Goal: Task Accomplishment & Management: Manage account settings

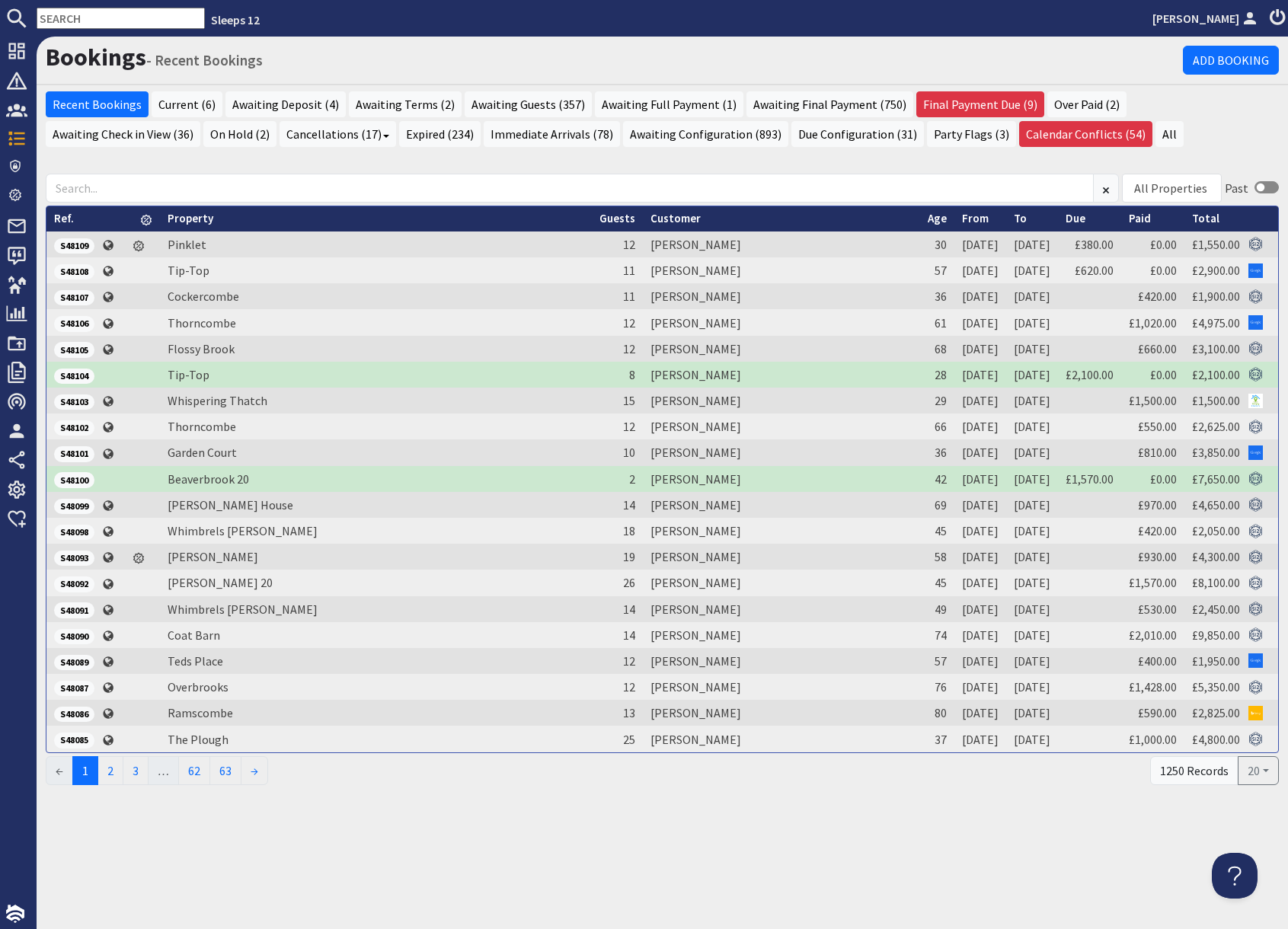
click at [102, 20] on input "text" at bounding box center [121, 19] width 169 height 21
paste input "anna_t1@hotmail.com"
type input "anna_t1@hotmail.com"
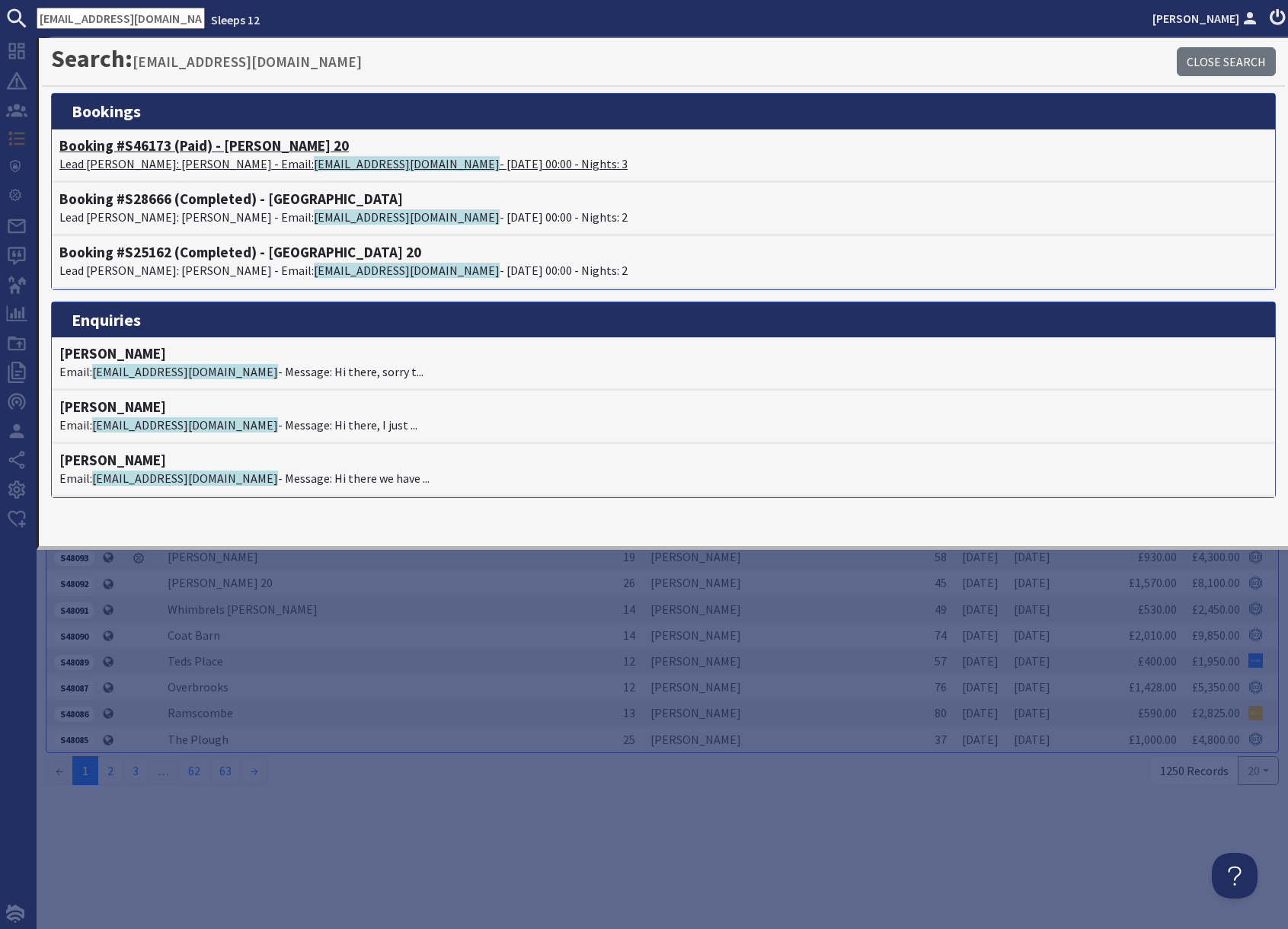
click at [198, 163] on p "Lead Booker: Anna Cattermole - Email: anna_t1@hotmail.com - 03/10/2025 00:00 - …" at bounding box center [663, 163] width 1208 height 19
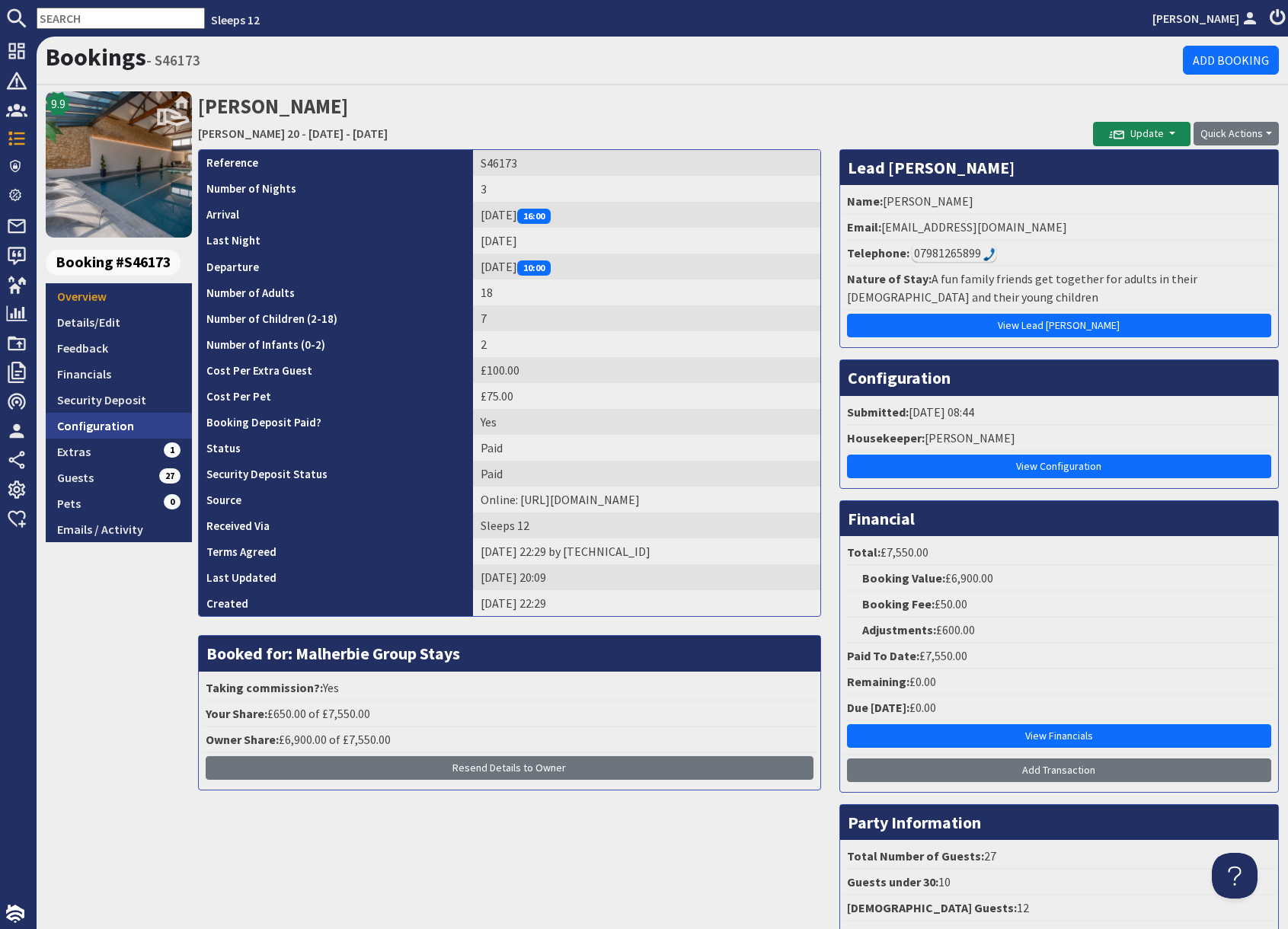
click at [124, 428] on link "Configuration" at bounding box center [118, 425] width 146 height 26
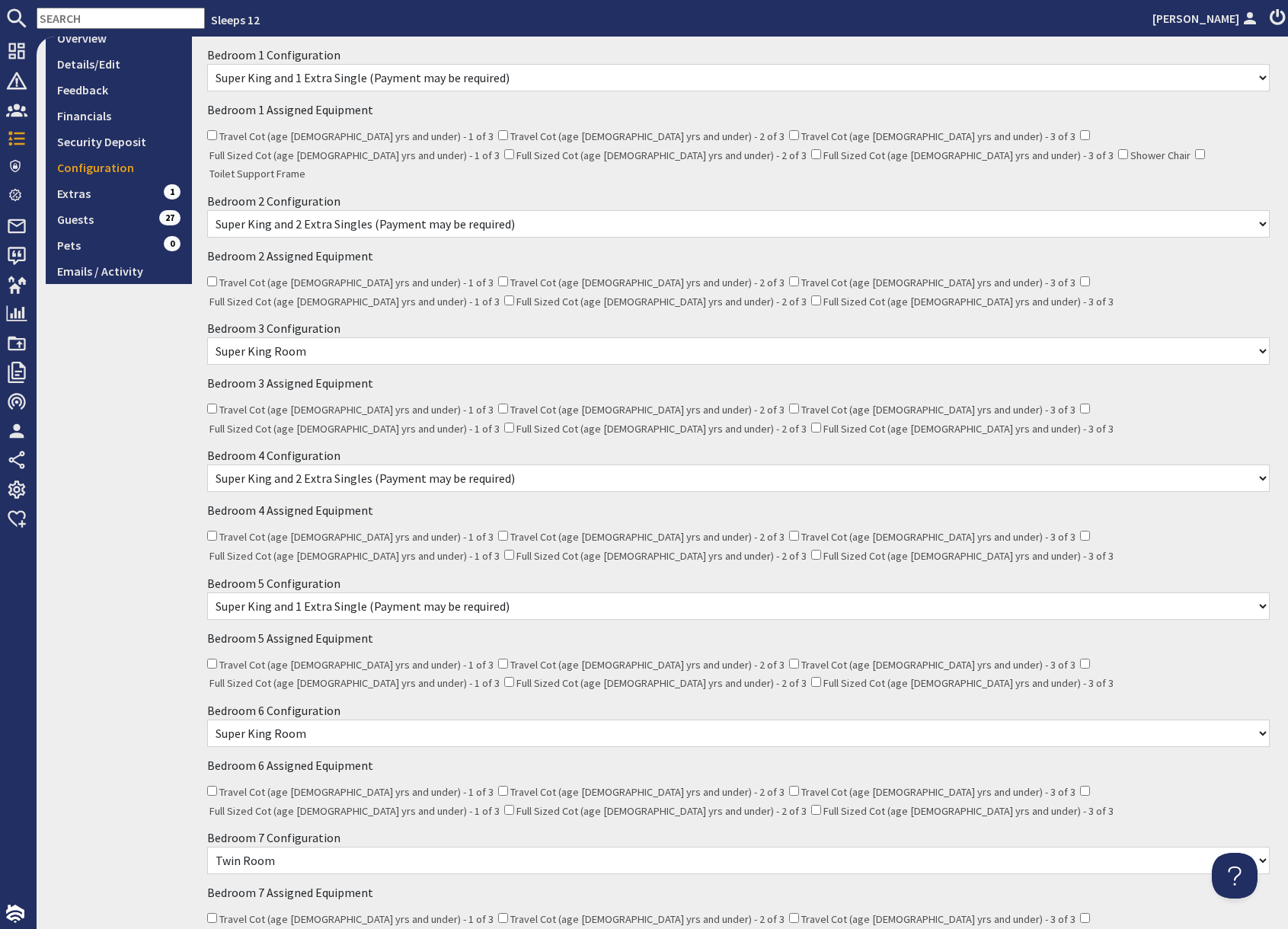
scroll to position [259, 0]
click at [217, 530] on input "Travel Cot (age 2 yrs and under) - 1 of 3" at bounding box center [211, 534] width 10 height 10
checkbox input "true"
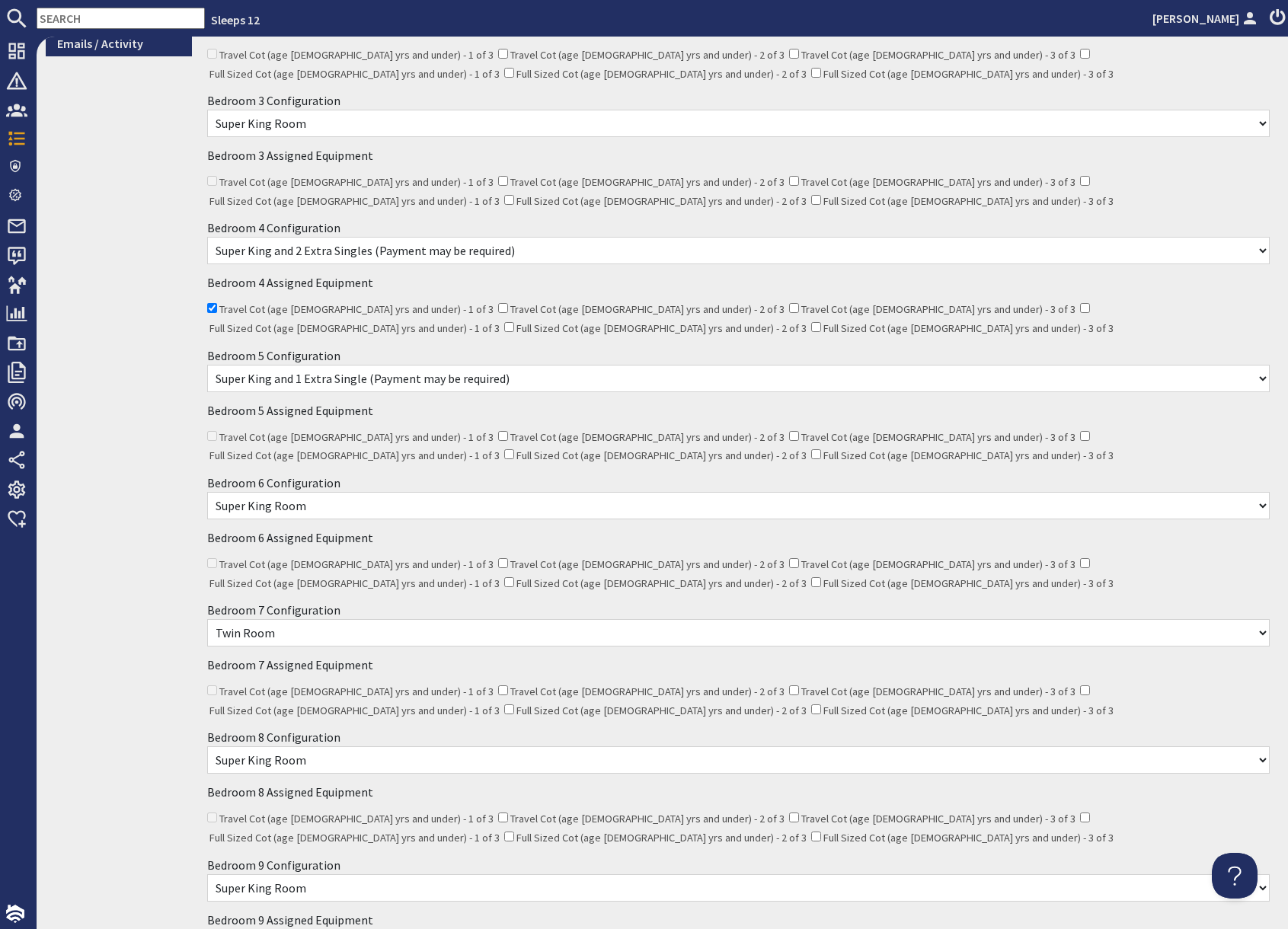
scroll to position [933, 0]
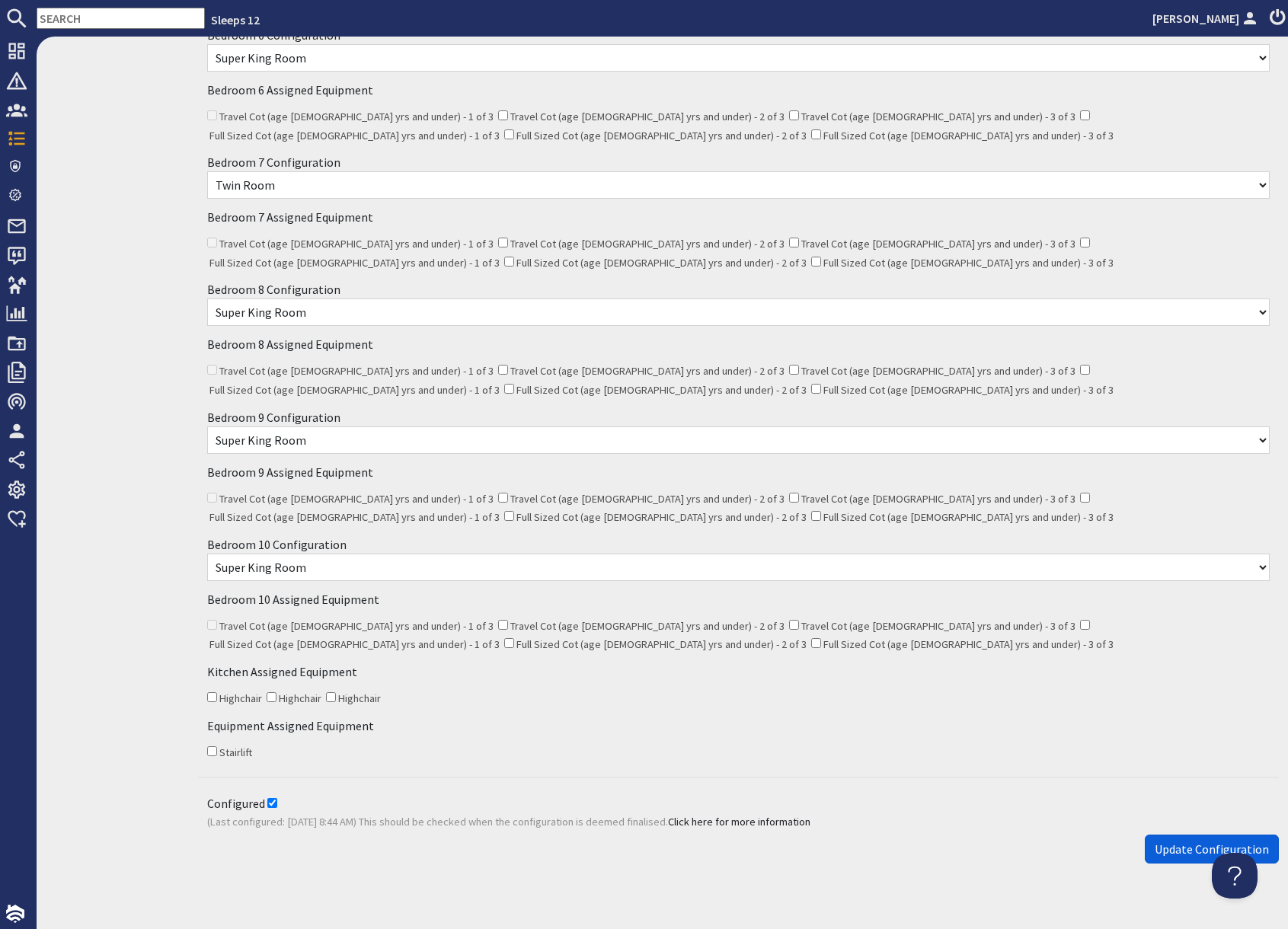
click at [1191, 841] on span "Update Configuration" at bounding box center [1211, 848] width 115 height 15
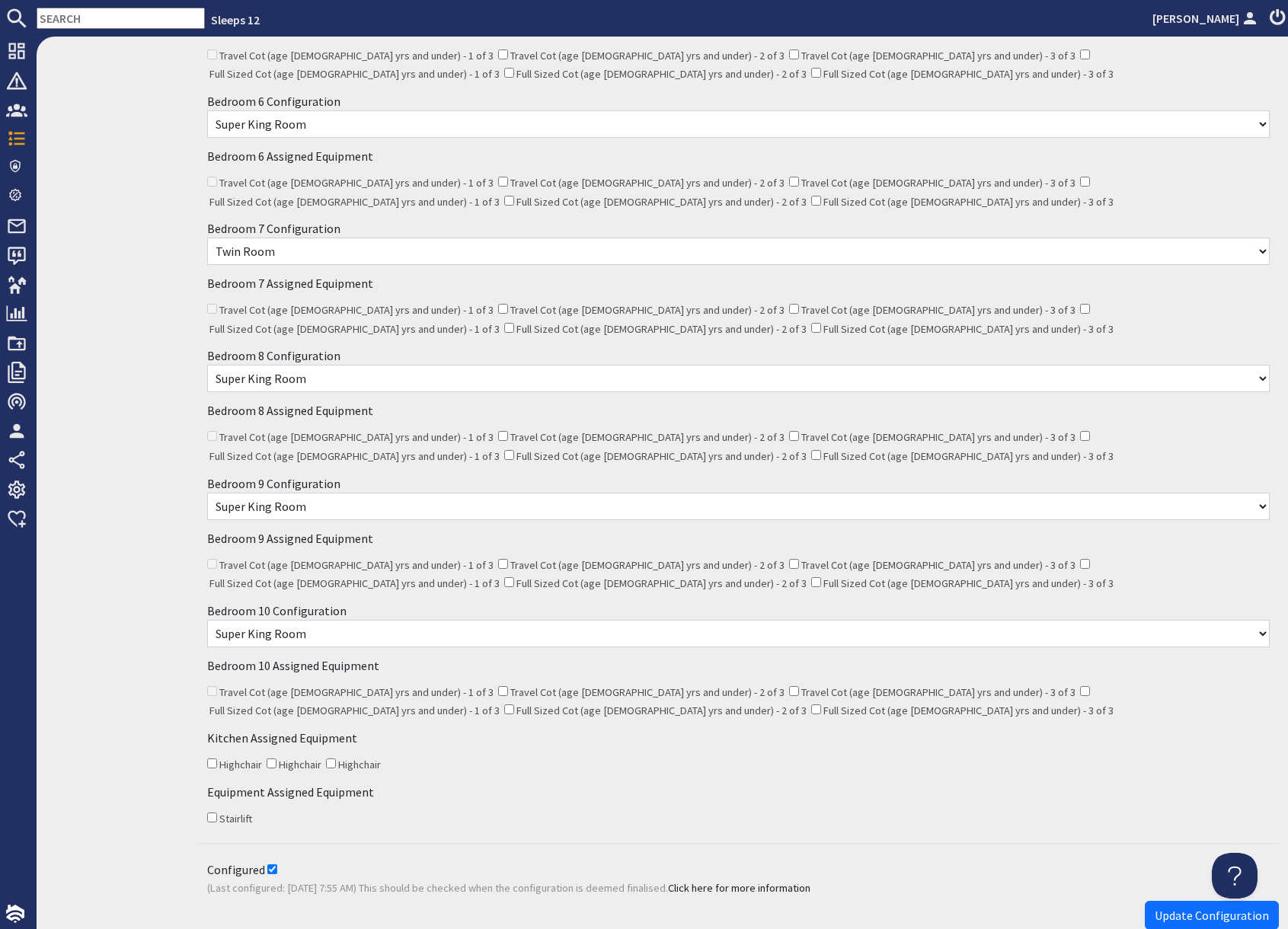
scroll to position [989, 0]
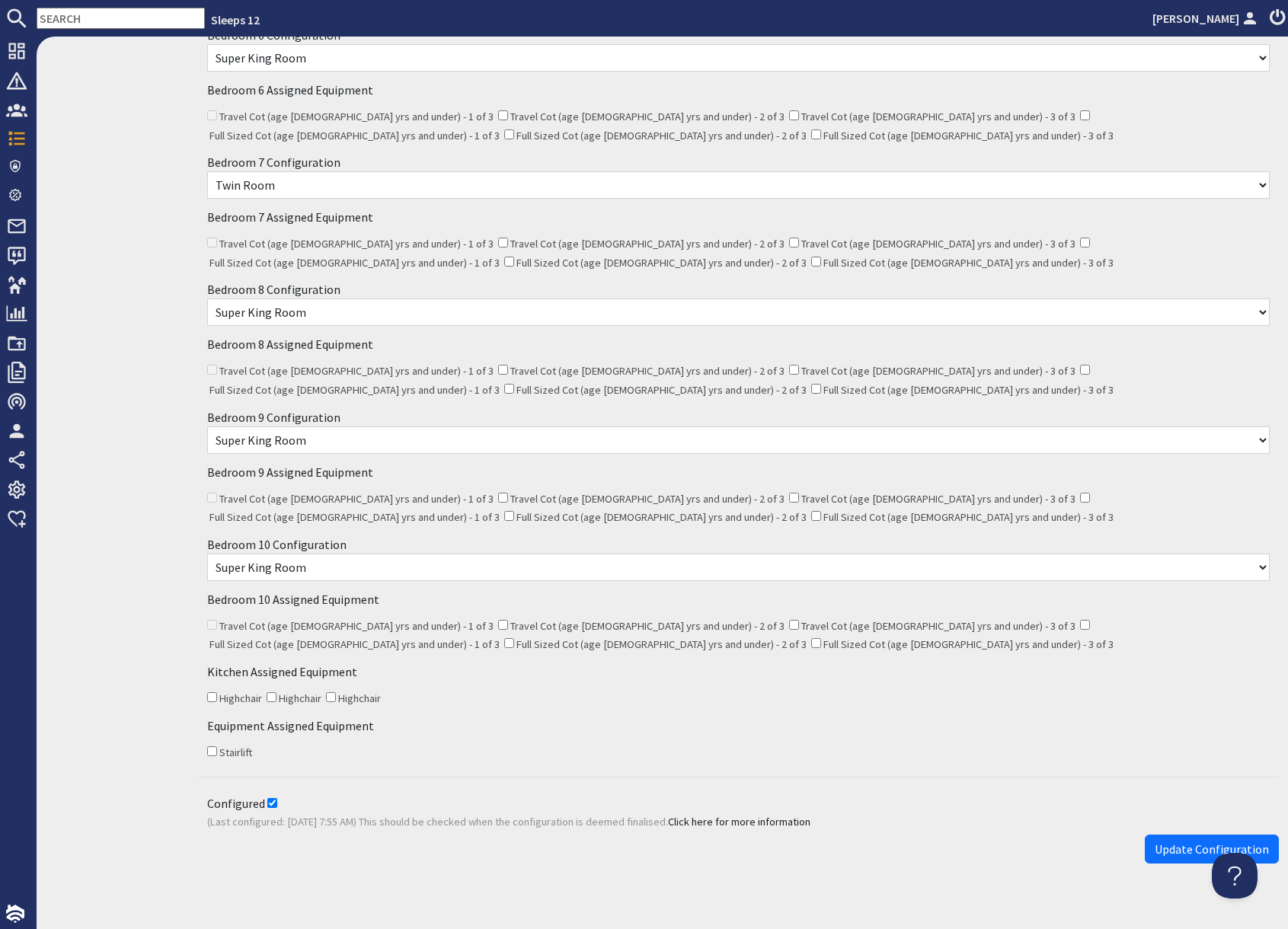
drag, startPoint x: 206, startPoint y: 676, endPoint x: 252, endPoint y: 690, distance: 48.1
click at [207, 692] on input "Highchair" at bounding box center [211, 697] width 10 height 10
checkbox input "true"
drag, startPoint x: 1039, startPoint y: 713, endPoint x: 1094, endPoint y: 751, distance: 66.9
click at [1054, 722] on div "Equipment Assigned Equipment Stairlift" at bounding box center [738, 738] width 1080 height 54
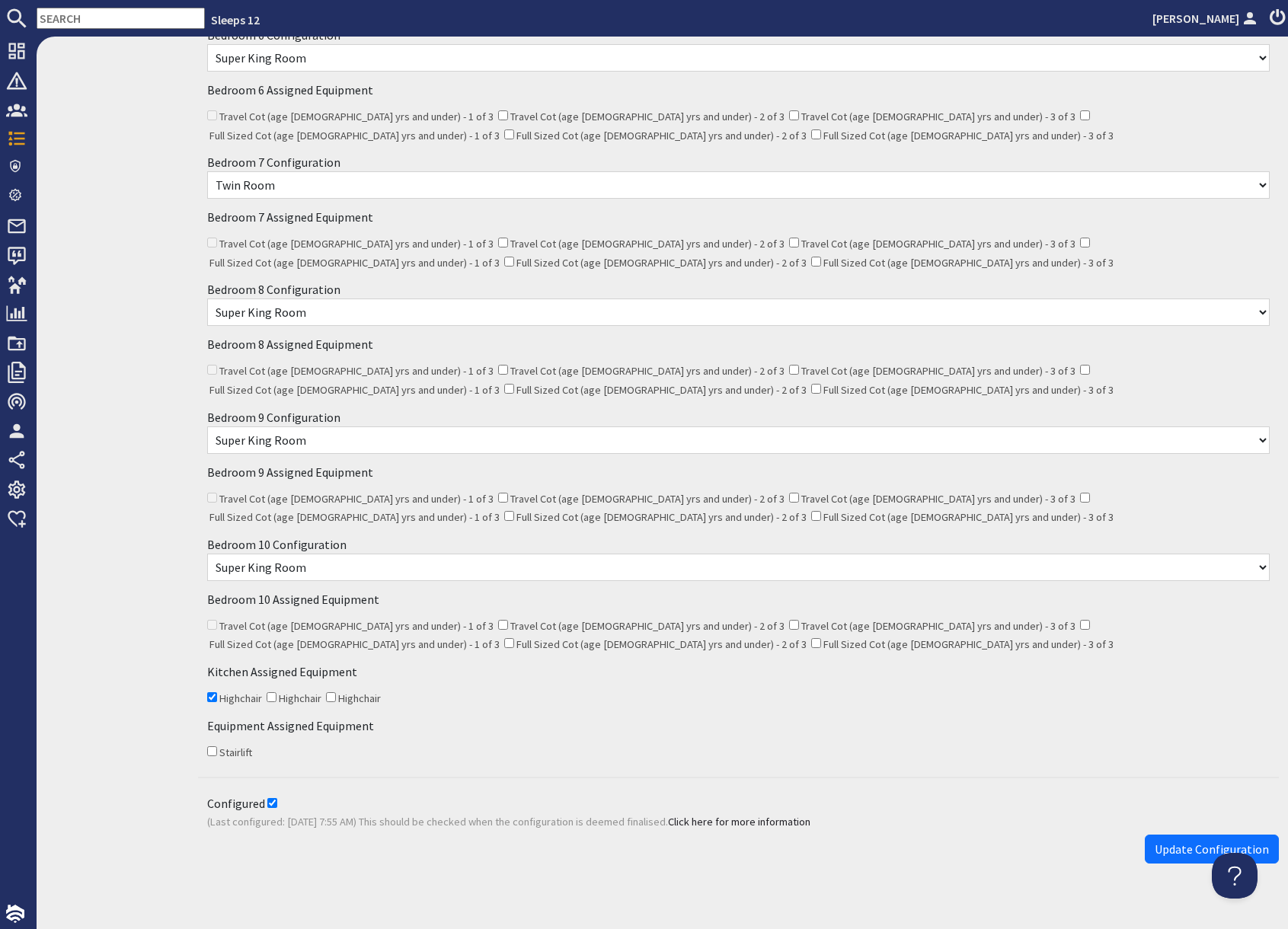
drag, startPoint x: 1171, startPoint y: 838, endPoint x: 1154, endPoint y: 840, distance: 17.1
click at [1170, 841] on span "Update Configuration" at bounding box center [1211, 848] width 115 height 15
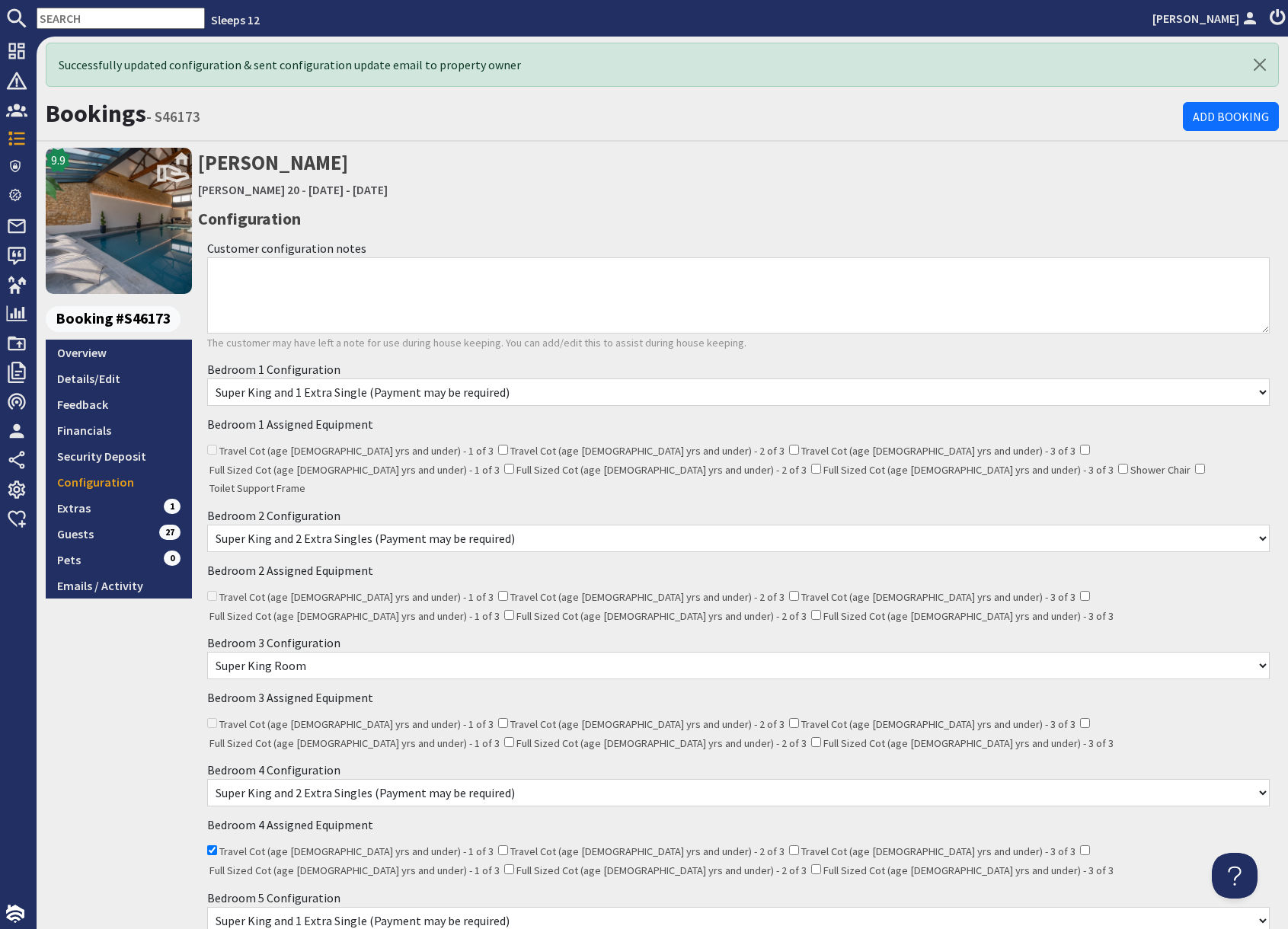
scroll to position [0, 0]
click at [89, 357] on link "Overview" at bounding box center [118, 352] width 146 height 26
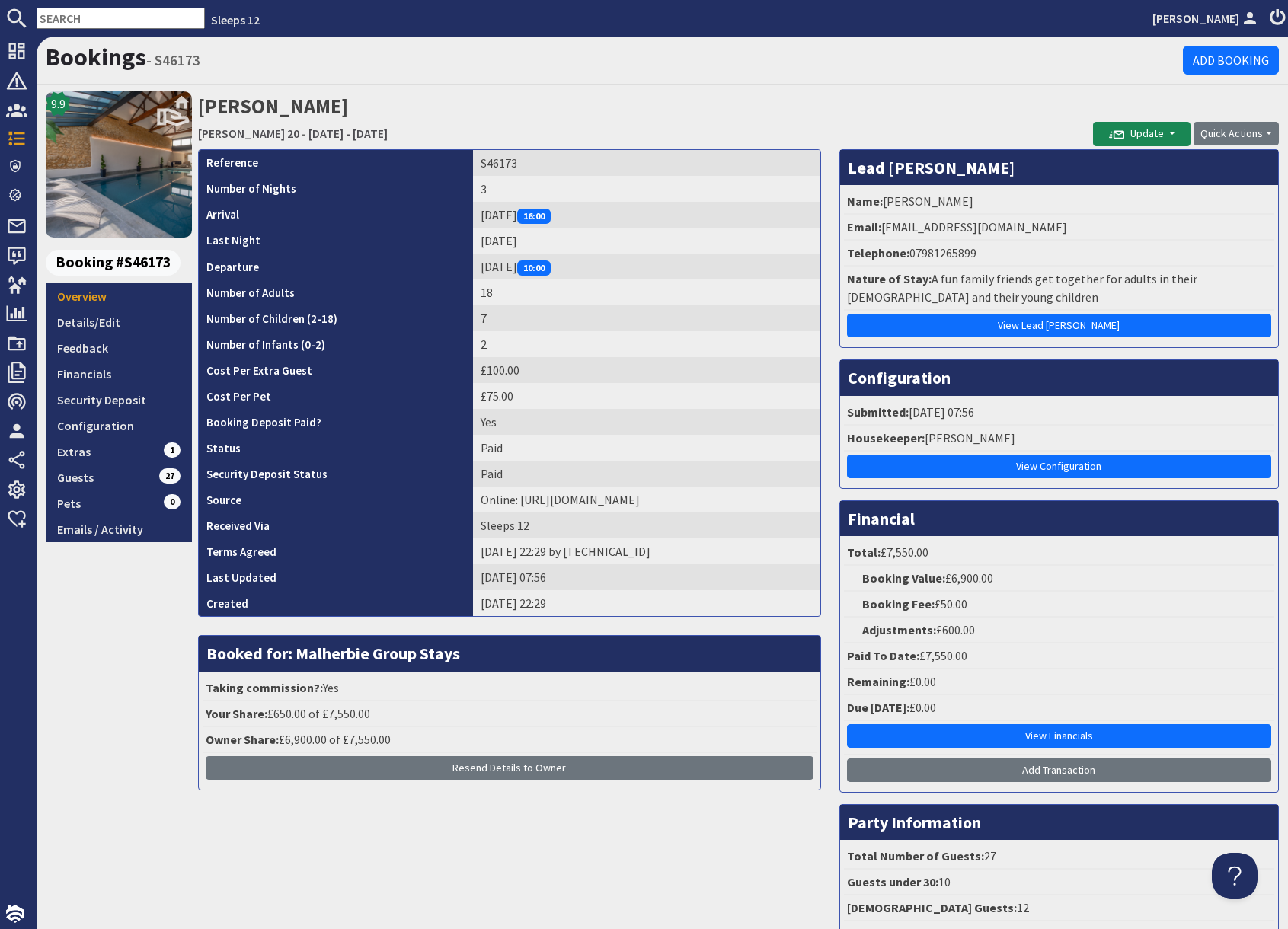
click at [485, 164] on td "S46173" at bounding box center [646, 162] width 347 height 26
copy td "S46173"
drag, startPoint x: 881, startPoint y: 199, endPoint x: 1002, endPoint y: 205, distance: 121.1
click at [1002, 205] on li "Name: Anna Cattermole" at bounding box center [1058, 201] width 431 height 26
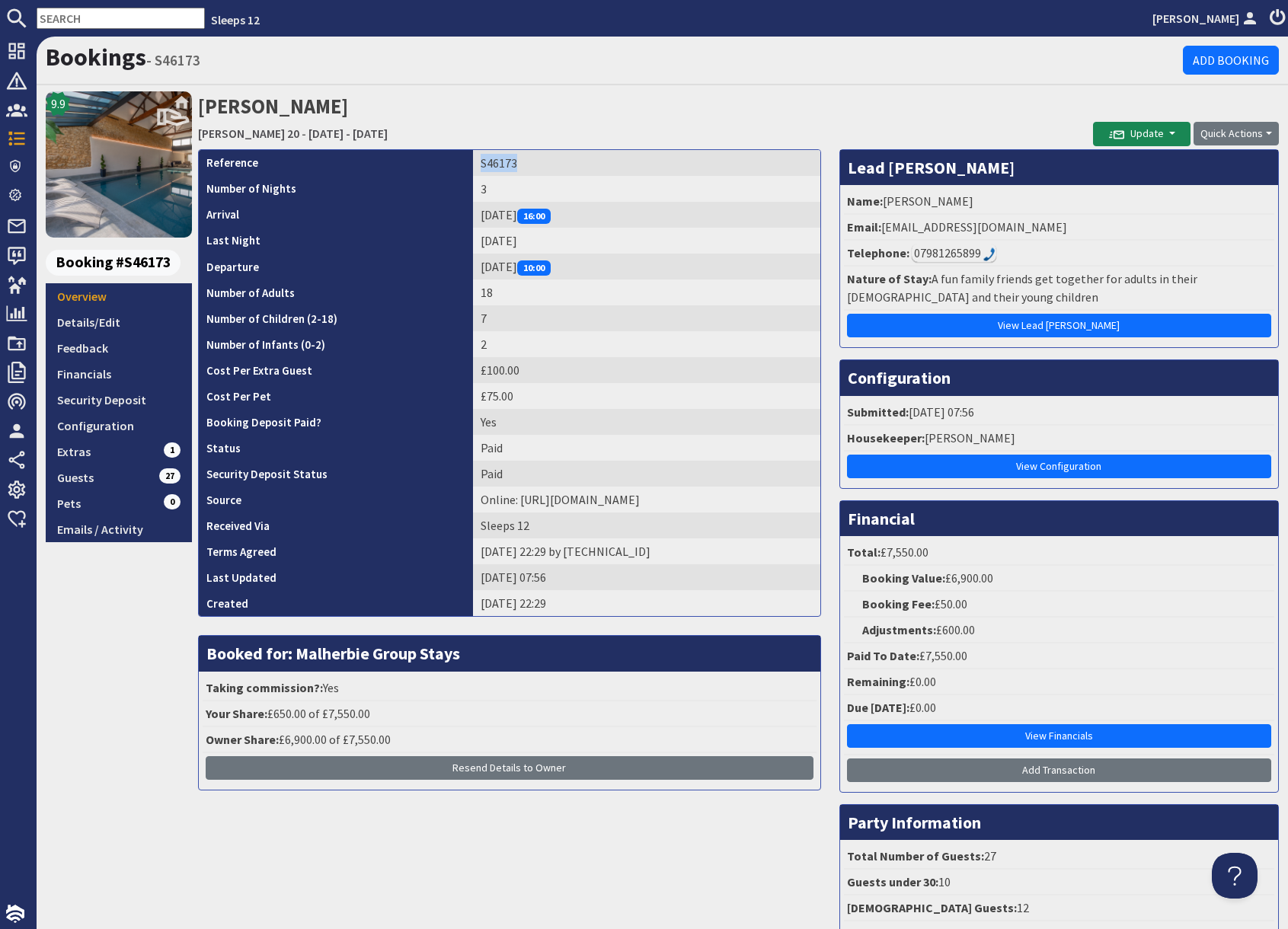
copy li "Anna Cattermole"
click at [127, 426] on link "Configuration" at bounding box center [118, 425] width 146 height 26
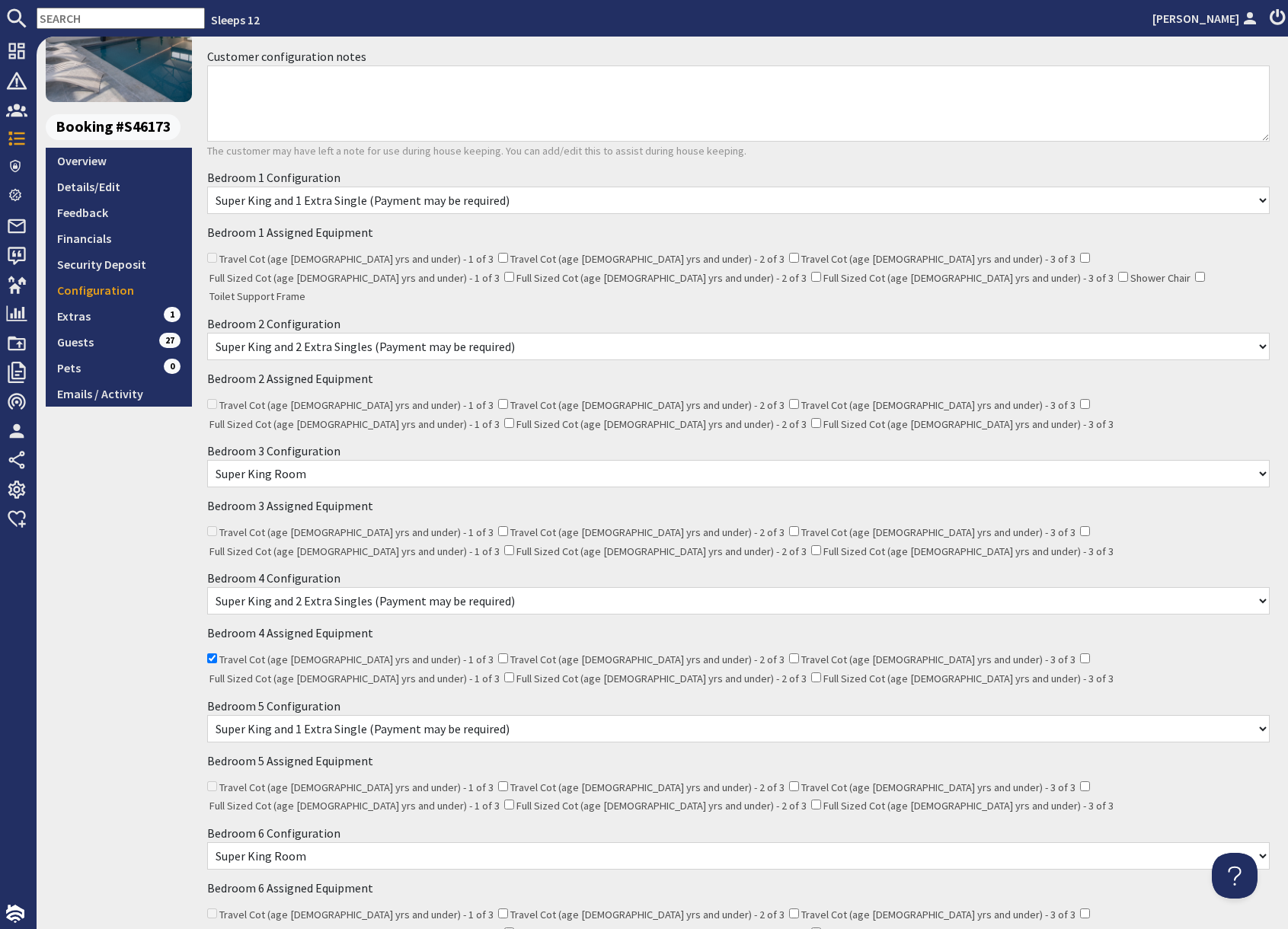
scroll to position [161, 0]
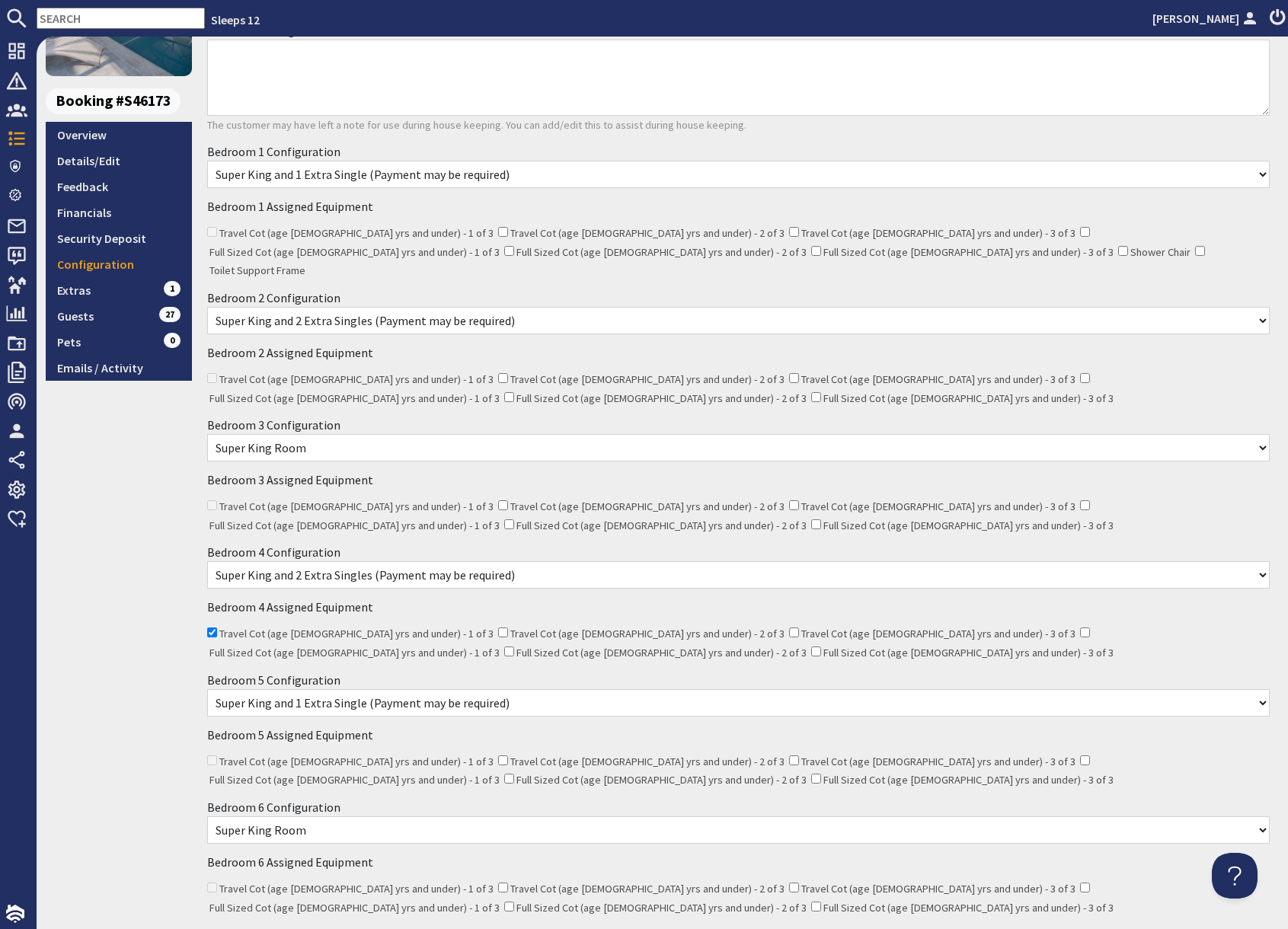
click at [103, 20] on input "text" at bounding box center [121, 19] width 169 height 21
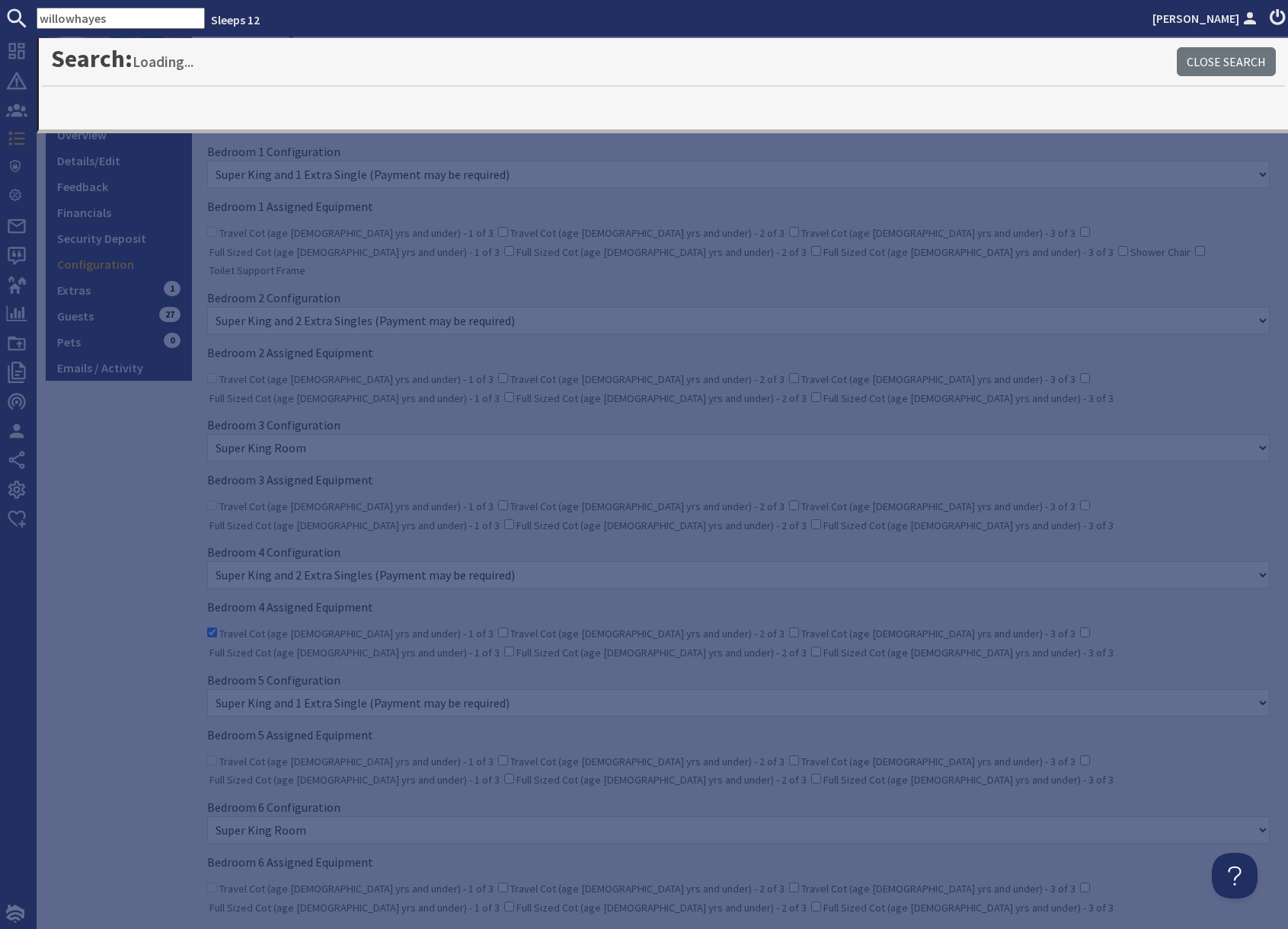
type input "willowhayes"
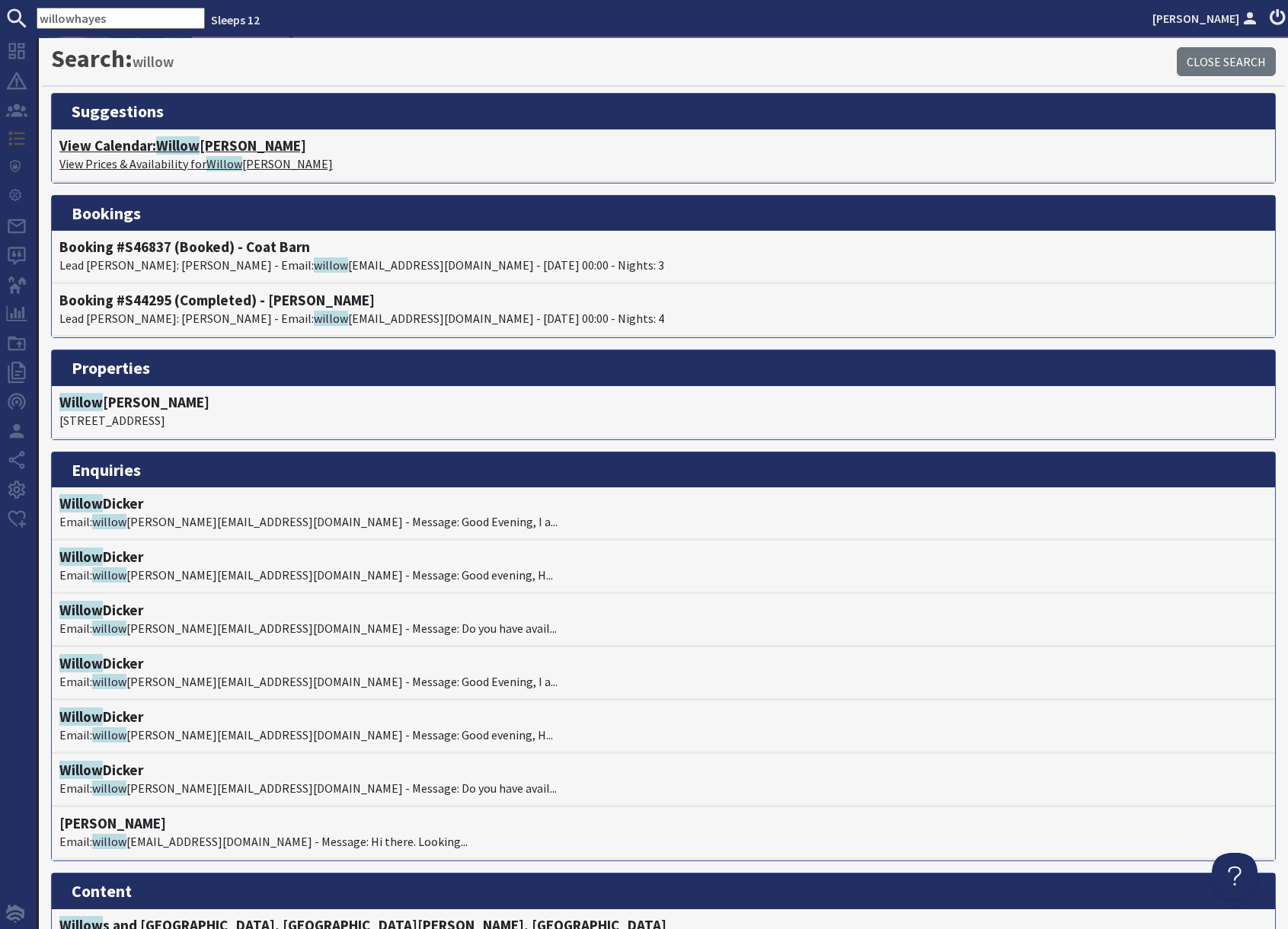
click at [152, 151] on h4 "View Calendar: Willow hayes" at bounding box center [663, 146] width 1208 height 18
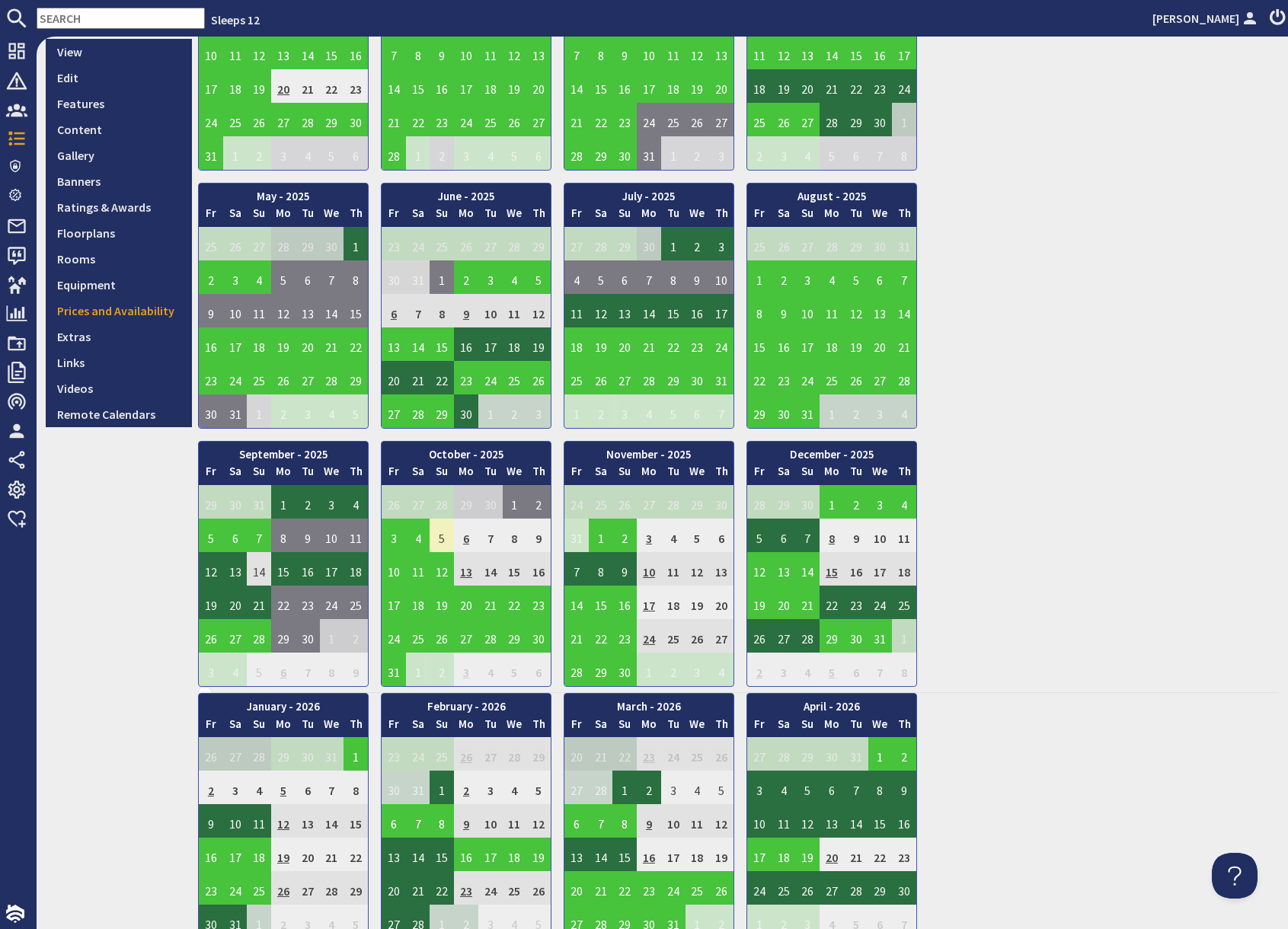
scroll to position [252, 0]
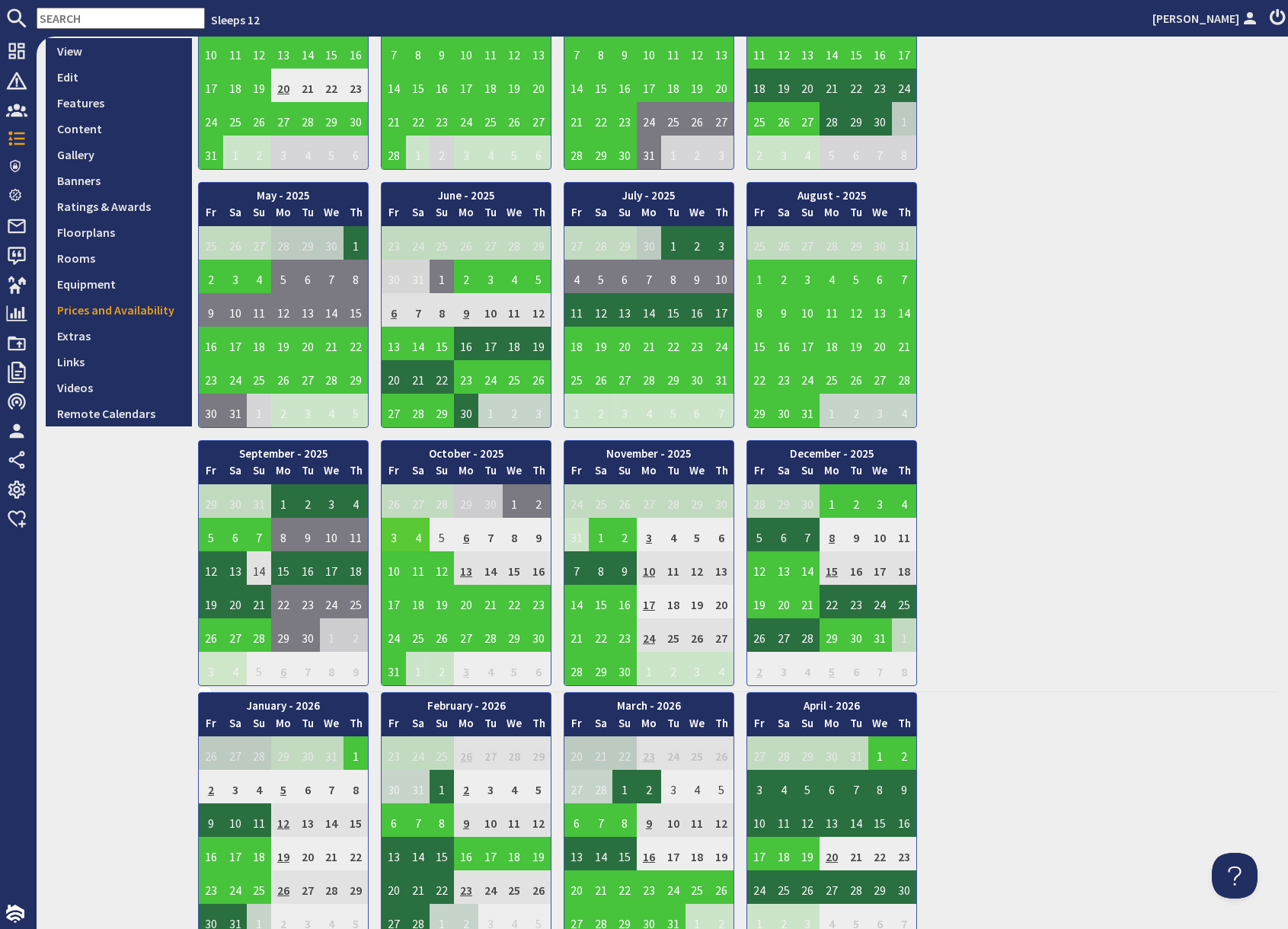
click at [393, 538] on td "3" at bounding box center [393, 534] width 24 height 34
click at [394, 605] on link "View booking" at bounding box center [396, 605] width 79 height 16
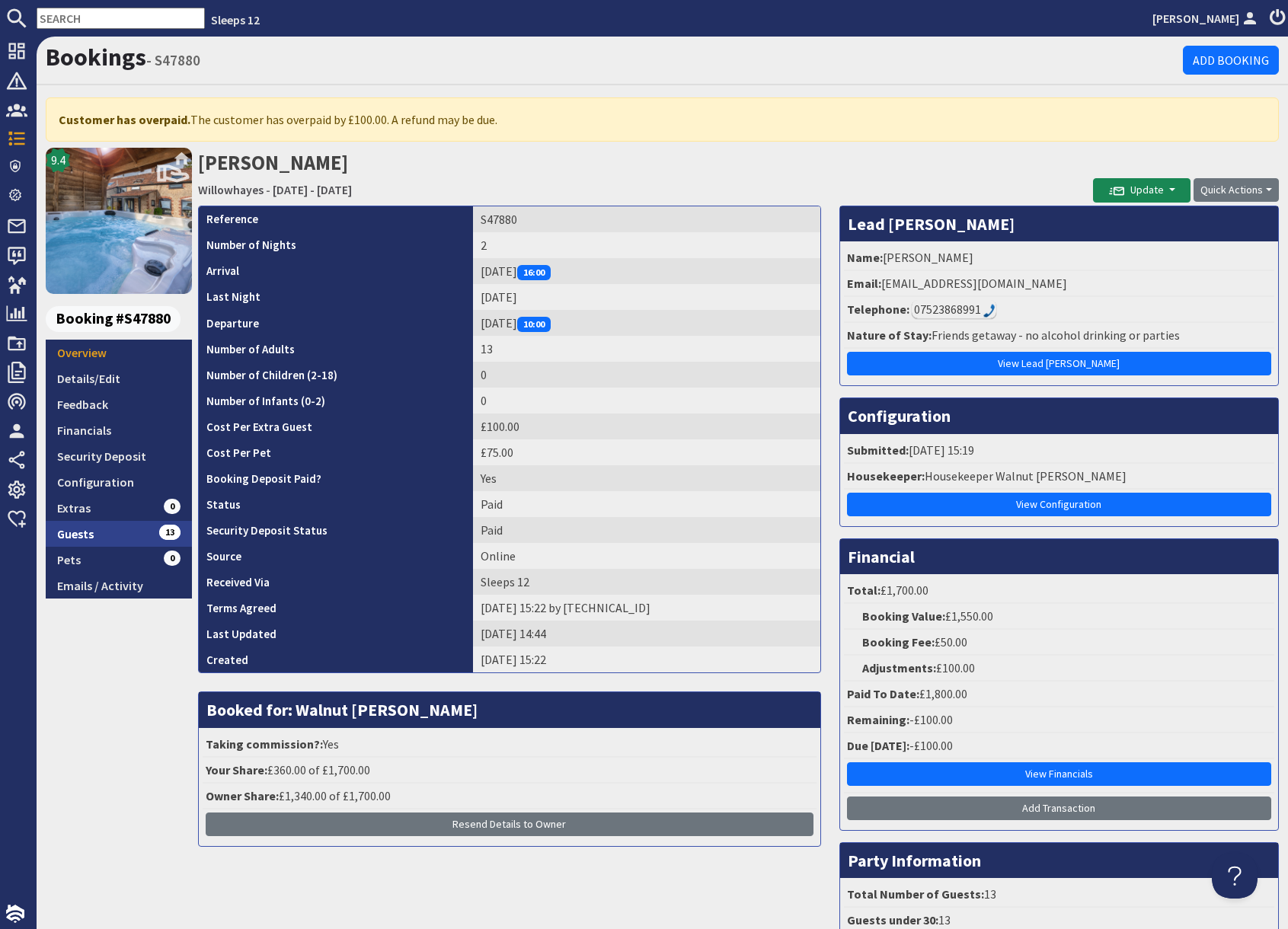
click at [137, 535] on link "Guests 13" at bounding box center [118, 533] width 146 height 26
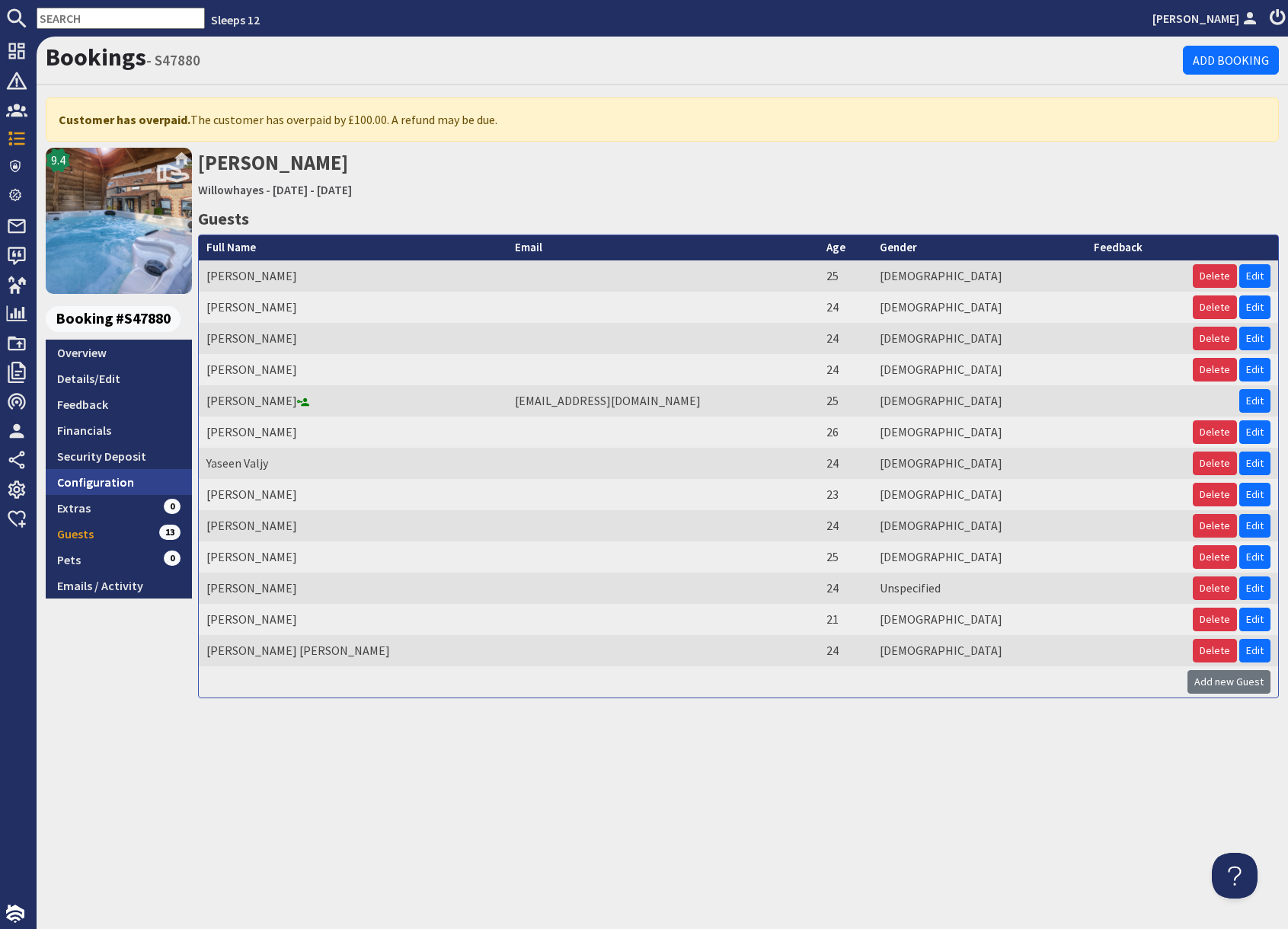
click at [127, 481] on link "Configuration" at bounding box center [118, 481] width 146 height 26
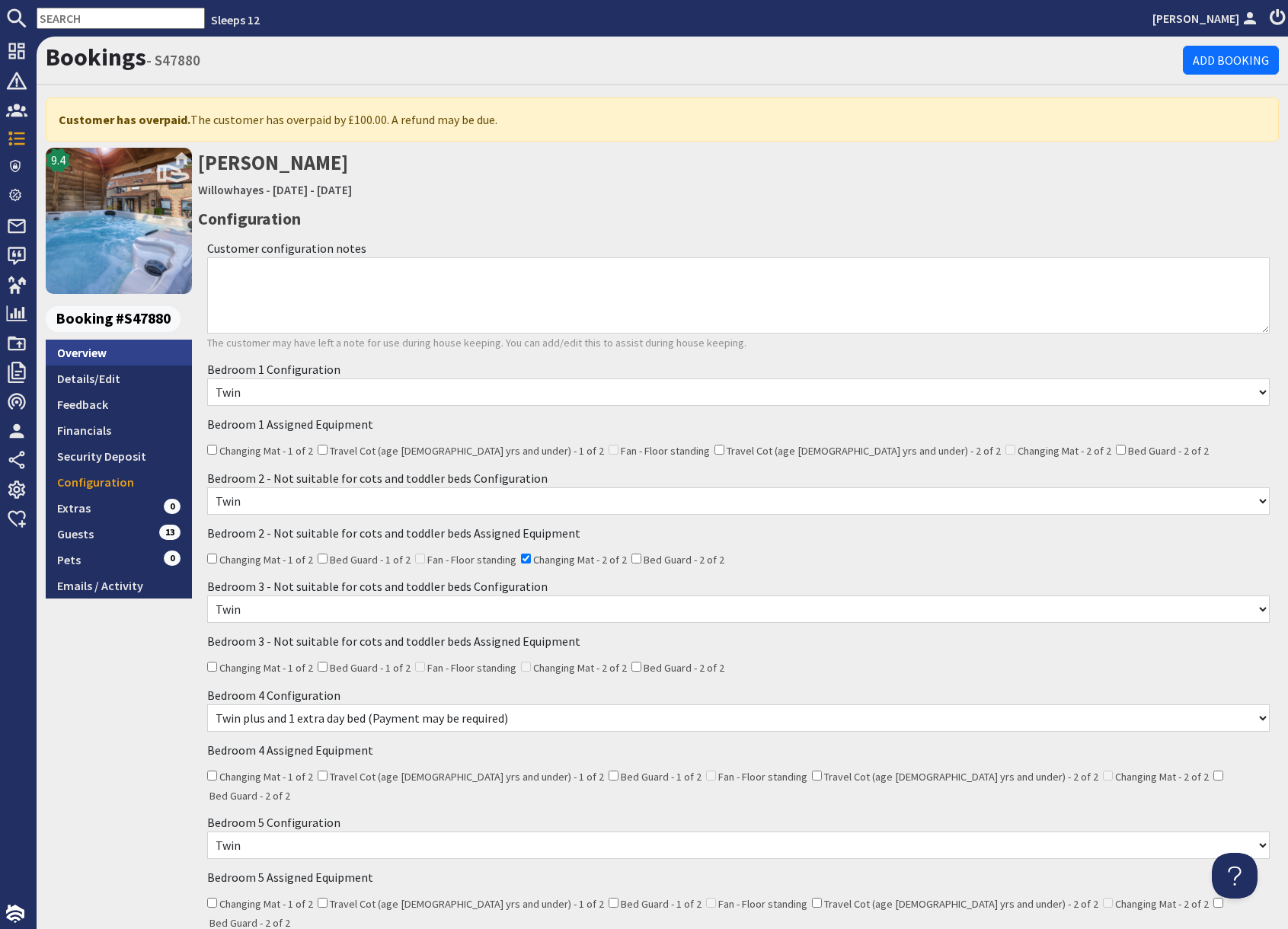
click at [100, 349] on link "Overview" at bounding box center [118, 352] width 146 height 26
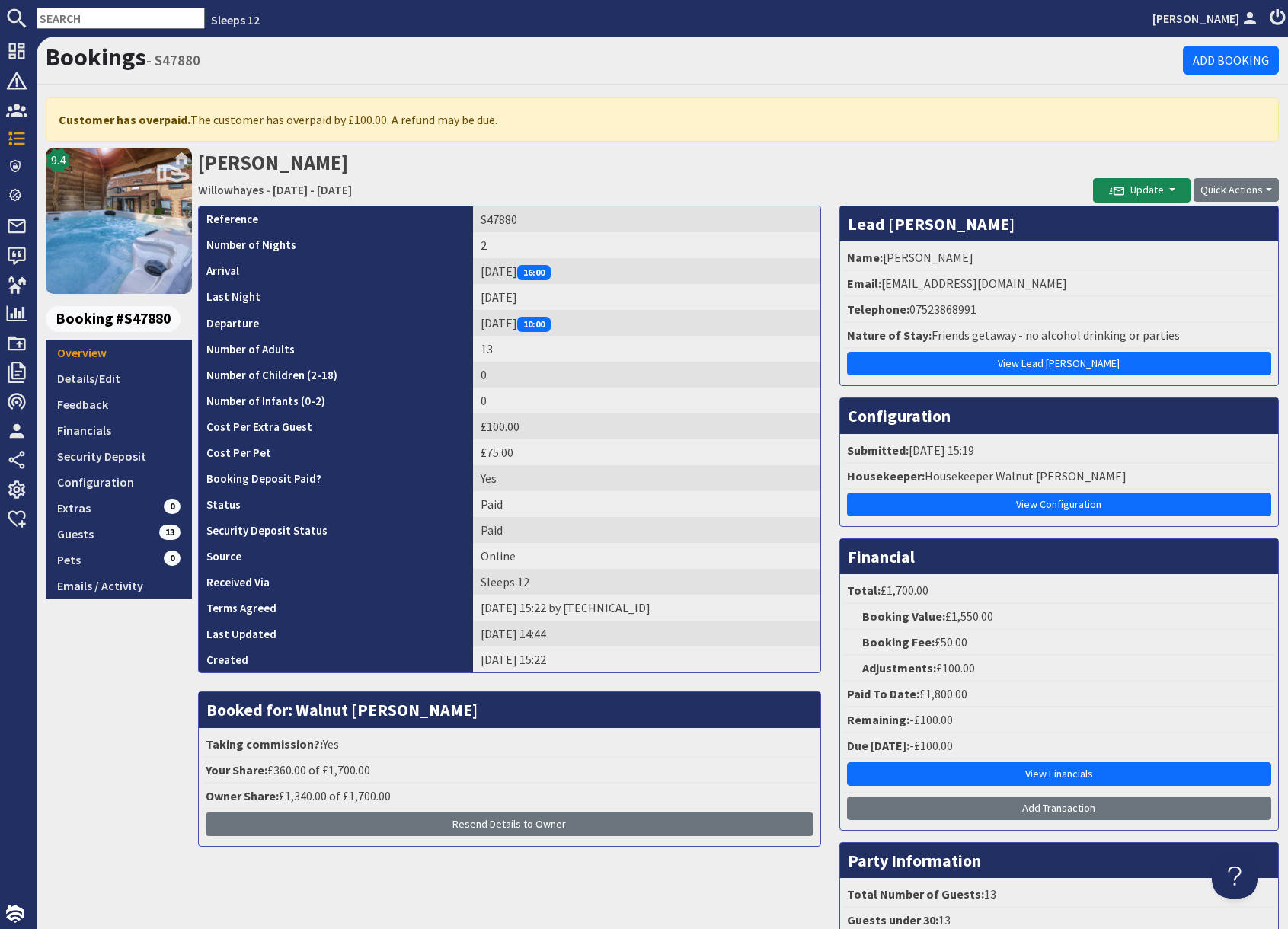
click at [506, 221] on td "S47880" at bounding box center [646, 218] width 347 height 26
copy td "S47880"
drag, startPoint x: 886, startPoint y: 254, endPoint x: 974, endPoint y: 255, distance: 88.0
click at [974, 256] on li "Name: Hussein Ramzan" at bounding box center [1058, 257] width 431 height 26
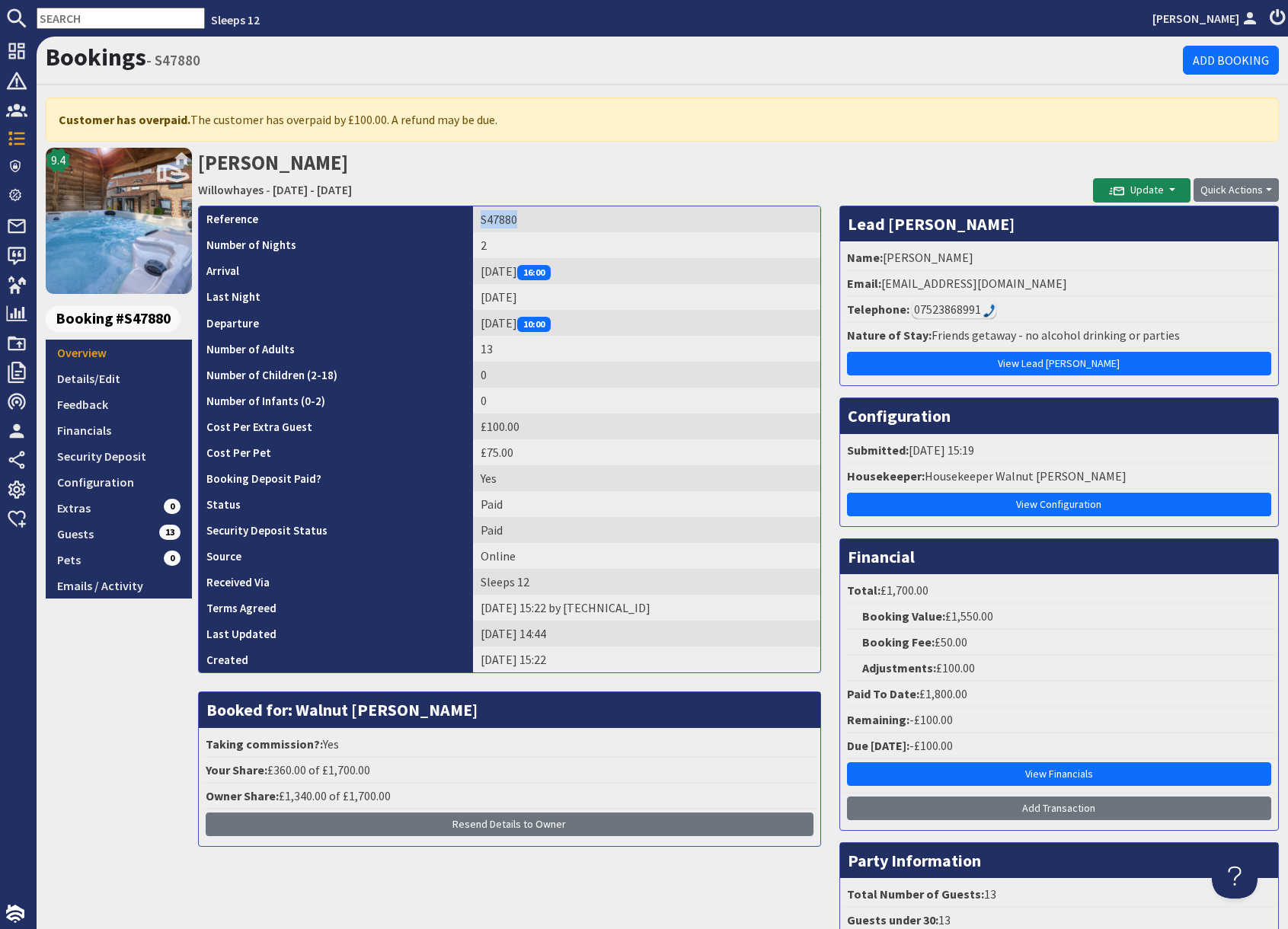
copy li "Hussein Ramzan"
click at [90, 484] on link "Configuration" at bounding box center [118, 481] width 146 height 26
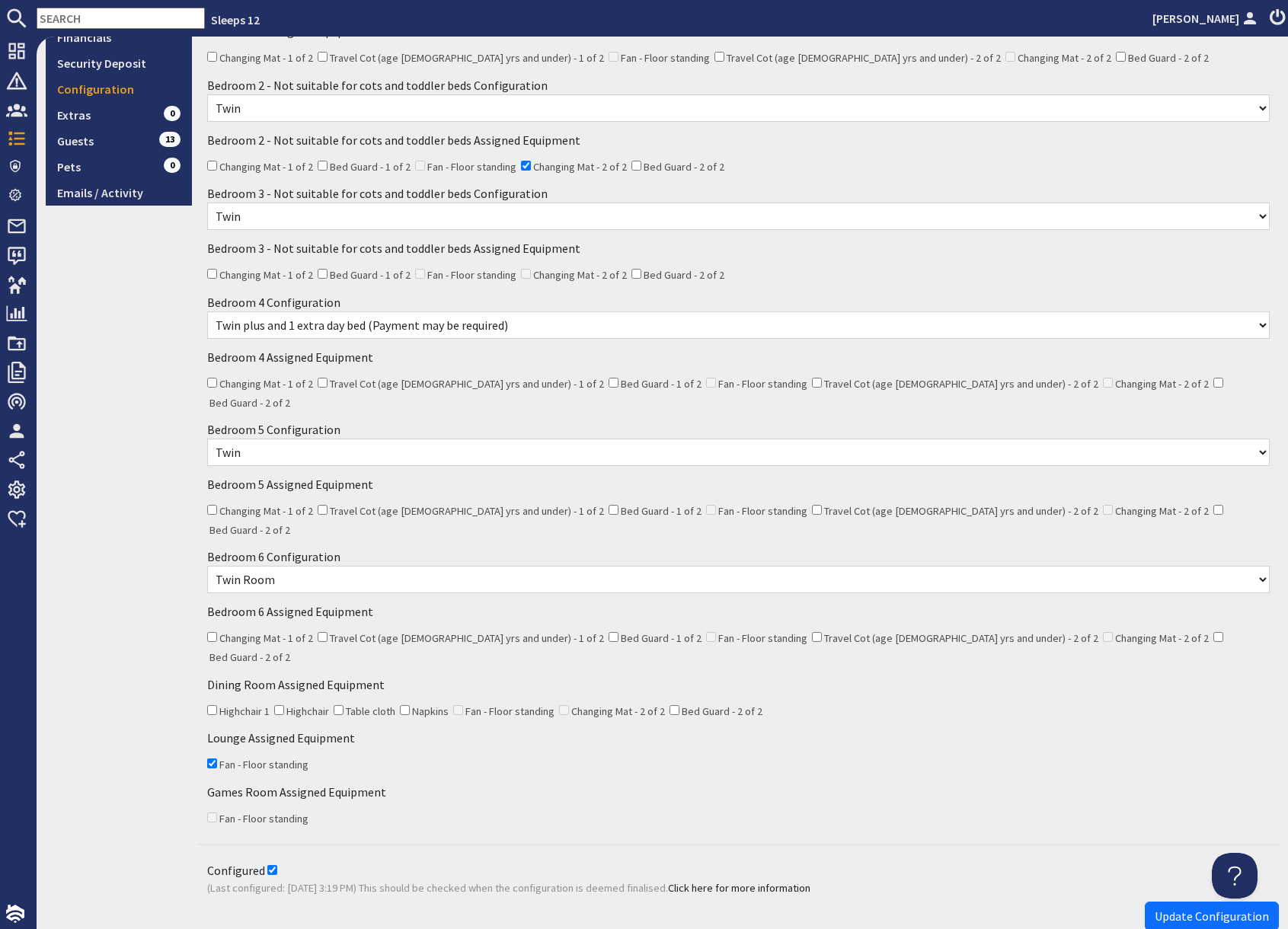
scroll to position [394, 0]
click at [121, 21] on input "text" at bounding box center [121, 19] width 169 height 21
paste input "S44107"
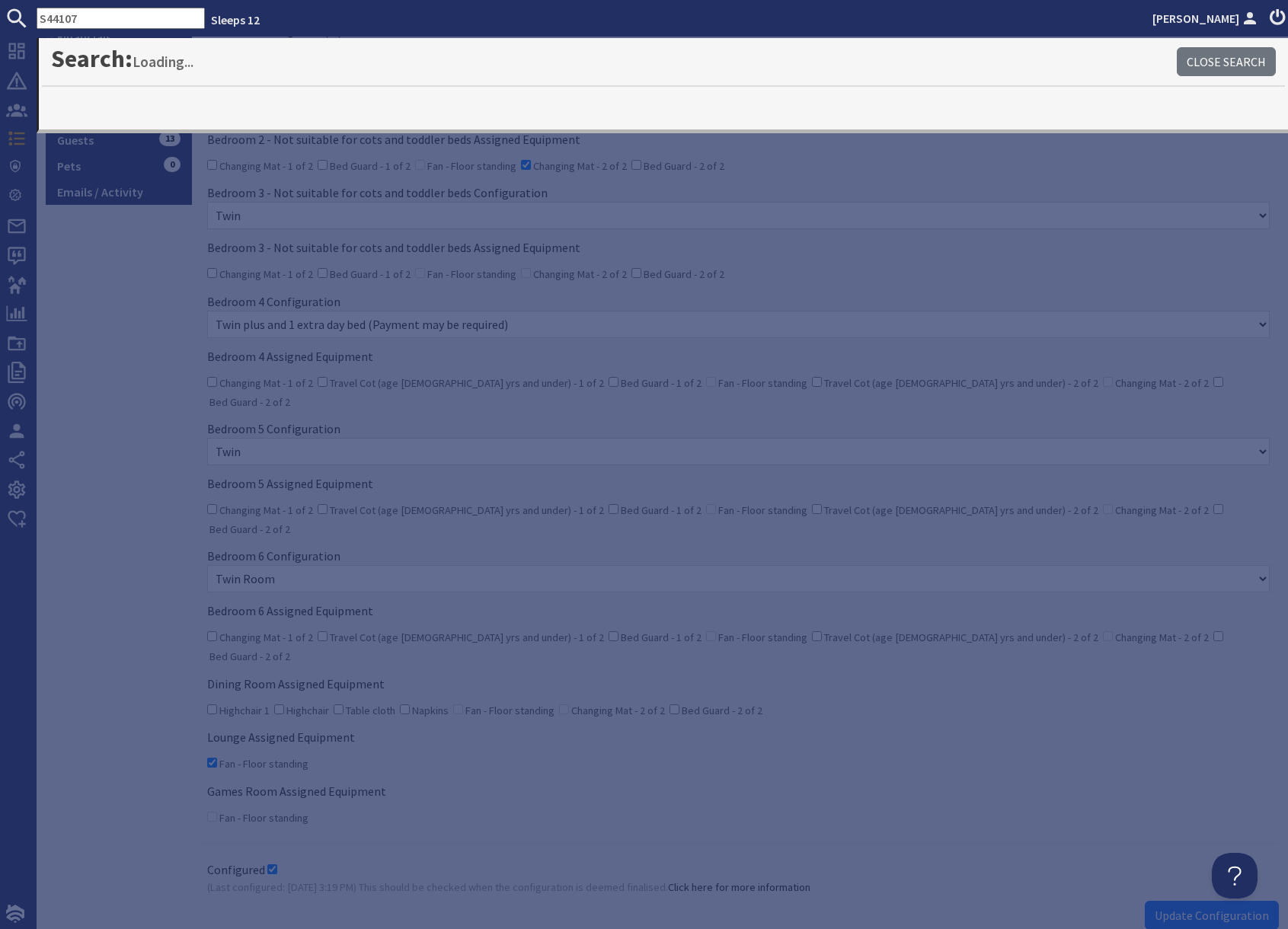
type input "S44107"
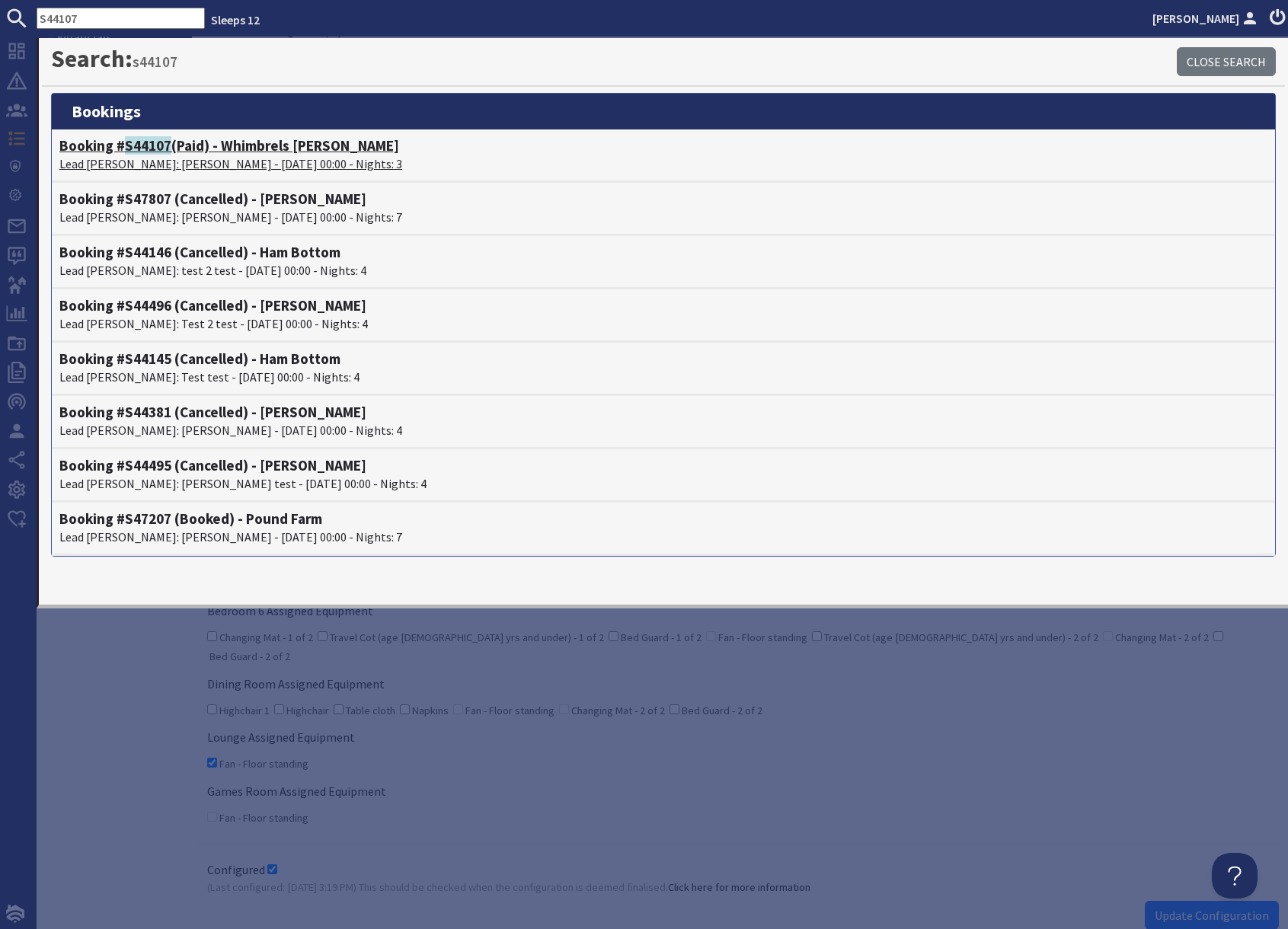
click at [179, 147] on h4 "Booking # S44107 (Paid) - Whimbrels Barton" at bounding box center [663, 146] width 1208 height 18
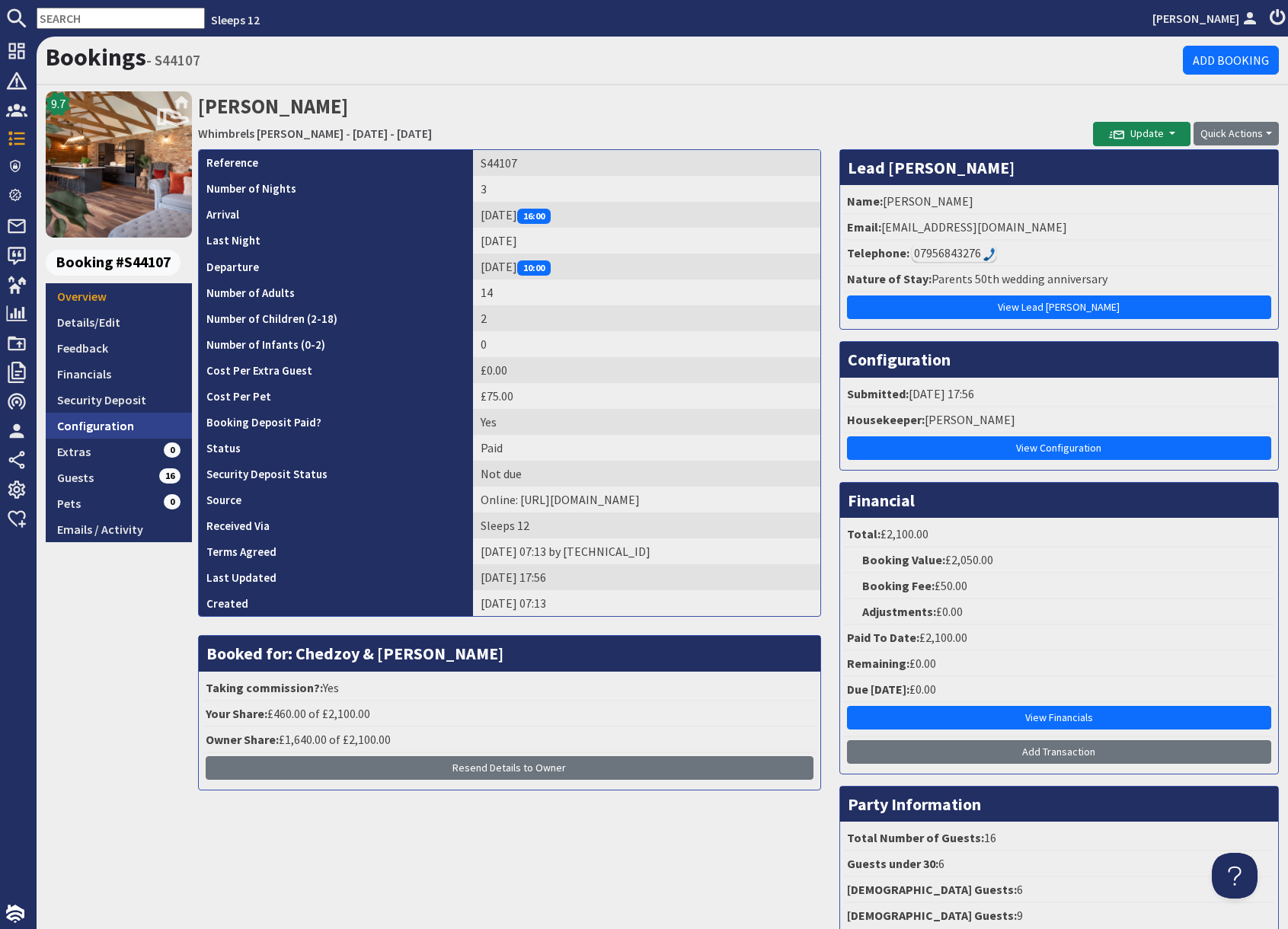
click at [129, 425] on link "Configuration" at bounding box center [118, 425] width 146 height 26
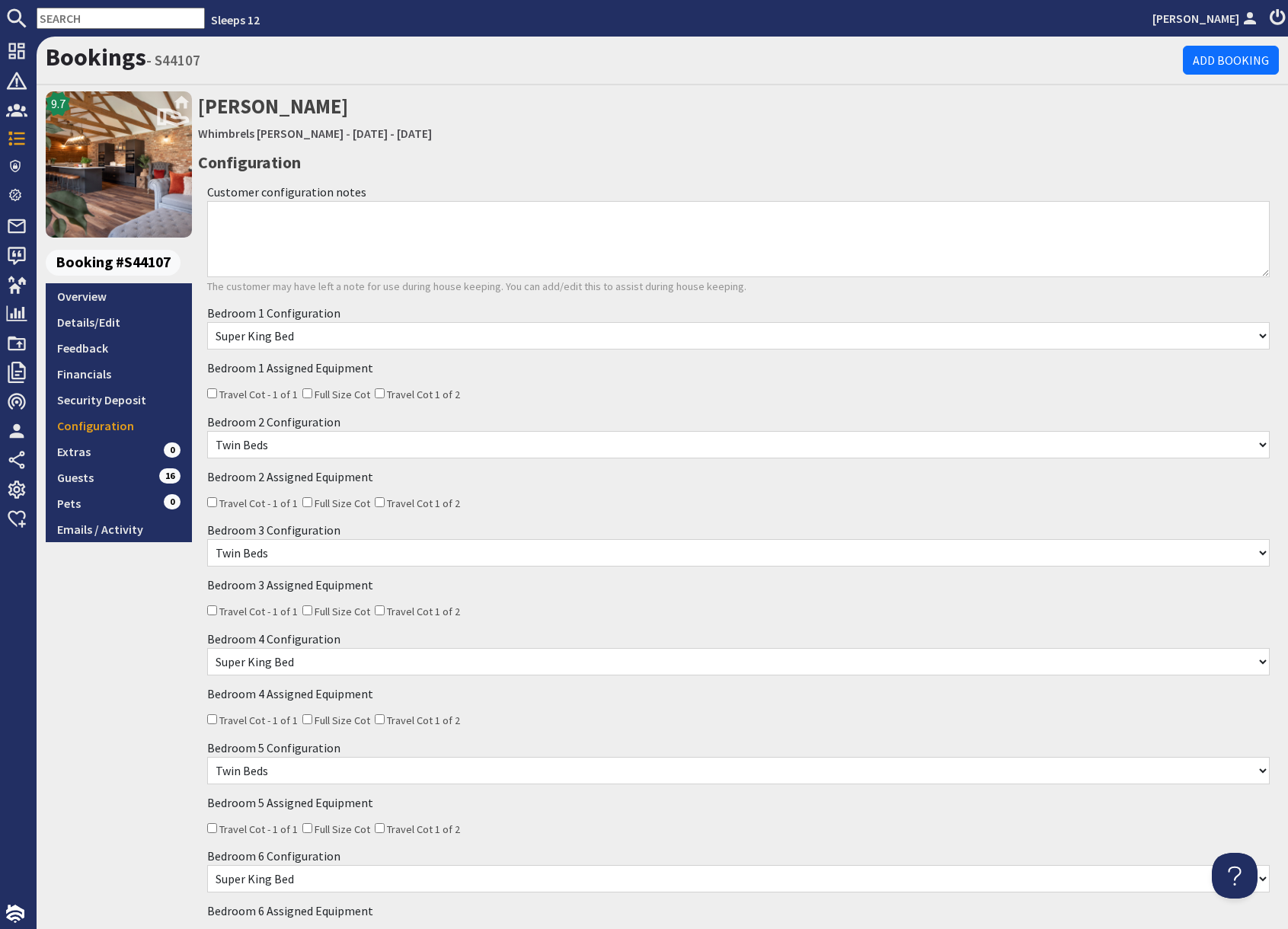
click at [85, 21] on input "text" at bounding box center [121, 19] width 169 height 21
paste input "S48107"
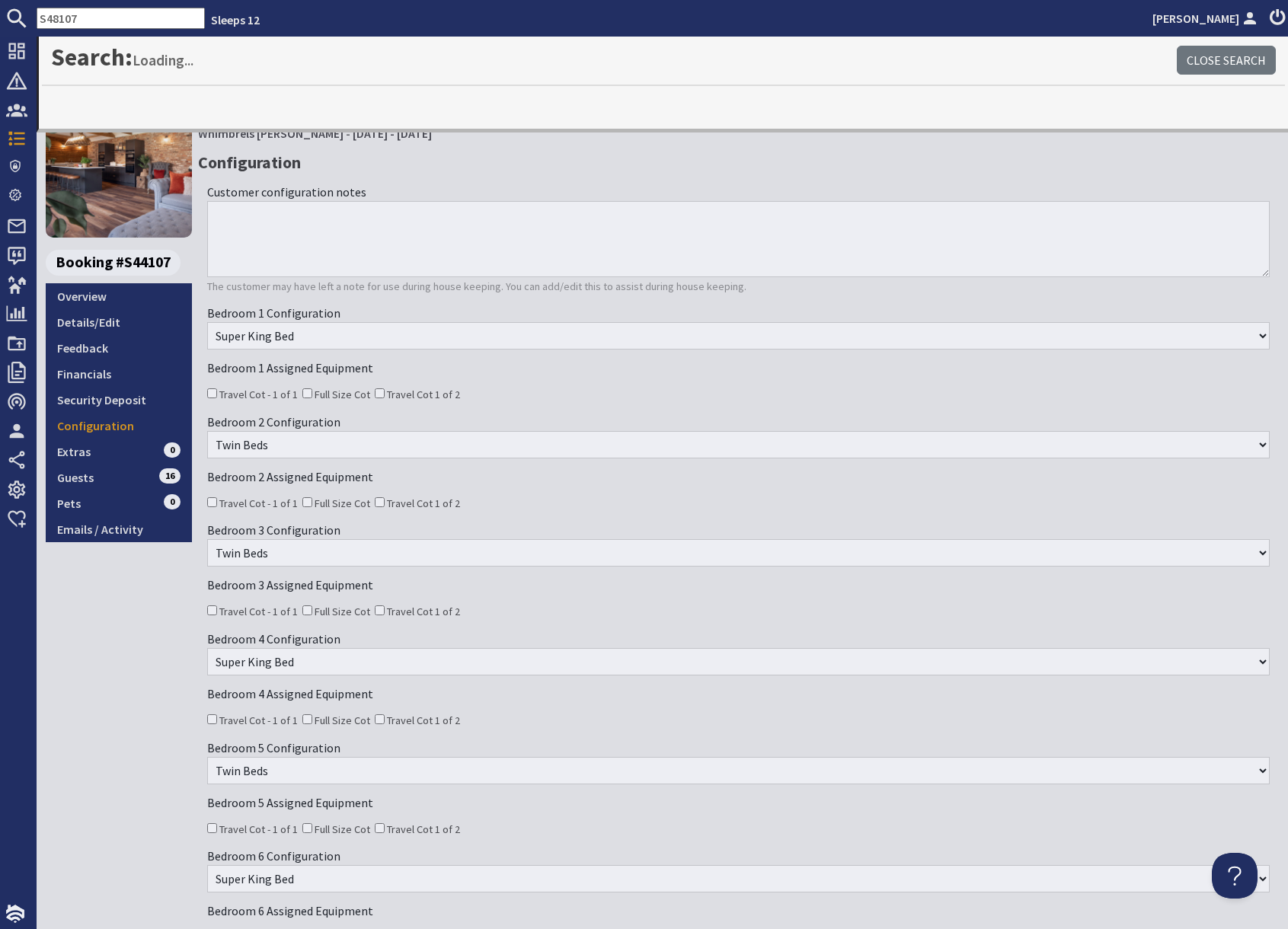
type input "S48107"
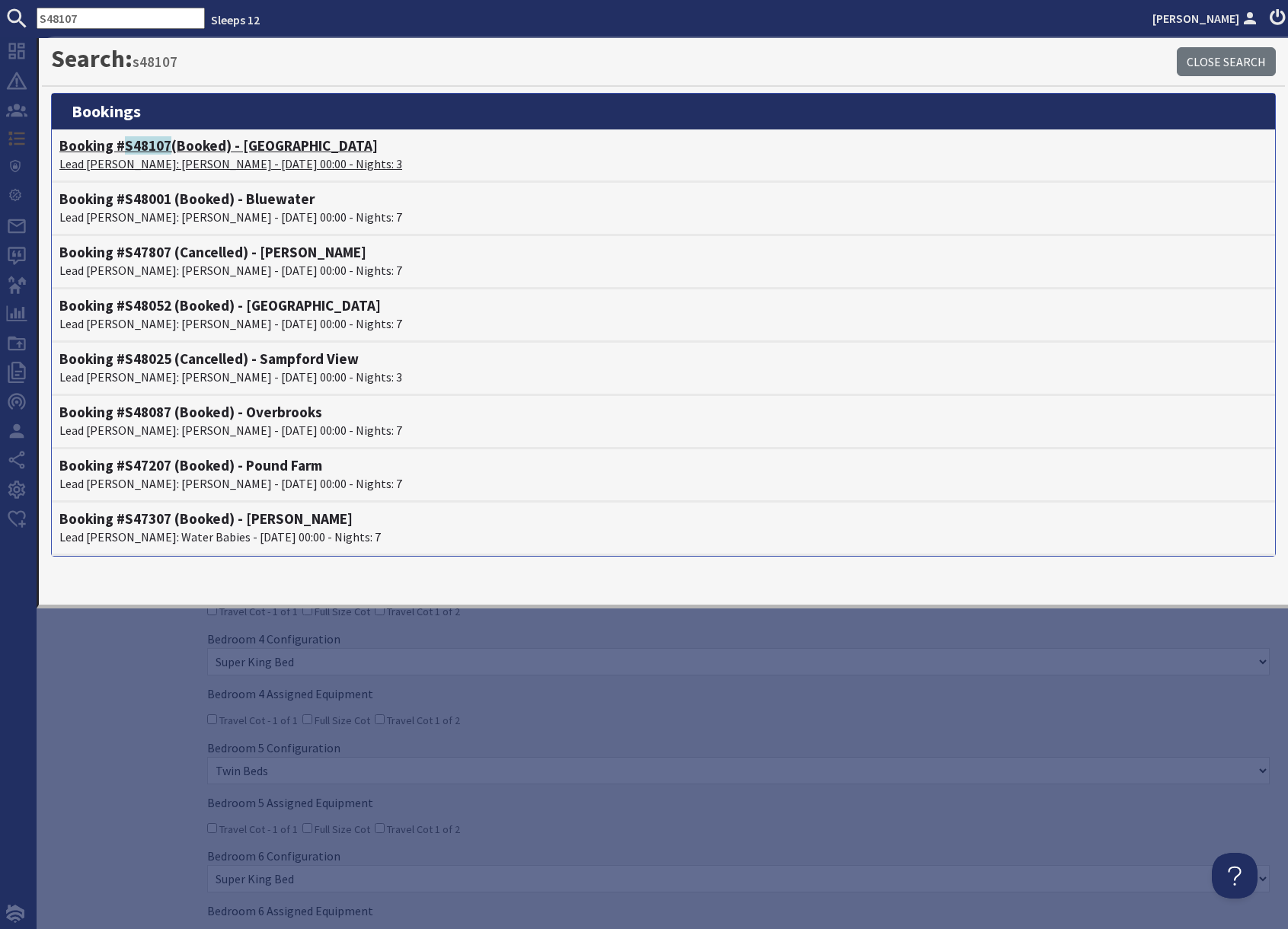
click at [188, 146] on h4 "Booking # S48107 (Booked) - Cockercombe" at bounding box center [663, 146] width 1208 height 18
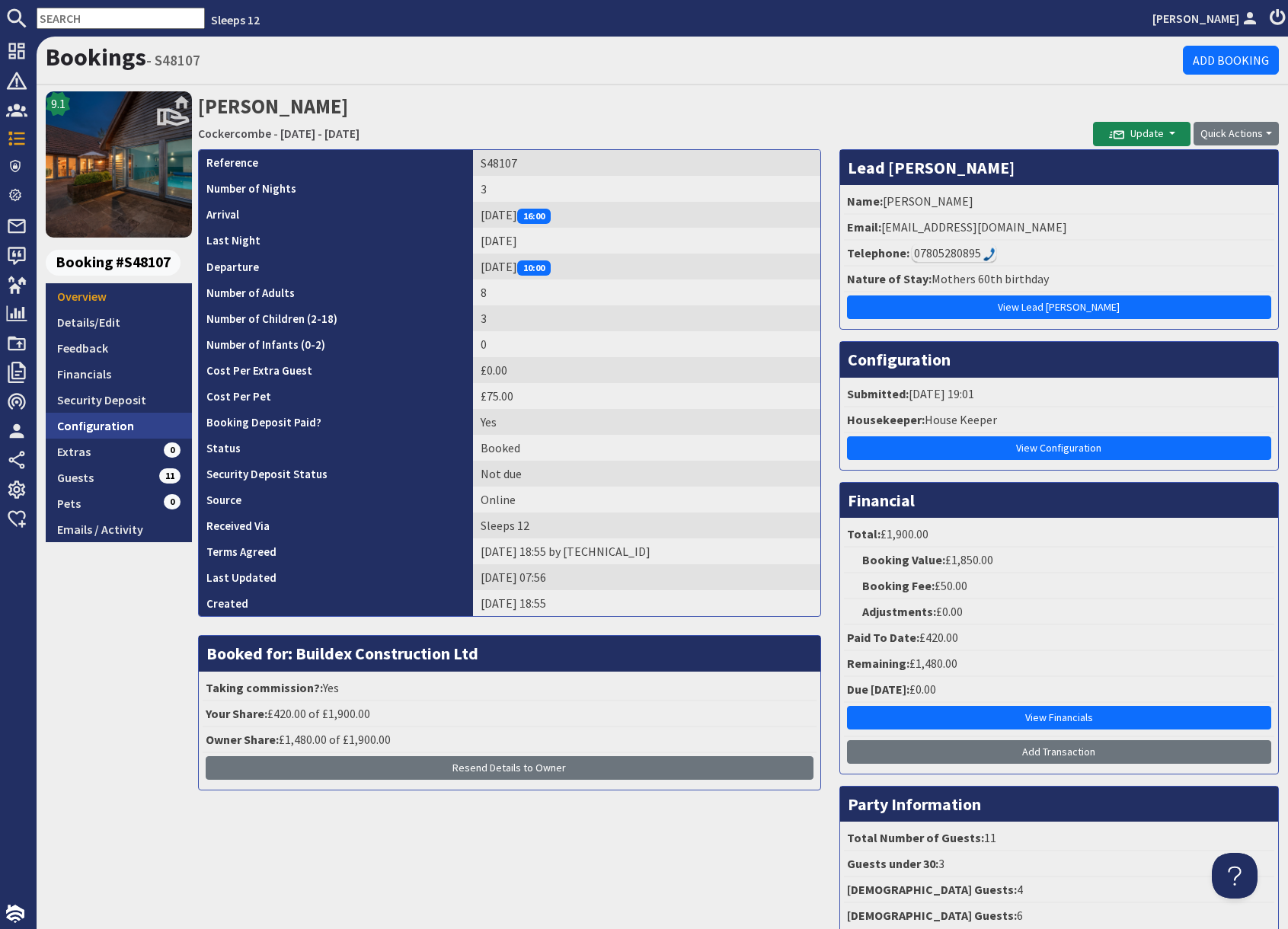
click at [105, 424] on link "Configuration" at bounding box center [118, 425] width 146 height 26
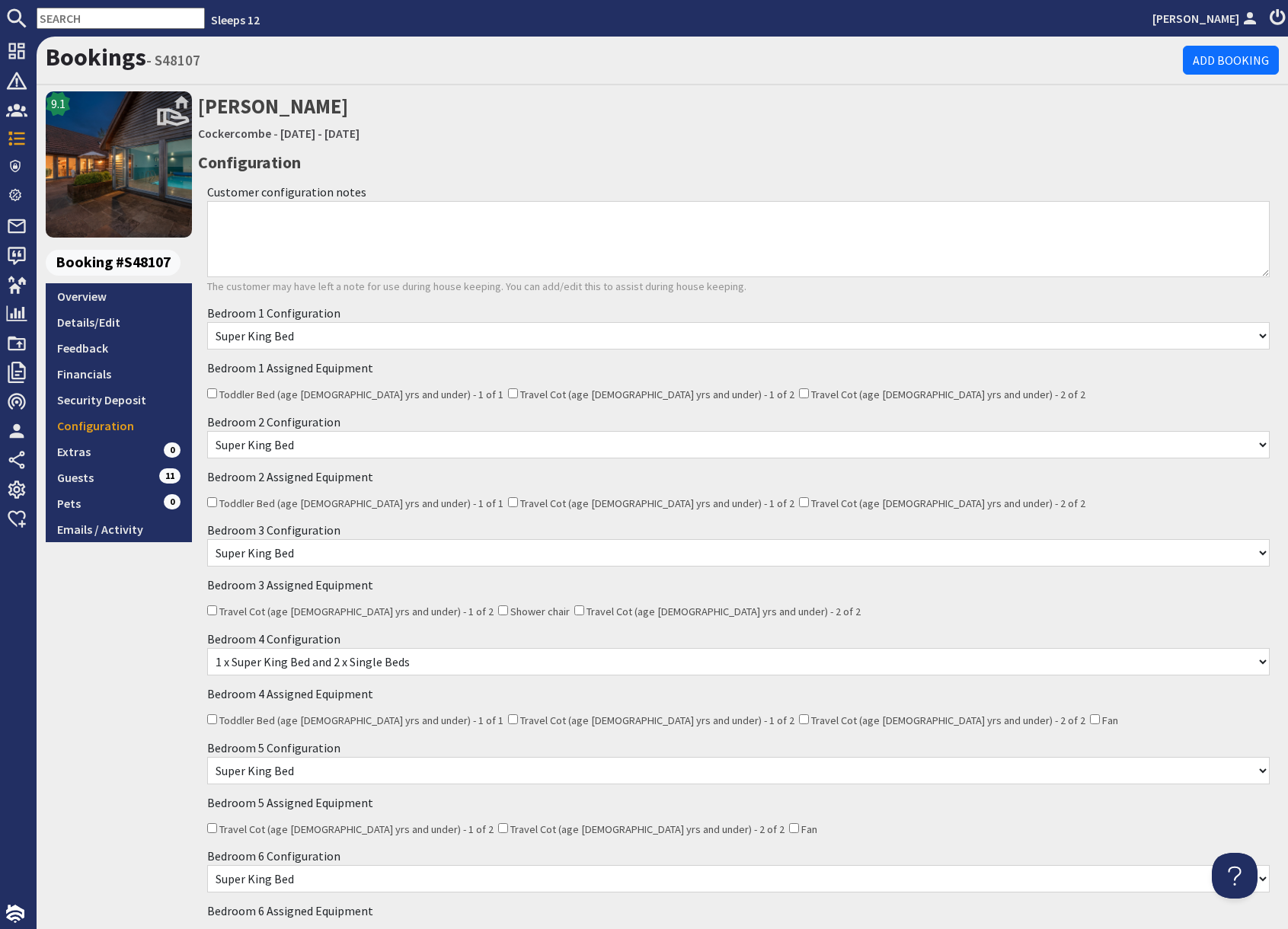
click at [83, 20] on input "text" at bounding box center [121, 19] width 169 height 21
paste input "gagandhaliwal_96@outlook.com"
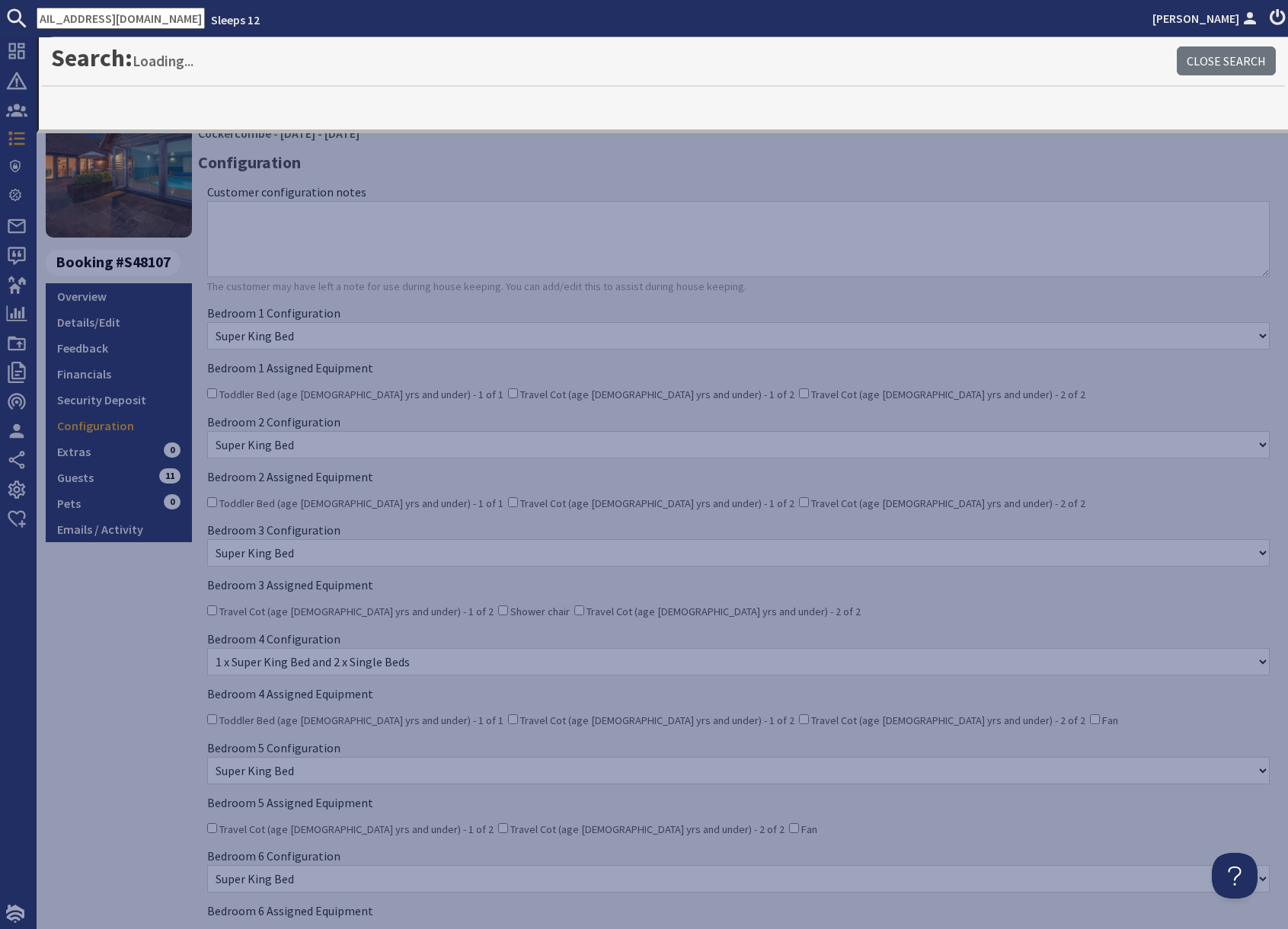
type input "gagandhaliwal_96@outlook.com"
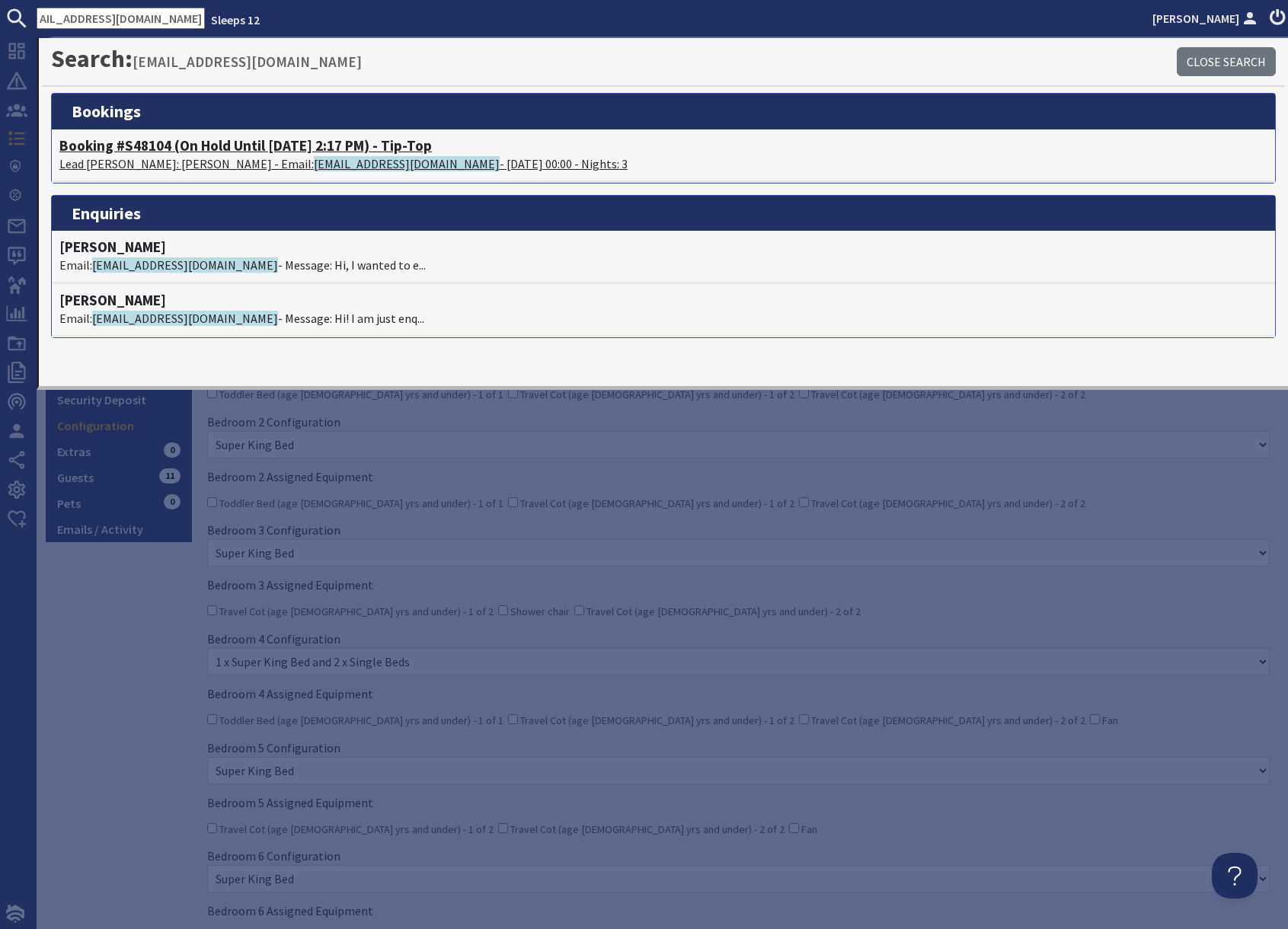
scroll to position [0, 0]
click at [313, 162] on span "gagandhaliwal_96@outlook.com" at bounding box center [406, 163] width 186 height 15
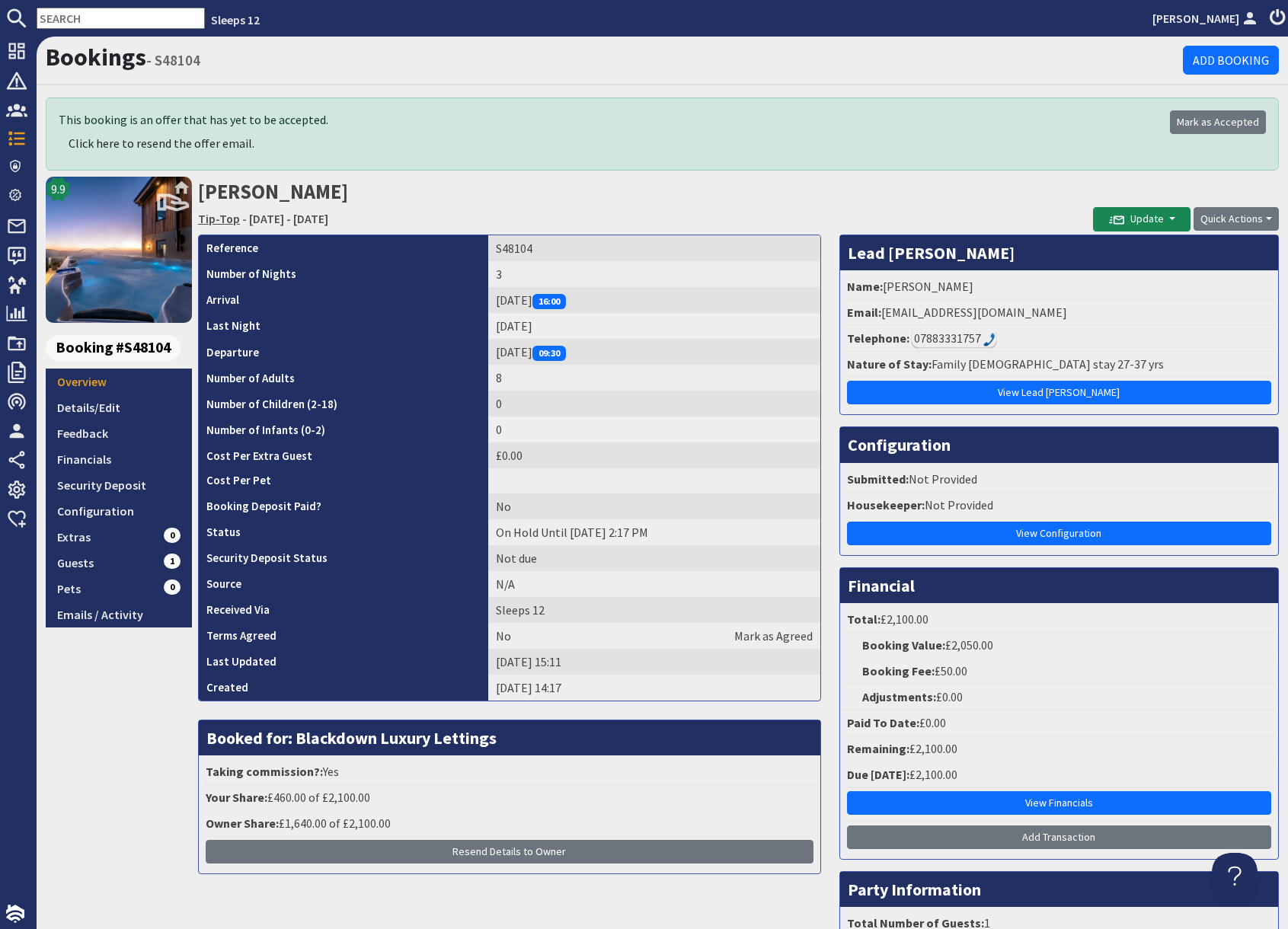
click at [214, 218] on link "Tip-Top" at bounding box center [218, 218] width 42 height 15
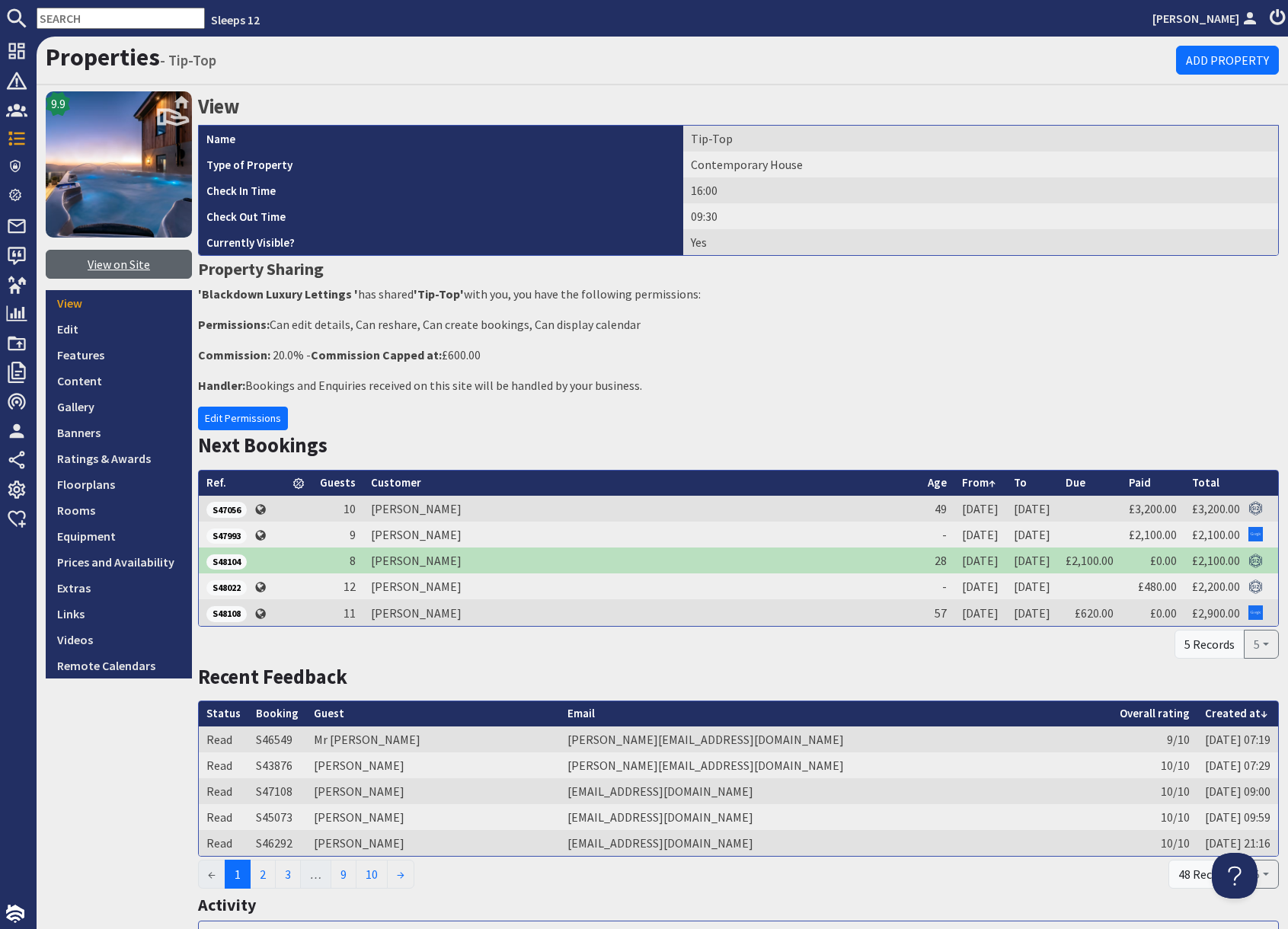
click at [125, 264] on link "View on Site" at bounding box center [118, 264] width 146 height 29
click at [90, 12] on input "text" at bounding box center [121, 19] width 169 height 21
click at [90, 13] on input "text" at bounding box center [121, 19] width 169 height 21
paste input "S47130"
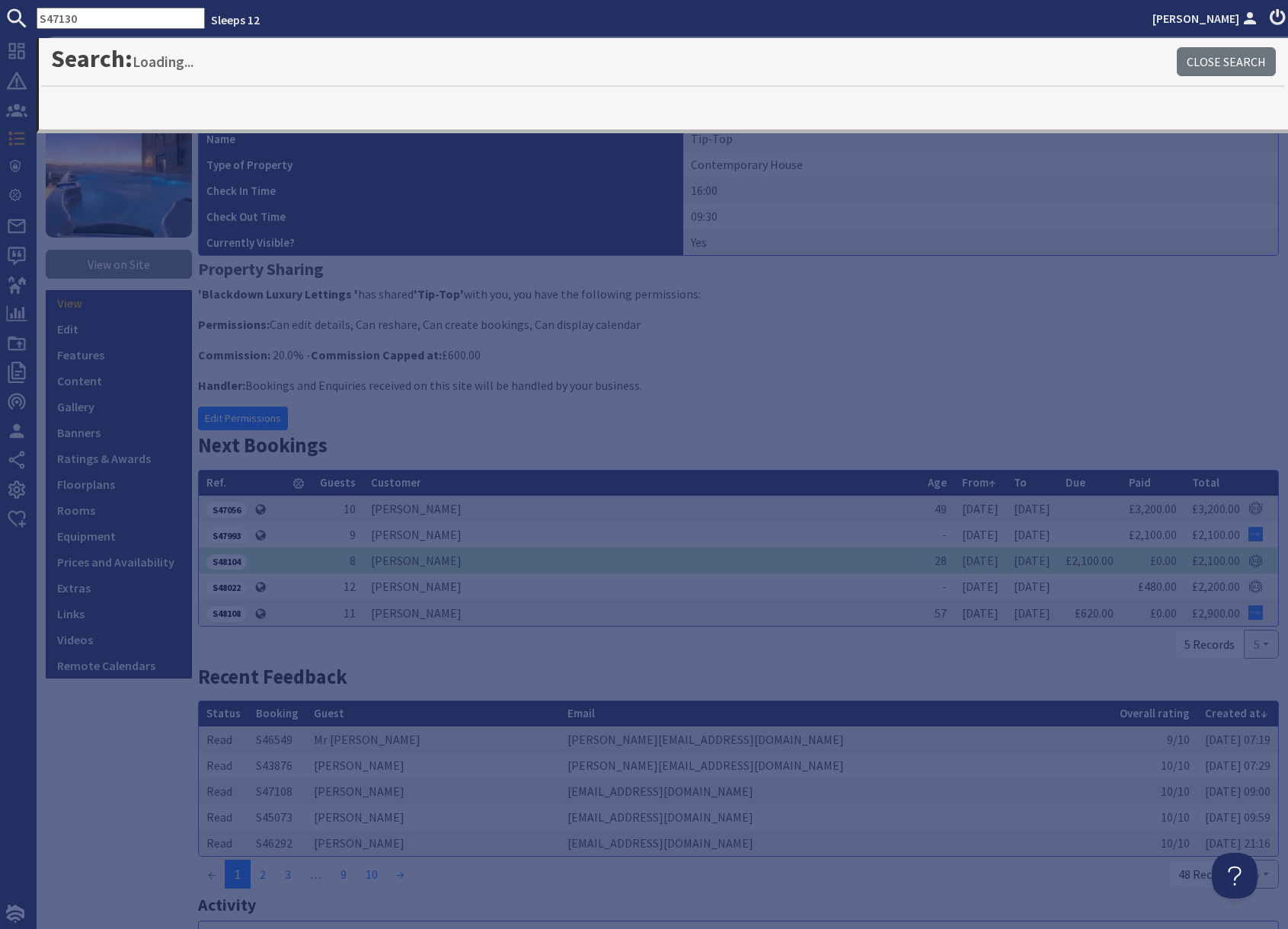
type input "S47130"
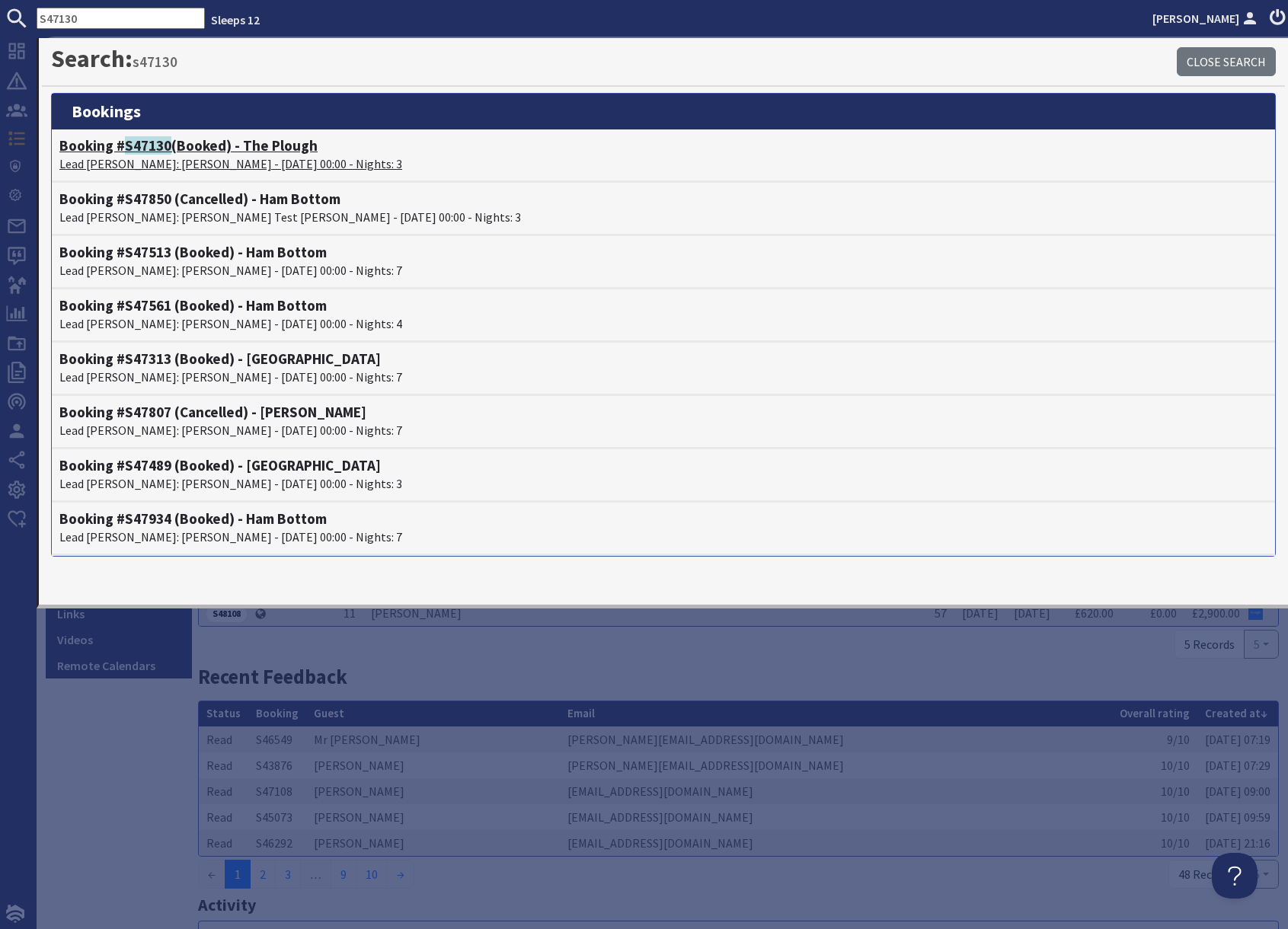
click at [179, 146] on h4 "Booking # S47130 (Booked) - The Plough" at bounding box center [663, 146] width 1208 height 18
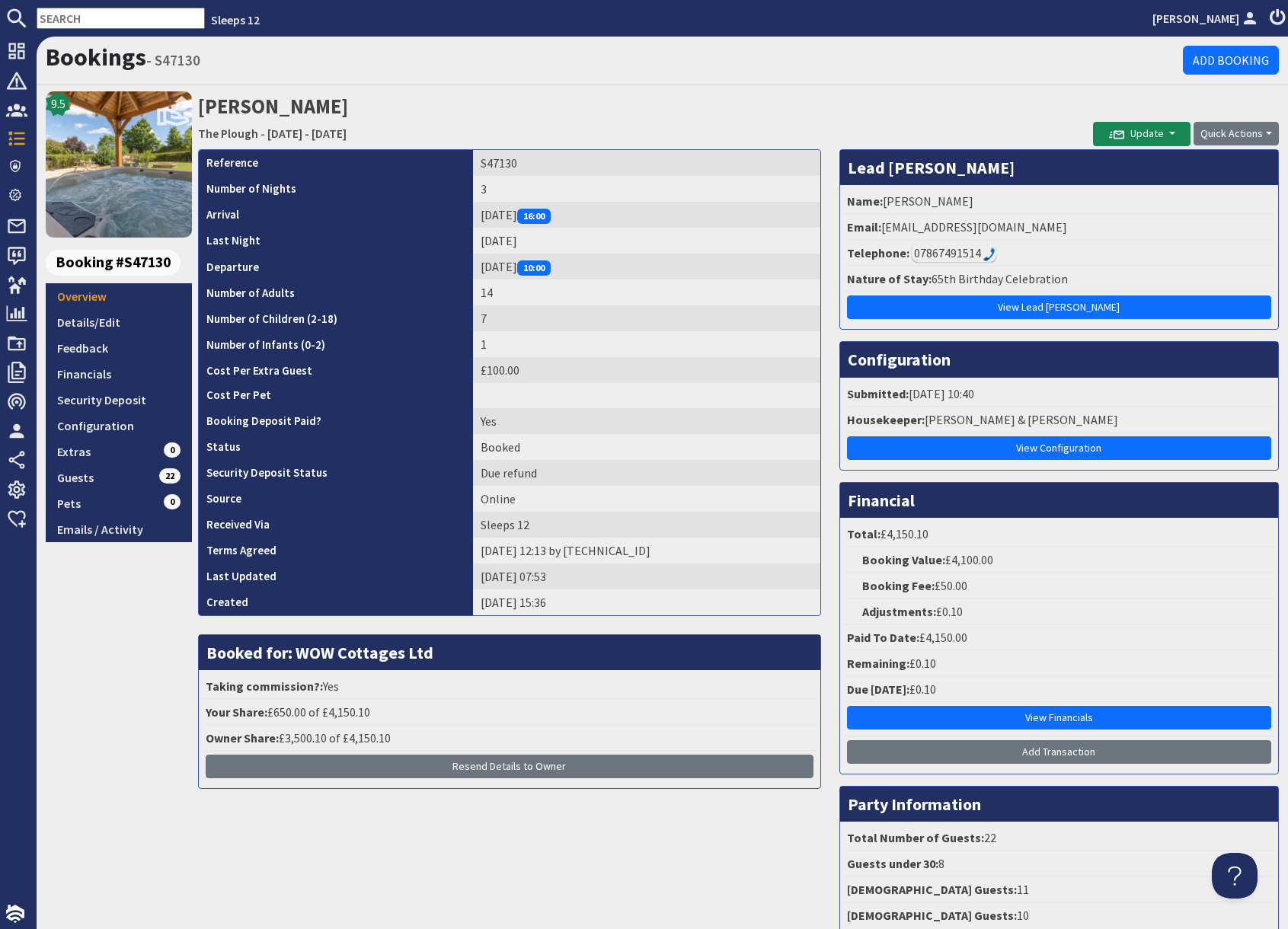
click at [1005, 227] on li "Email: amysuzy@outlook.com" at bounding box center [1058, 227] width 431 height 26
drag, startPoint x: 882, startPoint y: 228, endPoint x: 1025, endPoint y: 225, distance: 143.0
click at [1025, 225] on li "Email: amysuzy@outlook.com" at bounding box center [1058, 227] width 431 height 26
copy li "amysuzy@outlook.com"
click at [491, 161] on td "S47130" at bounding box center [646, 162] width 347 height 26
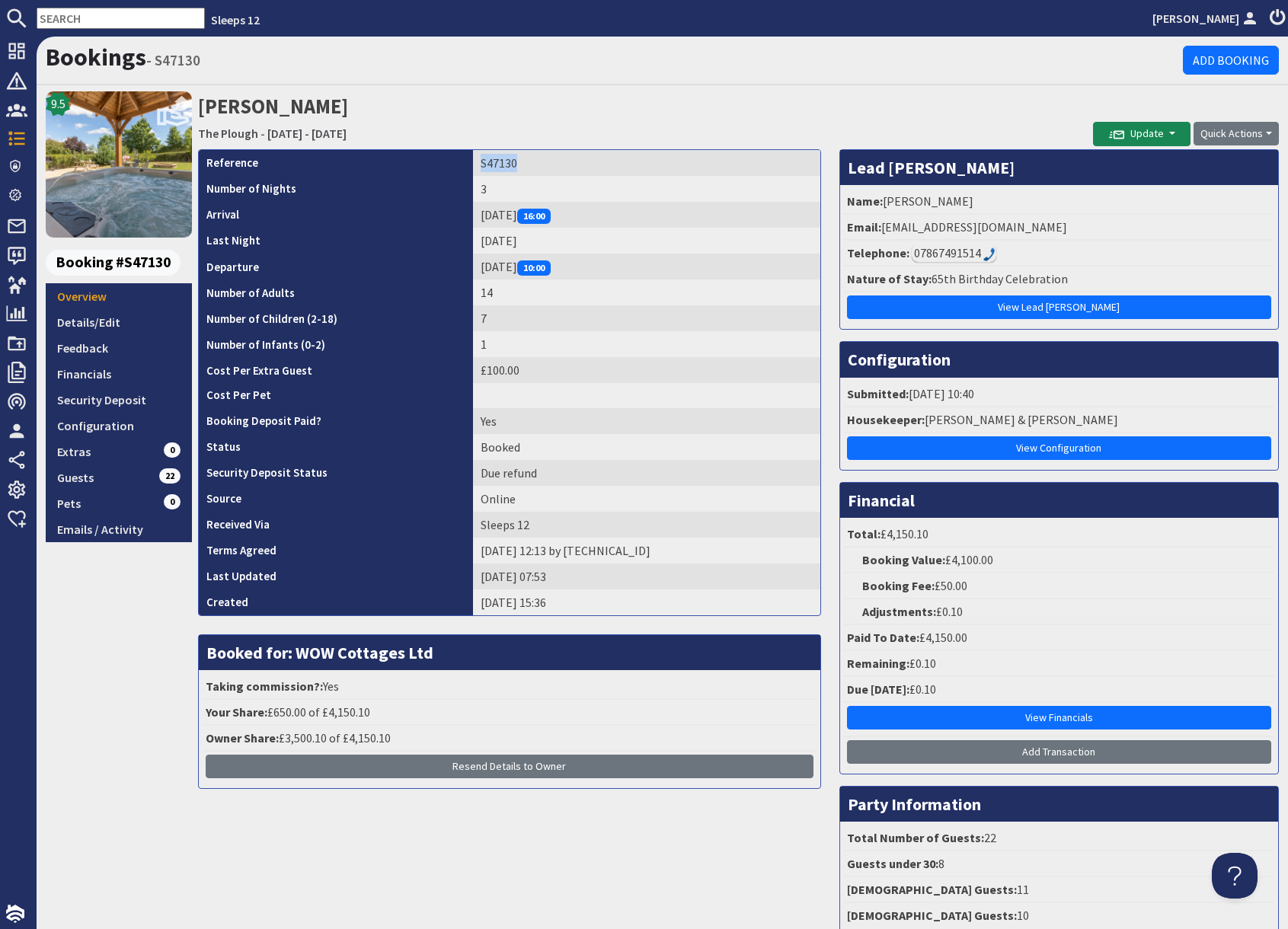
click at [491, 161] on td "S47130" at bounding box center [646, 162] width 347 height 26
copy td "S47130"
click at [100, 24] on input "text" at bounding box center [121, 19] width 169 height 21
paste input "larahodgsonparnell@hotmail.com"
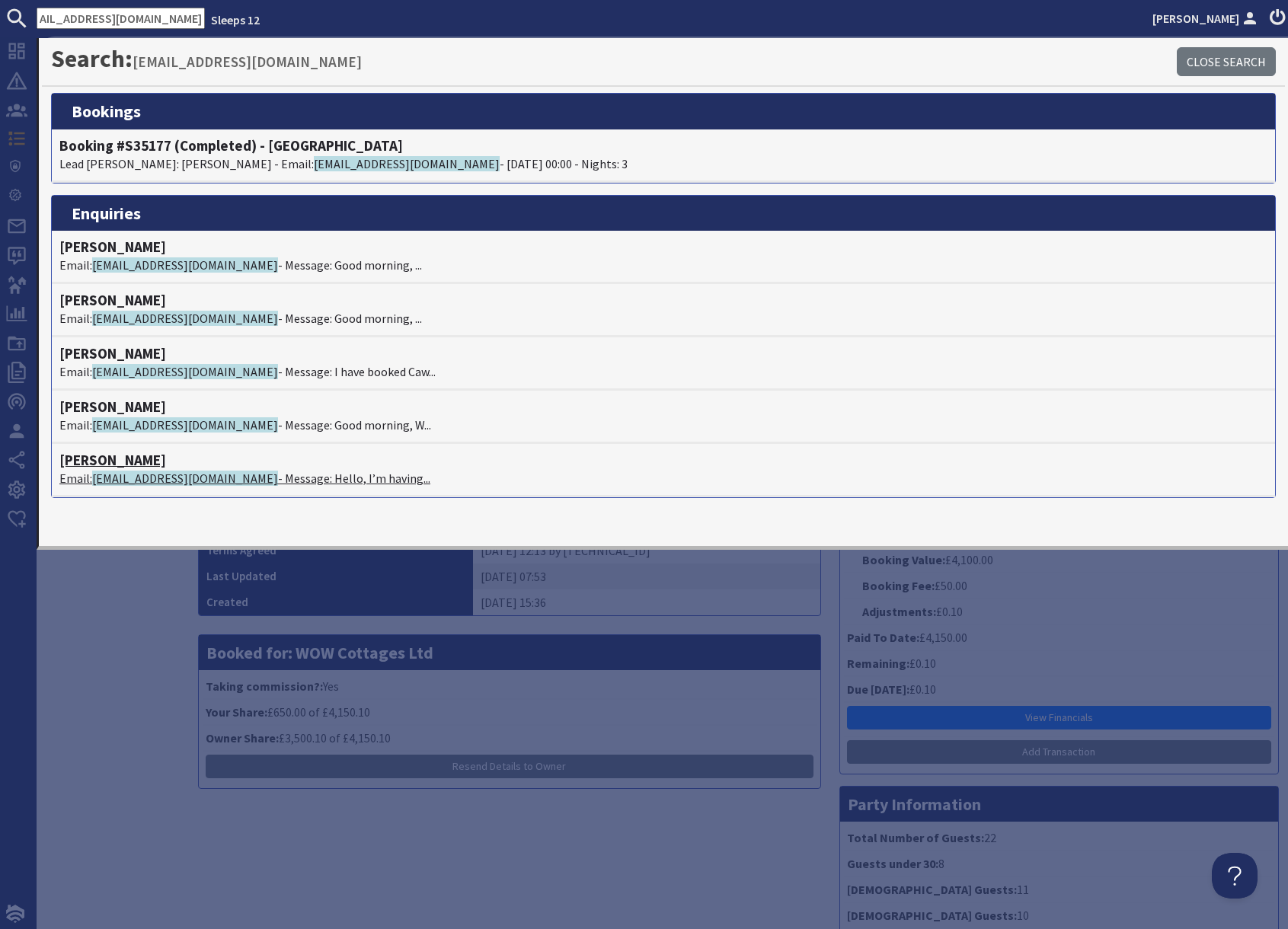
type input "larahodgsonparnell@hotmail.com"
click at [244, 479] on span "larahodgsonparnell@hotmail.com" at bounding box center [185, 477] width 186 height 15
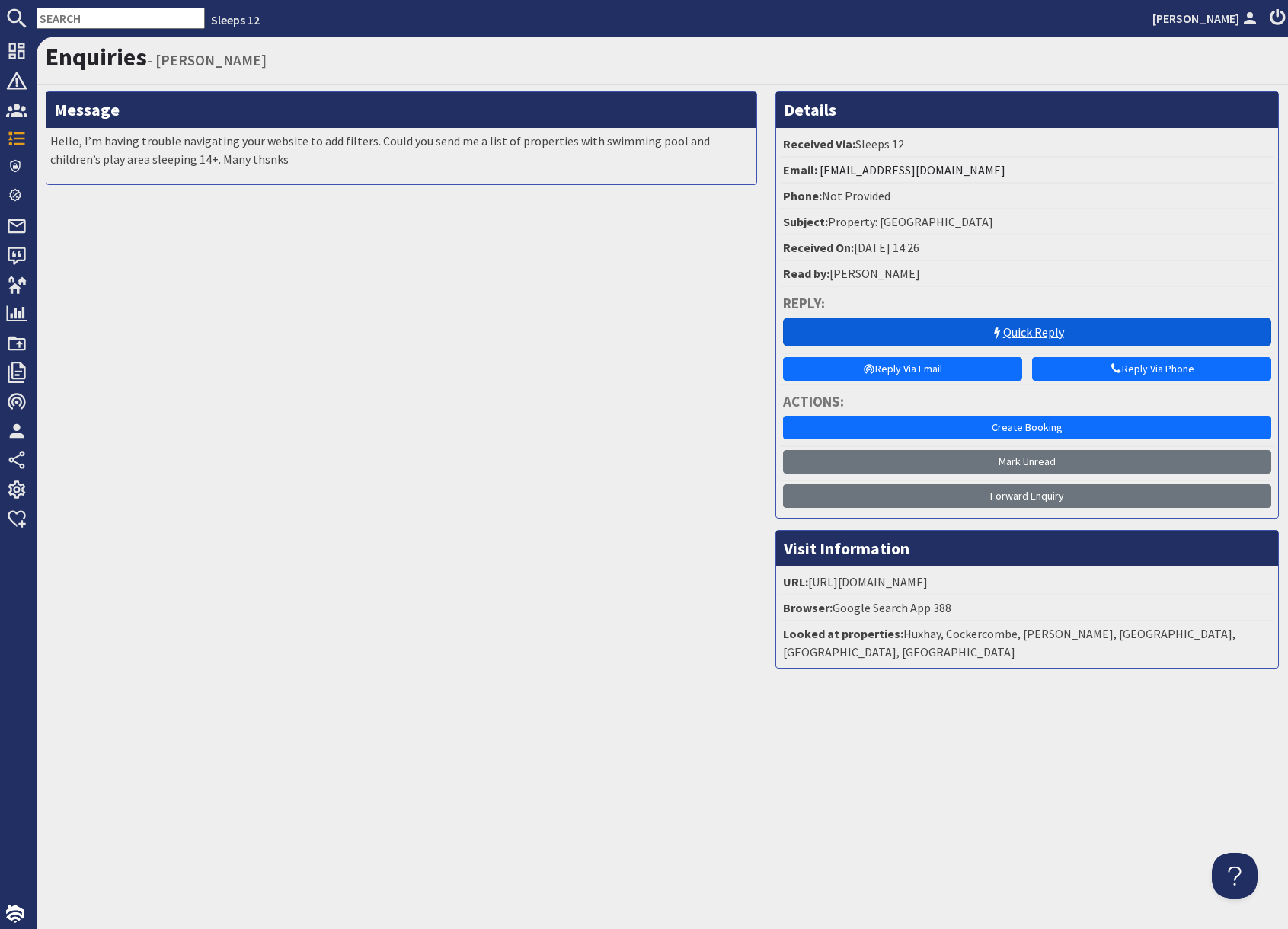
click at [1004, 337] on link "Quick Reply" at bounding box center [1027, 332] width 488 height 29
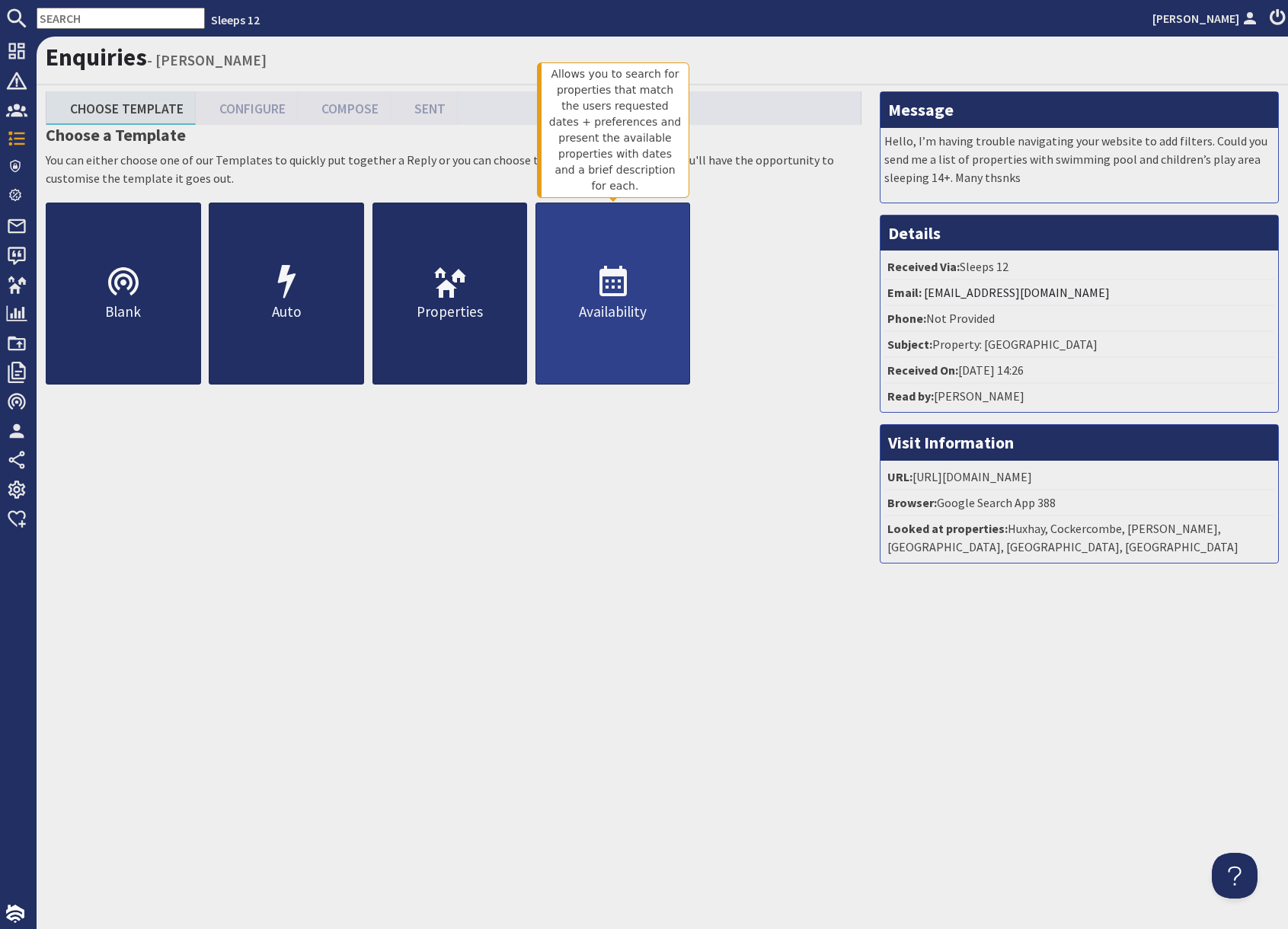
click at [651, 324] on link "Availability" at bounding box center [612, 293] width 155 height 182
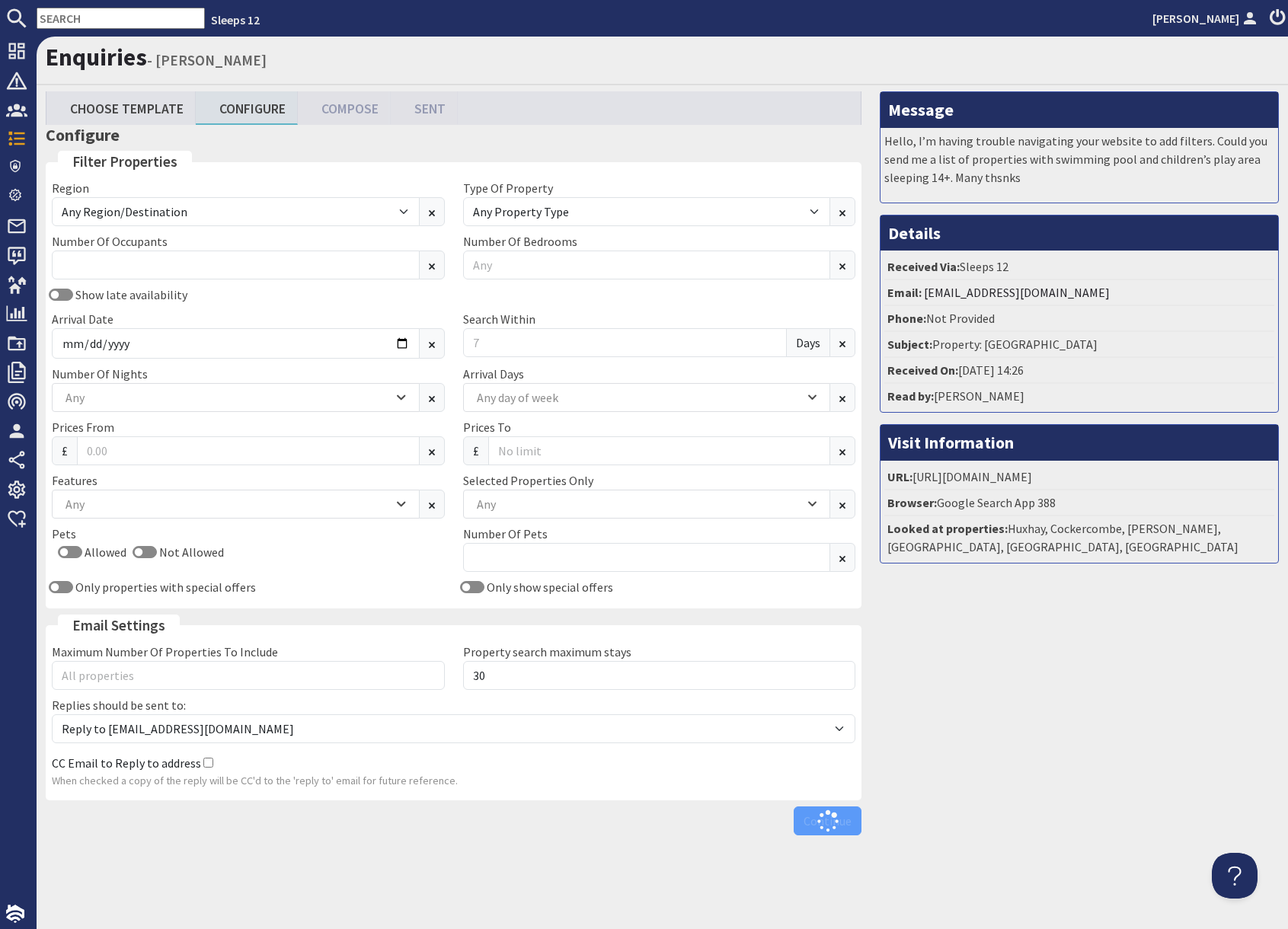
drag, startPoint x: 1047, startPoint y: 657, endPoint x: 1037, endPoint y: 657, distance: 10.0
click at [1047, 657] on div "Message Hello, I’m having trouble navigating your website to add filters. Could…" at bounding box center [1079, 467] width 417 height 751
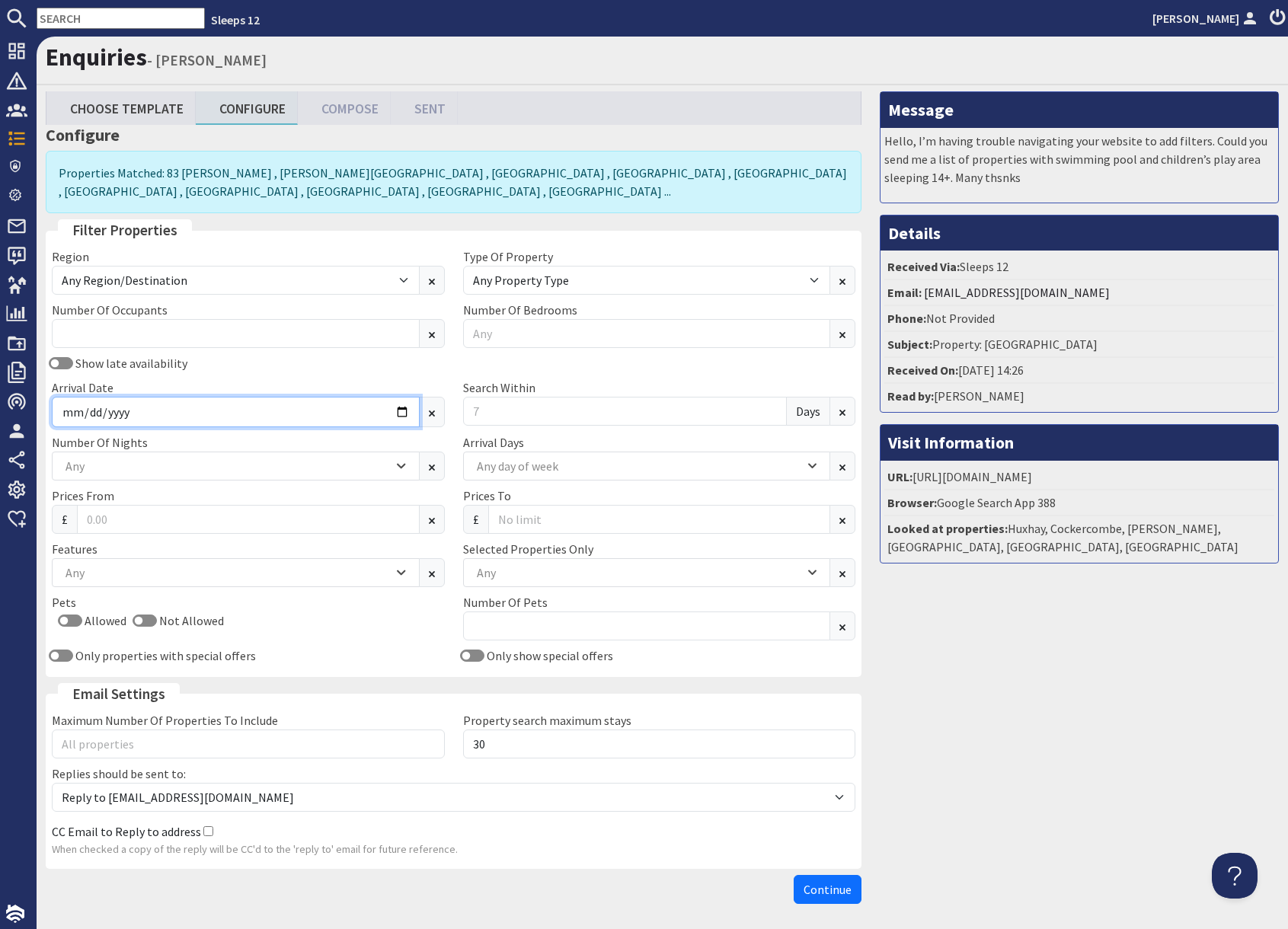
click at [400, 413] on input "Arrival Date" at bounding box center [235, 412] width 367 height 30
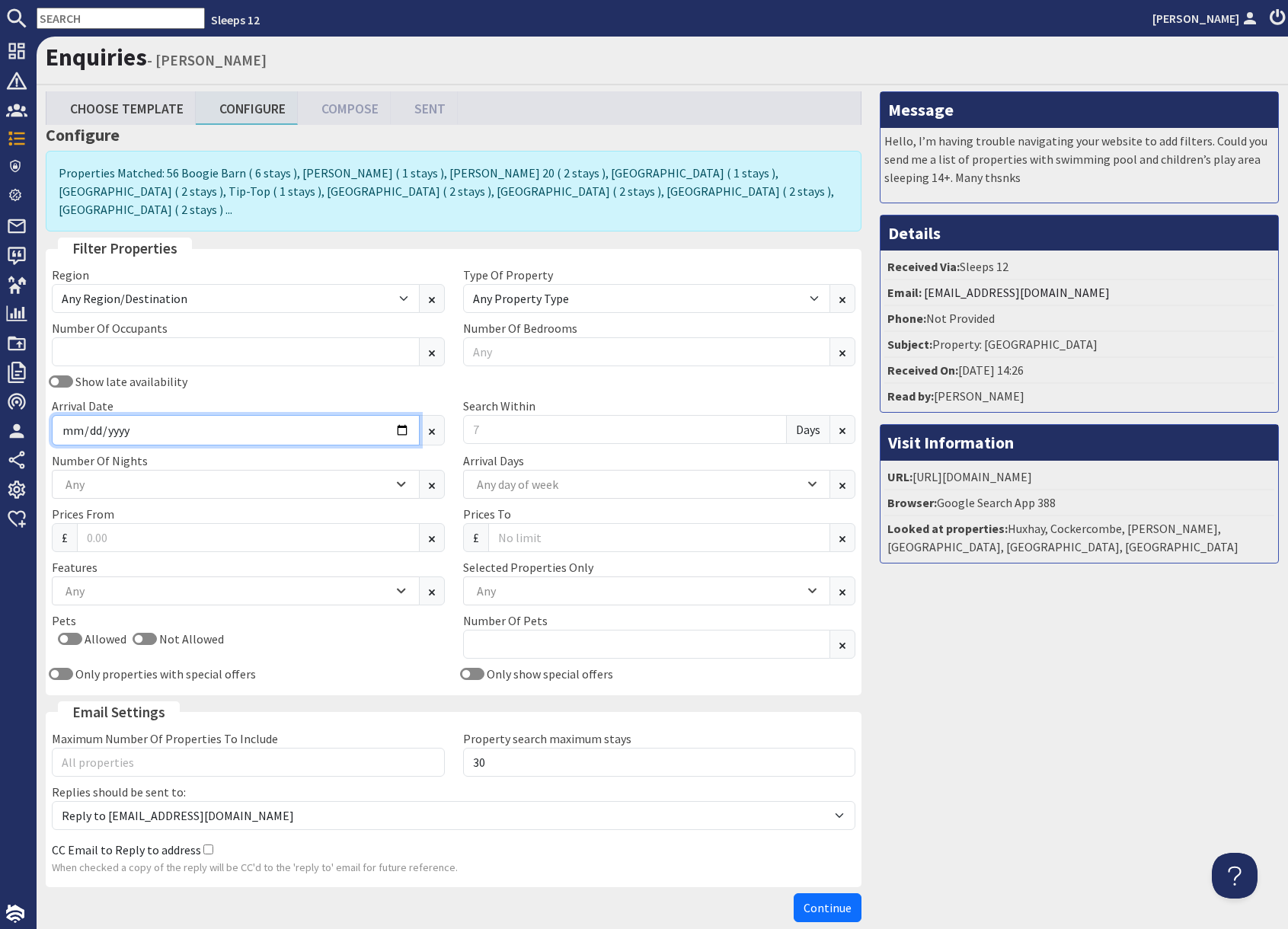
type input "2026-09-18"
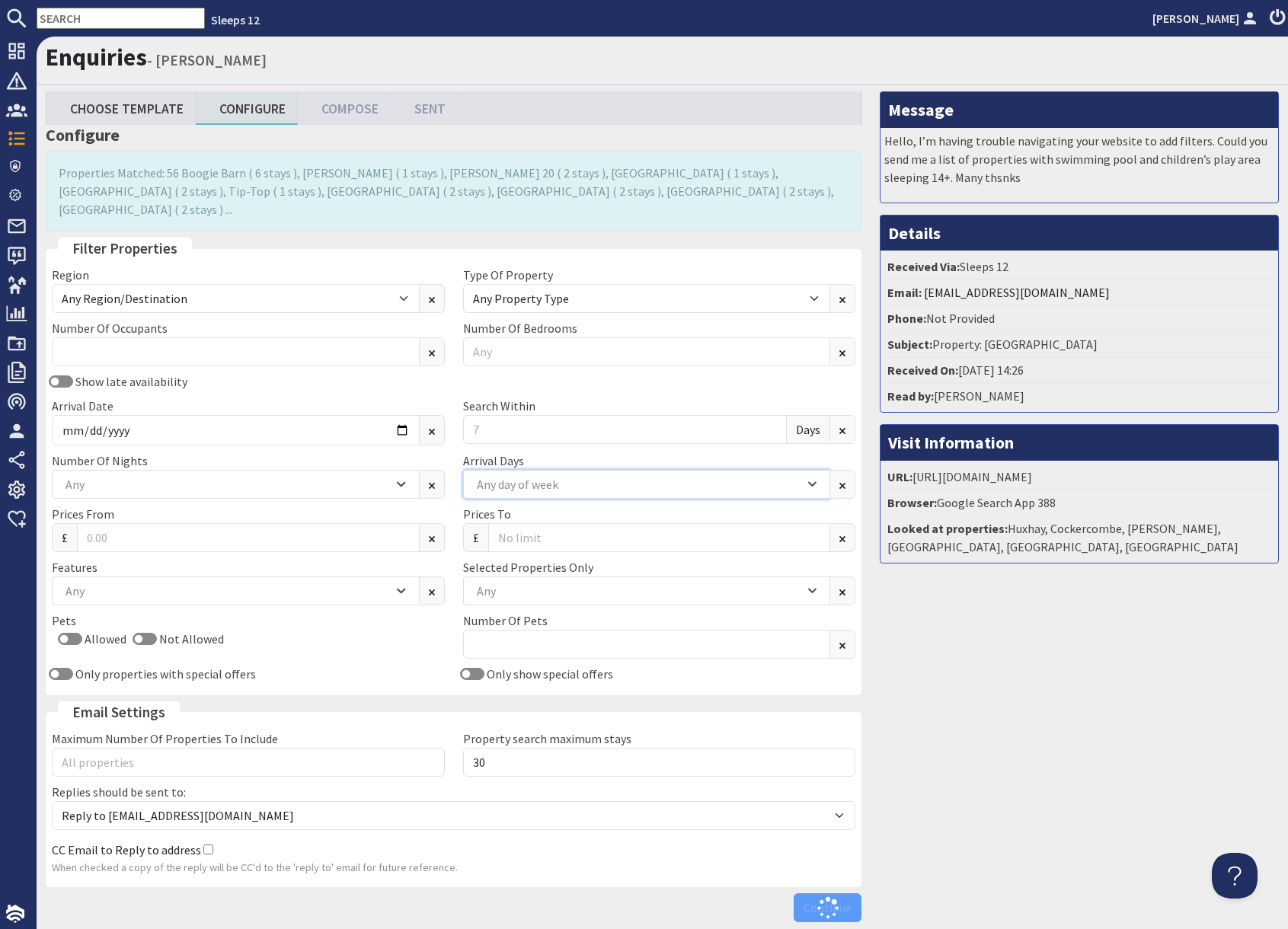
click at [552, 476] on div "Any day of week" at bounding box center [638, 484] width 331 height 17
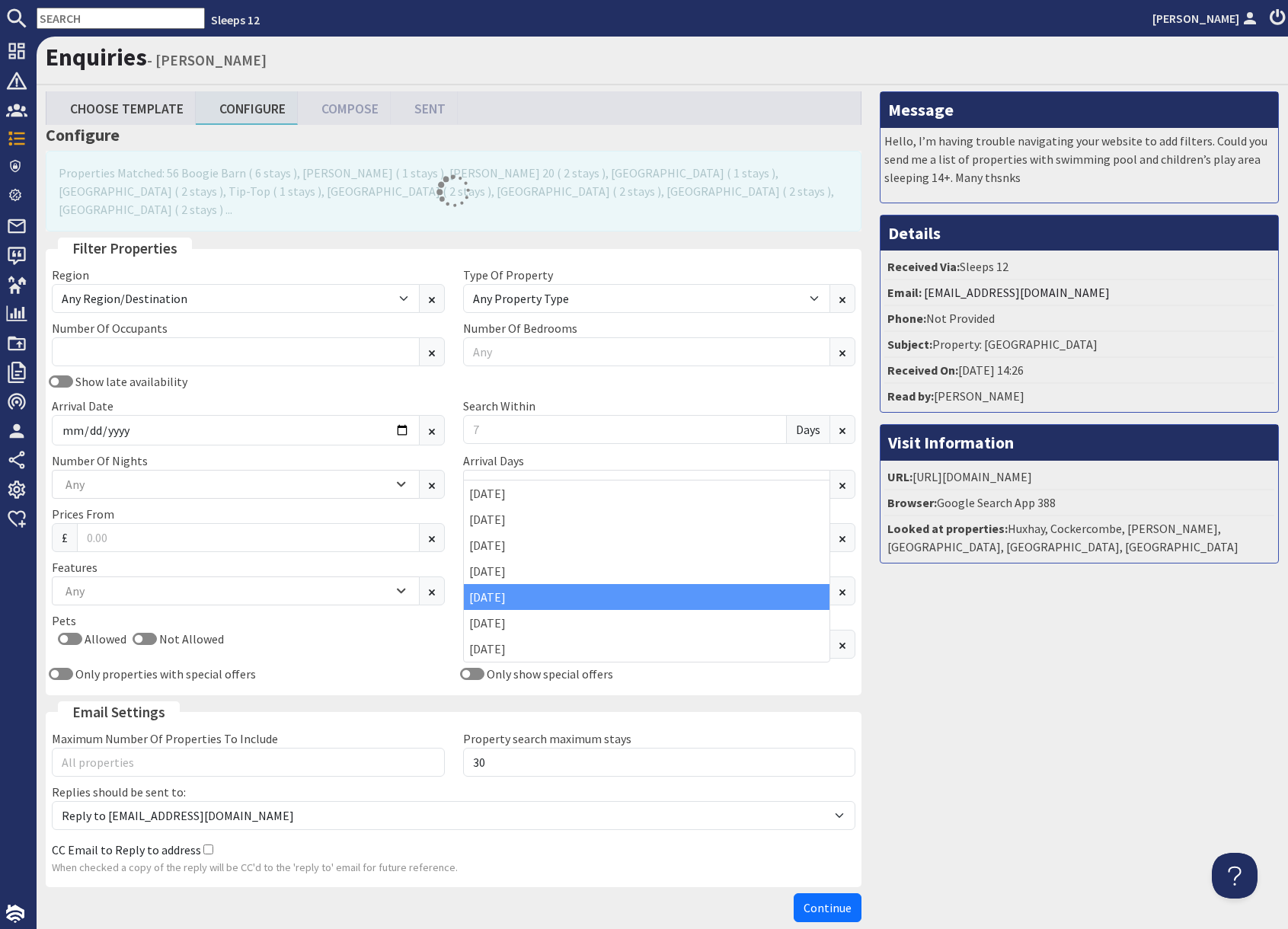
click at [516, 602] on div "Friday" at bounding box center [646, 596] width 367 height 26
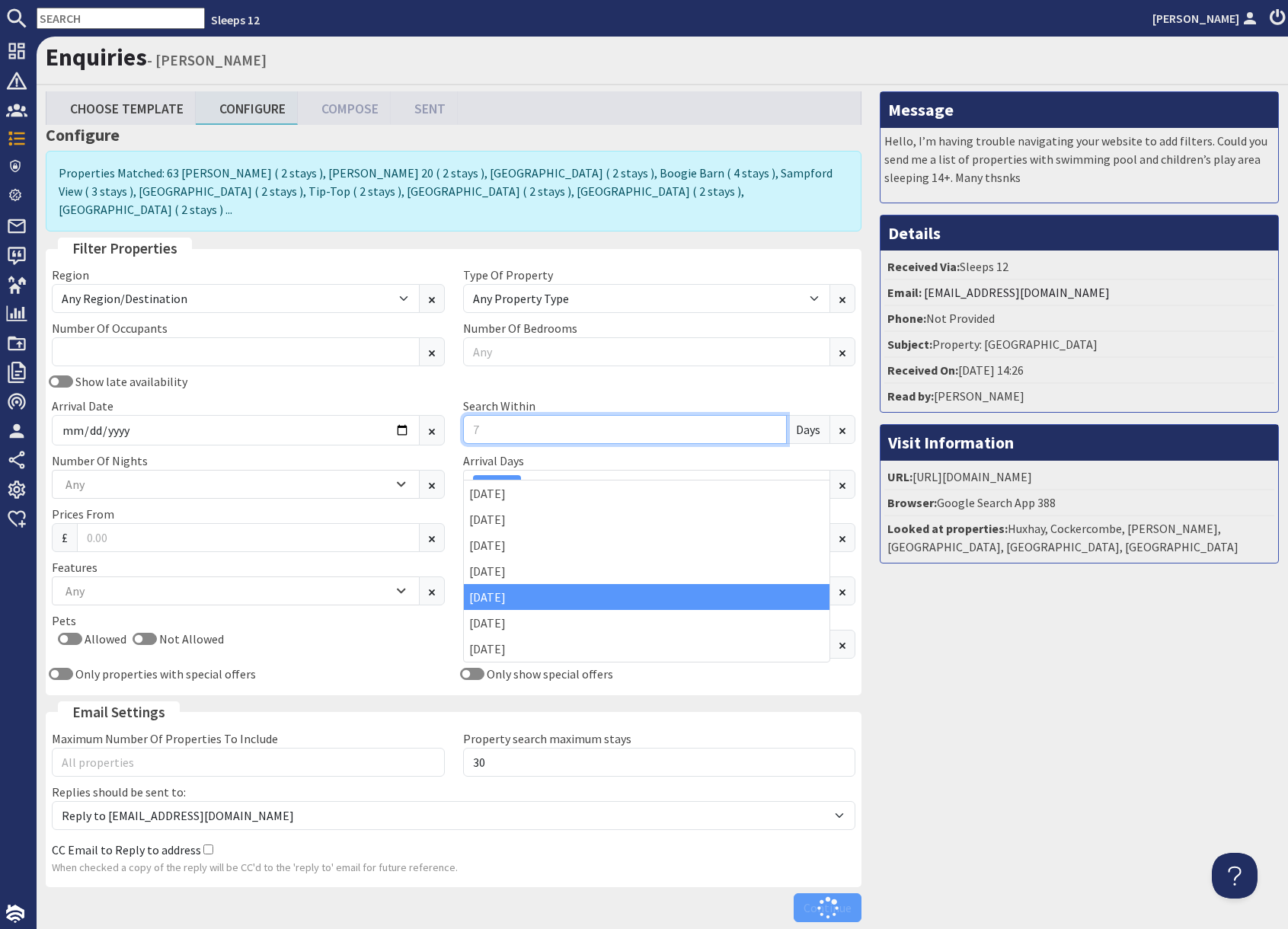
click at [500, 415] on input "Search Within" at bounding box center [625, 429] width 324 height 29
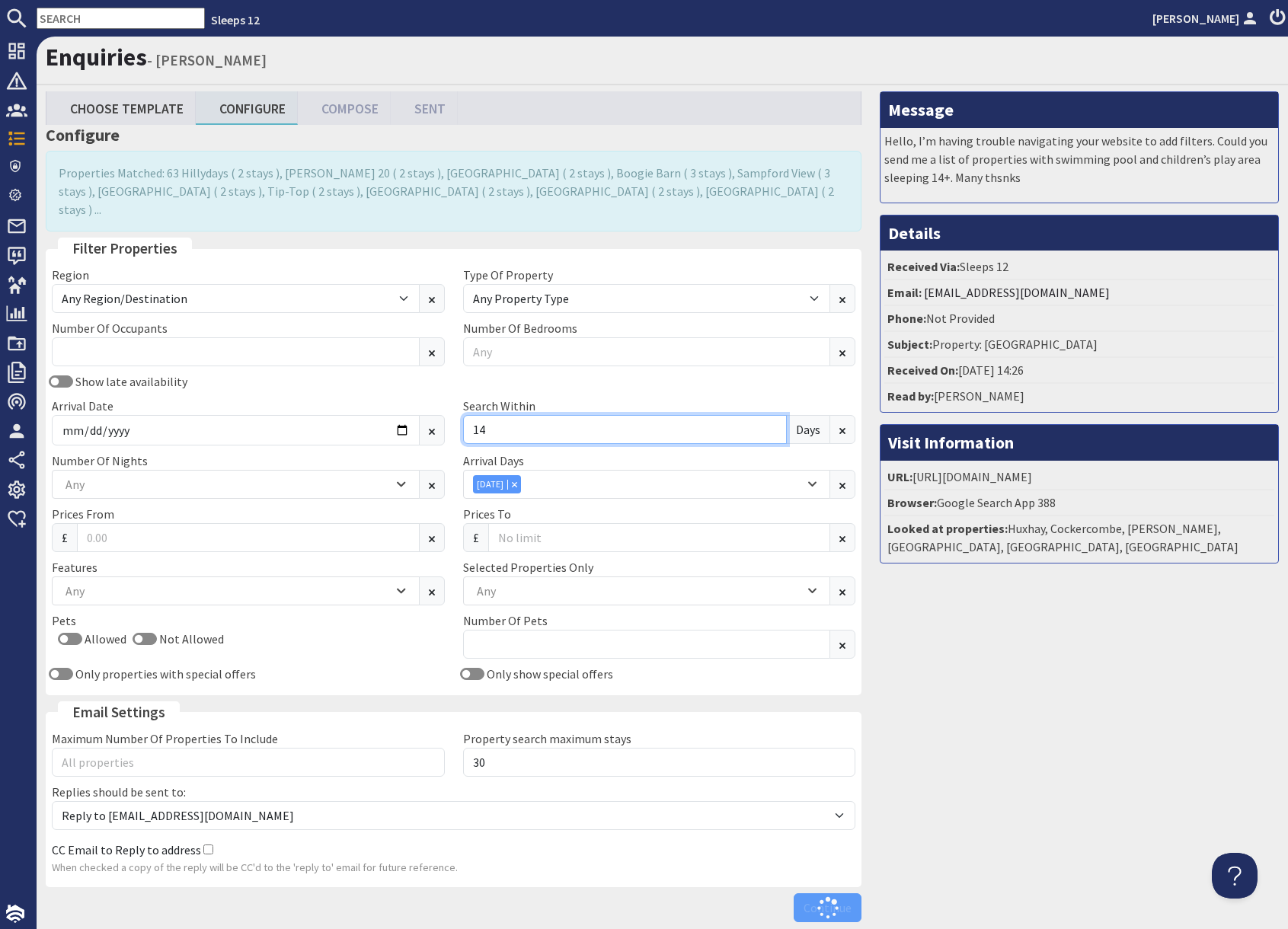
type input "14"
drag, startPoint x: 1031, startPoint y: 712, endPoint x: 618, endPoint y: 634, distance: 420.3
click at [968, 705] on div "Message Hello, I’m having trouble navigating your website to add filters. Could…" at bounding box center [1079, 510] width 417 height 838
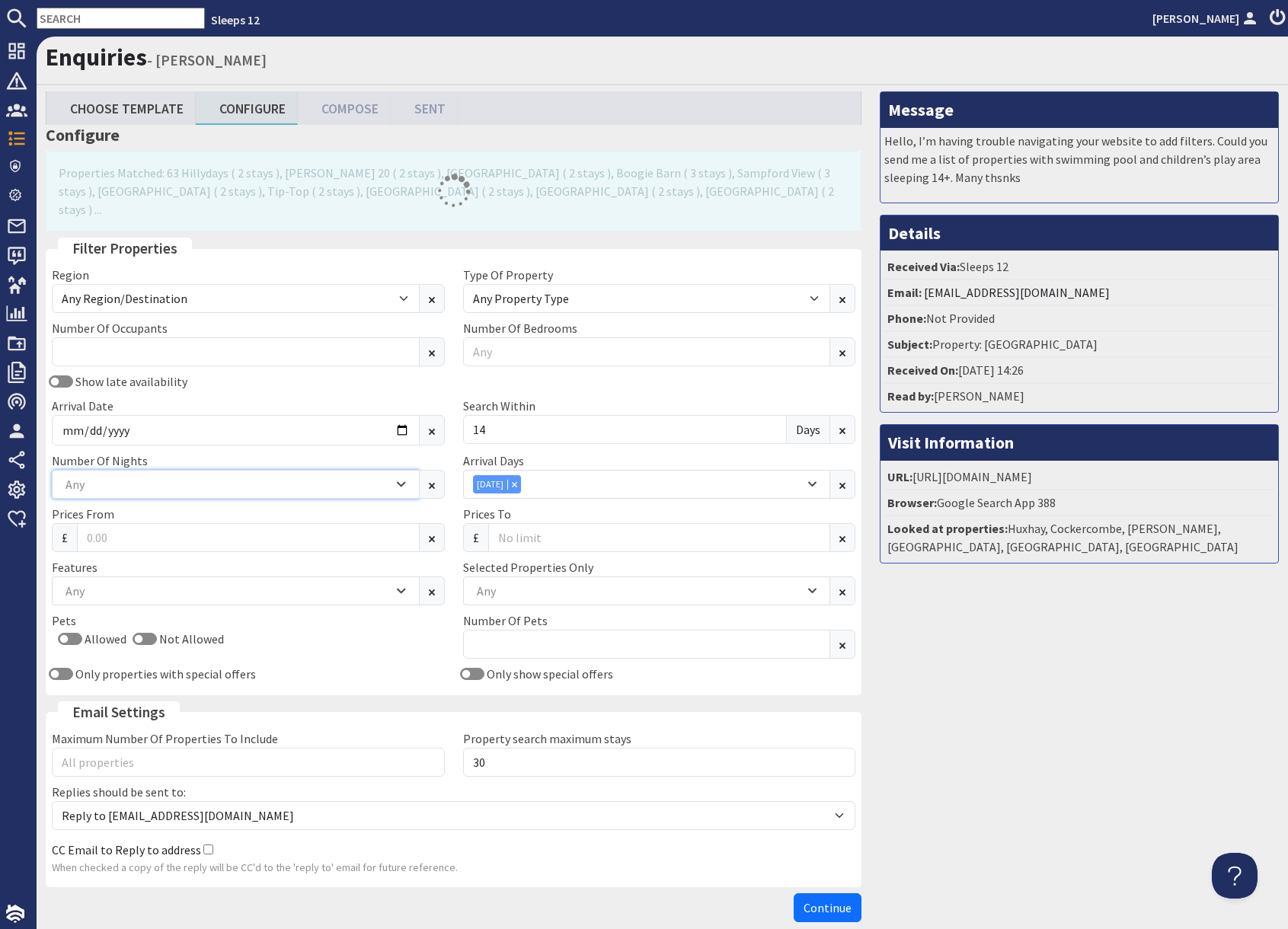
click at [176, 476] on div "Any" at bounding box center [226, 484] width 331 height 17
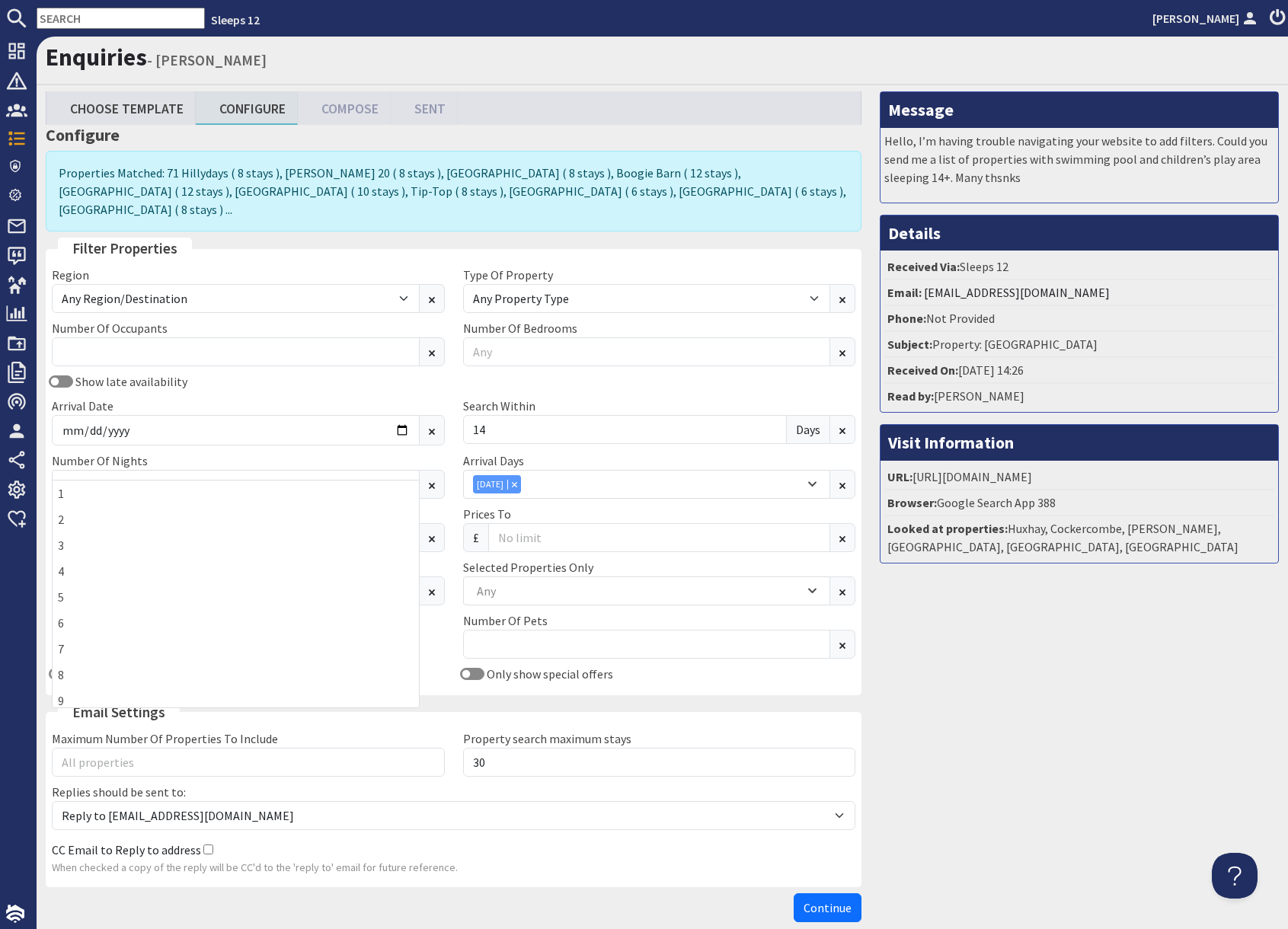
drag, startPoint x: 123, startPoint y: 554, endPoint x: 456, endPoint y: 594, distance: 335.4
click at [134, 554] on div "3" at bounding box center [235, 545] width 367 height 26
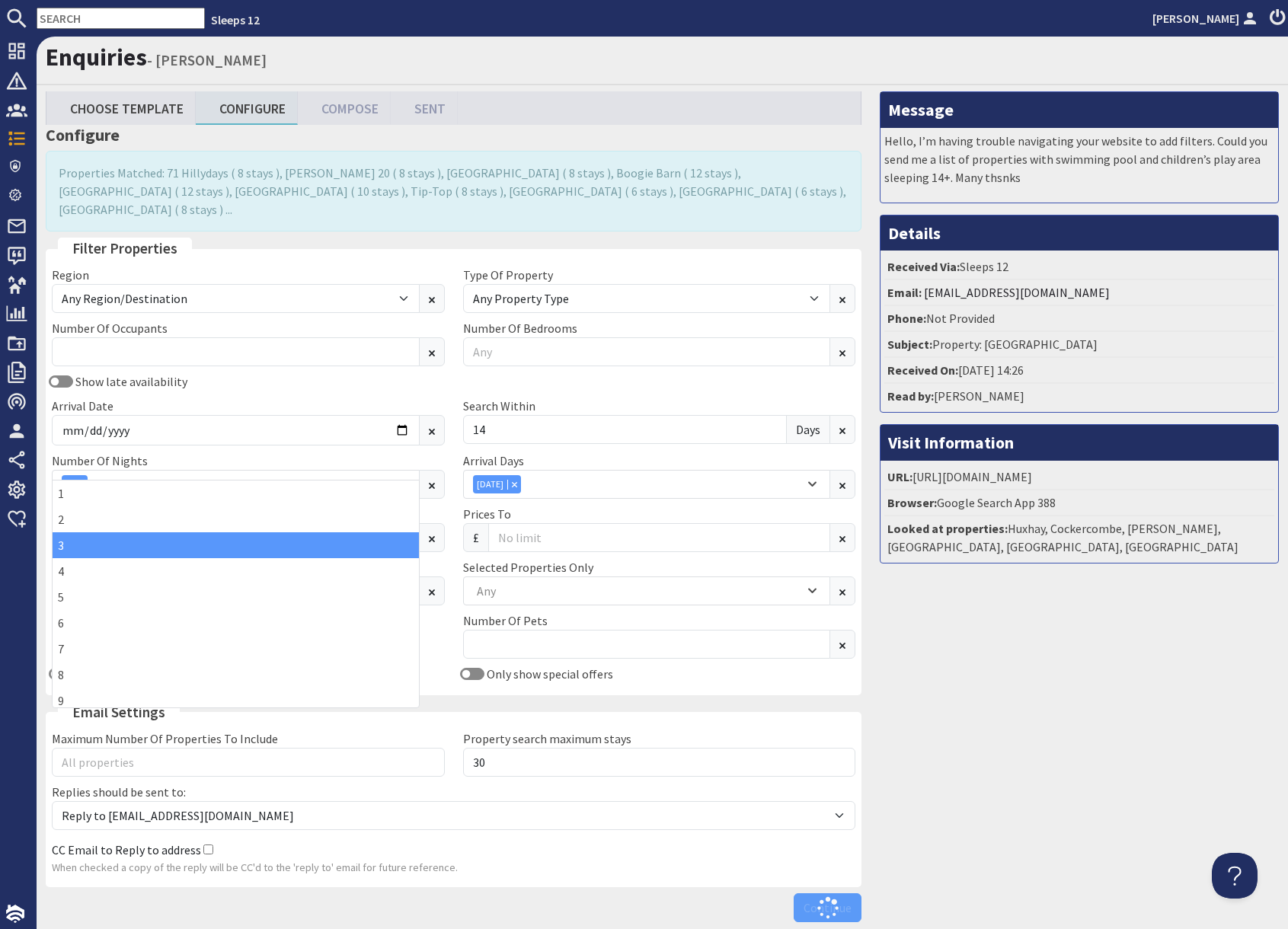
click at [1001, 682] on div "Message Hello, I’m having trouble navigating your website to add filters. Could…" at bounding box center [1079, 510] width 417 height 838
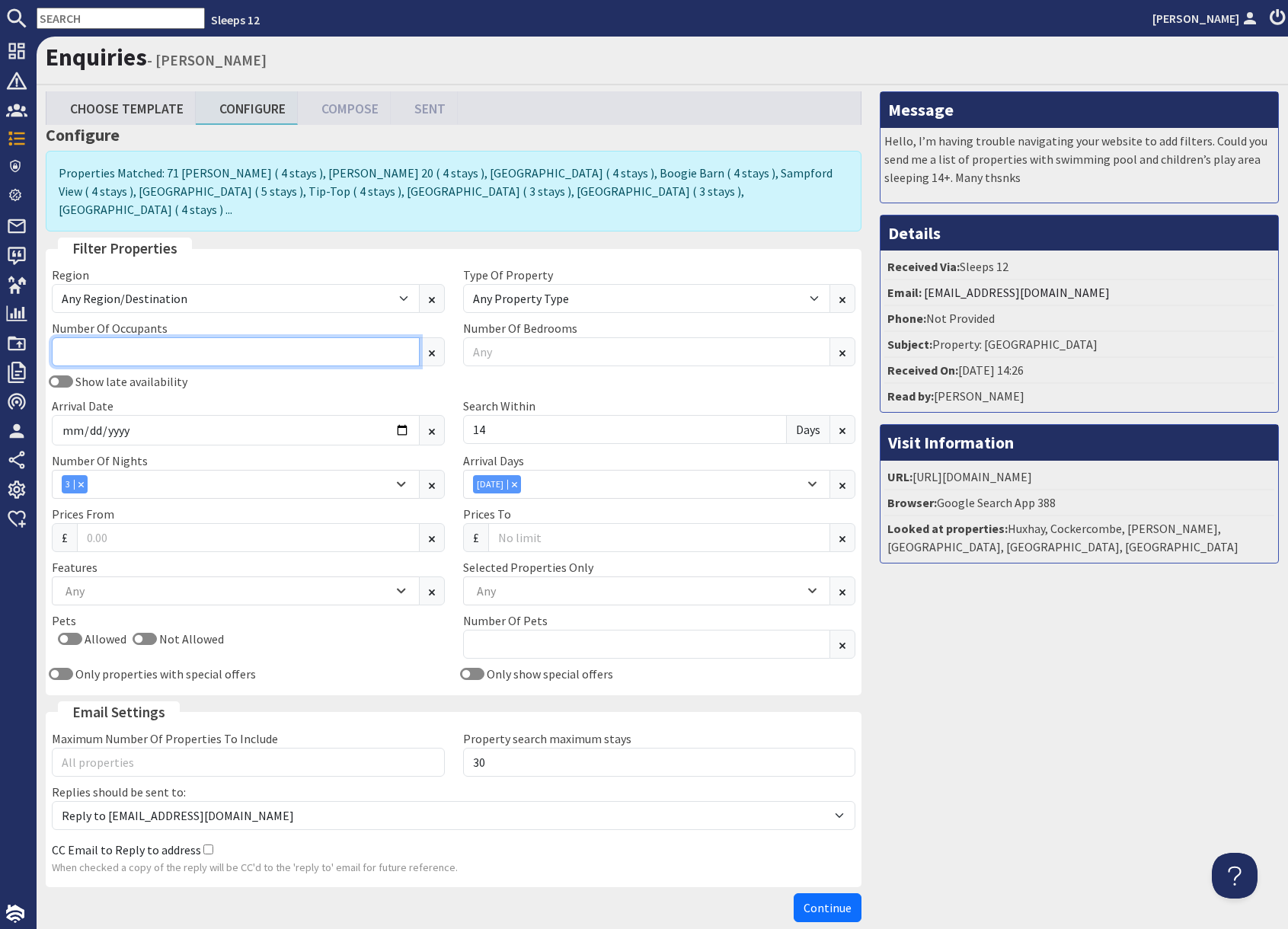
click at [239, 337] on input "Number Of Occupants" at bounding box center [235, 351] width 367 height 29
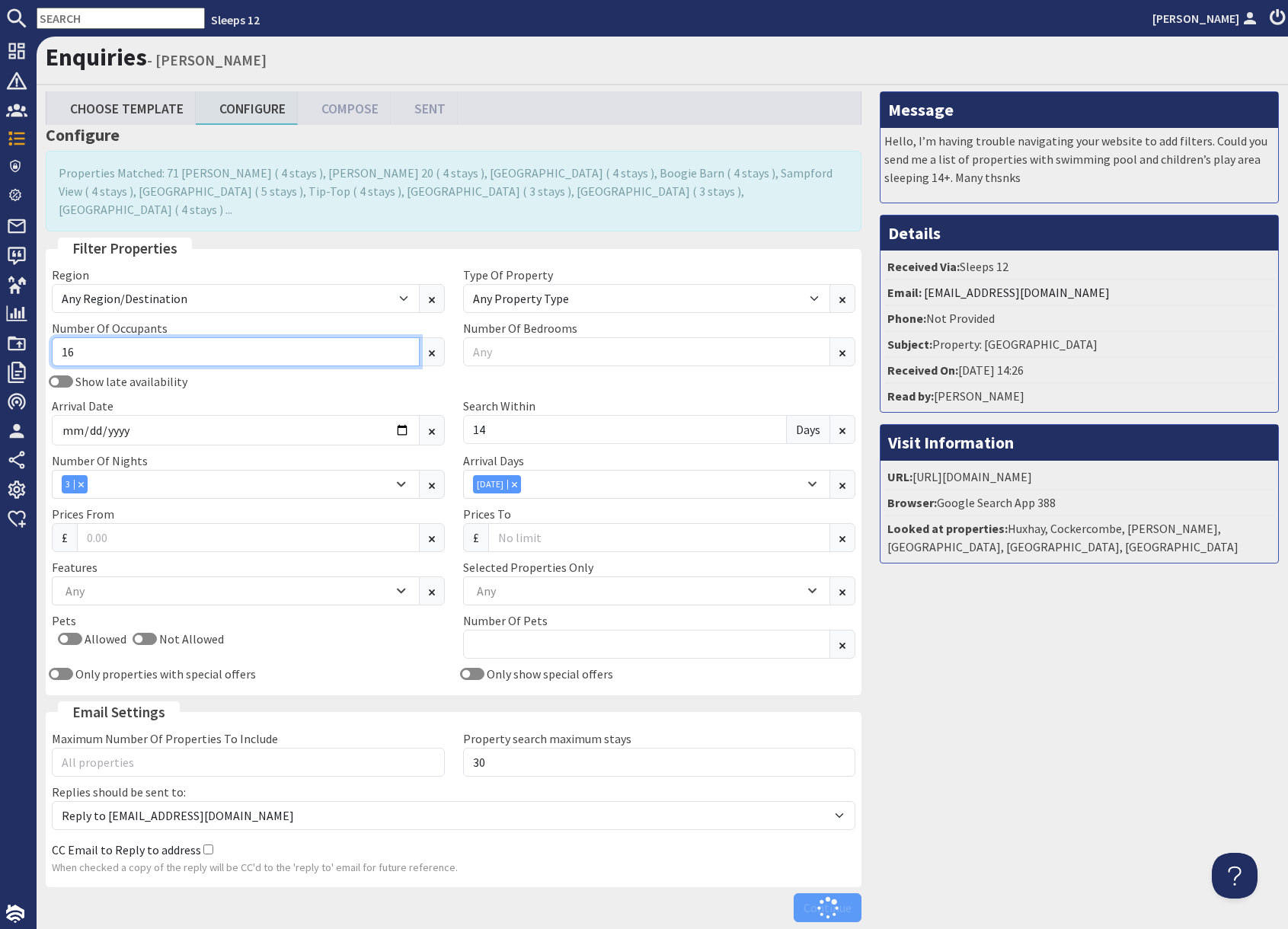
type input "16"
drag, startPoint x: 1099, startPoint y: 766, endPoint x: 1105, endPoint y: 752, distance: 15.2
click at [1101, 759] on div "Message Hello, I’m having trouble navigating your website to add filters. Could…" at bounding box center [1079, 510] width 417 height 838
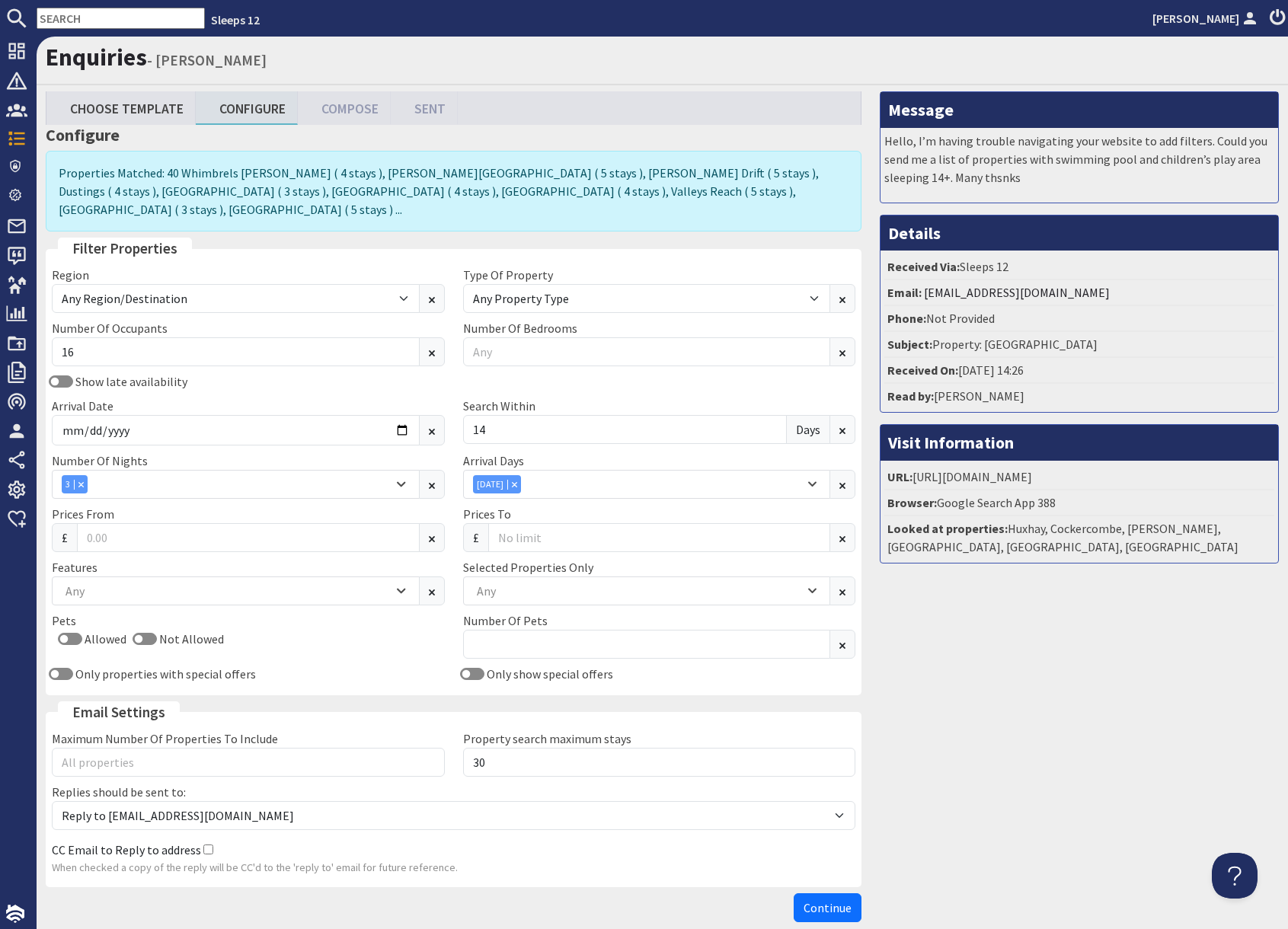
click at [1058, 787] on div "Message Hello, I’m having trouble navigating your website to add filters. Could…" at bounding box center [1079, 510] width 417 height 838
drag, startPoint x: 922, startPoint y: 885, endPoint x: 860, endPoint y: 886, distance: 62.0
click at [897, 885] on div "Message Hello, I’m having trouble navigating your website to add filters. Could…" at bounding box center [1079, 510] width 417 height 838
click at [136, 582] on div "Any" at bounding box center [226, 590] width 331 height 17
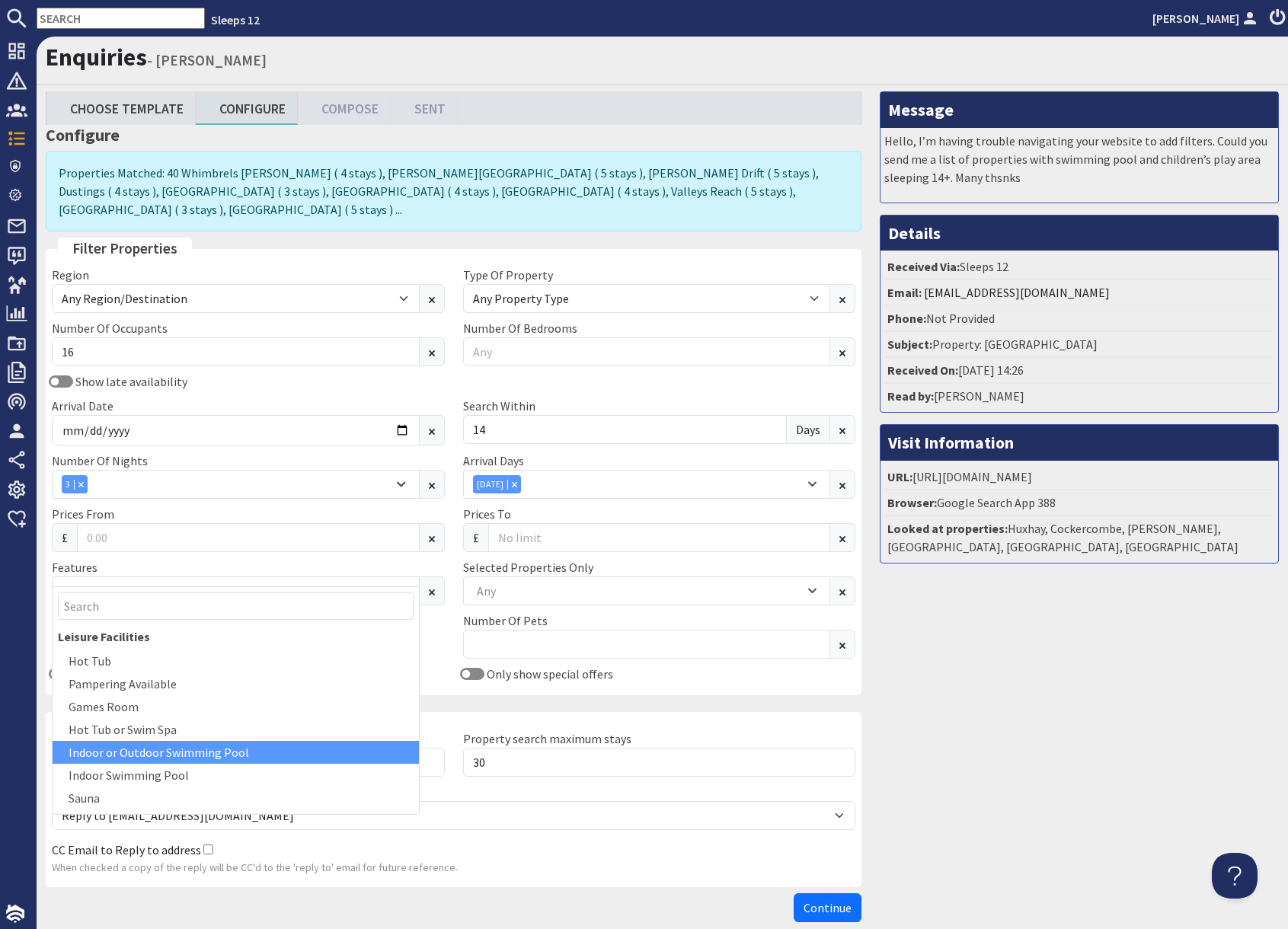
click at [175, 756] on div "Indoor or Outdoor Swimming Pool" at bounding box center [235, 752] width 367 height 23
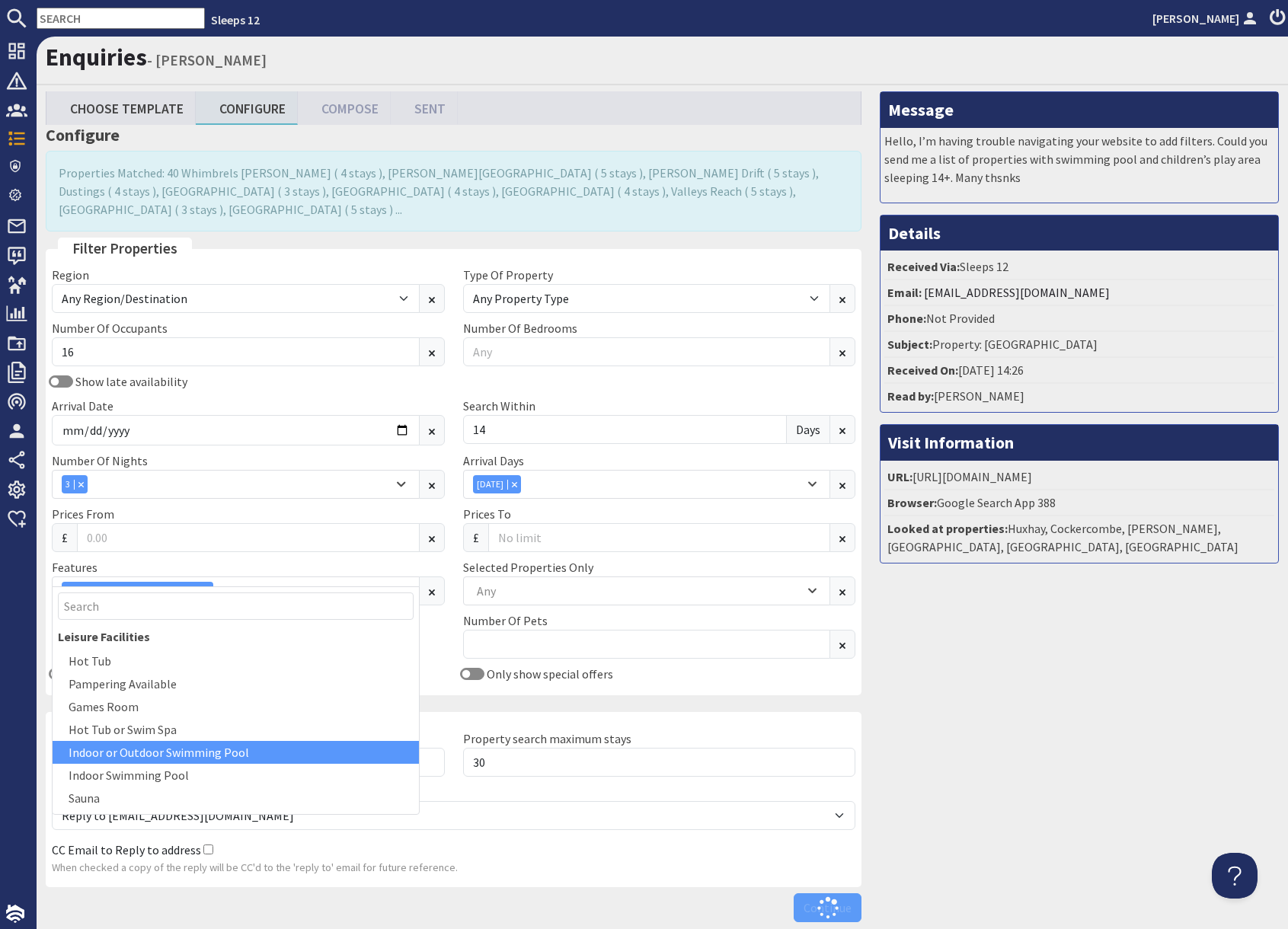
click at [946, 783] on div "Message Hello, I’m having trouble navigating your website to add filters. Could…" at bounding box center [1079, 510] width 417 height 838
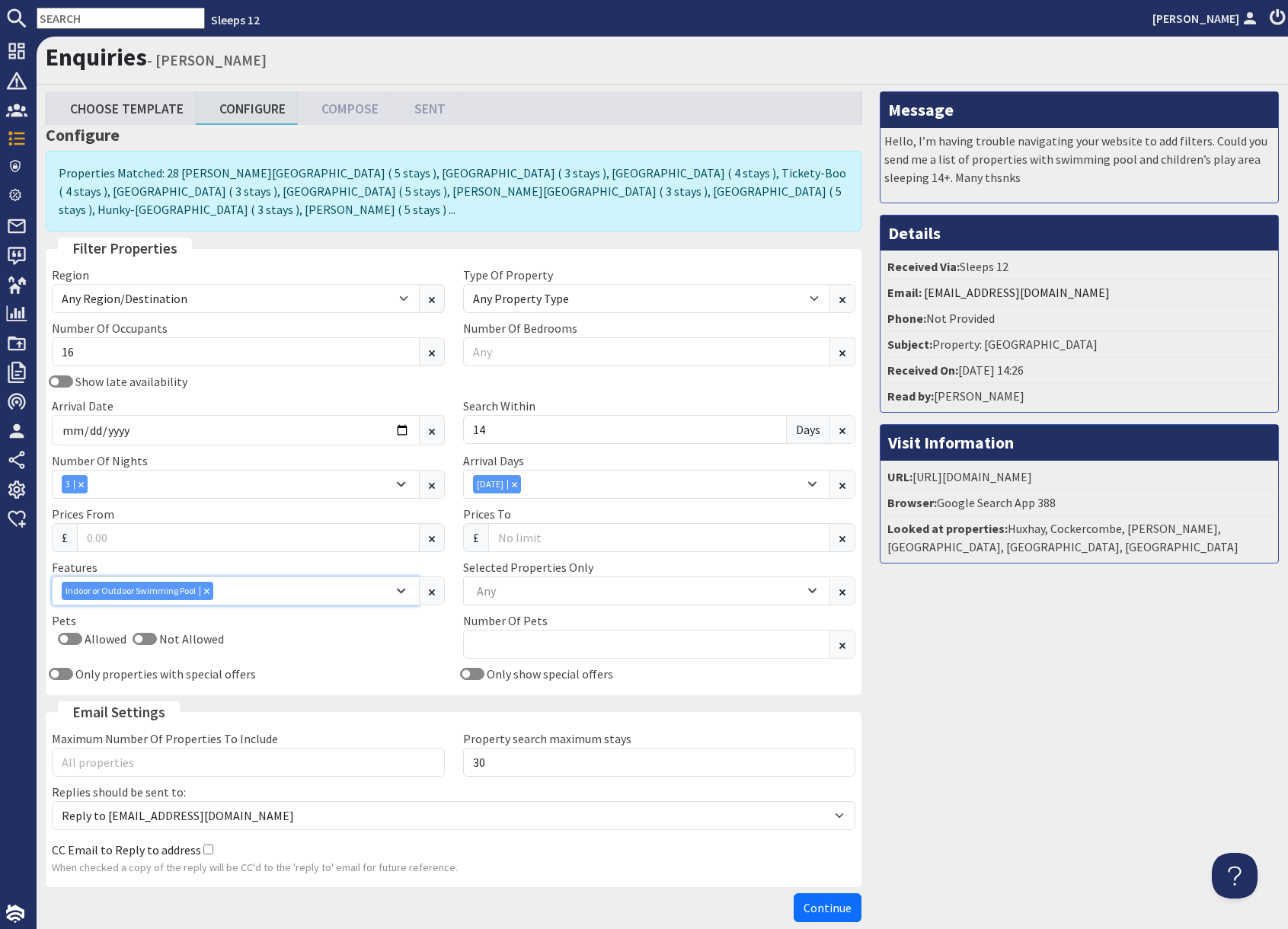
click at [244, 581] on div "Indoor or Outdoor Swimming Pool" at bounding box center [226, 590] width 331 height 19
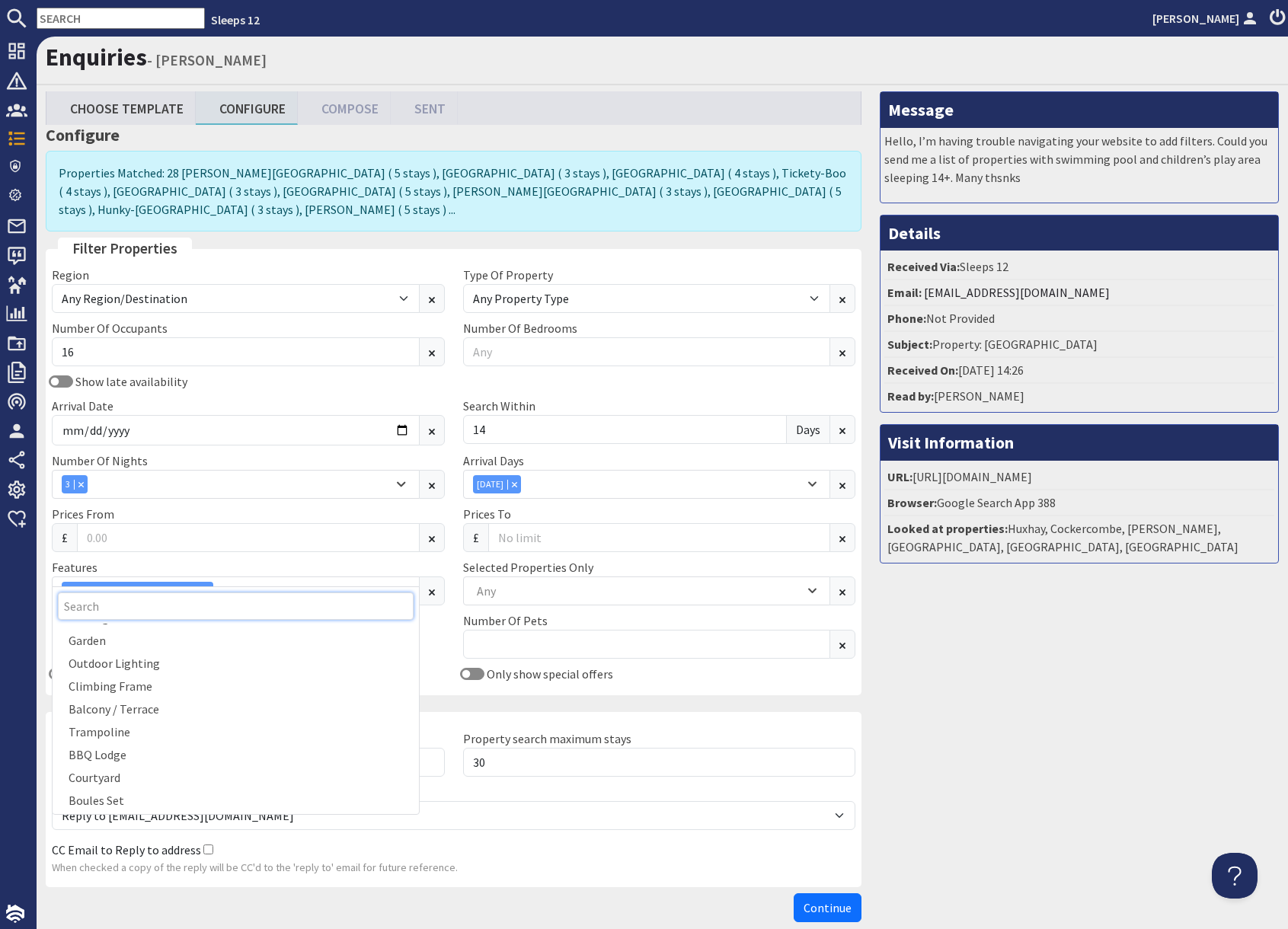
scroll to position [960, 0]
click at [190, 693] on div "Climbing Frame" at bounding box center [235, 689] width 367 height 23
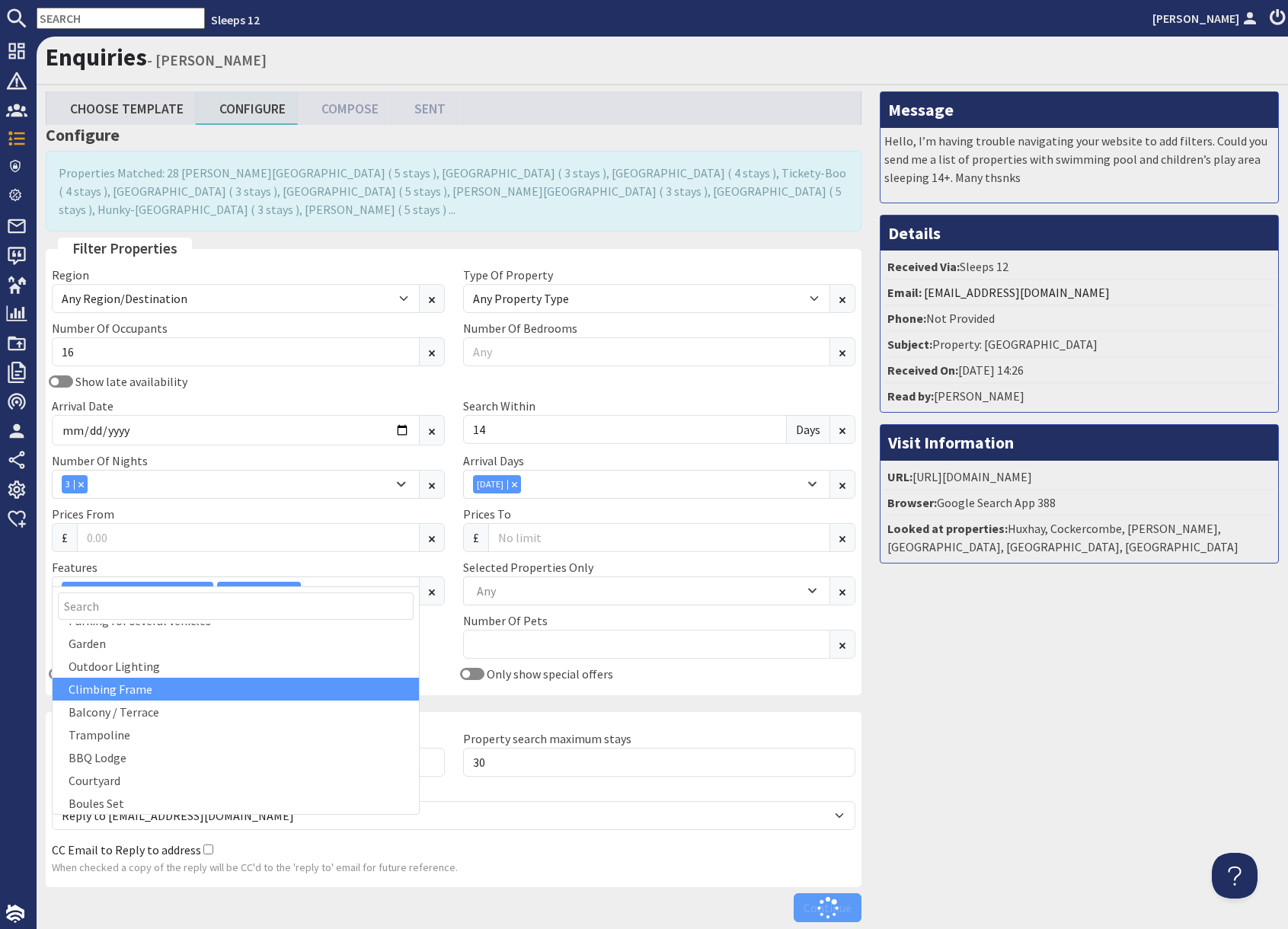
click at [1020, 772] on div "Message Hello, I’m having trouble navigating your website to add filters. Could…" at bounding box center [1079, 510] width 417 height 838
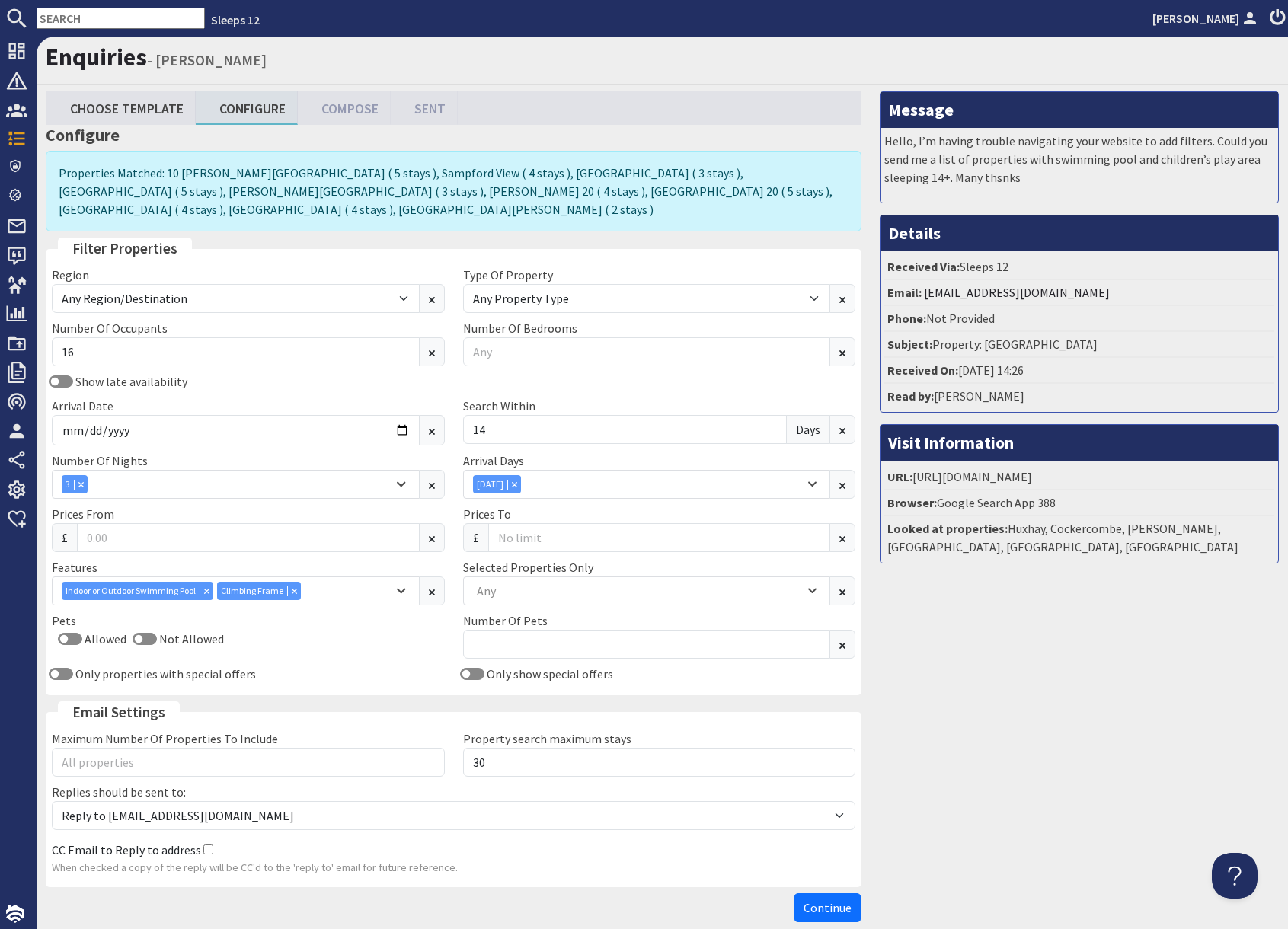
scroll to position [59, 0]
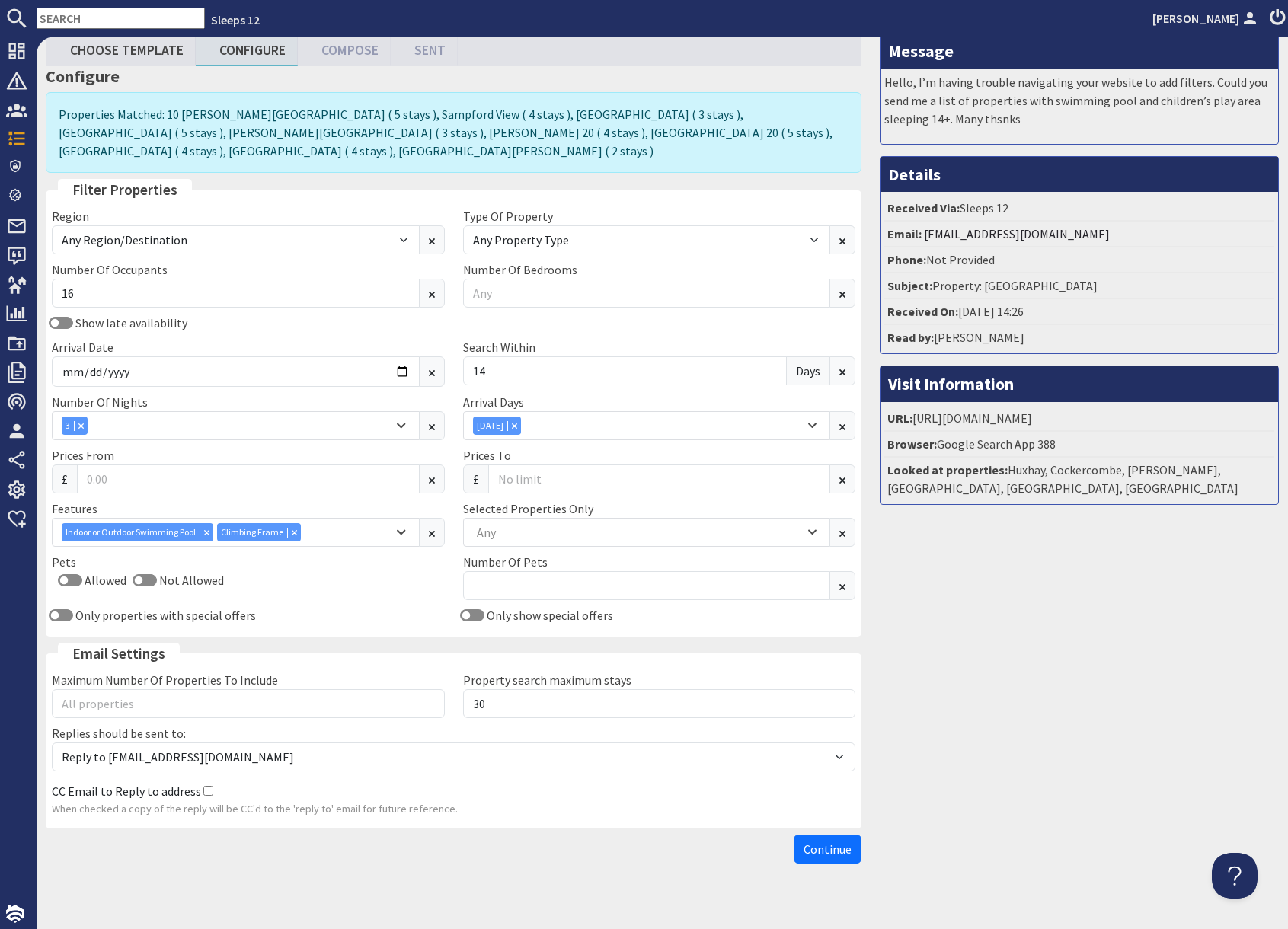
click at [841, 841] on span "Continue" at bounding box center [827, 848] width 48 height 15
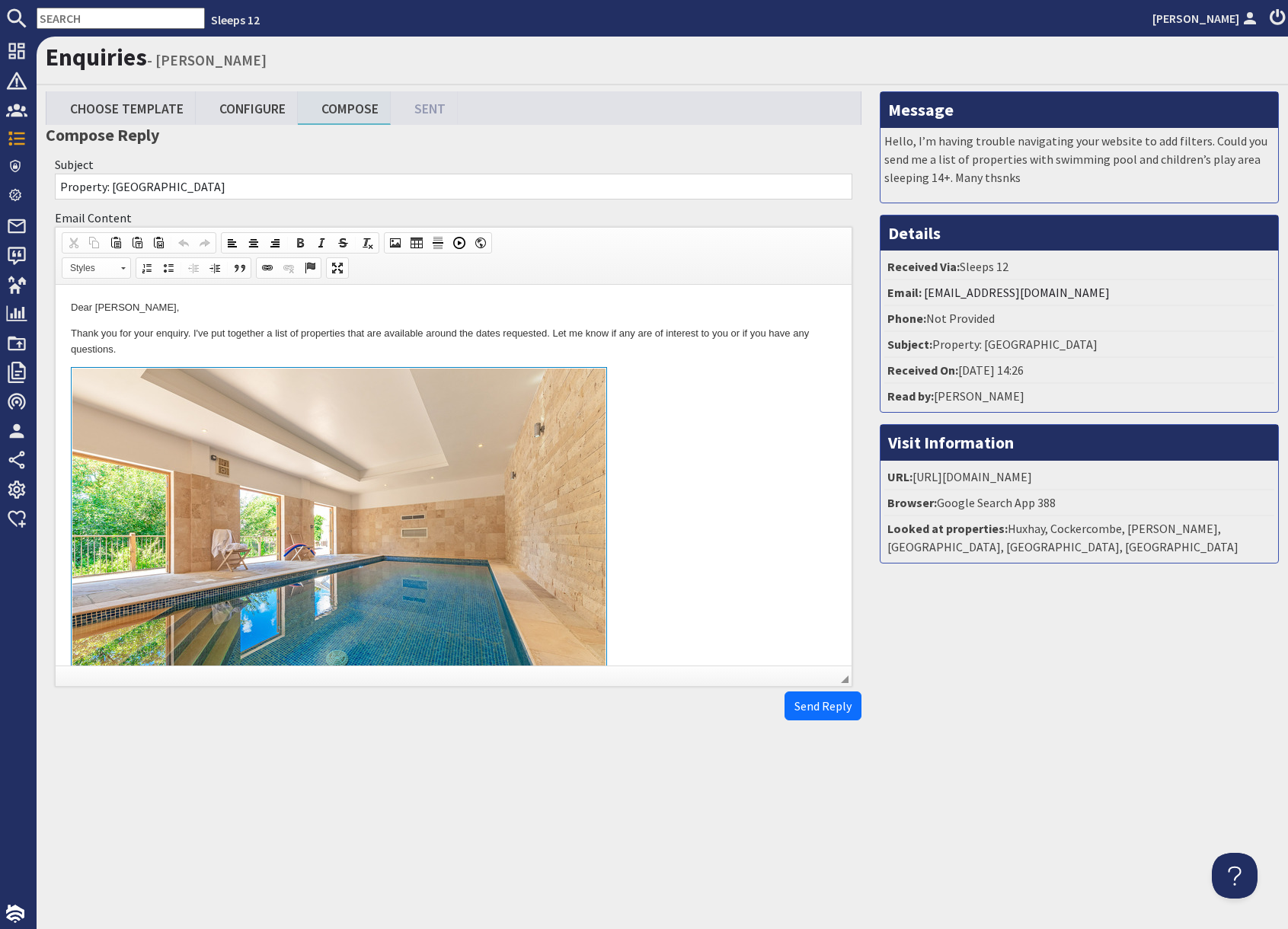
click at [655, 510] on link at bounding box center [454, 541] width 765 height 350
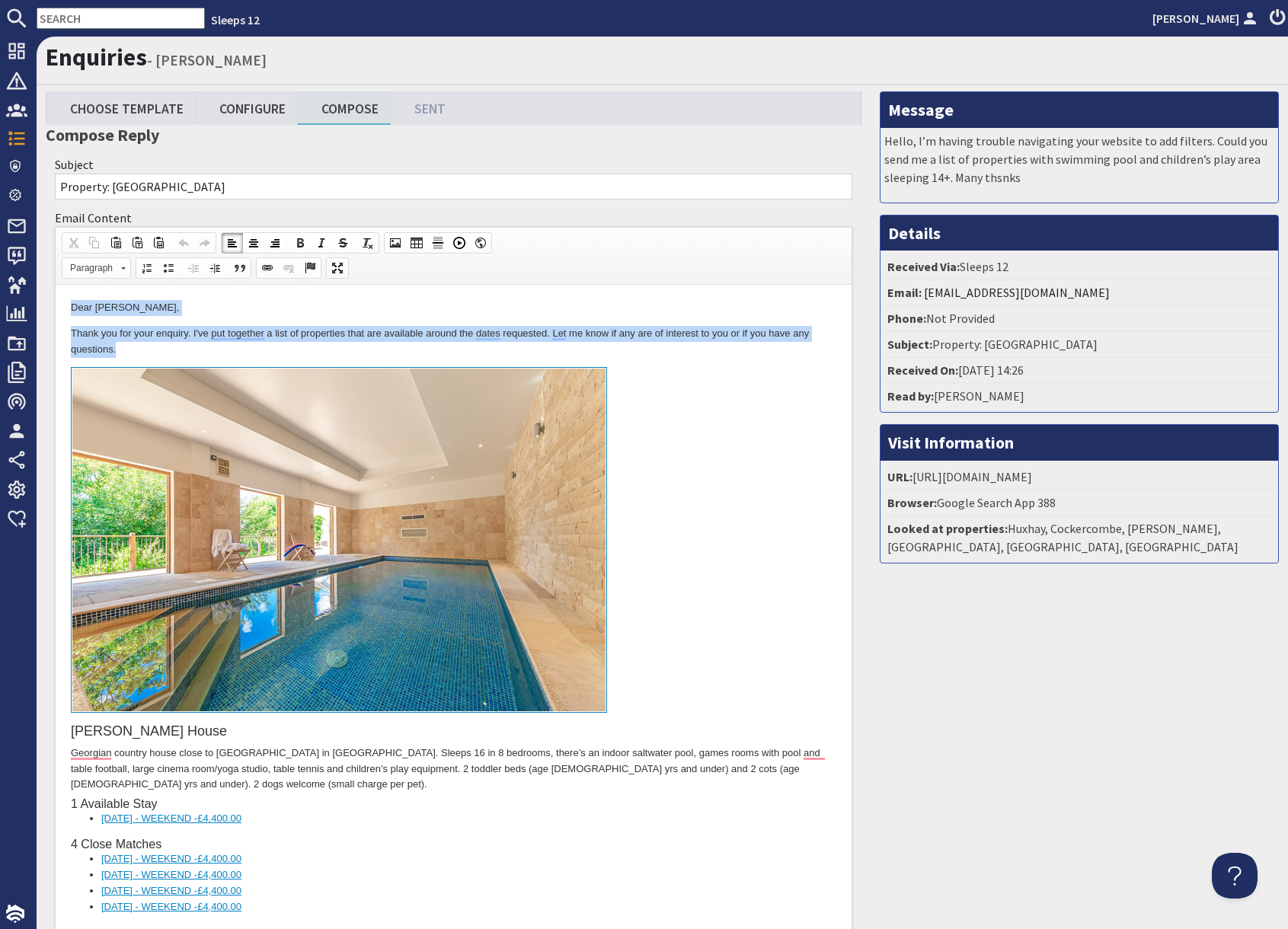
drag, startPoint x: 58, startPoint y: 303, endPoint x: 351, endPoint y: 344, distance: 295.9
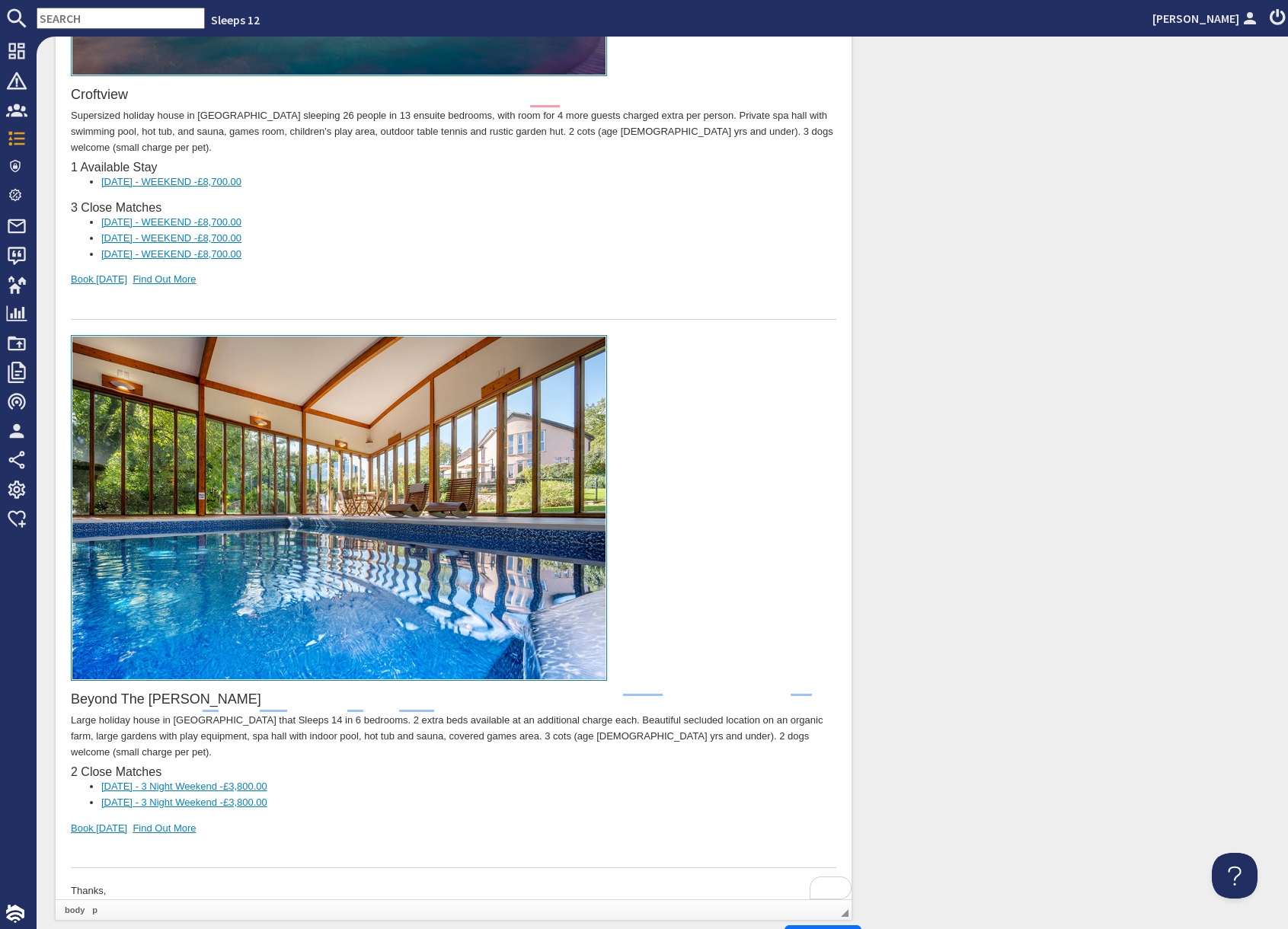
scroll to position [5554, 0]
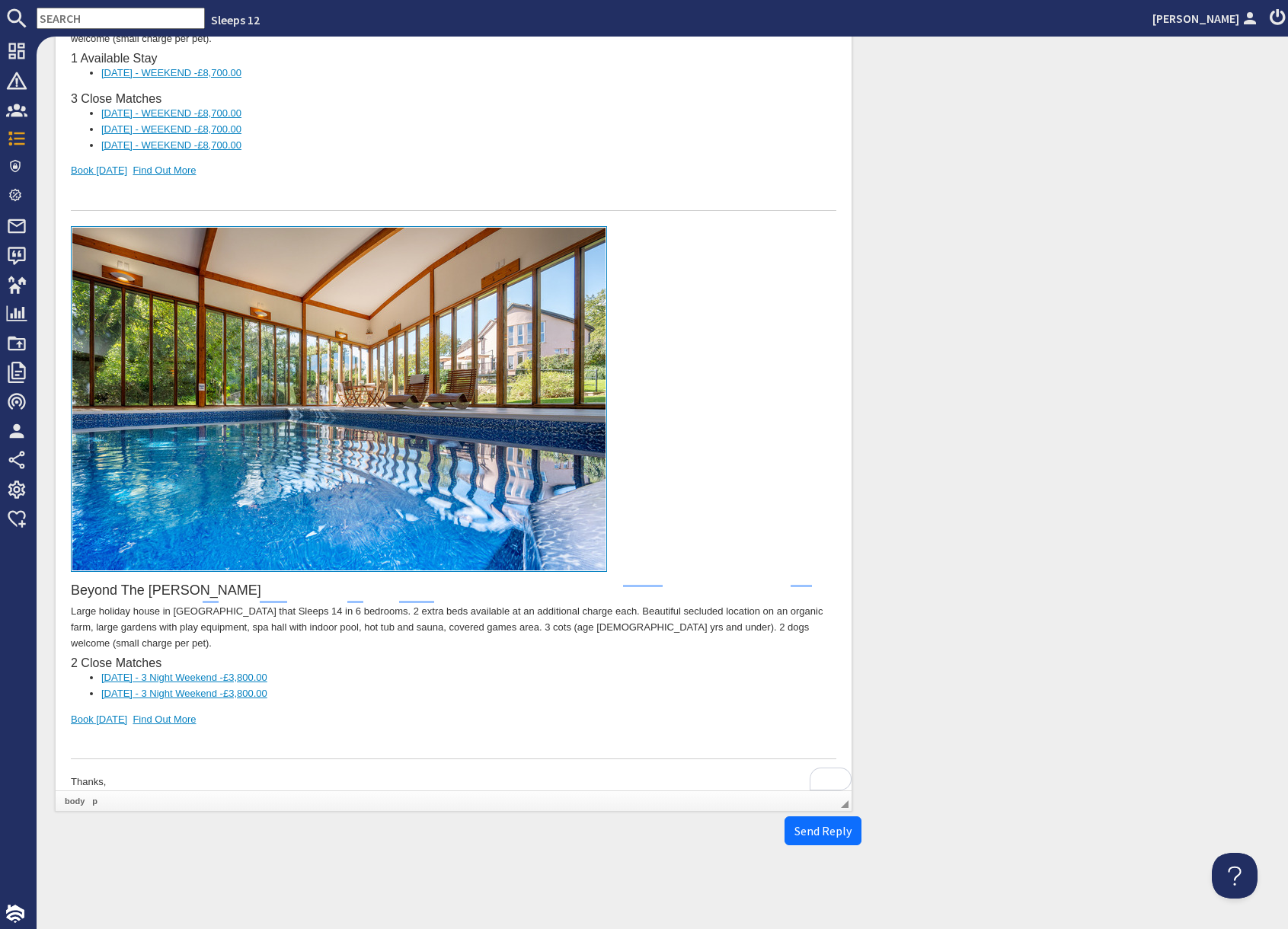
drag, startPoint x: 296, startPoint y: 673, endPoint x: 289, endPoint y: 682, distance: 11.4
click at [296, 673] on div "Beyond The Woods Large holiday house in Somerset that Sleeps 14 in 6 bedrooms. …" at bounding box center [454, 493] width 765 height 532
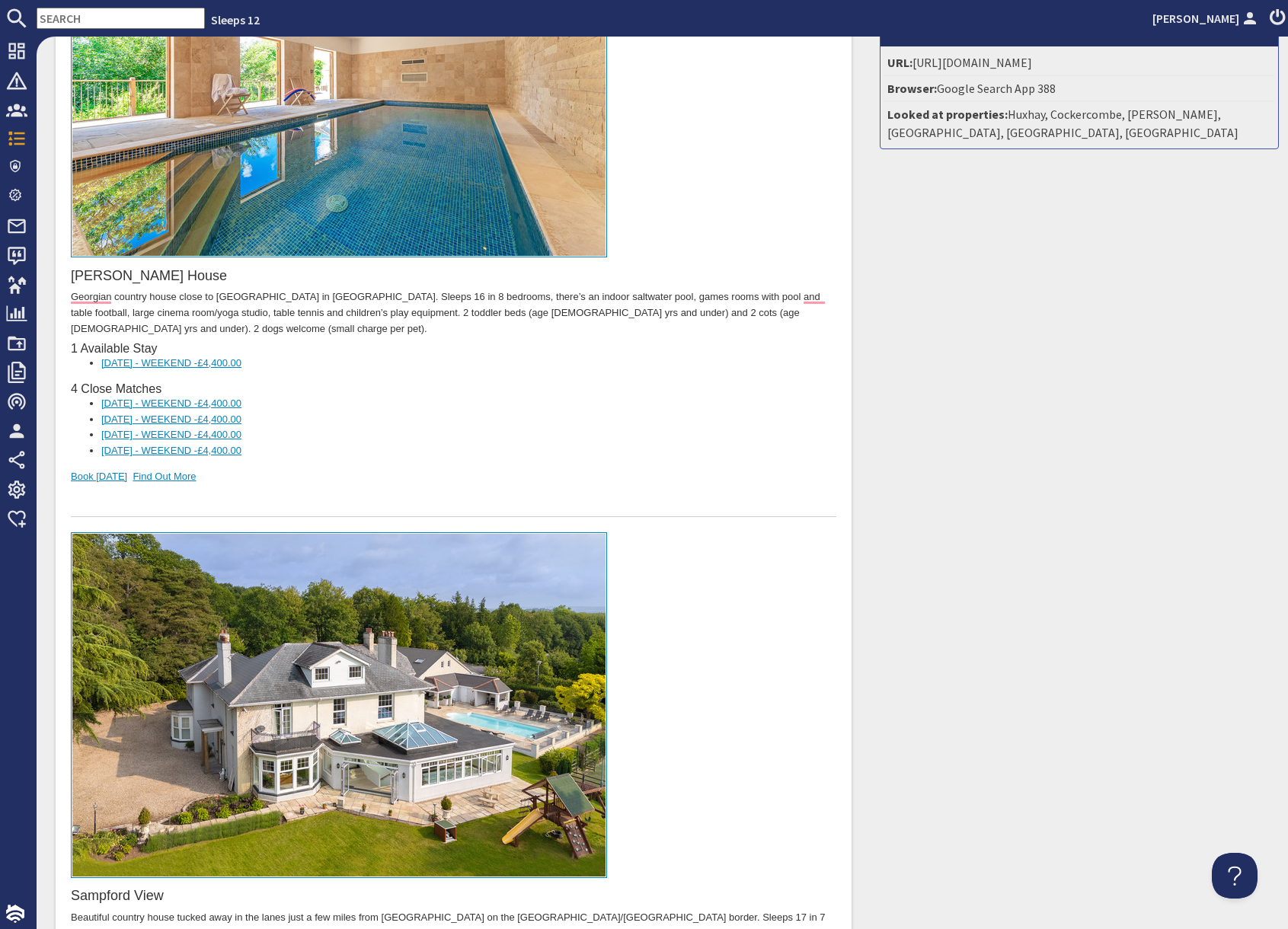
scroll to position [0, 0]
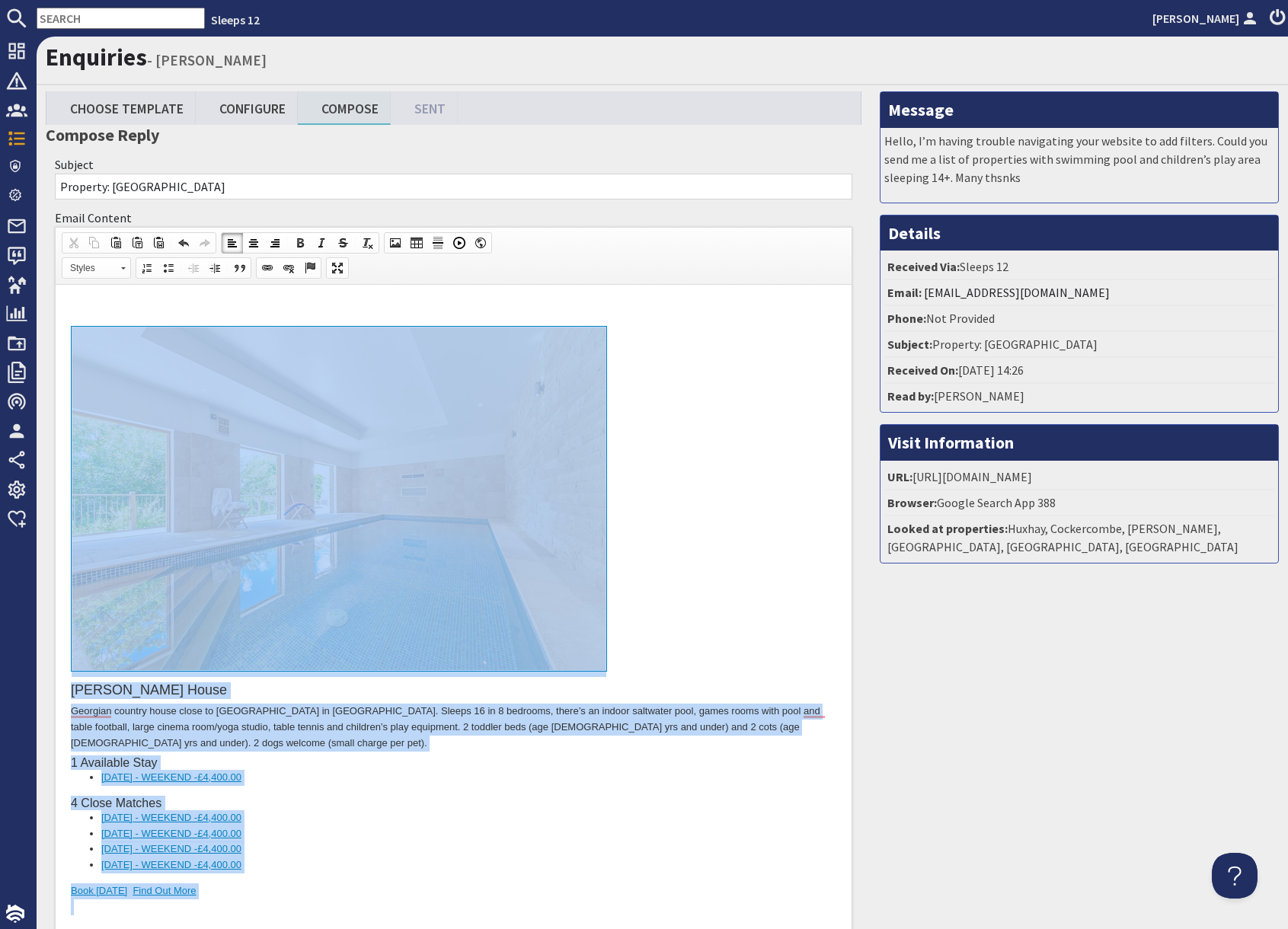
drag, startPoint x: 271, startPoint y: 6244, endPoint x: 271, endPoint y: 320, distance: 5924.0
copy body "Berry House Georgian country house close to Exmoor National Park in Devon. Slee…"
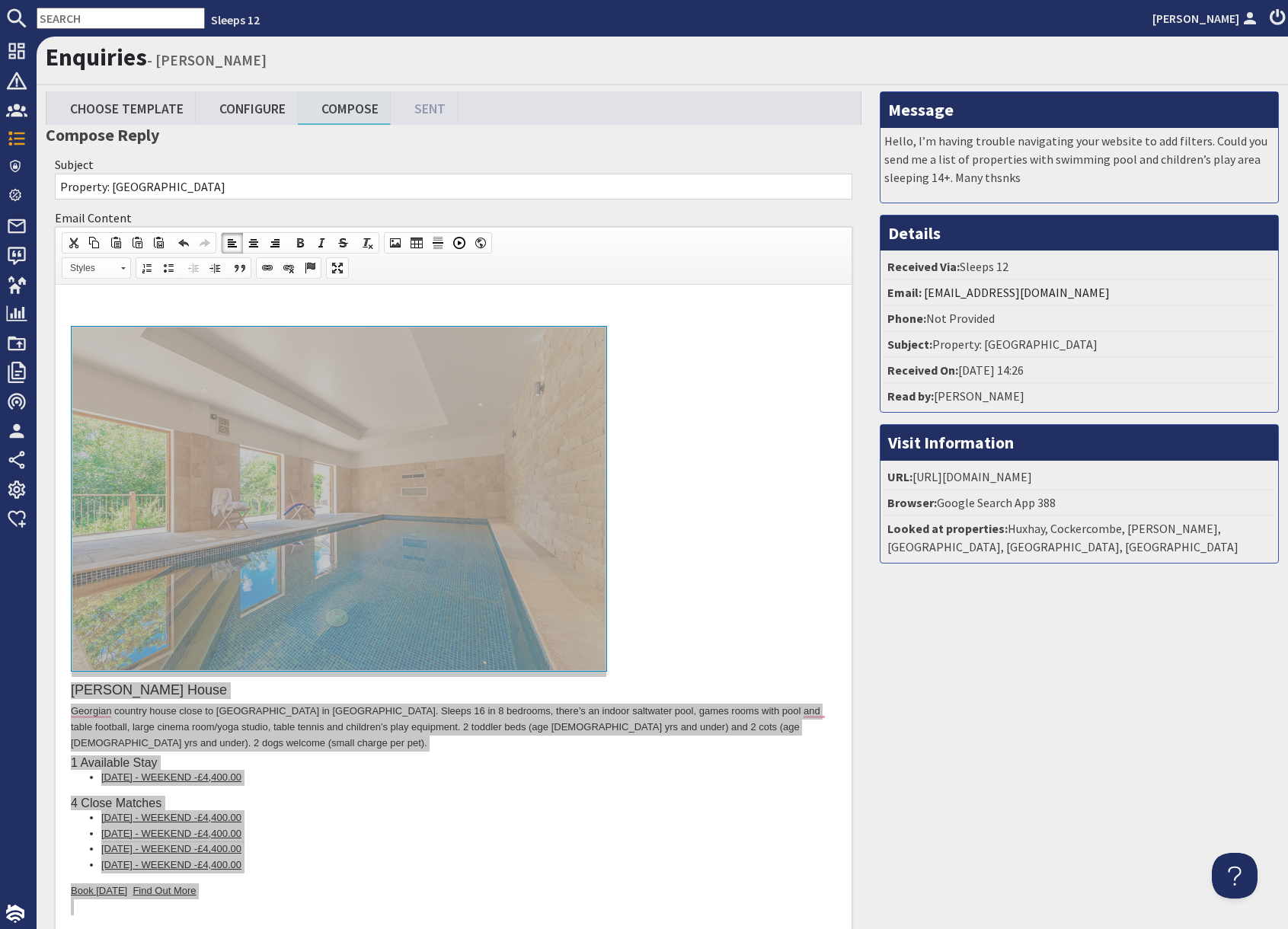
click at [78, 18] on input "text" at bounding box center [121, 19] width 169 height 21
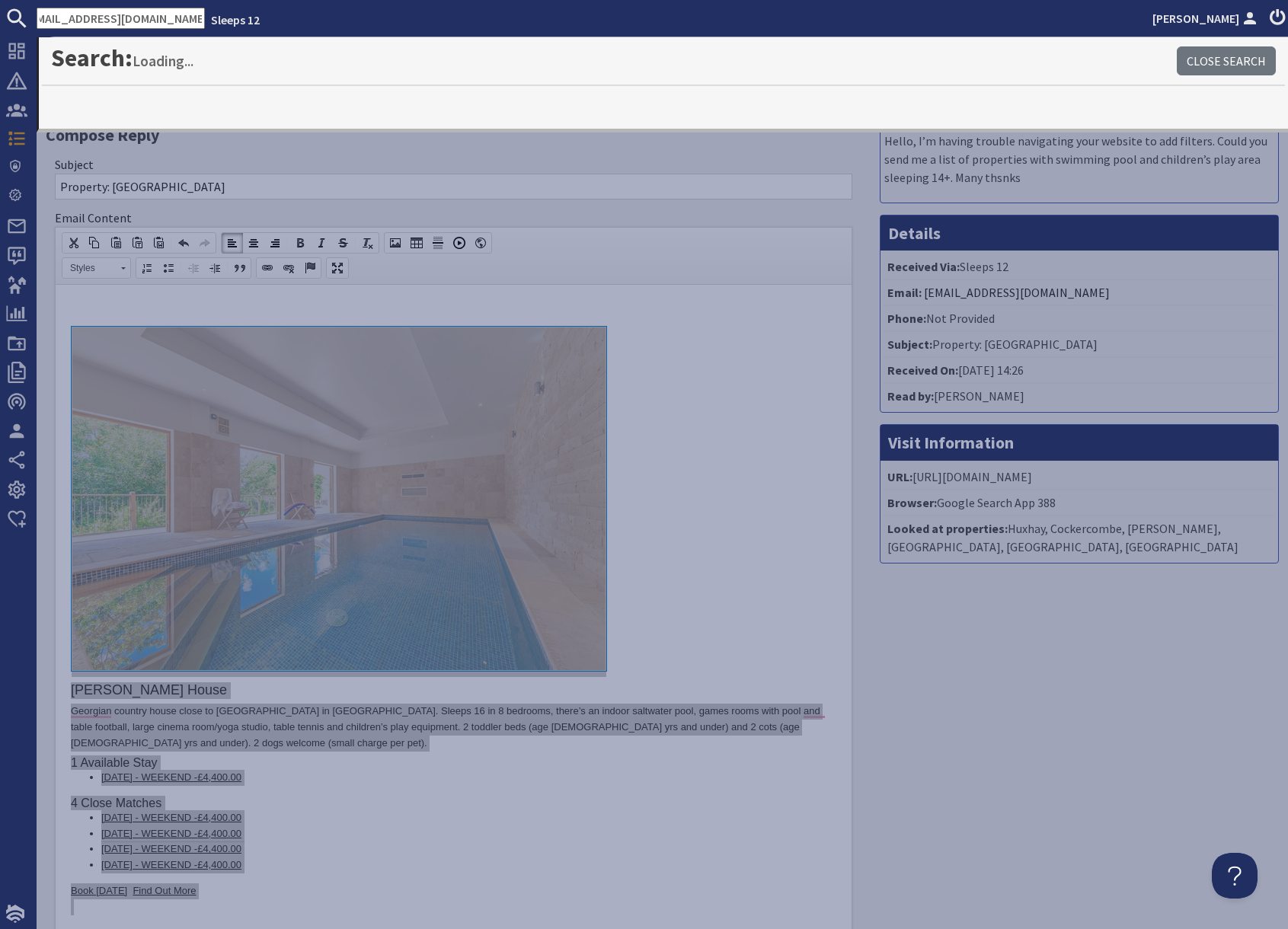
type input "hrharmsworth@gmail.com"
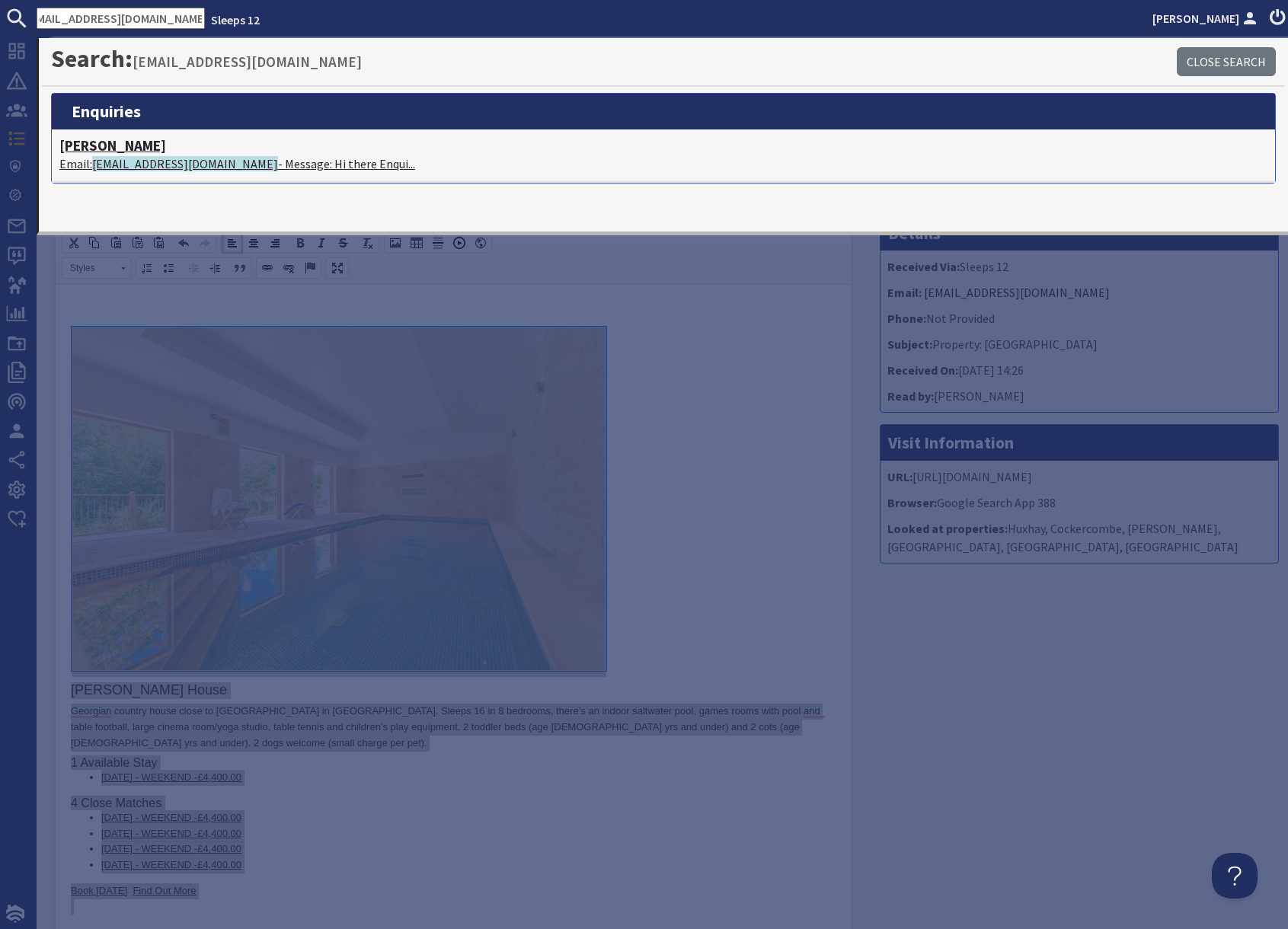
scroll to position [0, 0]
drag, startPoint x: 149, startPoint y: 150, endPoint x: 160, endPoint y: 153, distance: 11.4
click at [149, 150] on h4 "Heather Harmsworth-Jackson" at bounding box center [663, 146] width 1208 height 18
type textarea "<p>&nbsp;</p> <div><a href="http://www.sleeps12.com/properties/berry-house" sty…"
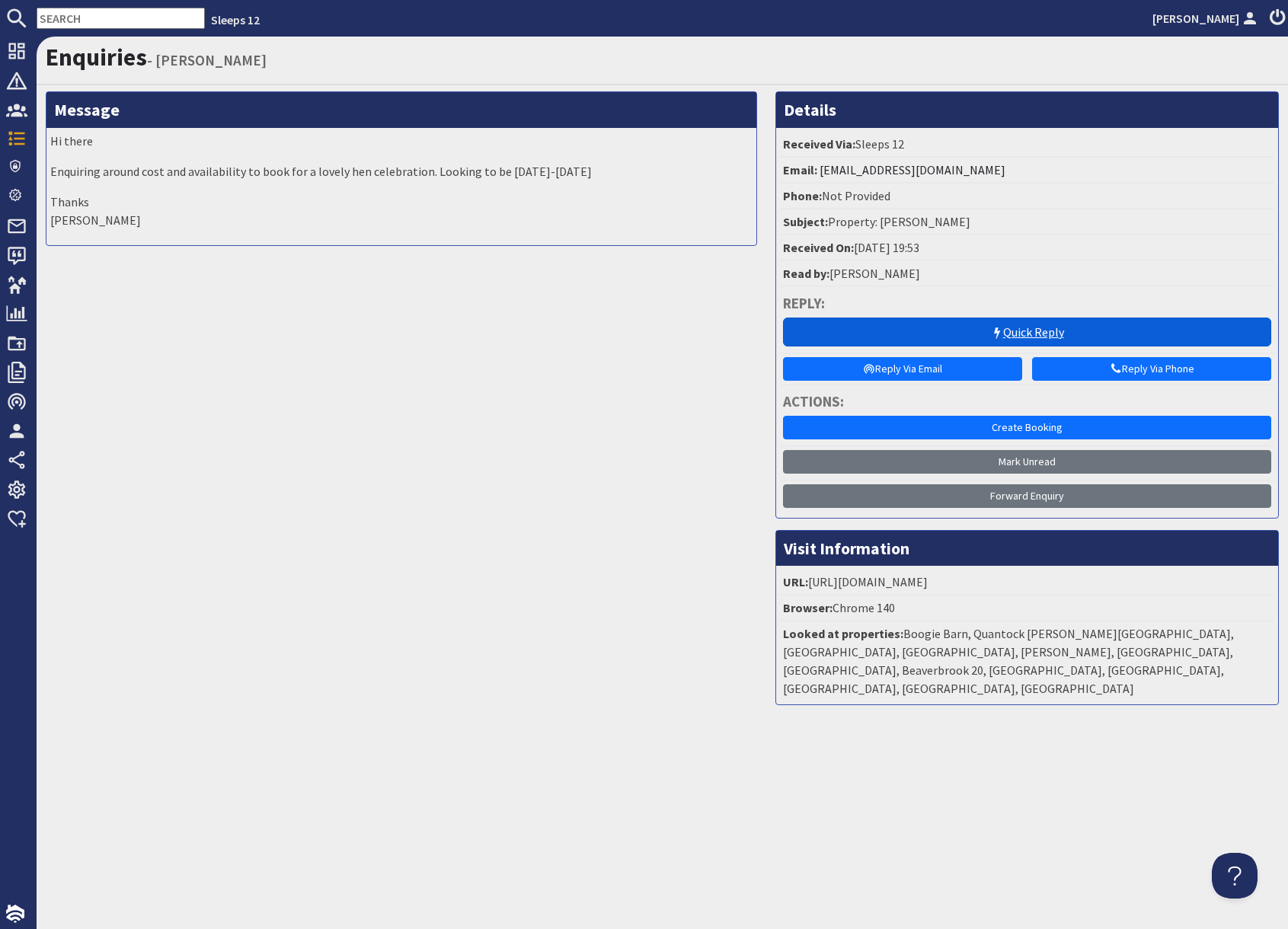
click at [1050, 330] on link "Quick Reply" at bounding box center [1027, 332] width 488 height 29
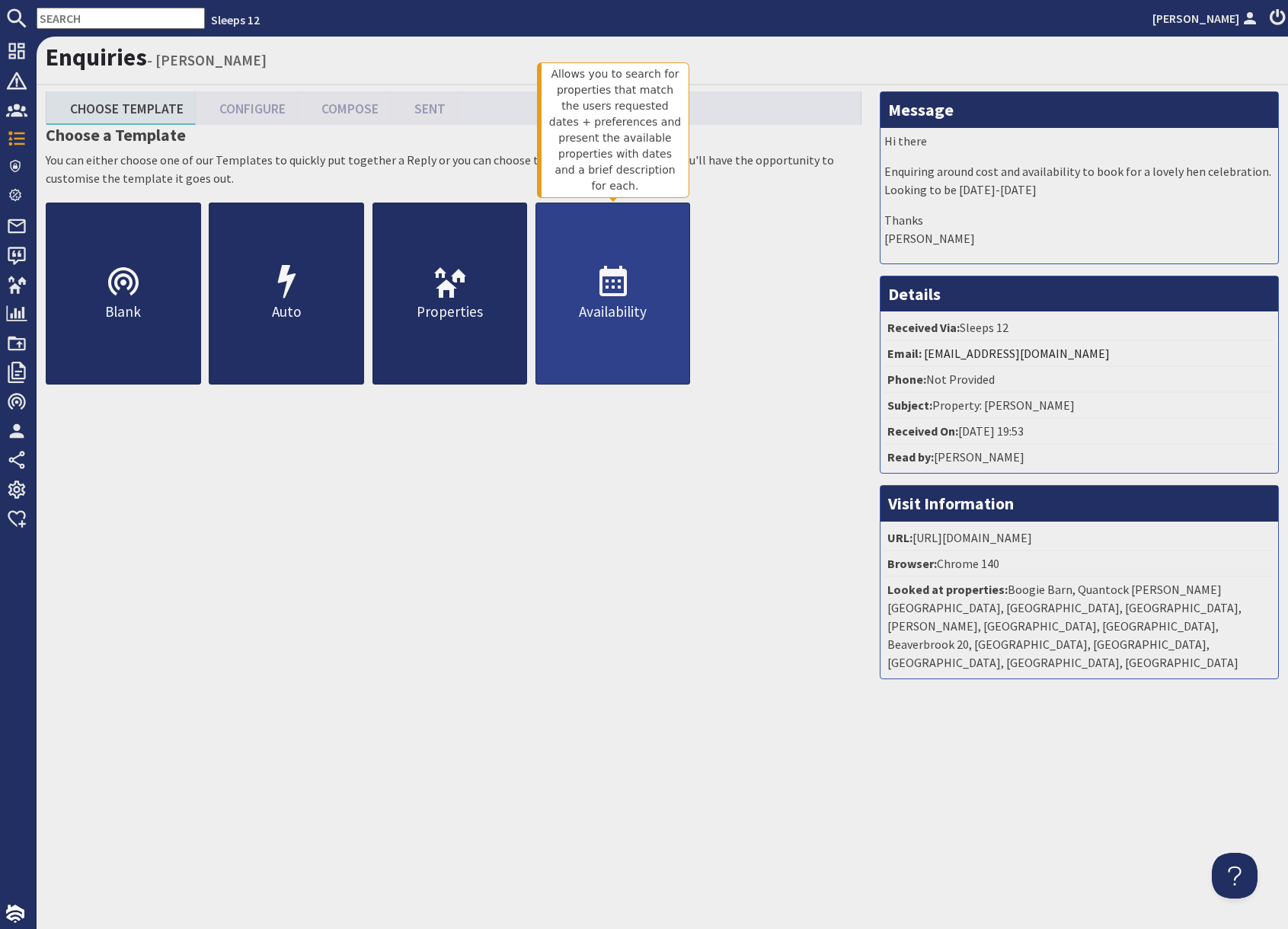
click at [622, 283] on icon at bounding box center [612, 282] width 36 height 36
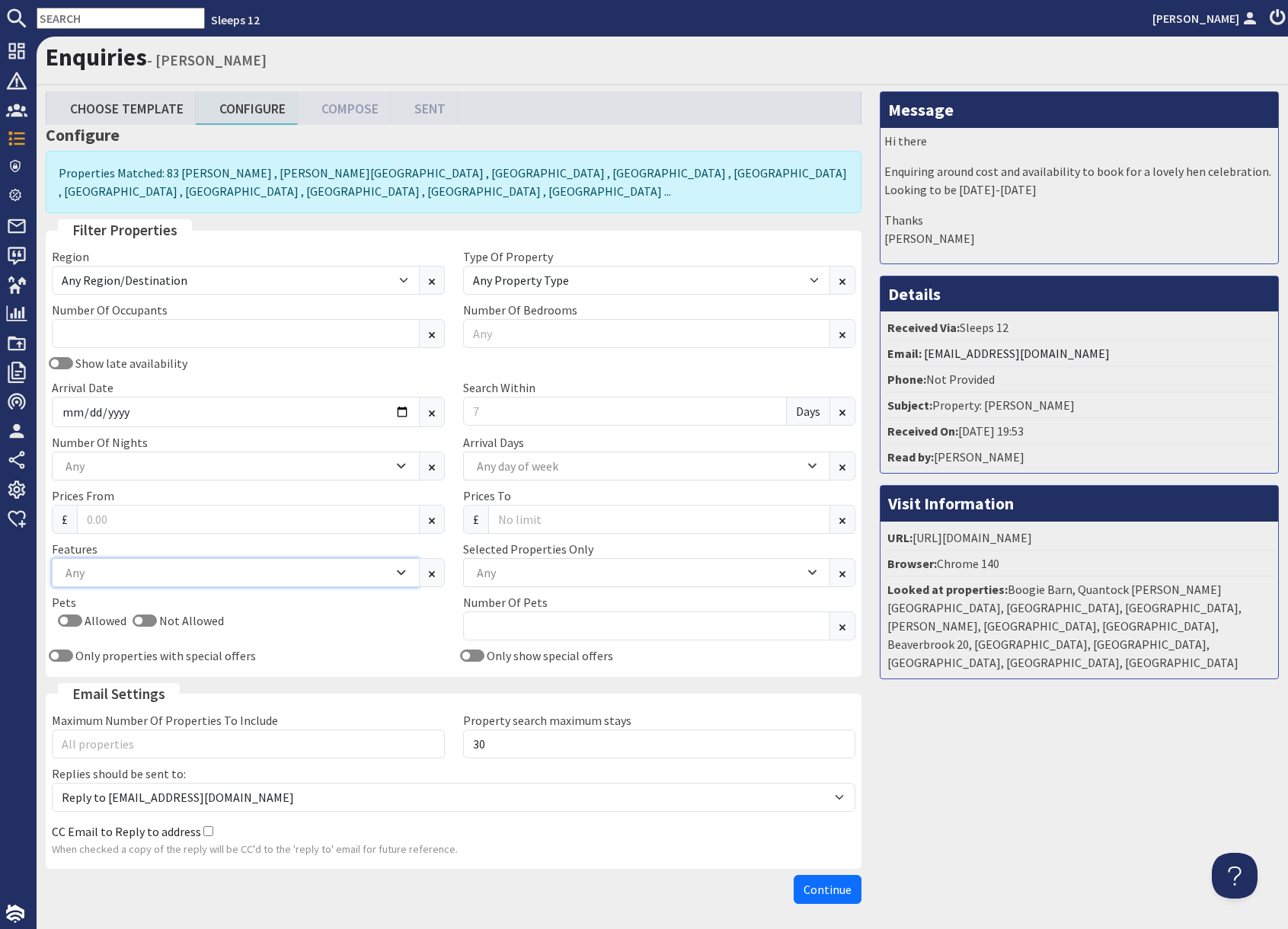
click at [118, 568] on div "Any" at bounding box center [226, 572] width 331 height 17
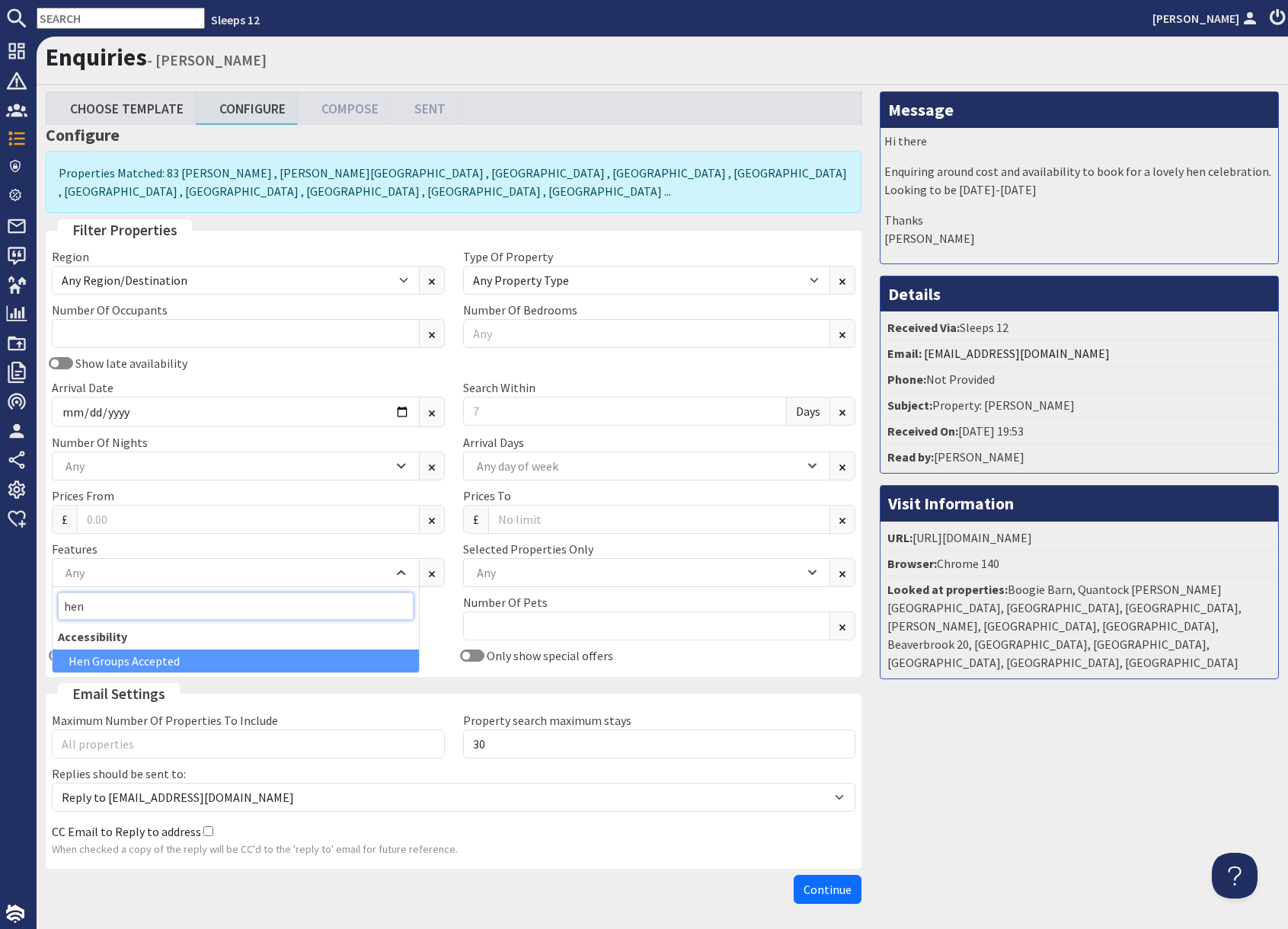
type input "hen"
click at [129, 663] on div "Hen Groups Accepted" at bounding box center [235, 661] width 367 height 23
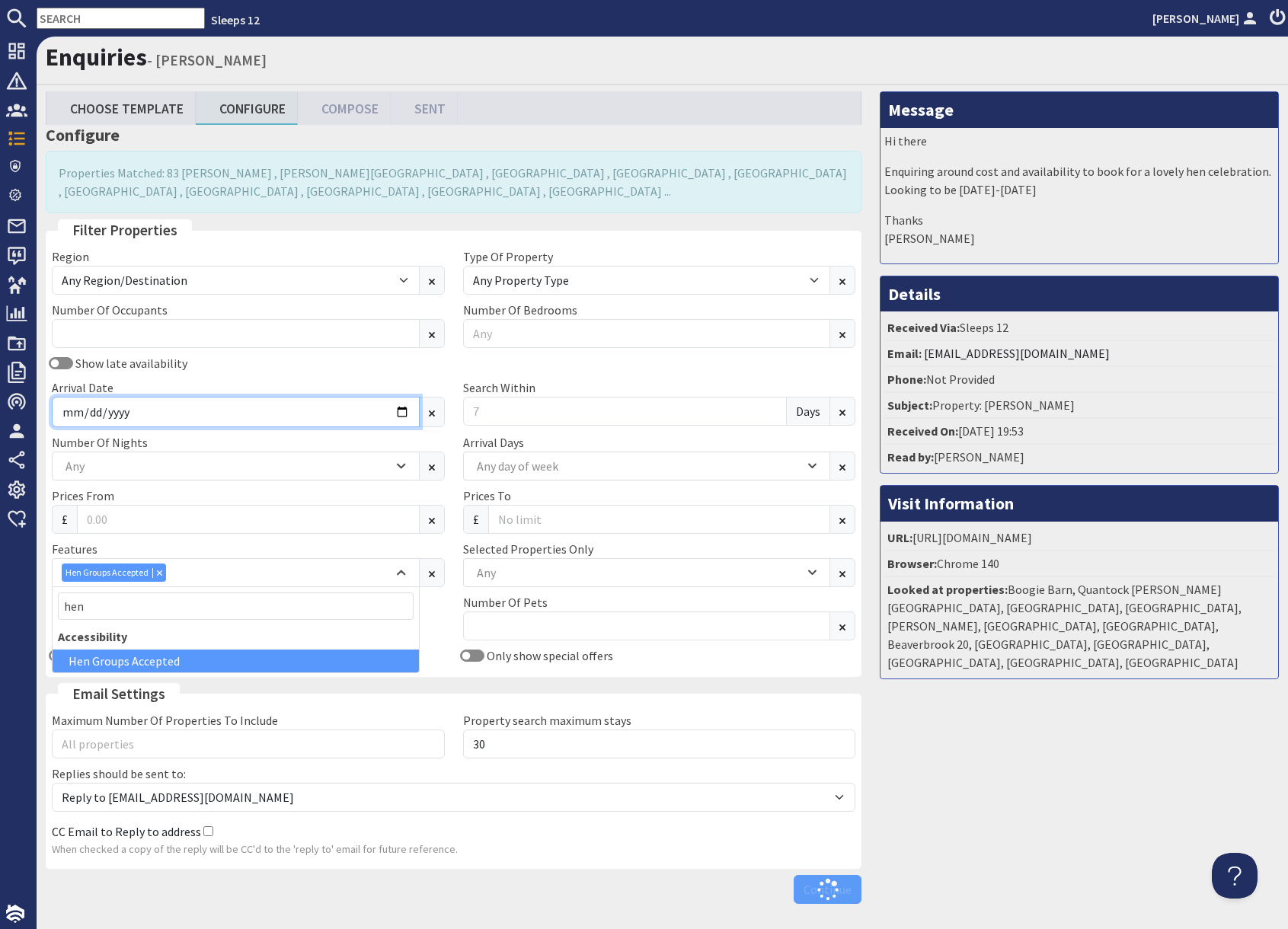
click at [167, 406] on input "Arrival Date" at bounding box center [235, 412] width 367 height 30
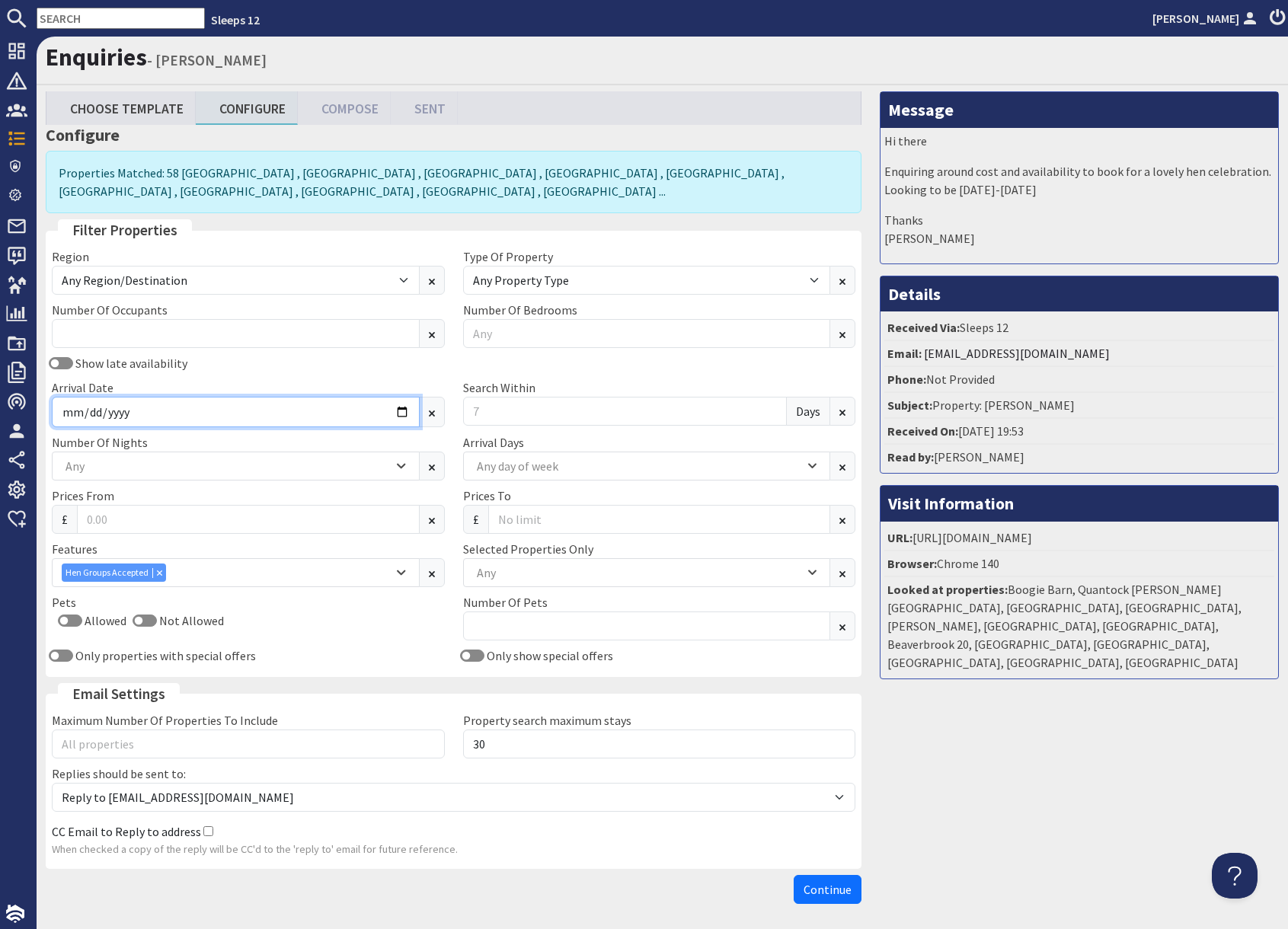
click at [401, 415] on input "Arrival Date" at bounding box center [235, 412] width 367 height 30
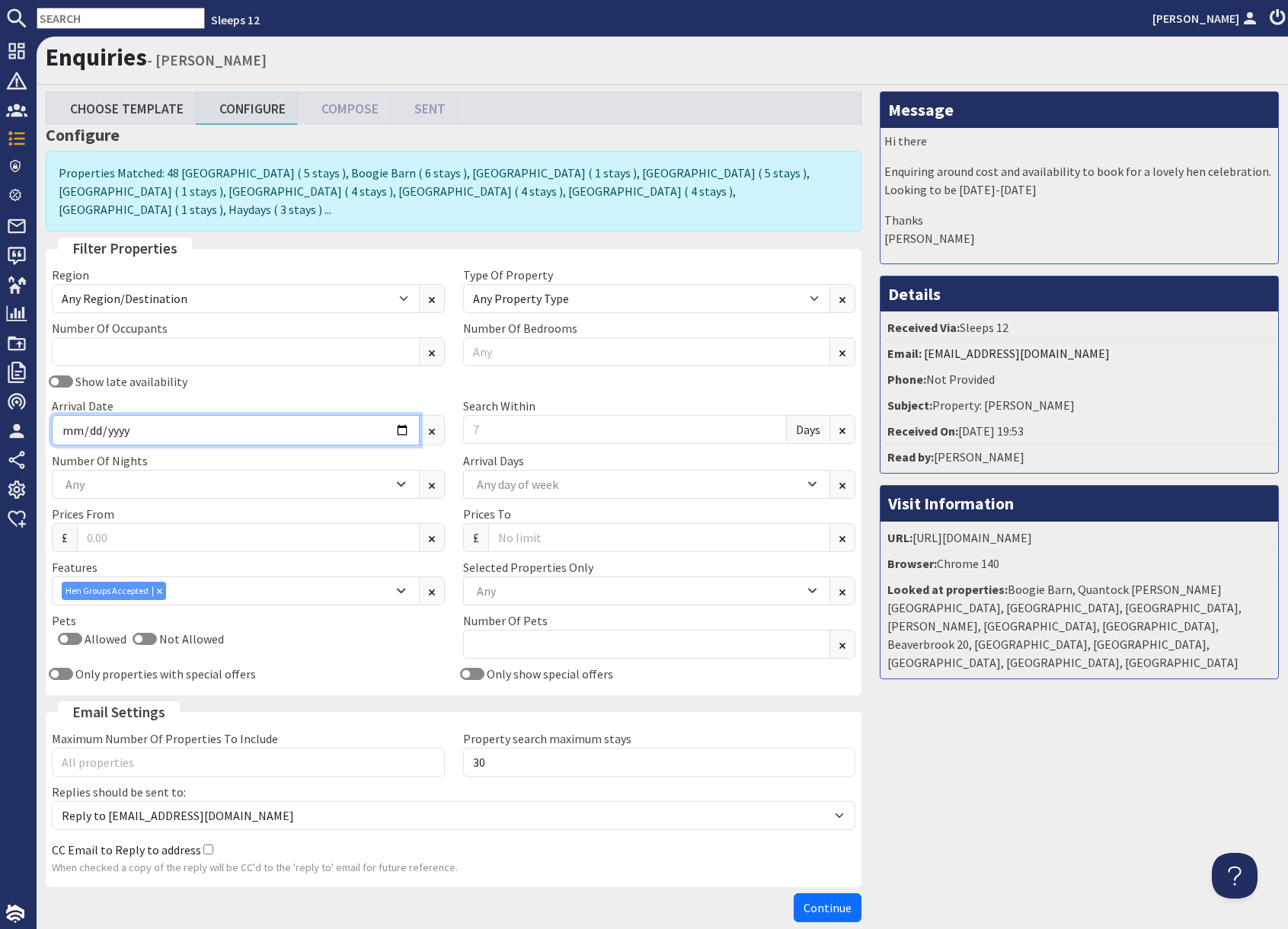
type input "2026-02-13"
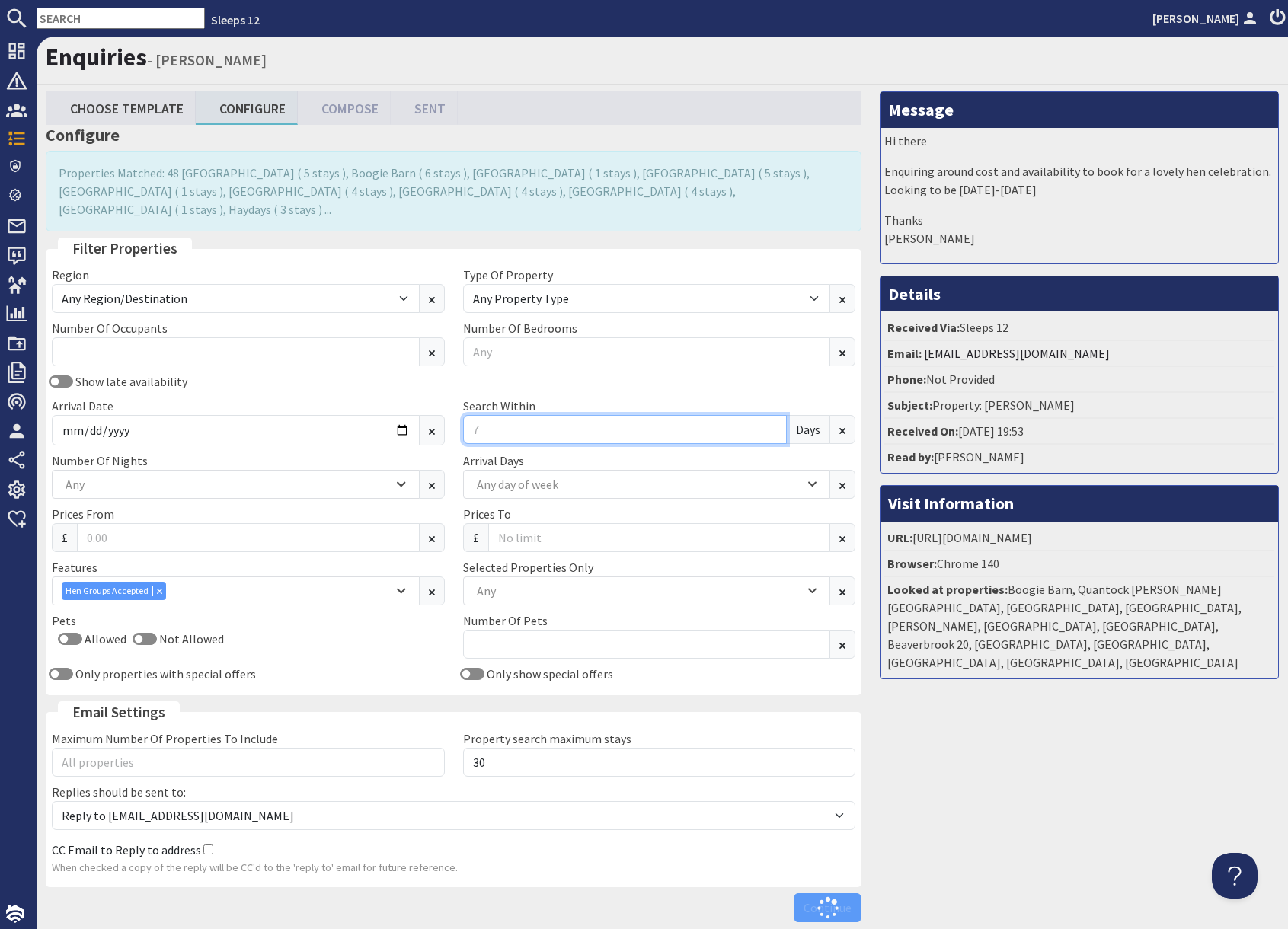
click at [550, 417] on input "Search Within" at bounding box center [625, 429] width 324 height 29
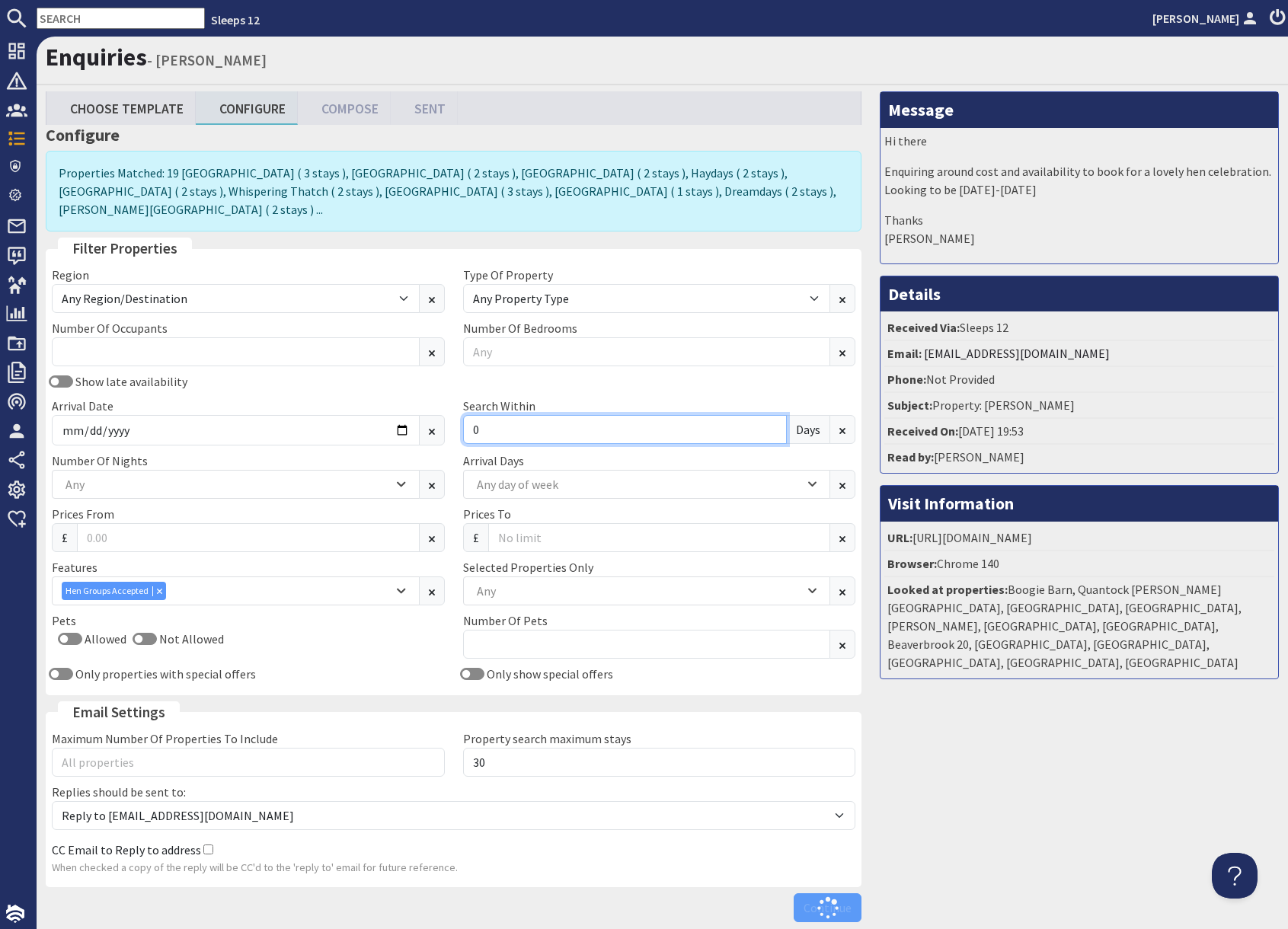
type input "0"
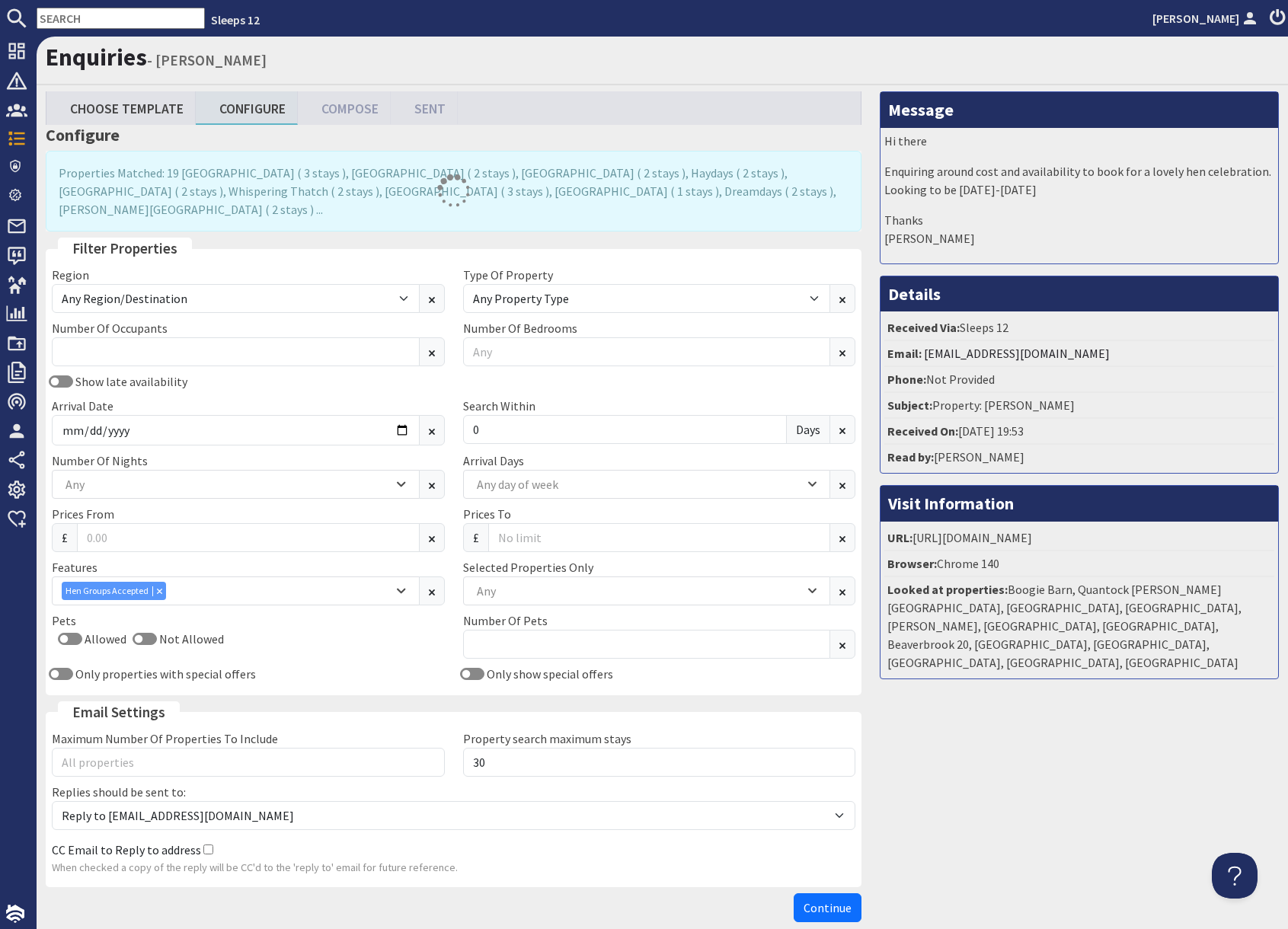
click at [1103, 754] on div "Message Hi there Enquiring around cost and availability to book for a lovely he…" at bounding box center [1079, 510] width 417 height 838
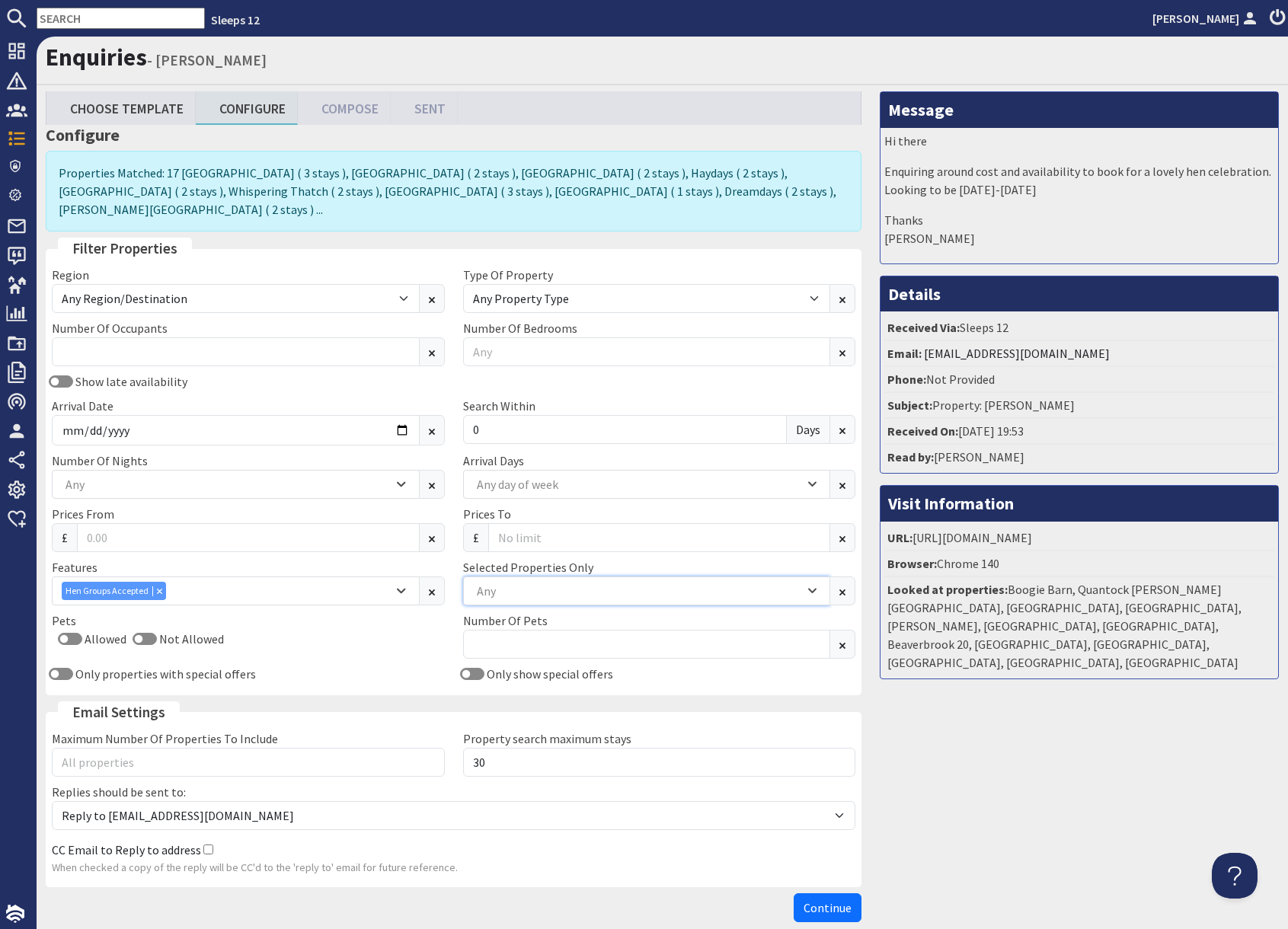
click at [542, 582] on div "Any" at bounding box center [638, 590] width 331 height 17
type input "hares"
click at [533, 640] on div "Hares Barton" at bounding box center [646, 636] width 367 height 26
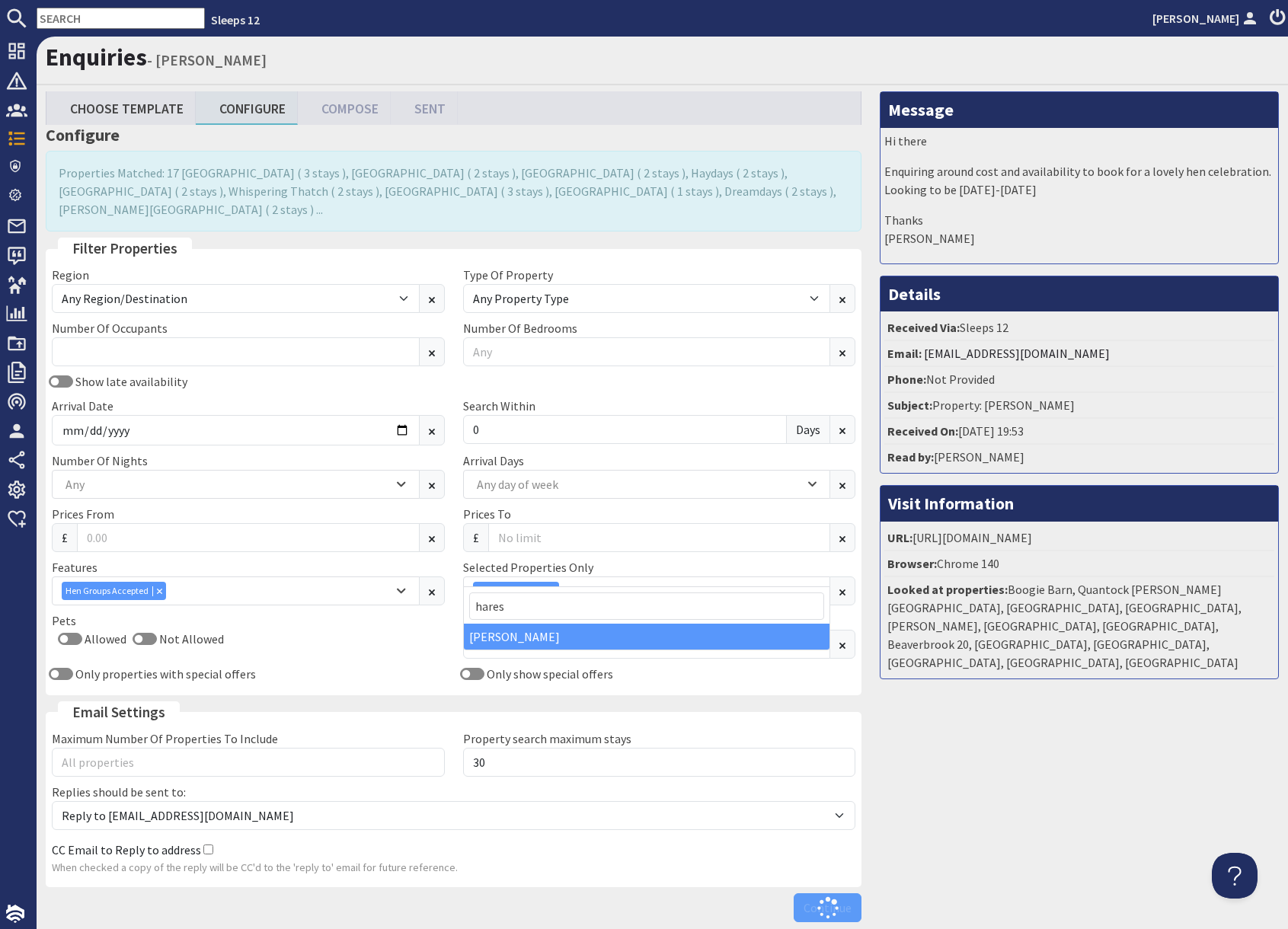
drag, startPoint x: 1123, startPoint y: 774, endPoint x: 1079, endPoint y: 778, distance: 44.2
click at [1123, 774] on div "Message Hi there Enquiring around cost and availability to book for a lovely he…" at bounding box center [1079, 510] width 417 height 838
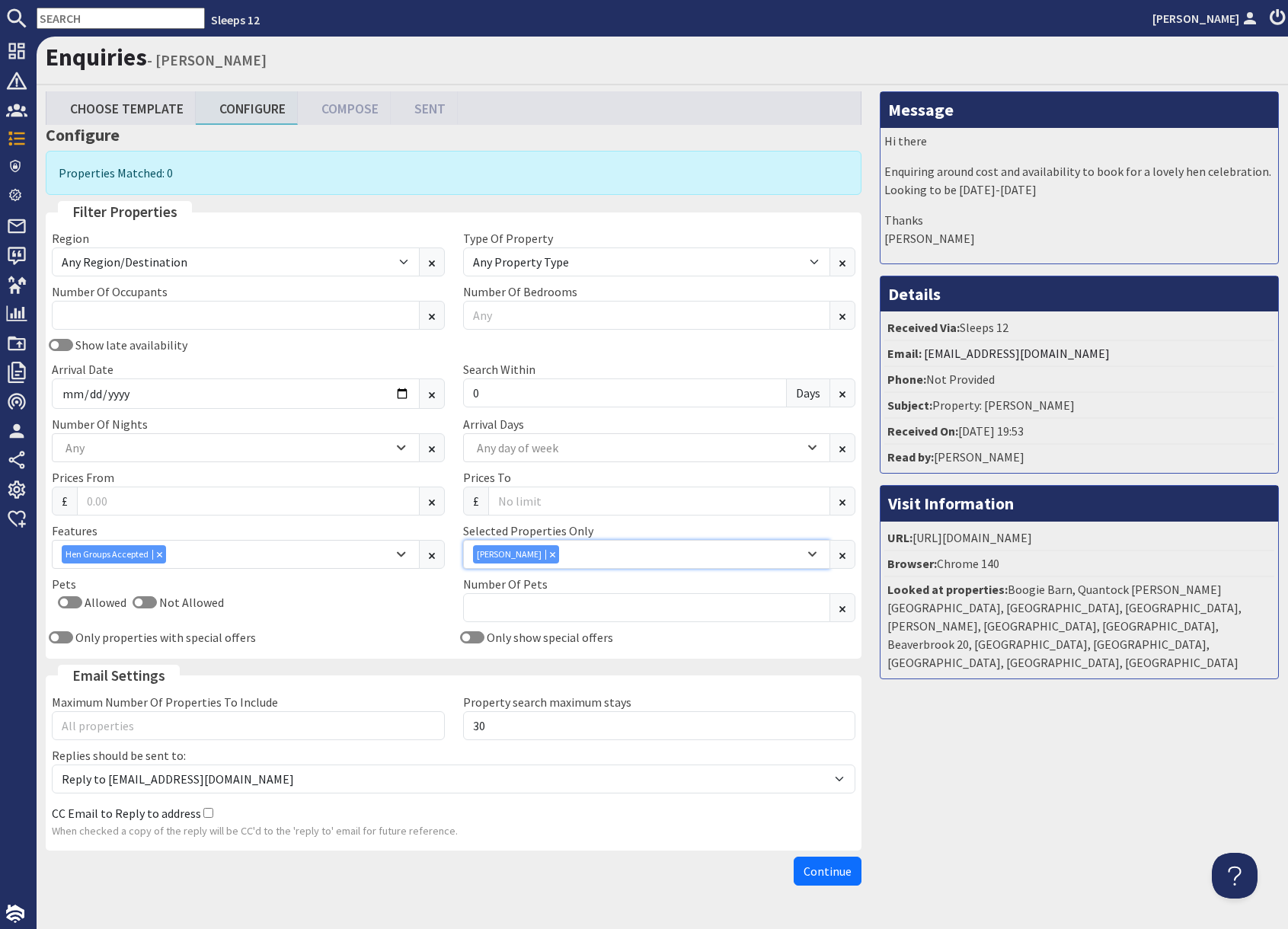
click at [545, 557] on div "Combobox" at bounding box center [551, 554] width 13 height 10
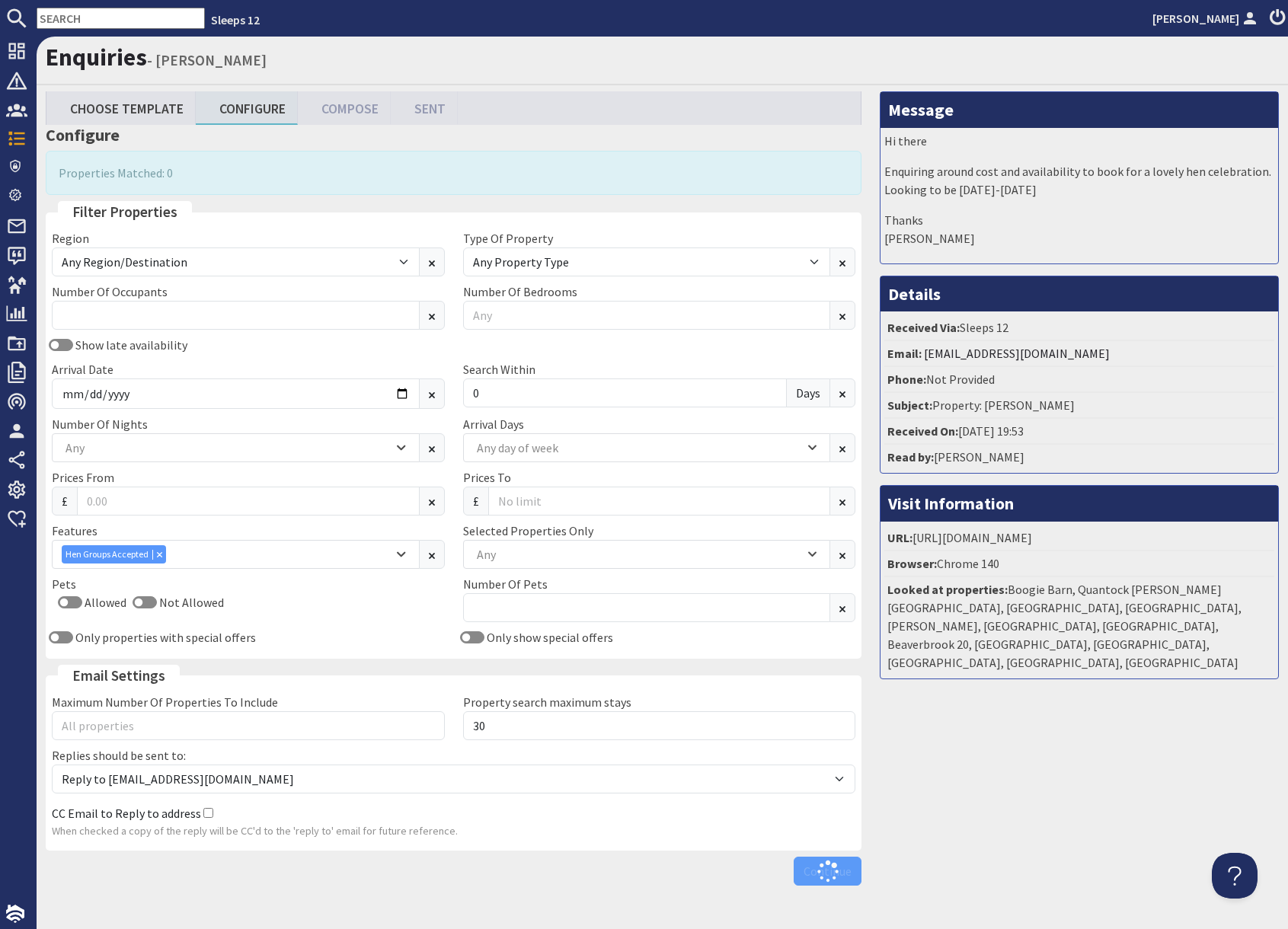
click at [1016, 794] on div "Message Hi there Enquiring around cost and availability to book for a lovely he…" at bounding box center [1079, 492] width 417 height 800
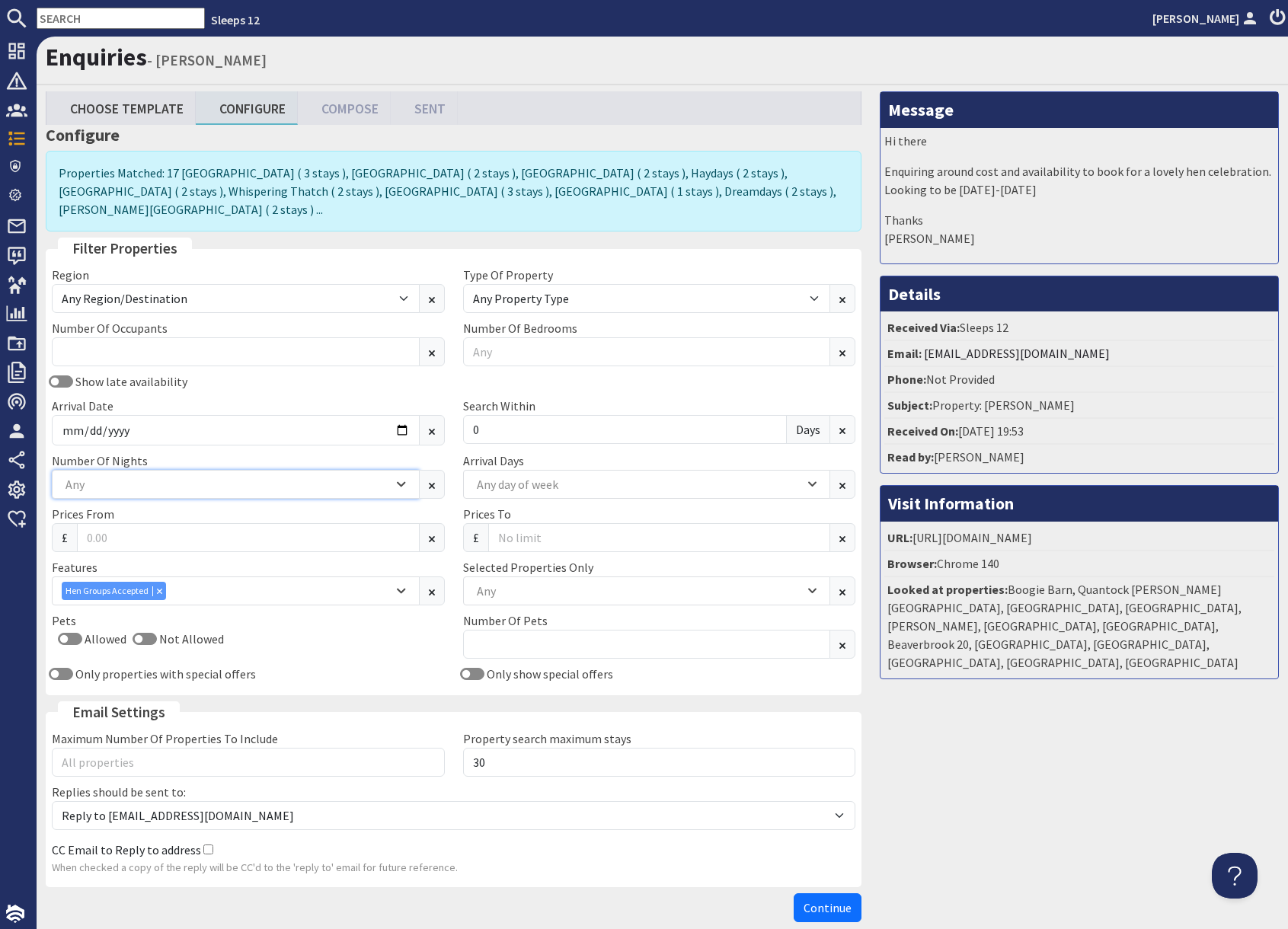
click at [172, 476] on div "Any" at bounding box center [226, 484] width 331 height 17
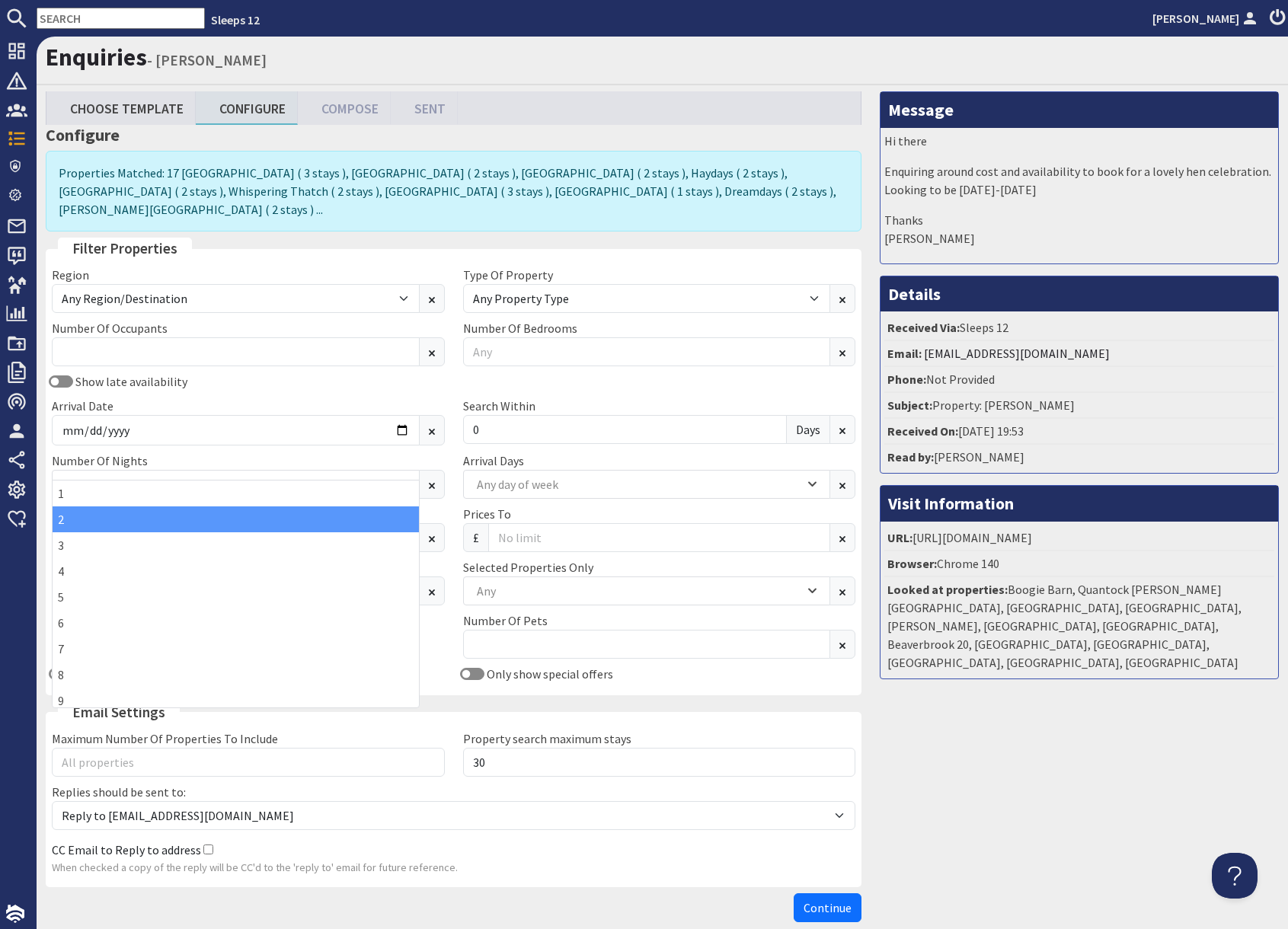
click at [76, 522] on div "2" at bounding box center [235, 518] width 367 height 26
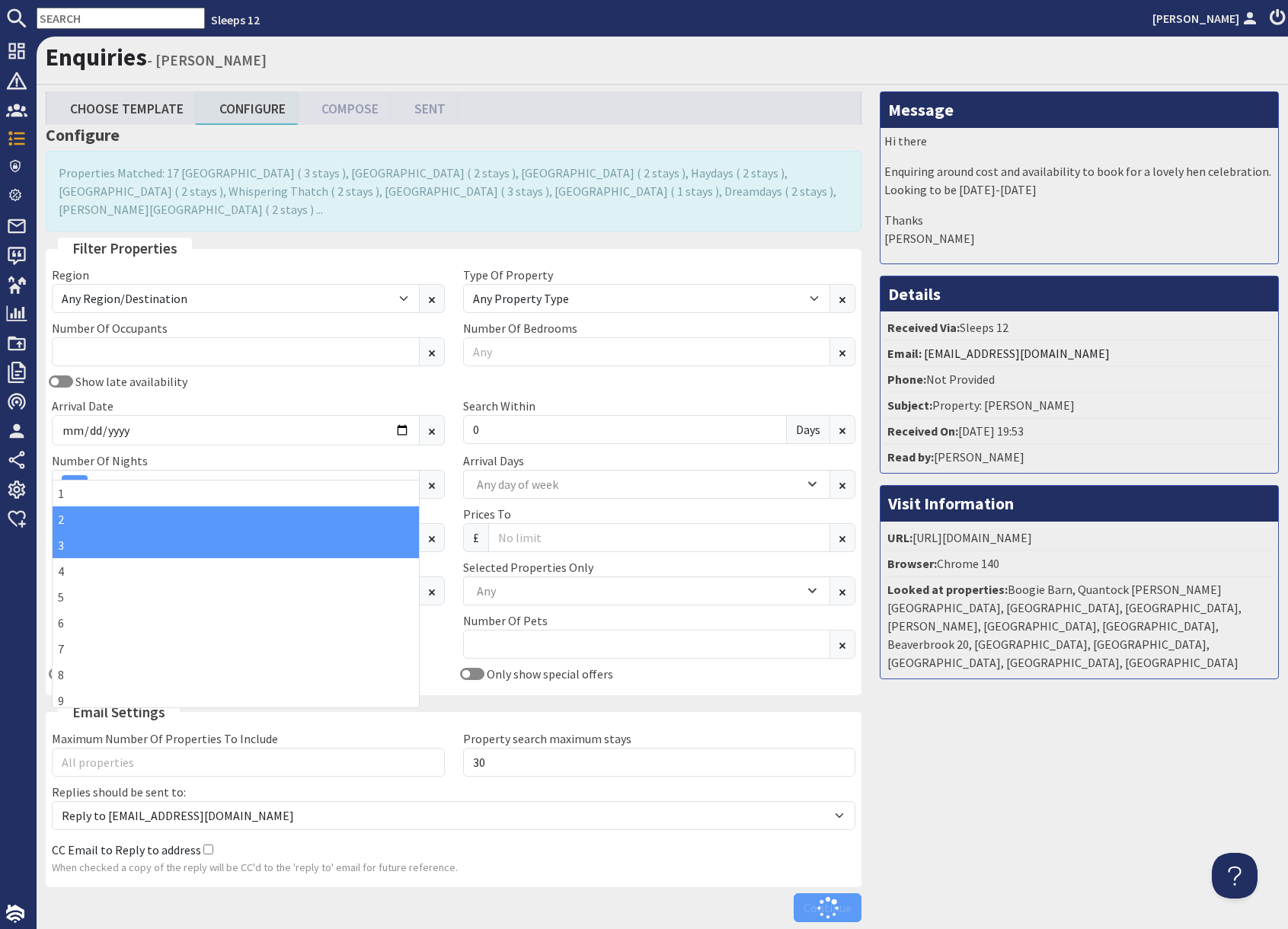
click at [77, 545] on div "3" at bounding box center [235, 545] width 367 height 26
drag, startPoint x: 956, startPoint y: 768, endPoint x: 977, endPoint y: 768, distance: 21.0
click at [957, 768] on div "Message Hi there Enquiring around cost and availability to book for a lovely he…" at bounding box center [1079, 510] width 417 height 838
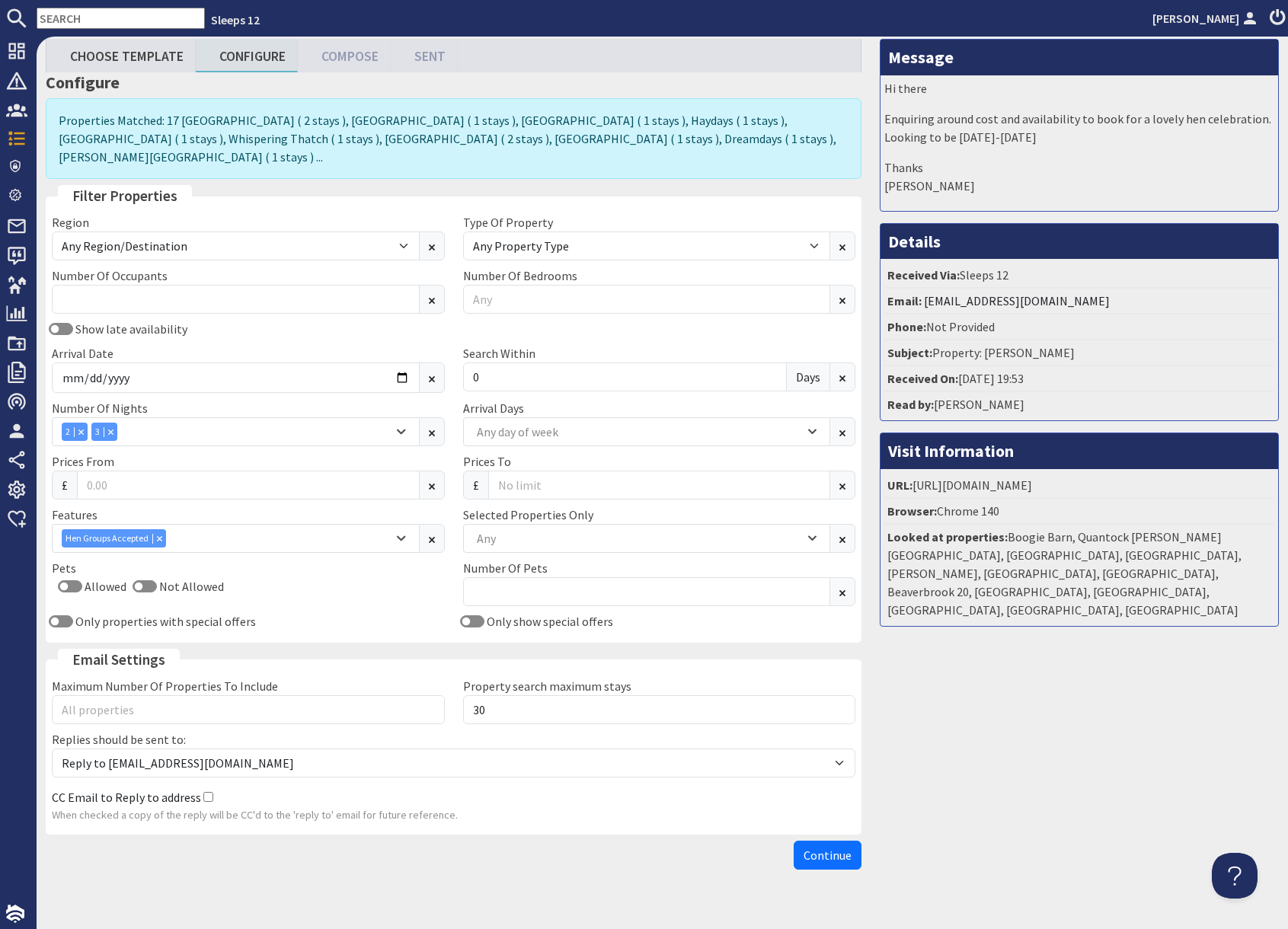
scroll to position [59, 0]
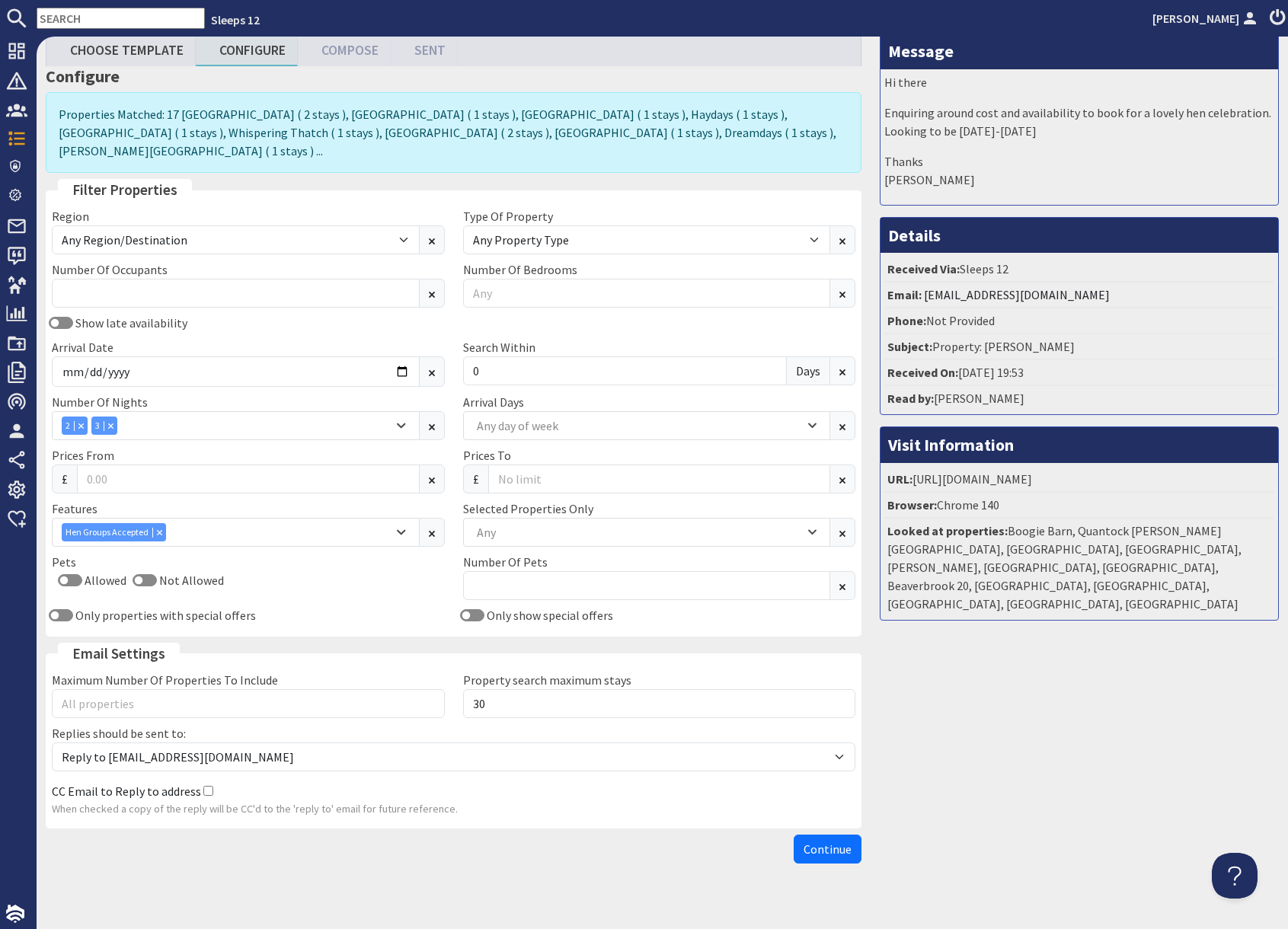
drag, startPoint x: 1015, startPoint y: 818, endPoint x: 913, endPoint y: 827, distance: 102.4
click at [952, 827] on div "Message Hi there Enquiring around cost and availability to book for a lovely he…" at bounding box center [1079, 452] width 417 height 838
click at [828, 841] on span "Continue" at bounding box center [827, 848] width 48 height 15
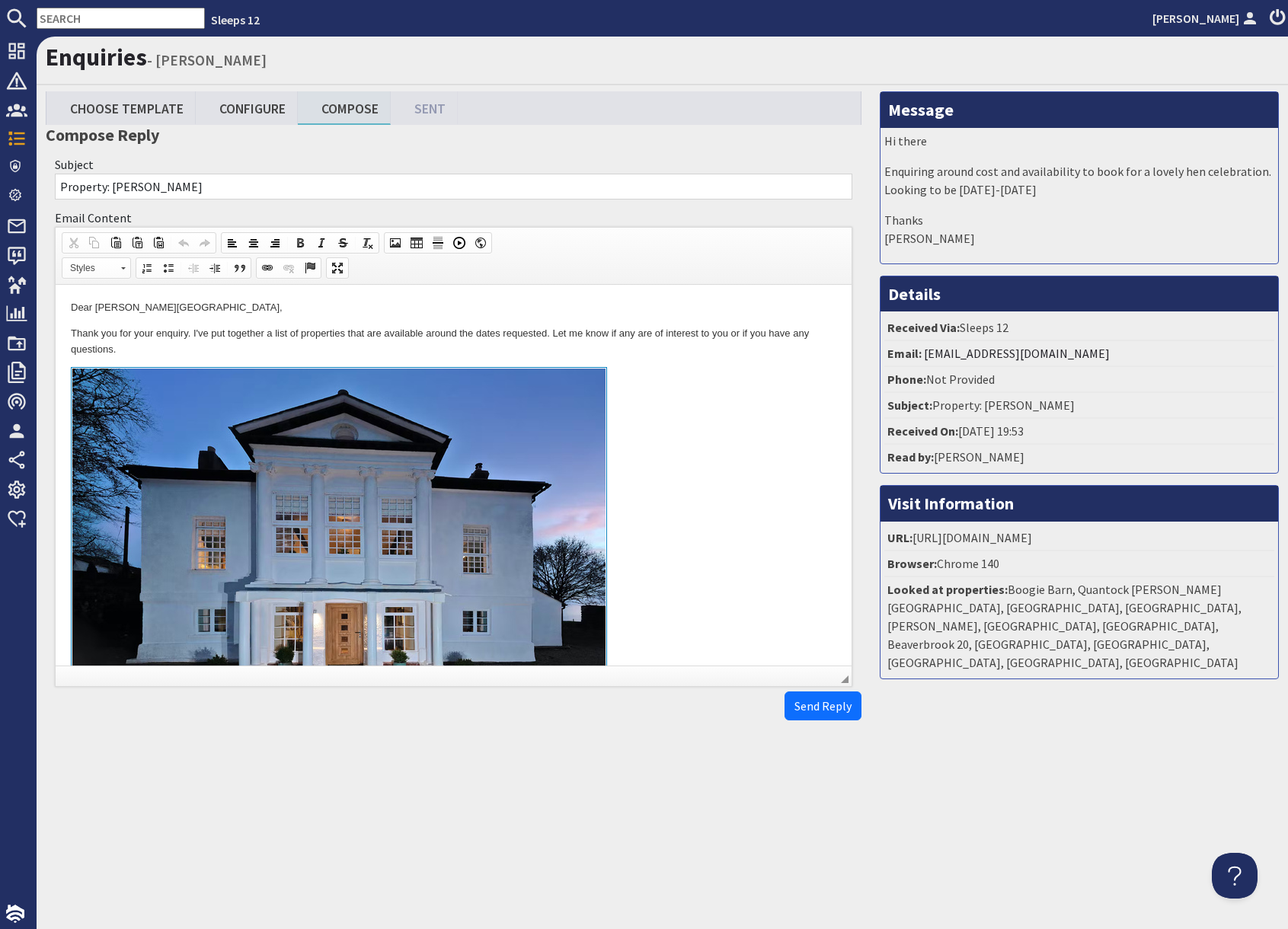
drag, startPoint x: 690, startPoint y: 458, endPoint x: 715, endPoint y: 576, distance: 120.6
click at [690, 458] on link "To enrich screen reader interactions, please activate Accessibility in Grammarl…" at bounding box center [454, 541] width 765 height 350
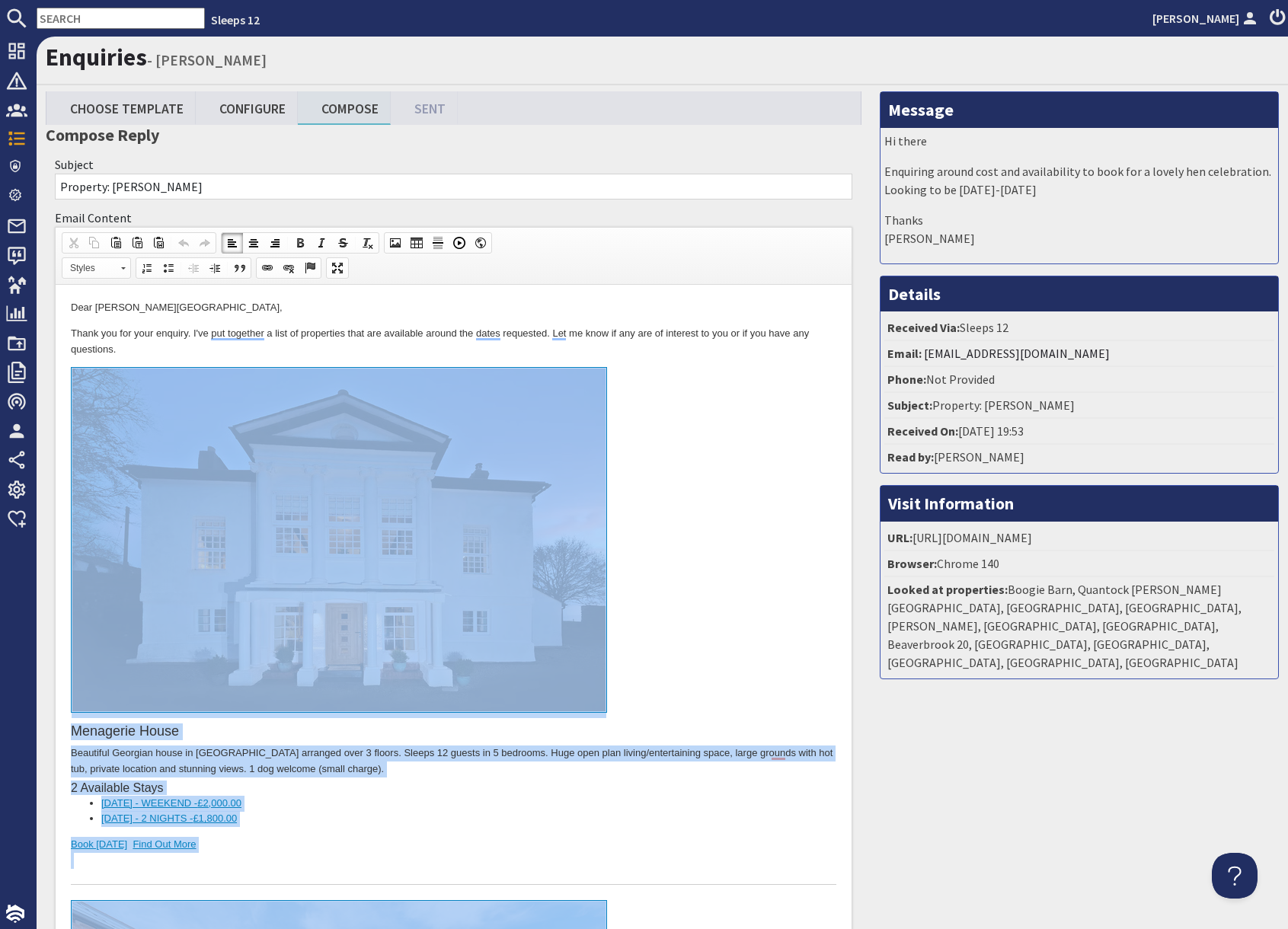
drag, startPoint x: 236, startPoint y: 9165, endPoint x: 272, endPoint y: 430, distance: 8735.1
copy body "Menagerie House Beautiful Georgian house in North Devon arranged over 3 floors.…"
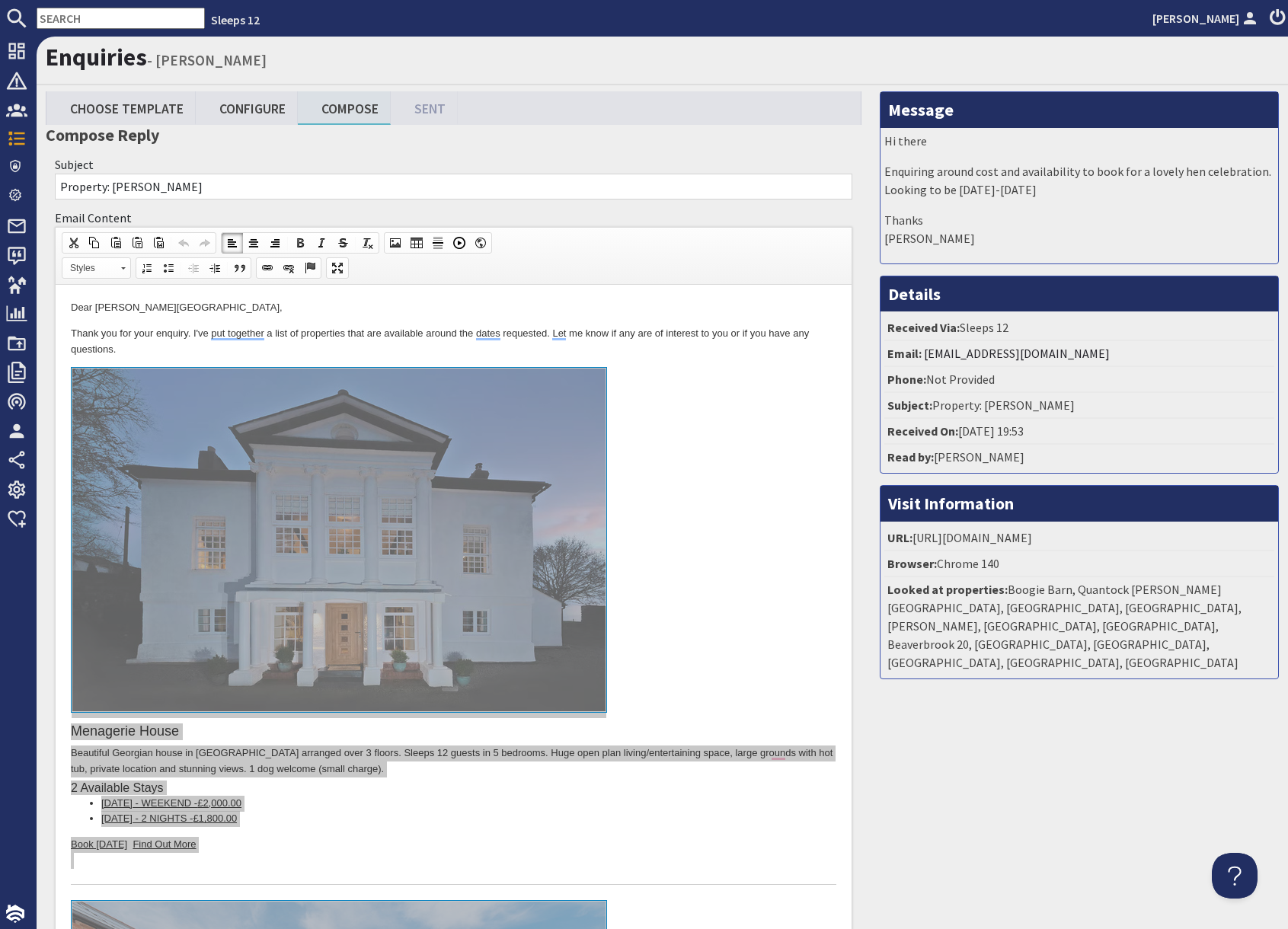
click at [119, 21] on input "text" at bounding box center [121, 19] width 169 height 21
type input "S46011"
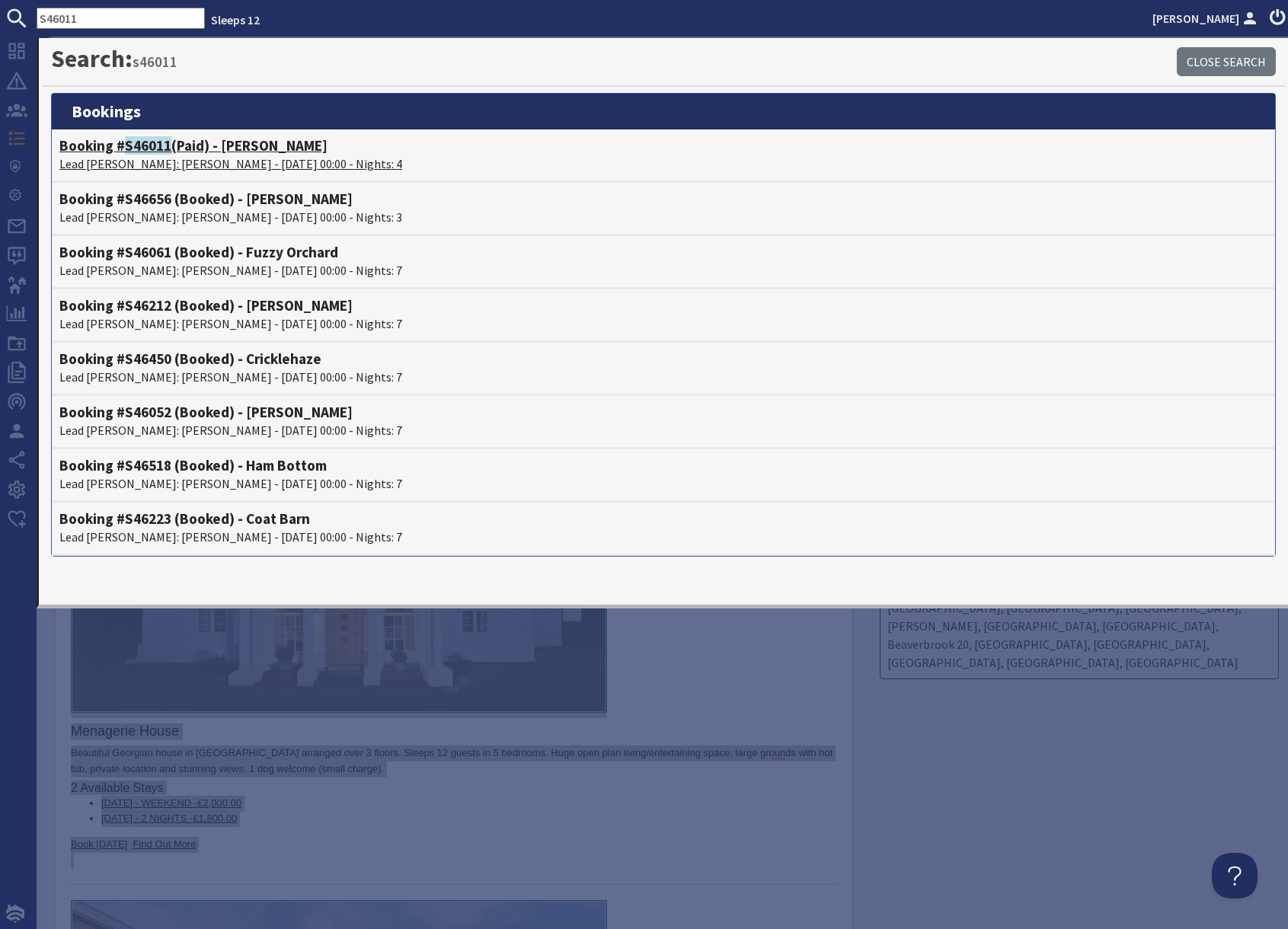
click at [149, 153] on span "S46011" at bounding box center [148, 146] width 46 height 19
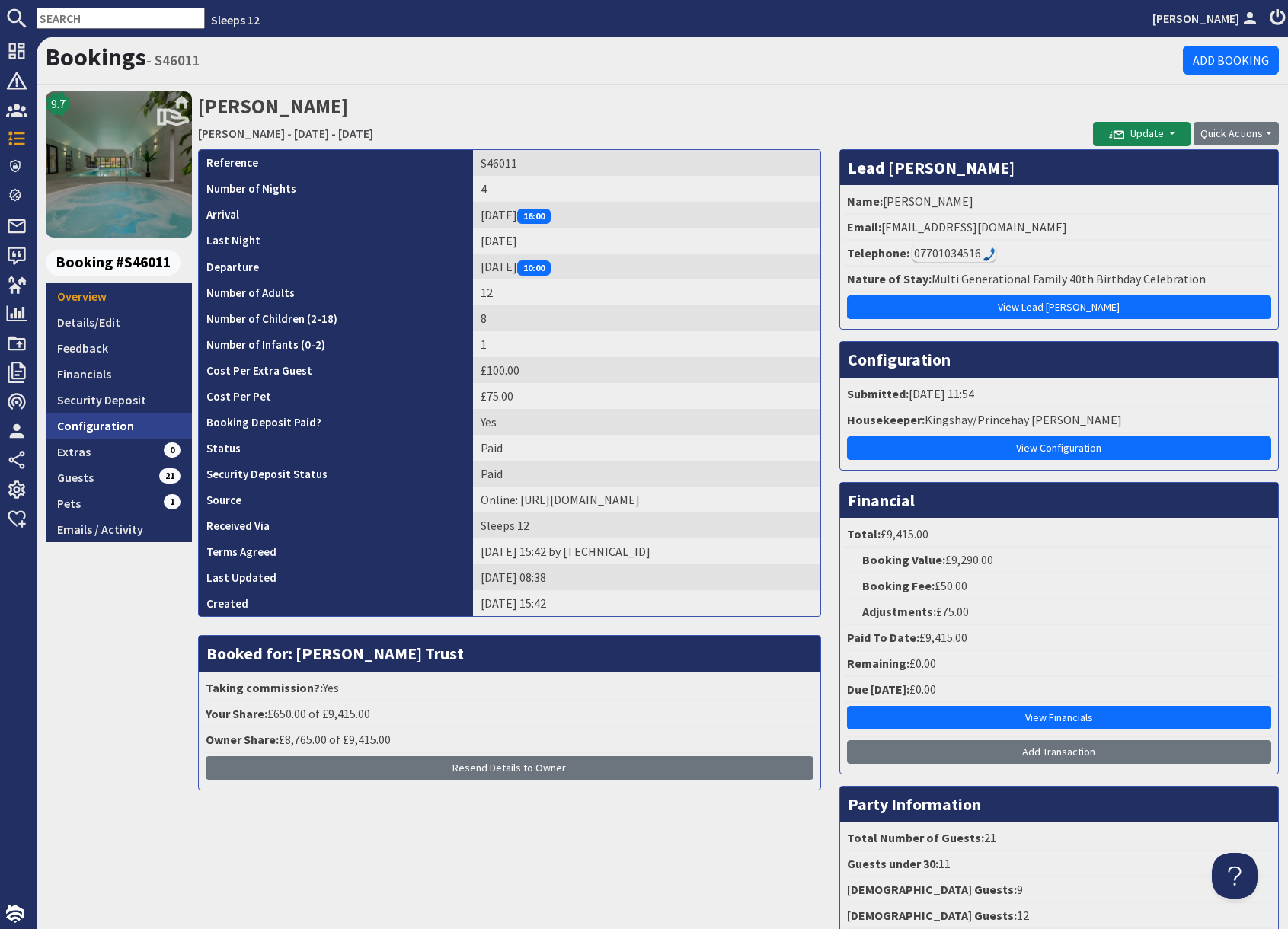
click at [131, 421] on link "Configuration" at bounding box center [118, 425] width 146 height 26
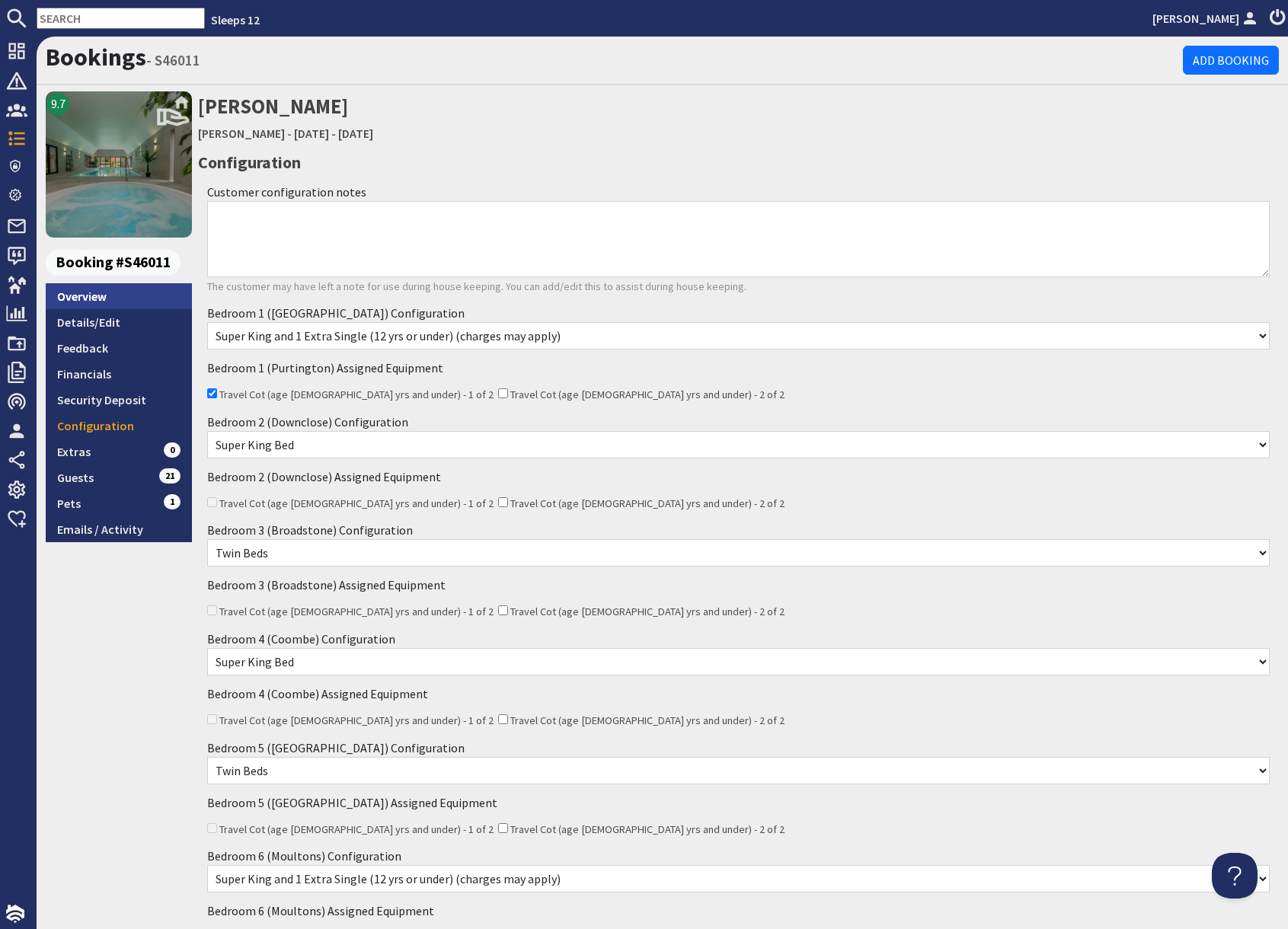
click at [115, 298] on link "Overview" at bounding box center [118, 295] width 146 height 26
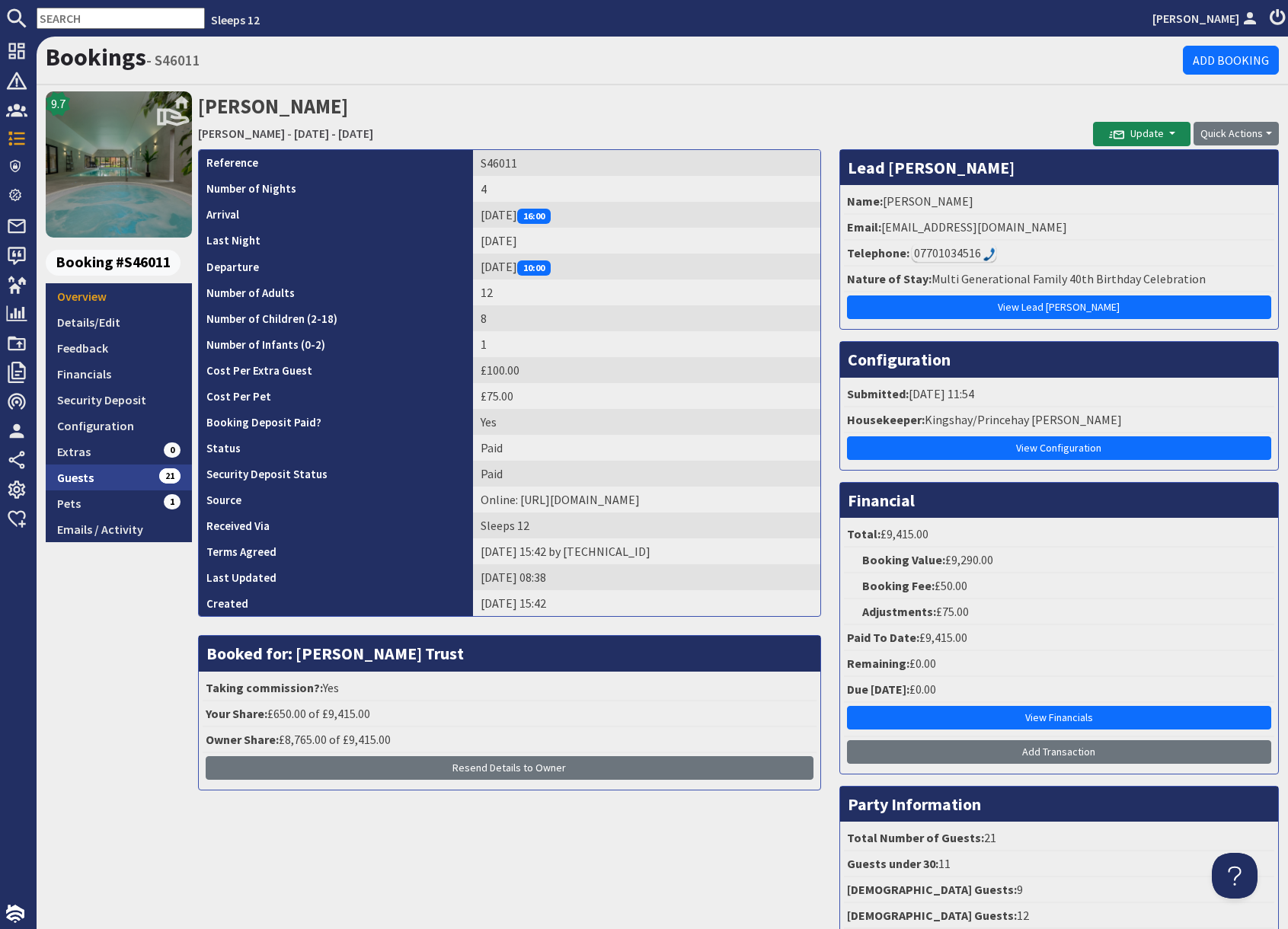
click at [137, 475] on link "Guests 21" at bounding box center [118, 476] width 146 height 26
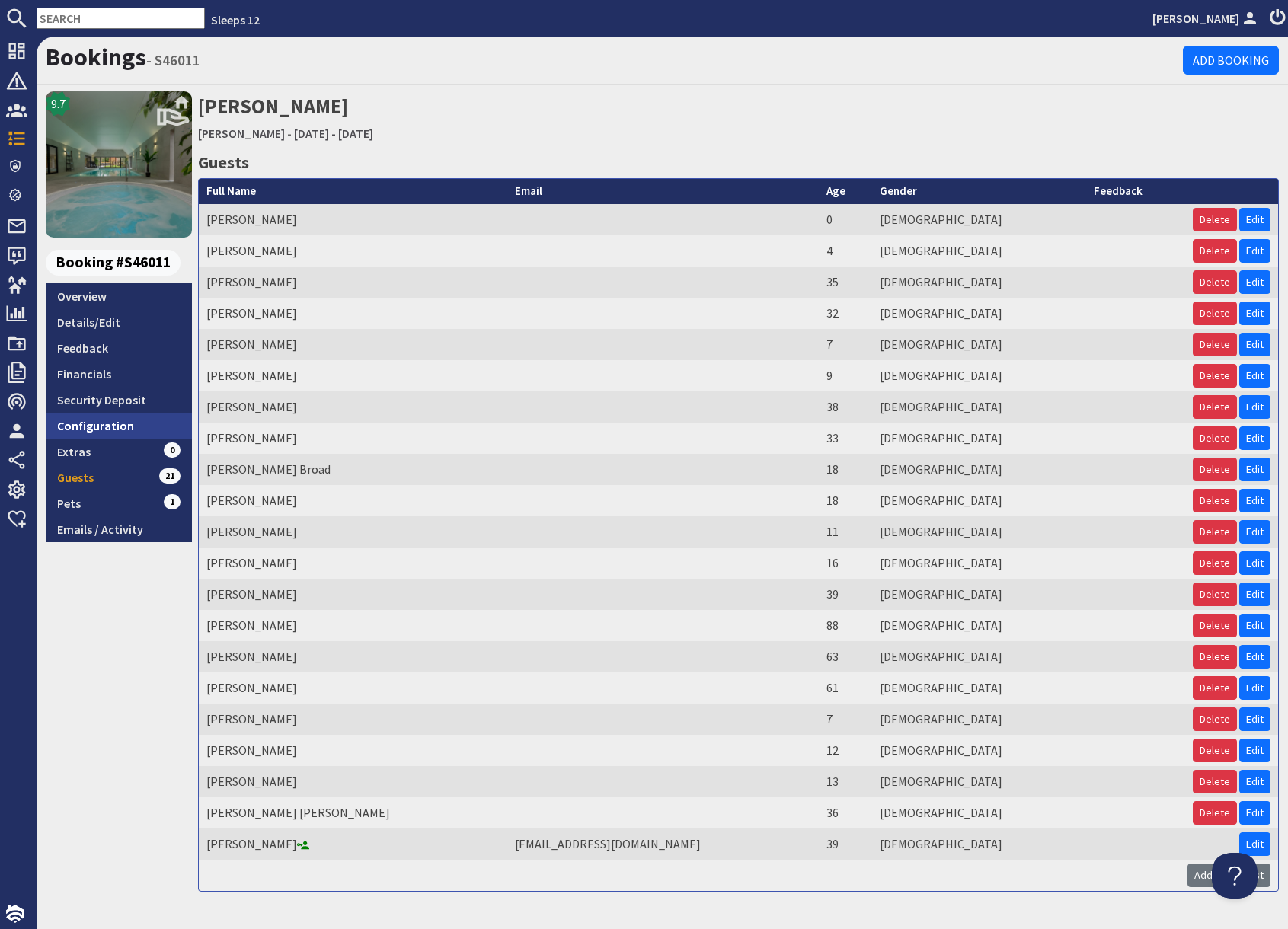
click at [105, 431] on link "Configuration" at bounding box center [118, 425] width 146 height 26
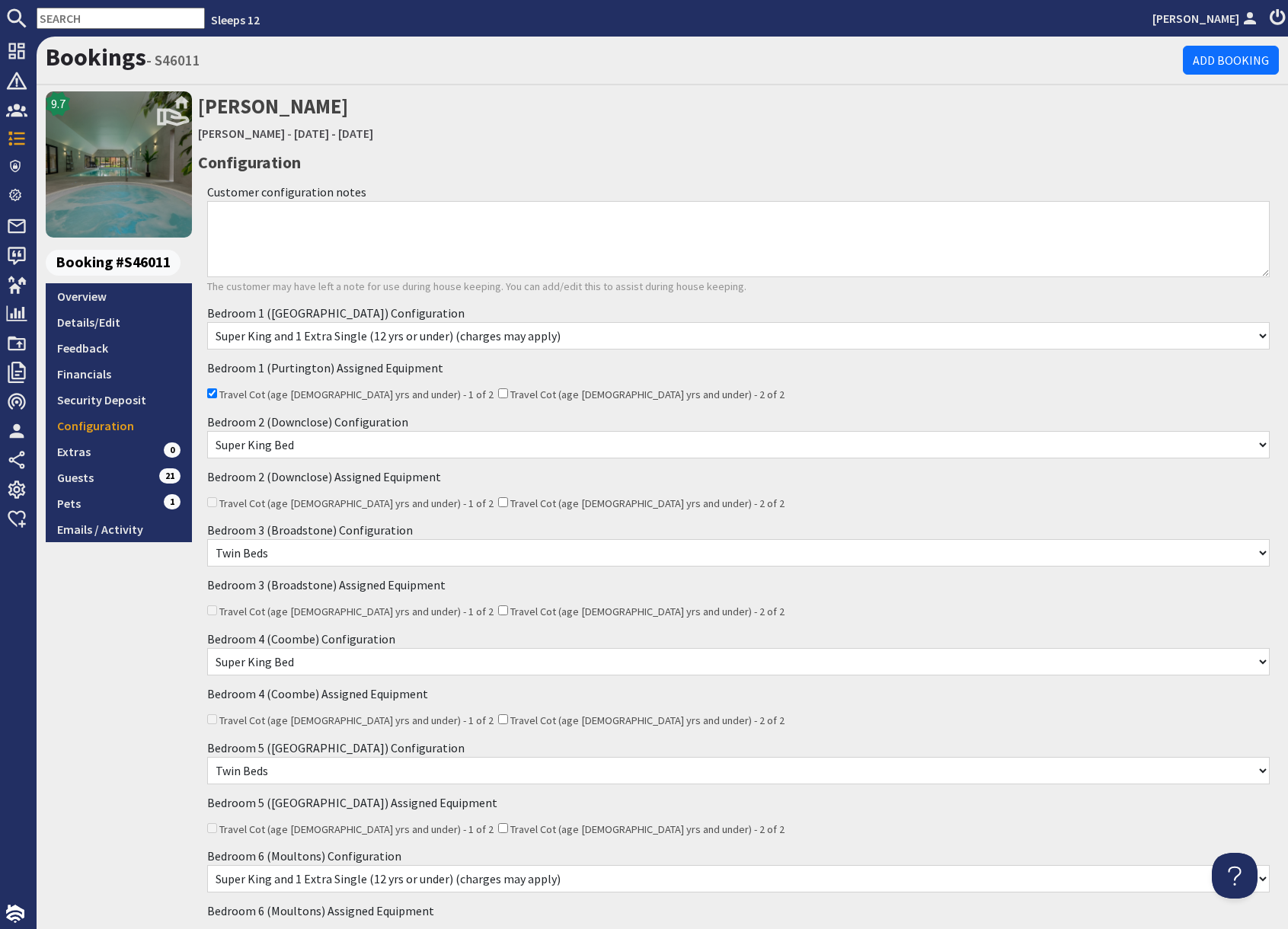
click at [67, 19] on input "text" at bounding box center [121, 19] width 169 height 21
paste input "courtenay.hare@flagstoneim.com"
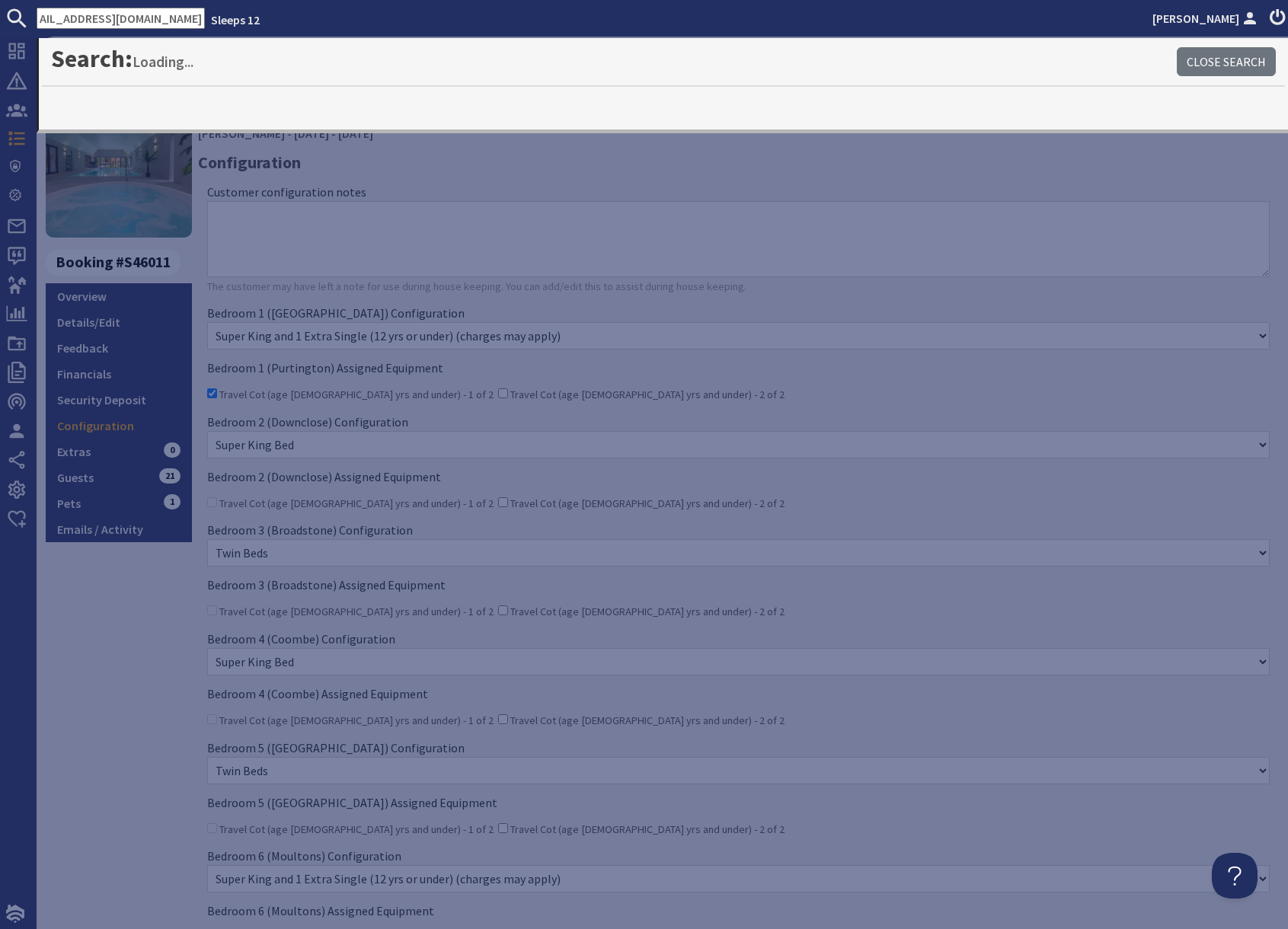
type input "courtenay.hare@flagstoneim.com"
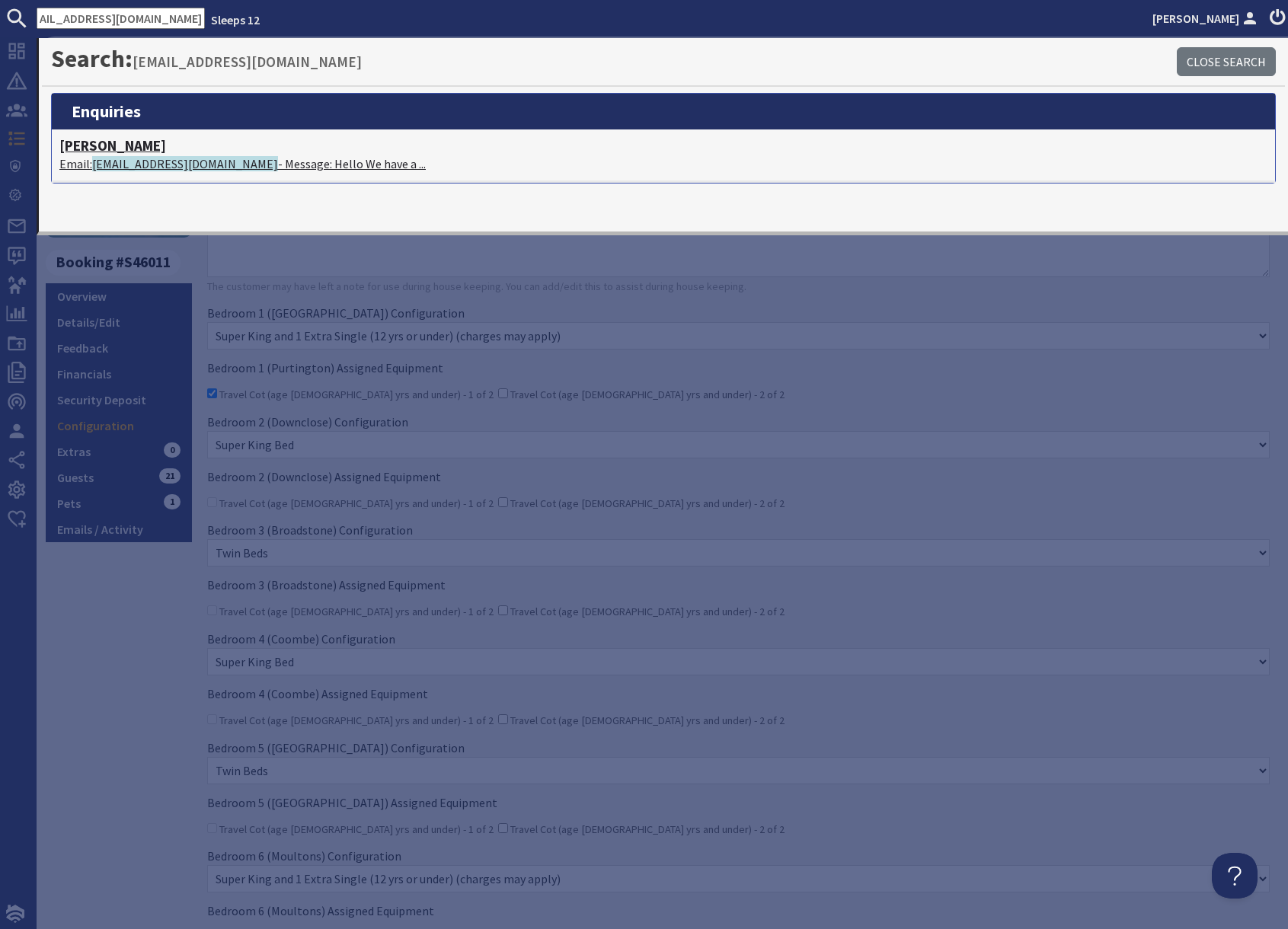
scroll to position [0, 0]
click at [163, 162] on span "courtenay.hare@flagstoneim.com" at bounding box center [185, 163] width 186 height 15
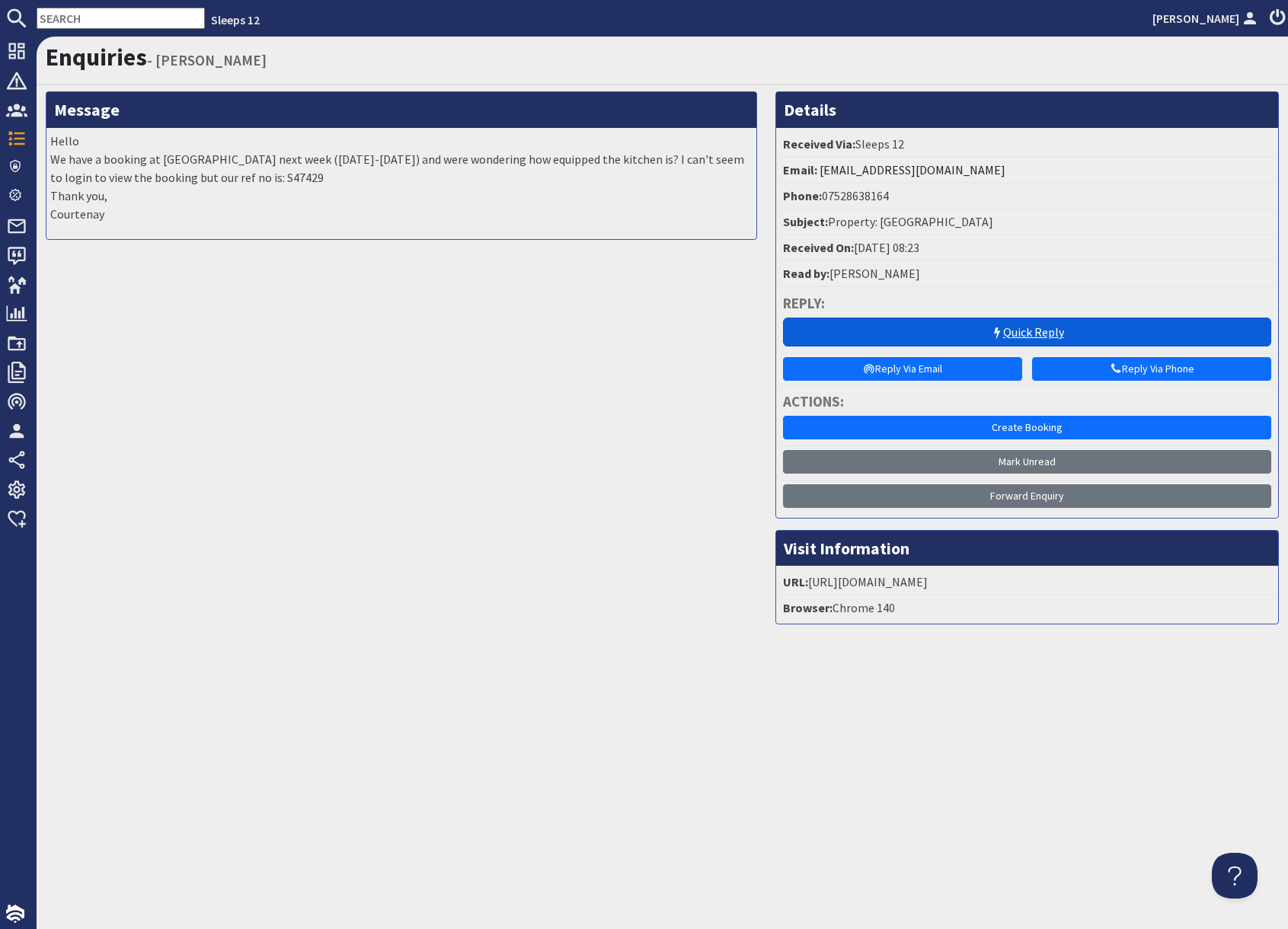
click at [1029, 329] on link "Quick Reply" at bounding box center [1027, 332] width 488 height 29
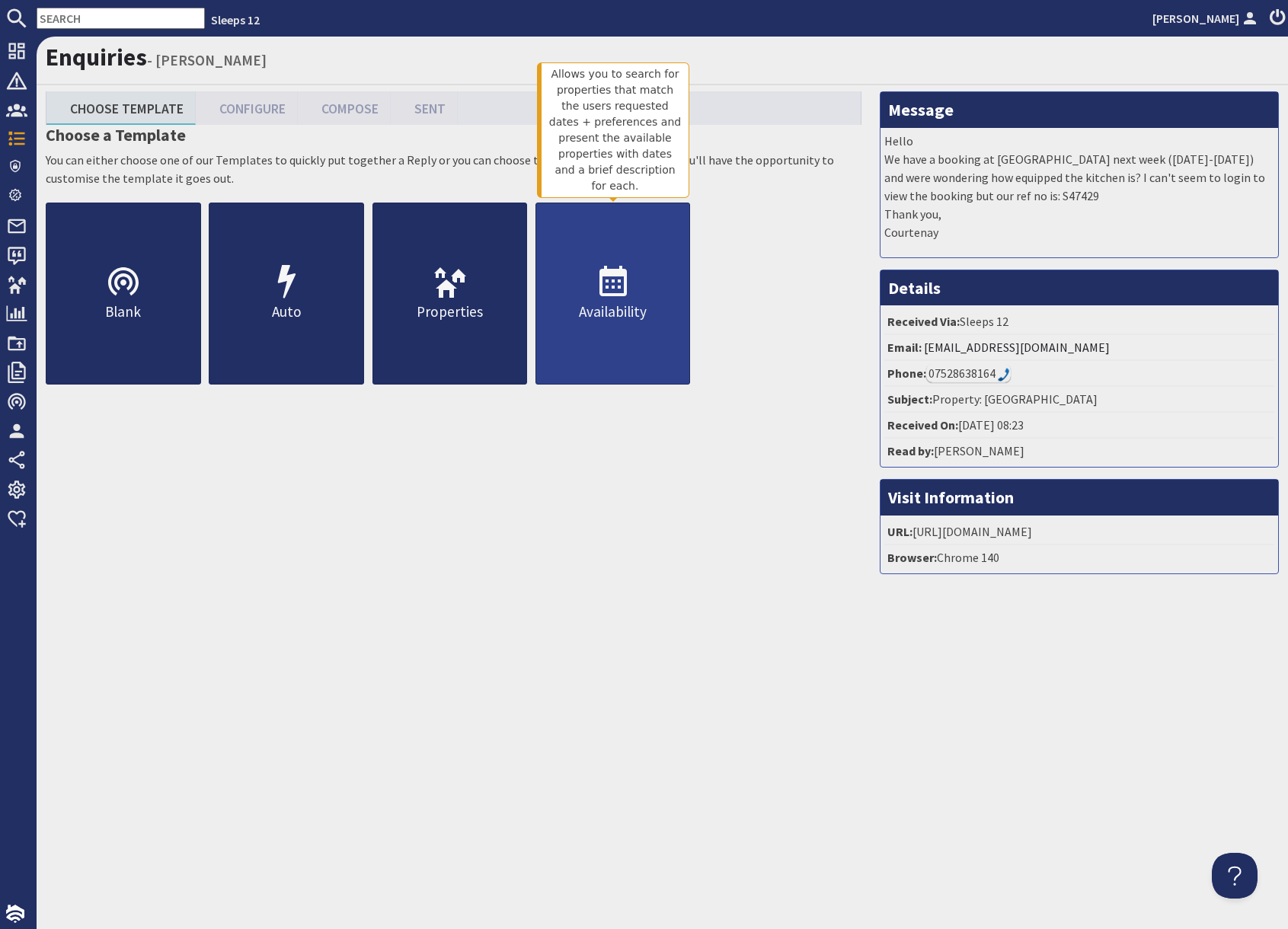
click at [620, 334] on link "Availability" at bounding box center [612, 293] width 155 height 182
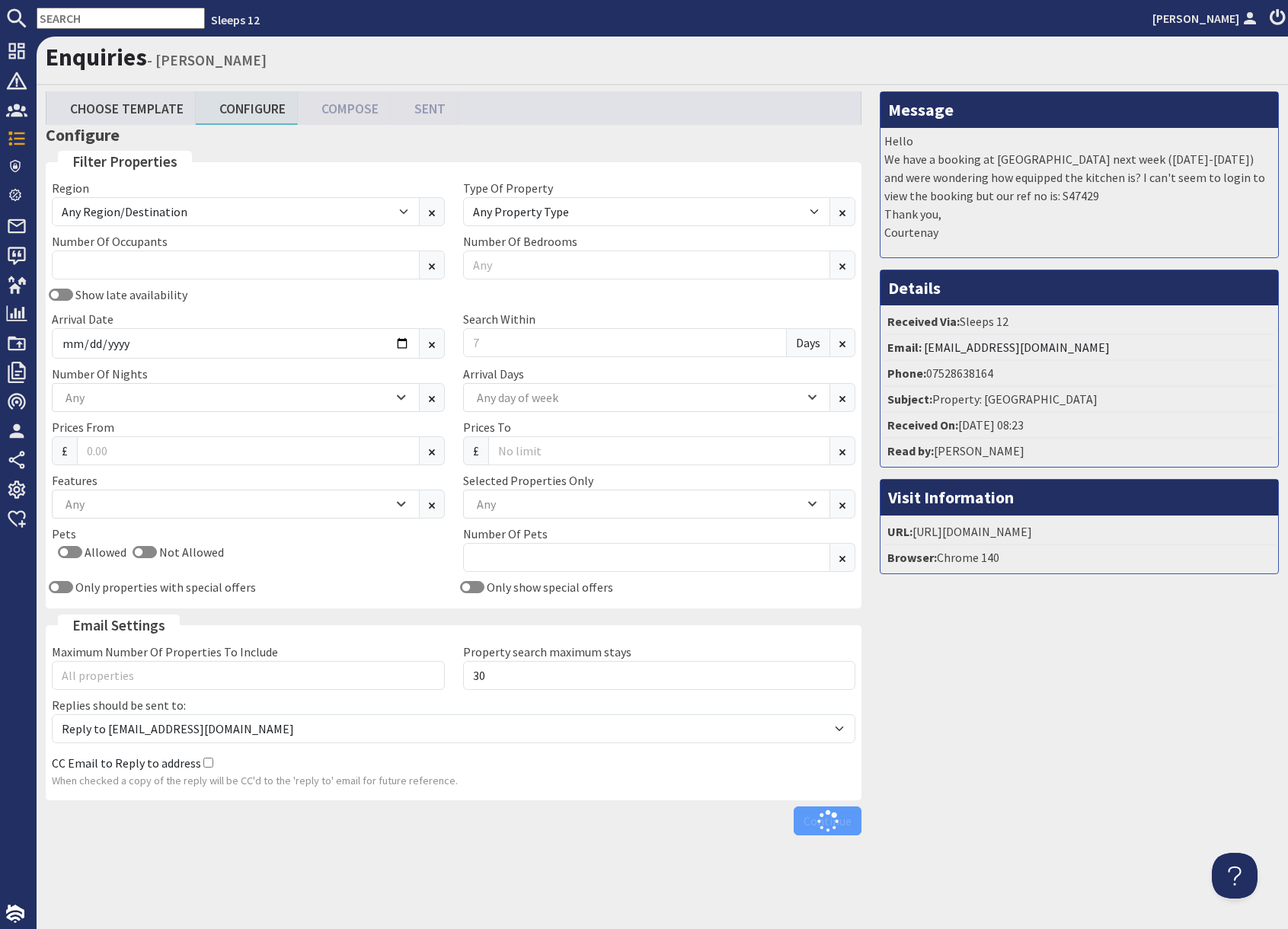
click at [1097, 727] on div "Message Hello We have a booking at Croftview next week (6-9th Oct) and were won…" at bounding box center [1079, 467] width 417 height 751
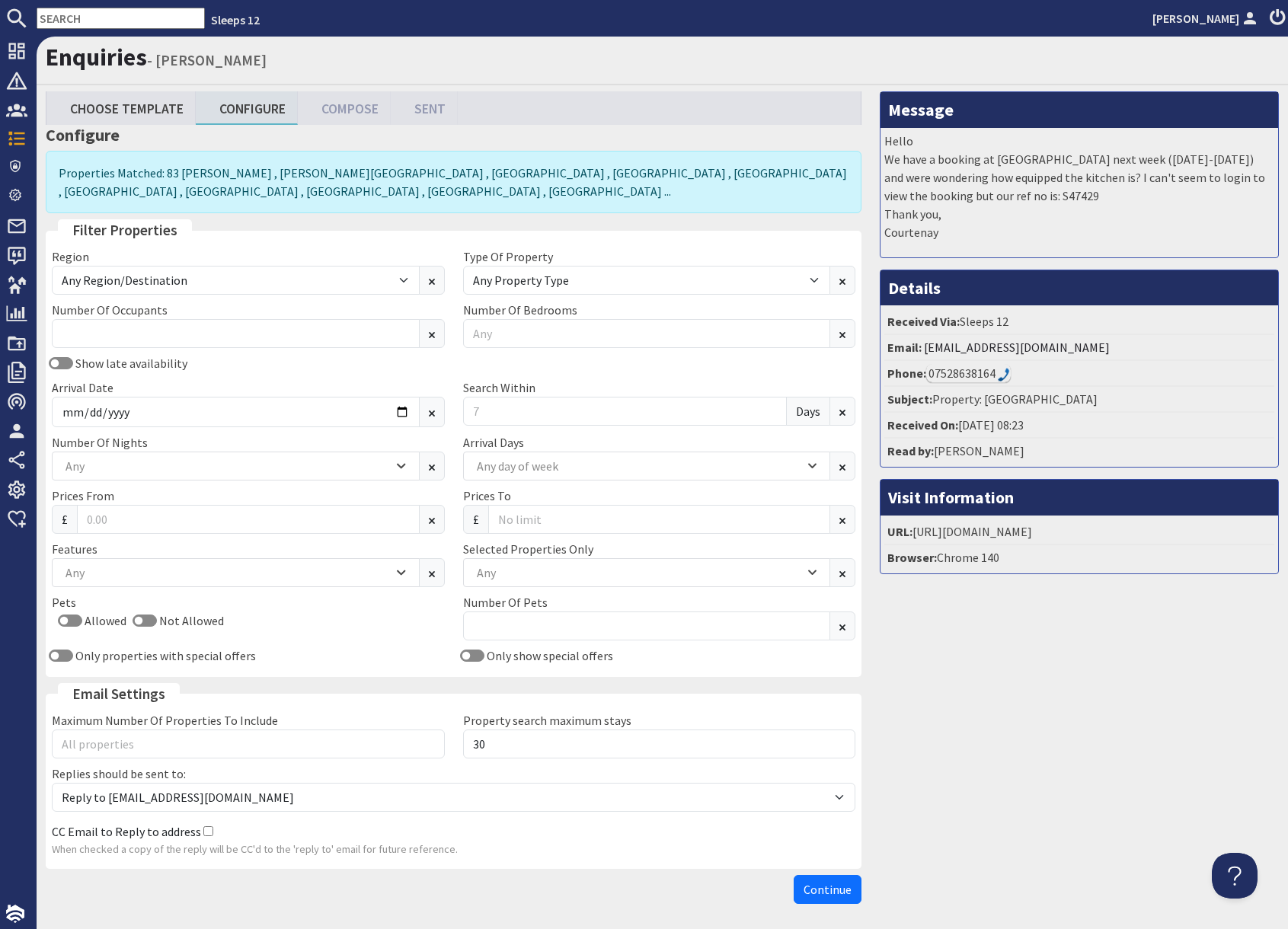
click at [73, 24] on input "text" at bounding box center [121, 19] width 169 height 21
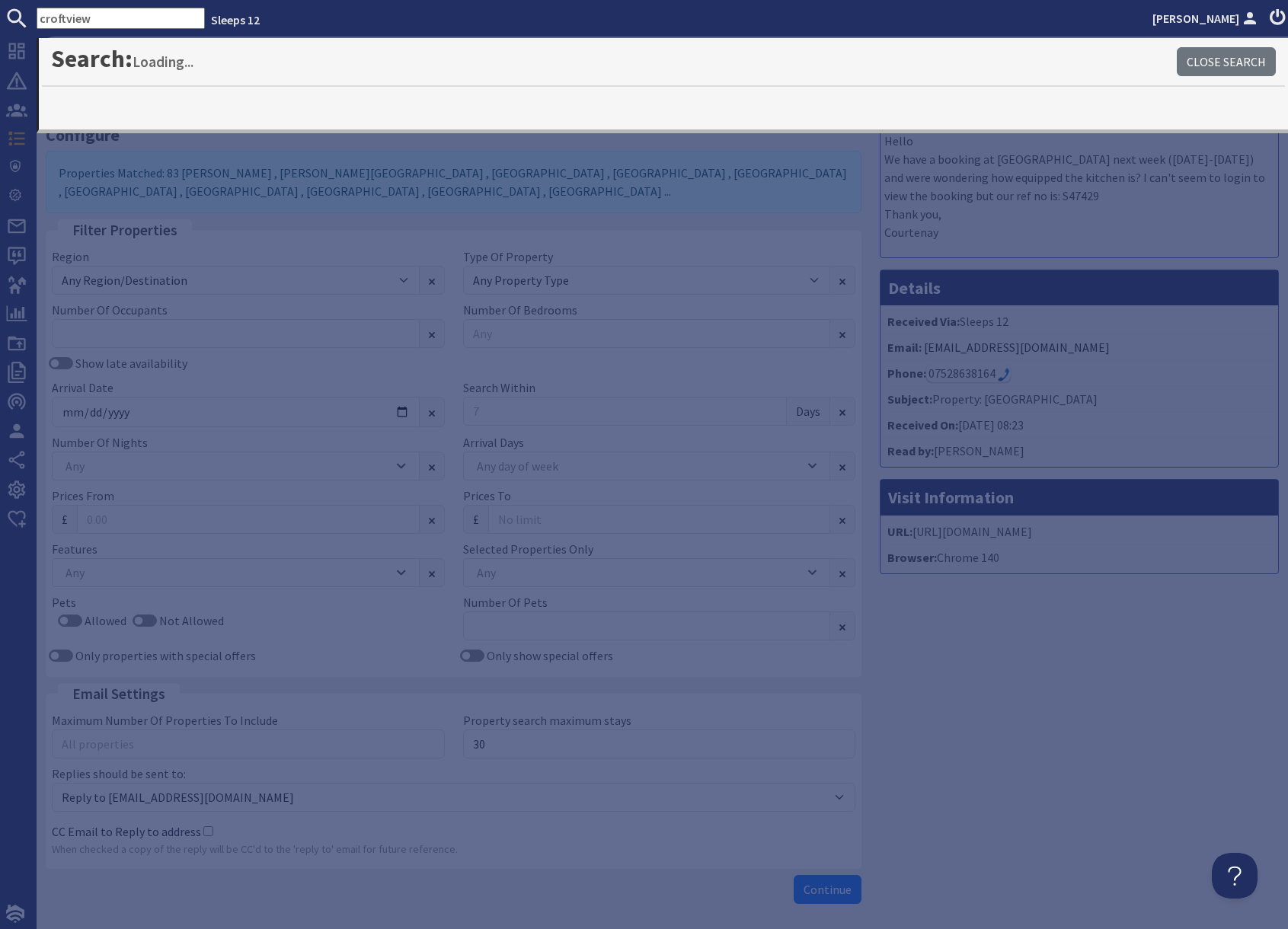
type input "croftview"
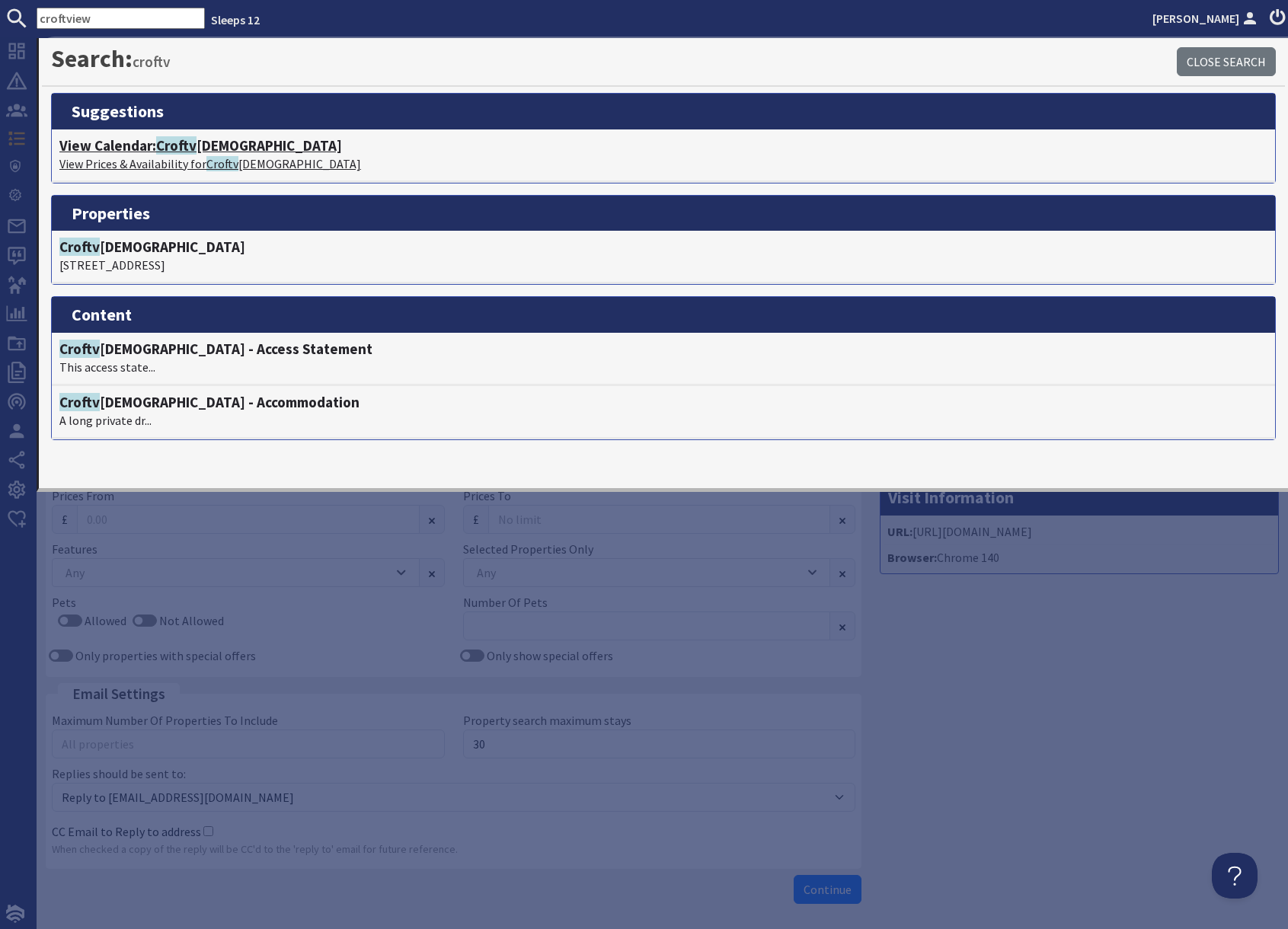
drag, startPoint x: 138, startPoint y: 152, endPoint x: 118, endPoint y: 150, distance: 20.1
click at [137, 152] on h4 "View Calendar: Croftv iew" at bounding box center [663, 146] width 1208 height 18
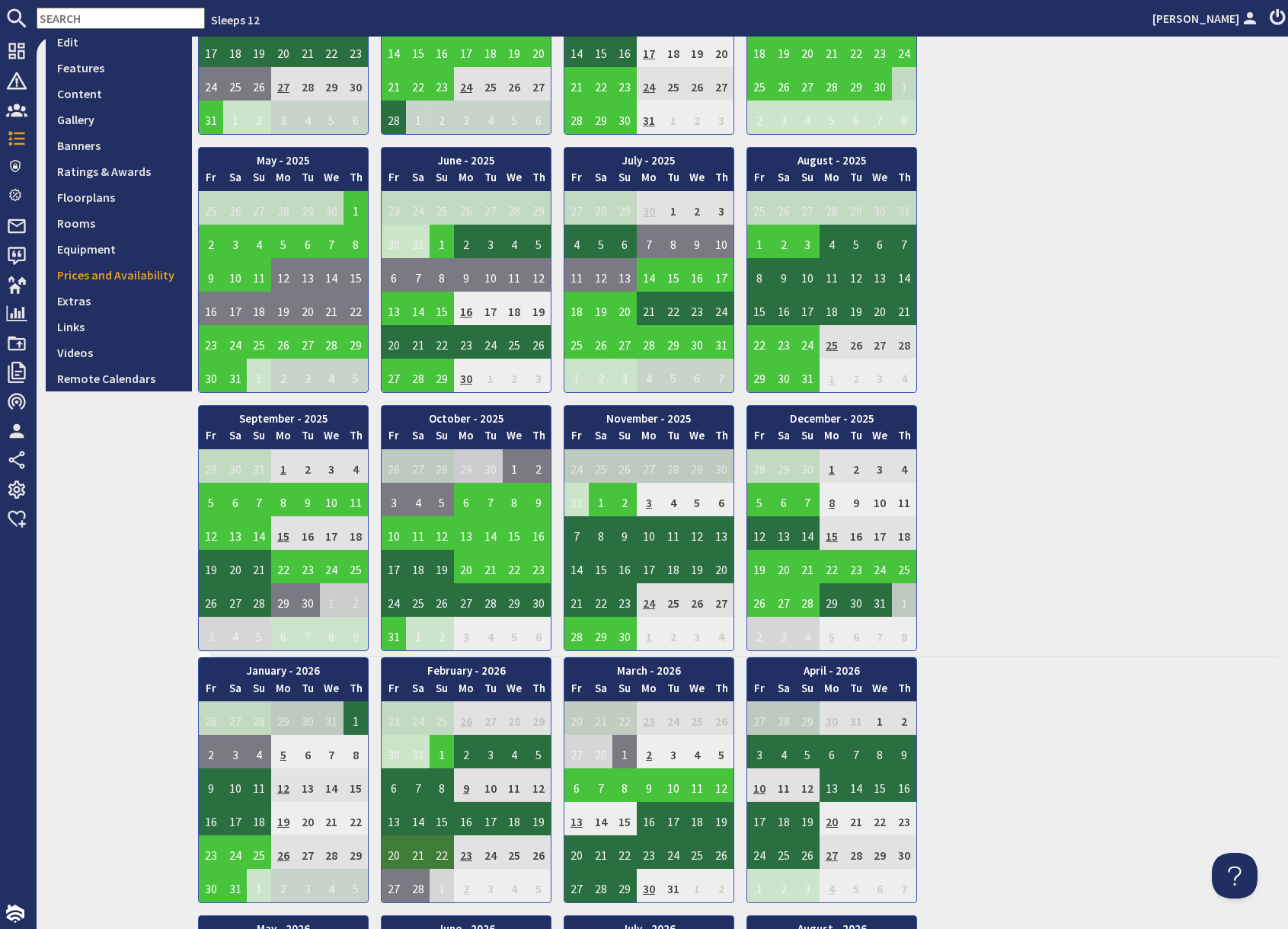
scroll to position [288, 0]
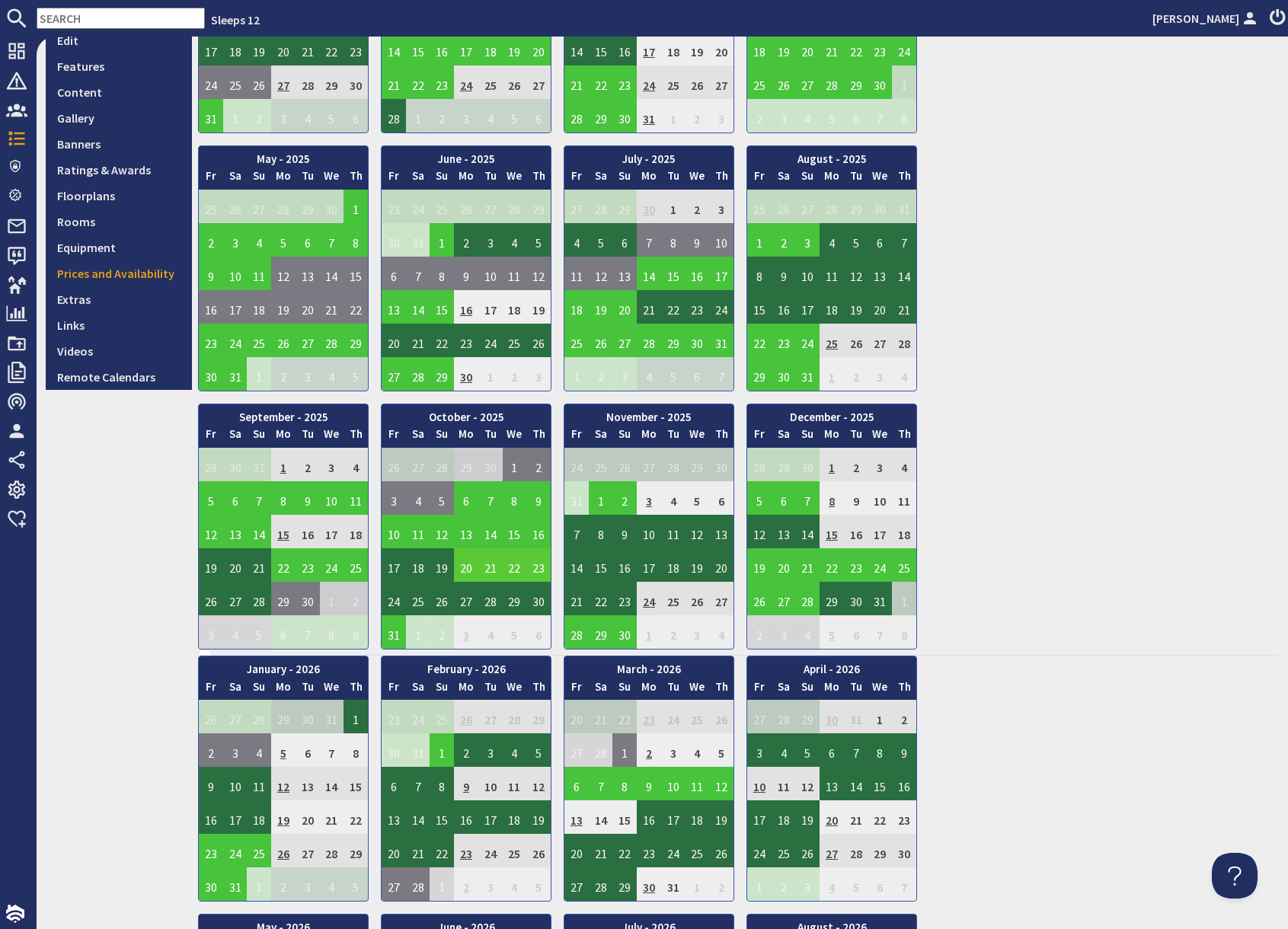
click at [466, 569] on td "20" at bounding box center [465, 565] width 24 height 34
click at [476, 635] on link "View booking" at bounding box center [469, 635] width 79 height 16
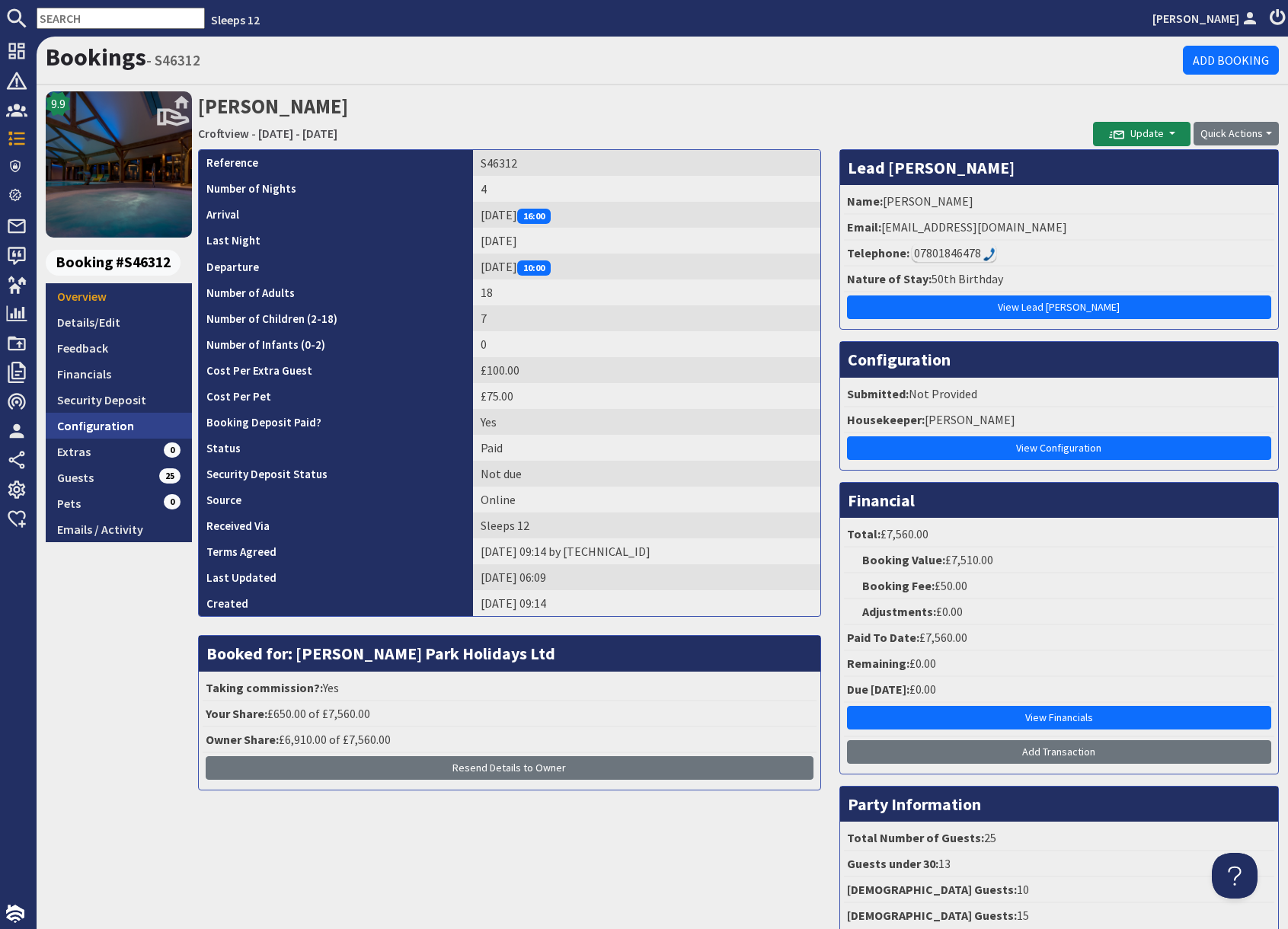
drag, startPoint x: 115, startPoint y: 429, endPoint x: 128, endPoint y: 425, distance: 13.6
click at [115, 429] on link "Configuration" at bounding box center [118, 425] width 146 height 26
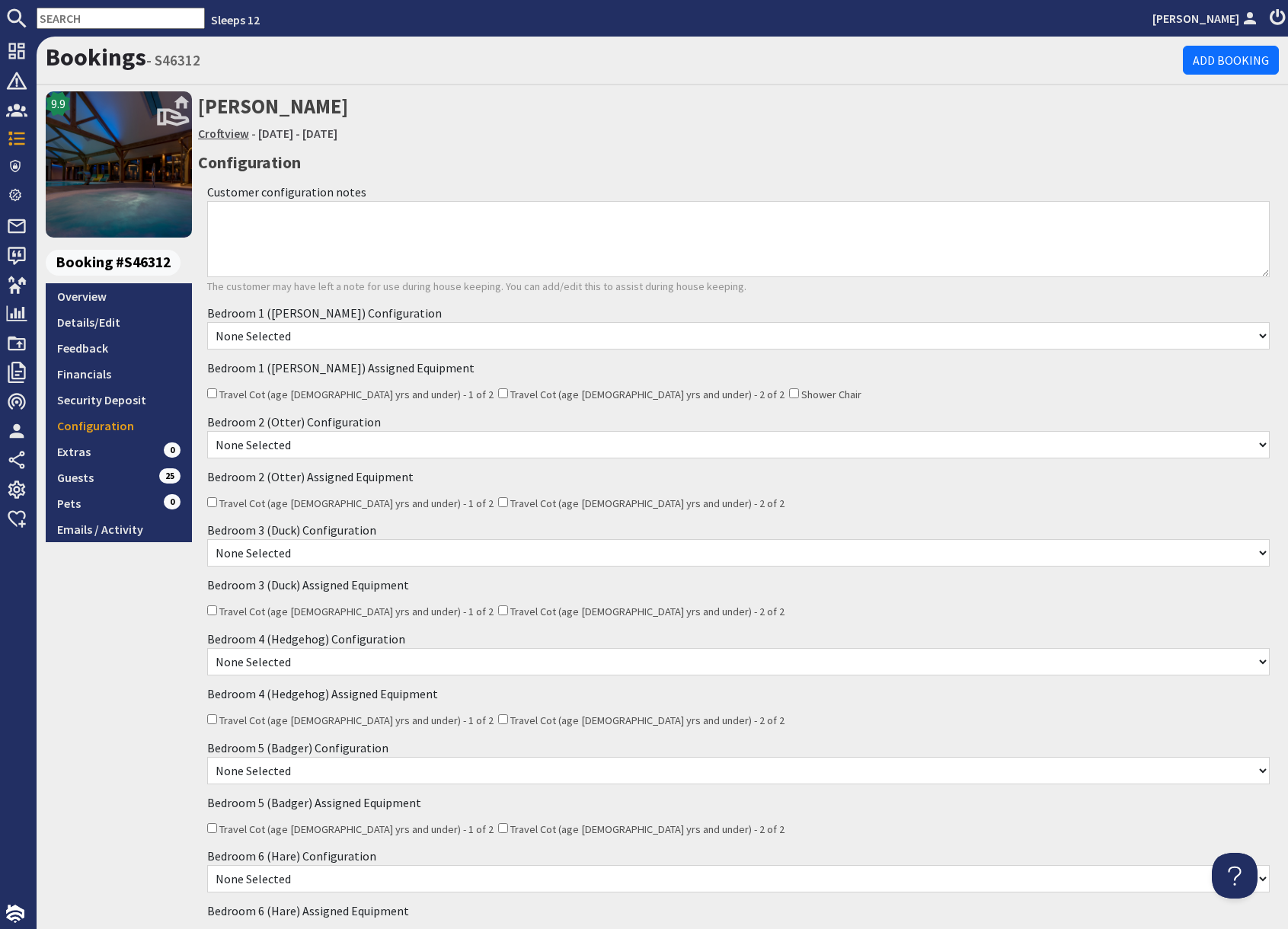
click at [226, 135] on link "Croftview" at bounding box center [223, 133] width 51 height 15
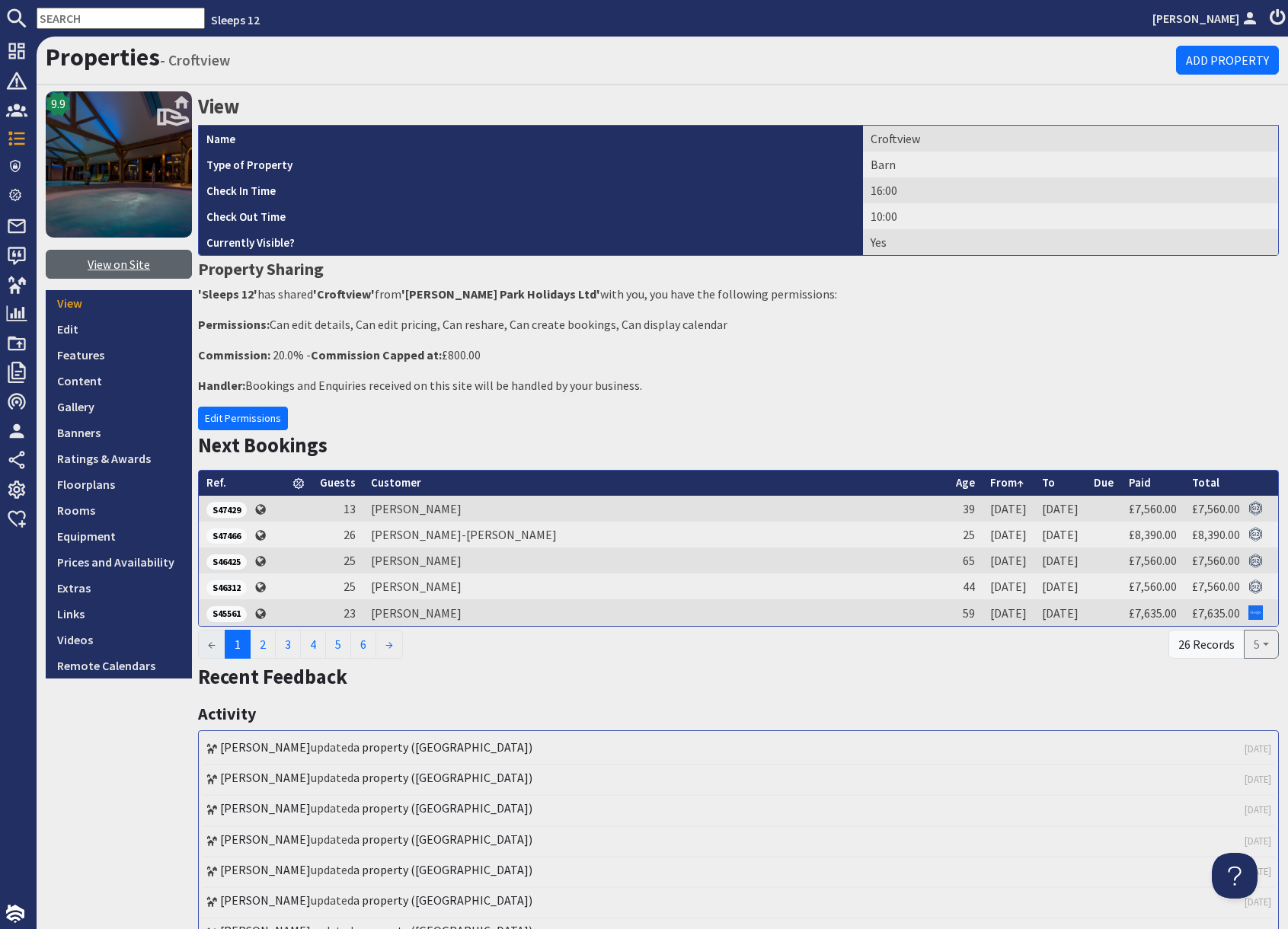
click at [136, 268] on link "View on Site" at bounding box center [118, 264] width 146 height 29
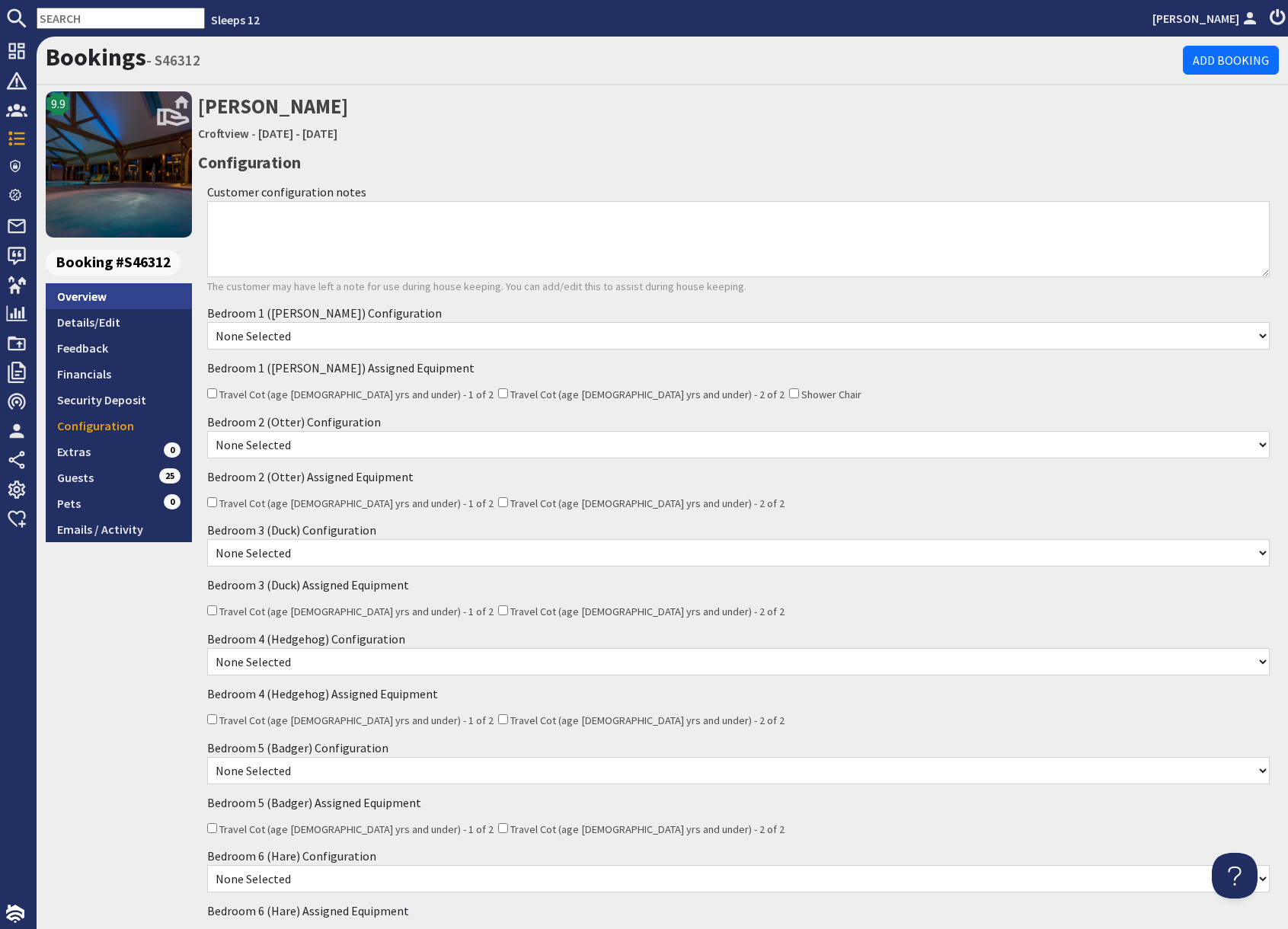
click at [101, 303] on link "Overview" at bounding box center [118, 295] width 146 height 26
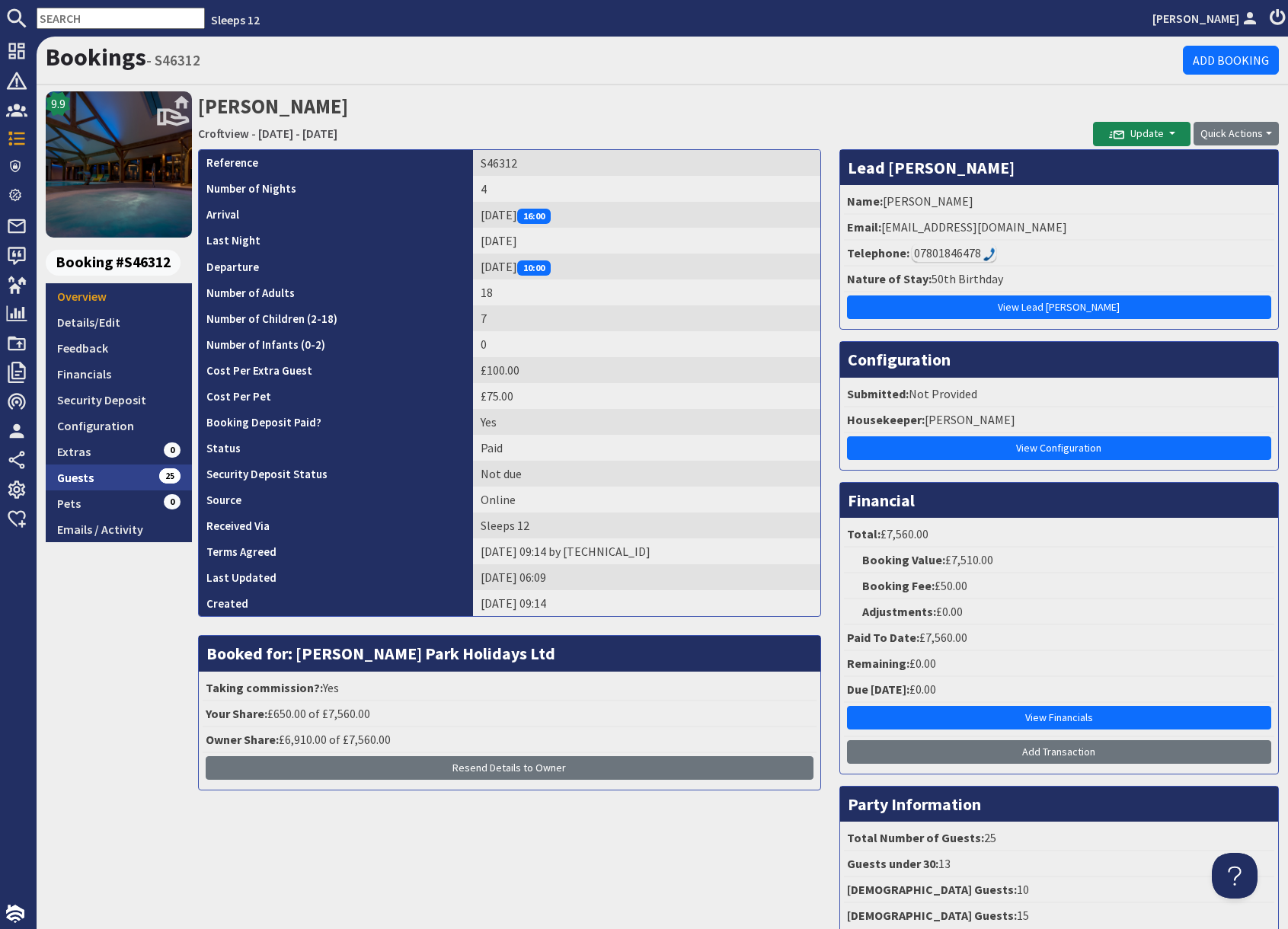
click at [133, 474] on link "Guests 25" at bounding box center [118, 476] width 146 height 26
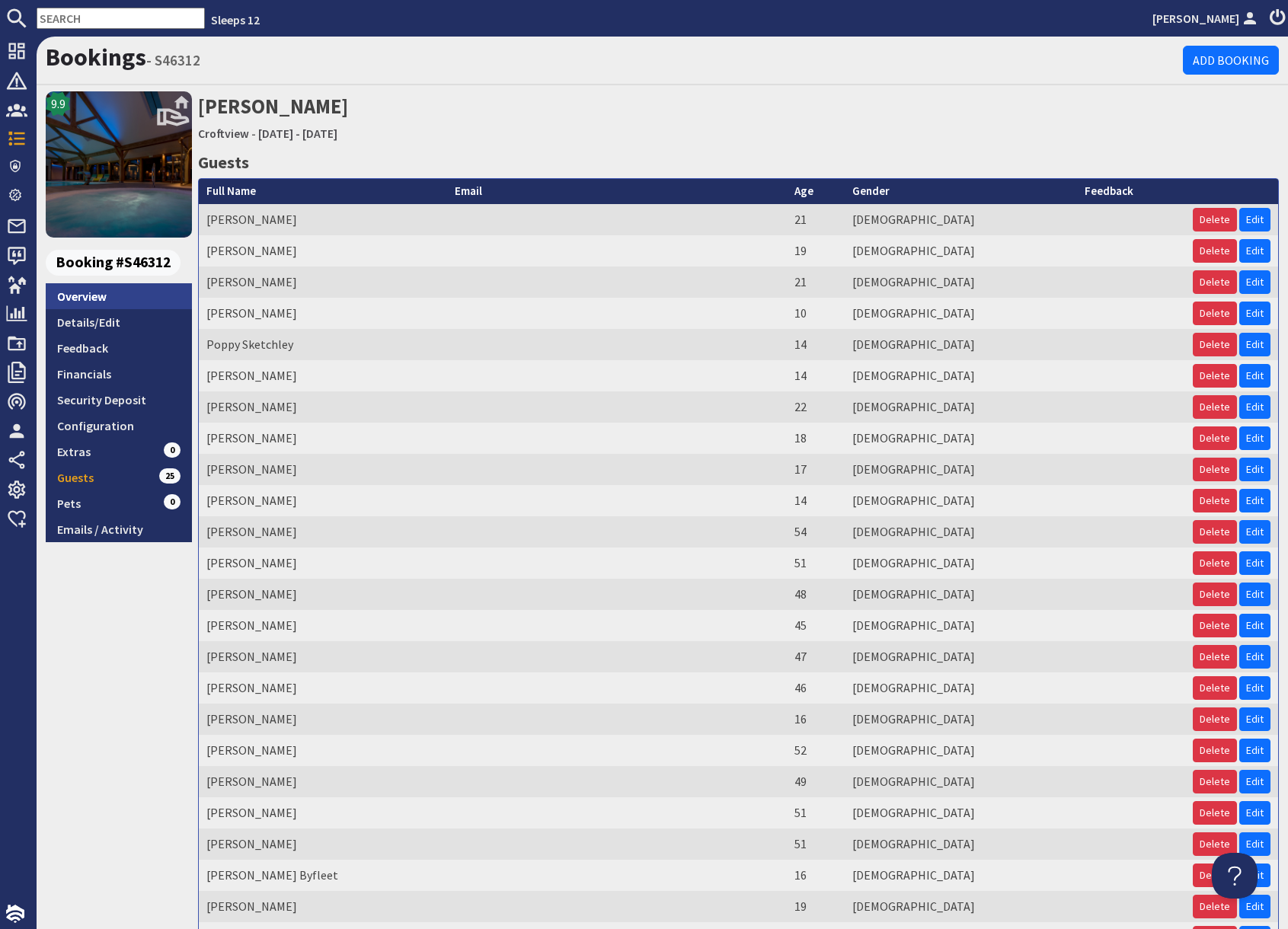
click at [90, 293] on link "Overview" at bounding box center [118, 295] width 146 height 26
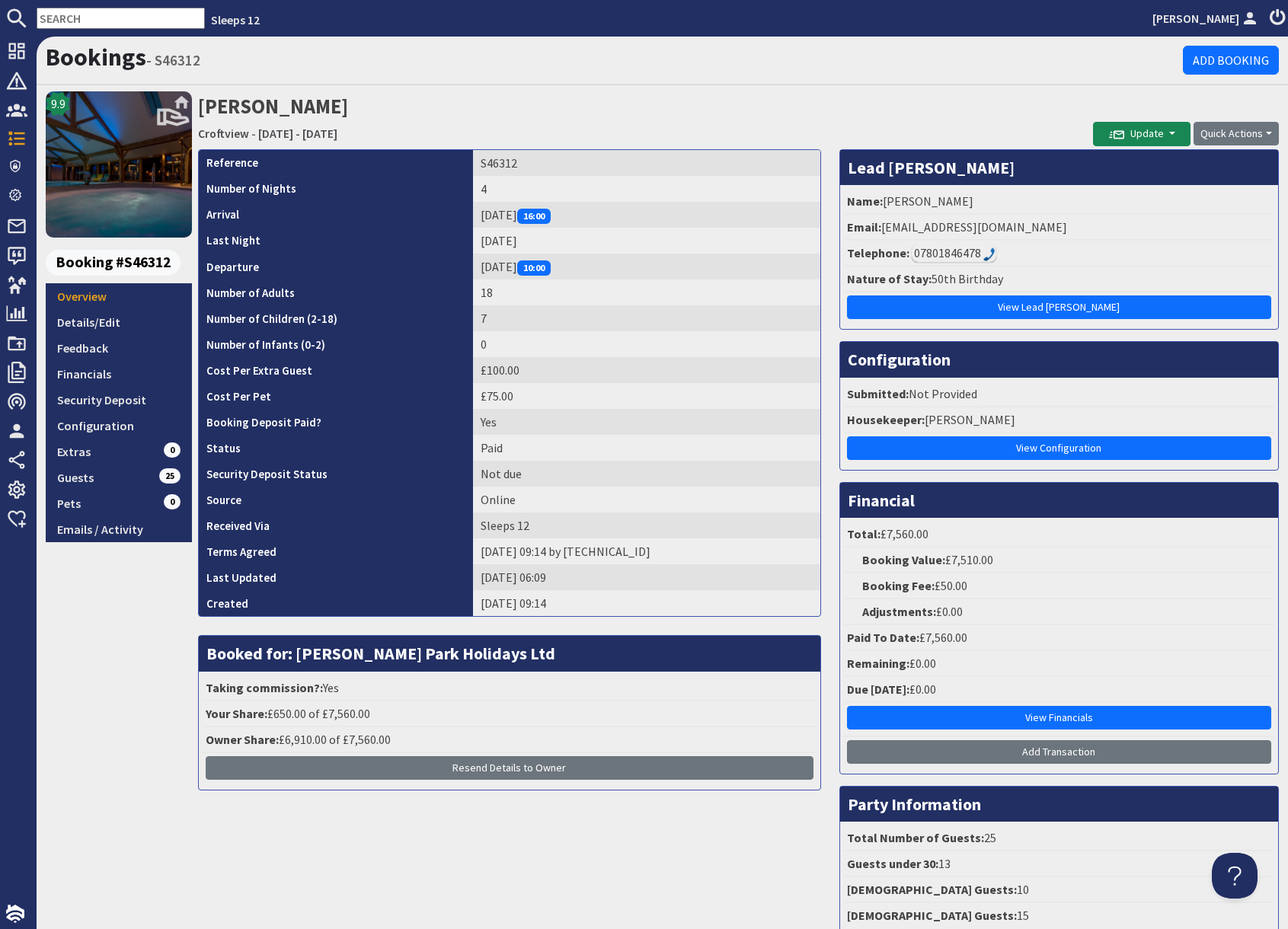
click at [491, 163] on td "S46312" at bounding box center [646, 162] width 347 height 26
copy td "S46312"
drag, startPoint x: 884, startPoint y: 200, endPoint x: 973, endPoint y: 203, distance: 89.1
click at [973, 203] on li "Name: Sophie Byfleet" at bounding box center [1058, 201] width 431 height 26
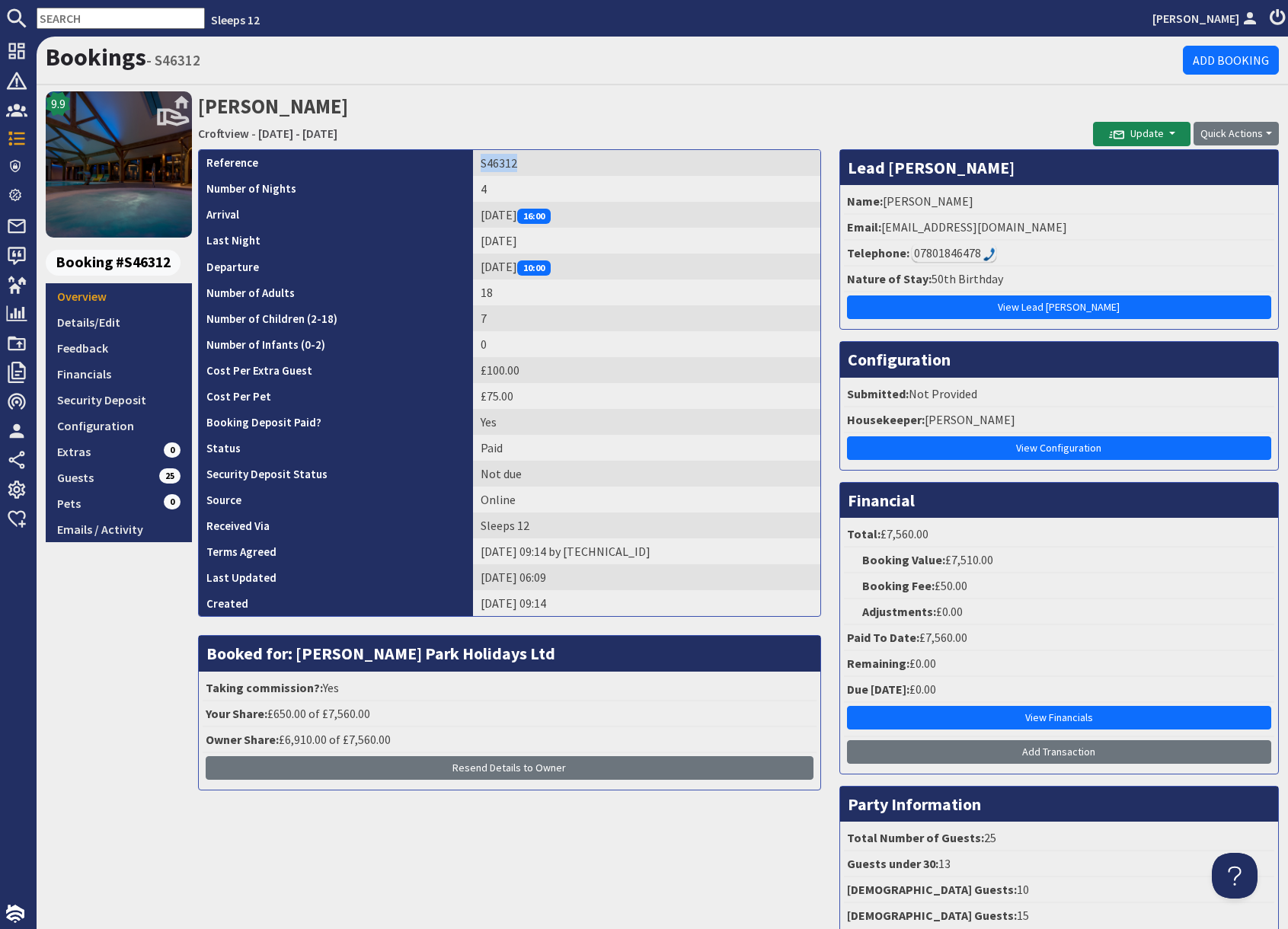
copy li "Sophie Byfleet"
click at [110, 19] on input "text" at bounding box center [121, 19] width 169 height 21
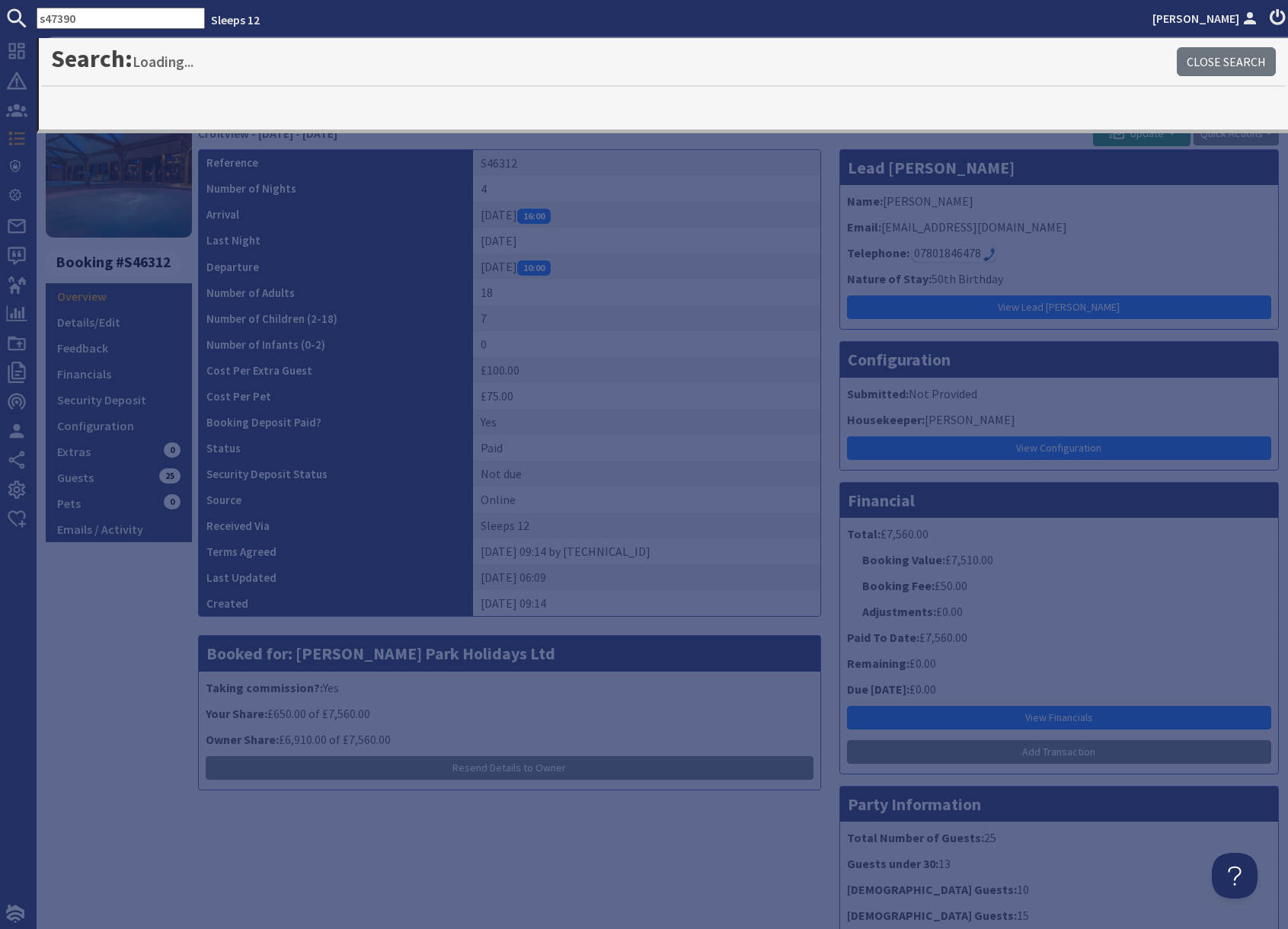
type input "s47390"
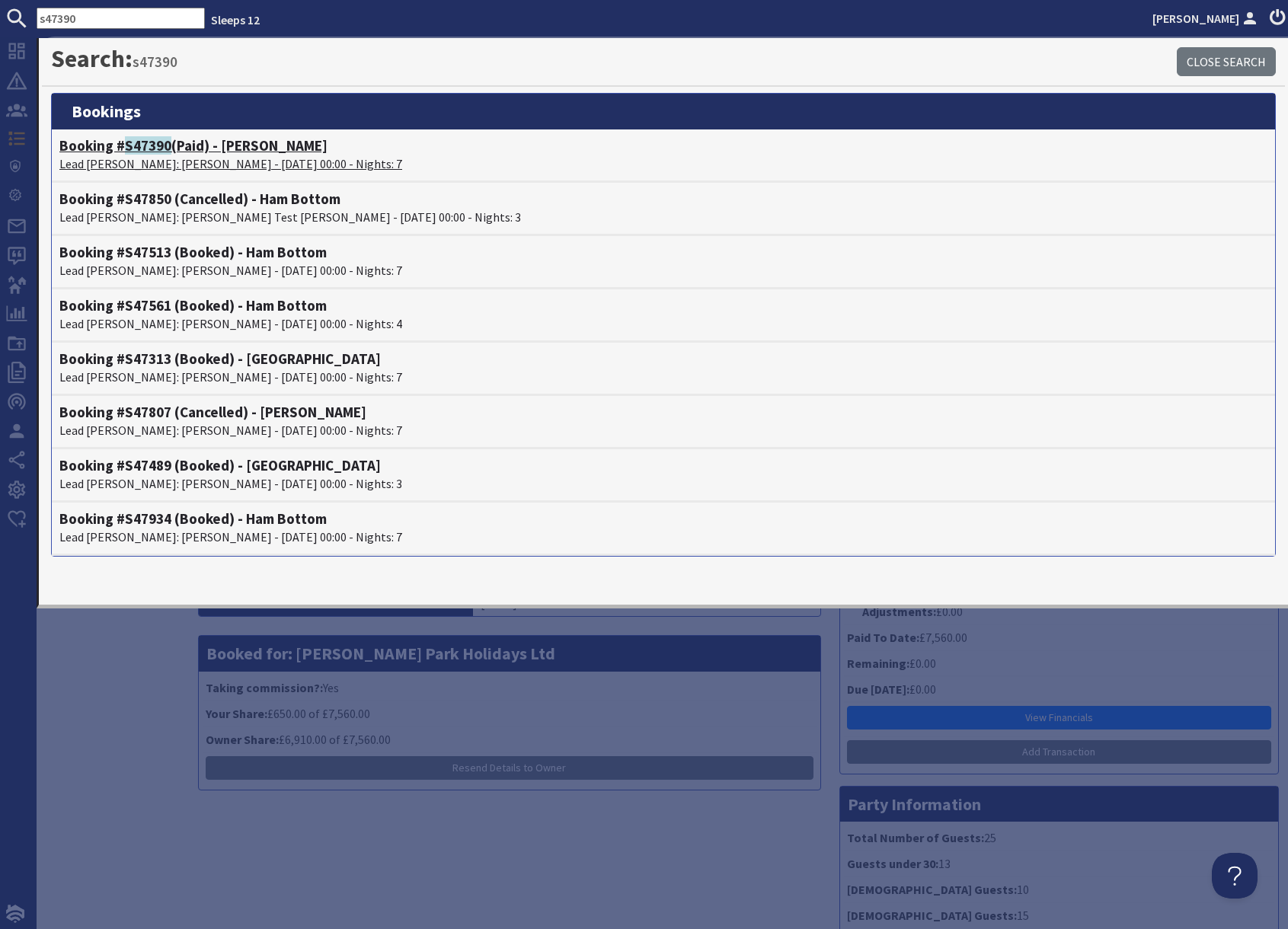
click at [151, 155] on p "Lead Booker: Helen Edwards - 07/11/2025 00:00 - Nights: 7" at bounding box center [663, 163] width 1208 height 19
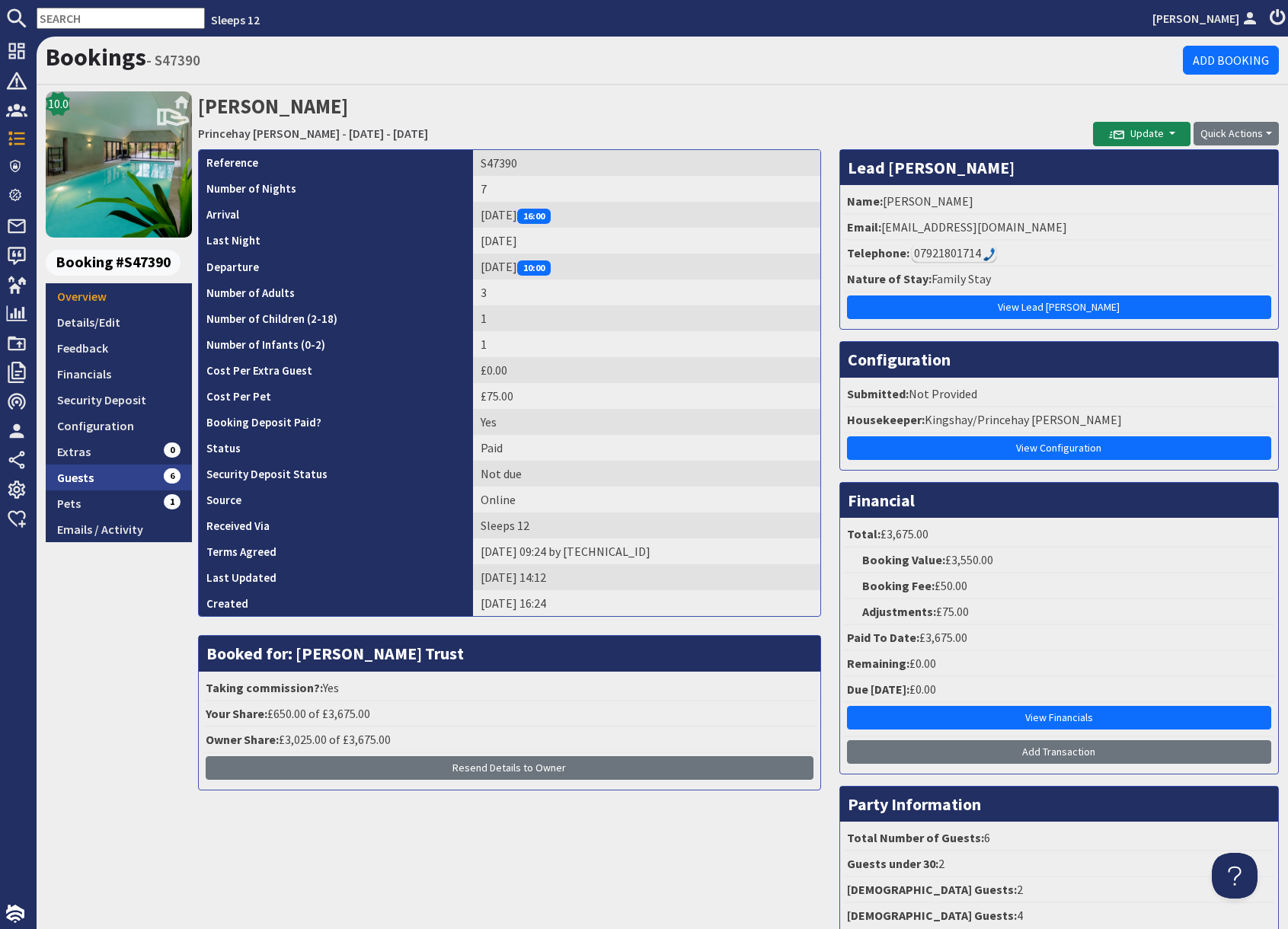
click at [129, 476] on link "Guests 6" at bounding box center [118, 476] width 146 height 26
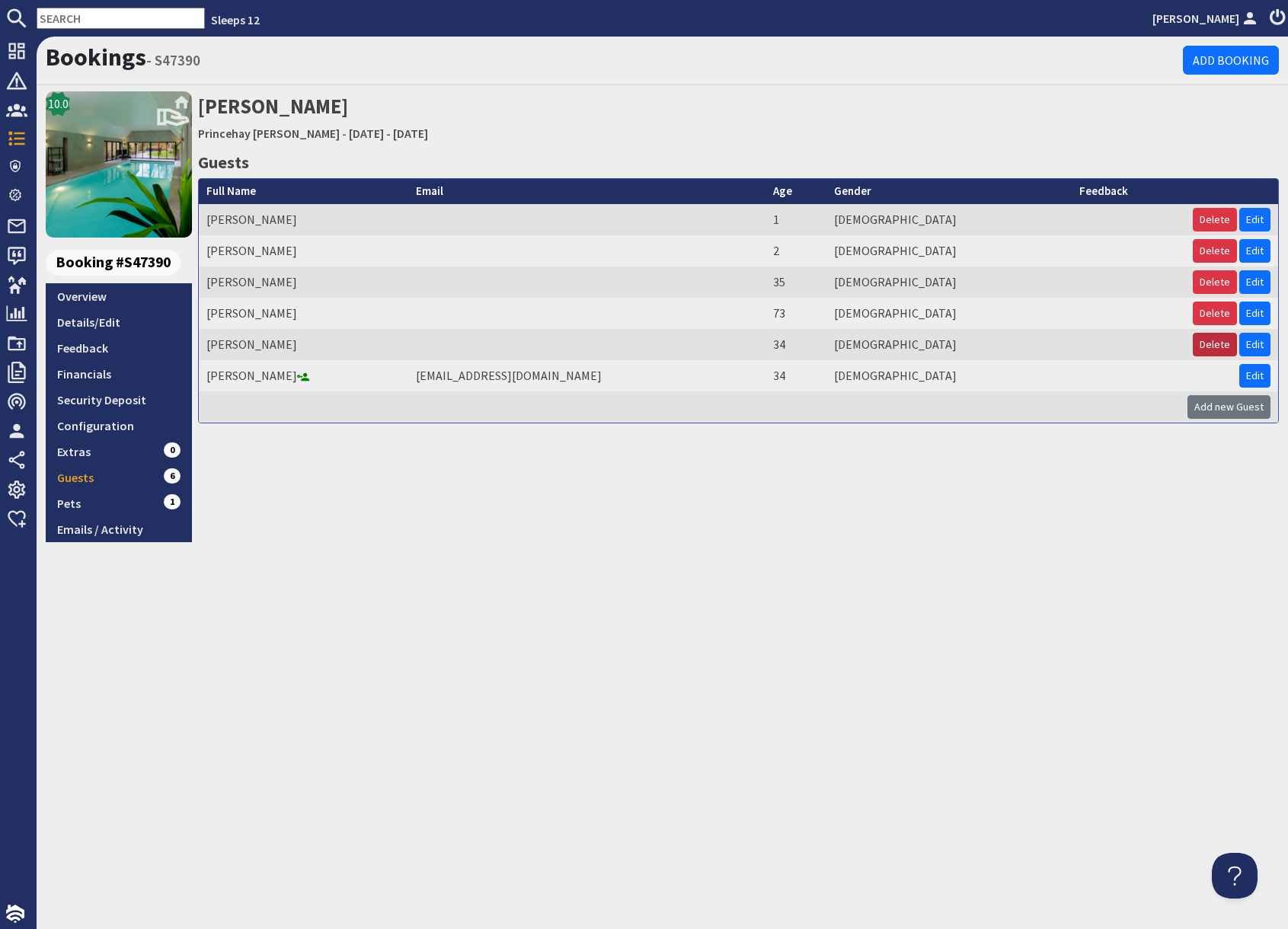
click at [1210, 347] on button "Delete" at bounding box center [1214, 344] width 44 height 24
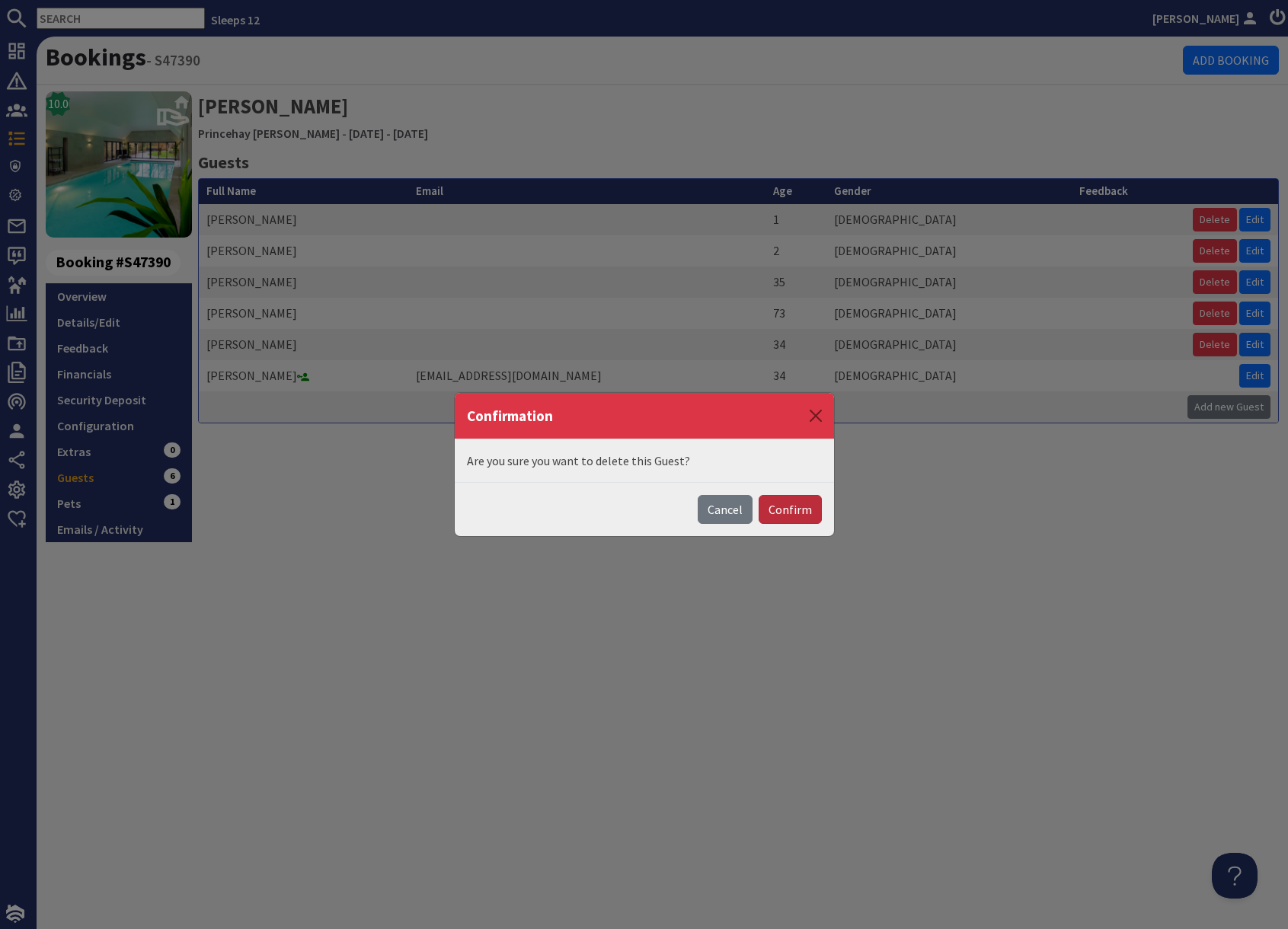
click at [794, 506] on button "Confirm" at bounding box center [789, 509] width 63 height 29
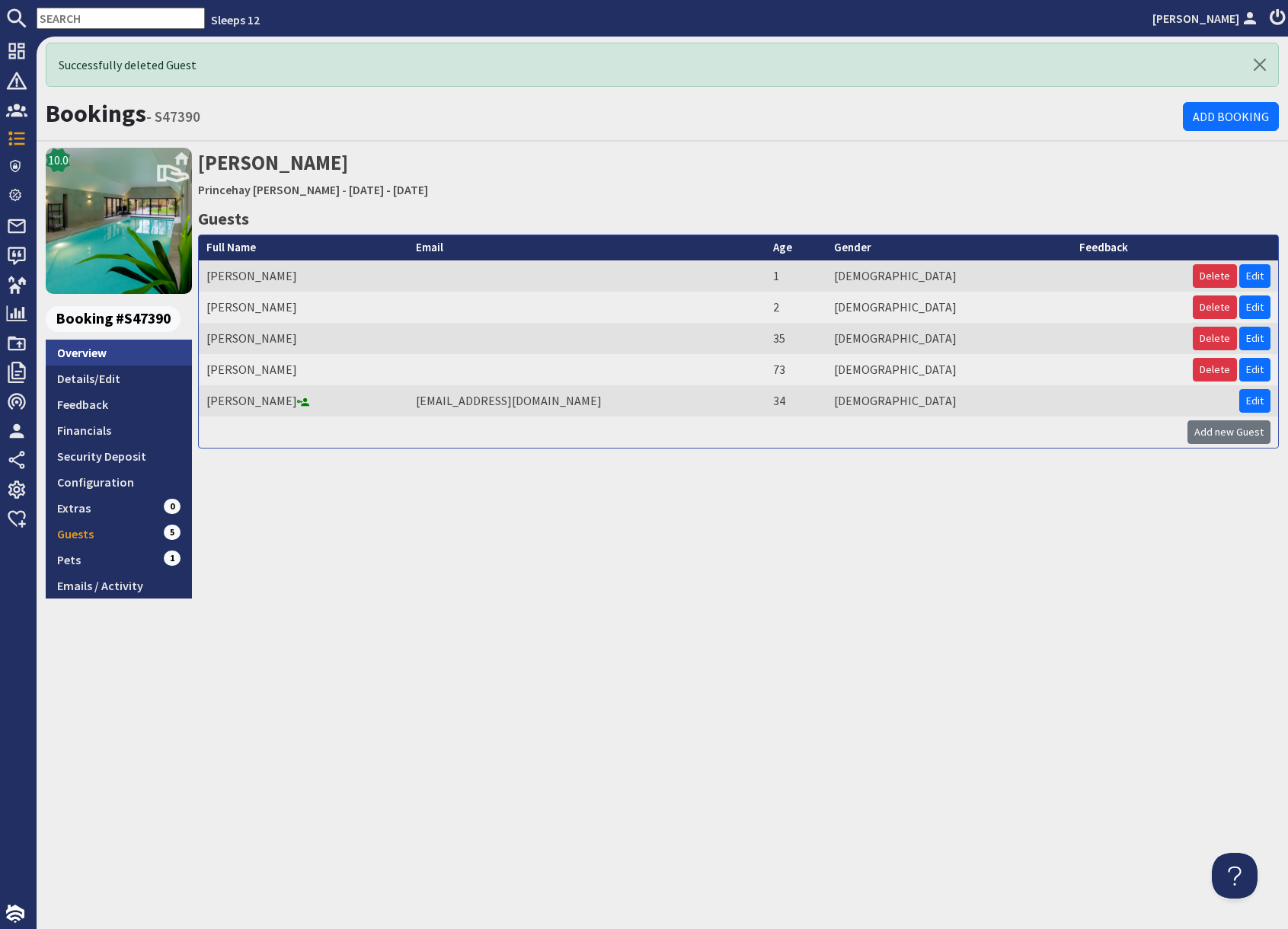
click at [91, 351] on link "Overview" at bounding box center [118, 352] width 146 height 26
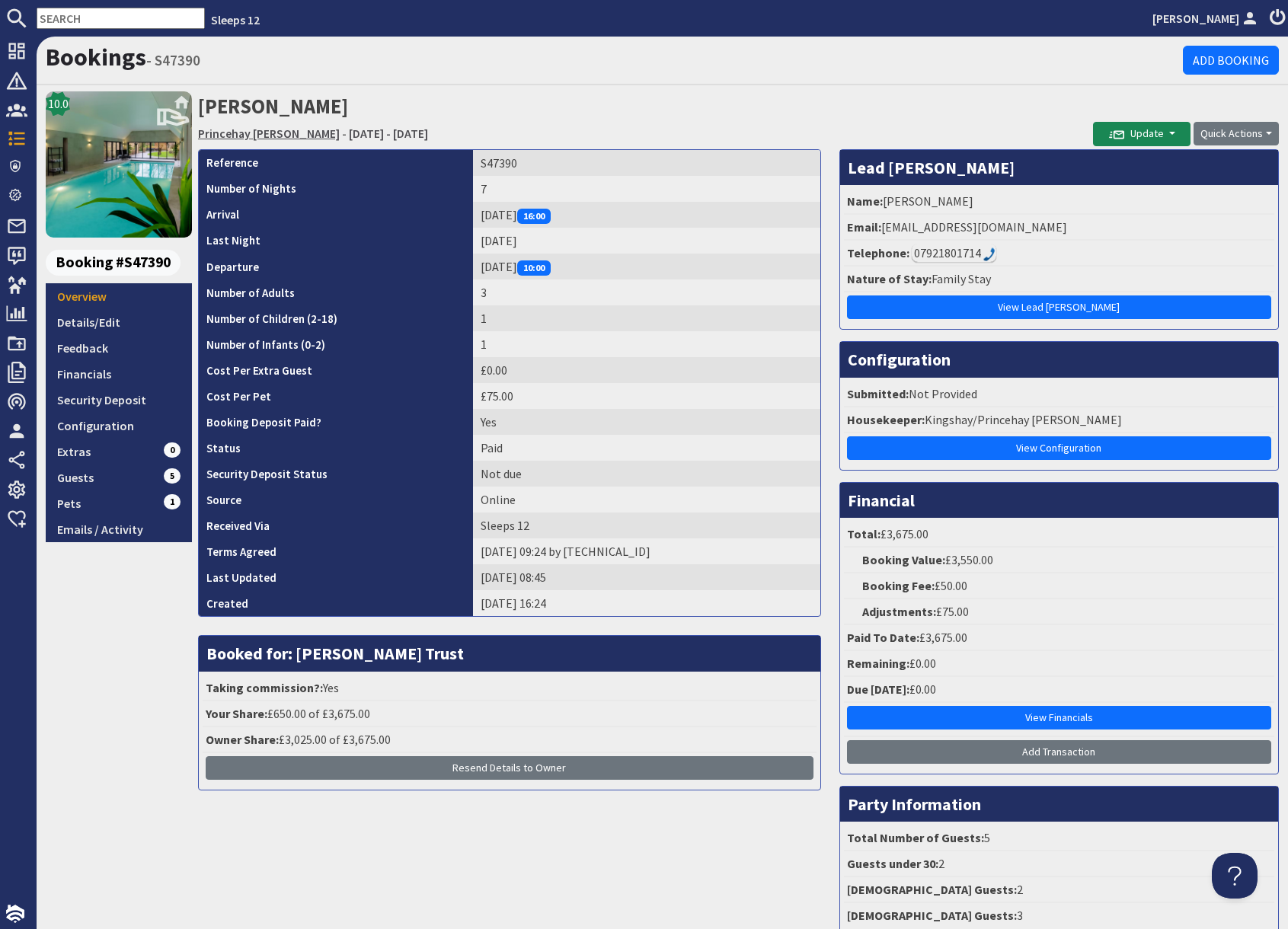
click at [227, 136] on link "Princehay Barton" at bounding box center [269, 133] width 142 height 15
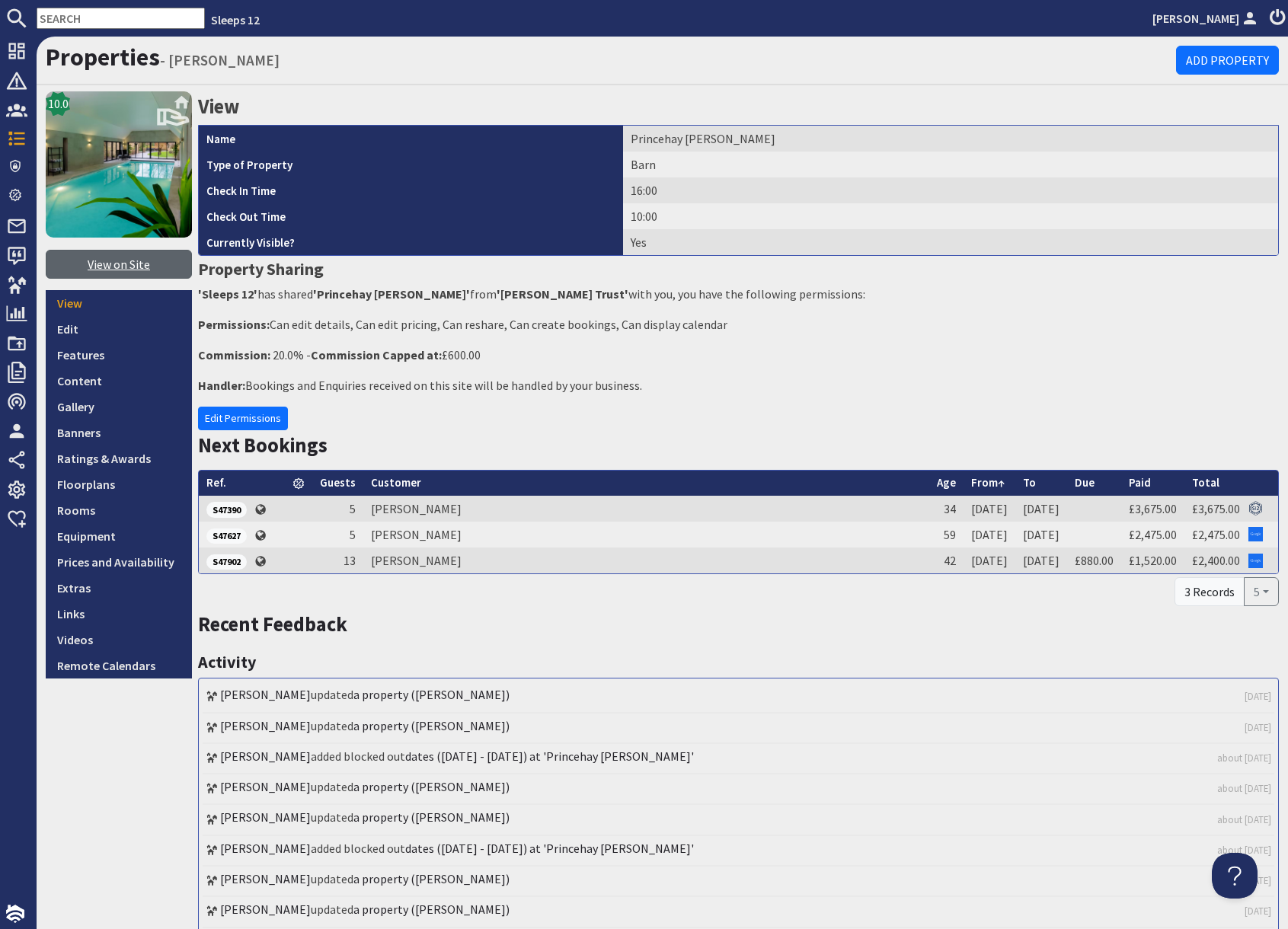
click at [107, 268] on link "View on Site" at bounding box center [118, 264] width 146 height 29
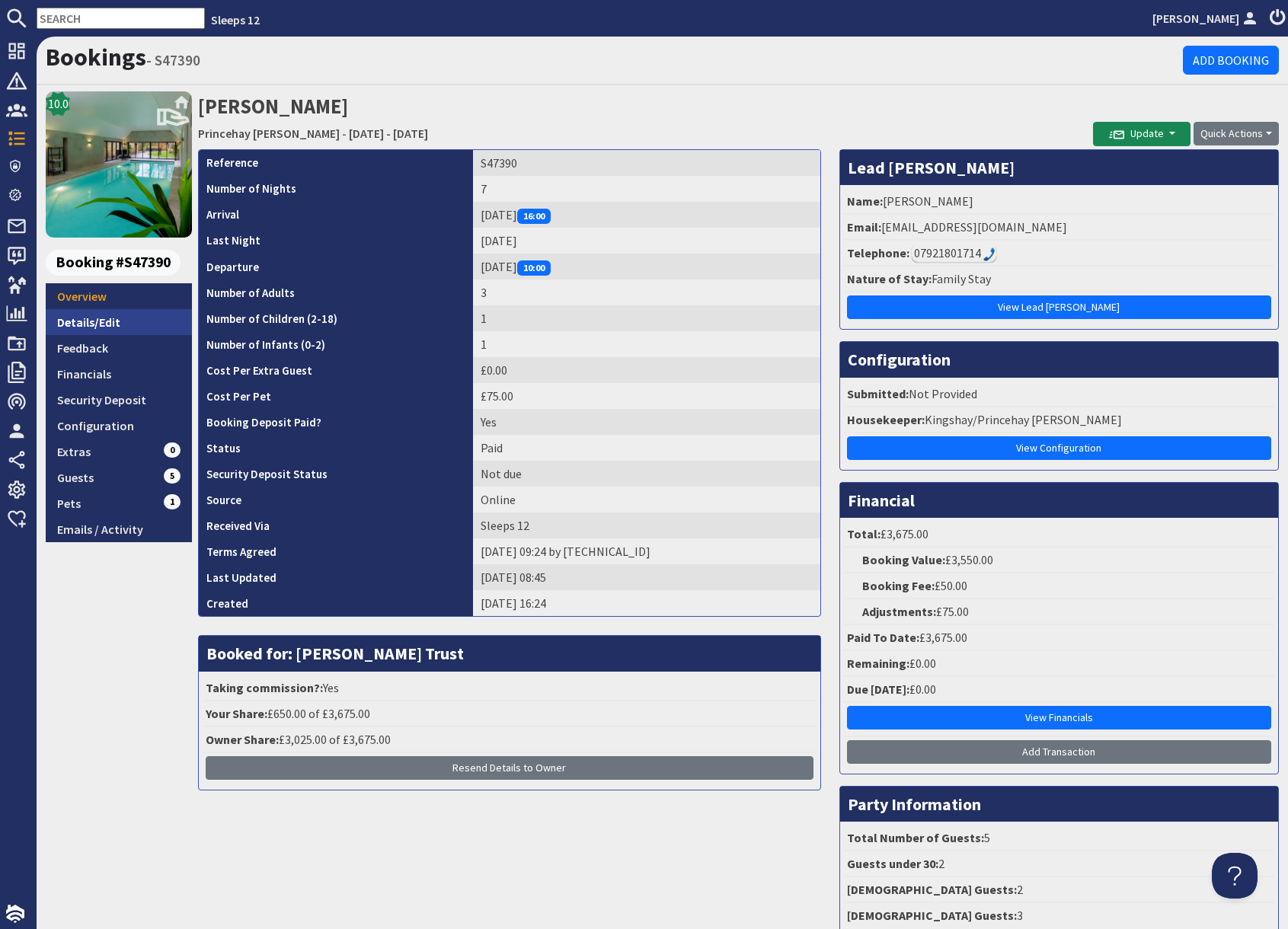
click at [99, 323] on link "Details/Edit" at bounding box center [118, 321] width 146 height 26
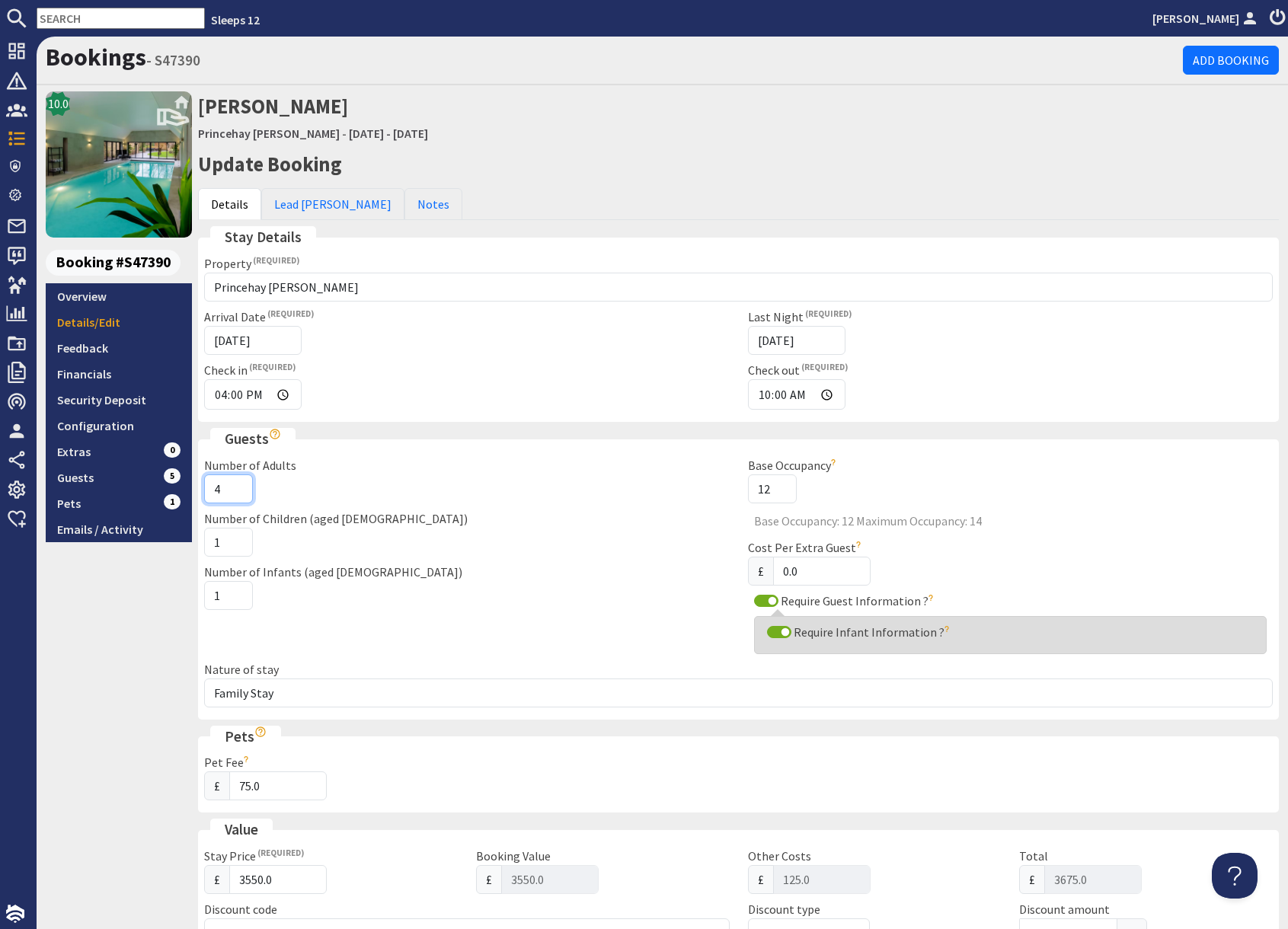
click at [238, 485] on input "4" at bounding box center [228, 488] width 49 height 29
type input "5"
click at [238, 485] on input "5" at bounding box center [228, 488] width 49 height 29
click at [235, 538] on input "2" at bounding box center [228, 541] width 49 height 29
type input "3"
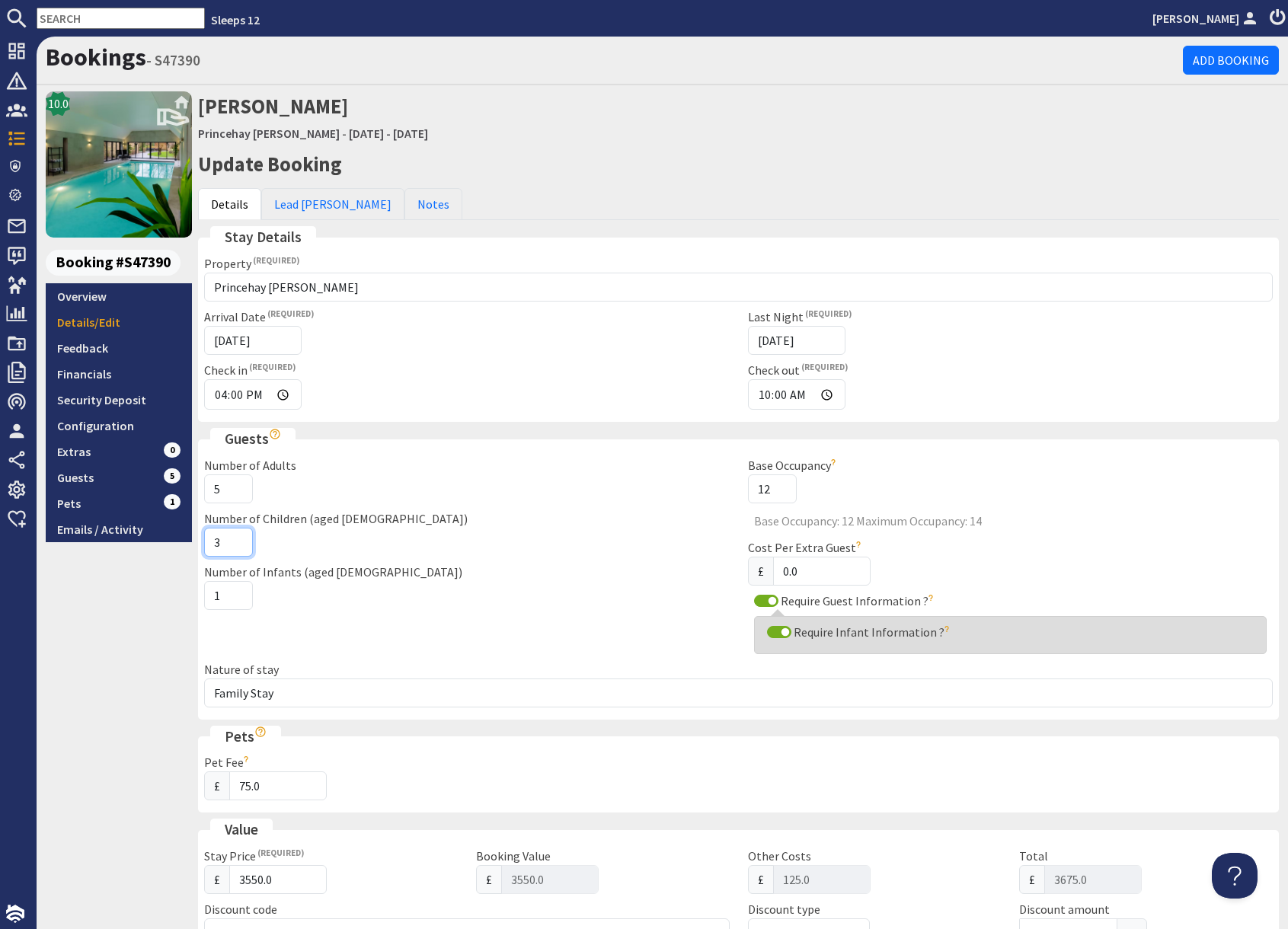
click at [235, 538] on input "3" at bounding box center [228, 541] width 49 height 29
click at [154, 661] on div "10.0 Booking #S47390 Overview Details/Edit Feedback Financials Security Deposit…" at bounding box center [118, 801] width 146 height 1420
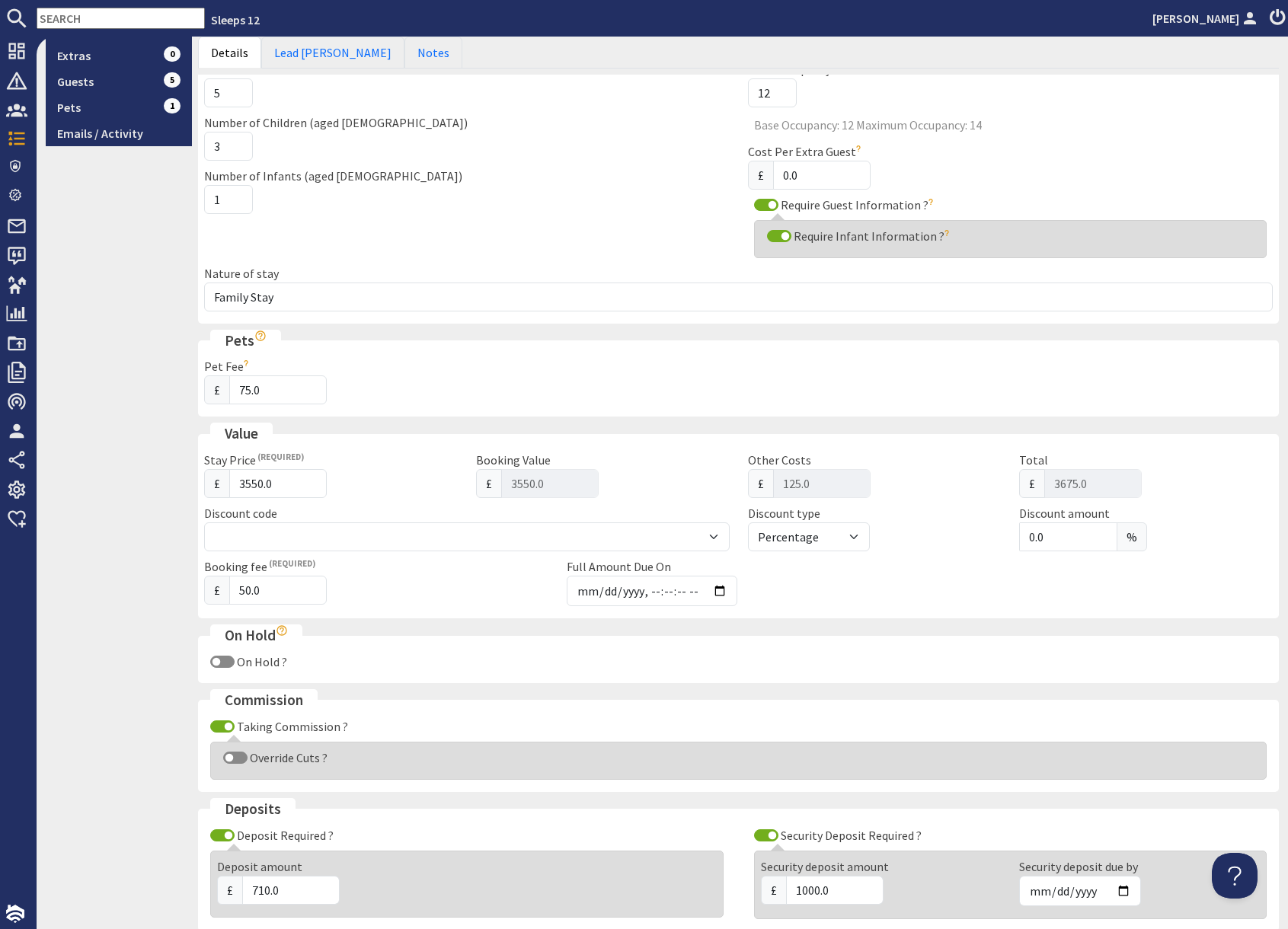
scroll to position [659, 0]
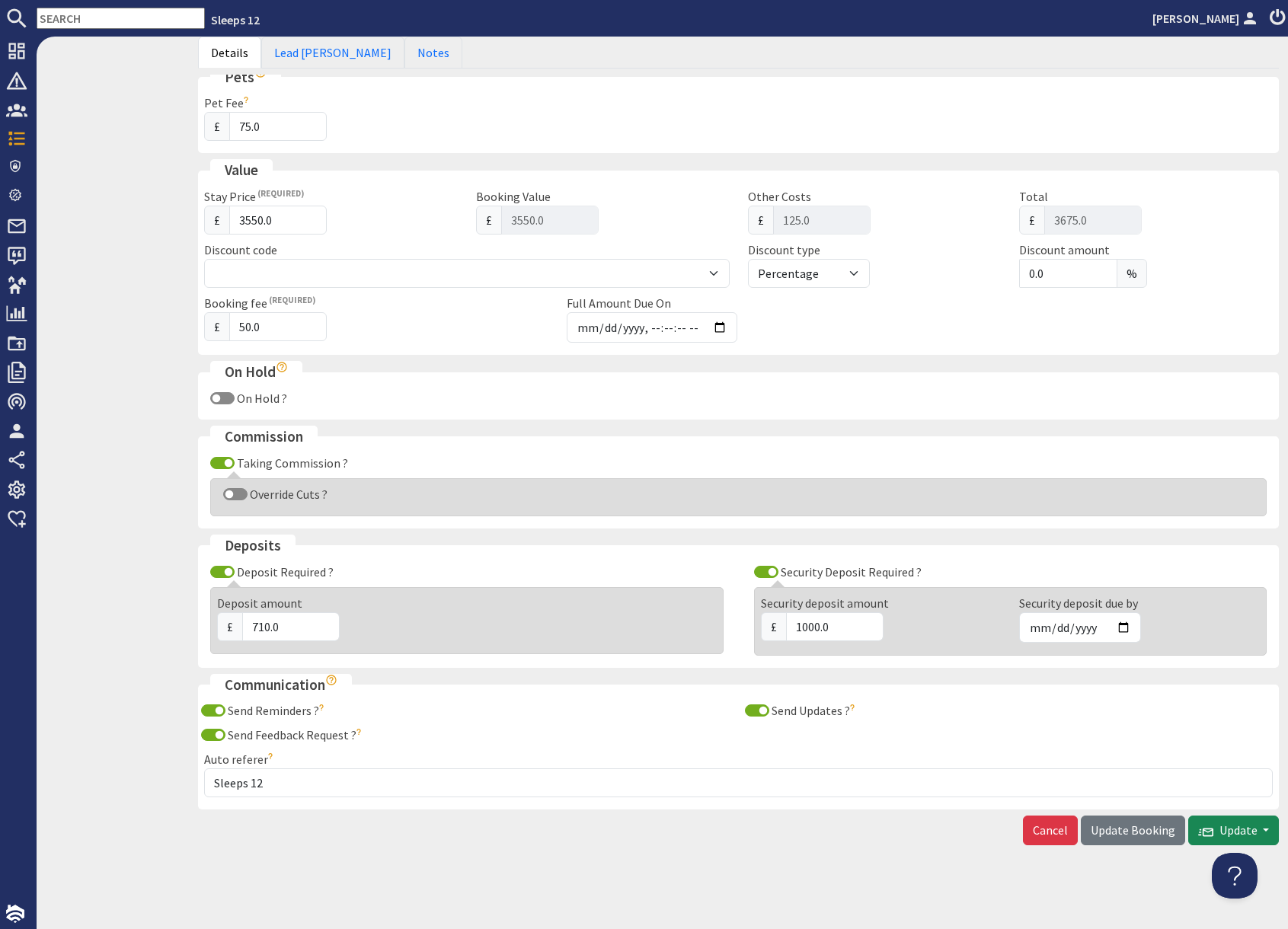
click at [1147, 832] on span "Update Booking" at bounding box center [1132, 829] width 84 height 15
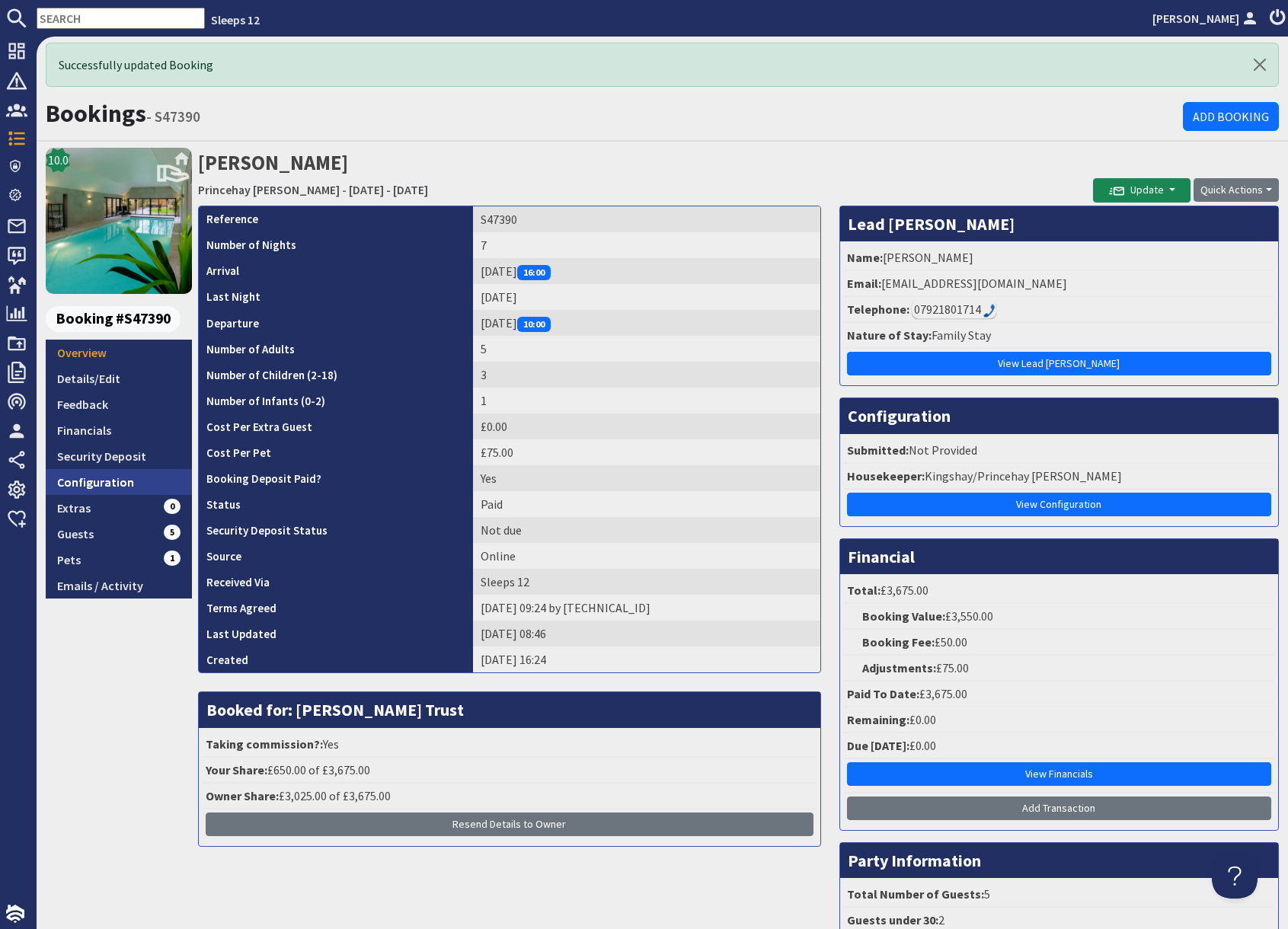
click at [121, 480] on link "Configuration" at bounding box center [118, 481] width 146 height 26
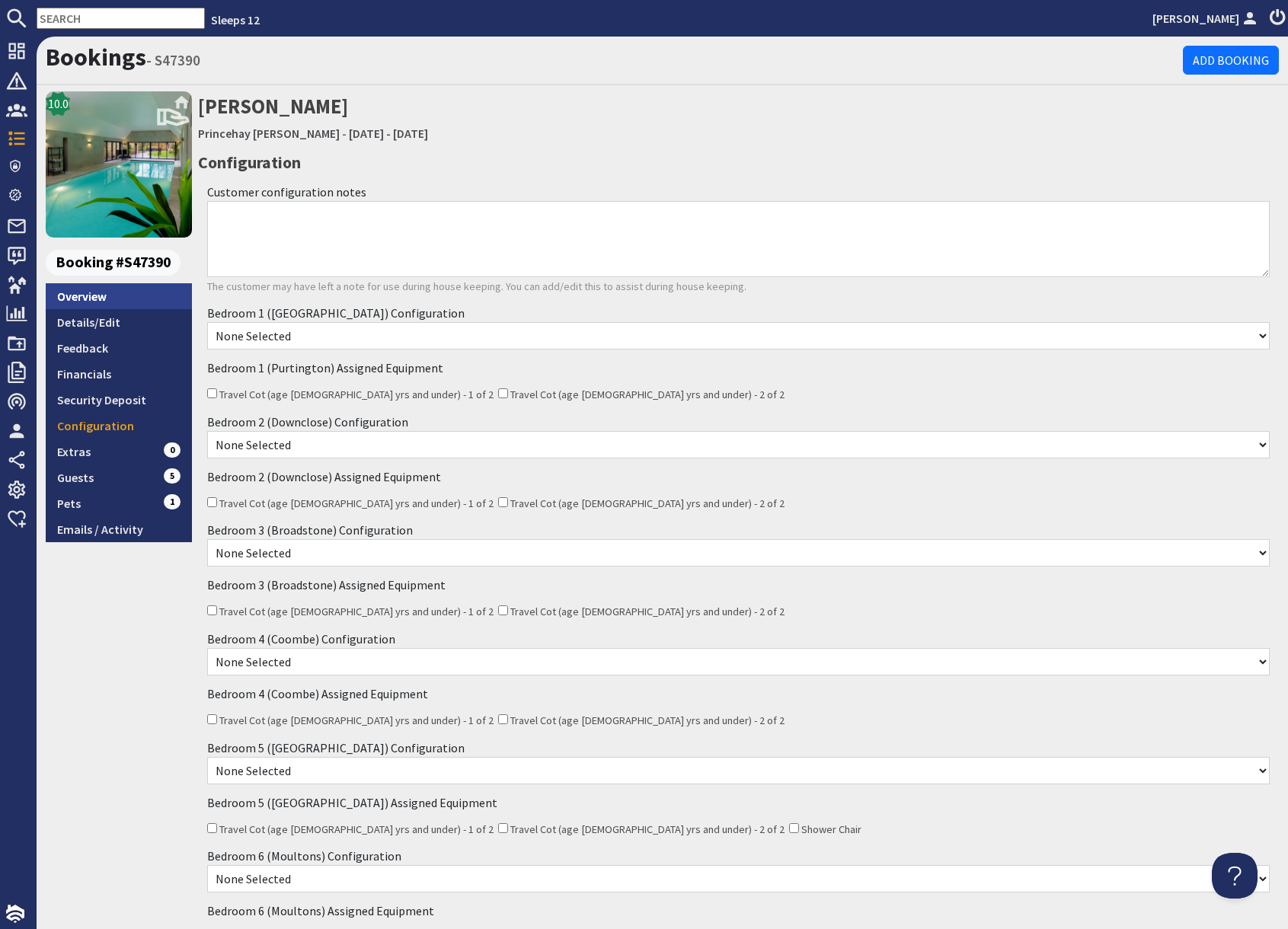
click at [118, 297] on link "Overview" at bounding box center [118, 295] width 146 height 26
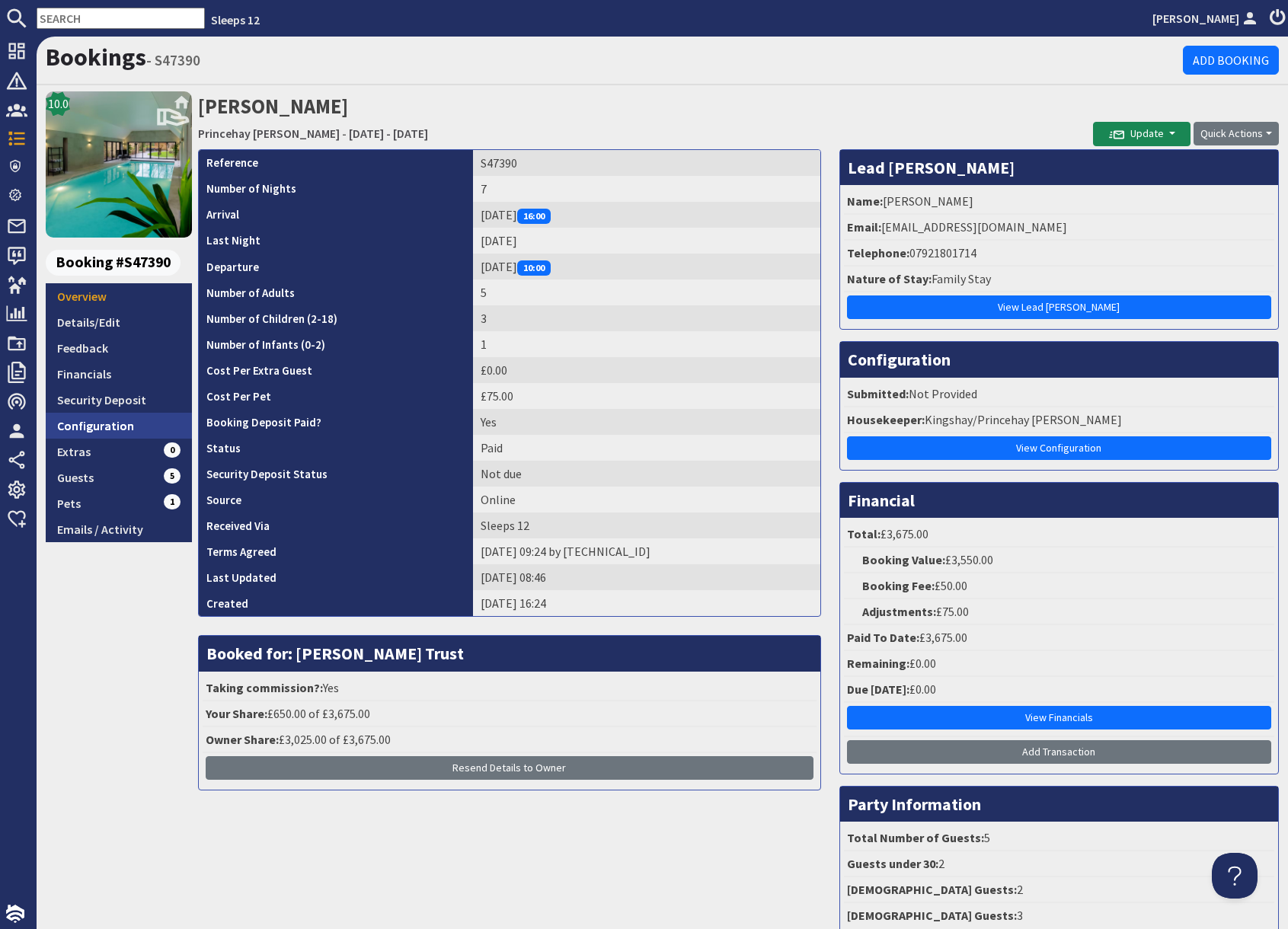
click at [147, 426] on link "Configuration" at bounding box center [118, 425] width 146 height 26
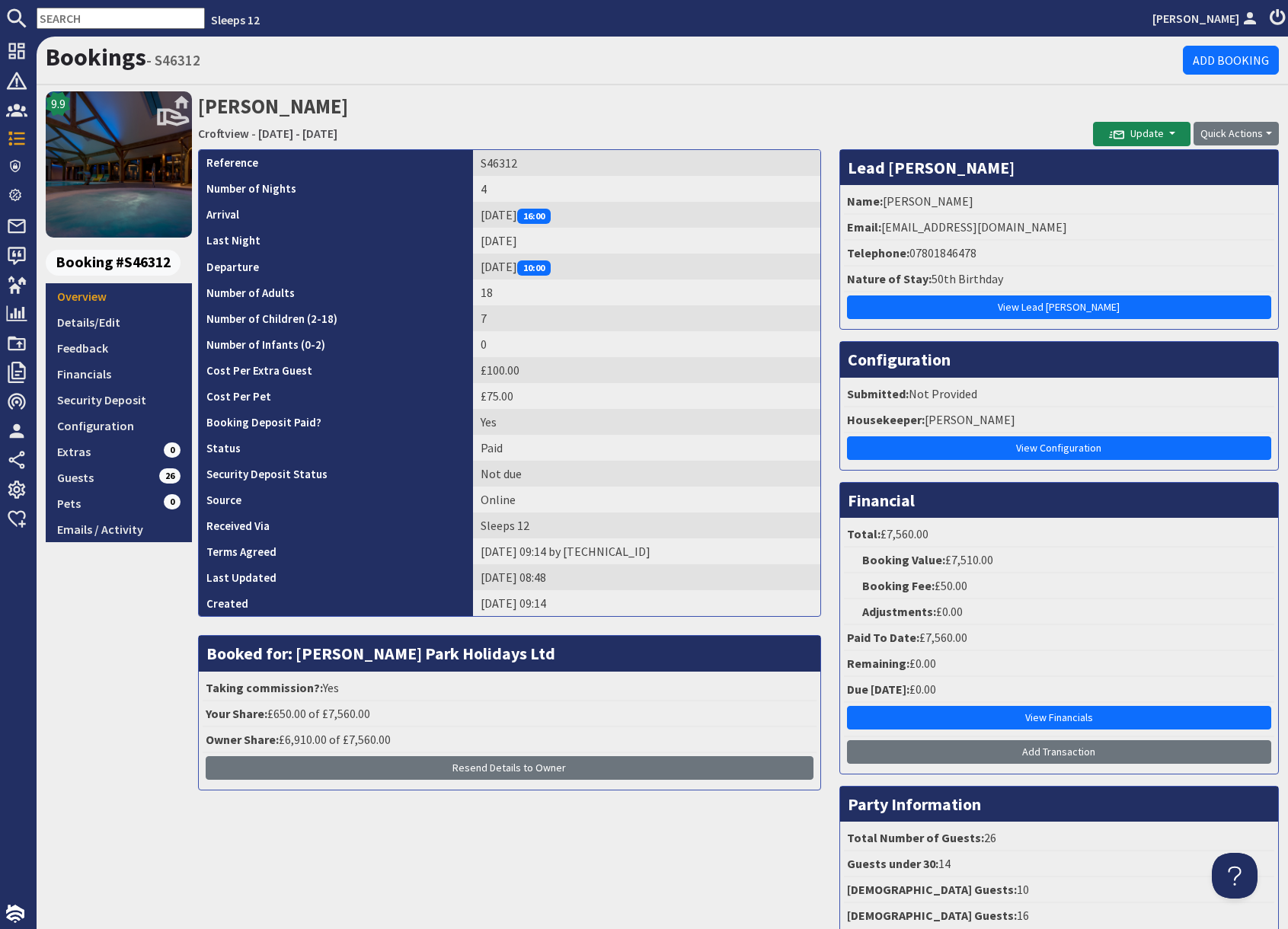
drag, startPoint x: 662, startPoint y: 860, endPoint x: 681, endPoint y: 854, distance: 19.9
click at [665, 859] on div "Reference S46312 Number of Nights 4 Arrival Monday 20/10/2025 16:00 Last Night …" at bounding box center [510, 547] width 641 height 795
click at [63, 21] on input "text" at bounding box center [121, 19] width 169 height 21
paste input "Furbs@blueyonder.co.uk"
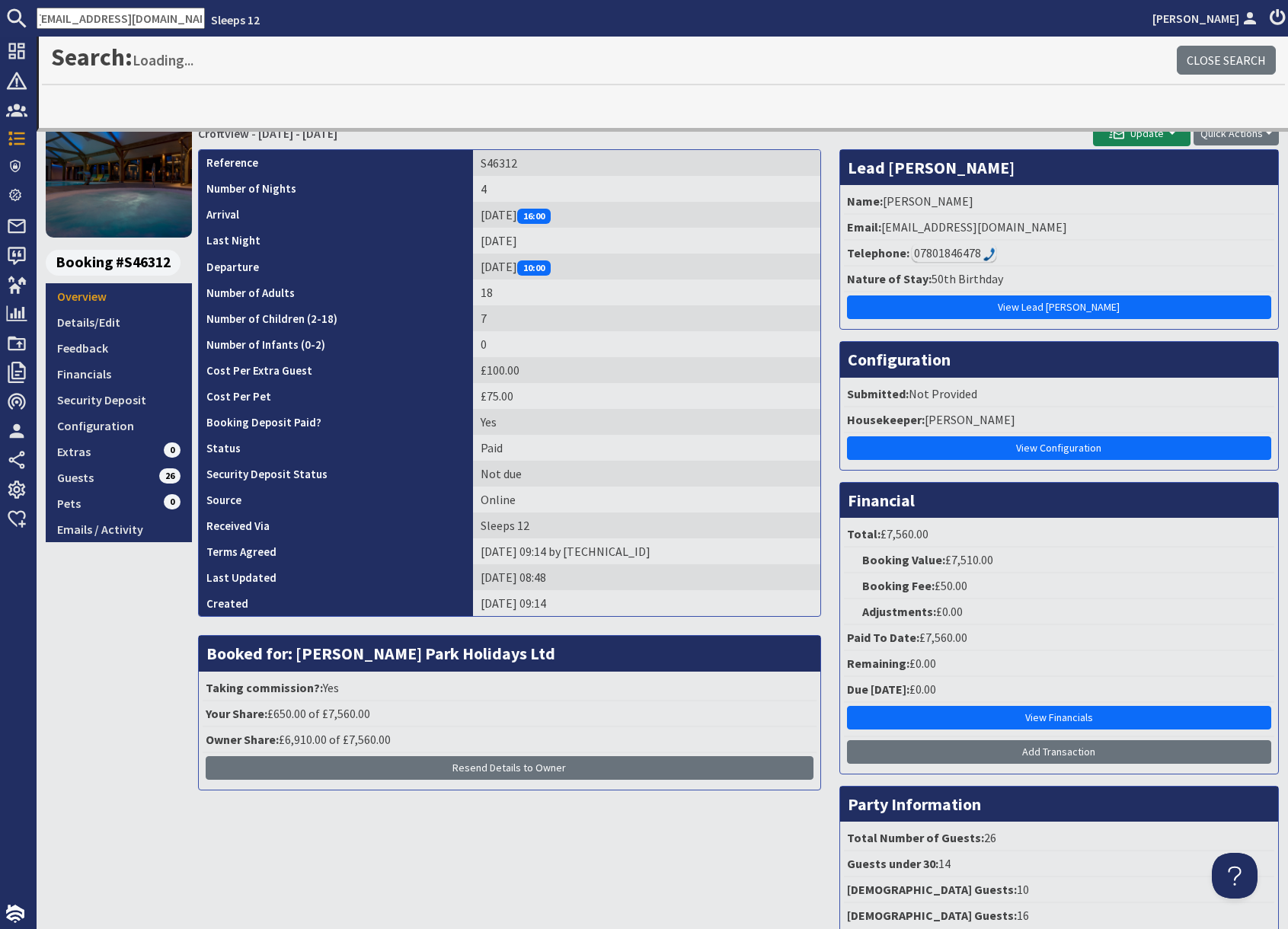
type input "Furbs@blueyonder.co.uk"
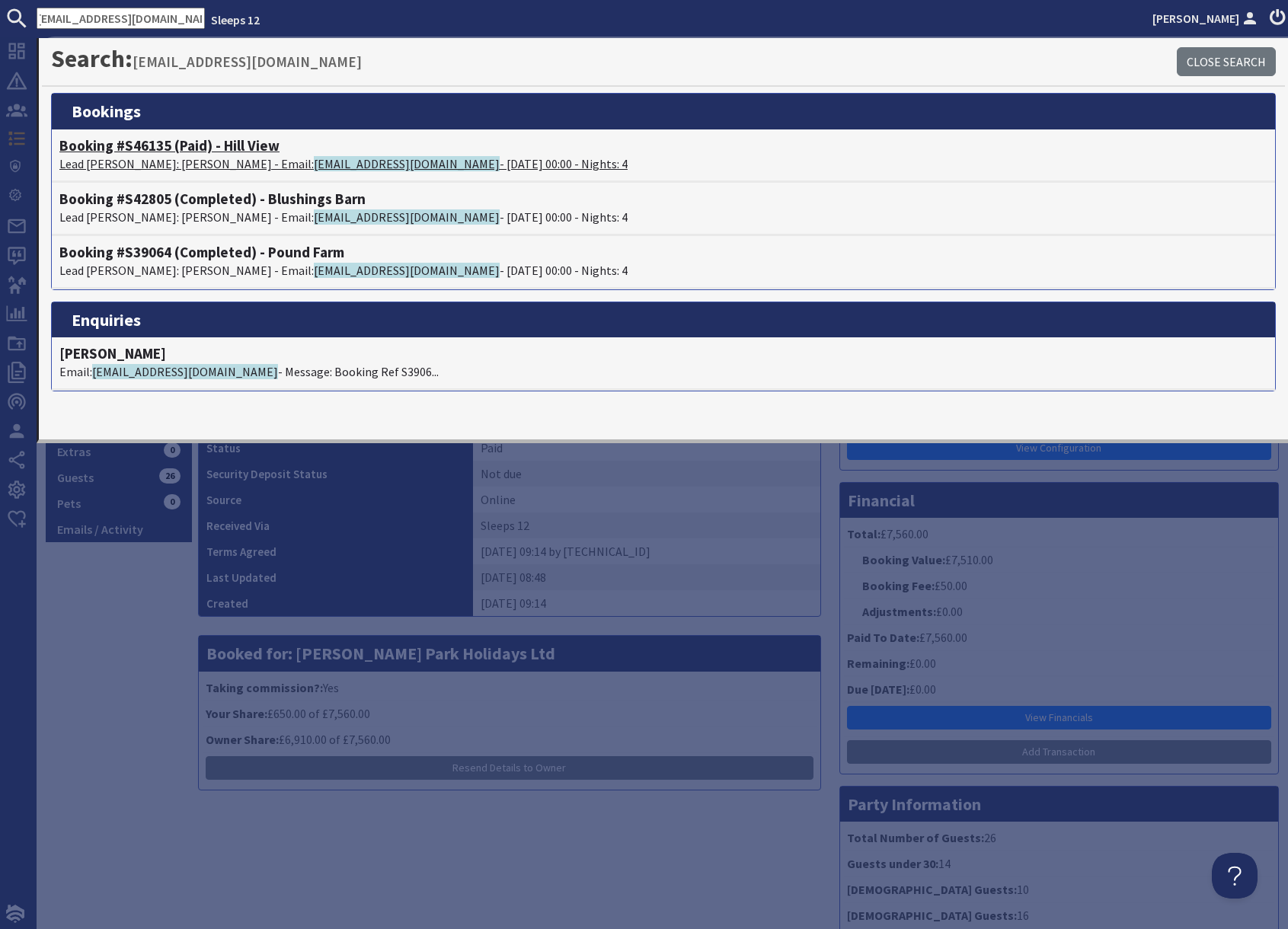
scroll to position [0, 0]
click at [168, 168] on p "Lead Booker: Tracey Furbear - Email: furbs@blueyonder.co.uk - 10/11/2025 00:00 …" at bounding box center [663, 163] width 1208 height 19
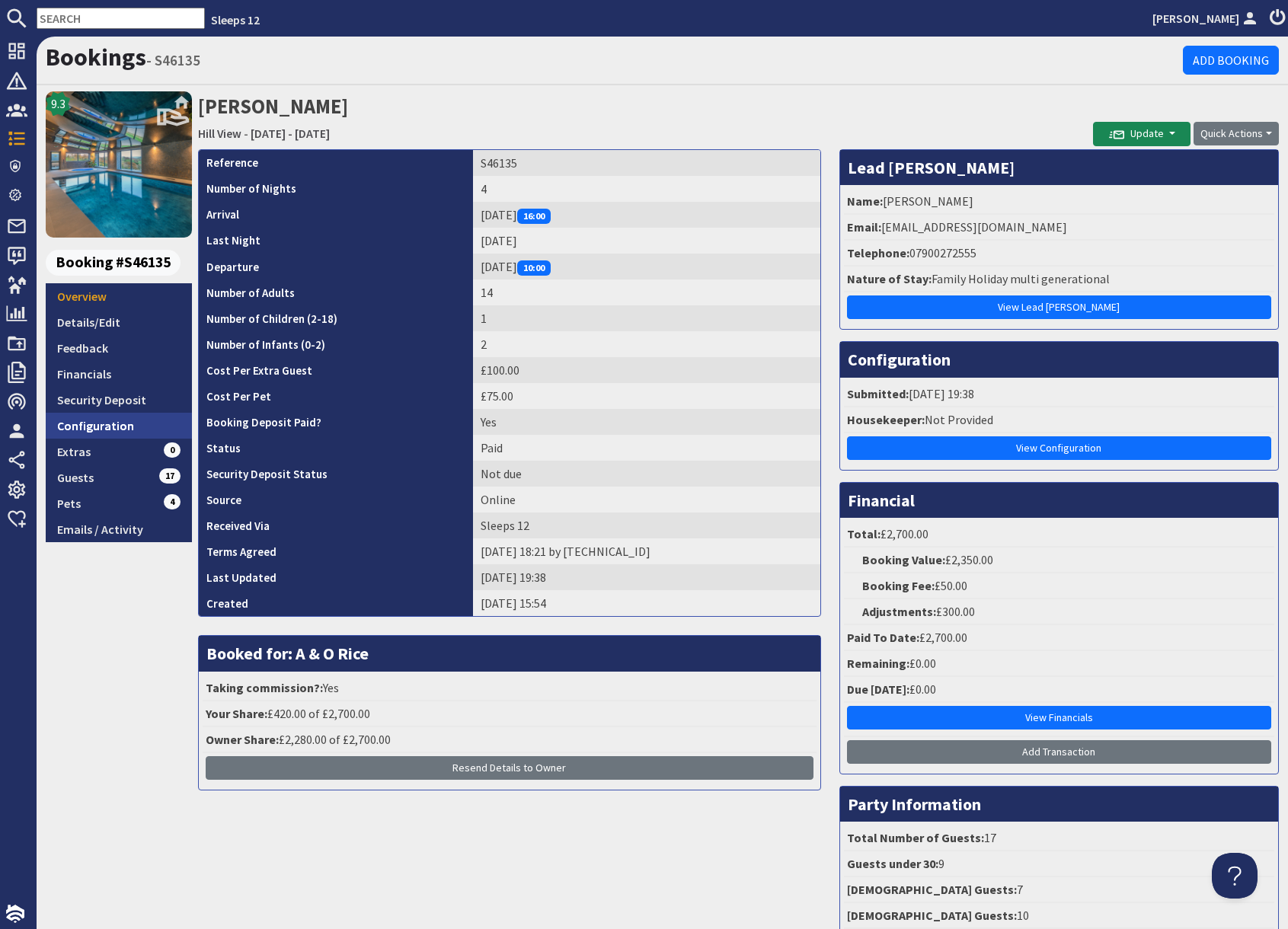
click at [129, 428] on link "Configuration" at bounding box center [118, 425] width 146 height 26
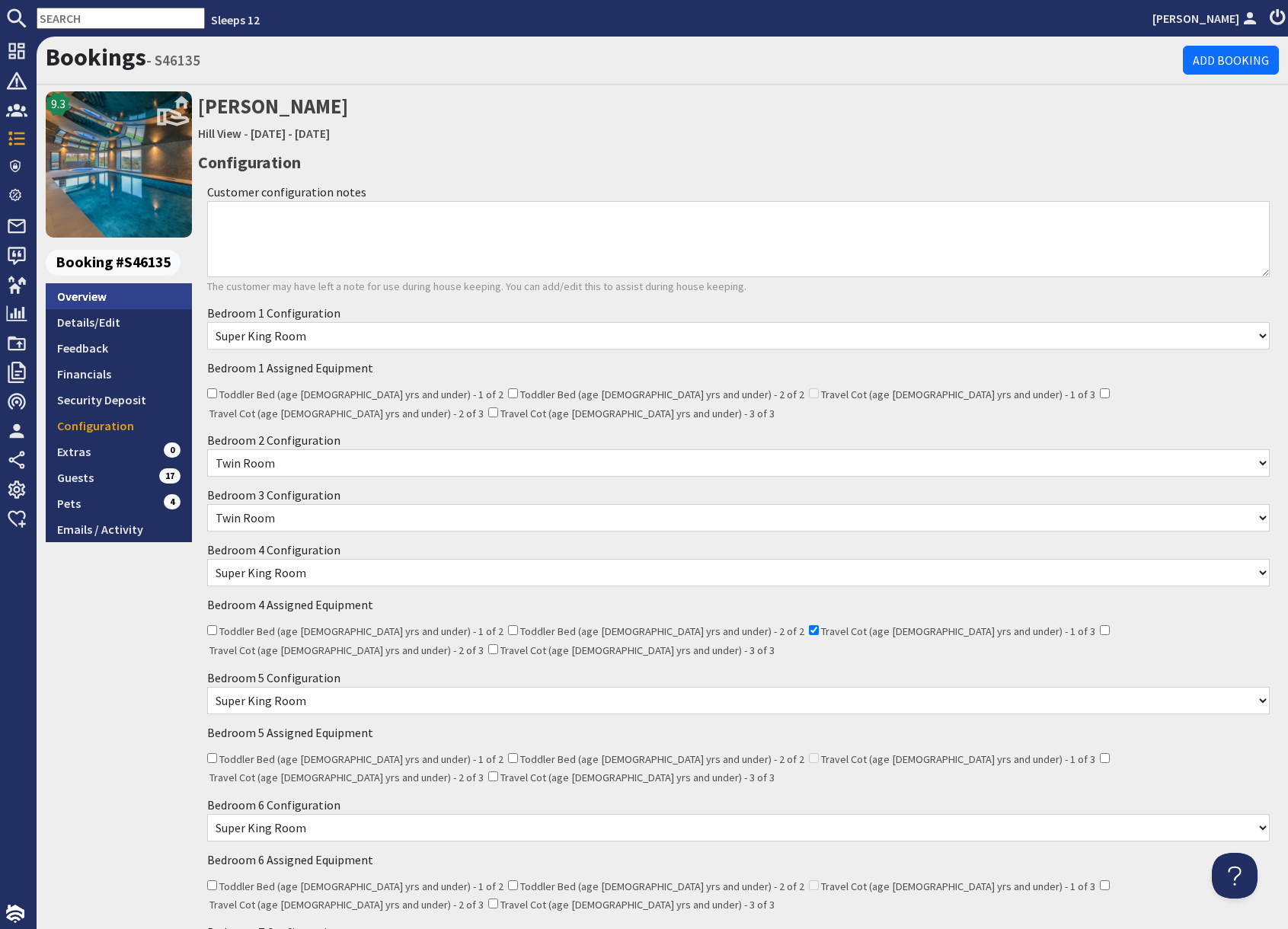
click at [114, 301] on link "Overview" at bounding box center [118, 295] width 146 height 26
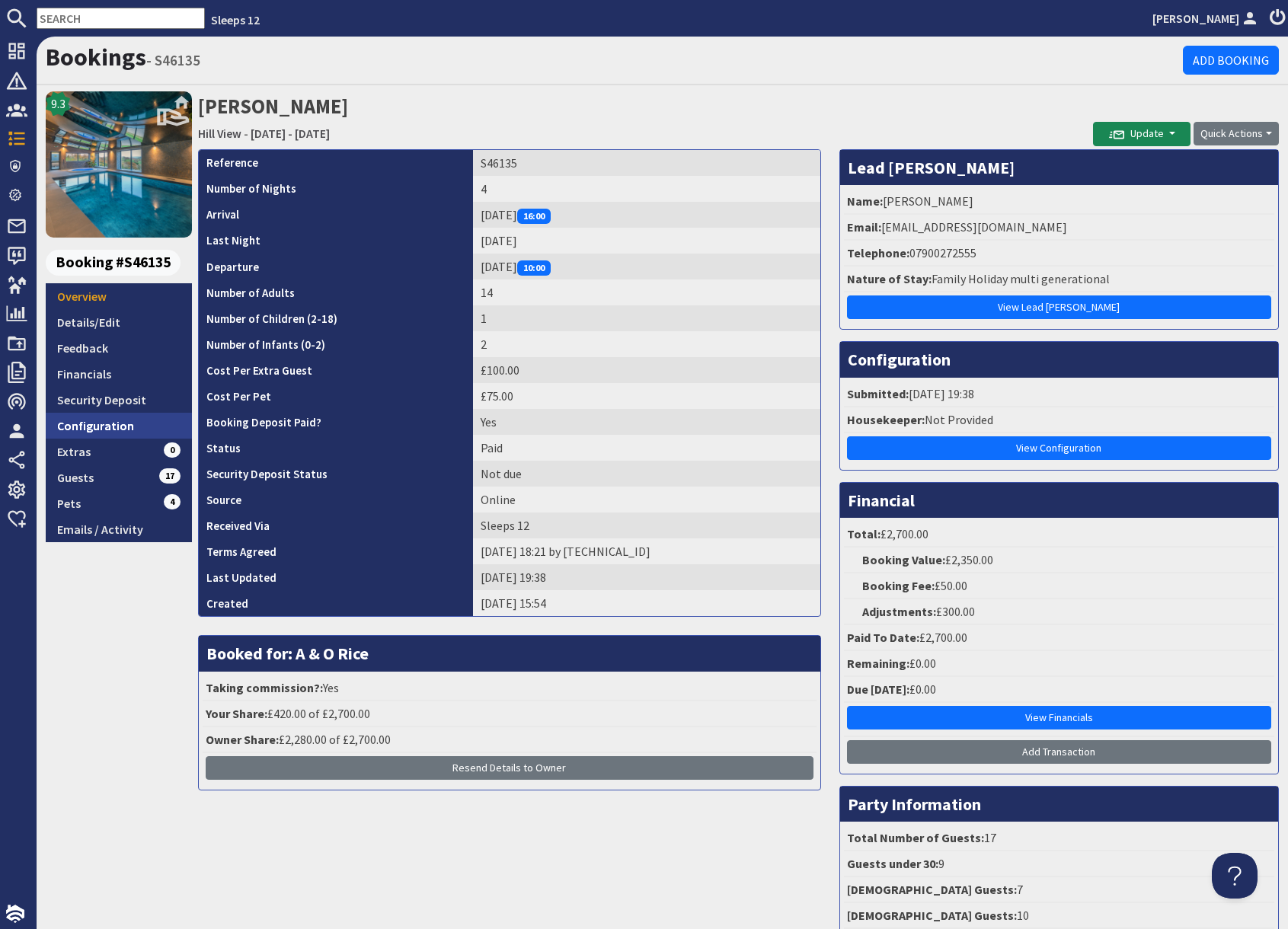
click at [112, 426] on link "Configuration" at bounding box center [118, 425] width 146 height 26
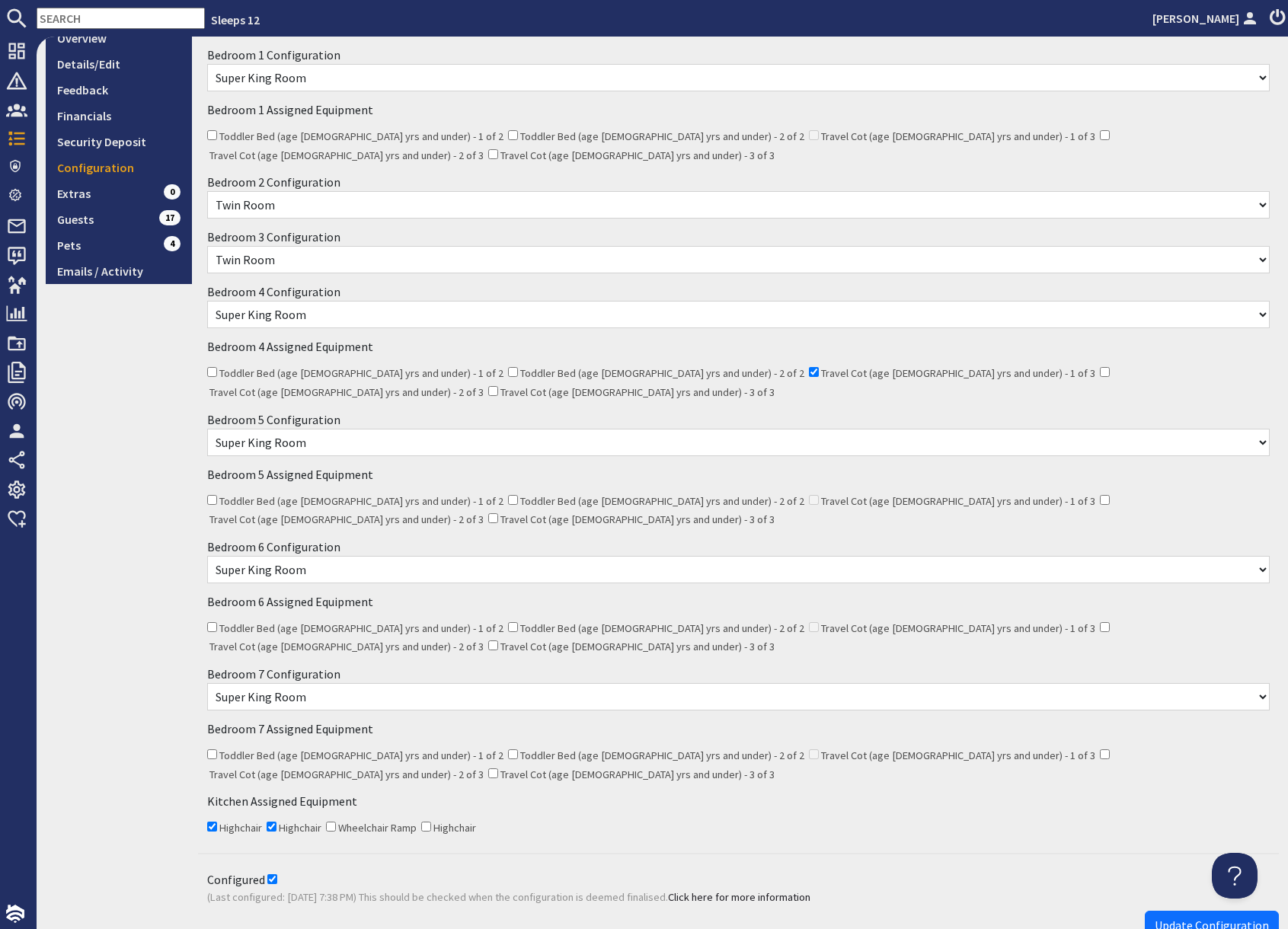
scroll to position [259, 0]
click at [295, 82] on select "None Selected Super King Room Twin Room" at bounding box center [738, 76] width 1063 height 28
click at [303, 190] on select "None Selected Super King Room Twin Room" at bounding box center [738, 203] width 1063 height 28
click at [315, 247] on select "None Selected Super King Room Twin Room Twin and 1 Extra Single Super King and …" at bounding box center [738, 258] width 1063 height 28
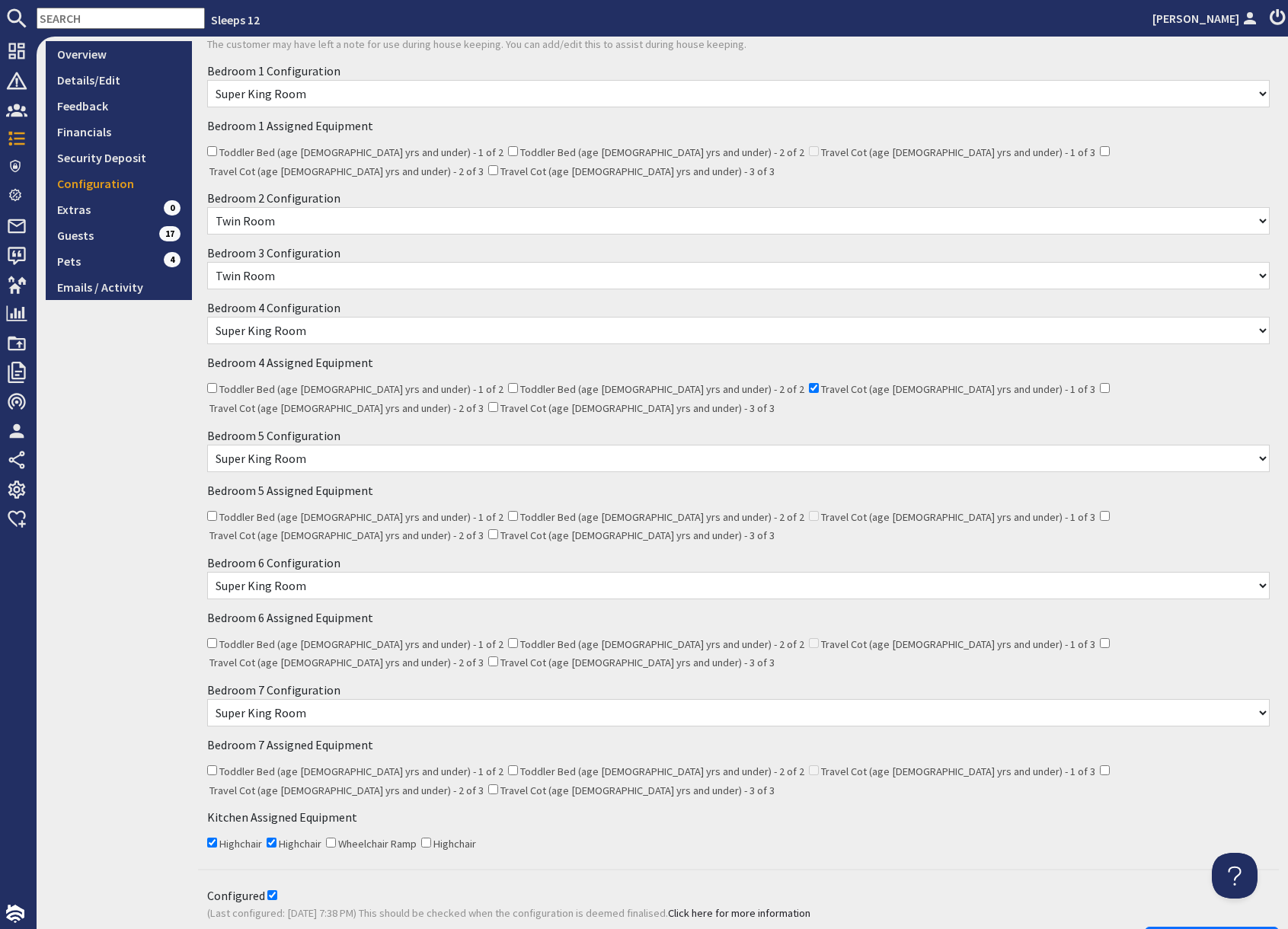
scroll to position [243, 0]
click at [121, 230] on link "Guests 17" at bounding box center [118, 234] width 146 height 26
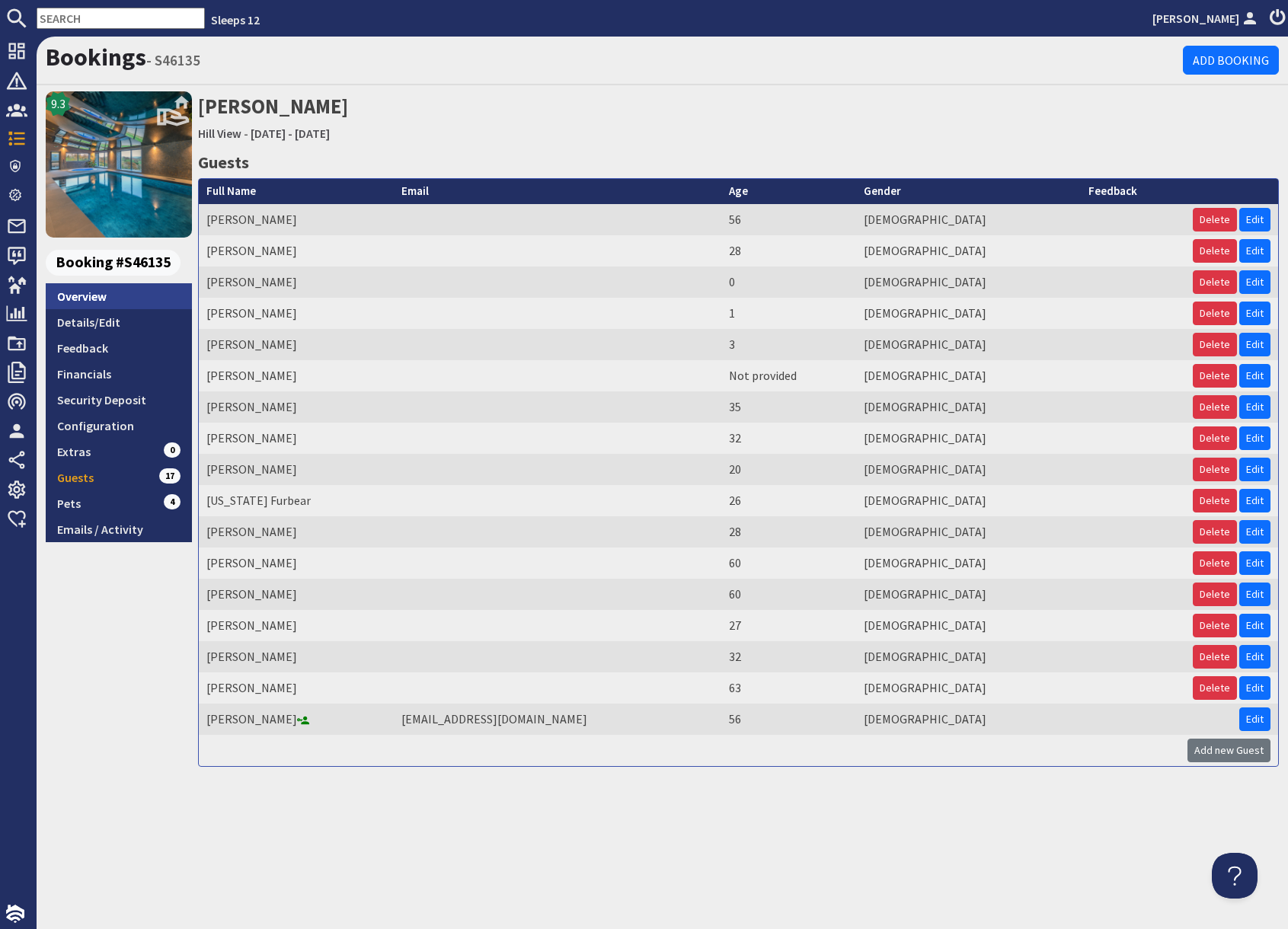
click at [121, 292] on link "Overview" at bounding box center [118, 295] width 146 height 26
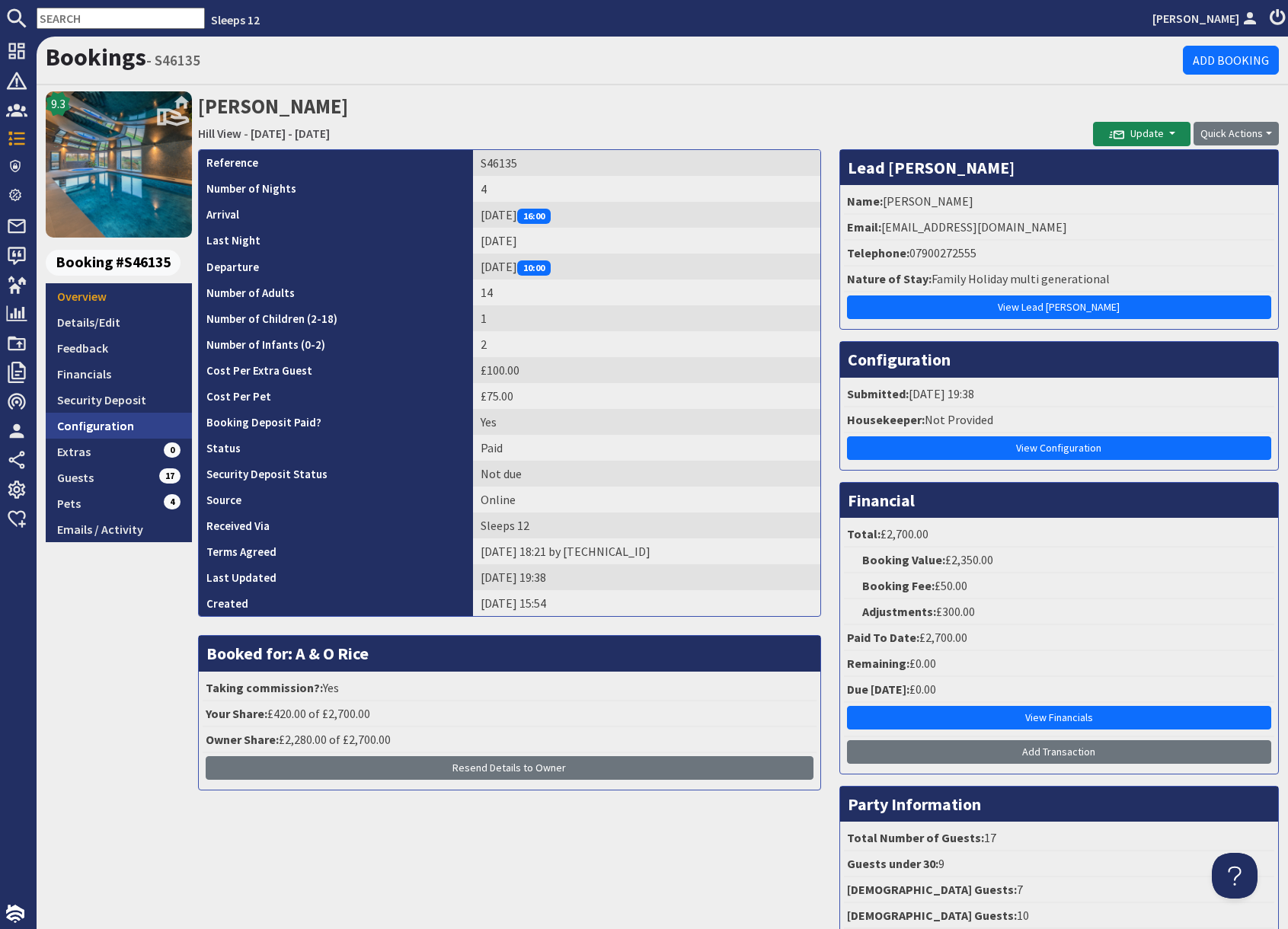
click at [117, 424] on link "Configuration" at bounding box center [118, 425] width 146 height 26
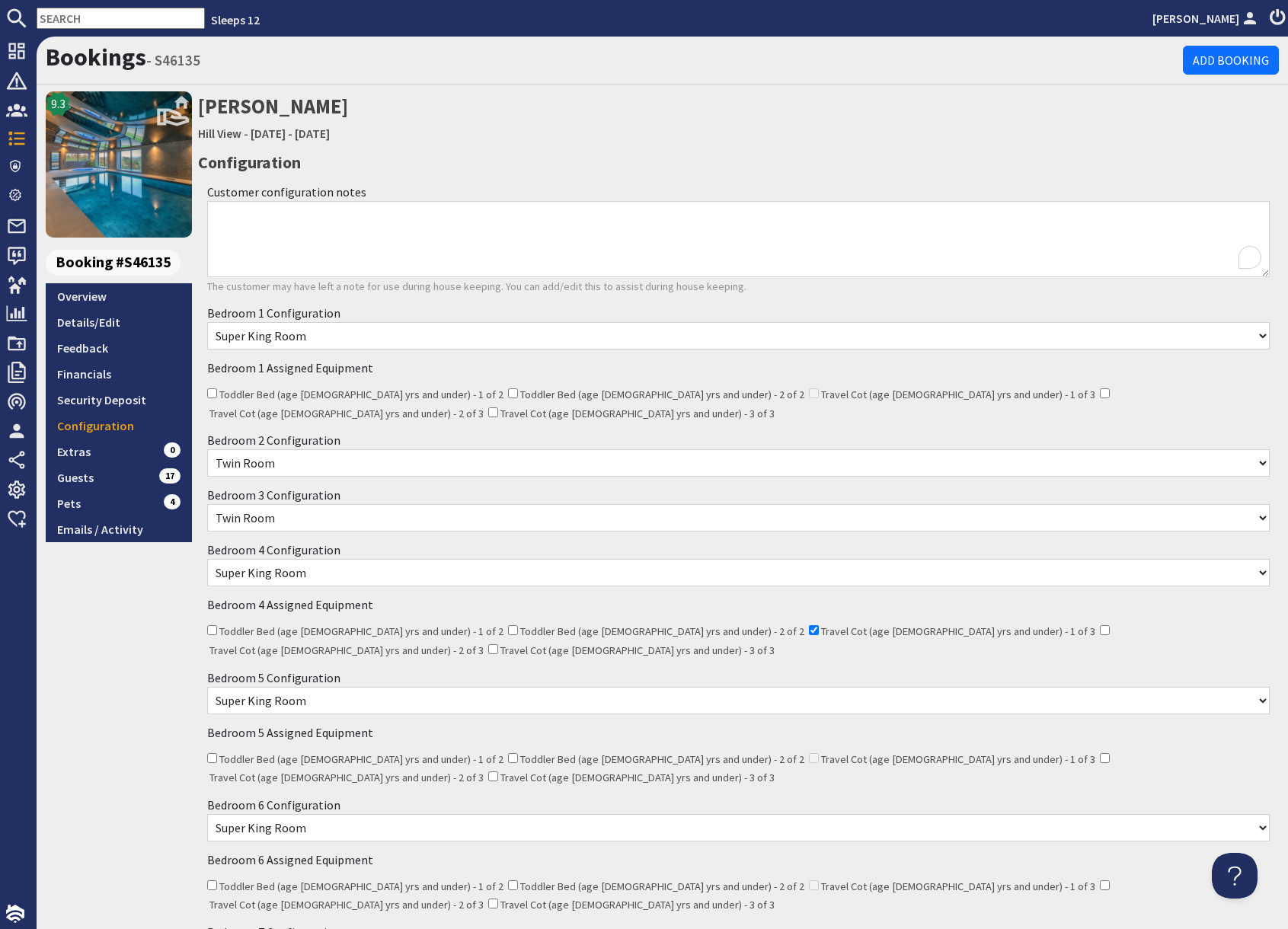
click at [241, 217] on textarea "Customer configuration notes" at bounding box center [738, 239] width 1063 height 76
drag, startPoint x: 211, startPoint y: 214, endPoint x: 479, endPoint y: 217, distance: 268.0
click at [479, 217] on textarea "Bringing own cot for 1 infant 01.10.25 Sue" at bounding box center [738, 239] width 1063 height 76
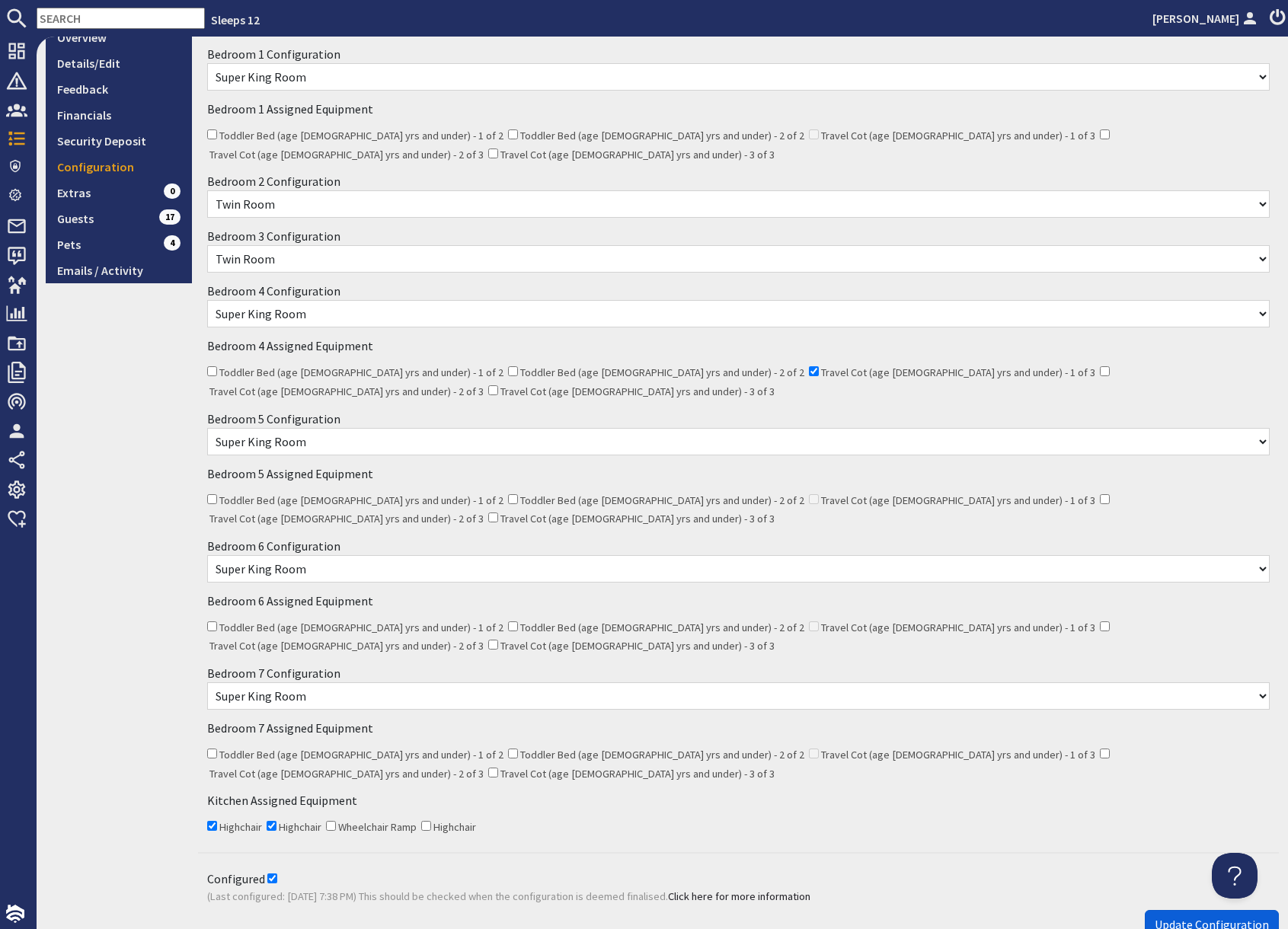
type textarea "Bringing own cot for 1 infant 01.10.25 Sue"
drag, startPoint x: 1192, startPoint y: 829, endPoint x: 1021, endPoint y: 848, distance: 172.1
click at [1191, 917] on span "Update Configuration" at bounding box center [1211, 924] width 115 height 15
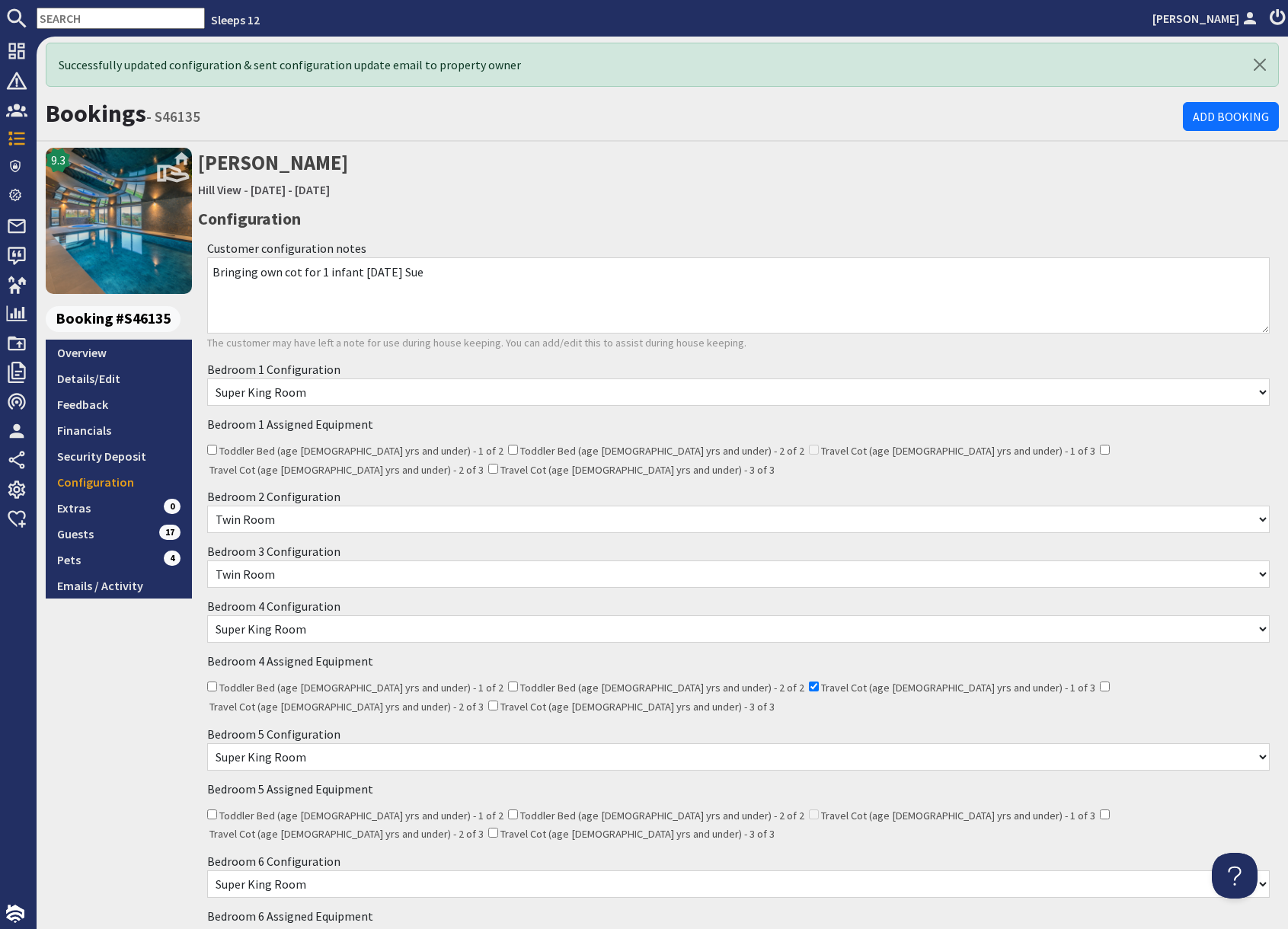
scroll to position [0, 0]
click at [109, 382] on link "Details/Edit" at bounding box center [118, 378] width 146 height 26
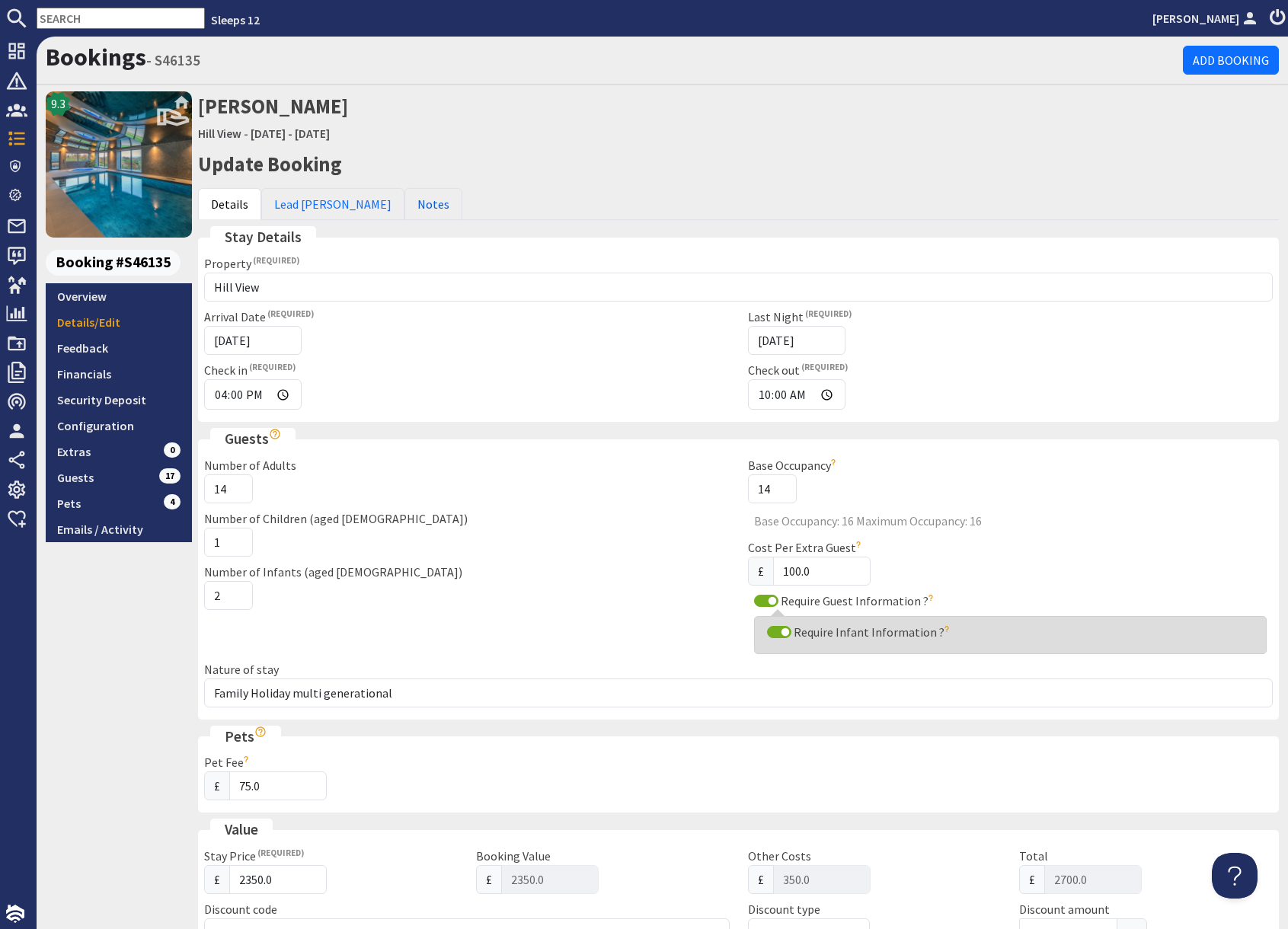
drag, startPoint x: 383, startPoint y: 200, endPoint x: 399, endPoint y: 455, distance: 255.5
click at [405, 201] on link "Notes" at bounding box center [433, 204] width 58 height 32
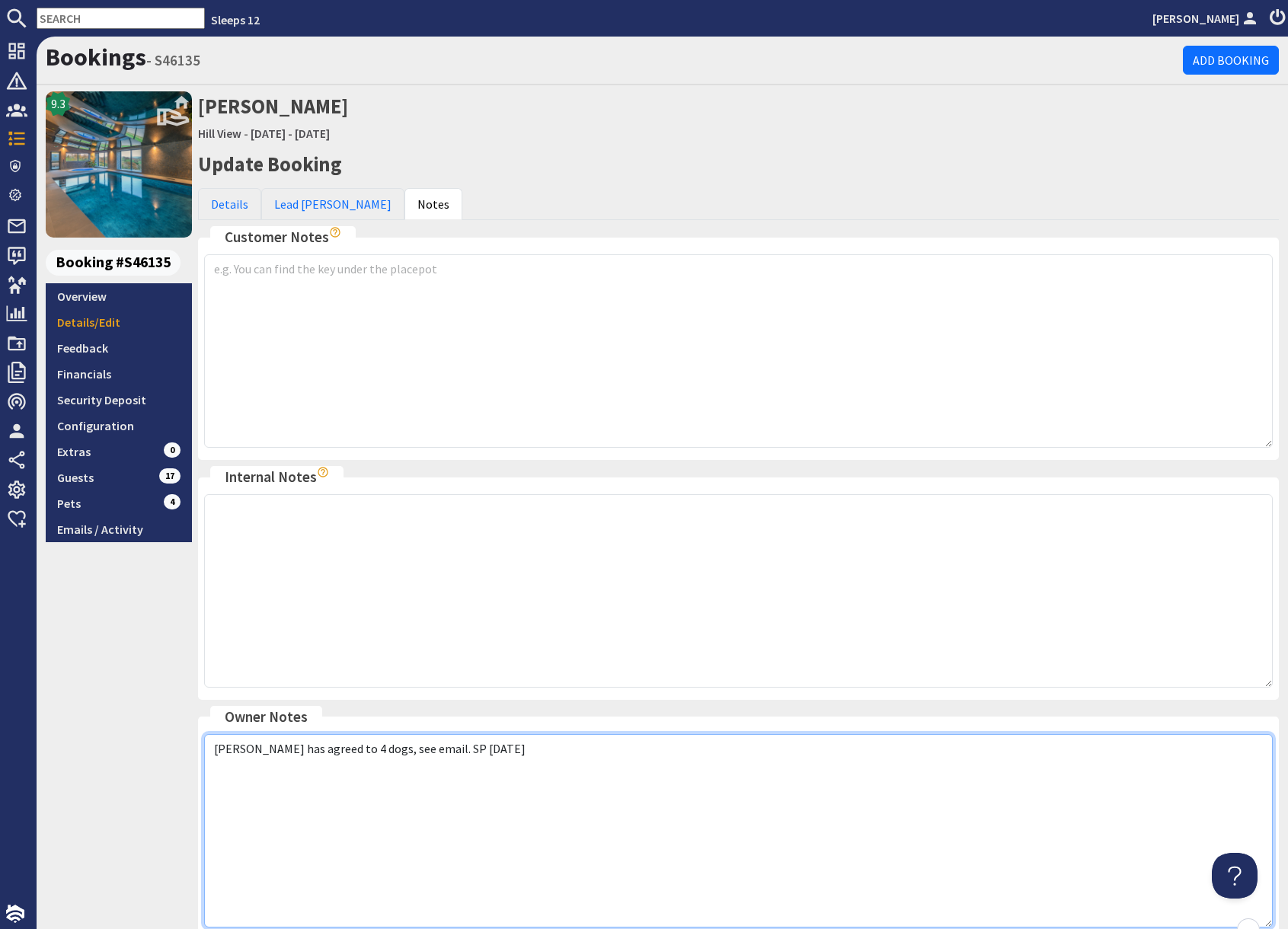
drag, startPoint x: 470, startPoint y: 758, endPoint x: 500, endPoint y: 742, distance: 34.0
click at [477, 757] on textarea "Alice has agreed to 4 dogs, see email. SP 08.01.25" at bounding box center [739, 831] width 1069 height 193
paste textarea "Bringing own cot for 1 infant 01.10.25 Sue"
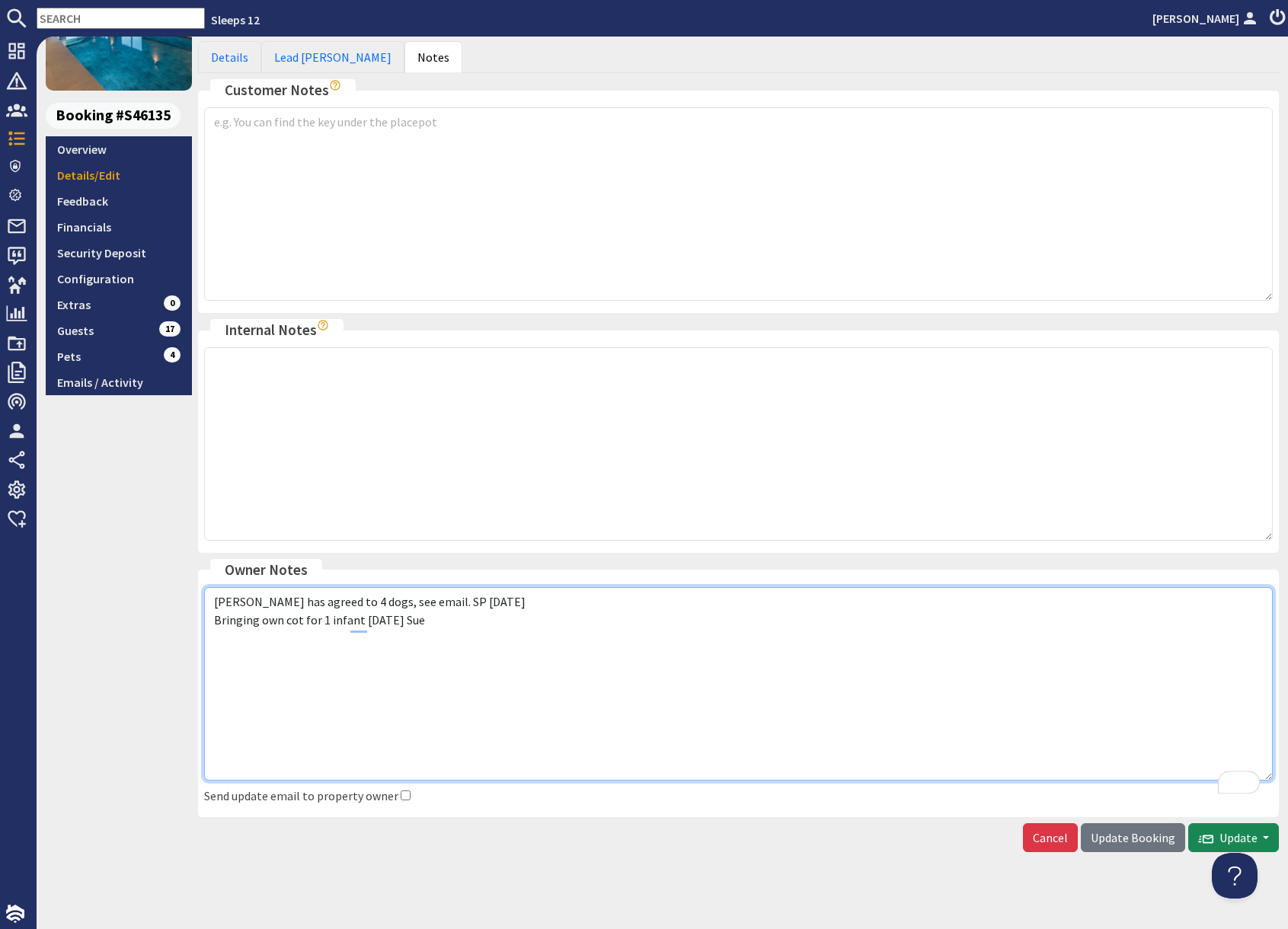
scroll to position [148, 0]
type textarea "Alice has agreed to 4 dogs, see email. SP 08.01.25 Bringing own cot for 1 infan…"
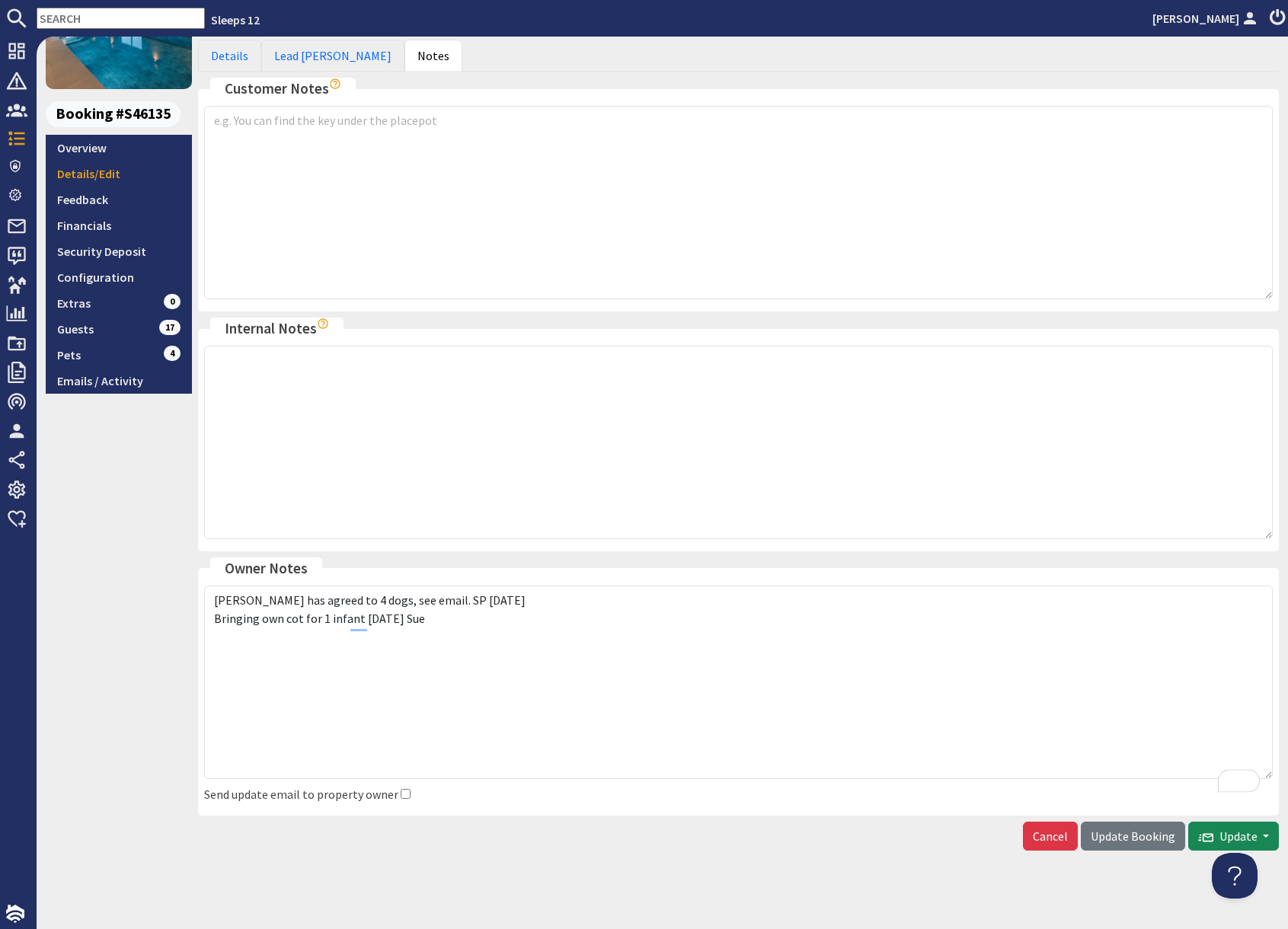
drag, startPoint x: 1141, startPoint y: 838, endPoint x: 1090, endPoint y: 838, distance: 51.0
click at [1141, 838] on span "Update Booking" at bounding box center [1132, 835] width 84 height 15
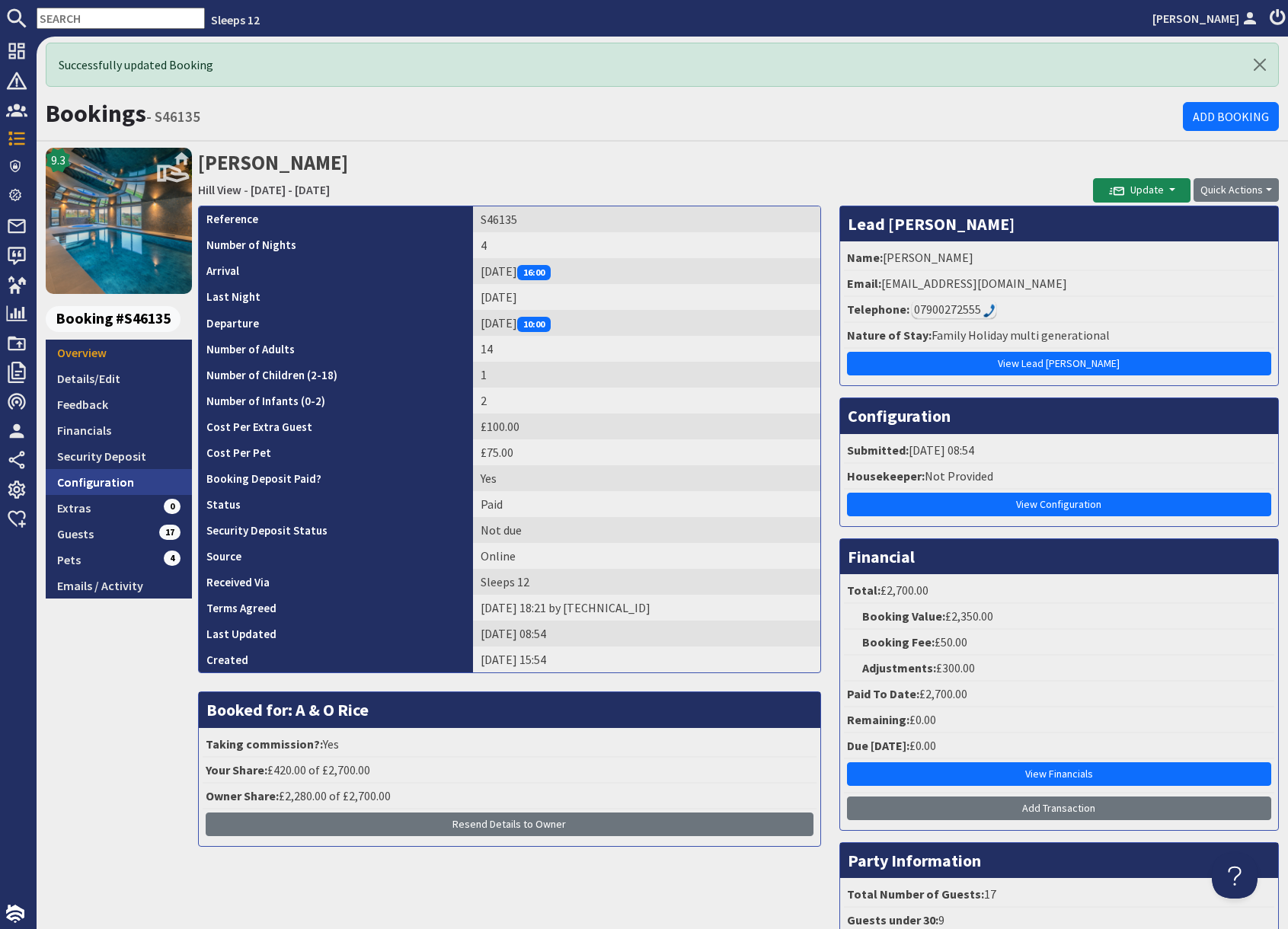
click at [132, 481] on link "Configuration" at bounding box center [118, 481] width 146 height 26
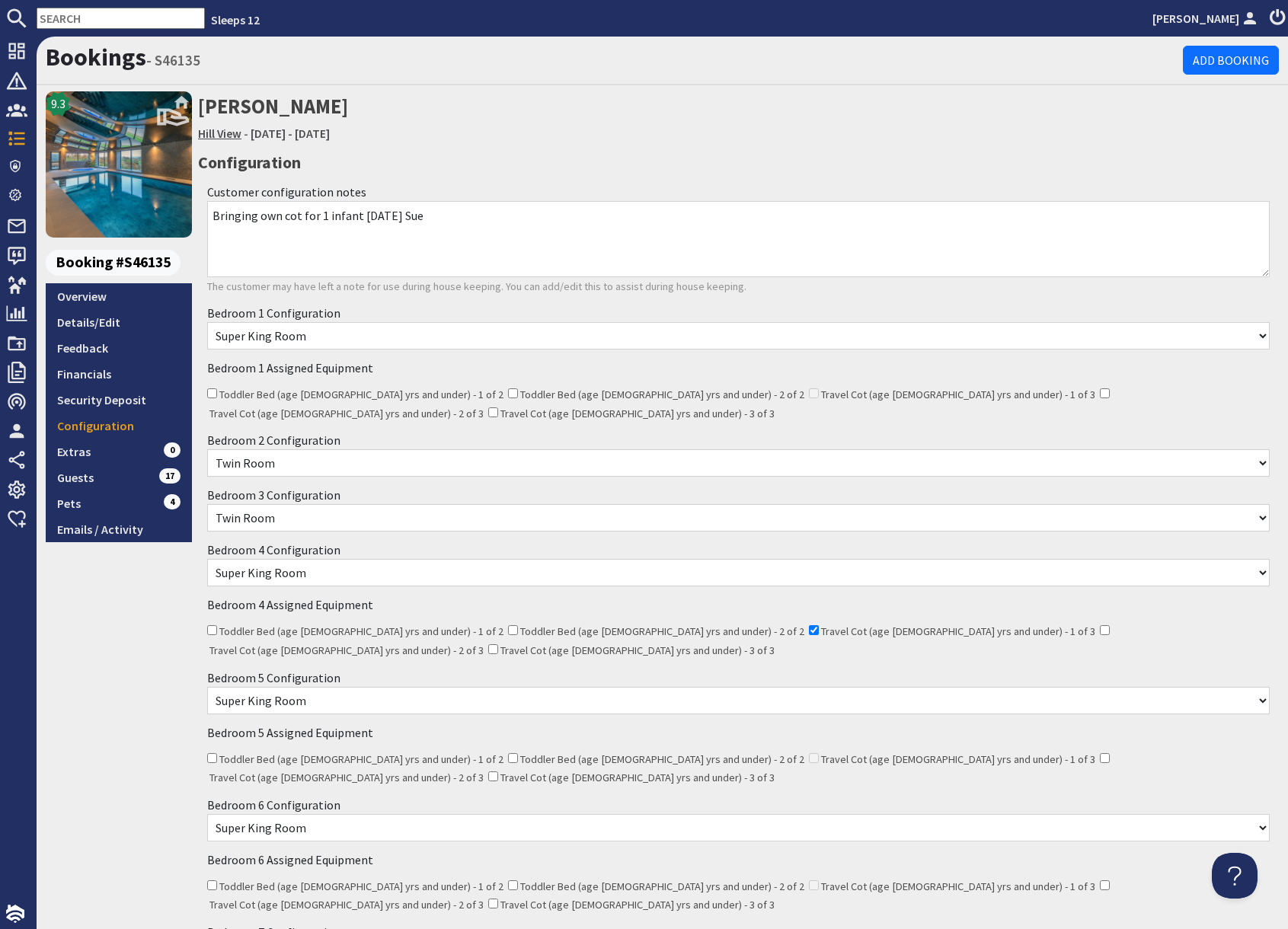
click at [222, 138] on link "Hill View" at bounding box center [219, 133] width 43 height 15
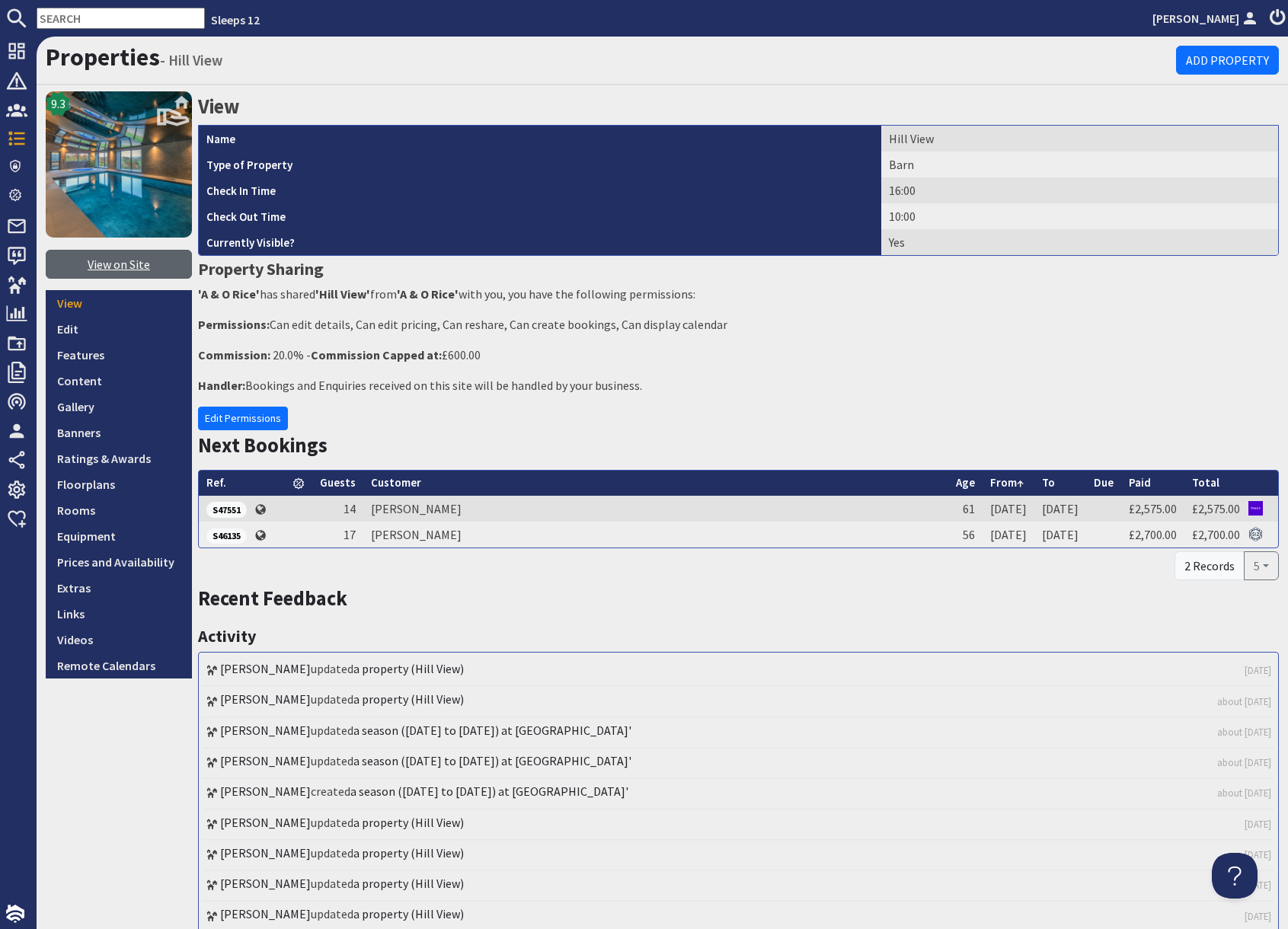
click at [110, 268] on link "View on Site" at bounding box center [118, 264] width 146 height 29
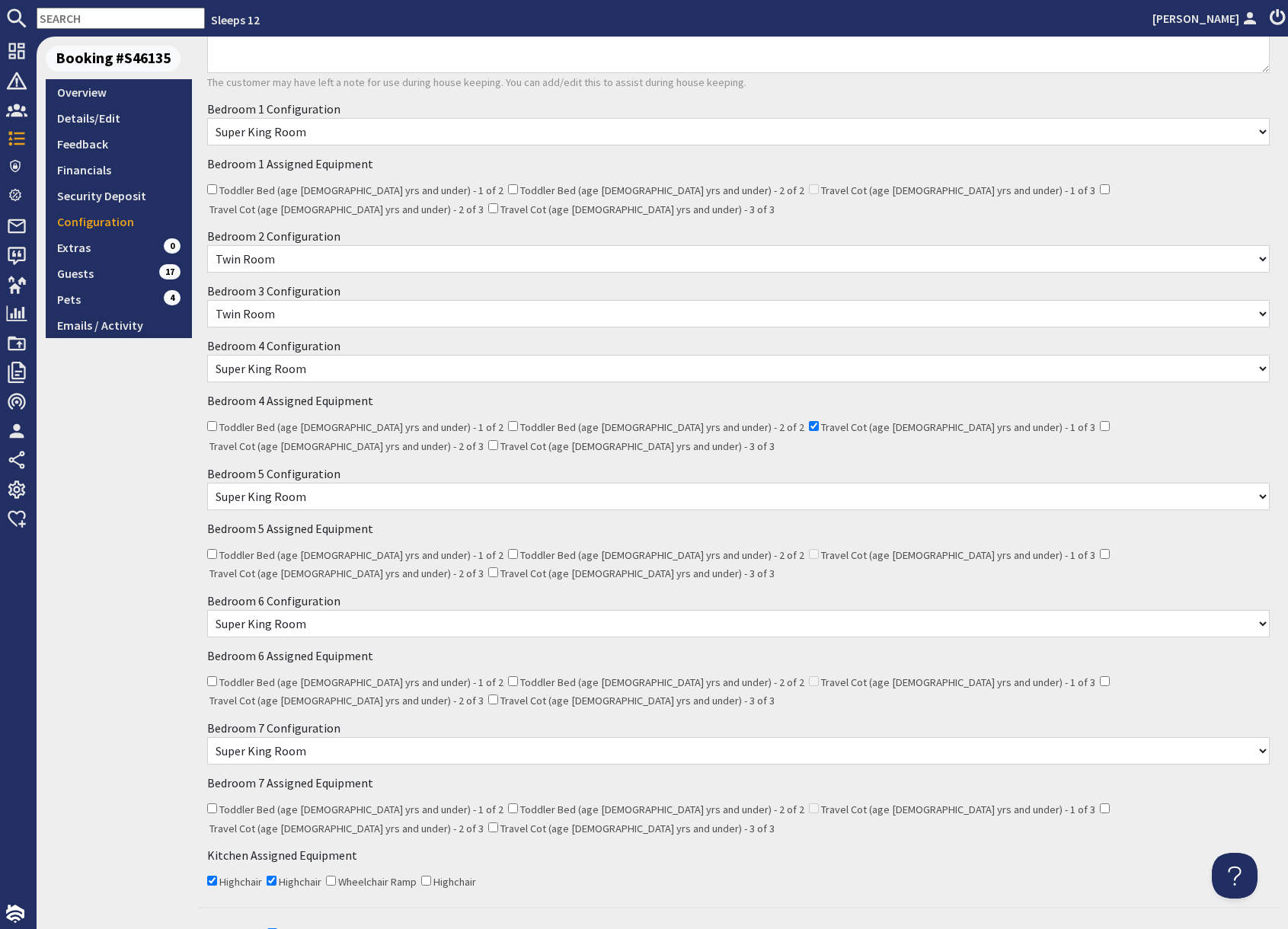
scroll to position [259, 0]
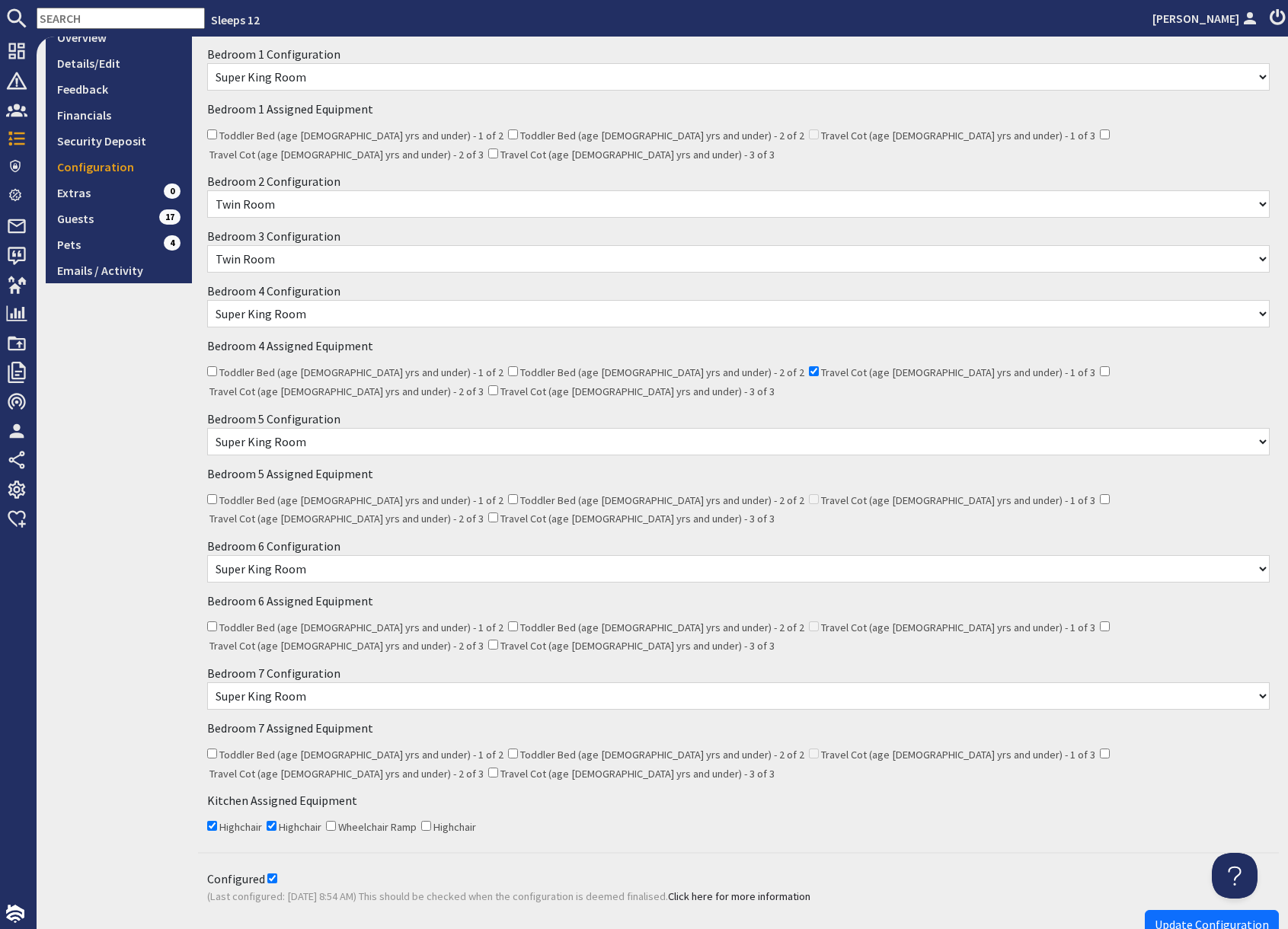
click at [377, 555] on select "None Selected Super King Room Twin Room" at bounding box center [738, 568] width 1063 height 28
click at [400, 682] on select "None Selected Super King Room Twin Room" at bounding box center [738, 696] width 1063 height 28
drag, startPoint x: 400, startPoint y: 624, endPoint x: 359, endPoint y: 405, distance: 222.8
click at [359, 428] on select "None Selected Super King Room Twin Room" at bounding box center [738, 441] width 1063 height 28
drag, startPoint x: 359, startPoint y: 405, endPoint x: 344, endPoint y: 294, distance: 112.0
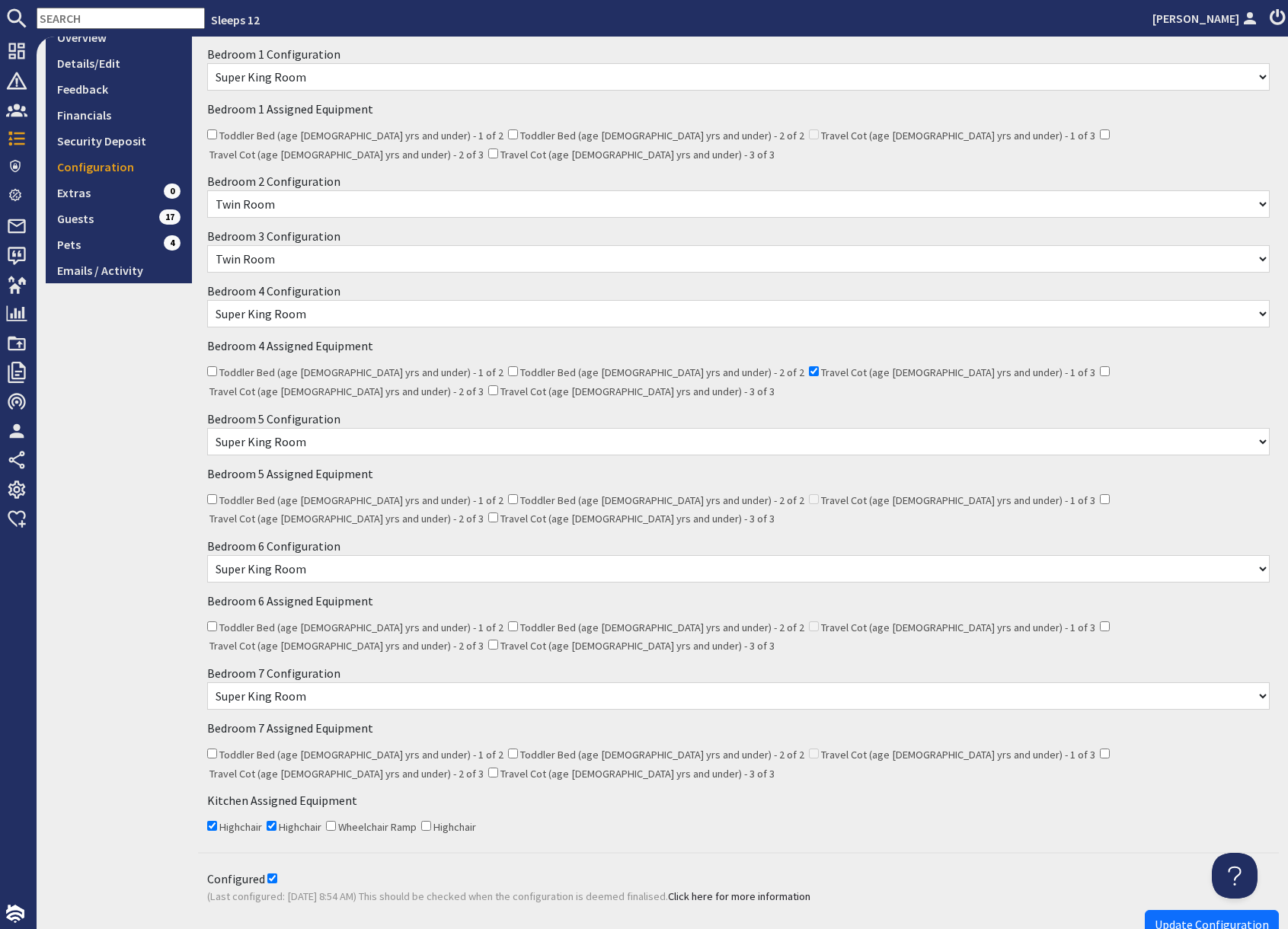
click at [344, 300] on select "None Selected Super King Room Twin Room Twin and 1 Extra Single Super King and …" at bounding box center [738, 313] width 1063 height 28
click at [344, 245] on select "None Selected Super King Room Twin Room Twin and 1 Extra Single Super King and …" at bounding box center [738, 258] width 1063 height 28
click at [360, 190] on select "None Selected Super King Room Twin Room" at bounding box center [738, 203] width 1063 height 28
click at [207, 190] on select "None Selected Super King Room Twin Room" at bounding box center [738, 203] width 1063 height 28
click at [335, 81] on select "None Selected Super King Room Twin Room" at bounding box center [738, 76] width 1063 height 28
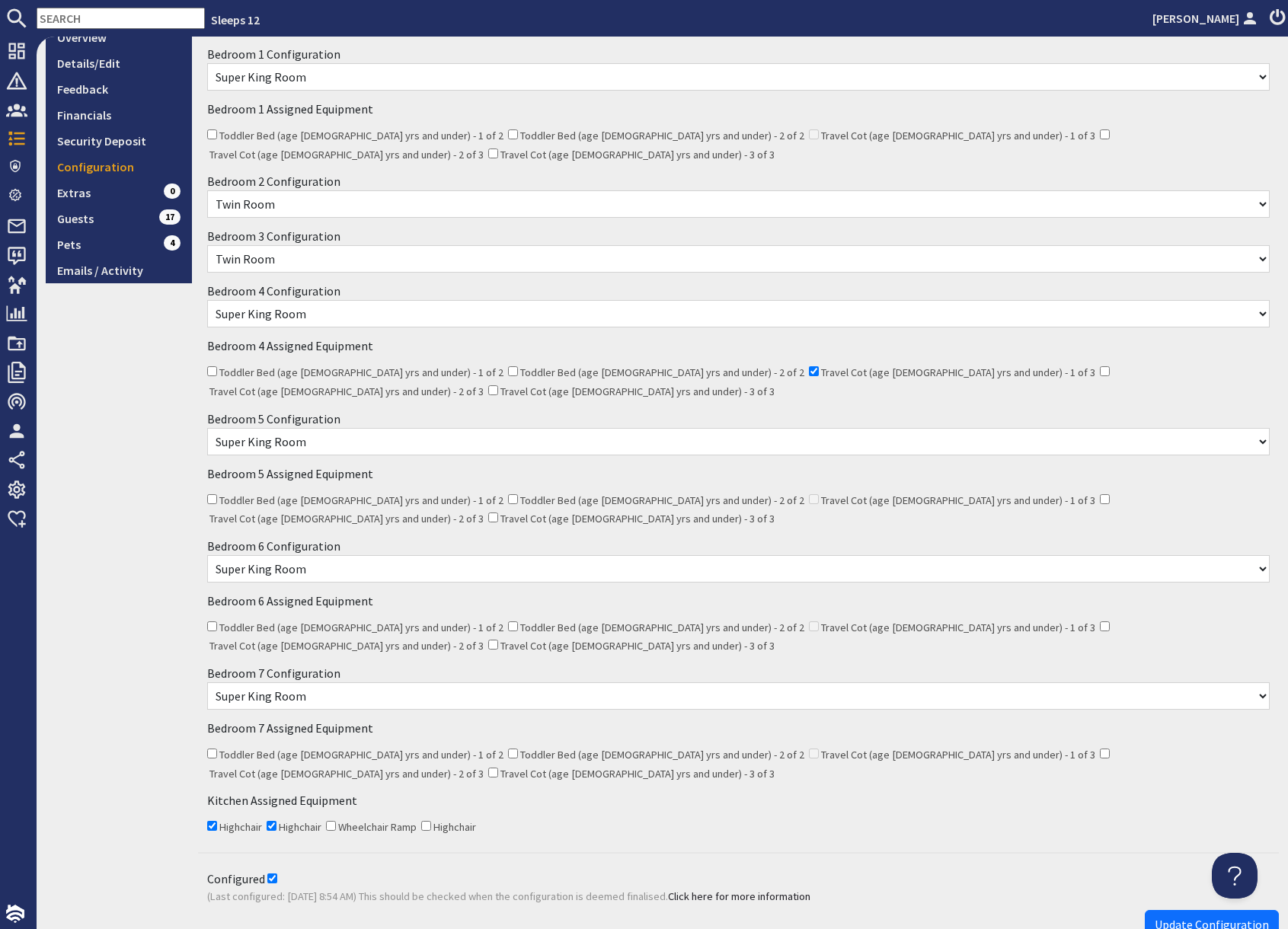
click at [207, 63] on select "None Selected Super King Room Twin Room" at bounding box center [738, 76] width 1063 height 28
click at [328, 248] on select "None Selected Super King Room Twin Room Twin and 1 Extra Single Super King and …" at bounding box center [738, 258] width 1063 height 28
click at [207, 245] on select "None Selected Super King Room Twin Room Twin and 1 Extra Single Super King and …" at bounding box center [738, 258] width 1063 height 28
click at [91, 19] on input "text" at bounding box center [121, 19] width 169 height 21
paste input "amysuzy@outlook.com"
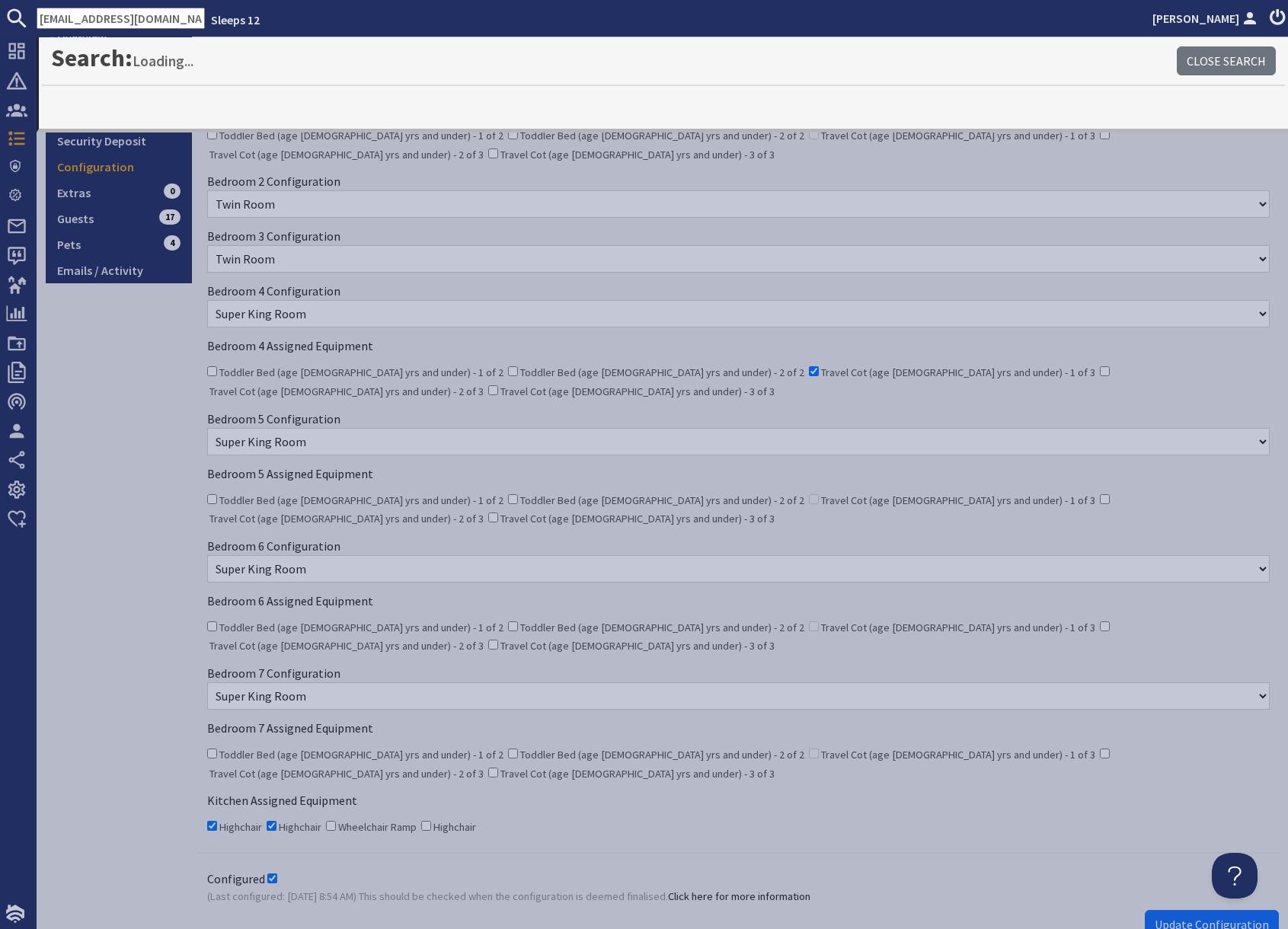
type input "amysuzy@outlook.com"
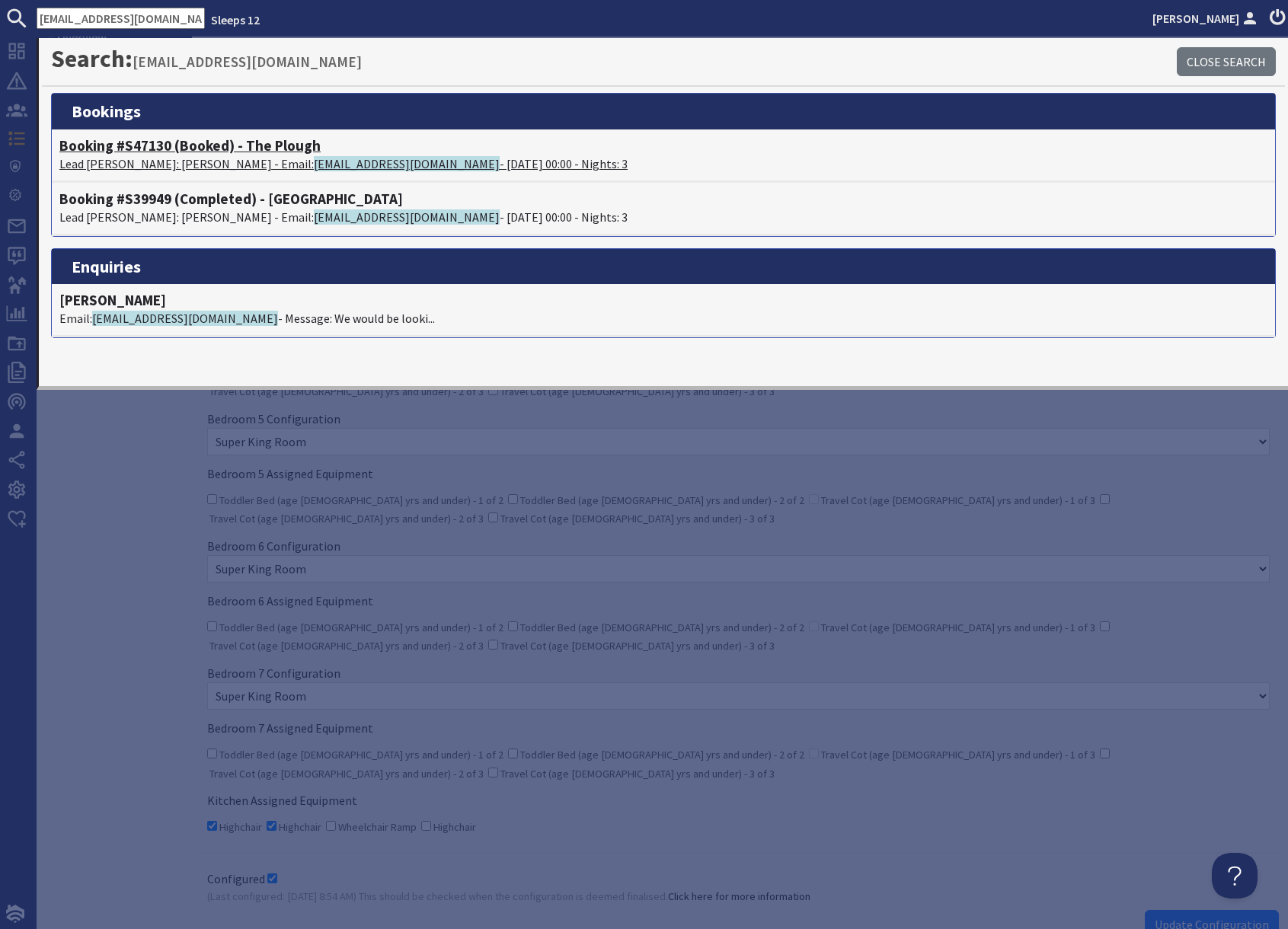
click at [154, 161] on p "Lead Booker: Amy Salway - Email: amysuzy@outlook.com - 26/09/2025 00:00 - Night…" at bounding box center [663, 163] width 1208 height 19
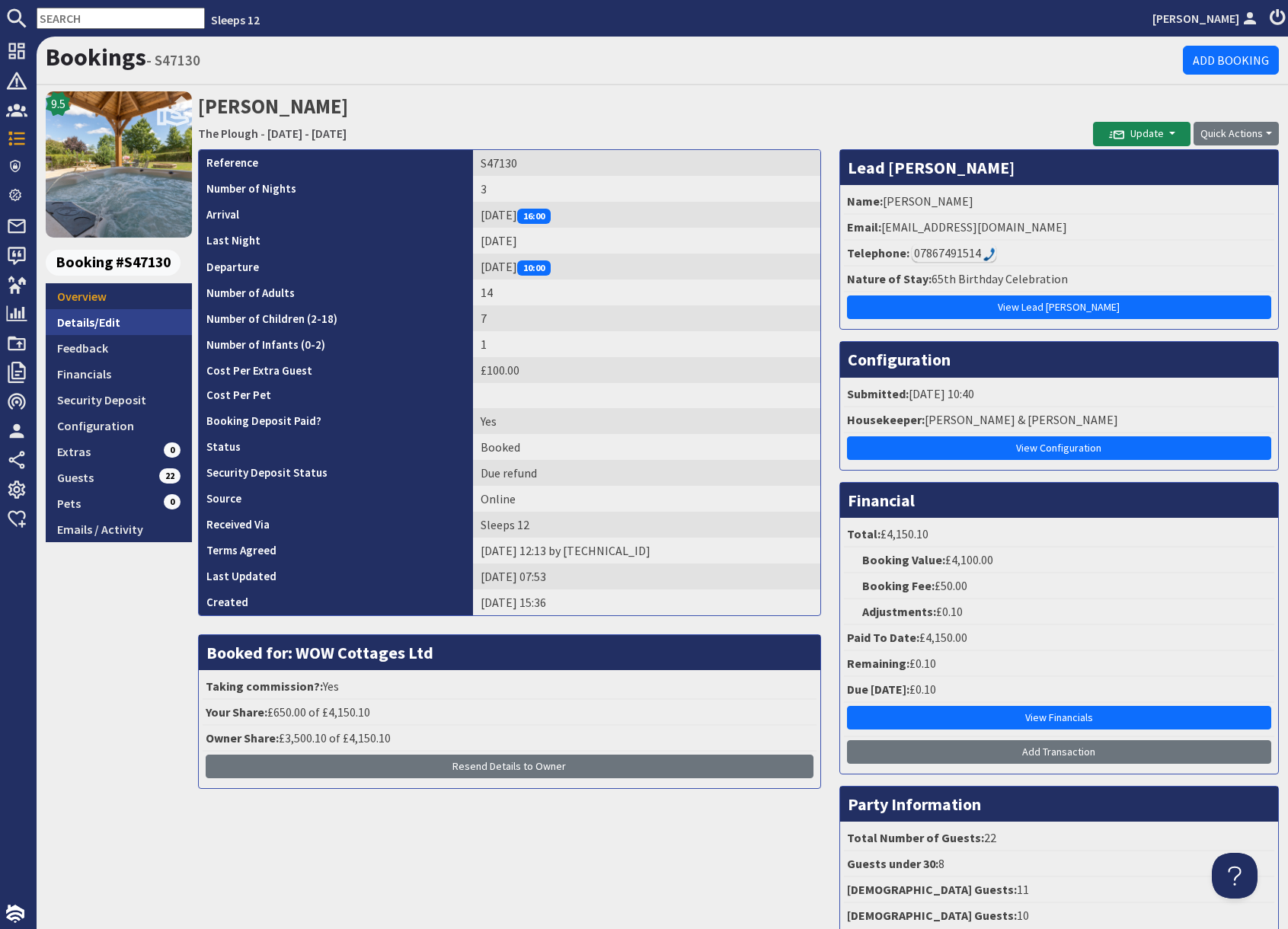
click at [107, 324] on link "Details/Edit" at bounding box center [118, 321] width 146 height 26
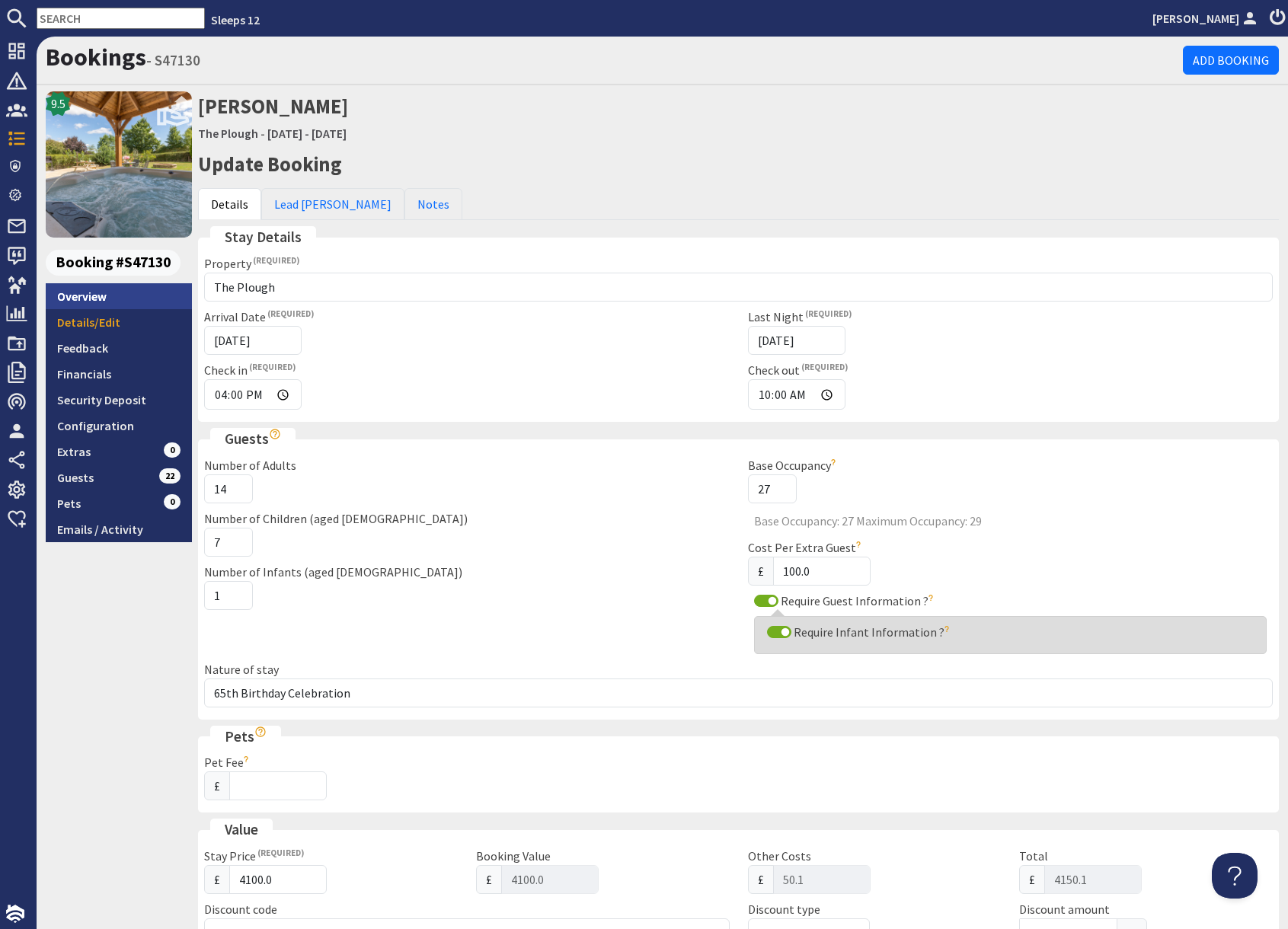
click at [102, 291] on link "Overview" at bounding box center [118, 295] width 146 height 26
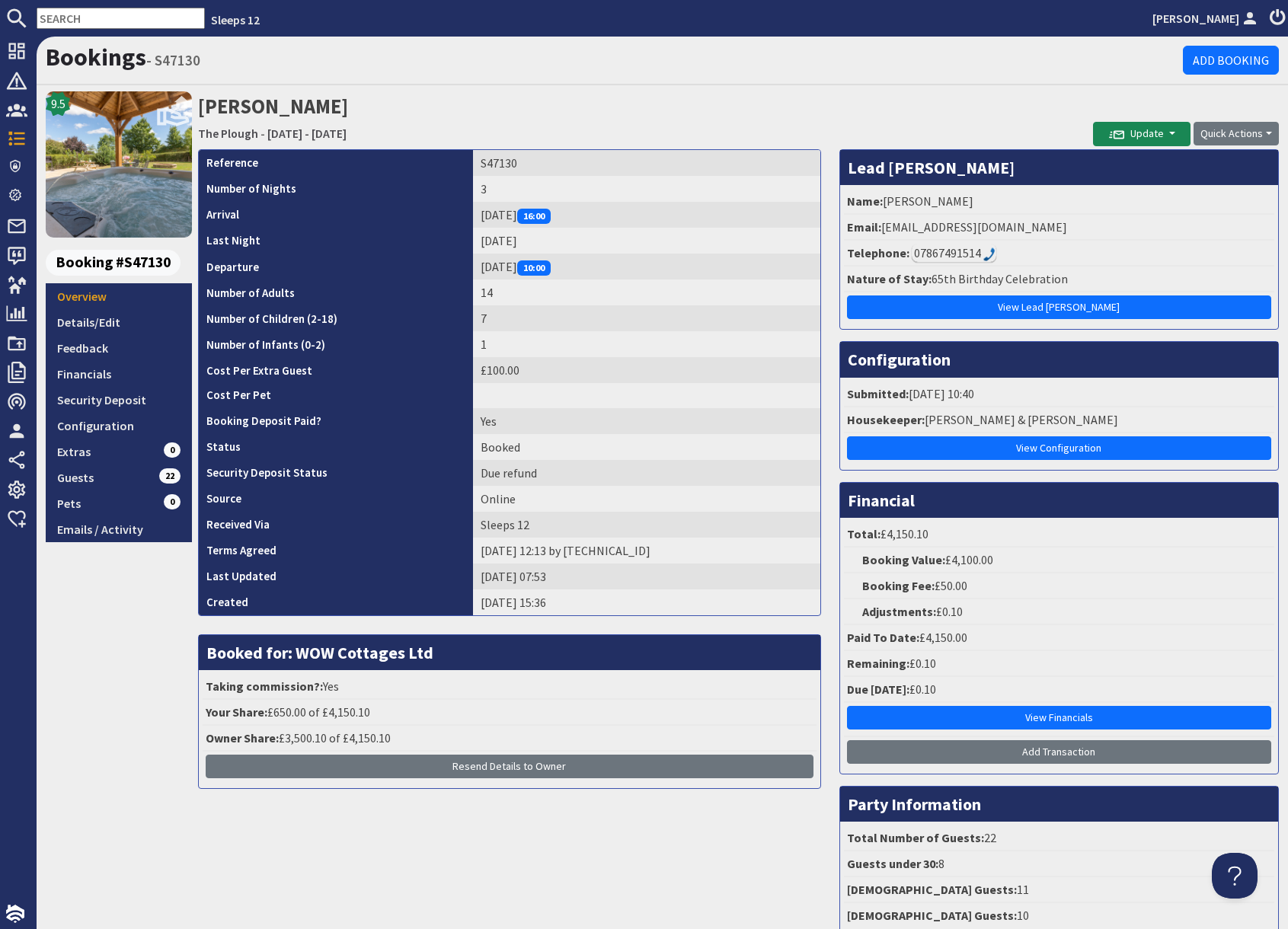
click at [68, 20] on input "text" at bounding box center [121, 19] width 169 height 21
paste input "courtenay.hare@flagstoneim.com"
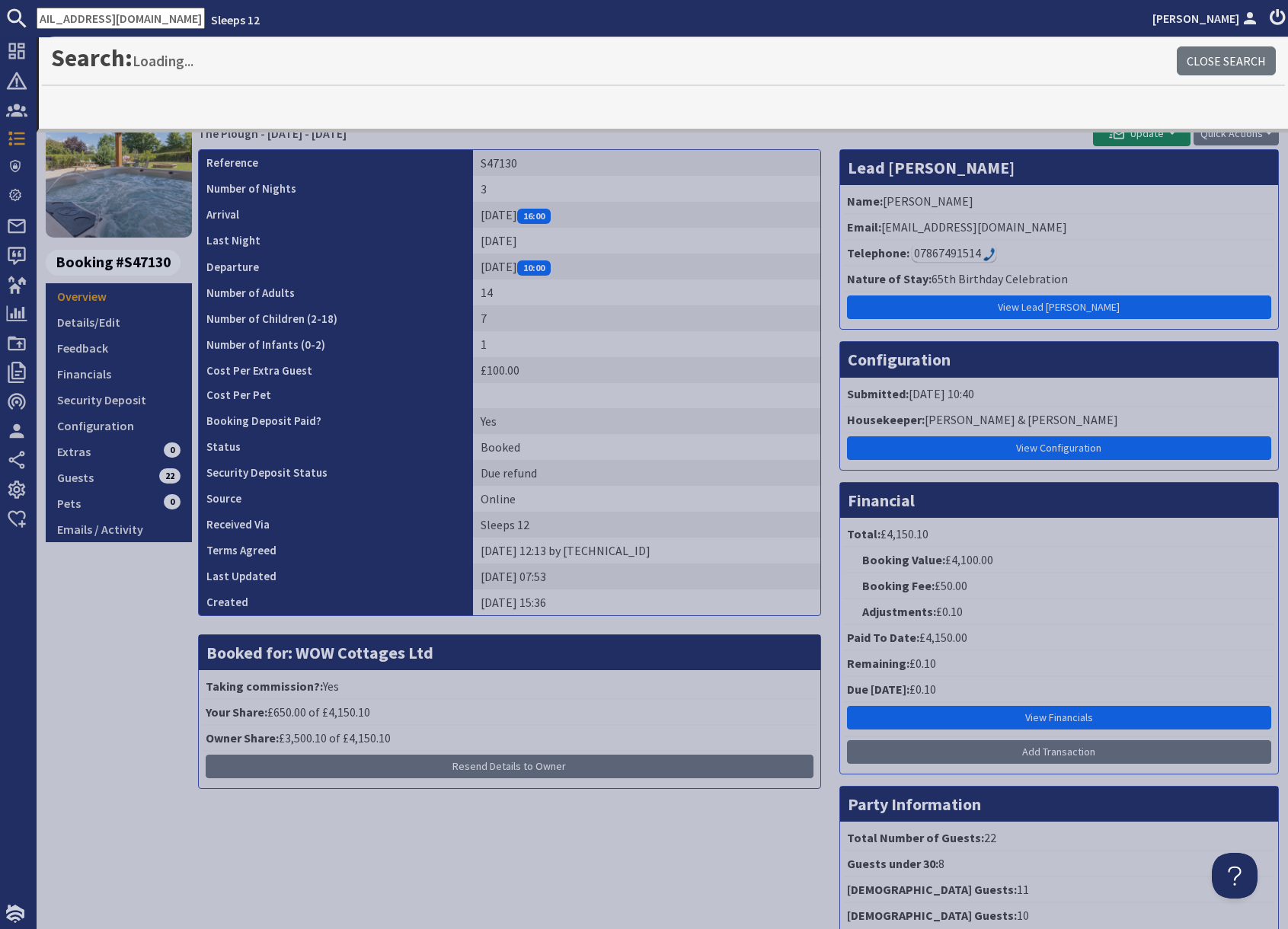
type input "courtenay.hare@flagstoneim.com"
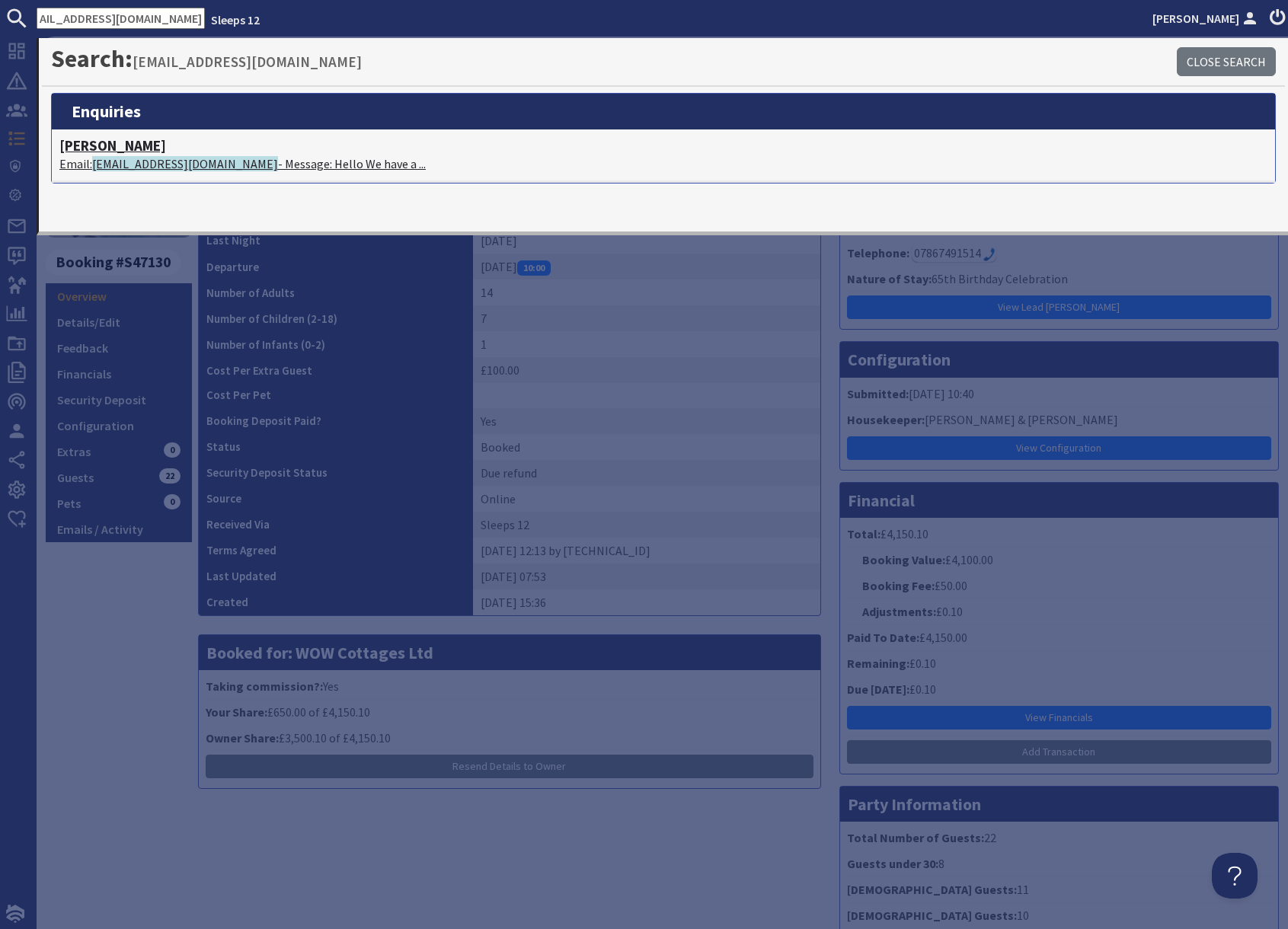
scroll to position [0, 0]
click at [158, 158] on span "courtenay.hare@flagstoneim.com" at bounding box center [185, 163] width 186 height 15
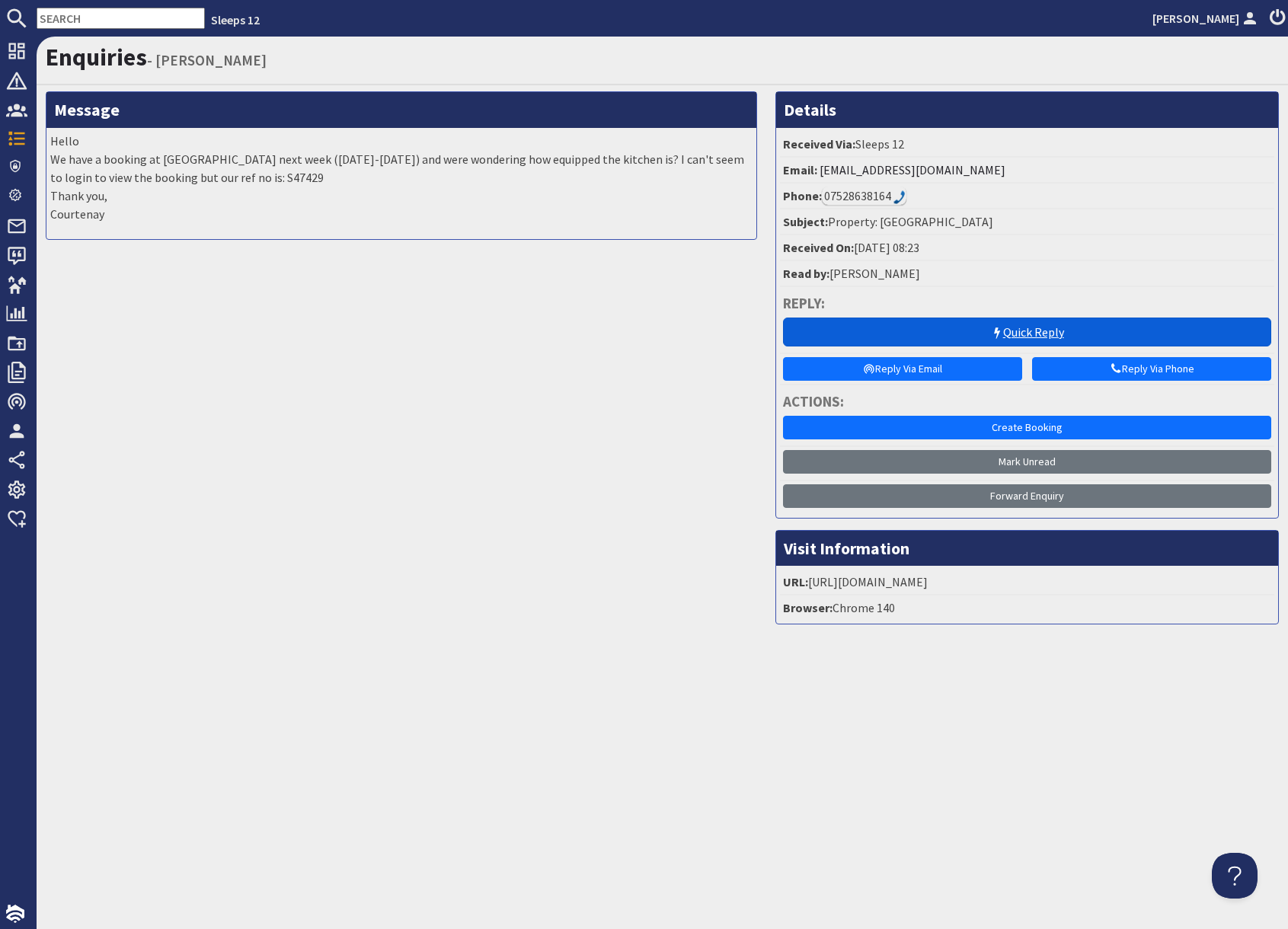
click at [980, 338] on link "Quick Reply" at bounding box center [1027, 332] width 488 height 29
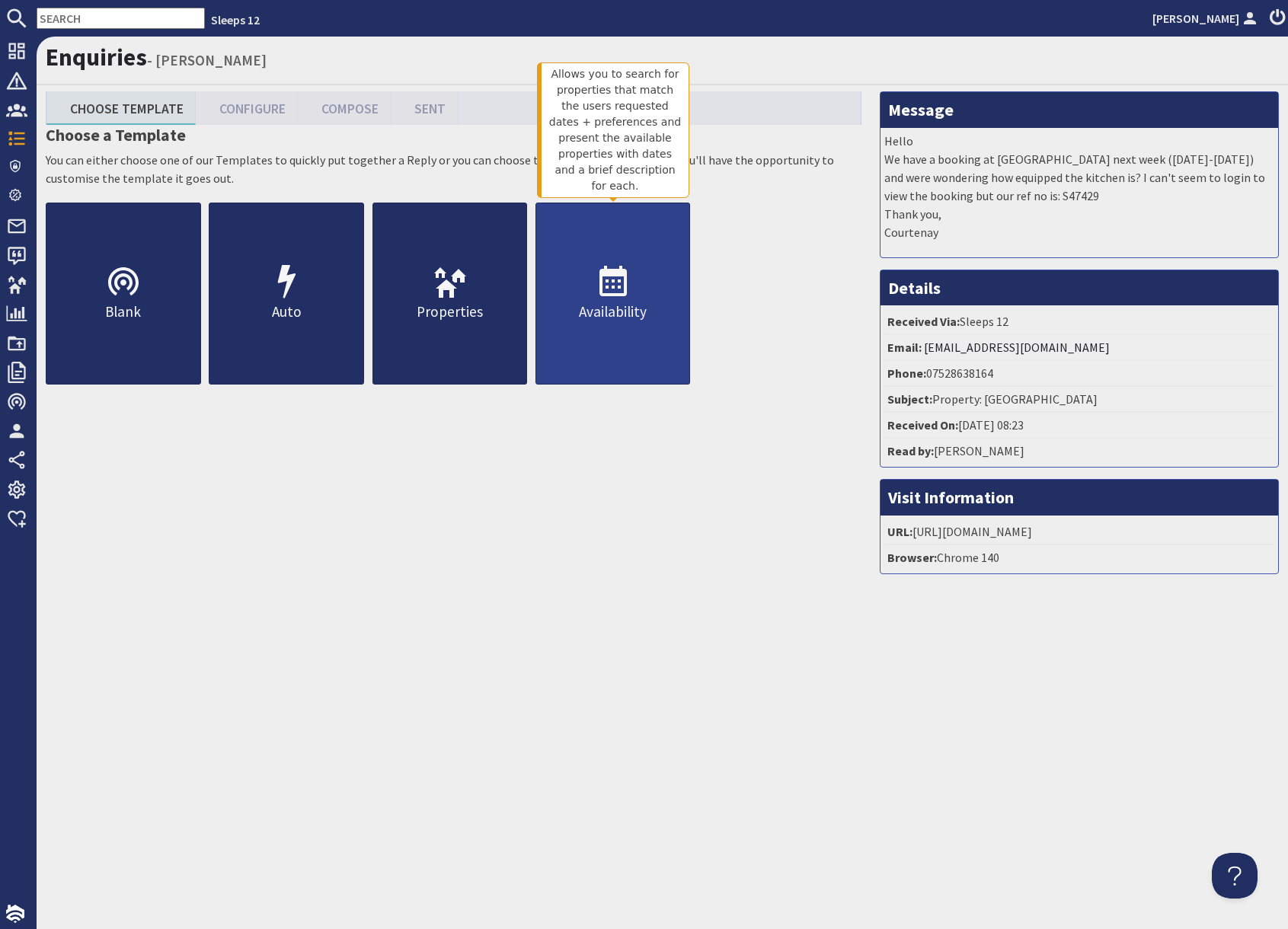
click at [607, 334] on link "Availability" at bounding box center [612, 293] width 155 height 182
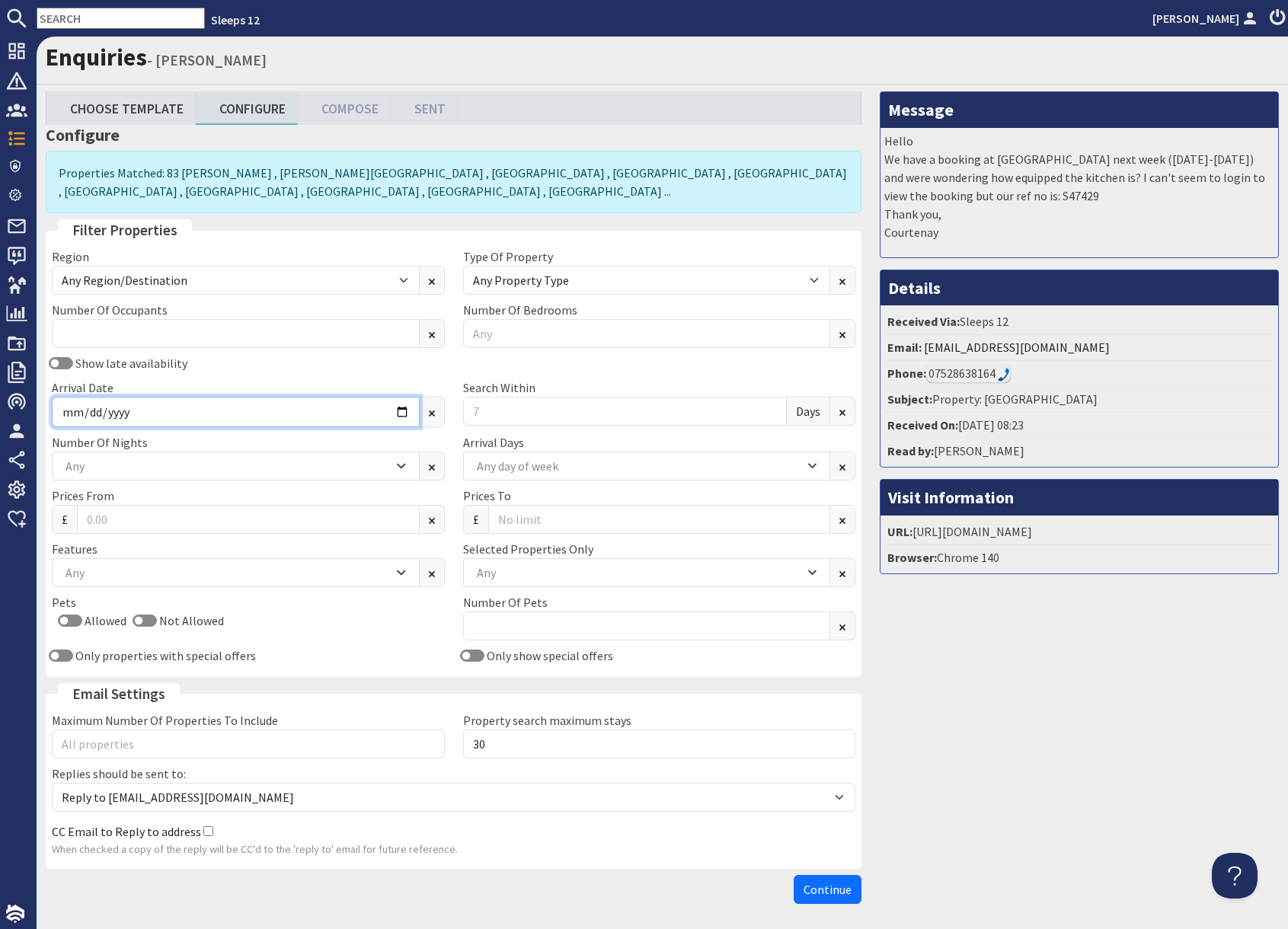
click at [399, 413] on input "Arrival Date" at bounding box center [235, 412] width 367 height 30
click at [115, 18] on input "text" at bounding box center [121, 19] width 169 height 21
paste input "courtenay.hare@flagstoneim.com"
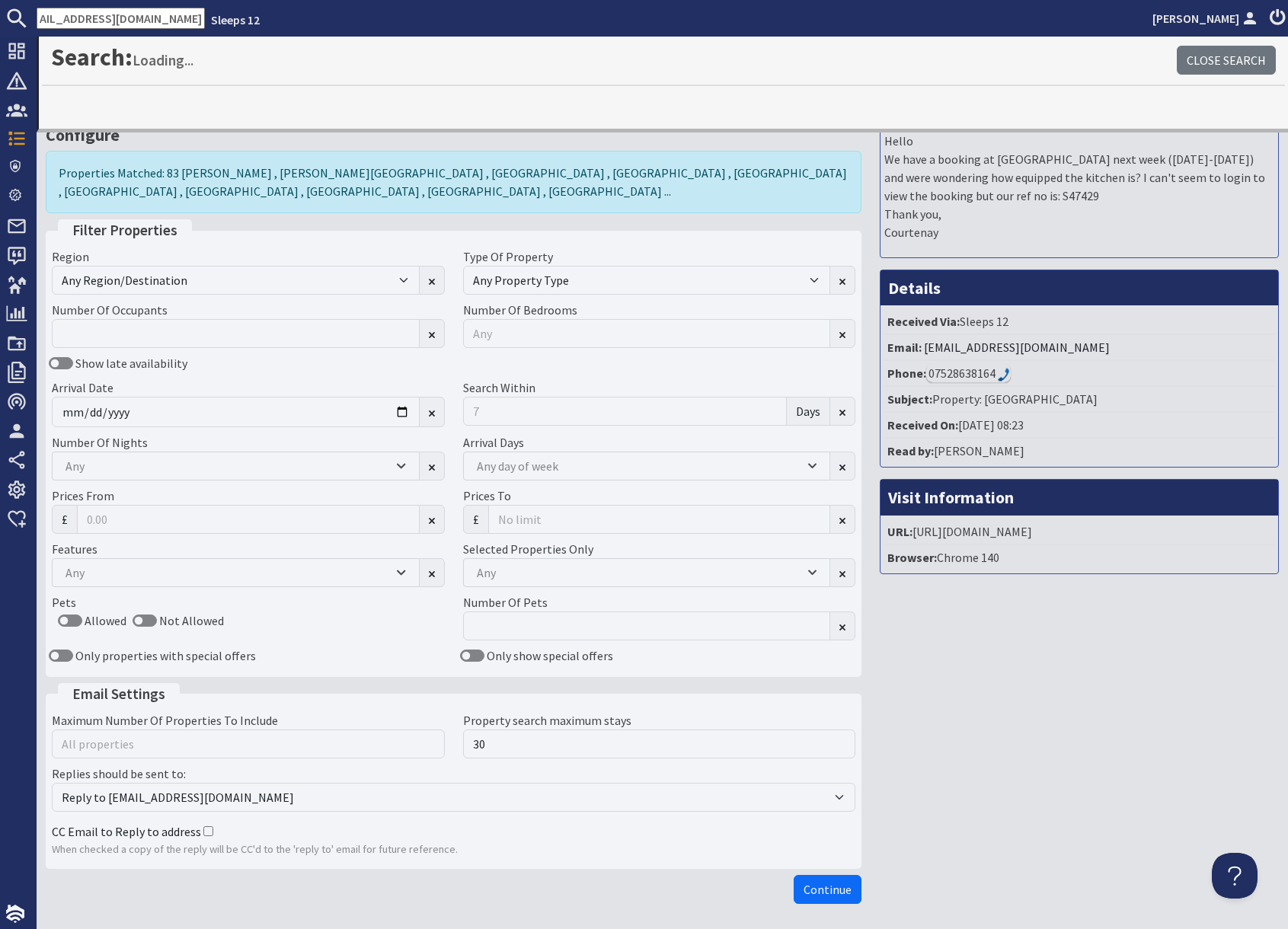
type input "courtenay.hare@flagstoneim.com"
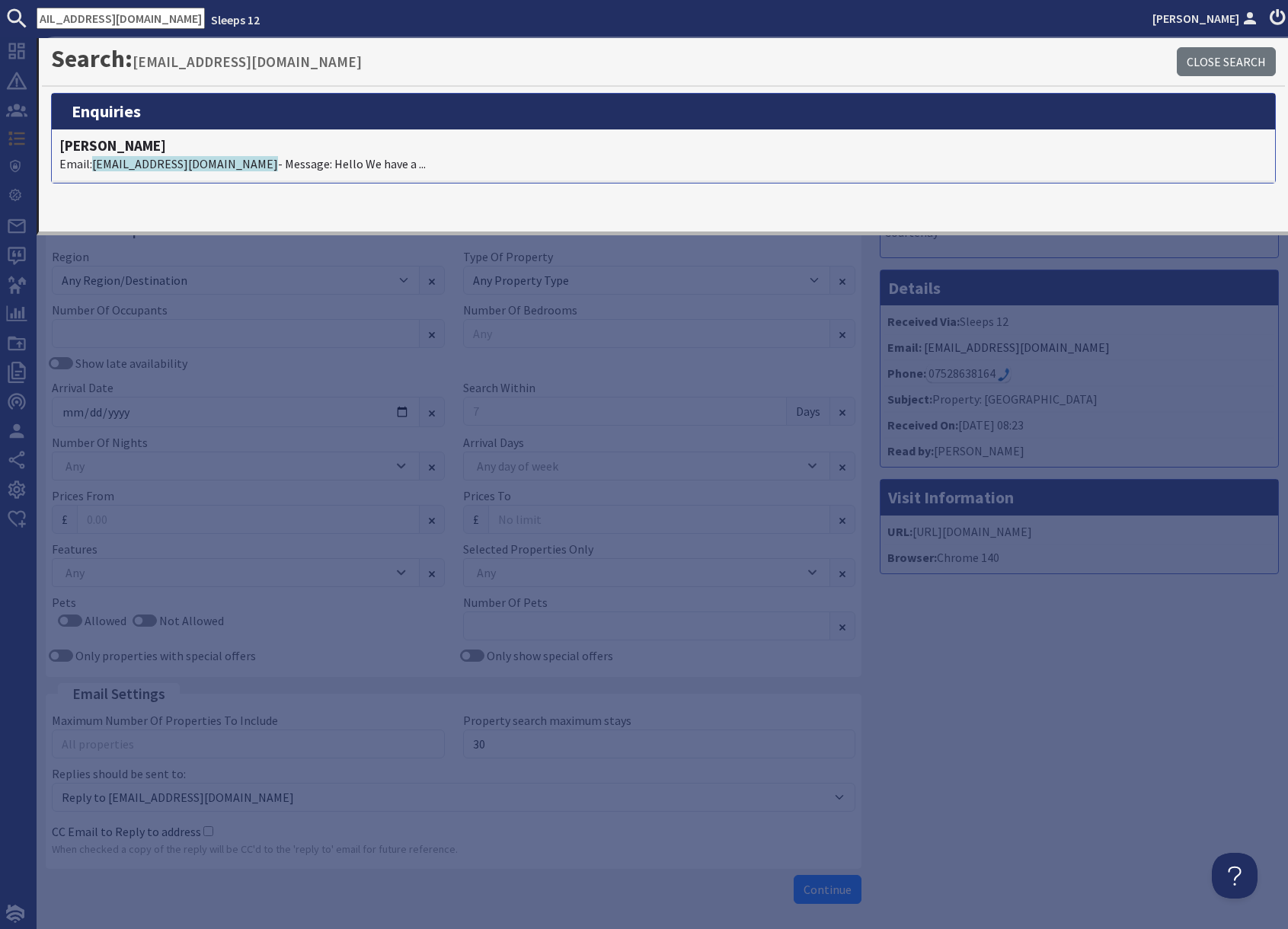
scroll to position [0, 0]
click at [130, 19] on input "courtenay.hare@flagstoneim.com" at bounding box center [121, 19] width 169 height 21
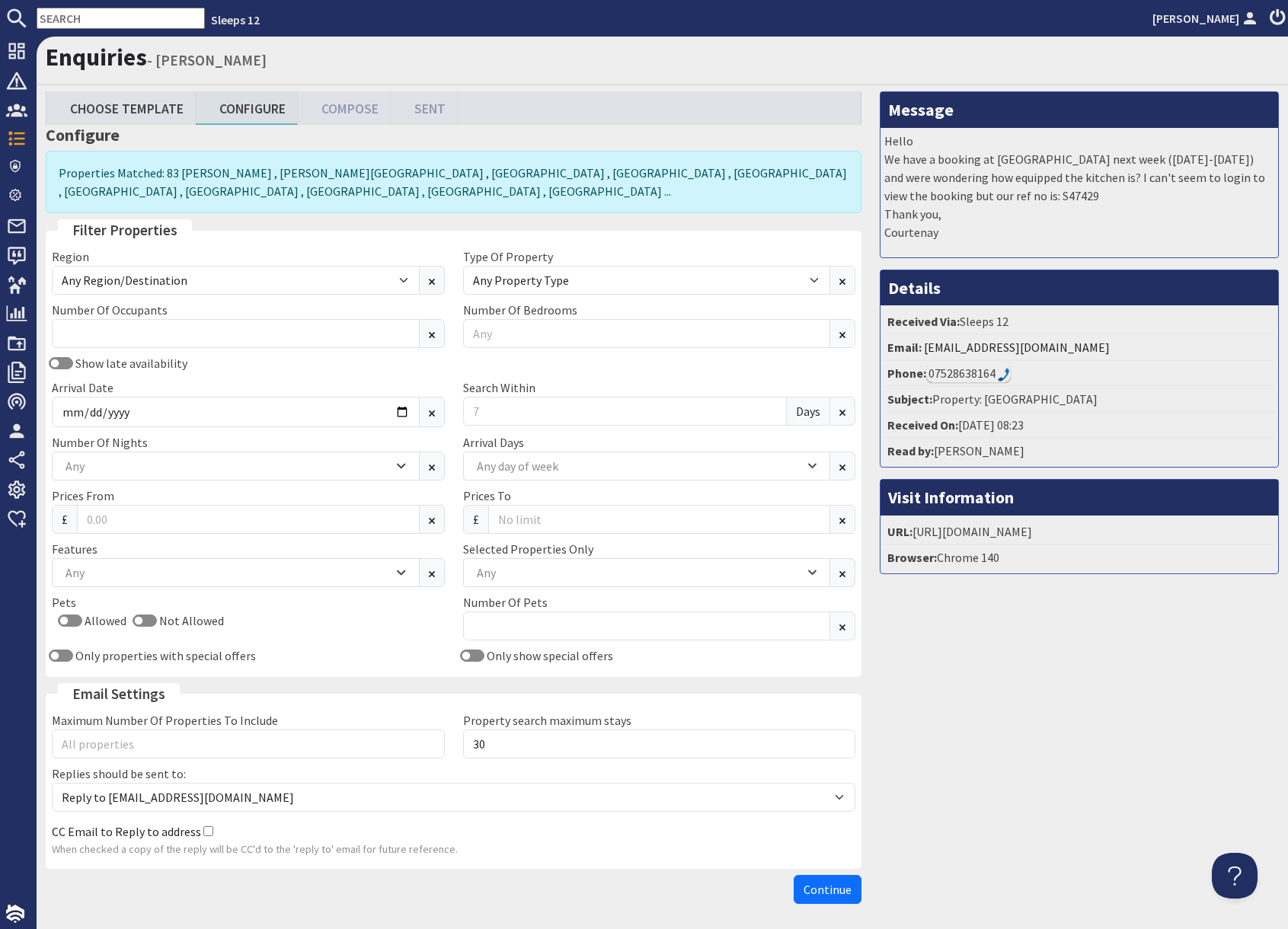
paste input "S47429"
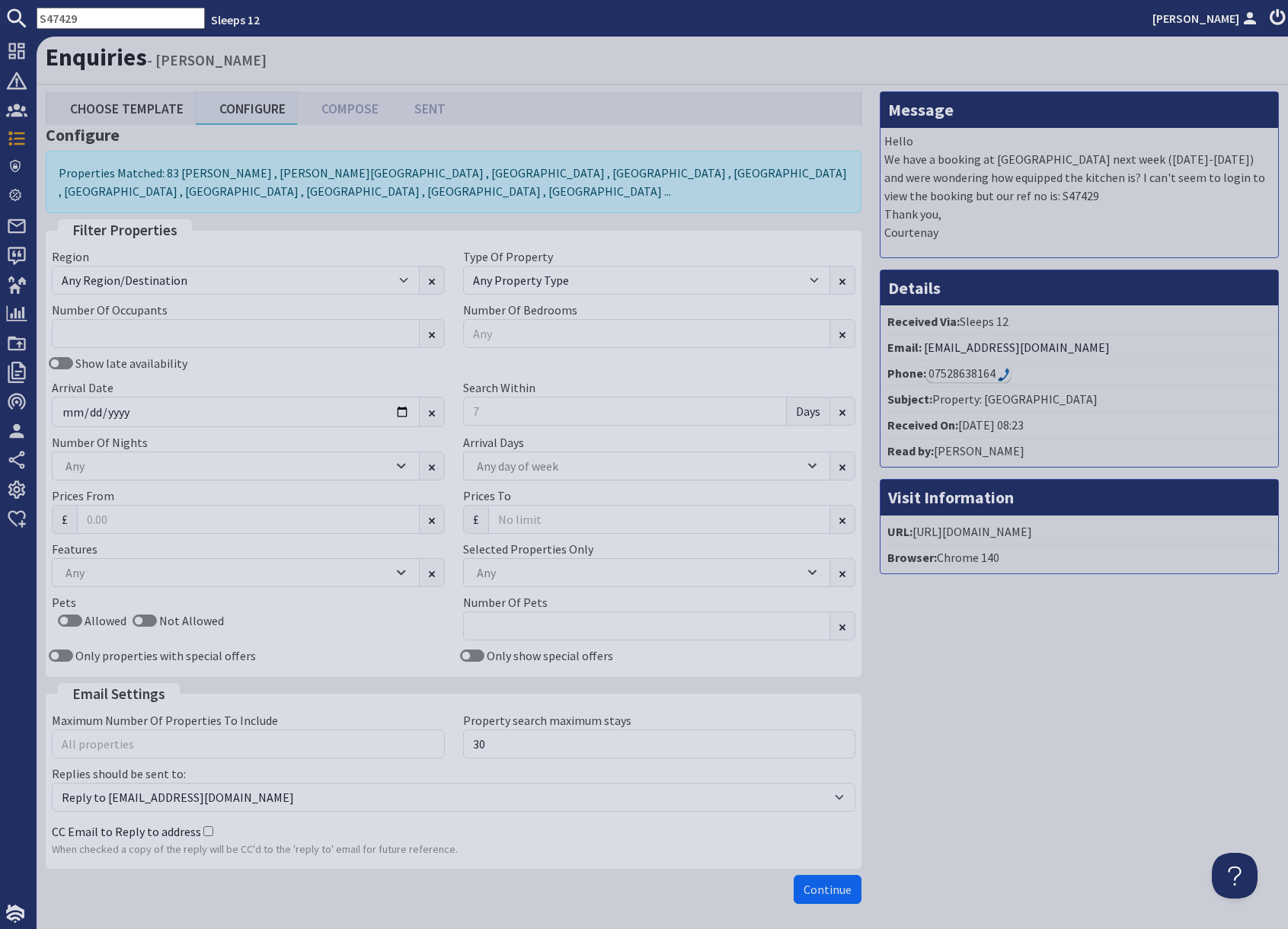
type input "S47429"
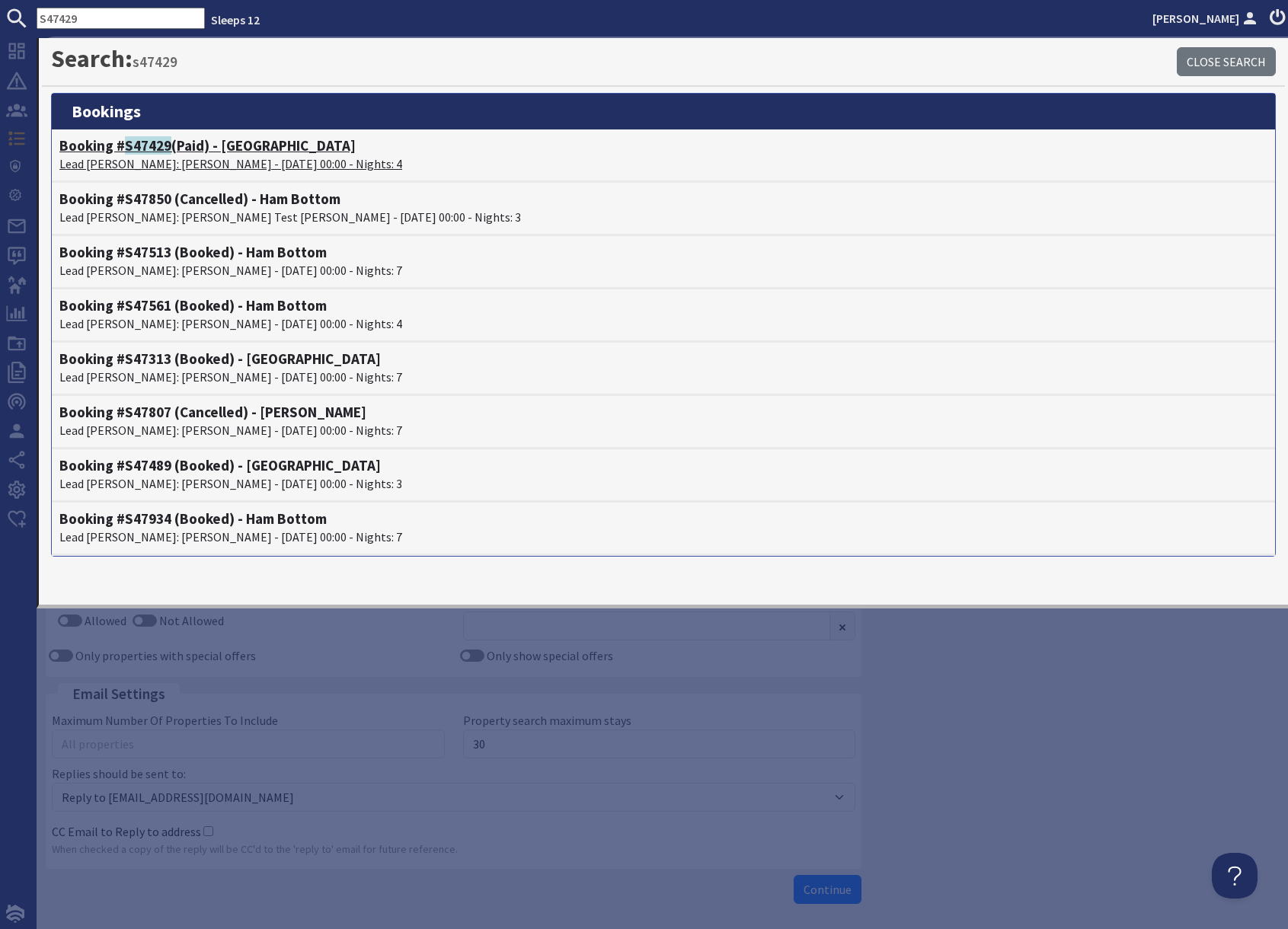
click at [175, 153] on h4 "Booking # S47429 (Paid) - Croftview" at bounding box center [663, 146] width 1208 height 18
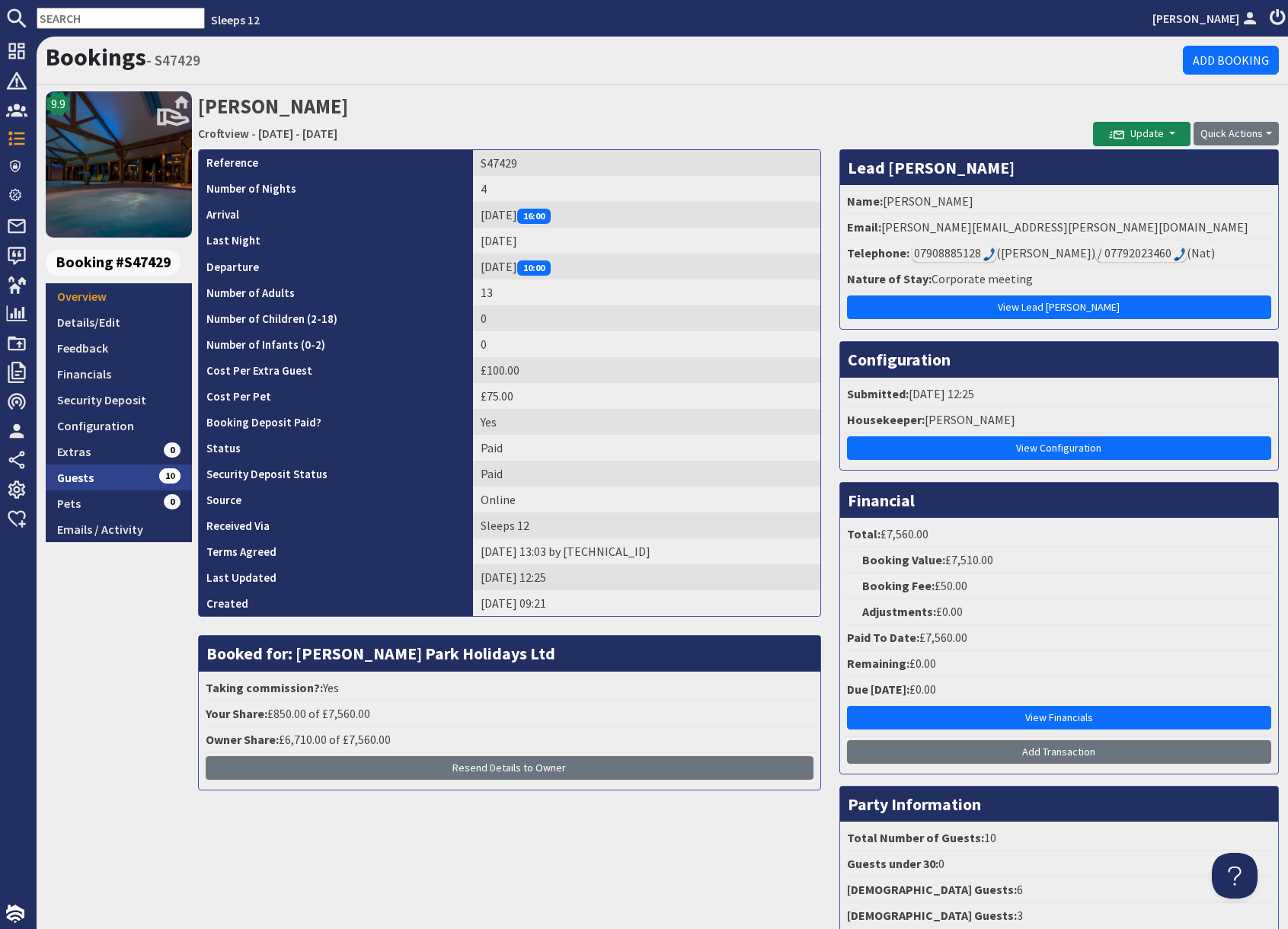
click at [110, 478] on link "Guests 10" at bounding box center [118, 476] width 146 height 26
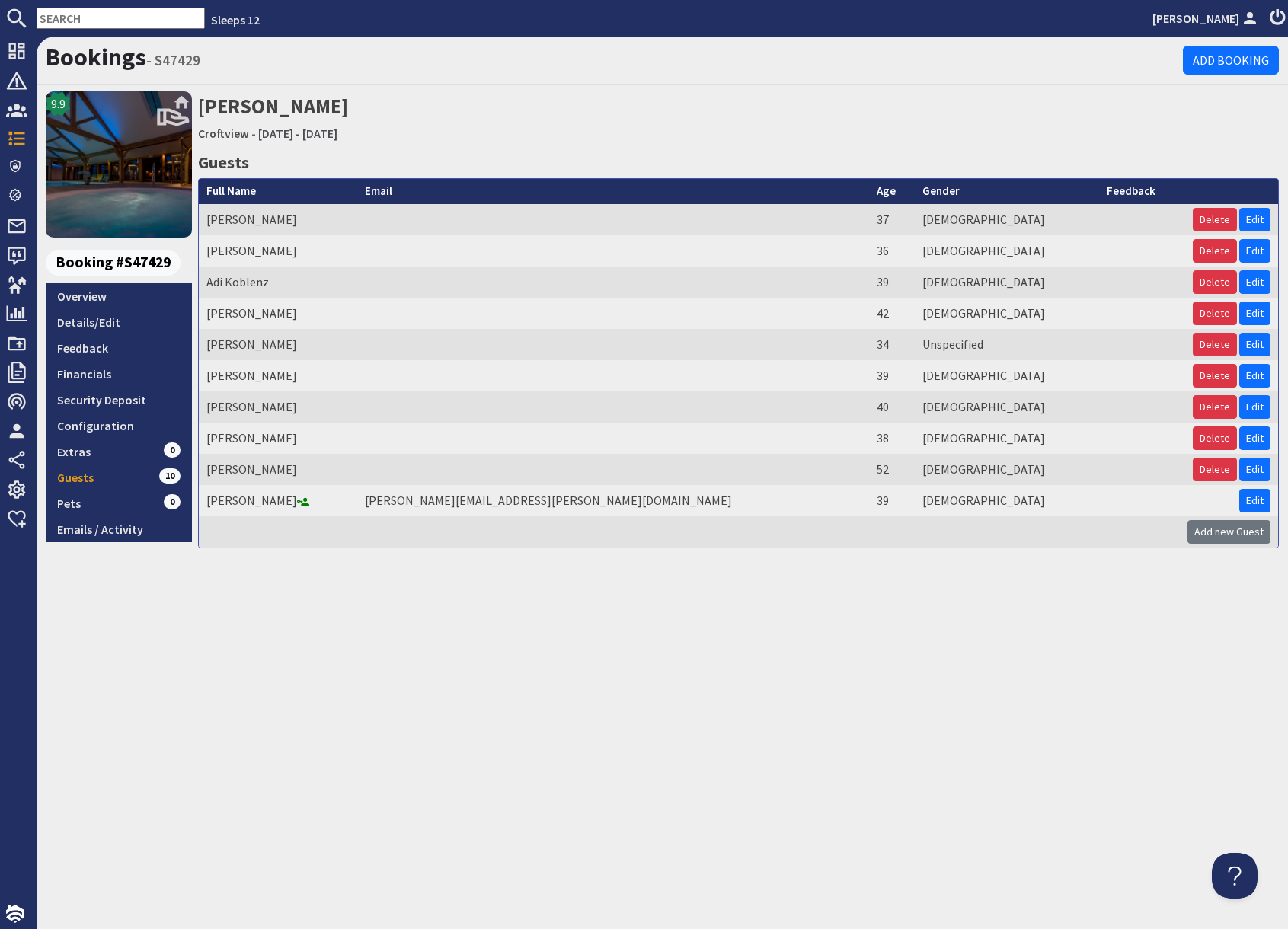
drag, startPoint x: 495, startPoint y: 629, endPoint x: 426, endPoint y: 631, distance: 69.0
click at [495, 629] on div "Bookings - S47429 Add Booking 9.9 Booking #S47429 Overview Details/Edit Feedbac…" at bounding box center [661, 482] width 1251 height 892
click at [99, 302] on link "Overview" at bounding box center [118, 295] width 146 height 26
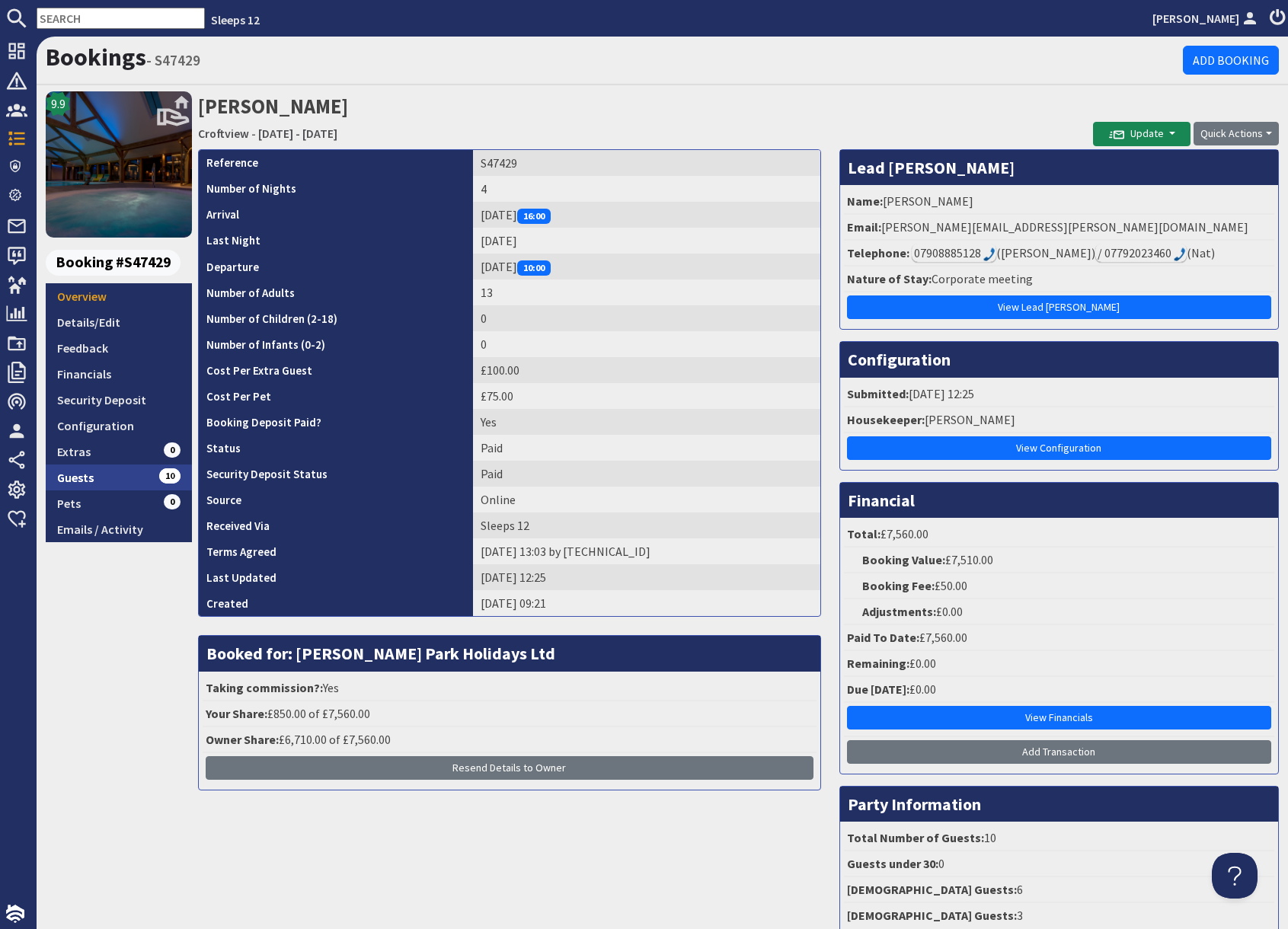
click at [108, 479] on link "Guests 10" at bounding box center [118, 476] width 146 height 26
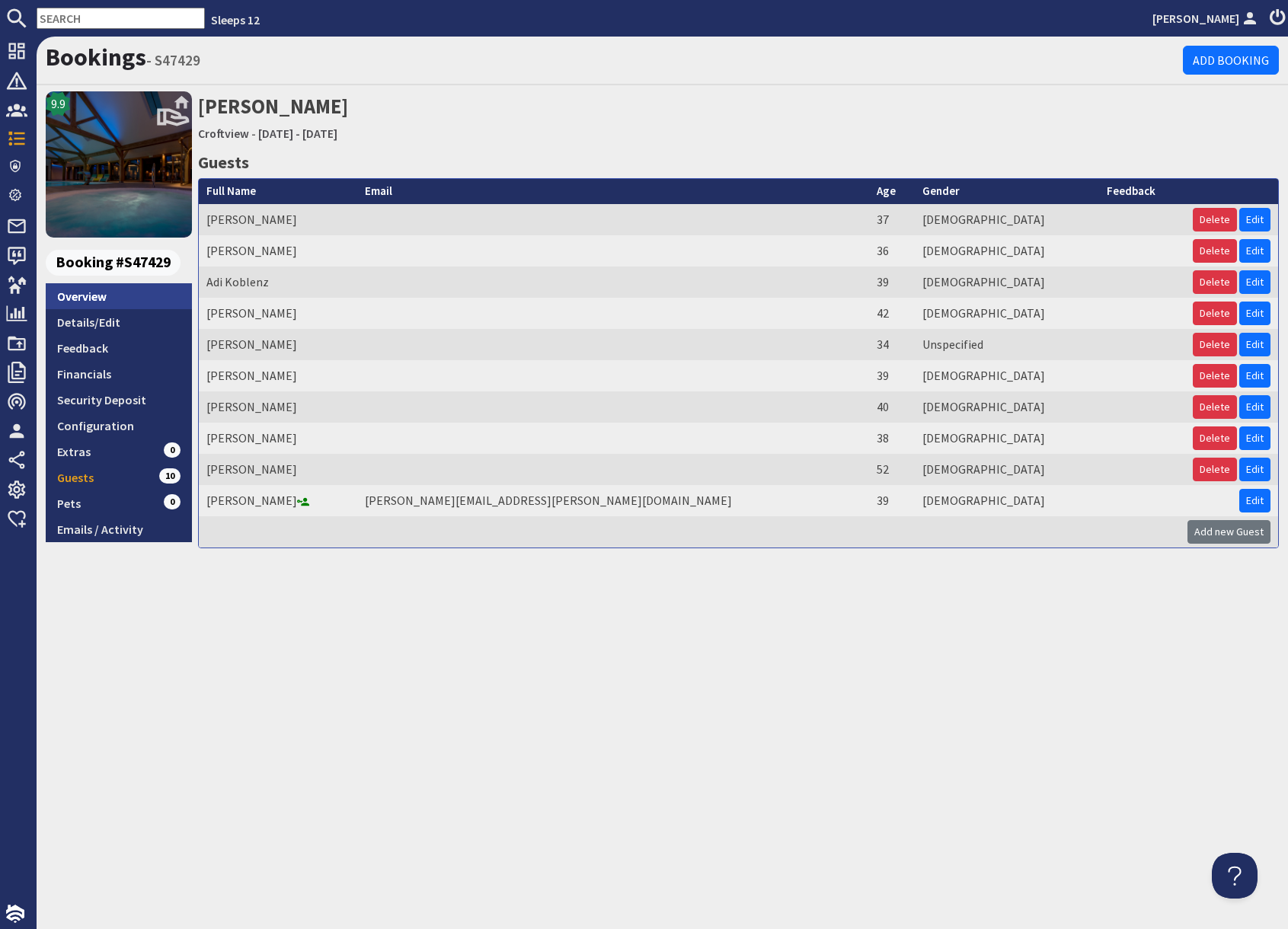
click at [103, 301] on link "Overview" at bounding box center [118, 295] width 146 height 26
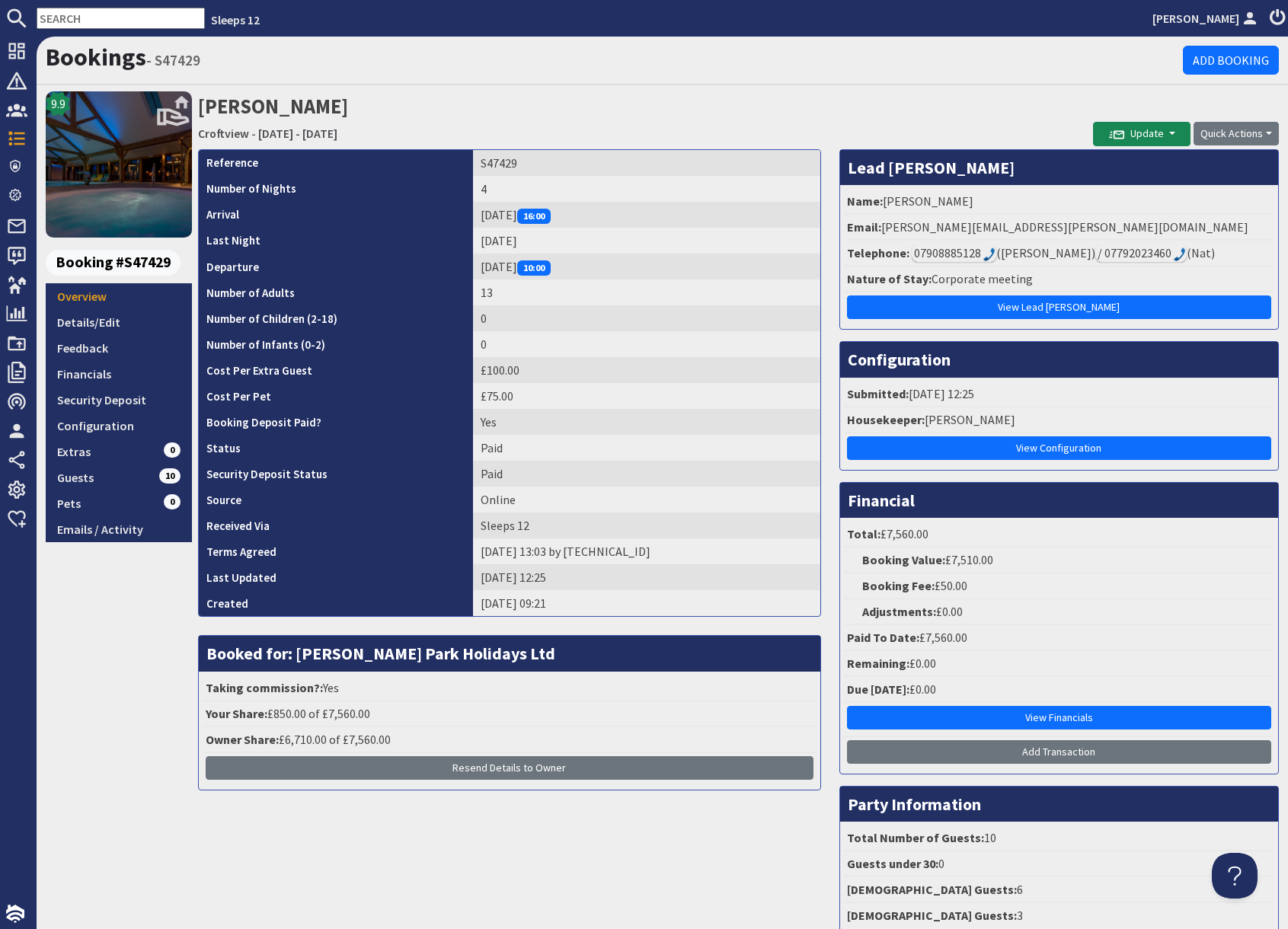
click at [94, 17] on input "text" at bounding box center [121, 19] width 169 height 21
paste input "gagandhaliwal_96@outlook.com"
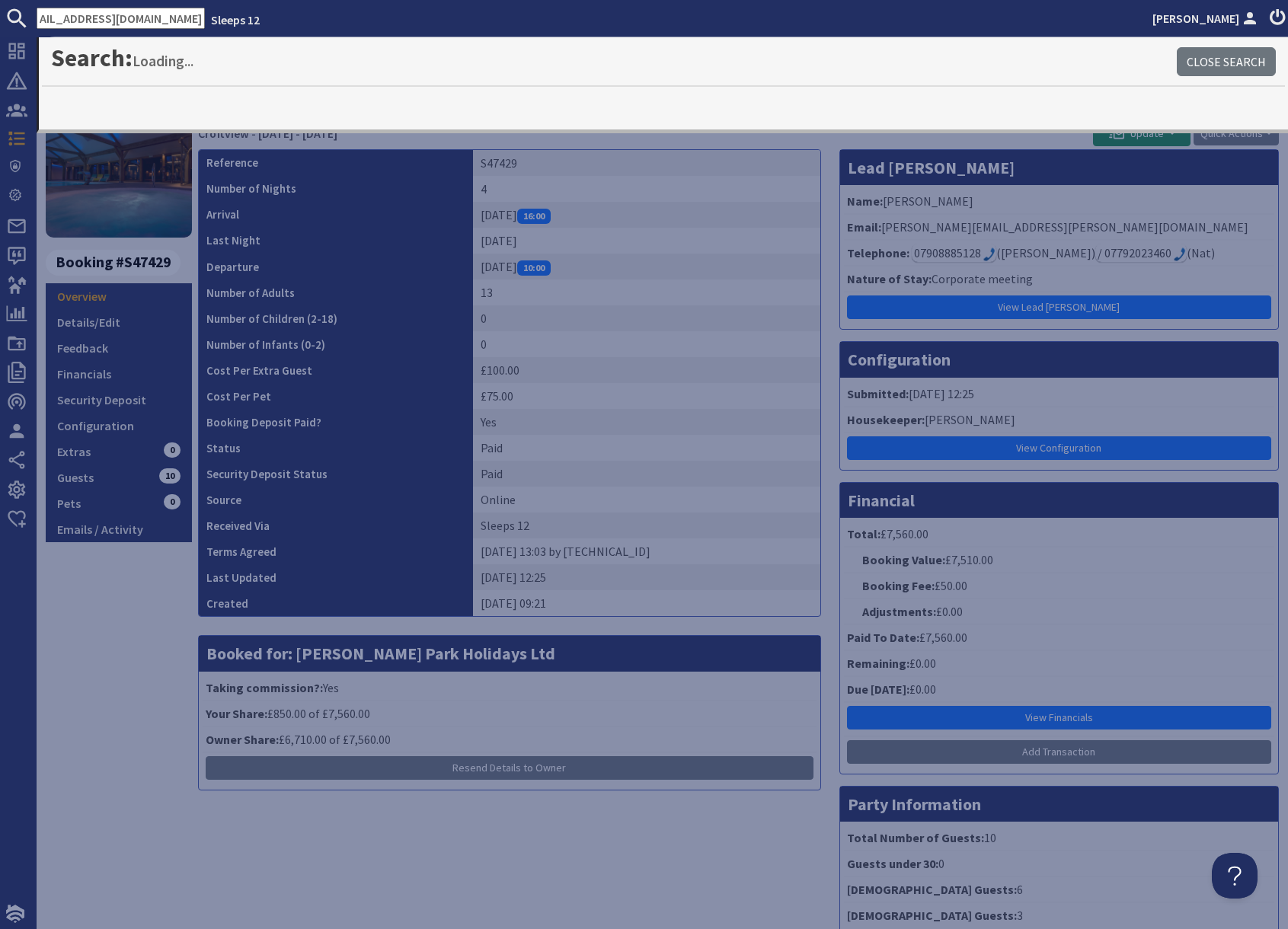
type input "gagandhaliwal_96@outlook.com"
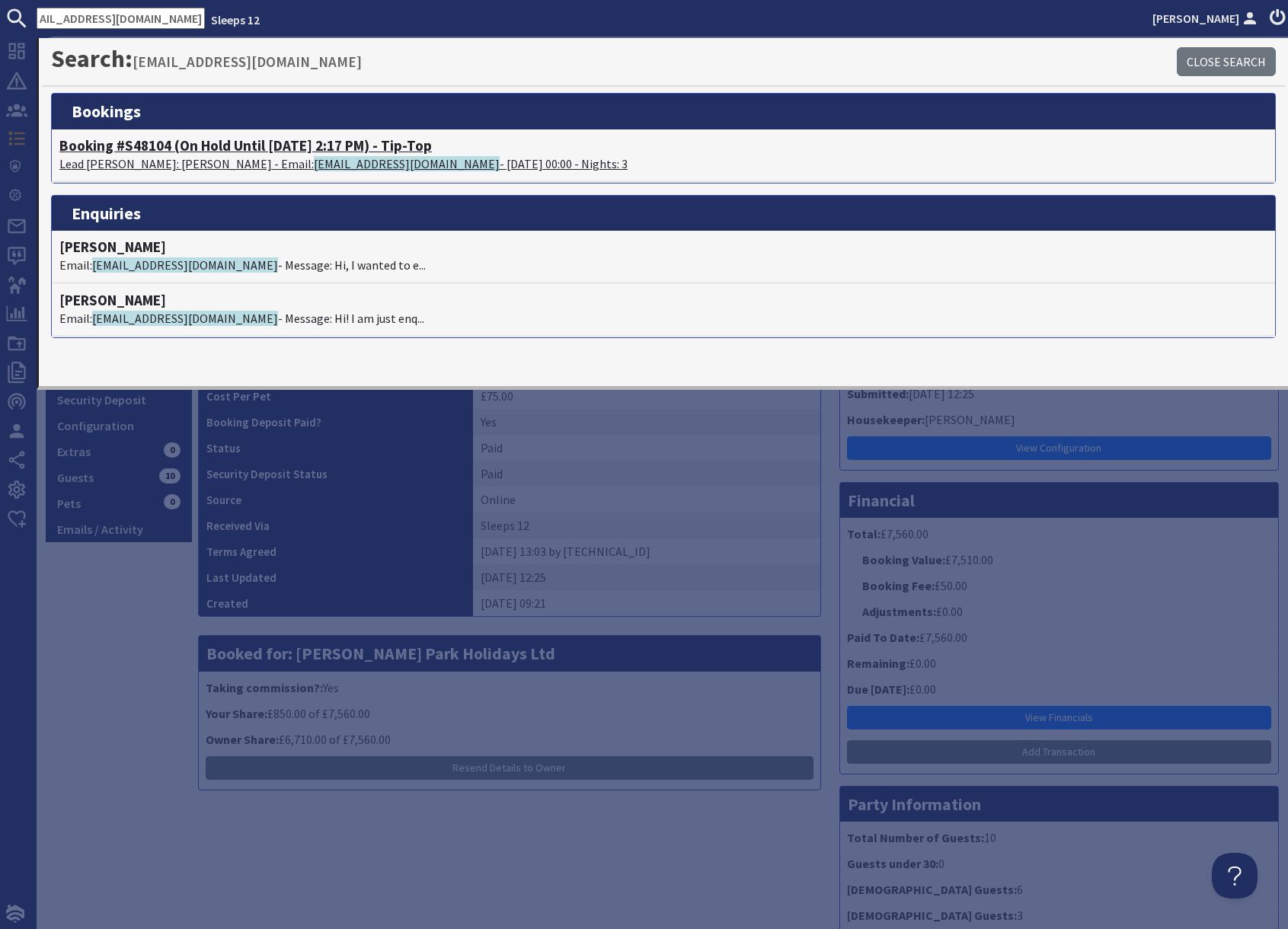
scroll to position [0, 0]
drag, startPoint x: 244, startPoint y: 163, endPoint x: 255, endPoint y: 169, distance: 12.5
click at [245, 164] on p "Lead Booker: Gagan Sandhu - Email: gagandhaliwal_96@outlook.com - 05/12/2025 00…" at bounding box center [663, 163] width 1208 height 19
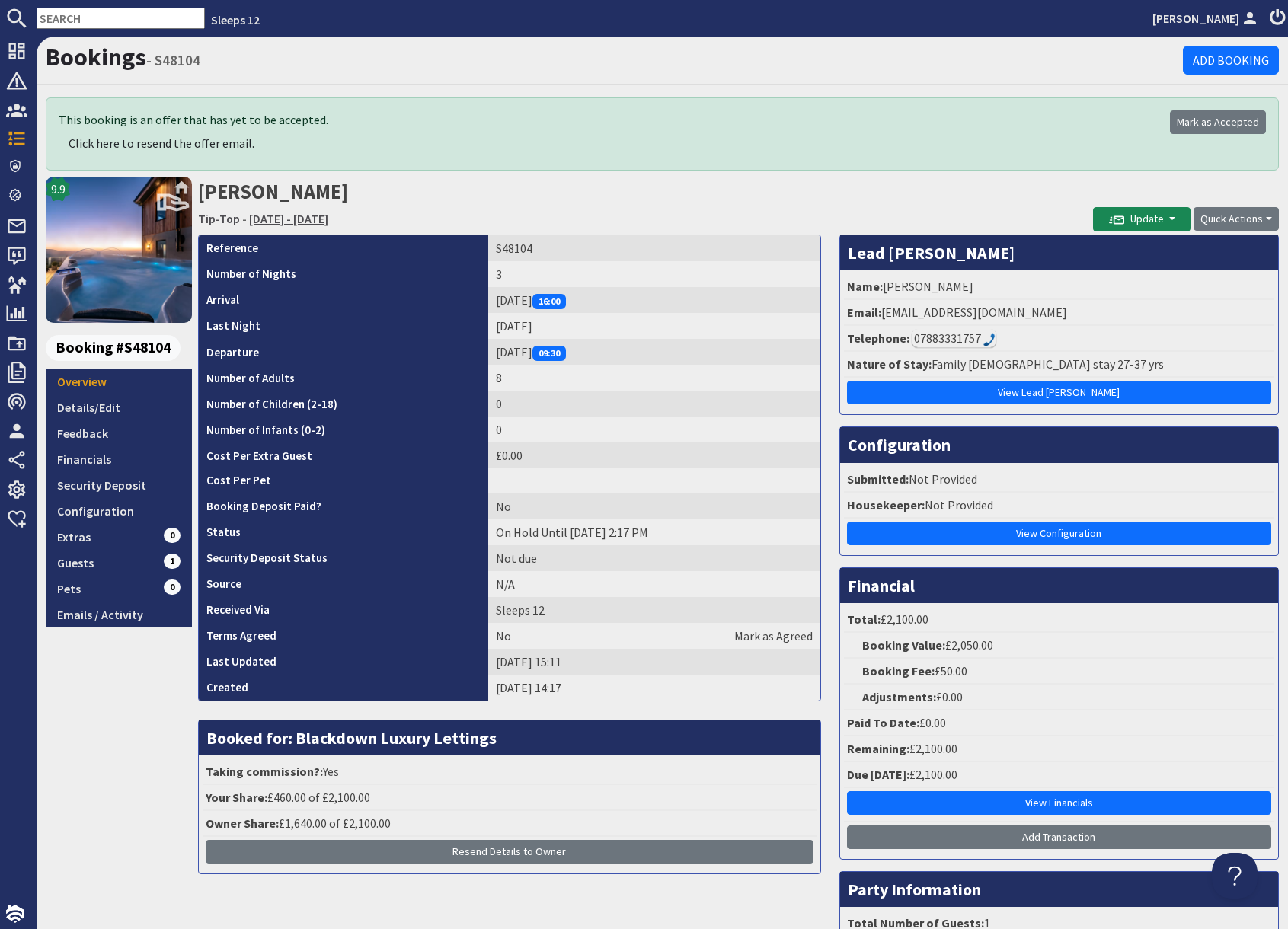
click at [328, 219] on link "Friday 05/12/2025 - Sunday 07/12/2025" at bounding box center [288, 218] width 79 height 15
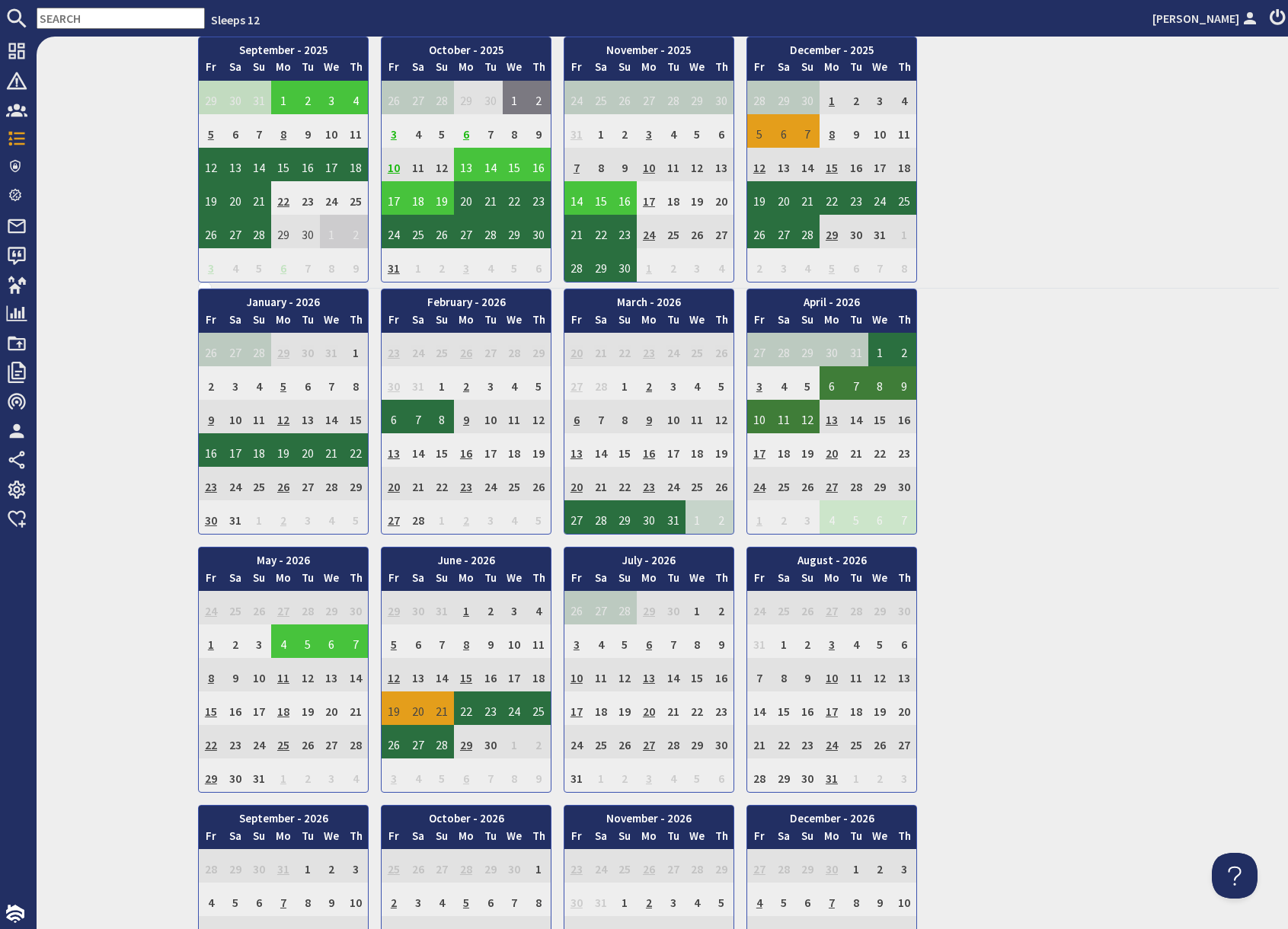
click at [109, 19] on input "text" at bounding box center [121, 19] width 169 height 21
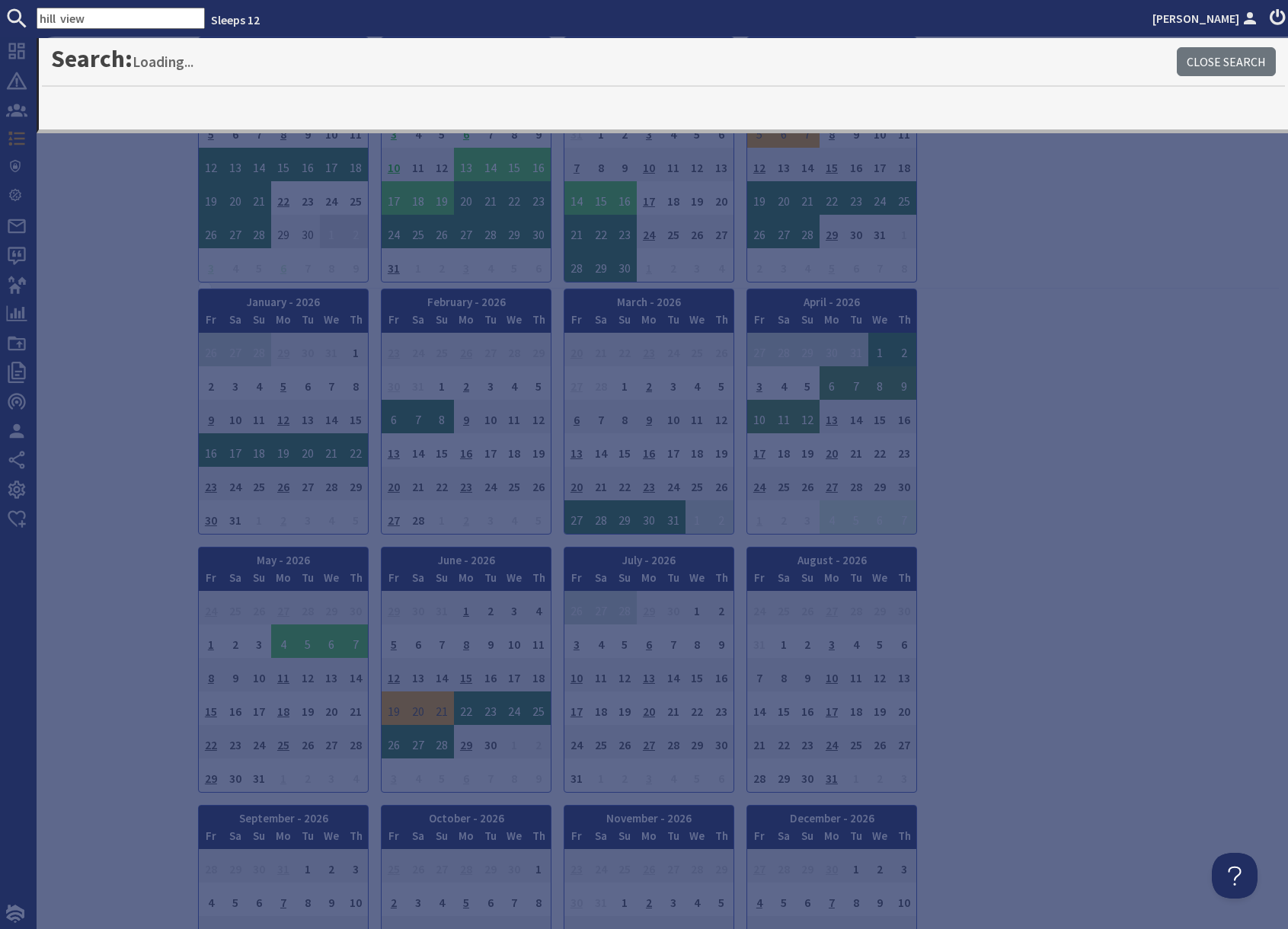
type input "hill view"
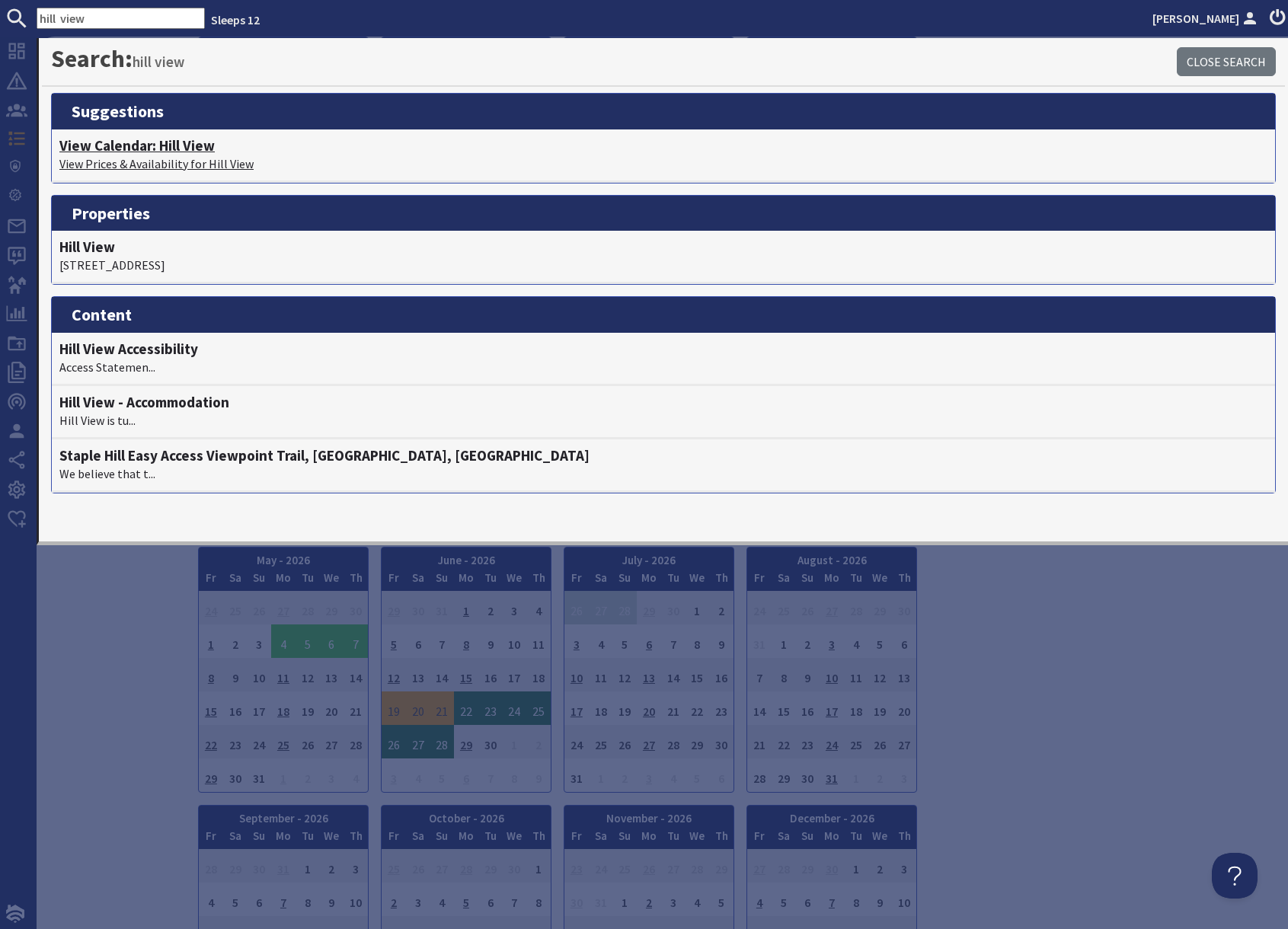
click at [135, 153] on h4 "View Calendar: Hill View" at bounding box center [663, 146] width 1208 height 18
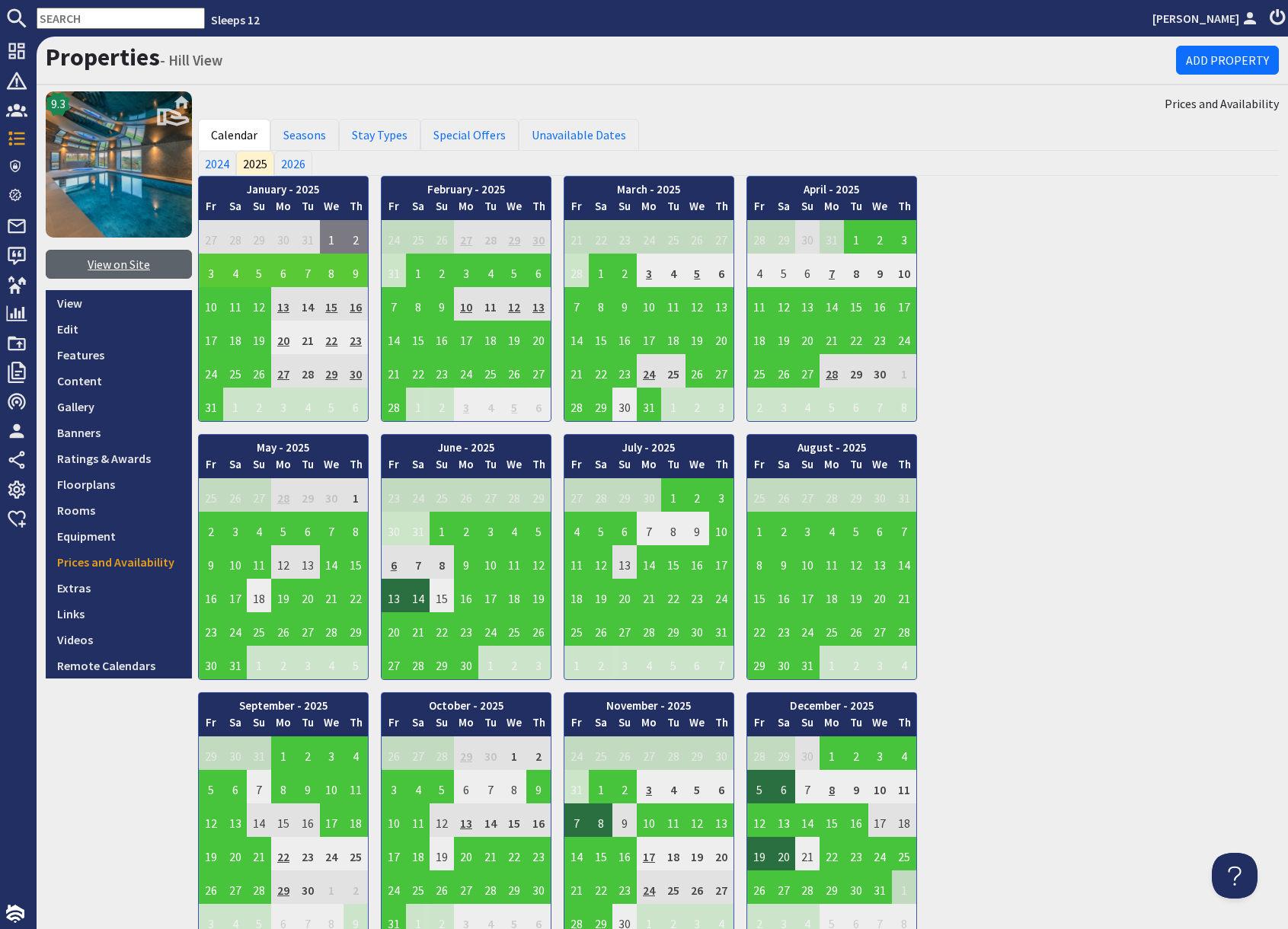
click at [122, 269] on link "View on Site" at bounding box center [118, 264] width 146 height 29
click at [124, 23] on input "text" at bounding box center [121, 19] width 169 height 21
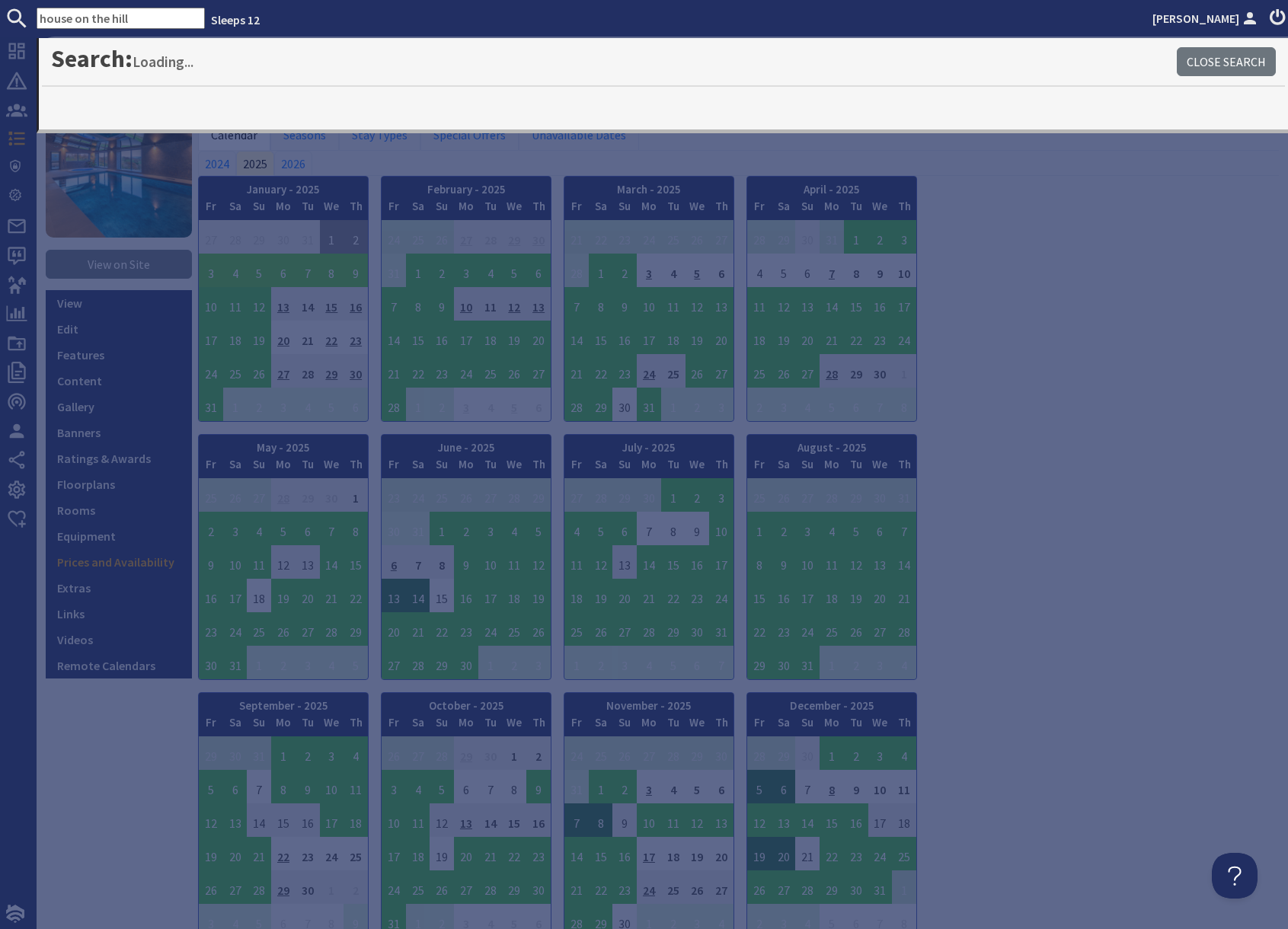
type input "house on the hill"
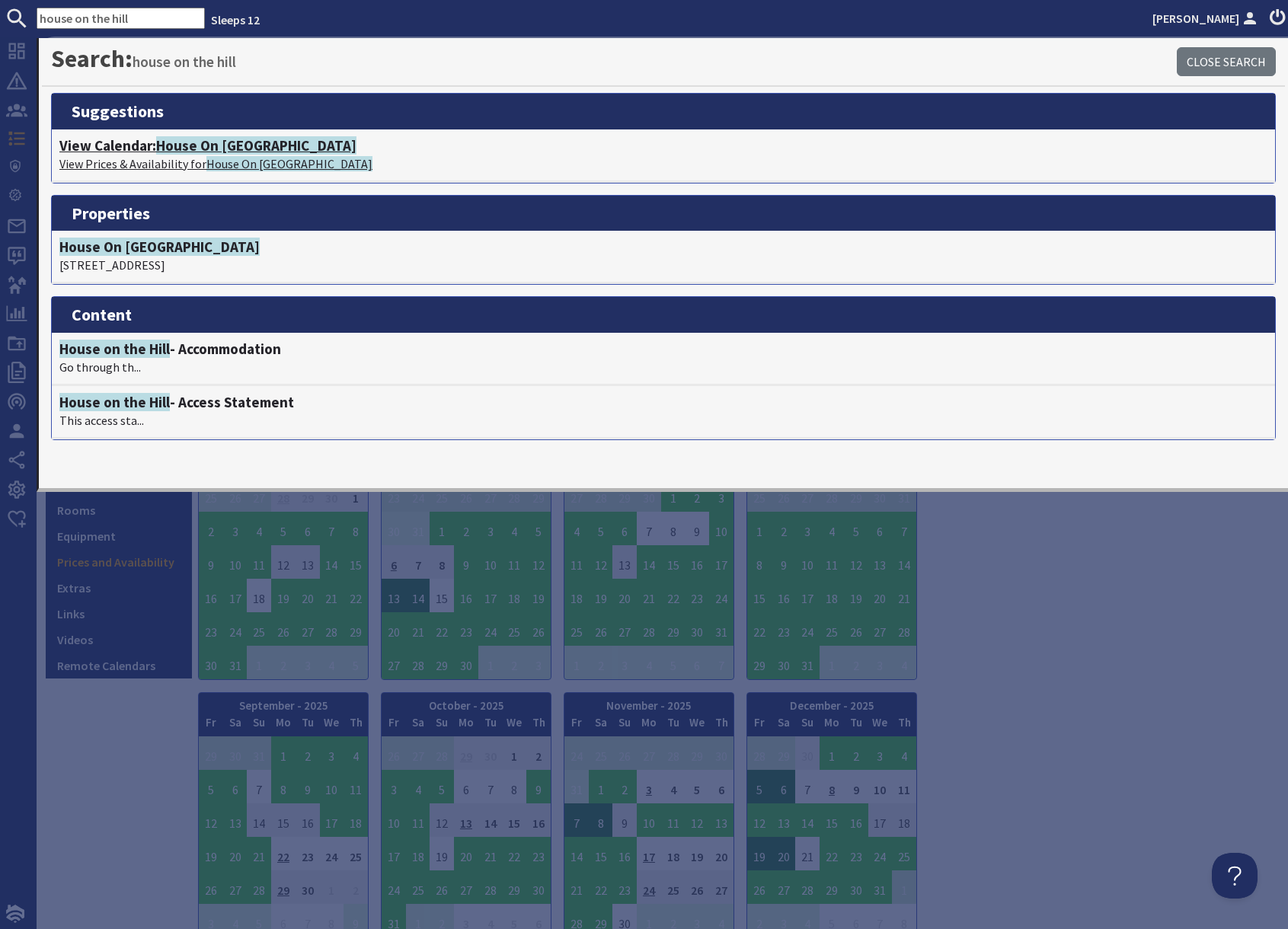
click at [130, 165] on p "View Prices & Availability for House On The Hill" at bounding box center [663, 163] width 1208 height 19
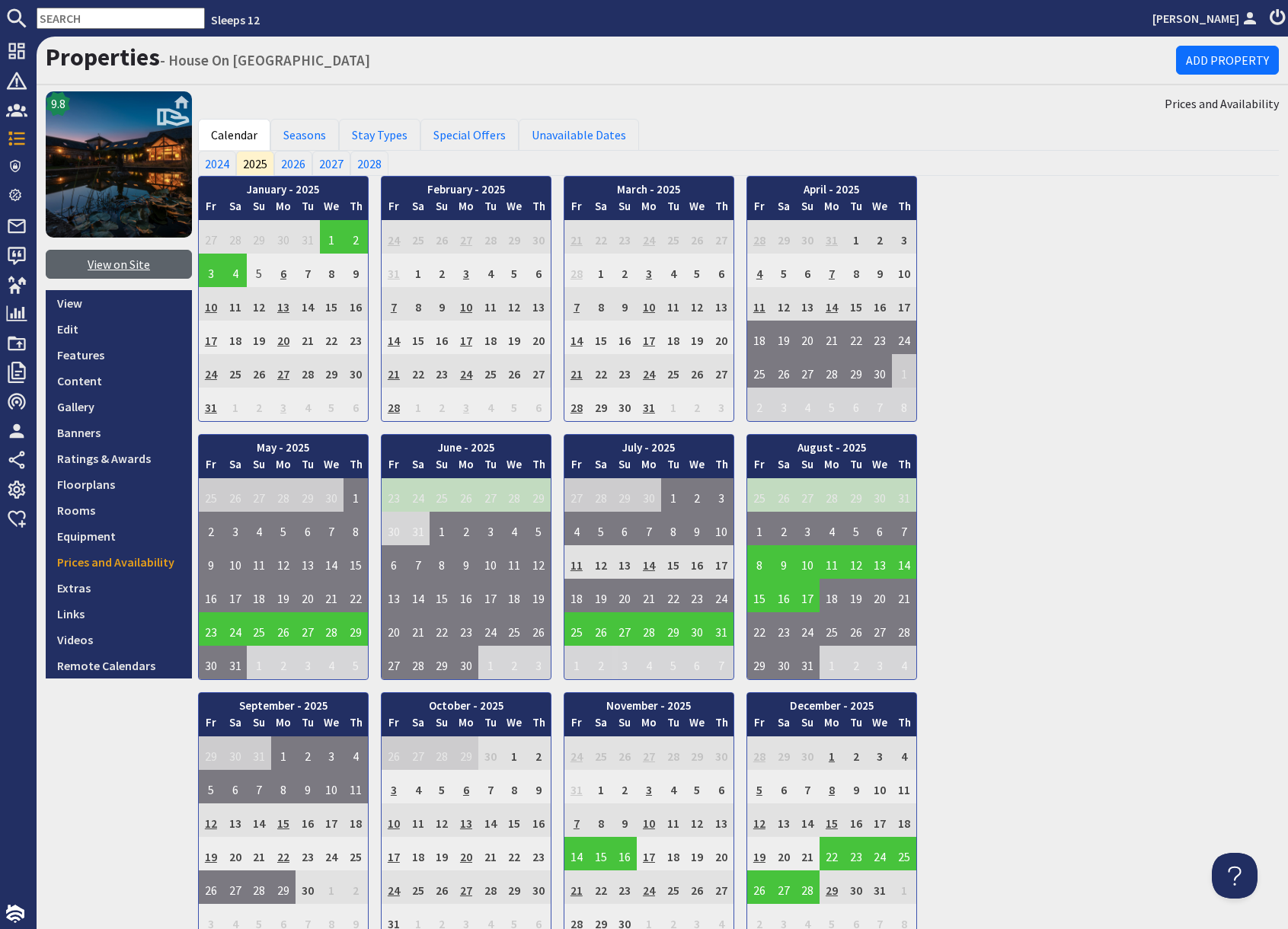
scroll to position [3, 0]
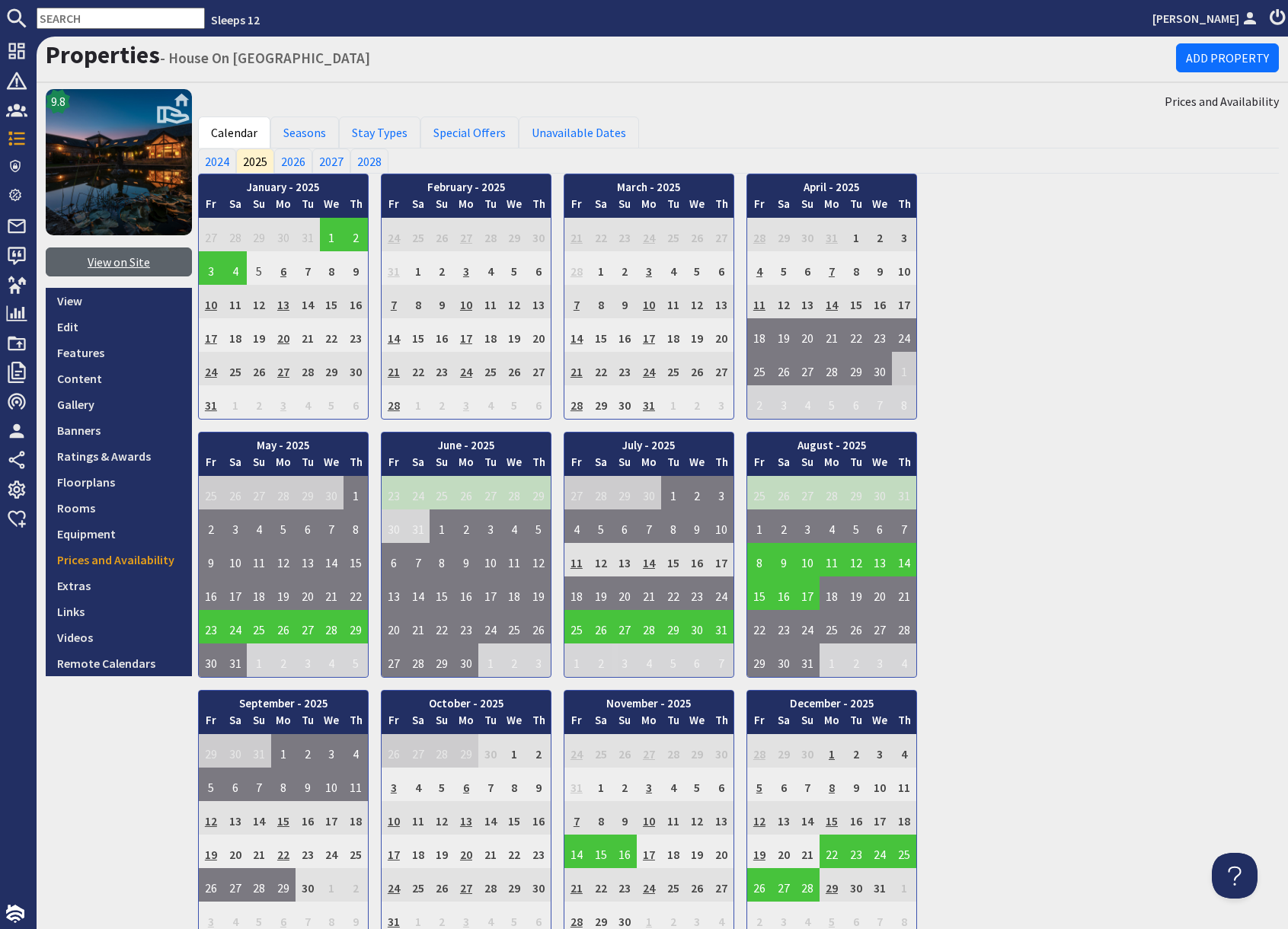
click at [119, 264] on link "View on Site" at bounding box center [118, 262] width 146 height 29
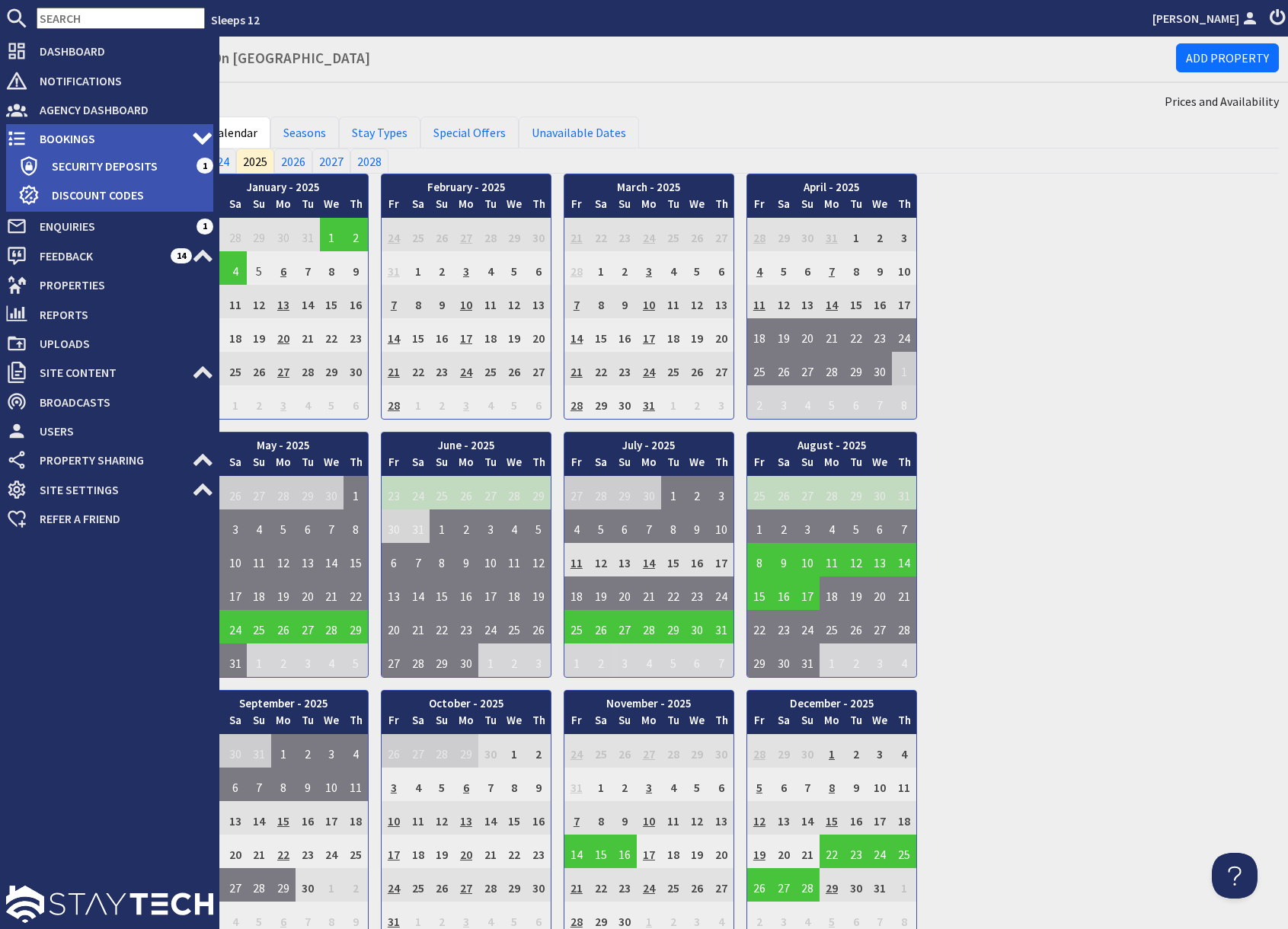
click at [81, 146] on span "Bookings" at bounding box center [109, 138] width 164 height 24
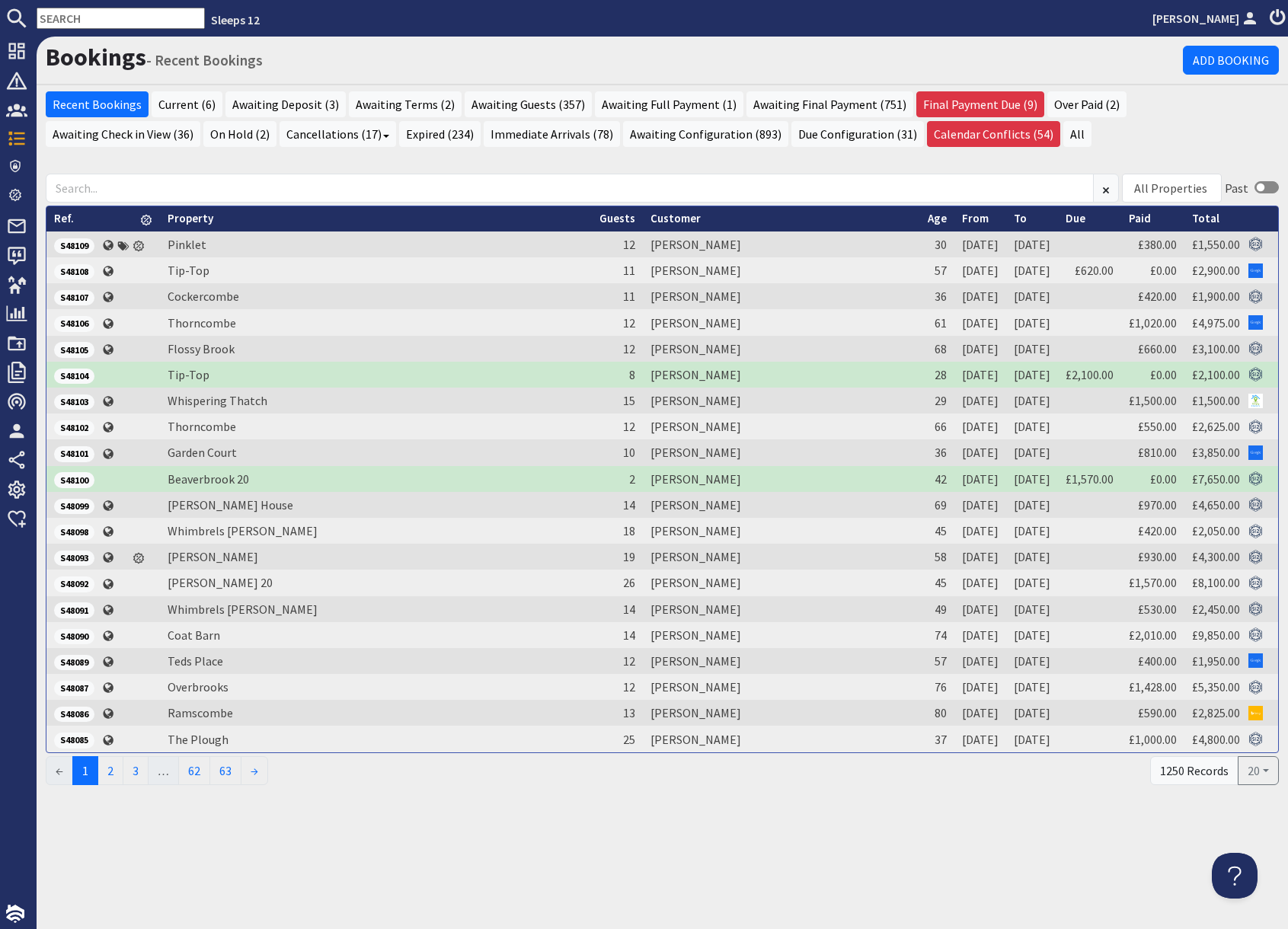
click at [68, 19] on input "text" at bounding box center [121, 19] width 169 height 21
paste input "S46173"
type input "S46173"
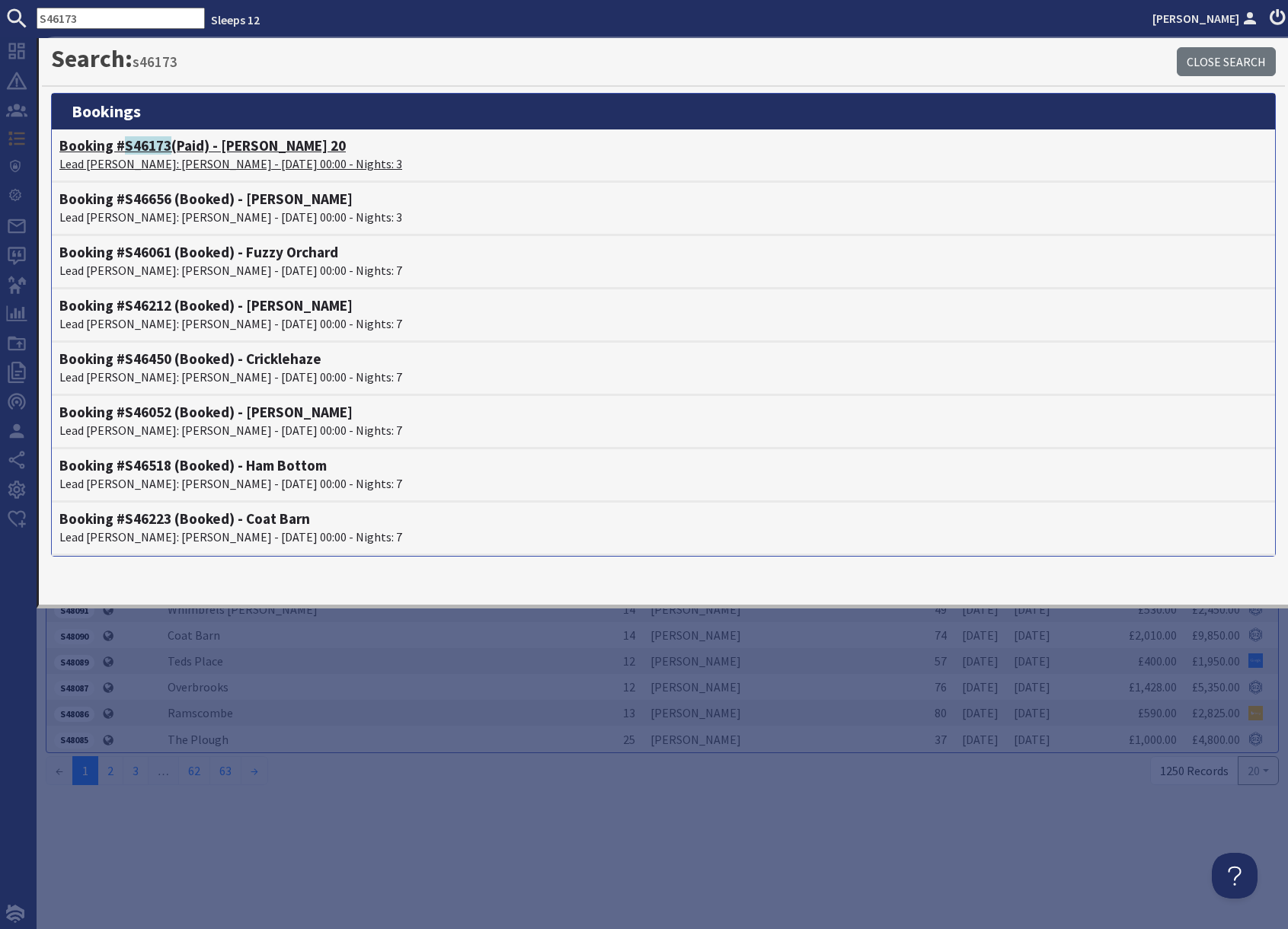
click at [159, 159] on p "Lead Booker: Anna Cattermole - 03/10/2025 00:00 - Nights: 3" at bounding box center [663, 163] width 1208 height 19
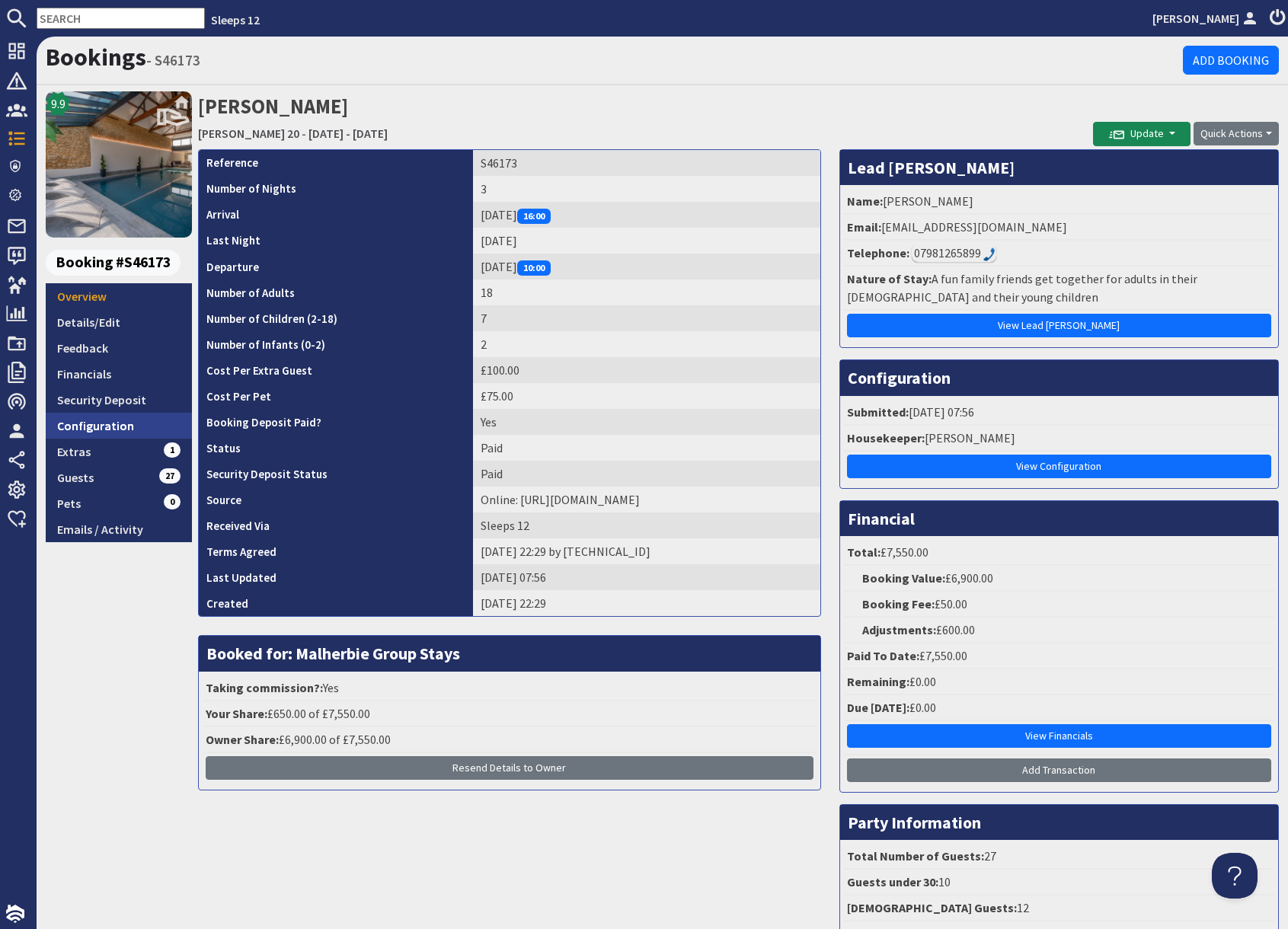
click at [128, 427] on link "Configuration" at bounding box center [118, 425] width 146 height 26
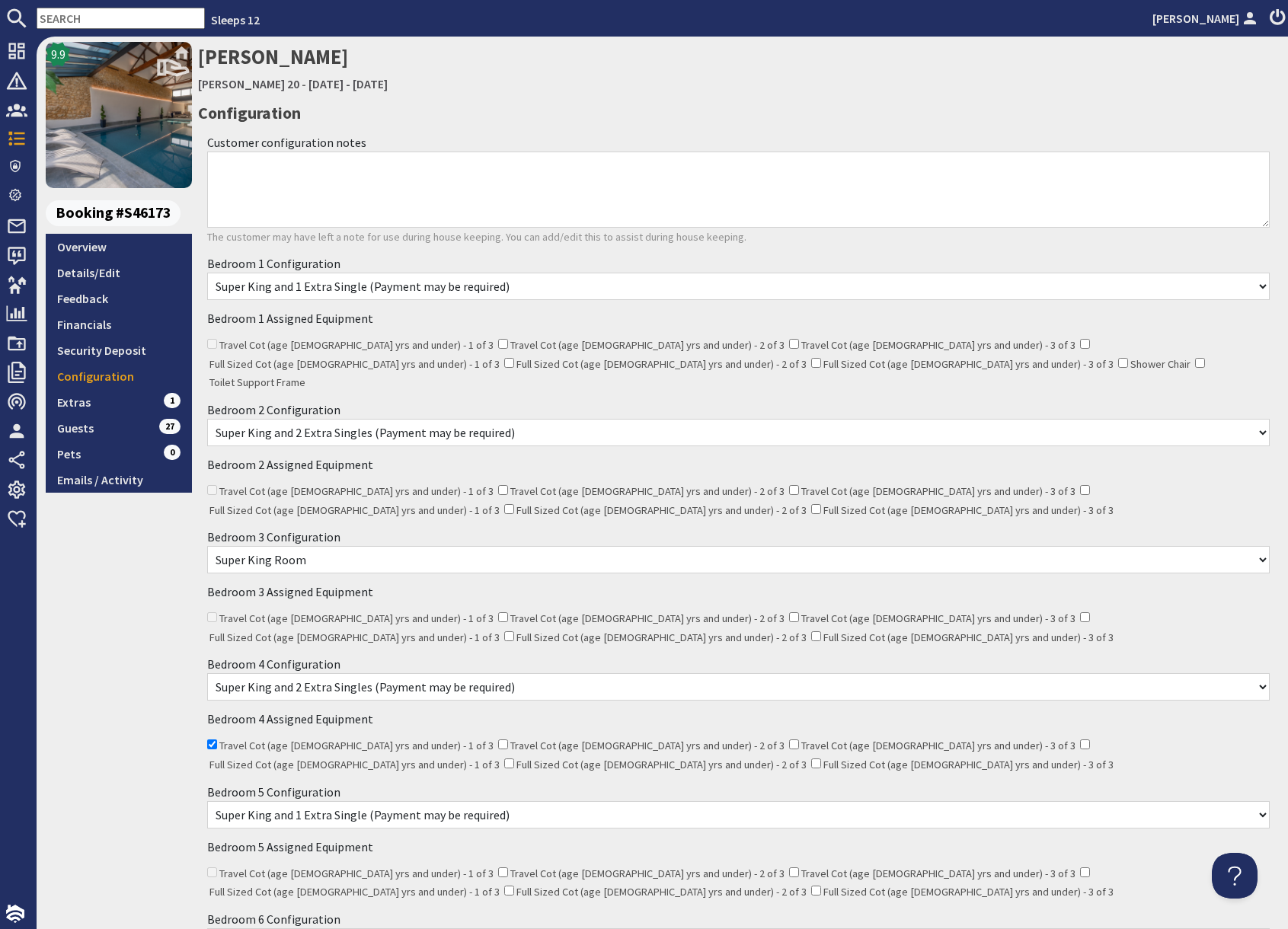
scroll to position [44, 0]
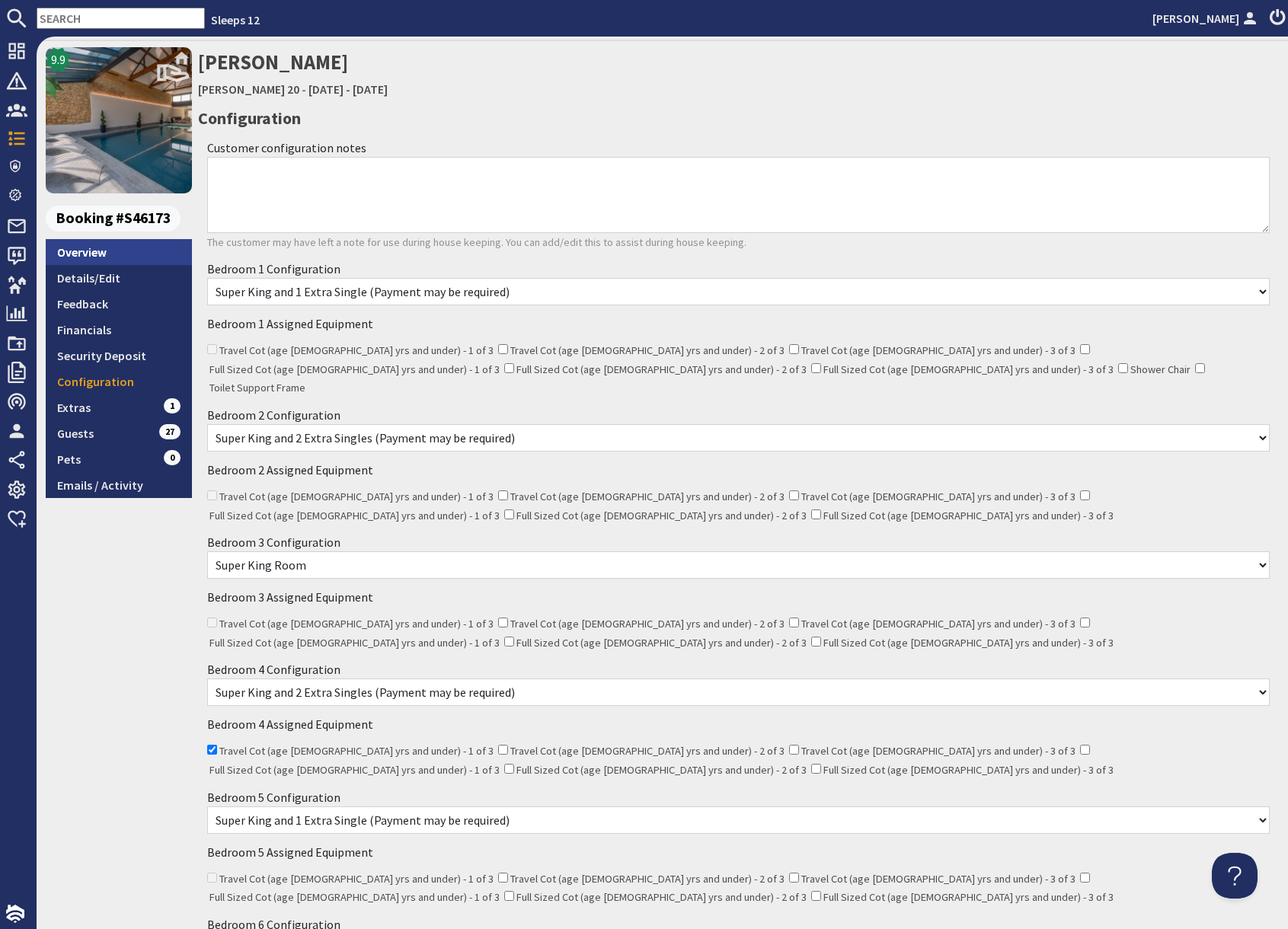
click at [116, 252] on link "Overview" at bounding box center [118, 251] width 146 height 26
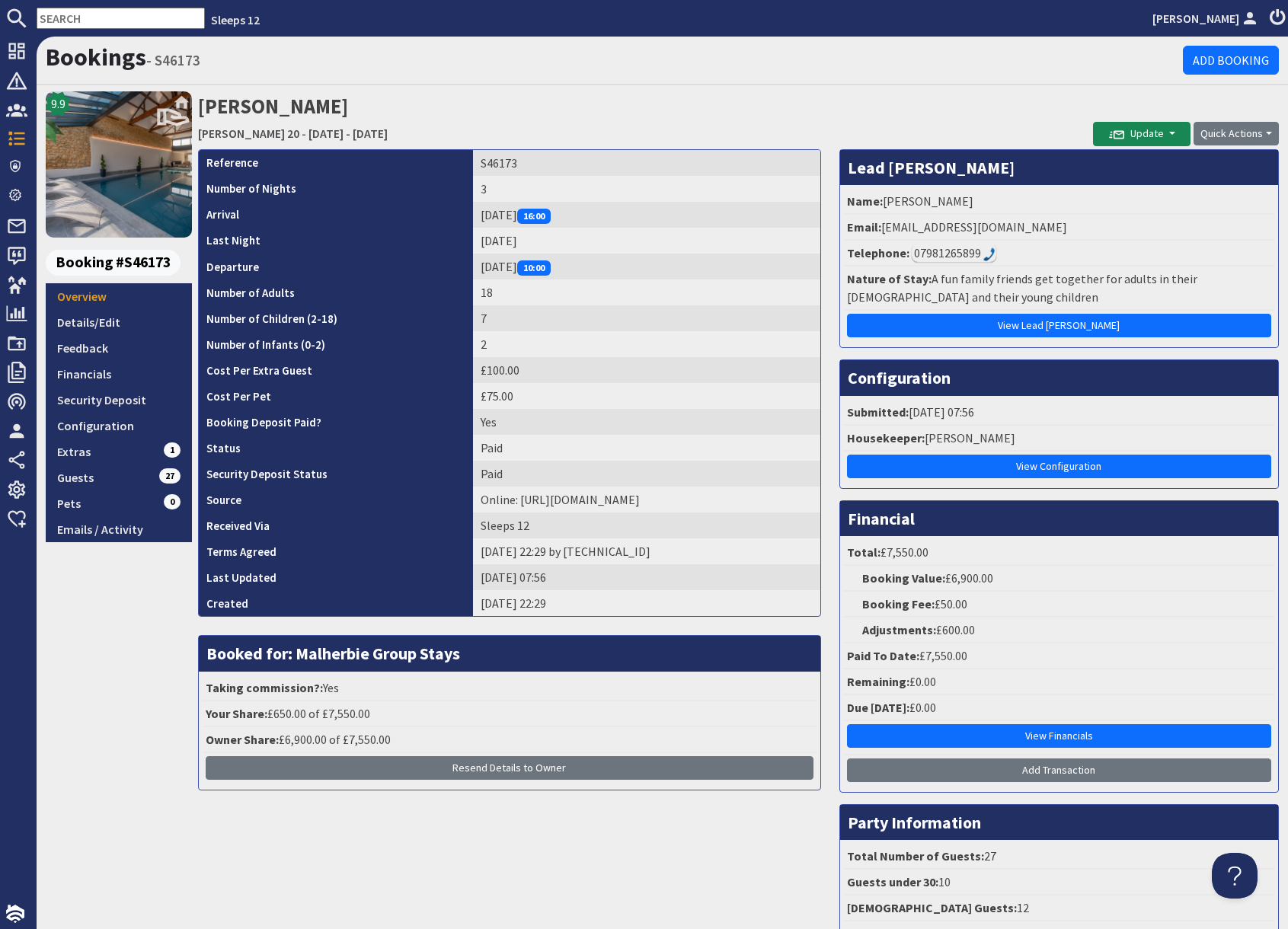
click at [938, 105] on h2 "Anna Cattermole Churchill 20 - Friday 03/10/2025 - Sunday 05/10/2025" at bounding box center [645, 118] width 895 height 54
drag, startPoint x: 881, startPoint y: 229, endPoint x: 1030, endPoint y: 227, distance: 149.0
click at [1030, 227] on li "Email: anna_t1@hotmail.com" at bounding box center [1058, 227] width 431 height 26
click at [108, 429] on link "Configuration" at bounding box center [118, 425] width 146 height 26
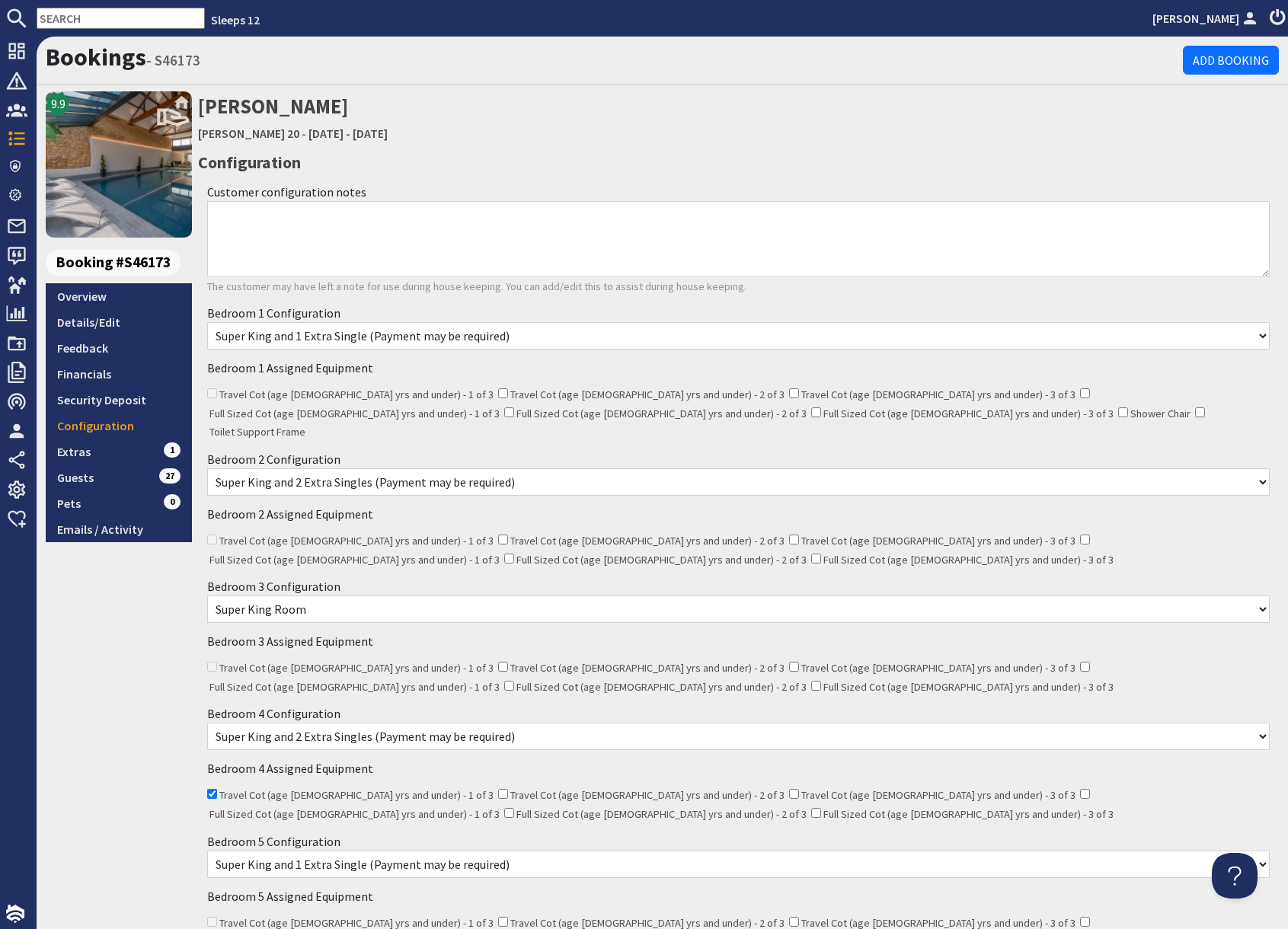
click at [99, 25] on input "text" at bounding box center [121, 19] width 169 height 21
paste input "S47429"
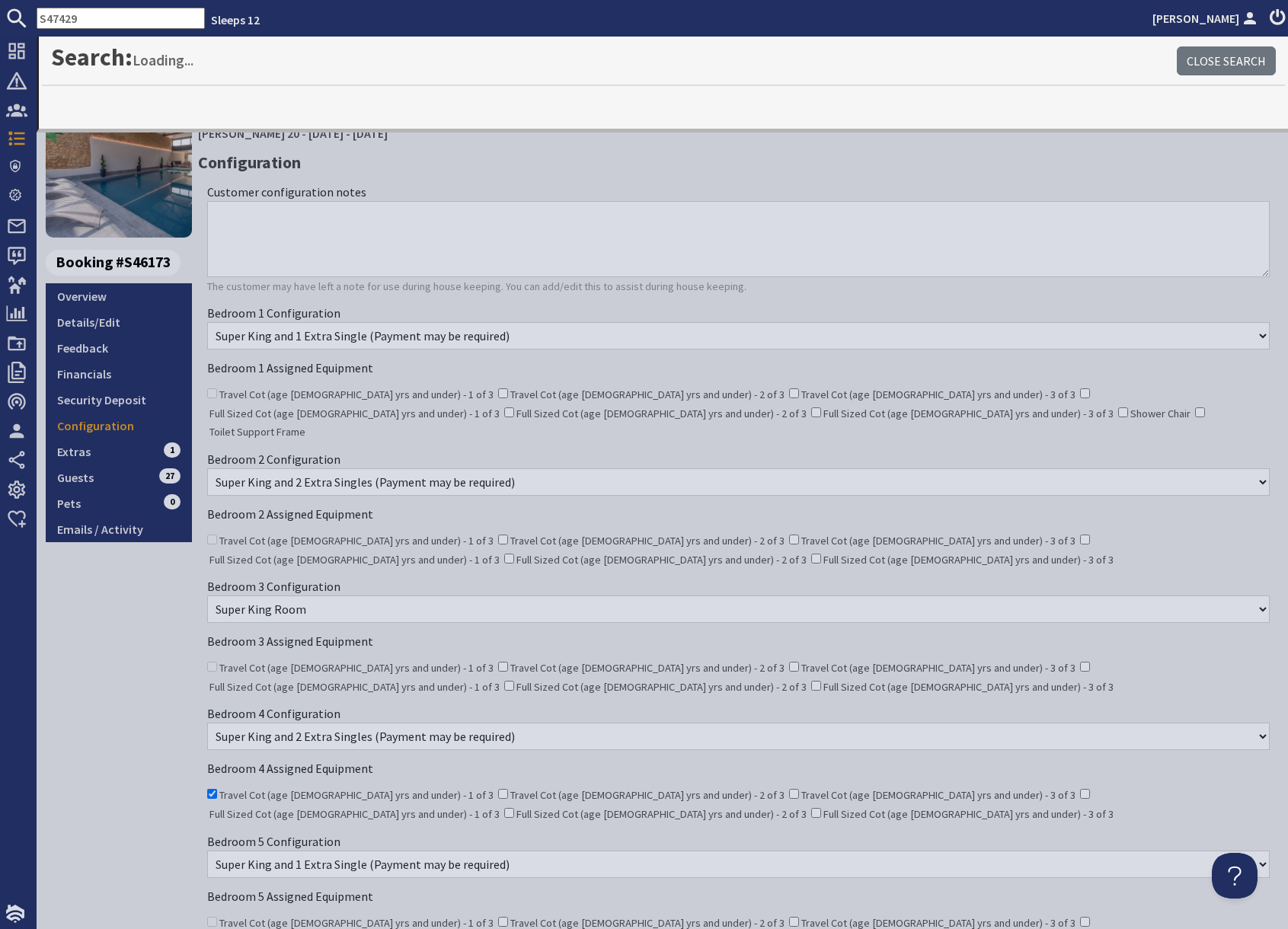
type input "S47429"
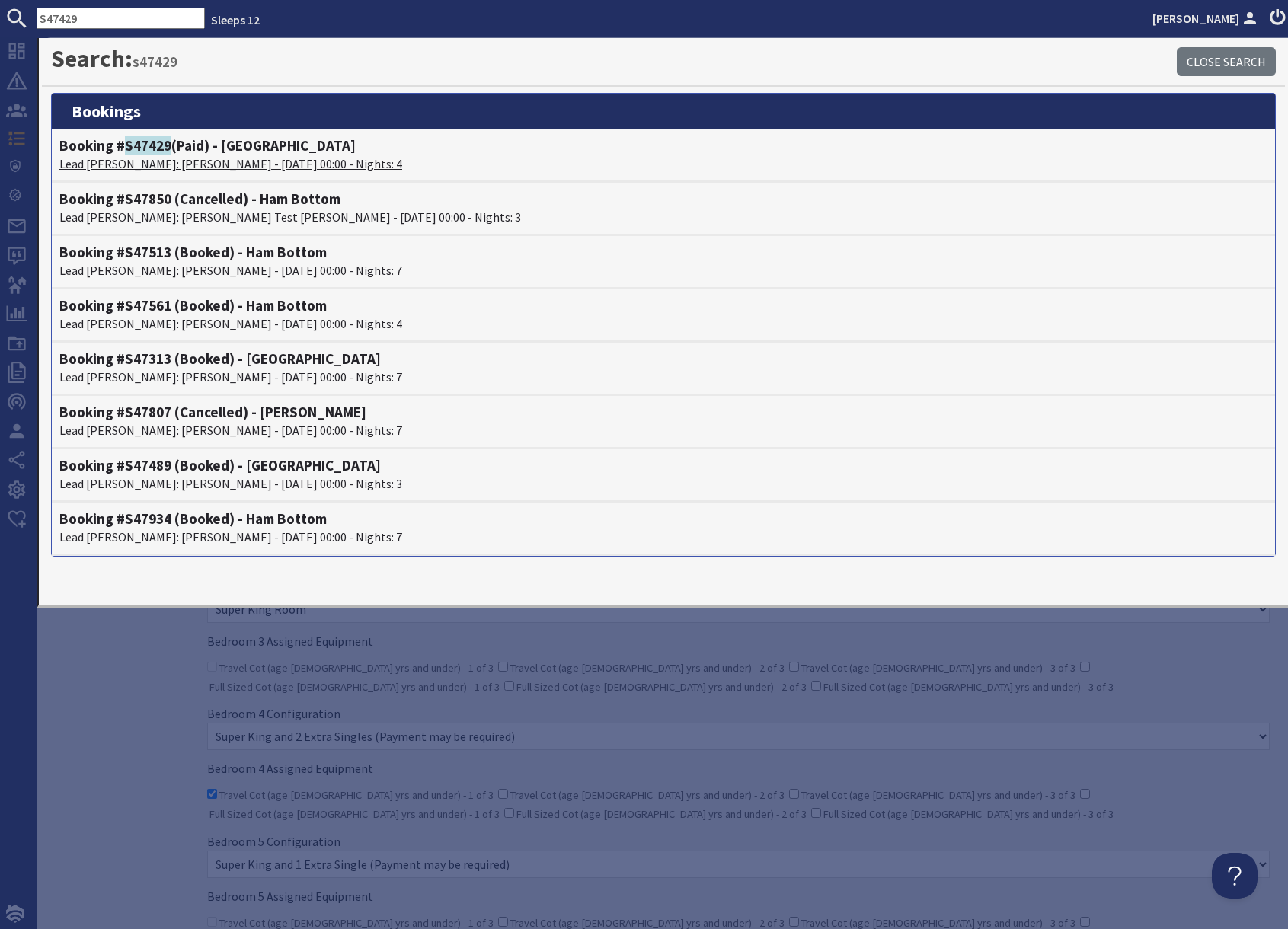
click at [182, 156] on p "Lead Booker: Kelly Elston - 06/10/2025 00:00 - Nights: 4" at bounding box center [663, 163] width 1208 height 19
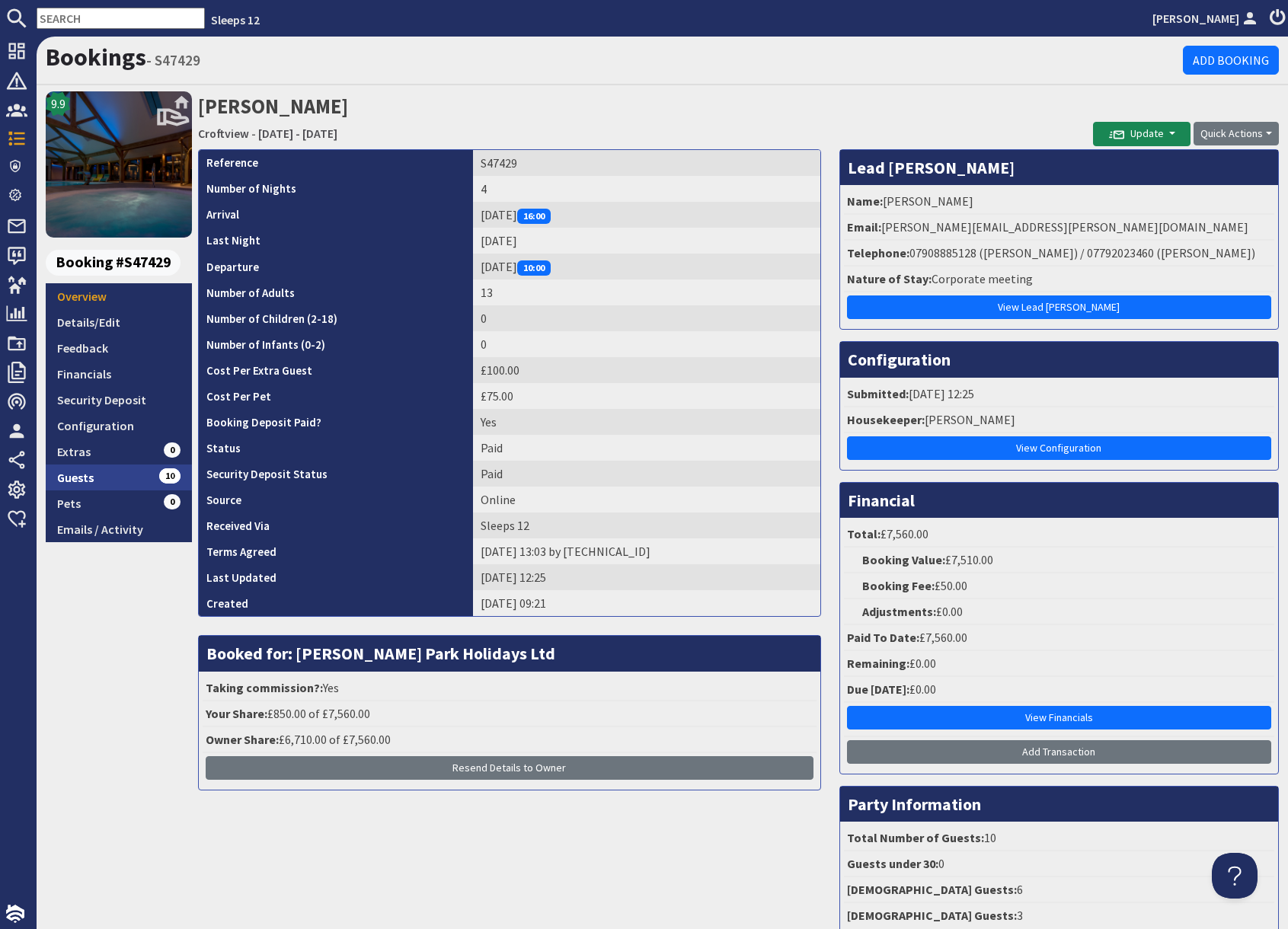
click at [140, 476] on link "Guests 10" at bounding box center [118, 476] width 146 height 26
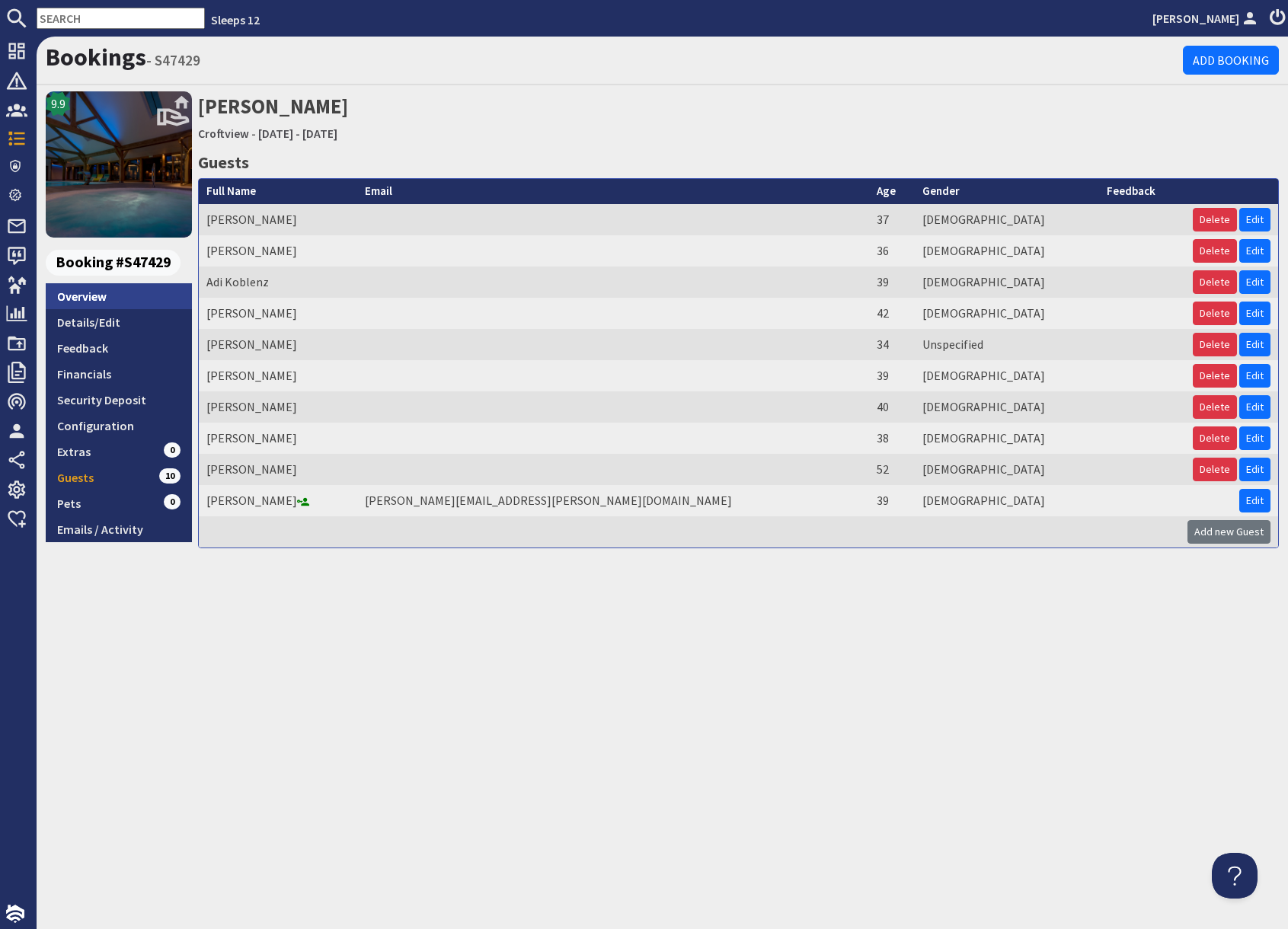
click at [108, 297] on link "Overview" at bounding box center [118, 295] width 146 height 26
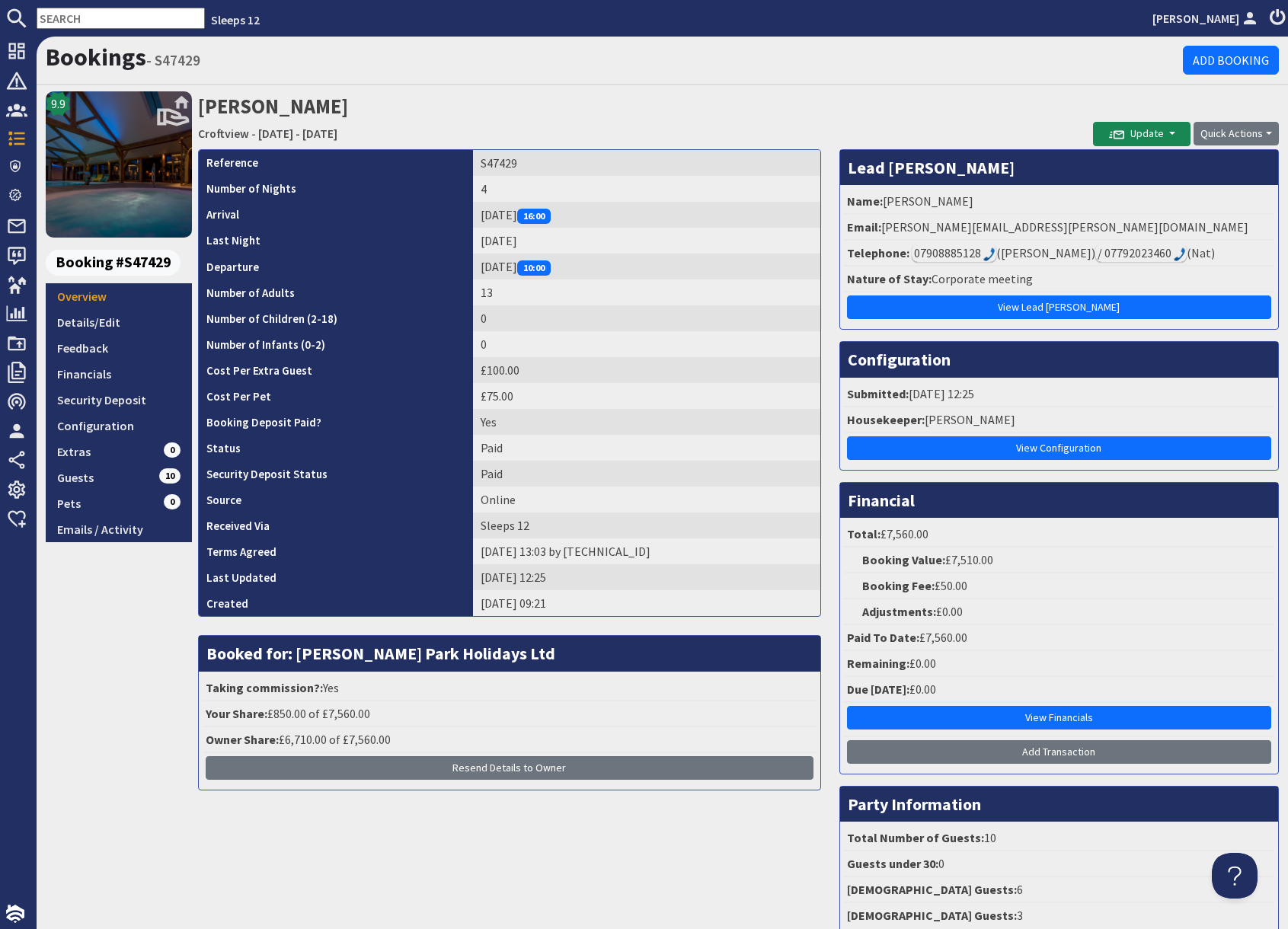
click at [98, 18] on input "text" at bounding box center [121, 19] width 169 height 21
paste input "S47435"
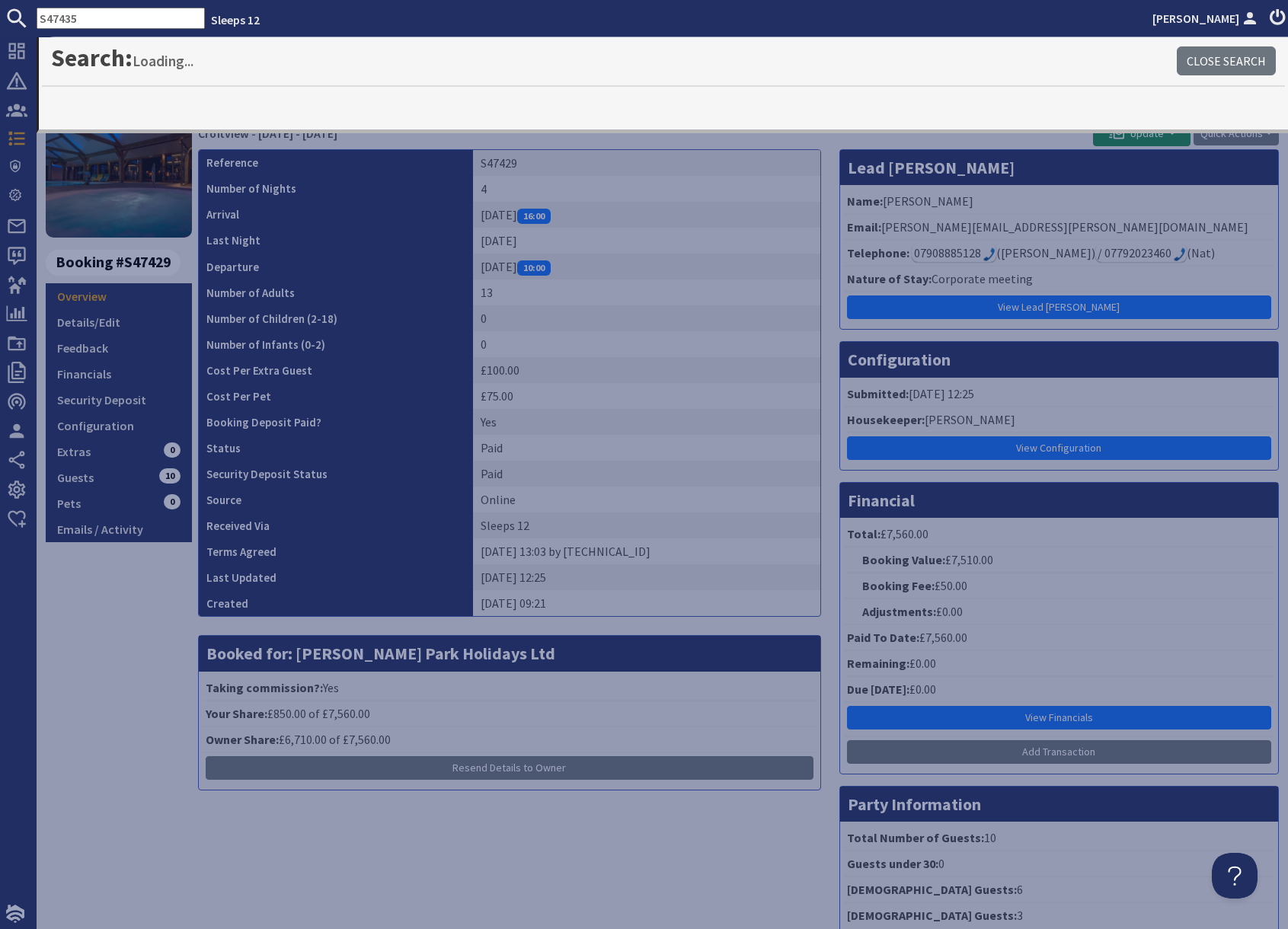
type input "S47435"
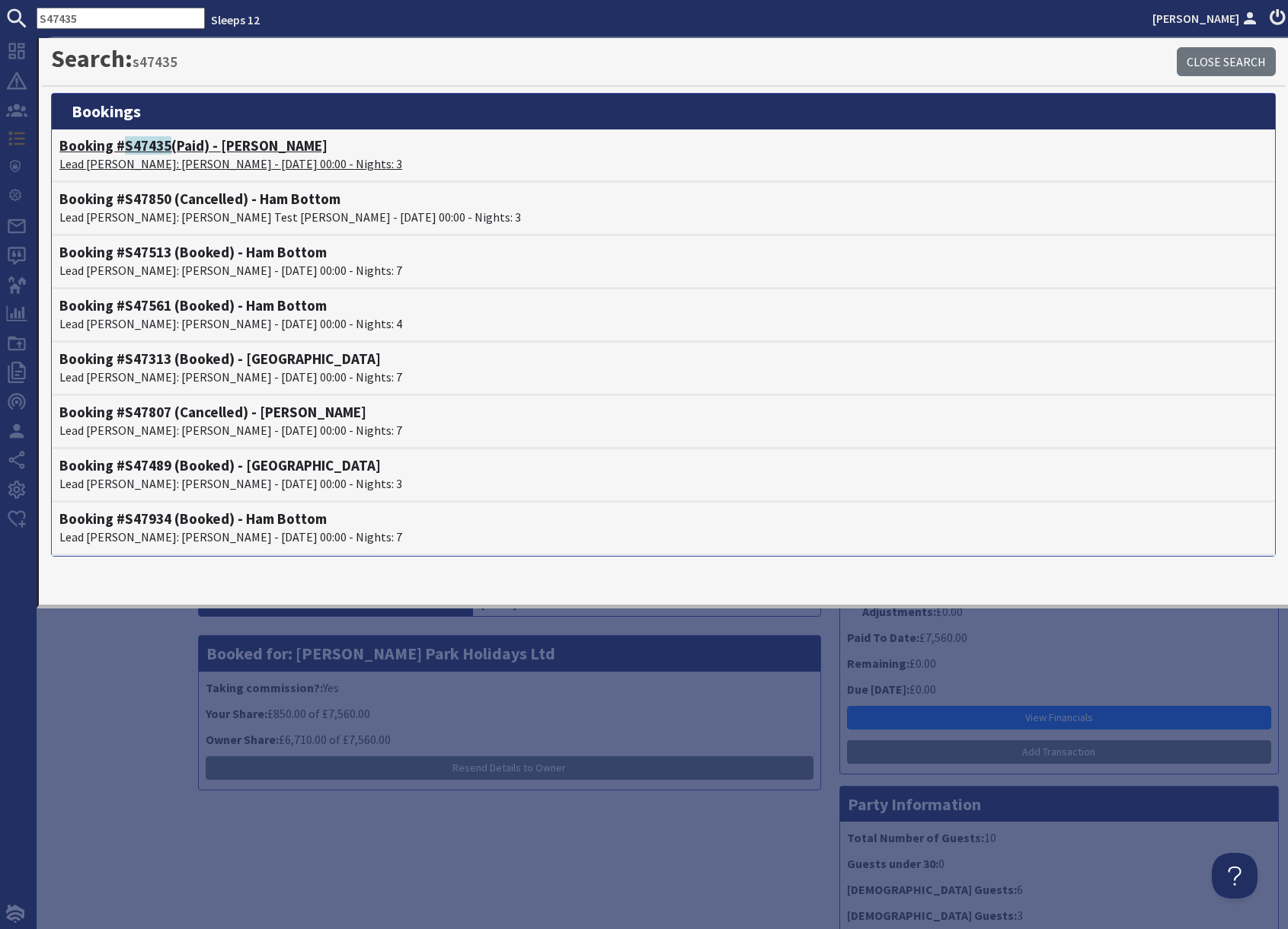
click at [193, 145] on h4 "Booking # S47435 (Paid) - Hares Barton" at bounding box center [663, 146] width 1208 height 18
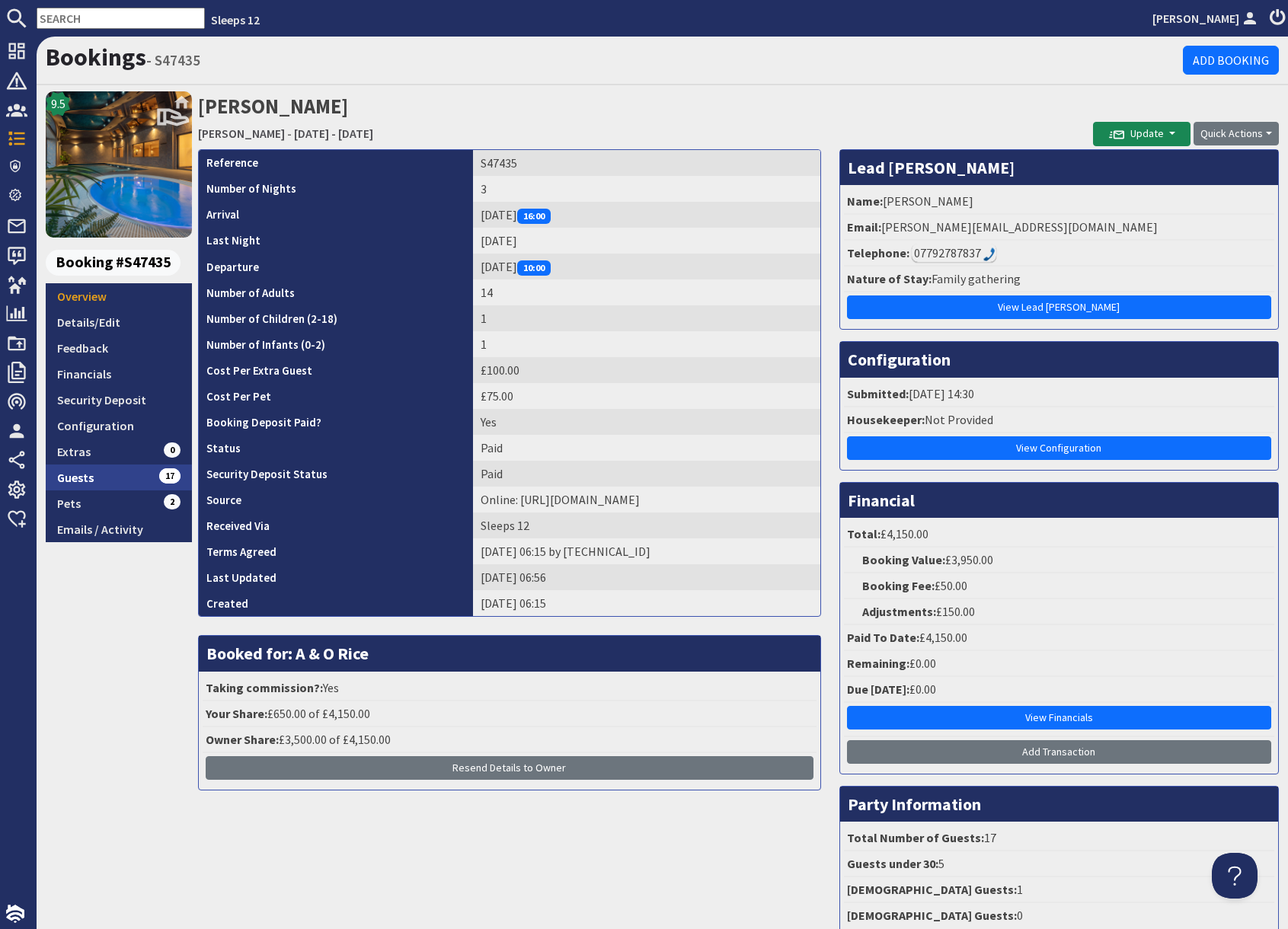
click at [121, 476] on link "Guests 17" at bounding box center [118, 476] width 146 height 26
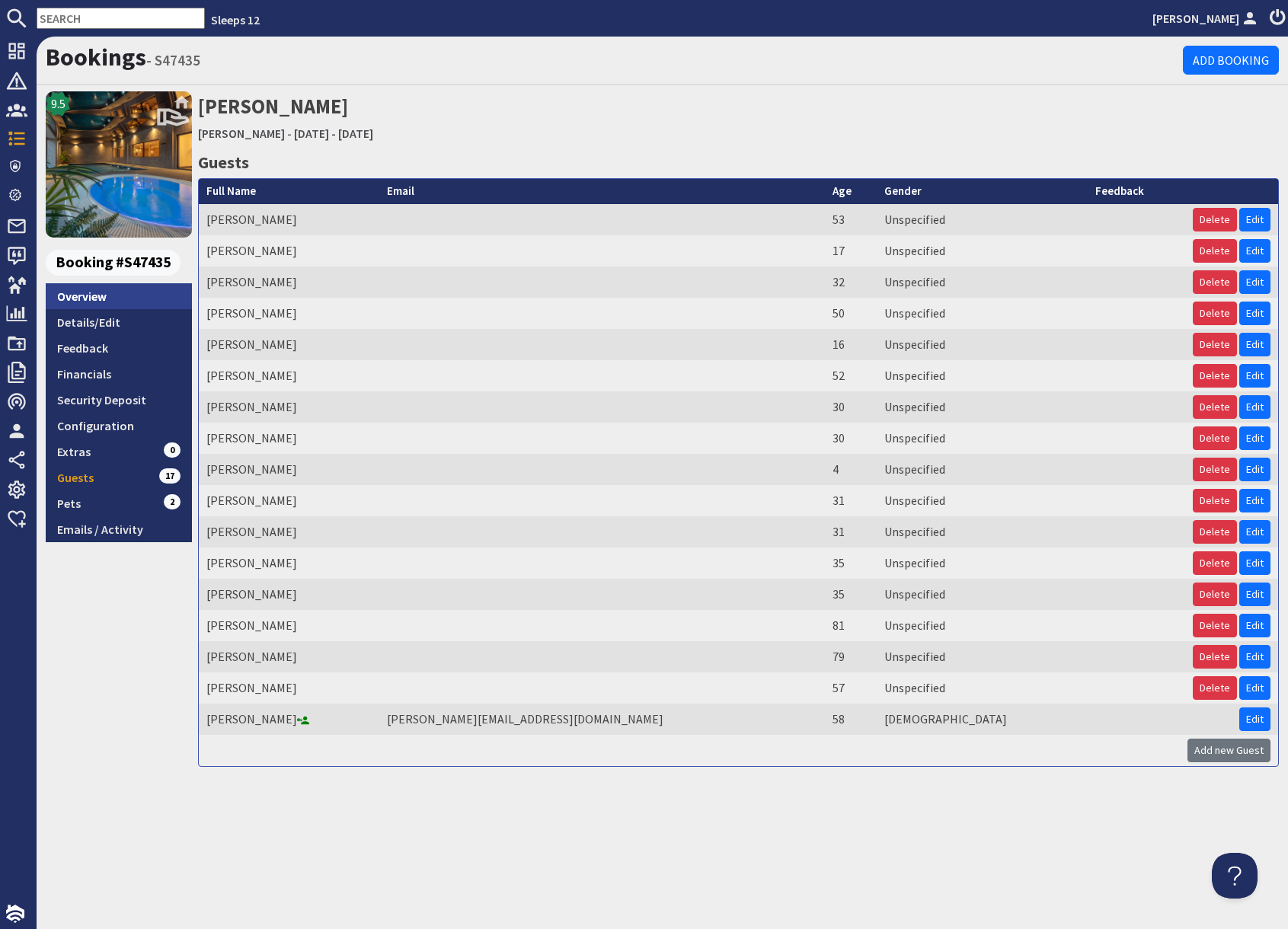
click at [95, 297] on link "Overview" at bounding box center [118, 295] width 146 height 26
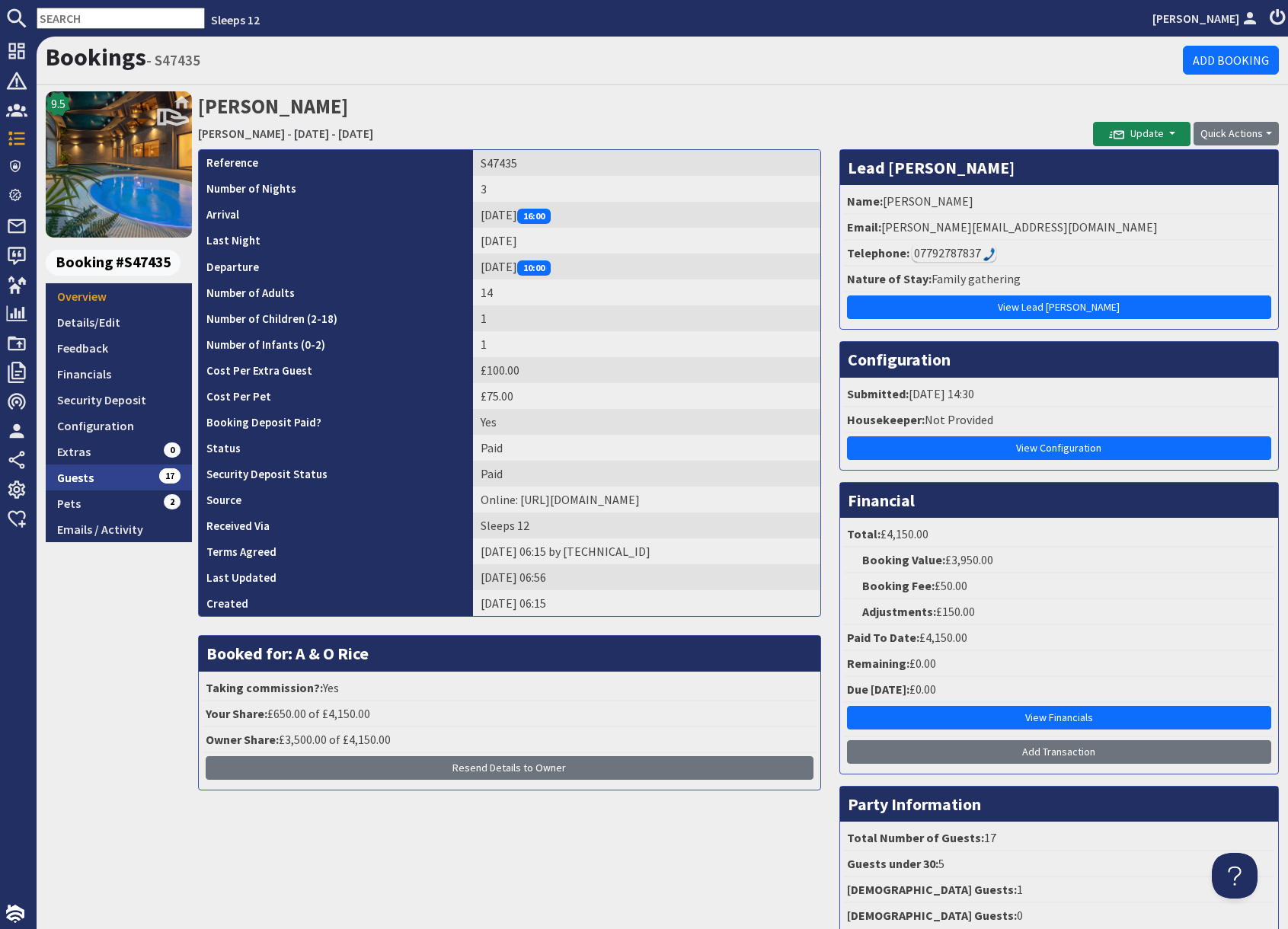
click at [118, 484] on link "Guests 17" at bounding box center [118, 476] width 146 height 26
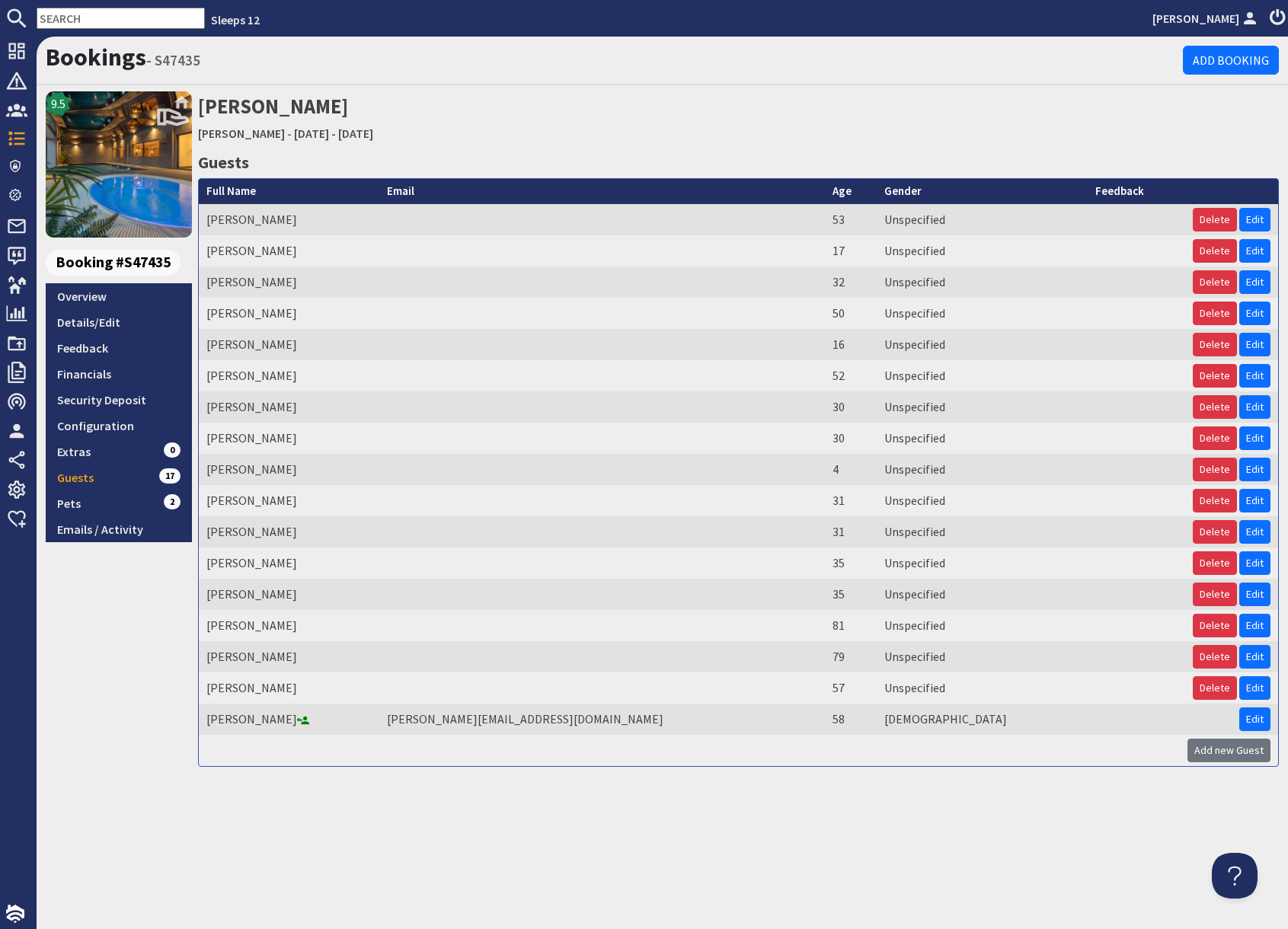
click at [83, 21] on input "text" at bounding box center [121, 19] width 169 height 21
paste input "S47469"
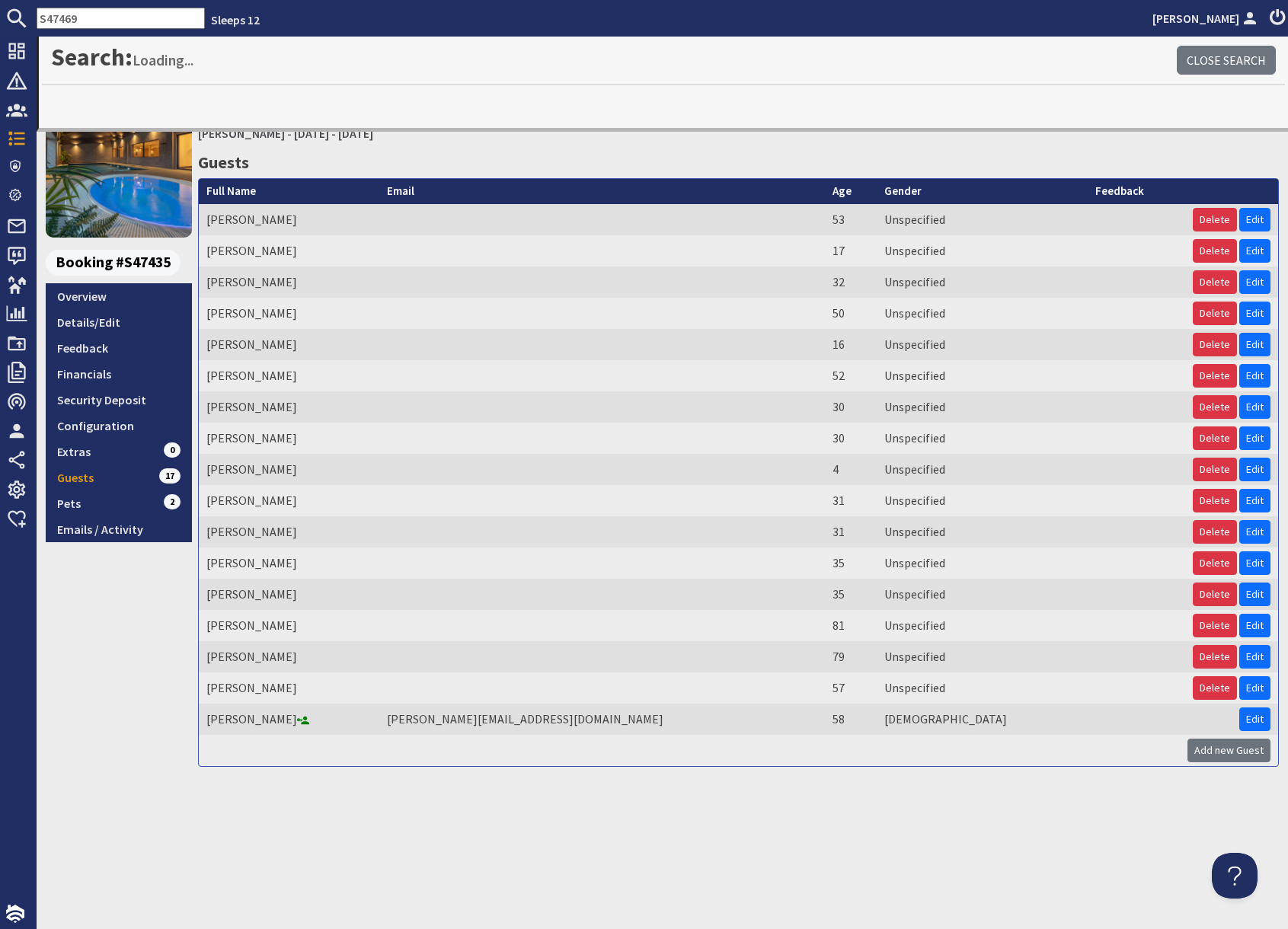
type input "S47469"
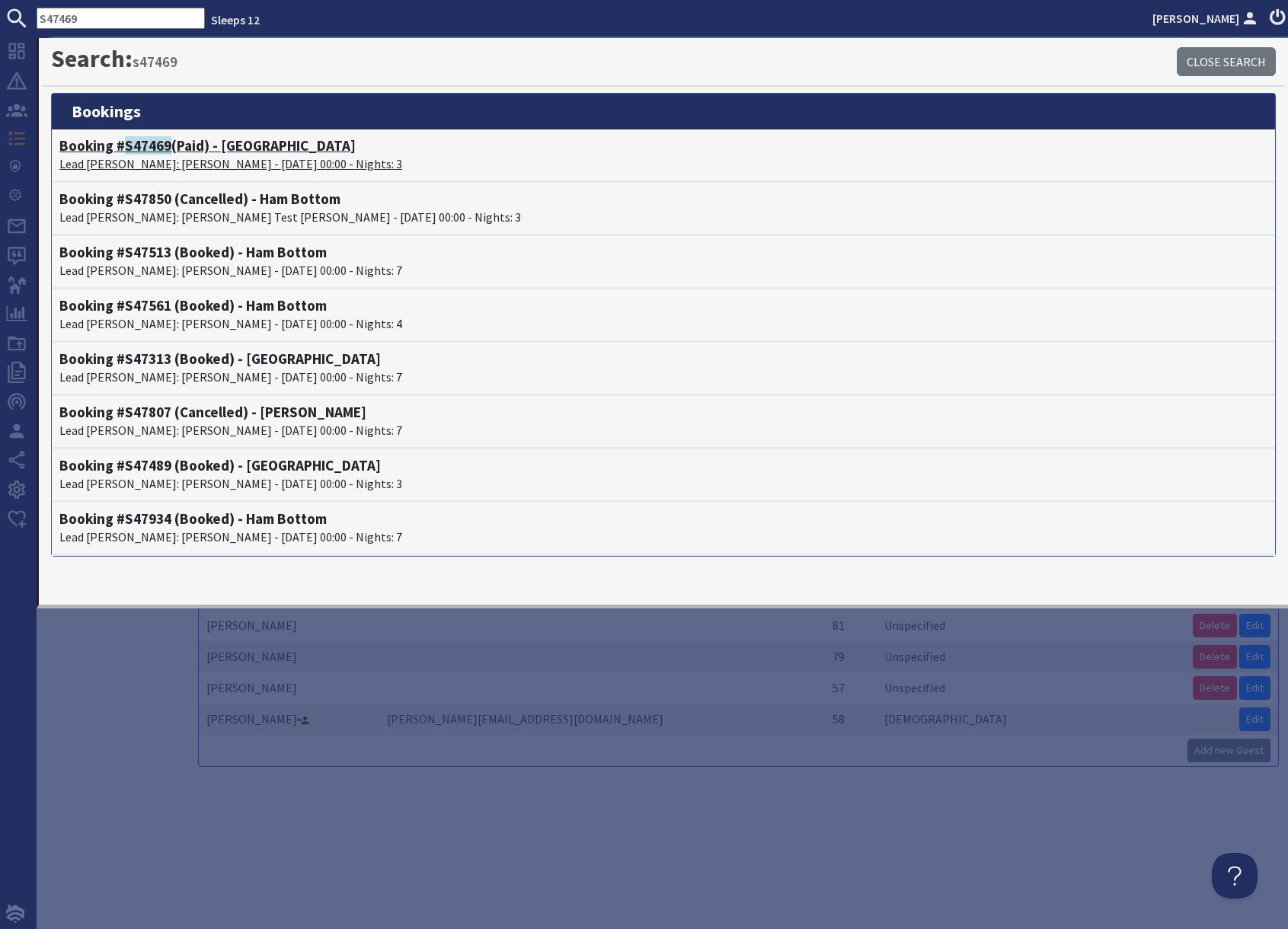
click at [169, 149] on span "S47469" at bounding box center [148, 146] width 46 height 19
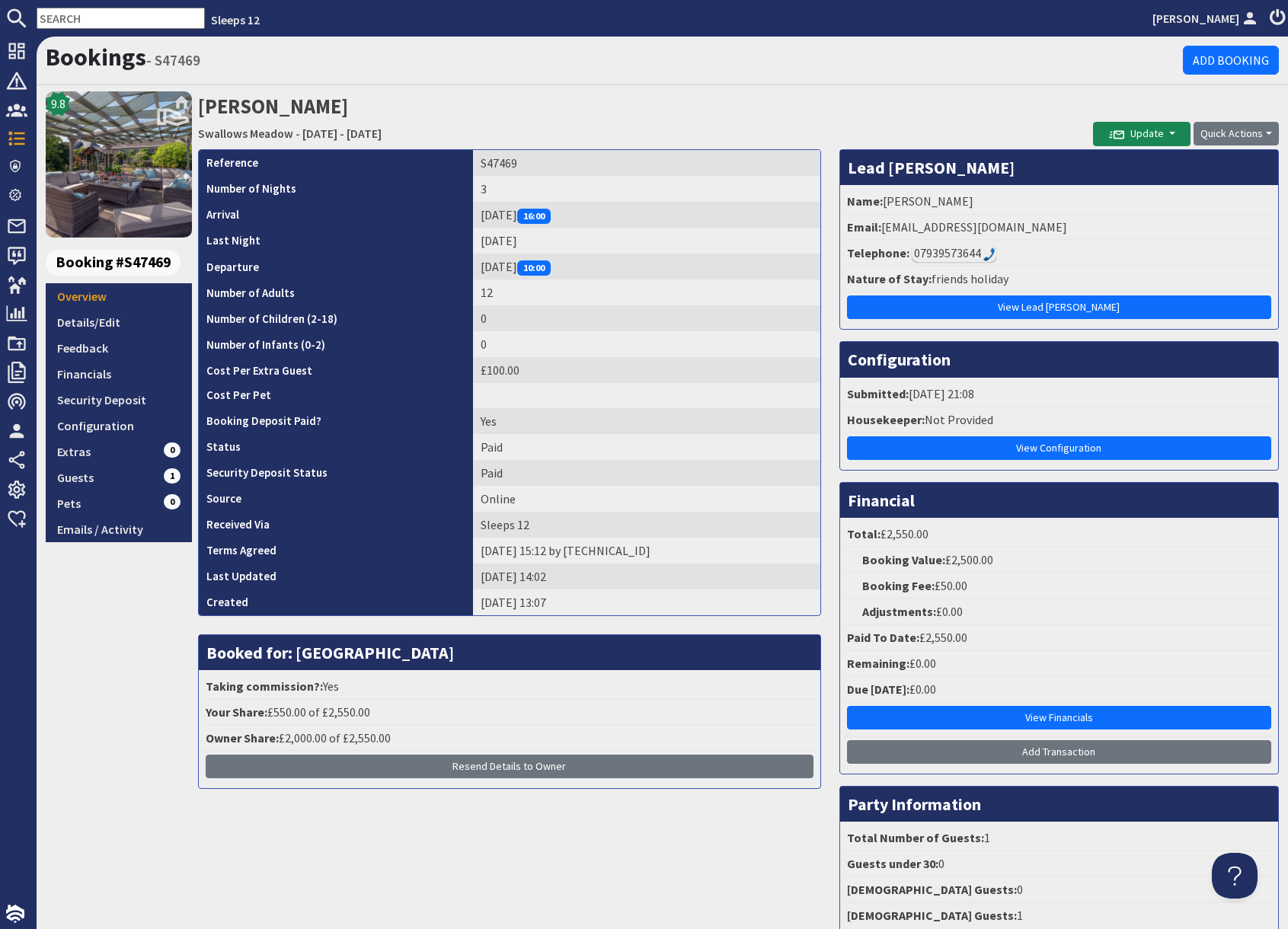
click at [104, 20] on input "text" at bounding box center [121, 19] width 169 height 21
paste input "S48075"
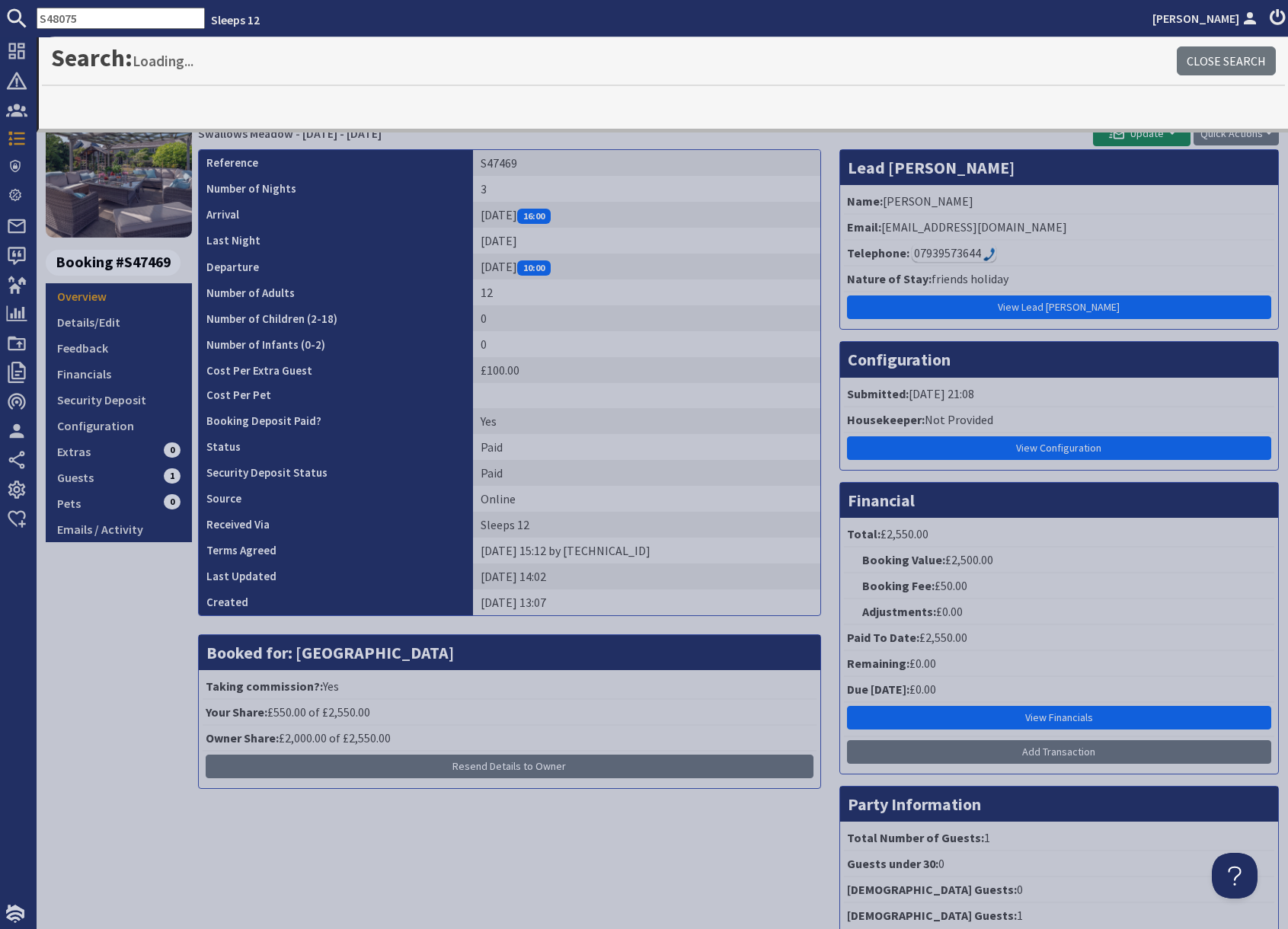
type input "S48075"
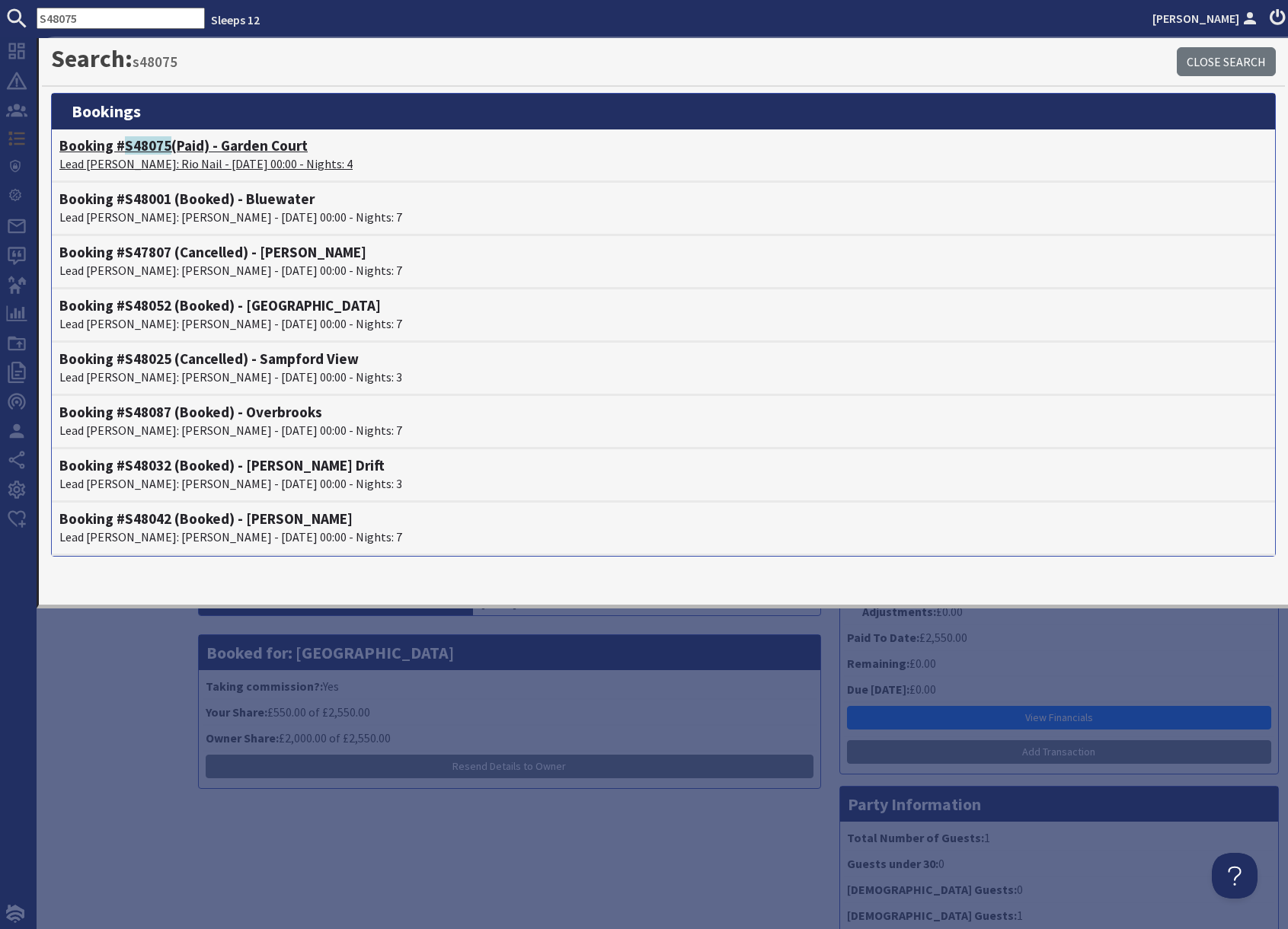
click at [227, 153] on h4 "Booking # S48075 (Paid) - Garden Court" at bounding box center [663, 146] width 1208 height 18
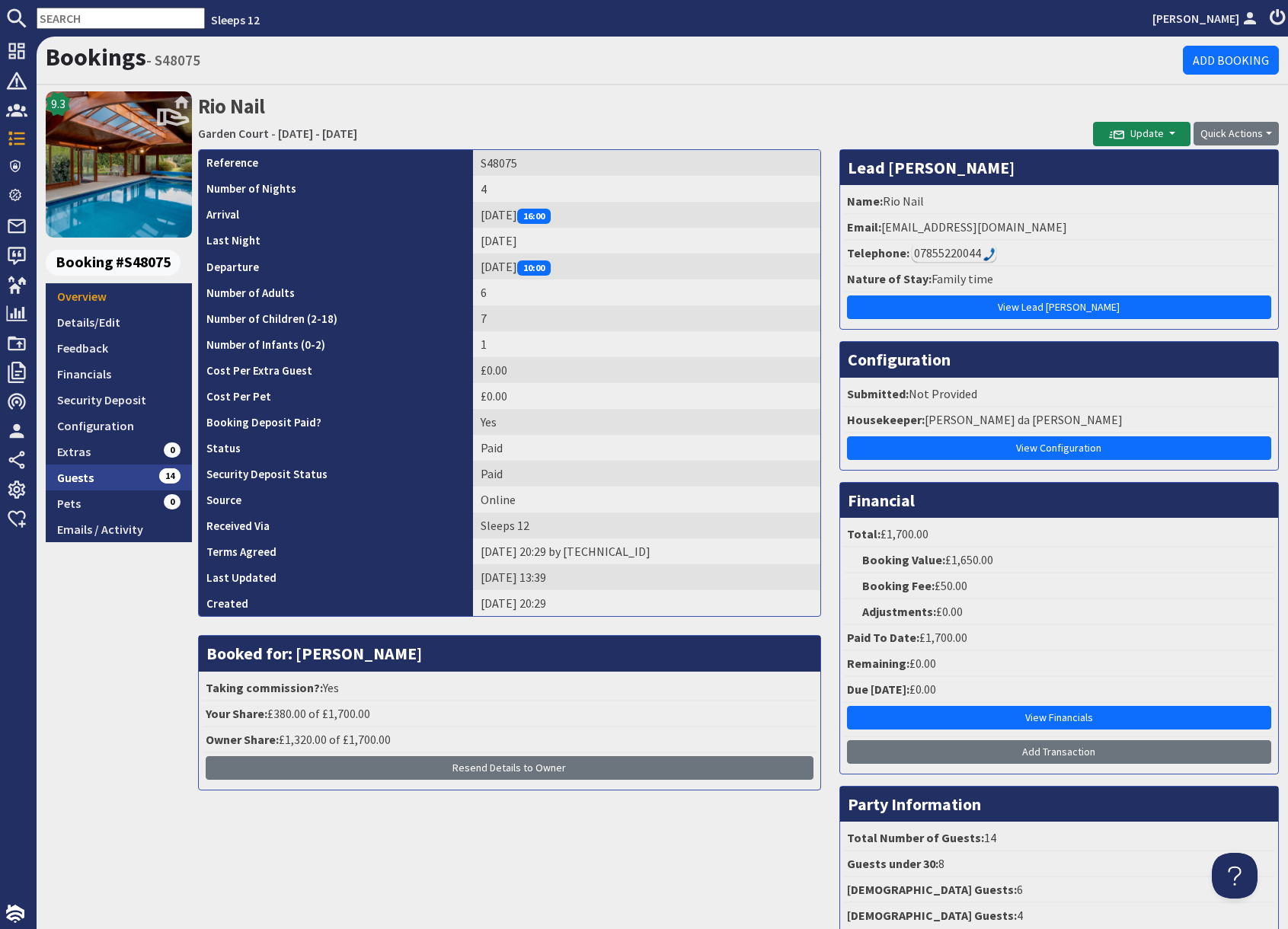
click at [119, 470] on link "Guests 14" at bounding box center [118, 476] width 146 height 26
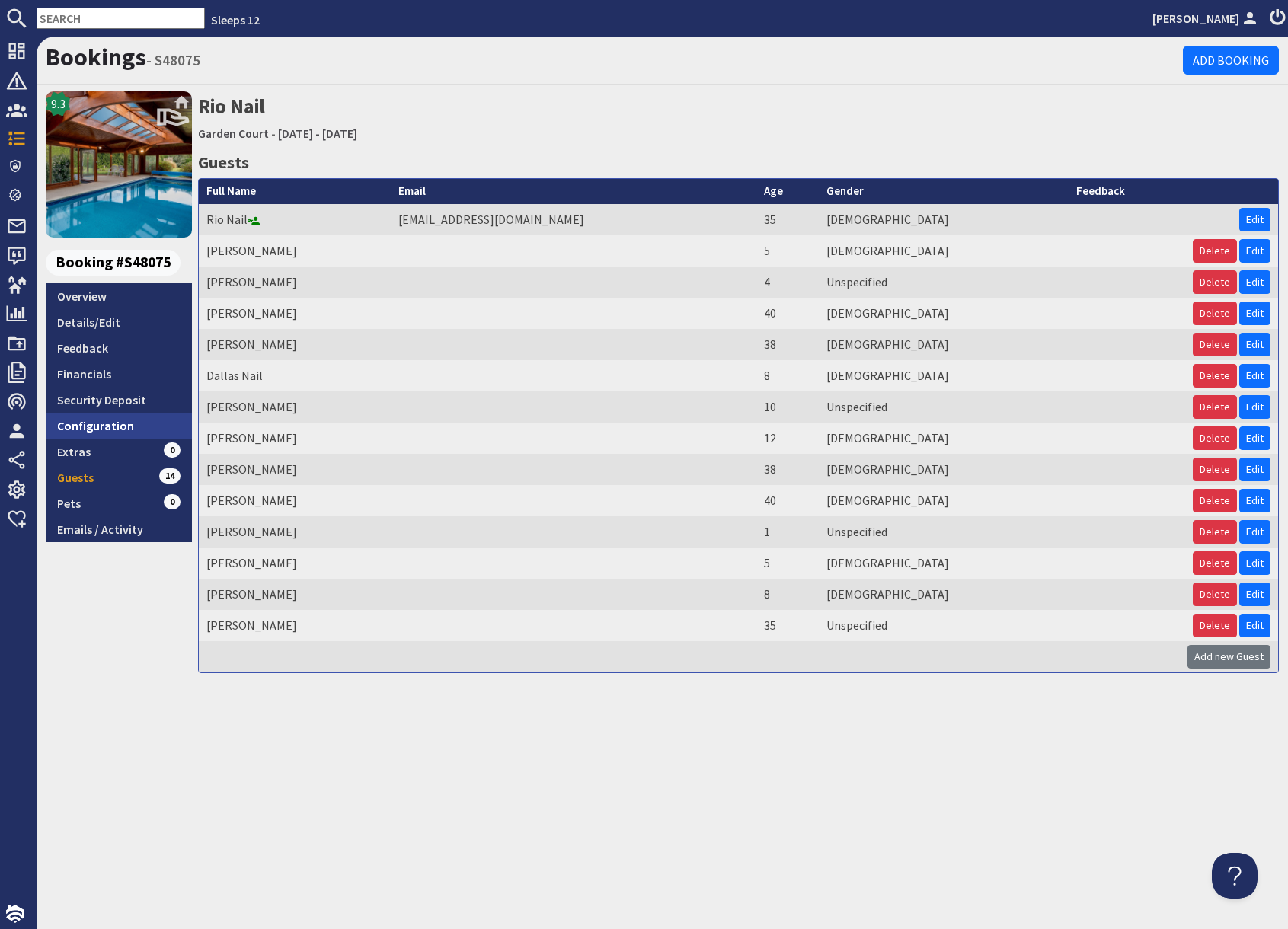
click at [115, 428] on link "Configuration" at bounding box center [118, 425] width 146 height 26
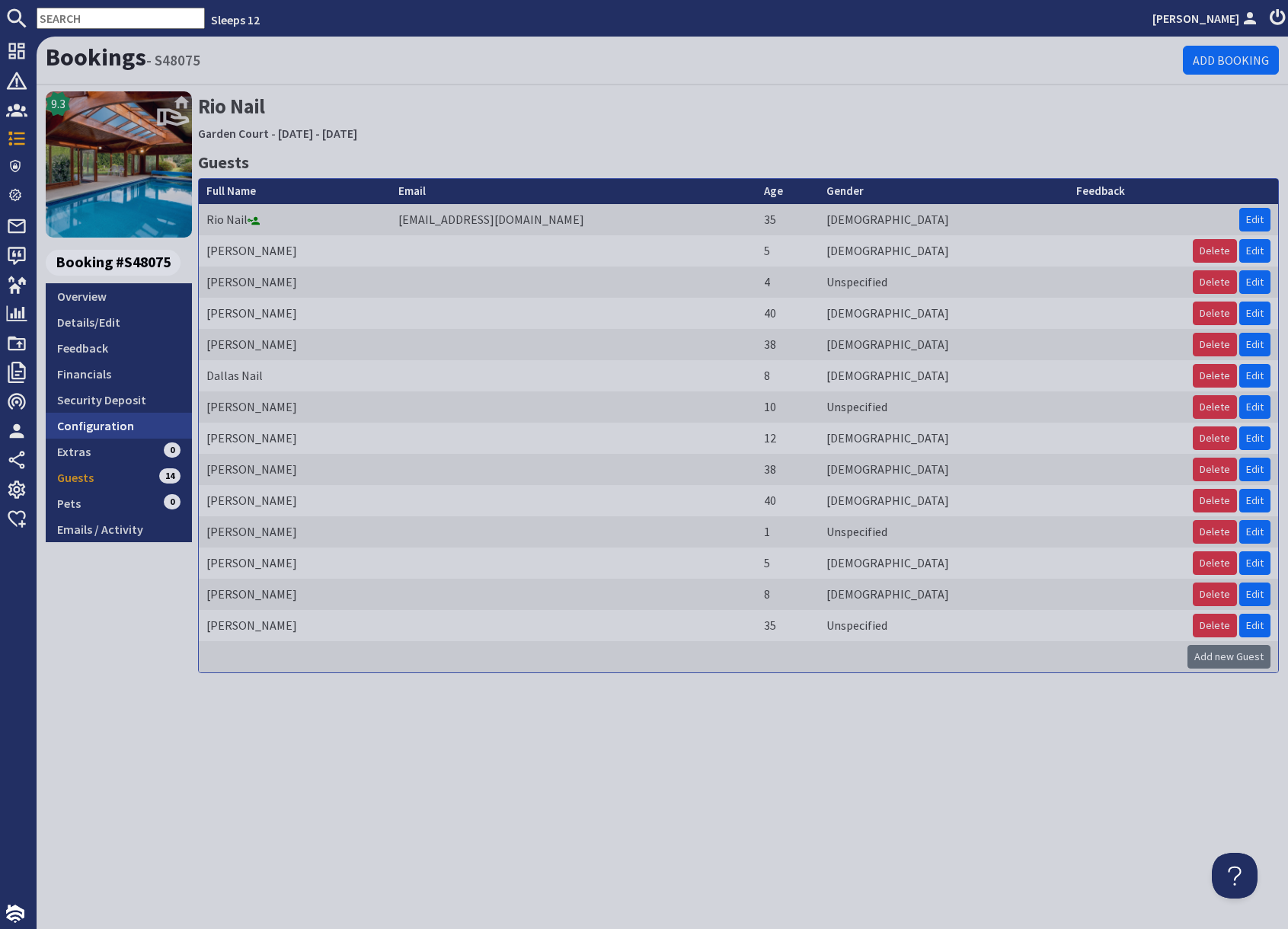
drag, startPoint x: 115, startPoint y: 428, endPoint x: 127, endPoint y: 429, distance: 12.0
click at [115, 428] on link "Configuration" at bounding box center [118, 425] width 146 height 26
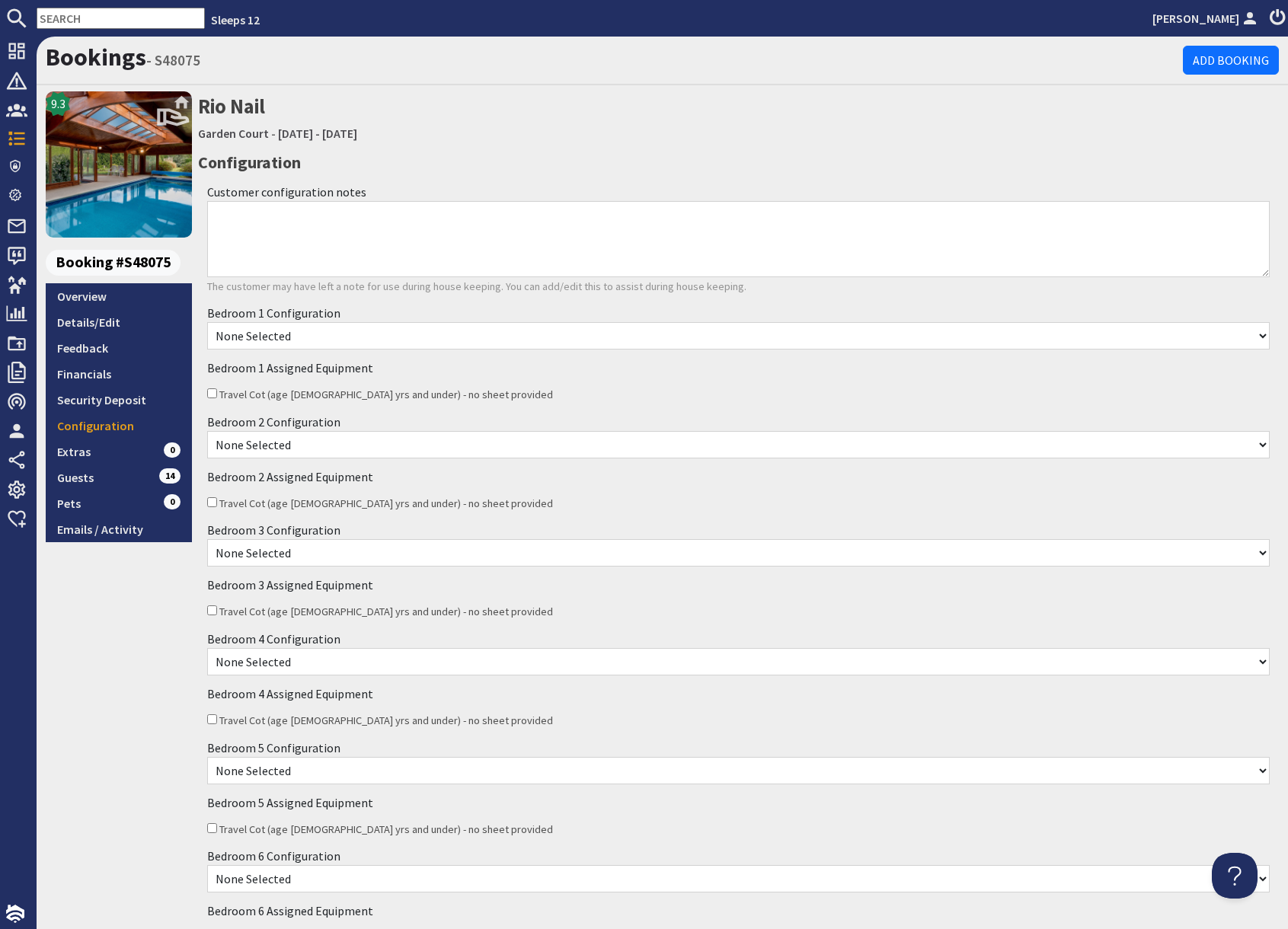
click at [122, 13] on input "text" at bounding box center [121, 19] width 169 height 21
paste input "S47390"
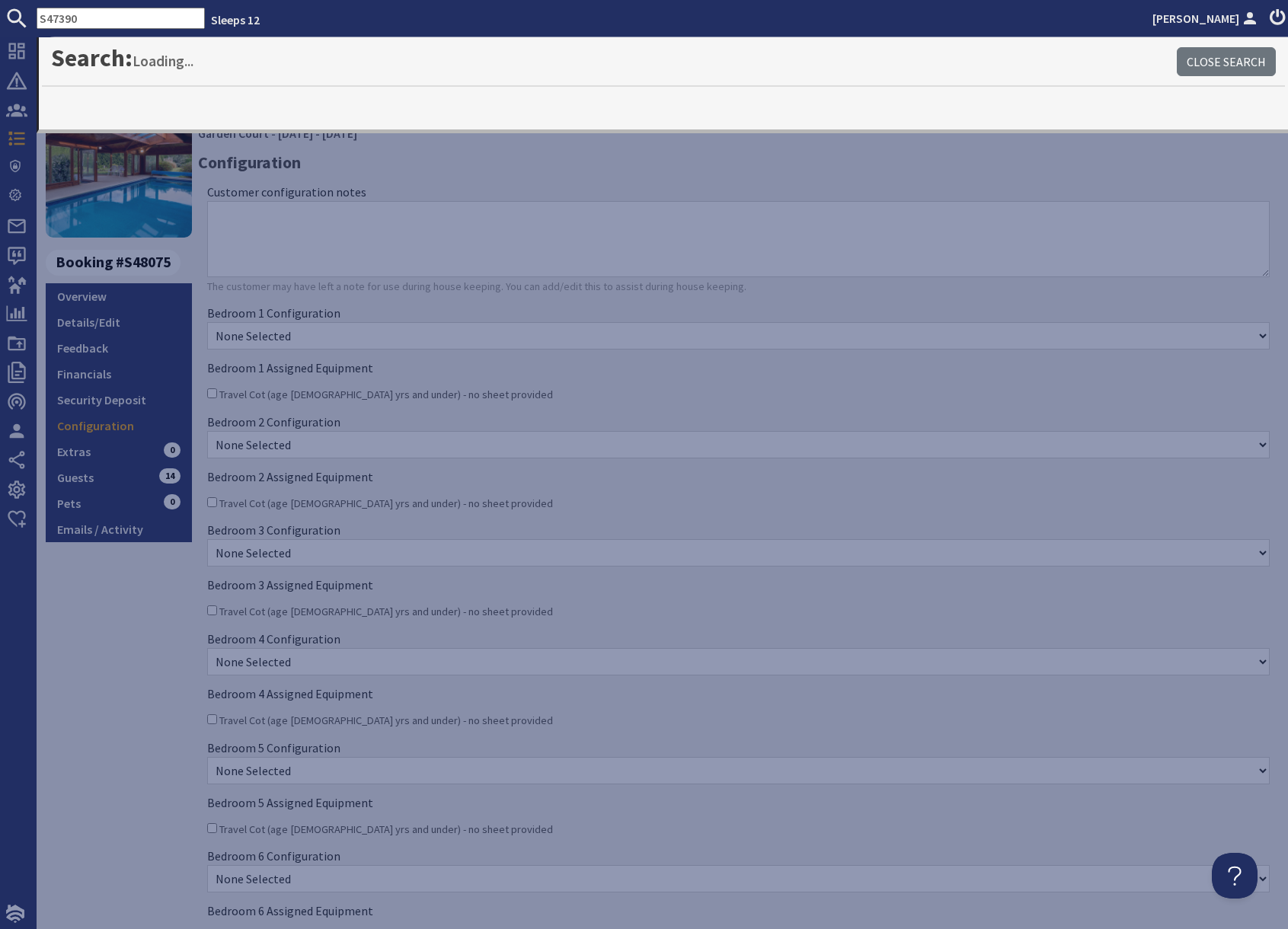
type input "S47390"
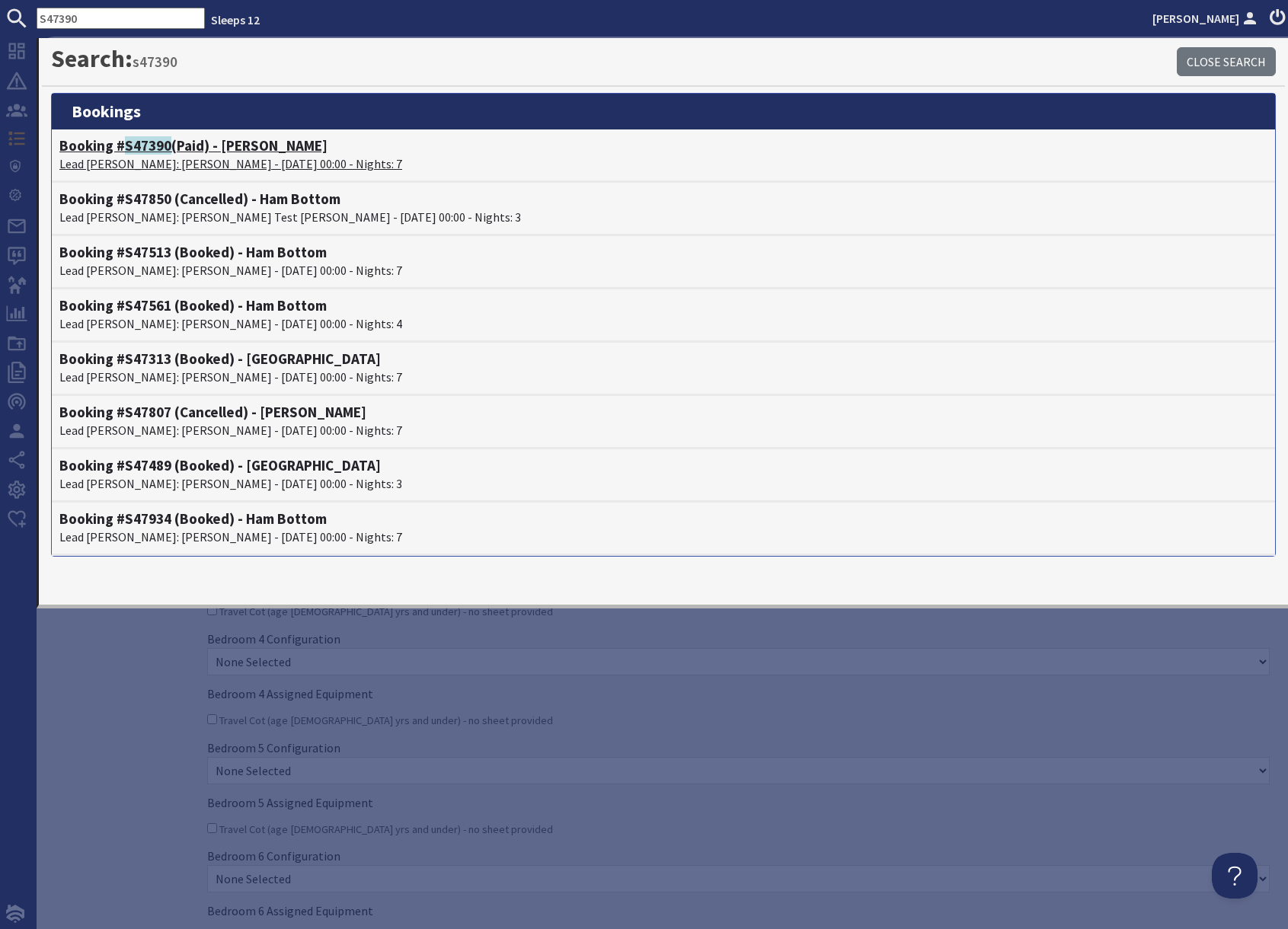
click at [263, 160] on p "Lead Booker: Helen Edwards - 07/11/2025 00:00 - Nights: 7" at bounding box center [663, 163] width 1208 height 19
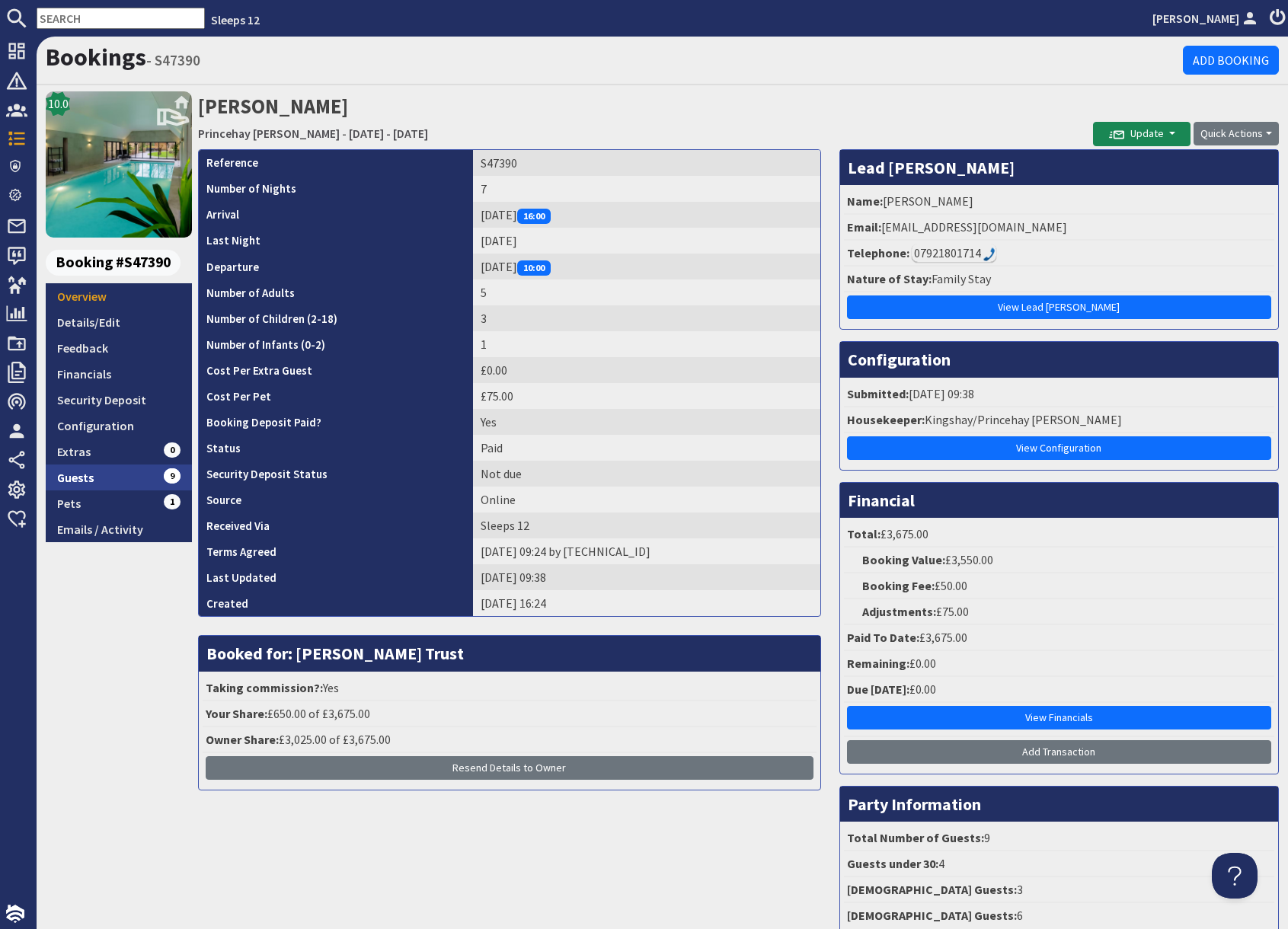
click at [137, 474] on link "Guests 9" at bounding box center [118, 476] width 146 height 26
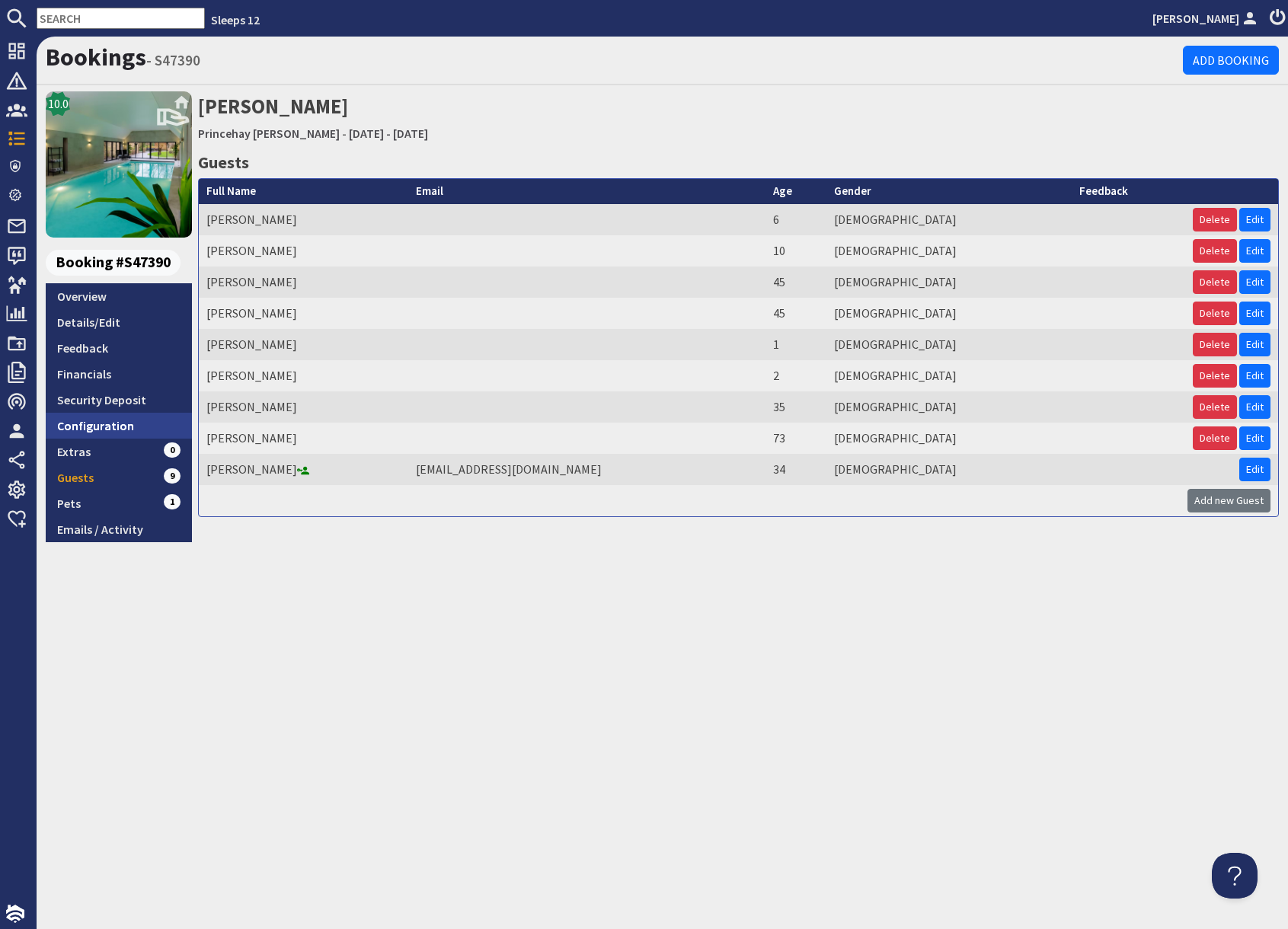
click at [136, 422] on link "Configuration" at bounding box center [118, 425] width 146 height 26
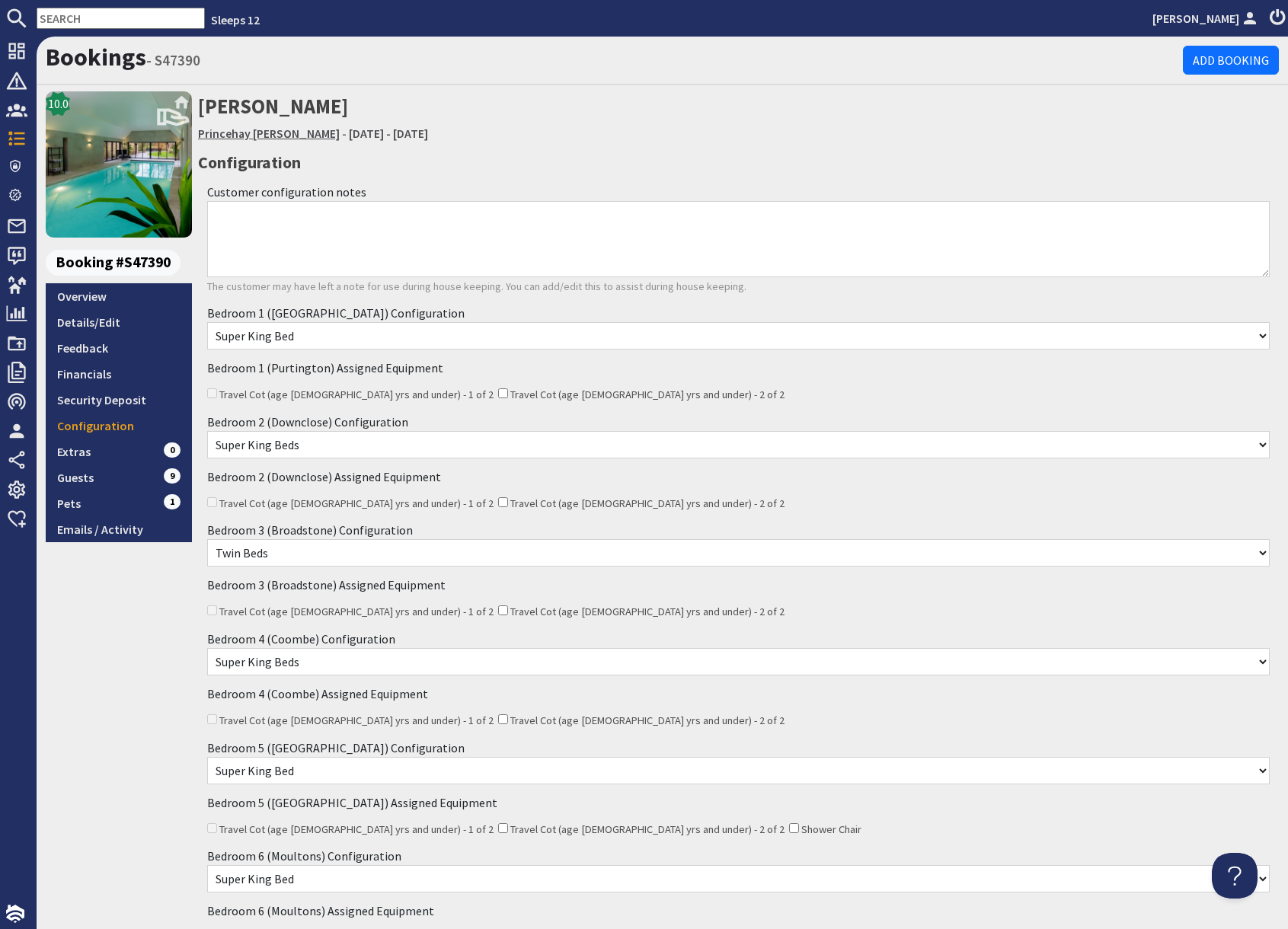
click at [249, 136] on link "Princehay Barton" at bounding box center [269, 133] width 142 height 15
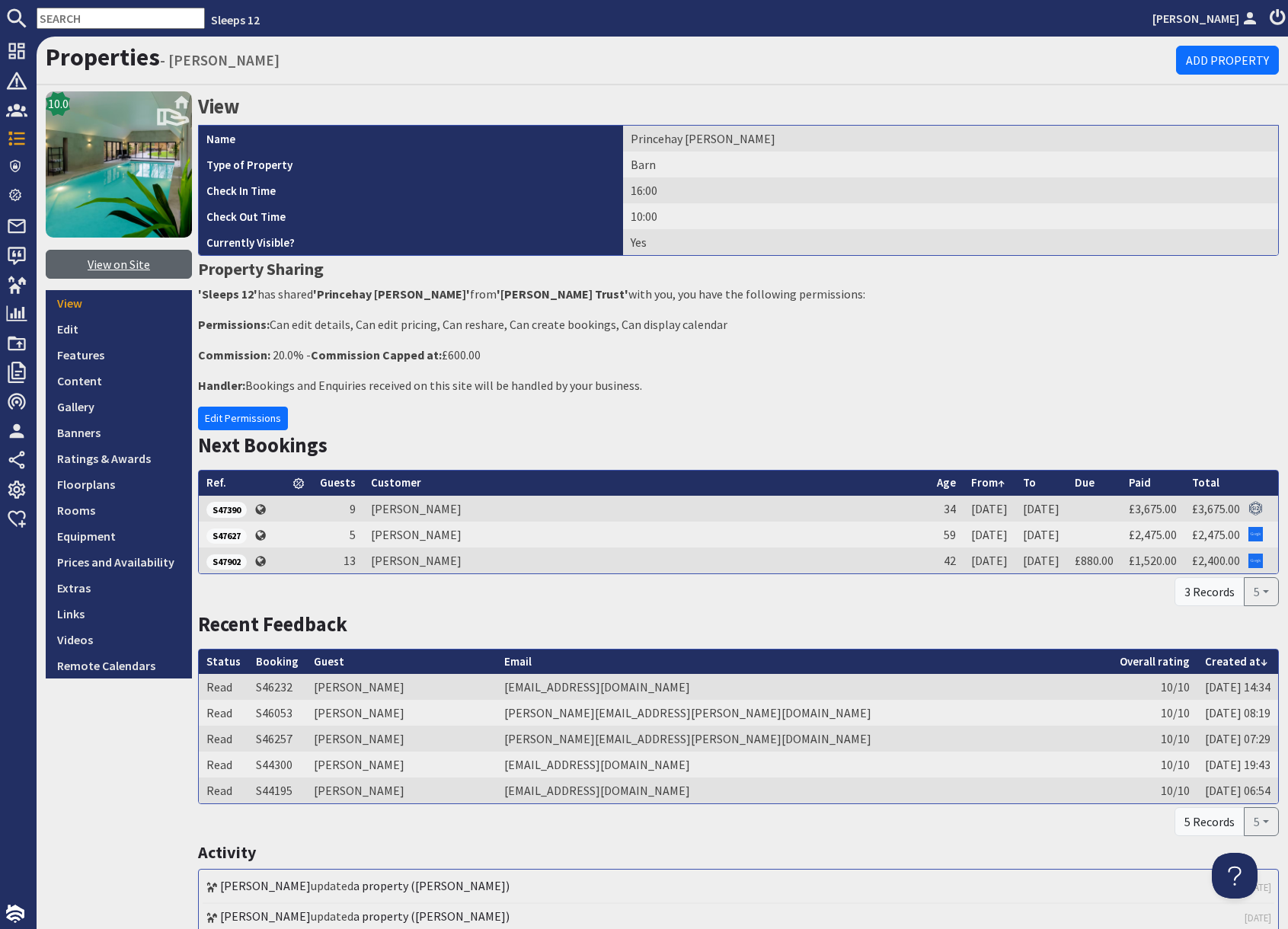
click at [124, 262] on link "View on Site" at bounding box center [118, 264] width 146 height 29
click at [107, 18] on input "text" at bounding box center [121, 19] width 169 height 21
click at [107, 18] on input "text" at bounding box center [121, 19] width 169 height 21
paste input "S48109"
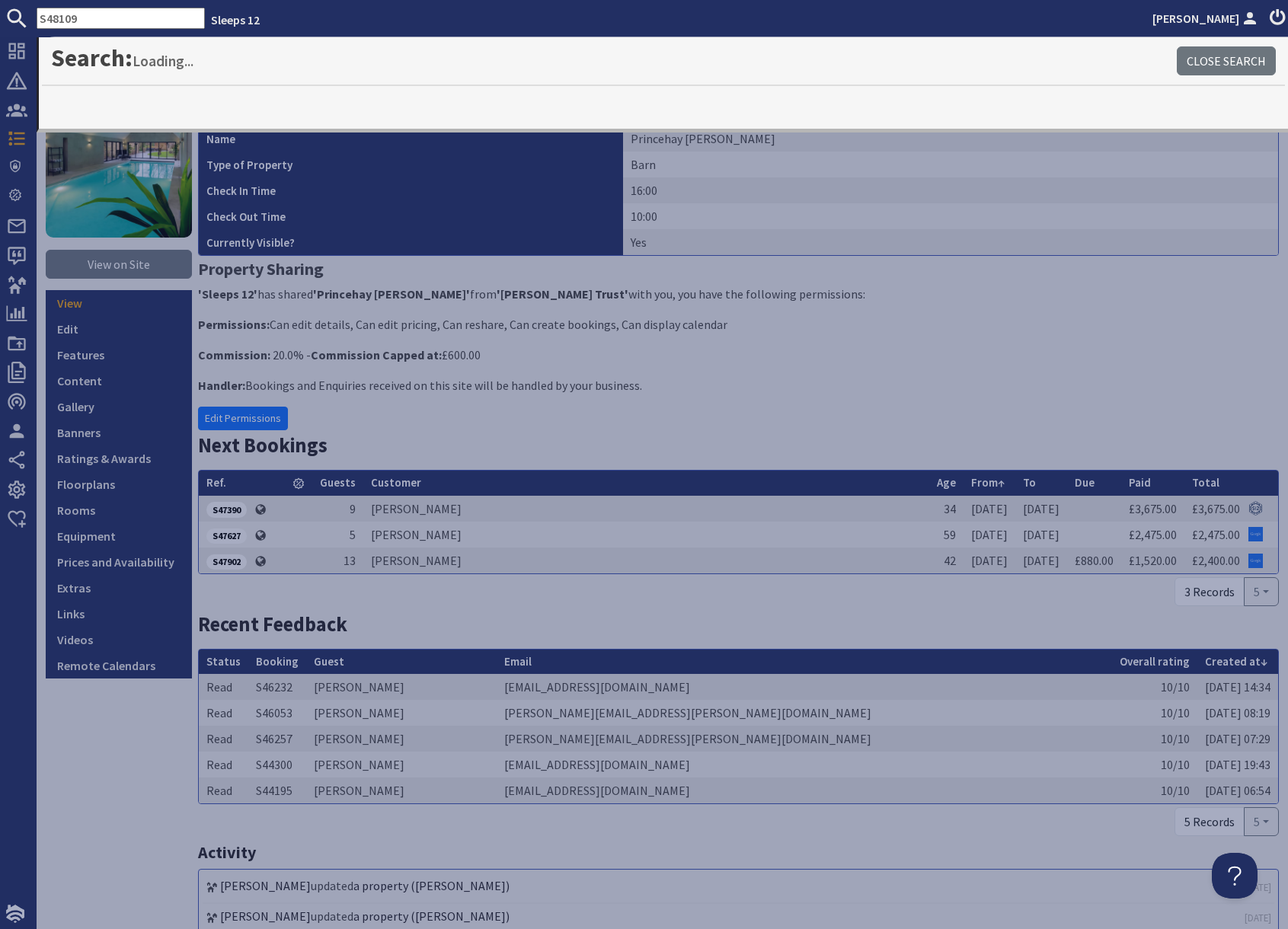
type input "S48109"
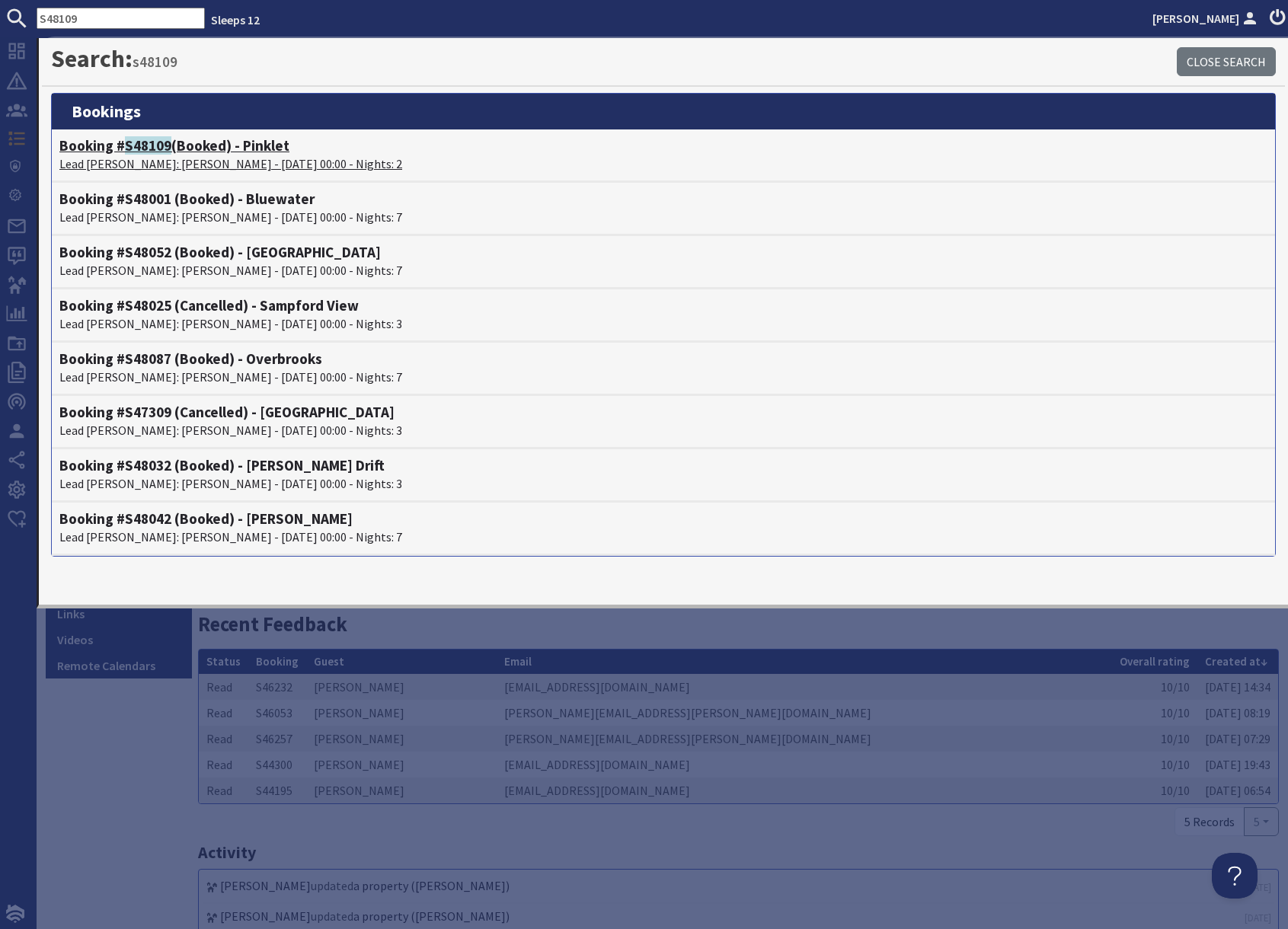
click at [138, 160] on p "Lead Booker: Alex Lawrence - 23/01/2026 00:00 - Nights: 2" at bounding box center [663, 163] width 1208 height 19
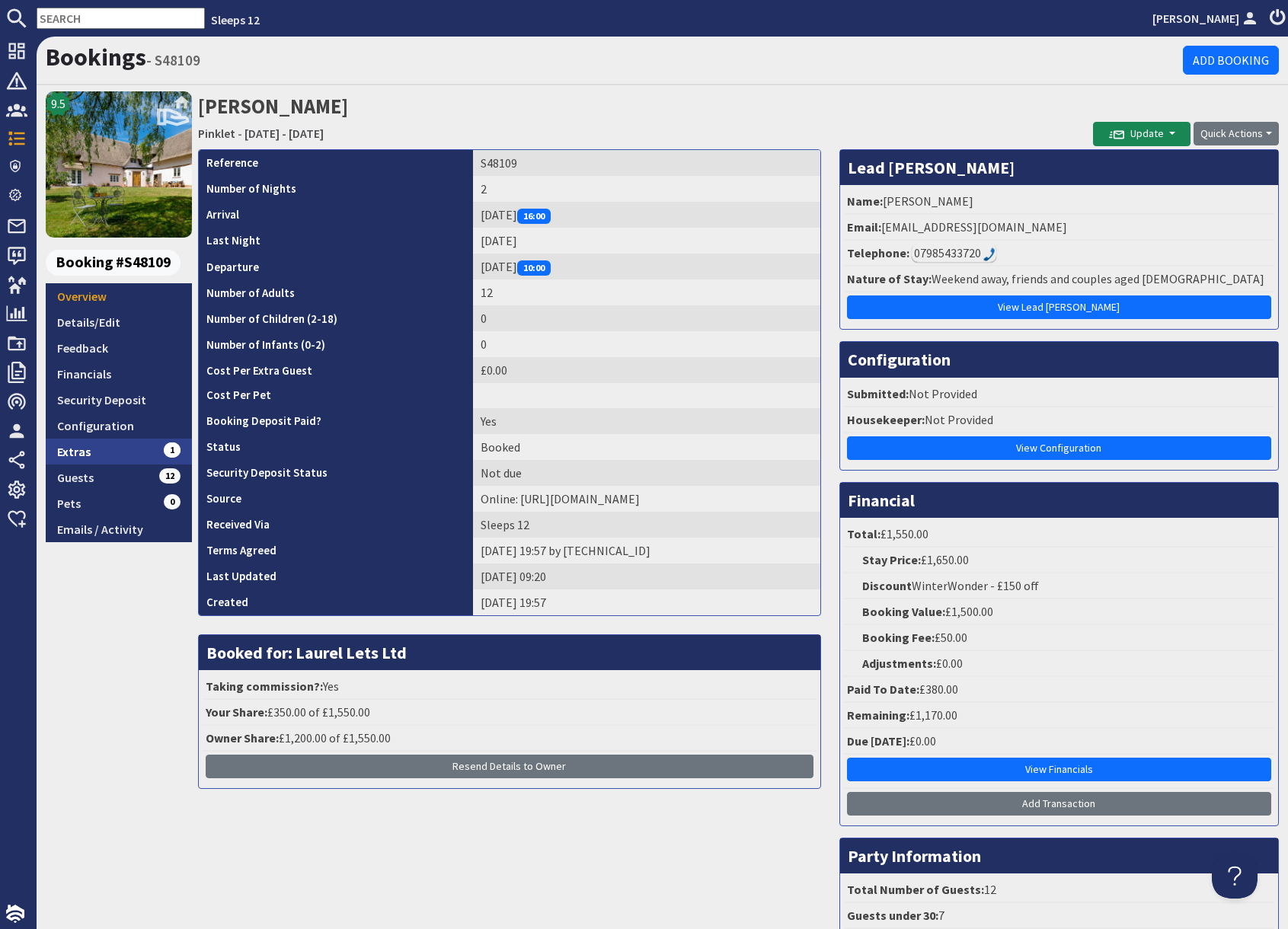
click at [102, 448] on link "Extras 1" at bounding box center [118, 451] width 146 height 26
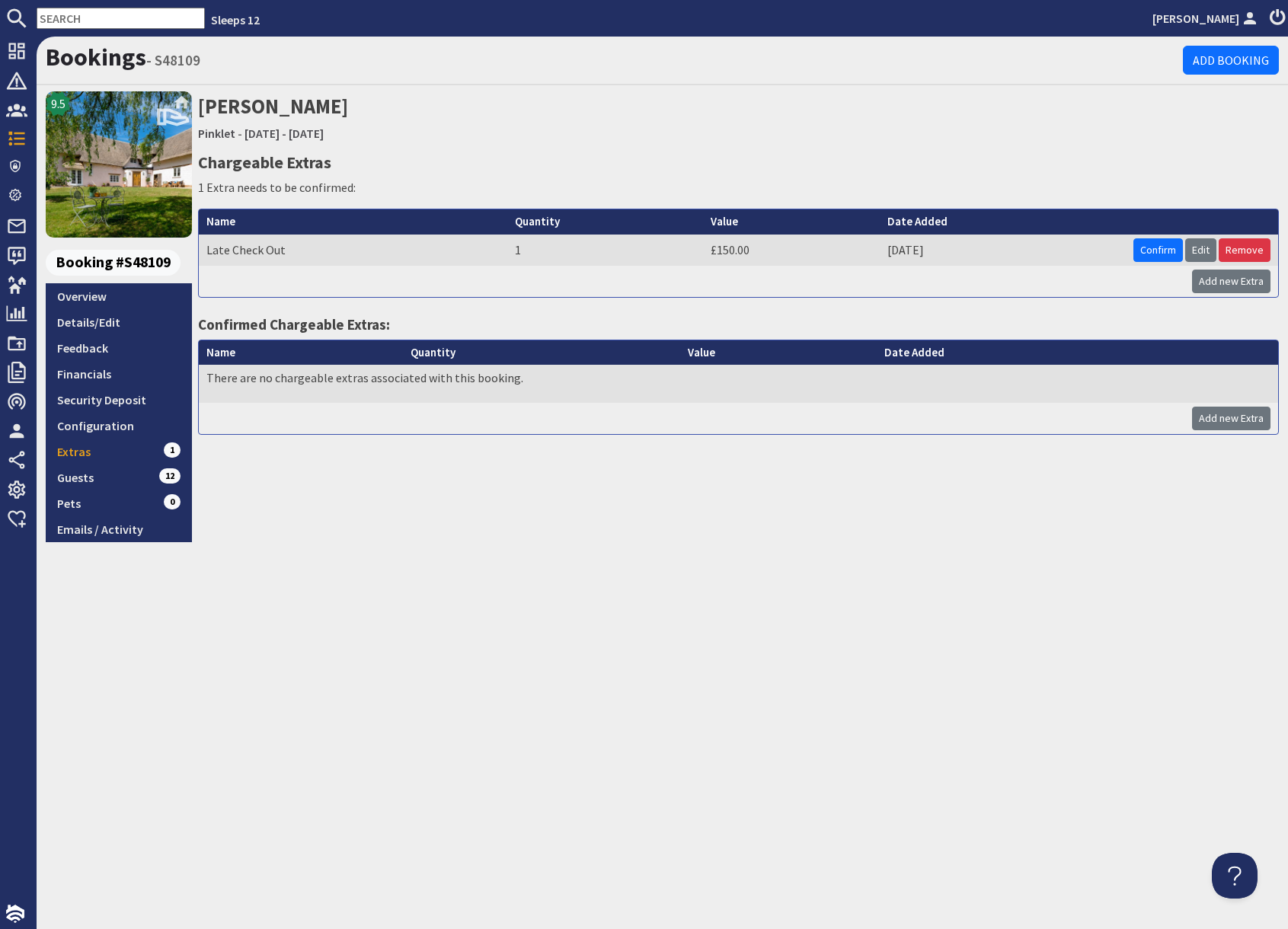
click at [99, 19] on input "text" at bounding box center [121, 19] width 169 height 21
paste input "h.edwards8@outlook.com"
type input "h.edwards8@outlook.com"
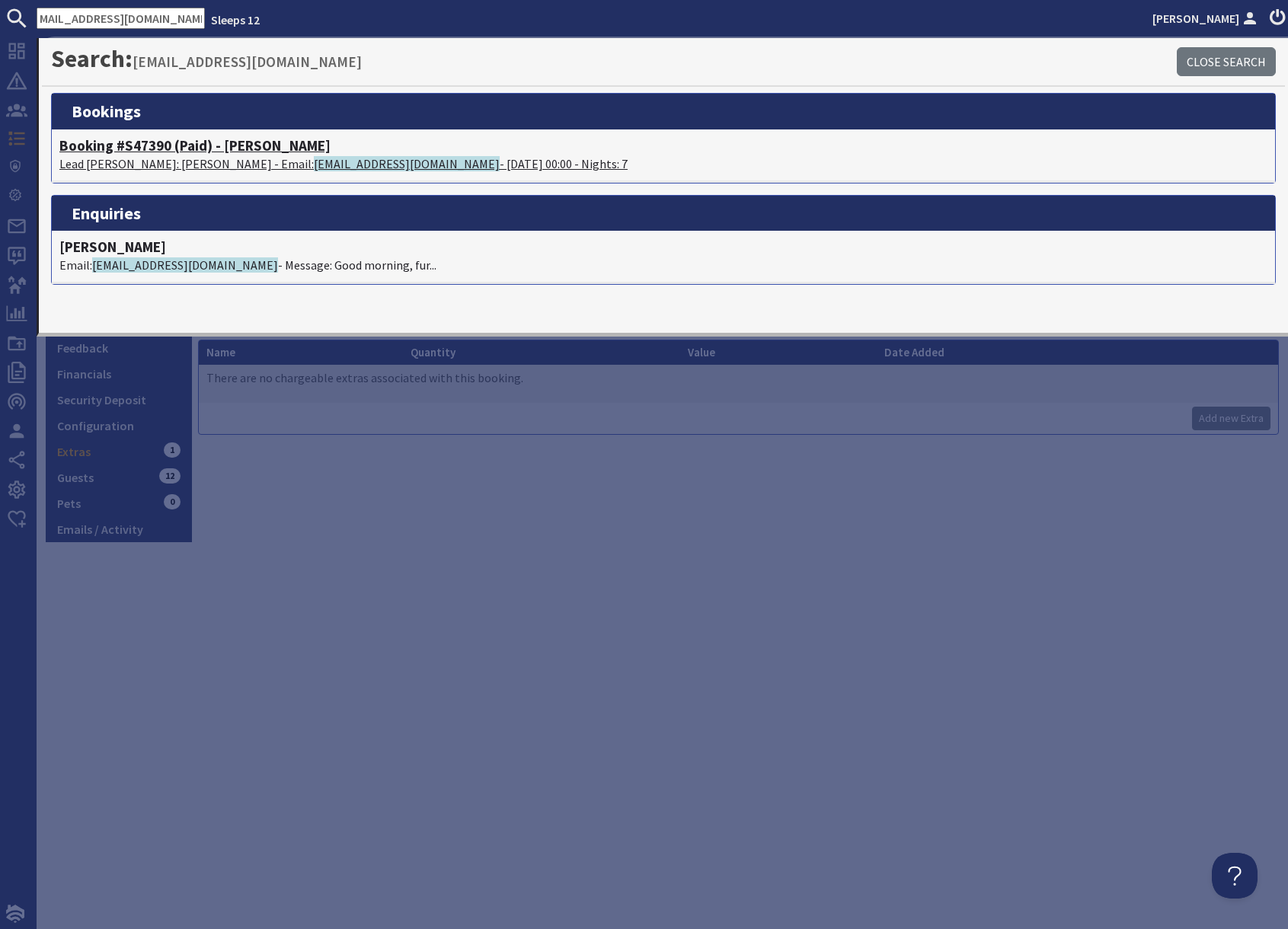
scroll to position [0, 0]
click at [206, 153] on h4 "Booking #S47390 (Paid) - Princehay Barton" at bounding box center [663, 146] width 1208 height 18
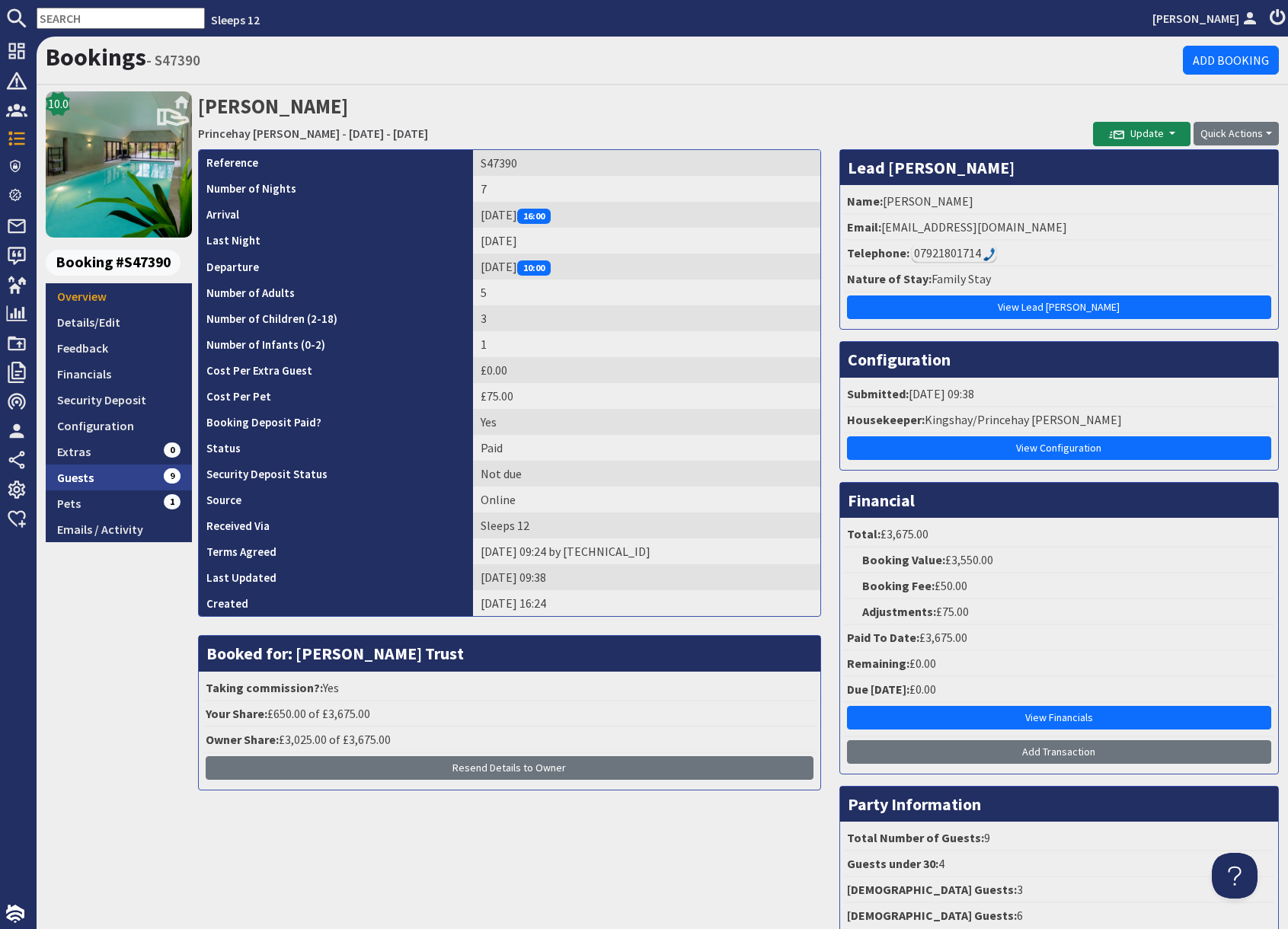
click at [127, 484] on link "Guests 9" at bounding box center [118, 476] width 146 height 26
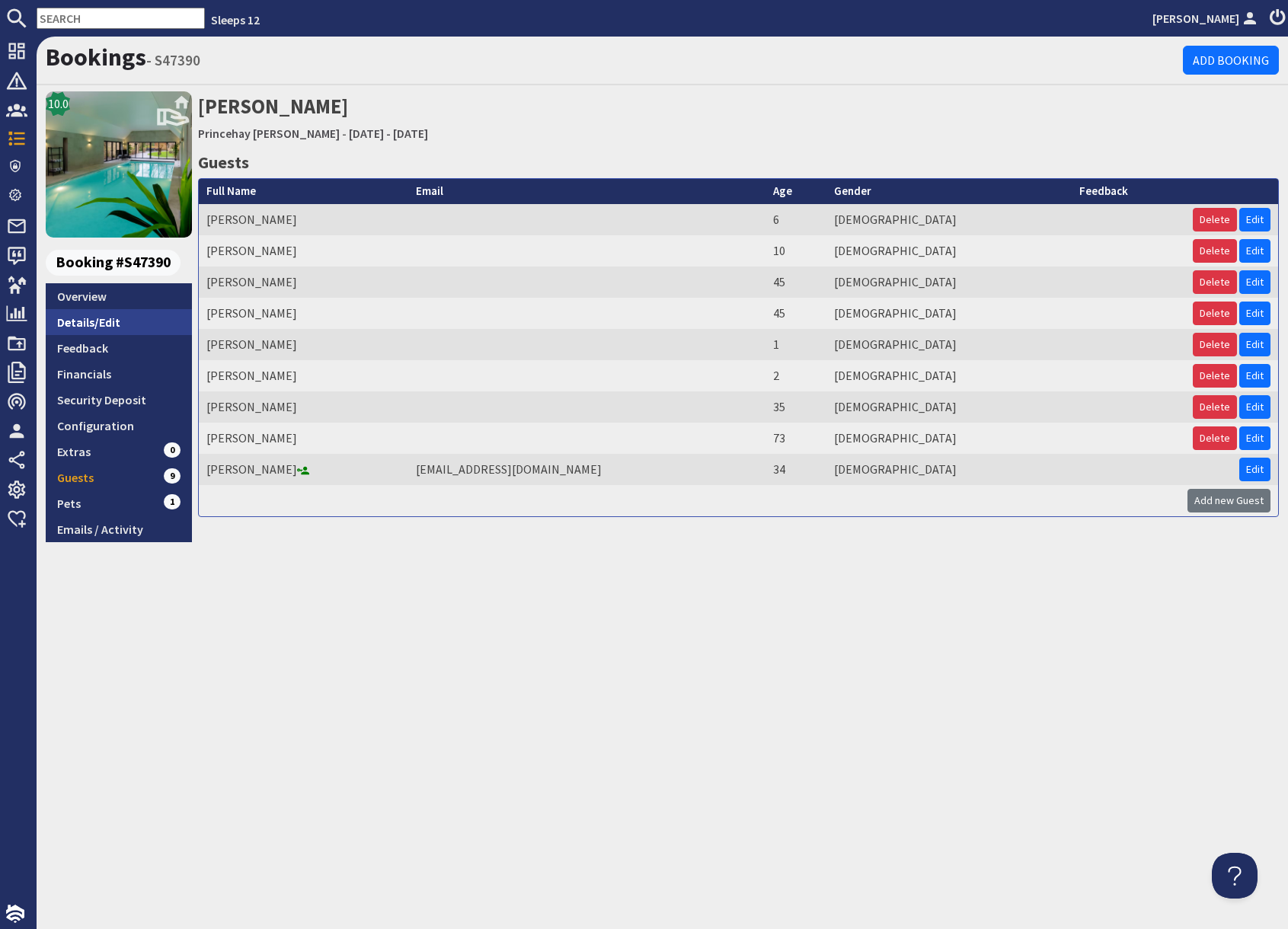
drag, startPoint x: 117, startPoint y: 319, endPoint x: 196, endPoint y: 328, distance: 79.5
click at [117, 319] on link "Details/Edit" at bounding box center [118, 321] width 146 height 26
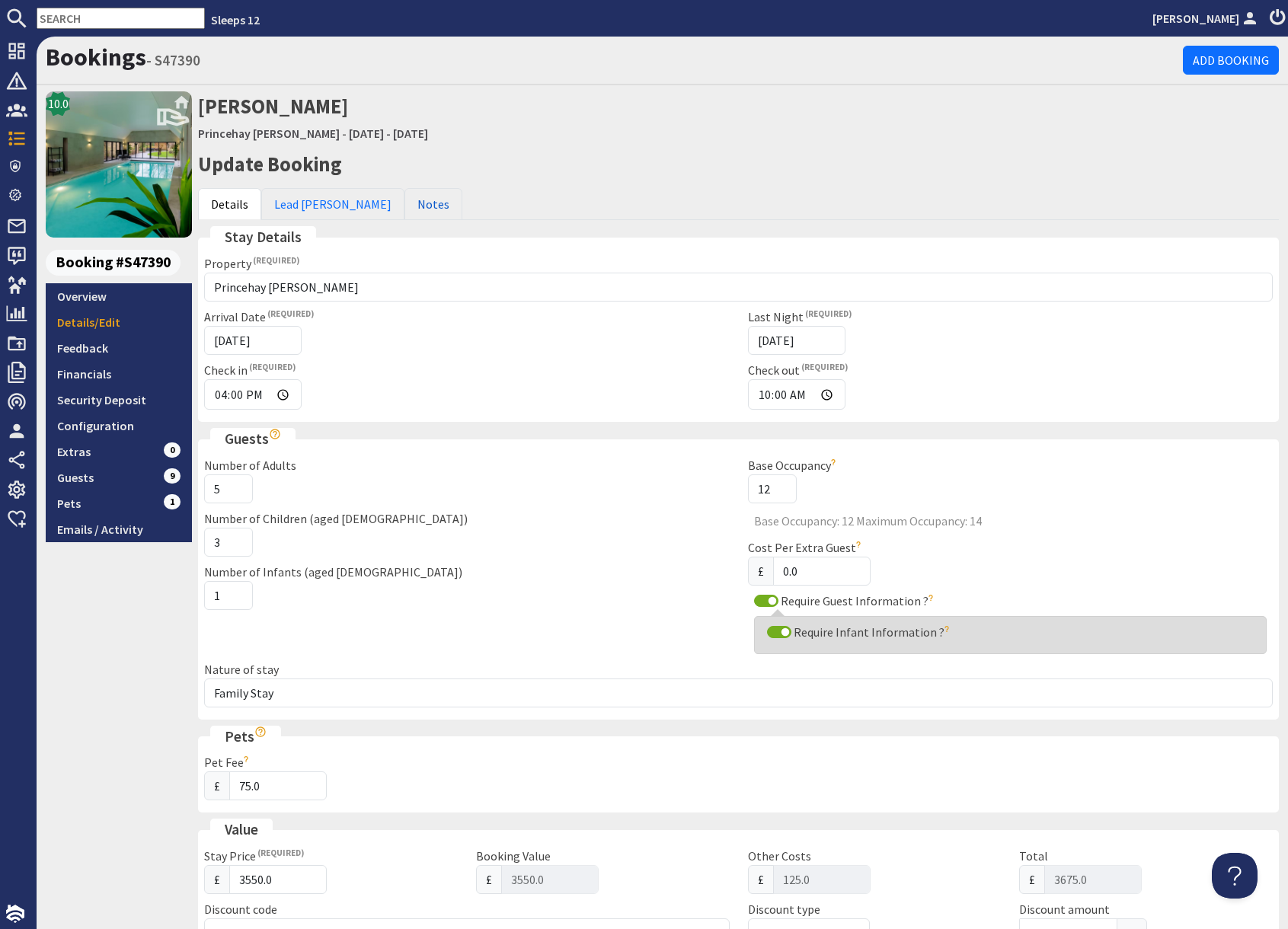
drag, startPoint x: 381, startPoint y: 201, endPoint x: 430, endPoint y: 257, distance: 74.4
click at [405, 201] on link "Notes" at bounding box center [433, 204] width 58 height 32
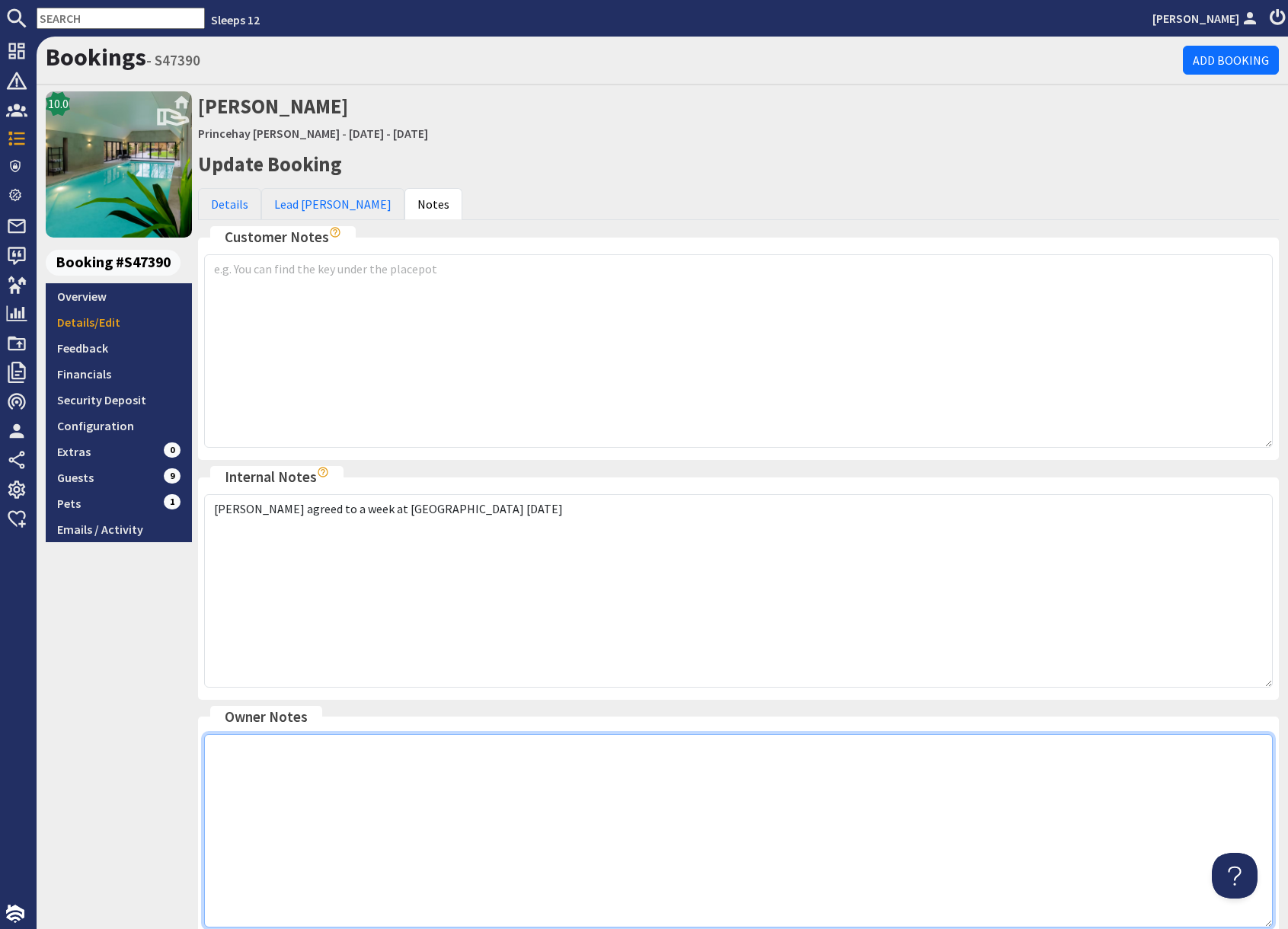
click at [377, 765] on textarea at bounding box center [739, 831] width 1069 height 193
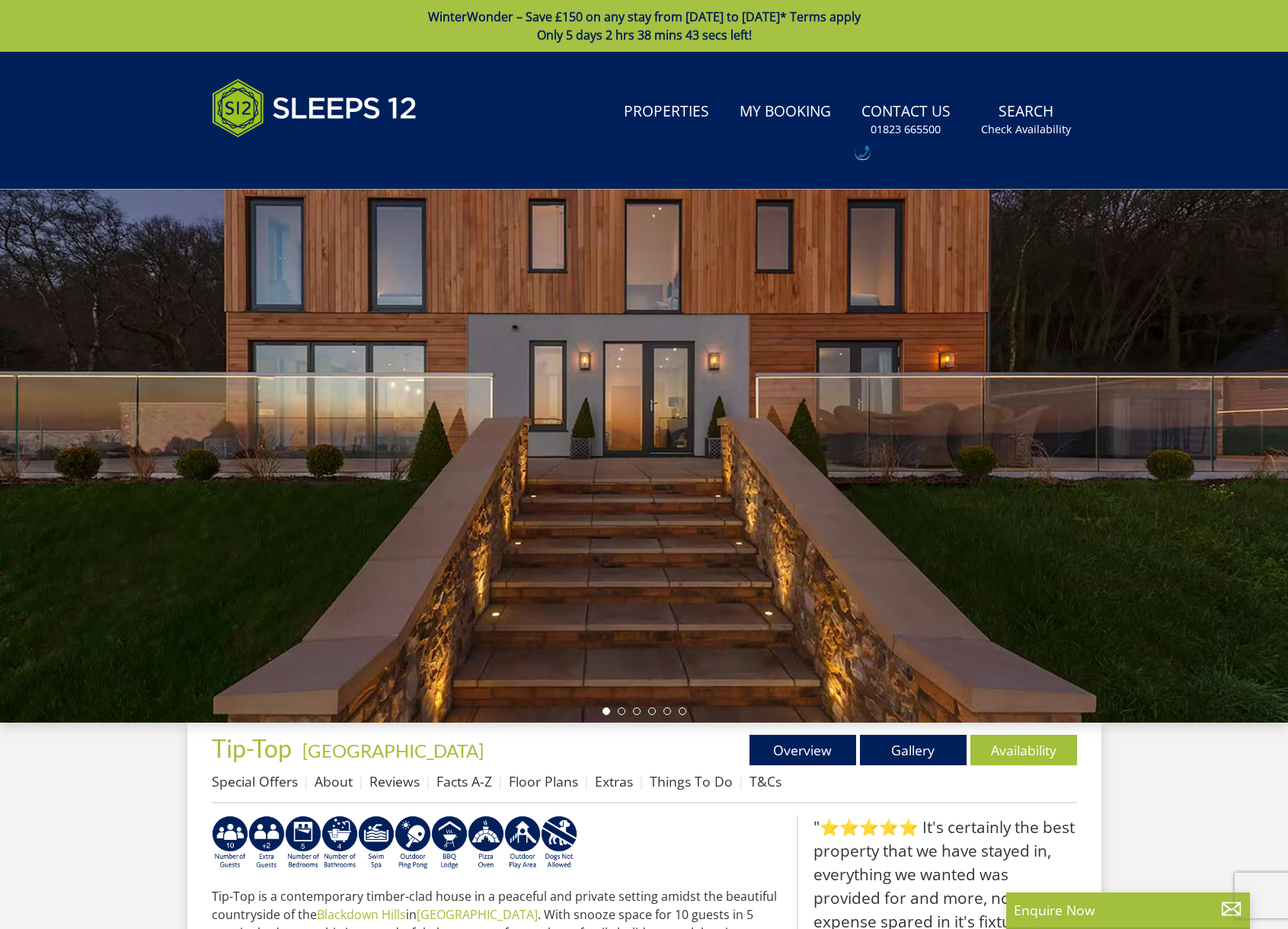
drag, startPoint x: 692, startPoint y: 795, endPoint x: 677, endPoint y: 793, distance: 15.1
click at [688, 794] on ul "Special Offers About Reviews Facts A-Z Floor Plans Extras Things To Do T&Cs" at bounding box center [644, 785] width 865 height 35
click at [672, 783] on link "Things To Do" at bounding box center [691, 781] width 83 height 19
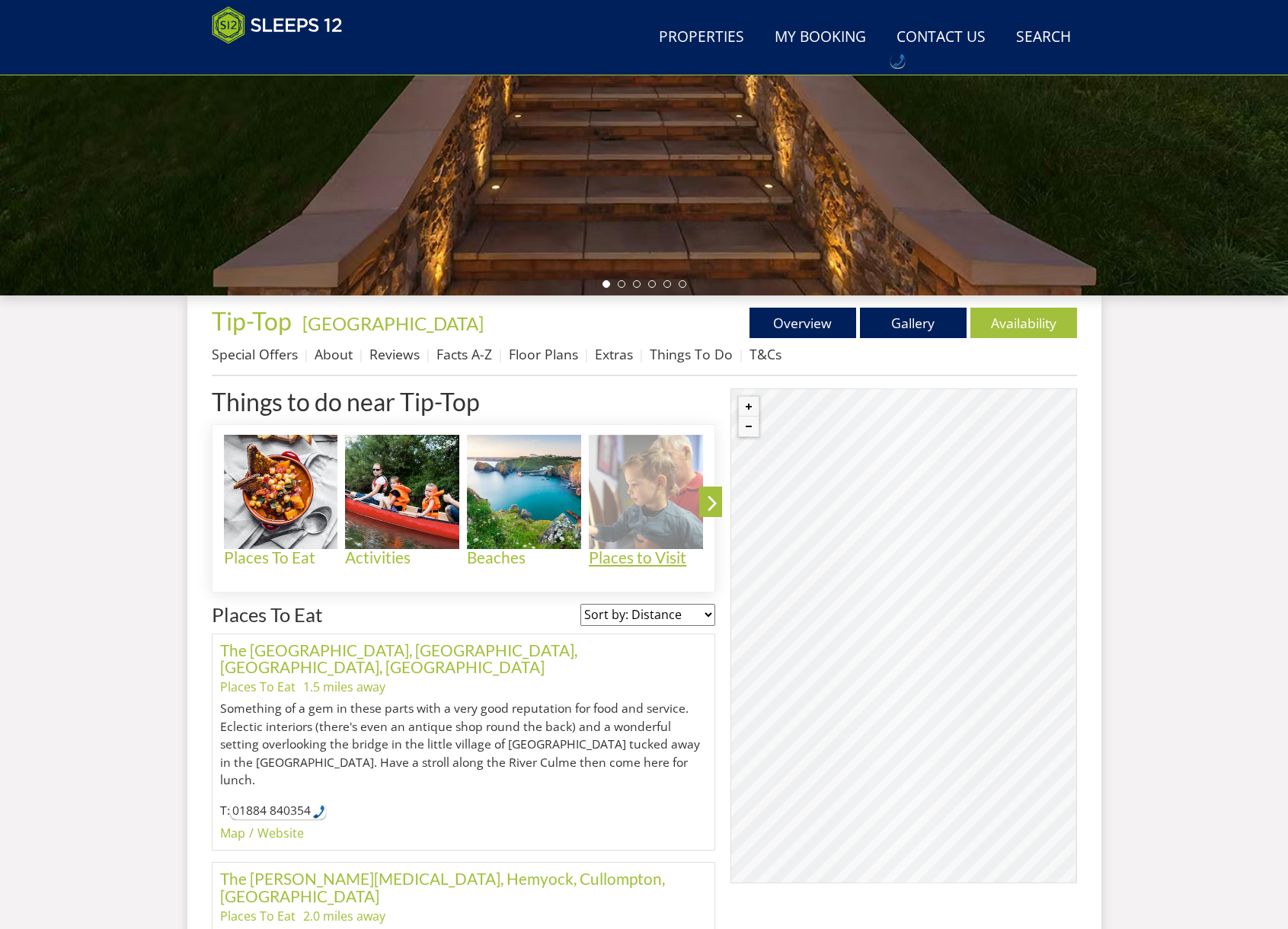
scroll to position [366, 0]
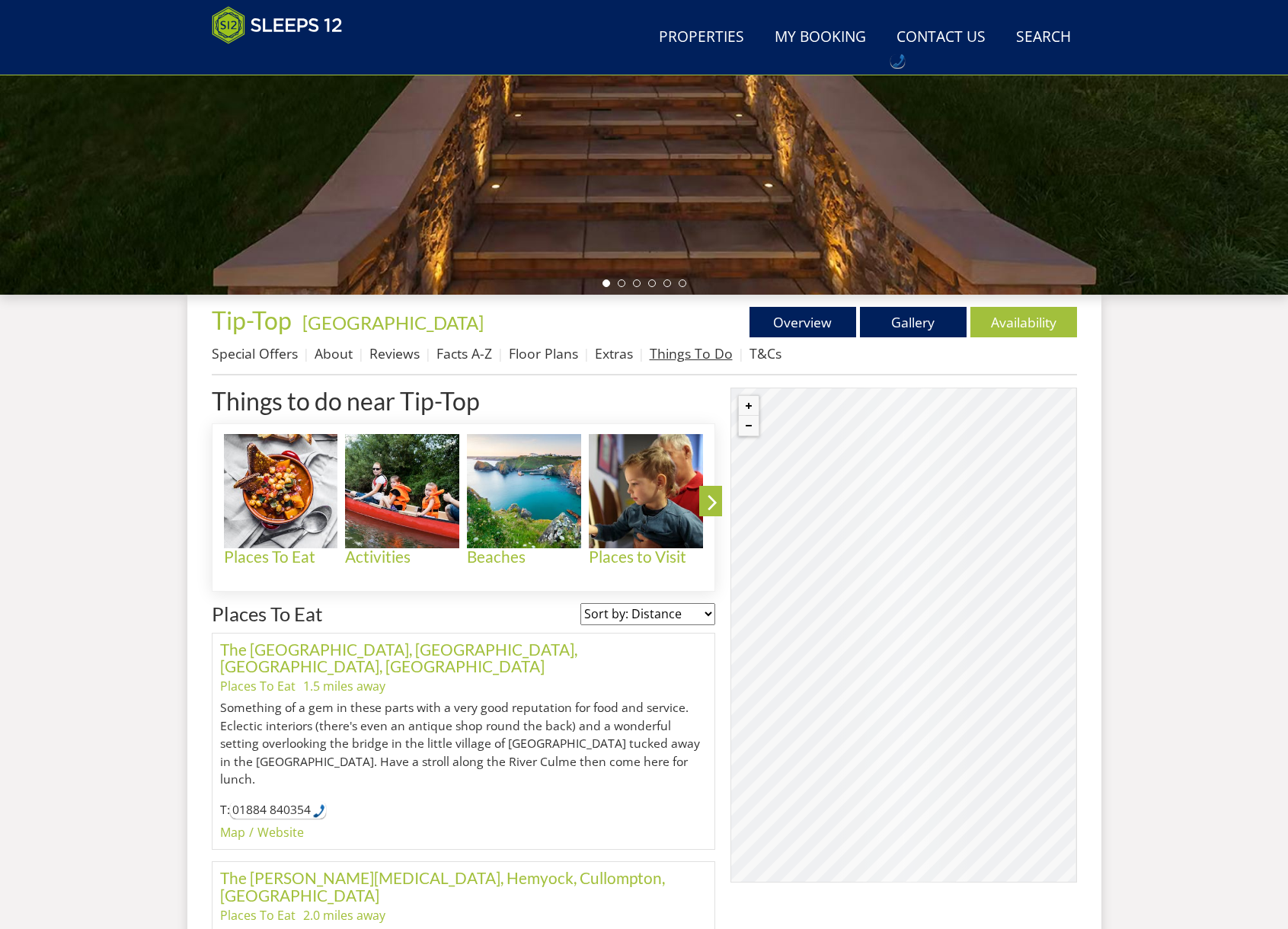
click at [674, 352] on link "Things To Do" at bounding box center [691, 353] width 83 height 19
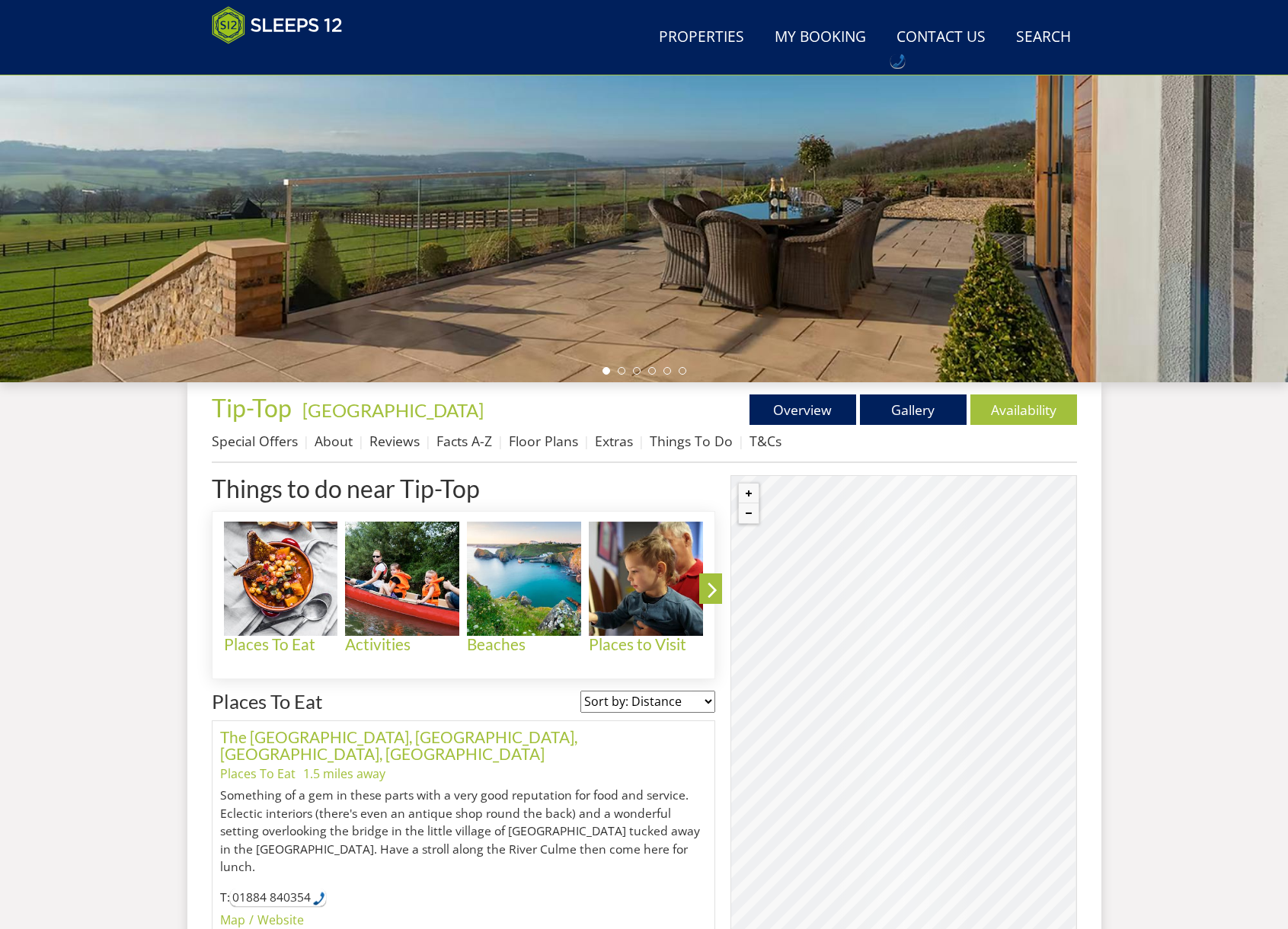
scroll to position [307, 0]
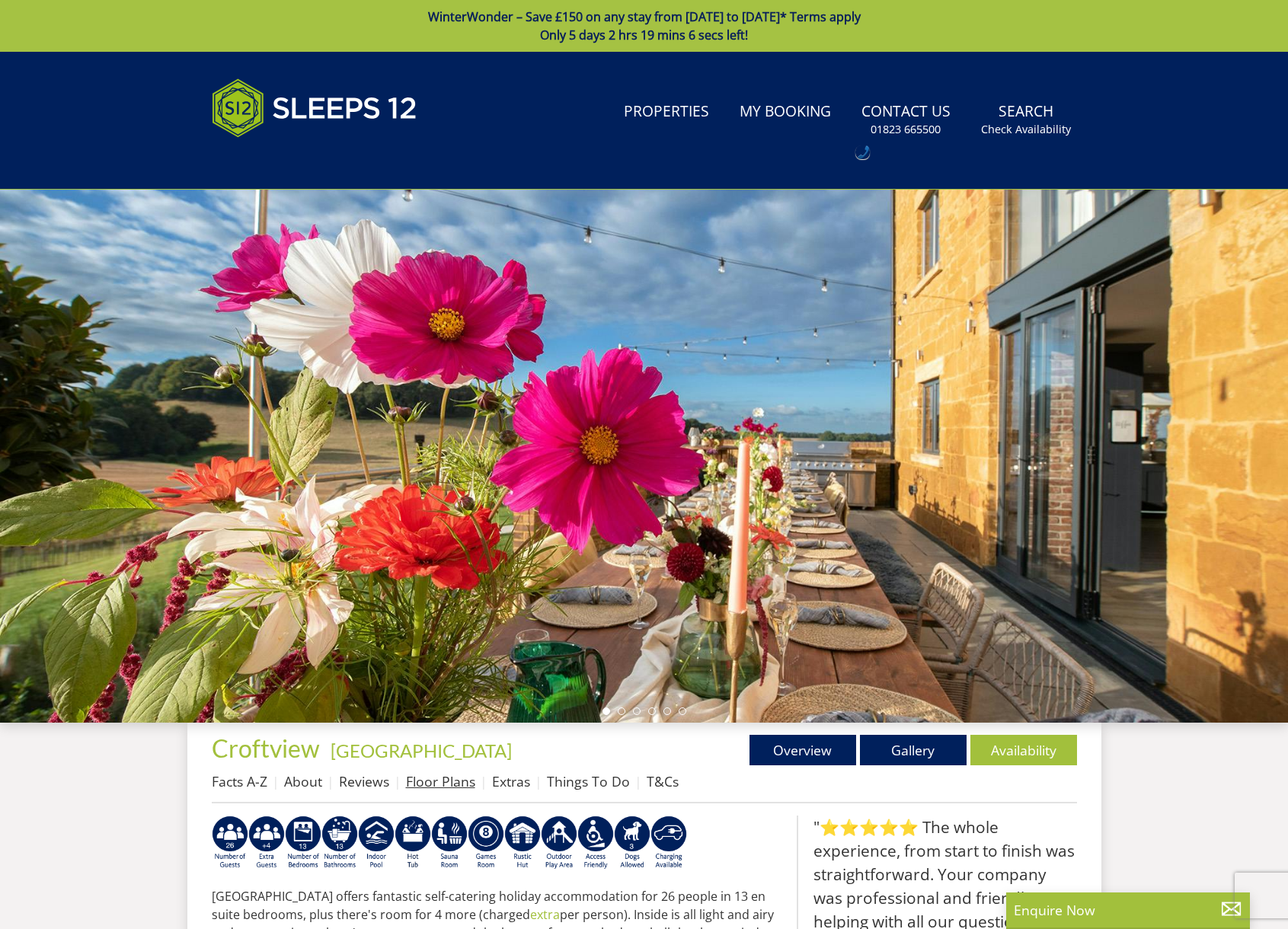
drag, startPoint x: 453, startPoint y: 784, endPoint x: 463, endPoint y: 783, distance: 10.0
click at [453, 784] on link "Floor Plans" at bounding box center [440, 781] width 69 height 19
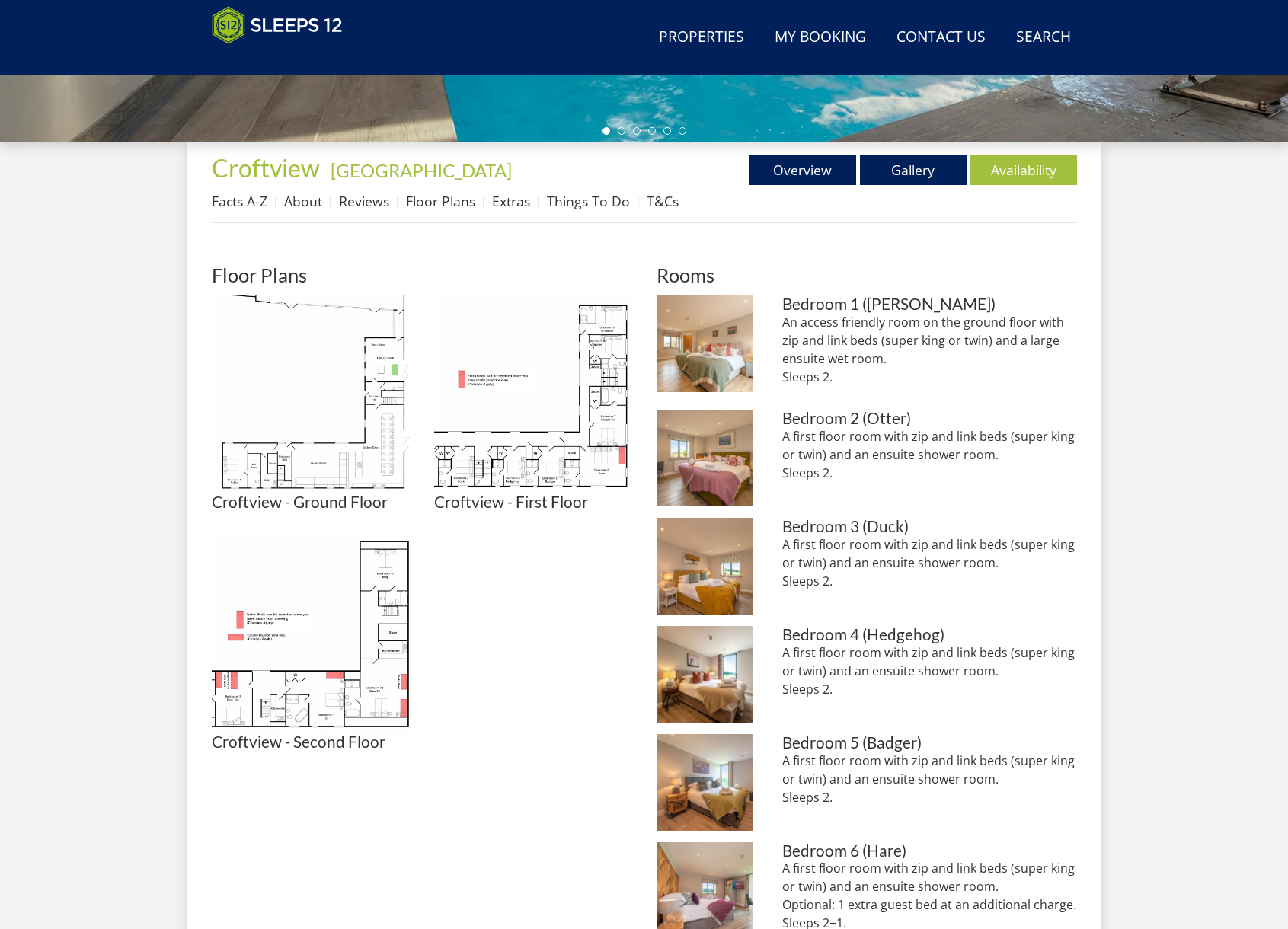
scroll to position [519, 0]
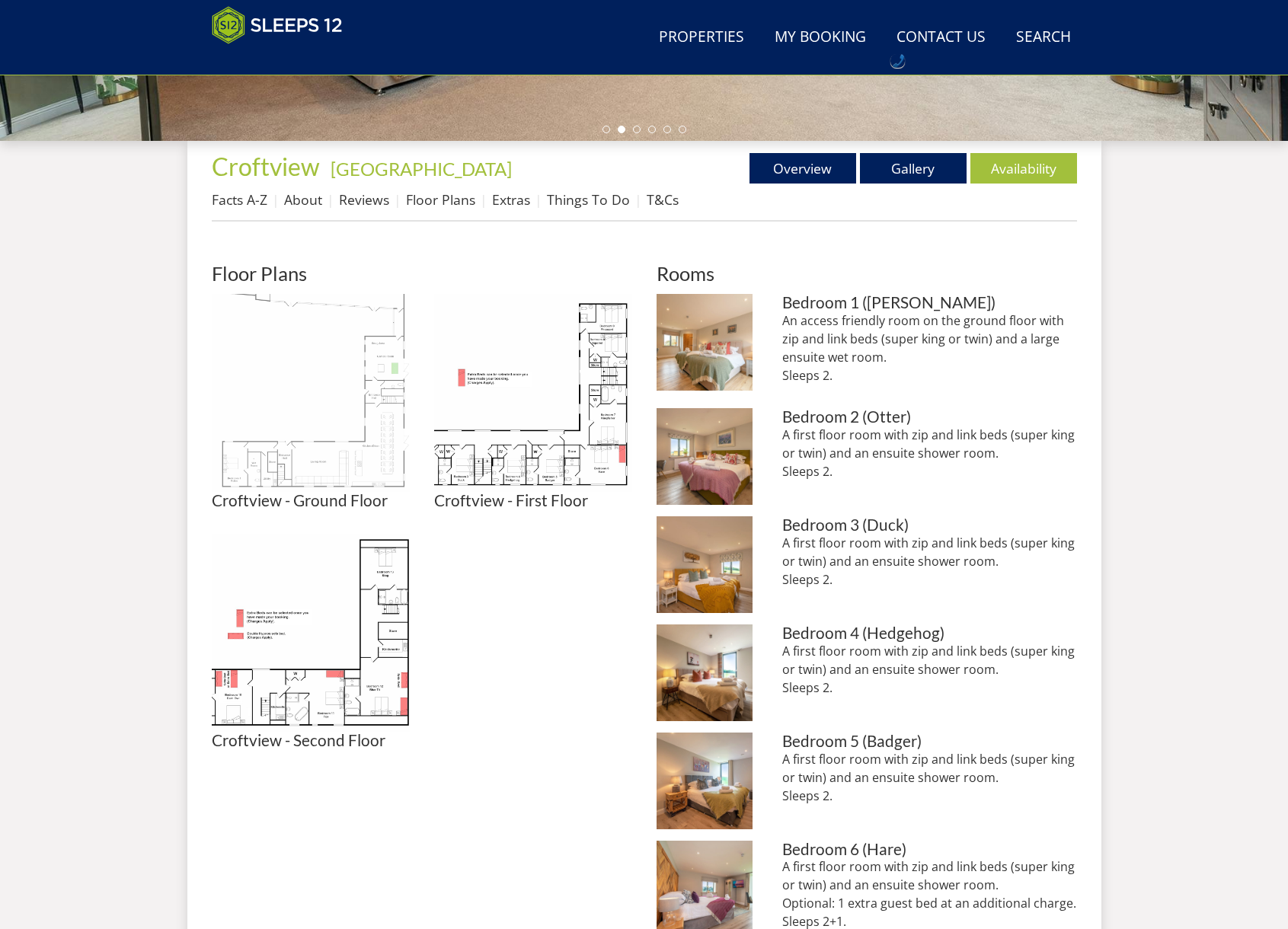
click at [357, 462] on img at bounding box center [310, 392] width 198 height 198
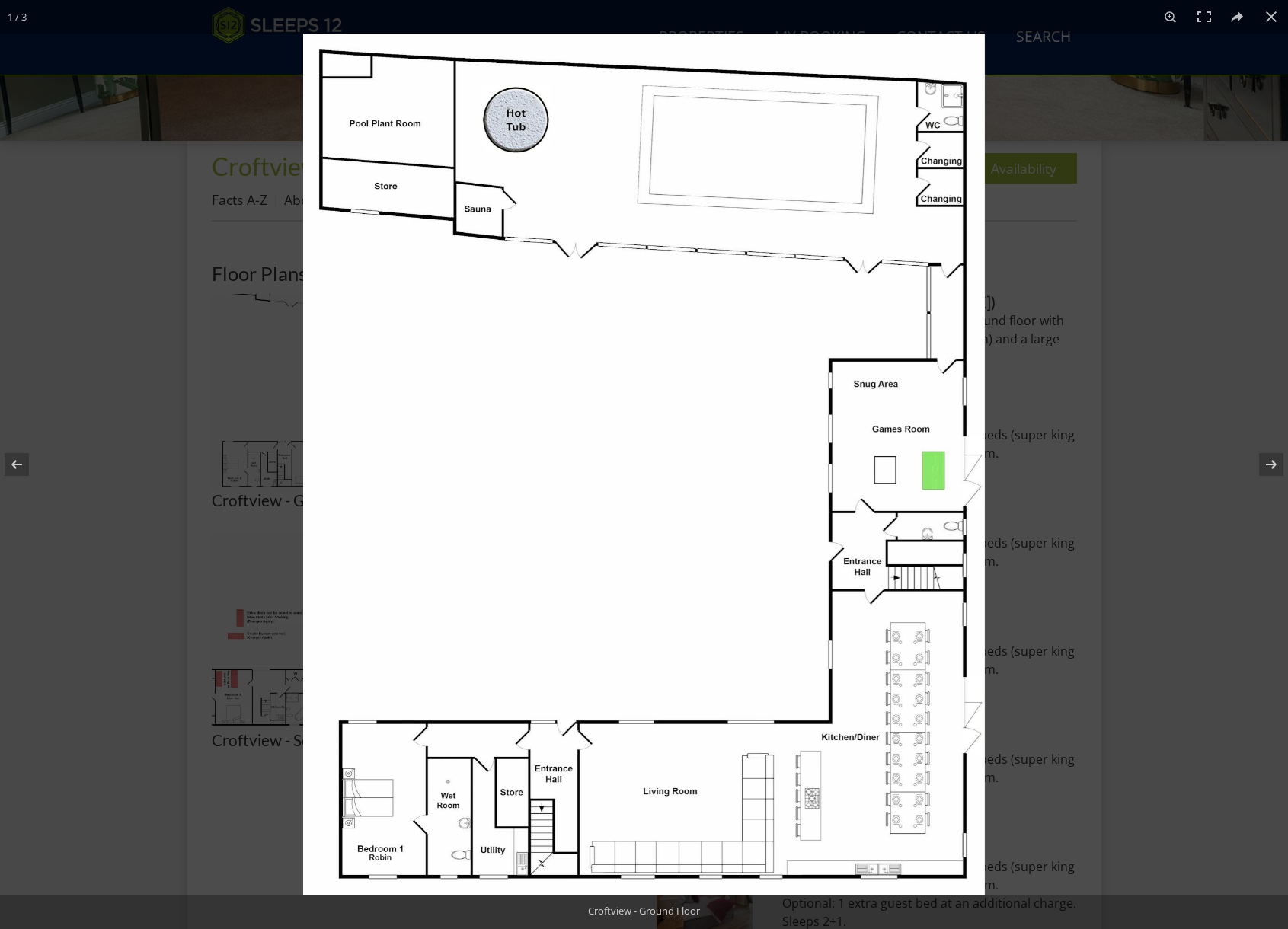
drag, startPoint x: 1268, startPoint y: 468, endPoint x: 1108, endPoint y: 536, distance: 173.9
click at [1268, 468] on button at bounding box center [1261, 464] width 53 height 76
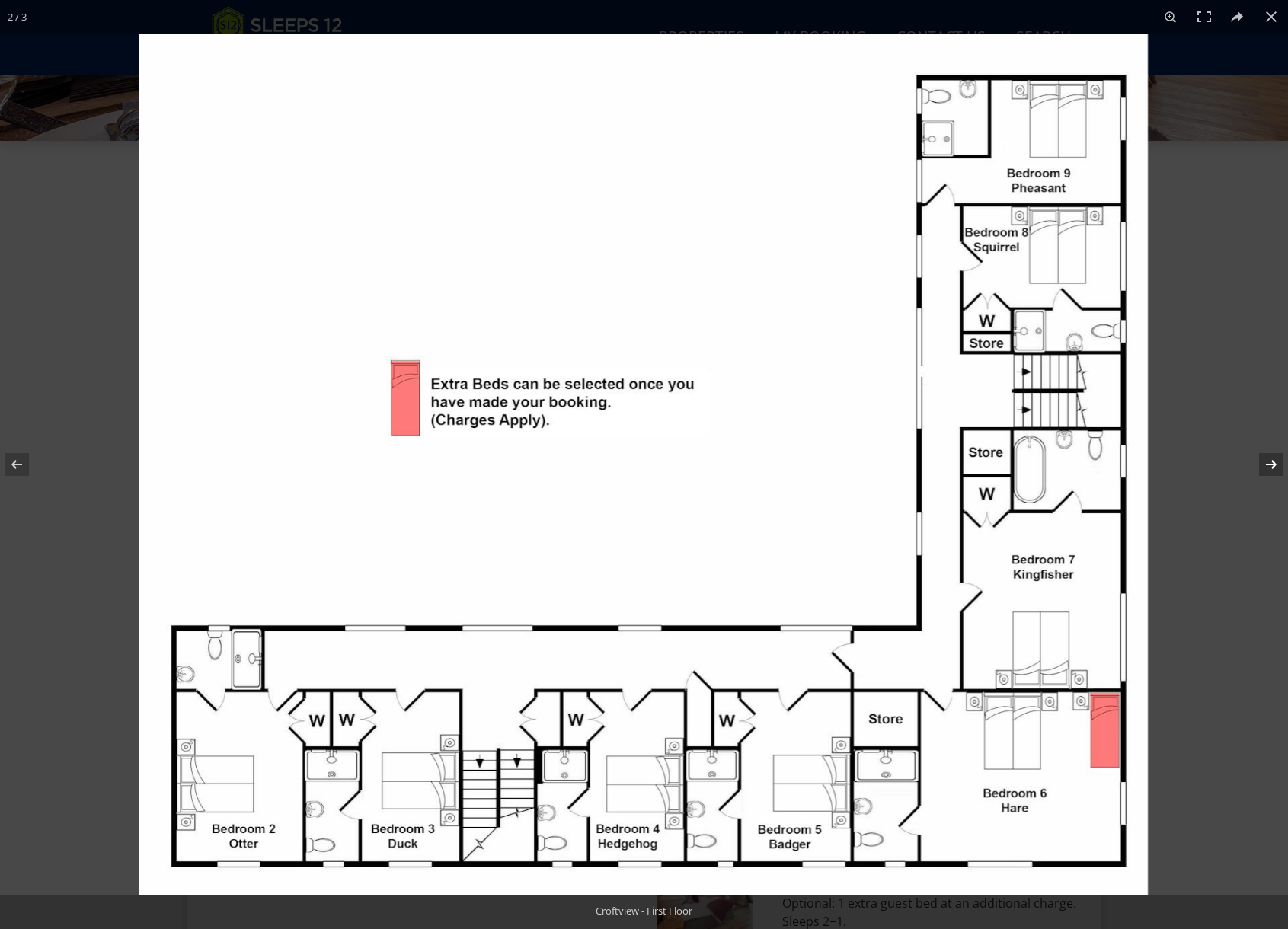
drag, startPoint x: 1268, startPoint y: 466, endPoint x: 1265, endPoint y: 476, distance: 10.4
click at [1268, 466] on button at bounding box center [1261, 464] width 53 height 76
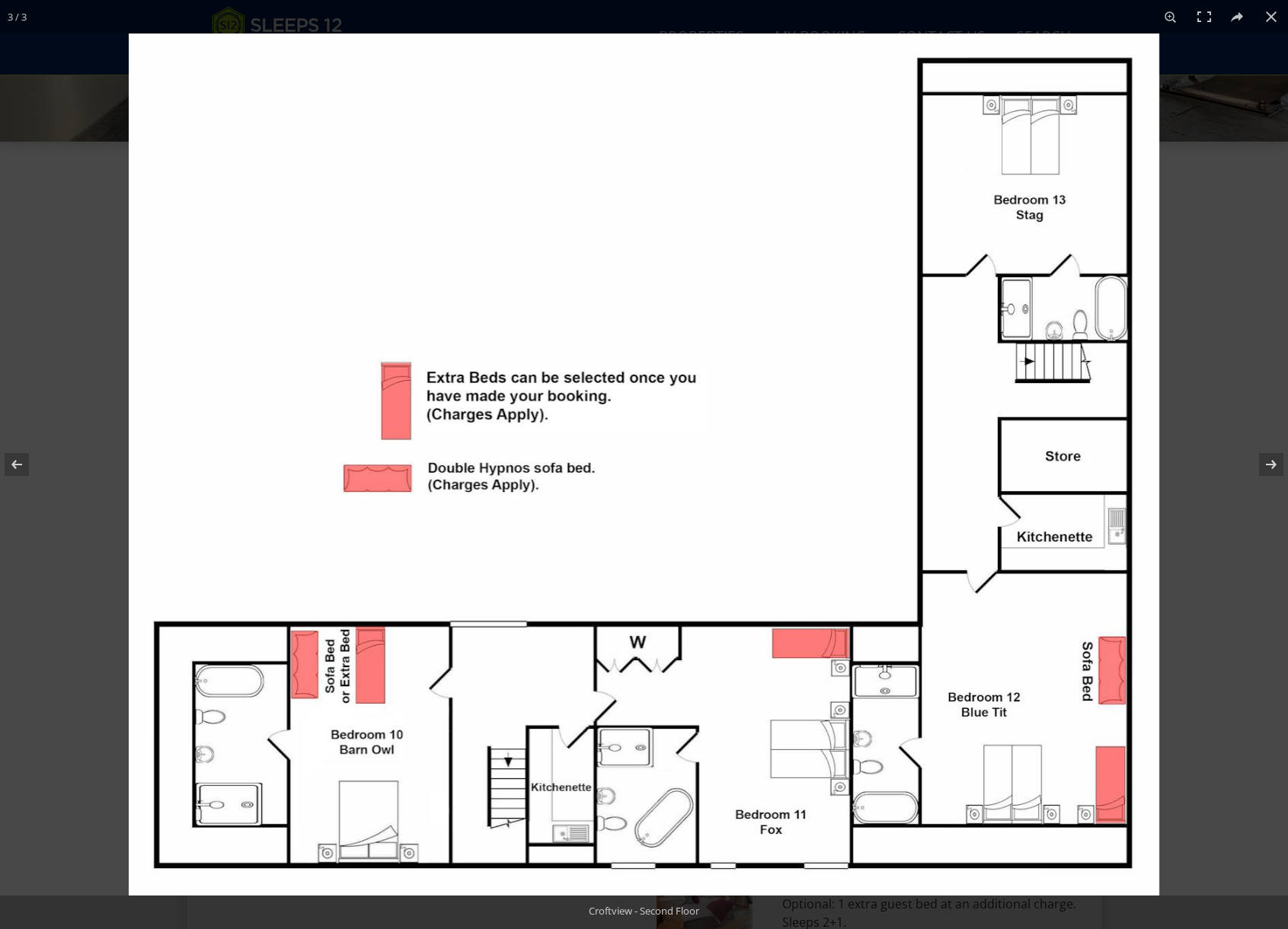
scroll to position [515, 0]
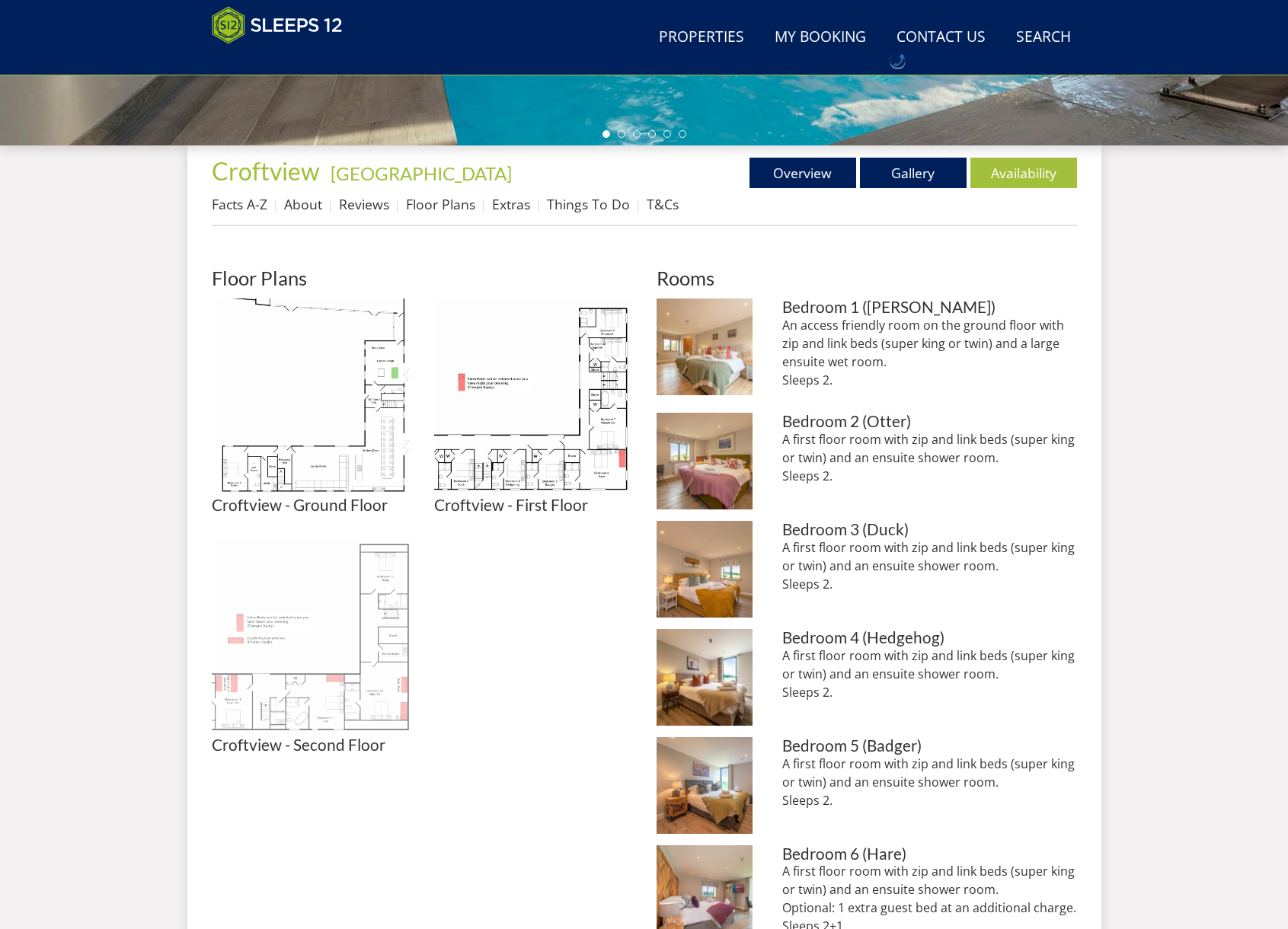
click at [367, 702] on img at bounding box center [310, 636] width 198 height 198
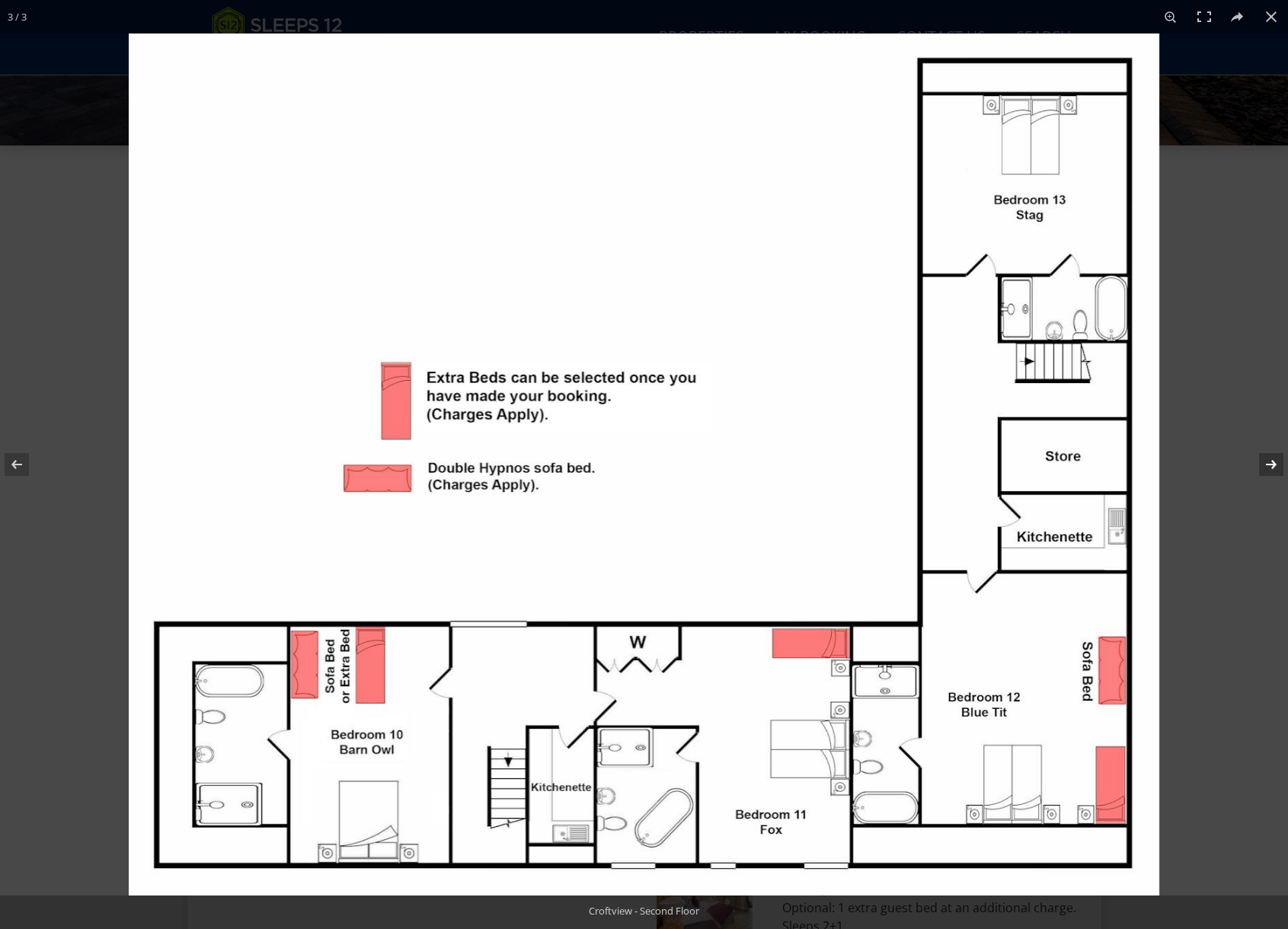
click at [1265, 463] on button at bounding box center [1261, 464] width 53 height 76
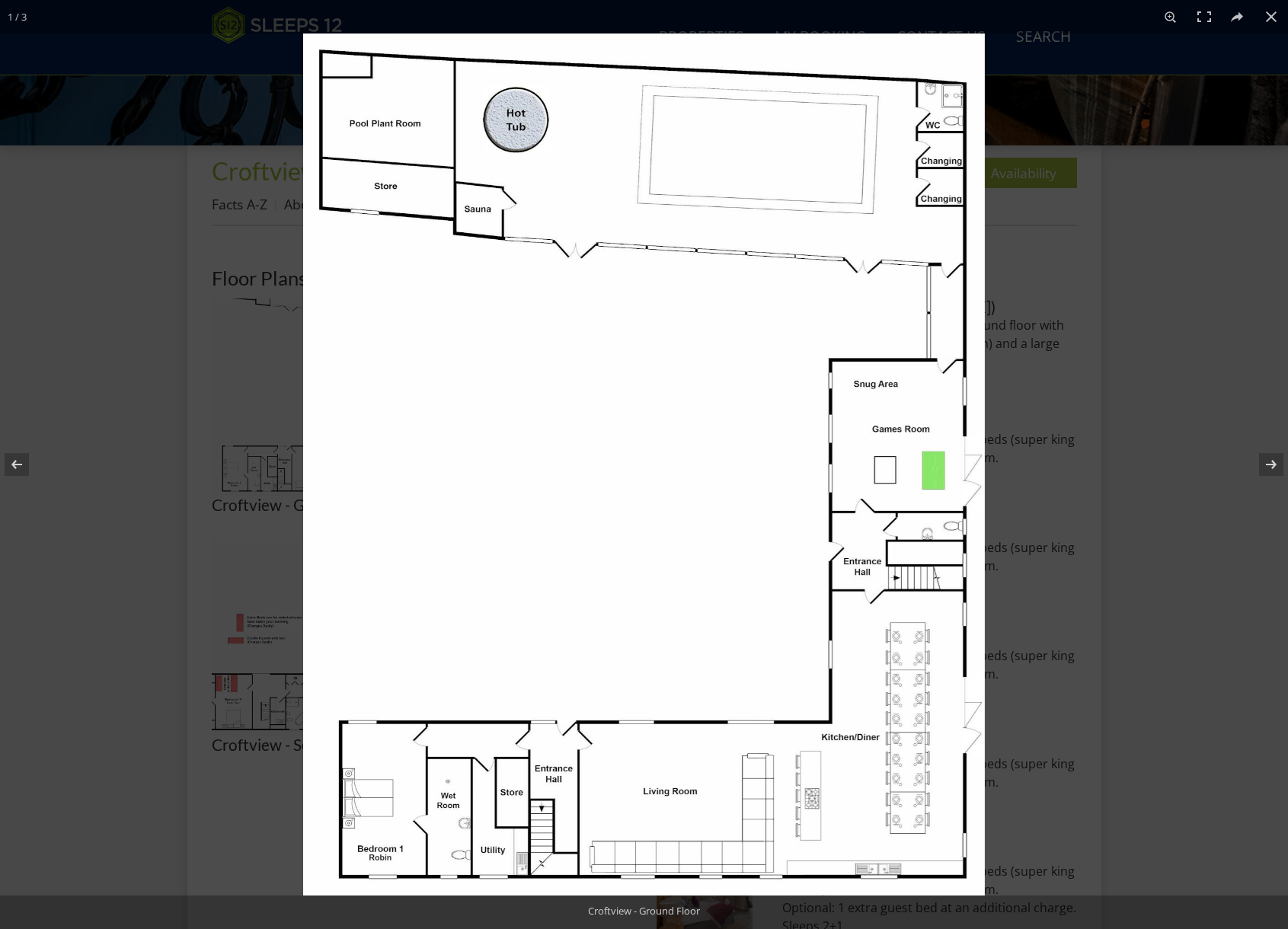
drag, startPoint x: 1276, startPoint y: 470, endPoint x: 1222, endPoint y: 484, distance: 55.8
click at [1276, 470] on button at bounding box center [1261, 464] width 53 height 76
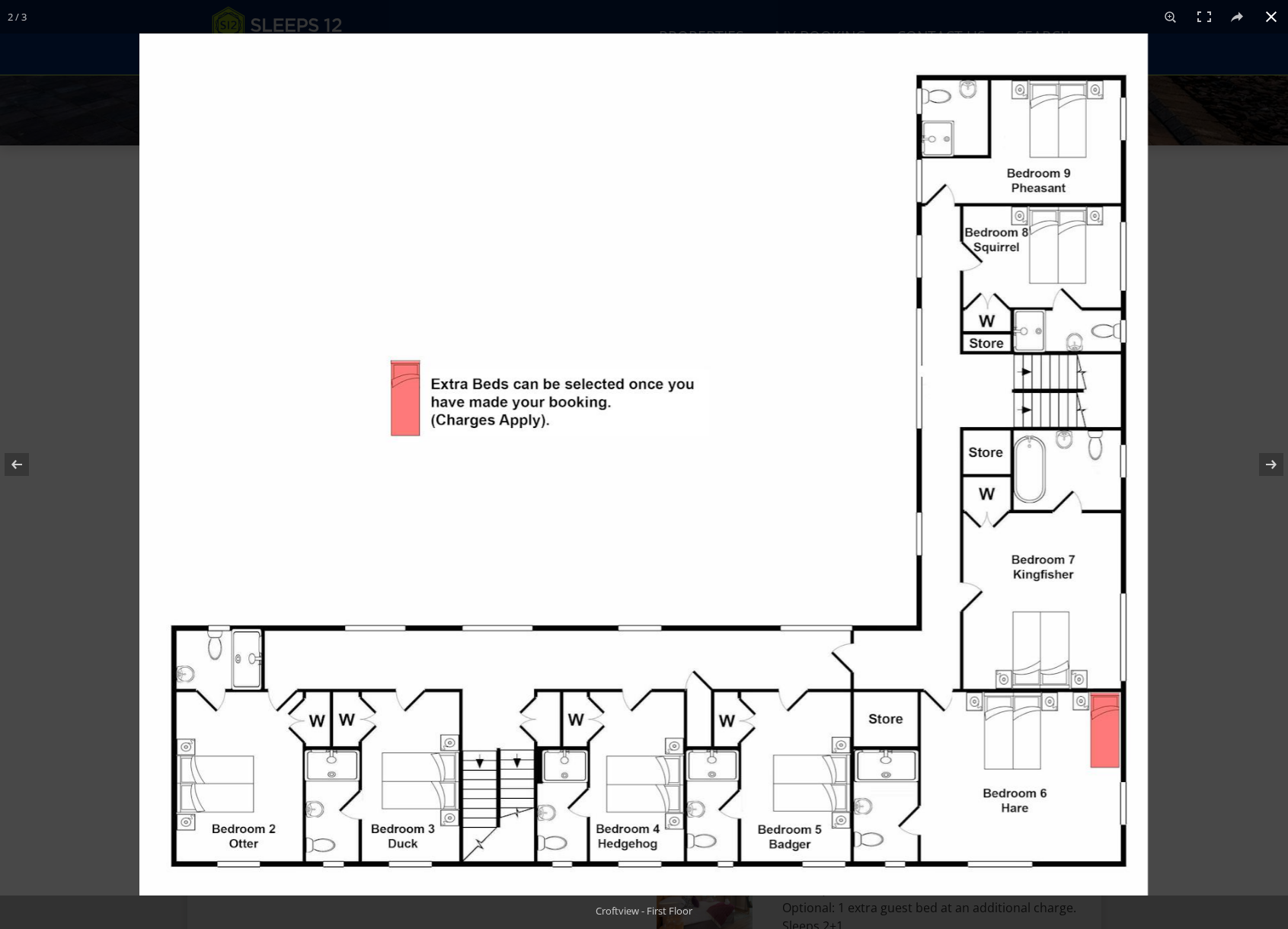
click at [435, 21] on div "2 / 3" at bounding box center [644, 17] width 1288 height 34
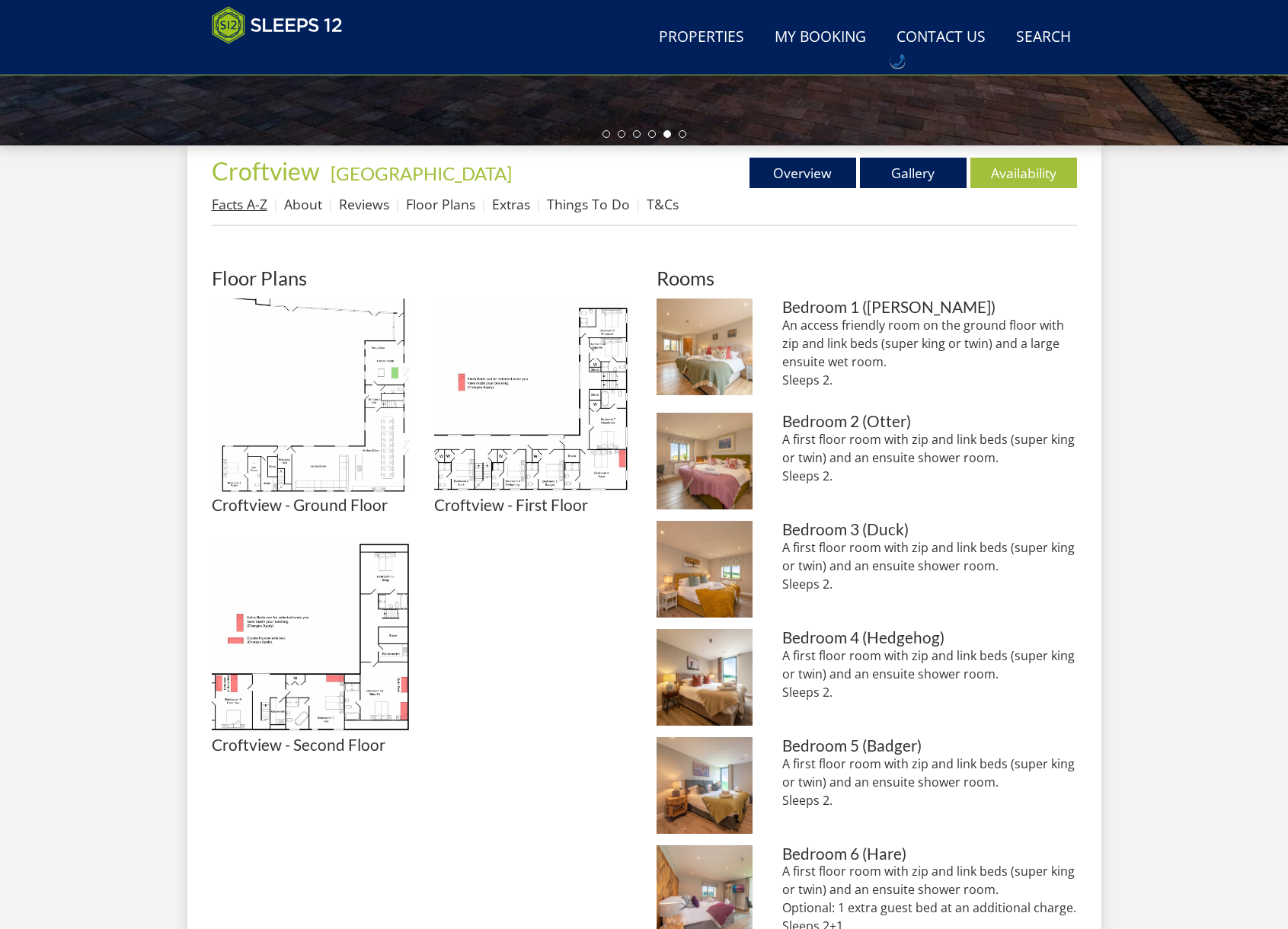
click at [247, 204] on link "Facts A-Z" at bounding box center [239, 204] width 56 height 19
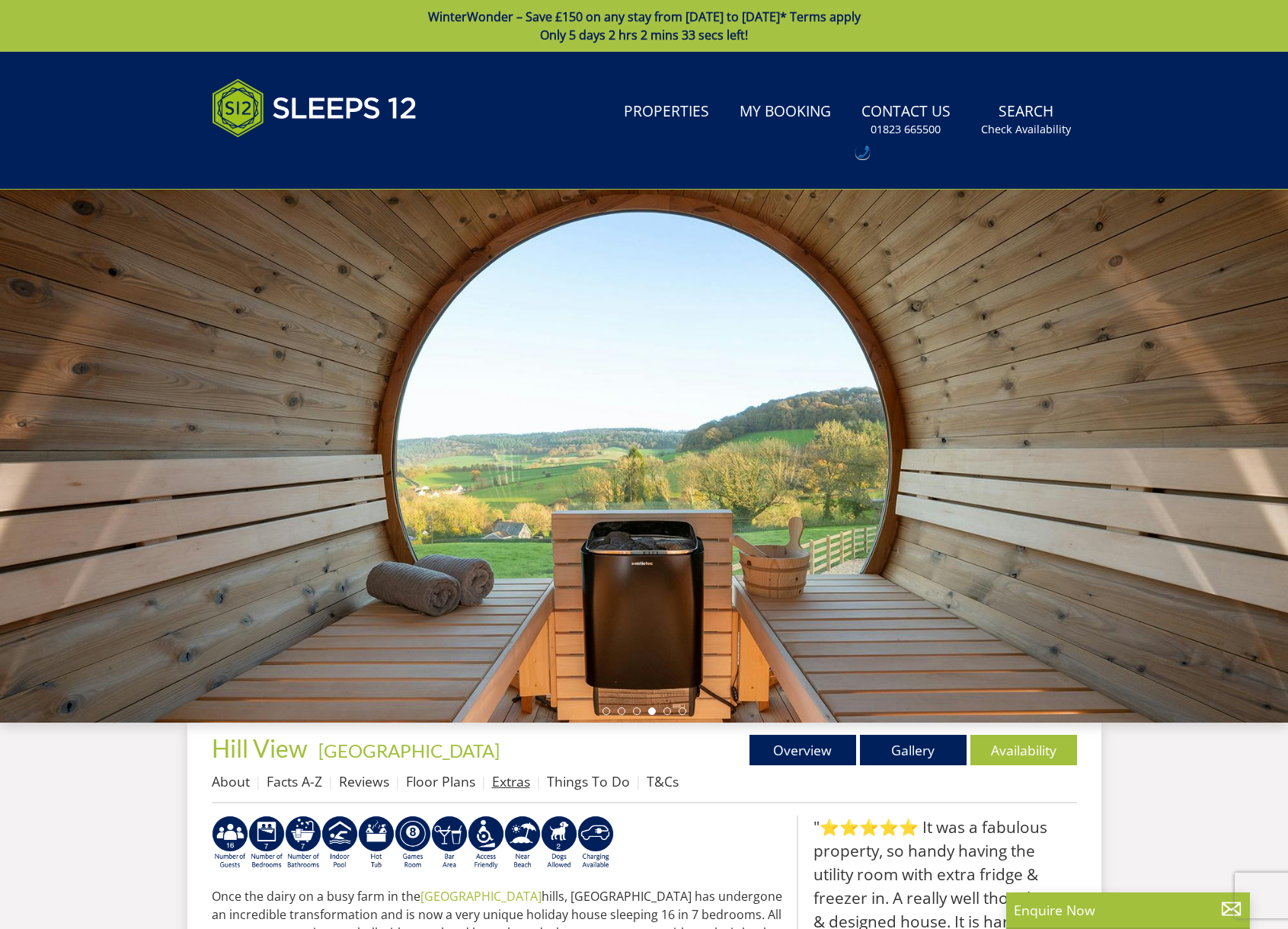
click at [509, 784] on link "Extras" at bounding box center [510, 781] width 38 height 19
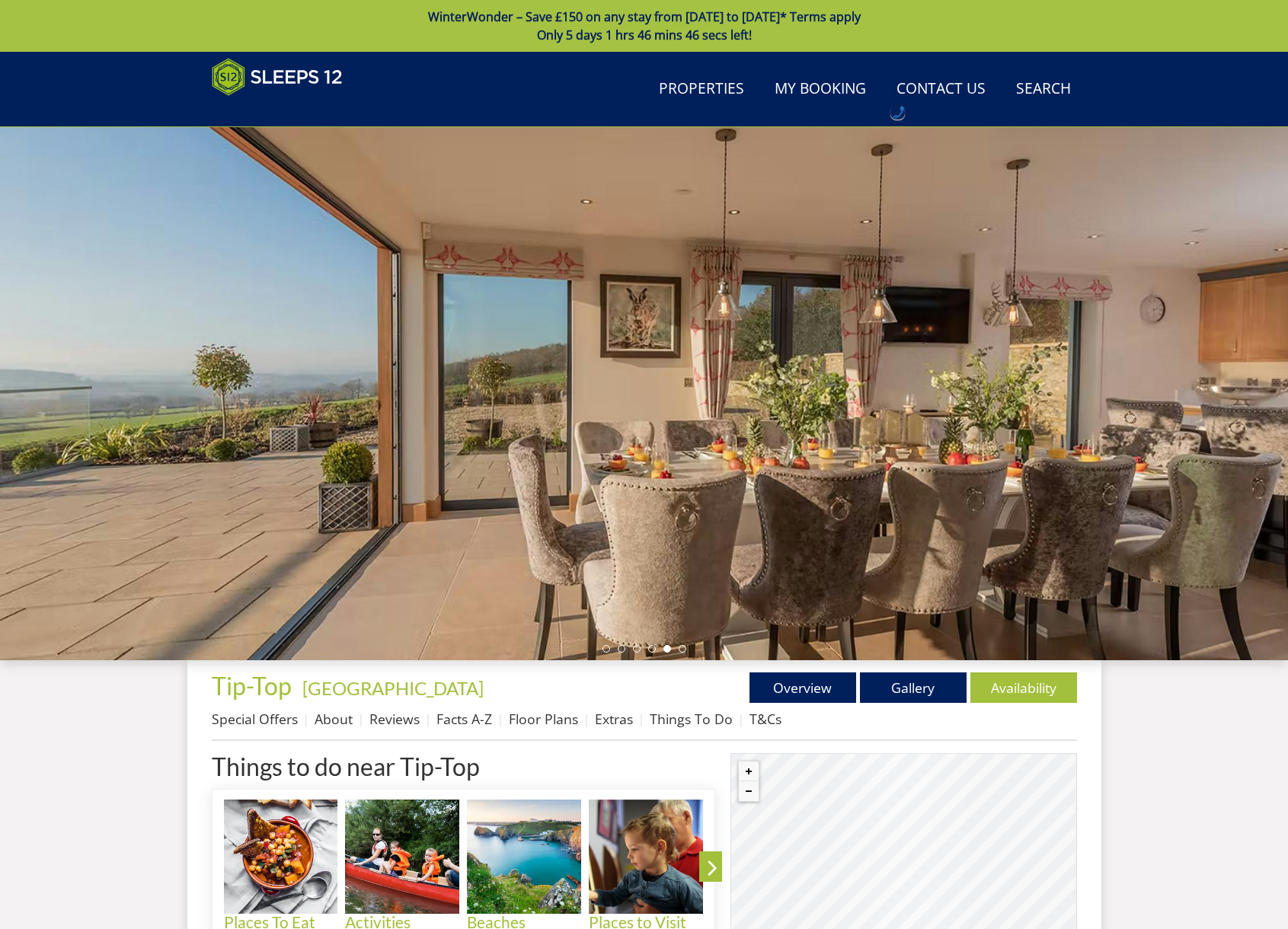
scroll to position [307, 0]
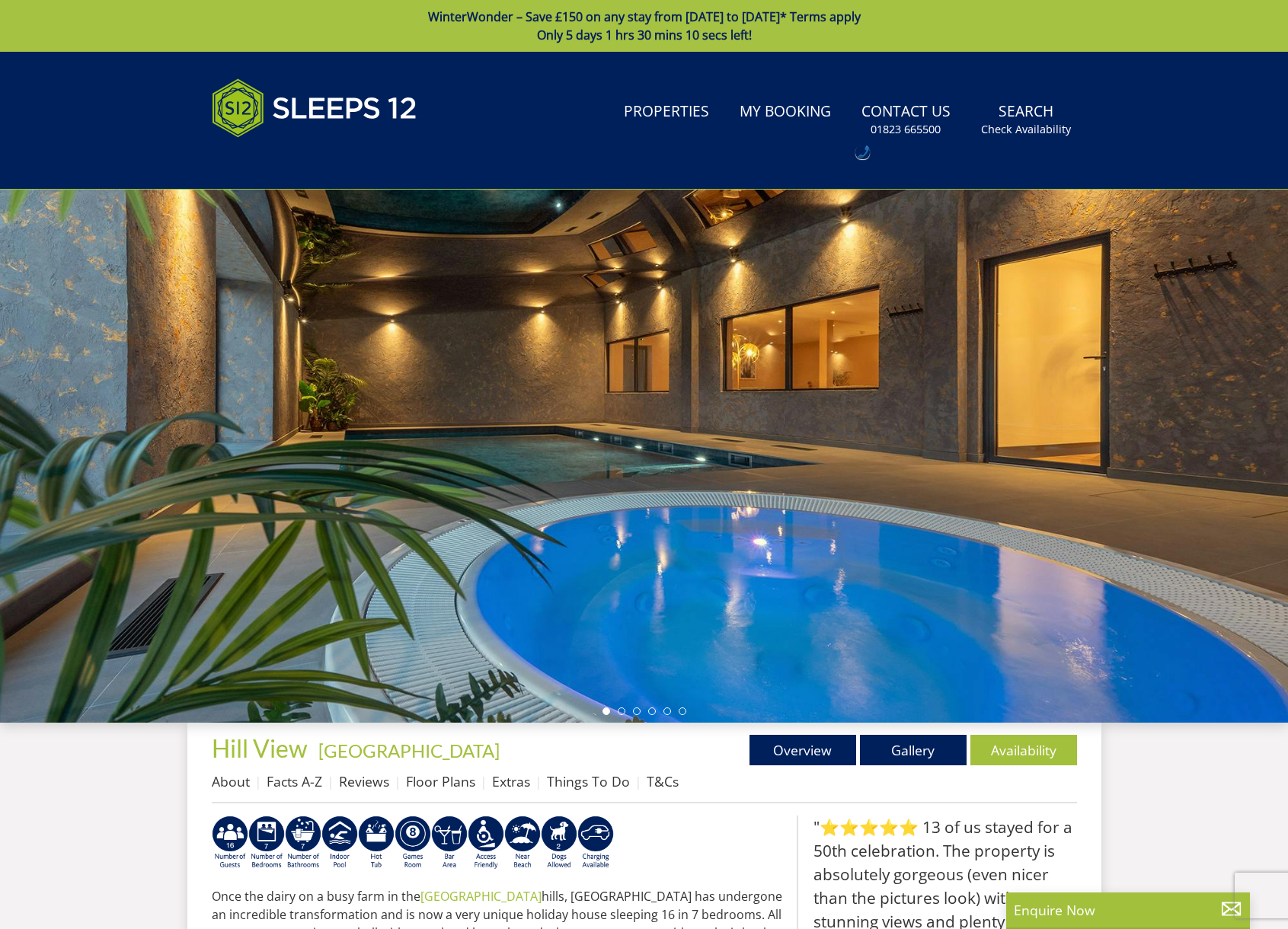
scroll to position [9, 0]
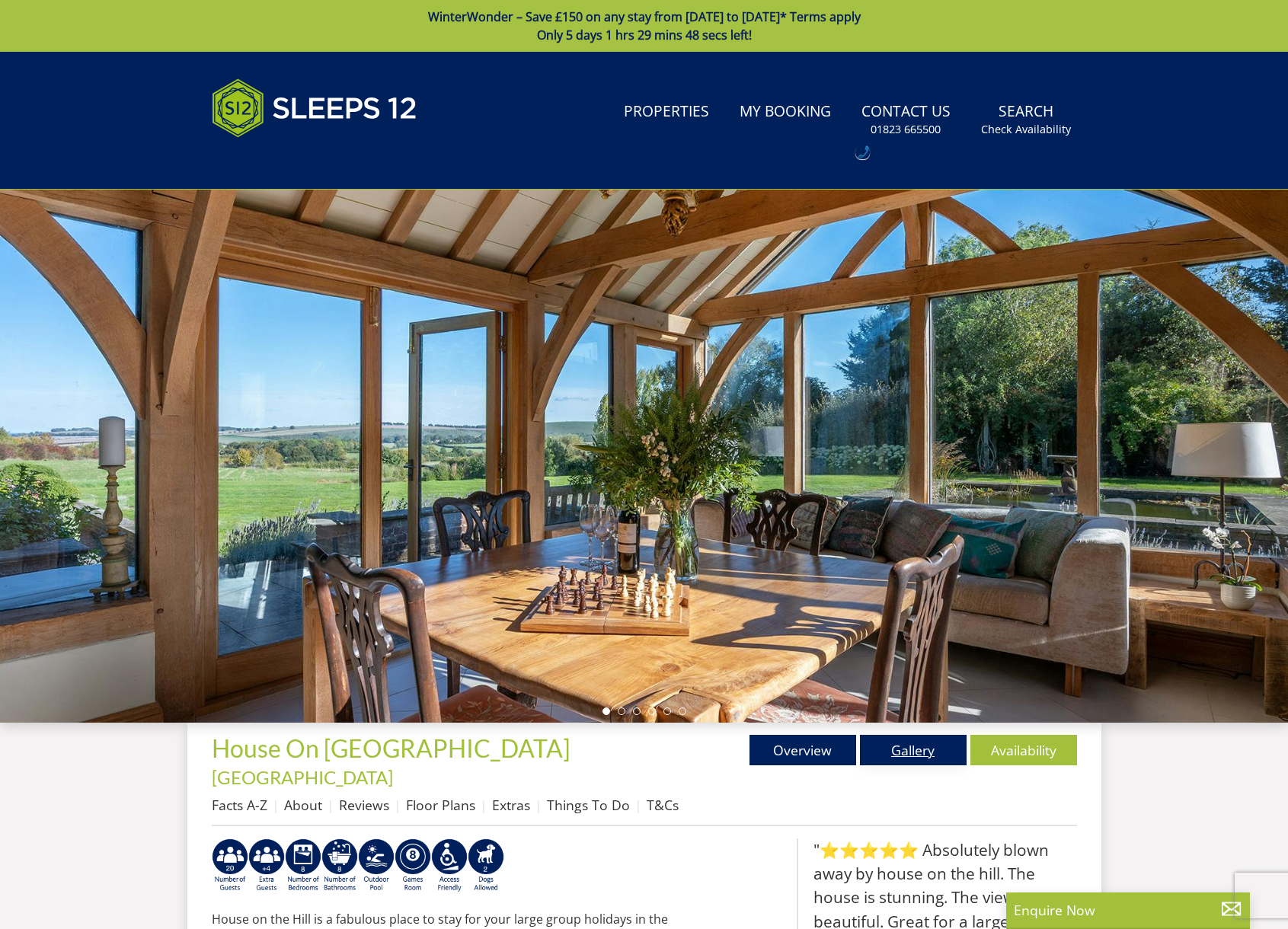
click at [903, 754] on link "Gallery" at bounding box center [913, 750] width 107 height 30
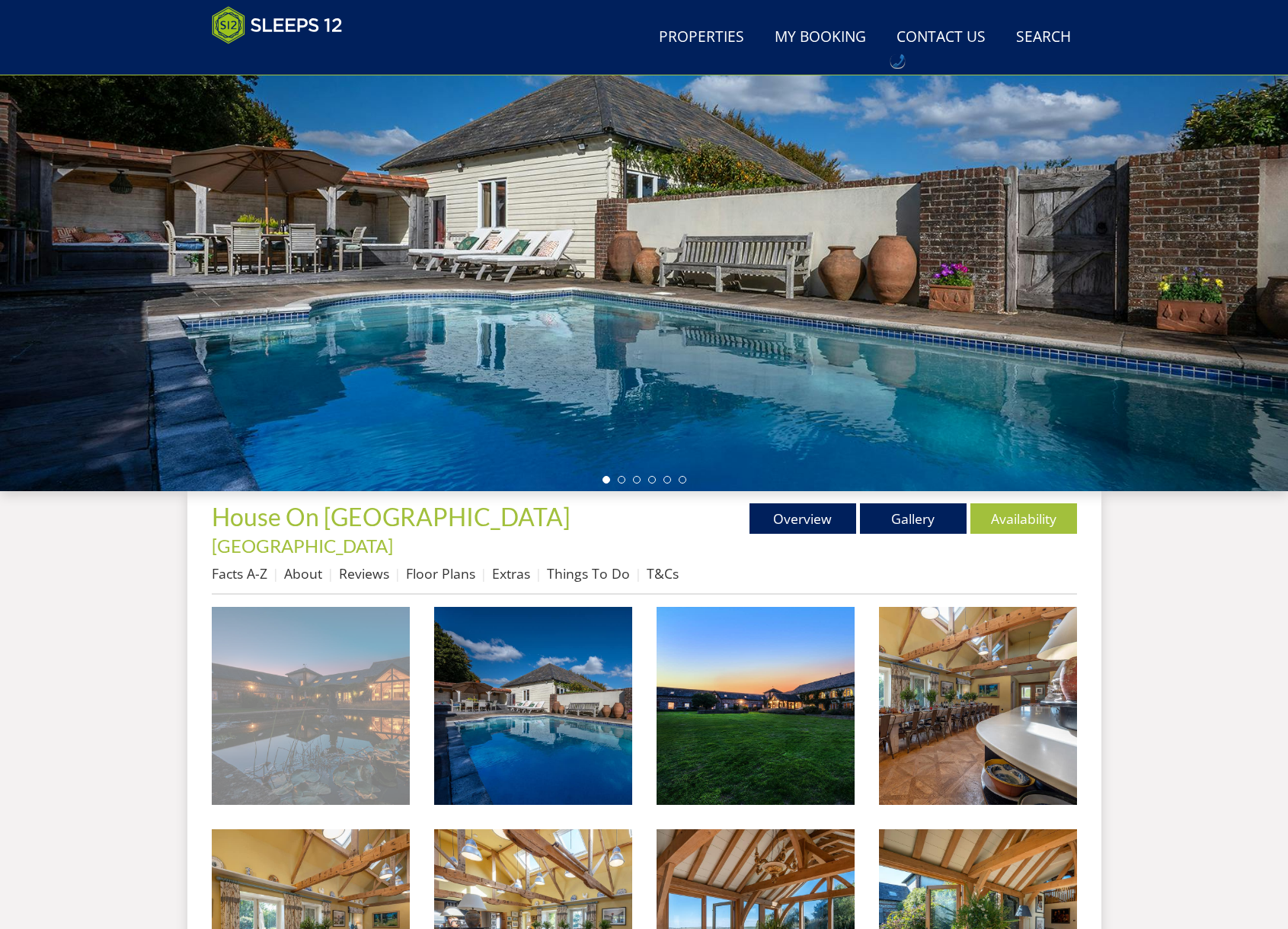
scroll to position [171, 0]
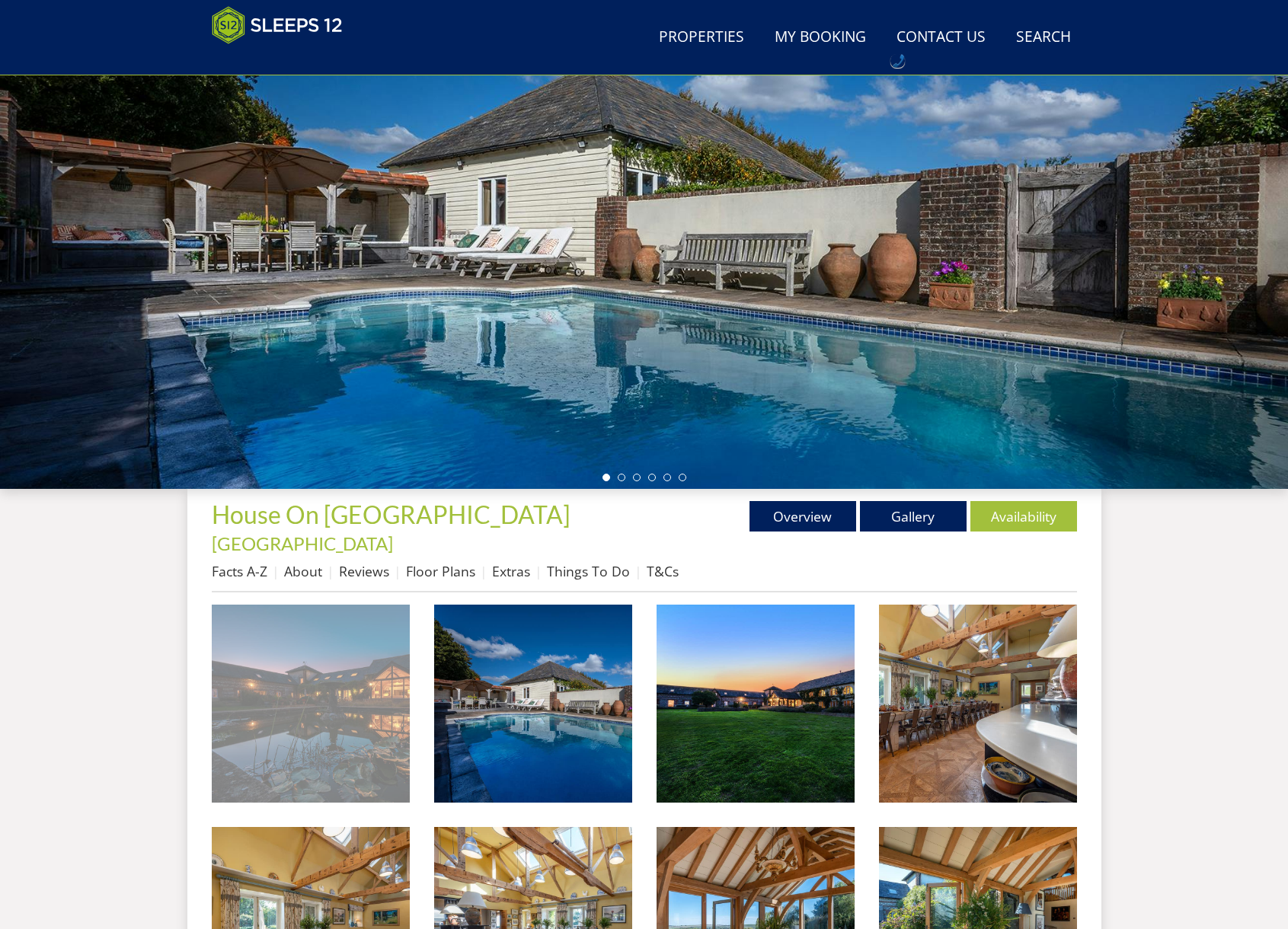
click at [341, 688] on img at bounding box center [310, 703] width 198 height 198
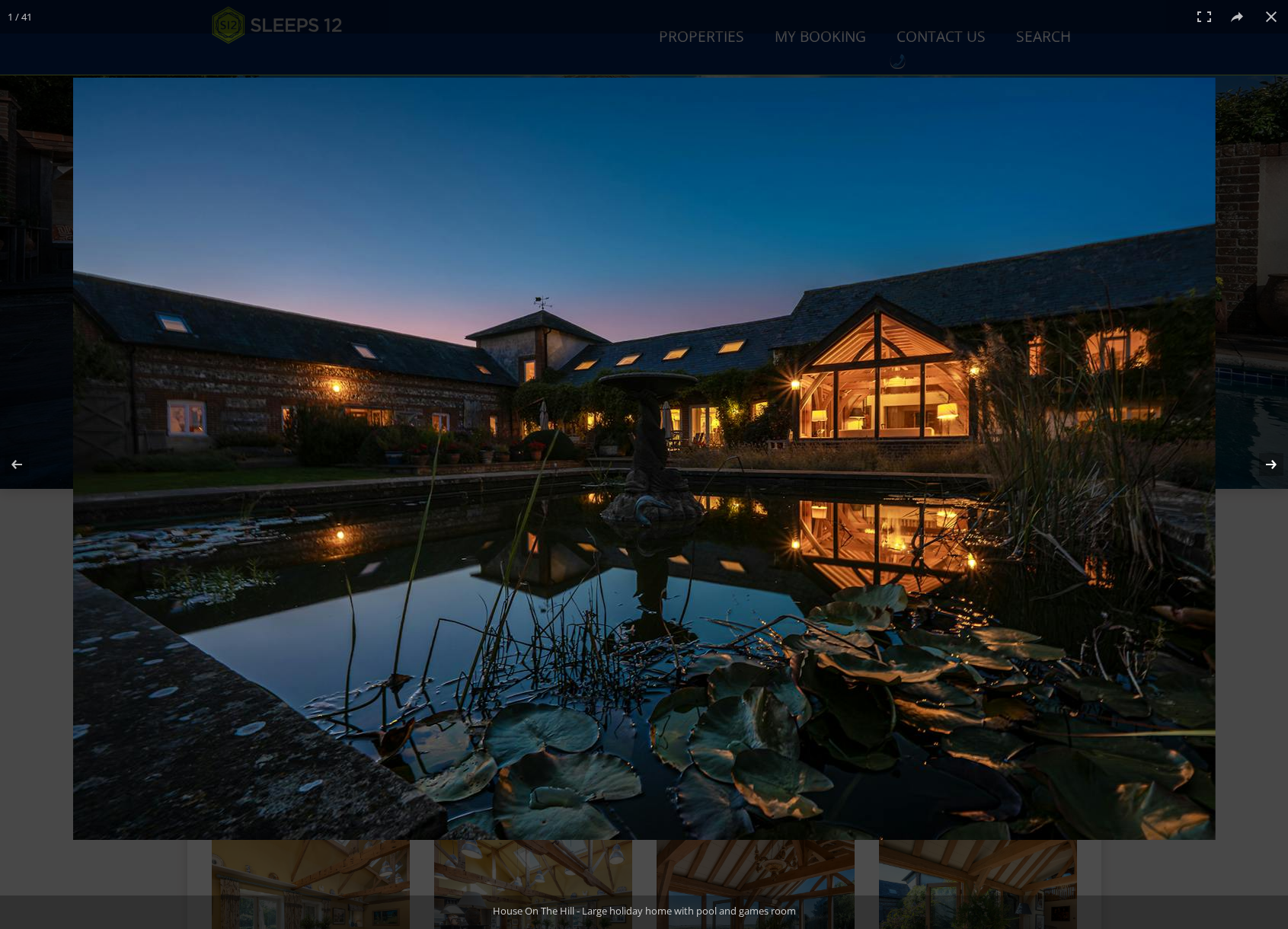
click at [1266, 464] on button at bounding box center [1261, 464] width 53 height 76
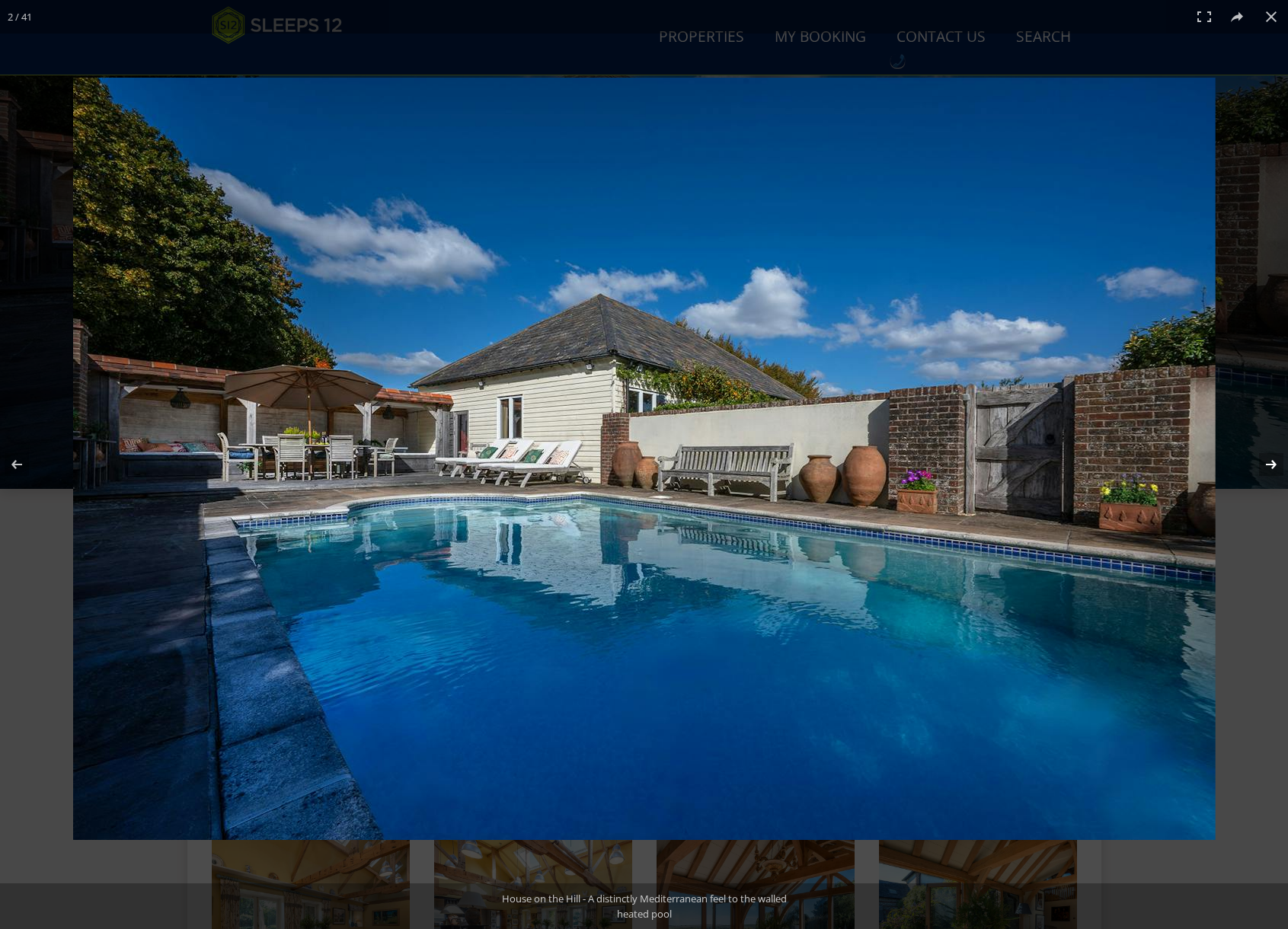
click at [1266, 464] on button at bounding box center [1261, 464] width 53 height 76
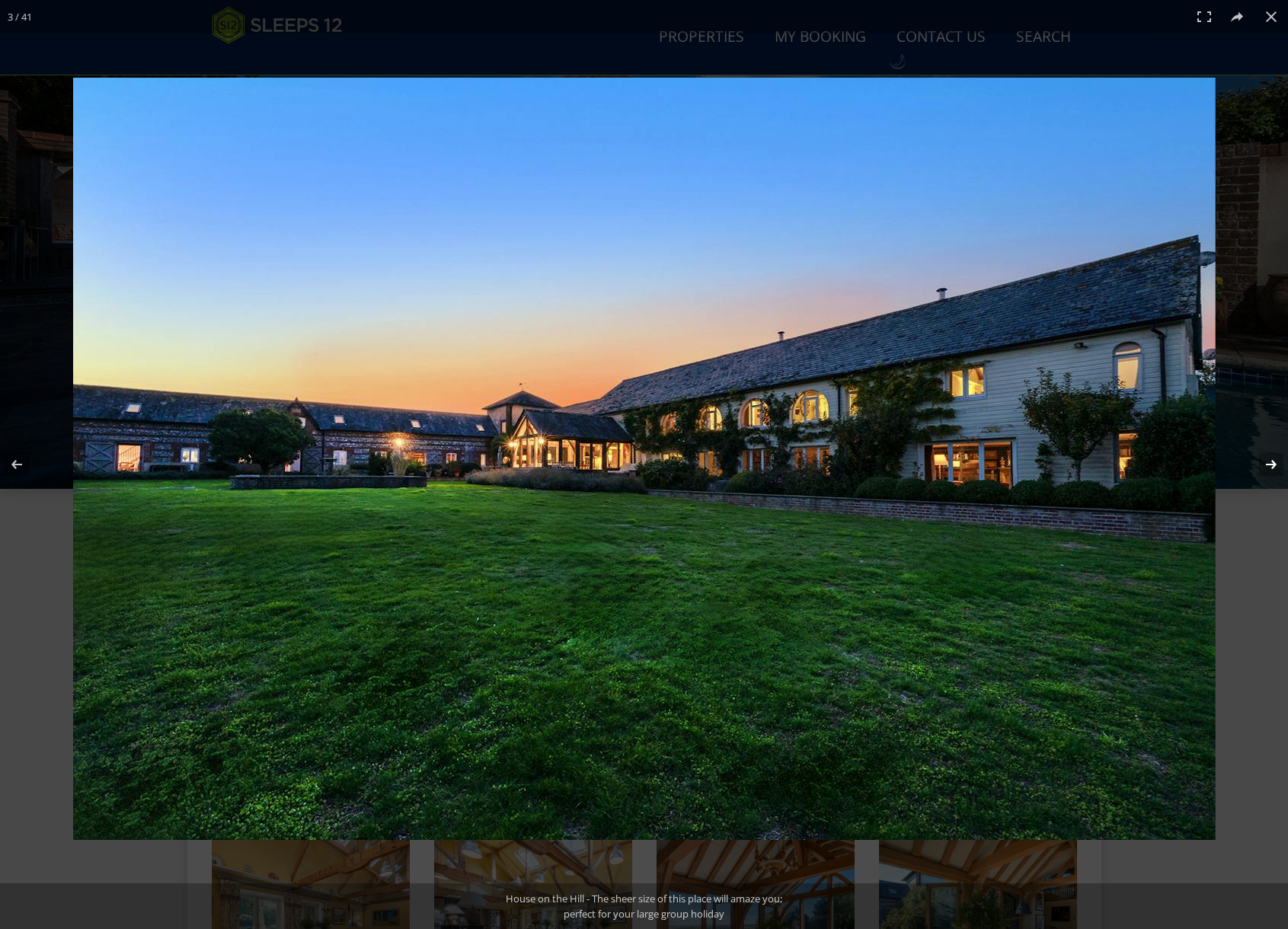
click at [1266, 464] on button at bounding box center [1261, 464] width 53 height 76
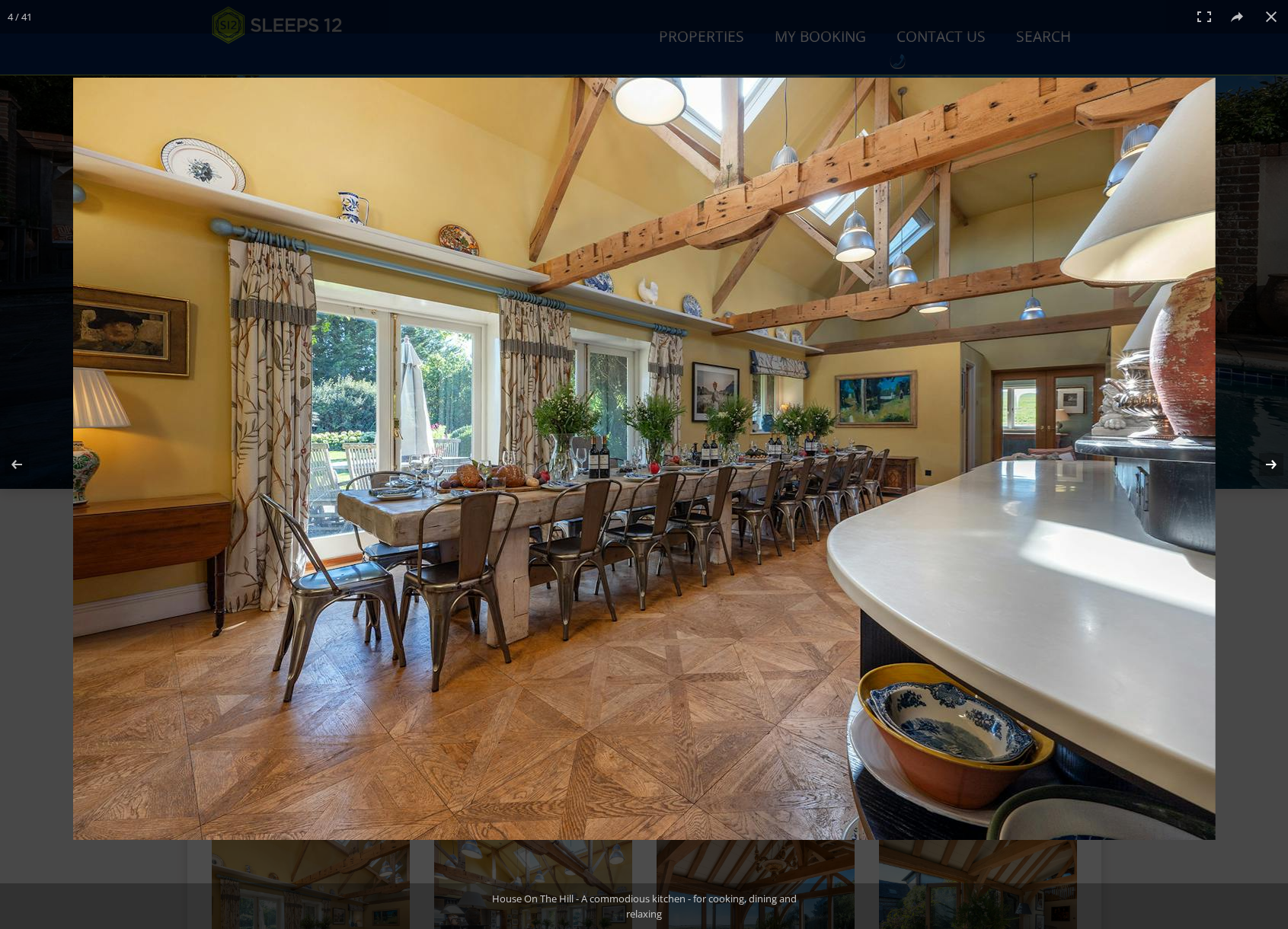
click at [1266, 464] on button at bounding box center [1261, 464] width 53 height 76
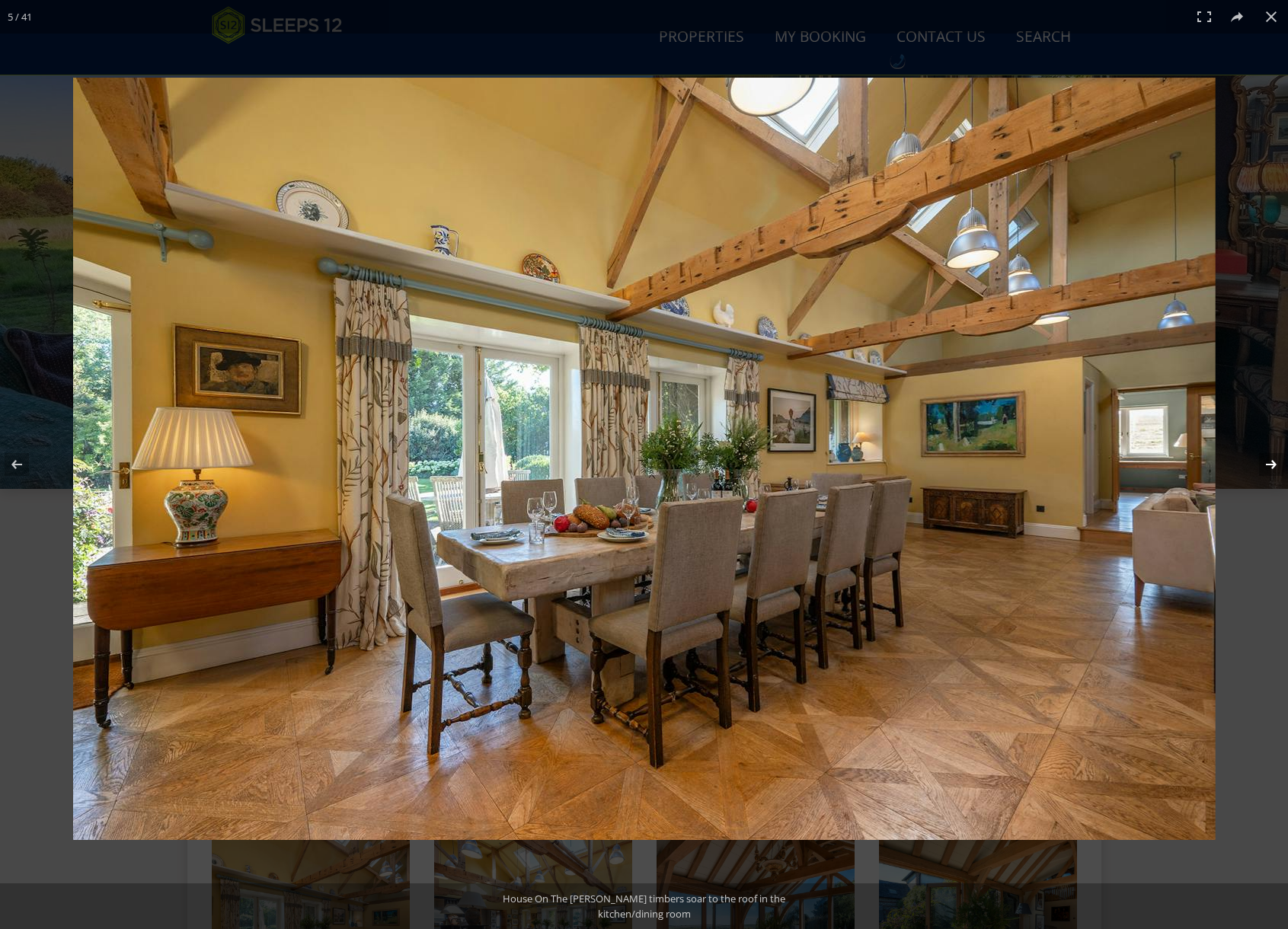
click at [1266, 464] on button at bounding box center [1261, 464] width 53 height 76
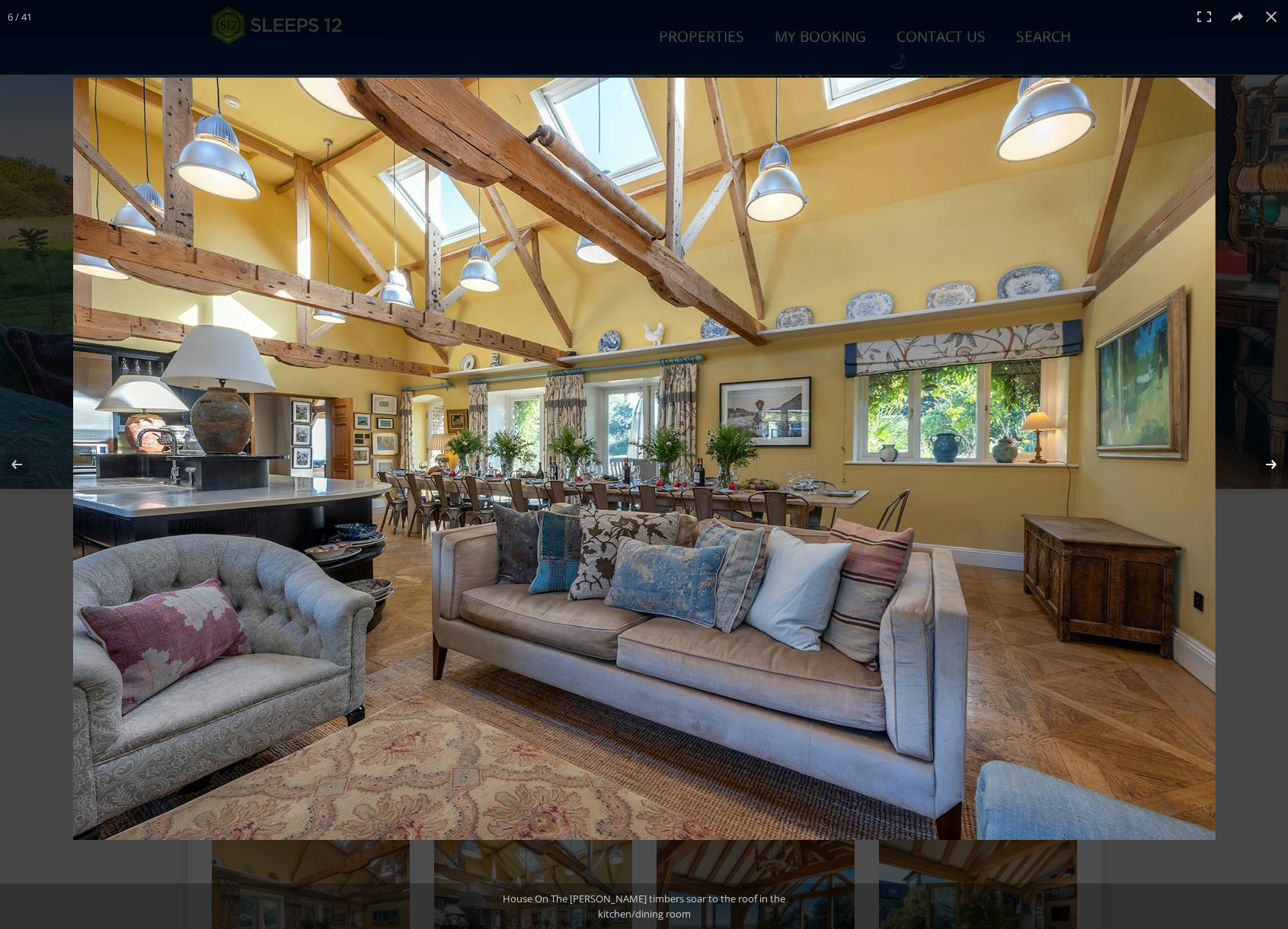
click at [1266, 464] on button at bounding box center [1261, 464] width 53 height 76
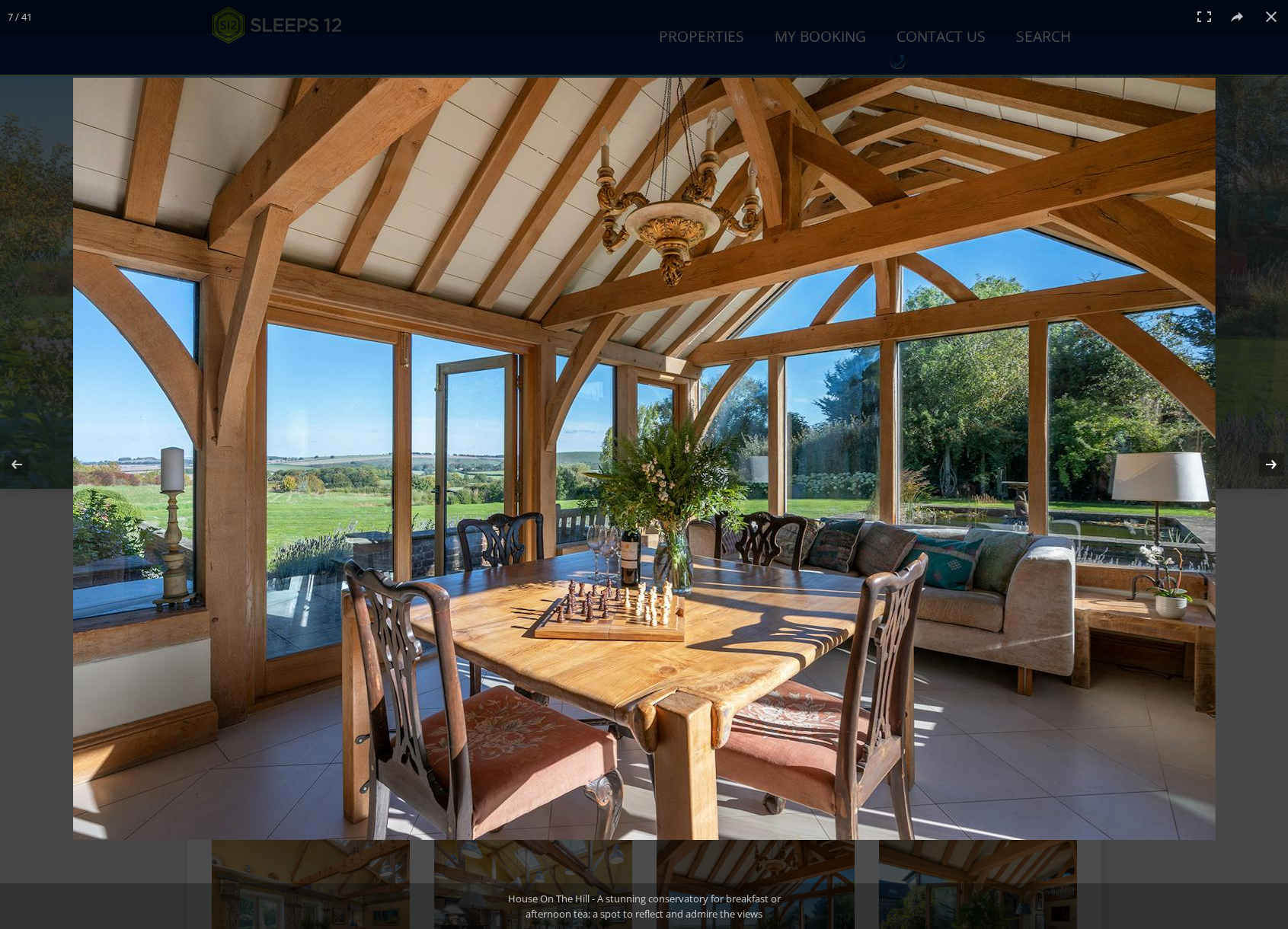
click at [1266, 464] on button at bounding box center [1261, 464] width 53 height 76
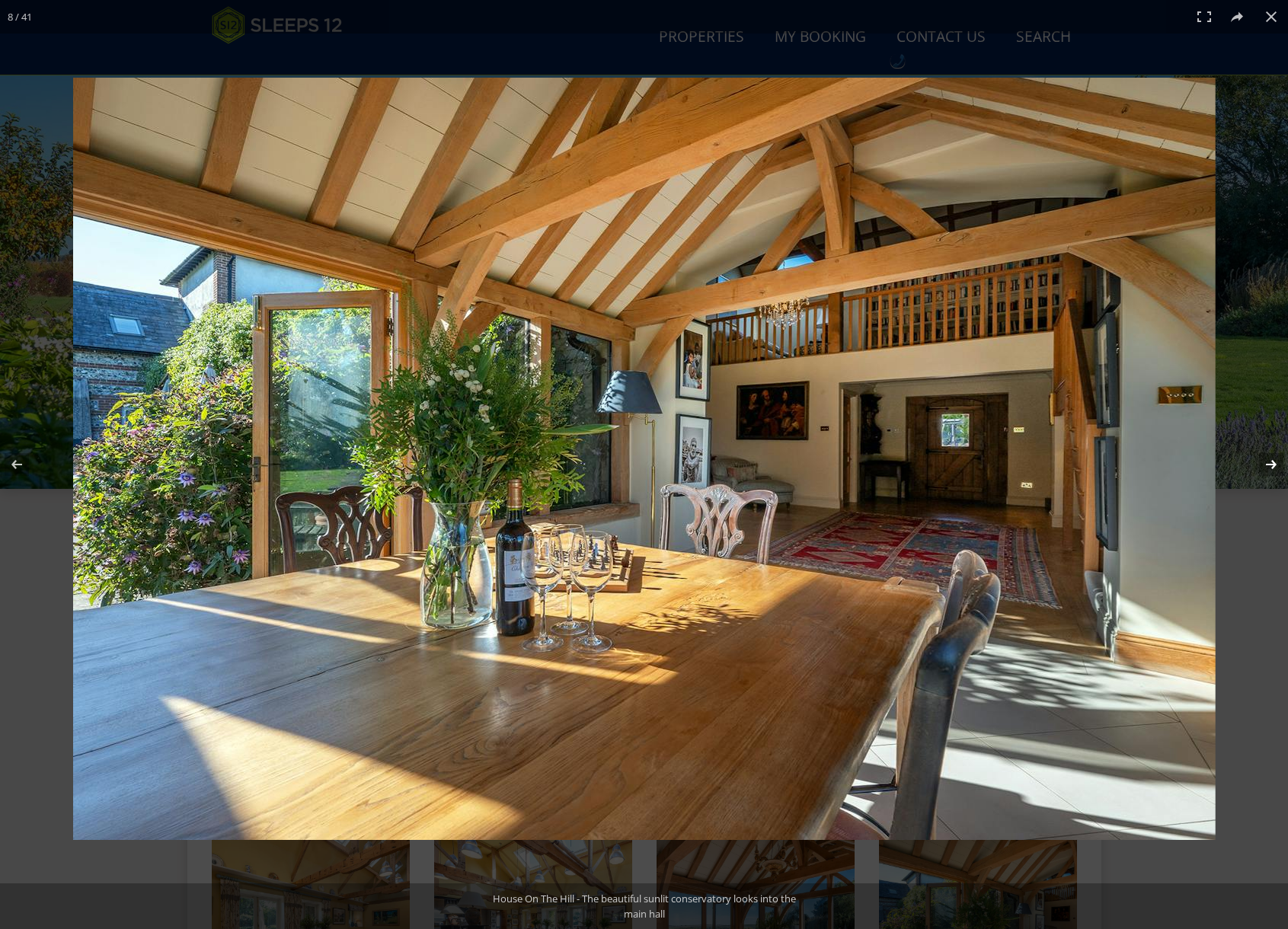
click at [1266, 464] on button at bounding box center [1261, 464] width 53 height 76
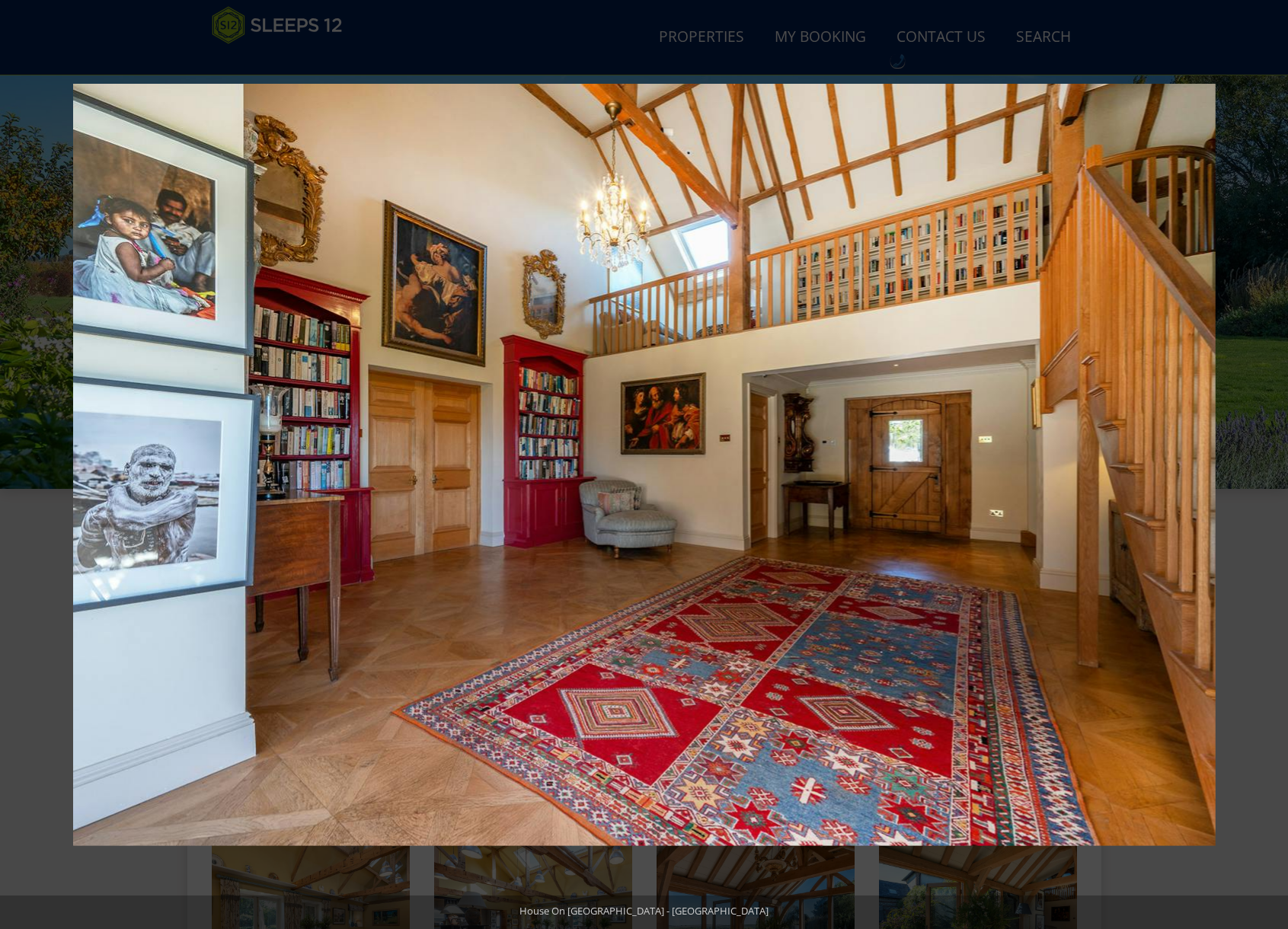
click at [1266, 464] on button at bounding box center [1261, 464] width 53 height 76
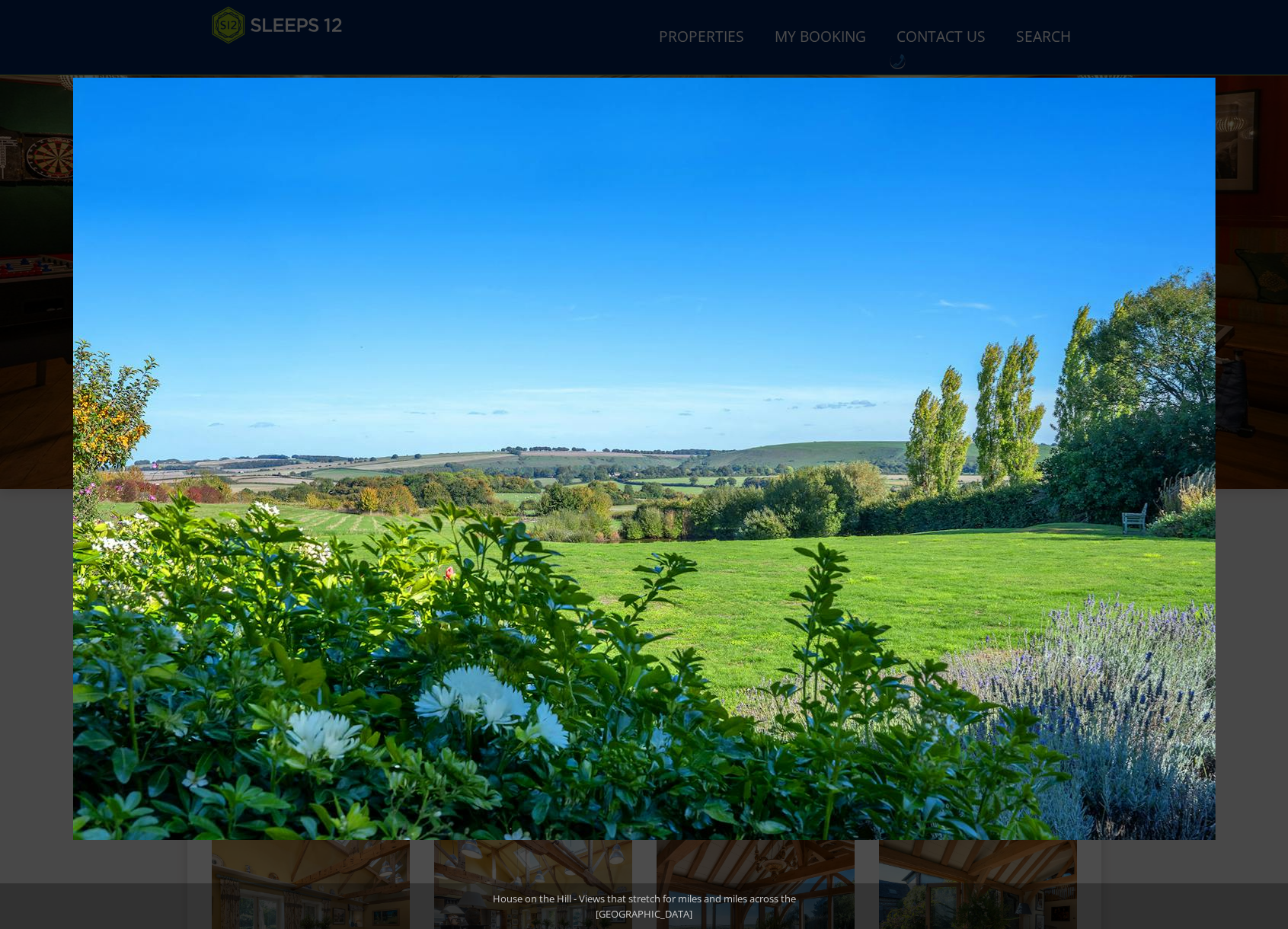
click at [1266, 464] on button at bounding box center [1261, 464] width 53 height 76
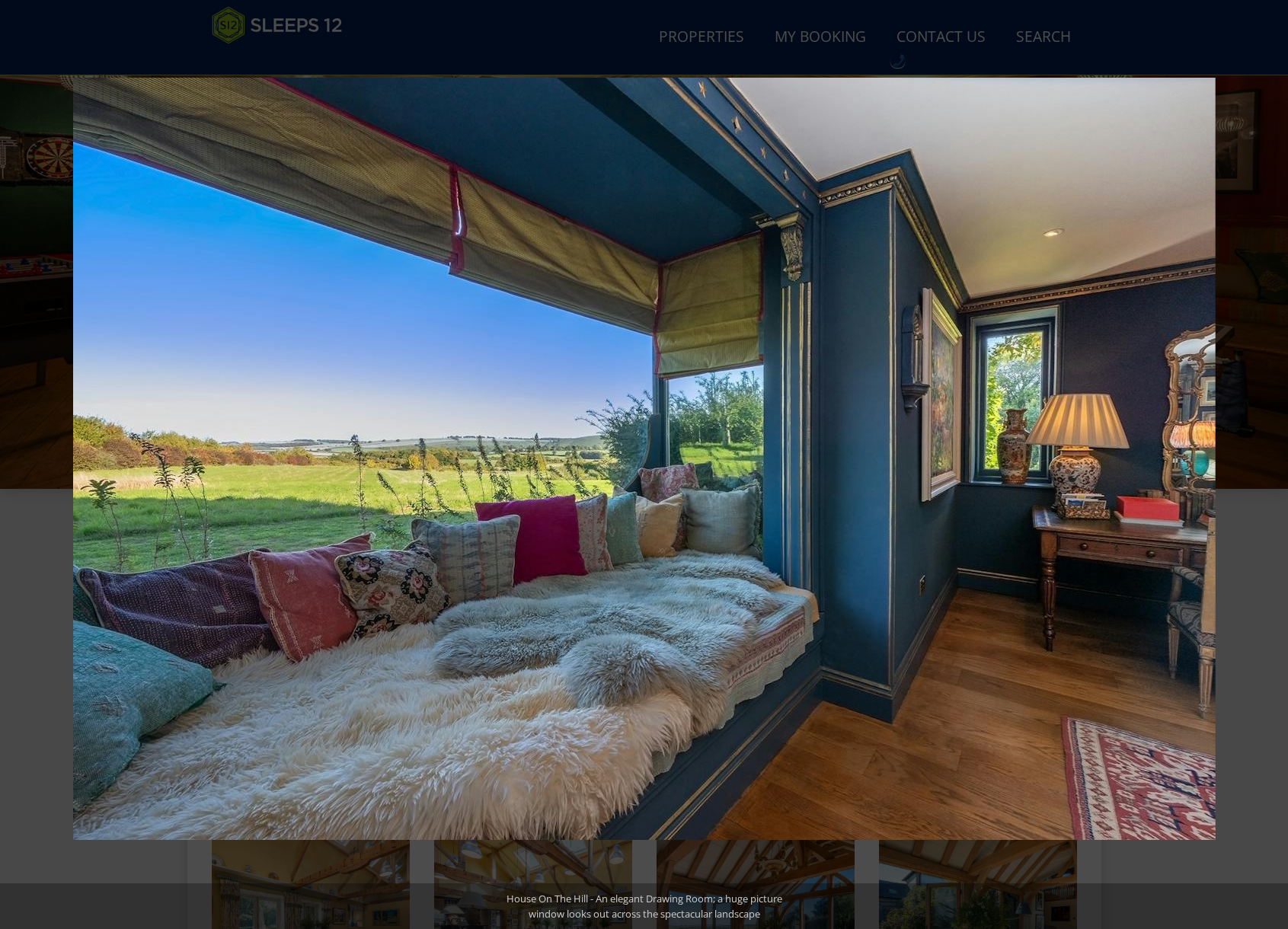
click at [1266, 464] on button at bounding box center [1261, 464] width 53 height 76
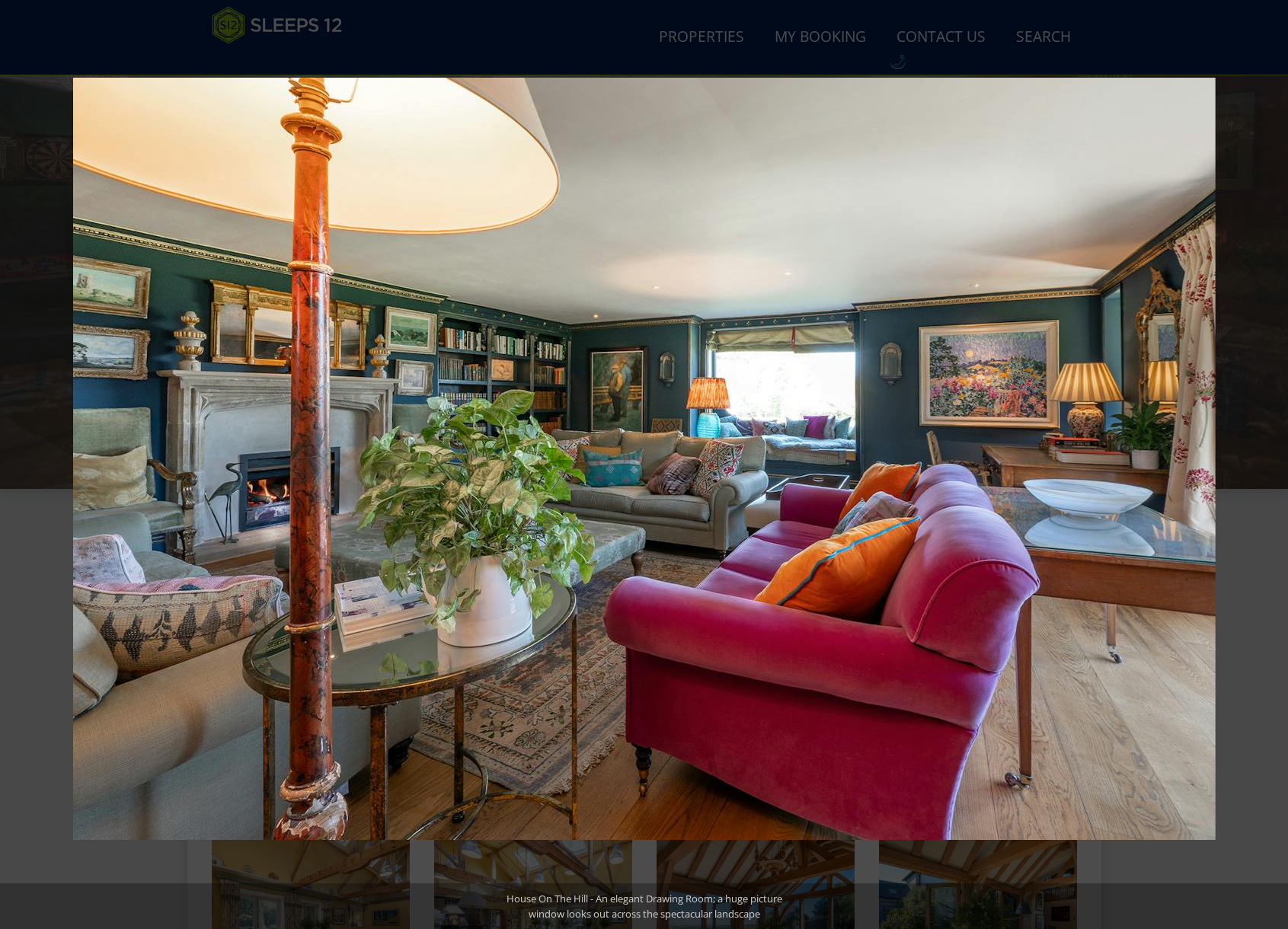
click at [1266, 464] on button at bounding box center [1261, 464] width 53 height 76
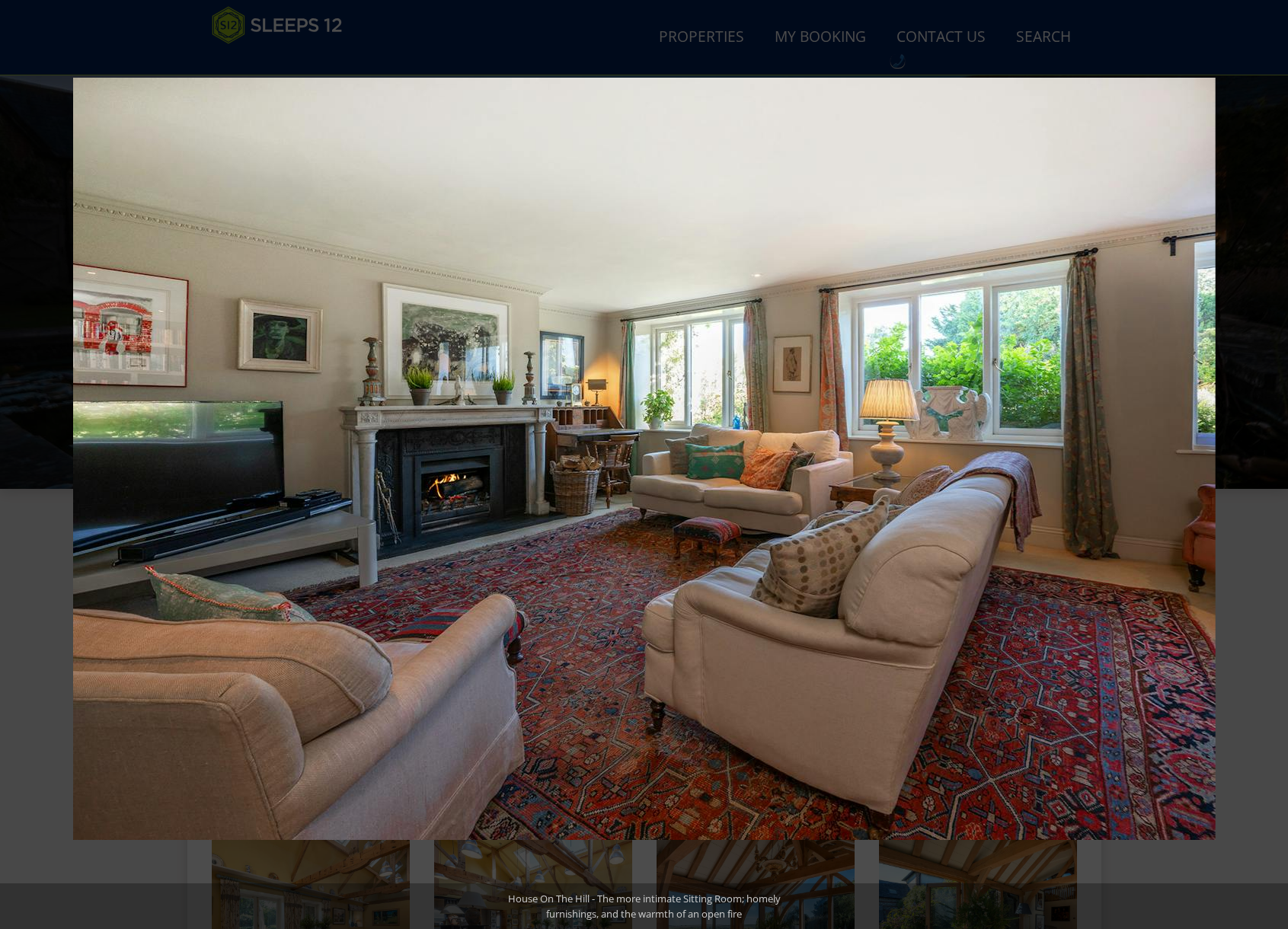
click at [1266, 464] on button at bounding box center [1261, 464] width 53 height 76
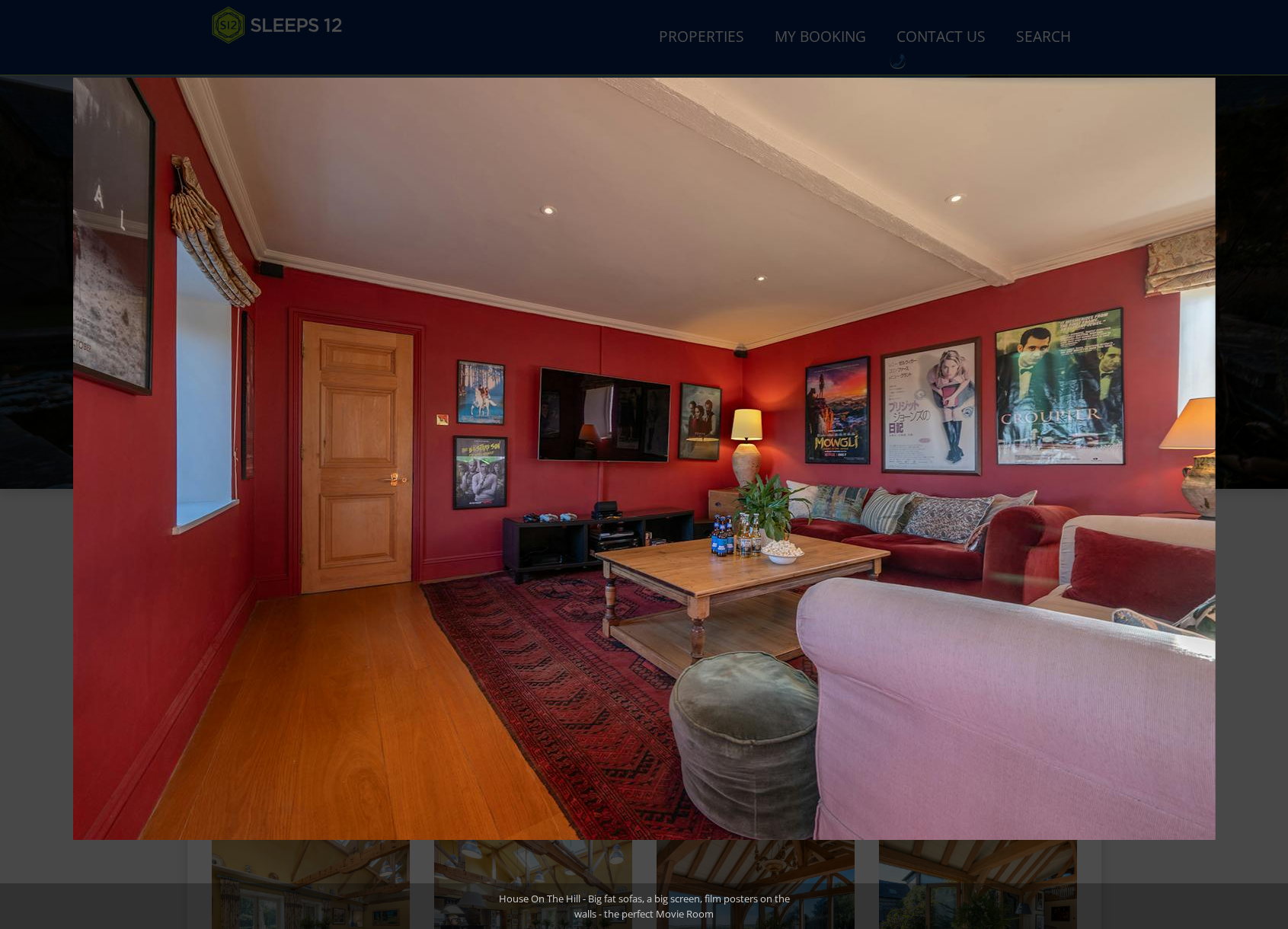
click at [1266, 464] on button at bounding box center [1261, 464] width 53 height 76
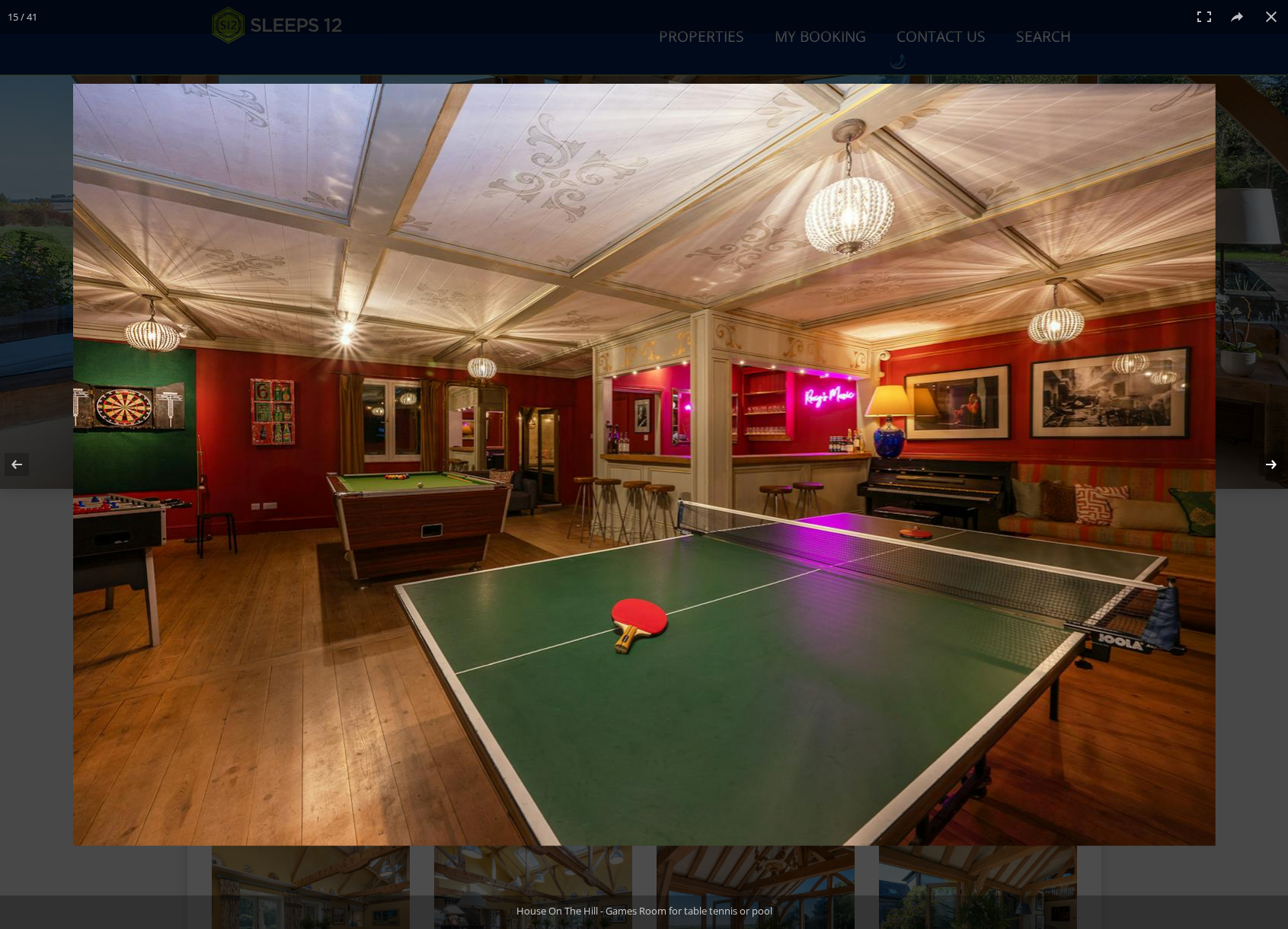
click at [1269, 466] on button at bounding box center [1261, 464] width 53 height 76
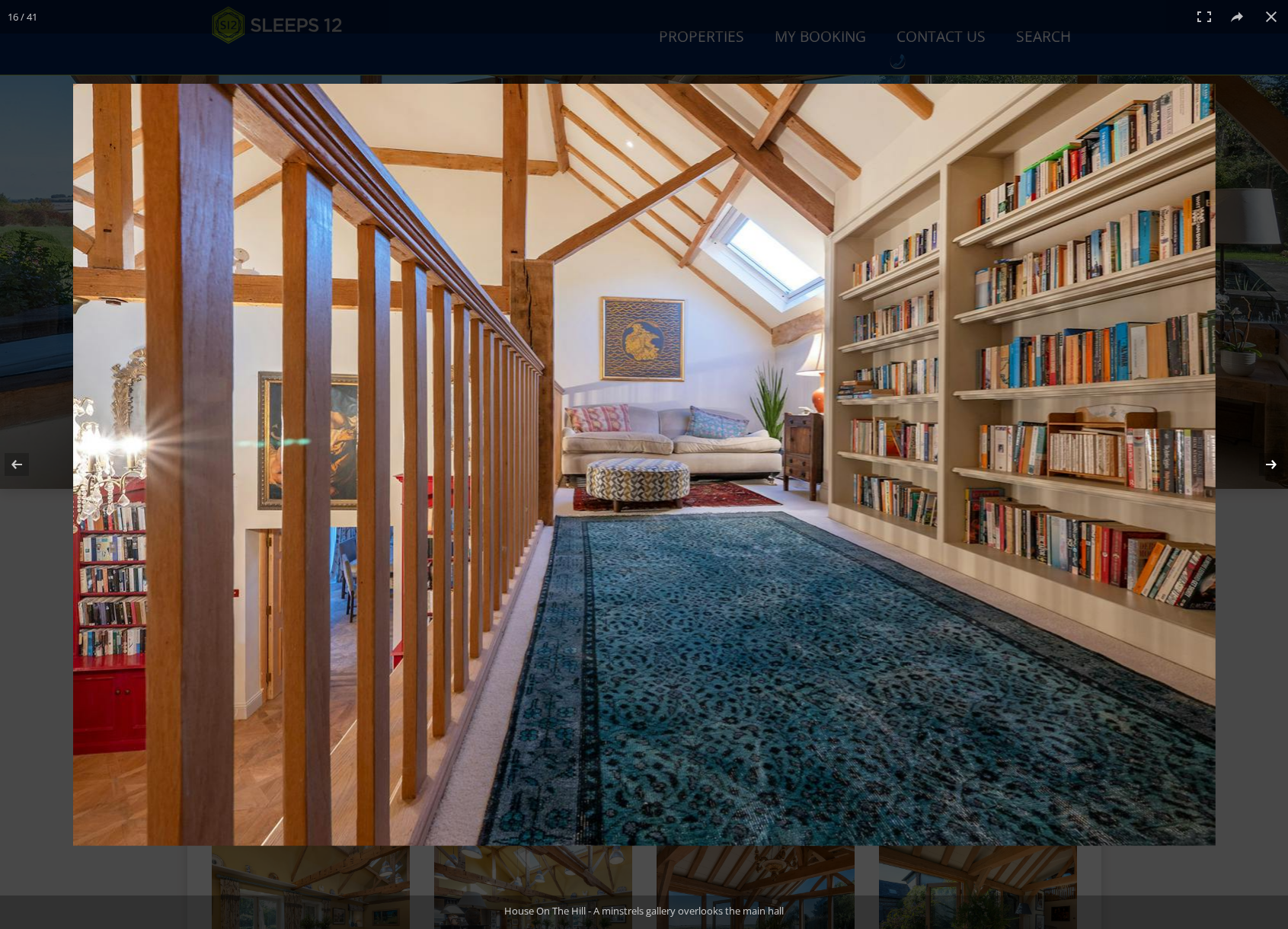
click at [1269, 466] on button at bounding box center [1261, 464] width 53 height 76
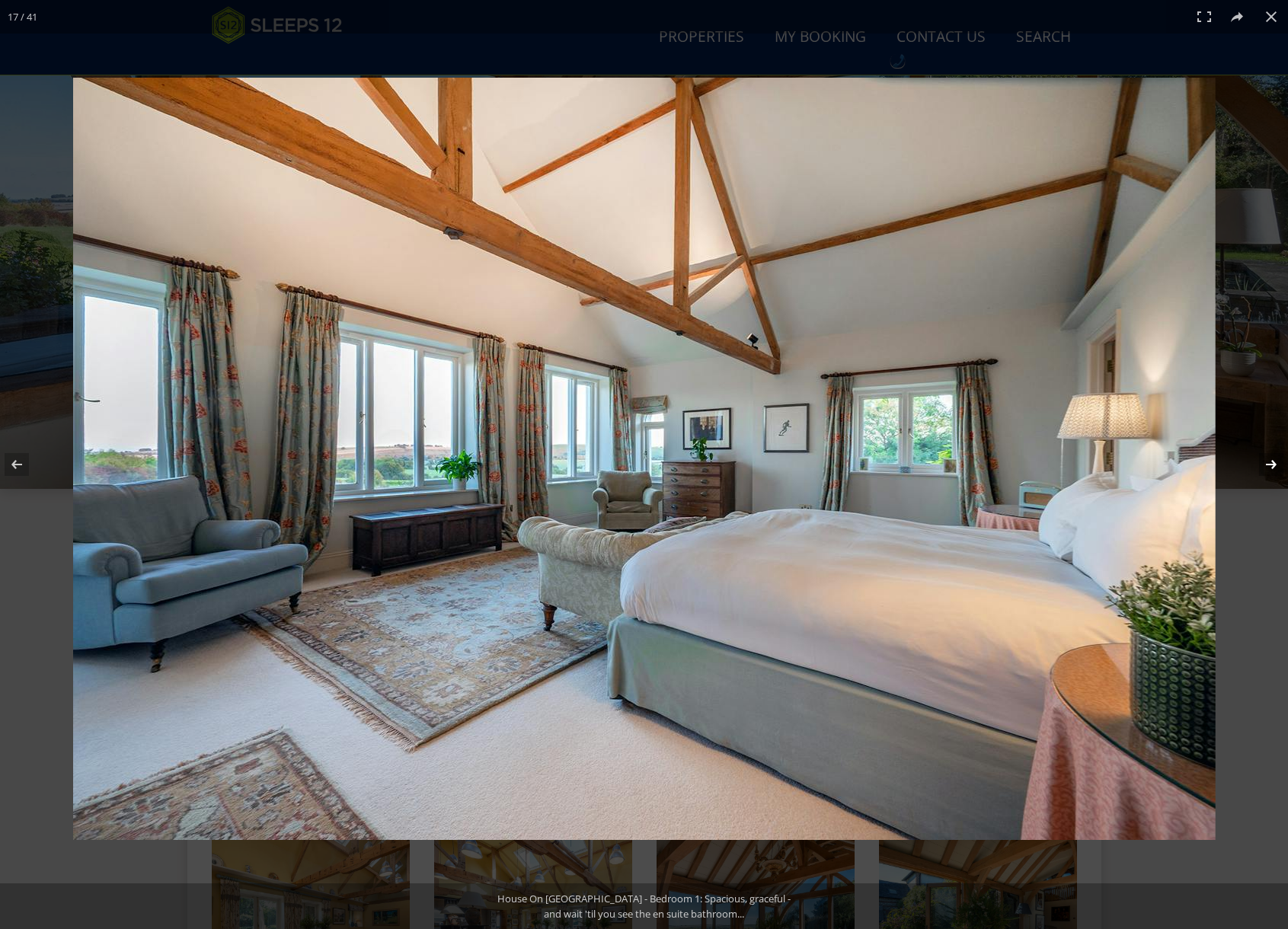
click at [1269, 466] on button at bounding box center [1261, 464] width 53 height 76
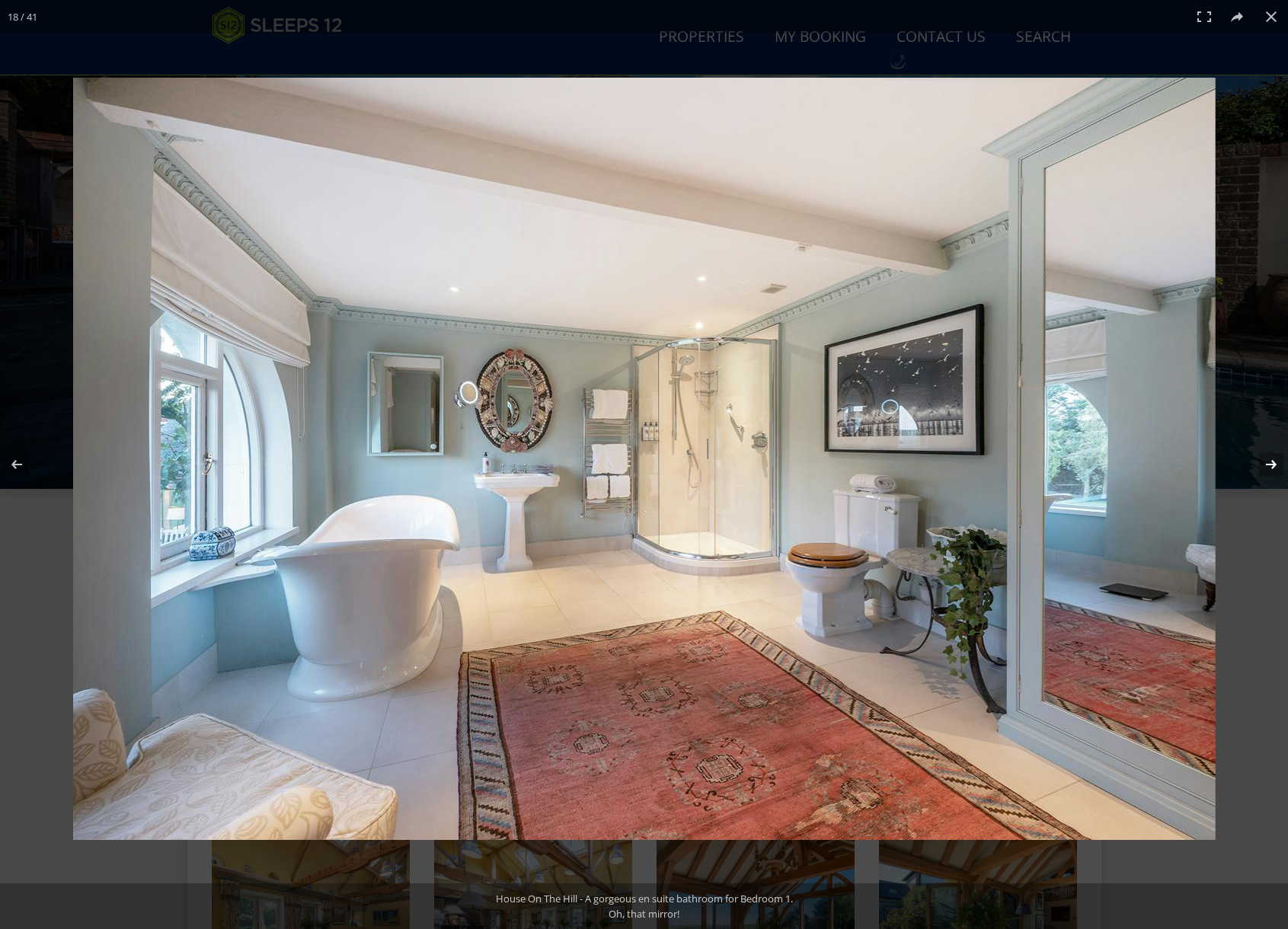
click at [1269, 466] on button at bounding box center [1261, 464] width 53 height 76
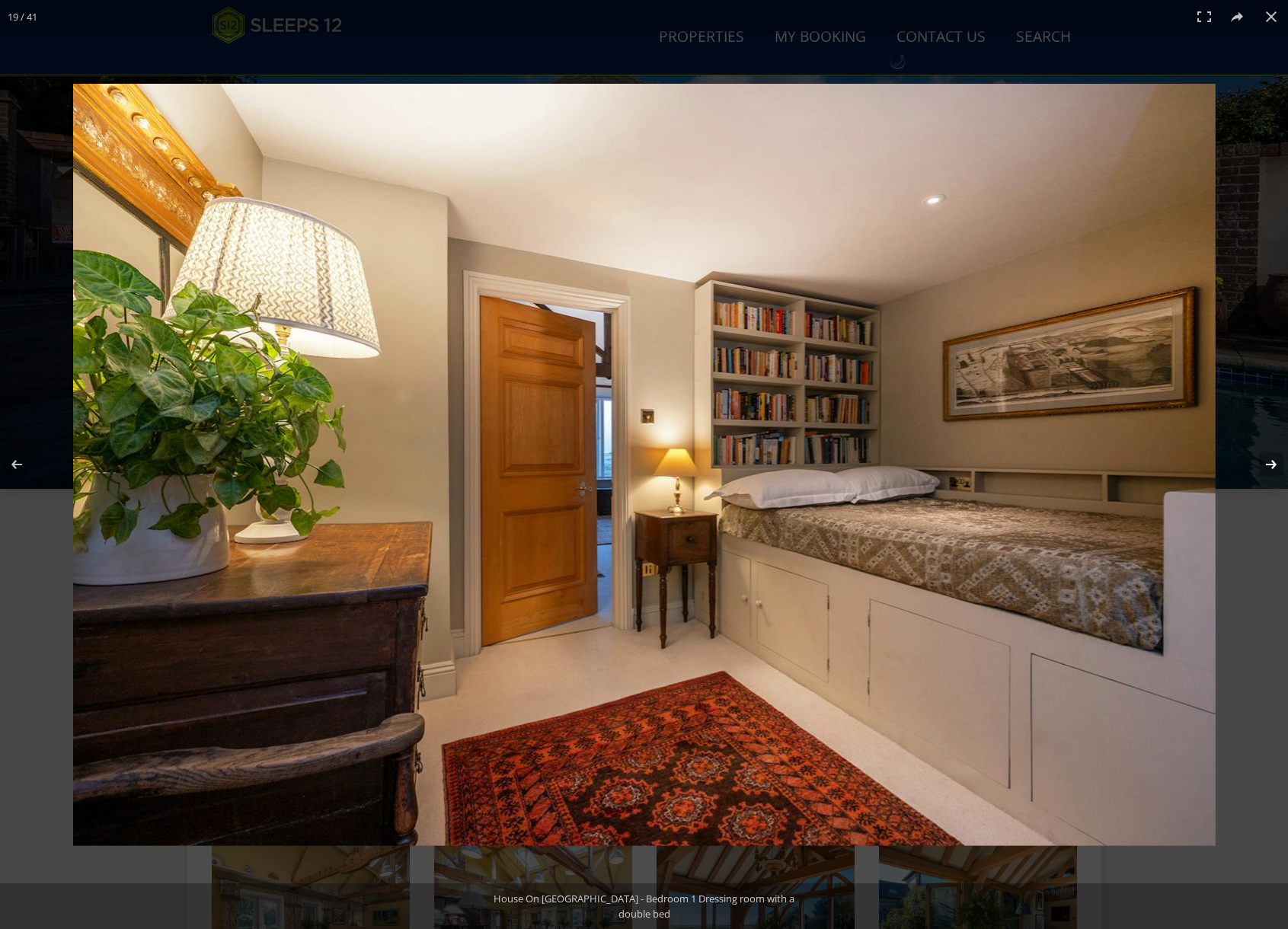
click at [1269, 466] on button at bounding box center [1261, 464] width 53 height 76
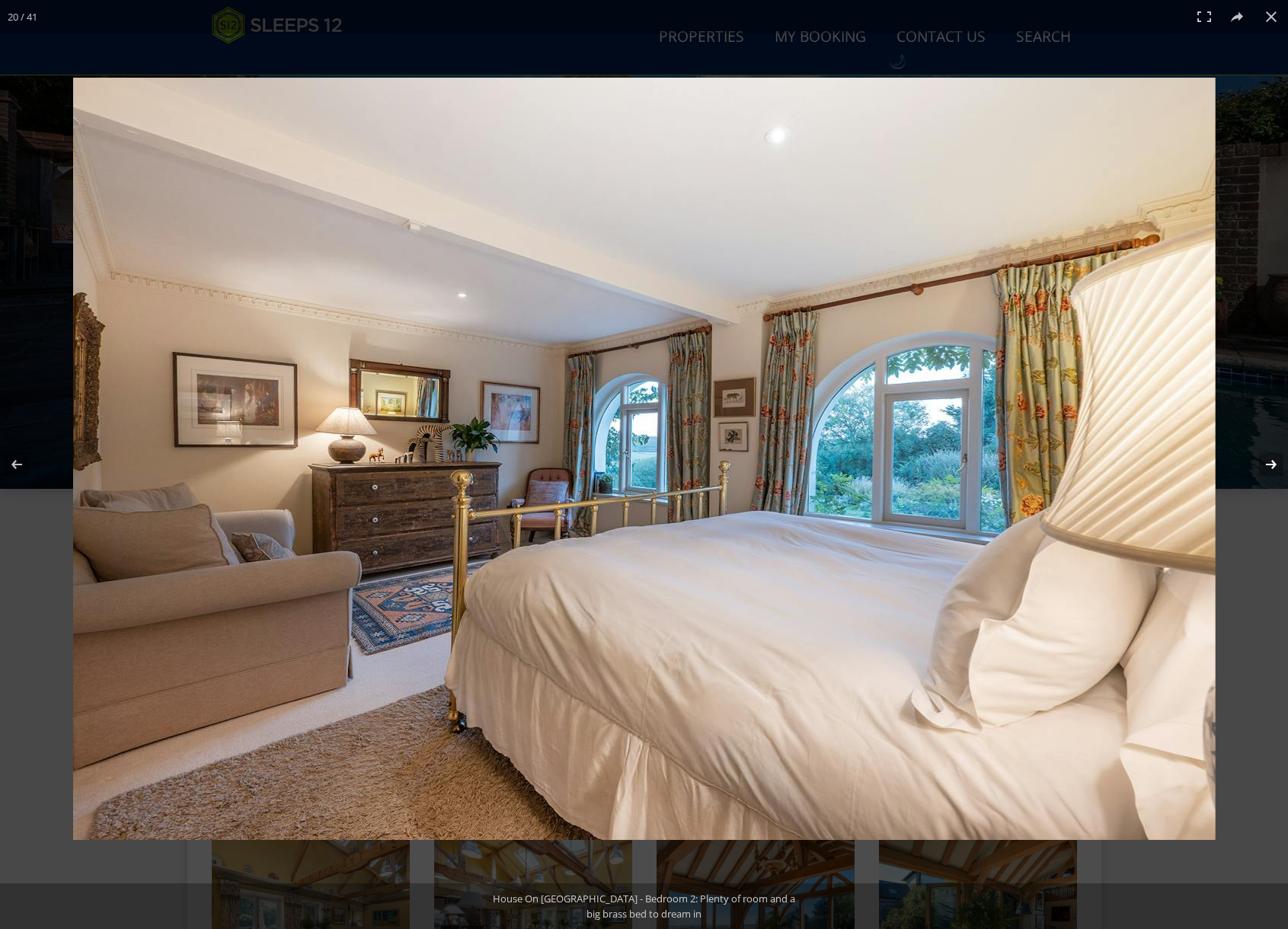
click at [1269, 466] on button at bounding box center [1261, 464] width 53 height 76
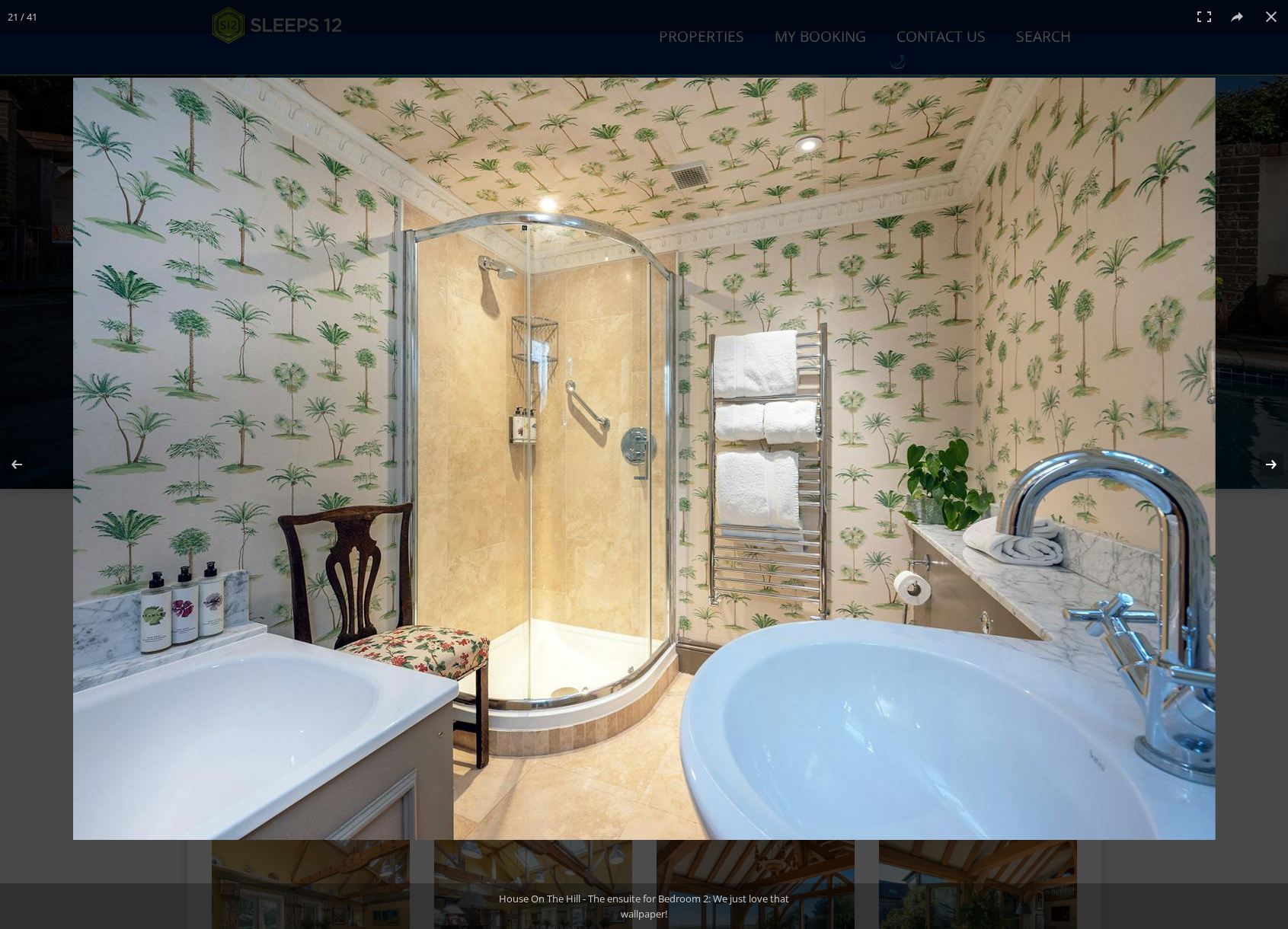
click at [1269, 466] on button at bounding box center [1261, 464] width 53 height 76
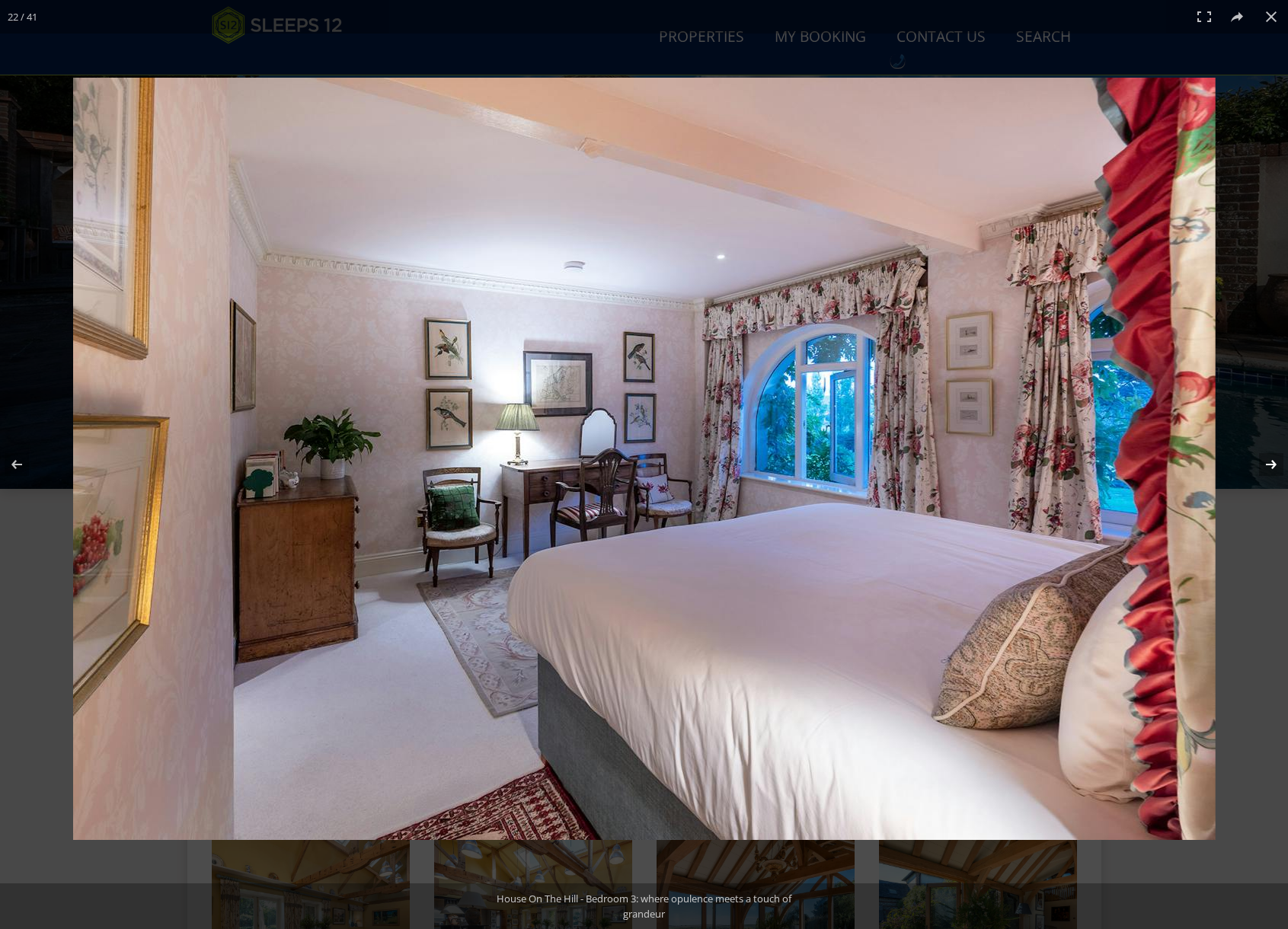
click at [1269, 466] on button at bounding box center [1261, 464] width 53 height 76
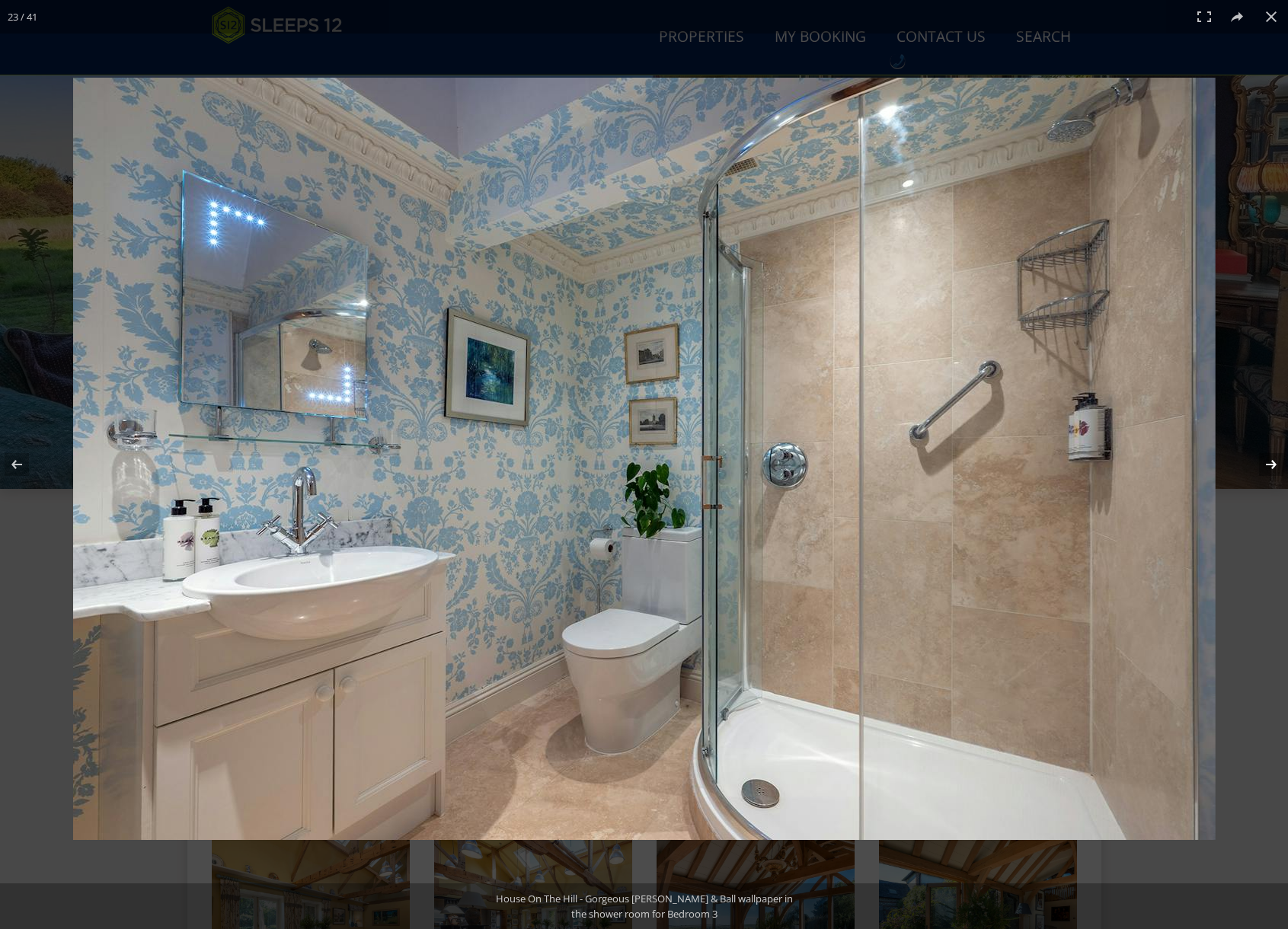
click at [1269, 466] on button at bounding box center [1261, 464] width 53 height 76
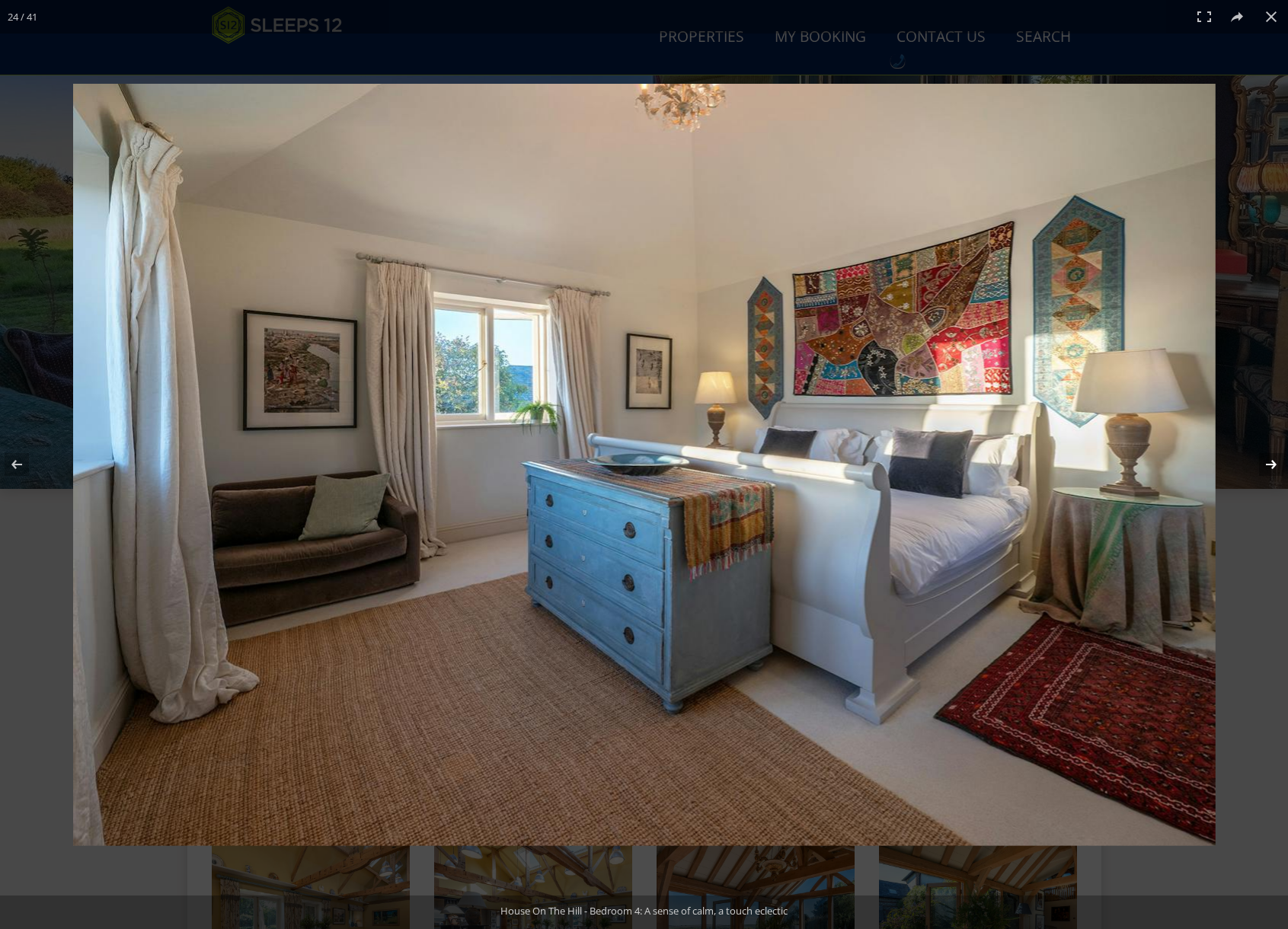
click at [1269, 466] on button at bounding box center [1261, 464] width 53 height 76
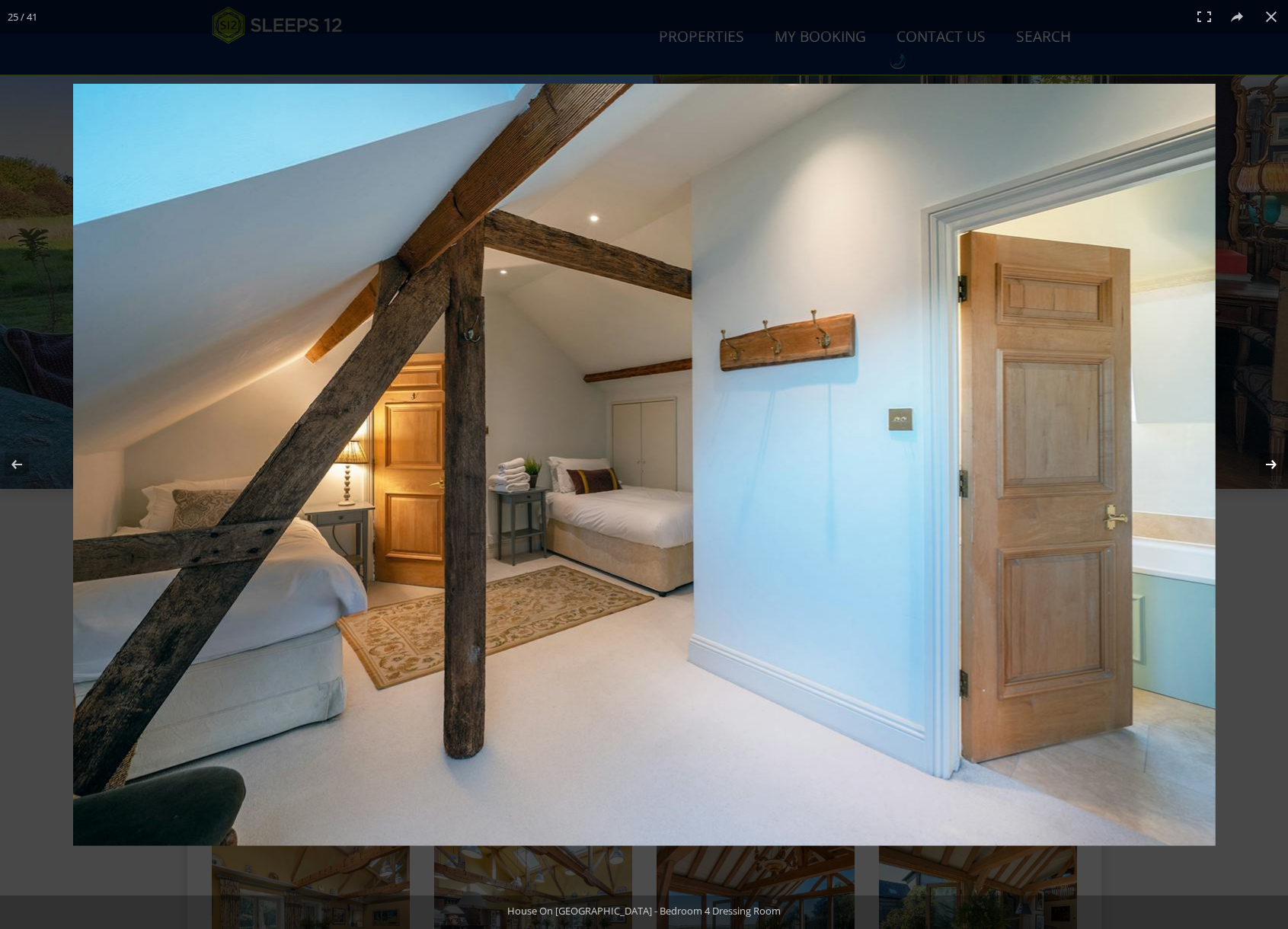
click at [1269, 466] on button at bounding box center [1261, 464] width 53 height 76
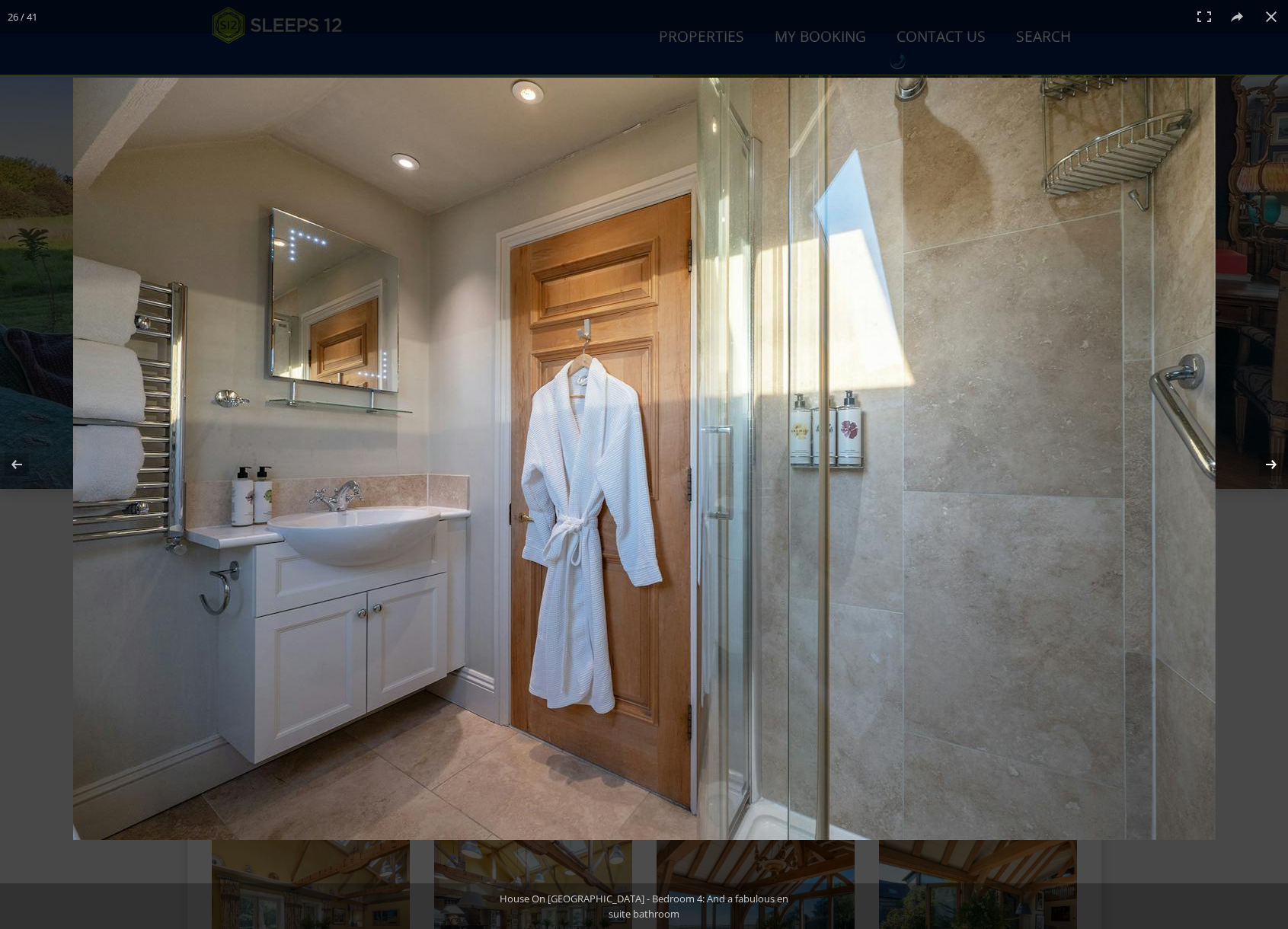
click at [1269, 466] on button at bounding box center [1261, 464] width 53 height 76
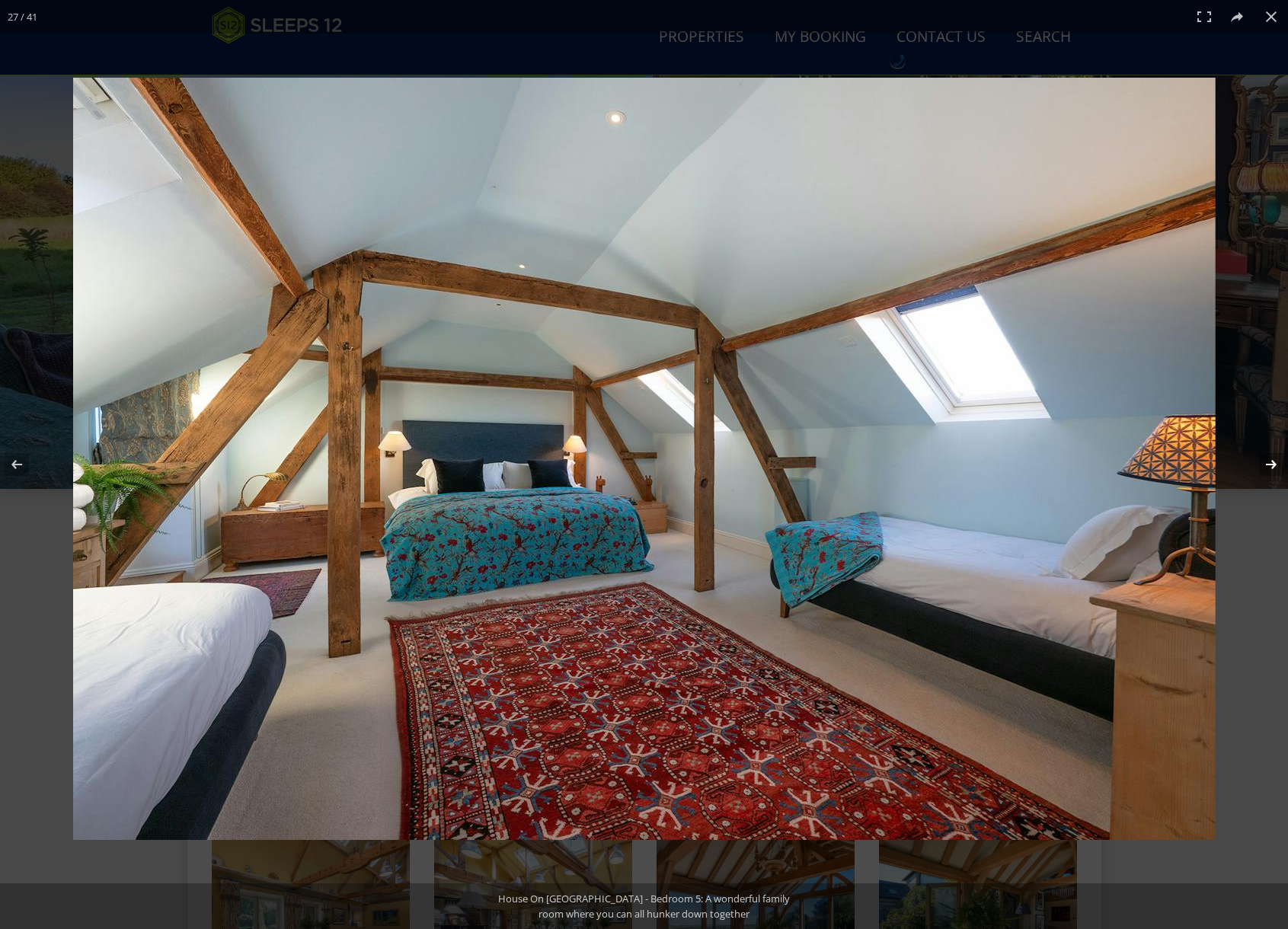
click at [1269, 466] on button at bounding box center [1261, 464] width 53 height 76
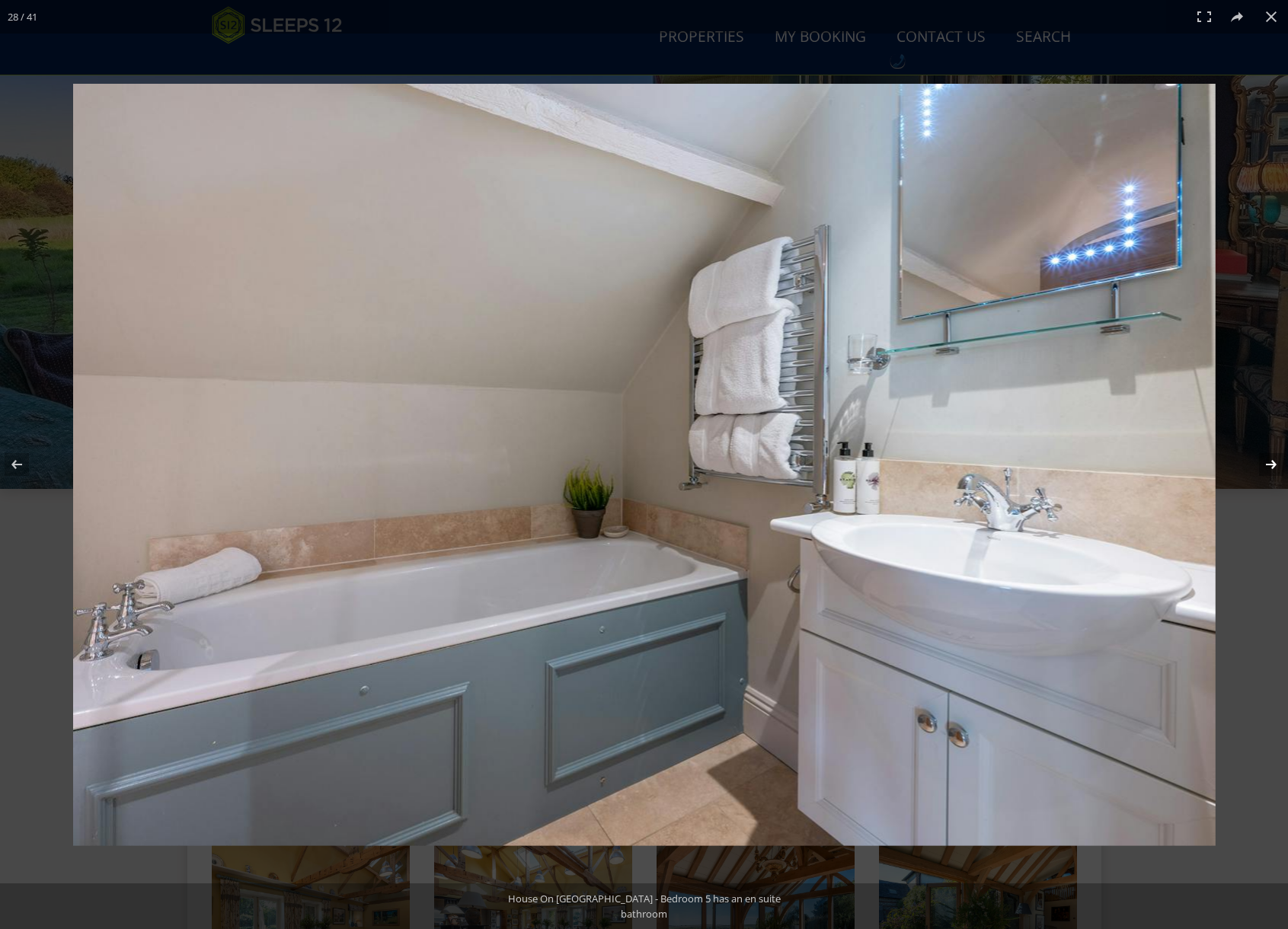
click at [1269, 466] on button at bounding box center [1261, 464] width 53 height 76
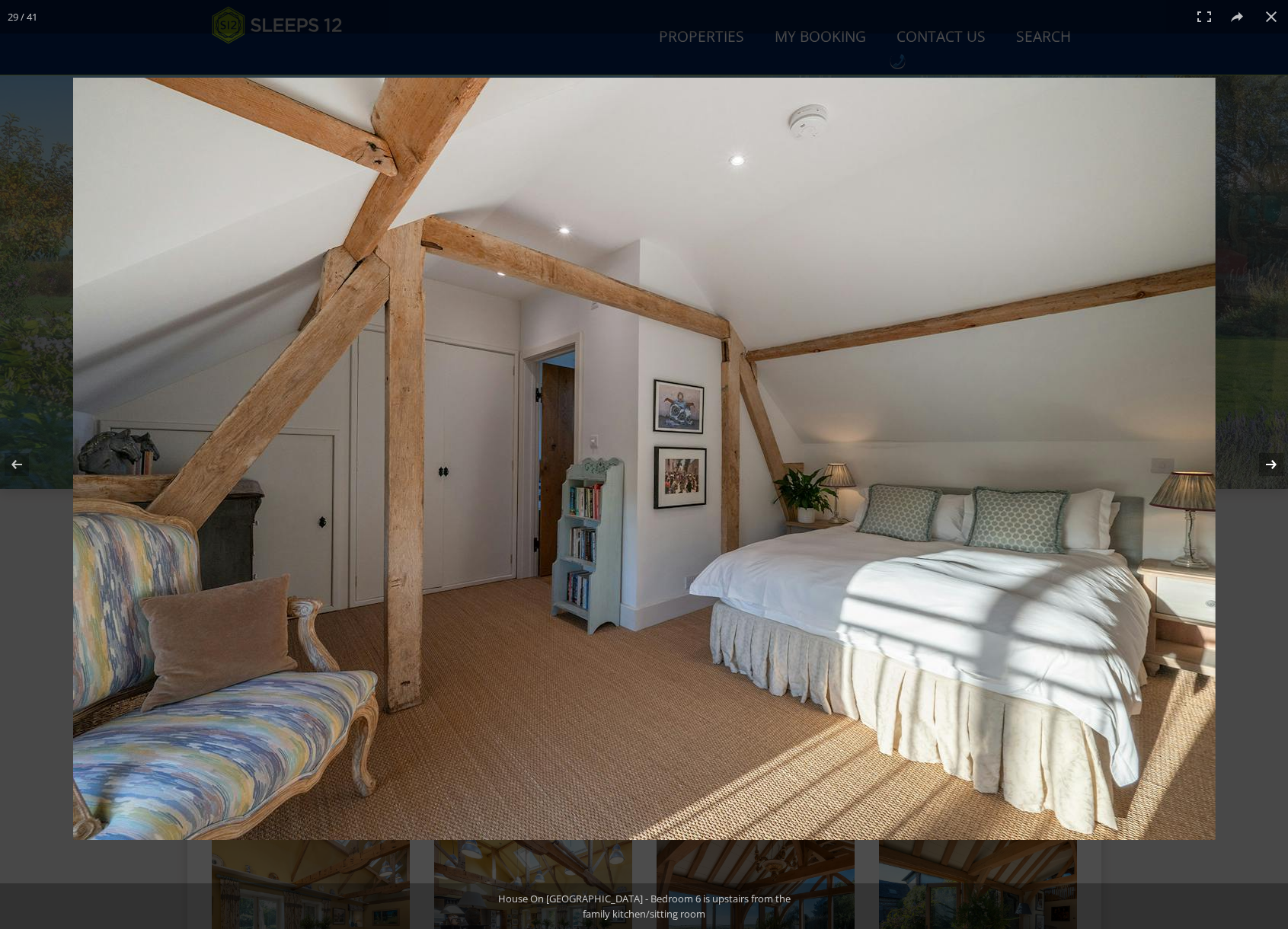
click at [1269, 466] on button at bounding box center [1261, 464] width 53 height 76
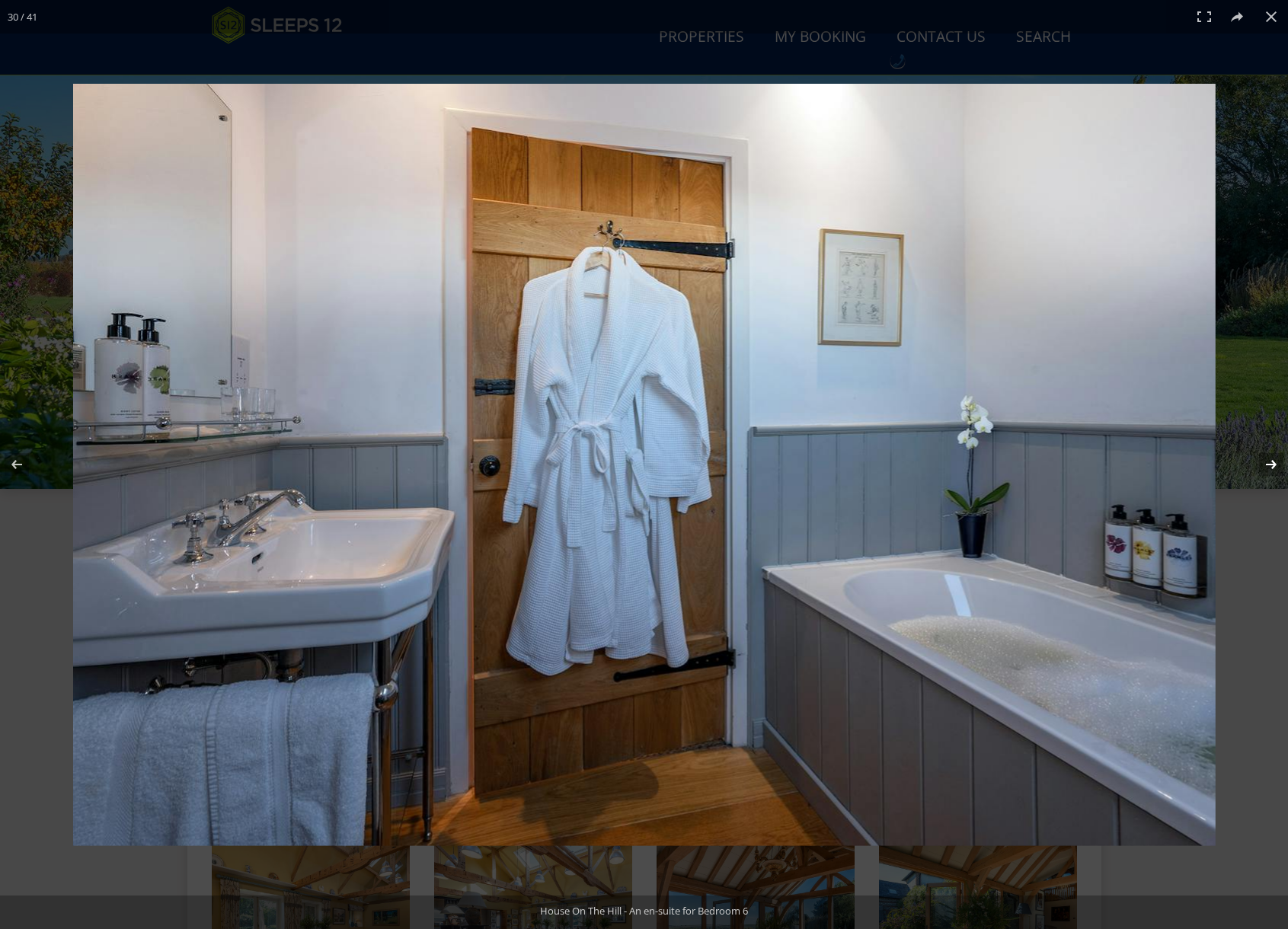
click at [1269, 466] on button at bounding box center [1261, 464] width 53 height 76
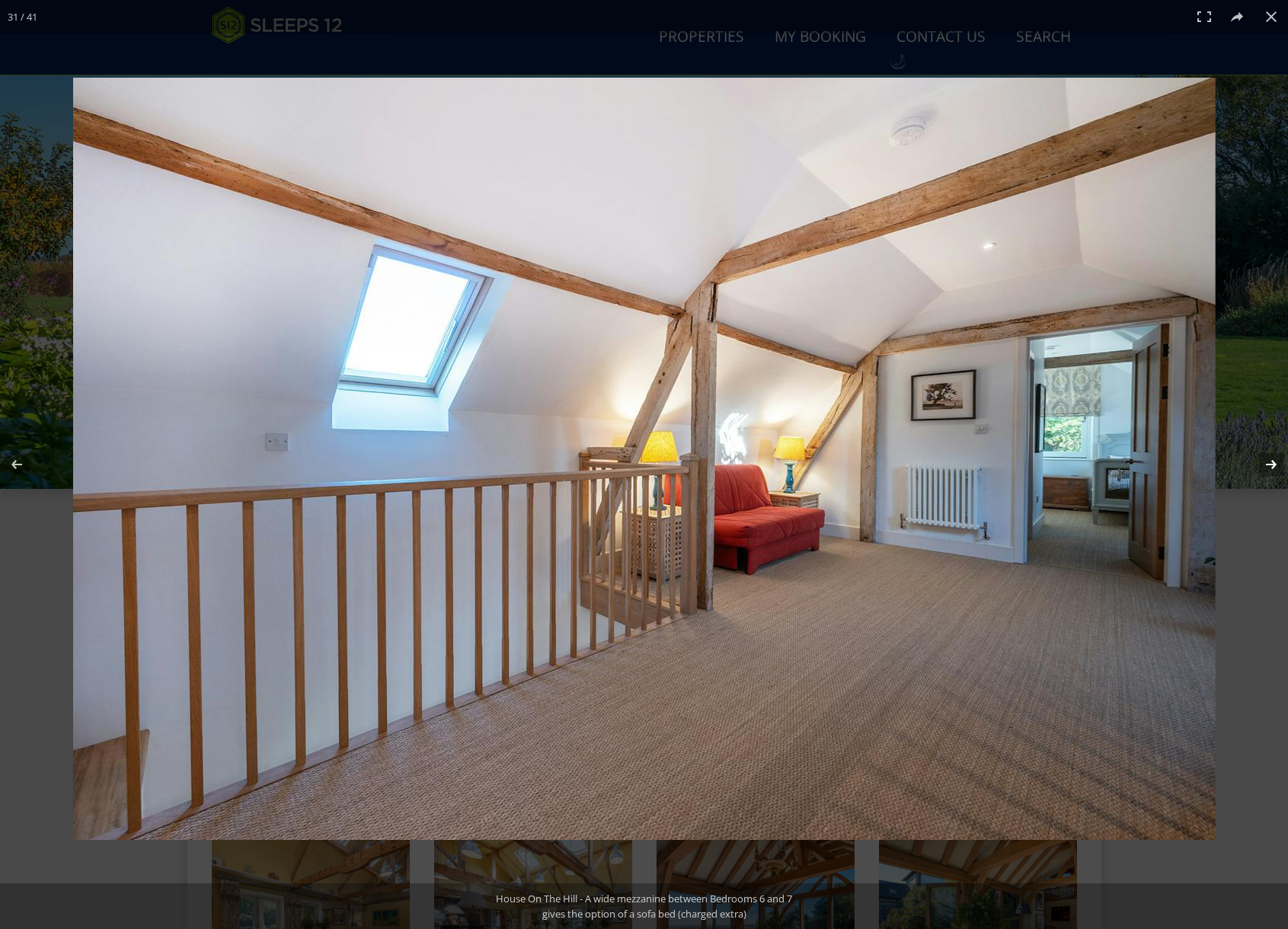
click at [1269, 466] on button at bounding box center [1261, 464] width 53 height 76
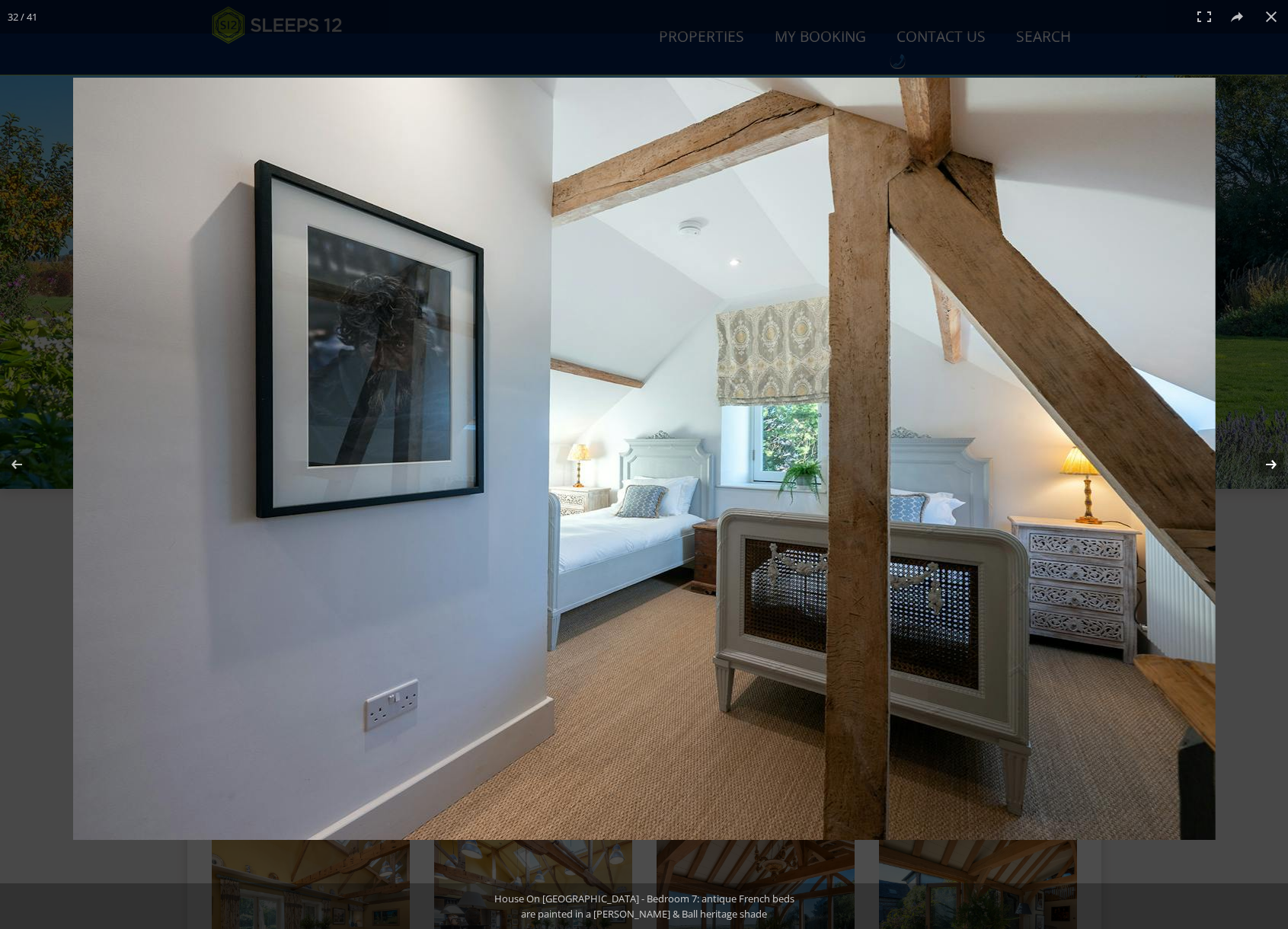
click at [1269, 466] on button at bounding box center [1261, 464] width 53 height 76
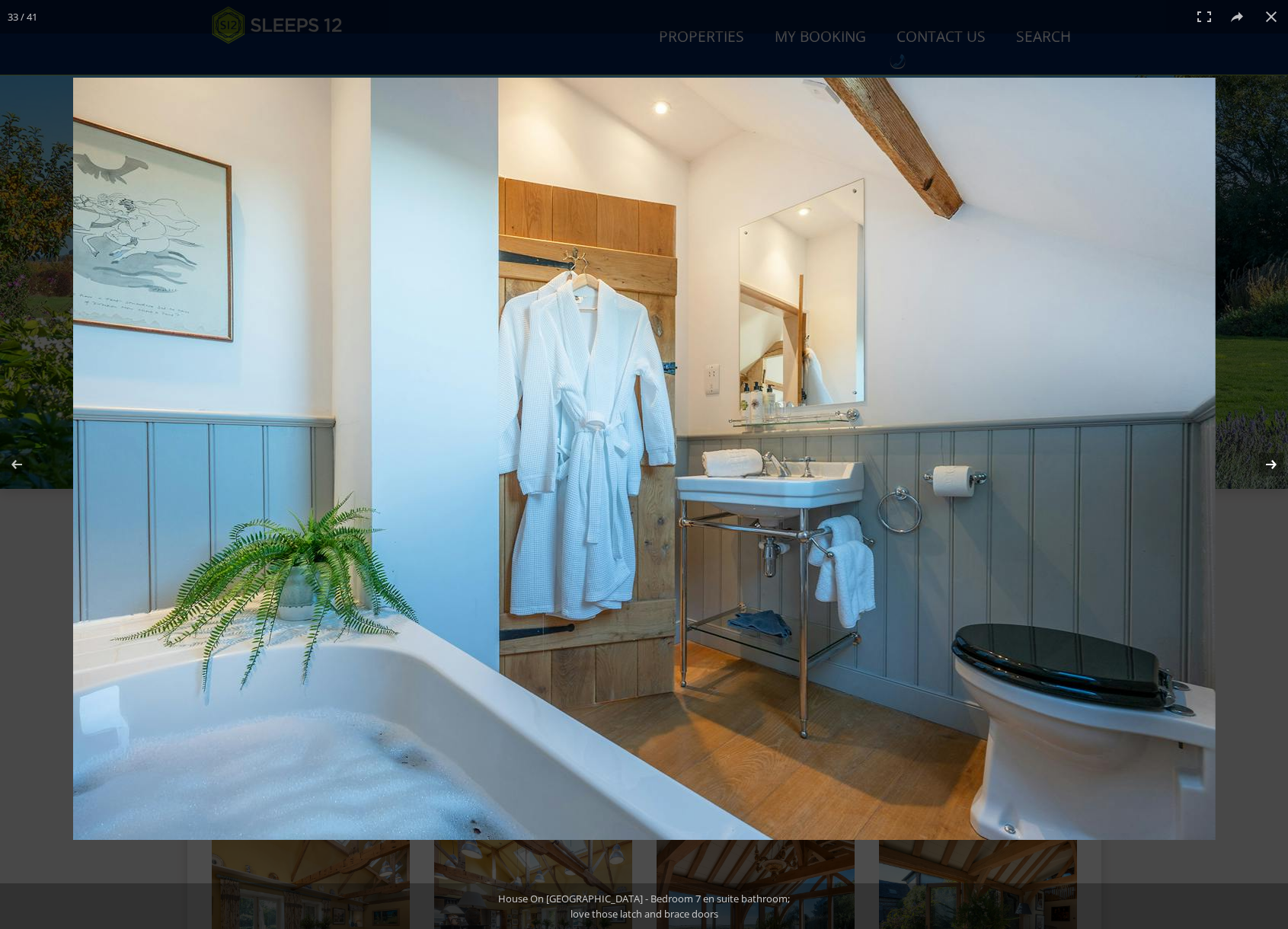
click at [1269, 466] on button at bounding box center [1261, 464] width 53 height 76
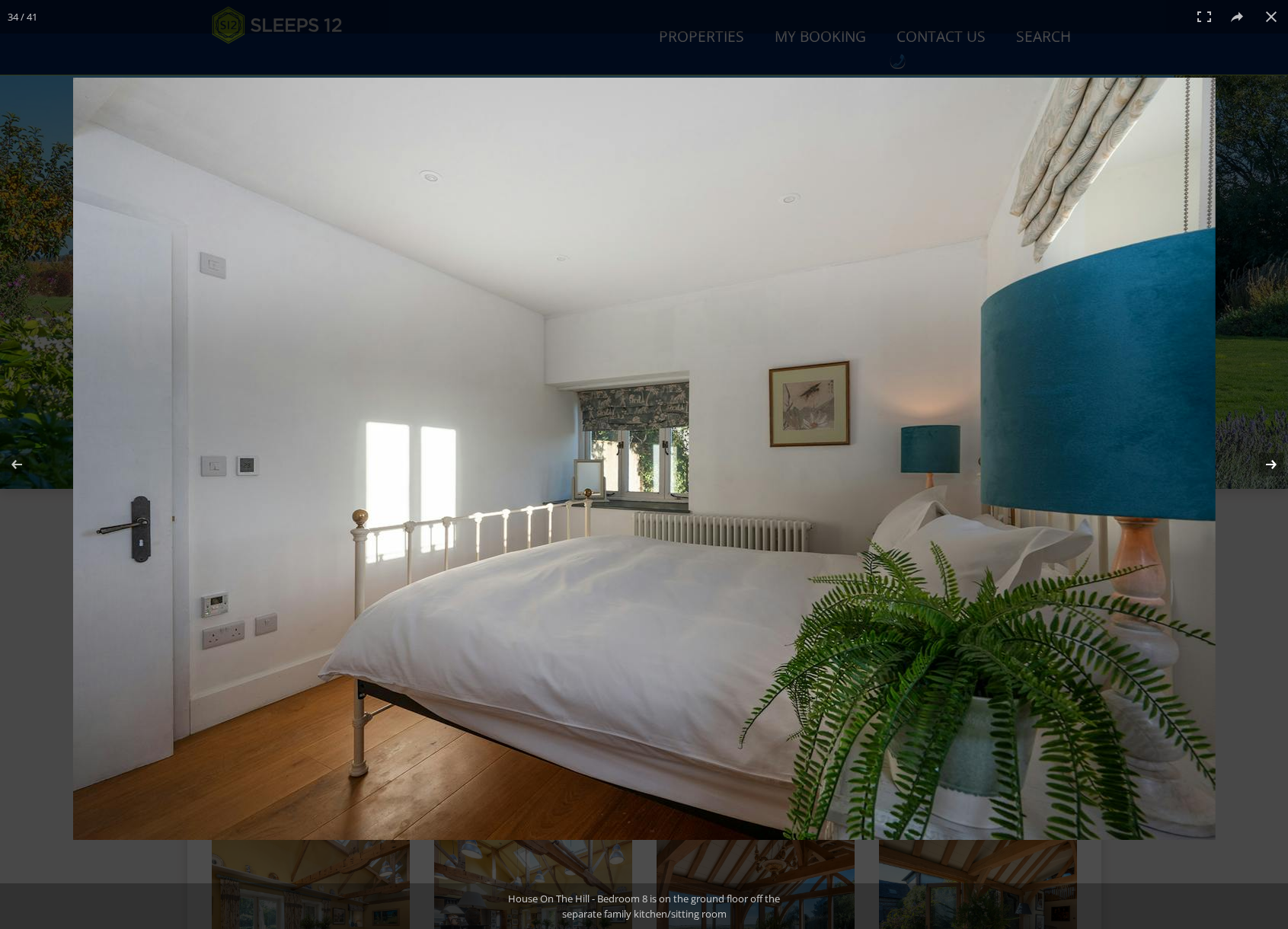
click at [1269, 466] on button at bounding box center [1261, 464] width 53 height 76
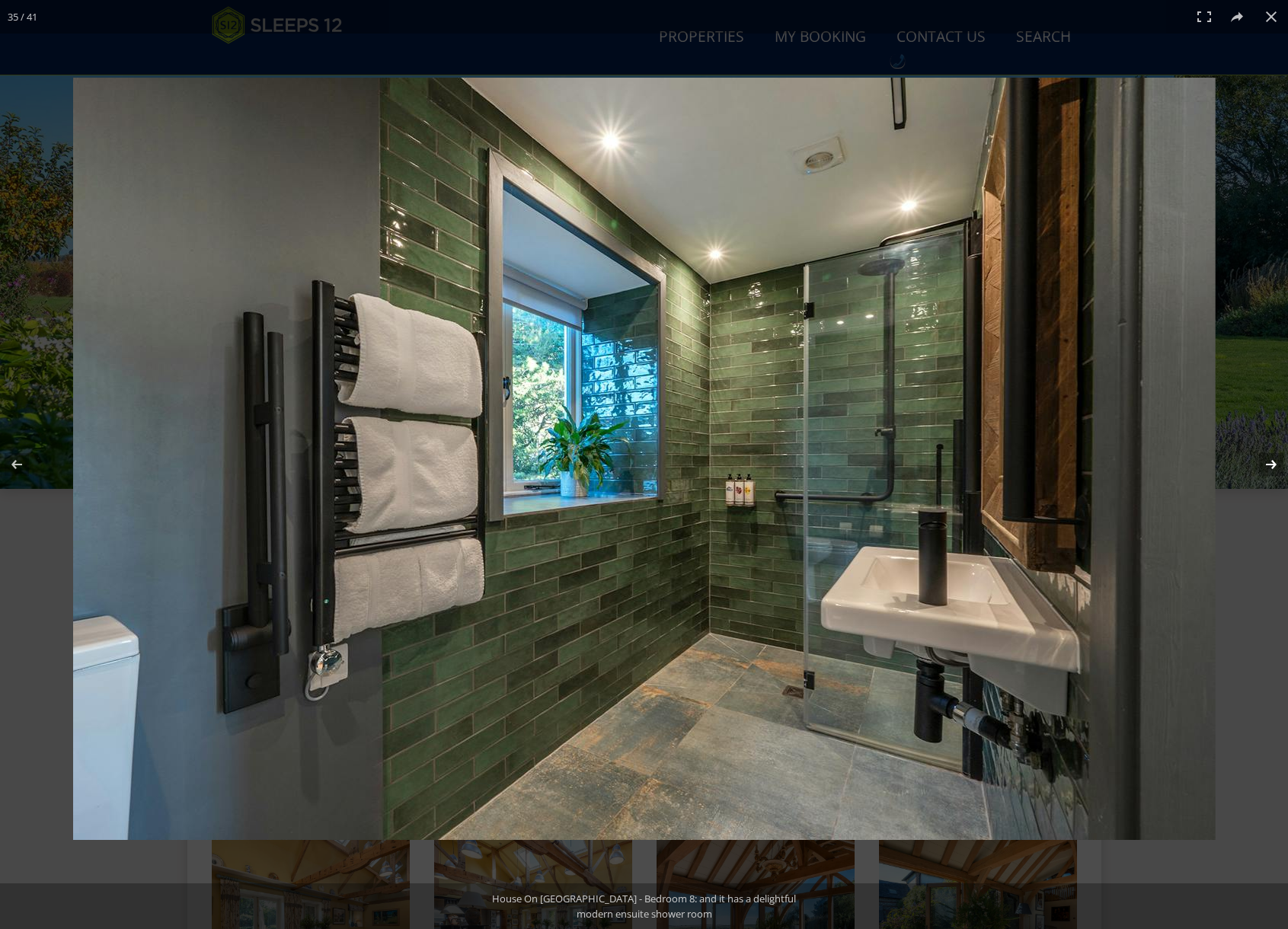
click at [1269, 466] on button at bounding box center [1261, 464] width 53 height 76
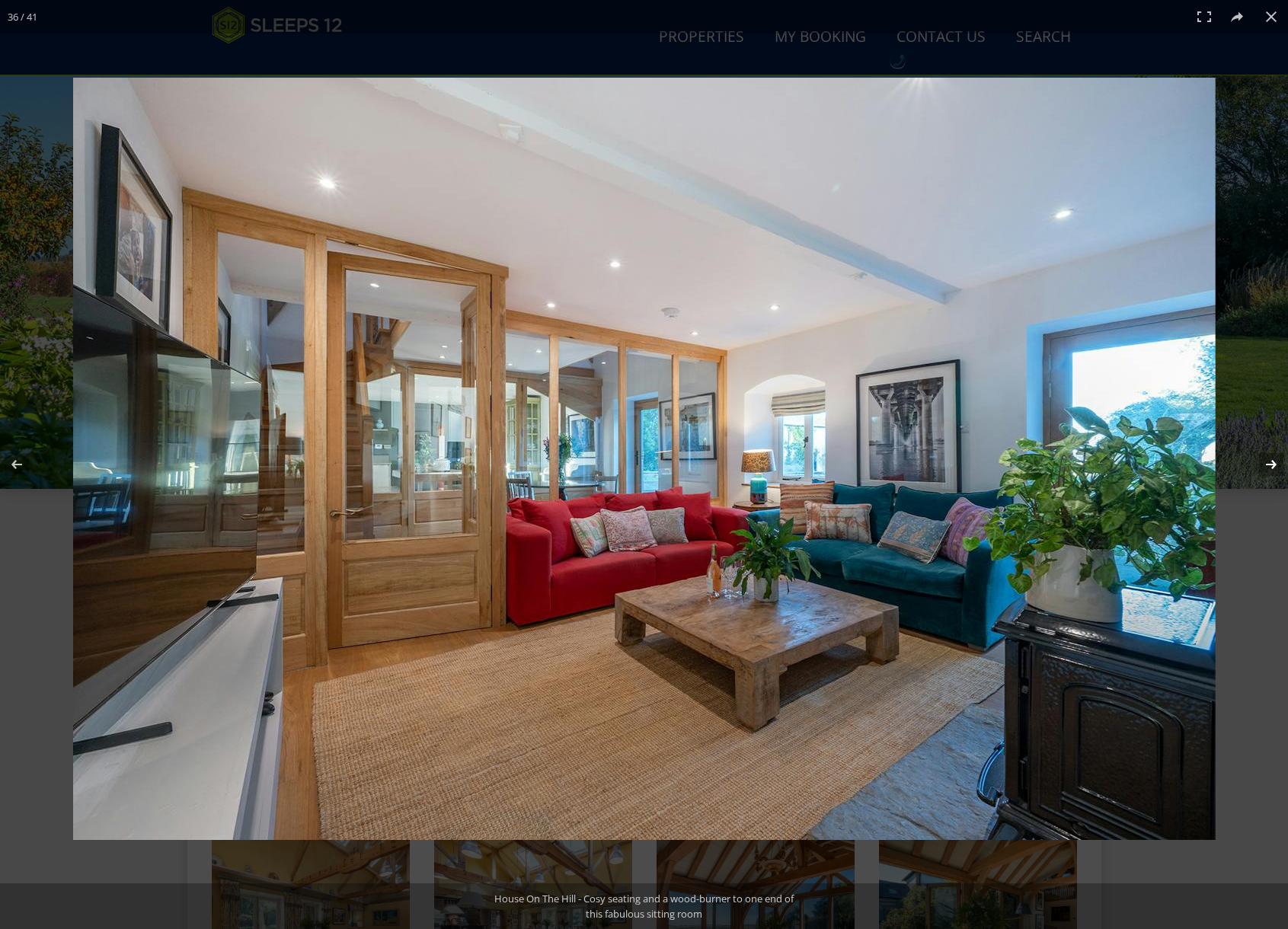
click at [1269, 466] on button at bounding box center [1261, 464] width 53 height 76
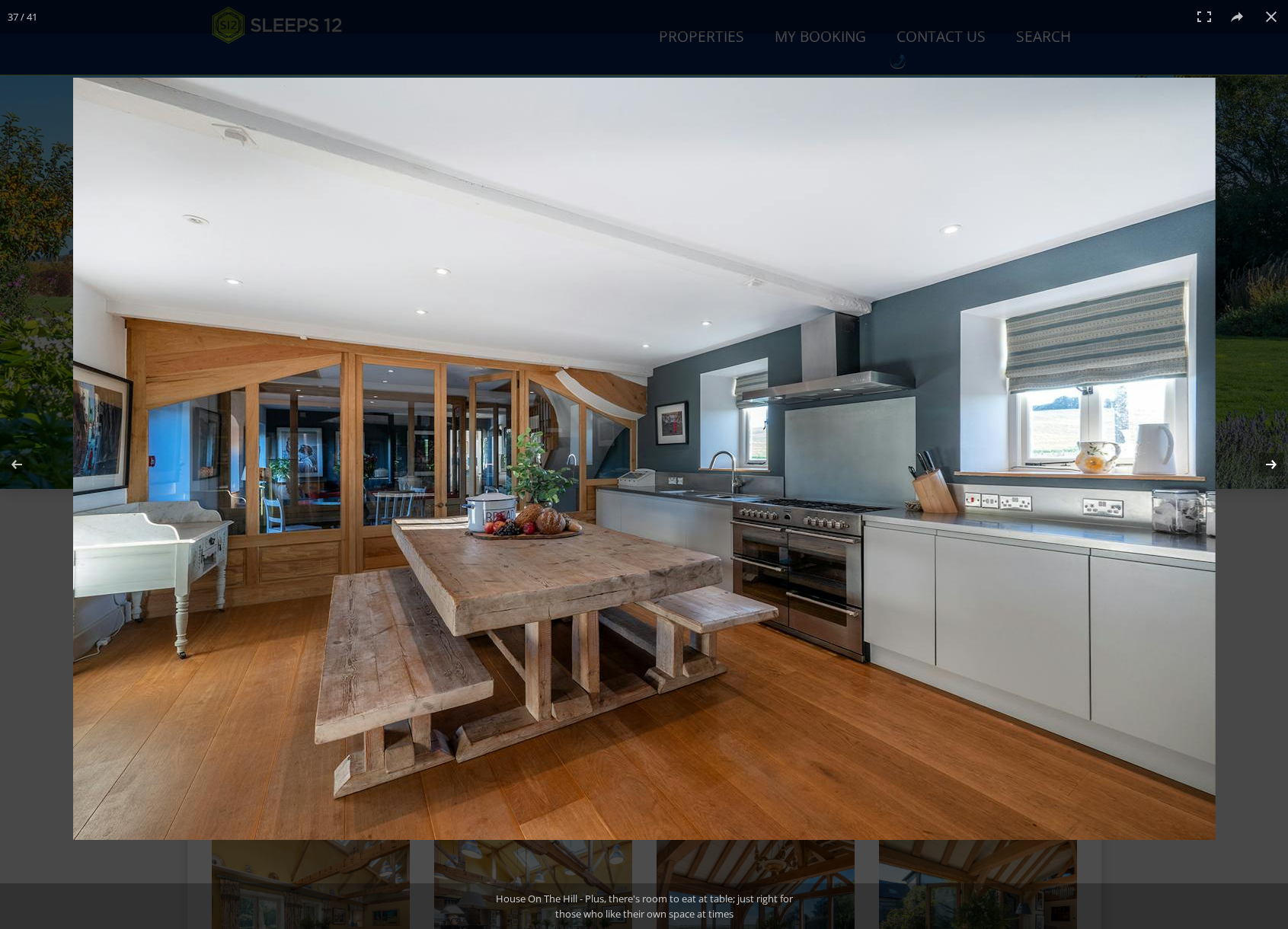
click at [1269, 466] on button at bounding box center [1261, 464] width 53 height 76
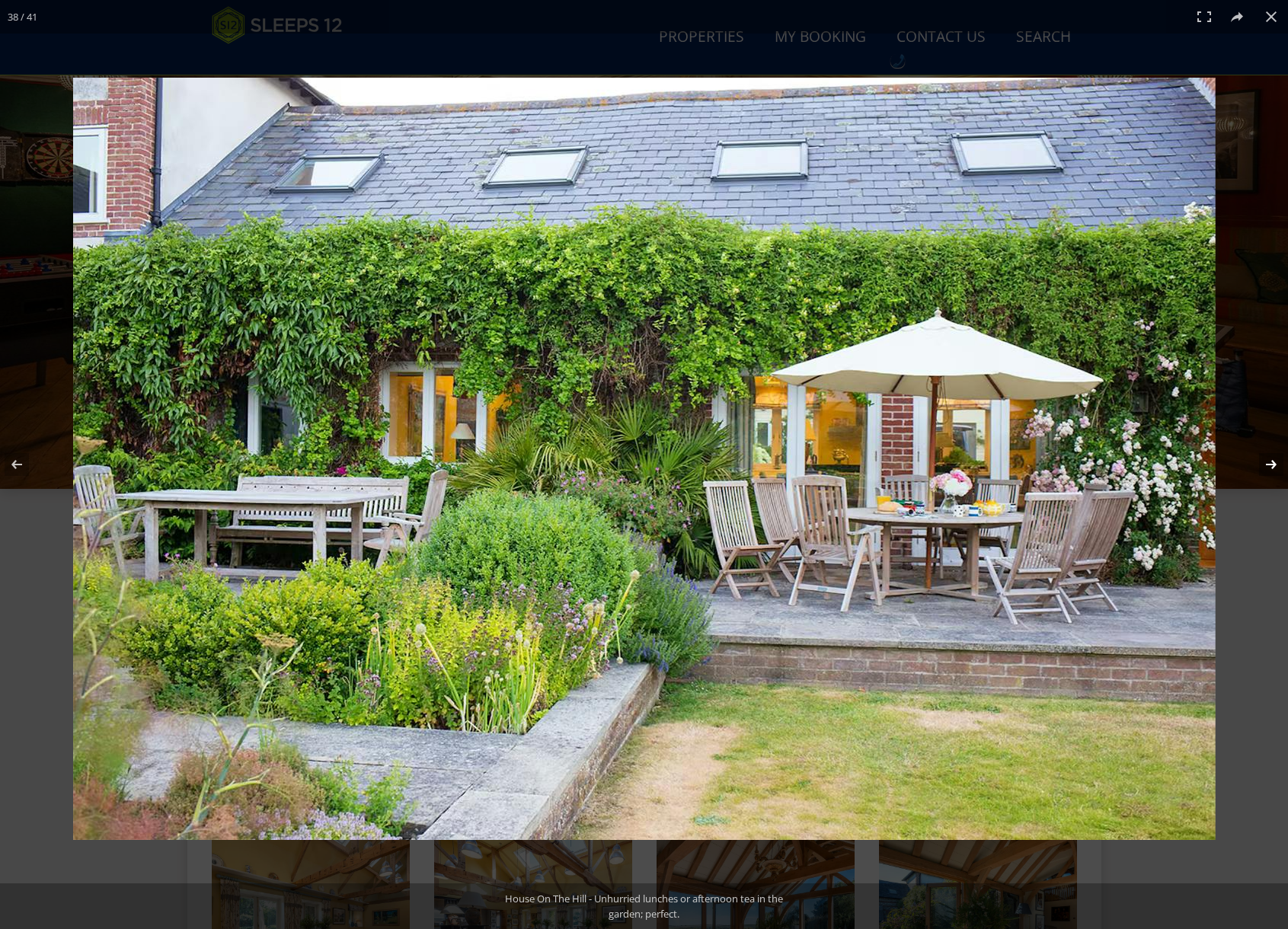
click at [1269, 466] on button at bounding box center [1261, 464] width 53 height 76
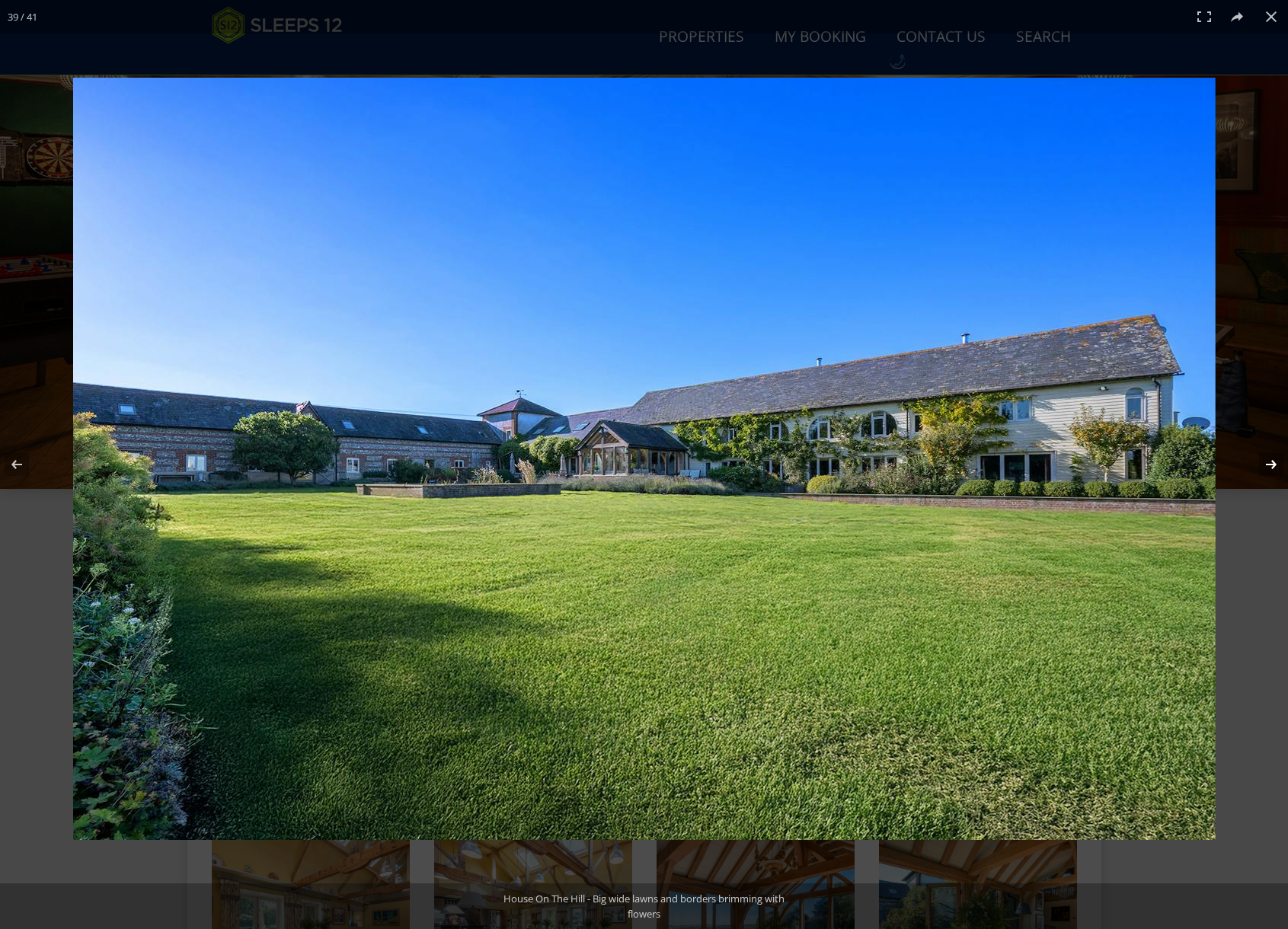
click at [1269, 466] on button at bounding box center [1261, 464] width 53 height 76
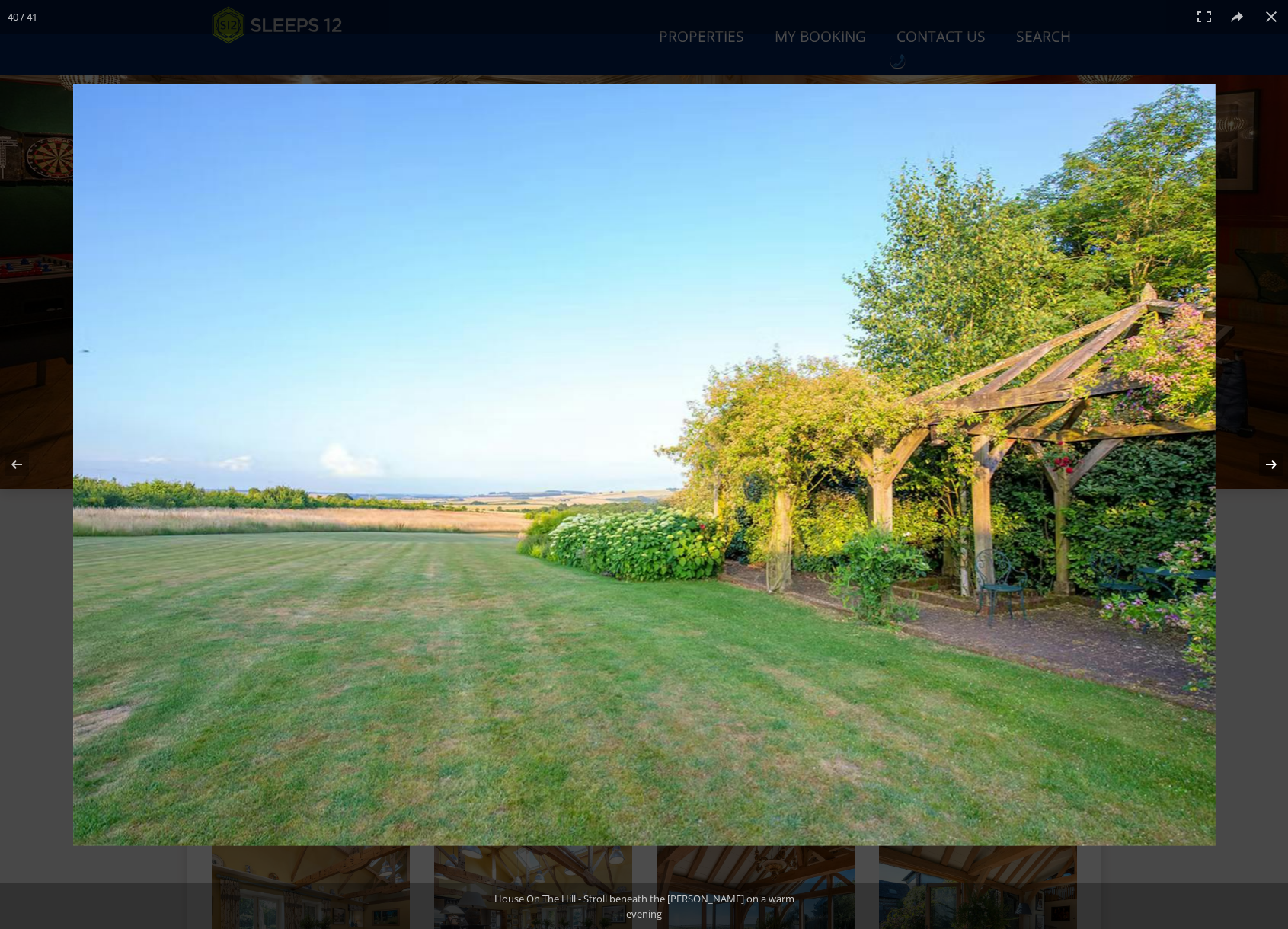
click at [1269, 466] on button at bounding box center [1261, 464] width 53 height 76
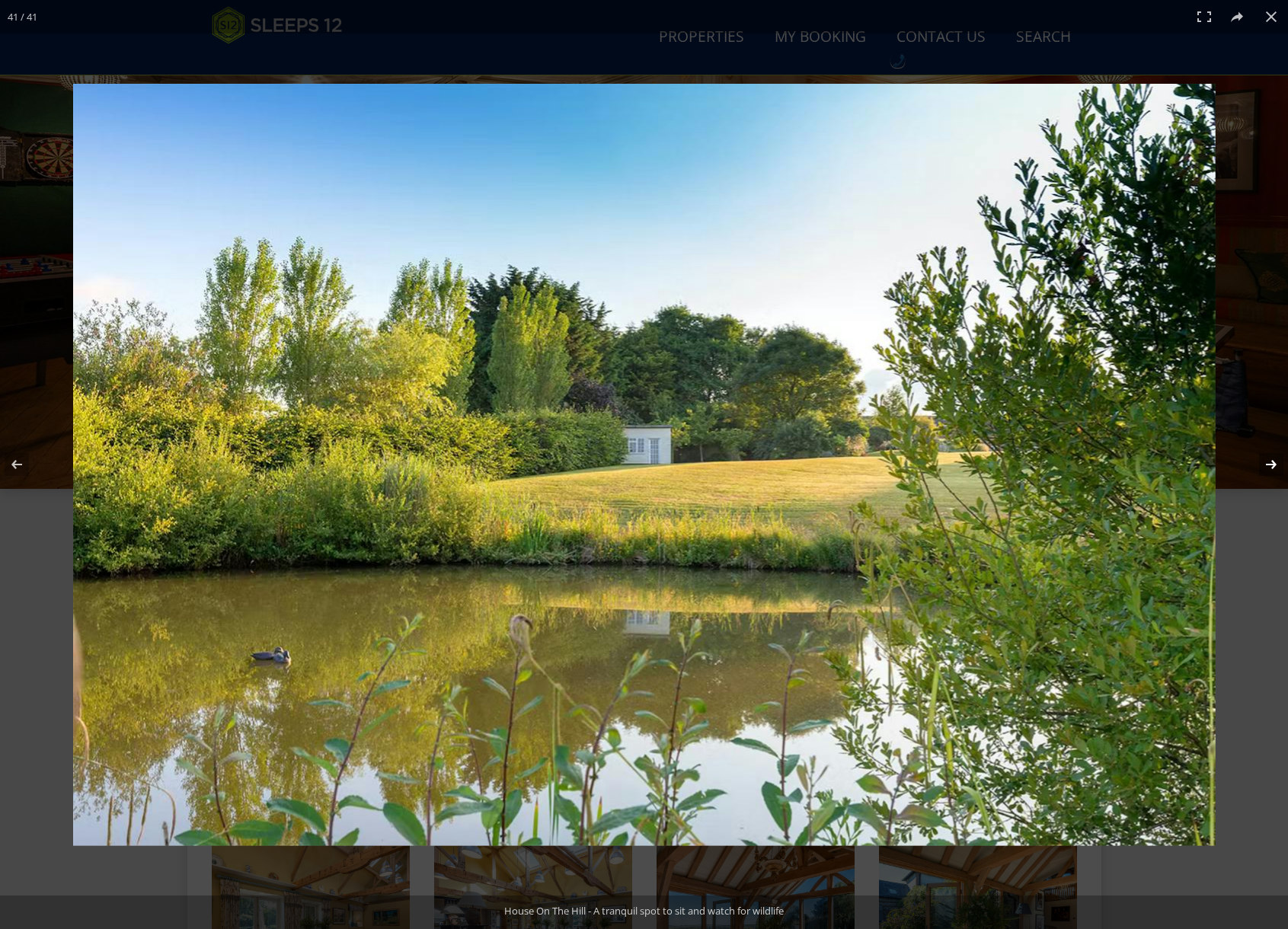
click at [1269, 466] on button at bounding box center [1261, 464] width 53 height 76
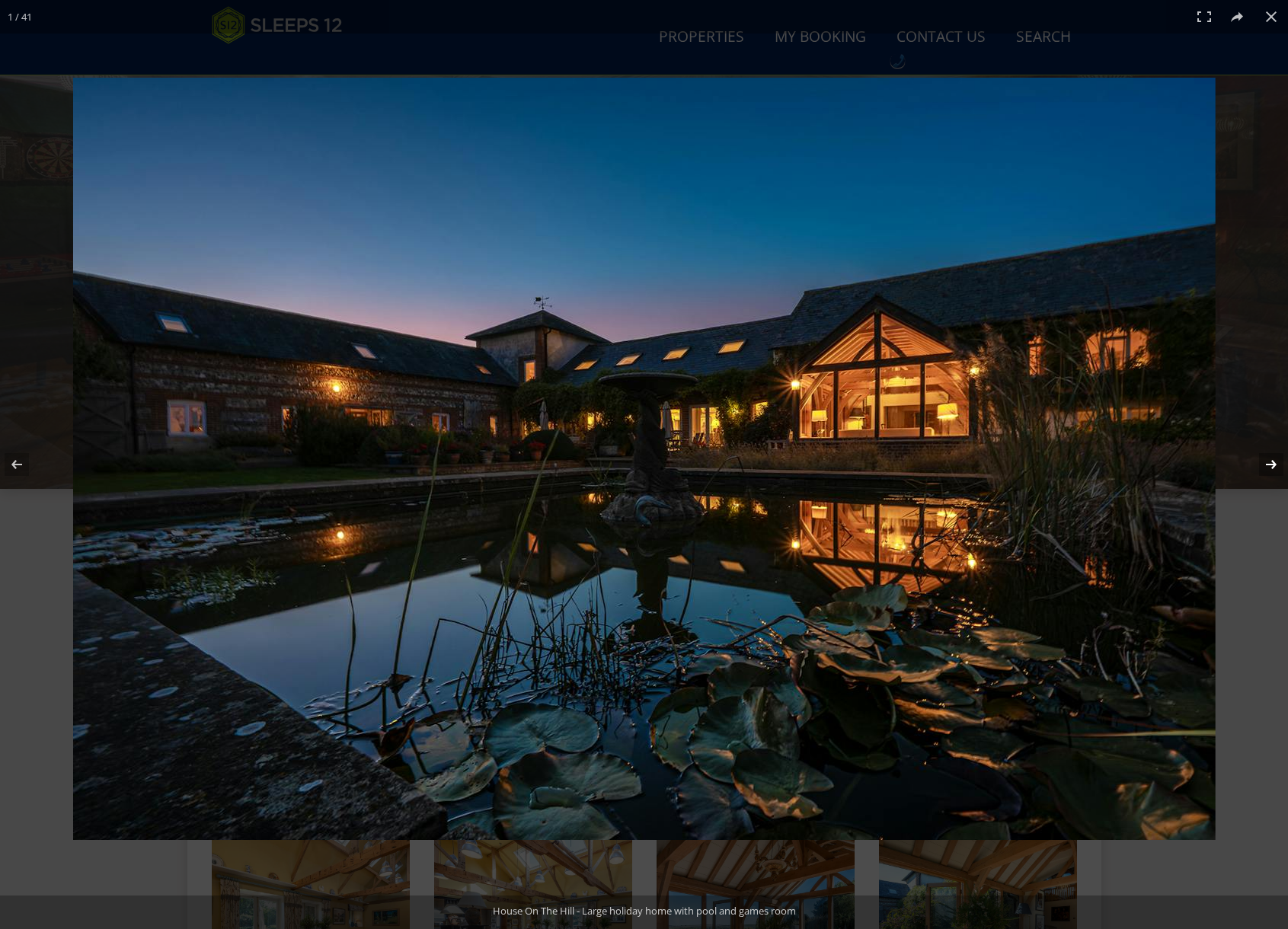
click at [1269, 466] on button at bounding box center [1261, 464] width 53 height 76
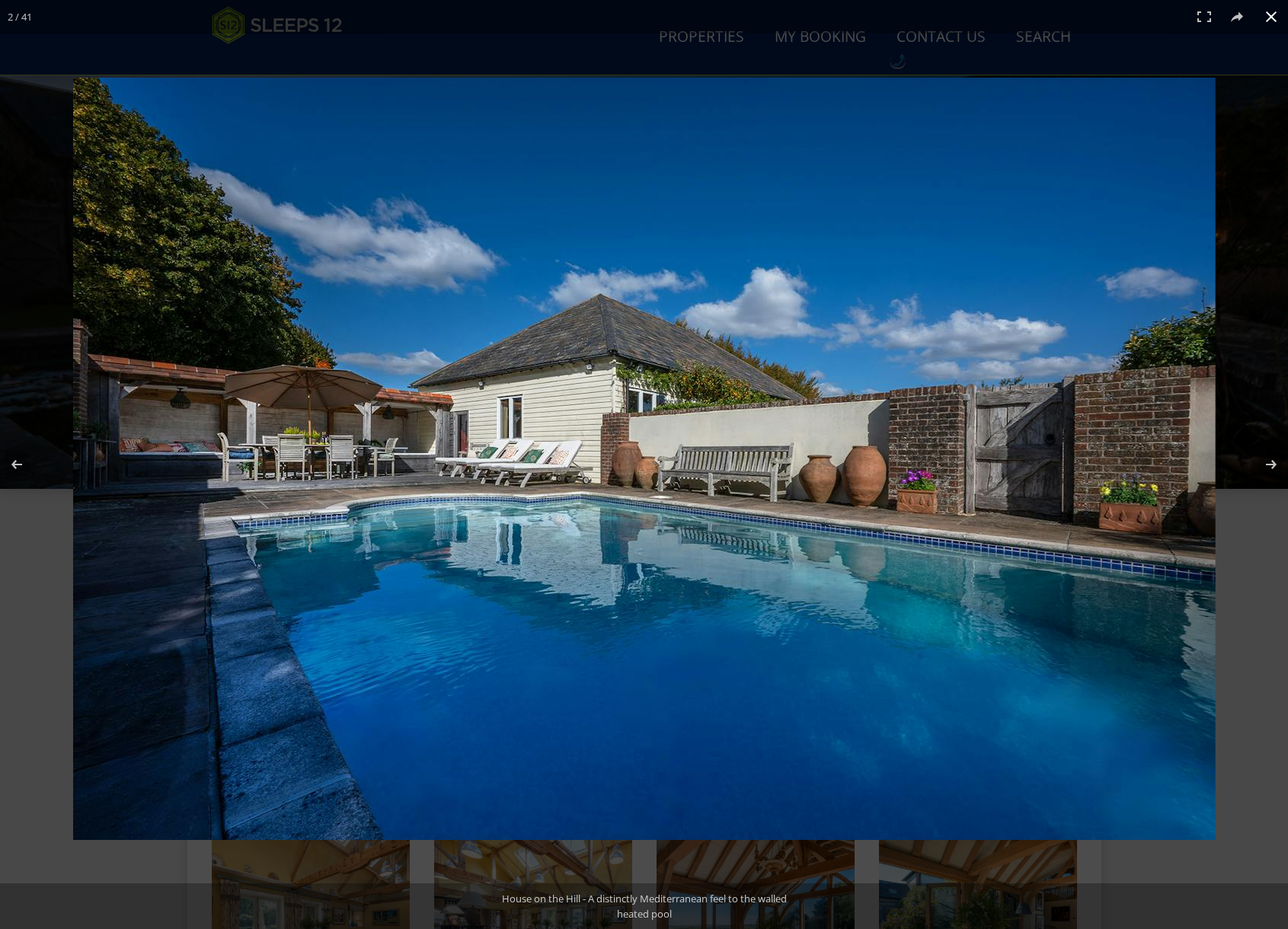
click at [603, 20] on div "2 / 41" at bounding box center [644, 17] width 1288 height 34
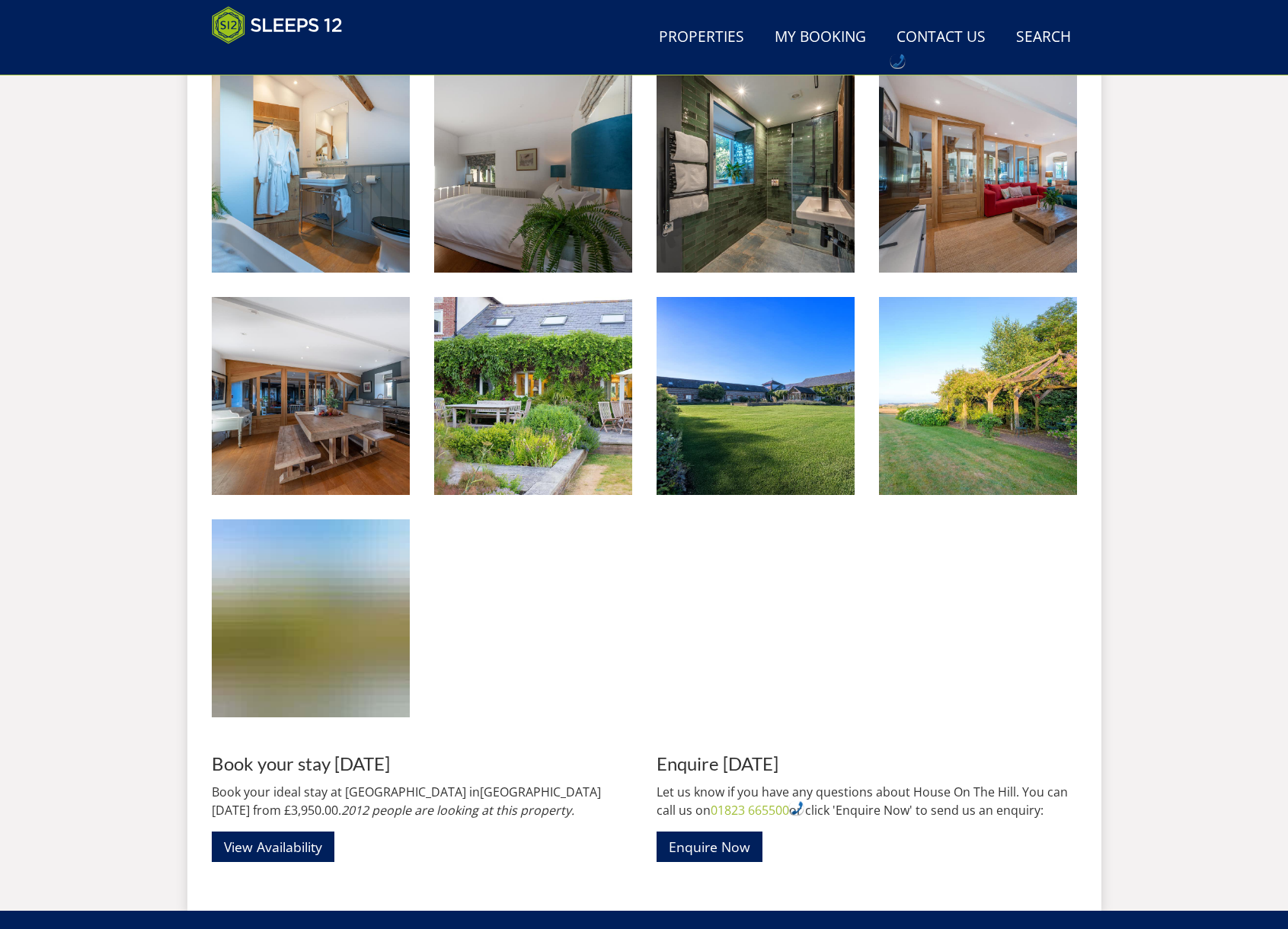
scroll to position [2782, 0]
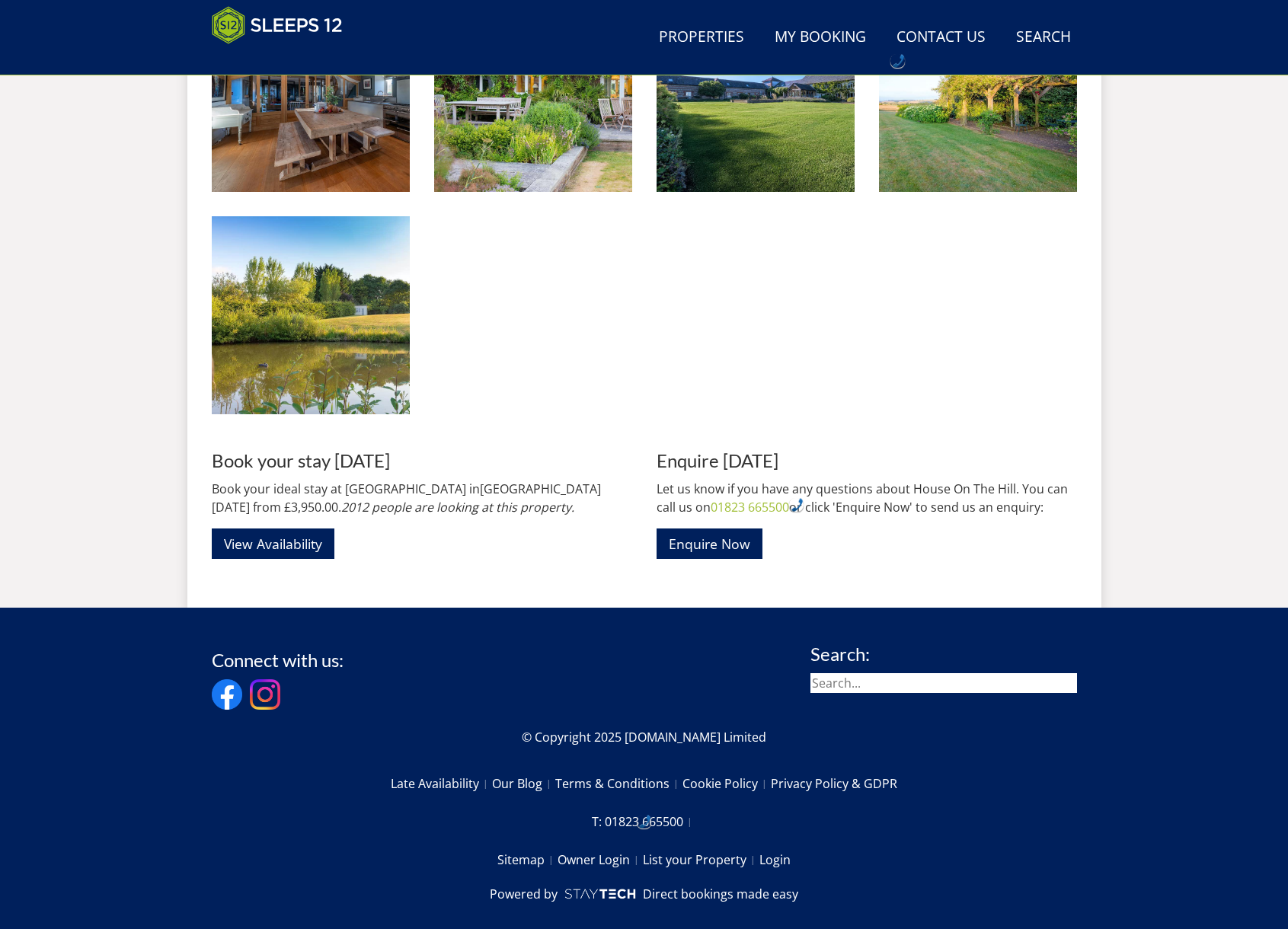
click at [872, 673] on input "search" at bounding box center [944, 682] width 266 height 20
type input "beyond"
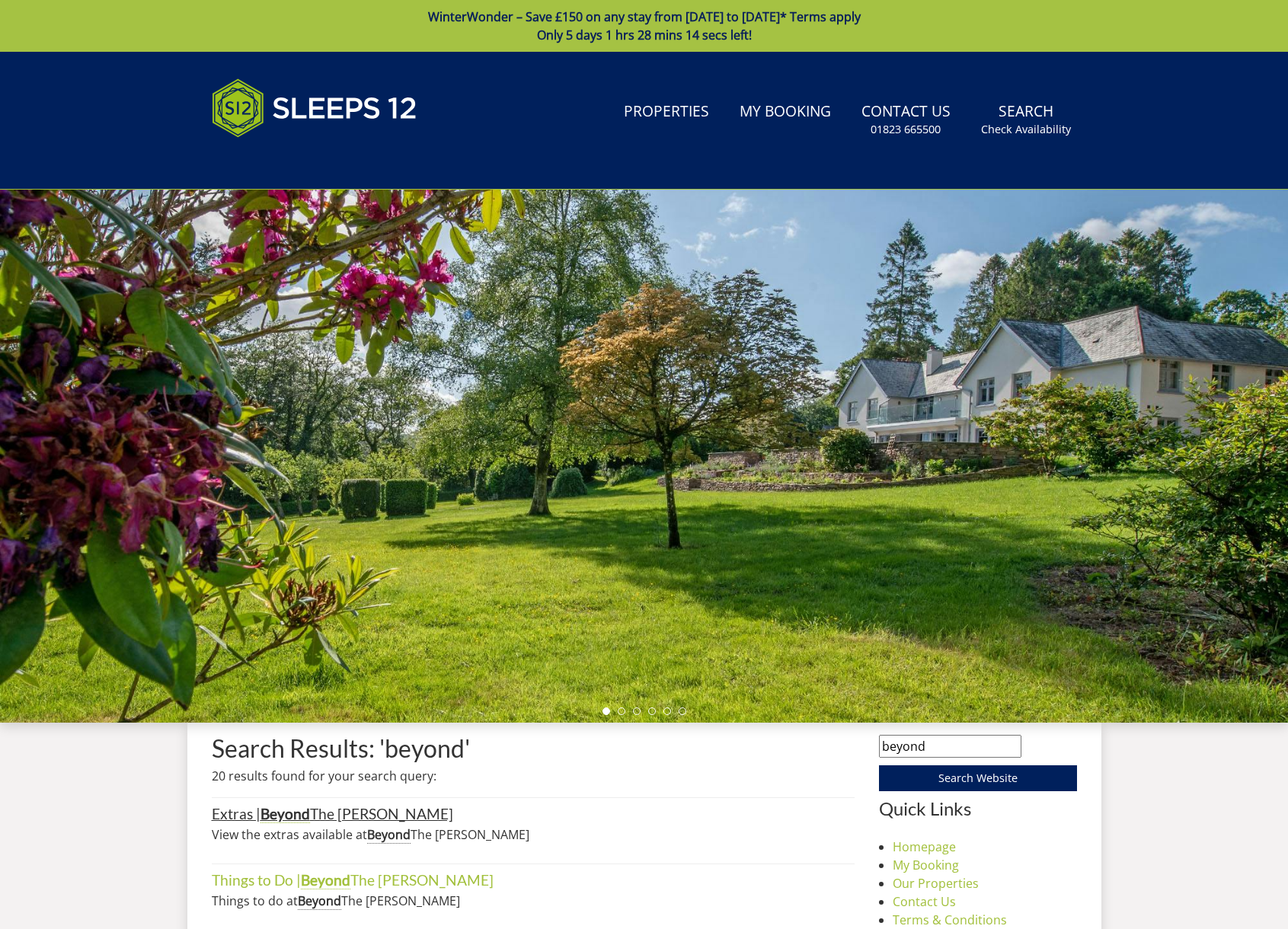
click at [349, 820] on link "Extras | Beyond The Woods" at bounding box center [332, 814] width 241 height 19
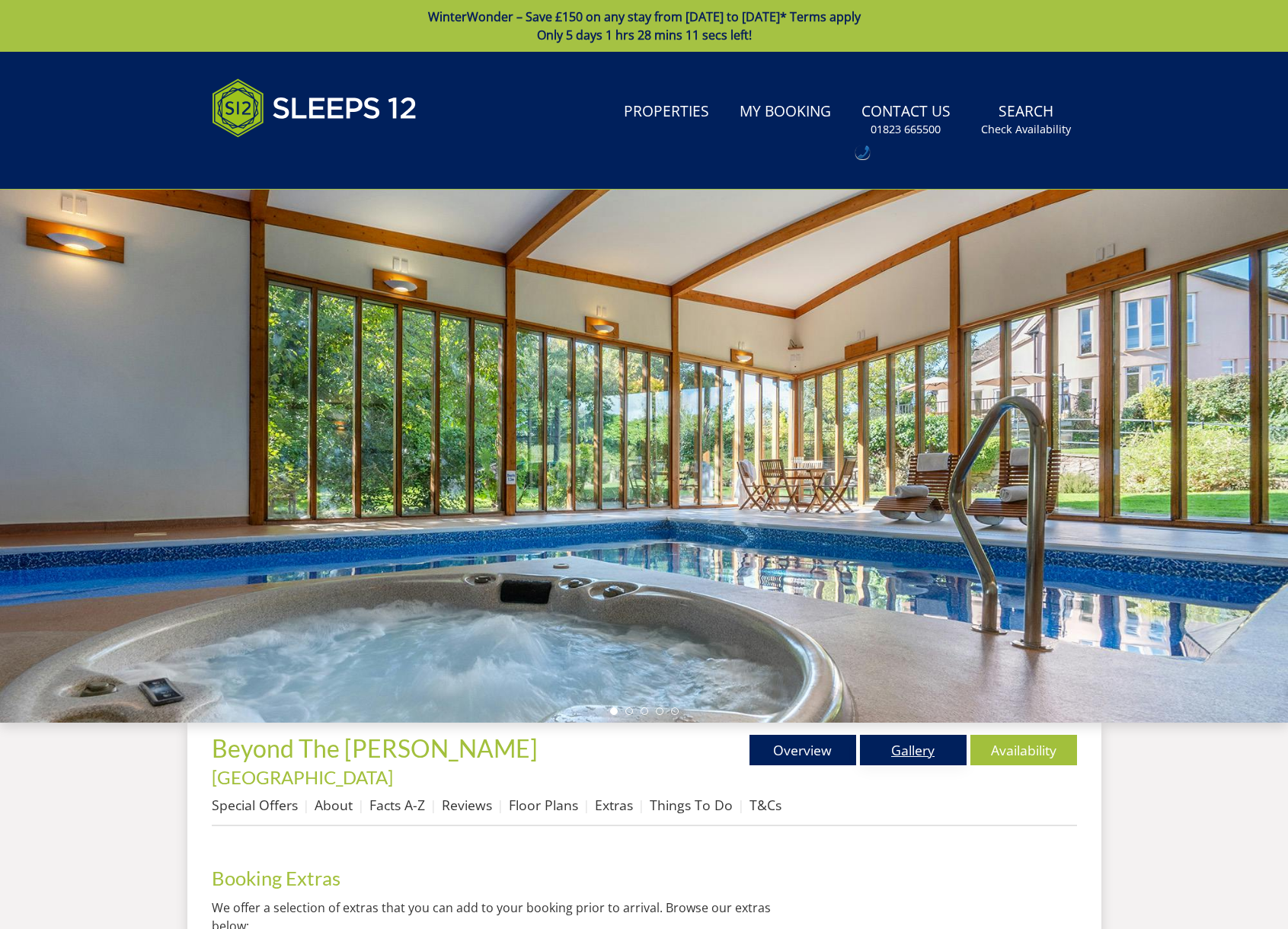
click at [906, 758] on link "Gallery" at bounding box center [913, 750] width 107 height 30
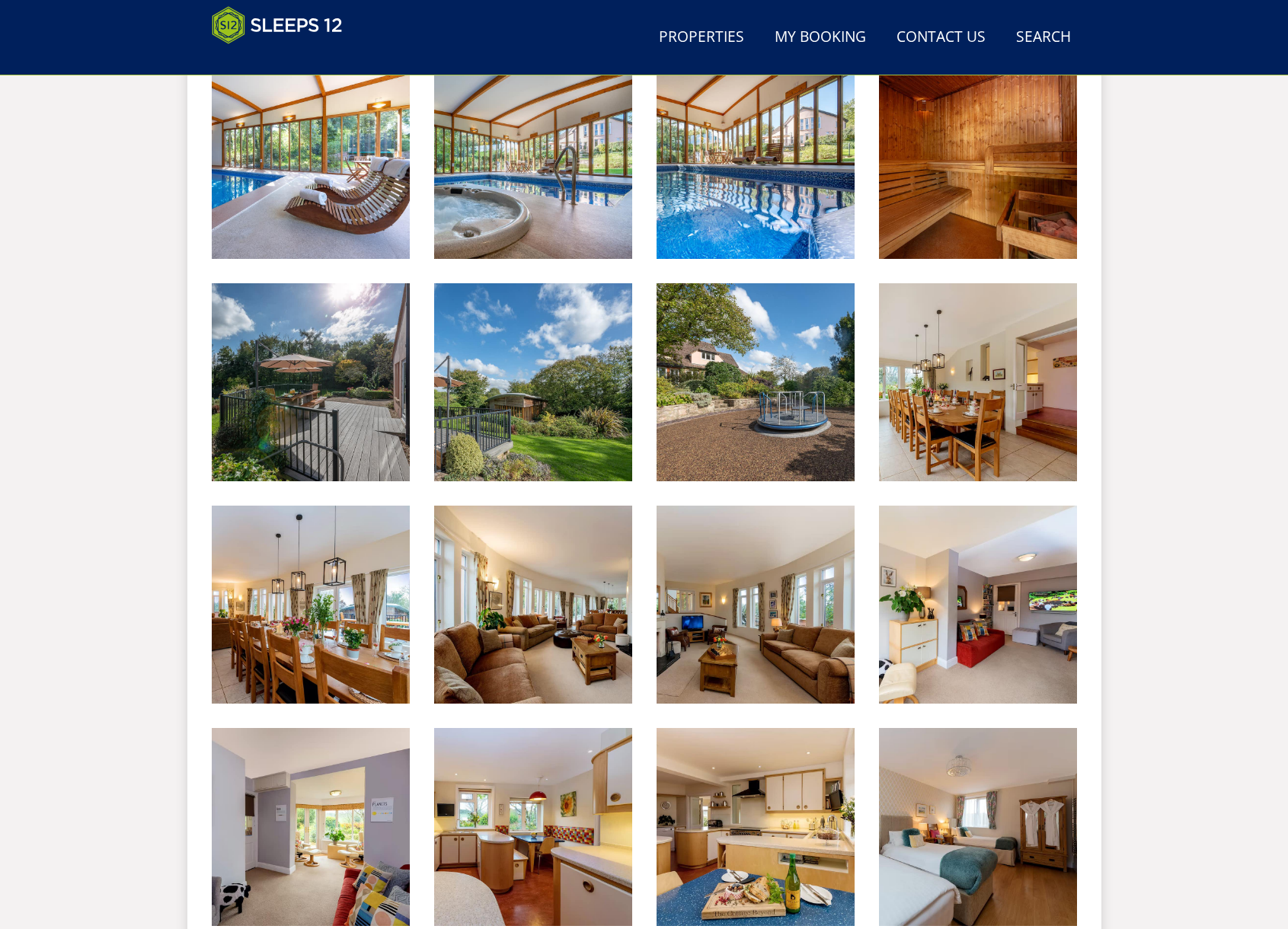
scroll to position [728, 0]
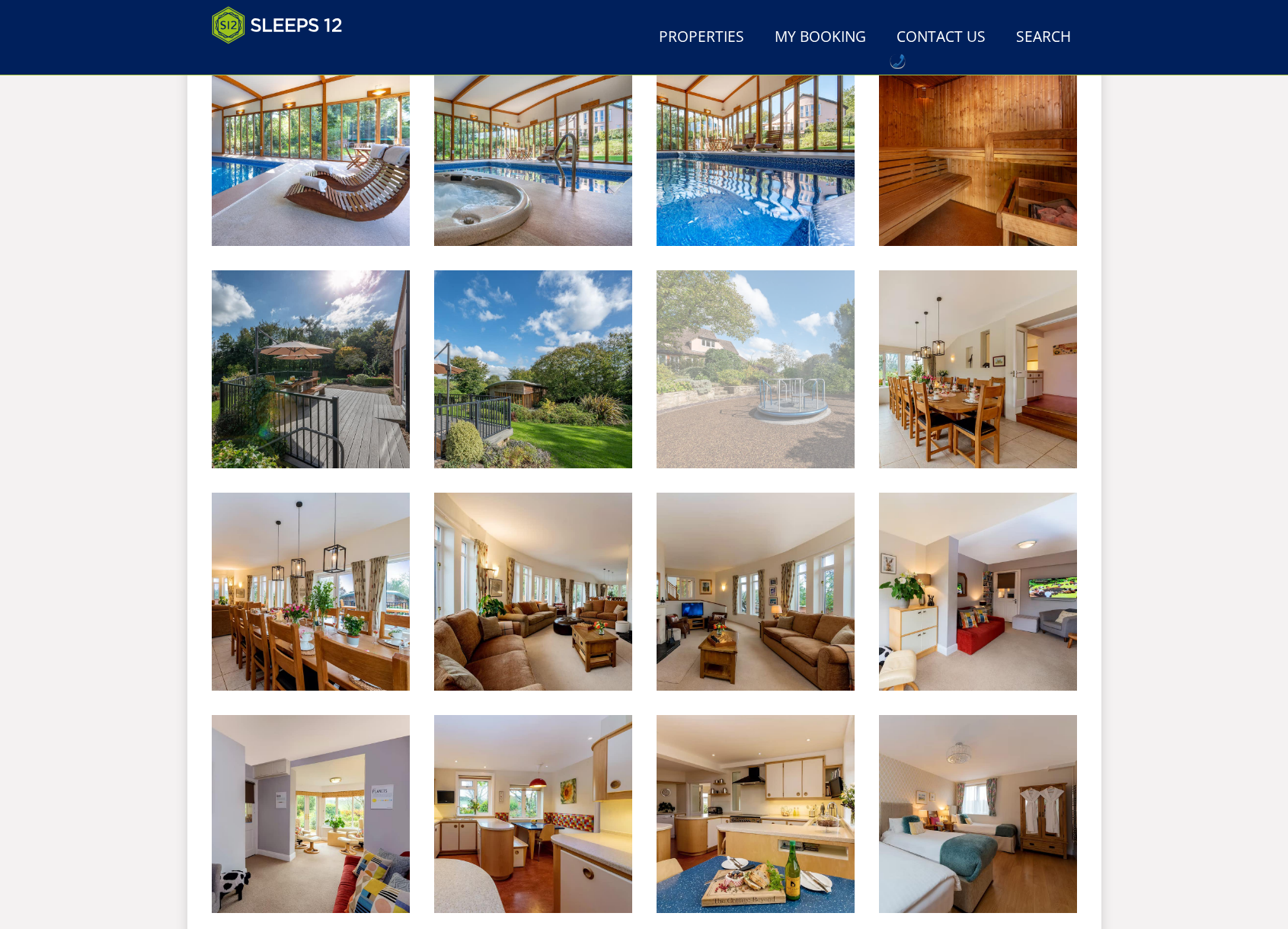
click at [820, 393] on img at bounding box center [755, 369] width 198 height 198
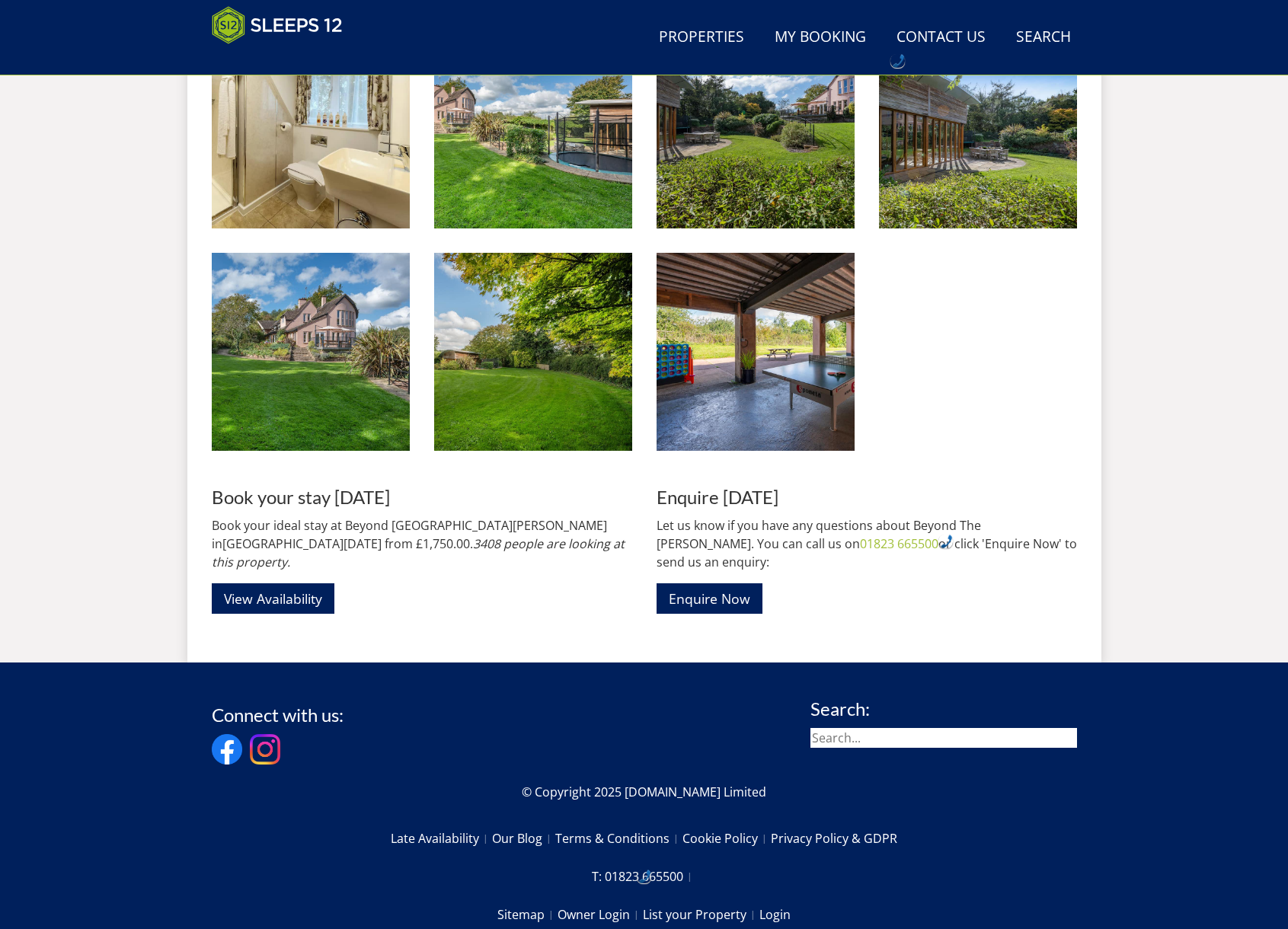
scroll to position [2337, 0]
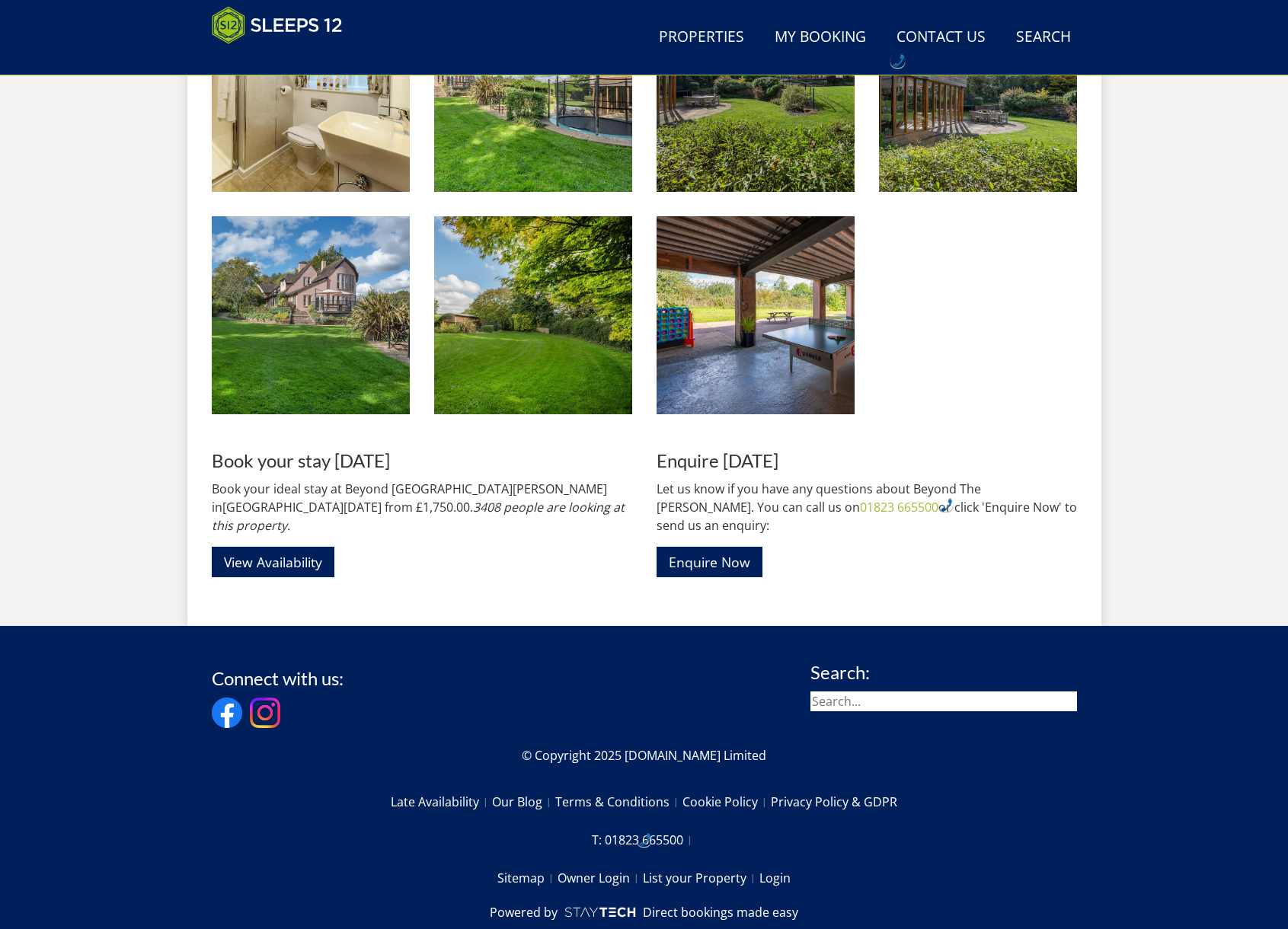
click at [935, 691] on input "search" at bounding box center [944, 701] width 266 height 20
type input "jays roost"
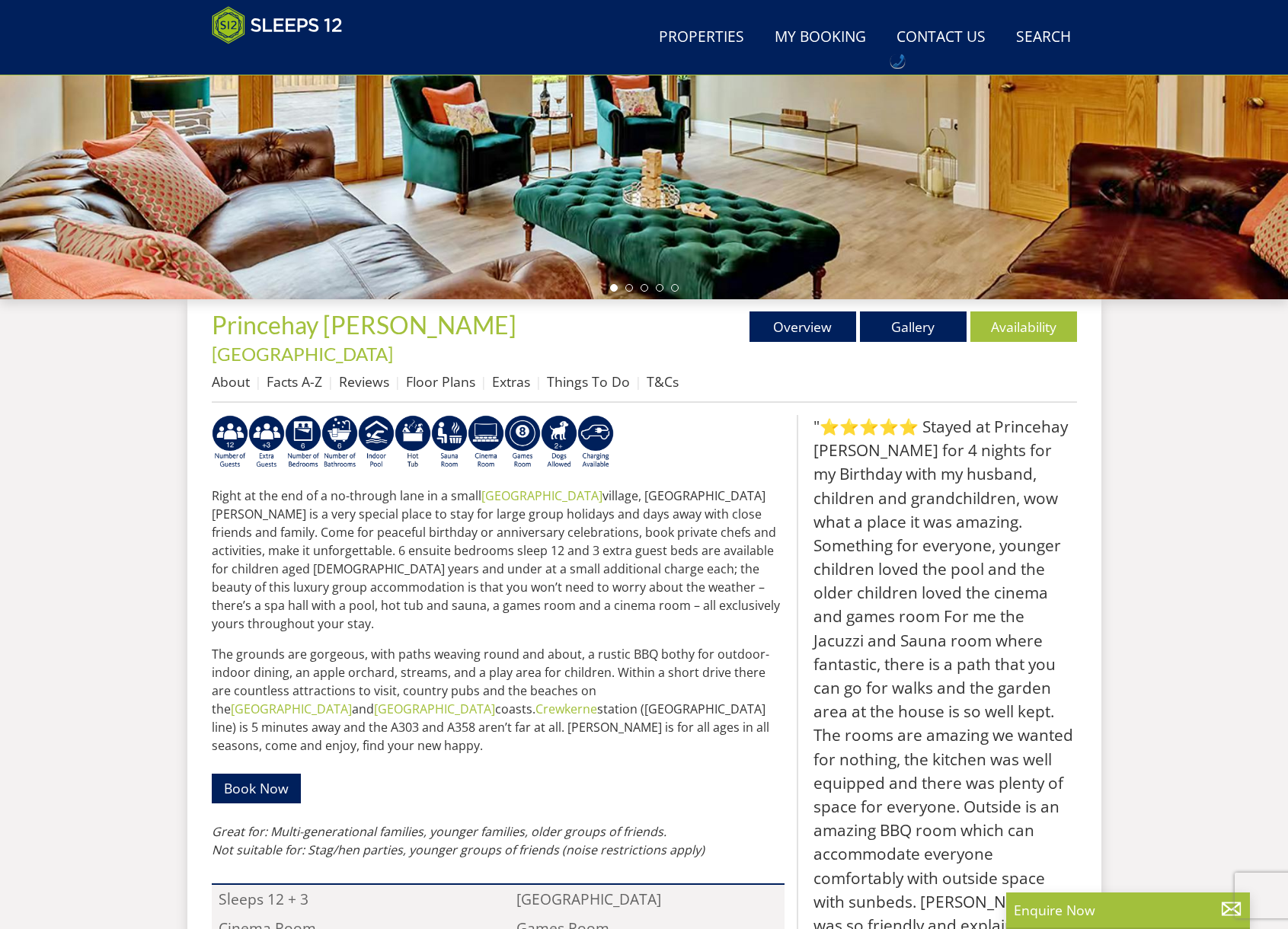
scroll to position [367, 0]
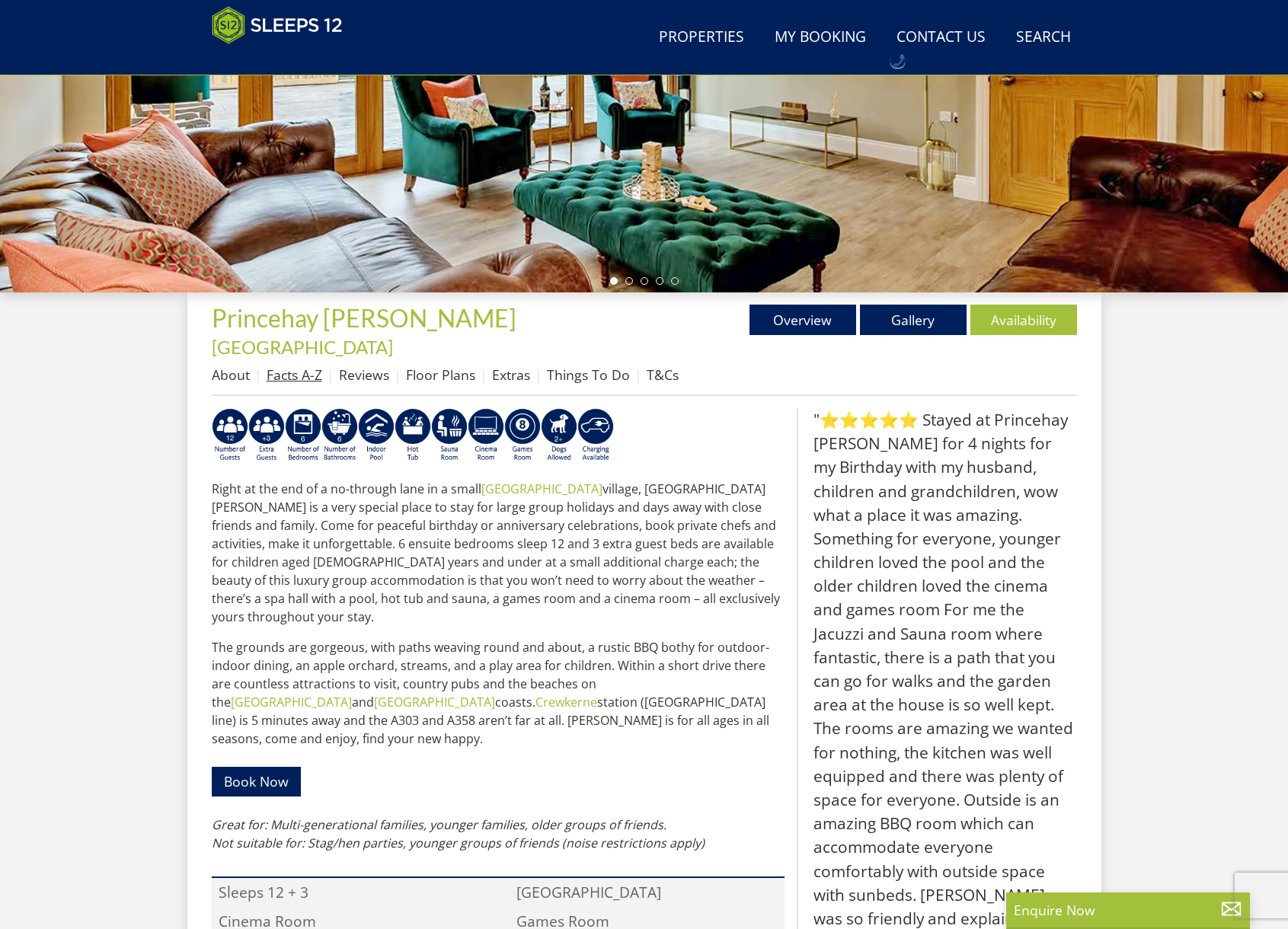
click at [282, 366] on link "Facts A-Z" at bounding box center [294, 374] width 56 height 19
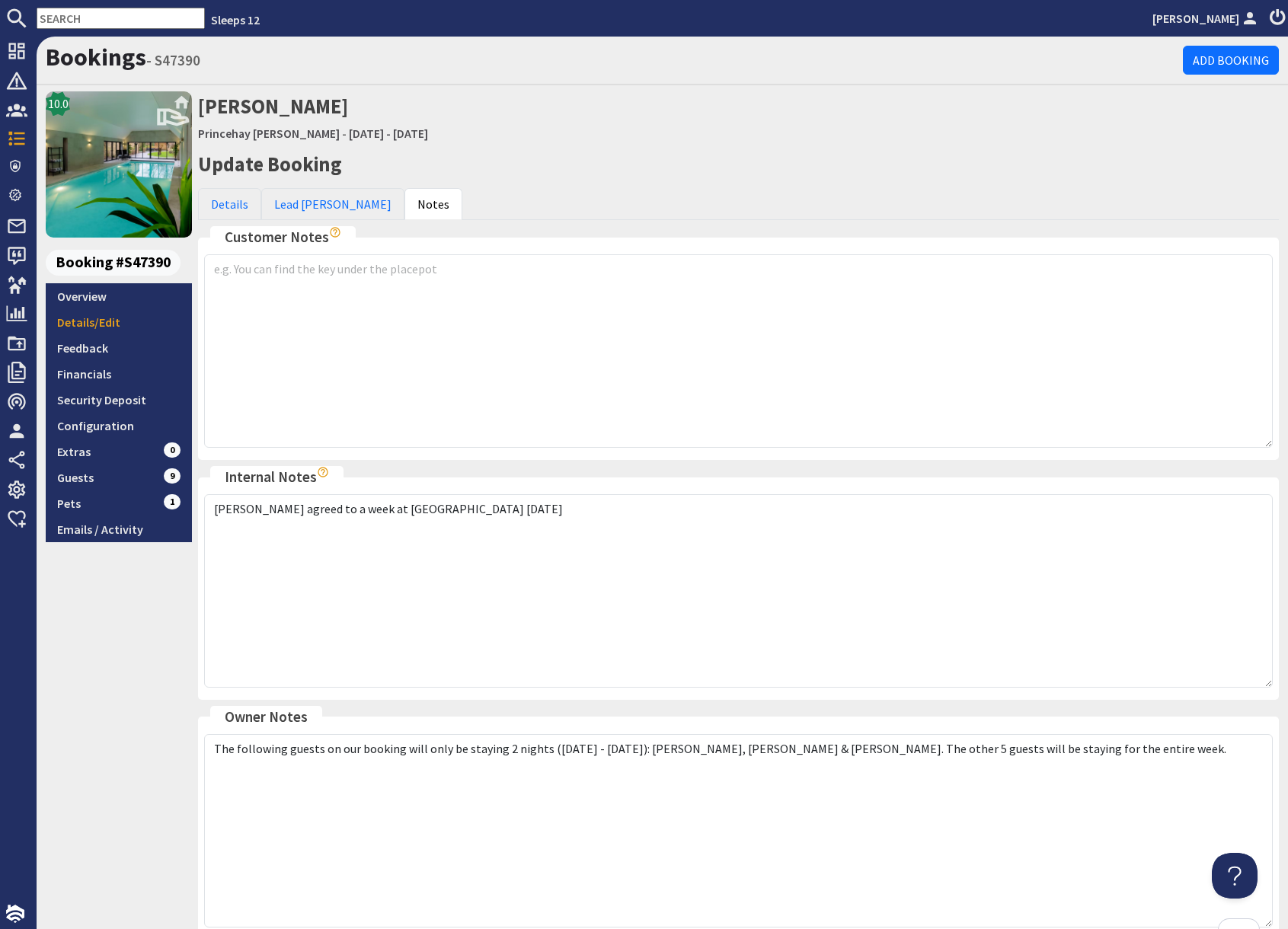
scroll to position [8, 0]
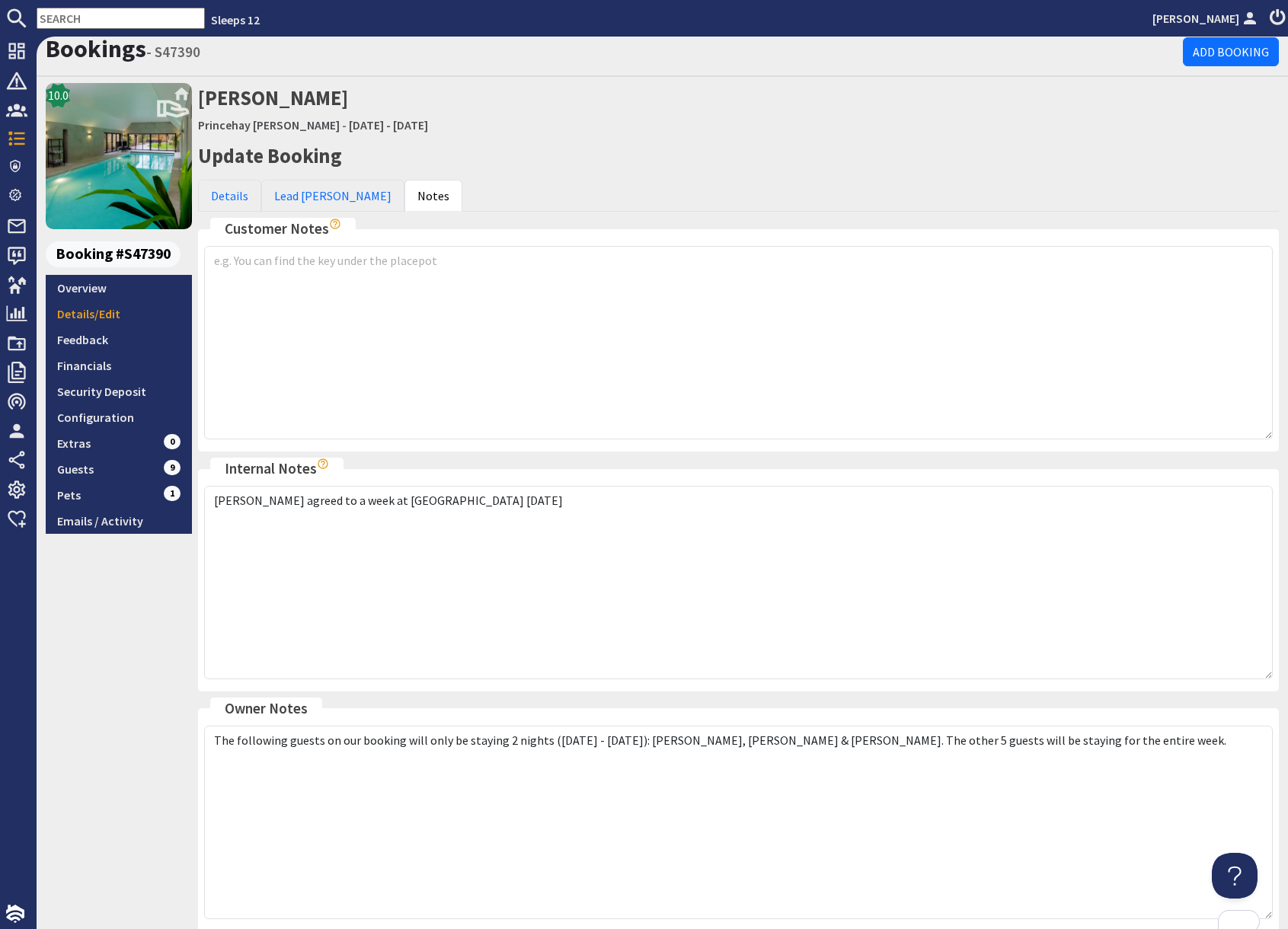
click at [1177, 740] on textarea "The following guests on our booking will only be staying 2 nights ([DATE] - [DA…" at bounding box center [739, 823] width 1069 height 193
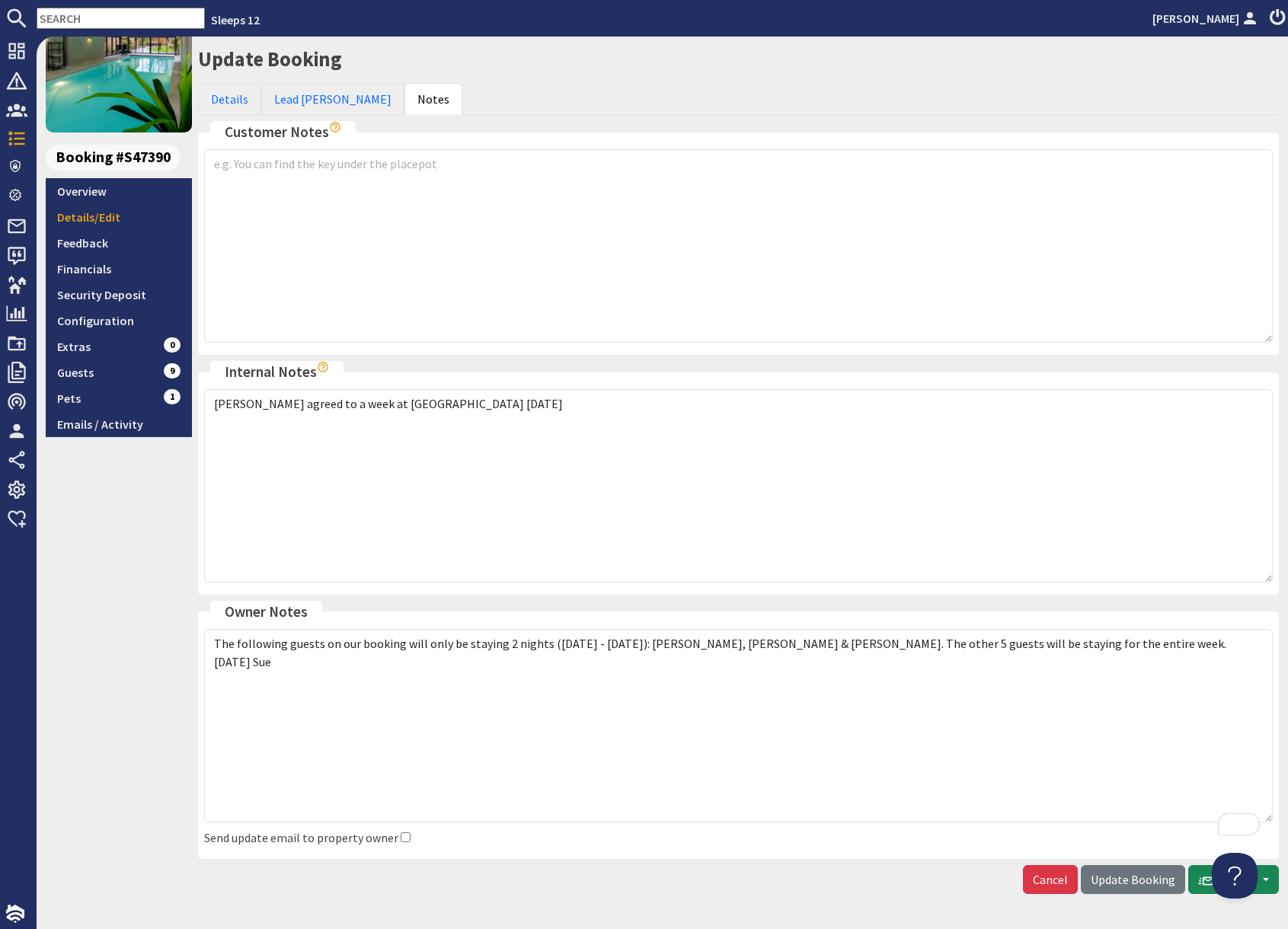
scroll to position [154, 0]
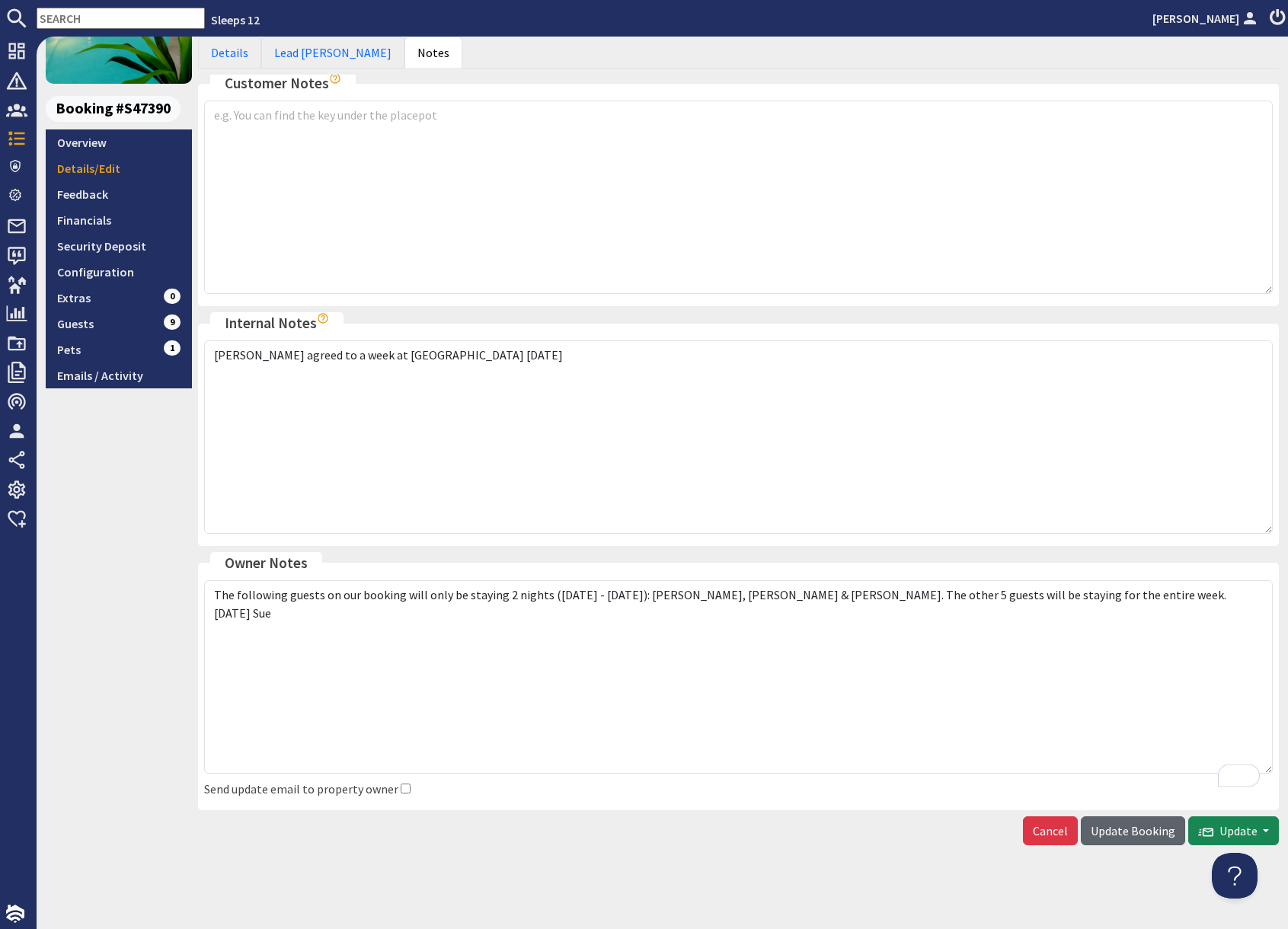
type textarea "The following guests on our booking will only be staying 2 nights ([DATE] - [DA…"
drag, startPoint x: 1135, startPoint y: 838, endPoint x: 1118, endPoint y: 919, distance: 82.8
click at [1135, 838] on button "Update Booking" at bounding box center [1133, 831] width 105 height 29
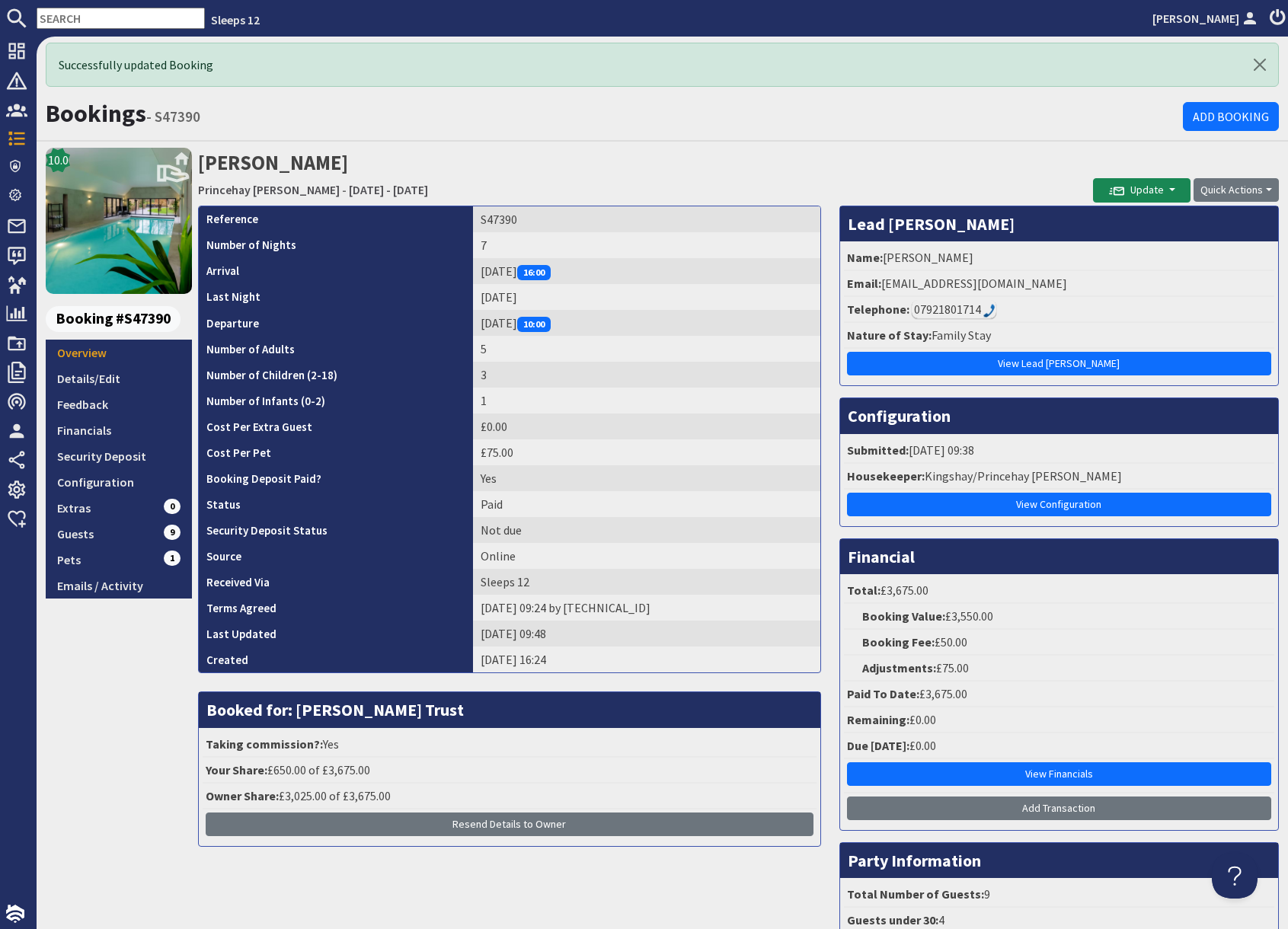
click at [110, 15] on input "text" at bounding box center [121, 19] width 169 height 21
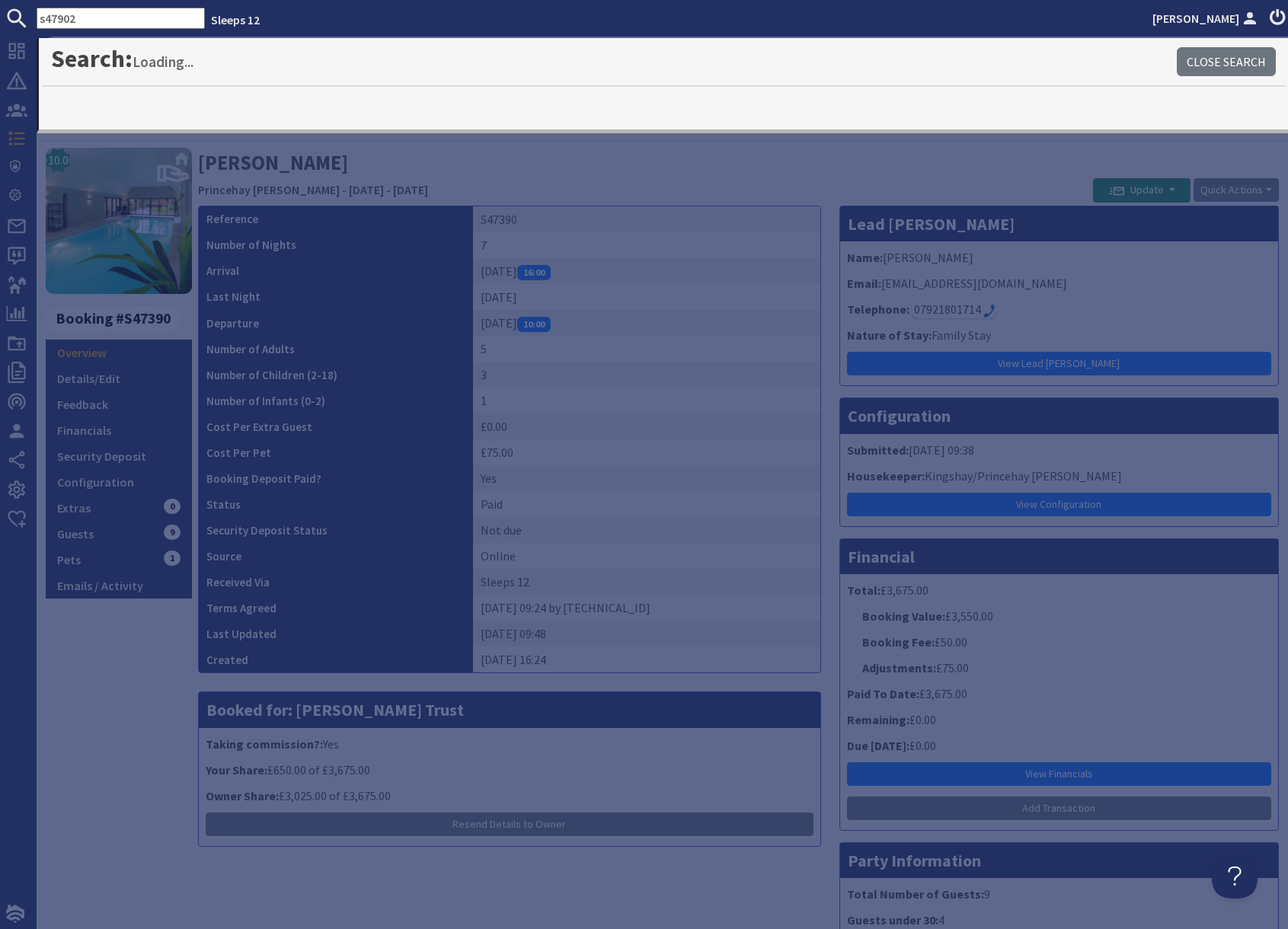
type input "s47902"
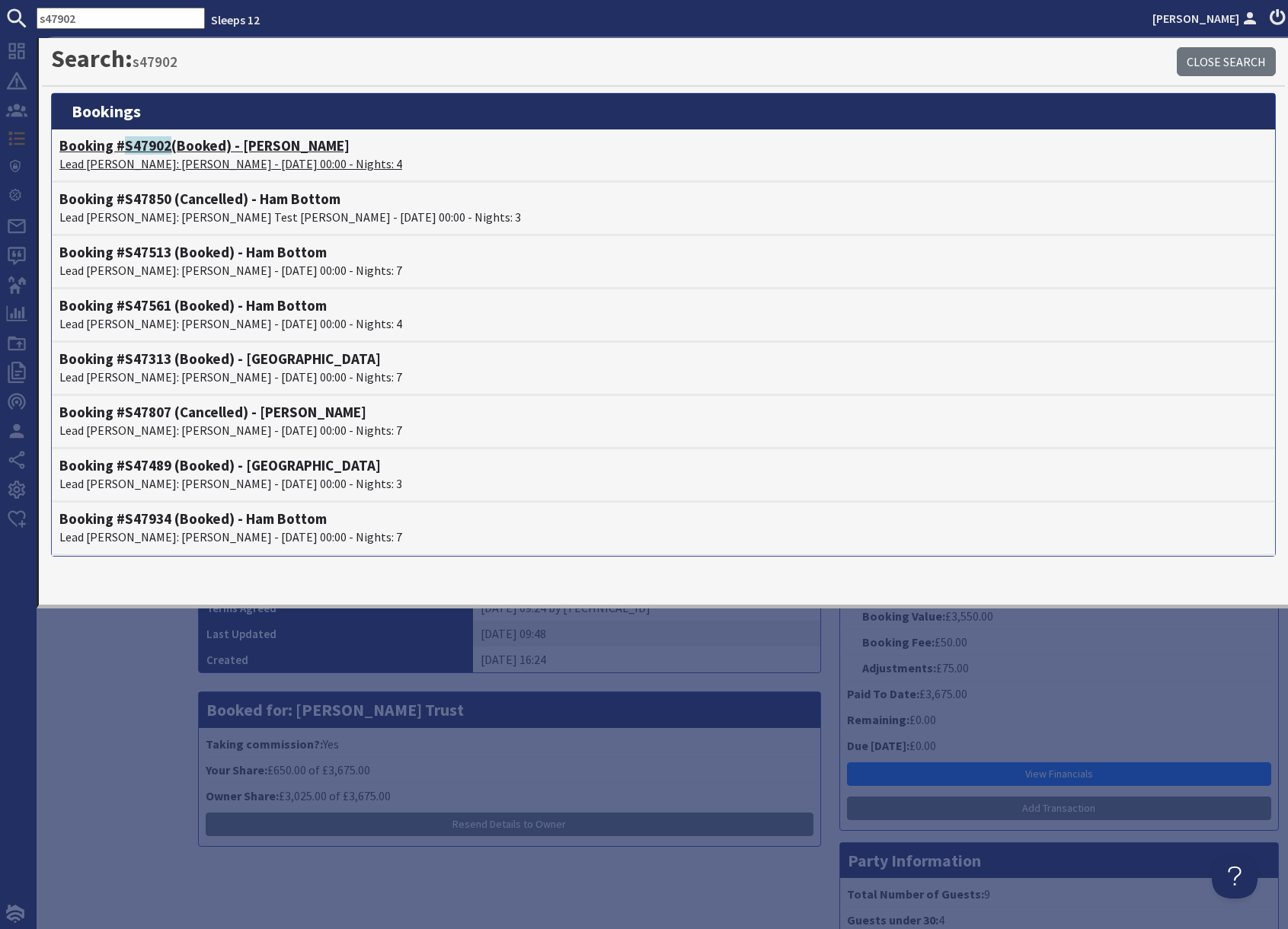
click at [177, 155] on p "Lead Booker: Zainab Salim - 01/12/2025 00:00 - Nights: 4" at bounding box center [663, 163] width 1208 height 19
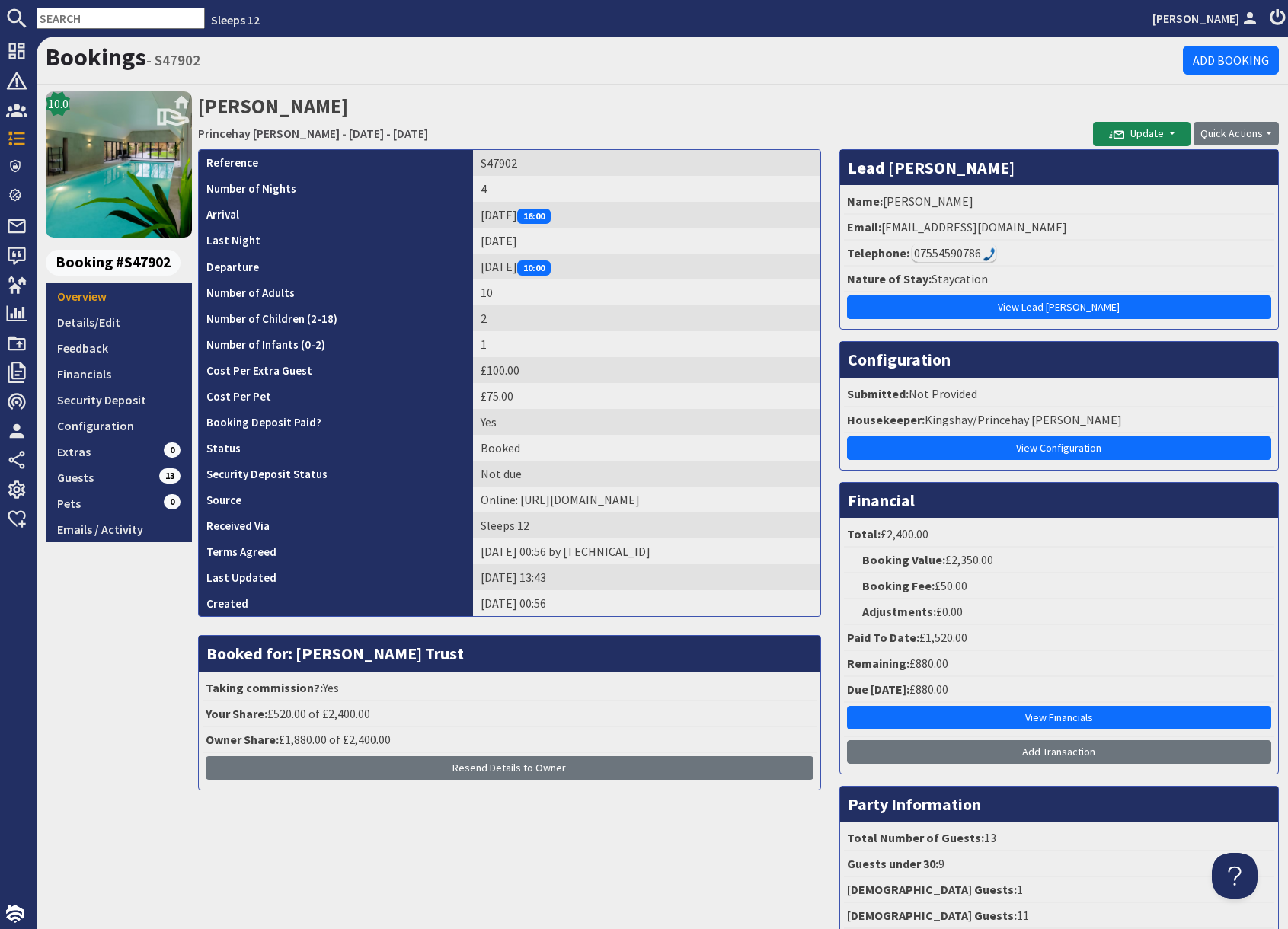
drag, startPoint x: 136, startPoint y: 688, endPoint x: 146, endPoint y: 675, distance: 16.4
click at [138, 684] on div "10.0 Booking #S47902 Overview Details/Edit Feedback Financials Security Deposit…" at bounding box center [118, 530] width 146 height 878
drag, startPoint x: 581, startPoint y: 110, endPoint x: 660, endPoint y: 111, distance: 79.0
click at [592, 109] on h2 "Zainab Salim Princehay Barton - Monday 01/12/2025 - Thursday 04/12/2025" at bounding box center [645, 118] width 895 height 54
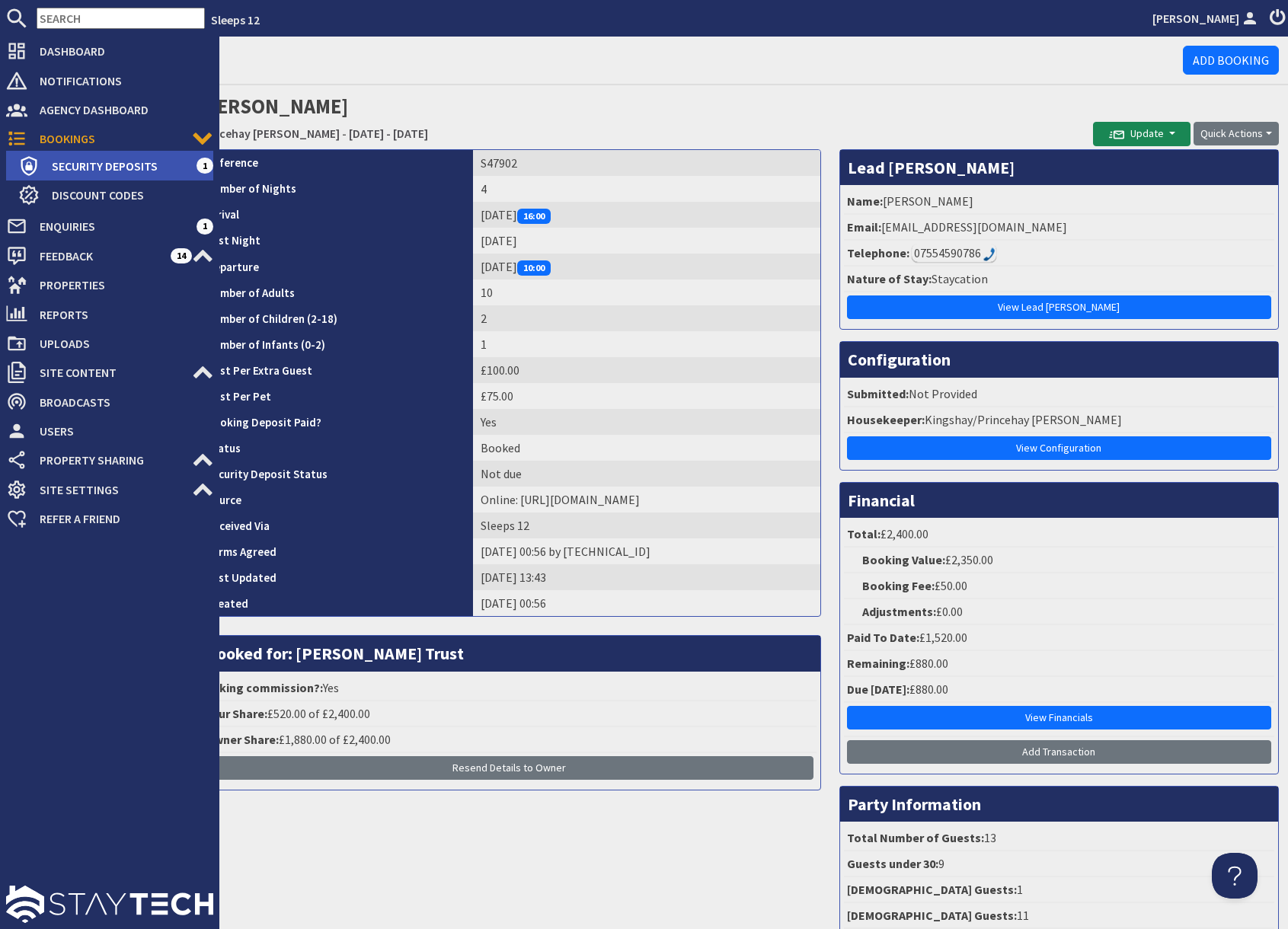
click at [83, 160] on span "Security Deposits" at bounding box center [118, 165] width 157 height 24
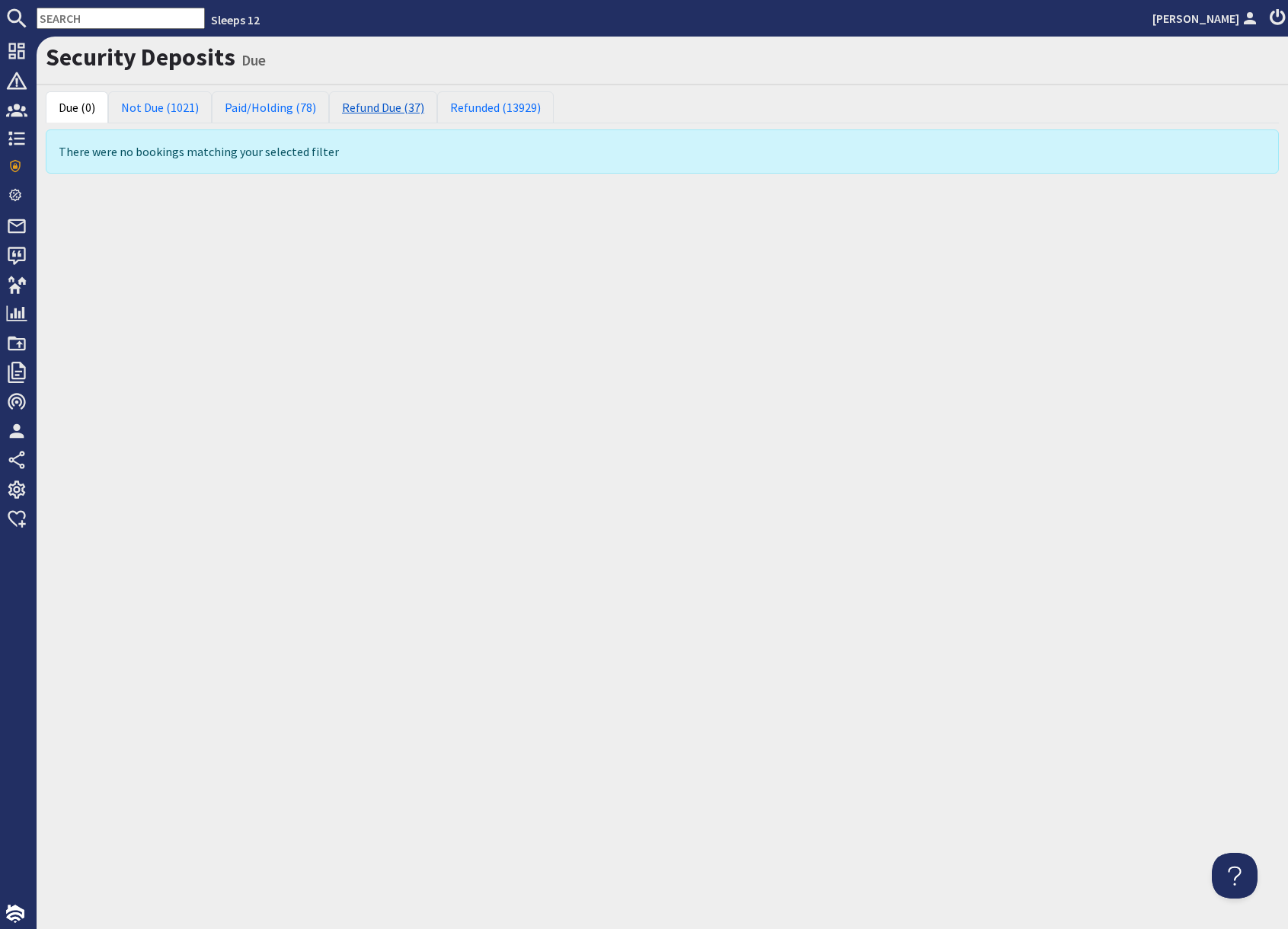
click at [373, 112] on link "Refund Due (37)" at bounding box center [383, 107] width 108 height 32
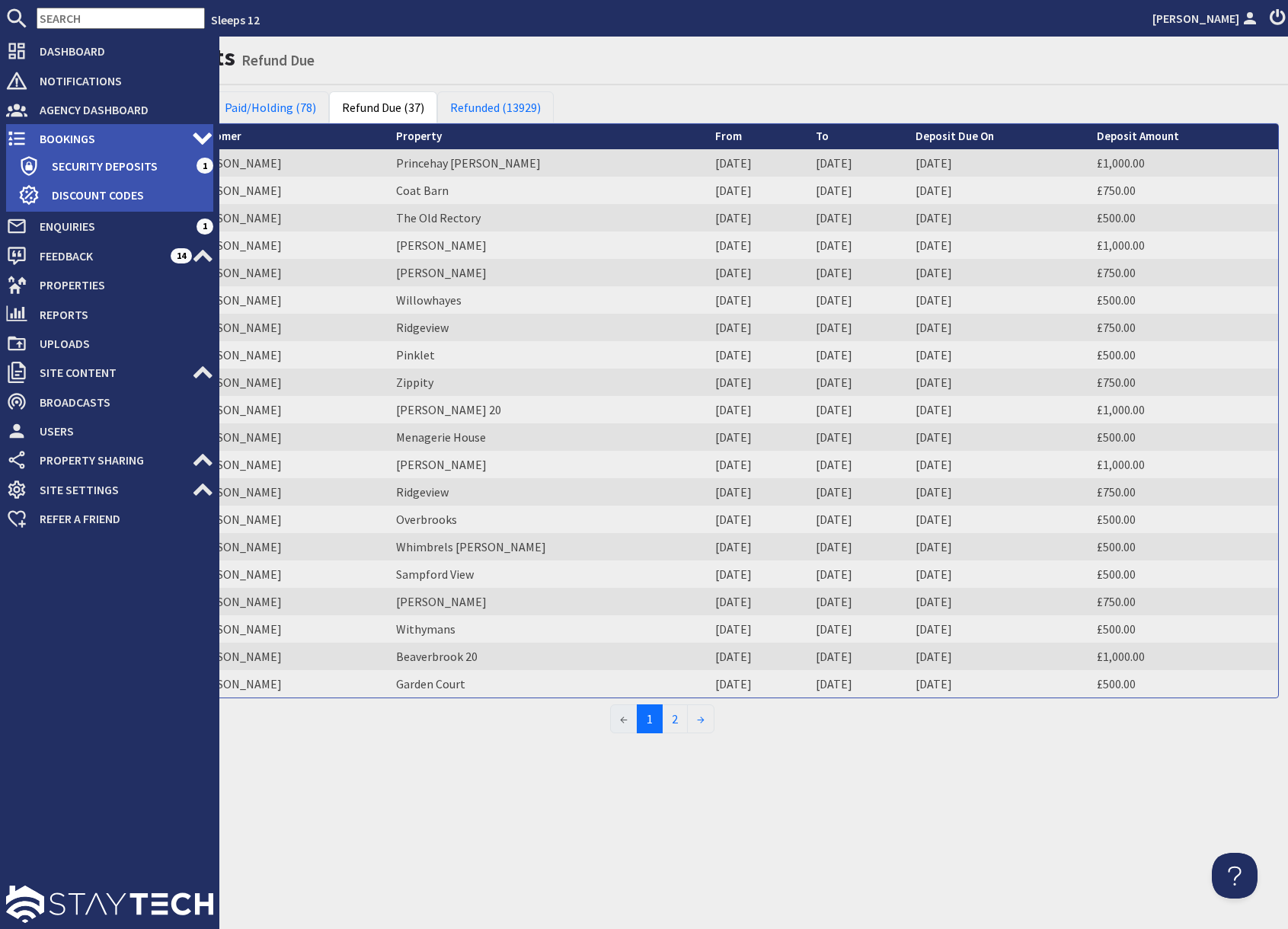
click at [61, 137] on span "Bookings" at bounding box center [109, 138] width 164 height 24
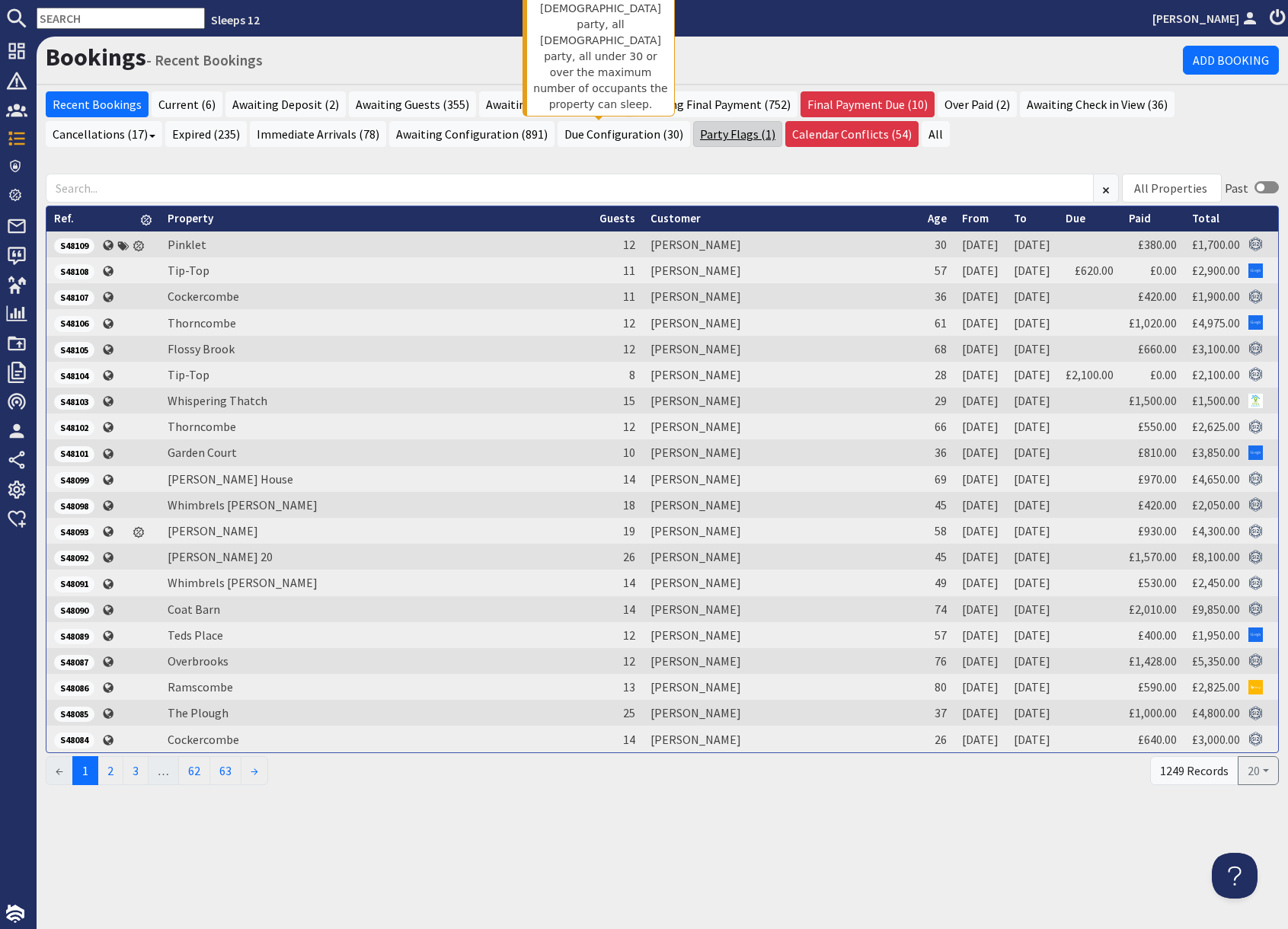
click at [693, 141] on link "Party Flags (1)" at bounding box center [738, 133] width 89 height 26
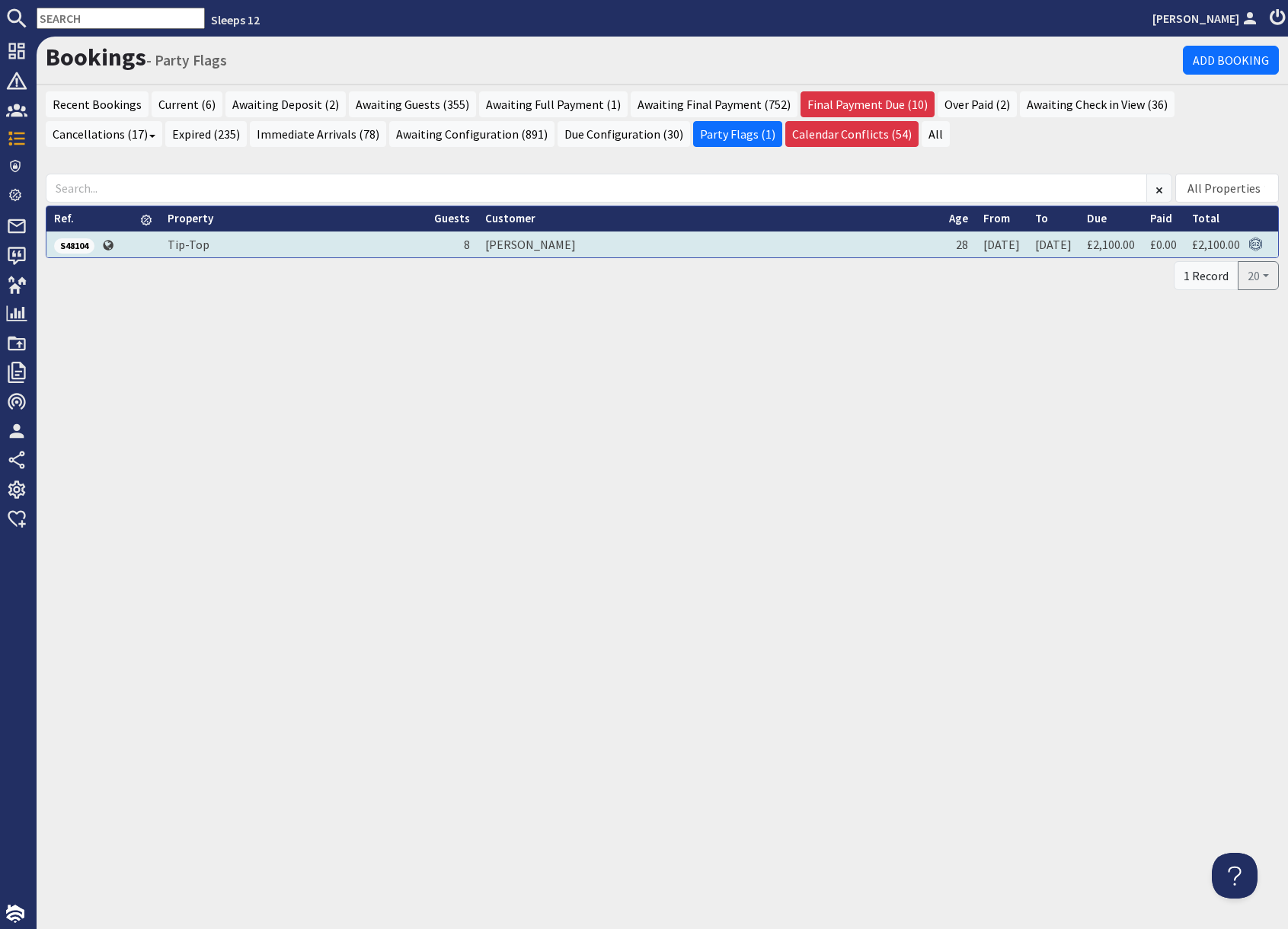
click at [77, 245] on span "S48104" at bounding box center [74, 246] width 40 height 15
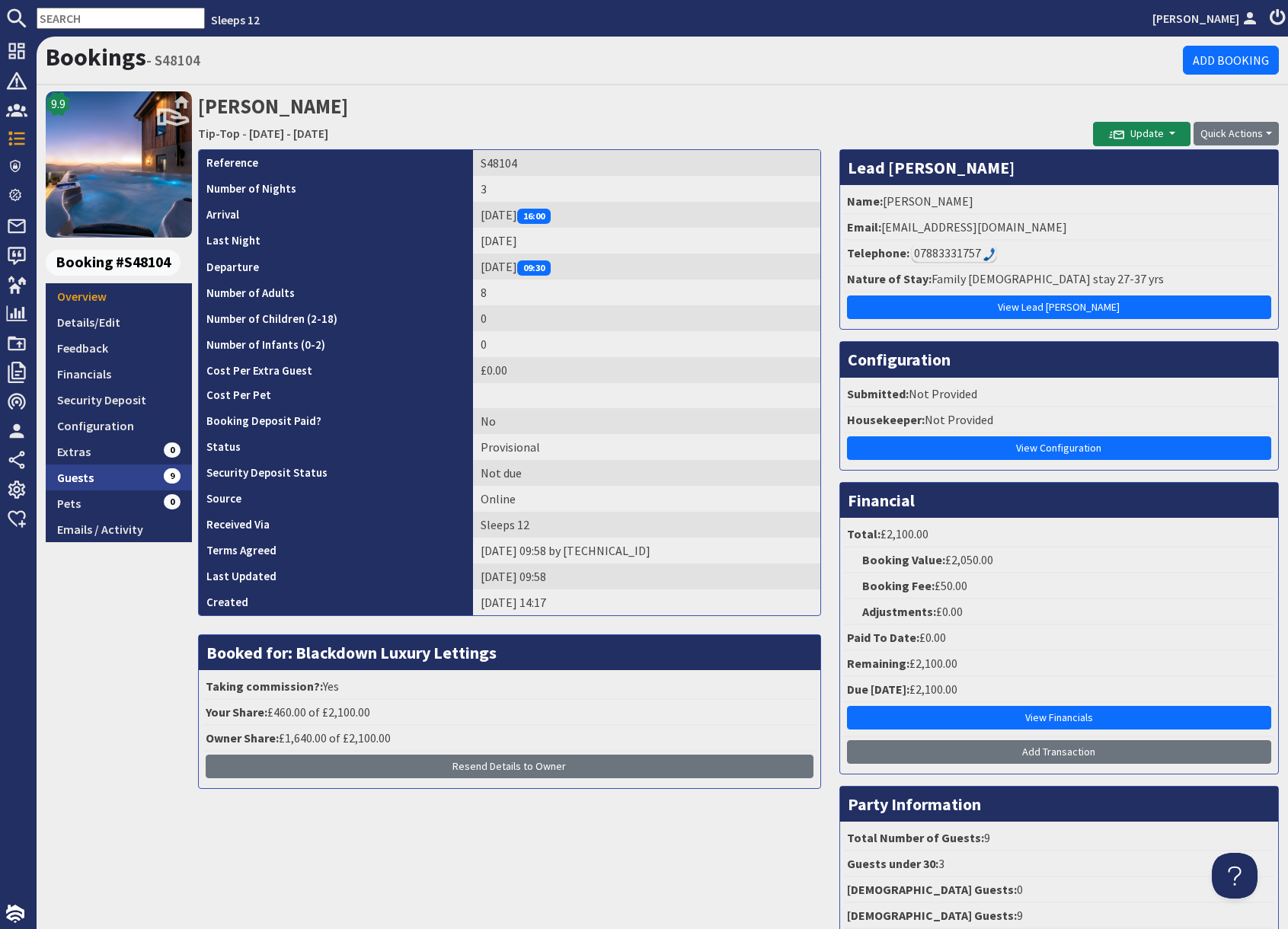
click at [134, 480] on link "Guests 9" at bounding box center [118, 476] width 146 height 26
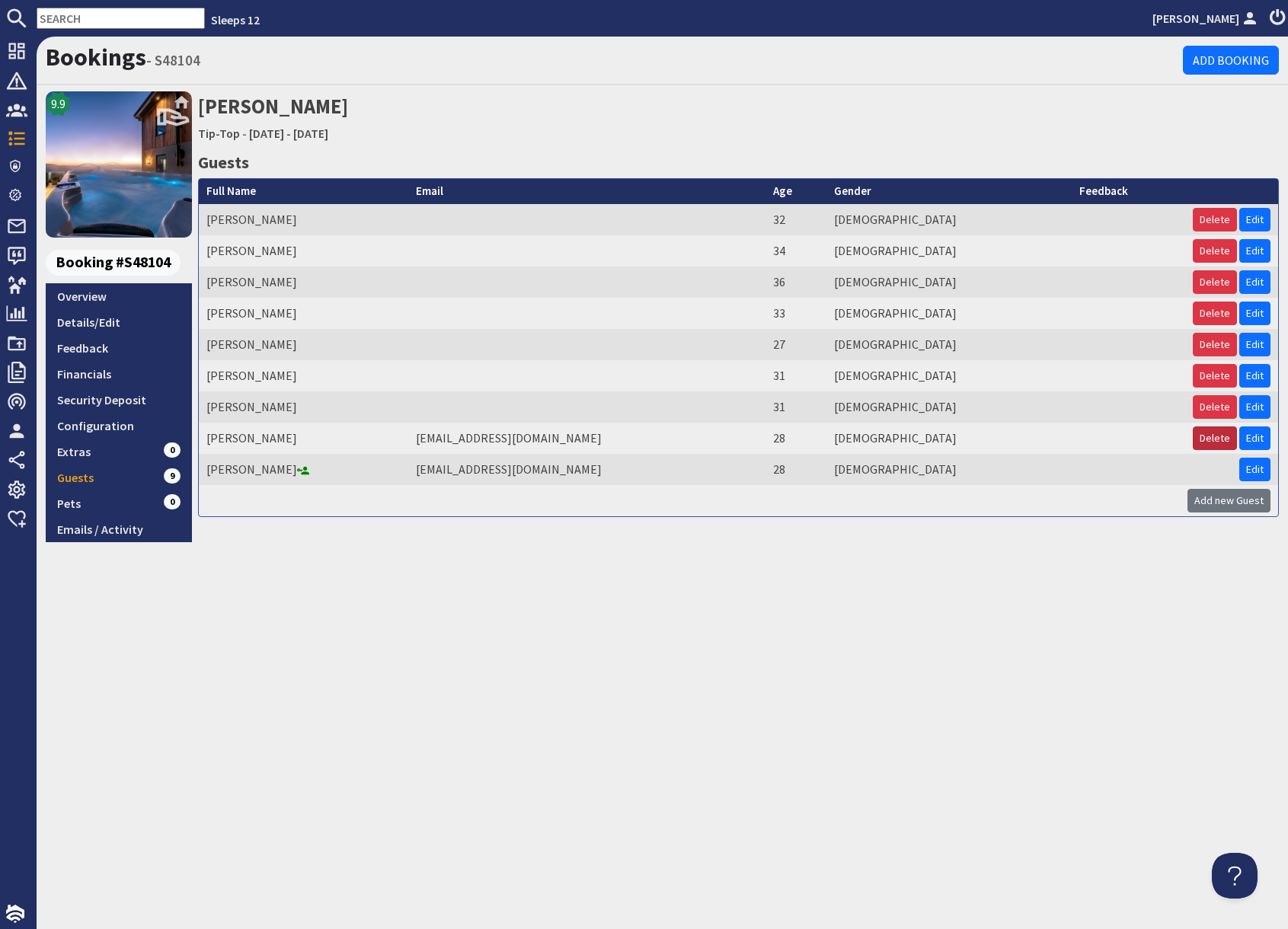
click at [1213, 437] on button "Delete" at bounding box center [1214, 437] width 44 height 24
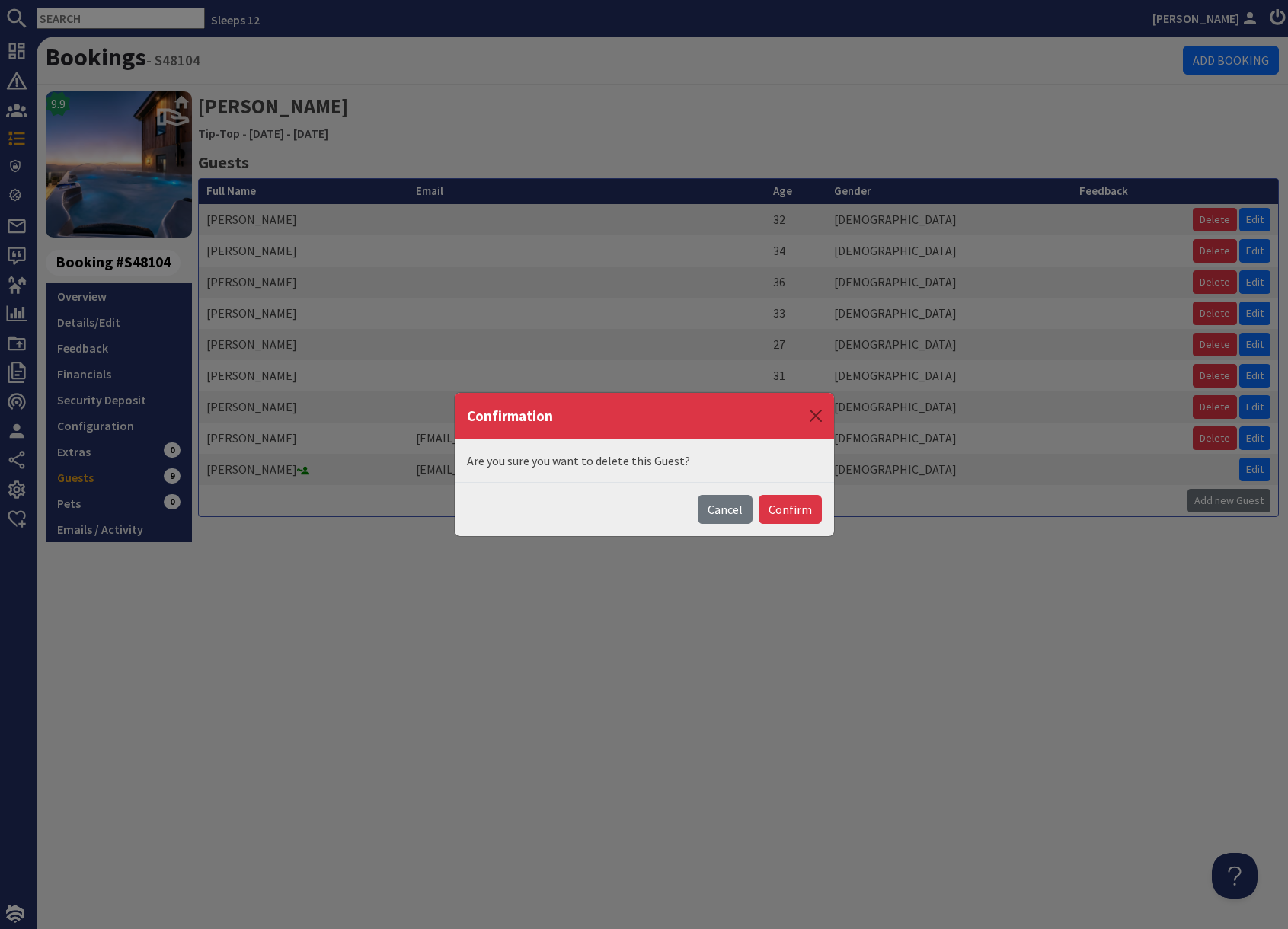
drag, startPoint x: 805, startPoint y: 507, endPoint x: 763, endPoint y: 528, distance: 47.0
click at [802, 508] on button "Confirm" at bounding box center [789, 509] width 63 height 29
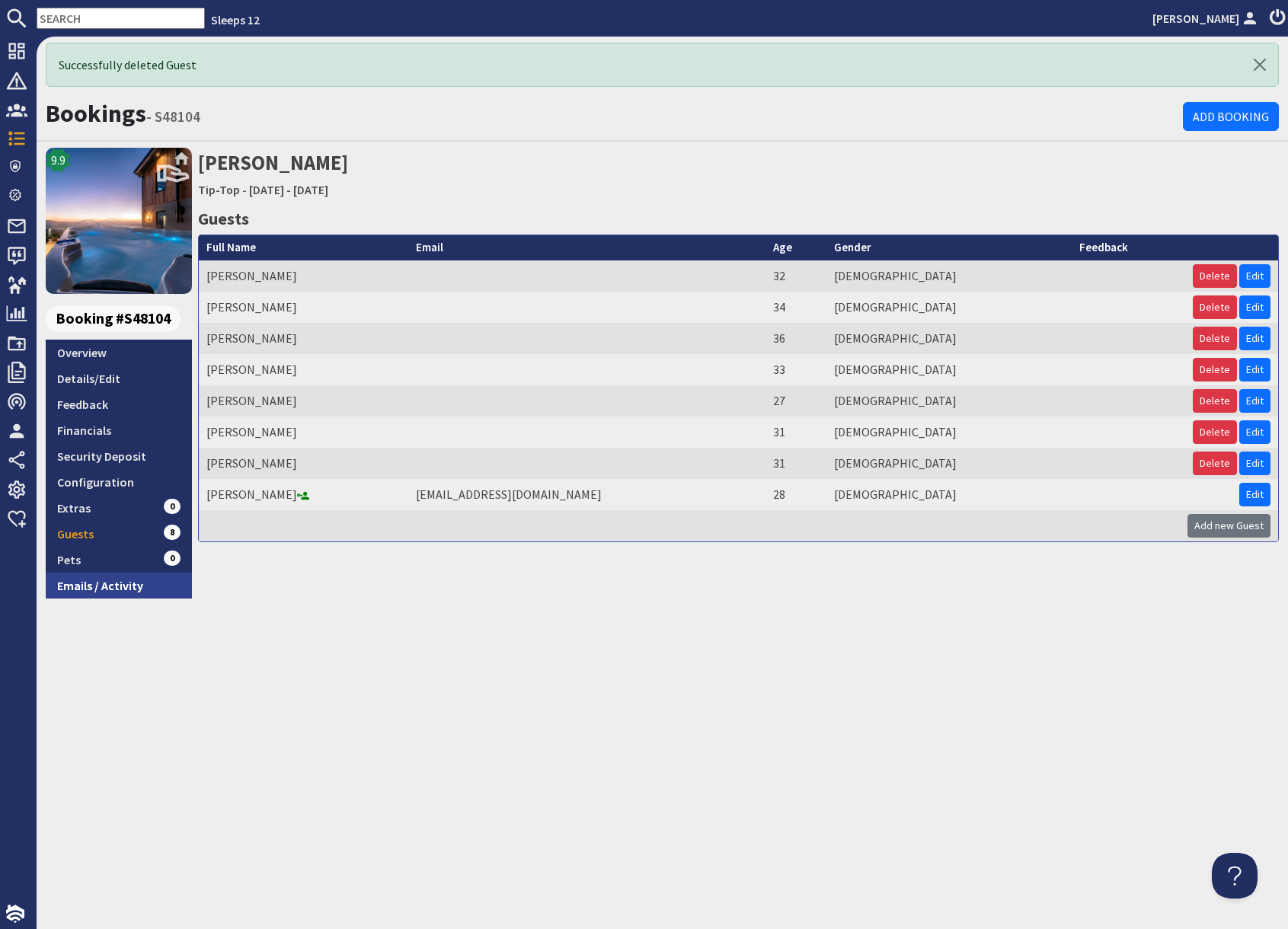
click at [122, 587] on link "Emails / Activity" at bounding box center [118, 585] width 146 height 26
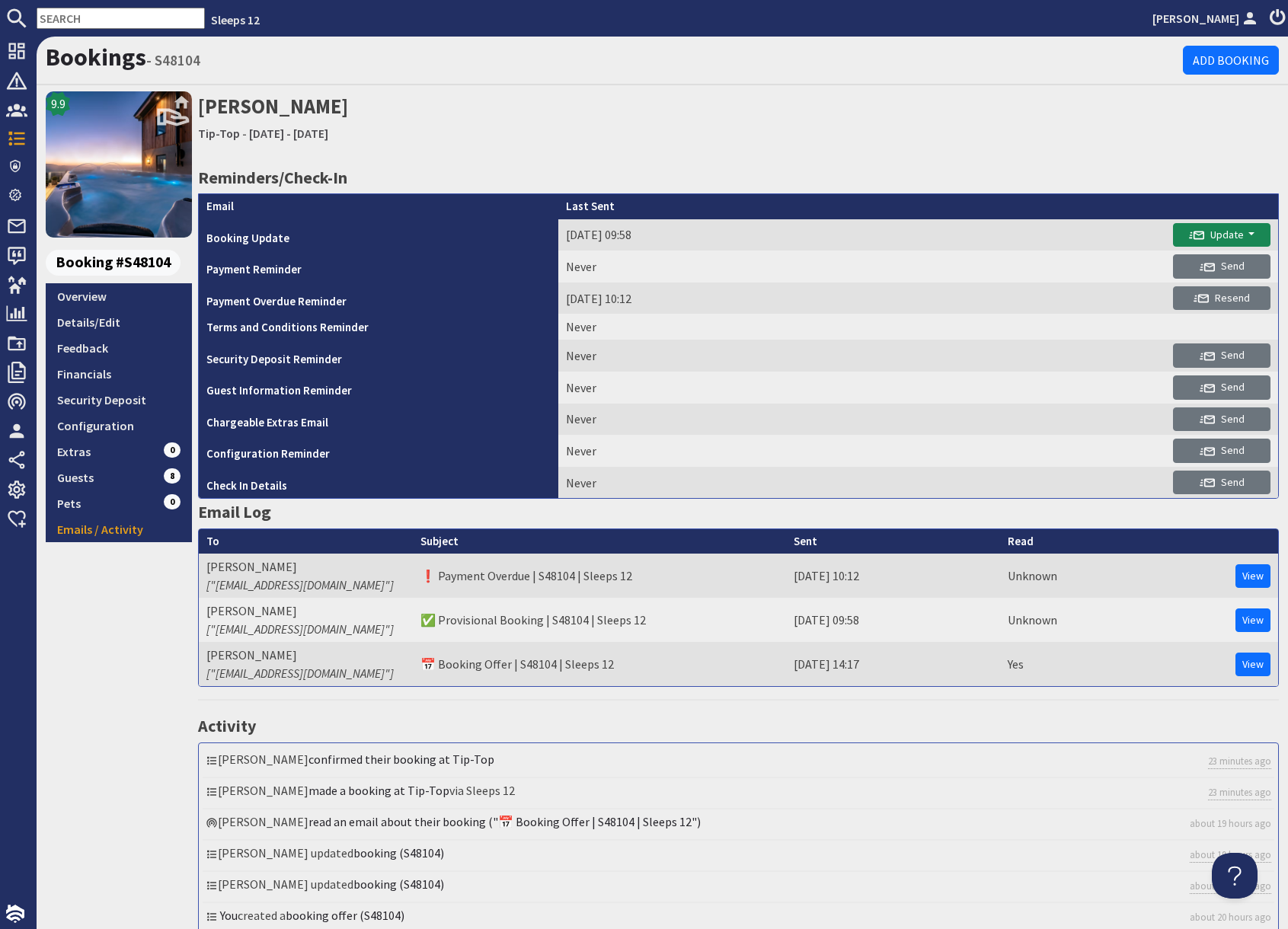
scroll to position [126, 0]
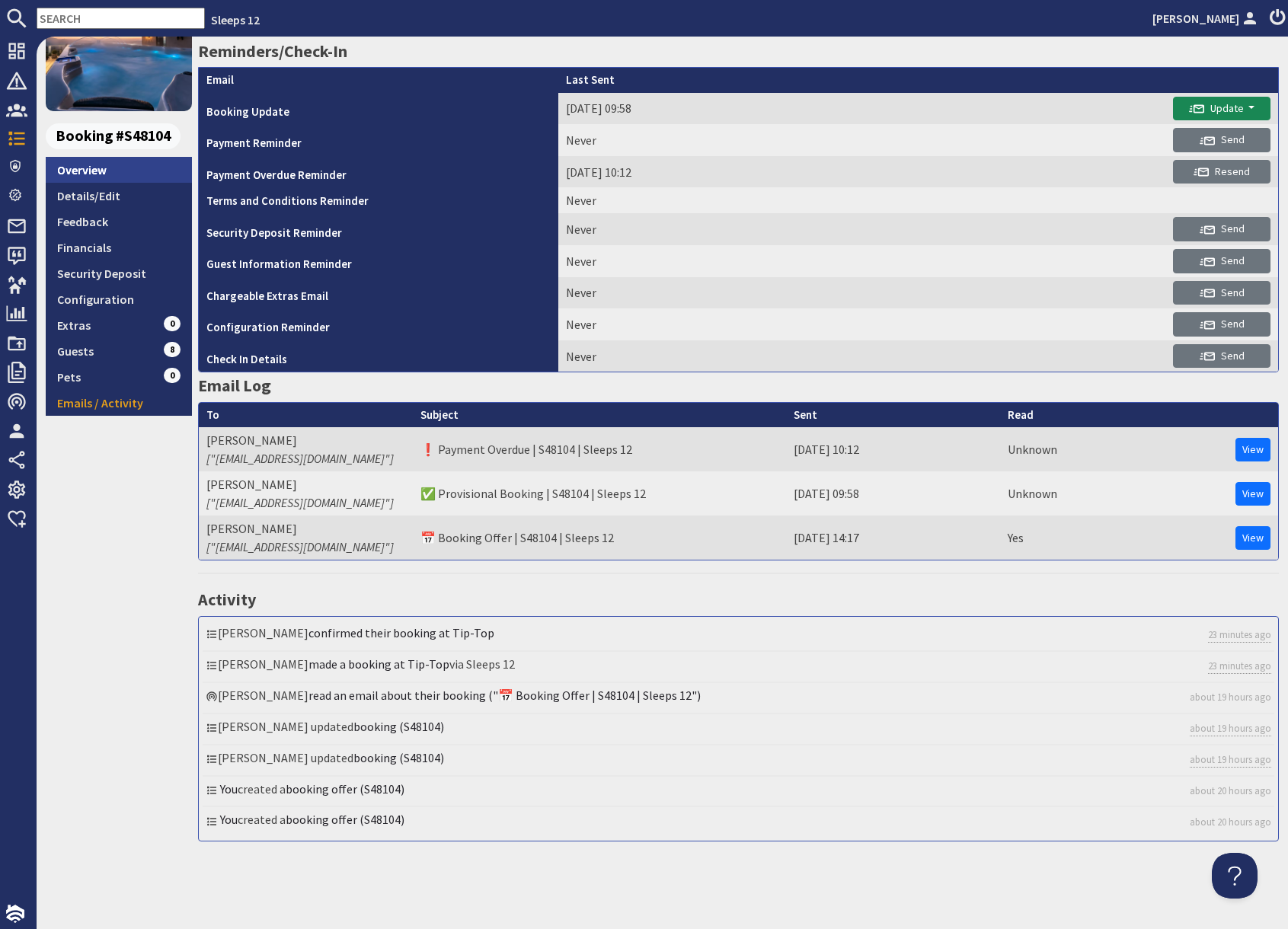
click at [95, 169] on link "Overview" at bounding box center [118, 169] width 146 height 26
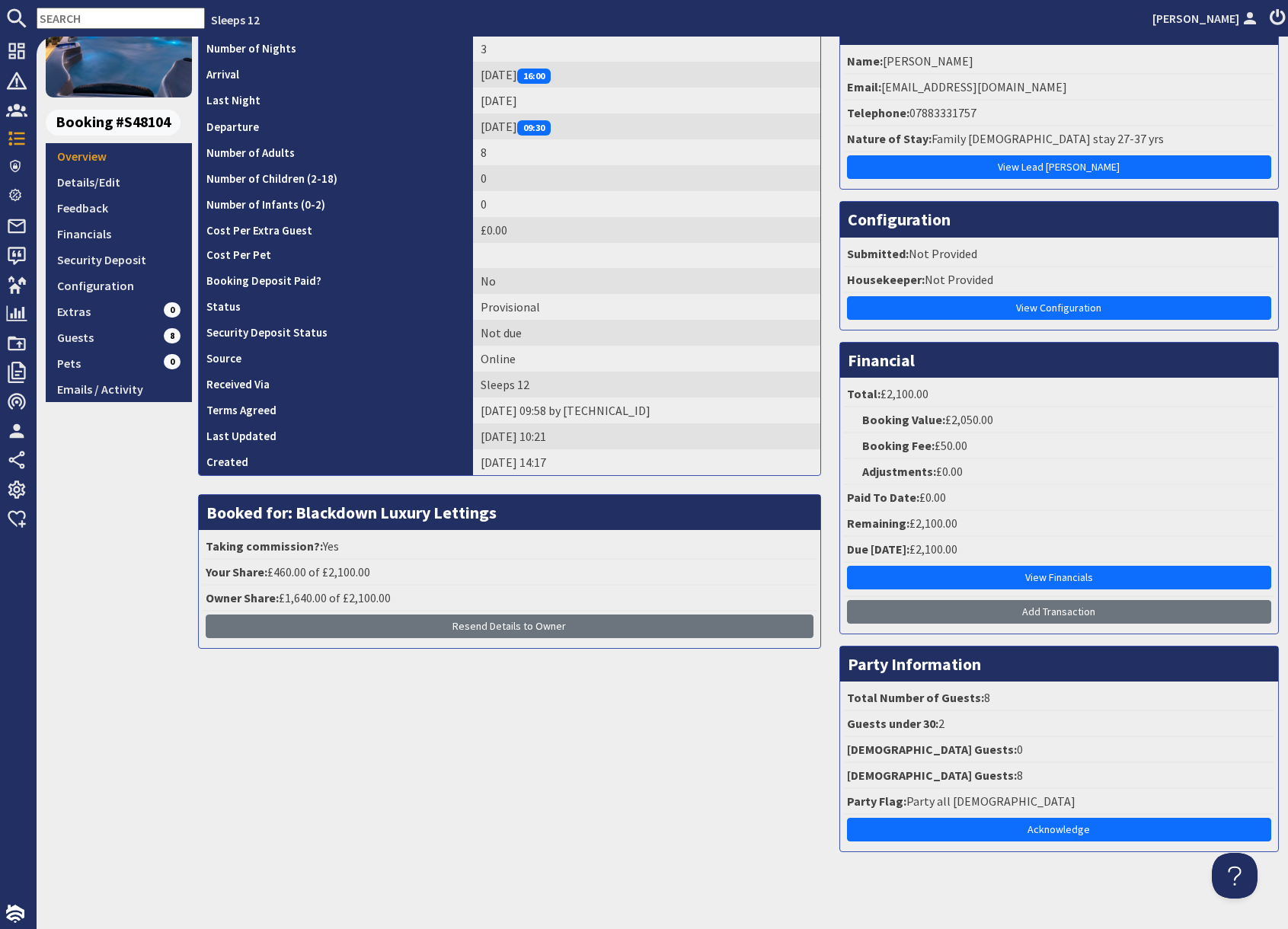
scroll to position [151, 0]
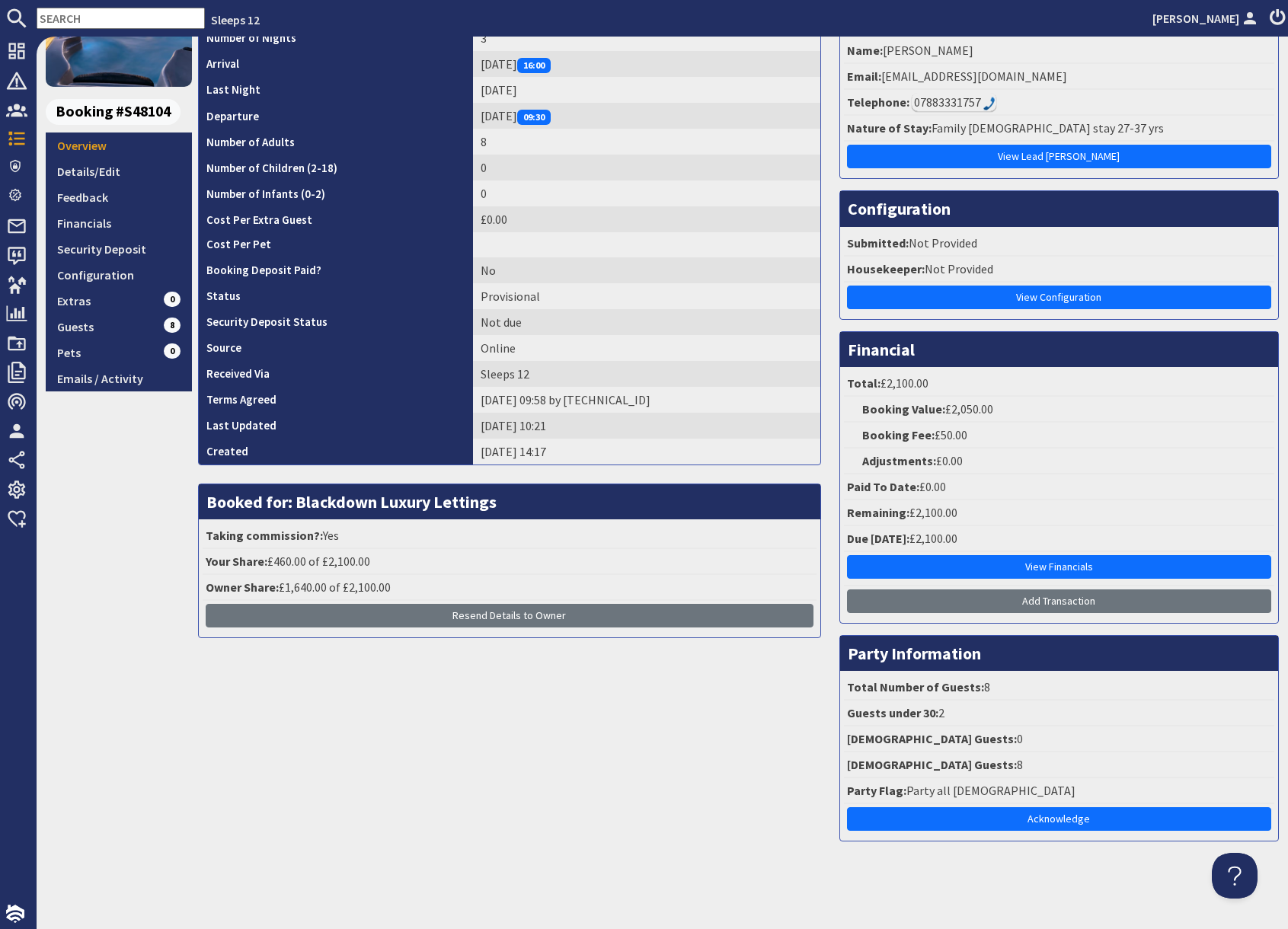
drag, startPoint x: 1057, startPoint y: 823, endPoint x: 1037, endPoint y: 831, distance: 21.5
click at [1055, 824] on link "Acknowledge" at bounding box center [1059, 818] width 424 height 24
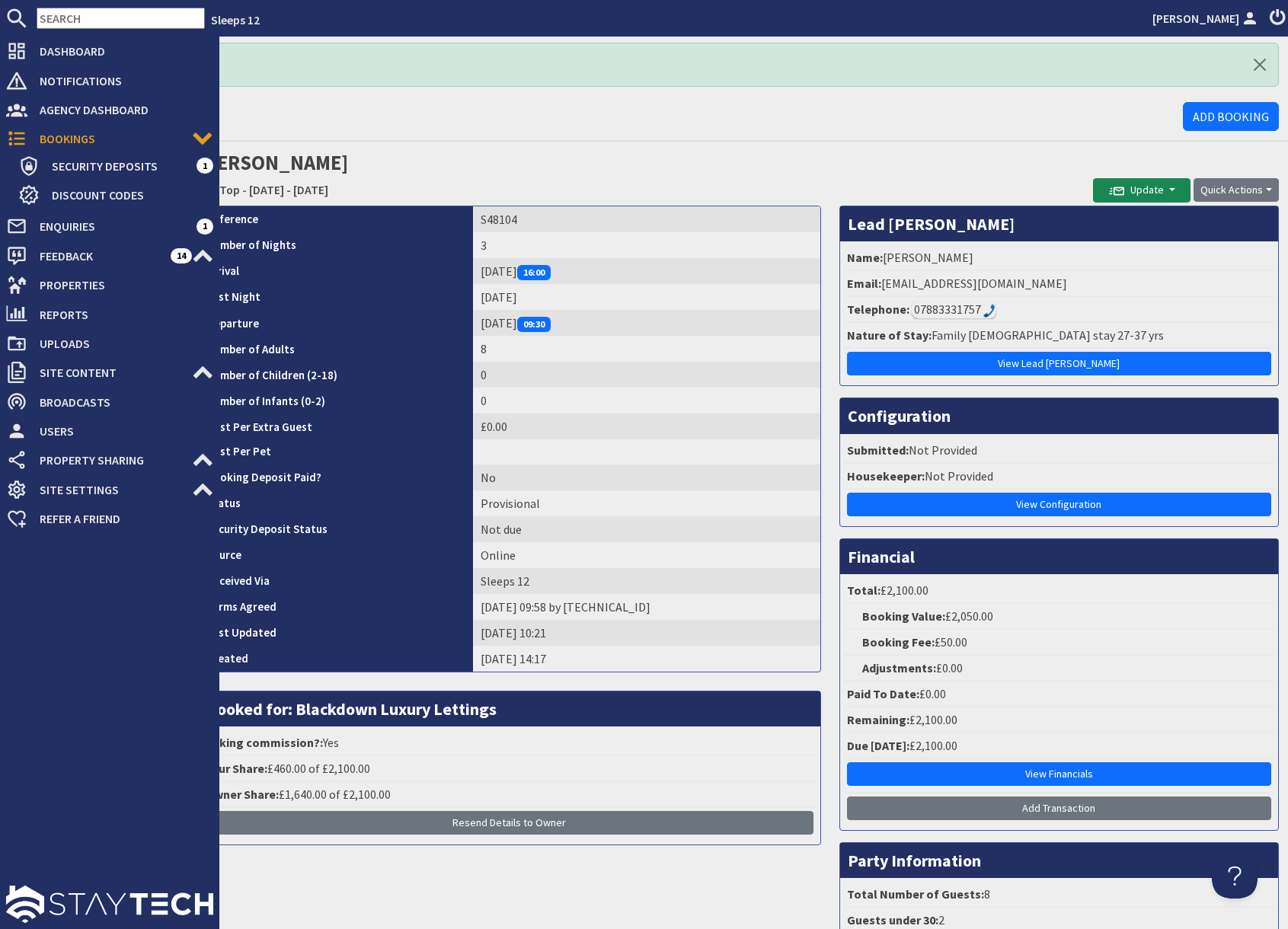
drag, startPoint x: 67, startPoint y: 138, endPoint x: 326, endPoint y: 139, distance: 259.0
click at [67, 137] on span "Bookings" at bounding box center [109, 138] width 164 height 24
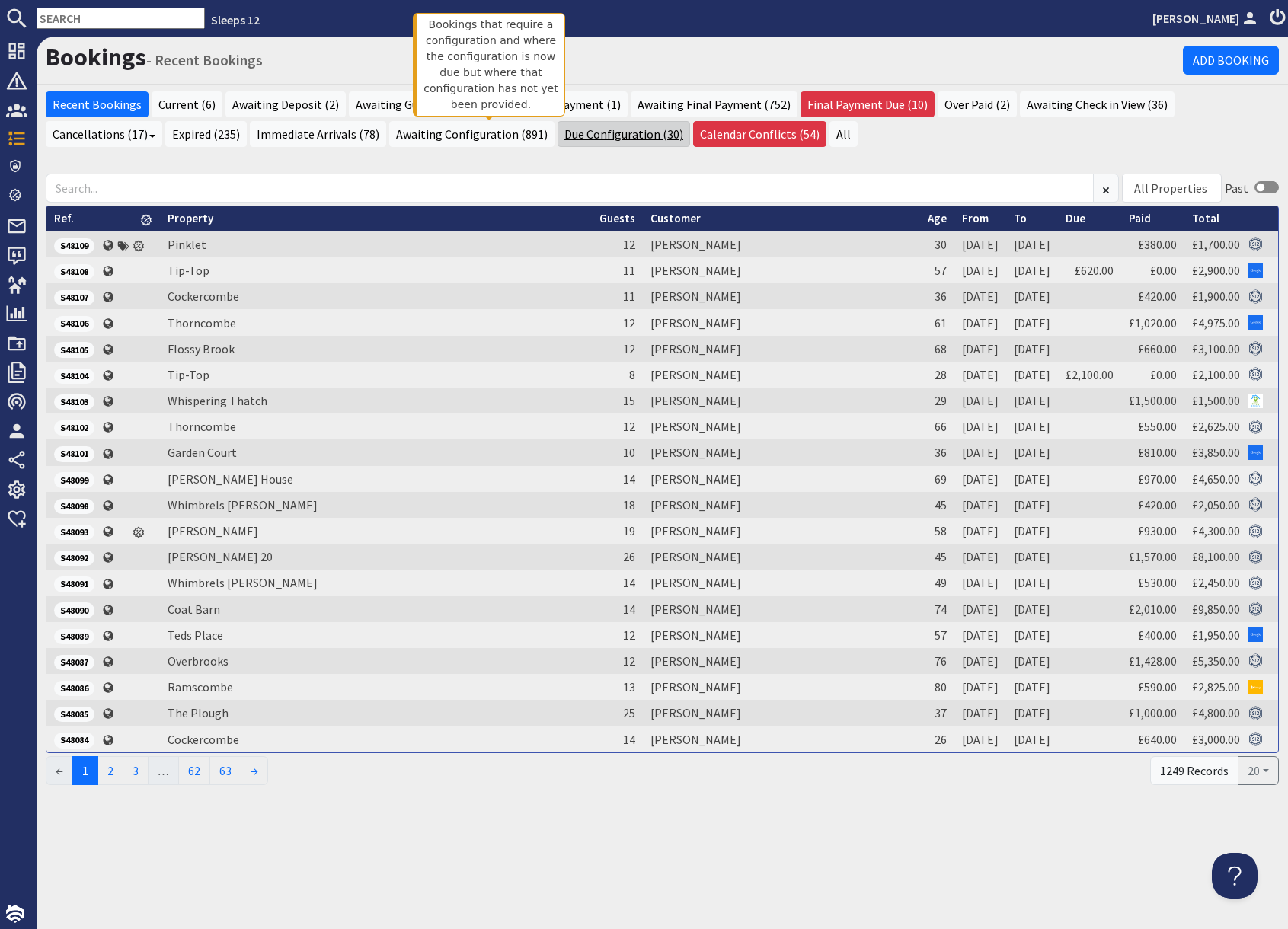
click at [557, 131] on link "Due Configuration (30)" at bounding box center [623, 133] width 132 height 26
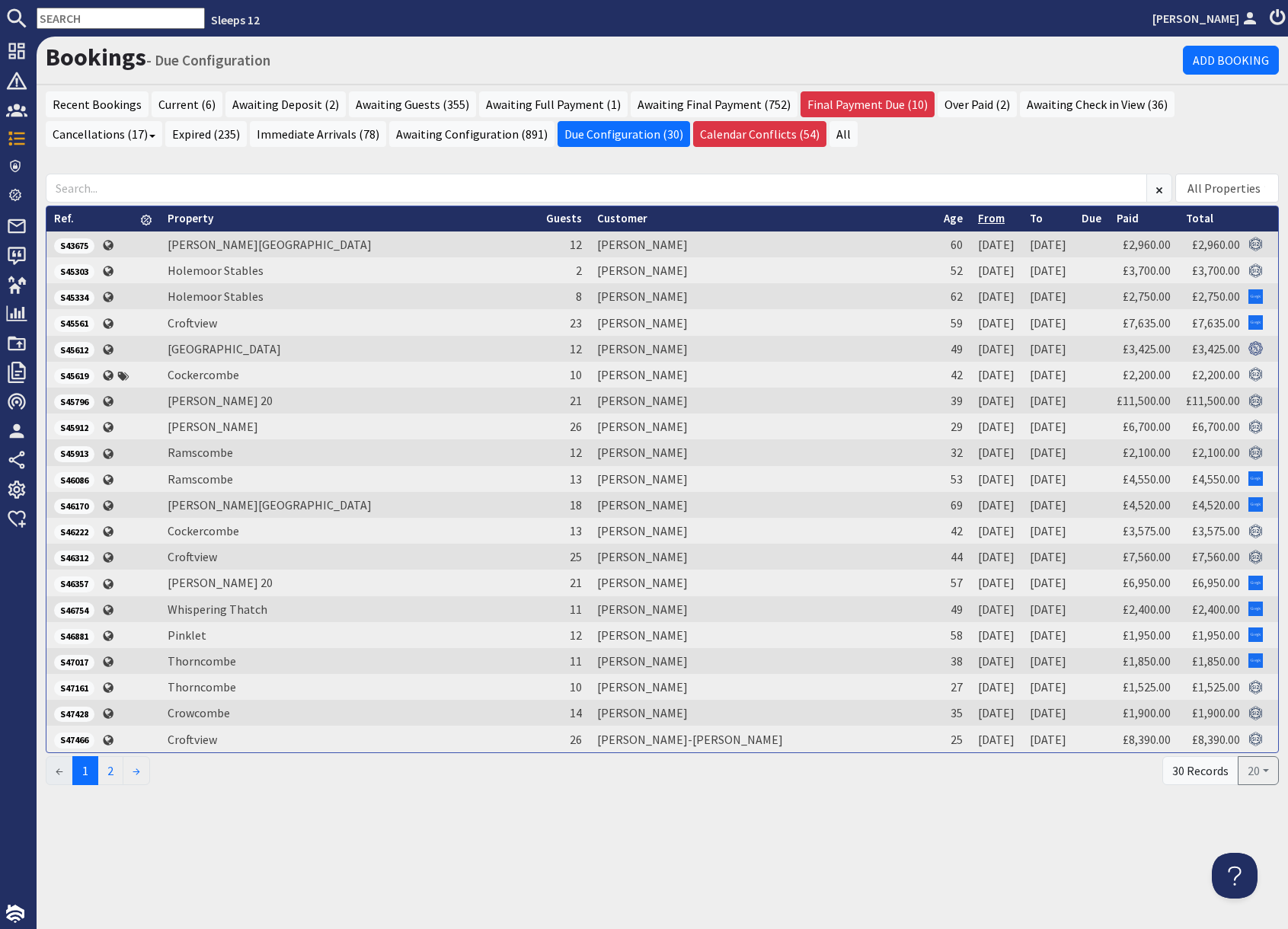
click at [977, 222] on link "From" at bounding box center [991, 218] width 27 height 14
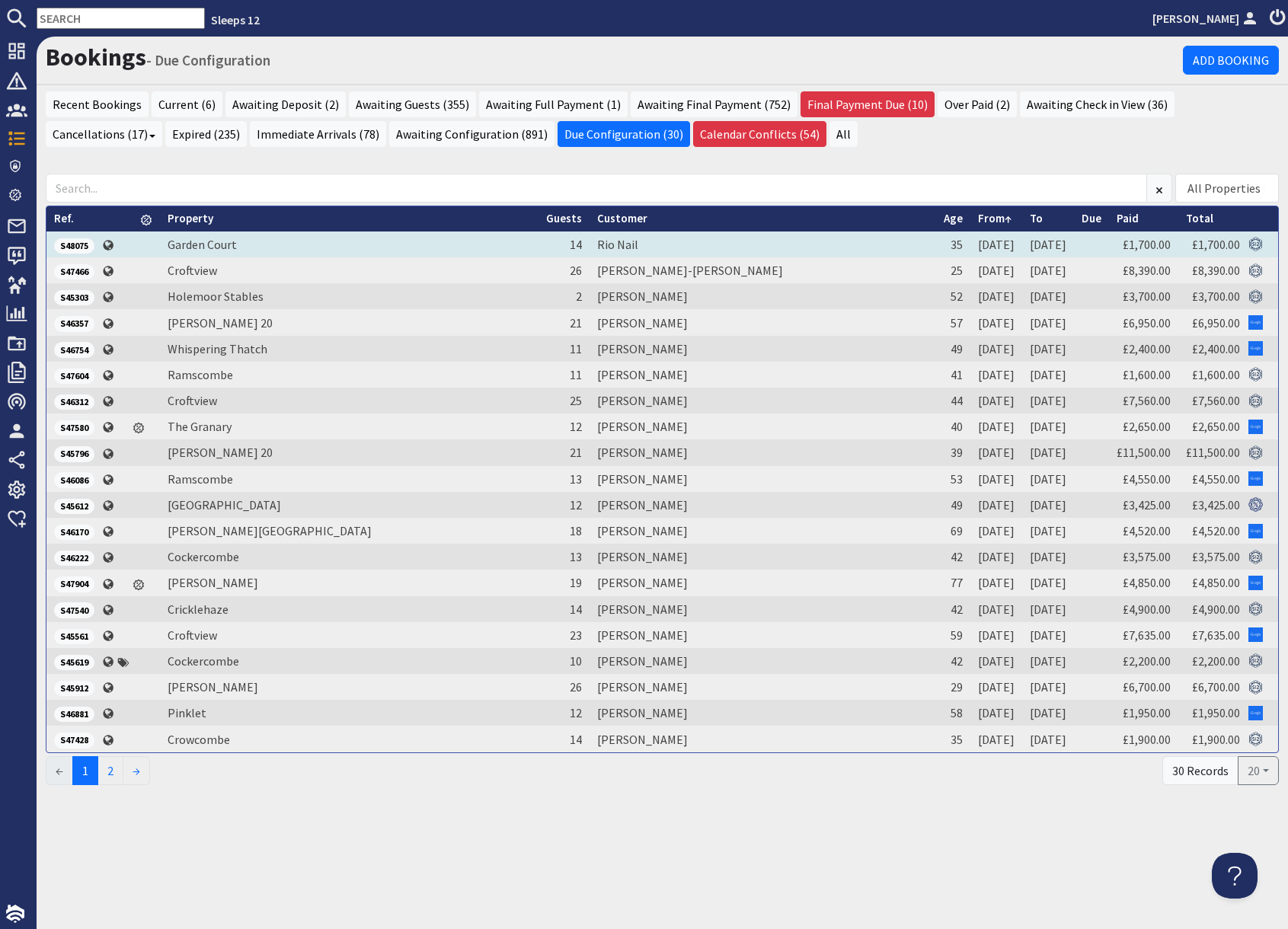
drag, startPoint x: 81, startPoint y: 243, endPoint x: 101, endPoint y: 248, distance: 20.6
click at [81, 243] on span "S48075" at bounding box center [74, 246] width 40 height 15
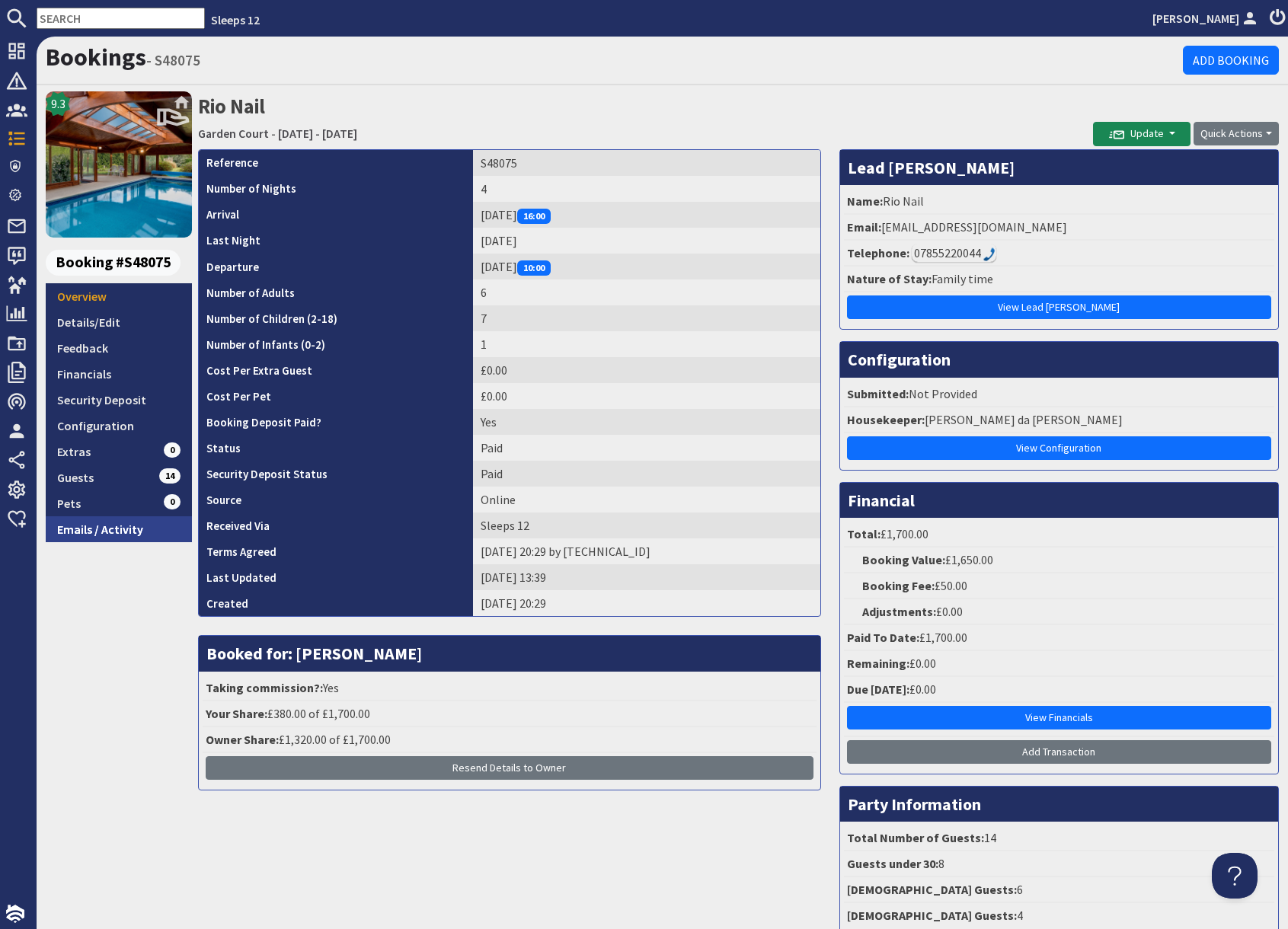
click at [136, 532] on link "Emails / Activity" at bounding box center [118, 529] width 146 height 26
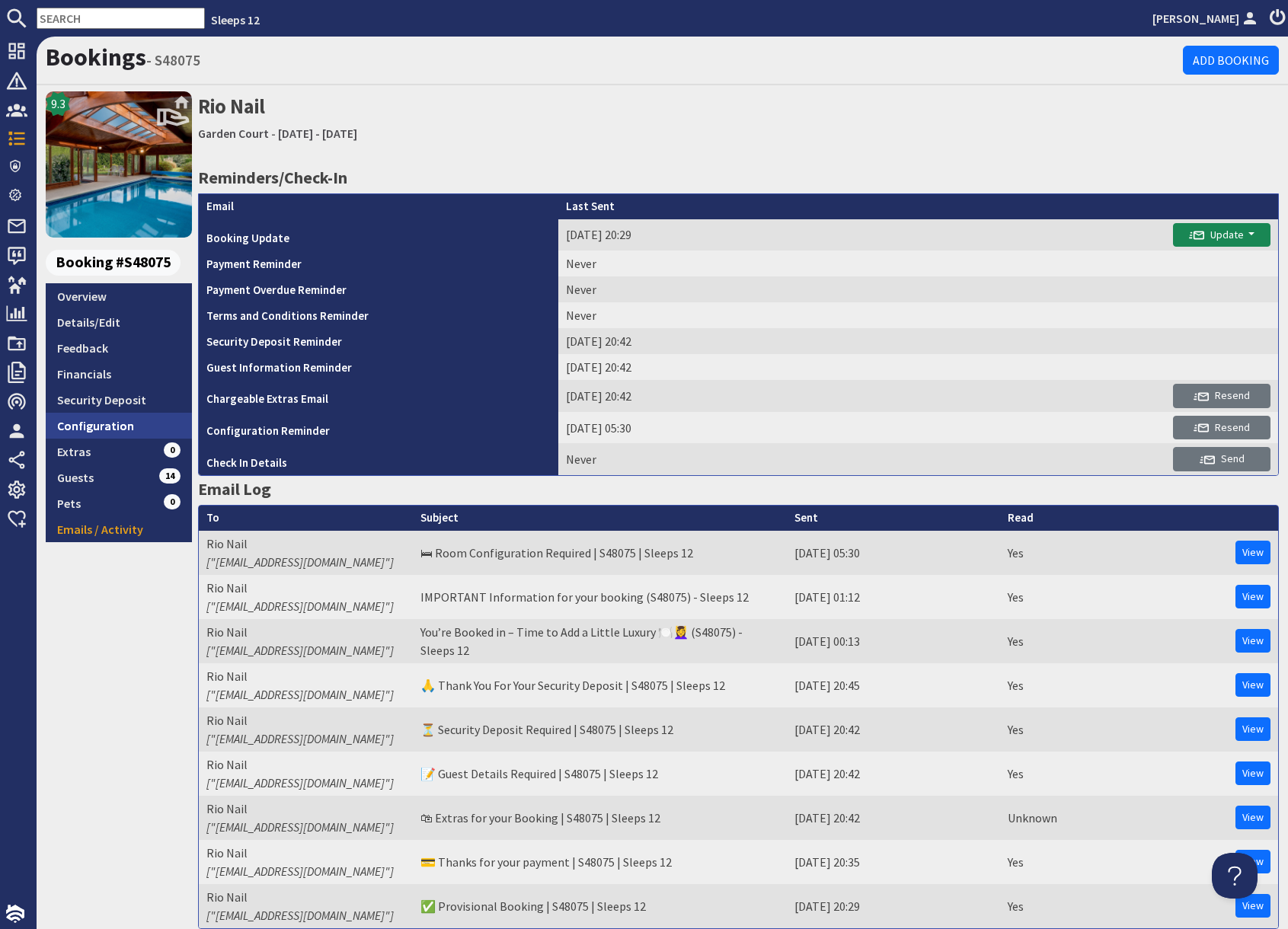
click at [129, 427] on link "Configuration" at bounding box center [118, 425] width 146 height 26
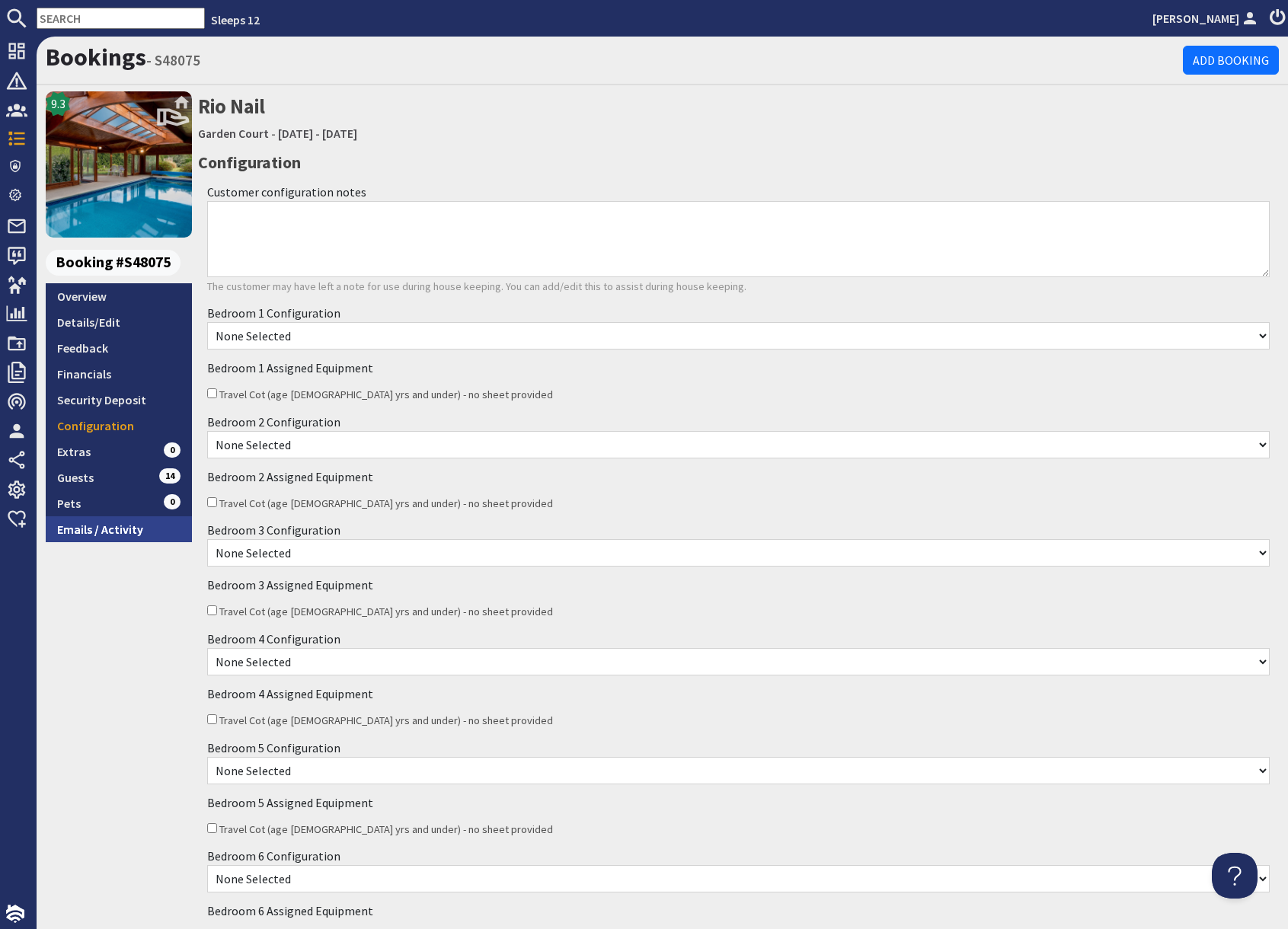
click at [131, 535] on link "Emails / Activity" at bounding box center [118, 529] width 146 height 26
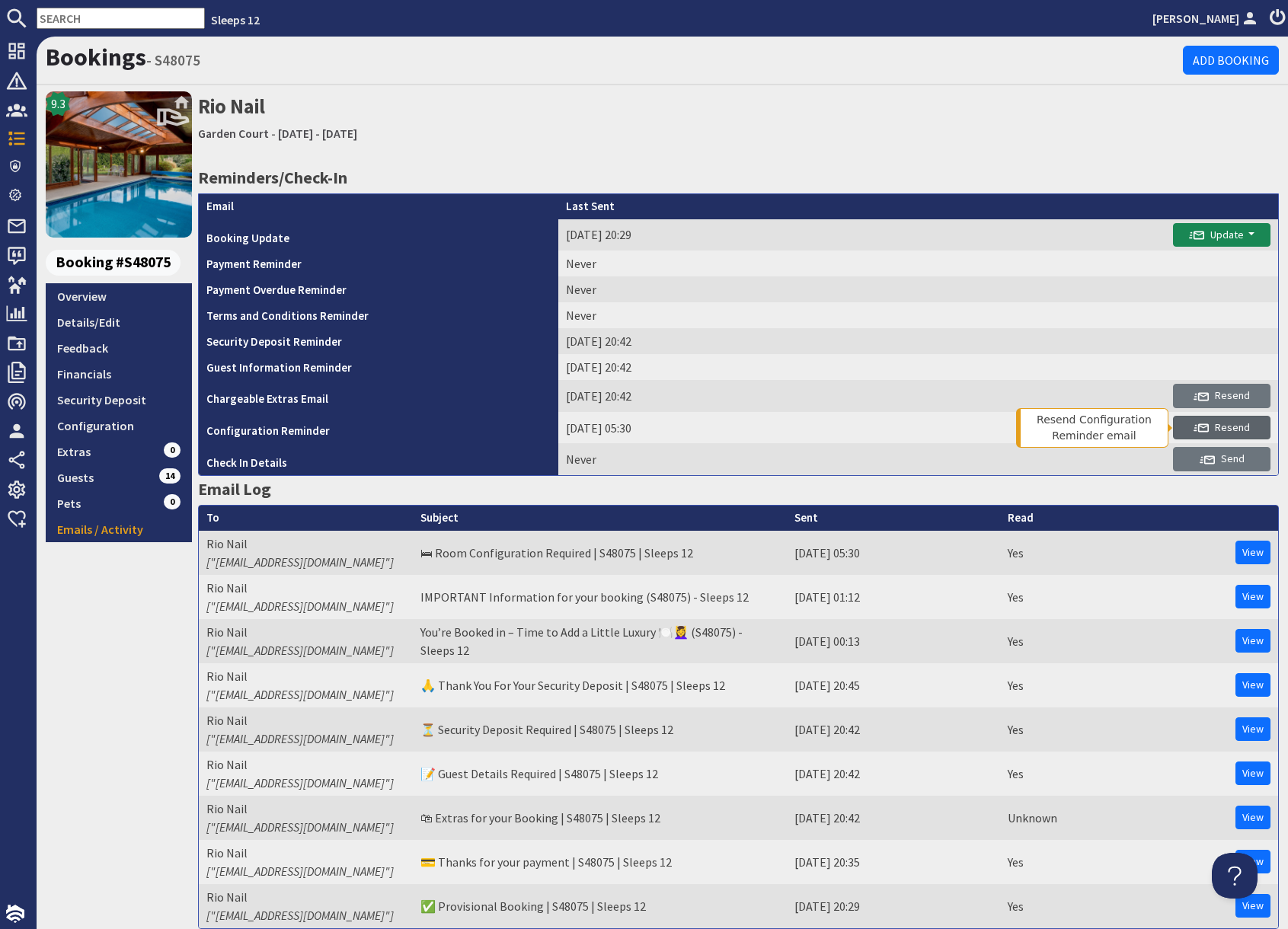
click at [1247, 427] on span "Resend" at bounding box center [1221, 427] width 56 height 13
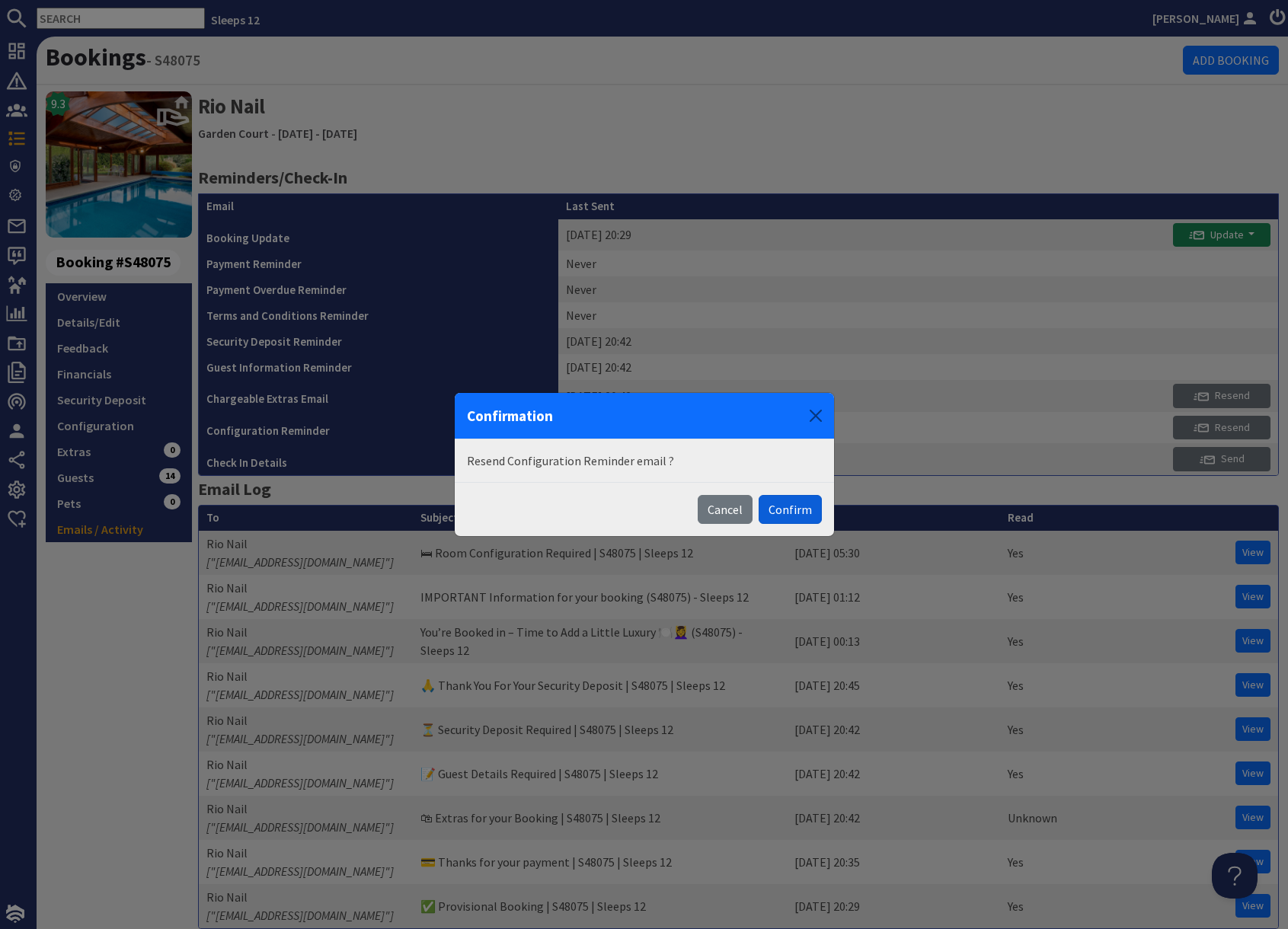
click at [810, 513] on button "Confirm" at bounding box center [789, 509] width 63 height 29
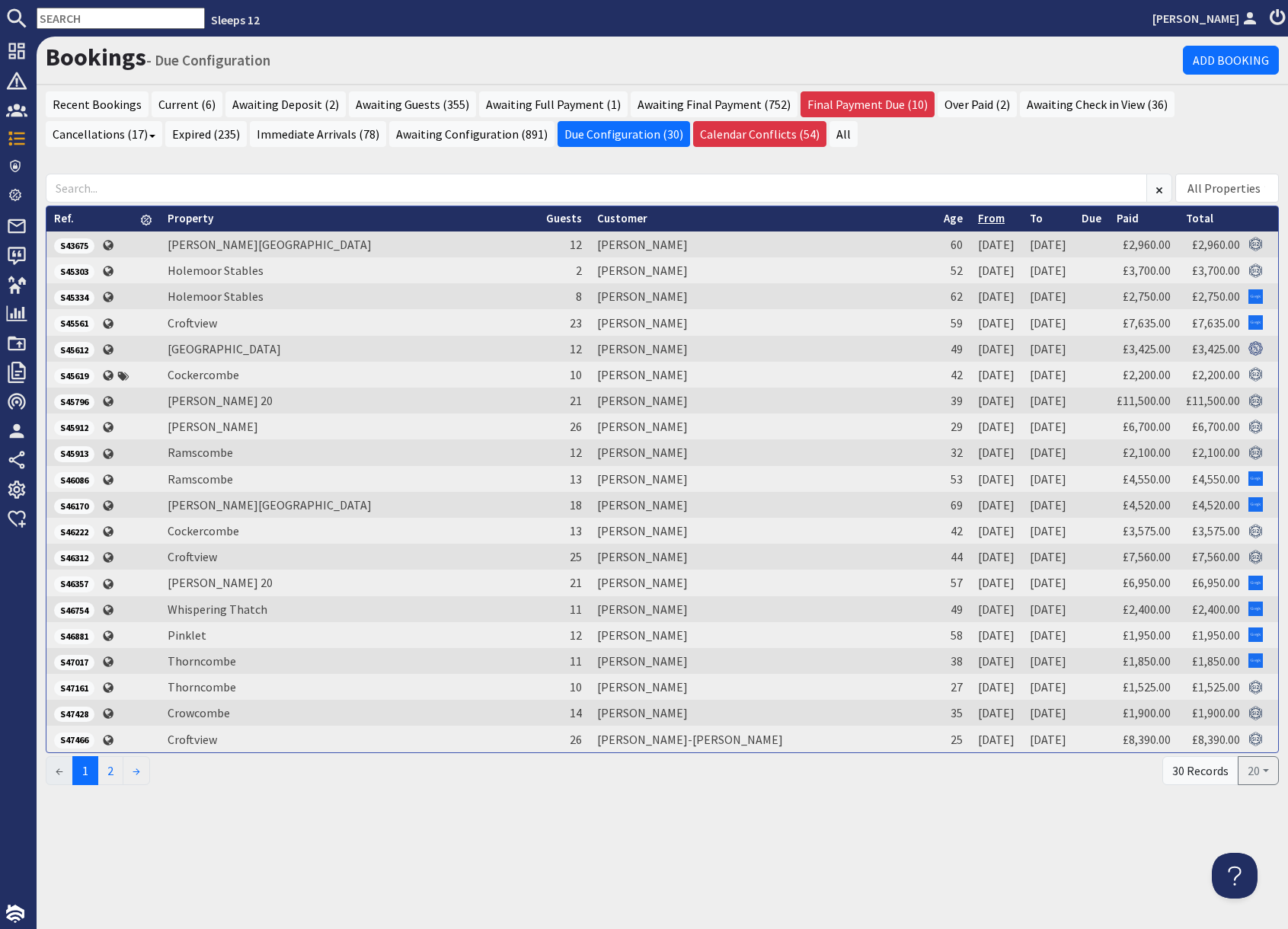
click at [977, 223] on link "From" at bounding box center [991, 218] width 27 height 14
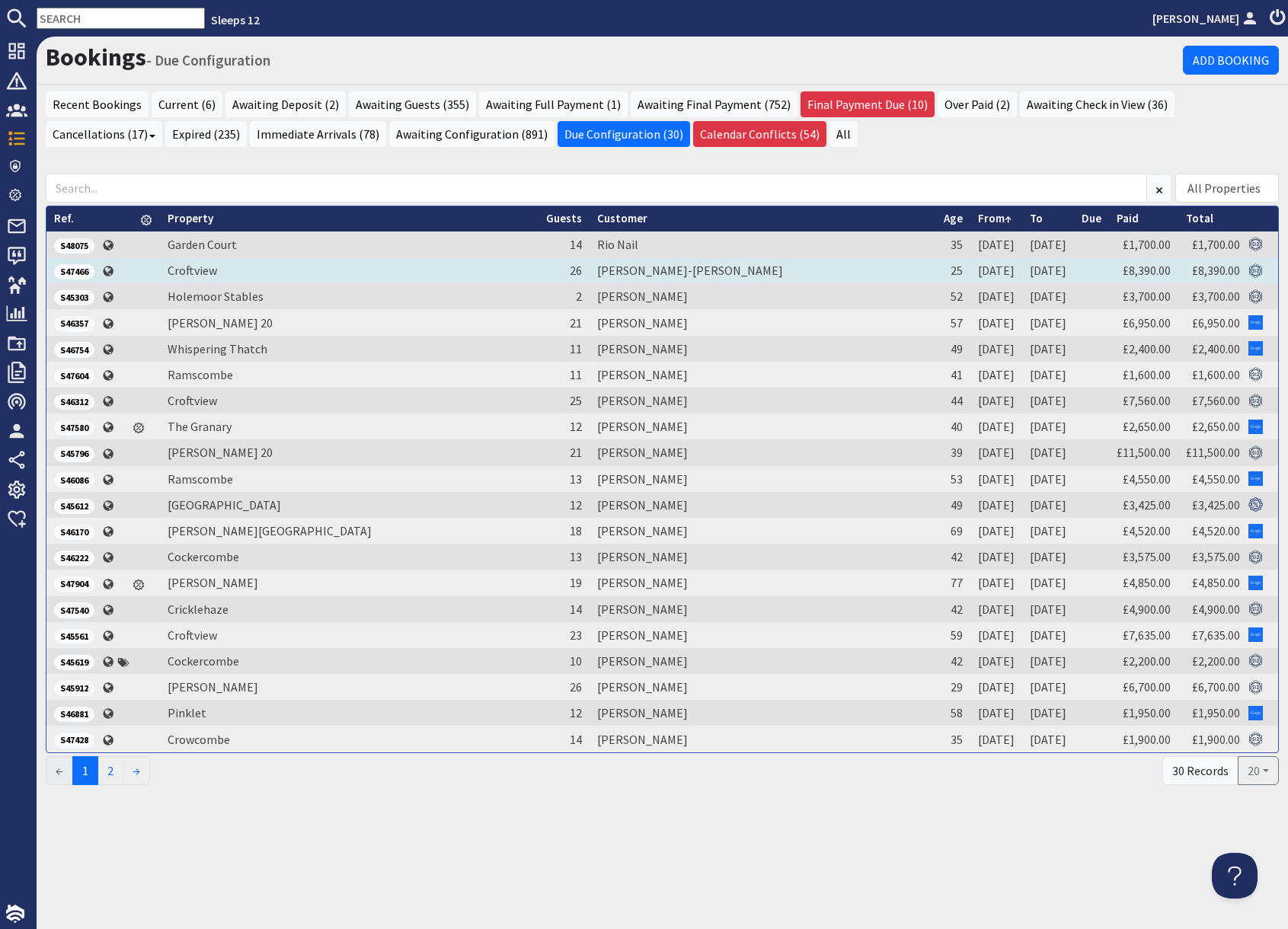
click at [68, 270] on span "S47466" at bounding box center [74, 272] width 40 height 15
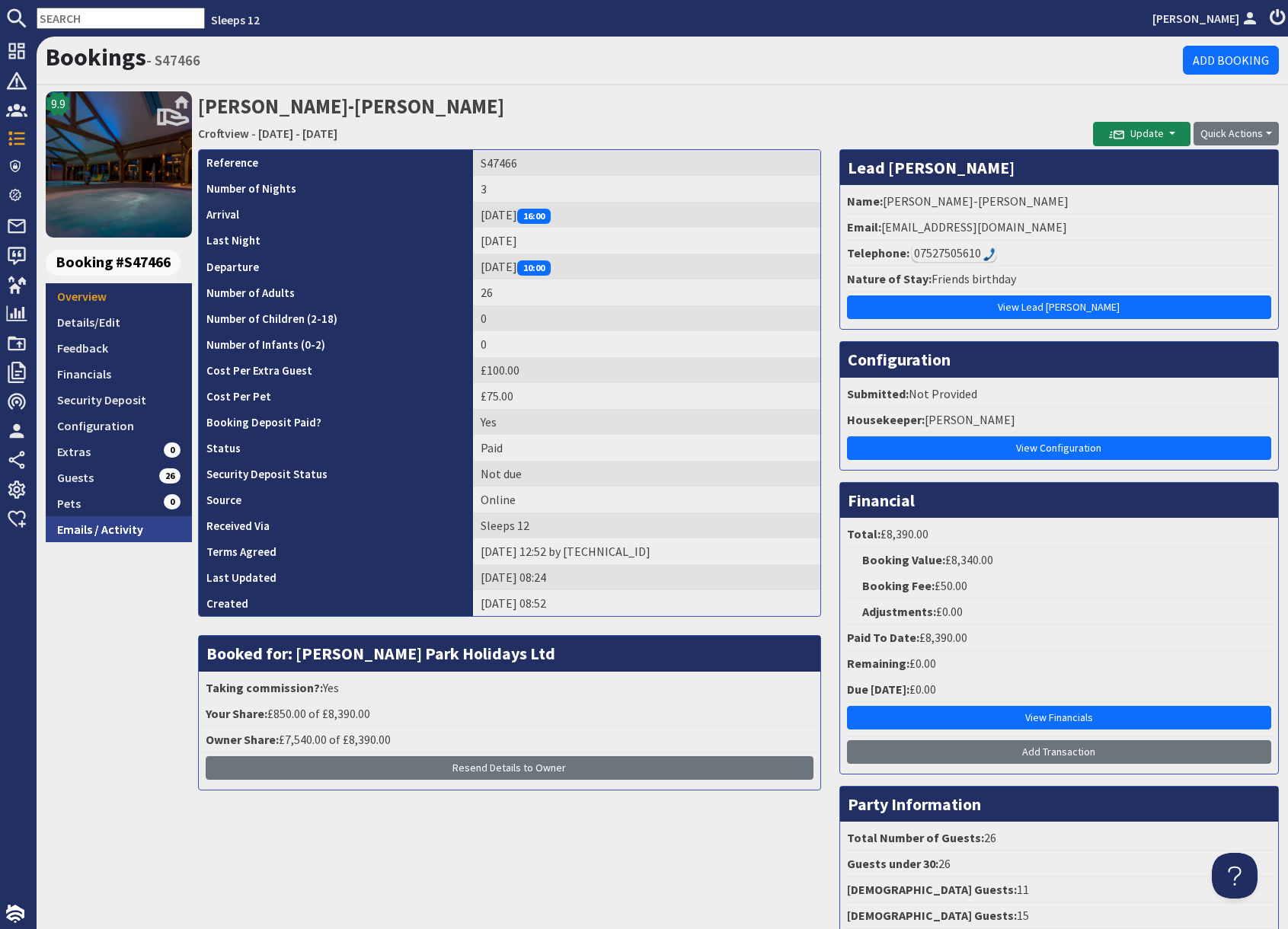
click at [122, 531] on link "Emails / Activity" at bounding box center [118, 529] width 146 height 26
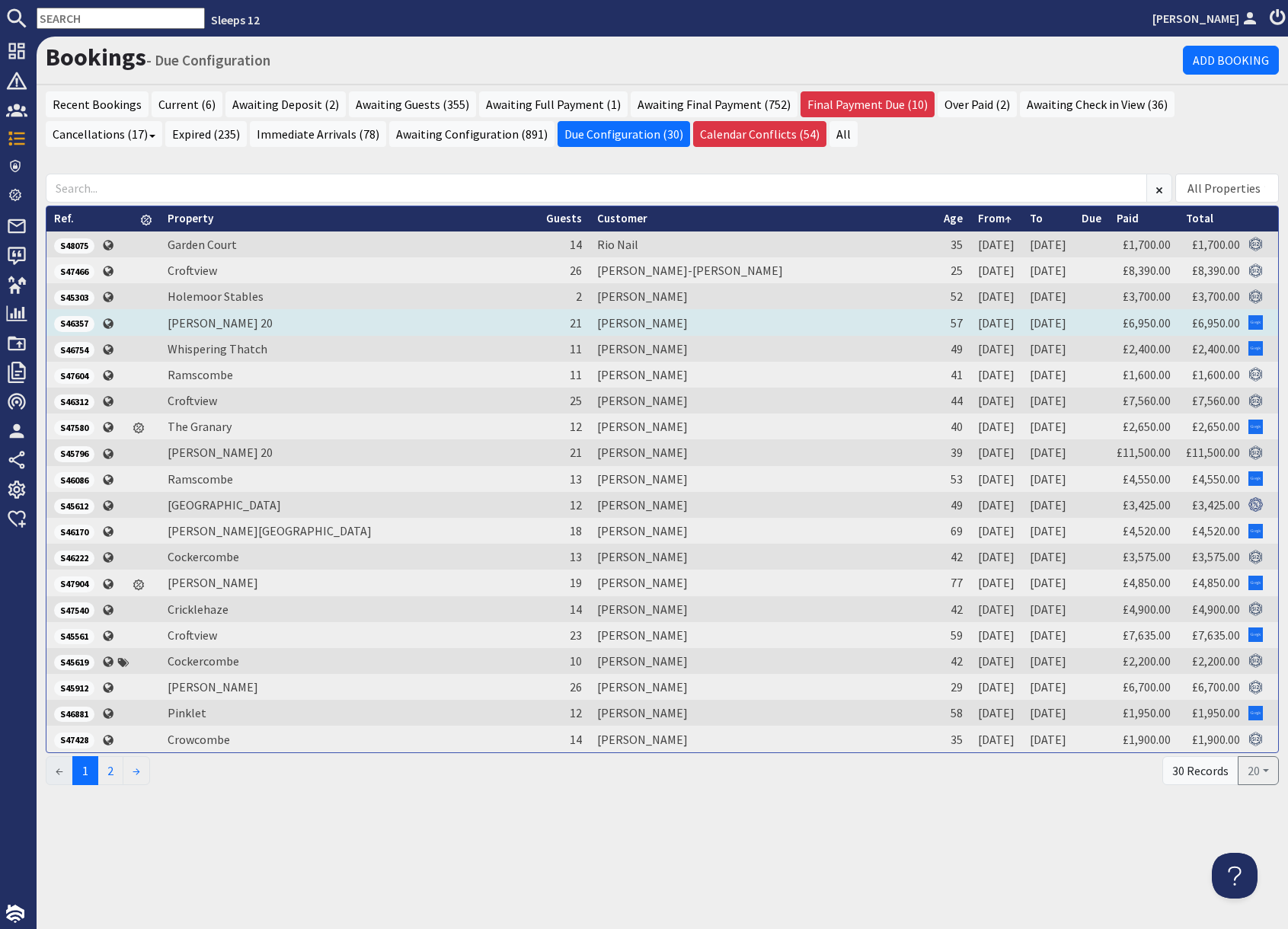
click at [73, 324] on span "S46357" at bounding box center [74, 323] width 40 height 15
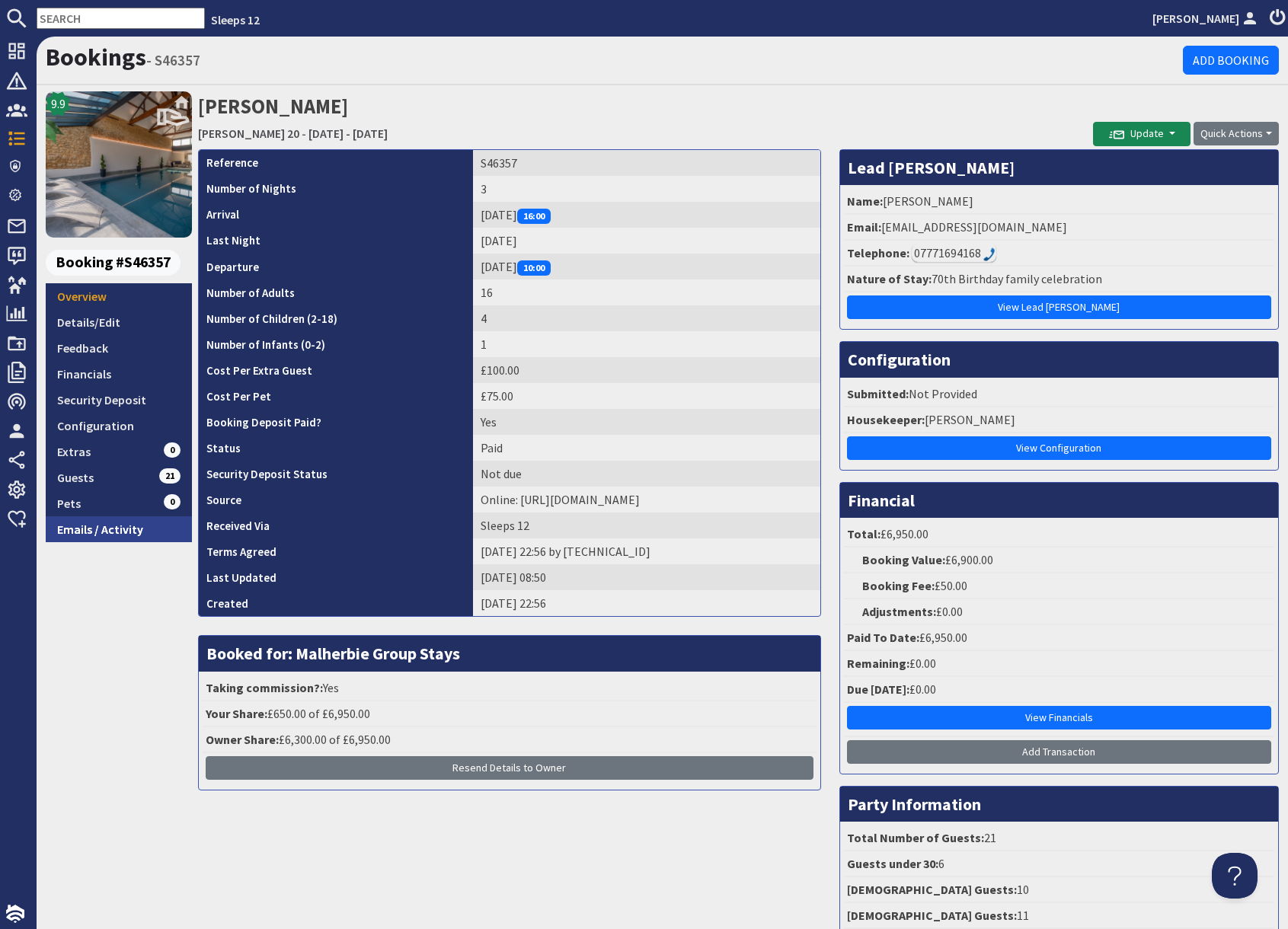
click at [101, 536] on link "Emails / Activity" at bounding box center [118, 529] width 146 height 26
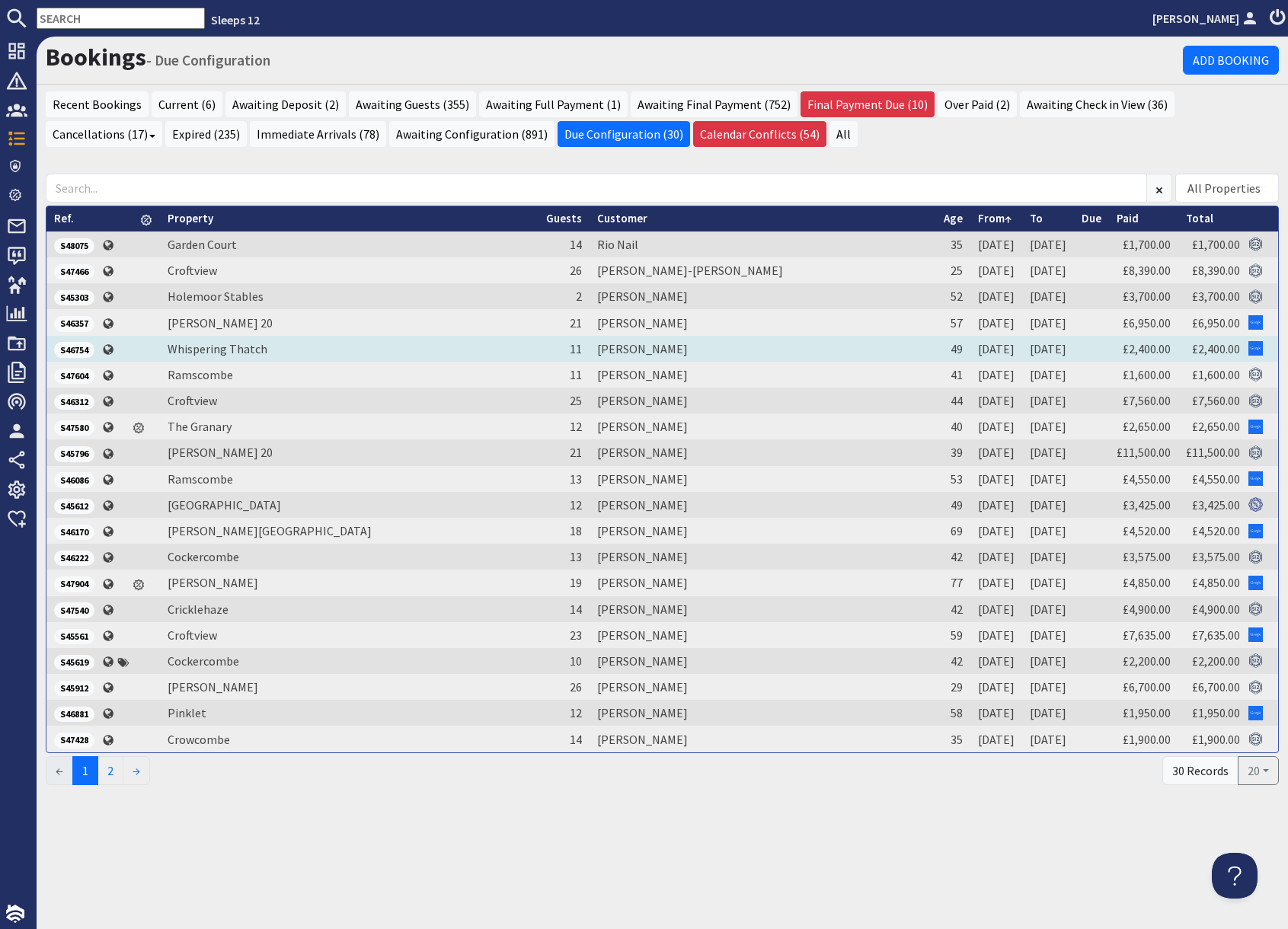
click at [80, 353] on span "S46754" at bounding box center [74, 349] width 40 height 15
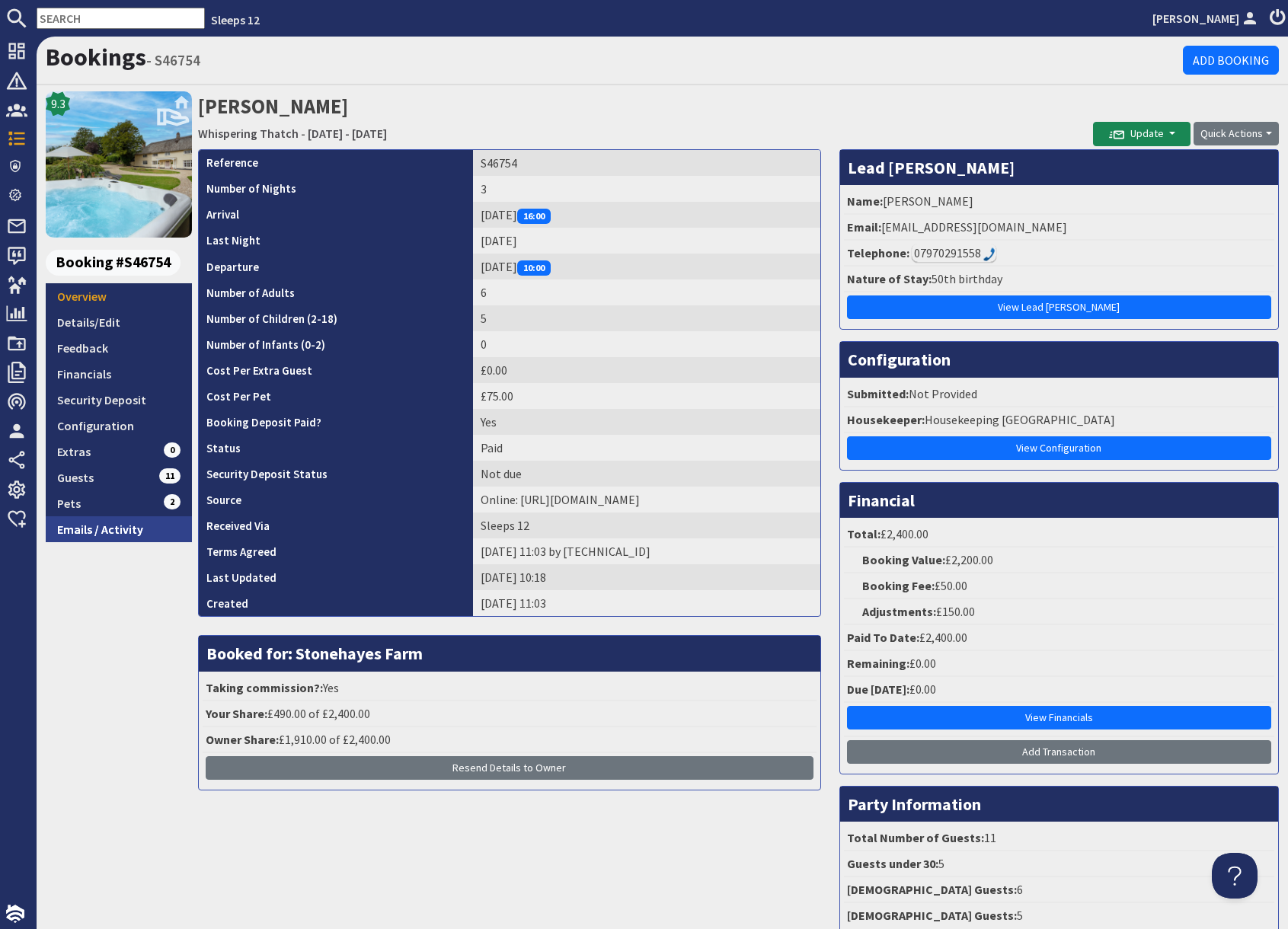
click at [137, 533] on link "Emails / Activity" at bounding box center [118, 529] width 146 height 26
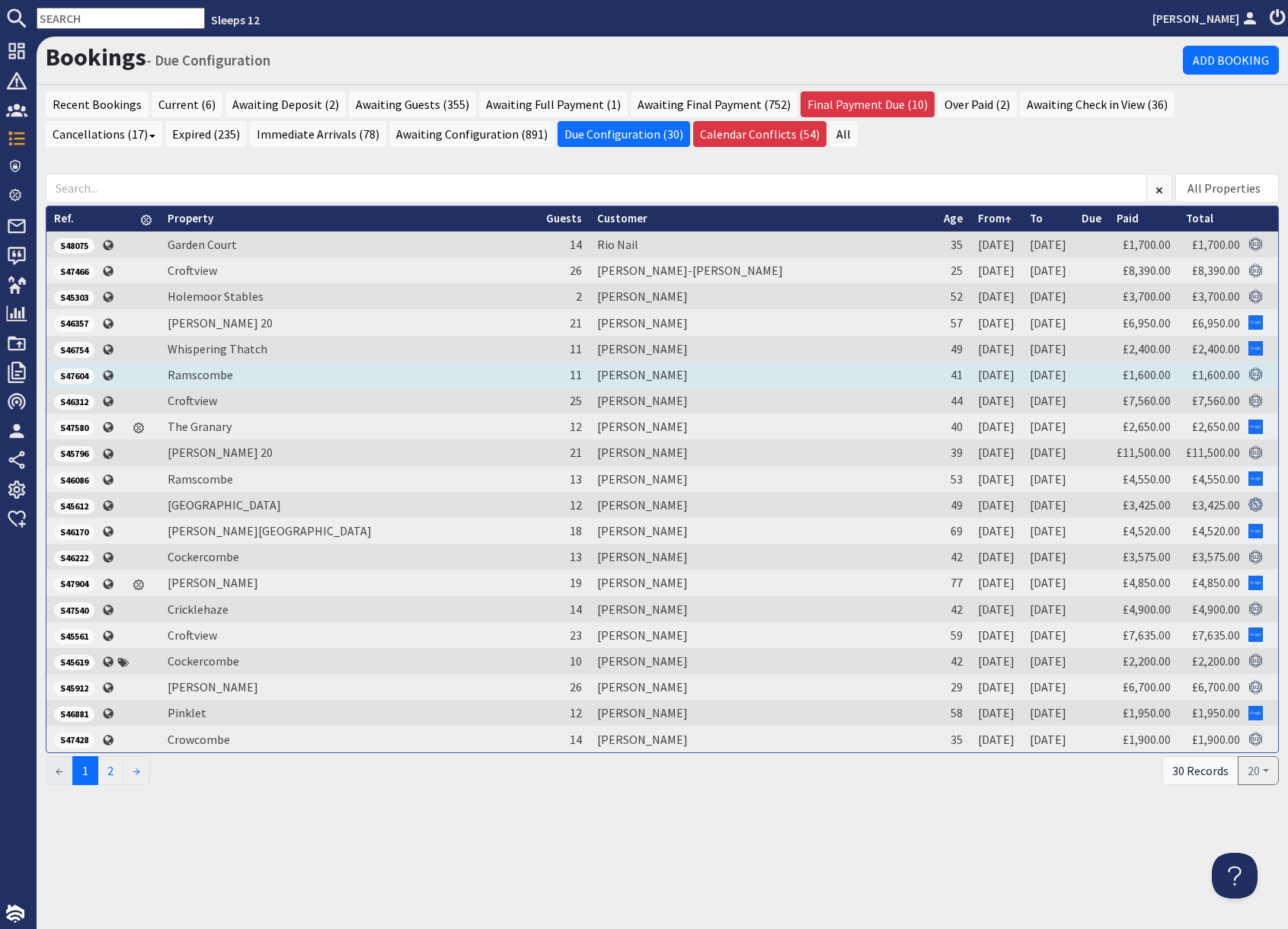
click at [82, 379] on span "S47604" at bounding box center [74, 375] width 40 height 15
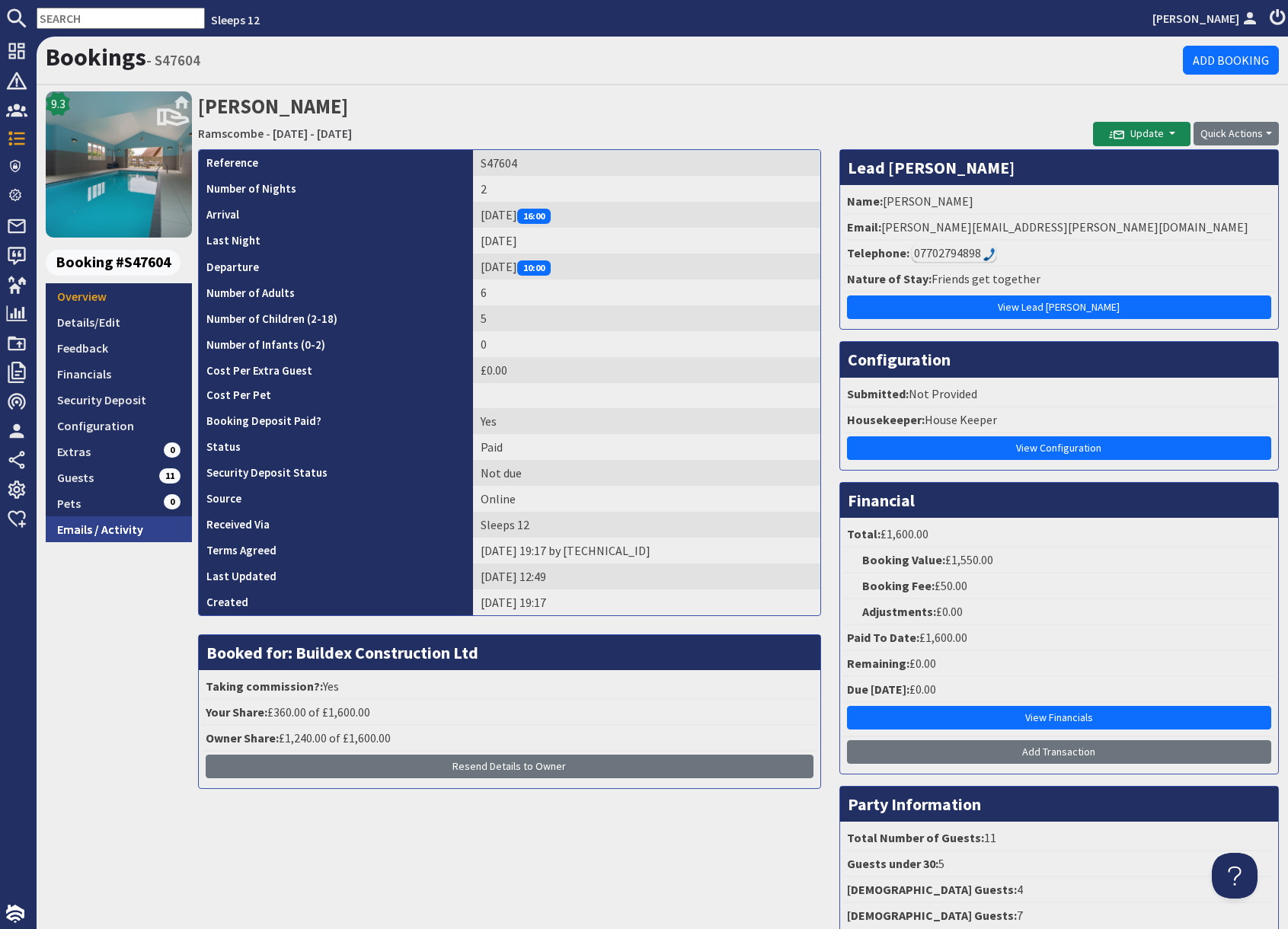
click at [108, 535] on link "Emails / Activity" at bounding box center [118, 529] width 146 height 26
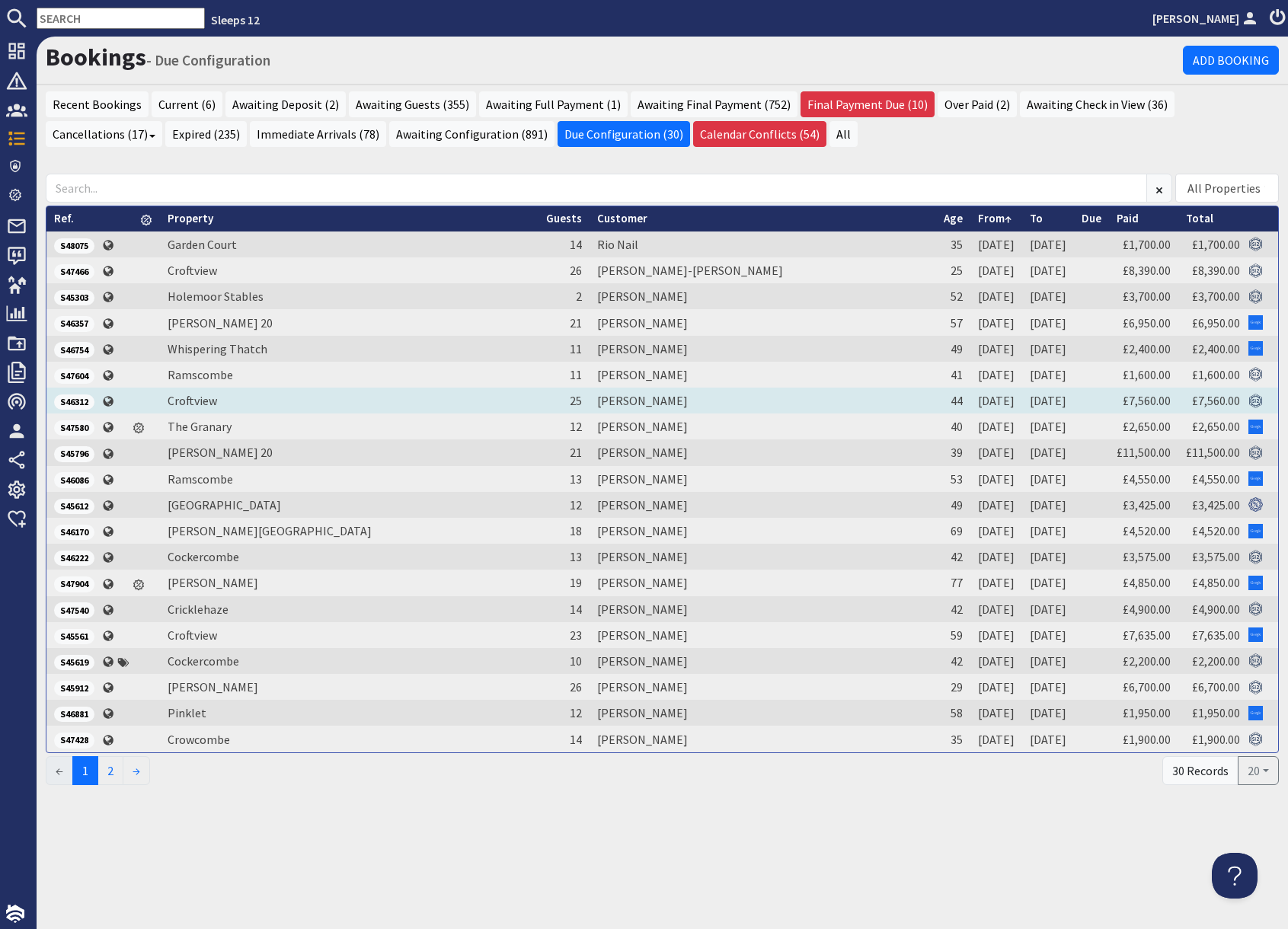
click at [82, 405] on span "S46312" at bounding box center [74, 401] width 40 height 15
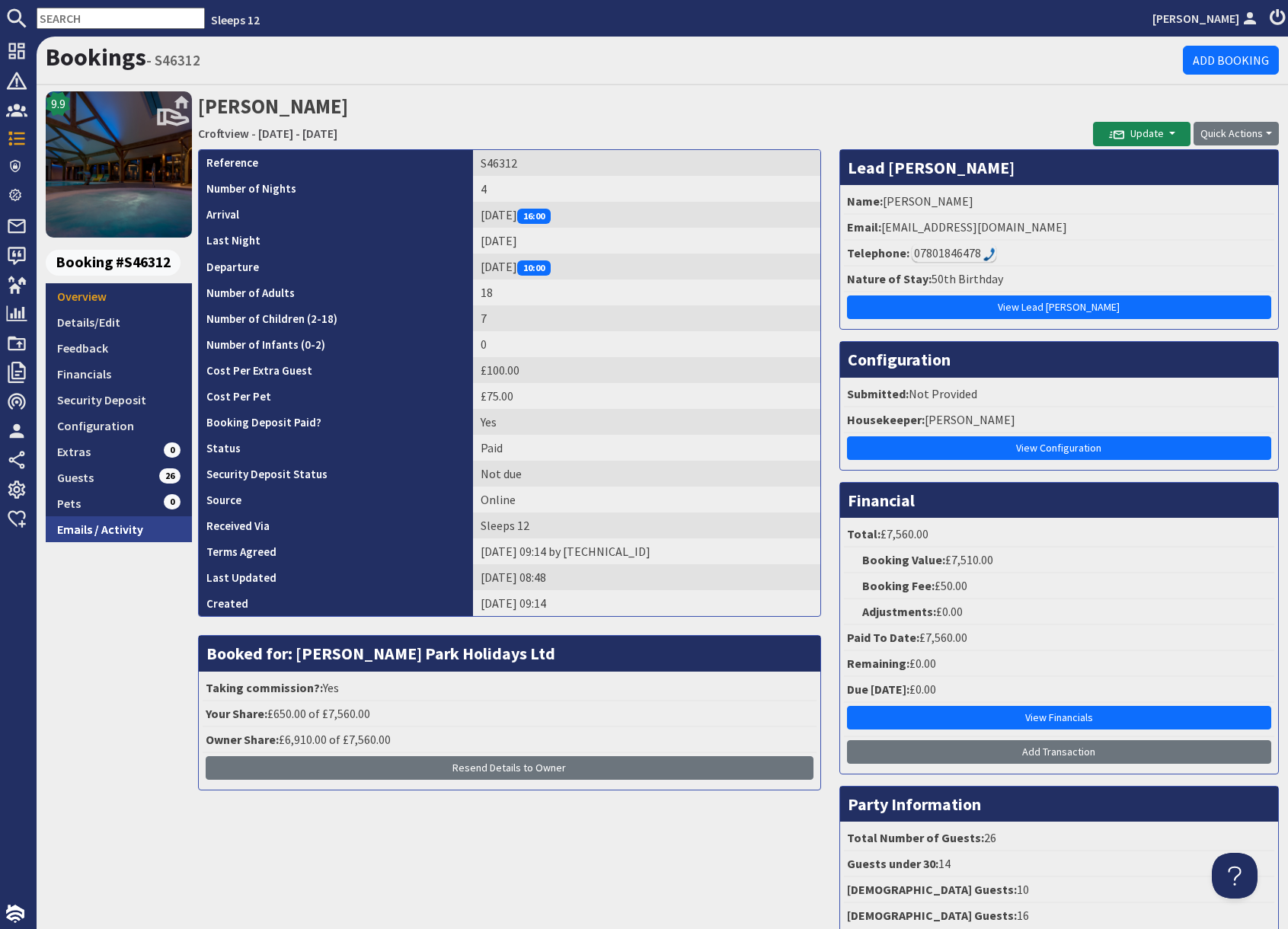
click at [132, 531] on link "Emails / Activity" at bounding box center [118, 529] width 146 height 26
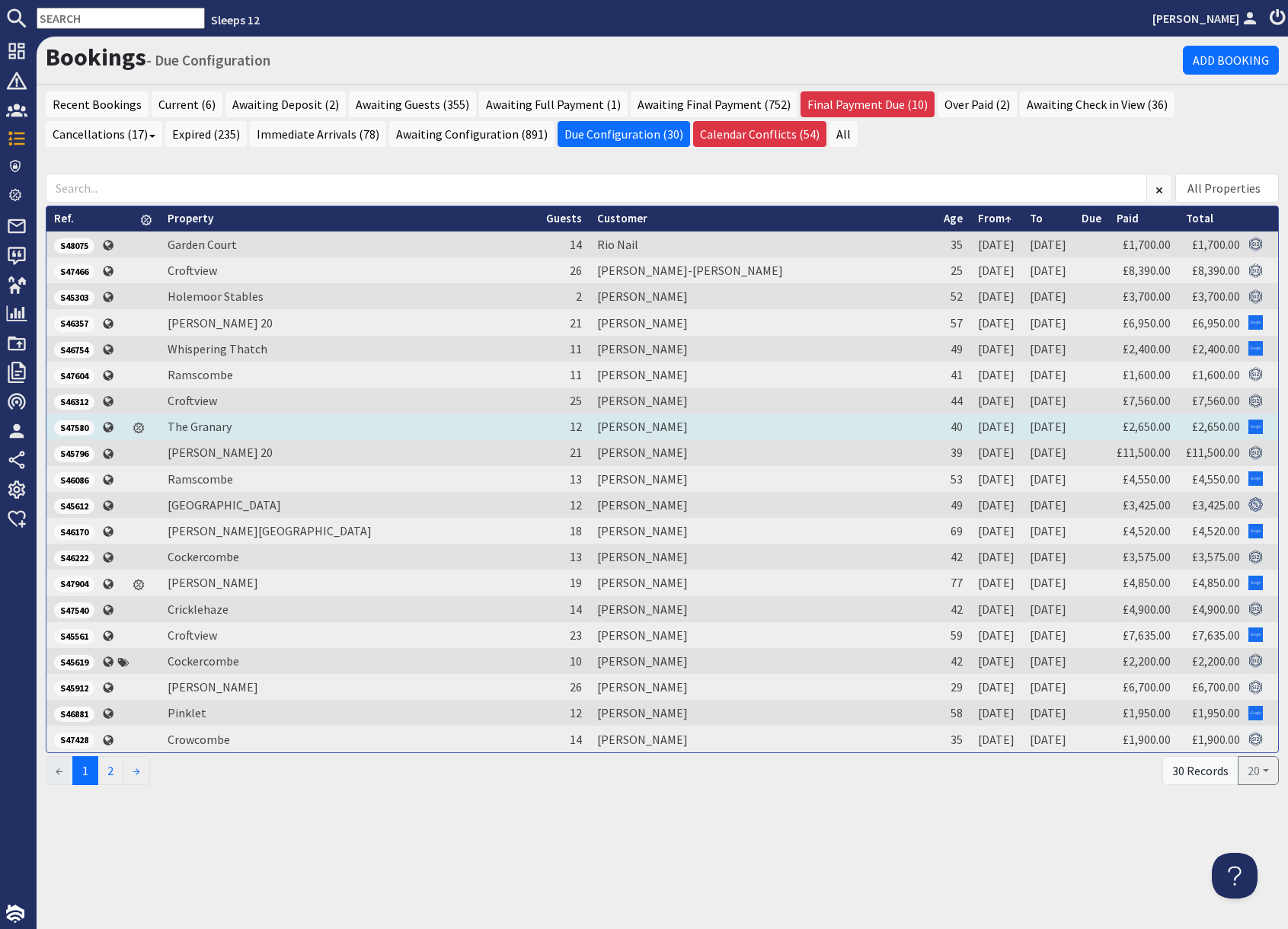
click at [71, 425] on span "S47580" at bounding box center [74, 428] width 40 height 15
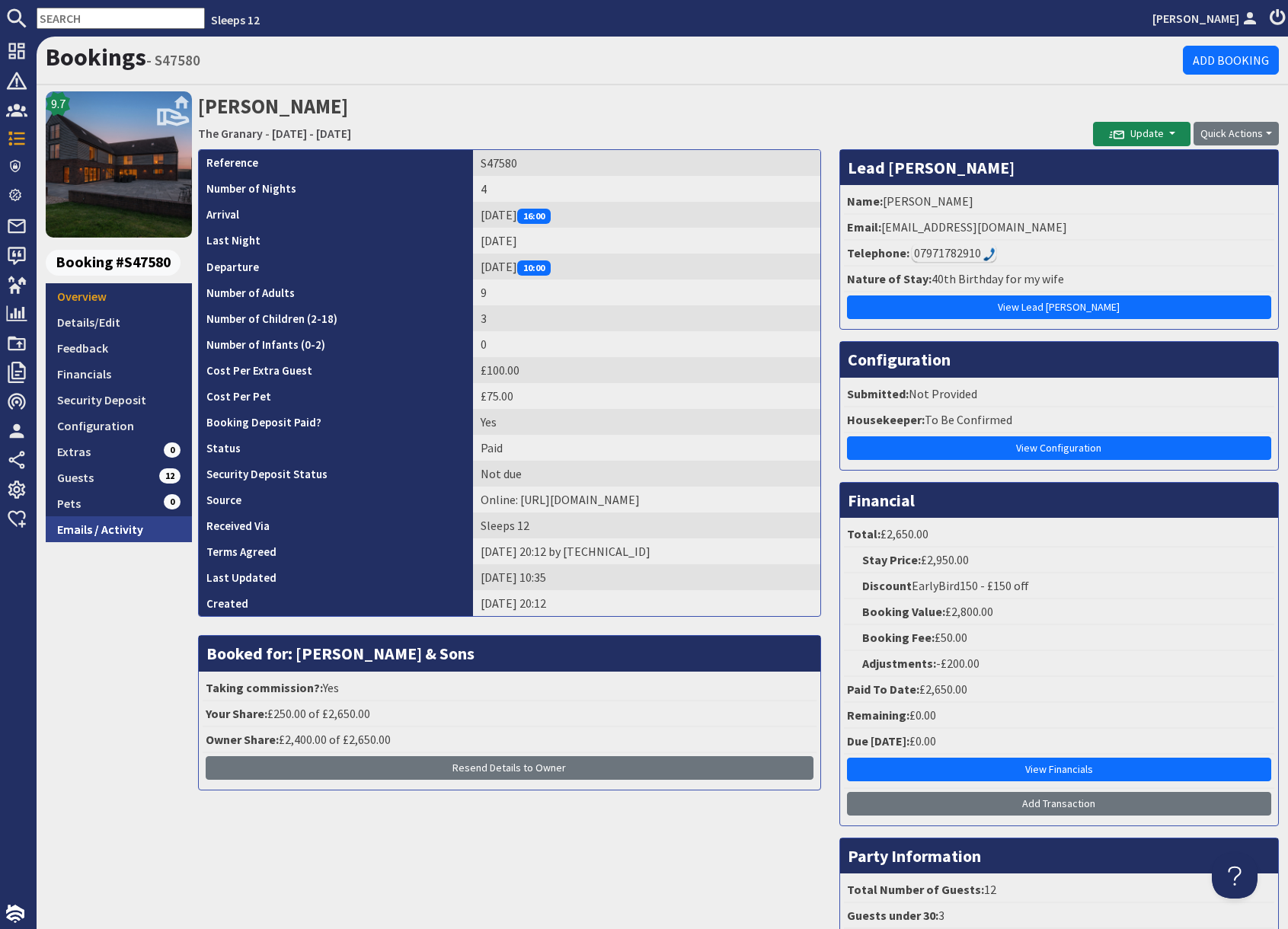
click at [127, 536] on link "Emails / Activity" at bounding box center [118, 529] width 146 height 26
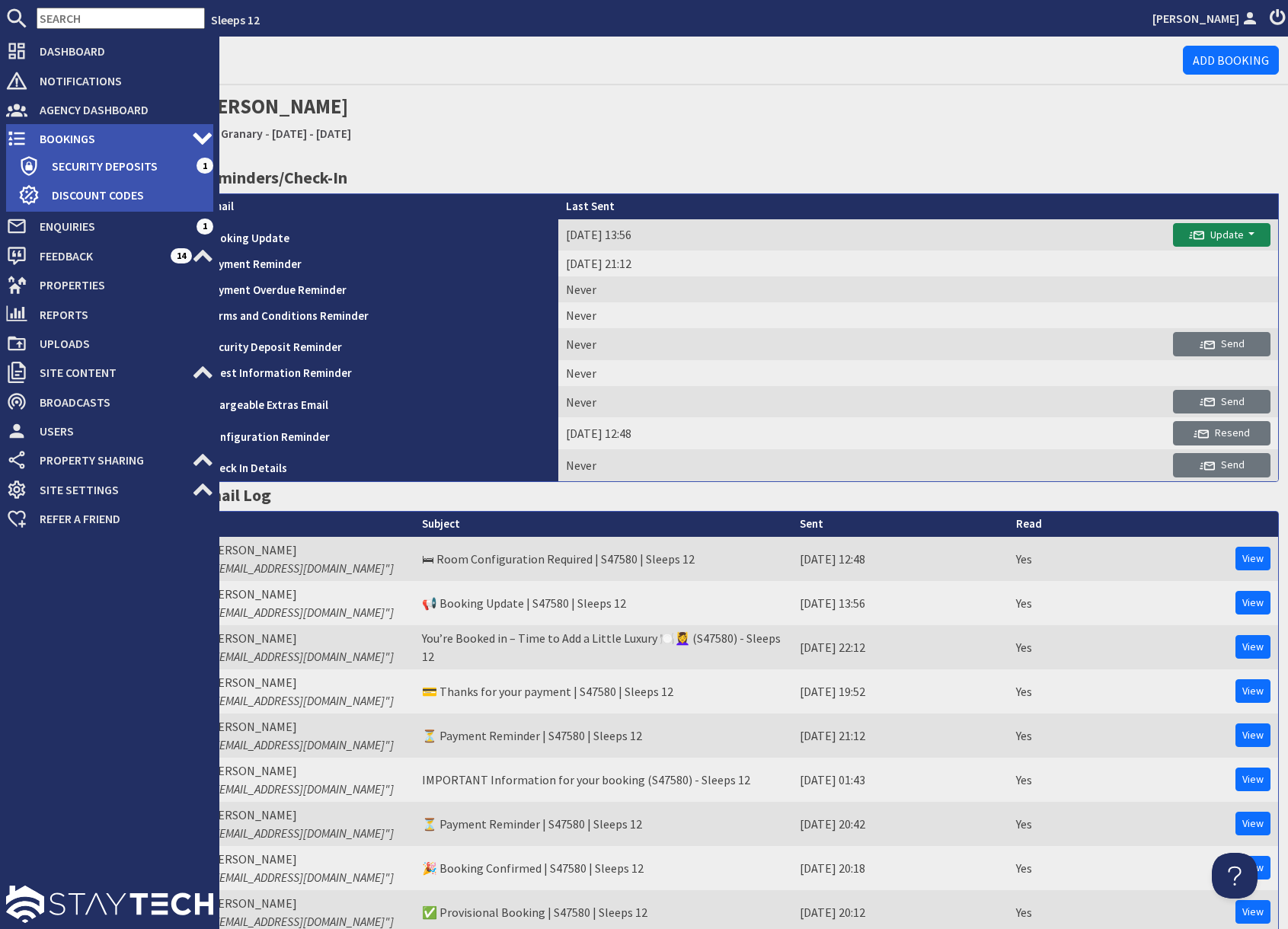
click at [55, 142] on span "Bookings" at bounding box center [109, 138] width 164 height 24
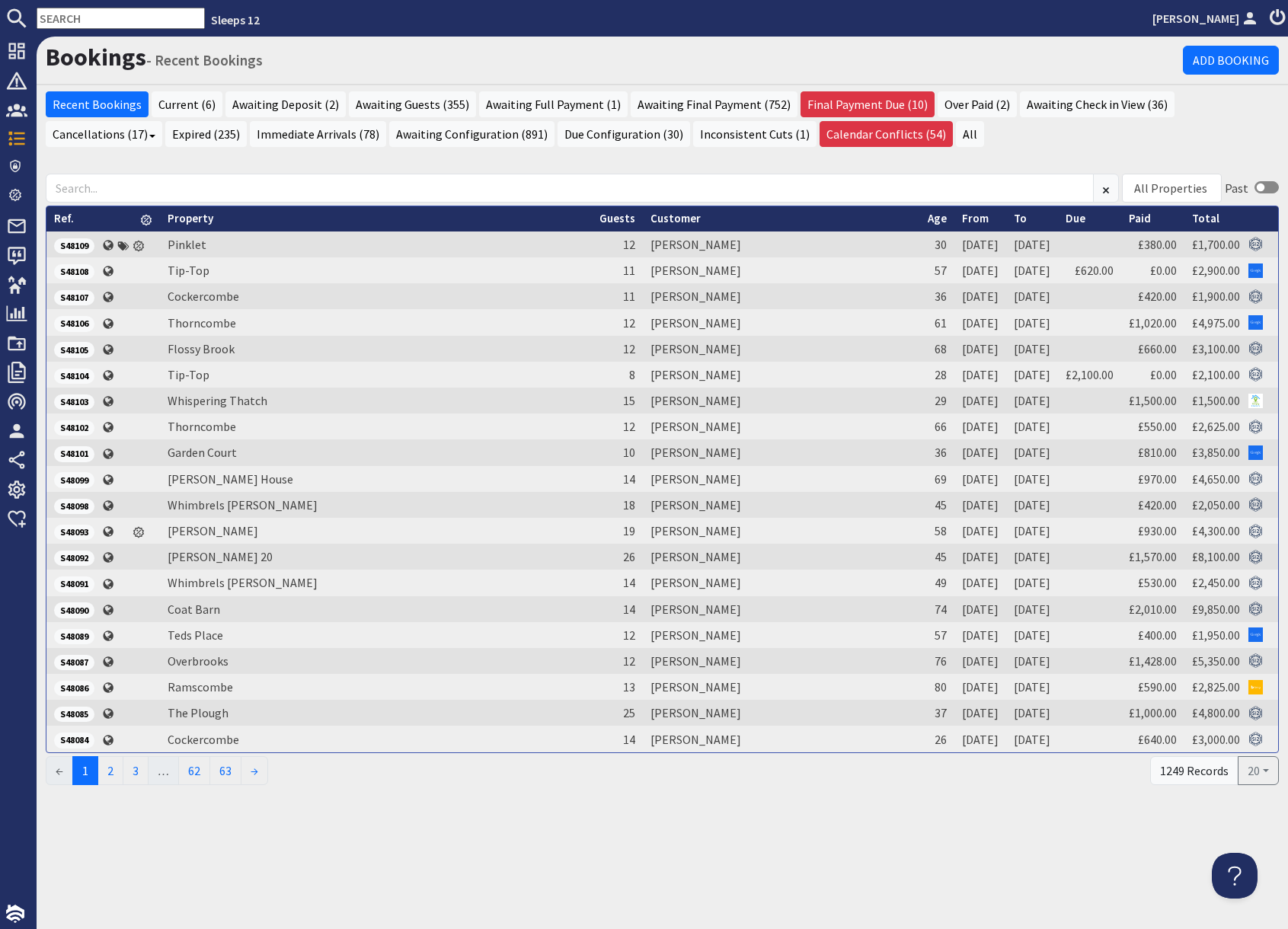
click at [104, 17] on input "text" at bounding box center [121, 19] width 169 height 21
paste input "catherinepeck77@gmail.com"
type input "catherinepeck77@gmail.com"
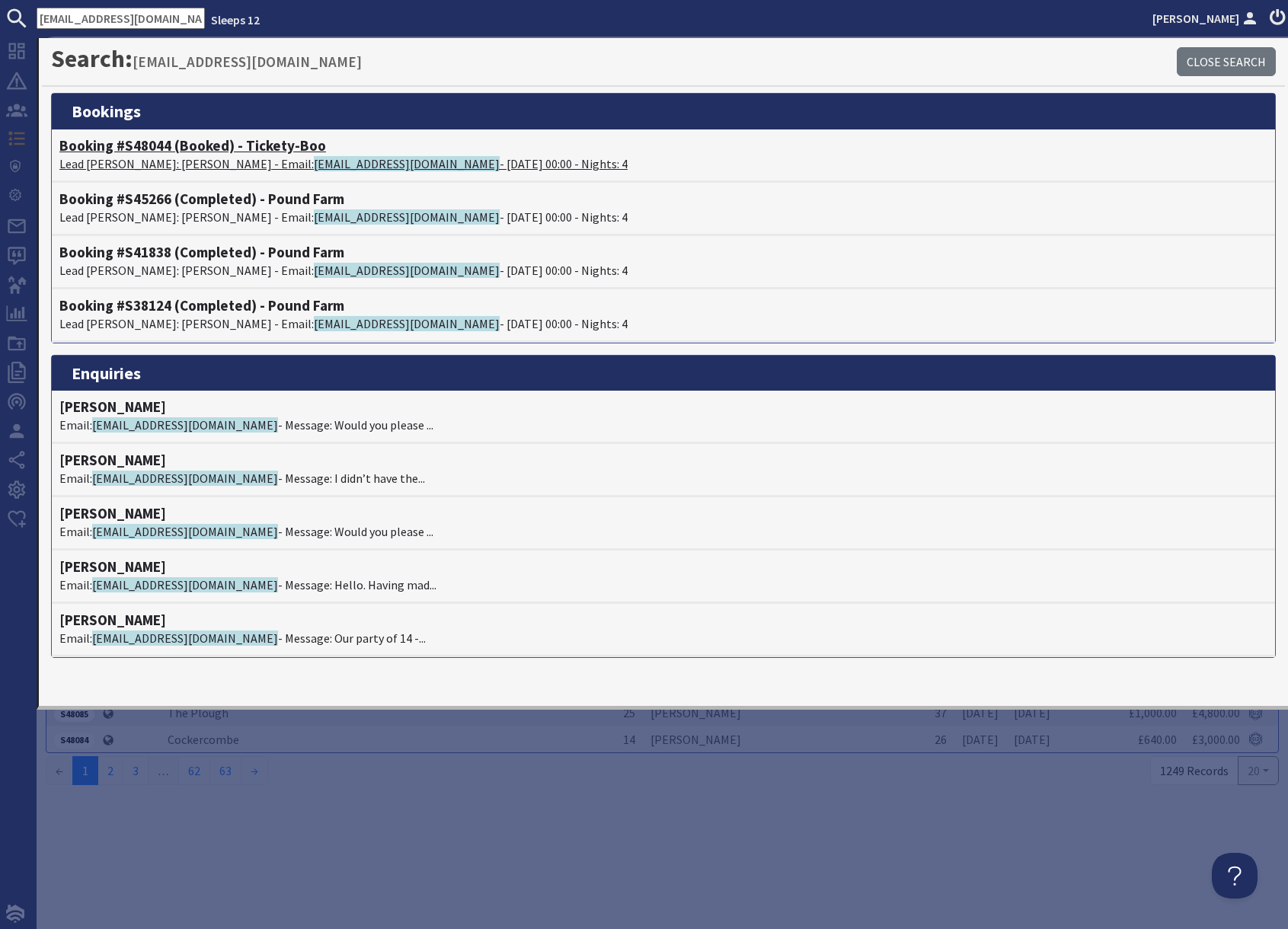
click at [190, 159] on p "Lead Booker: Catherine Peck - Email: catherinepeck77@gmail.com - 07/09/2026 00:…" at bounding box center [663, 163] width 1208 height 19
click at [204, 215] on p "Lead Booker: Catherine Peck - Email: catherinepeck77@gmail.com - 15/09/2025 00:…" at bounding box center [663, 217] width 1208 height 19
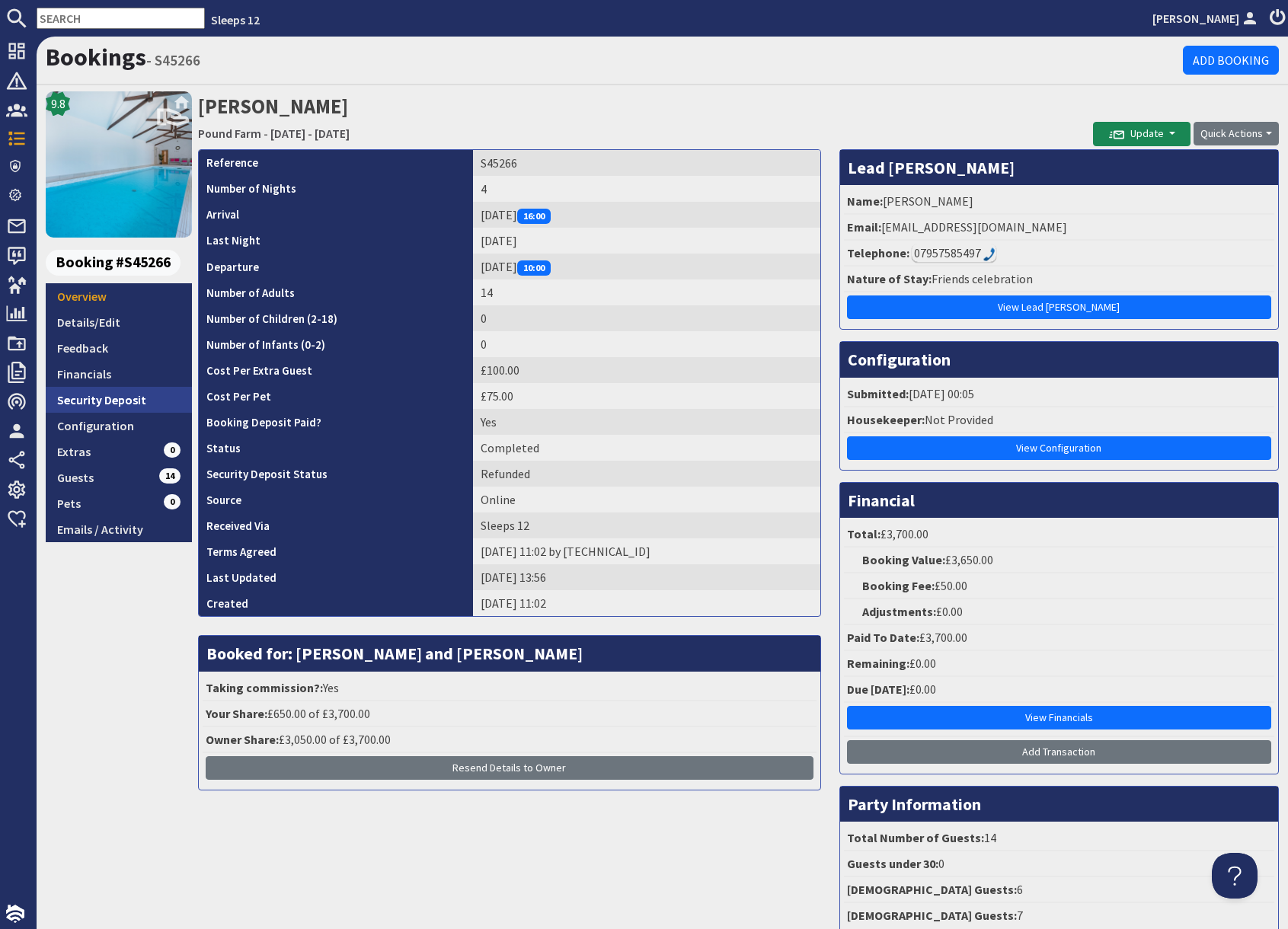
click at [114, 400] on link "Security Deposit" at bounding box center [118, 399] width 146 height 26
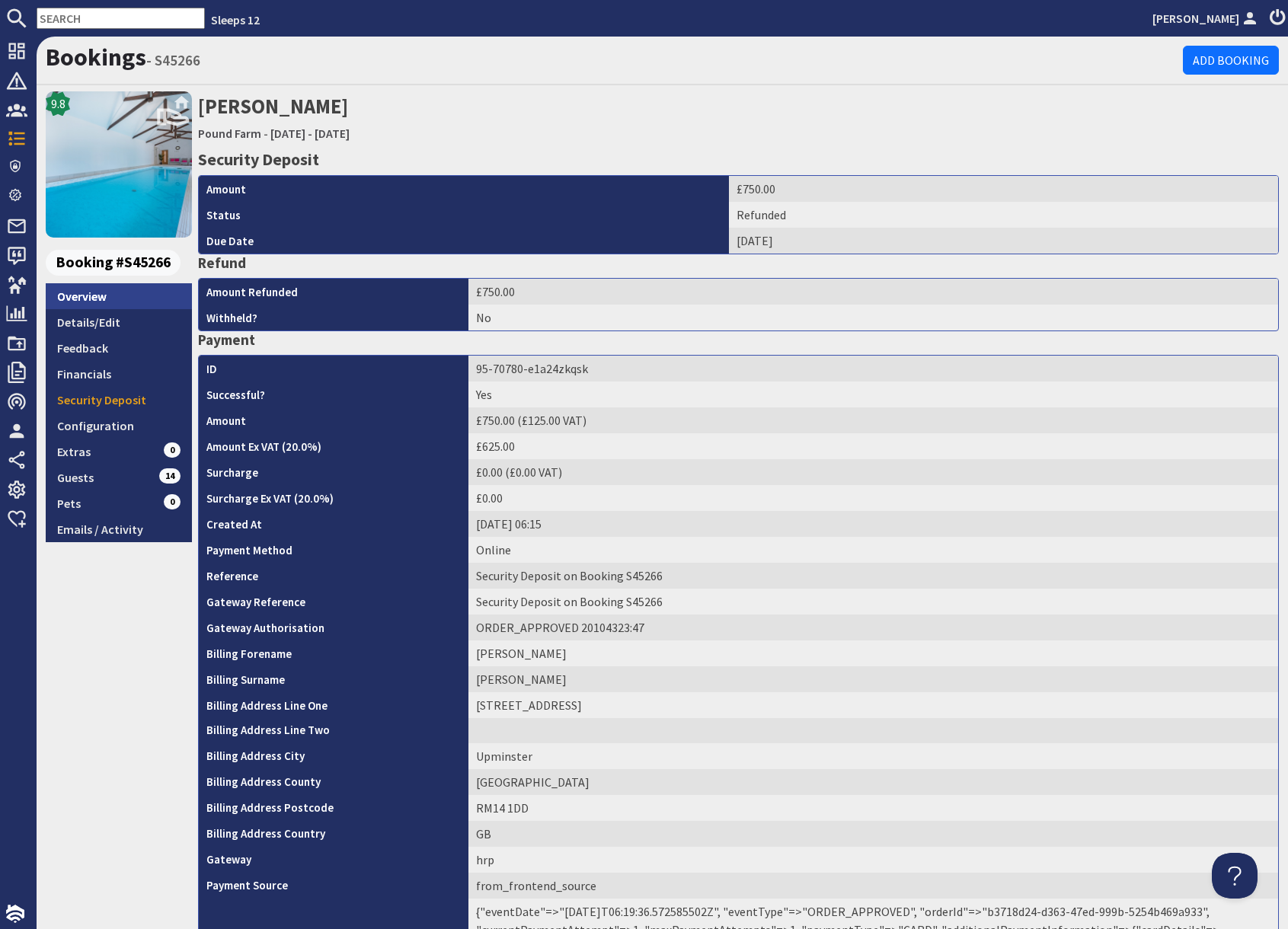
click at [90, 298] on link "Overview" at bounding box center [118, 295] width 146 height 26
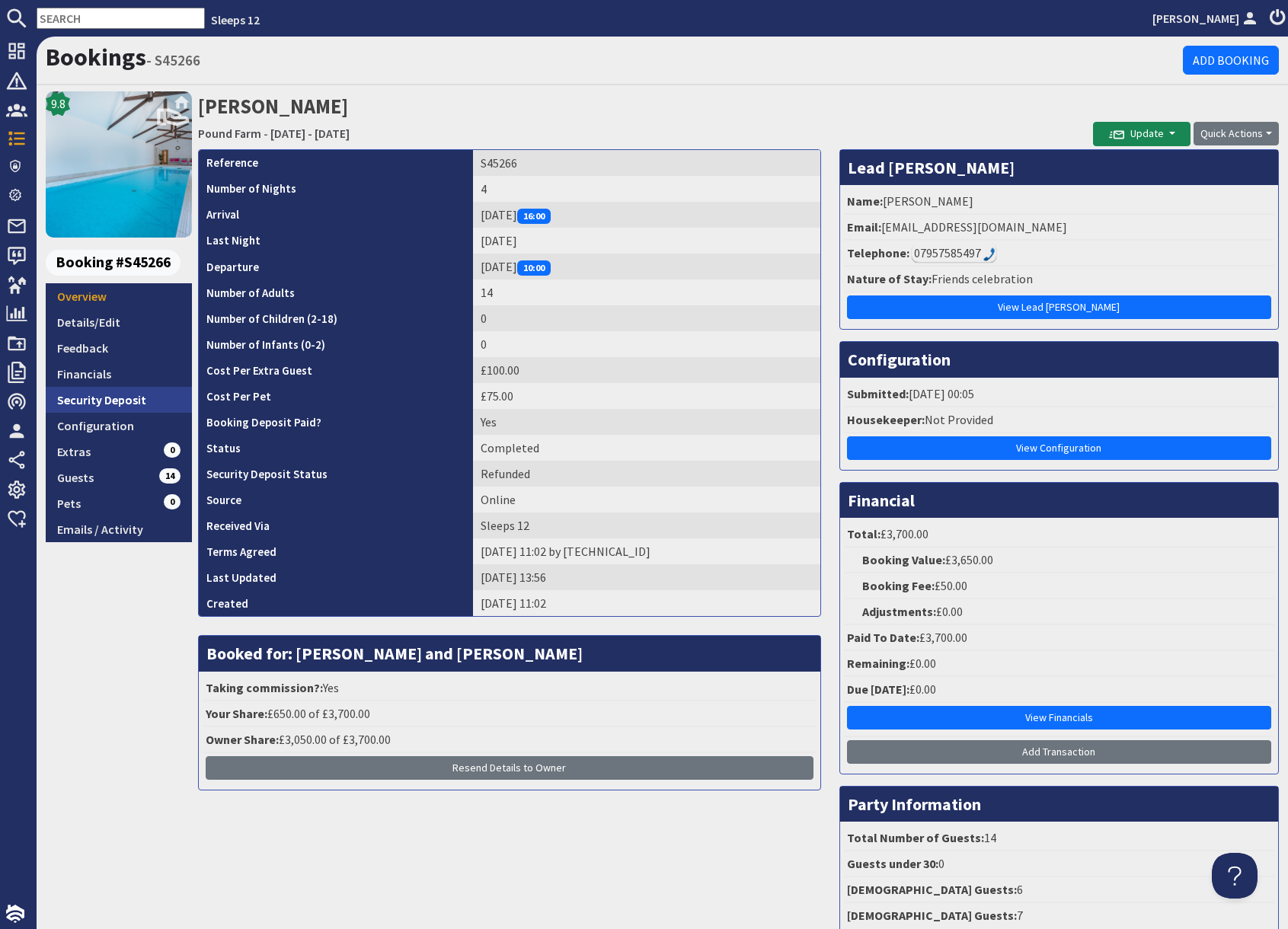
click at [111, 401] on link "Security Deposit" at bounding box center [118, 399] width 146 height 26
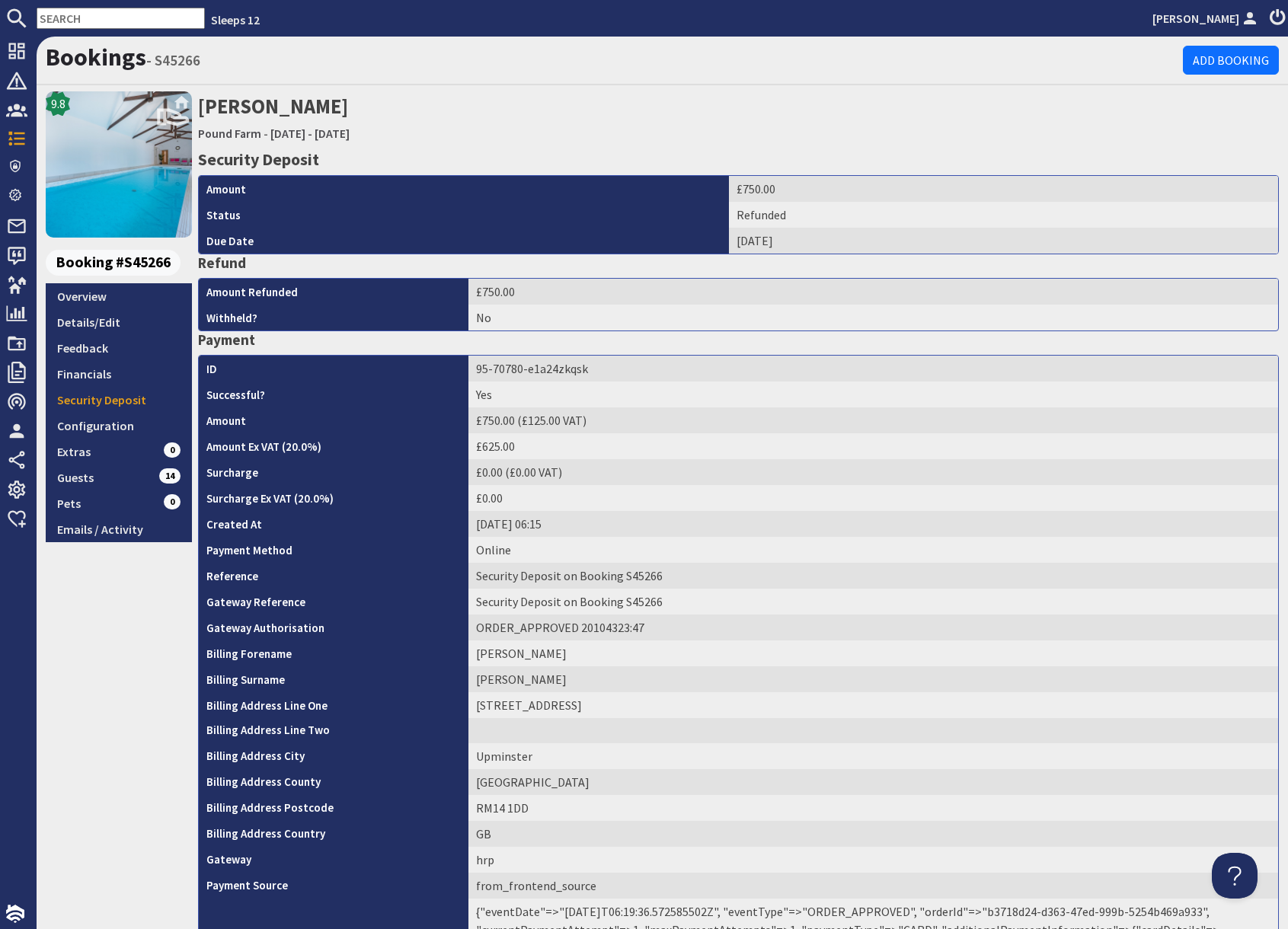
scroll to position [177, 0]
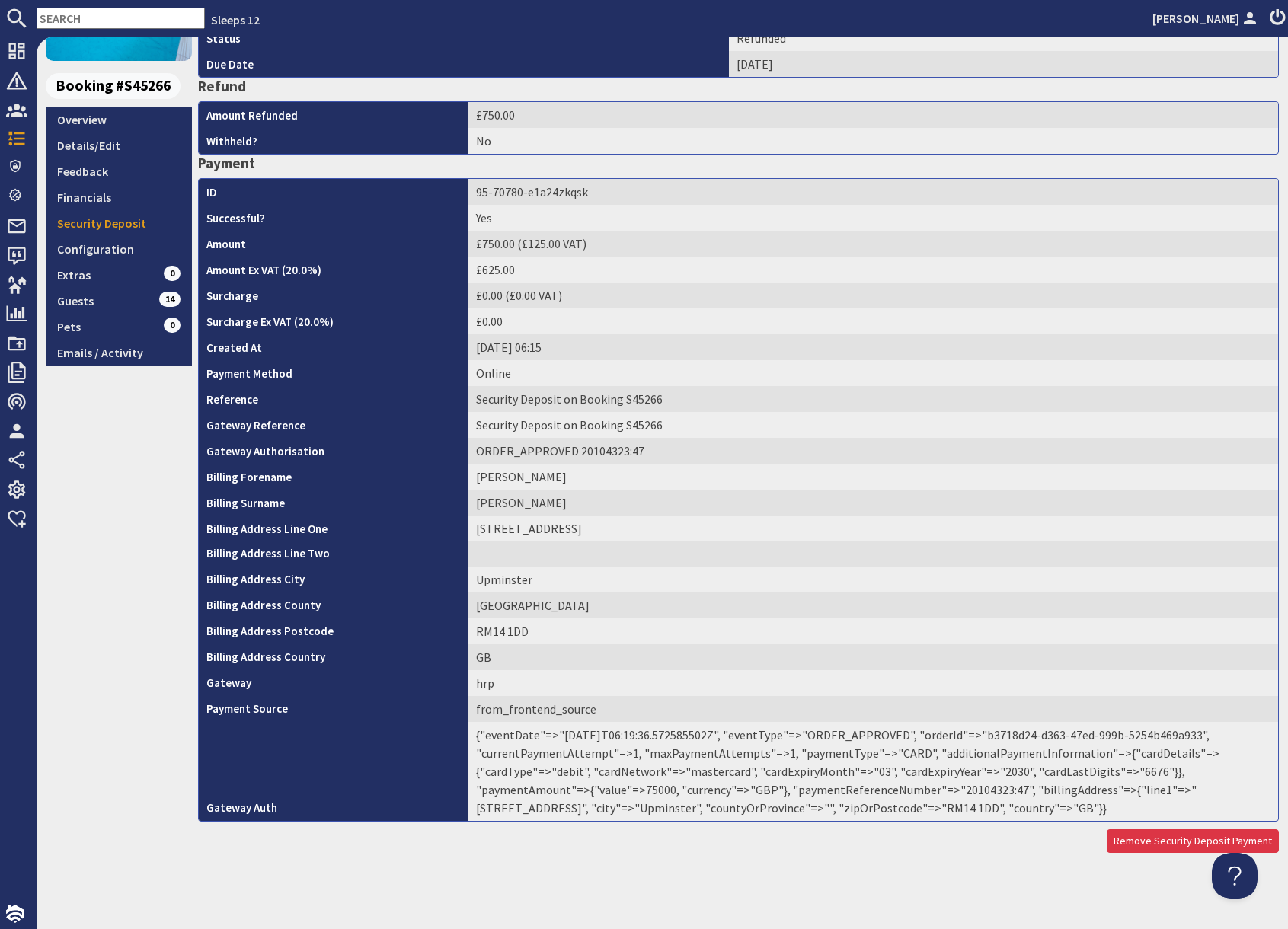
click at [970, 793] on td "{"eventDate"=>"2025-08-25T06:19:36.572585502Z", "eventType"=>"ORDER_APPROVED", …" at bounding box center [873, 771] width 810 height 99
copy td "20104323"
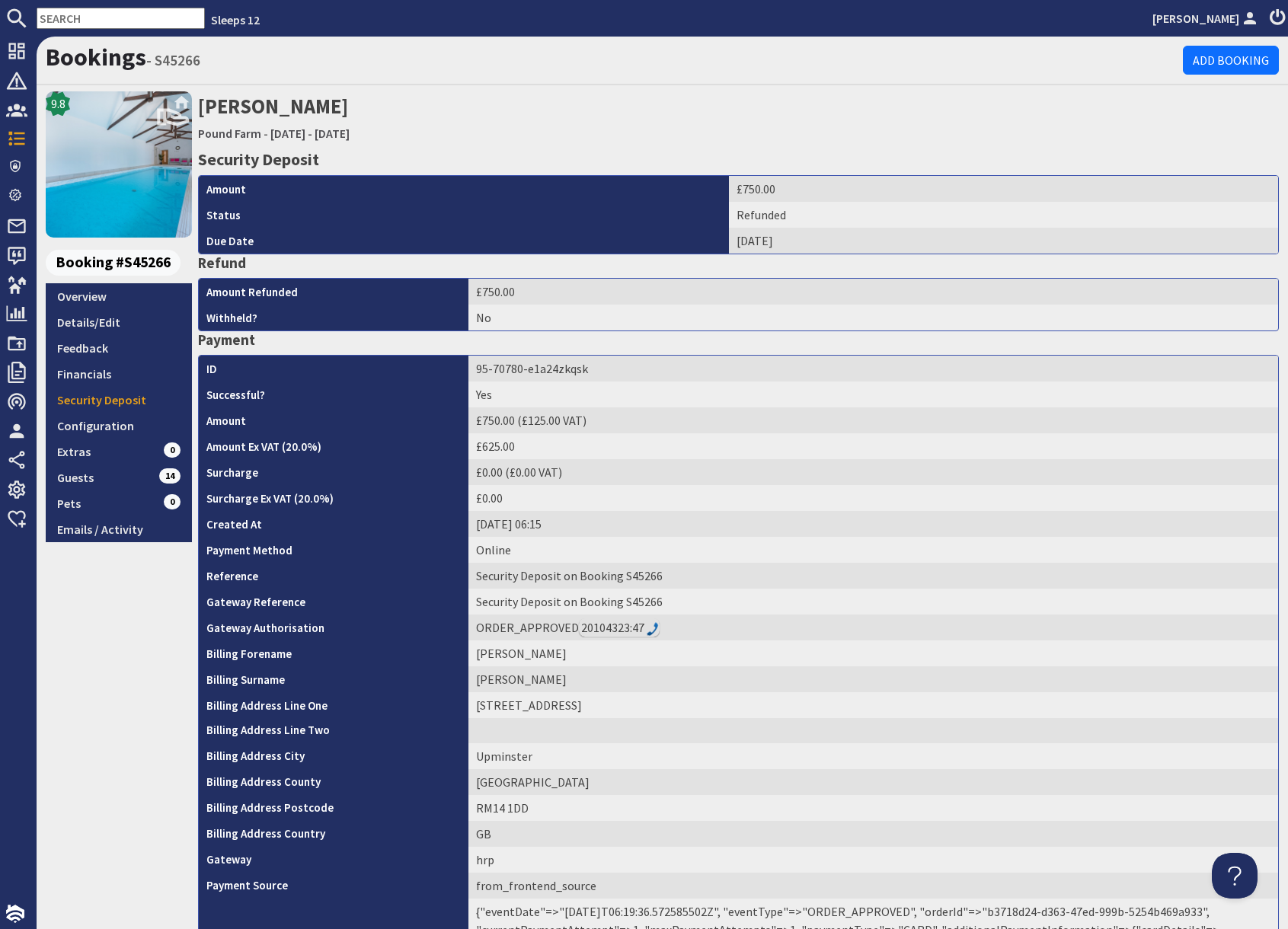
scroll to position [5, 0]
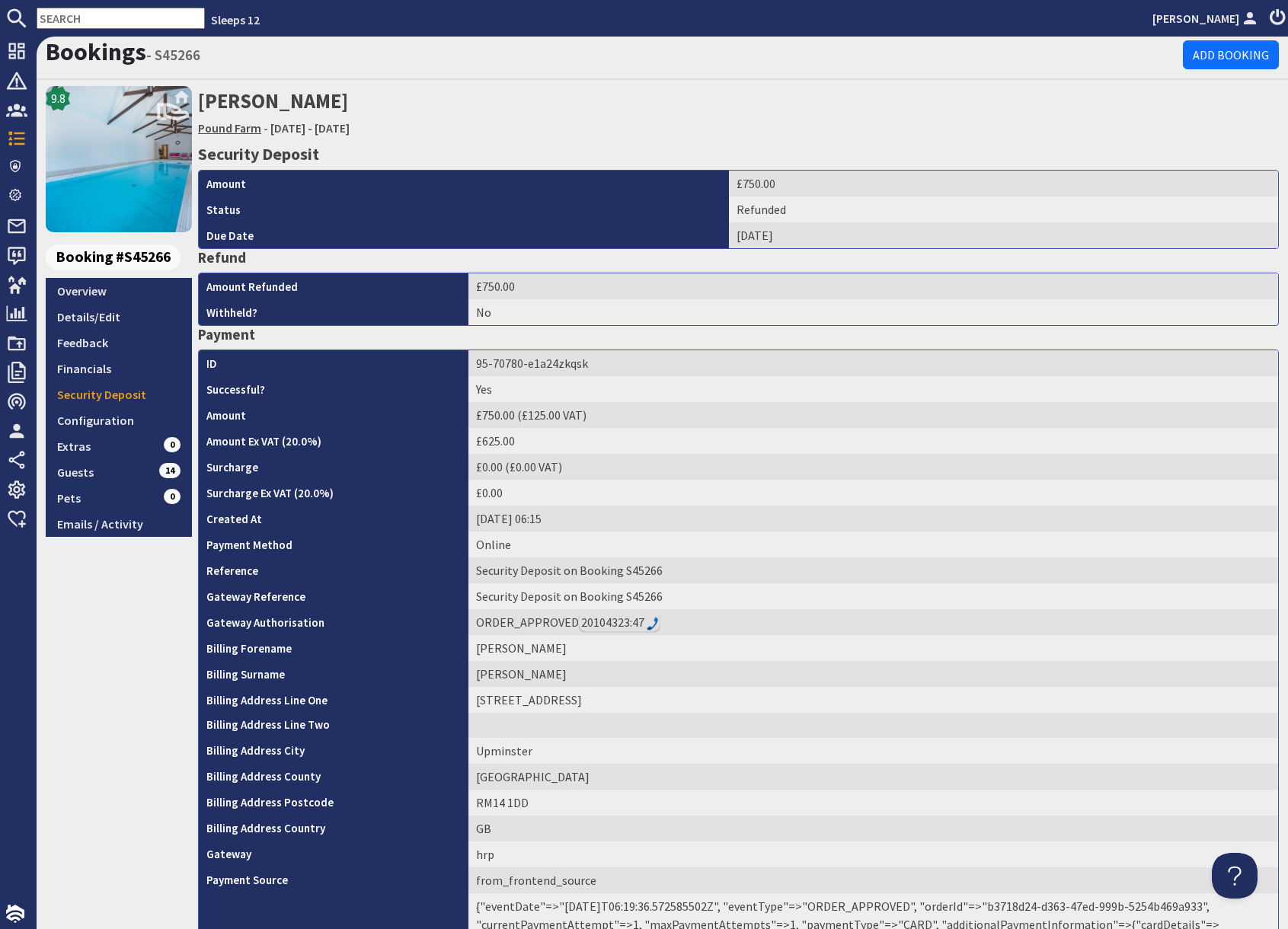
click at [239, 128] on link "Pound Farm" at bounding box center [229, 128] width 63 height 15
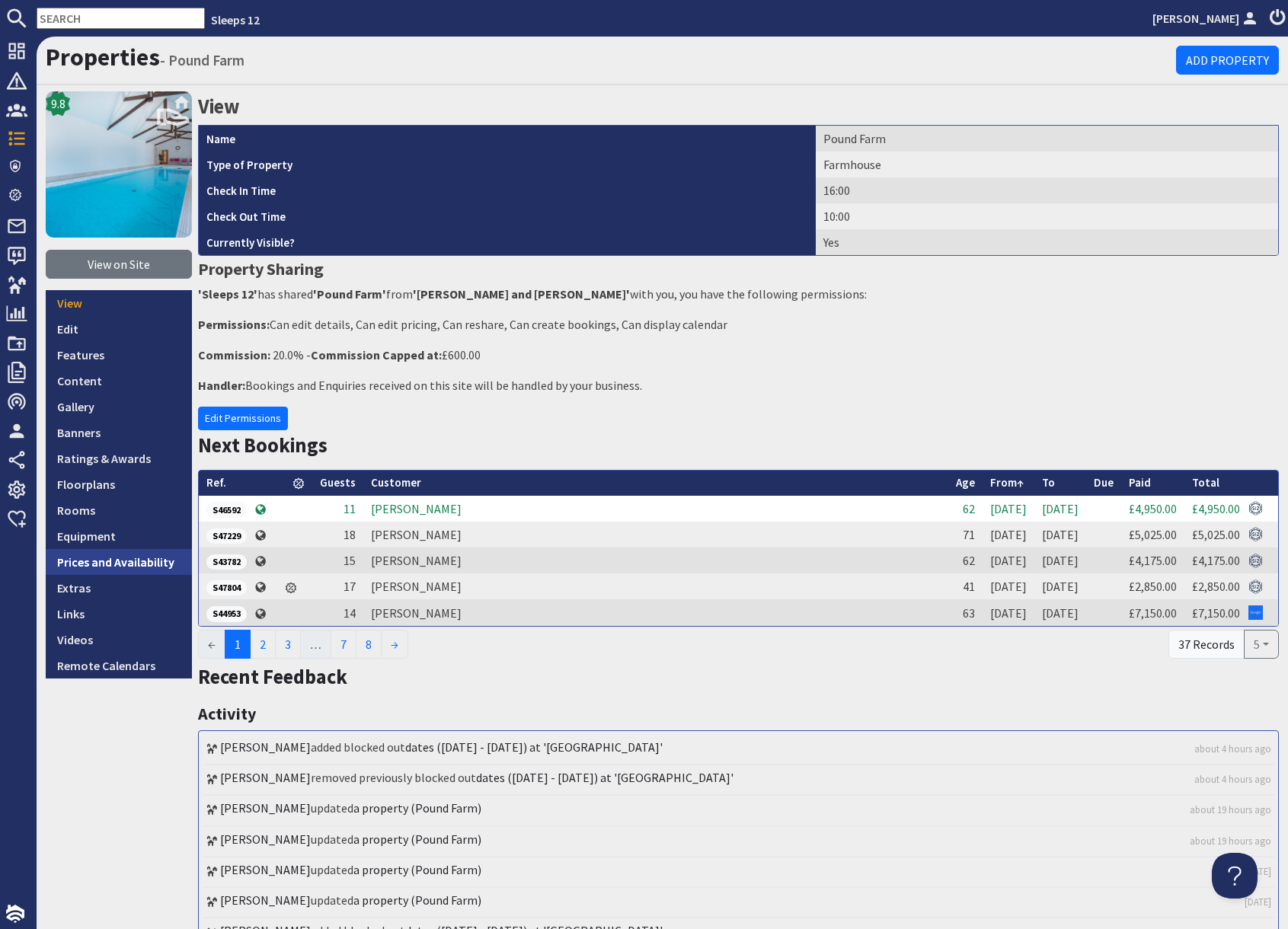
click at [146, 560] on link "Prices and Availability" at bounding box center [118, 562] width 146 height 26
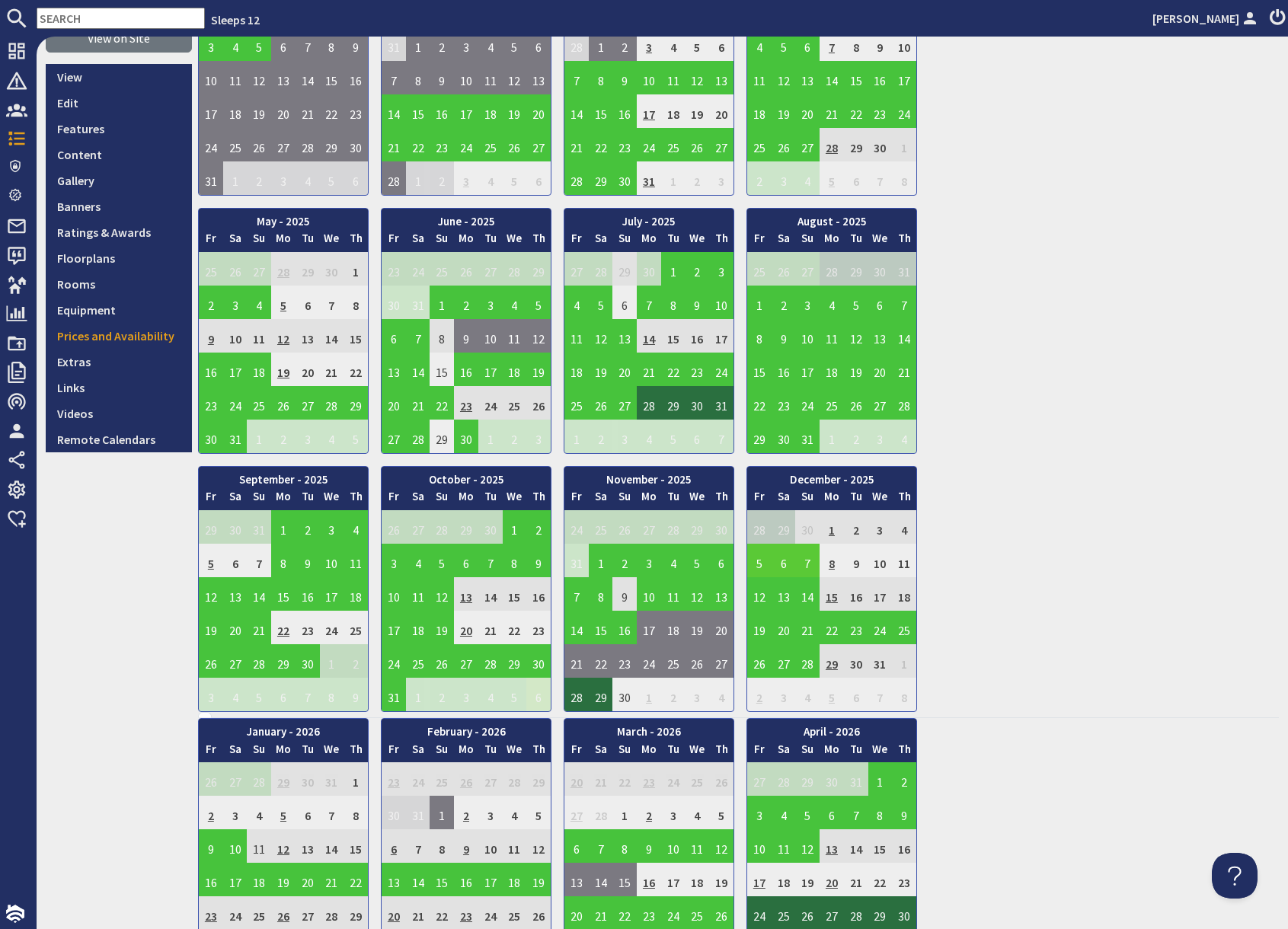
scroll to position [228, 0]
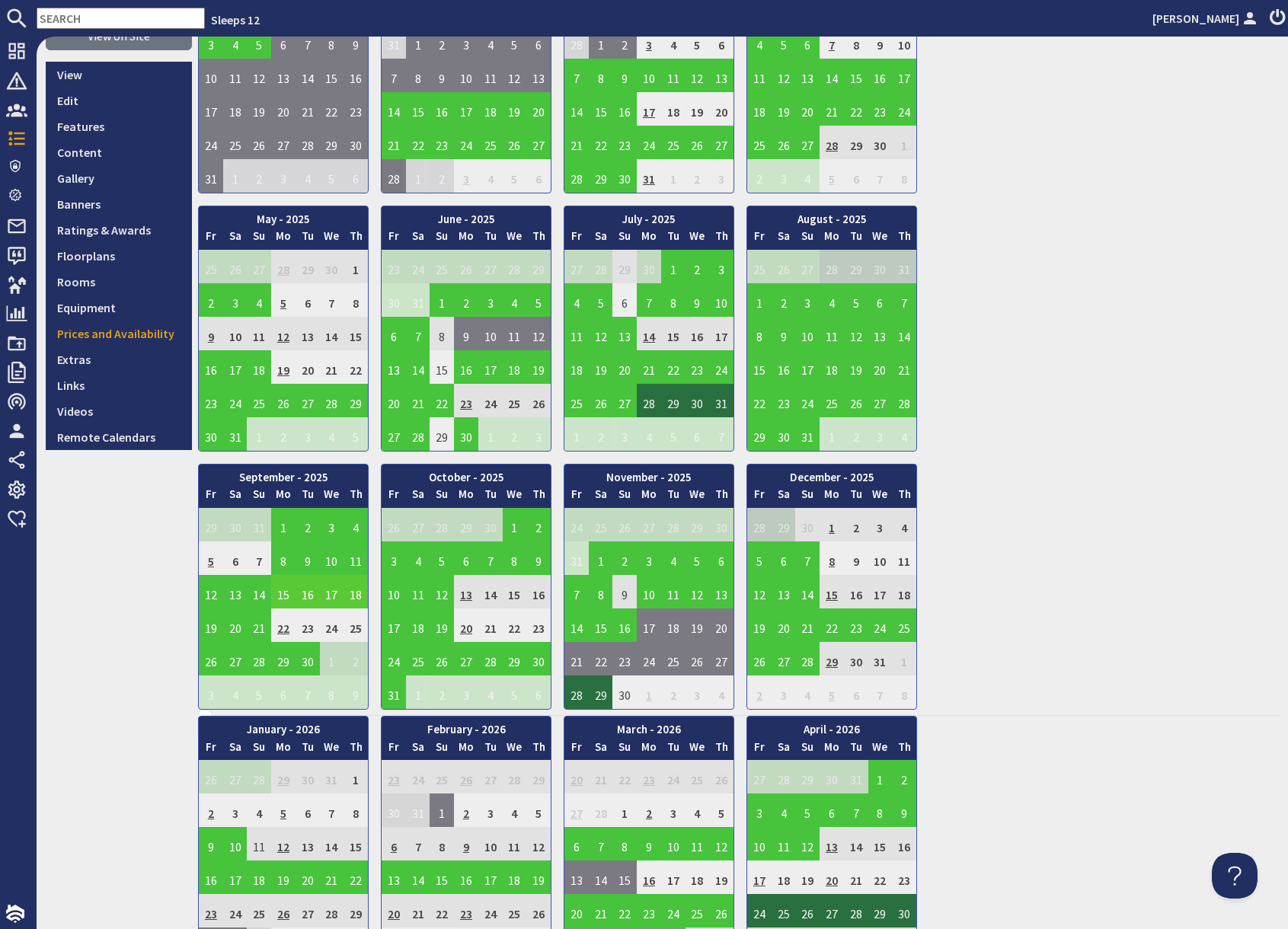
click at [285, 593] on td "15" at bounding box center [282, 592] width 24 height 34
click at [289, 661] on link "View booking" at bounding box center [286, 662] width 79 height 16
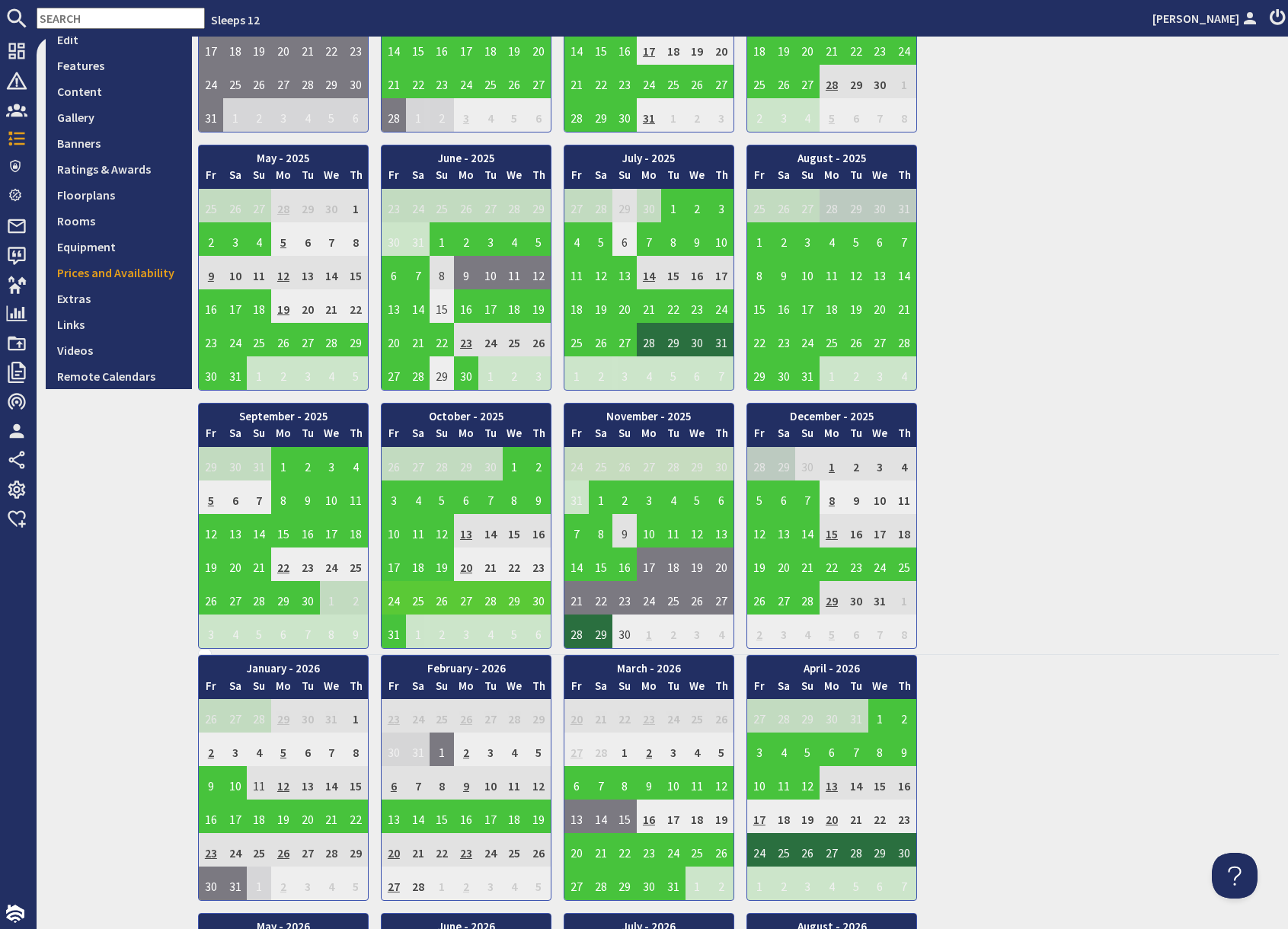
scroll to position [291, 0]
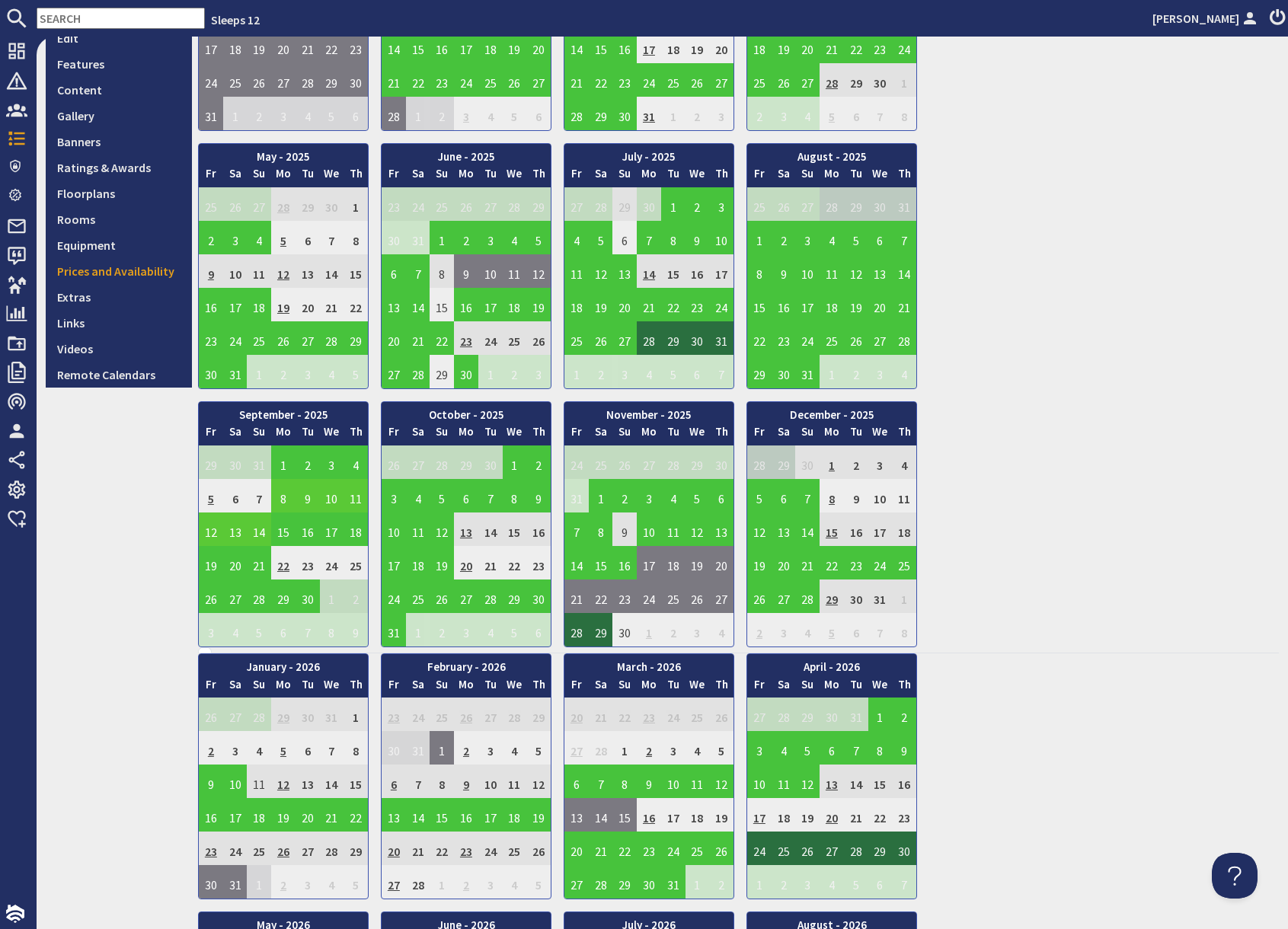
click at [213, 533] on td "12" at bounding box center [210, 529] width 24 height 34
click at [224, 602] on link "View booking" at bounding box center [213, 600] width 79 height 16
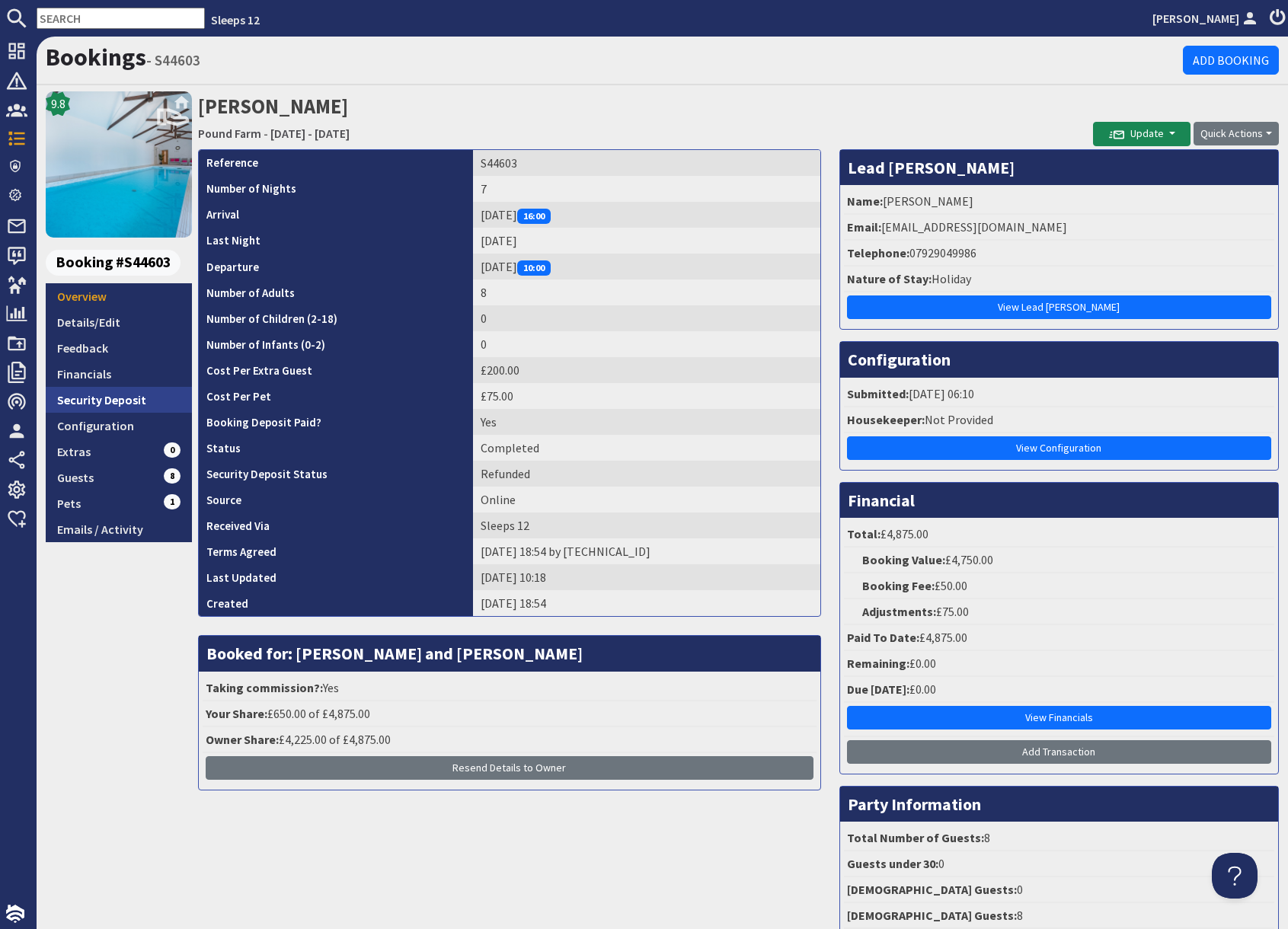
click at [137, 403] on link "Security Deposit" at bounding box center [118, 399] width 146 height 26
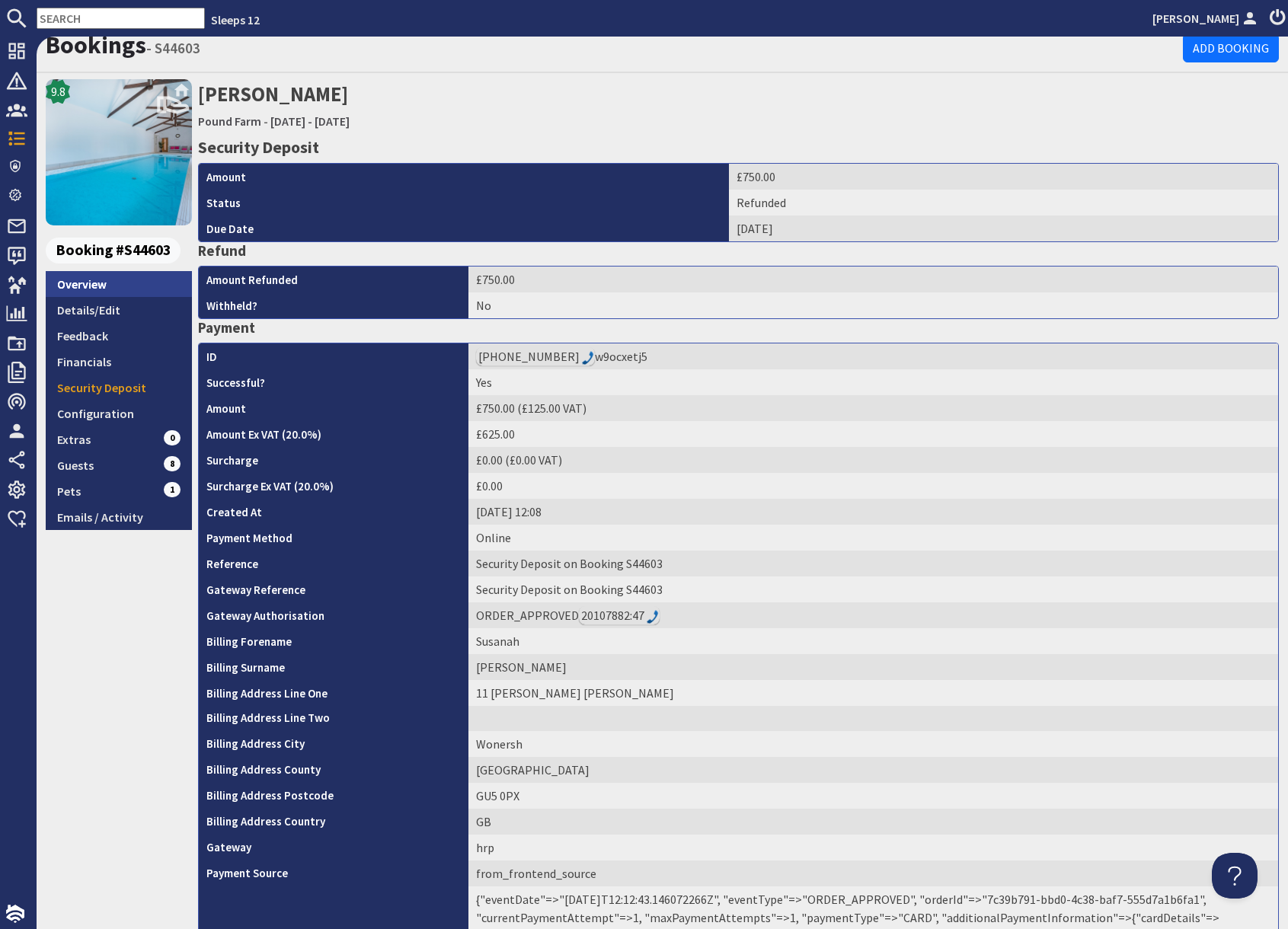
scroll to position [8, 0]
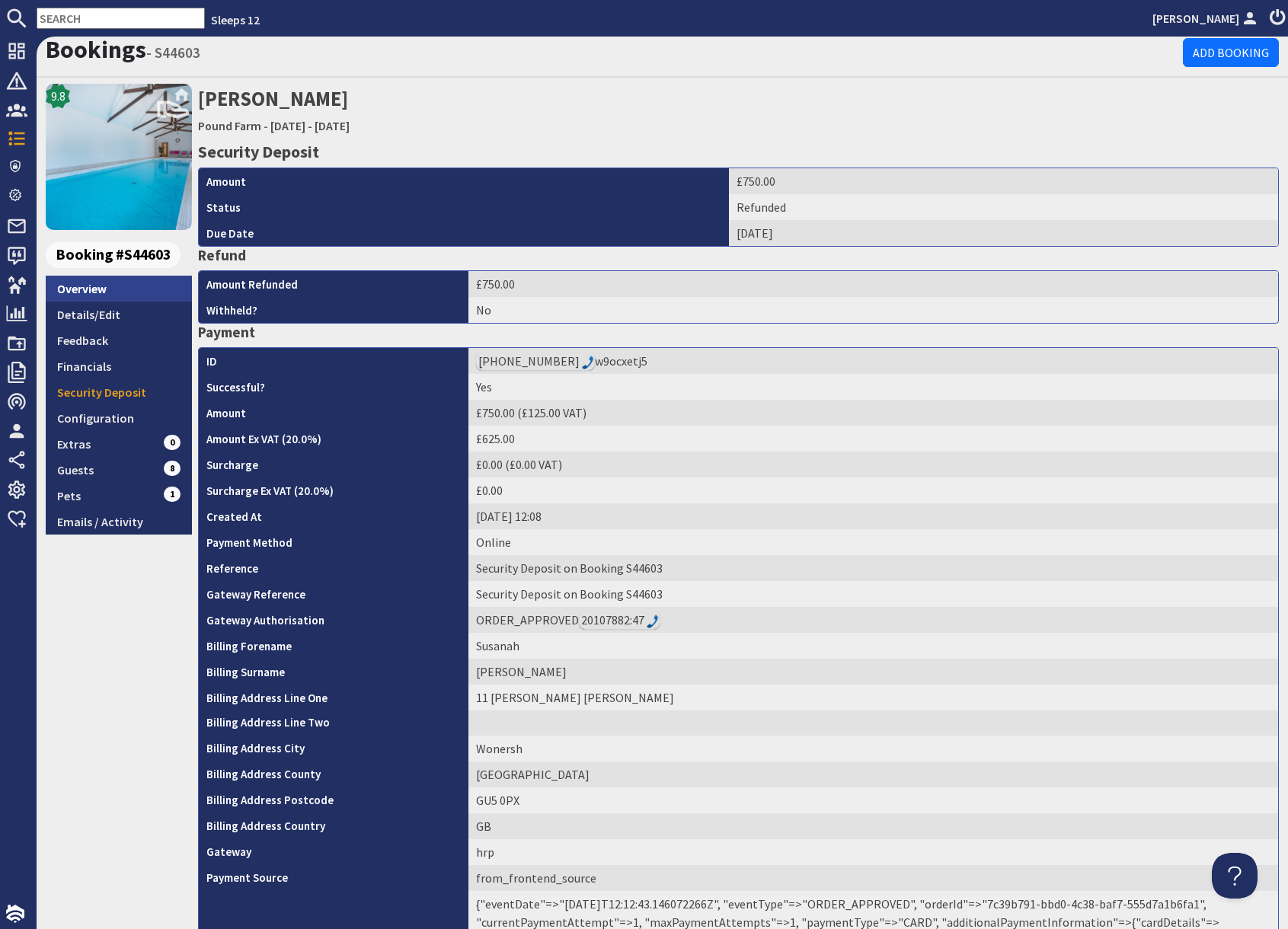
click at [94, 286] on link "Overview" at bounding box center [118, 288] width 146 height 26
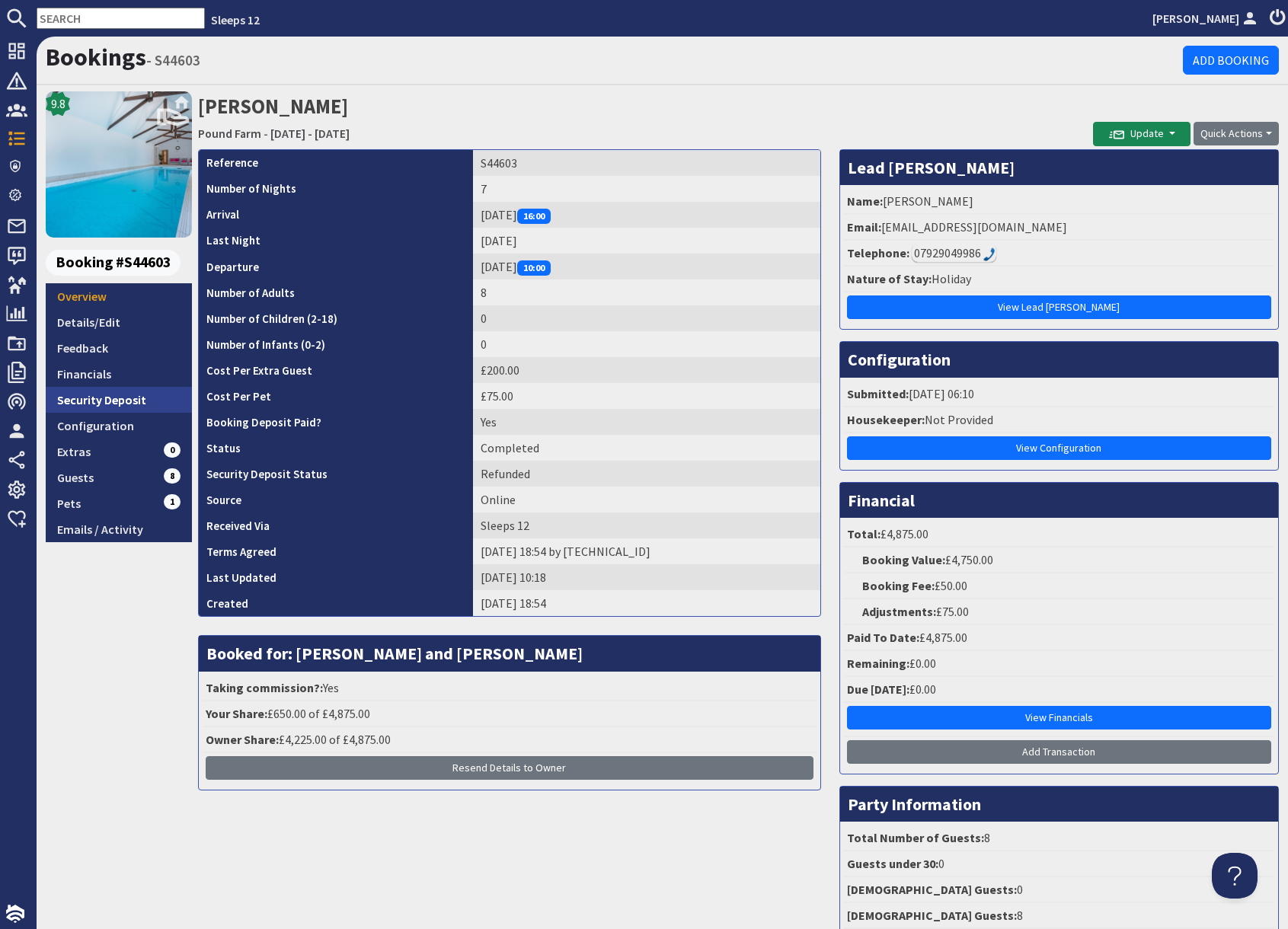
click at [137, 399] on link "Security Deposit" at bounding box center [118, 399] width 146 height 26
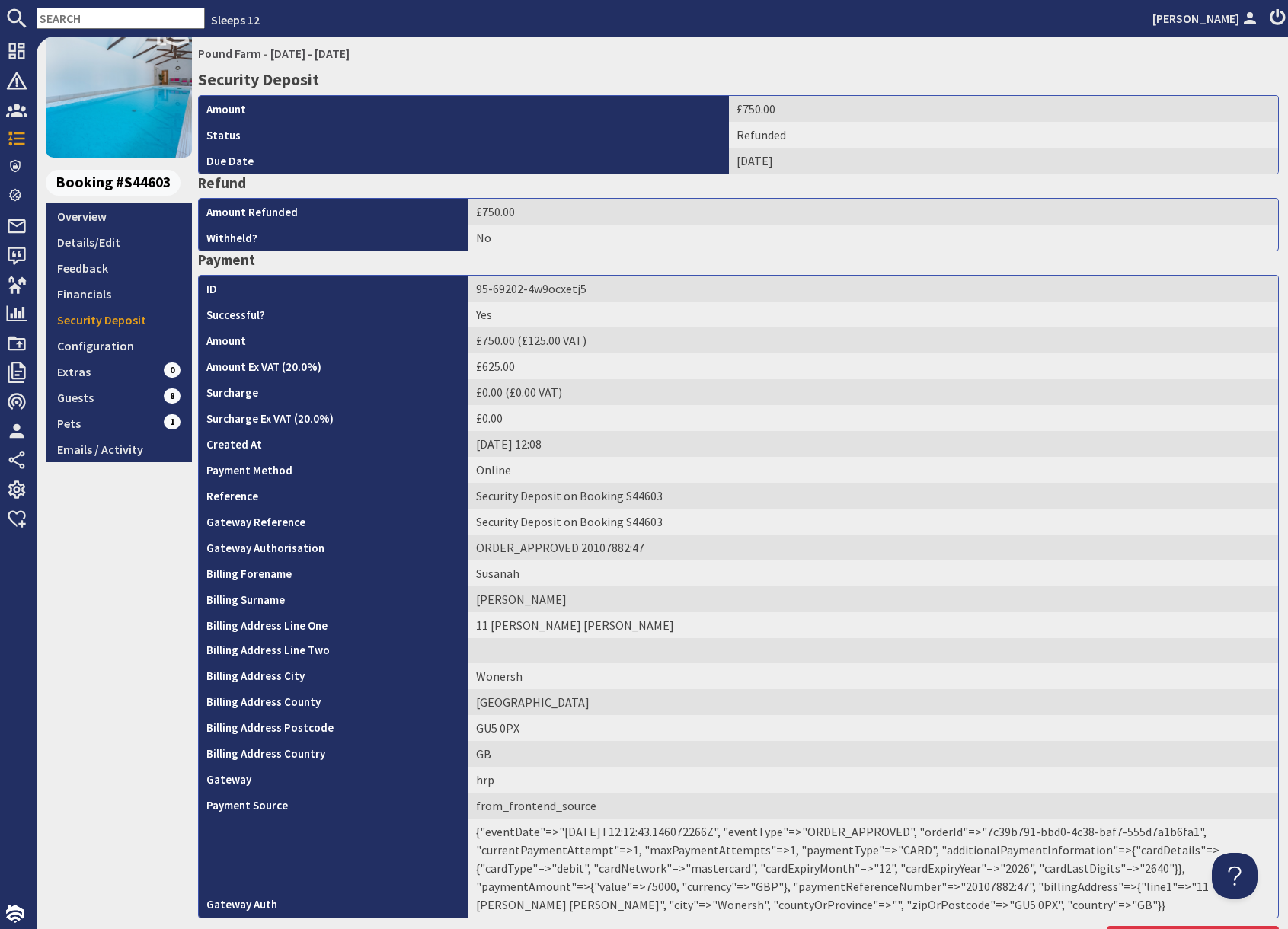
scroll to position [177, 0]
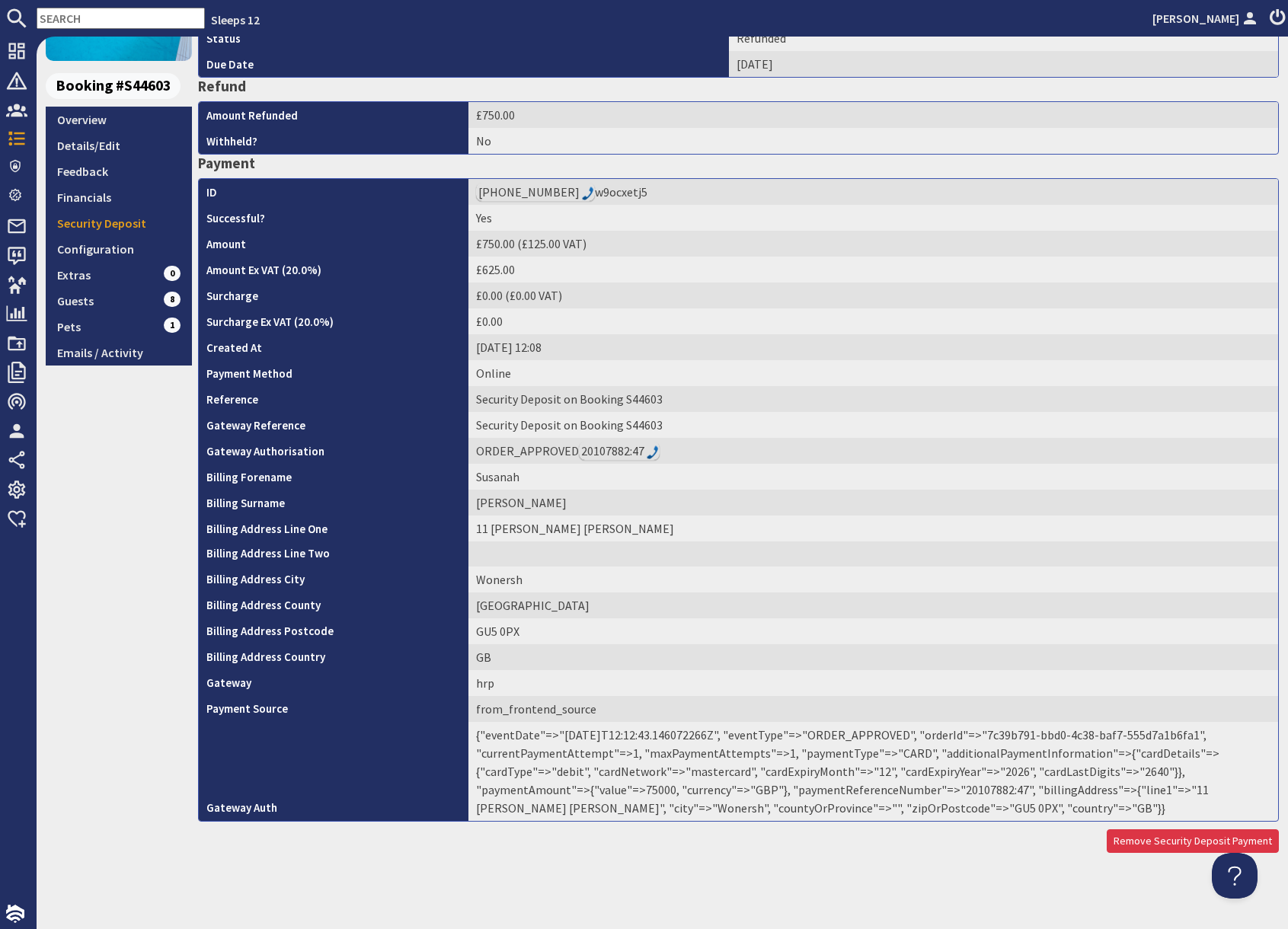
click at [989, 791] on td "{"eventDate"=>"2025-08-27T12:12:43.146072266Z", "eventType"=>"ORDER_APPROVED", …" at bounding box center [873, 771] width 810 height 99
copy td "20107882"
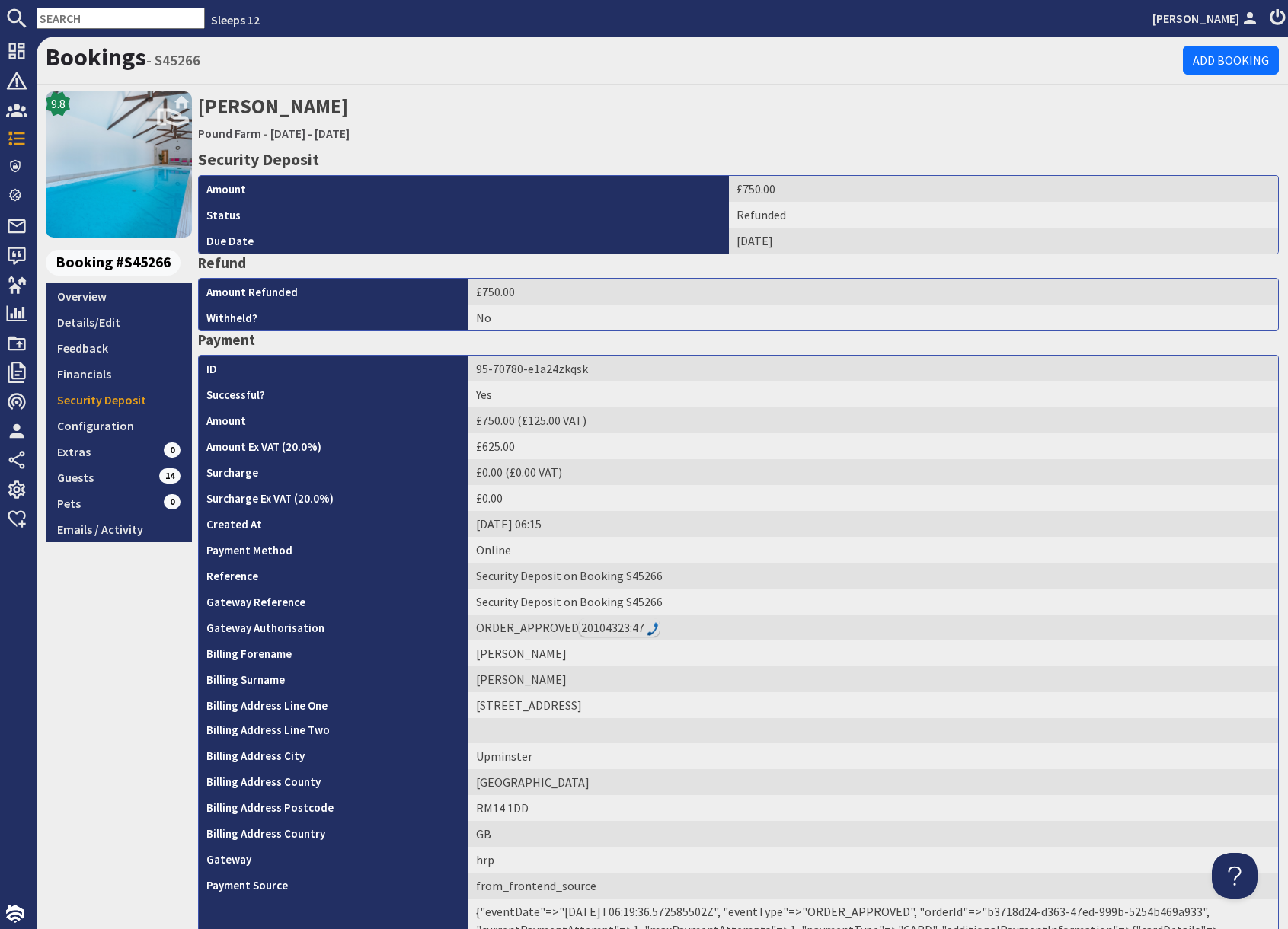
click at [100, 14] on input "text" at bounding box center [121, 19] width 169 height 21
paste input "S47904"
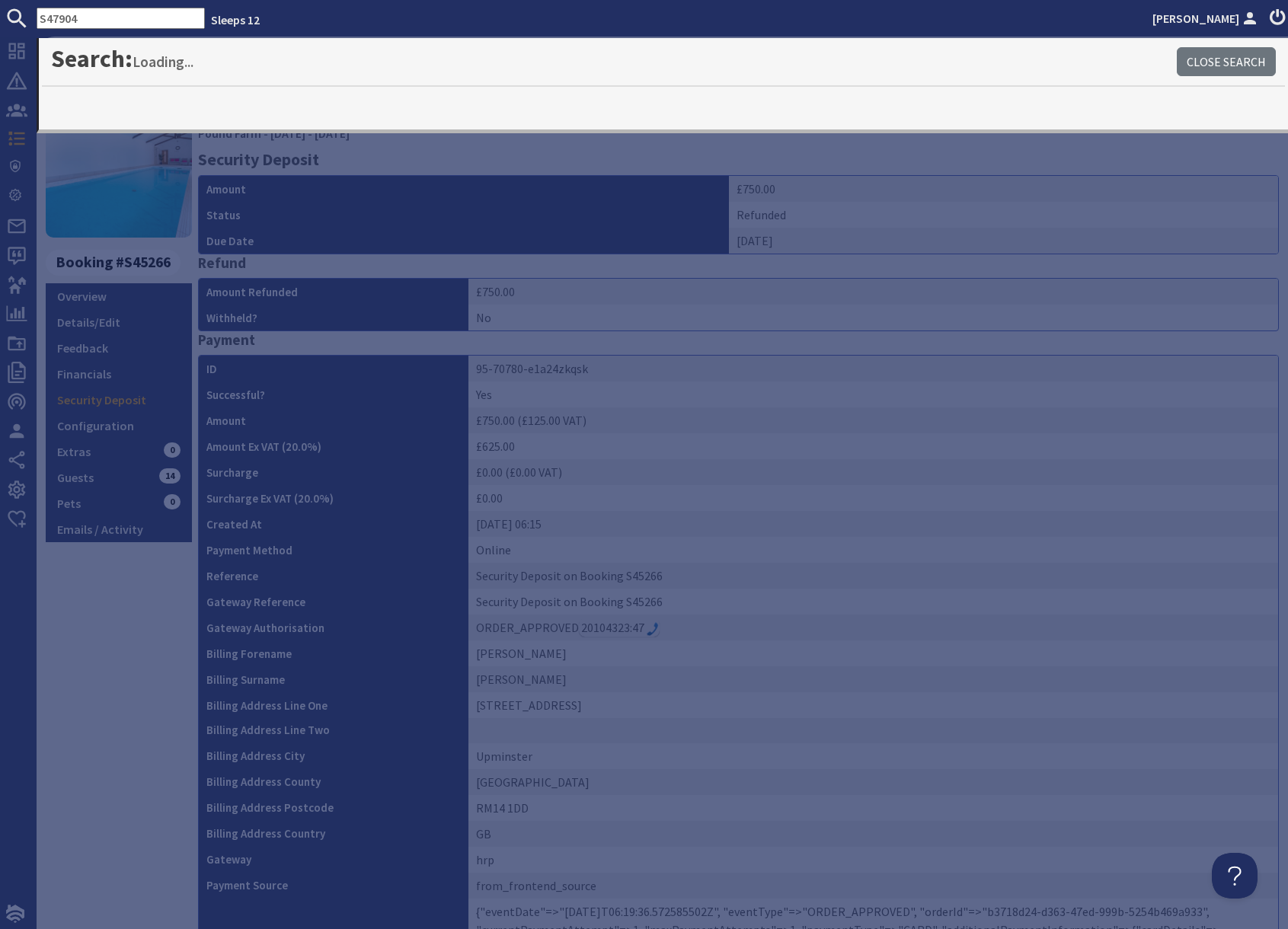
type input "S47904"
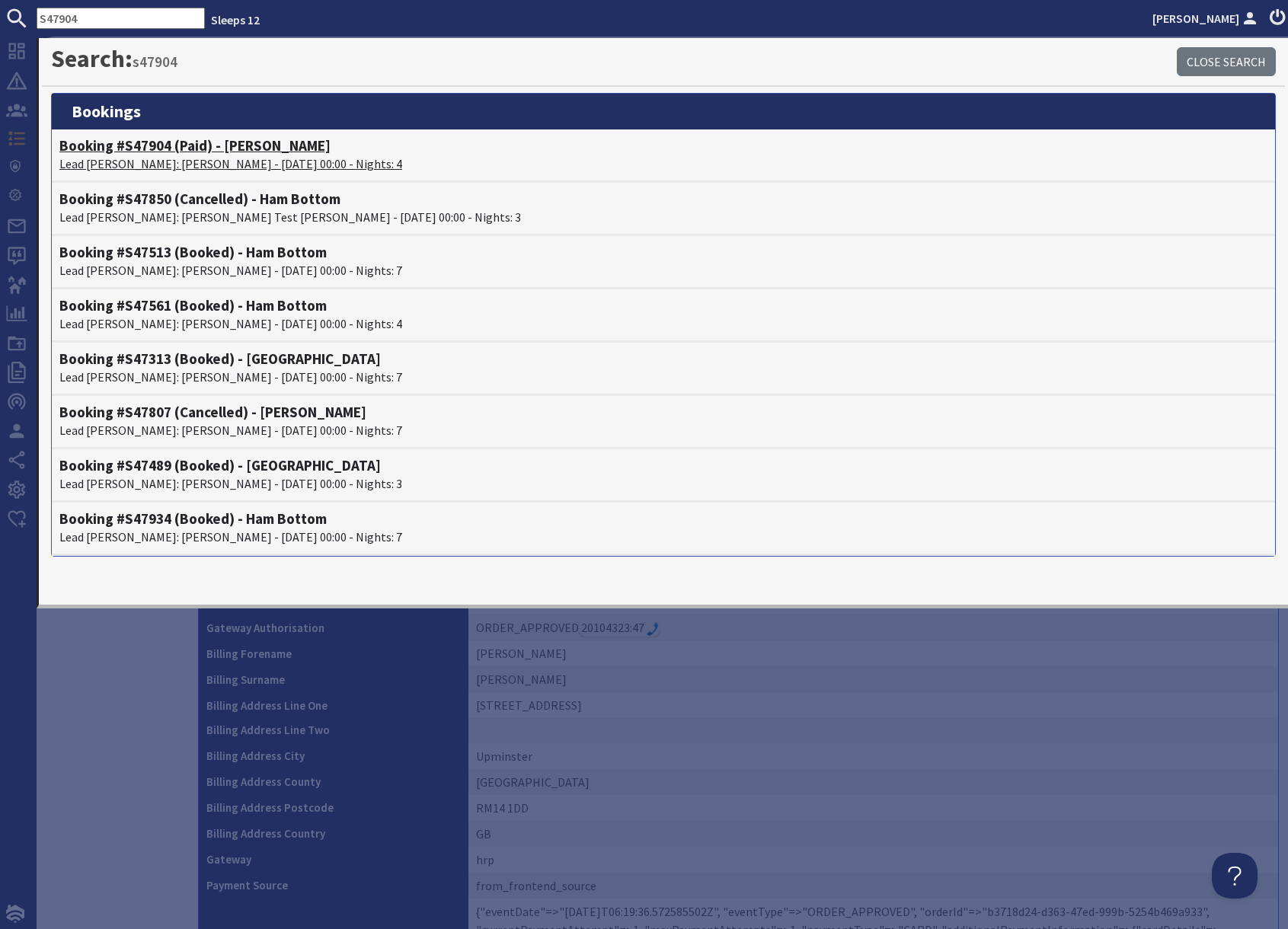
click at [153, 156] on p "Lead Booker: Maureen Hanson - 27/10/2025 00:00 - Nights: 4" at bounding box center [663, 163] width 1208 height 19
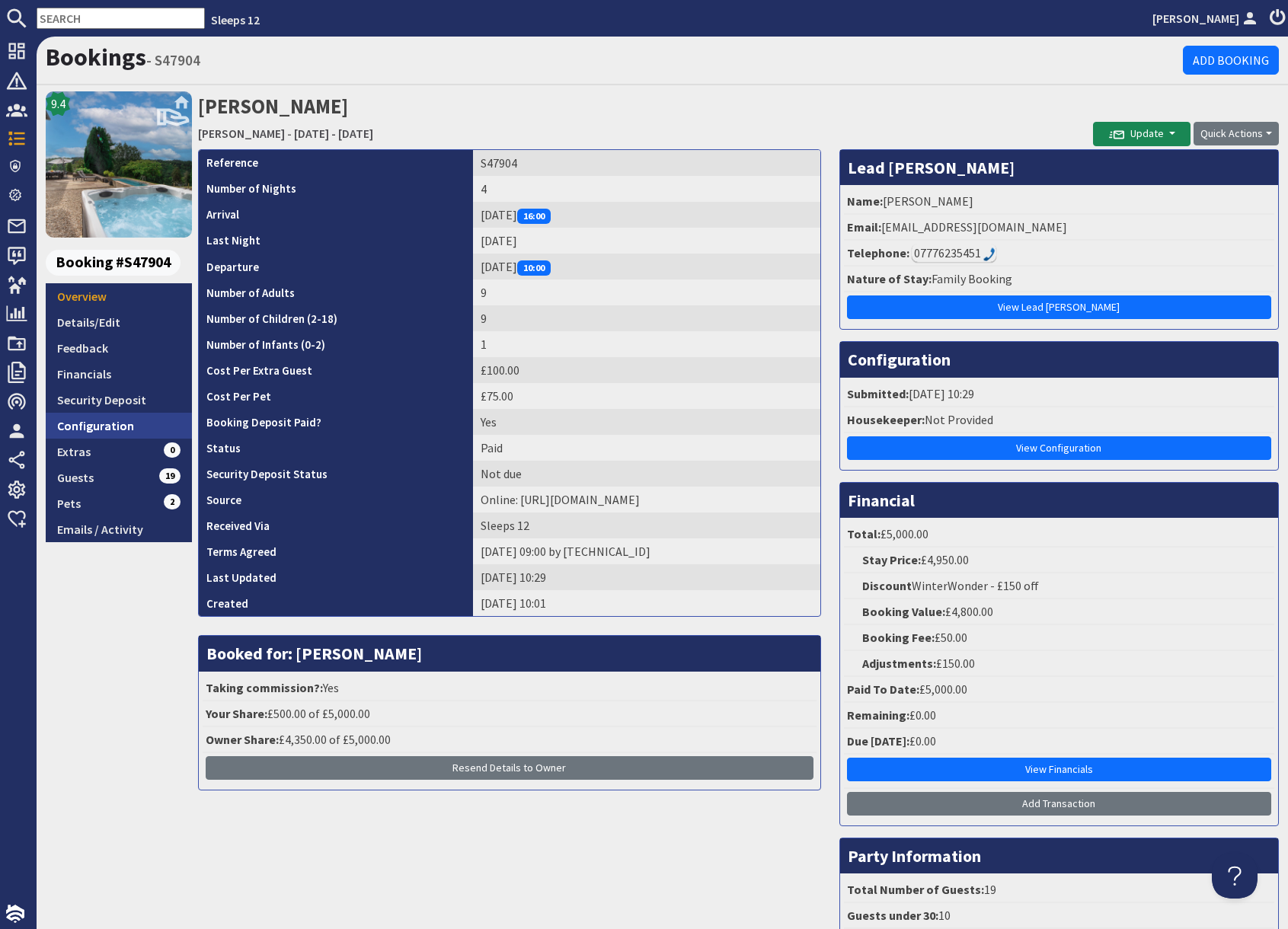
click at [116, 428] on link "Configuration" at bounding box center [118, 425] width 146 height 26
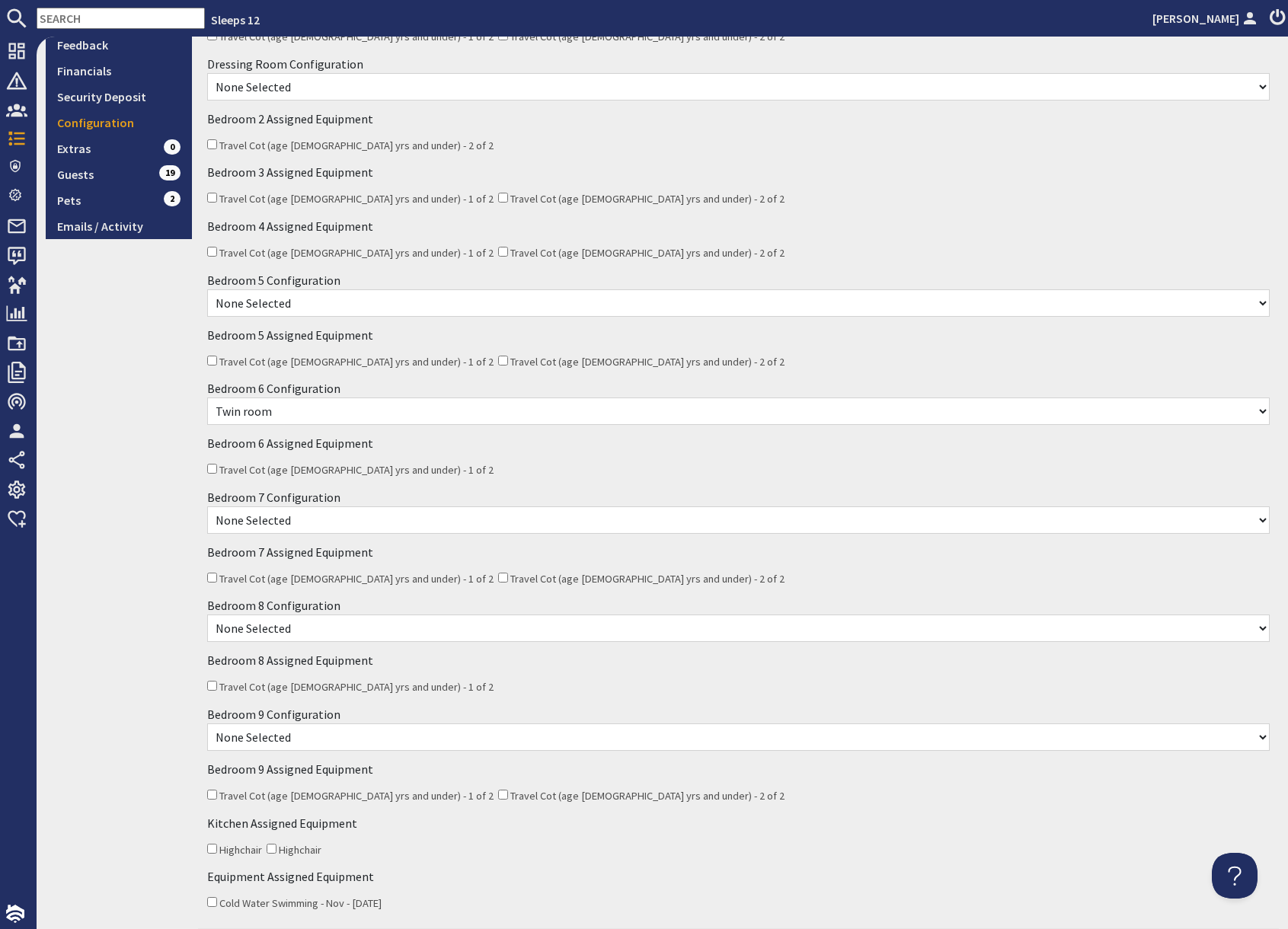
scroll to position [473, 0]
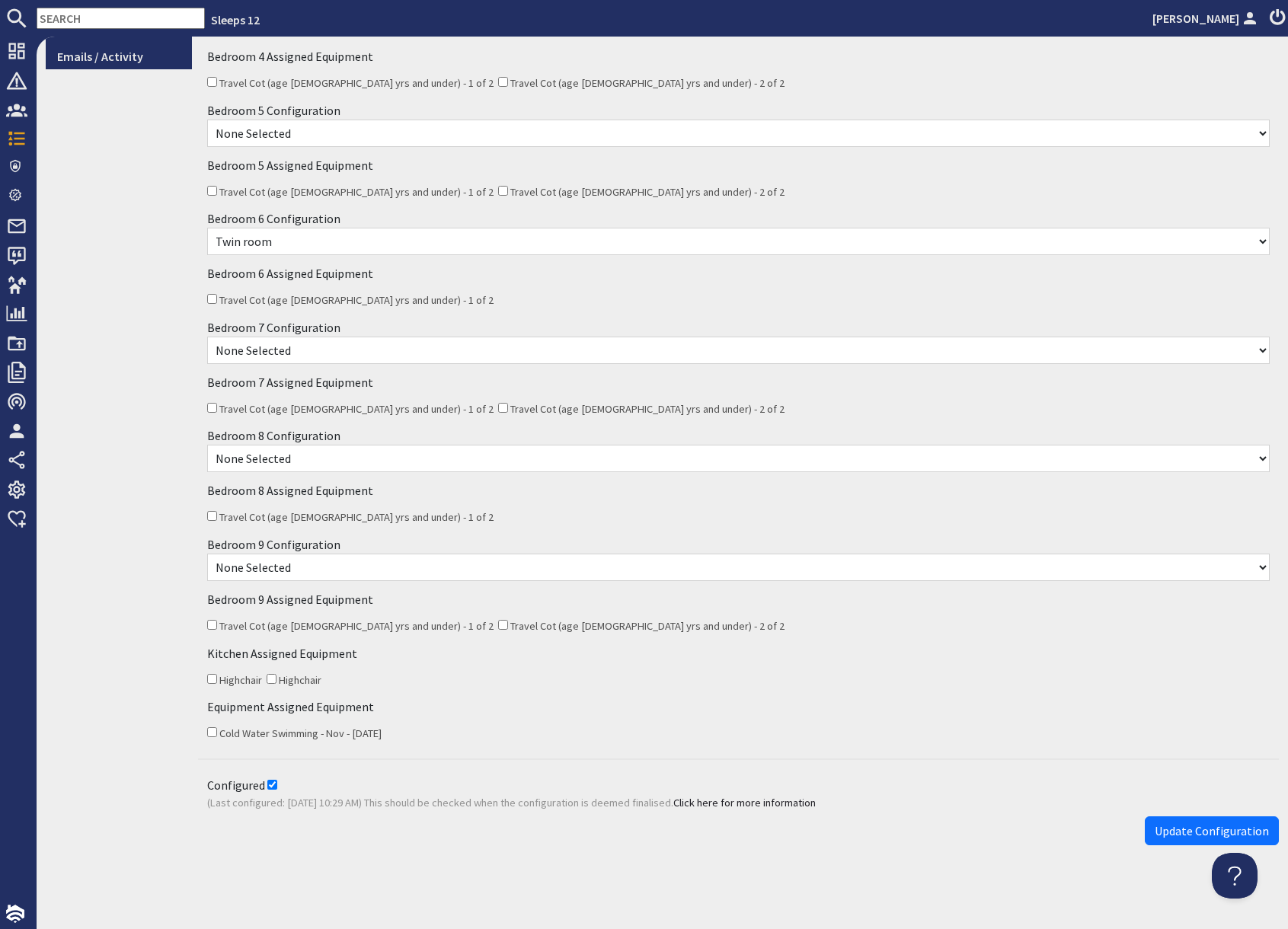
click at [381, 572] on select "None Selected Super king room Twin room Super King and Extra Single (charges ma…" at bounding box center [738, 567] width 1063 height 28
click at [267, 783] on input "Configured" at bounding box center [272, 783] width 10 height 10
checkbox input "false"
click at [1177, 834] on span "Update Configuration" at bounding box center [1211, 830] width 115 height 15
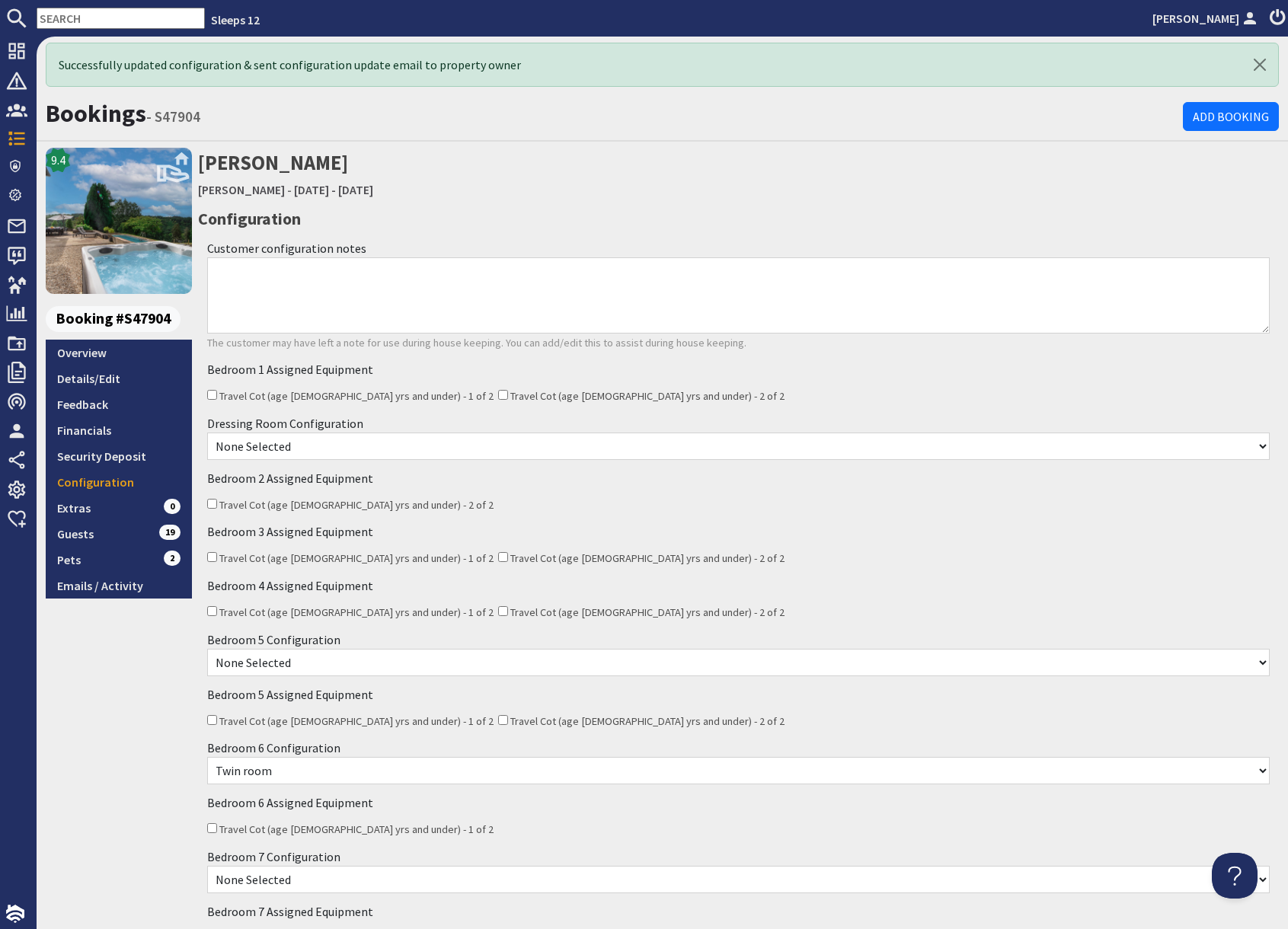
scroll to position [0, 0]
click at [91, 361] on link "Overview" at bounding box center [118, 352] width 146 height 26
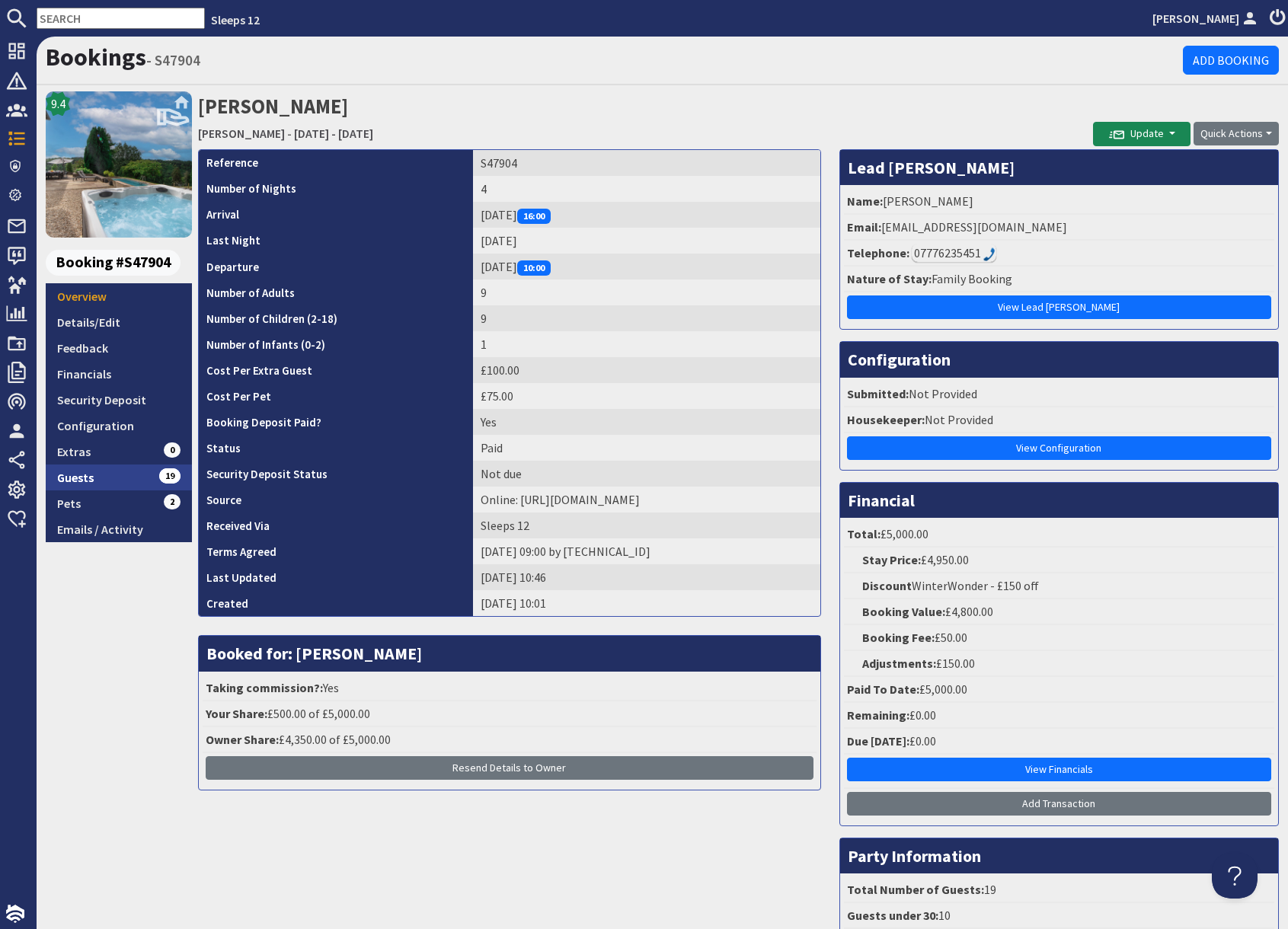
click at [134, 474] on link "Guests 19" at bounding box center [118, 476] width 146 height 26
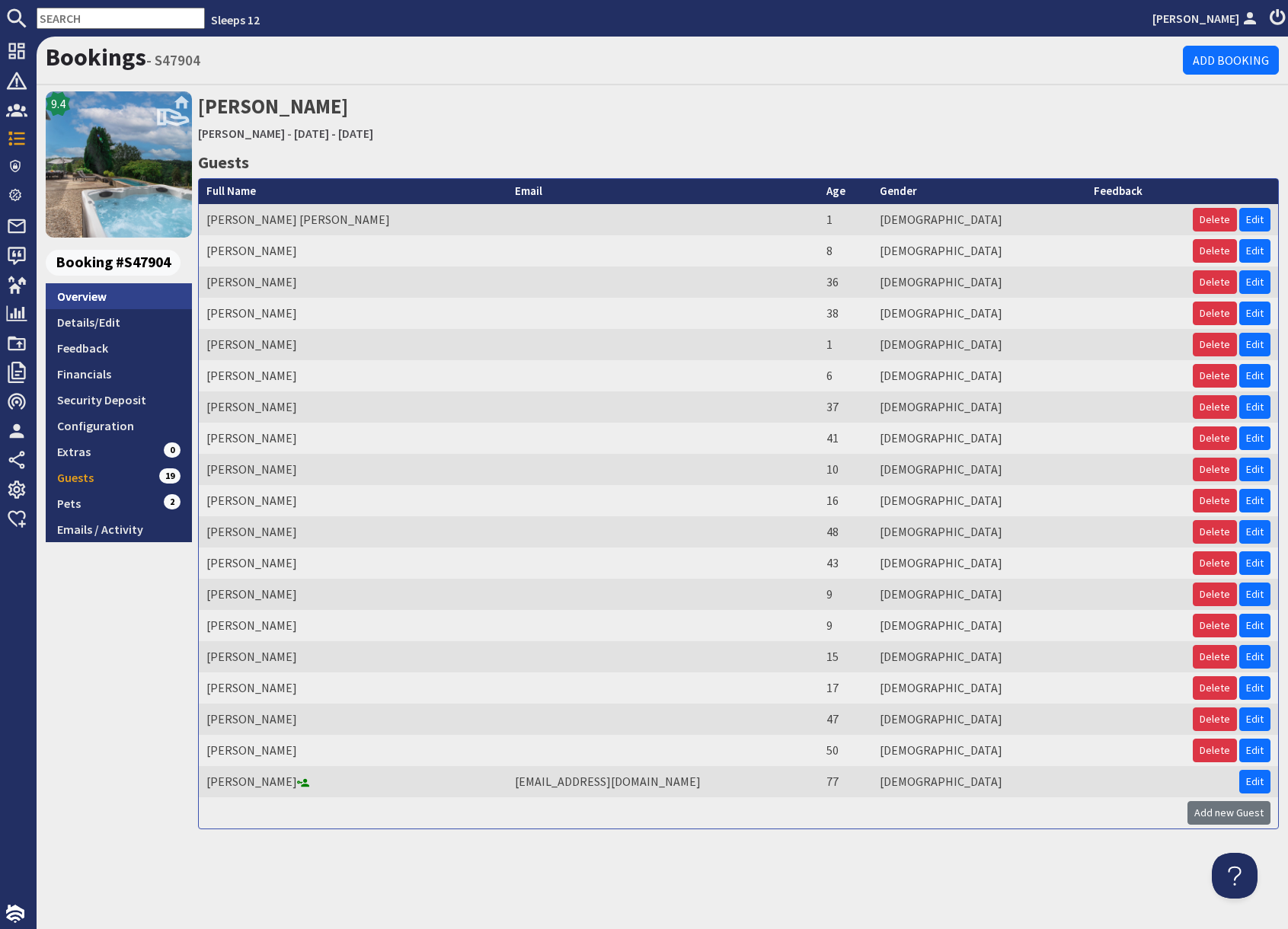
click at [122, 295] on link "Overview" at bounding box center [118, 295] width 146 height 26
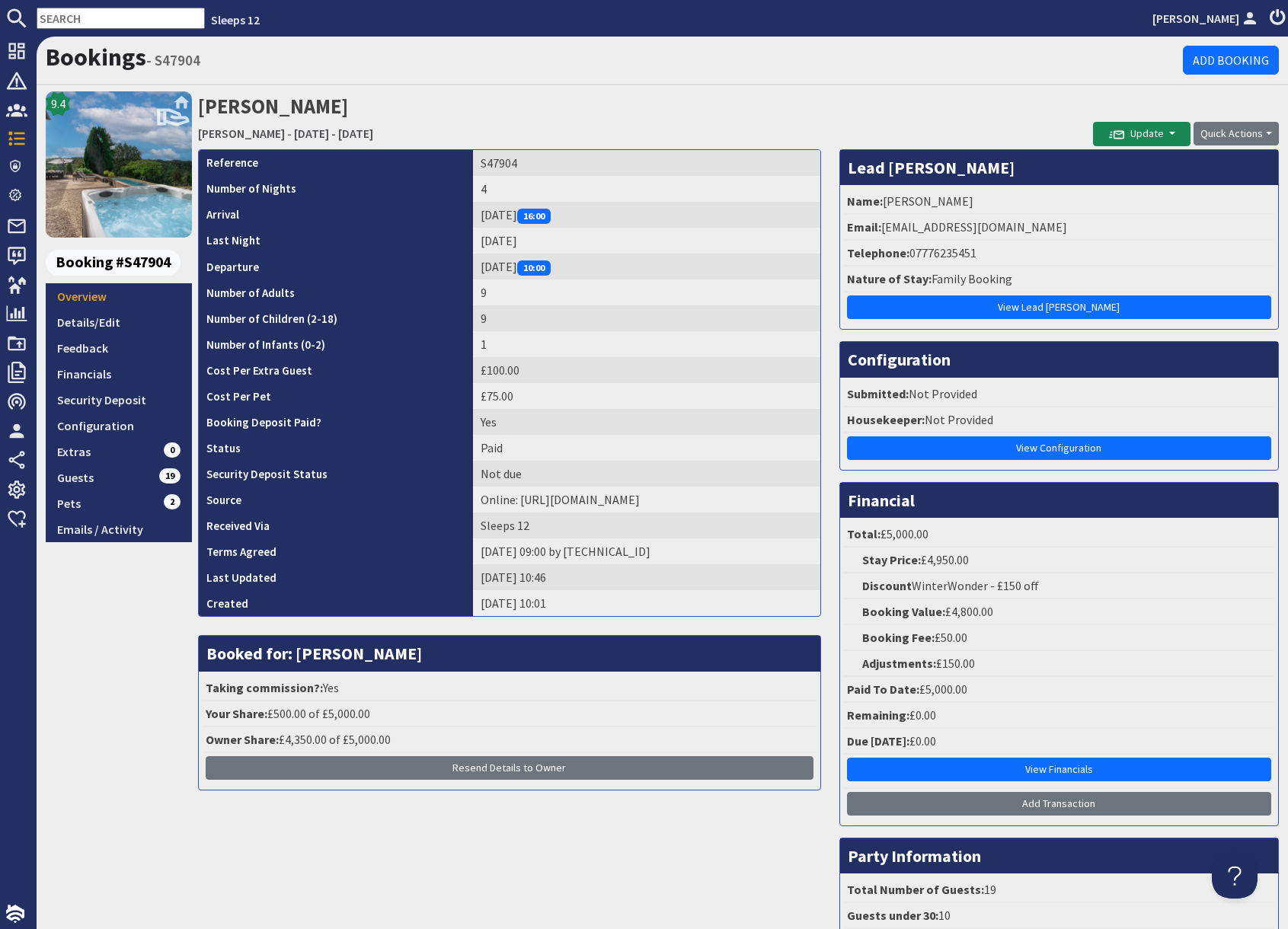
drag, startPoint x: 626, startPoint y: 113, endPoint x: 597, endPoint y: 122, distance: 30.4
click at [626, 113] on h2 "Maureen Hanson Kennard Hall - Monday 27/10/2025 - Thursday 30/10/2025" at bounding box center [645, 118] width 895 height 54
click at [837, 121] on h2 "Maureen Hanson Kennard Hall - Monday 27/10/2025 - Thursday 30/10/2025" at bounding box center [645, 118] width 895 height 54
drag, startPoint x: 881, startPoint y: 228, endPoint x: 1085, endPoint y: 229, distance: 204.0
click at [1089, 230] on li "Email: maureenq207@outlook.com" at bounding box center [1058, 227] width 431 height 26
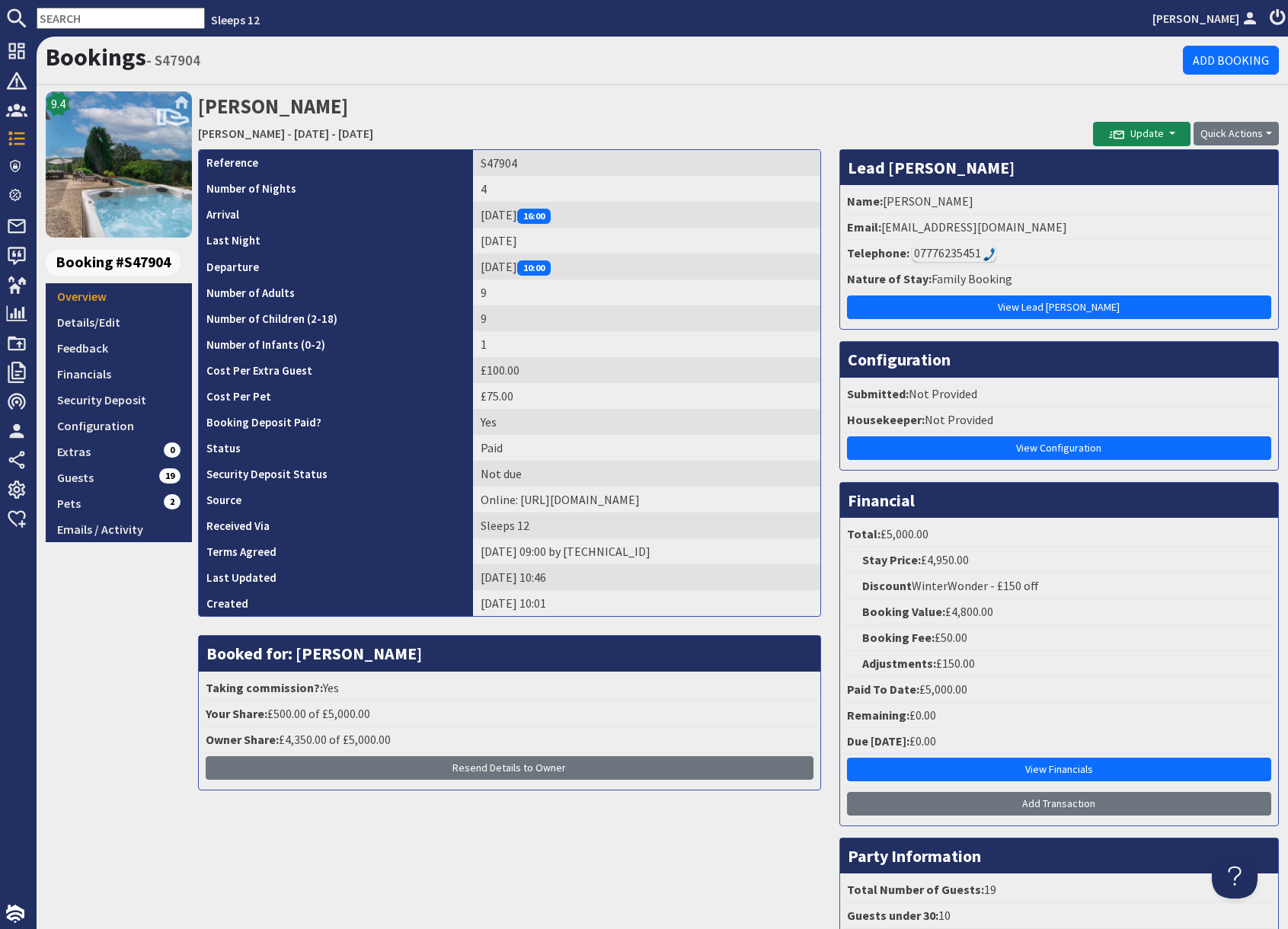
drag, startPoint x: 885, startPoint y: 229, endPoint x: 1061, endPoint y: 228, distance: 176.0
click at [1063, 229] on li "Email: maureenq207@outlook.com" at bounding box center [1058, 227] width 431 height 26
click at [1024, 227] on li "Email: maureenq207@outlook.com" at bounding box center [1058, 227] width 431 height 26
drag, startPoint x: 1037, startPoint y: 227, endPoint x: 880, endPoint y: 232, distance: 157.1
click at [881, 232] on li "Email: maureenq207@outlook.com" at bounding box center [1058, 227] width 431 height 26
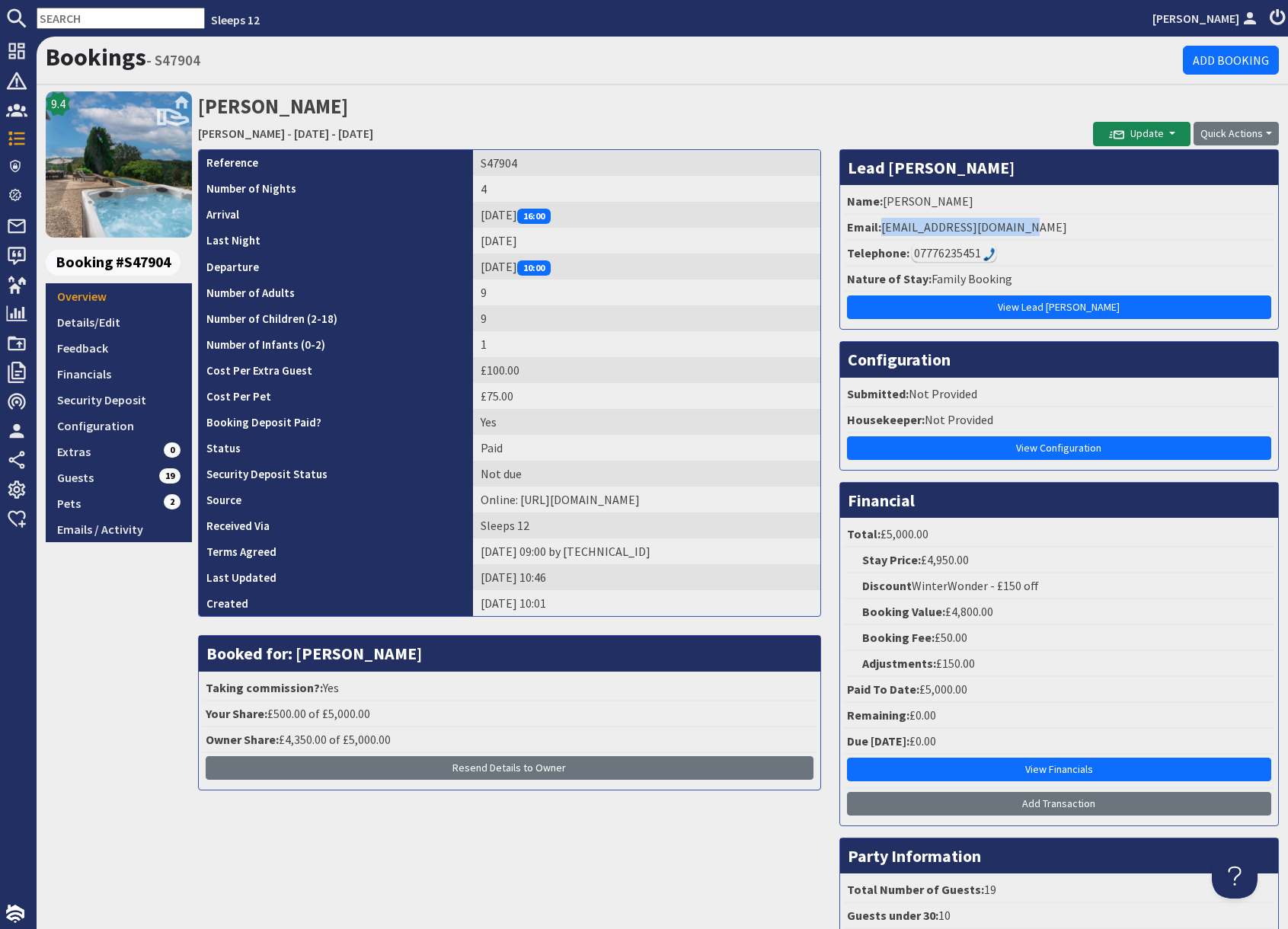
copy li "maureenq207@outlook.com"
click at [503, 166] on td "S47904" at bounding box center [646, 162] width 347 height 26
copy td "S47904"
click at [109, 29] on nav "Sleeps 12 Sue Dinsmore" at bounding box center [644, 18] width 1288 height 36
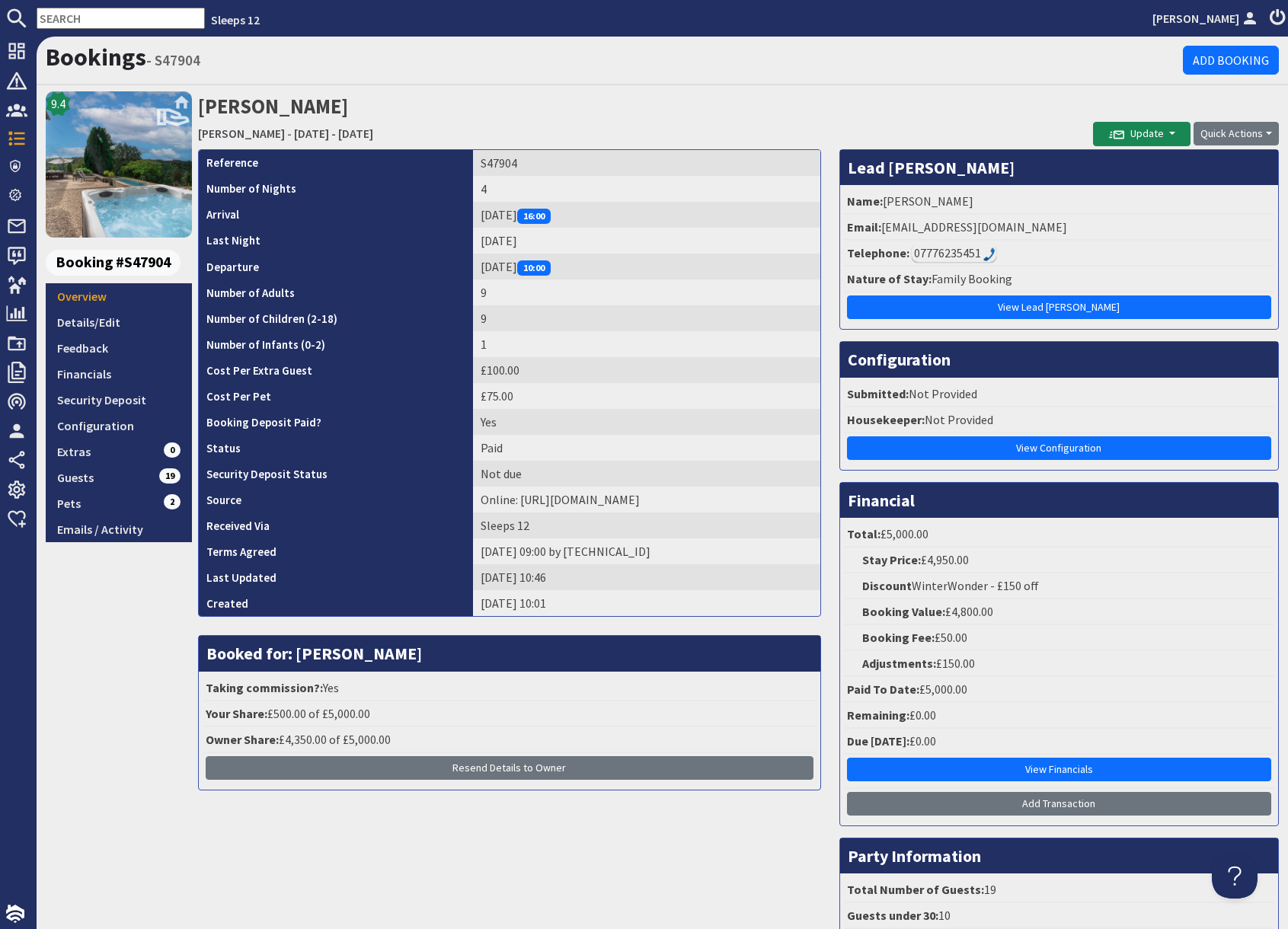
click at [110, 24] on input "text" at bounding box center [121, 19] width 169 height 21
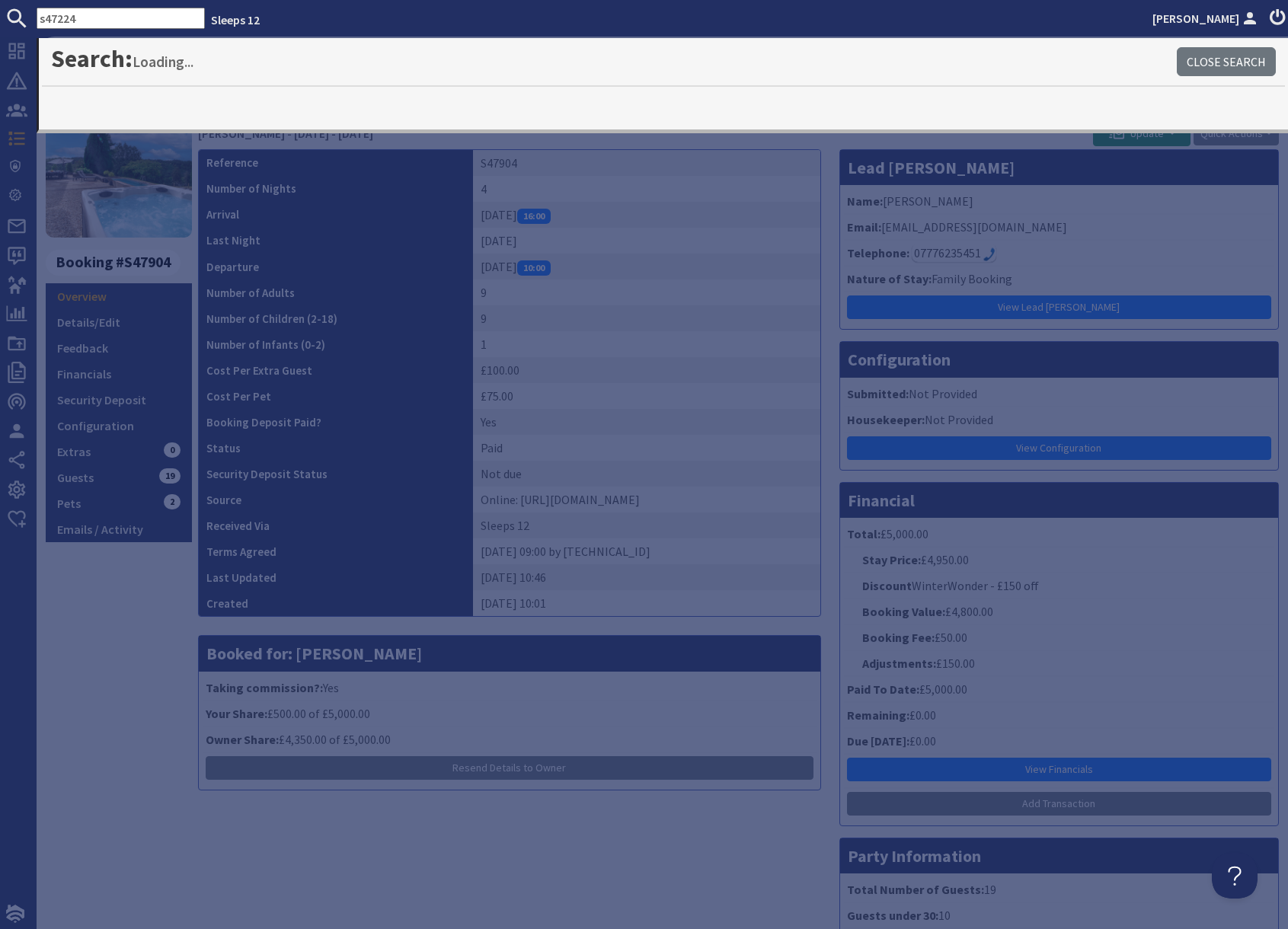
type input "s47224"
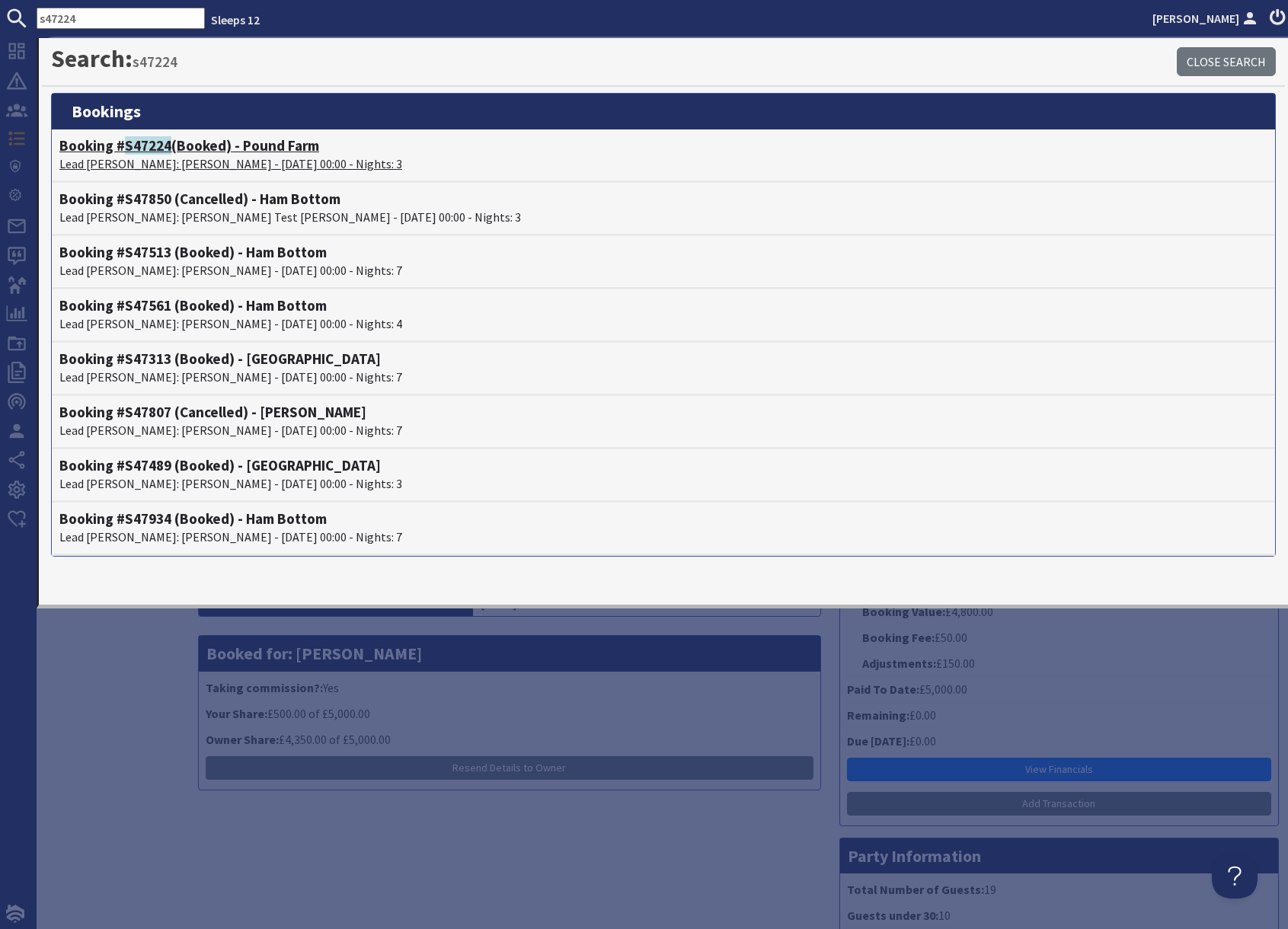
click at [166, 161] on p "Lead Booker: Phillip Staple - 14/11/2025 00:00 - Nights: 3" at bounding box center [663, 163] width 1208 height 19
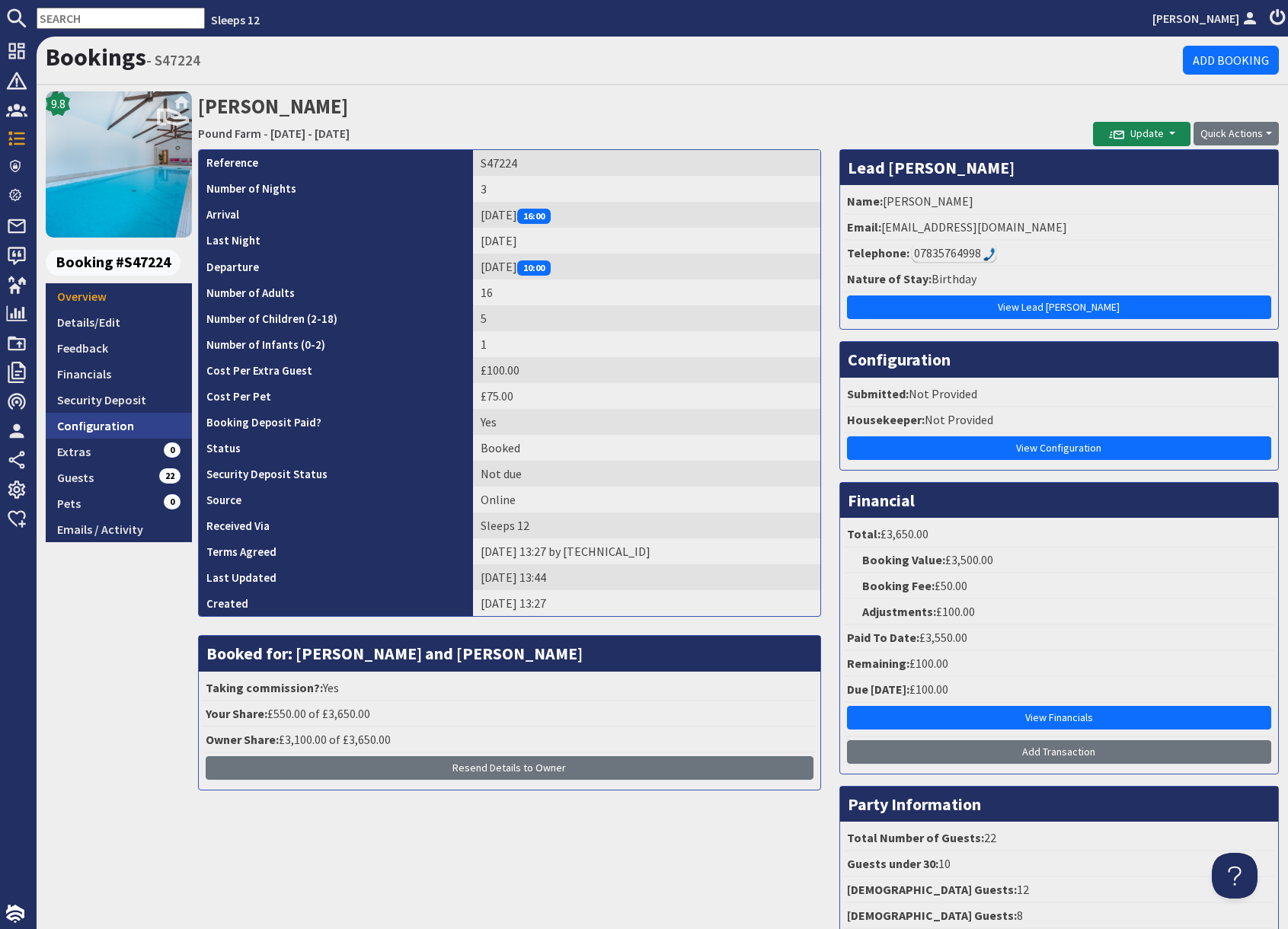
click at [119, 429] on link "Configuration" at bounding box center [118, 425] width 146 height 26
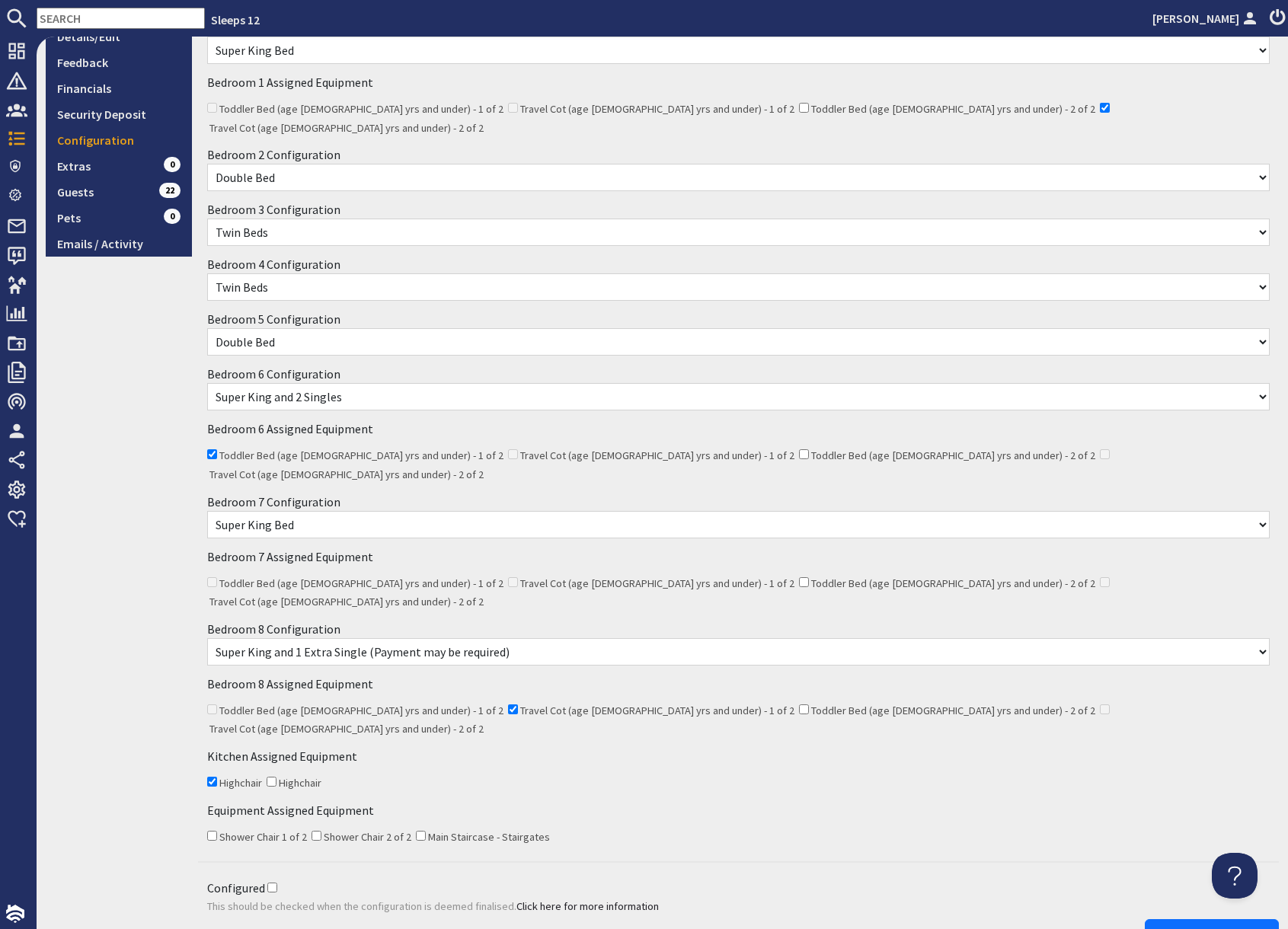
scroll to position [313, 0]
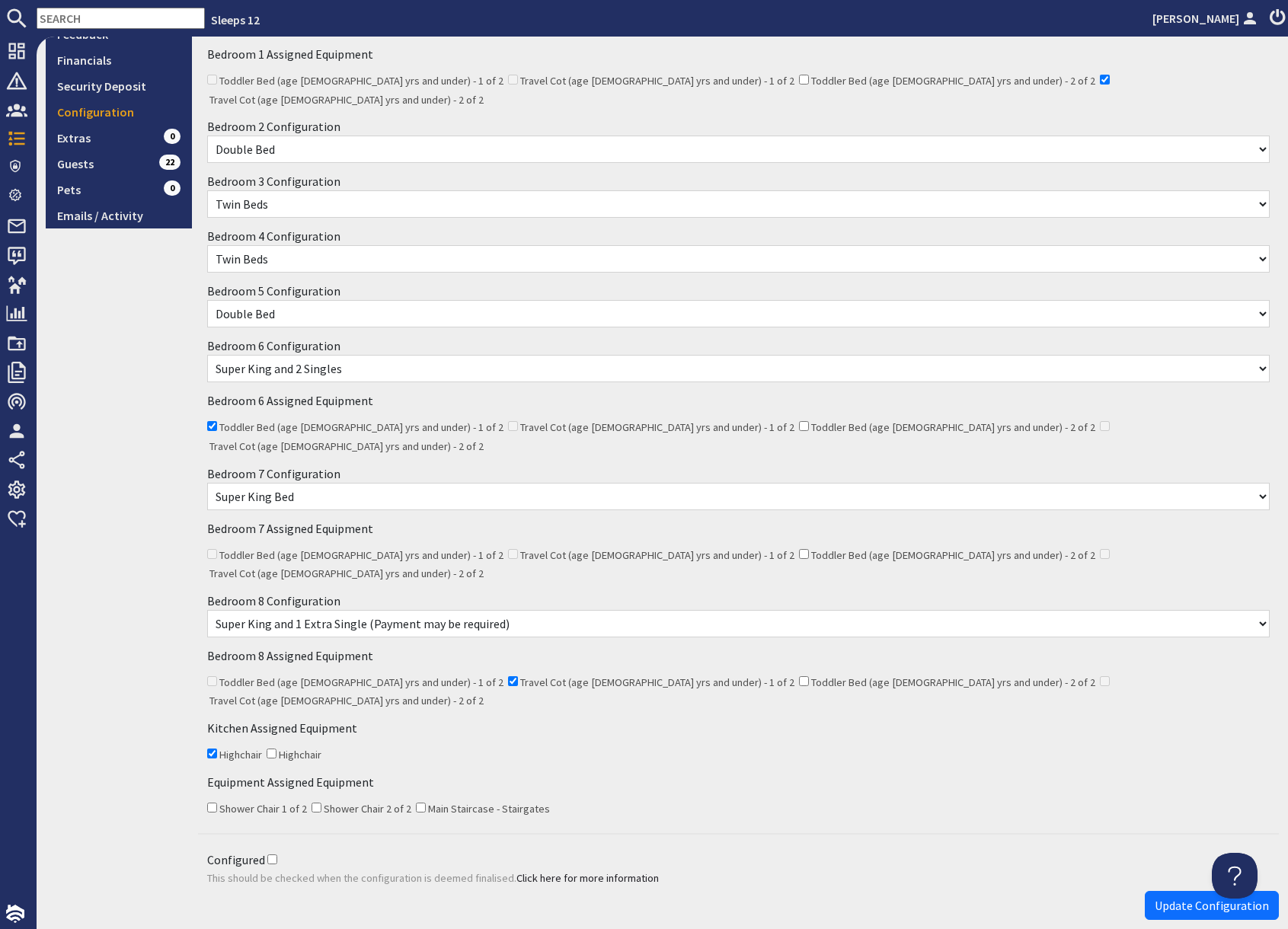
drag, startPoint x: 151, startPoint y: 393, endPoint x: 138, endPoint y: 394, distance: 13.0
click at [146, 394] on div "9.8 Booking #S47224 Overview Details/Edit Feedback Financials Security Deposit …" at bounding box center [118, 352] width 146 height 1149
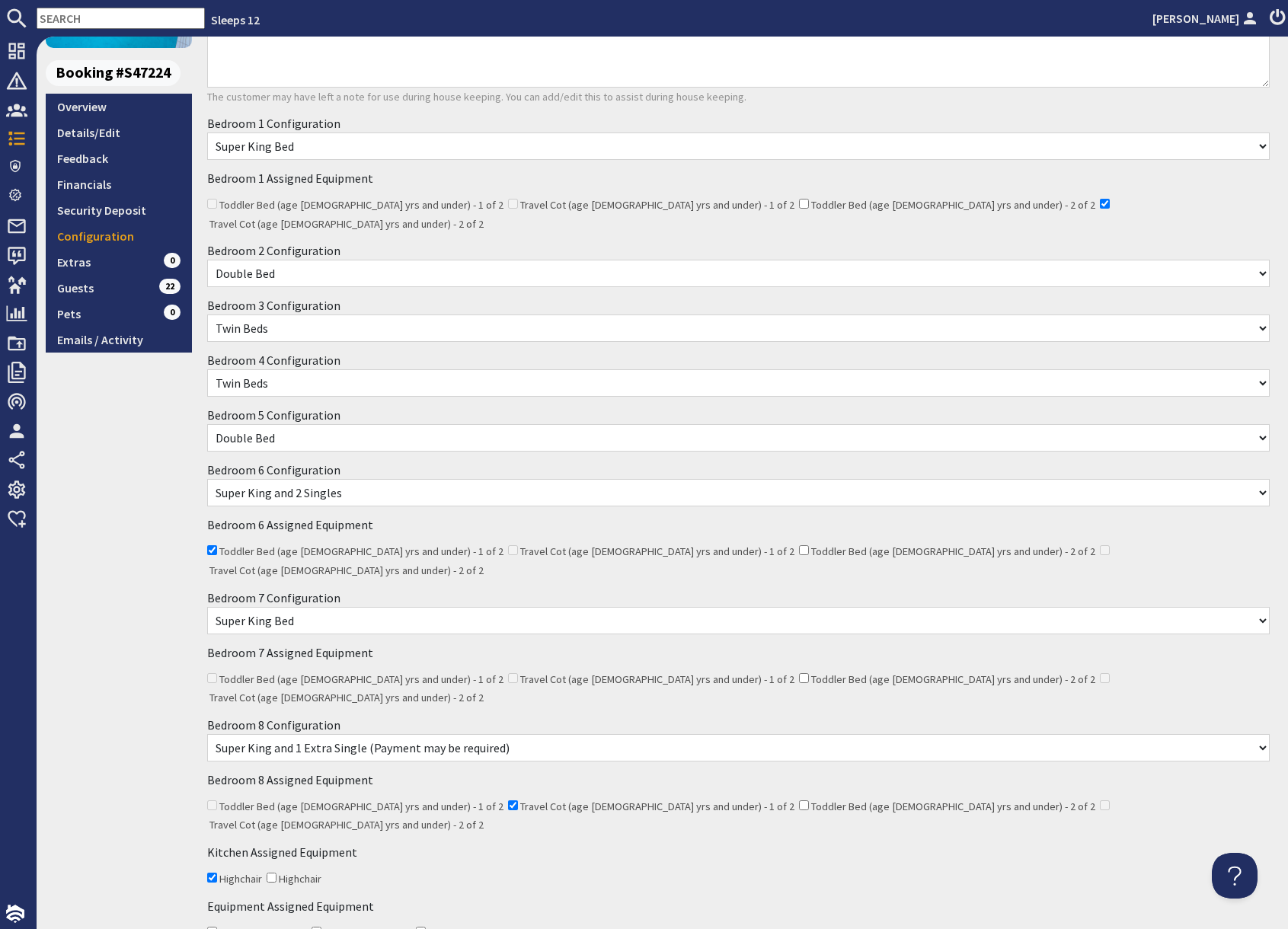
scroll to position [0, 0]
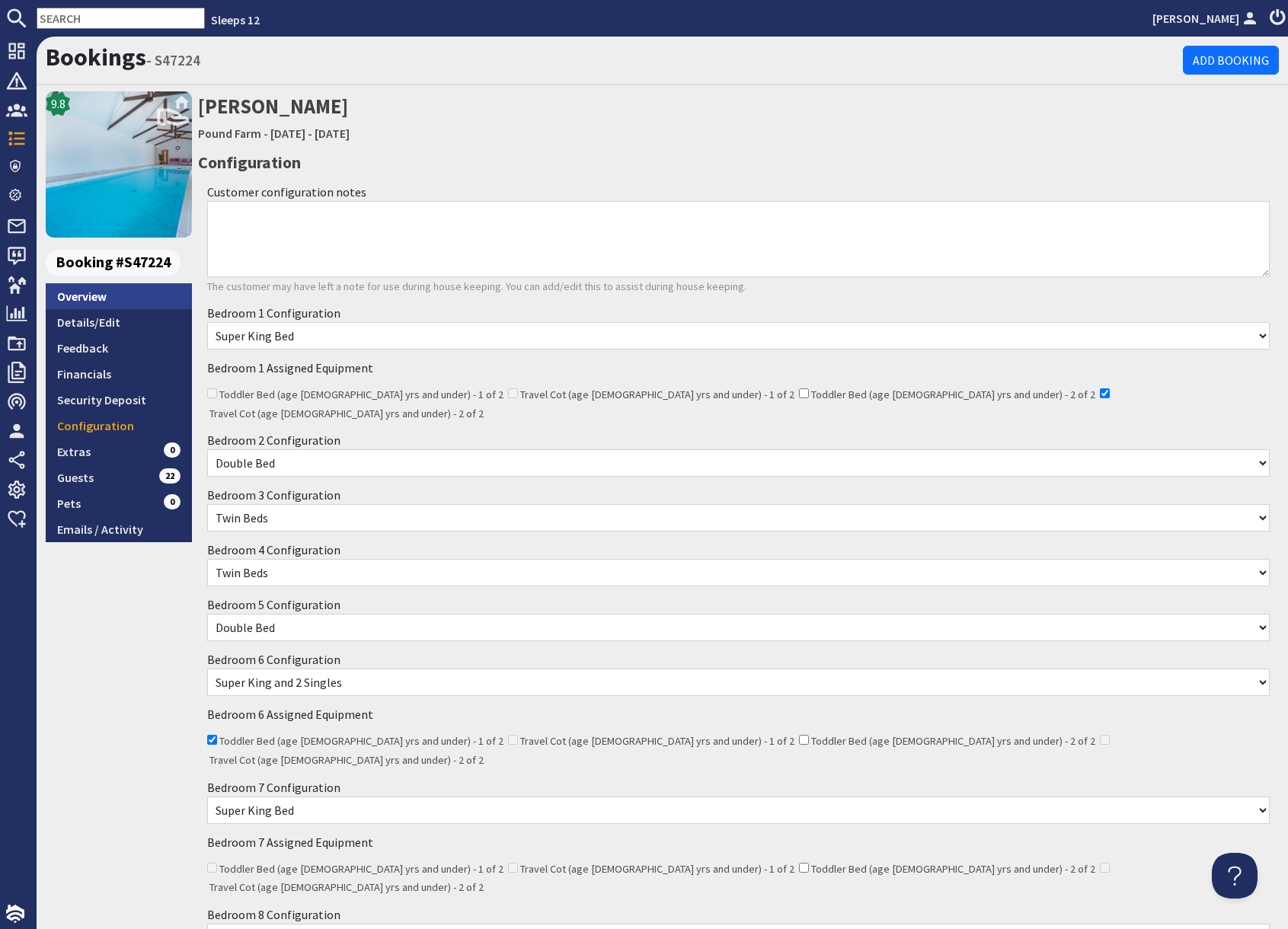
click at [93, 303] on link "Overview" at bounding box center [118, 295] width 146 height 26
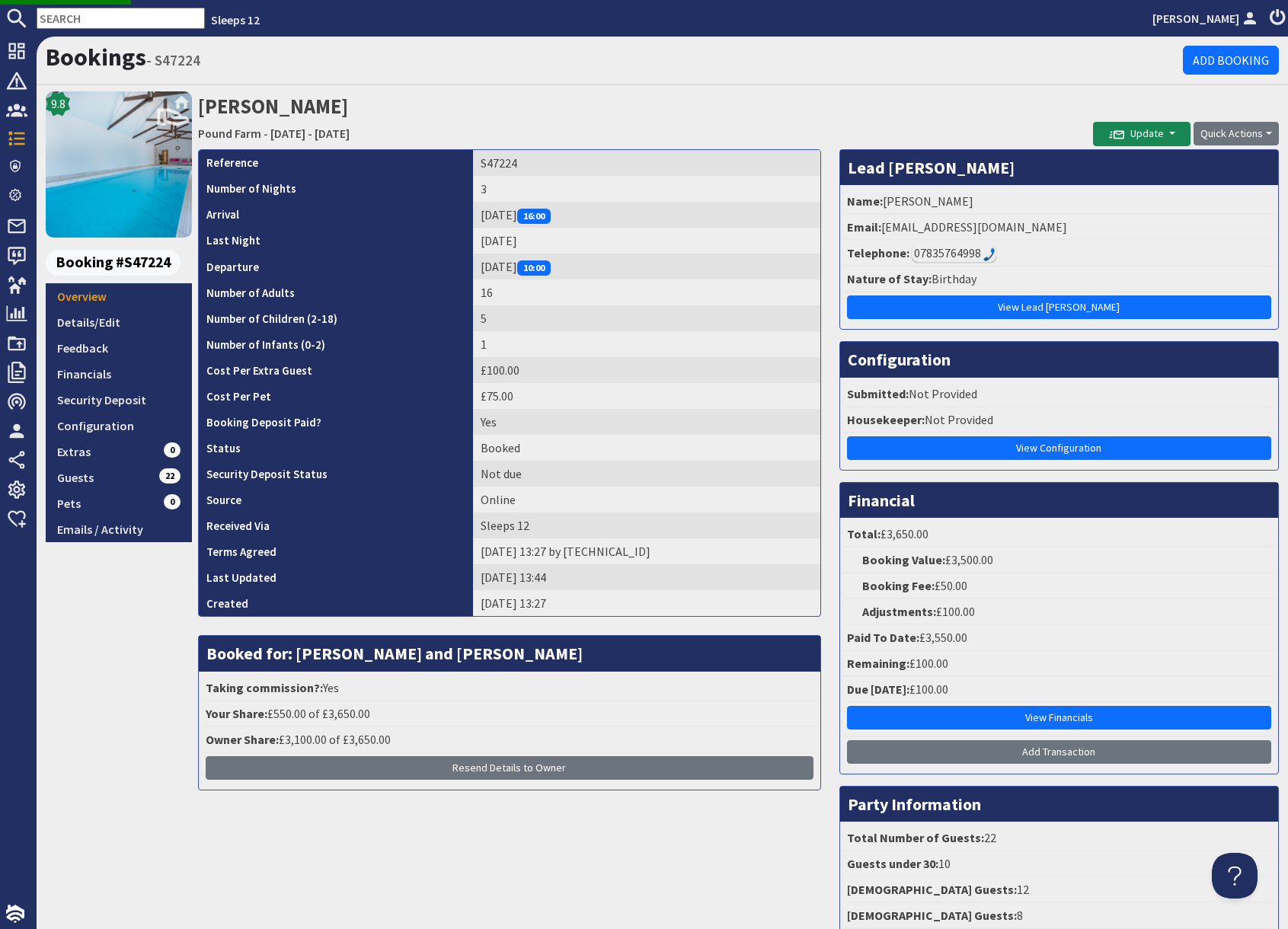
drag, startPoint x: 1004, startPoint y: 84, endPoint x: 914, endPoint y: 141, distance: 106.5
click at [986, 97] on div "Bookings - S47224 Add Booking 9.8 Booking #S47224 Overview Details/Edit Feedbac…" at bounding box center [661, 502] width 1251 height 933
drag, startPoint x: 881, startPoint y: 227, endPoint x: 1047, endPoint y: 234, distance: 166.1
click at [1047, 234] on li "Email: pstaple@stcuthbertsmill.com" at bounding box center [1058, 227] width 431 height 26
copy li "pstaple@stcuthbertsmill.com"
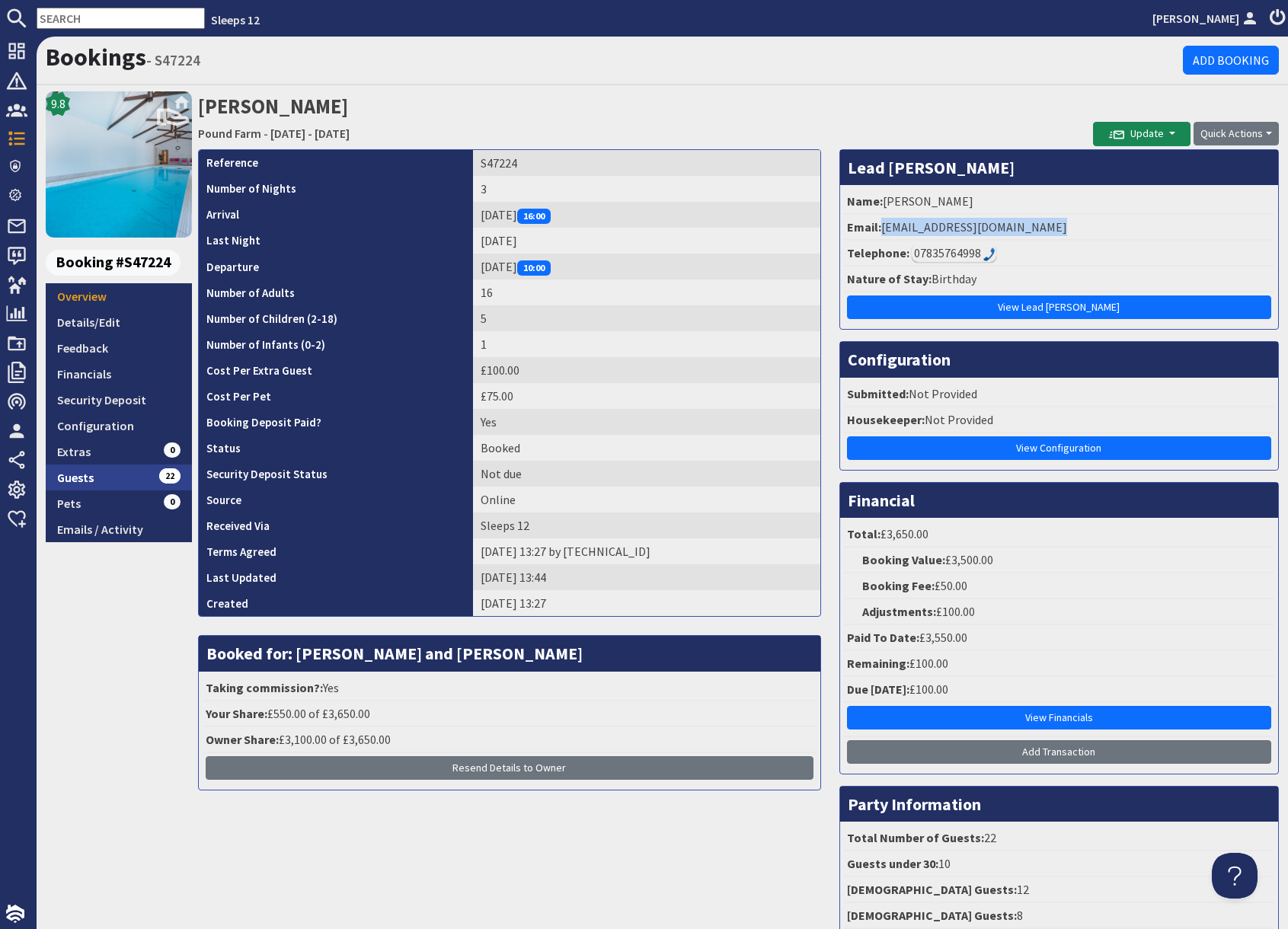
click at [108, 481] on link "Guests 22" at bounding box center [118, 476] width 146 height 26
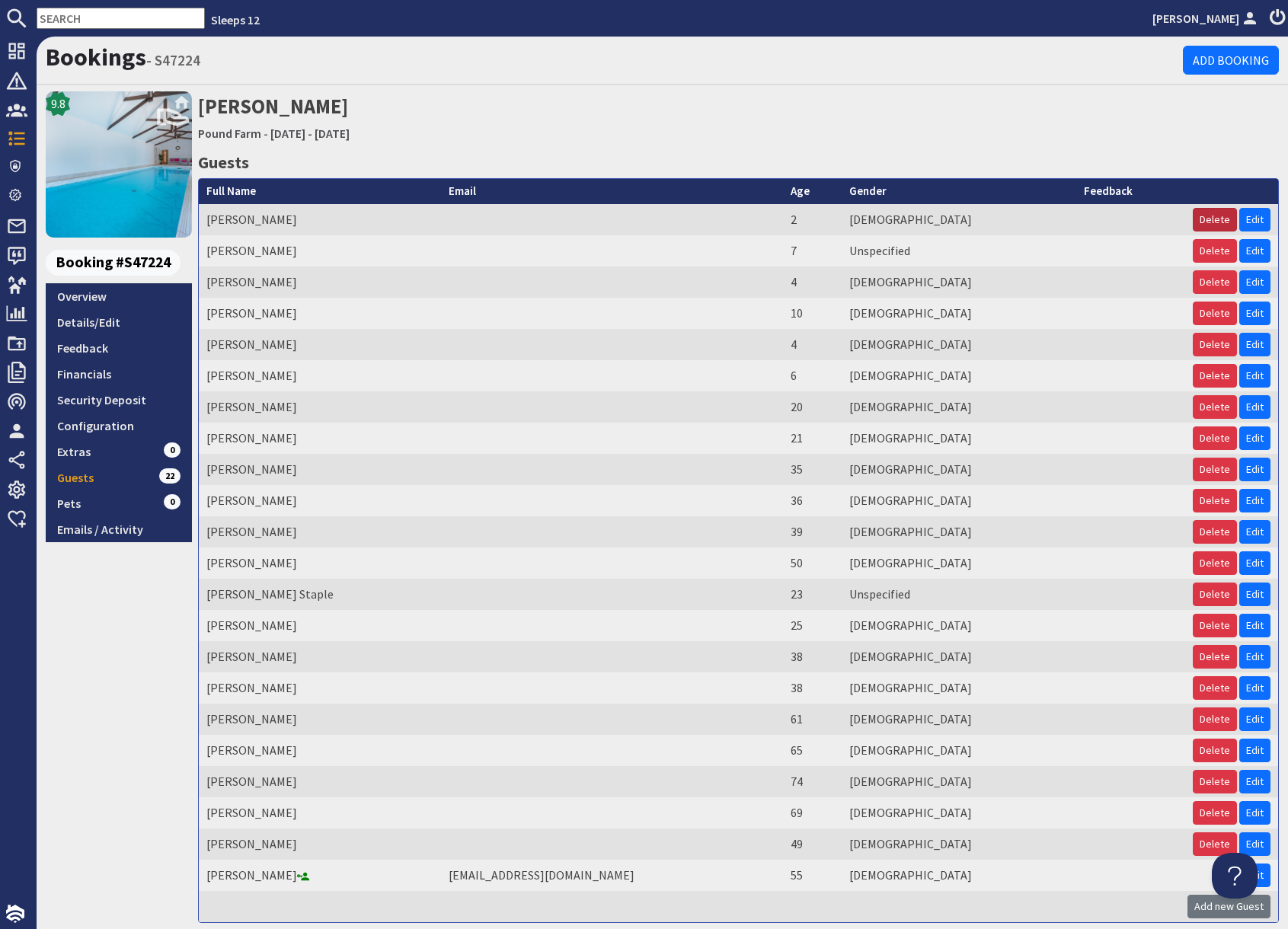
click at [1219, 221] on button "Delete" at bounding box center [1214, 219] width 44 height 24
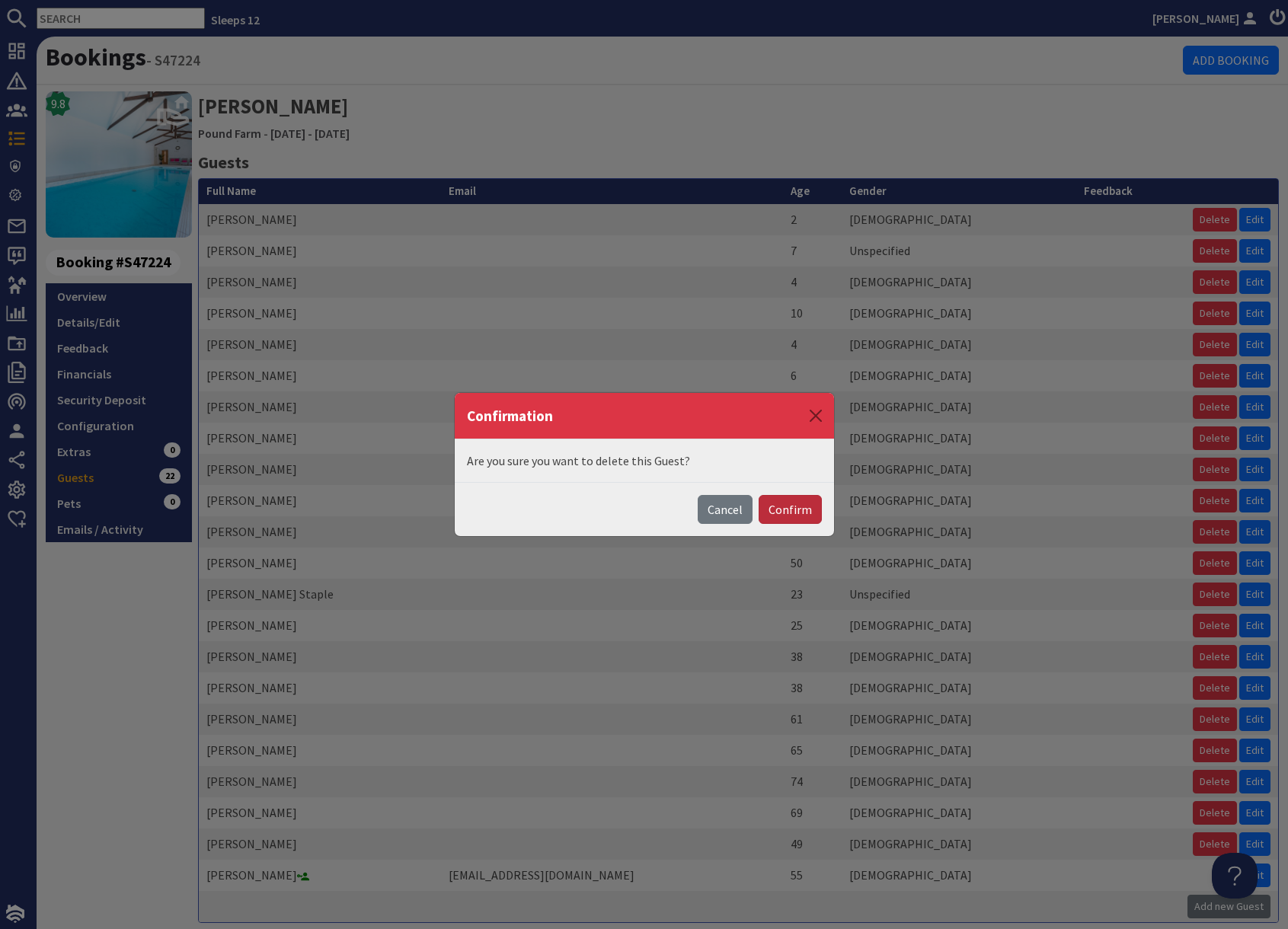
drag, startPoint x: 778, startPoint y: 516, endPoint x: 707, endPoint y: 524, distance: 71.4
click at [778, 516] on button "Confirm" at bounding box center [789, 509] width 63 height 29
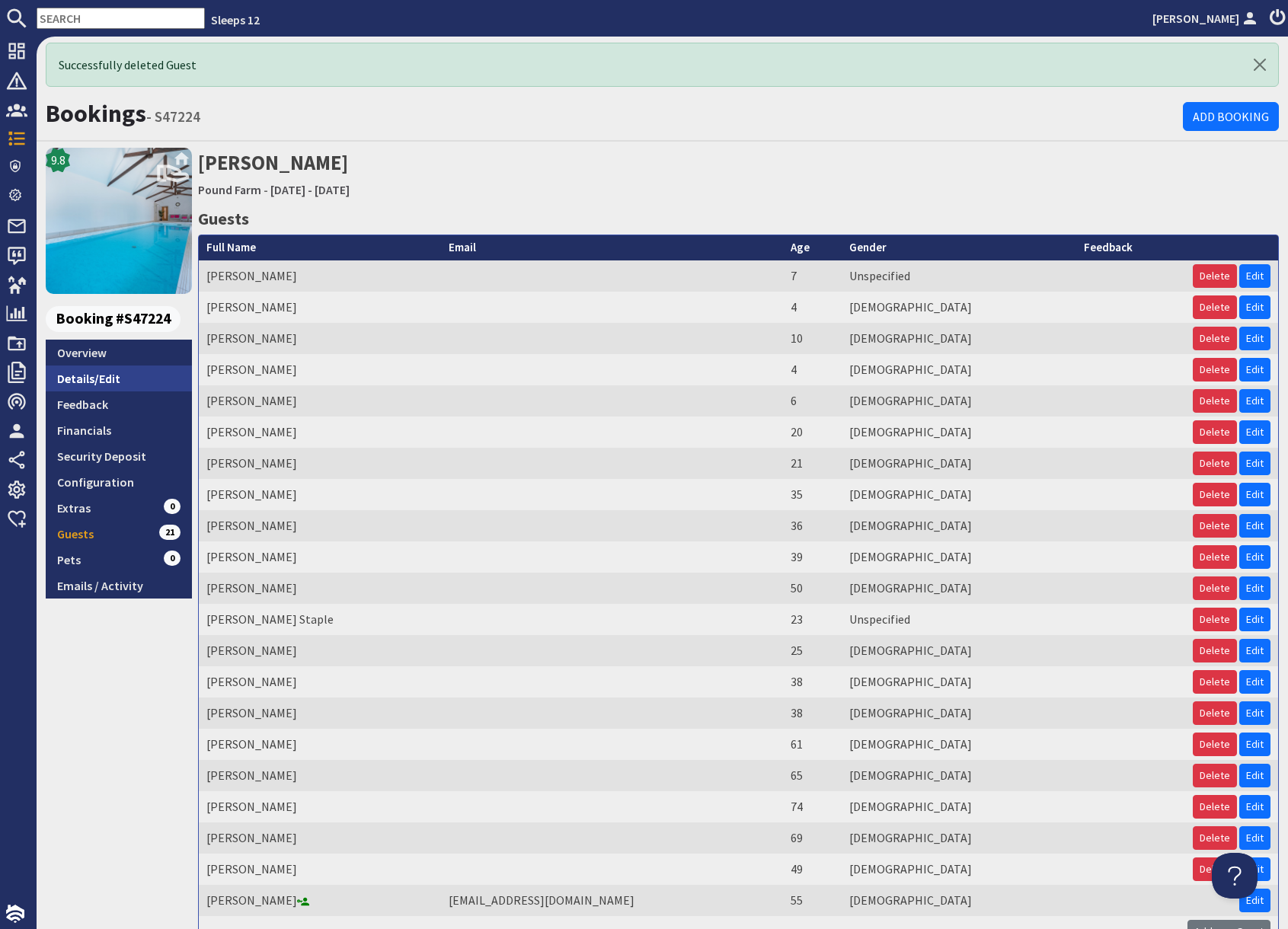
click at [116, 382] on link "Details/Edit" at bounding box center [118, 378] width 146 height 26
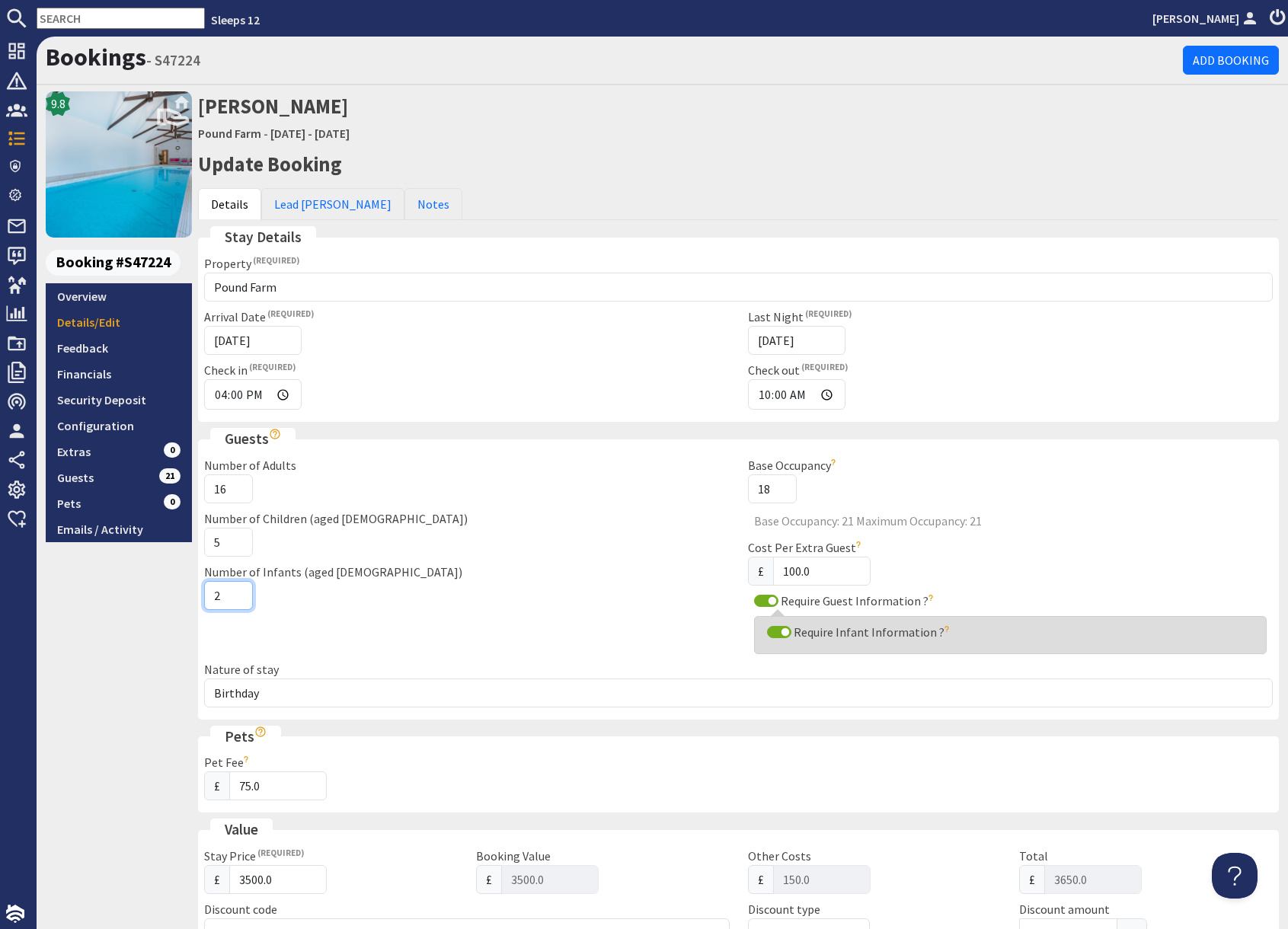
click at [237, 589] on input "2" at bounding box center [228, 595] width 49 height 29
click at [239, 599] on input "1" at bounding box center [228, 595] width 49 height 29
type input "0"
click at [239, 599] on input "0" at bounding box center [228, 595] width 49 height 29
click at [166, 633] on div "9.8 Booking #S47224 Overview Details/Edit Feedback Financials Security Deposit …" at bounding box center [118, 801] width 146 height 1420
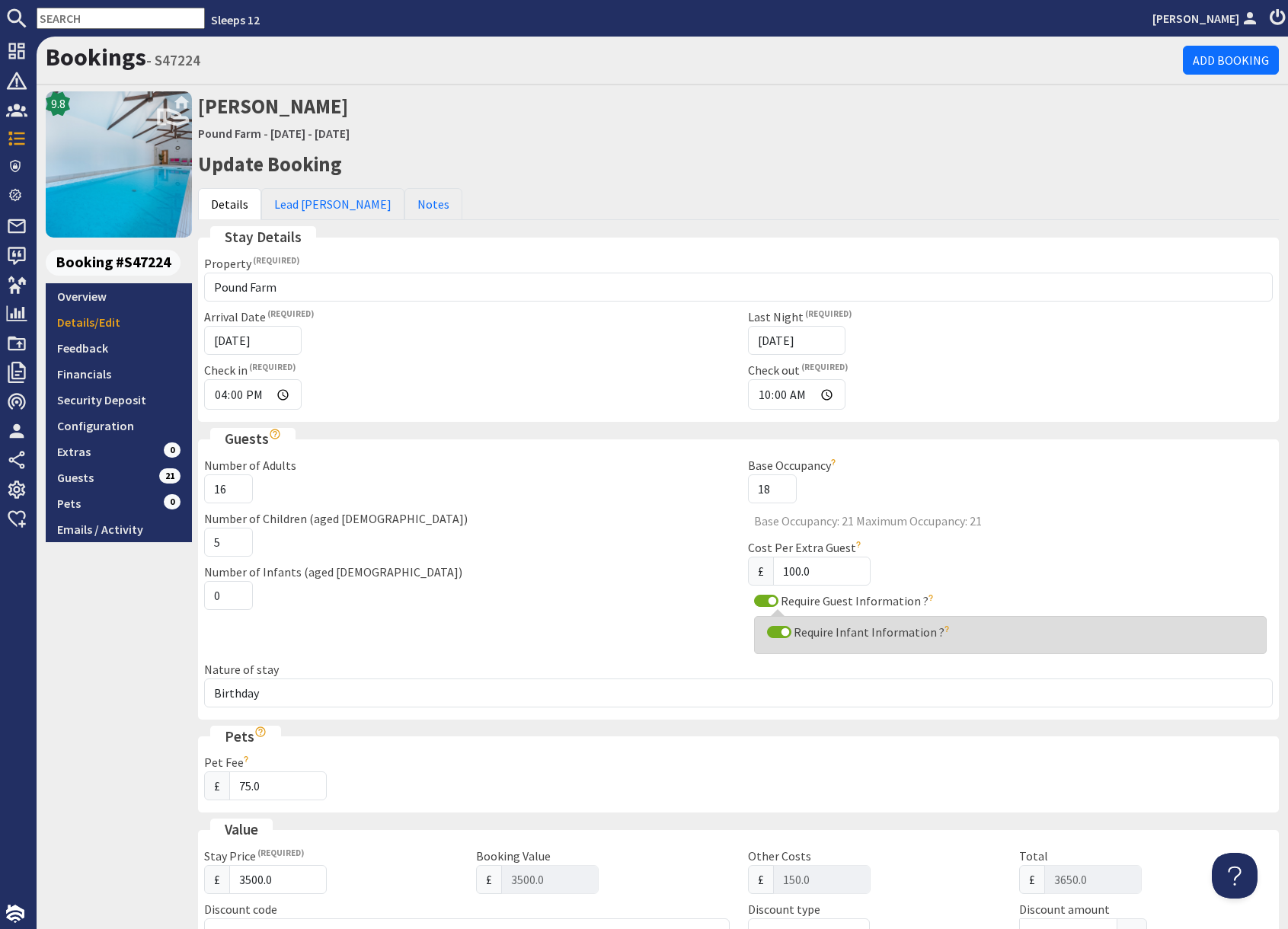
click at [122, 798] on div "9.8 Booking #S47224 Overview Details/Edit Feedback Financials Security Deposit …" at bounding box center [118, 801] width 146 height 1420
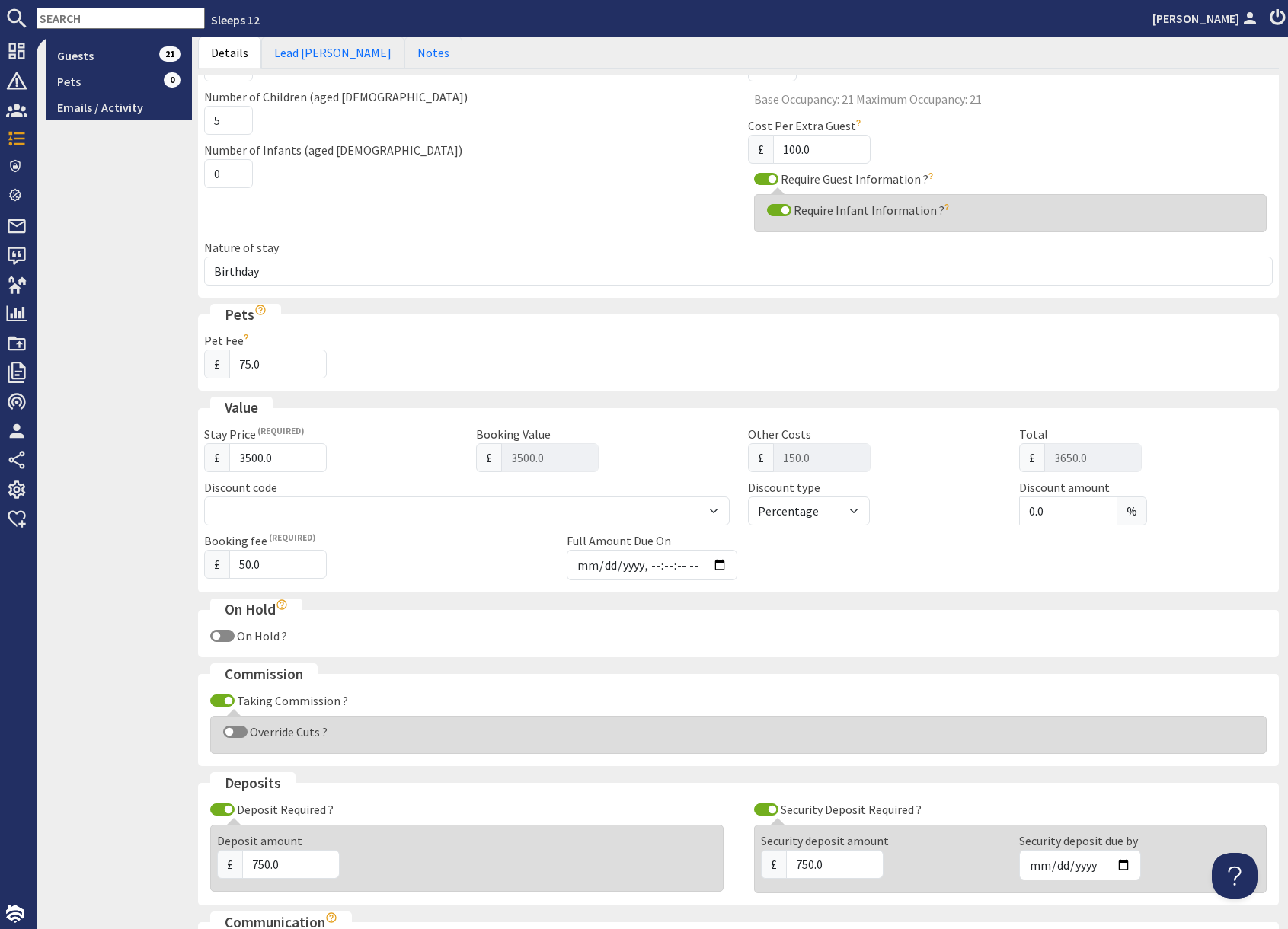
scroll to position [659, 0]
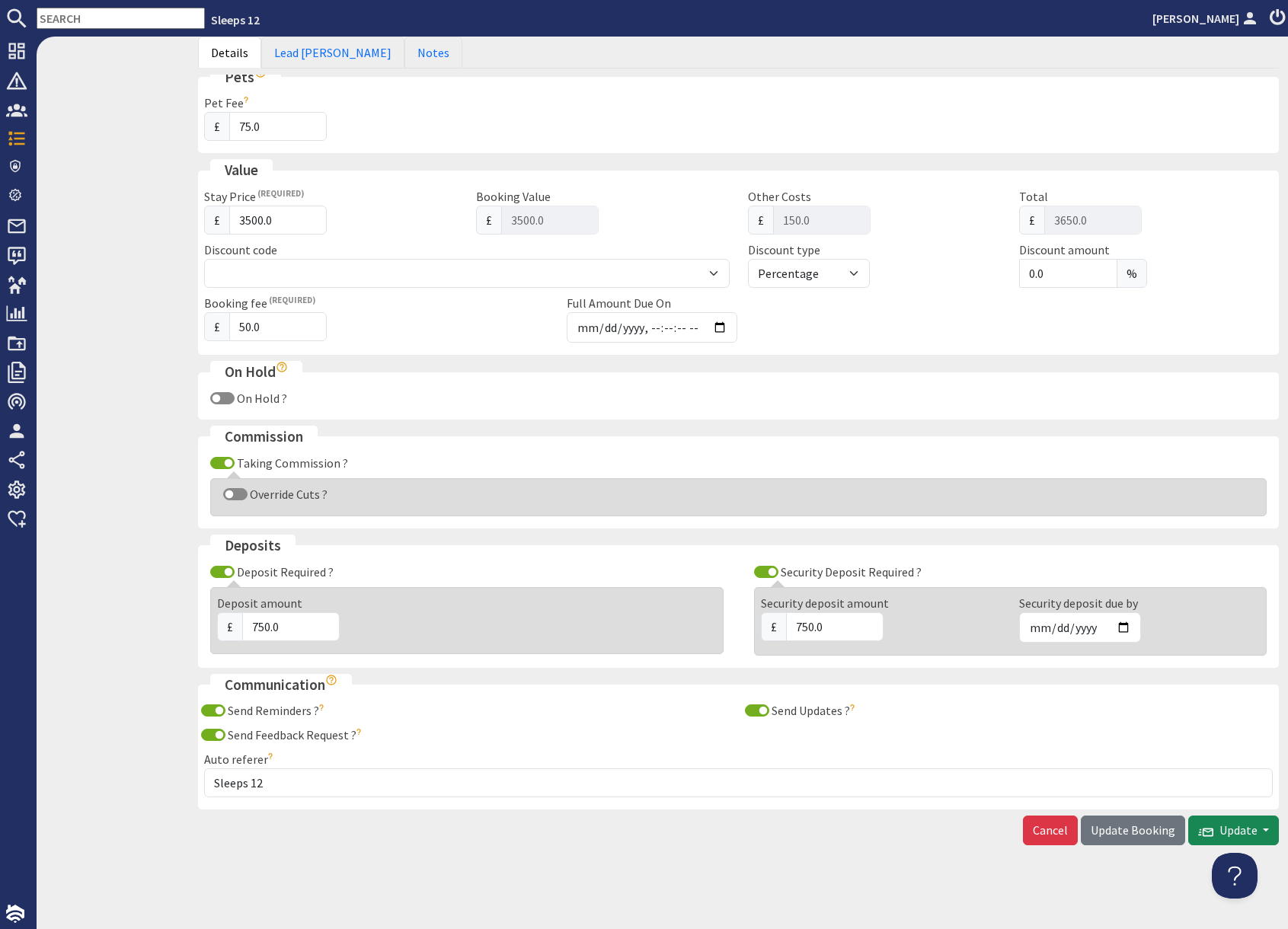
drag, startPoint x: 626, startPoint y: 846, endPoint x: 645, endPoint y: 837, distance: 21.0
click at [640, 842] on div "Update Booking Details Lead Booker Notes Stay Details Property Please select a …" at bounding box center [739, 171] width 1099 height 1363
drag, startPoint x: 1143, startPoint y: 833, endPoint x: 1042, endPoint y: 911, distance: 127.6
click at [1143, 833] on span "Update Booking" at bounding box center [1132, 829] width 84 height 15
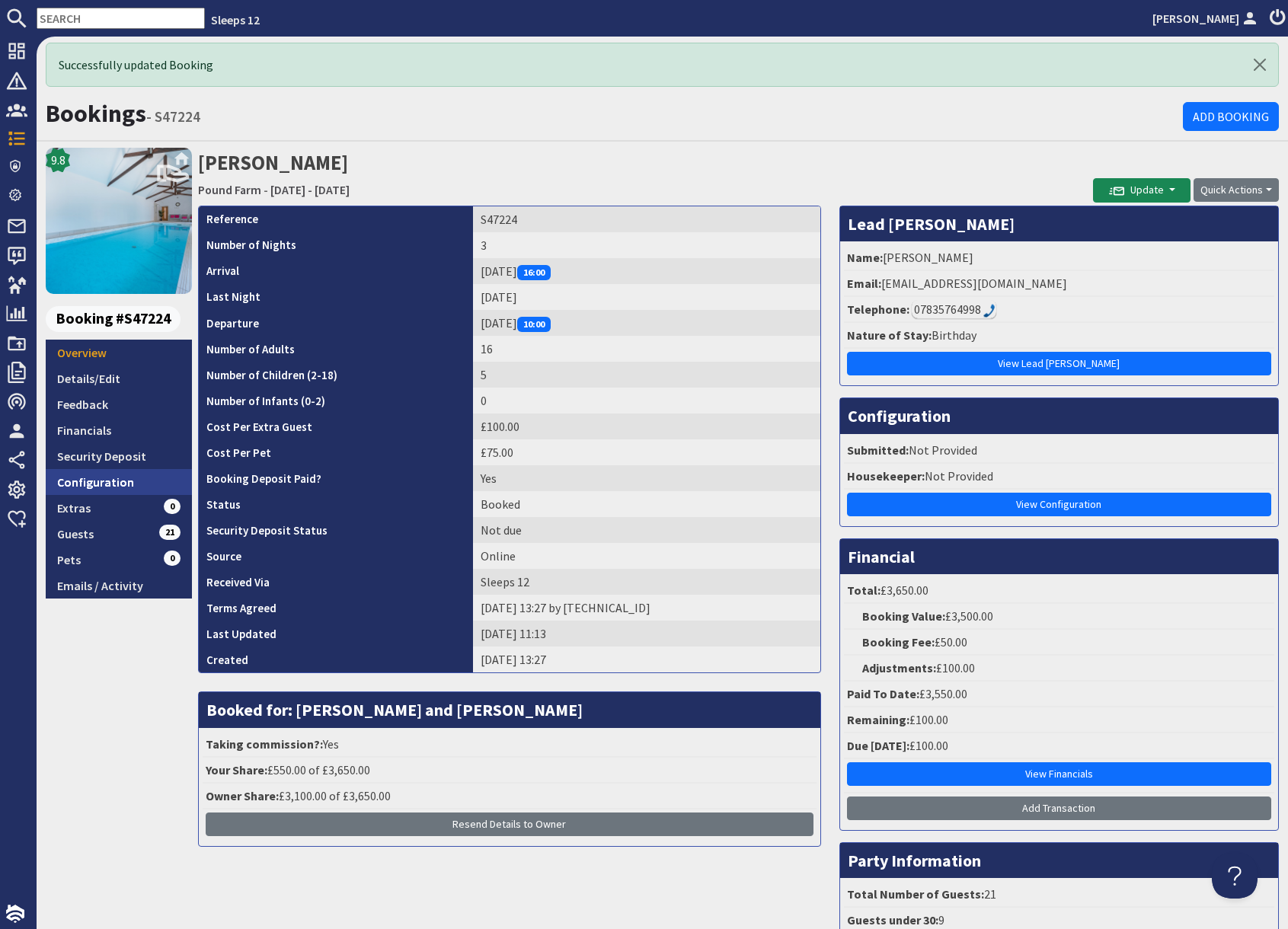
click at [115, 485] on link "Configuration" at bounding box center [118, 481] width 146 height 26
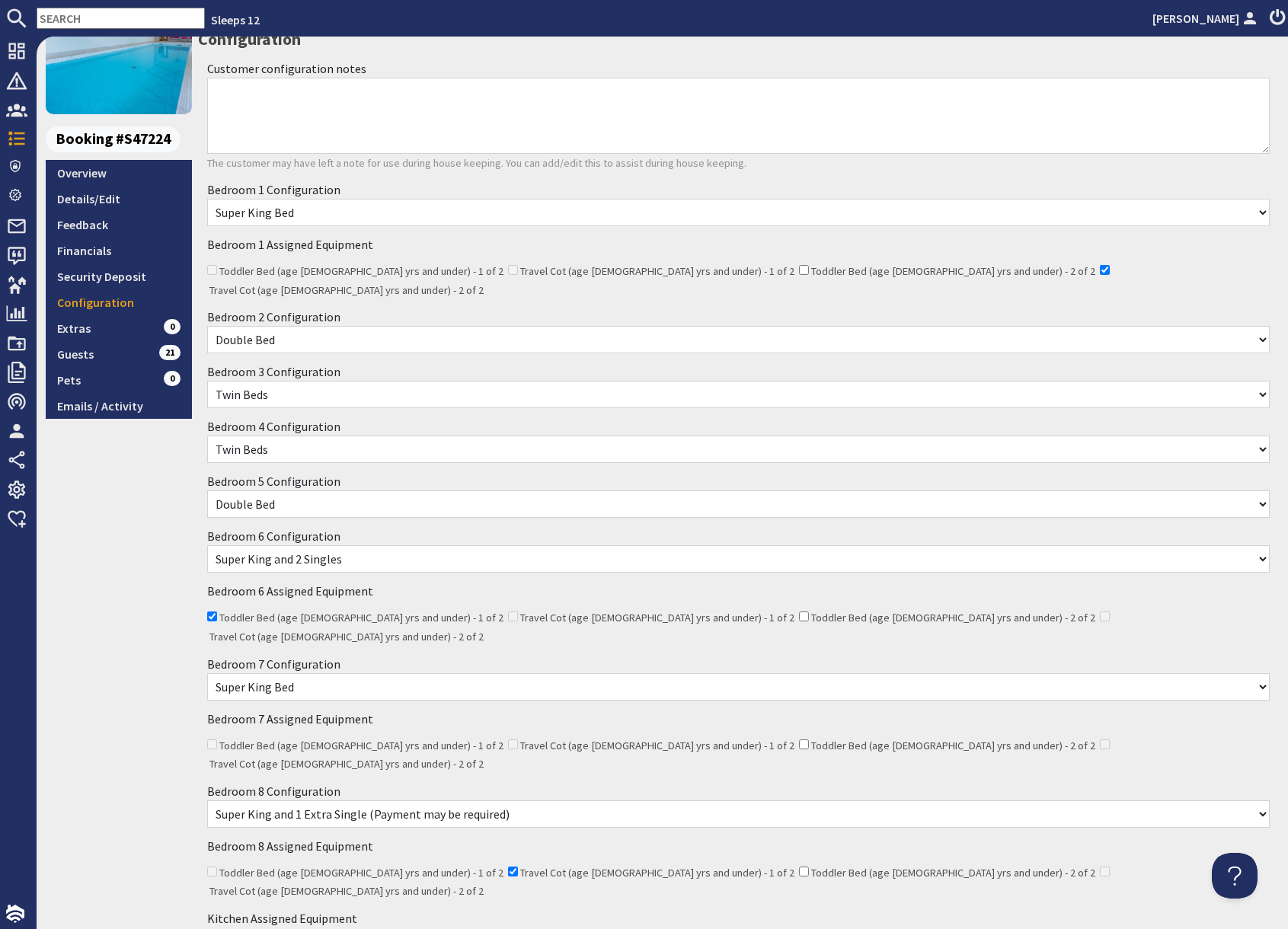
scroll to position [108, 0]
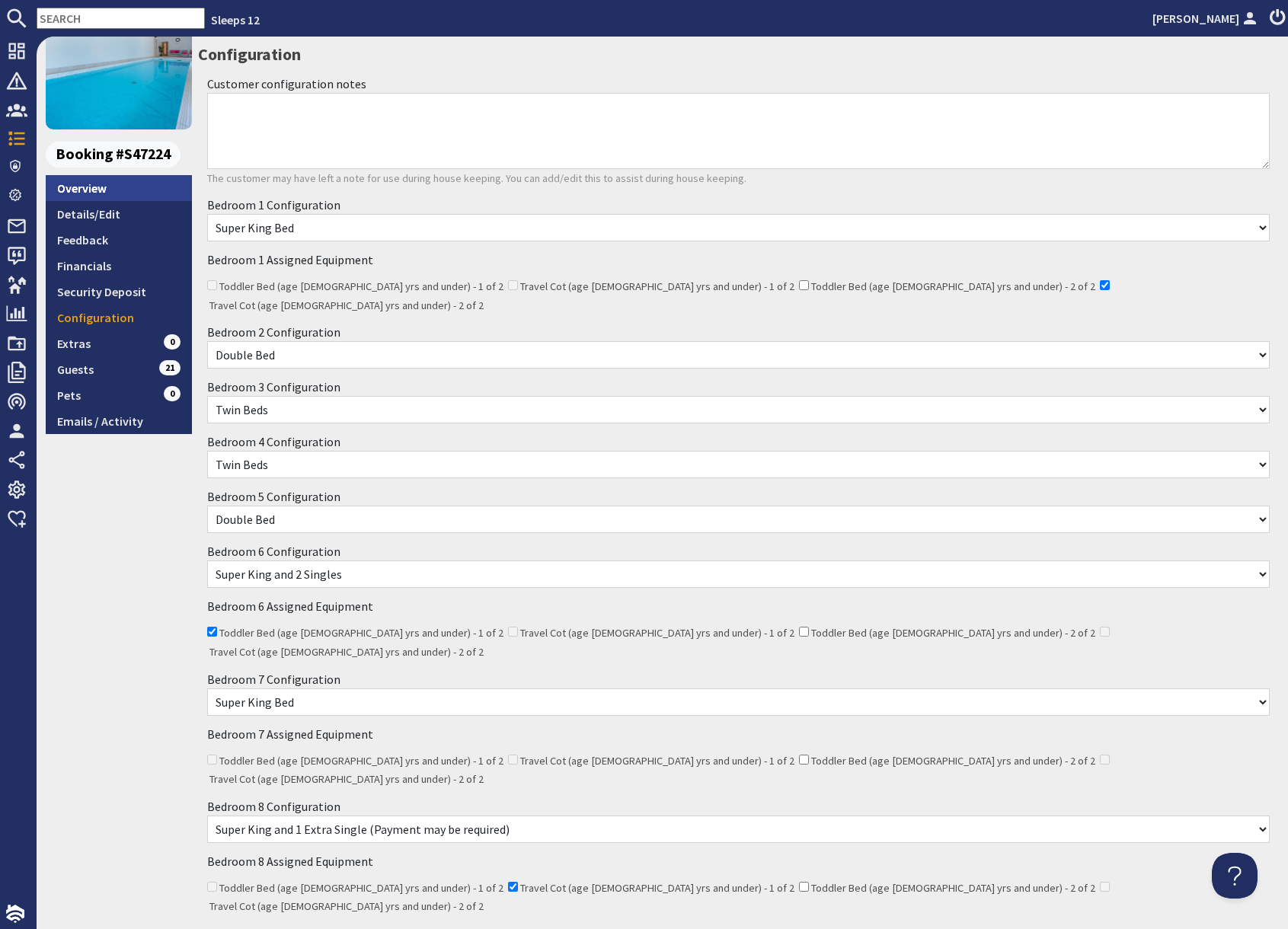
click at [96, 193] on link "Overview" at bounding box center [118, 187] width 146 height 26
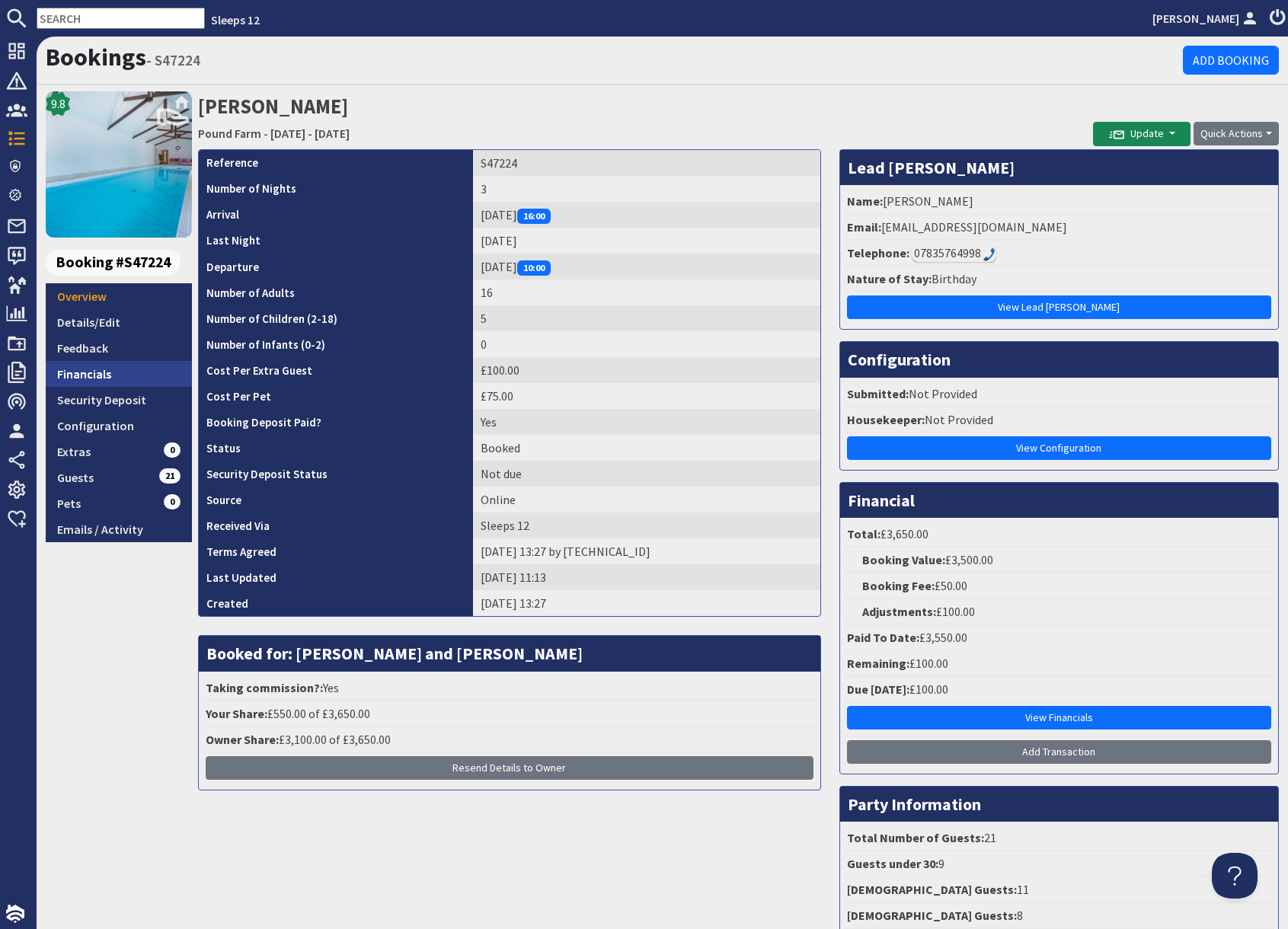
click at [106, 375] on link "Financials" at bounding box center [118, 374] width 146 height 26
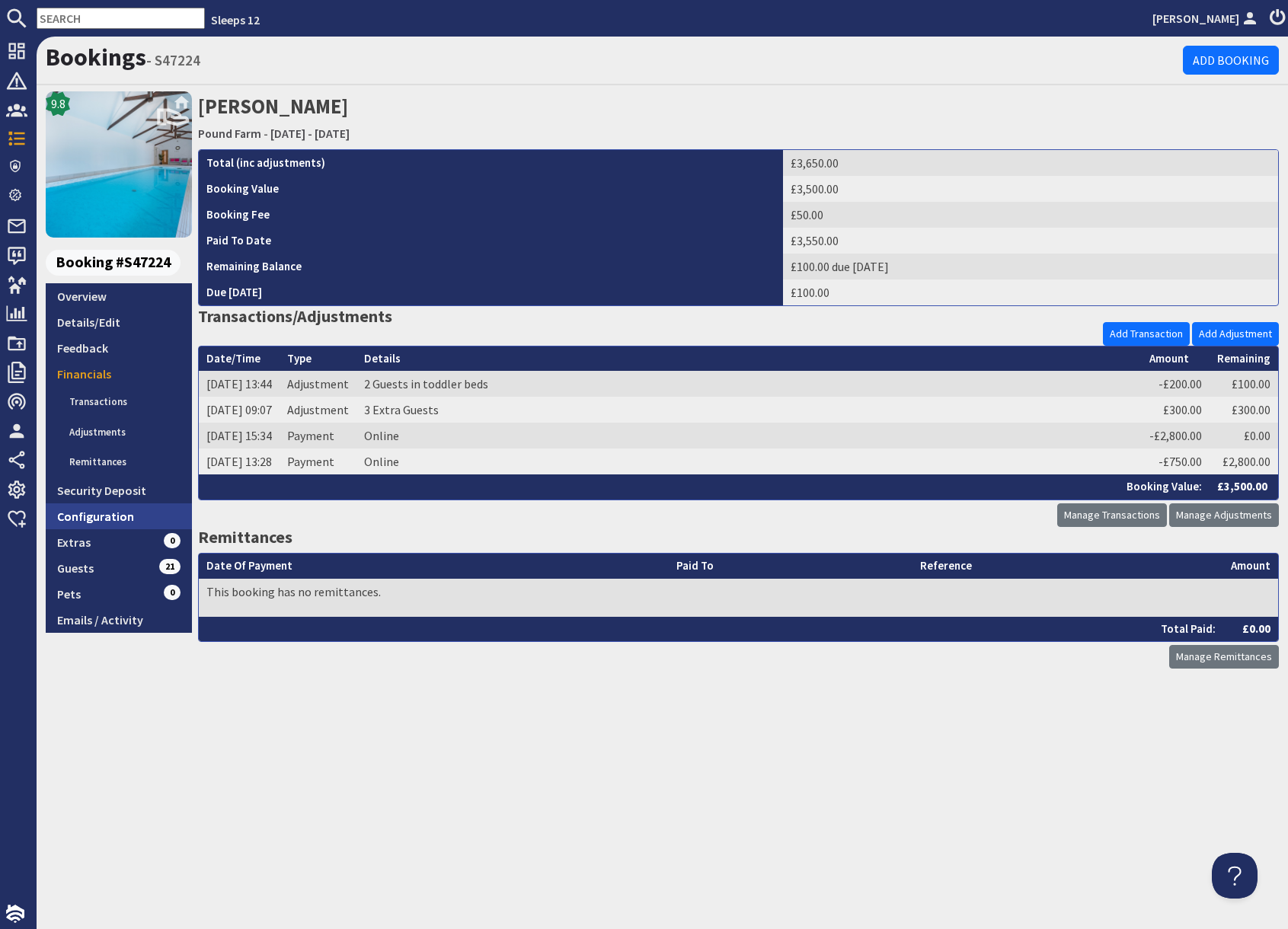
click at [115, 515] on link "Configuration" at bounding box center [118, 516] width 146 height 26
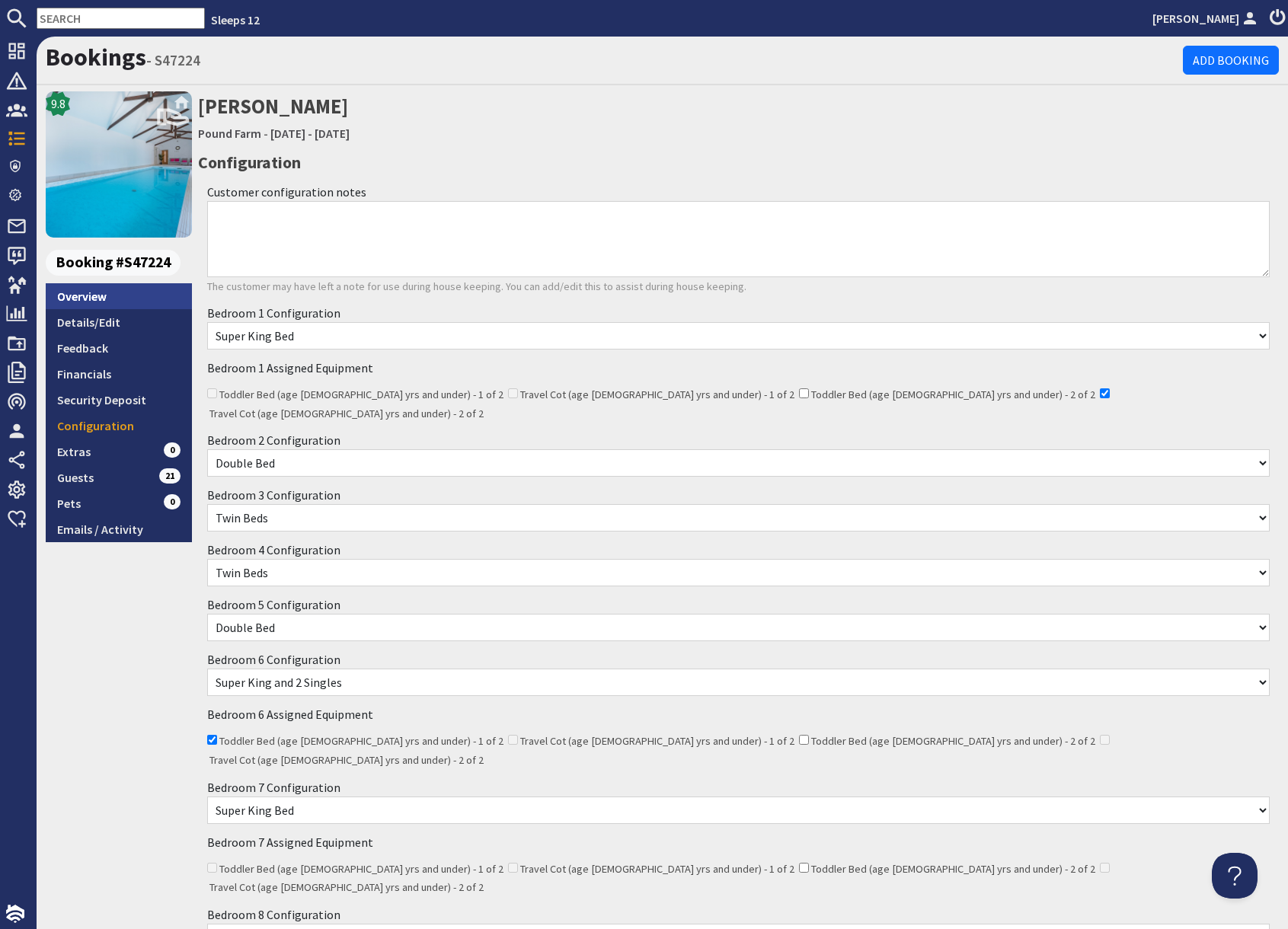
click at [121, 298] on link "Overview" at bounding box center [118, 295] width 146 height 26
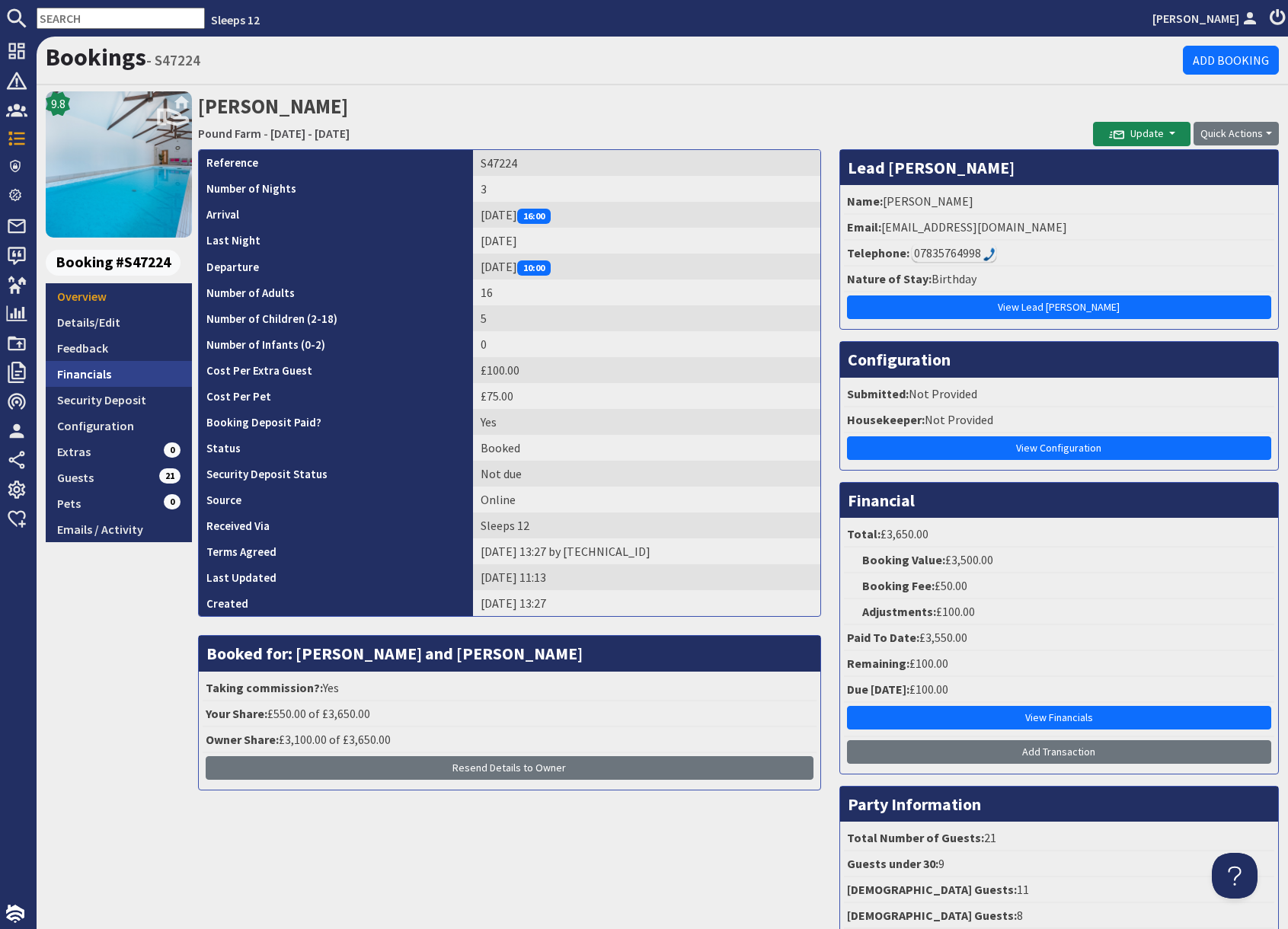
click at [114, 374] on link "Financials" at bounding box center [118, 374] width 146 height 26
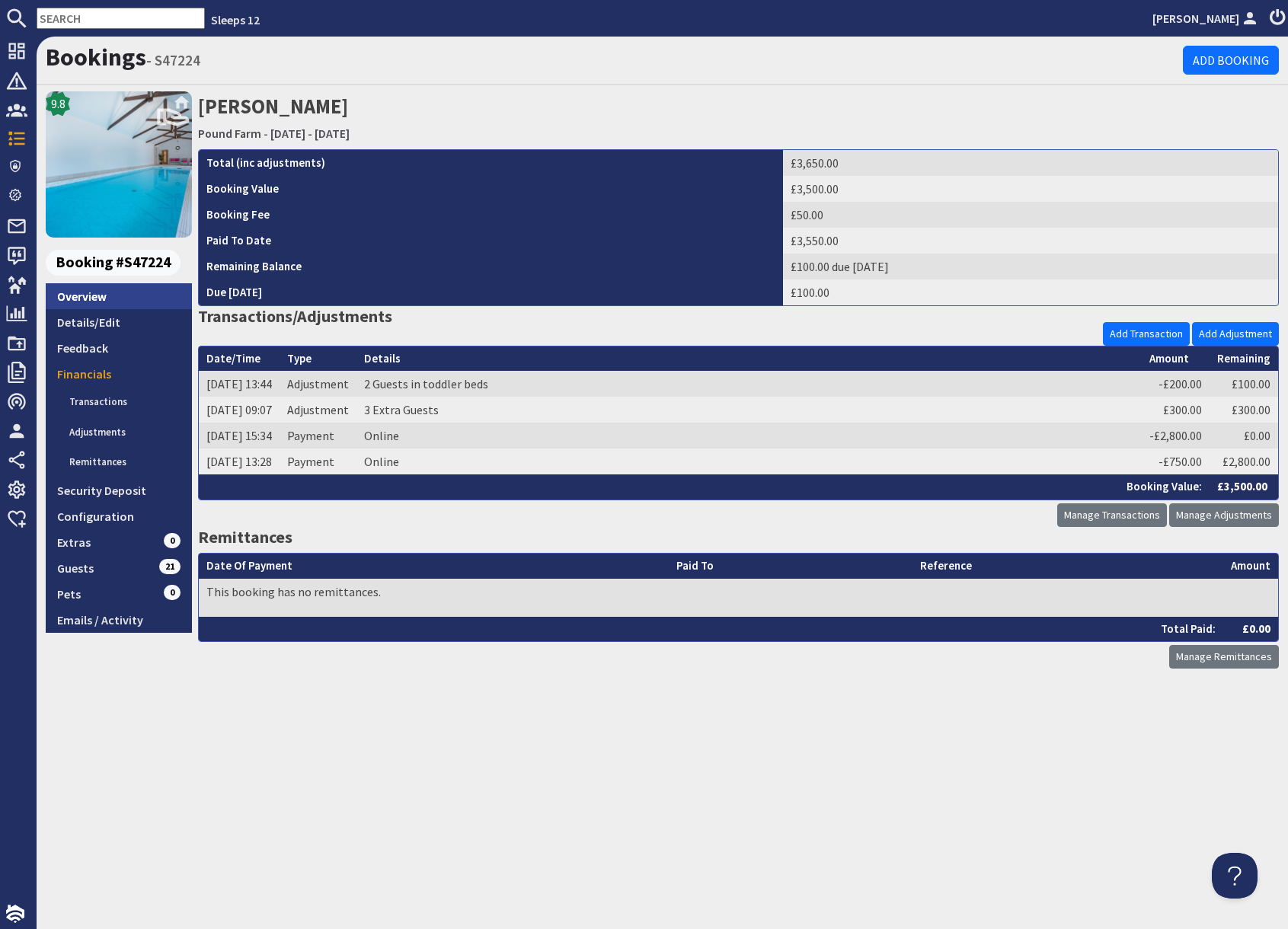
click at [74, 292] on link "Overview" at bounding box center [118, 295] width 146 height 26
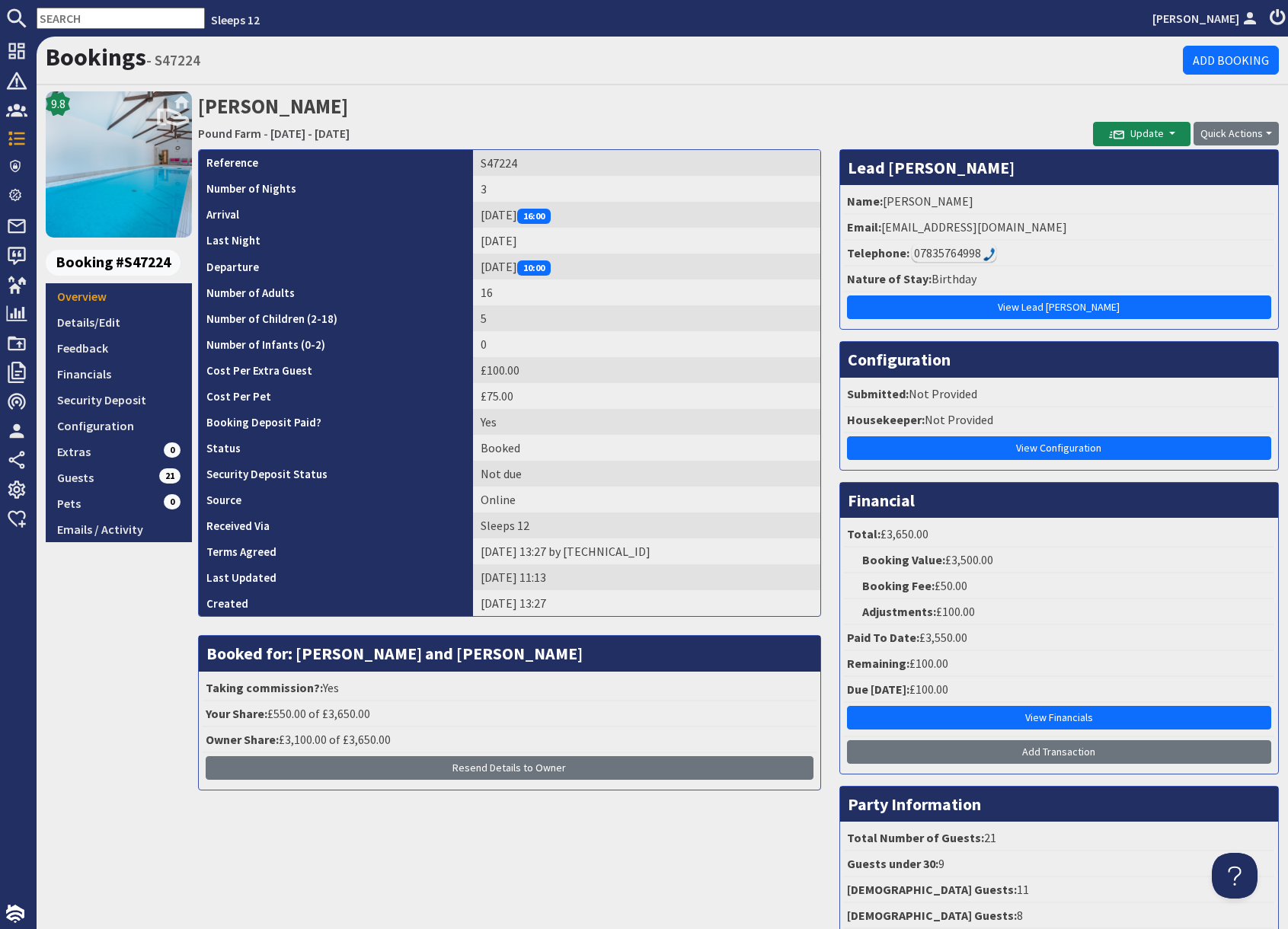
drag, startPoint x: 806, startPoint y: 91, endPoint x: 795, endPoint y: 107, distance: 19.4
click at [807, 91] on div "Bookings - S47224 Add Booking 9.8 Booking #S47224 Overview Details/Edit Feedbac…" at bounding box center [661, 502] width 1251 height 933
click at [150, 736] on div "9.8 Booking #S47224 Overview Details/Edit Feedback Financials Security Deposit …" at bounding box center [118, 530] width 146 height 878
drag, startPoint x: 109, startPoint y: 323, endPoint x: 112, endPoint y: 335, distance: 12.4
click at [109, 323] on link "Details/Edit" at bounding box center [118, 321] width 146 height 26
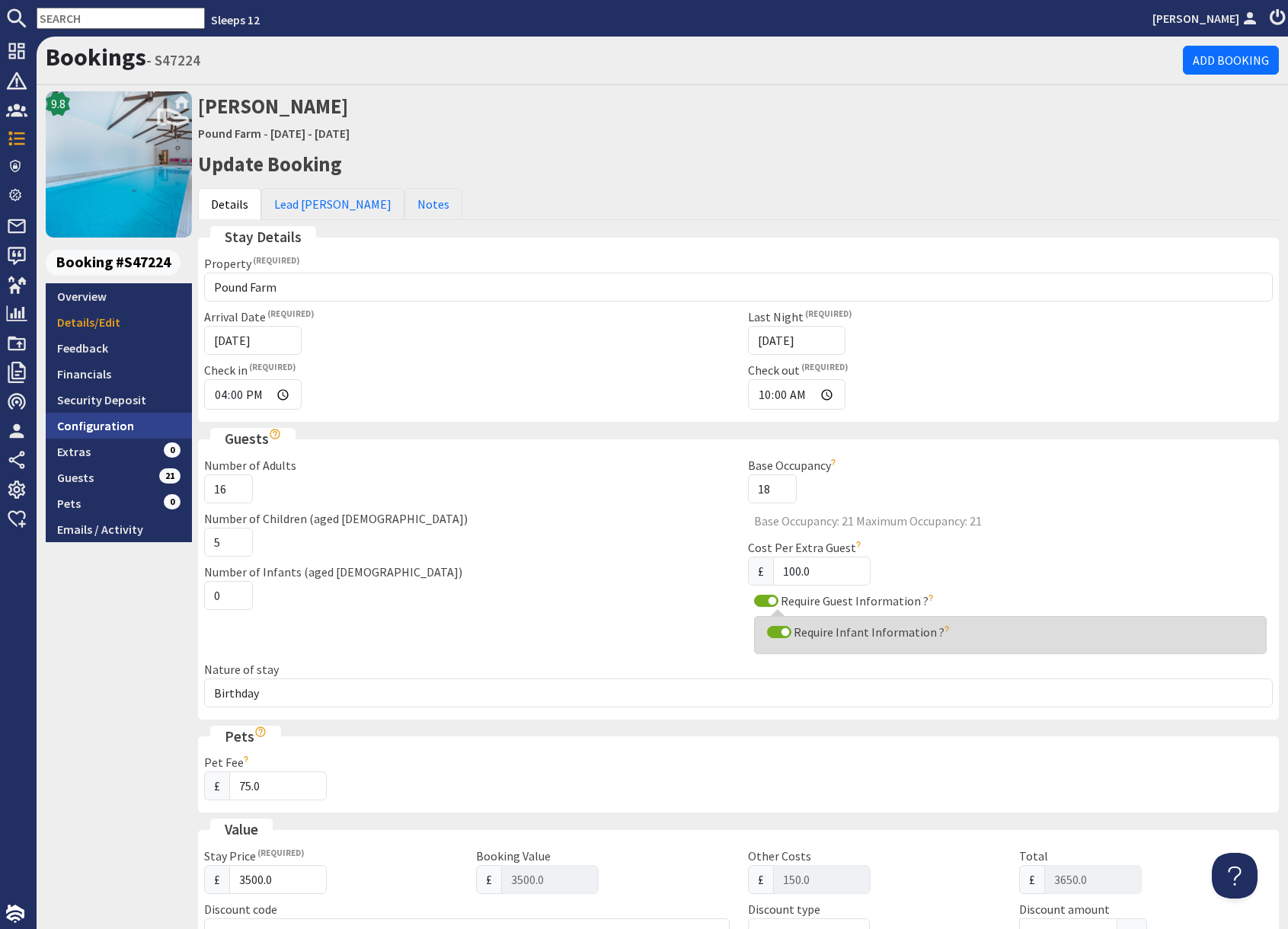
click at [98, 421] on link "Configuration" at bounding box center [118, 425] width 146 height 26
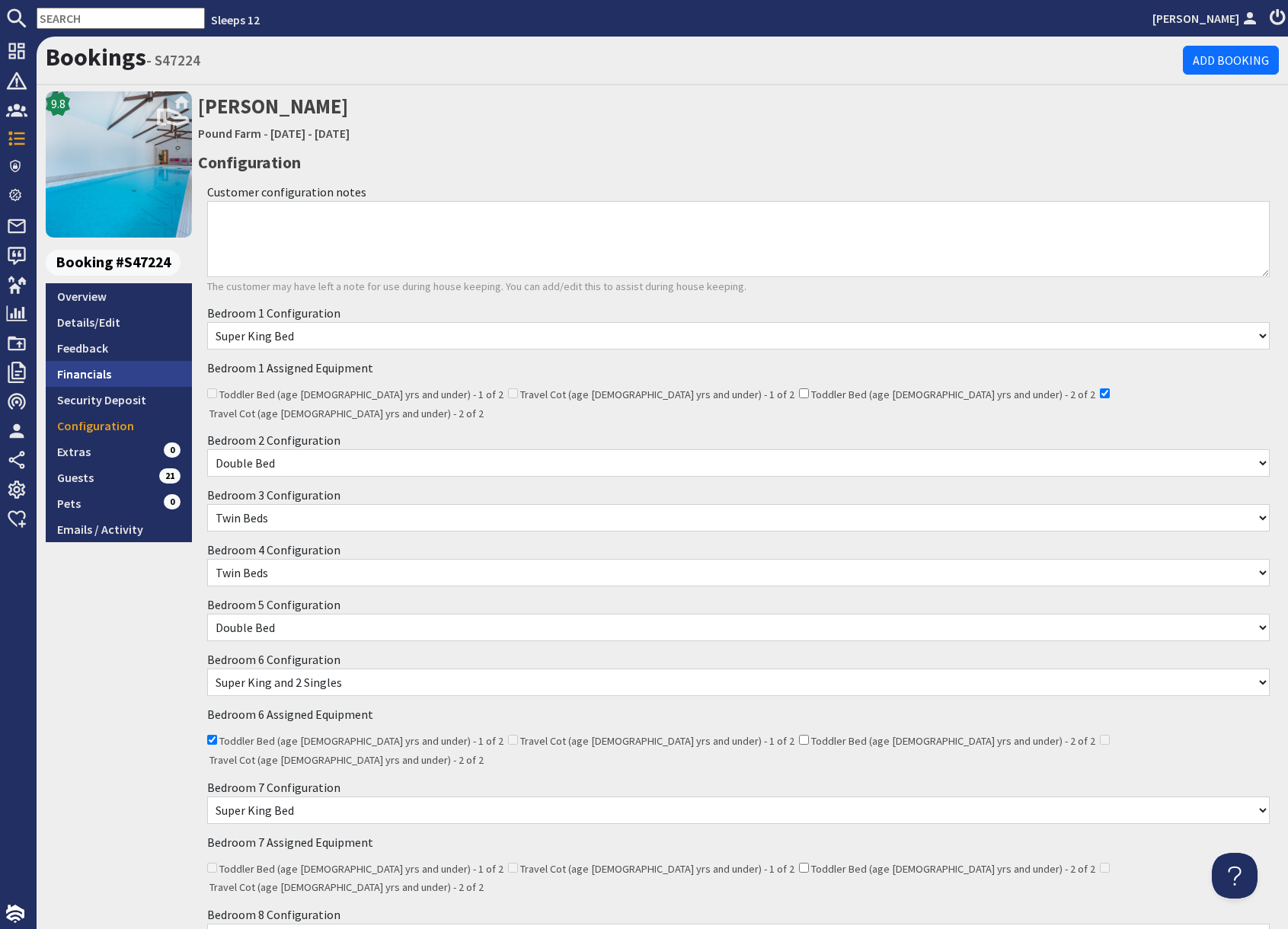
click at [104, 369] on link "Financials" at bounding box center [118, 374] width 146 height 26
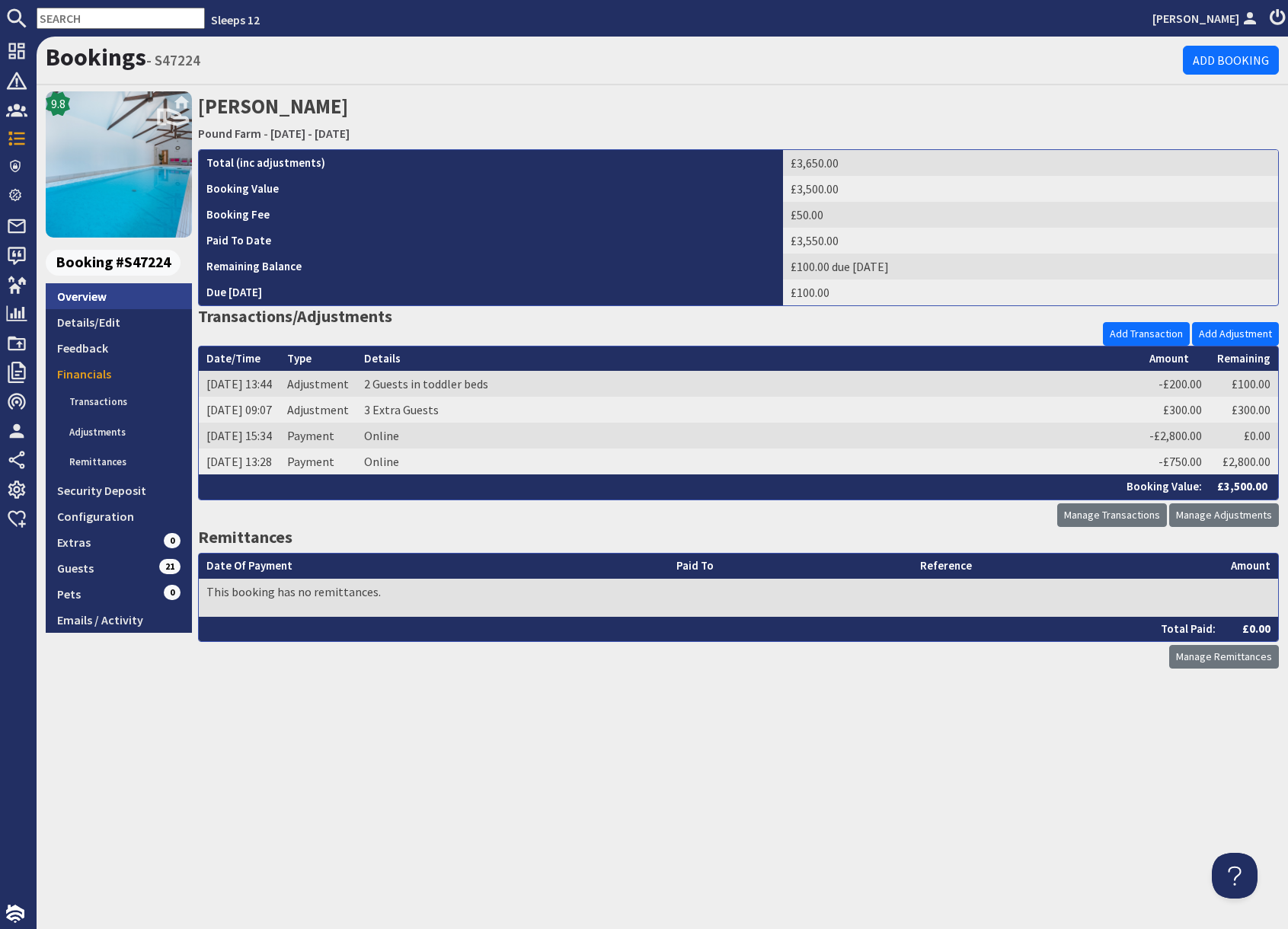
click at [97, 303] on link "Overview" at bounding box center [118, 295] width 146 height 26
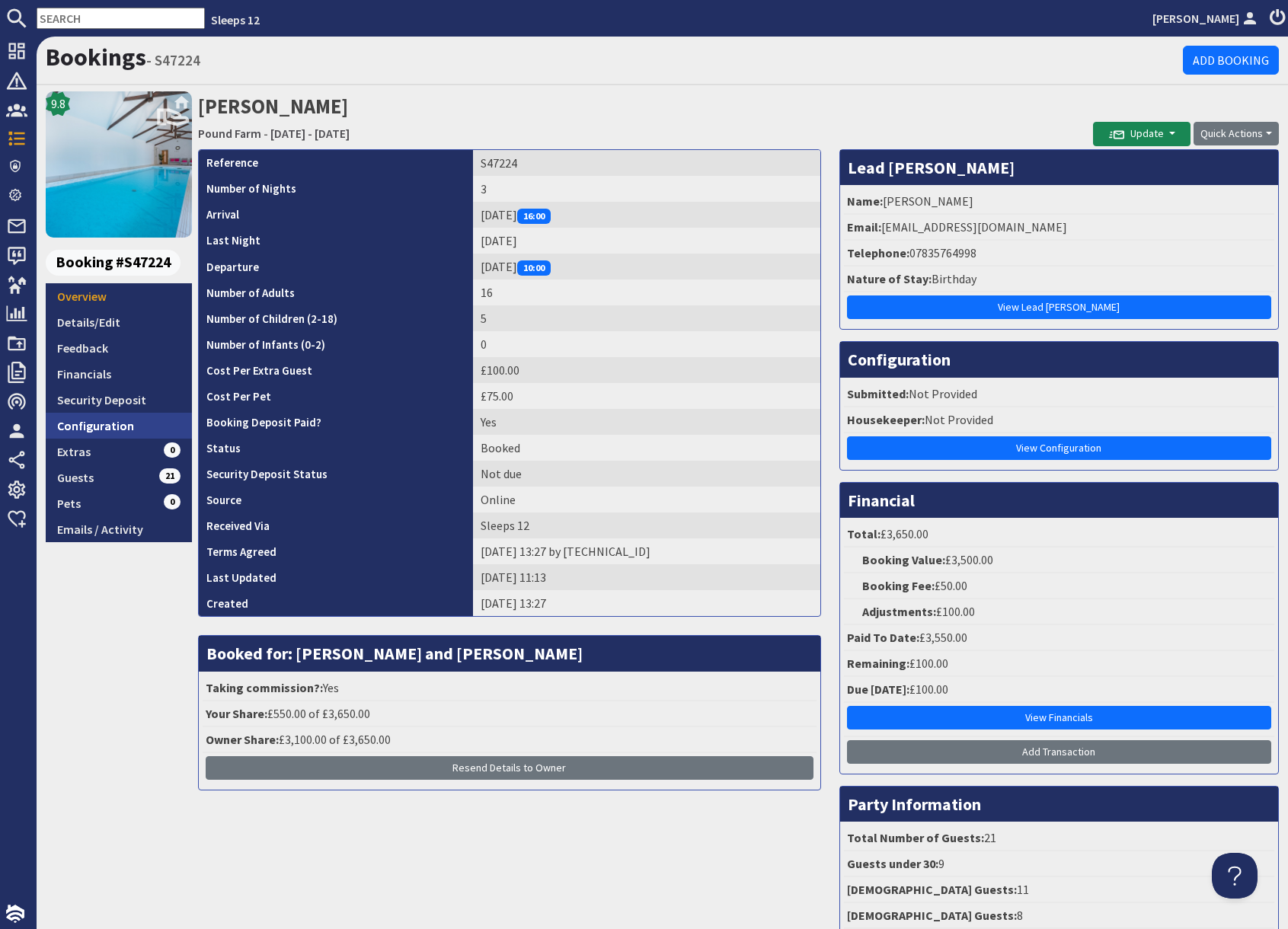
click at [126, 421] on link "Configuration" at bounding box center [118, 425] width 146 height 26
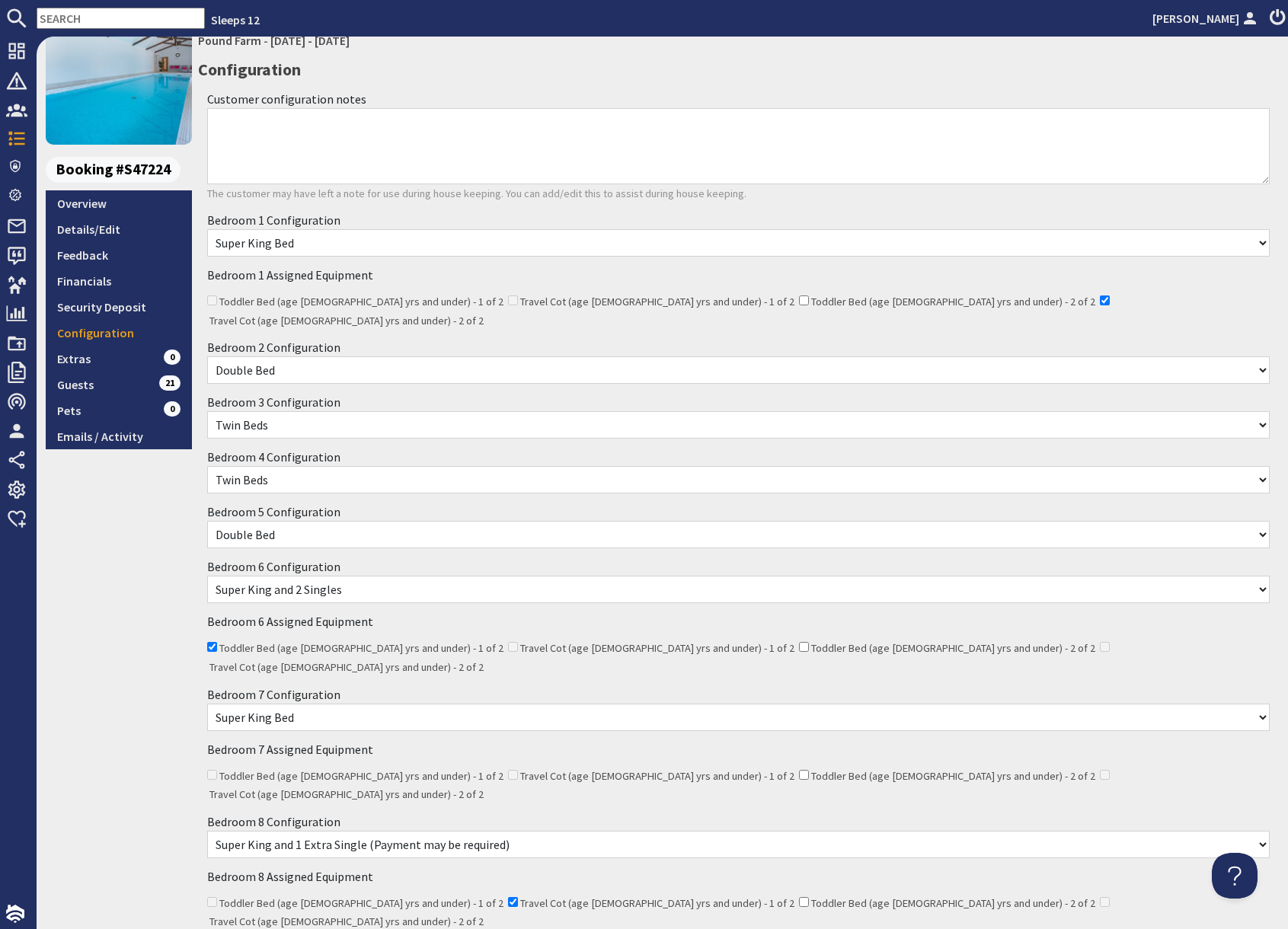
scroll to position [67, 0]
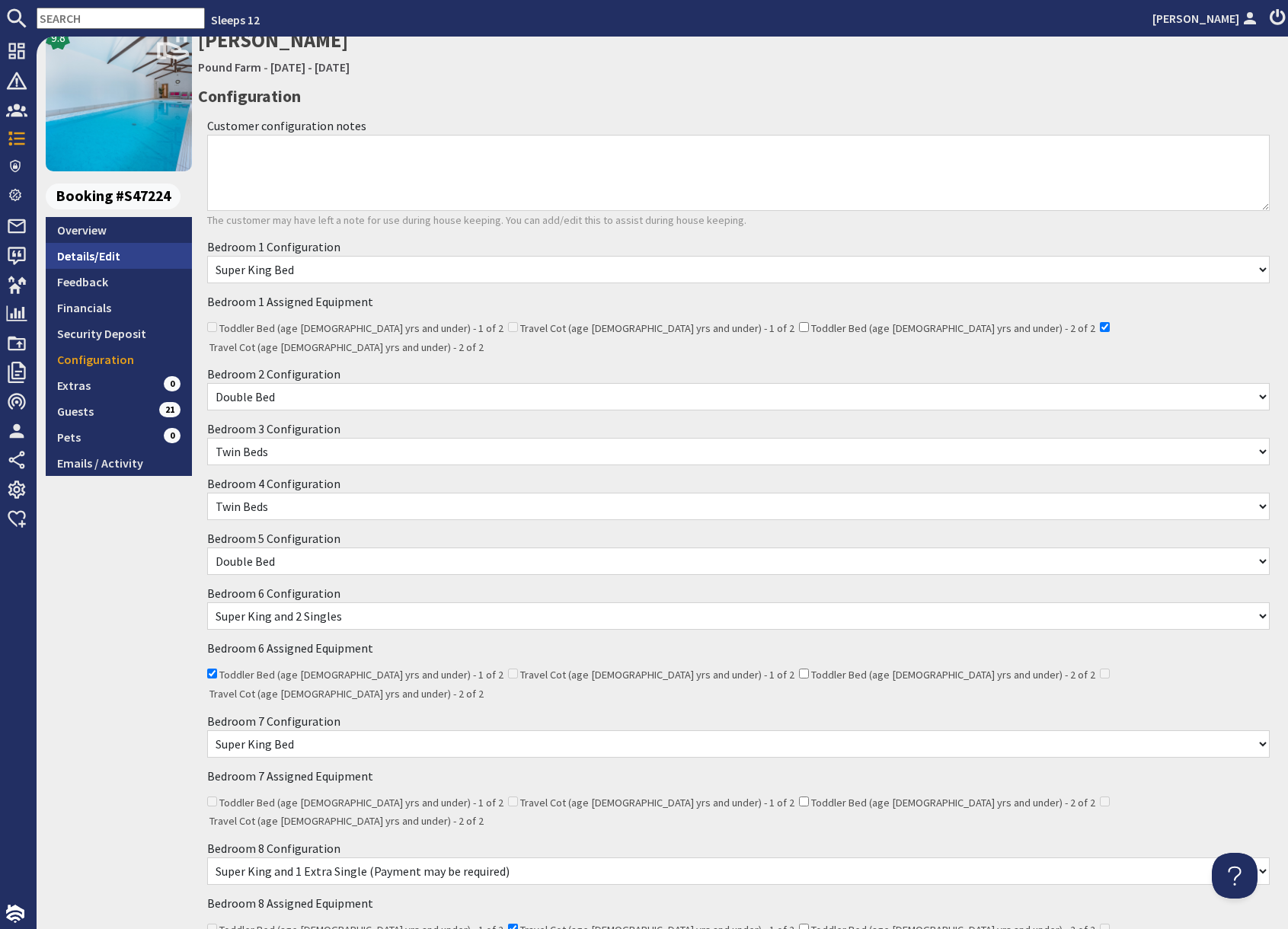
click at [112, 263] on link "Details/Edit" at bounding box center [118, 256] width 146 height 26
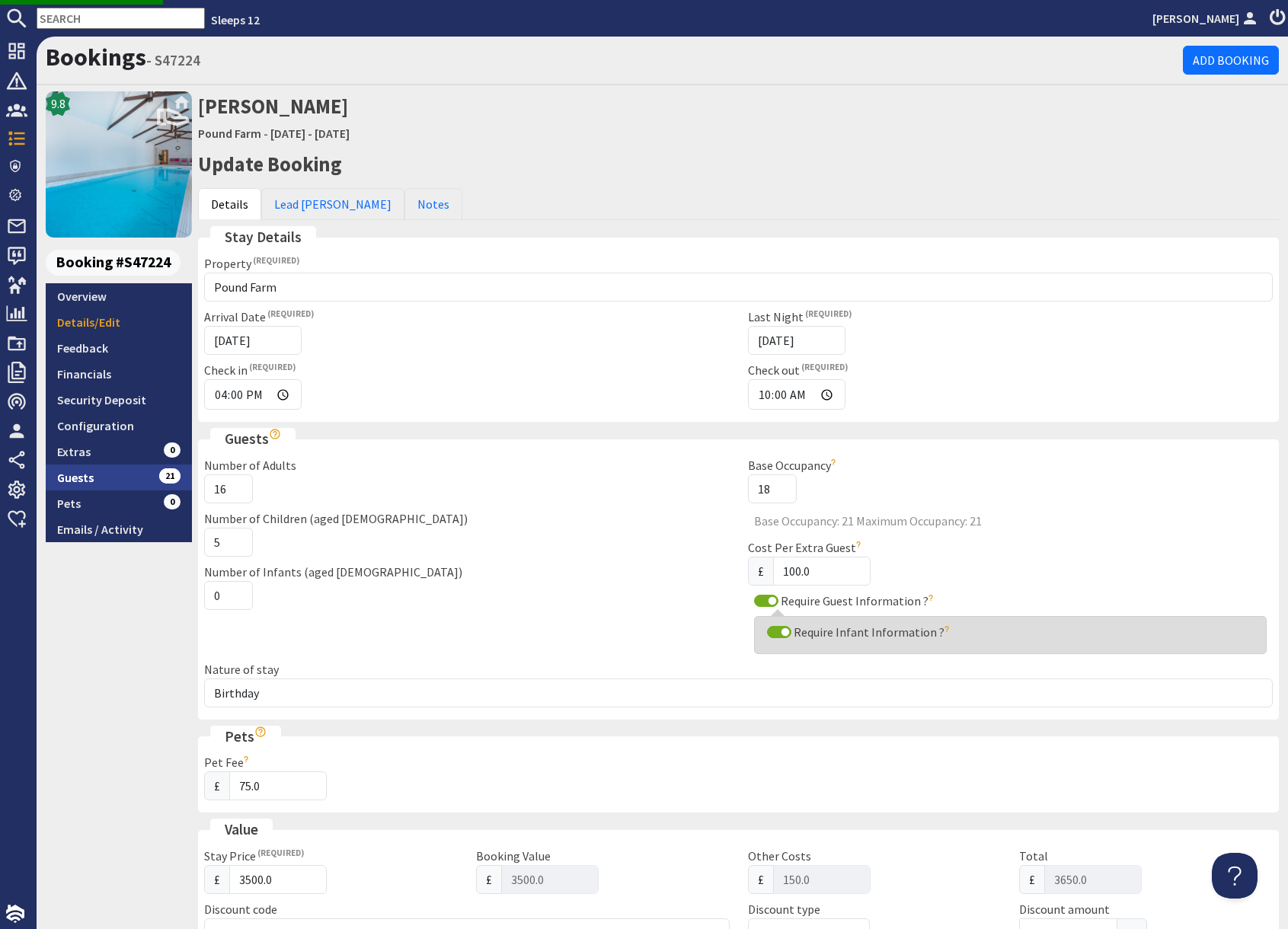
click at [136, 477] on link "Guests 21" at bounding box center [118, 476] width 146 height 26
click at [672, 153] on h2 "Update Booking" at bounding box center [738, 164] width 1080 height 24
click at [231, 131] on link "Pound Farm" at bounding box center [229, 133] width 63 height 15
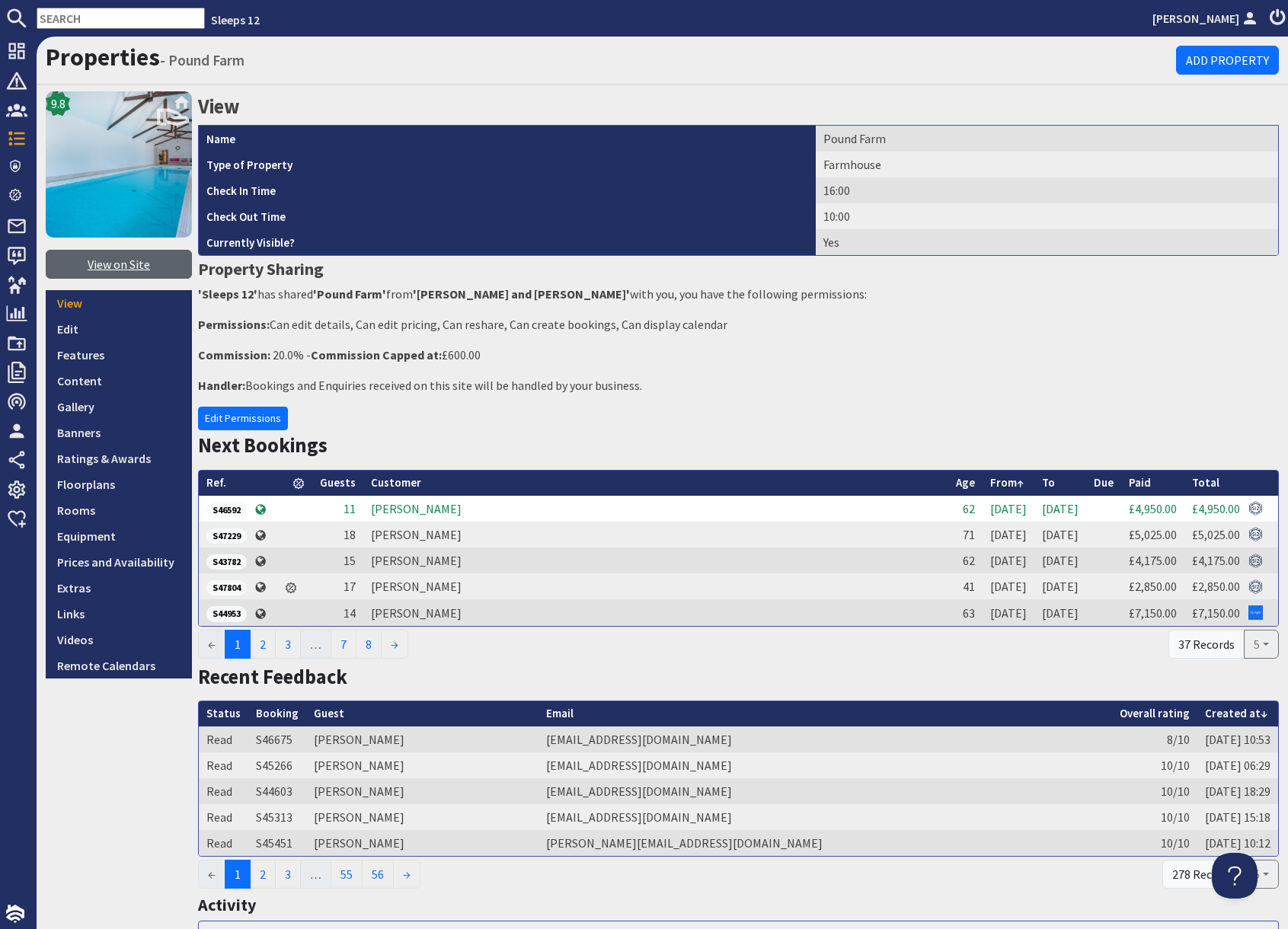
click at [118, 266] on link "View on Site" at bounding box center [118, 264] width 146 height 29
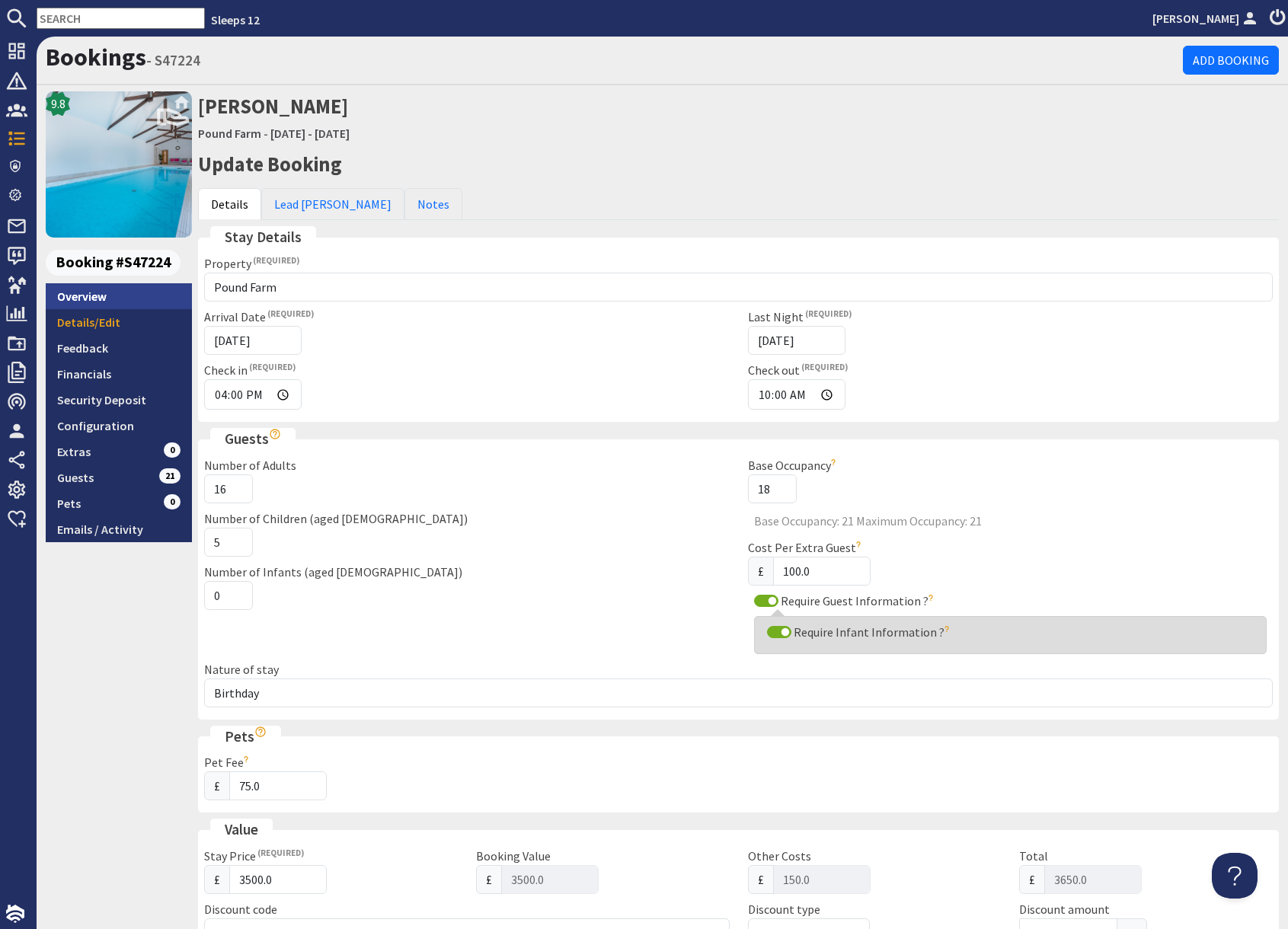
click at [103, 303] on link "Overview" at bounding box center [118, 295] width 146 height 26
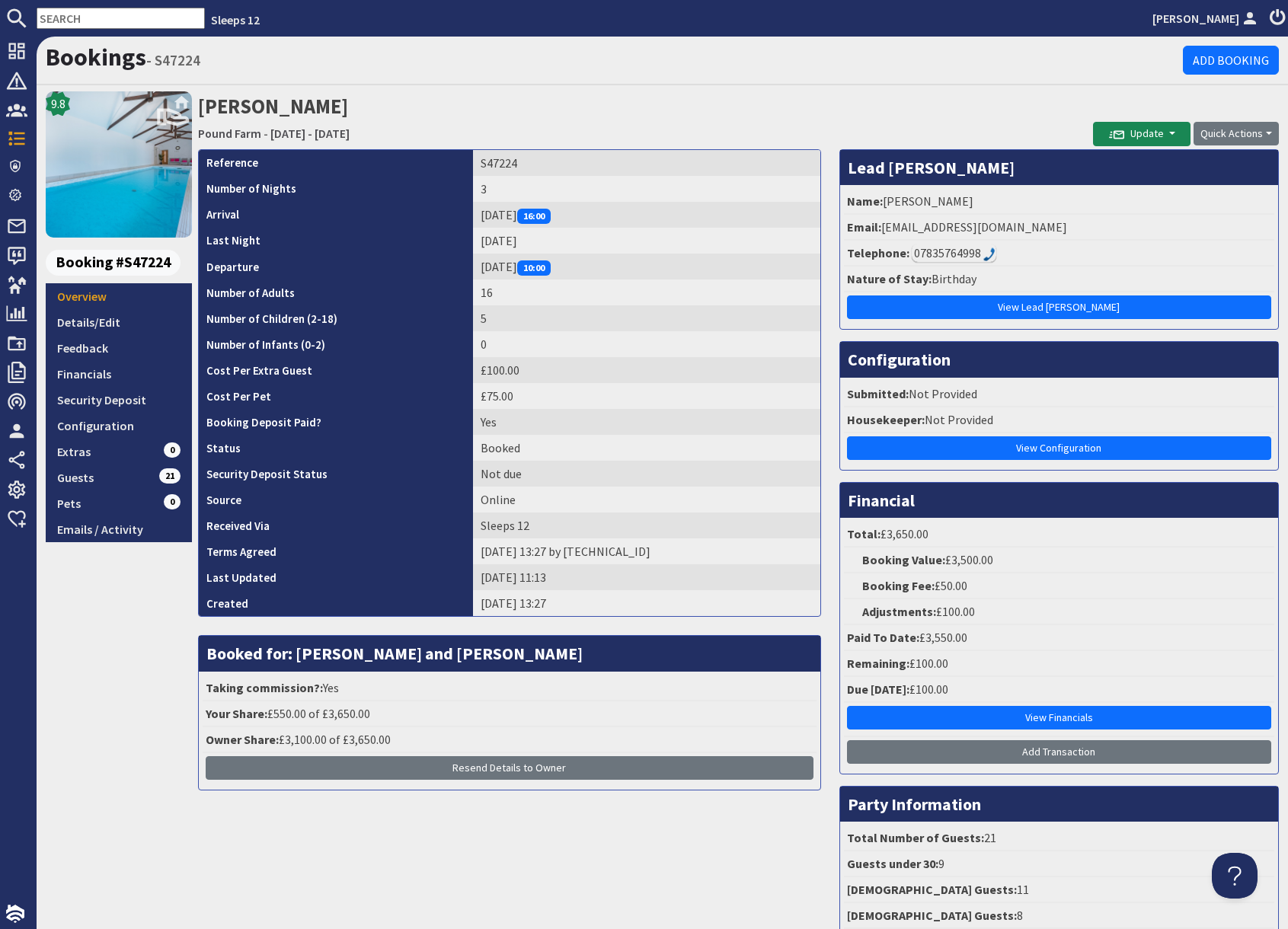
click at [607, 828] on div "Reference S47224 Number of Nights 3 Arrival Friday 14/11/2025 16:00 Last Night …" at bounding box center [510, 559] width 641 height 821
click at [86, 767] on div "9.8 Booking #S47224 Overview Details/Edit Feedback Financials Security Deposit …" at bounding box center [118, 530] width 146 height 878
click at [120, 429] on link "Configuration" at bounding box center [118, 425] width 146 height 26
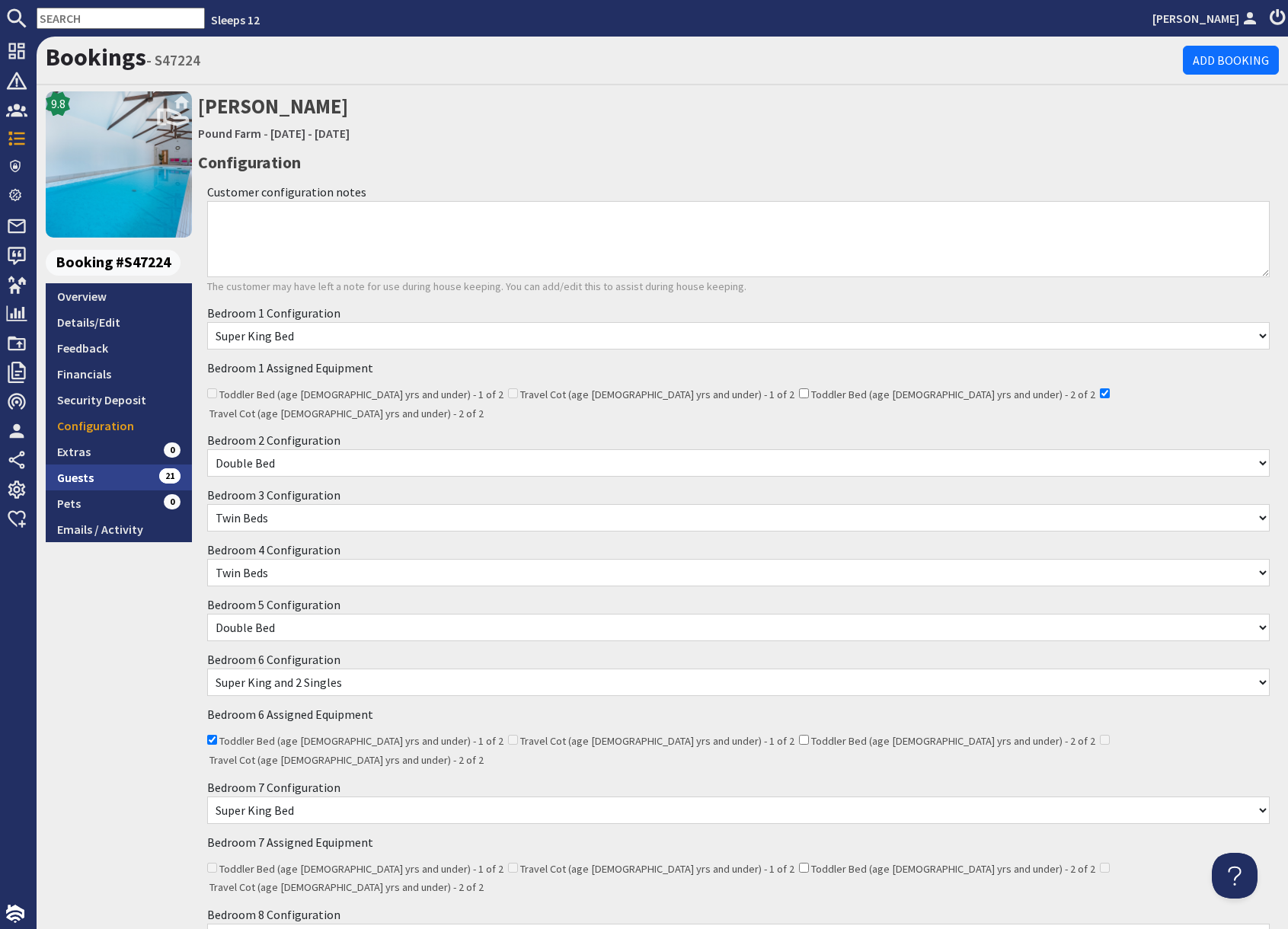
click at [103, 474] on link "Guests 21" at bounding box center [118, 476] width 146 height 26
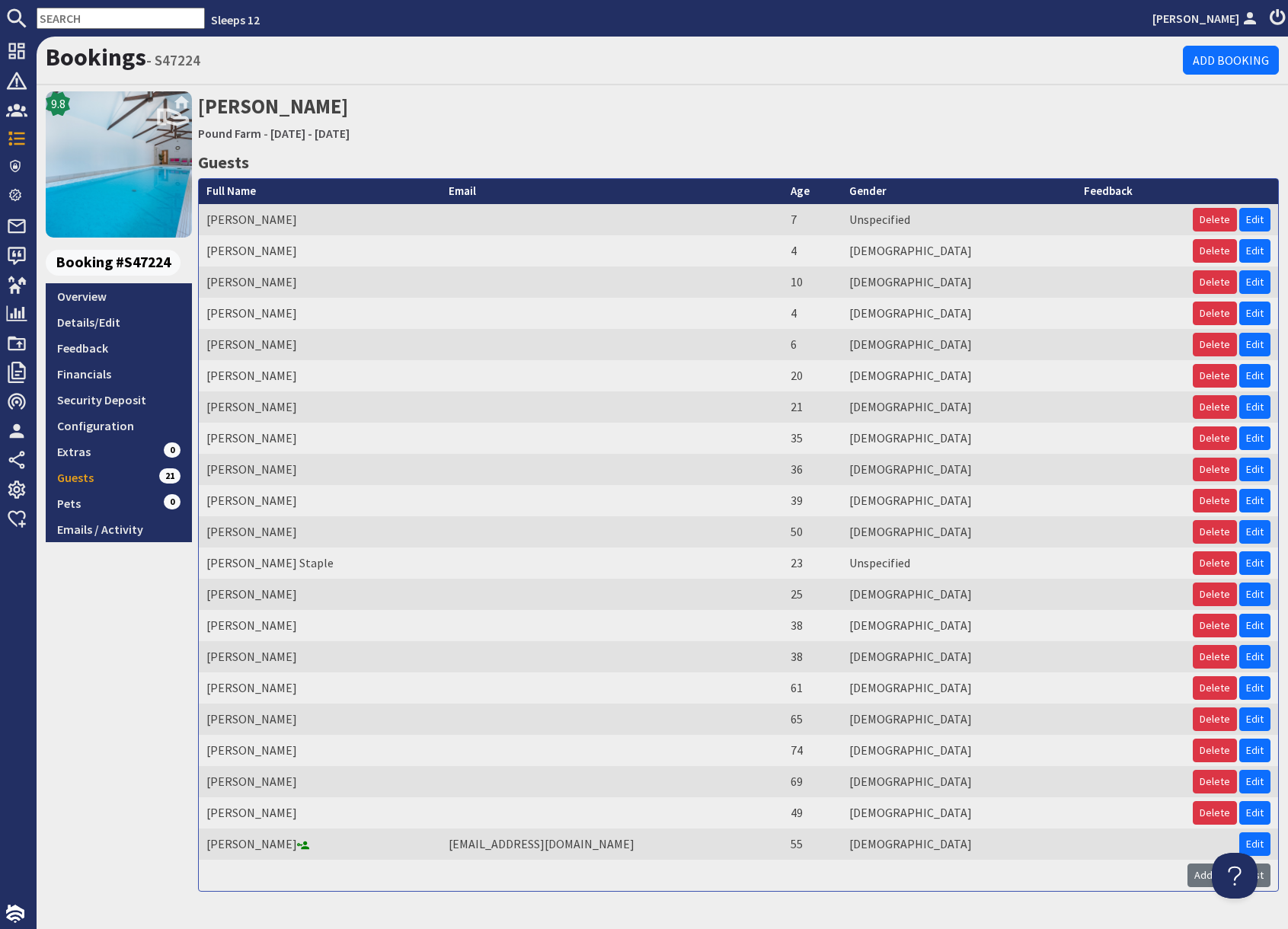
scroll to position [39, 0]
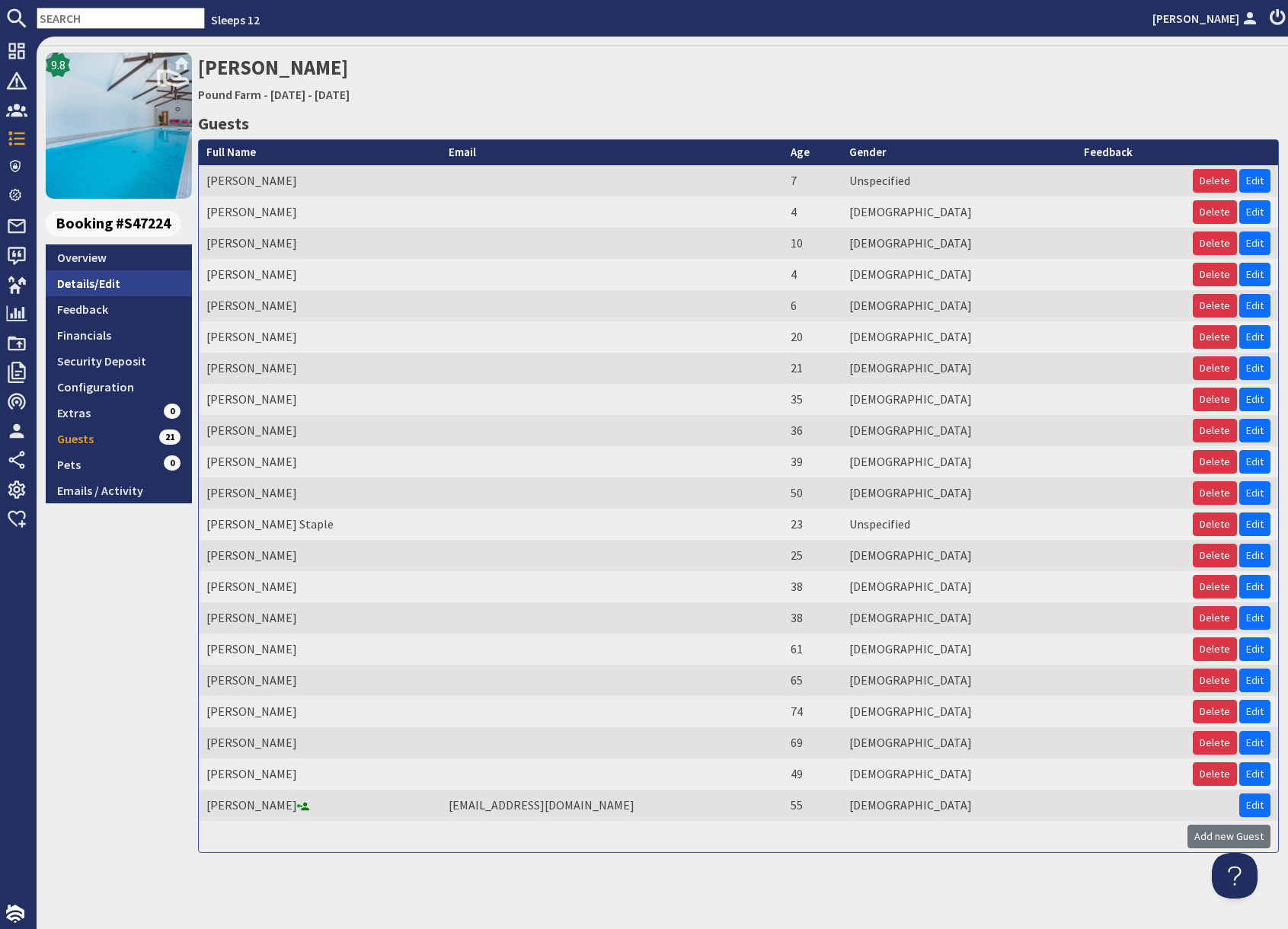
click at [83, 257] on link "Overview" at bounding box center [118, 256] width 146 height 26
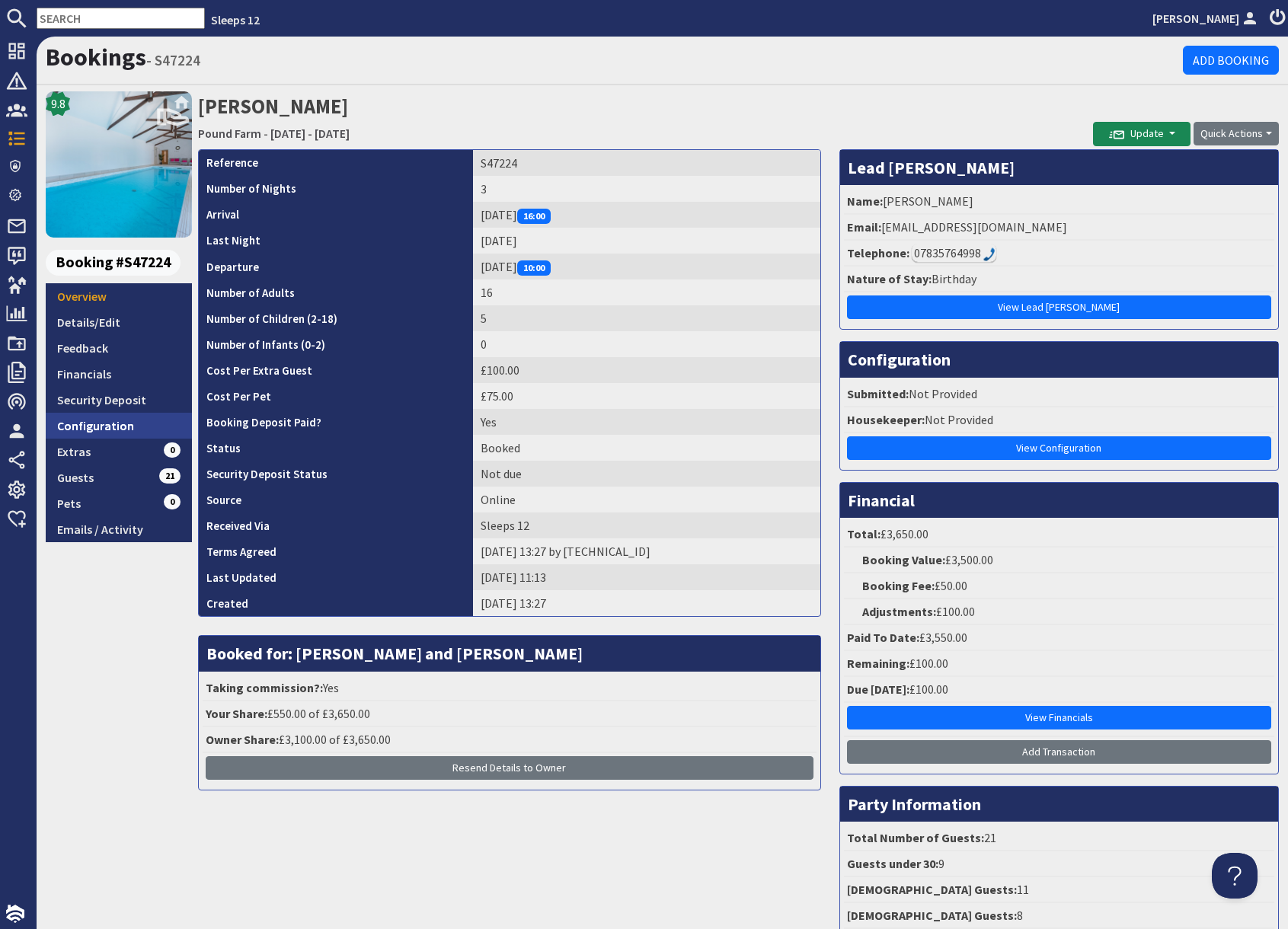
click at [122, 426] on link "Configuration" at bounding box center [118, 425] width 146 height 26
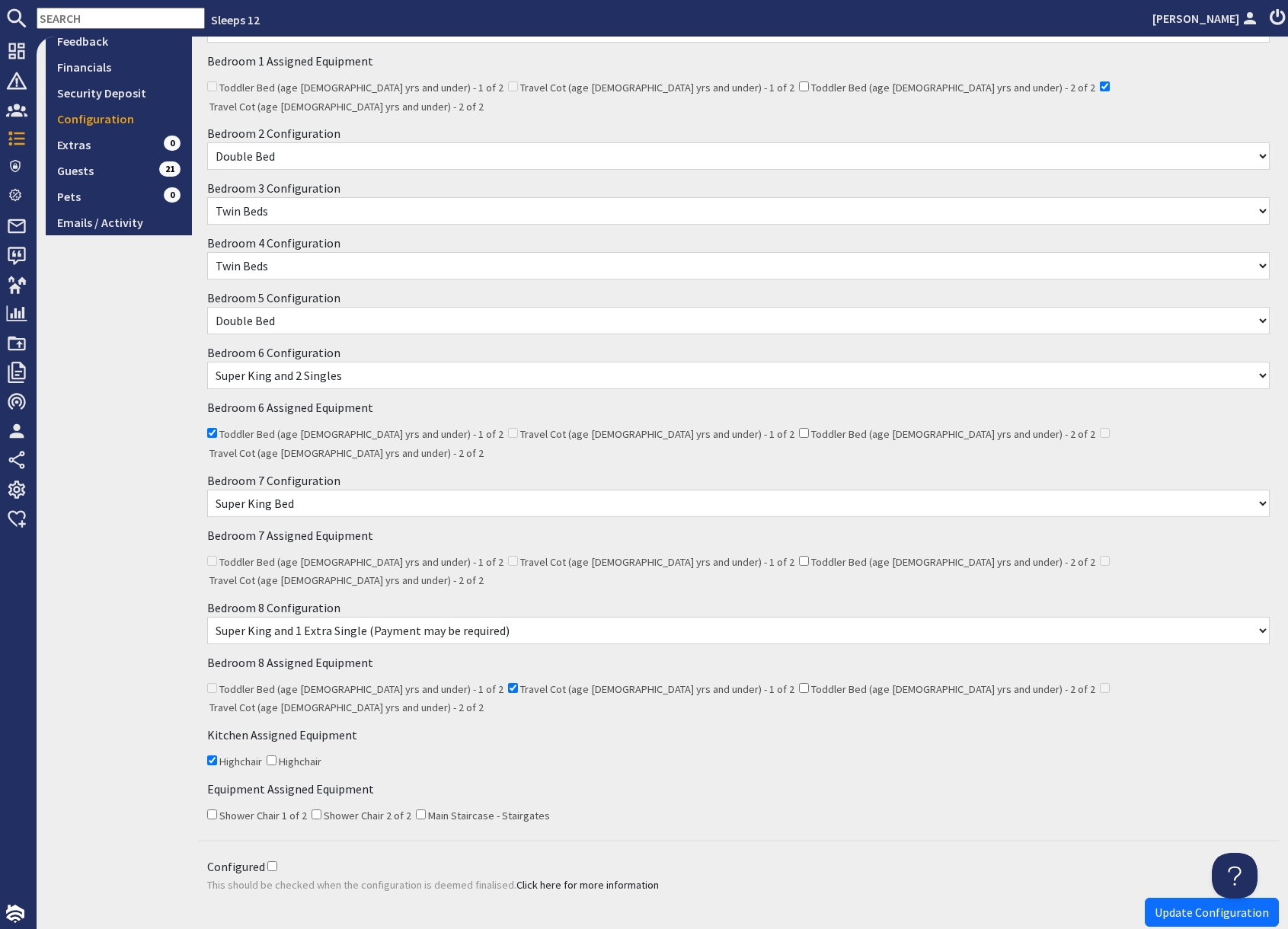
scroll to position [313, 0]
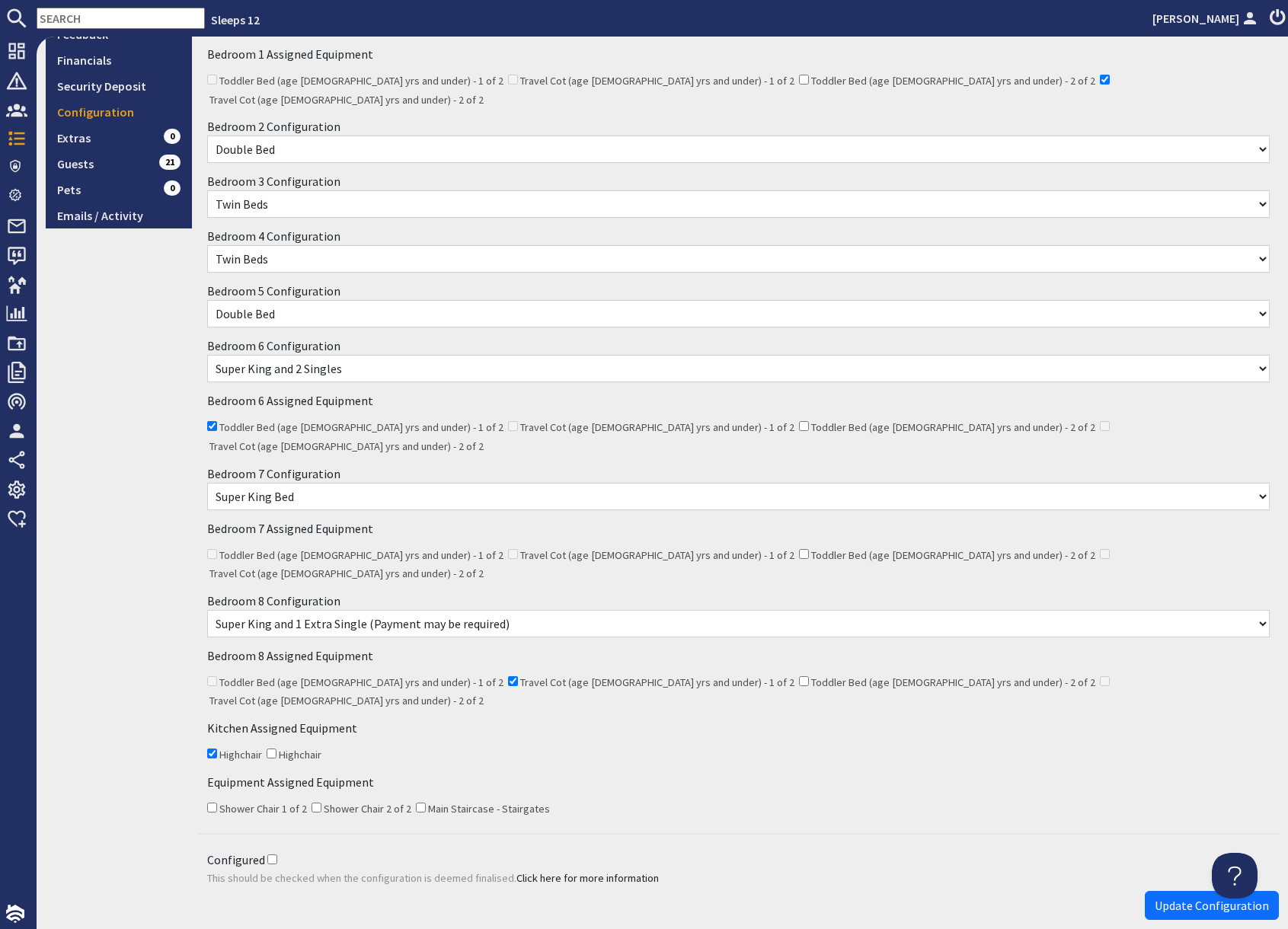
click at [144, 302] on div "9.8 Booking #S47224 Overview Details/Edit Feedback Financials Security Deposit …" at bounding box center [118, 352] width 146 height 1149
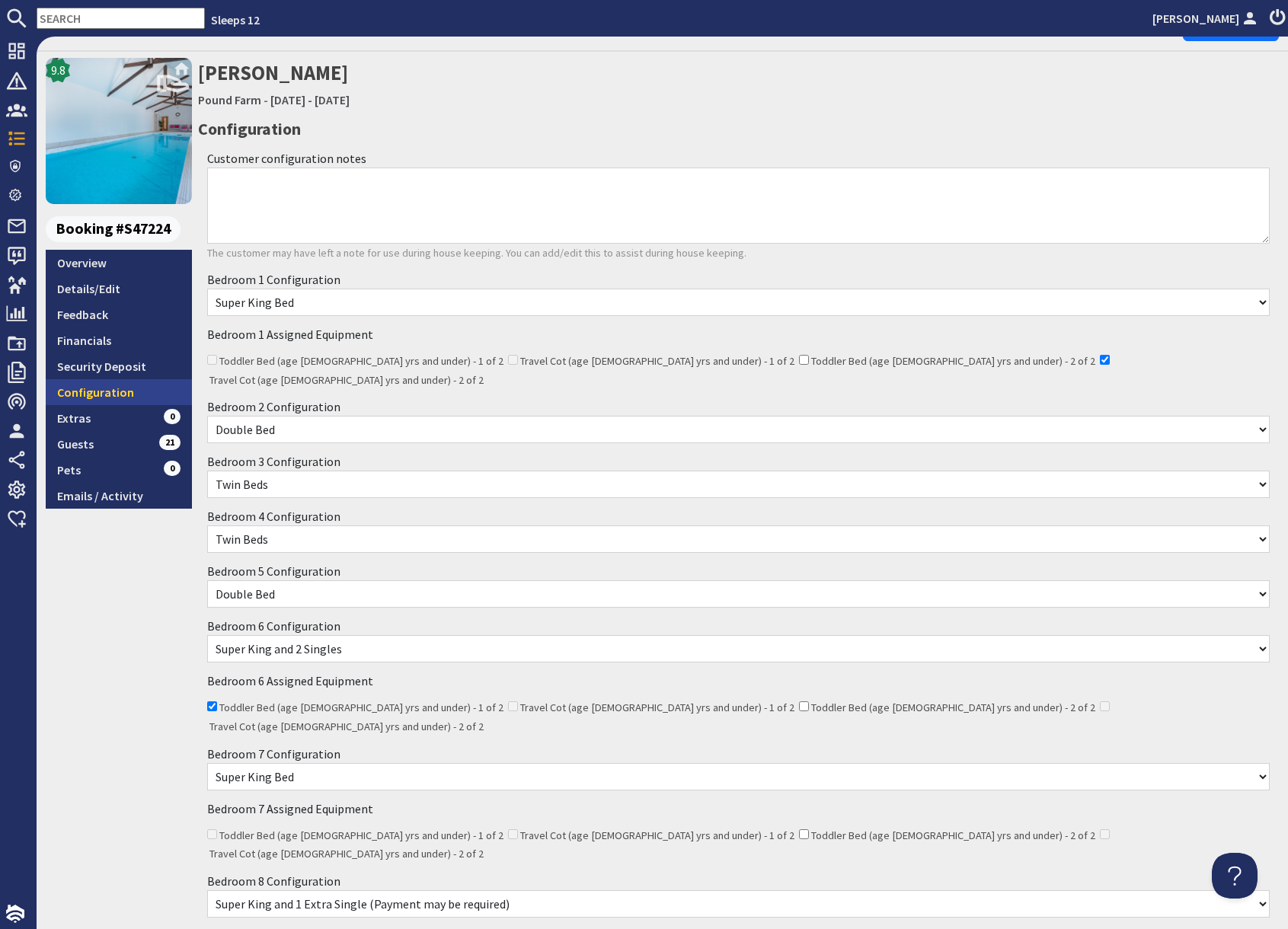
scroll to position [31, 0]
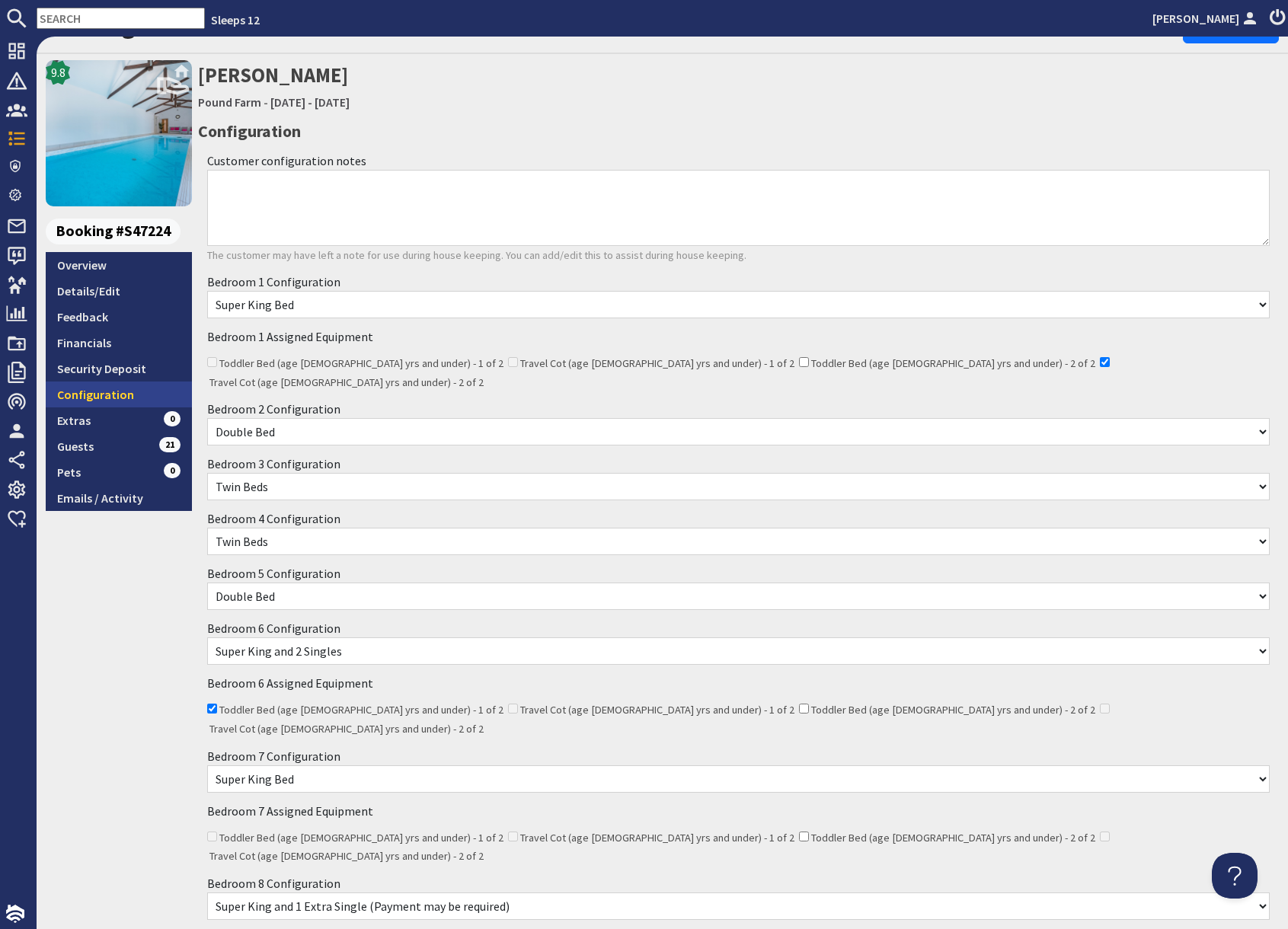
click at [111, 395] on link "Configuration" at bounding box center [118, 394] width 146 height 26
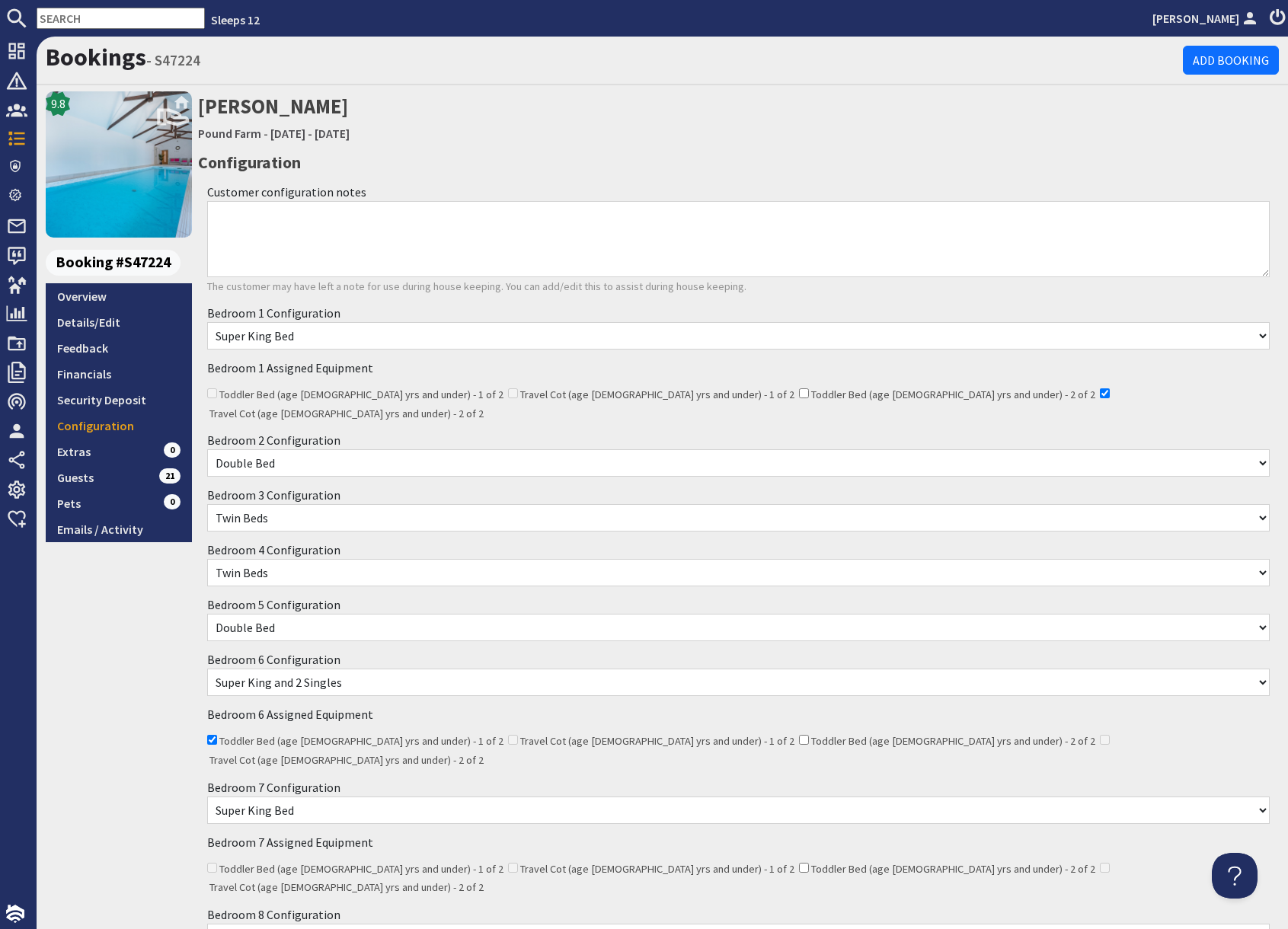
scroll to position [0, 0]
click at [123, 475] on link "Guests 21" at bounding box center [118, 476] width 146 height 26
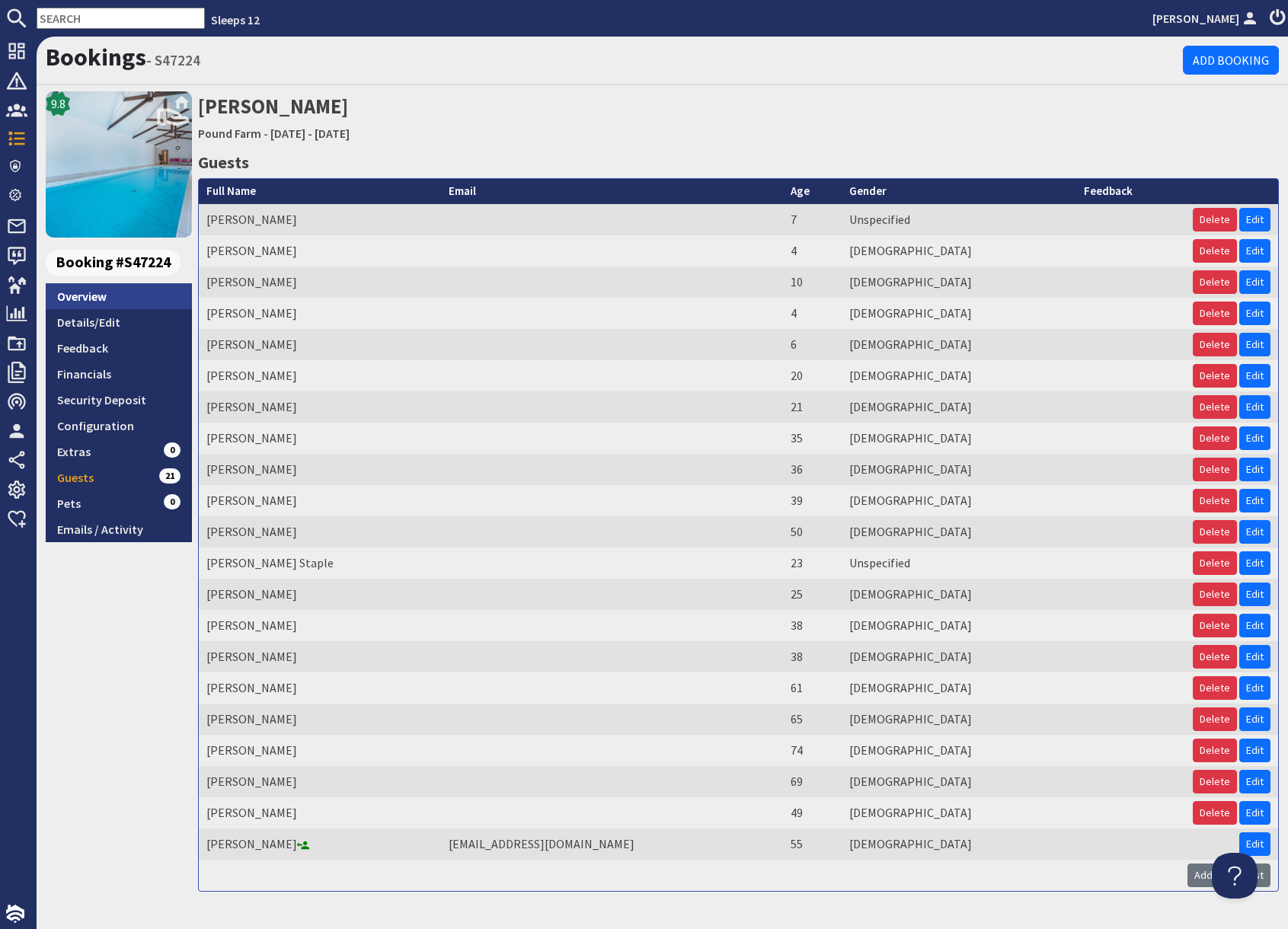
click at [97, 298] on link "Overview" at bounding box center [118, 295] width 146 height 26
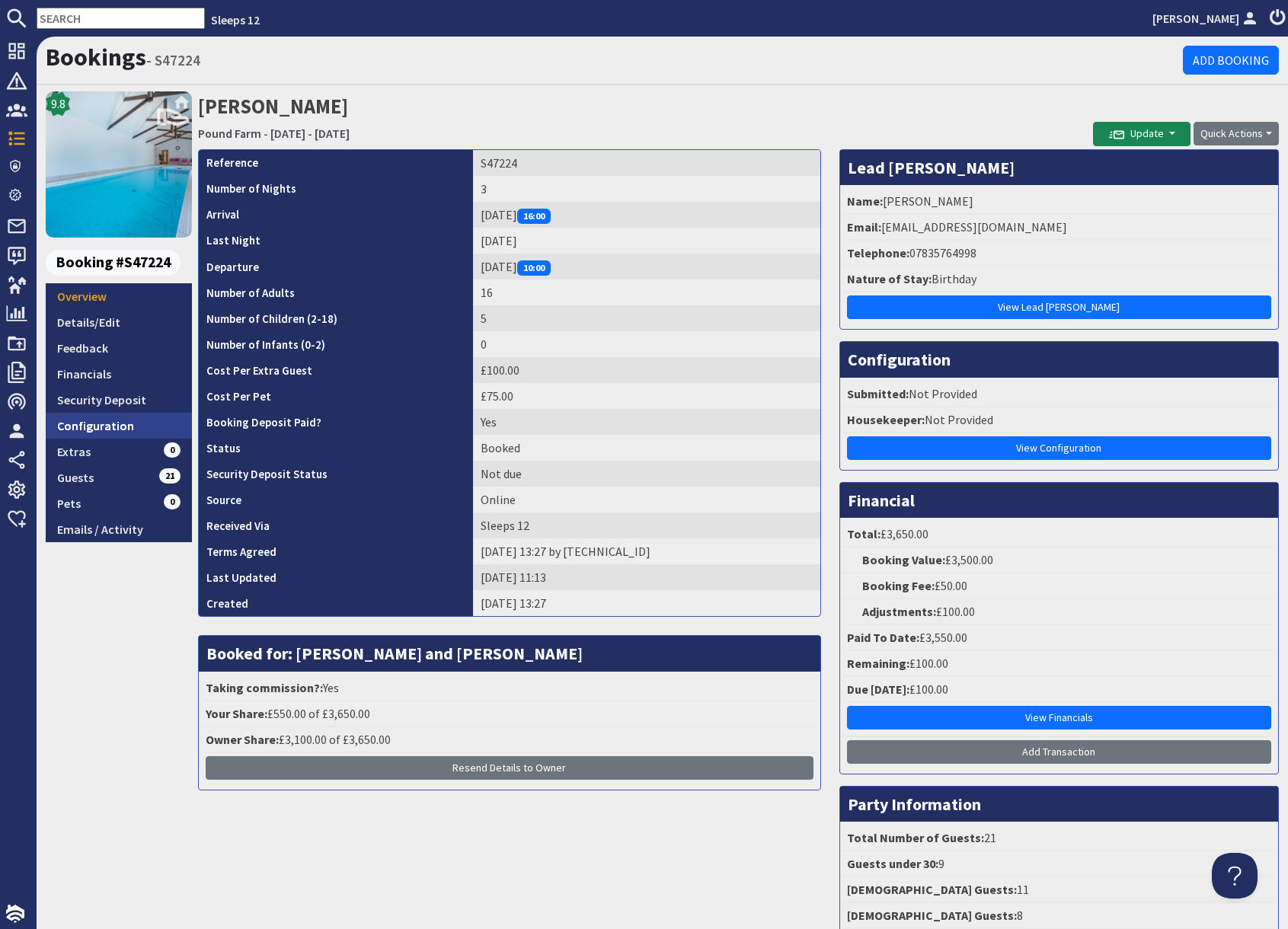
click at [131, 421] on link "Configuration" at bounding box center [118, 425] width 146 height 26
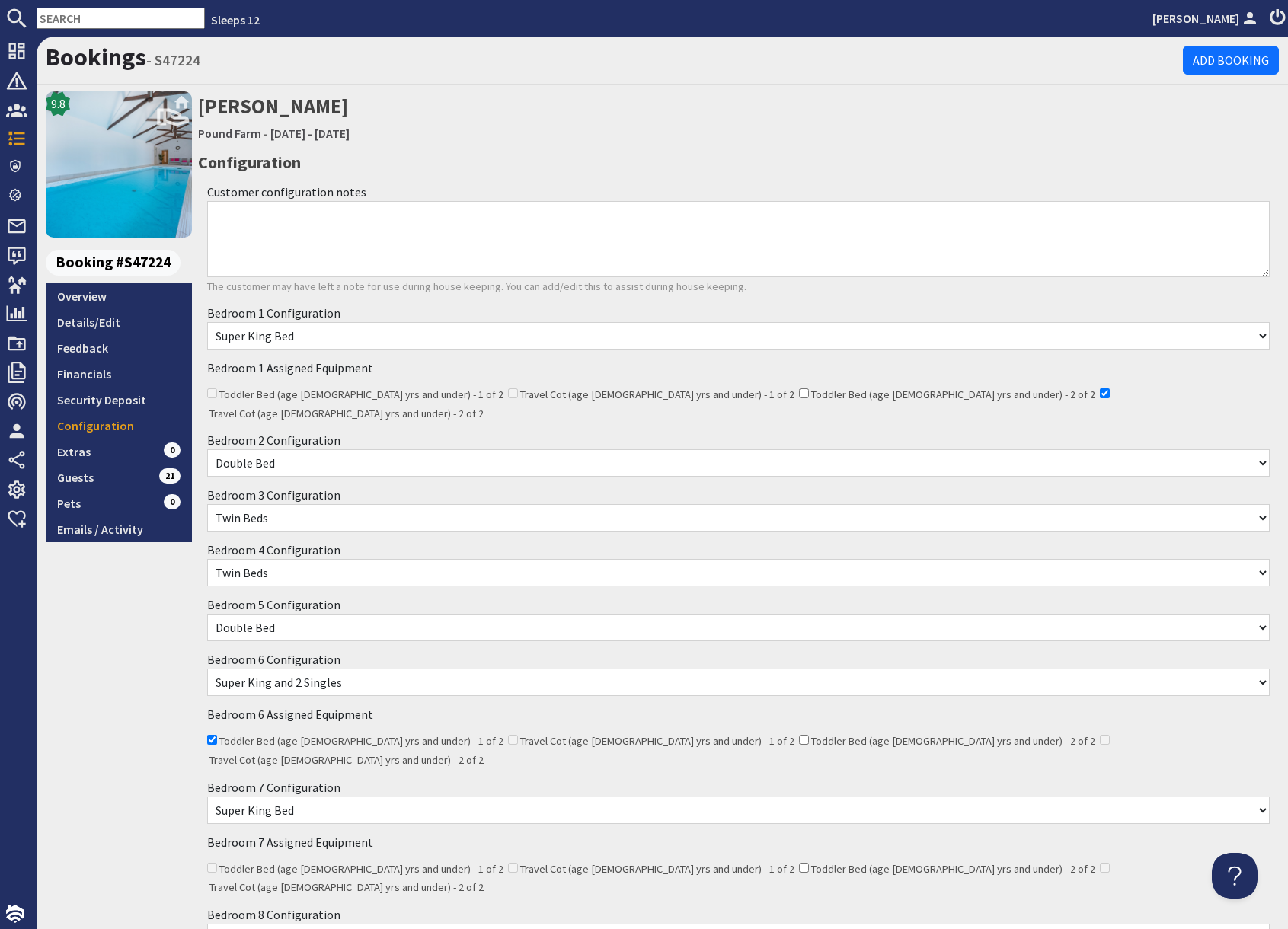
scroll to position [1, 0]
click at [99, 300] on link "Overview" at bounding box center [118, 295] width 146 height 26
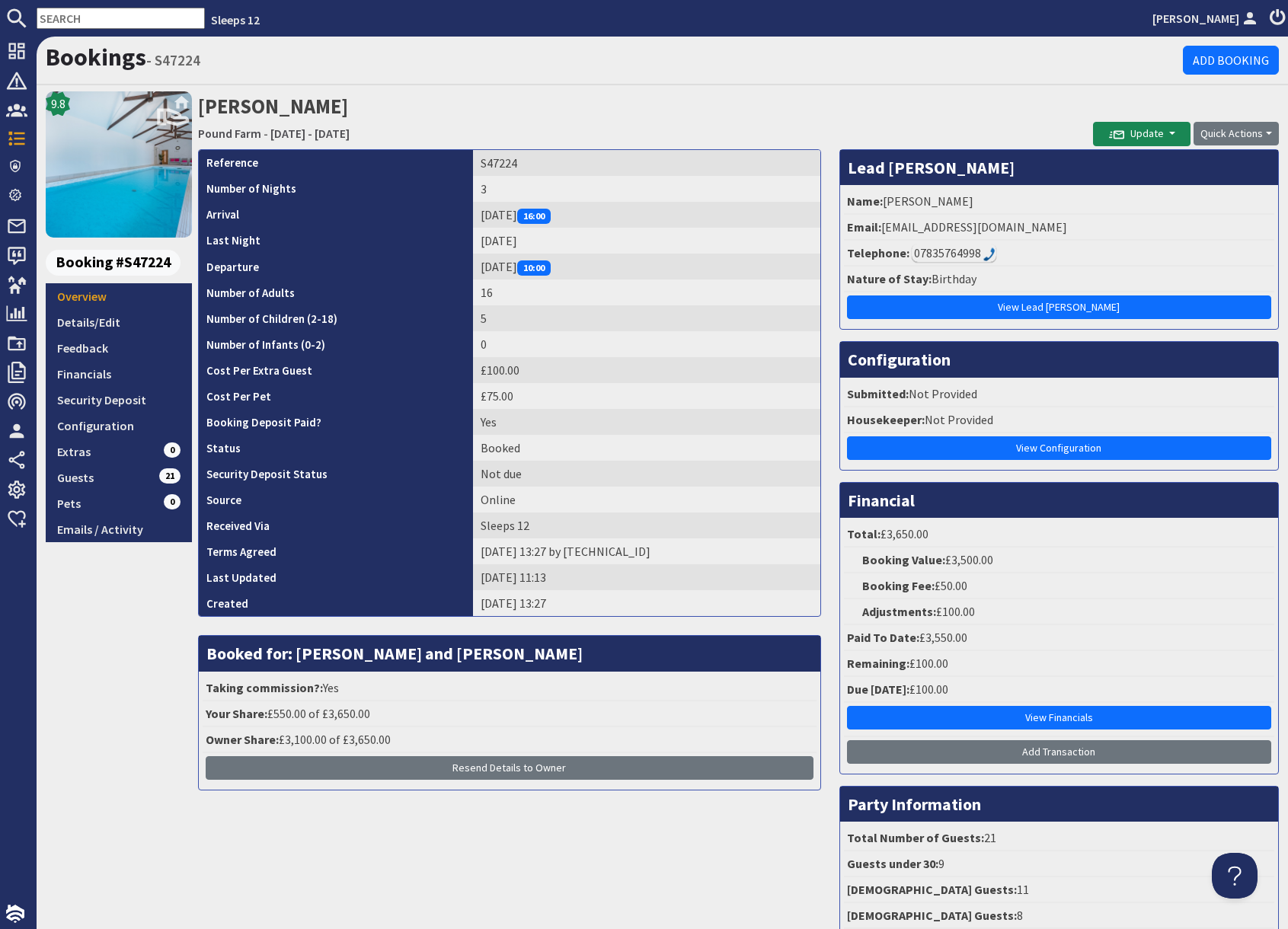
scroll to position [3, 0]
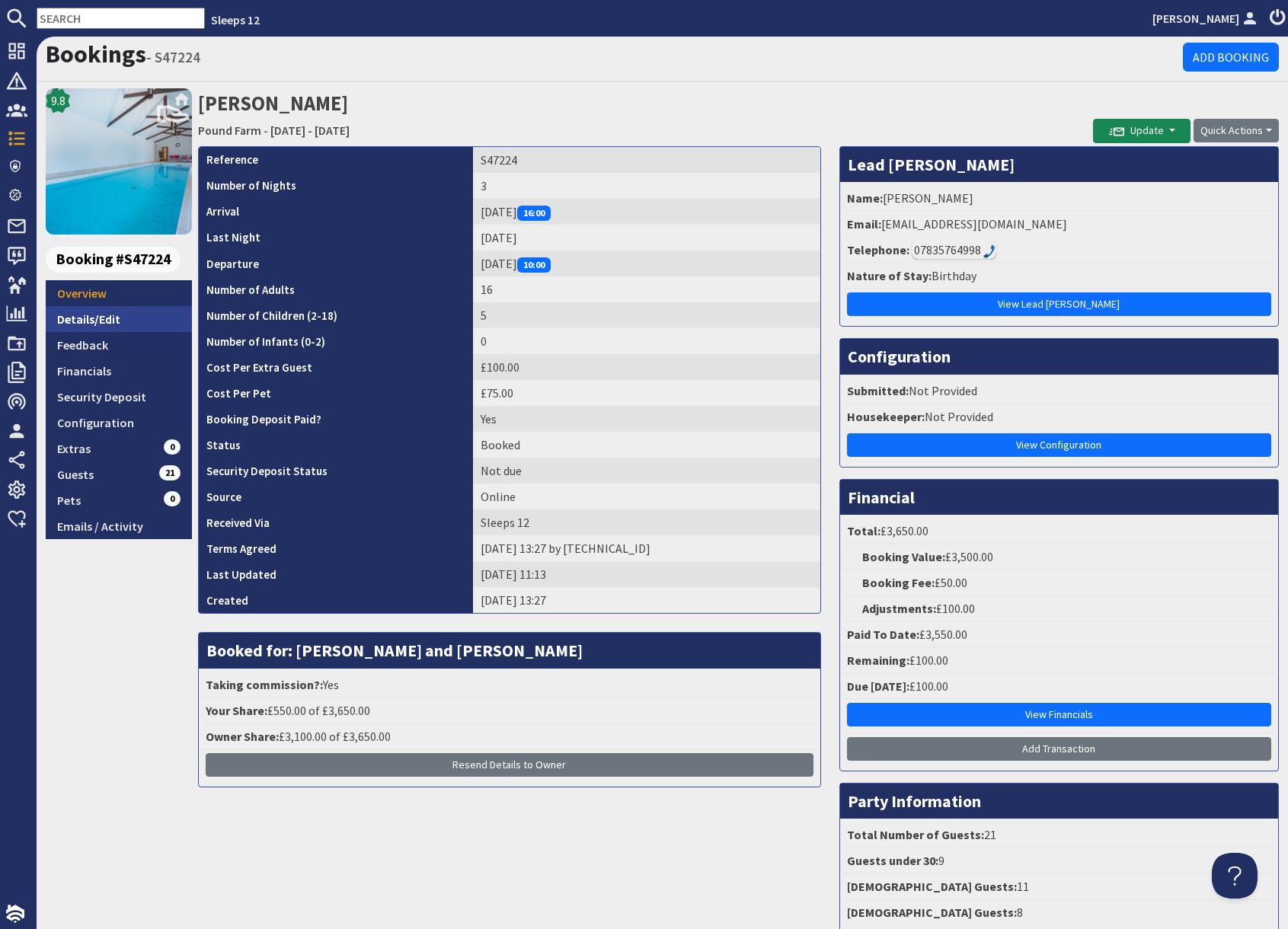
click at [132, 314] on link "Details/Edit" at bounding box center [118, 319] width 146 height 26
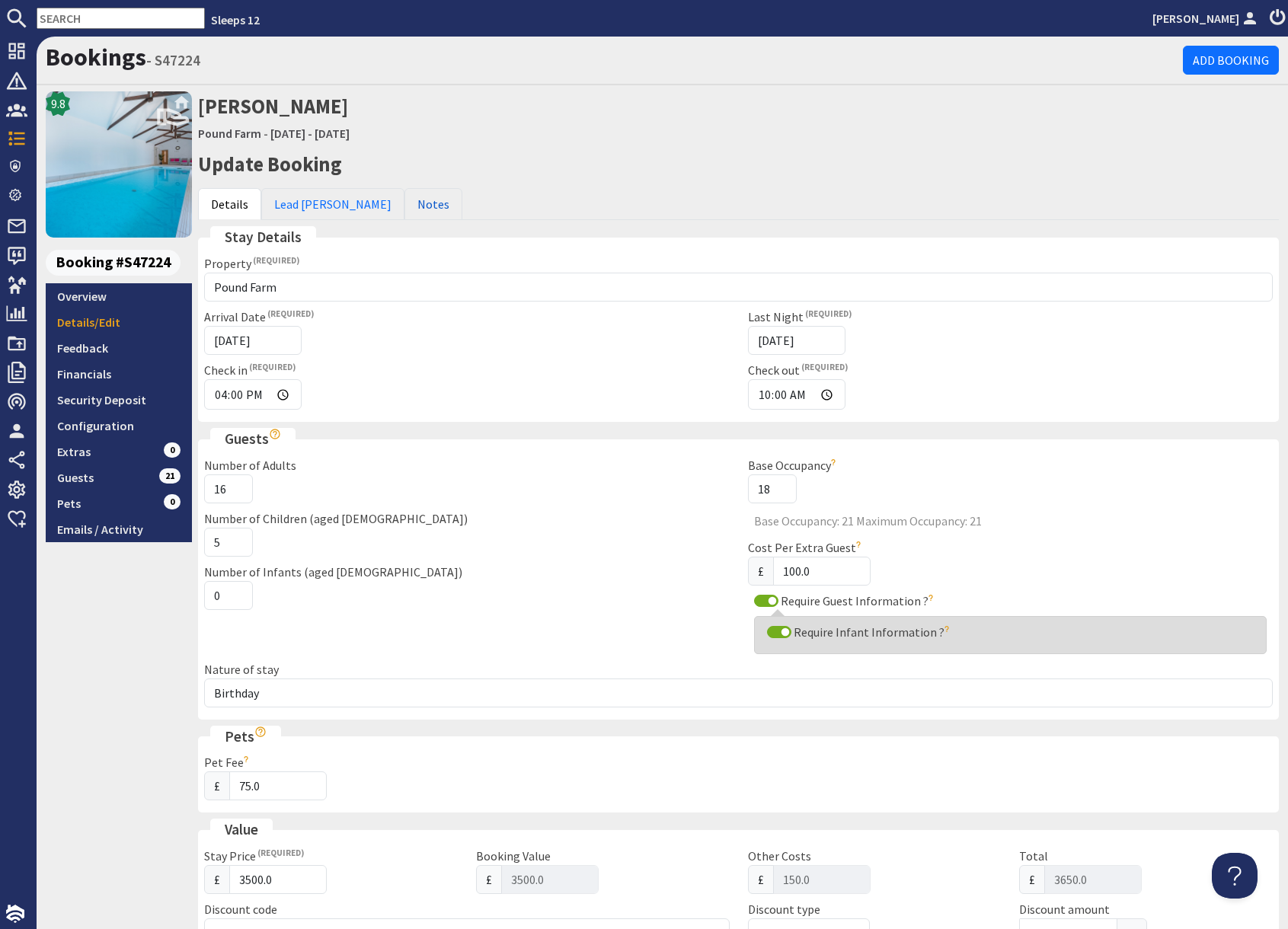
drag, startPoint x: 375, startPoint y: 205, endPoint x: 404, endPoint y: 227, distance: 36.4
click at [405, 206] on link "Notes" at bounding box center [433, 204] width 58 height 32
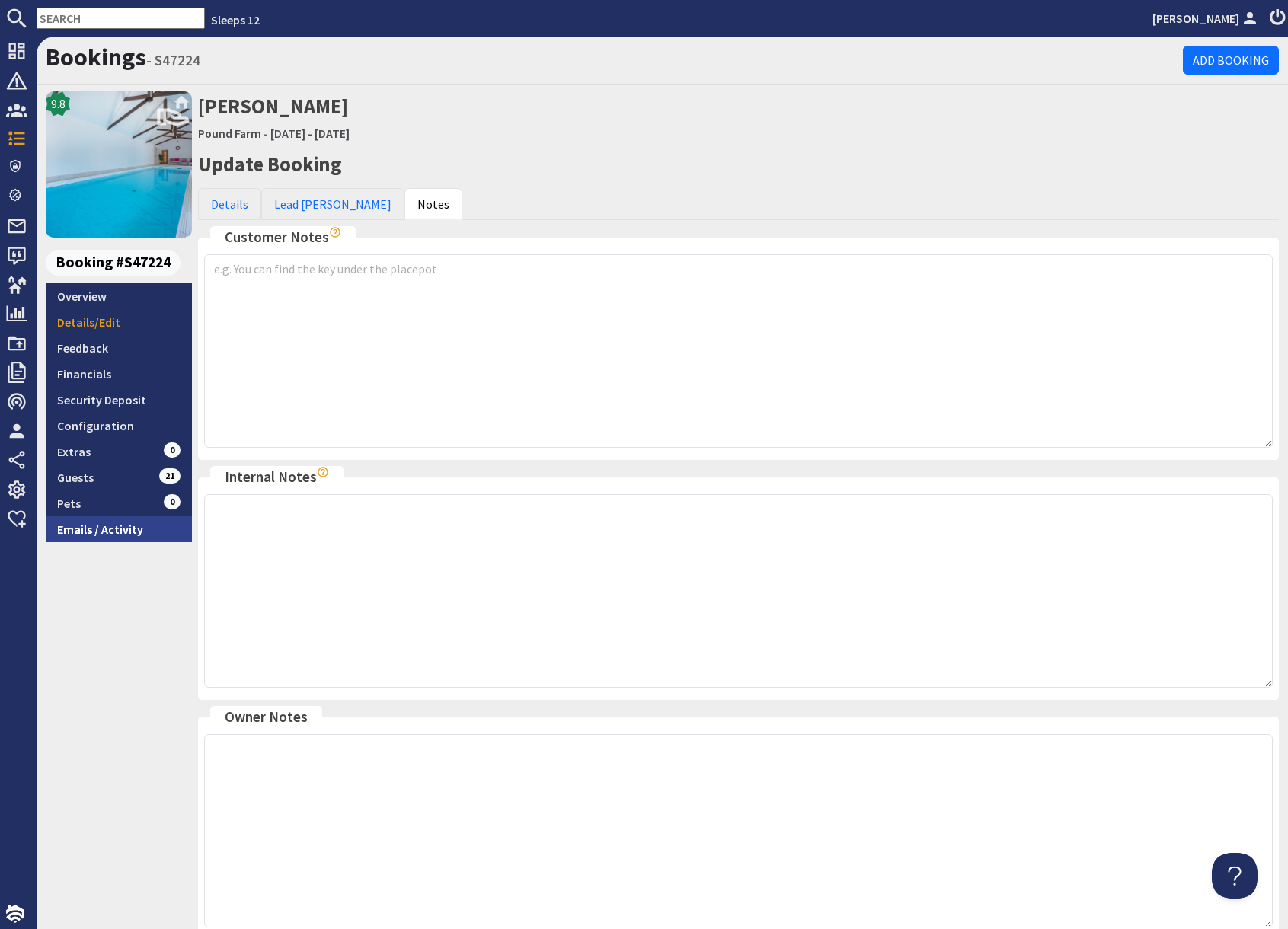
click at [129, 532] on link "Emails / Activity" at bounding box center [118, 529] width 146 height 26
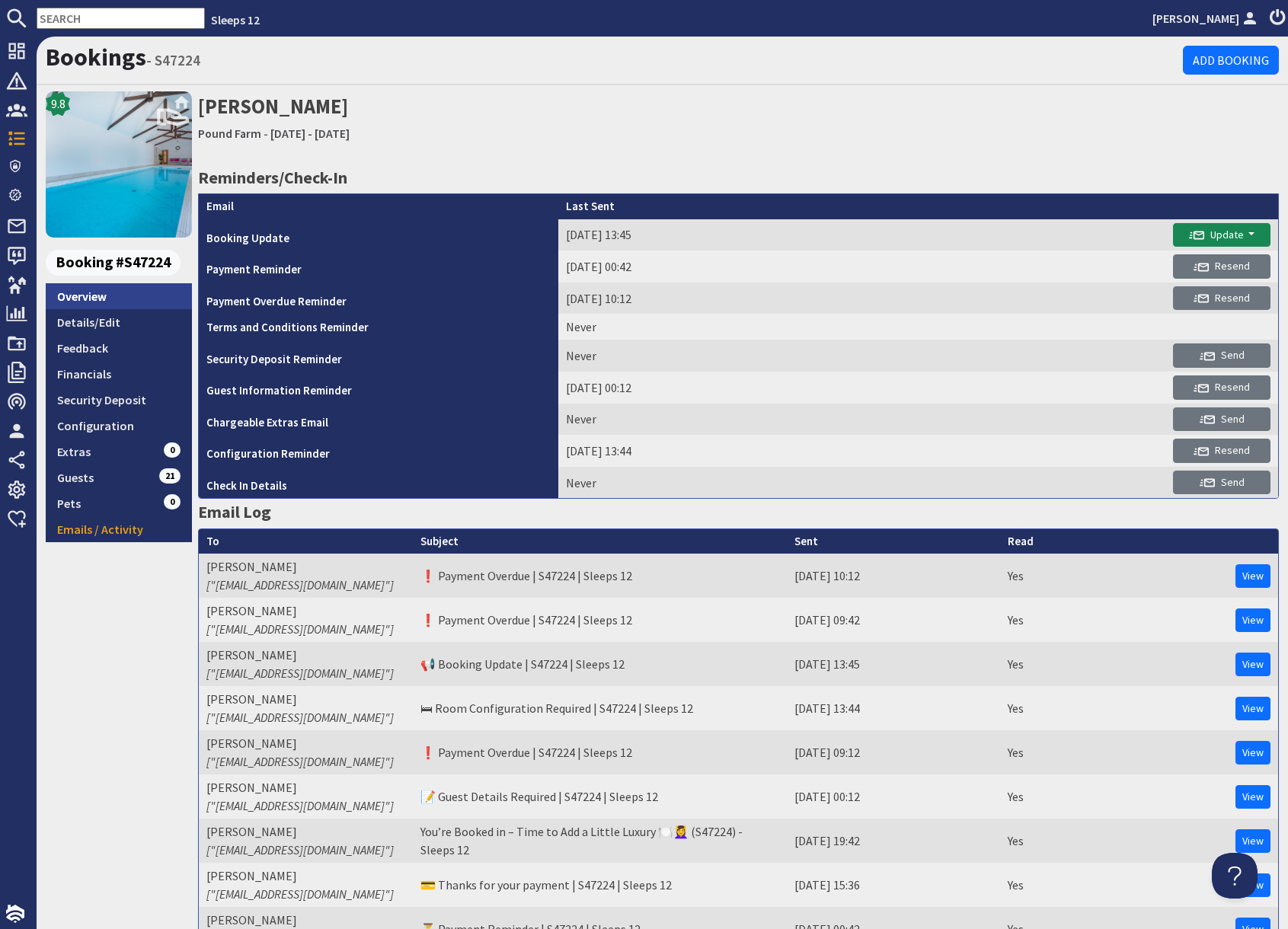
click at [113, 296] on link "Overview" at bounding box center [118, 295] width 146 height 26
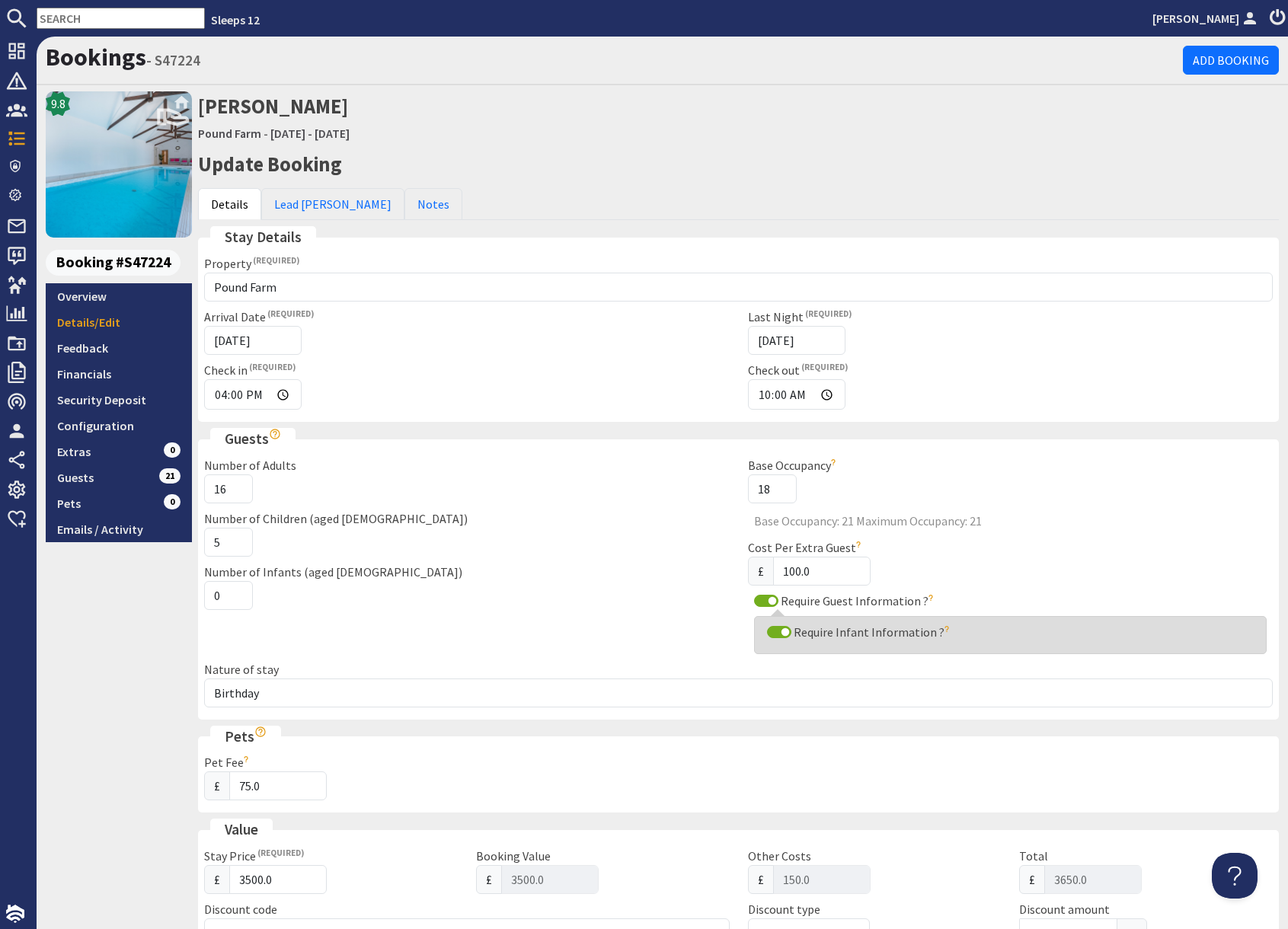
click at [108, 17] on input "text" at bounding box center [121, 19] width 169 height 21
paste input "maureenq207@outlook.com"
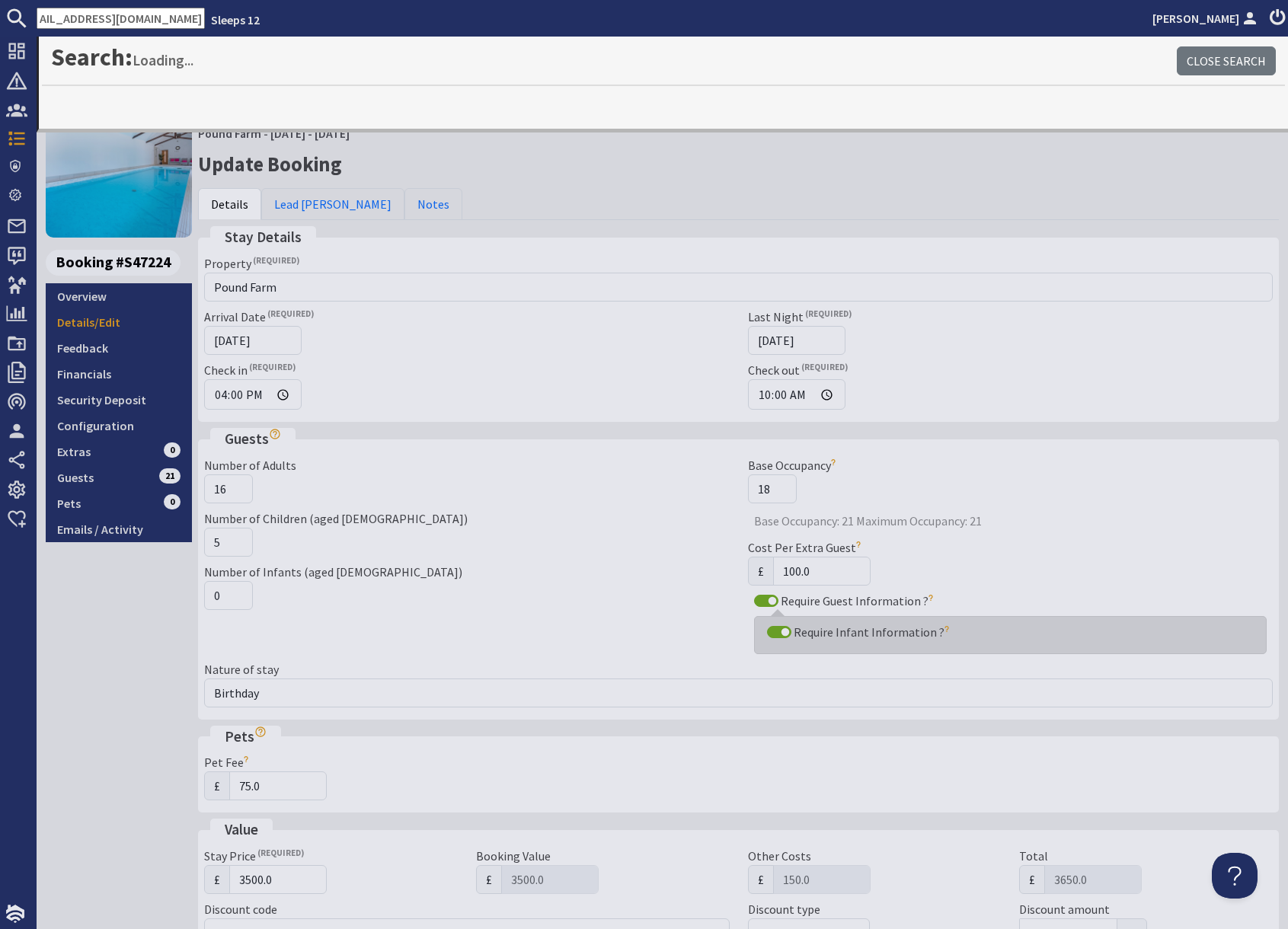
type input "maureenq207@outlook.com"
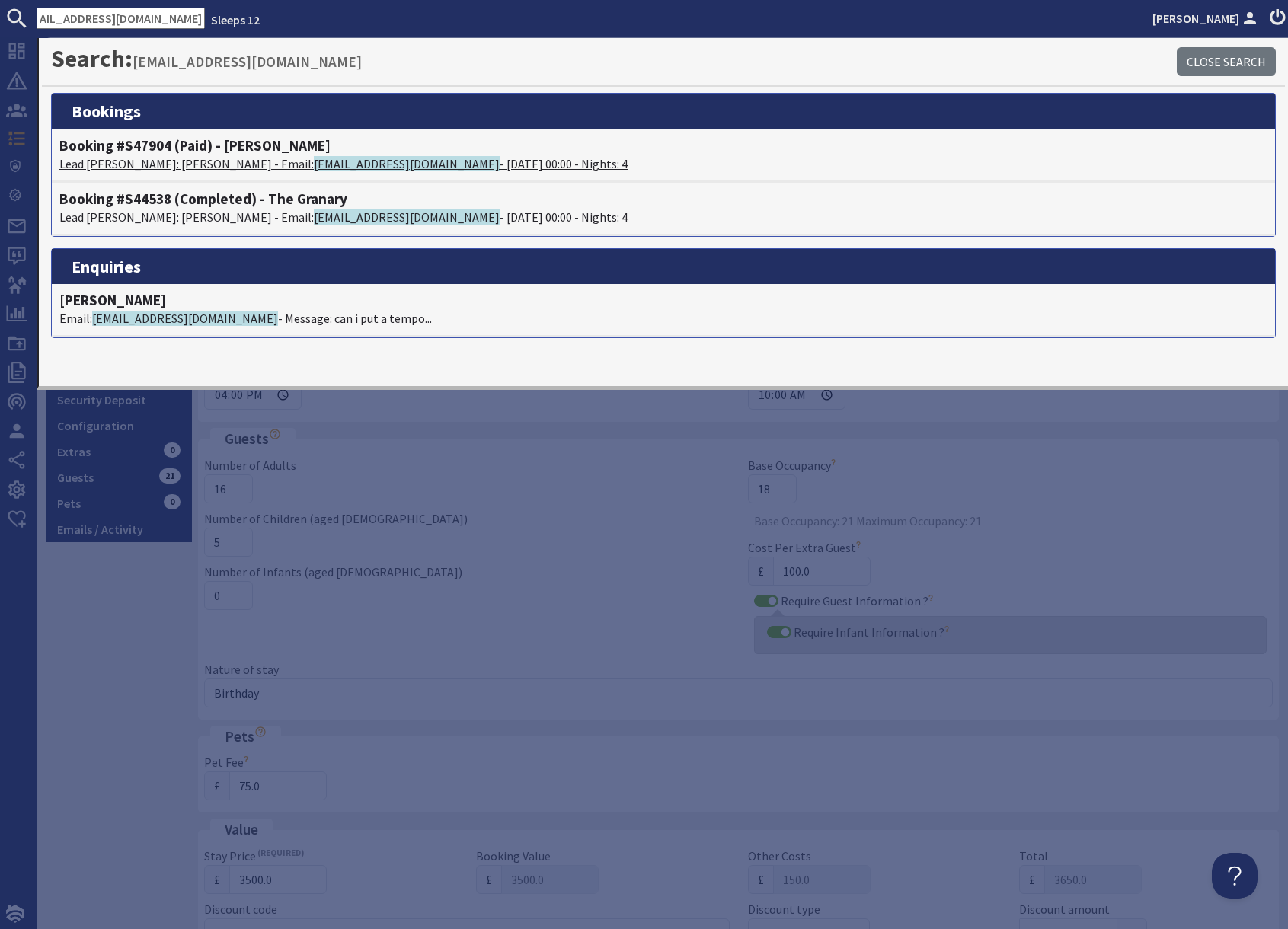
scroll to position [0, 0]
drag, startPoint x: 226, startPoint y: 159, endPoint x: 233, endPoint y: 161, distance: 7.3
click at [227, 159] on p "Lead Booker: Maureen Hanson - Email: maureenq207@outlook.com - 27/10/2025 00:00…" at bounding box center [663, 163] width 1208 height 19
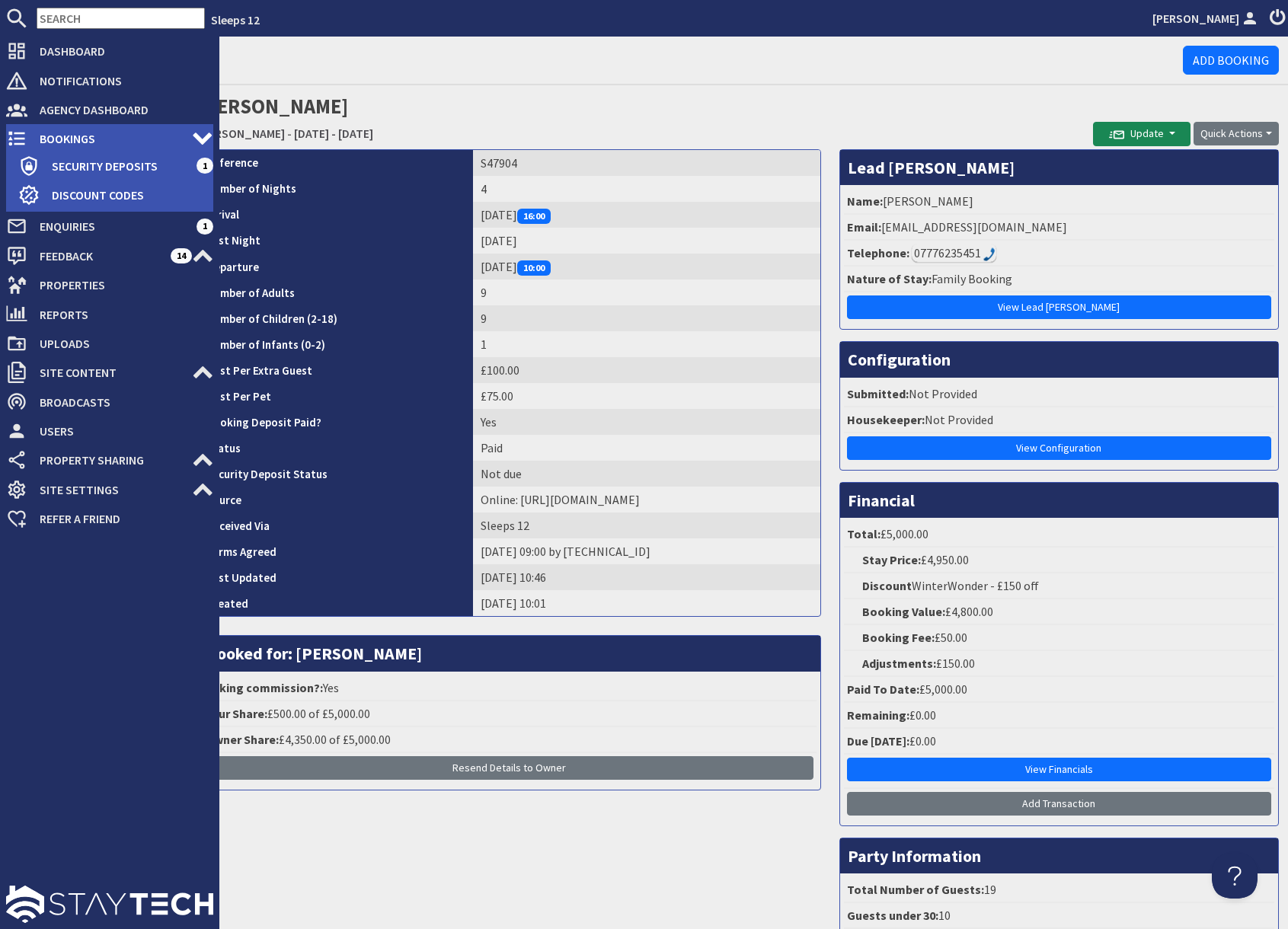
click at [19, 139] on icon at bounding box center [17, 138] width 21 height 21
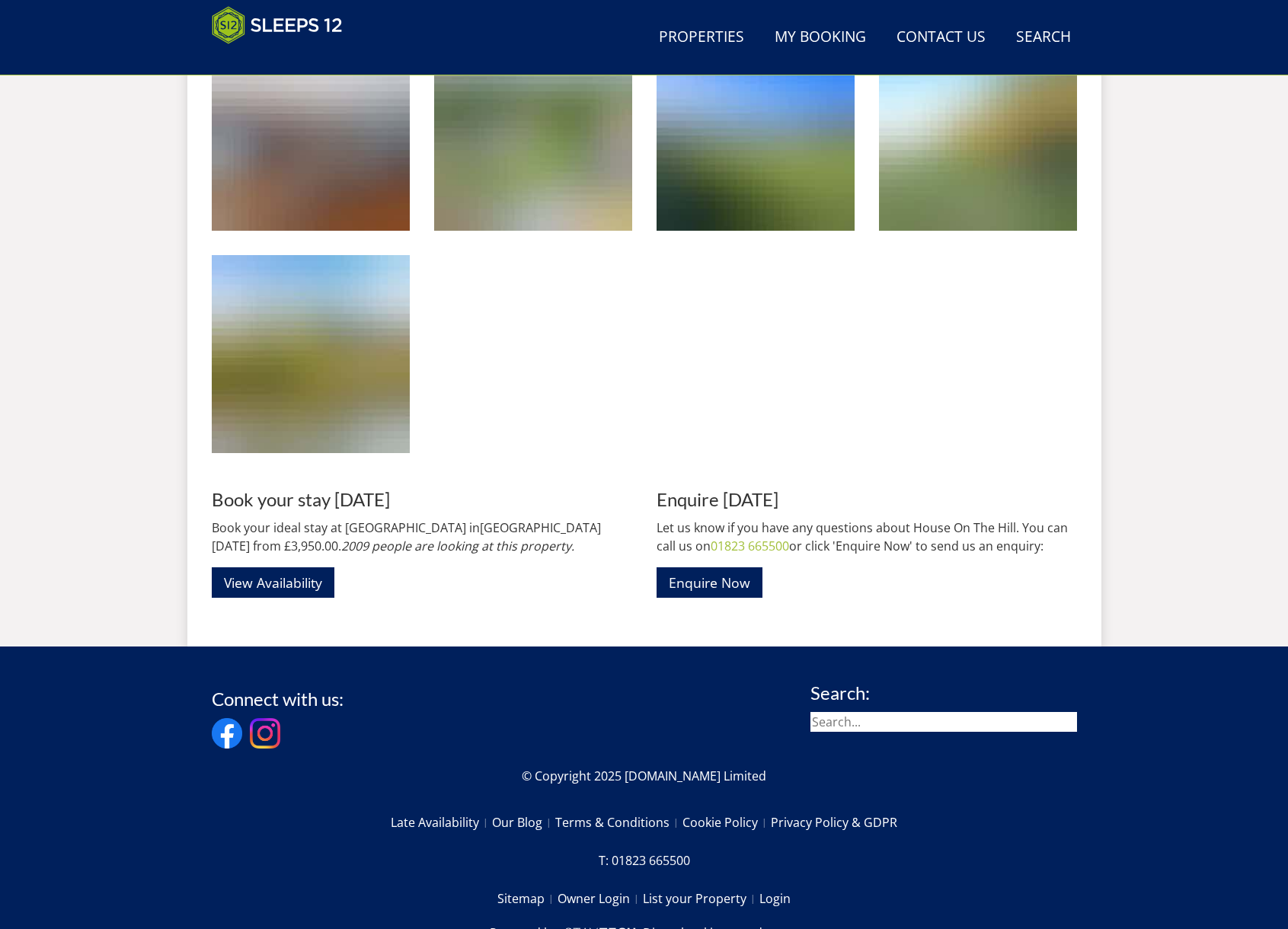
scroll to position [2738, 0]
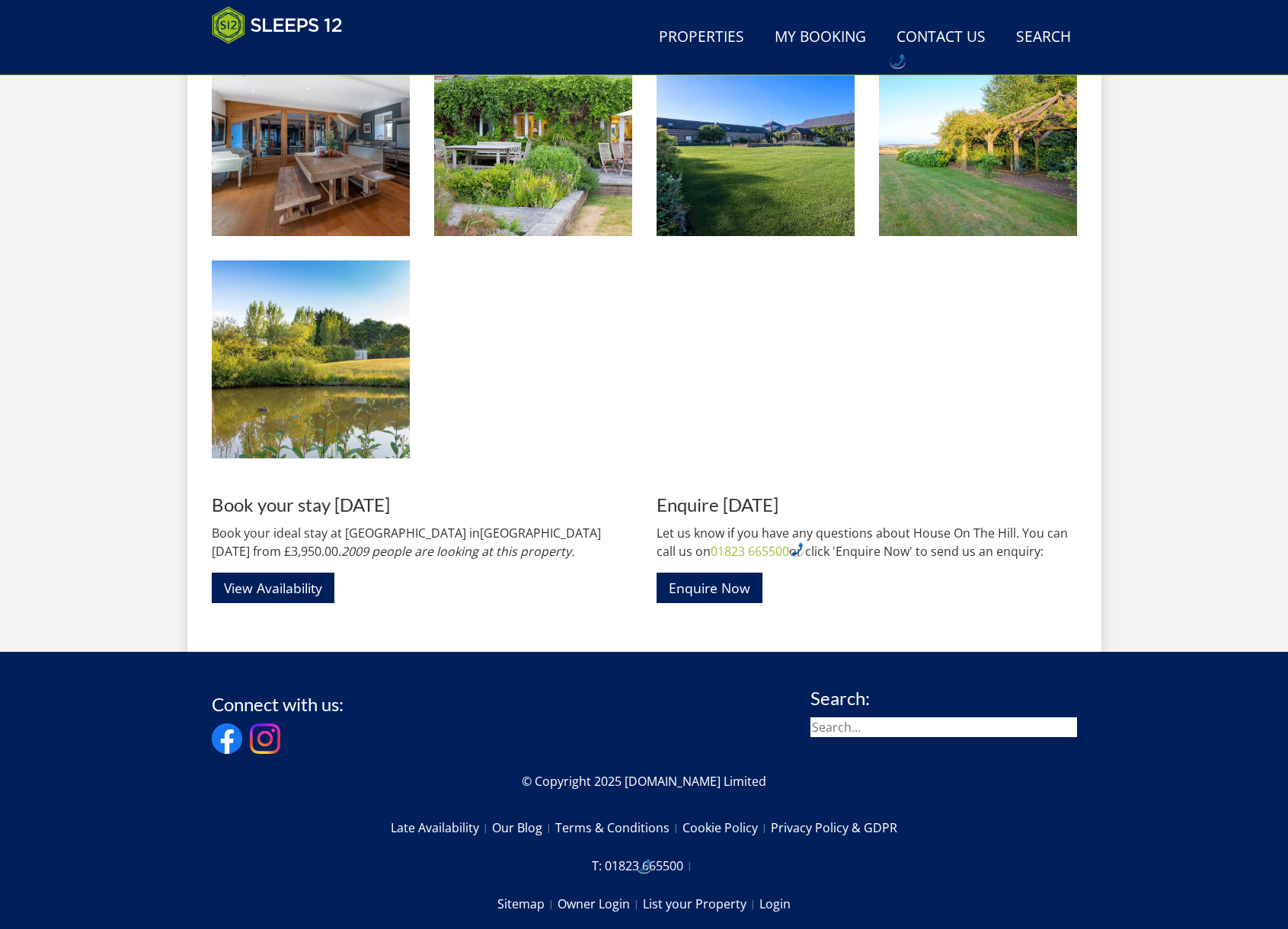
click at [929, 717] on input "search" at bounding box center [944, 727] width 266 height 20
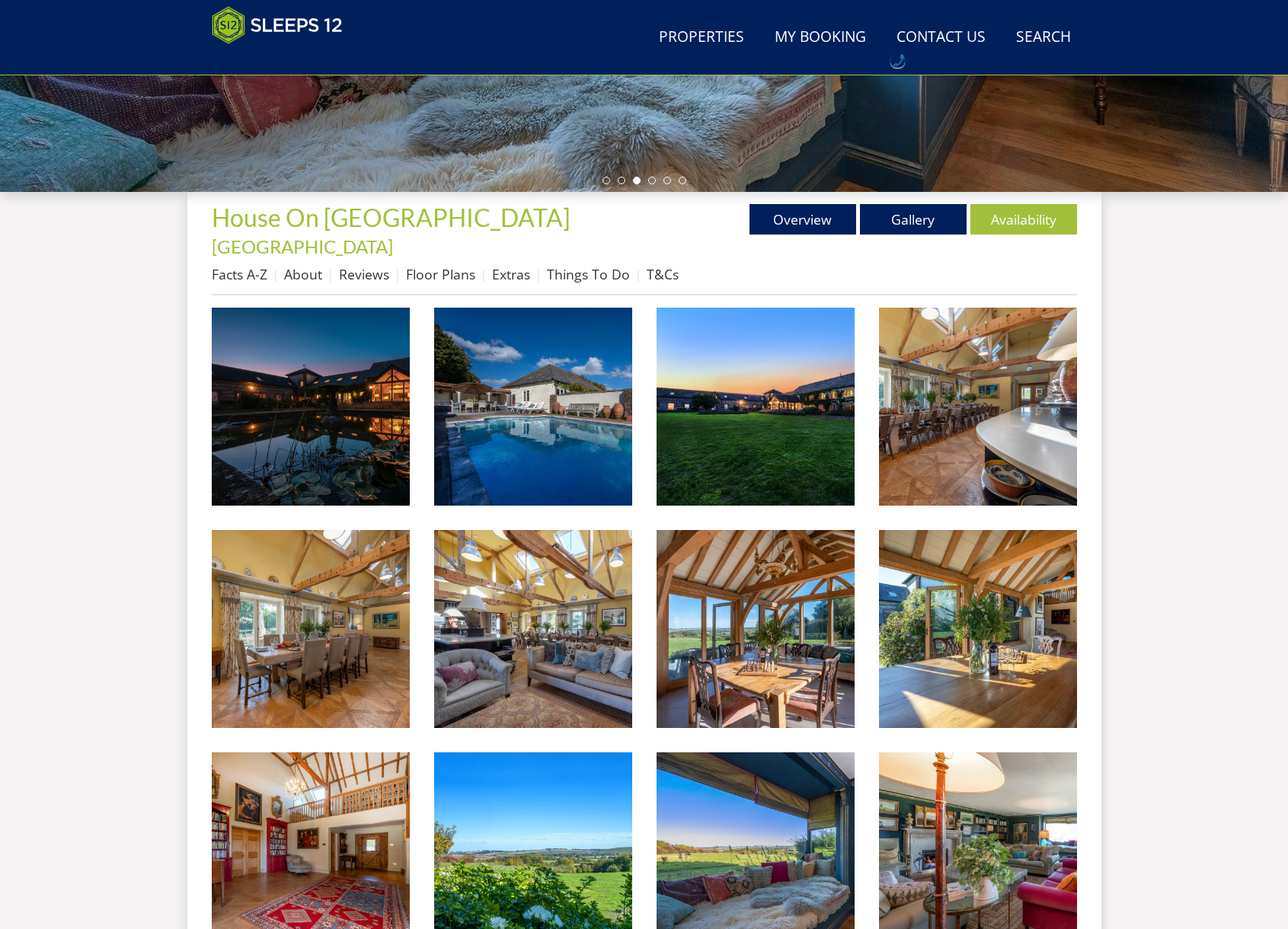
scroll to position [468, 0]
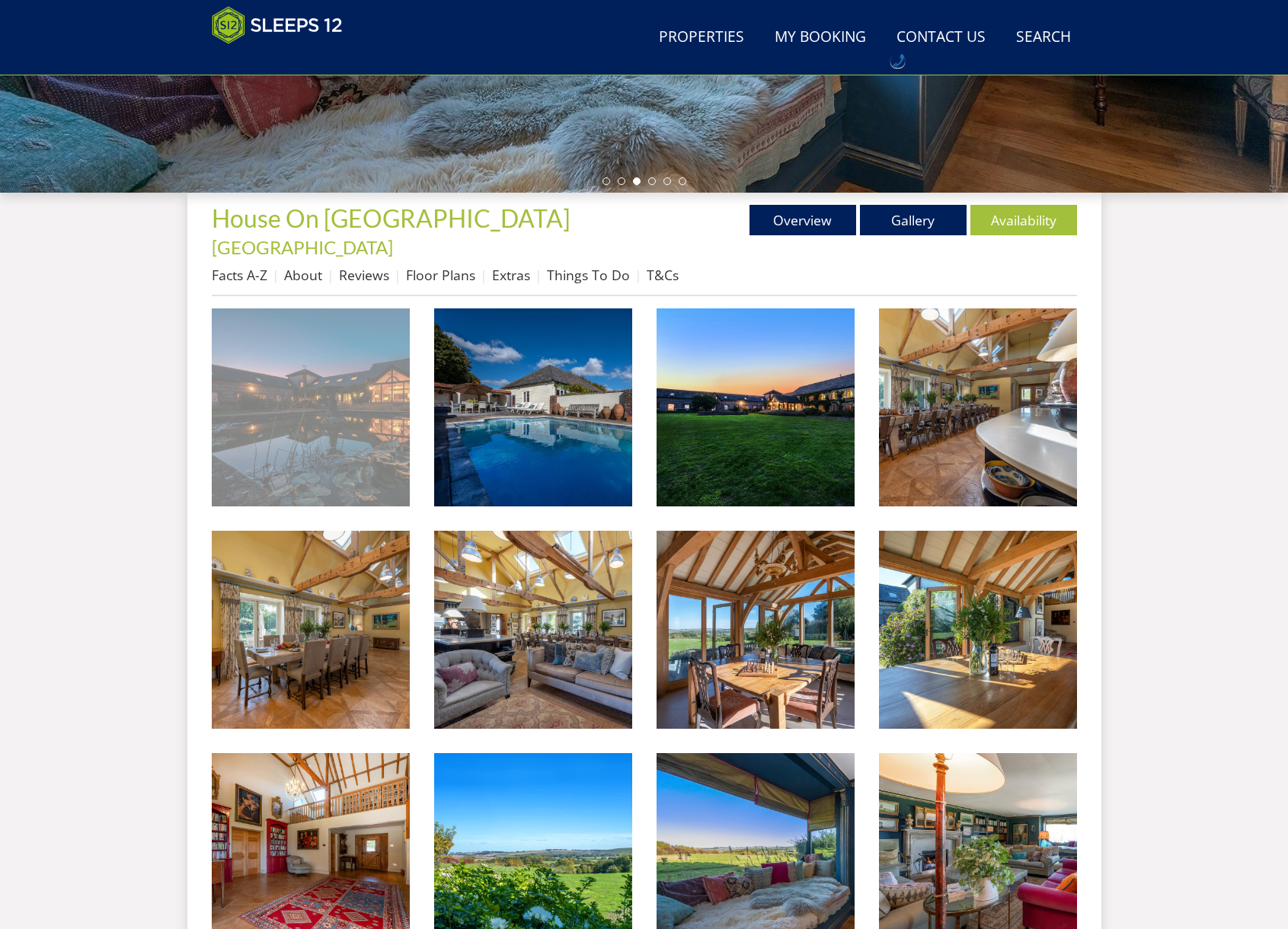
click at [278, 340] on img at bounding box center [310, 406] width 198 height 198
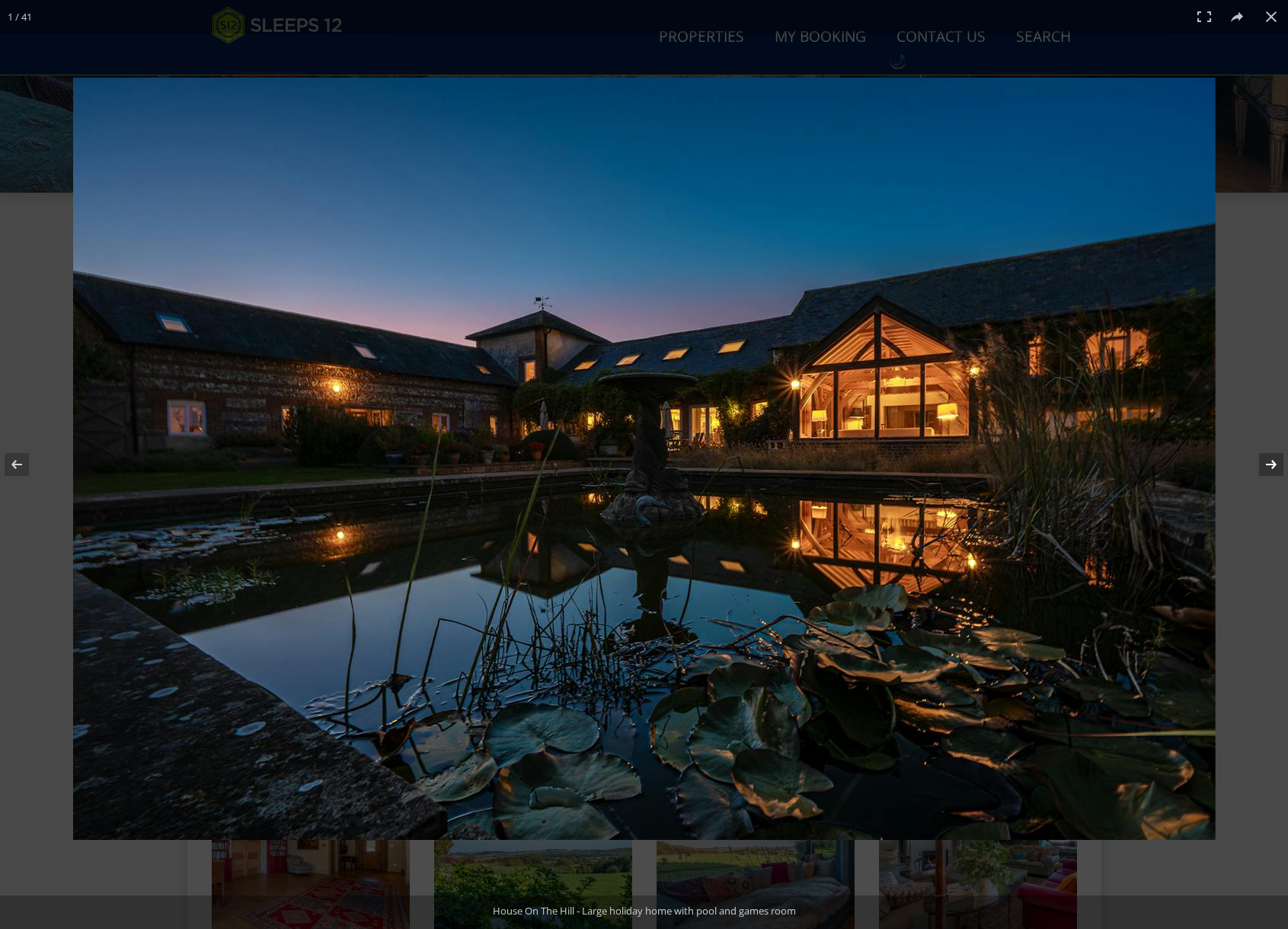
click at [1274, 460] on button at bounding box center [1261, 464] width 53 height 76
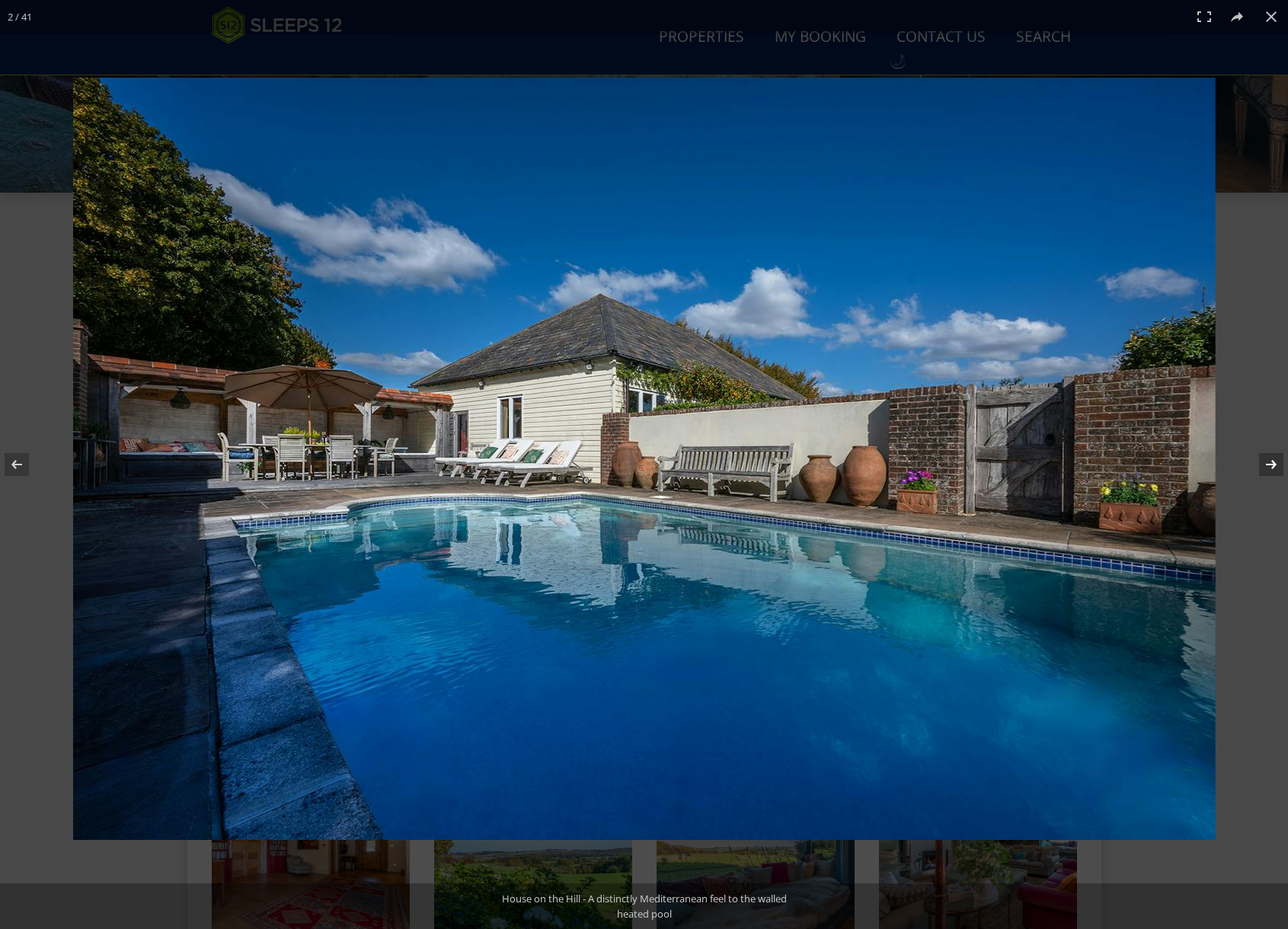
scroll to position [468, 0]
click at [1273, 461] on button at bounding box center [1261, 464] width 53 height 76
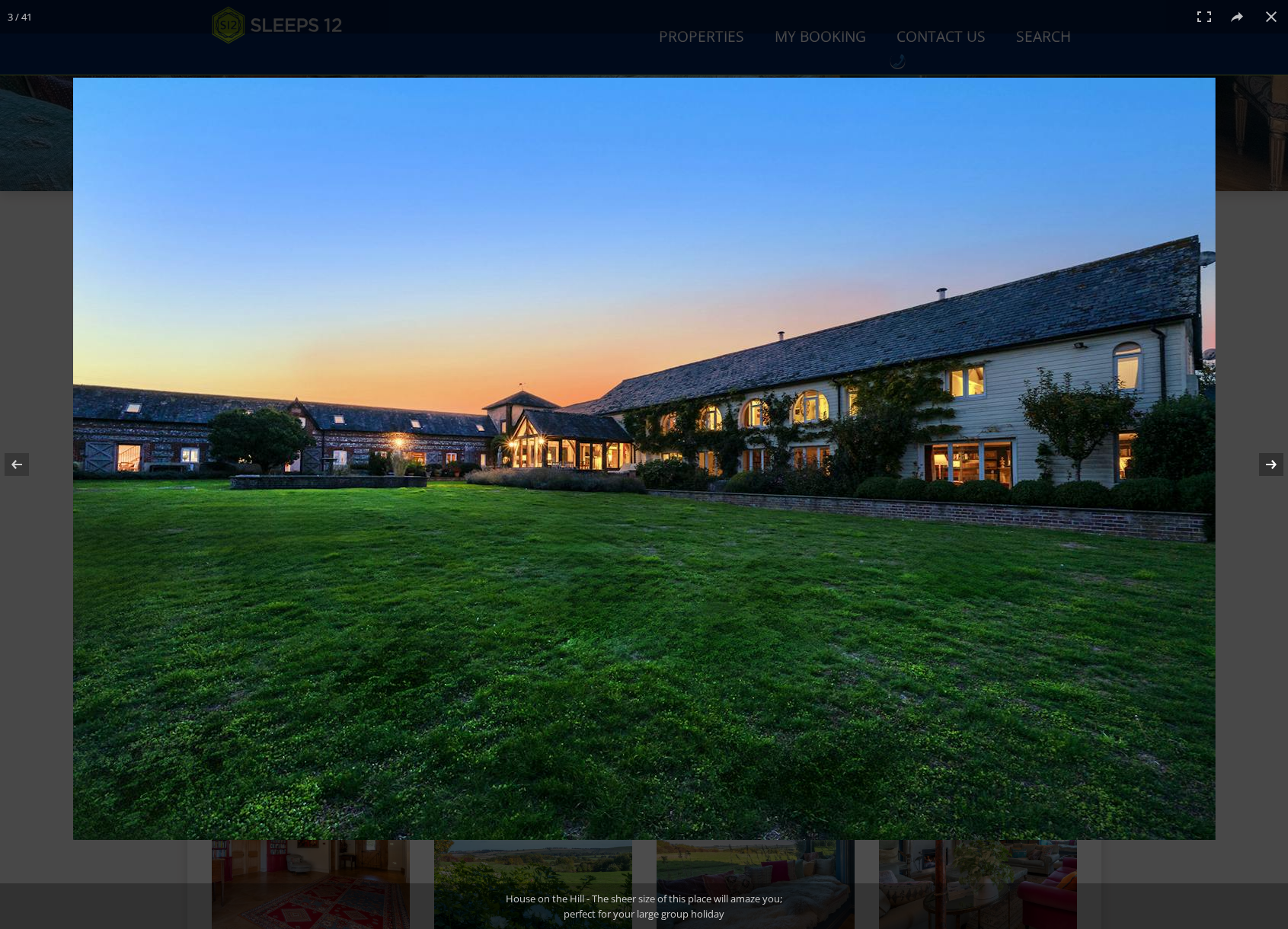
click at [1273, 461] on button at bounding box center [1261, 464] width 53 height 76
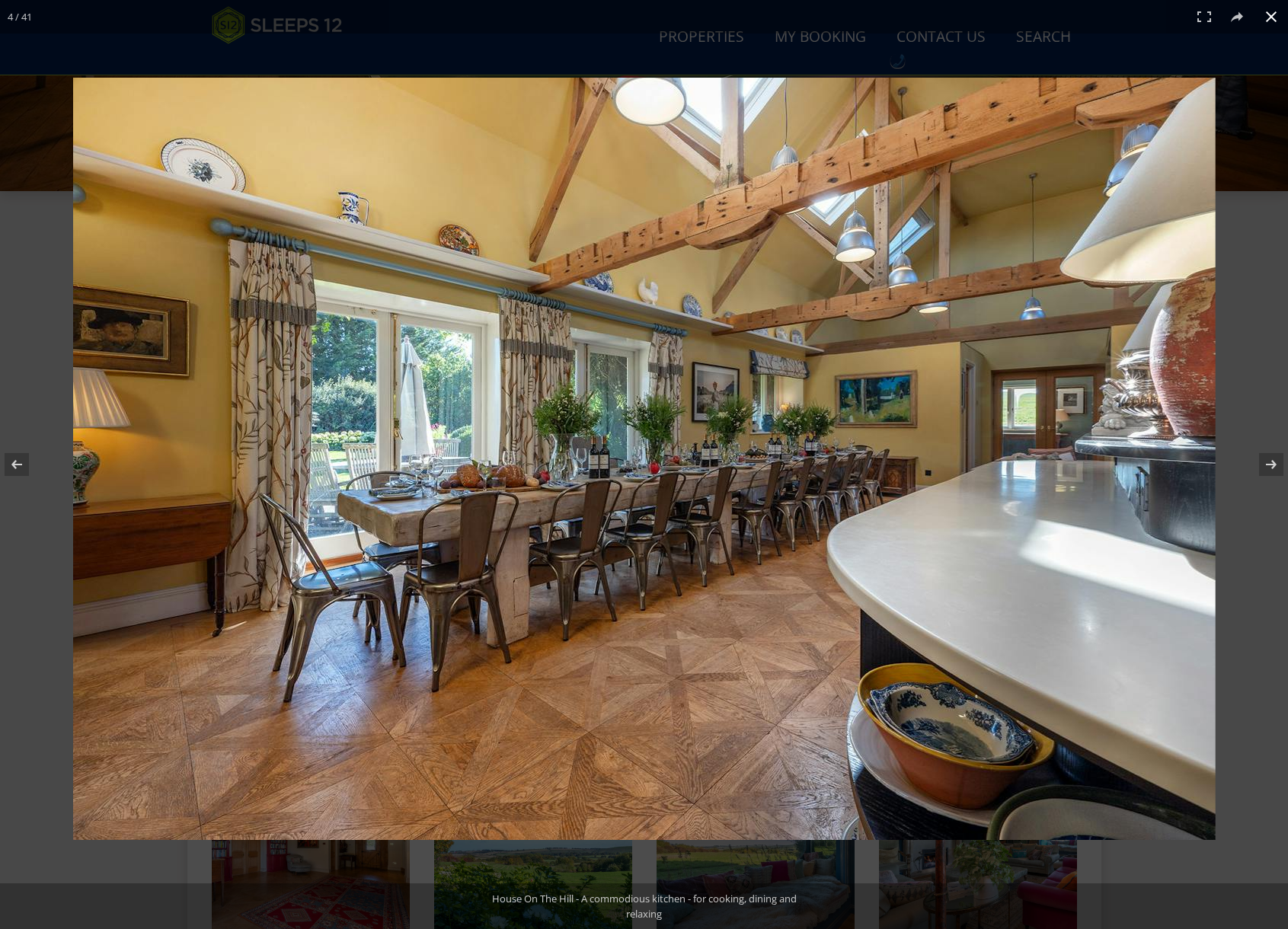
drag, startPoint x: 479, startPoint y: 24, endPoint x: 501, endPoint y: 50, distance: 34.1
click at [480, 27] on div "4 / 41" at bounding box center [644, 17] width 1288 height 34
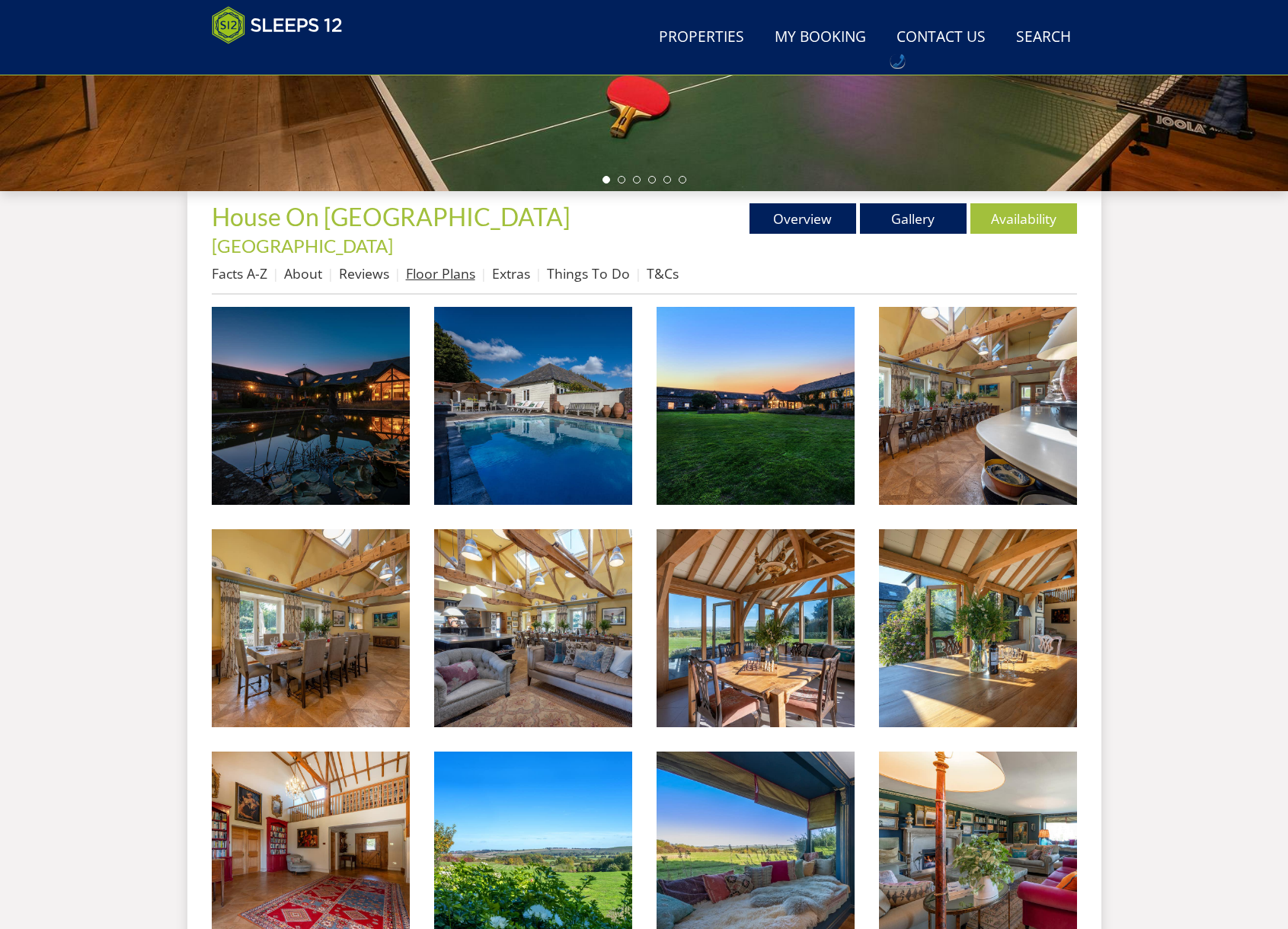
click at [430, 264] on link "Floor Plans" at bounding box center [440, 273] width 69 height 19
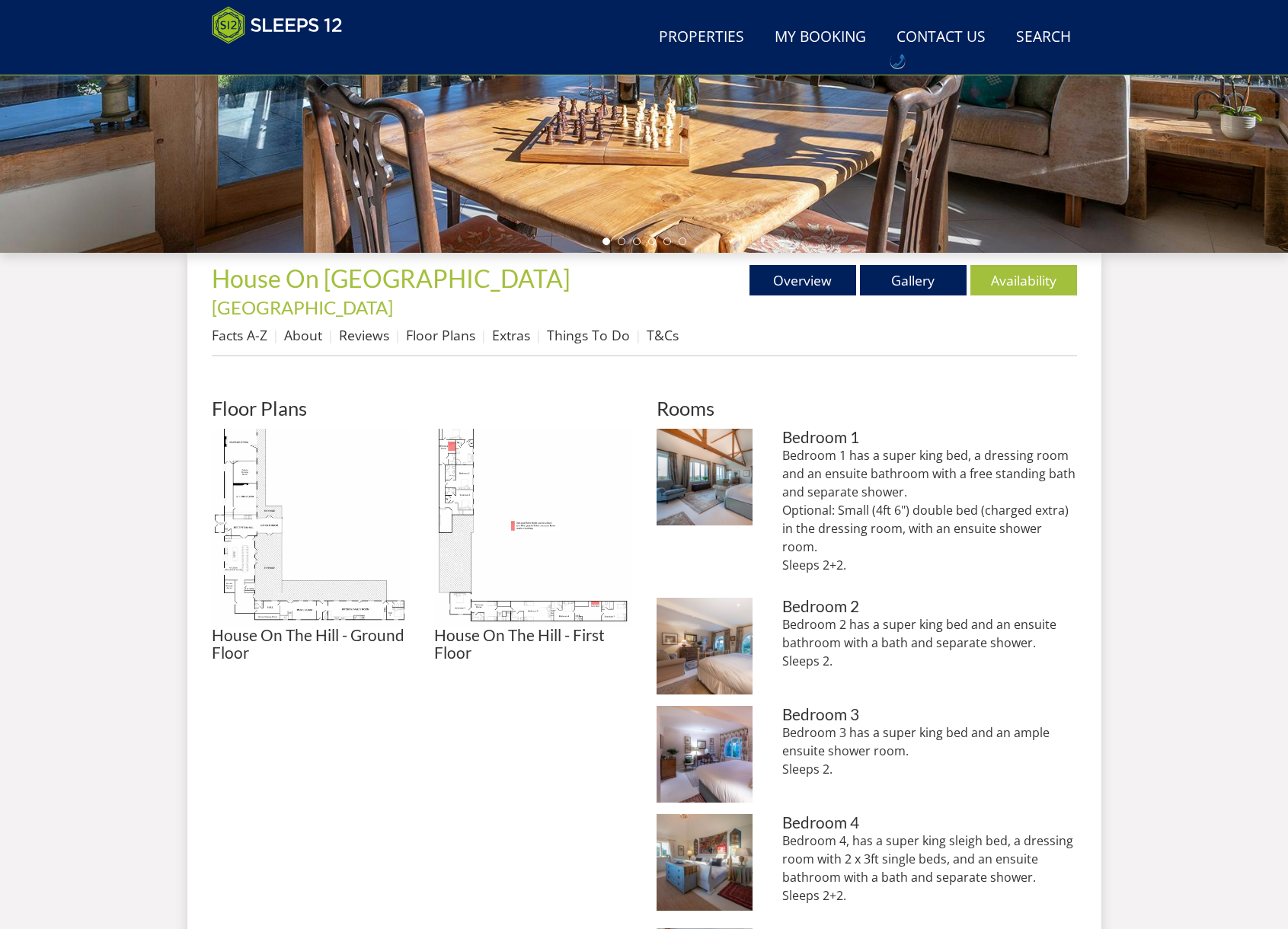
scroll to position [404, 0]
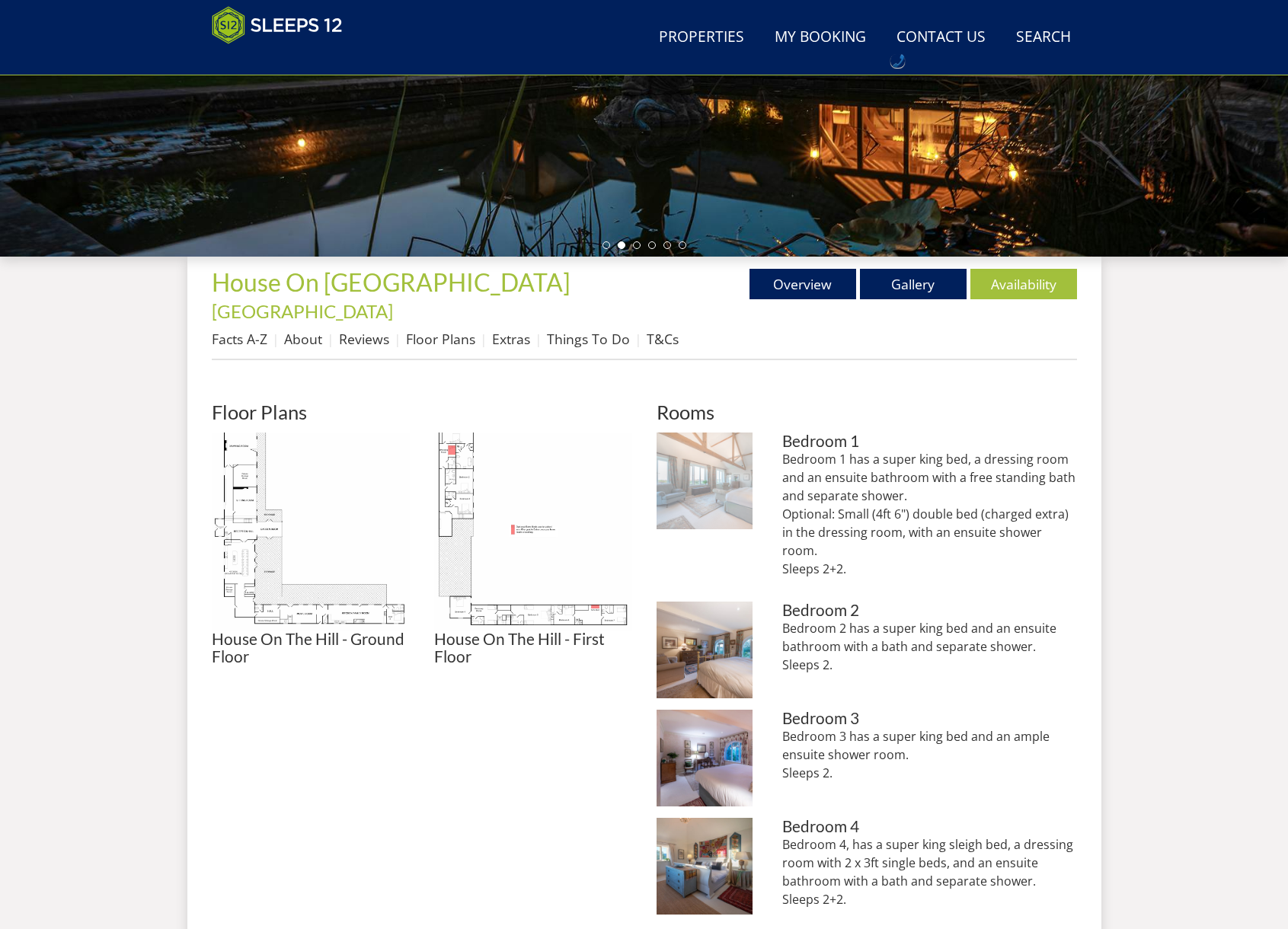
click at [700, 463] on img at bounding box center [704, 480] width 97 height 97
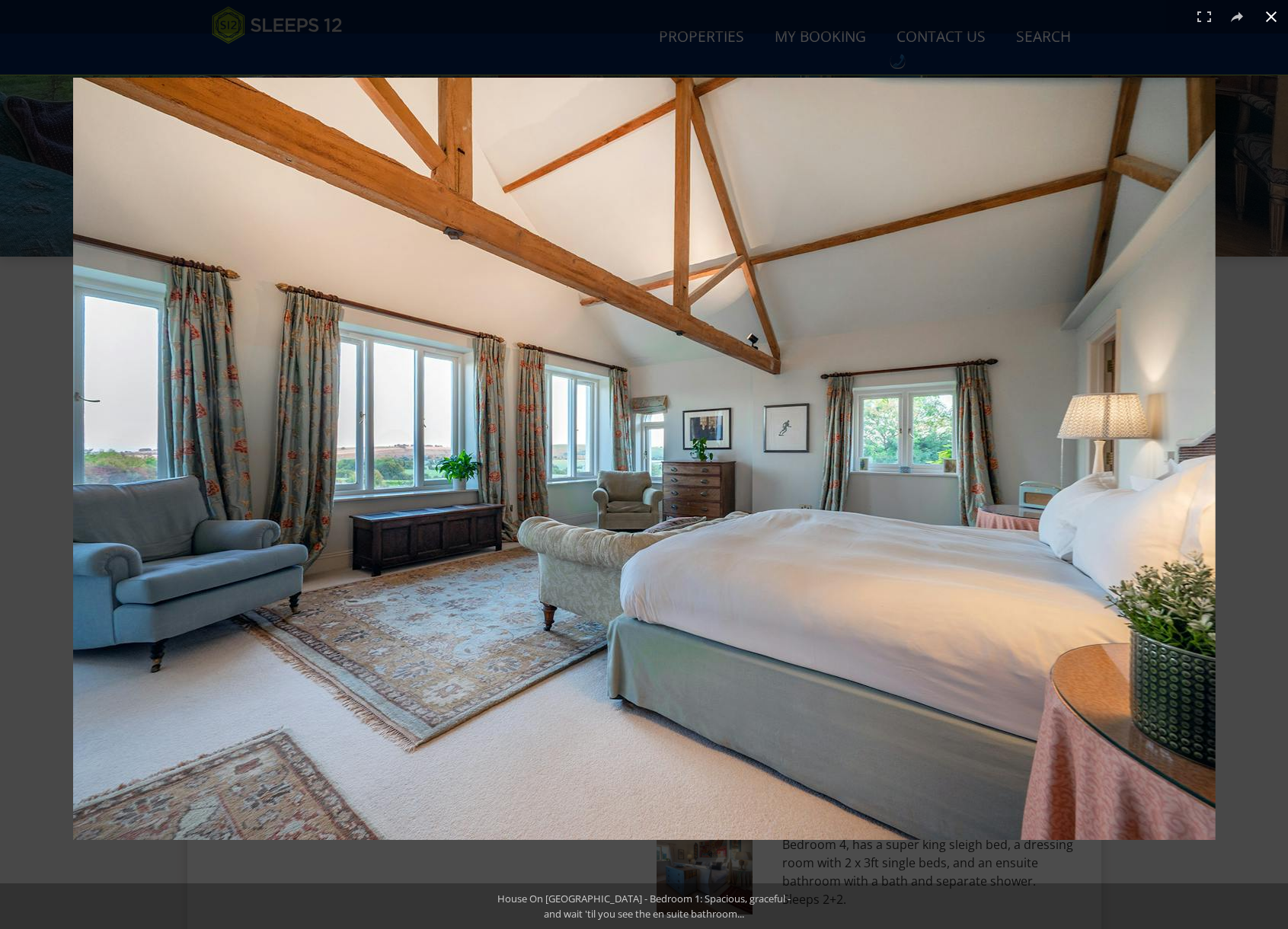
click at [856, 35] on div at bounding box center [644, 464] width 1288 height 929
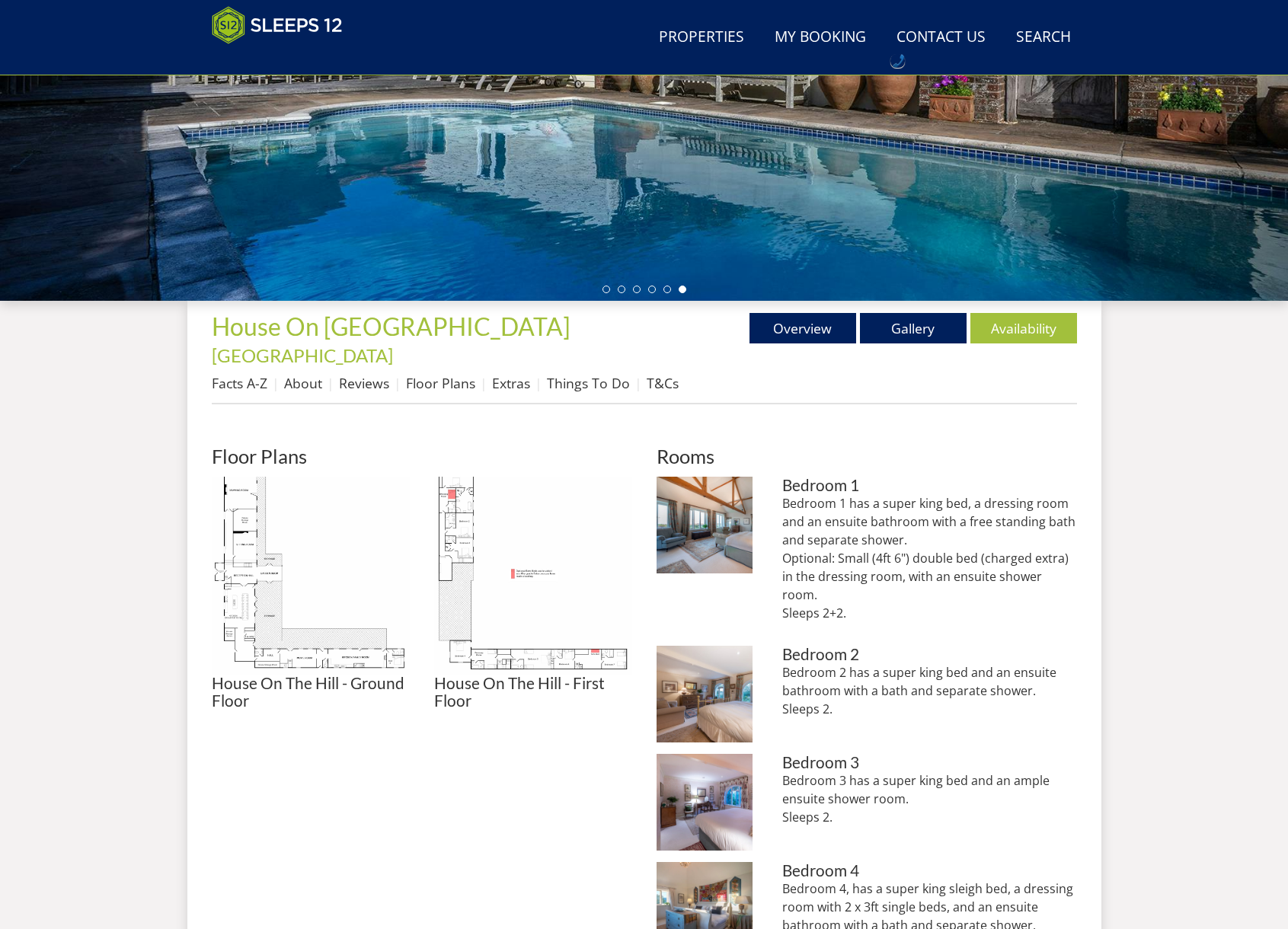
scroll to position [361, 0]
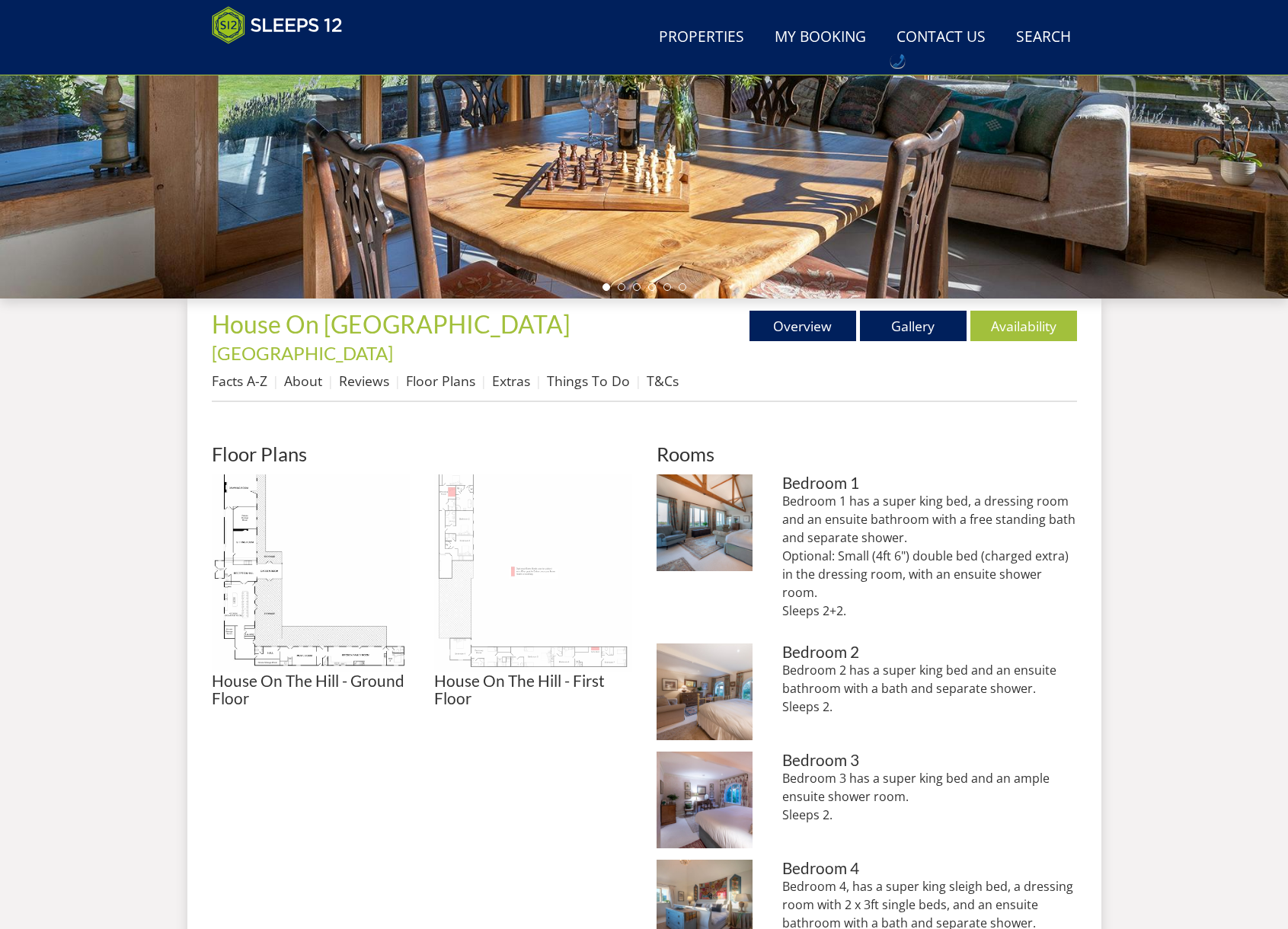
click at [450, 507] on img at bounding box center [533, 572] width 198 height 198
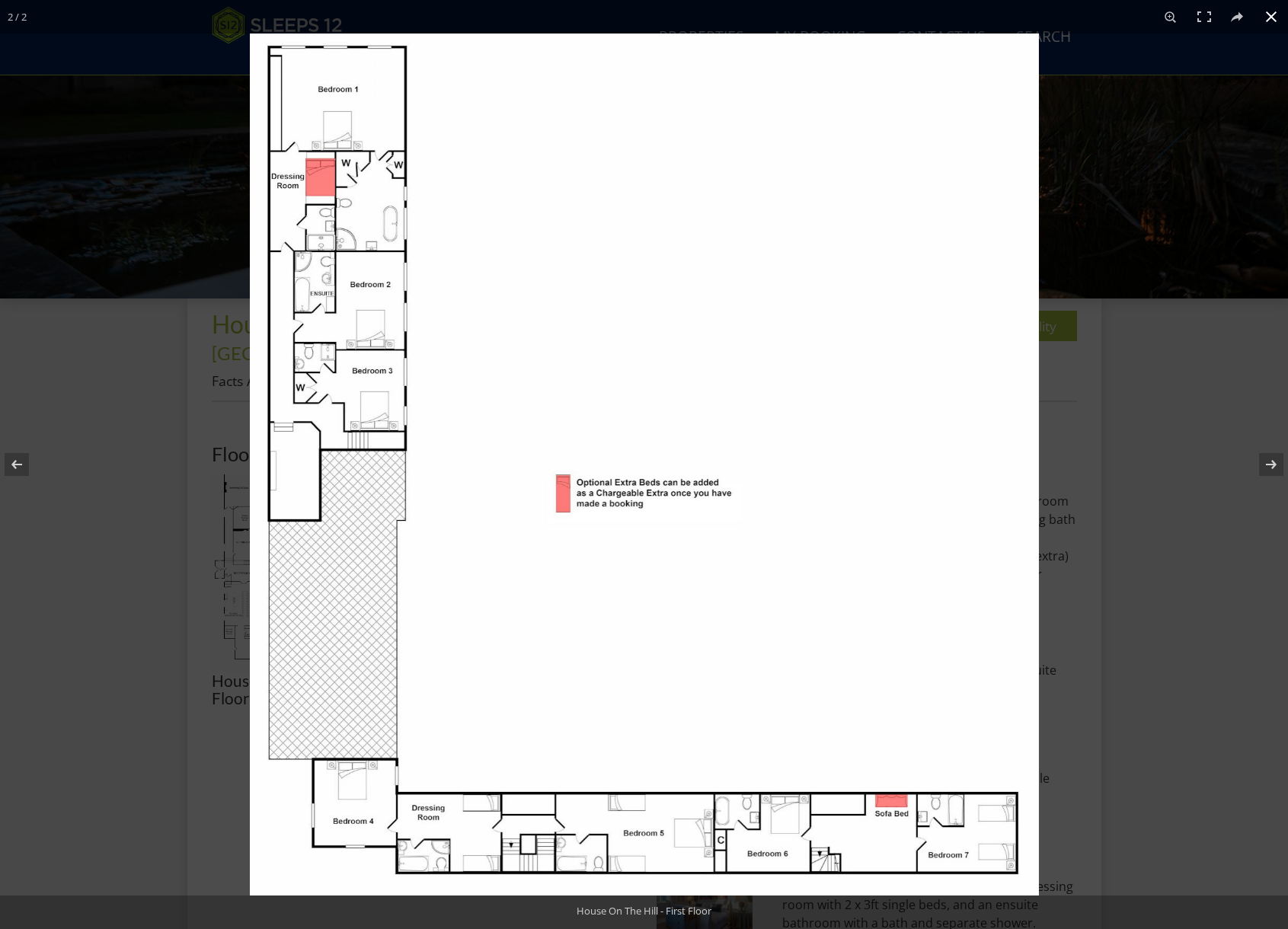
click at [1113, 527] on div at bounding box center [893, 498] width 1288 height 929
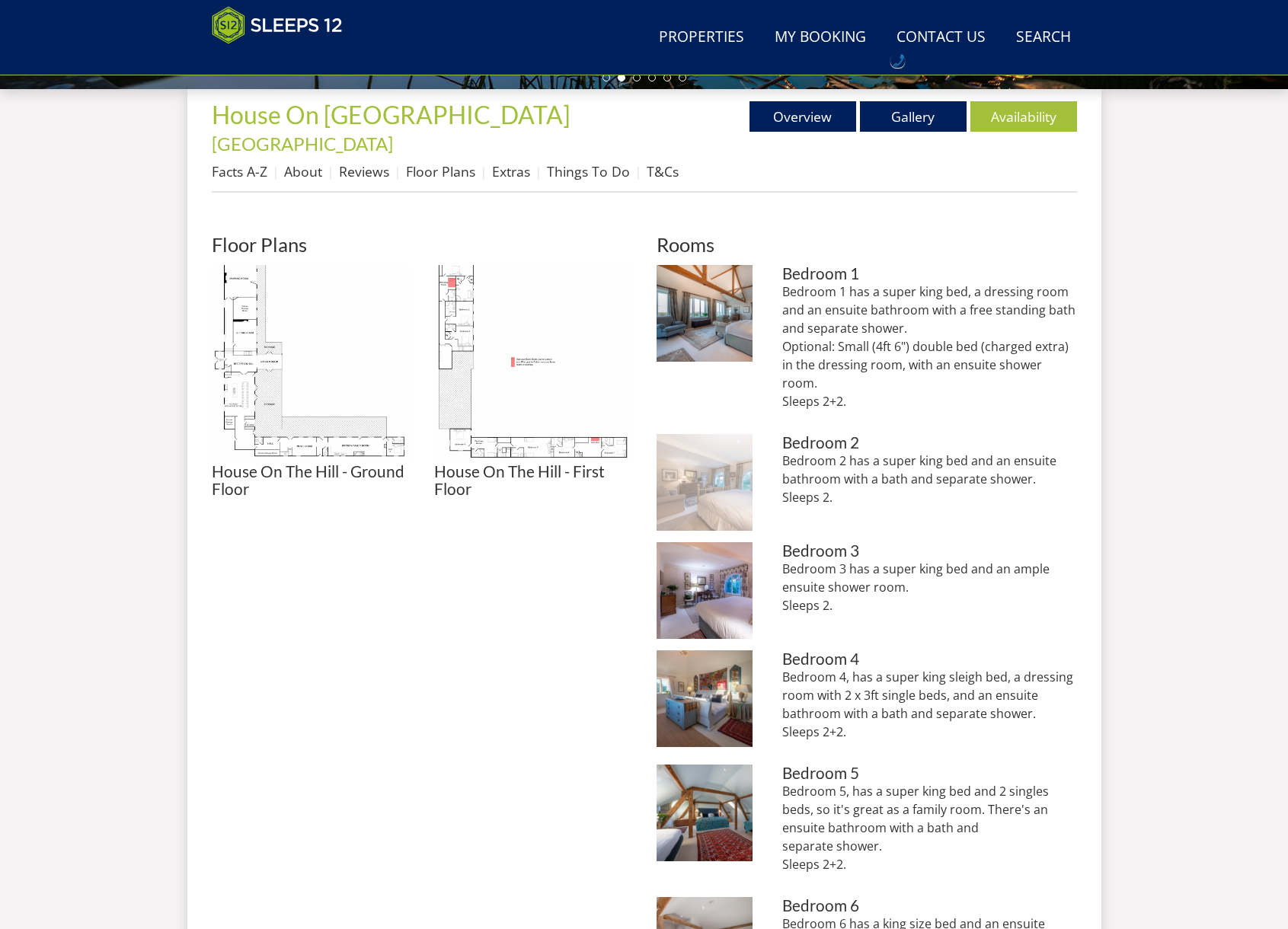
scroll to position [576, 0]
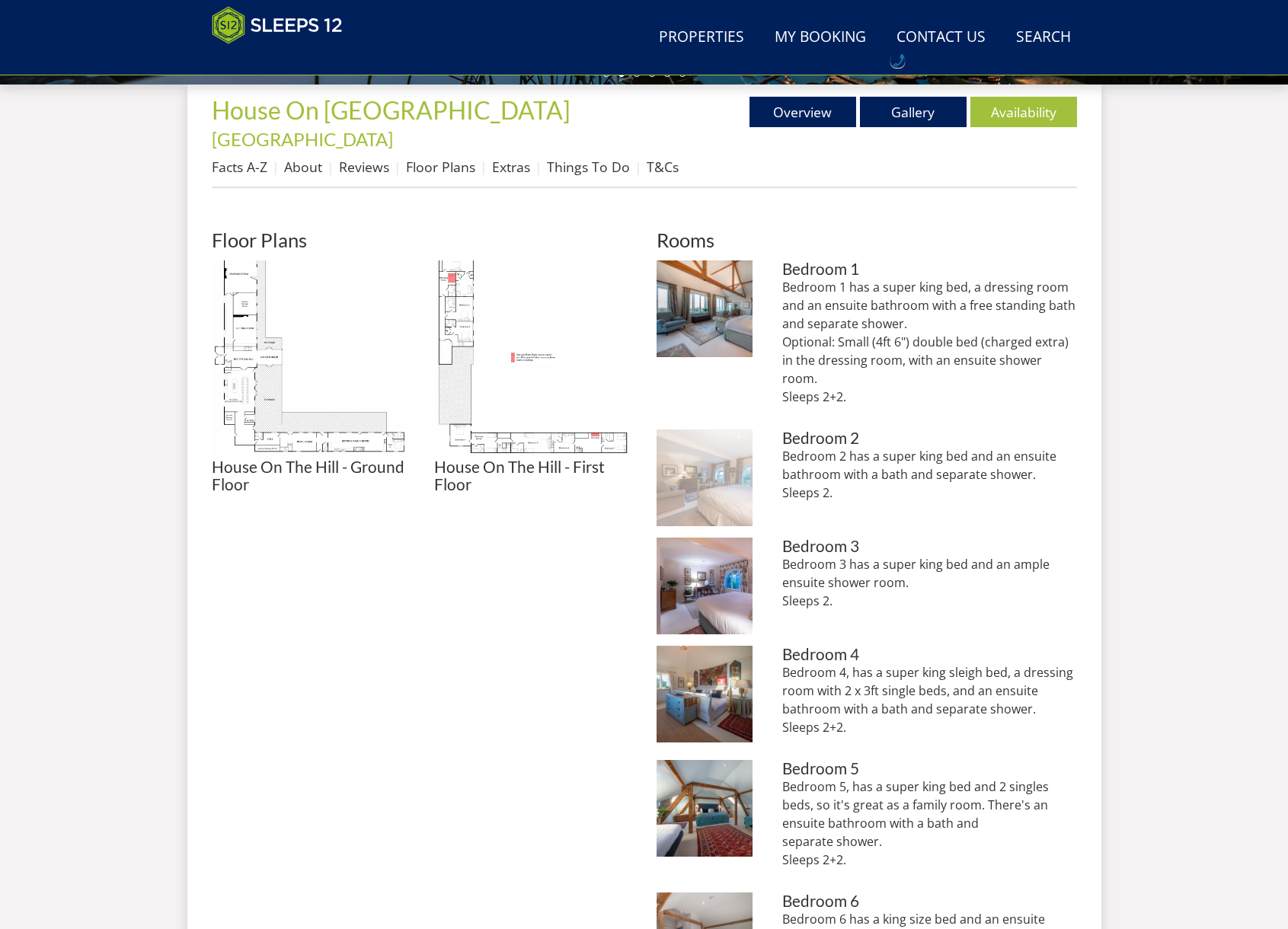
click at [726, 471] on img at bounding box center [704, 477] width 97 height 97
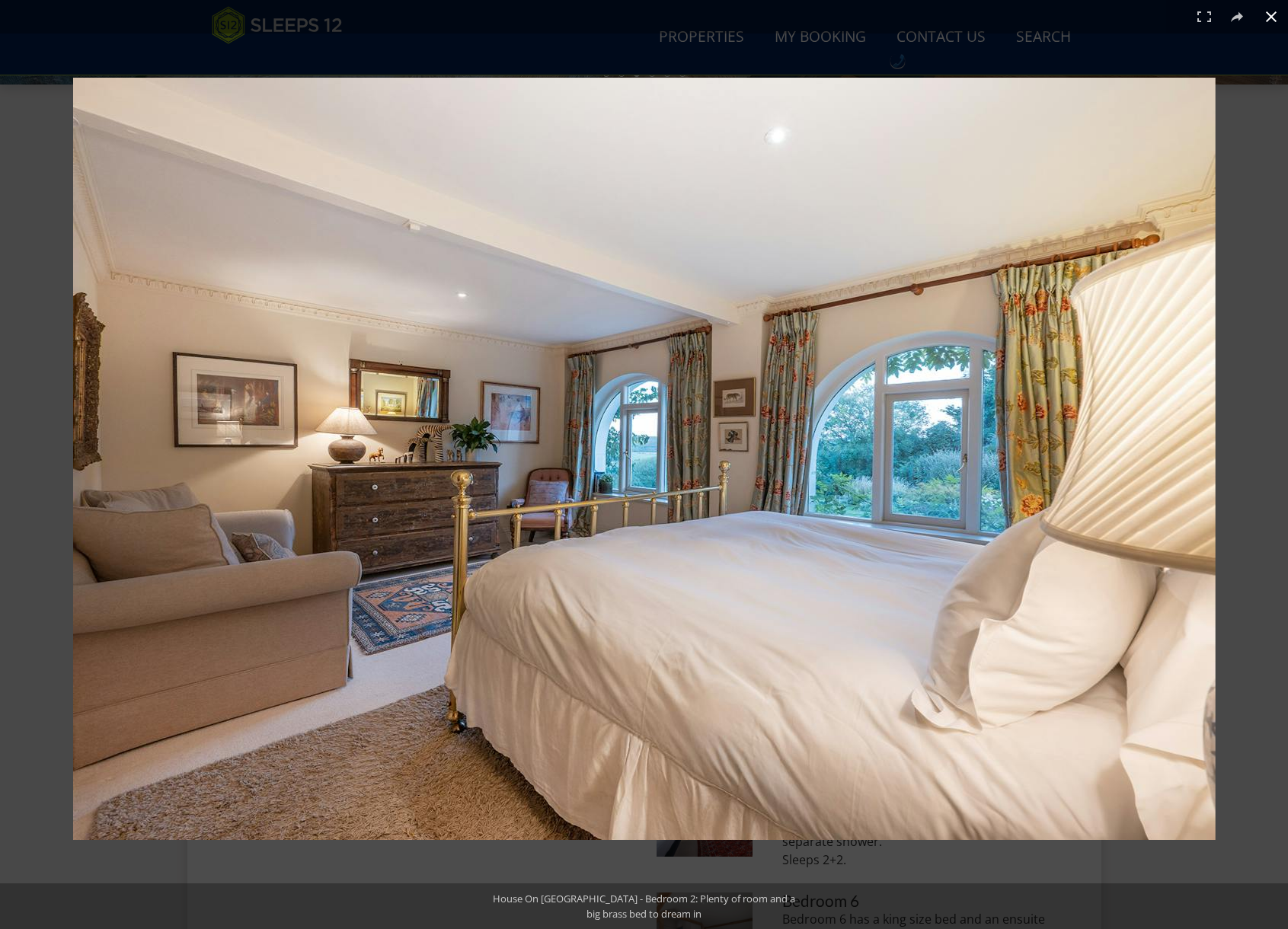
click at [810, 55] on div at bounding box center [644, 464] width 1288 height 929
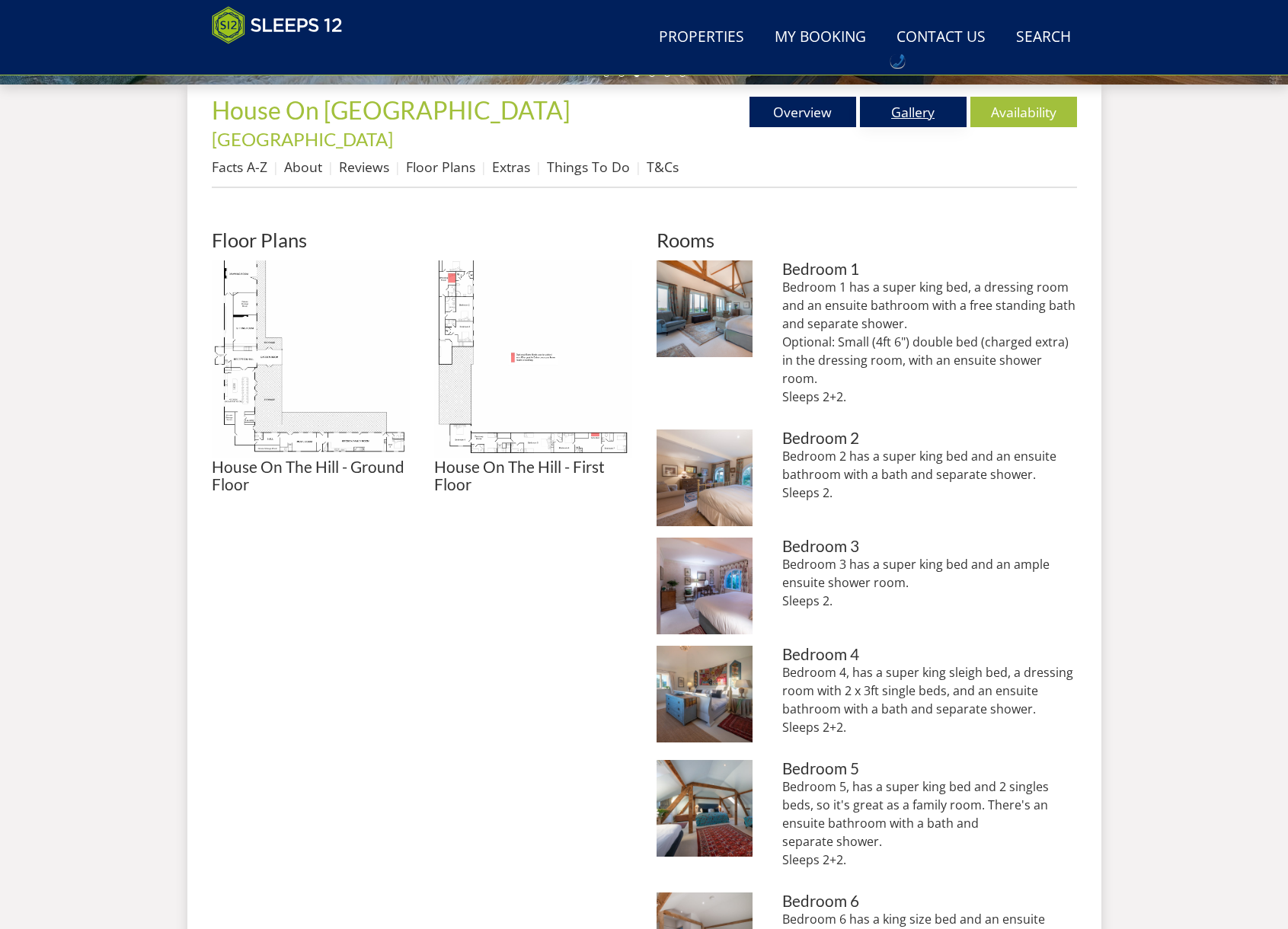
click at [902, 107] on link "Gallery" at bounding box center [913, 112] width 107 height 30
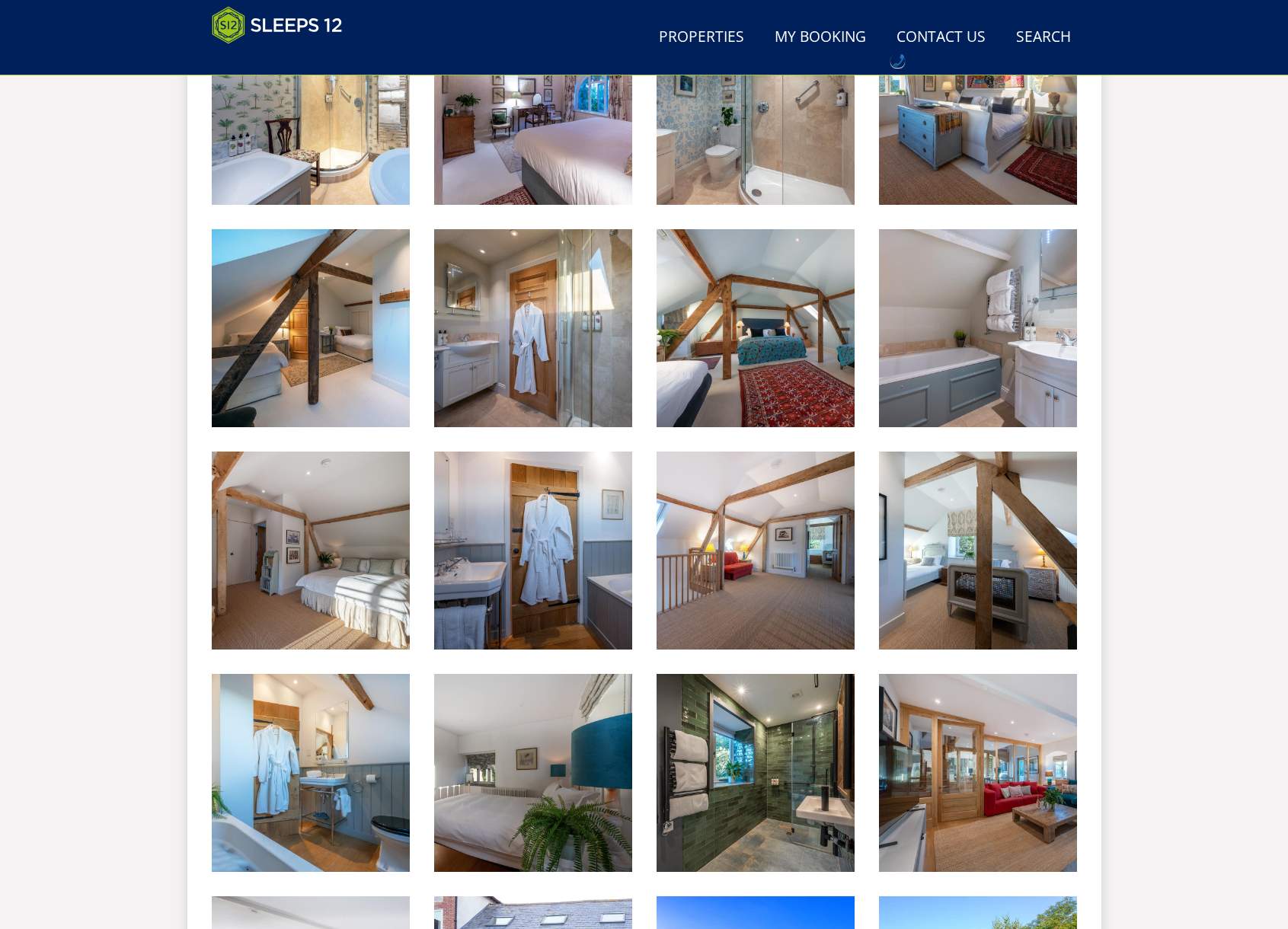
scroll to position [1884, 0]
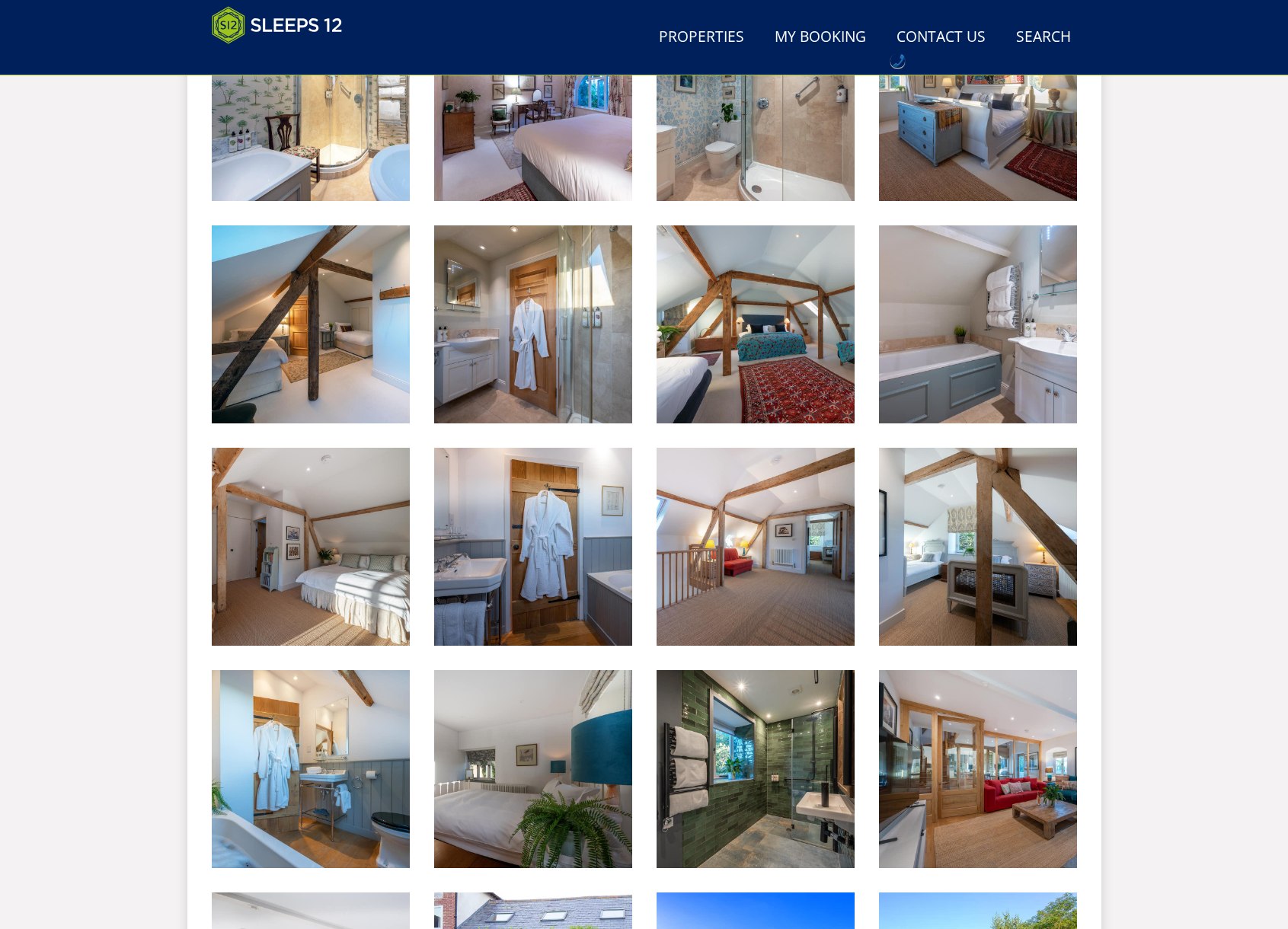
click at [352, 350] on img at bounding box center [310, 324] width 198 height 198
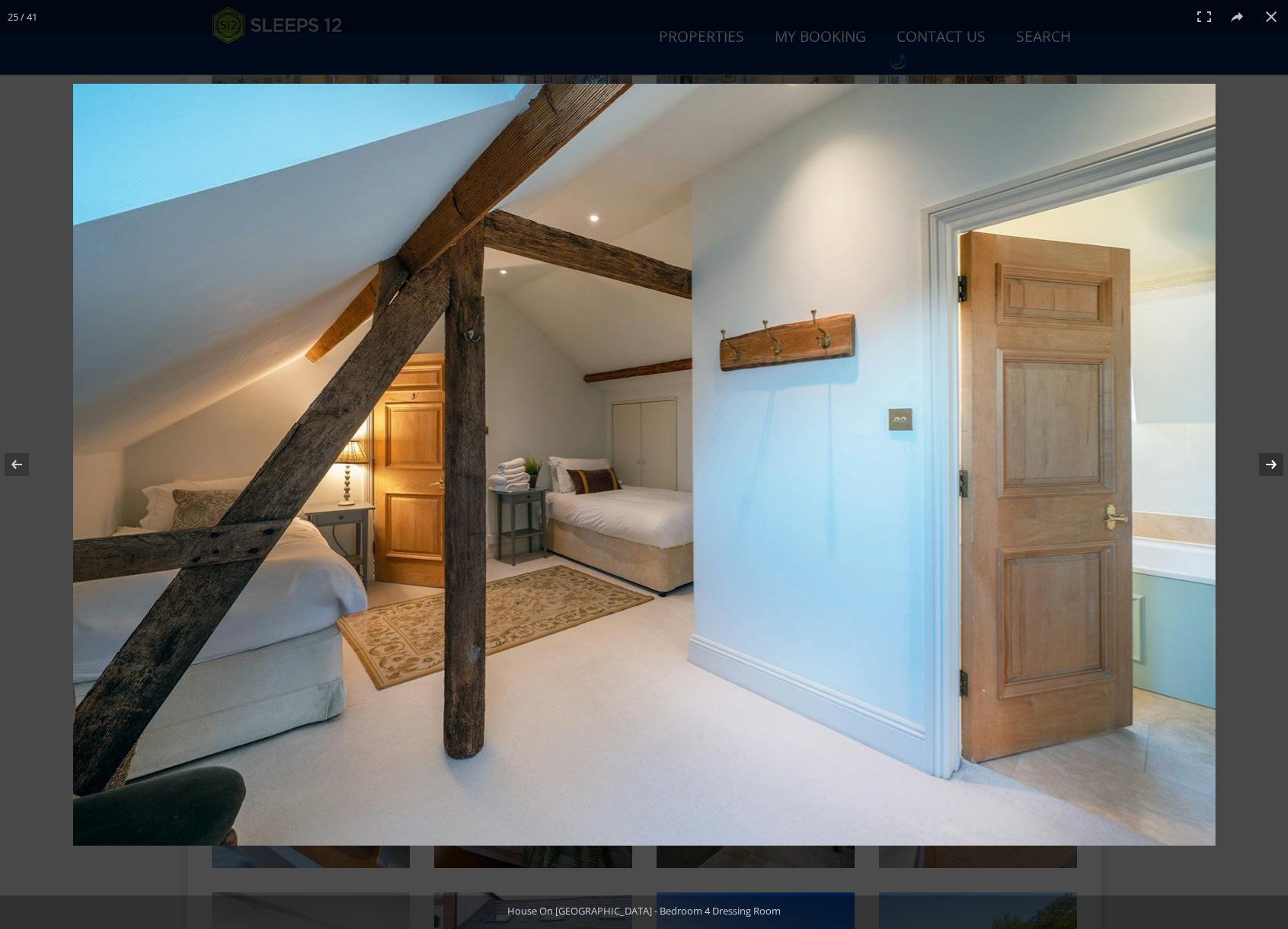
scroll to position [1886, 0]
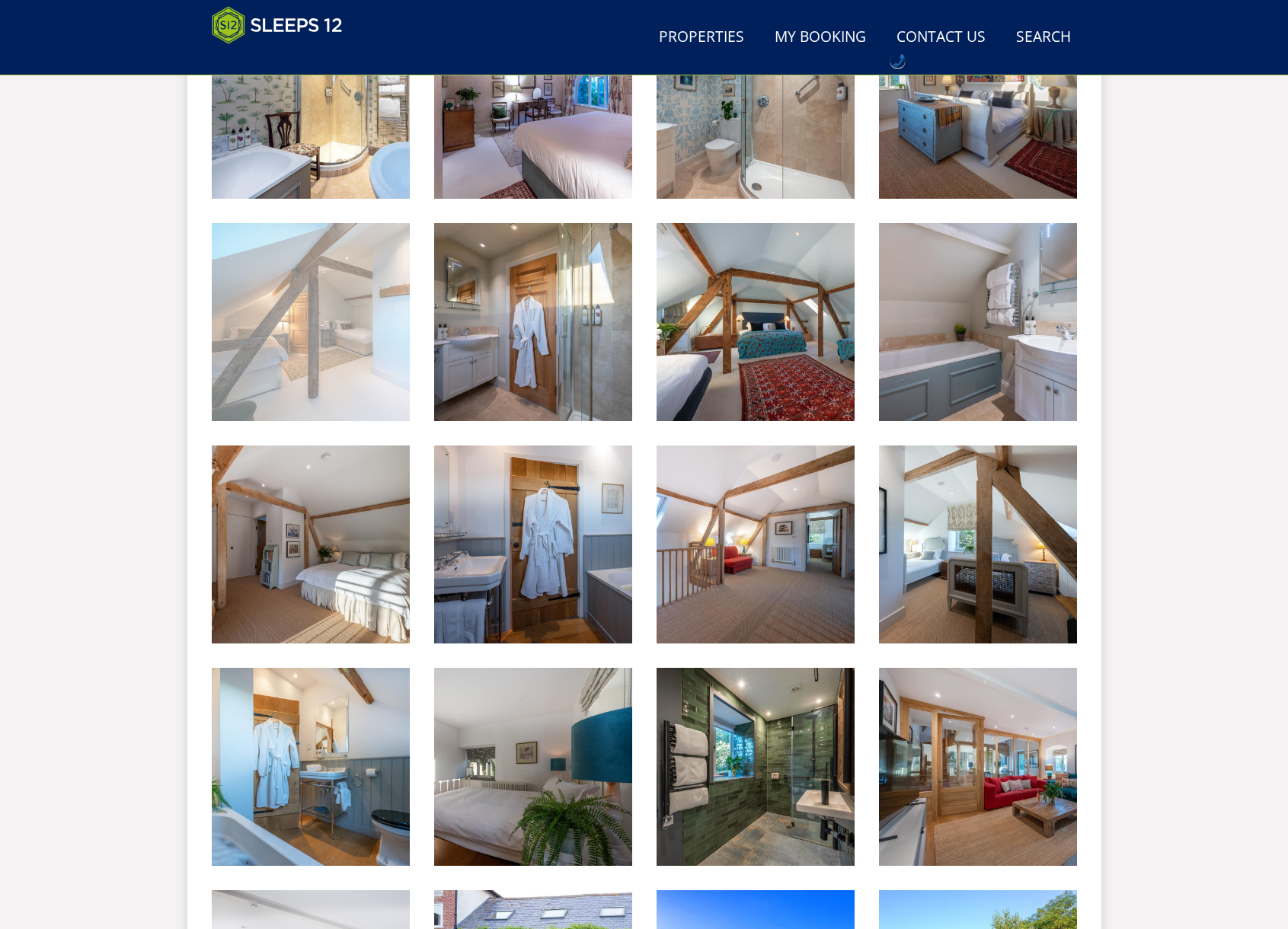
click at [325, 366] on img at bounding box center [310, 321] width 198 height 198
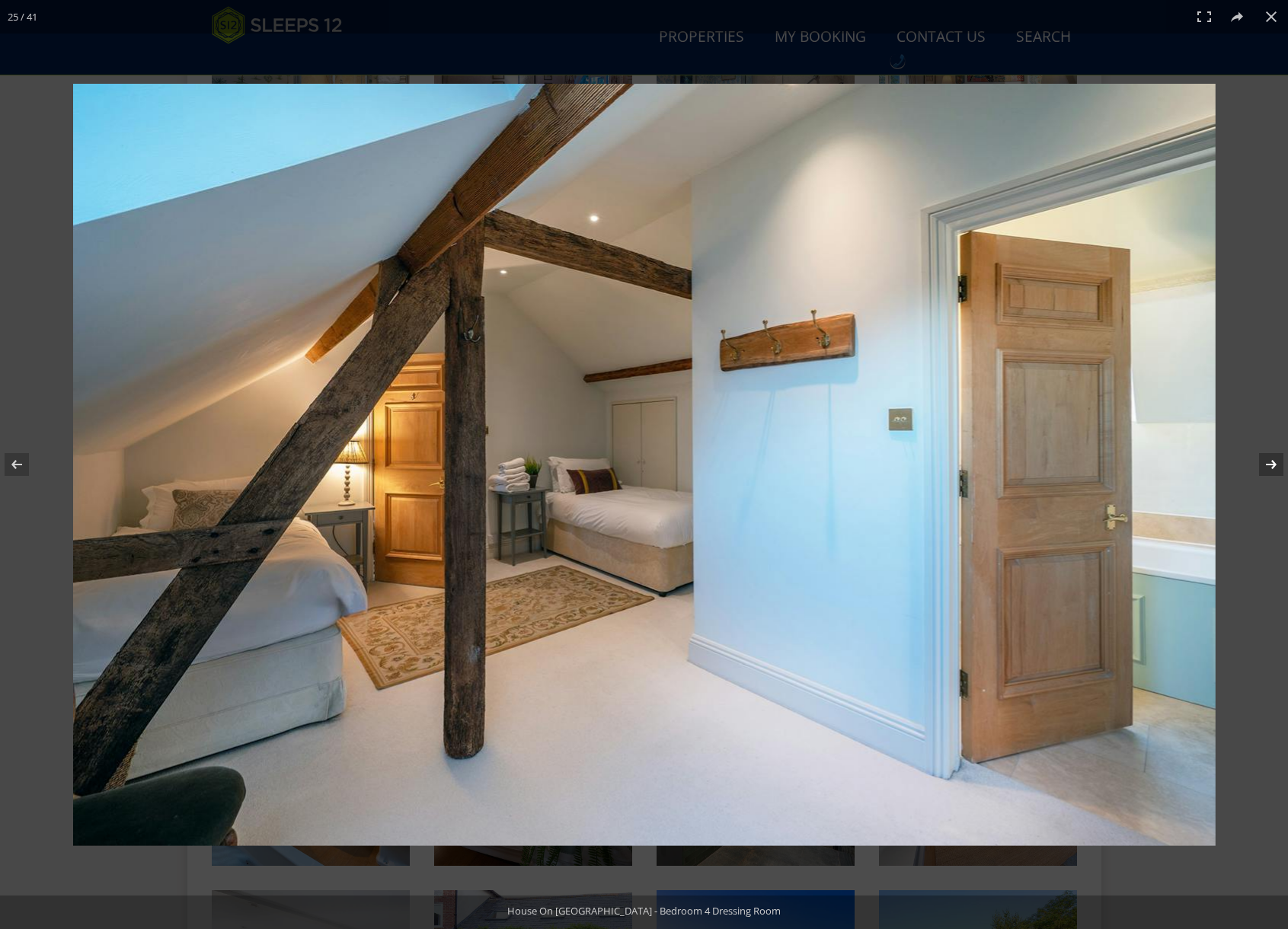
click at [1251, 479] on button at bounding box center [1261, 464] width 53 height 76
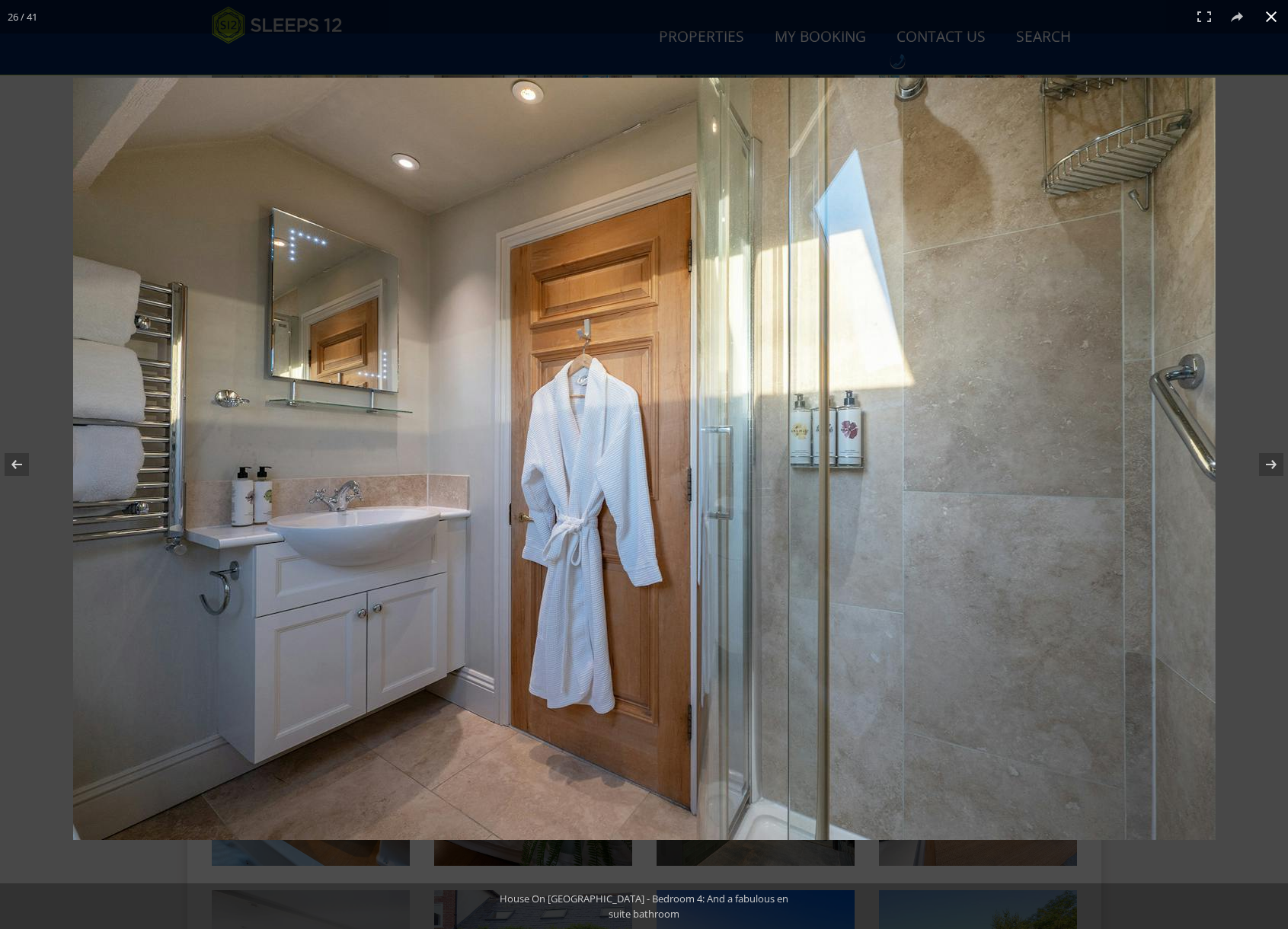
click at [1219, 56] on div at bounding box center [644, 464] width 1288 height 929
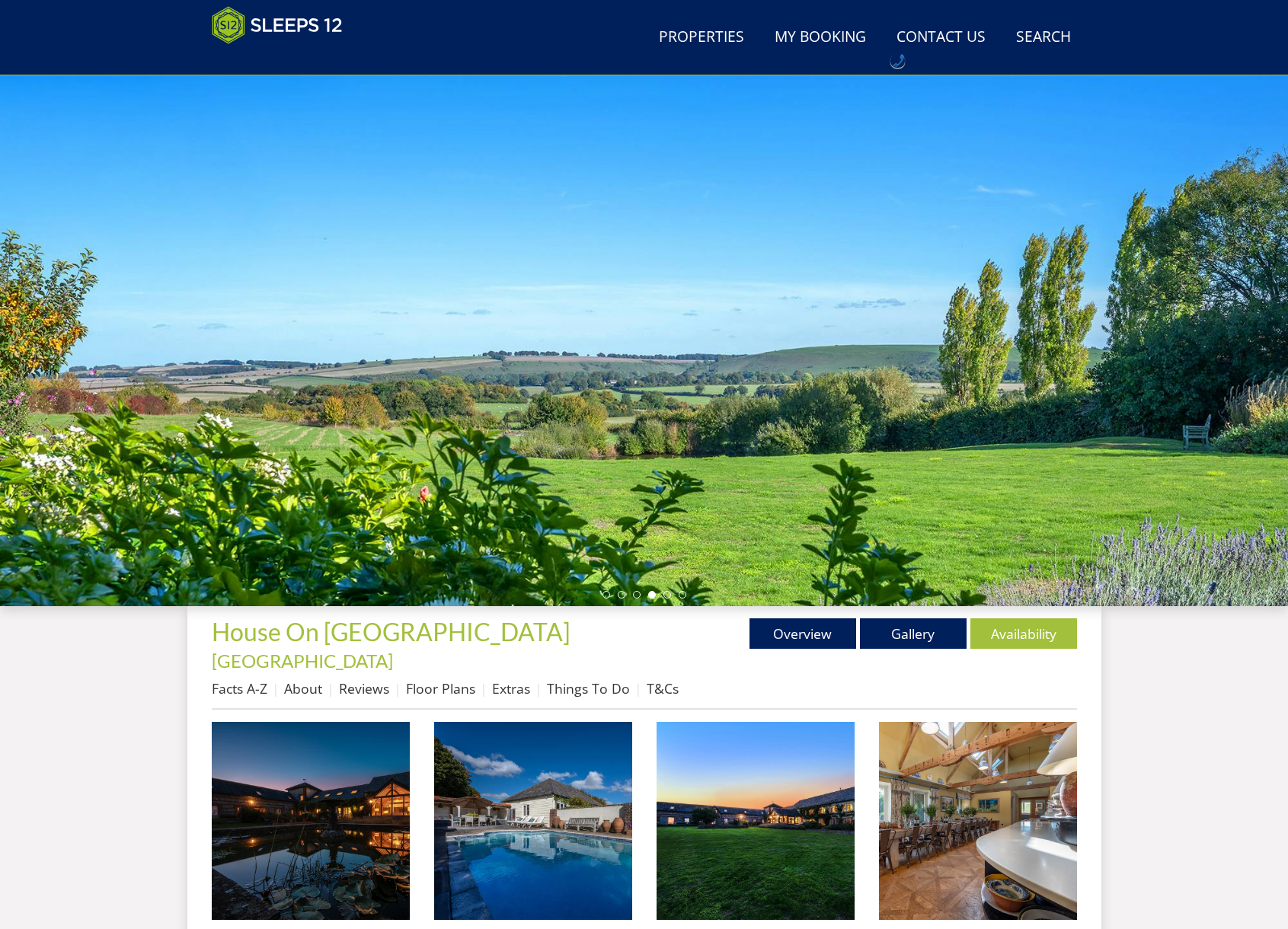
scroll to position [0, 0]
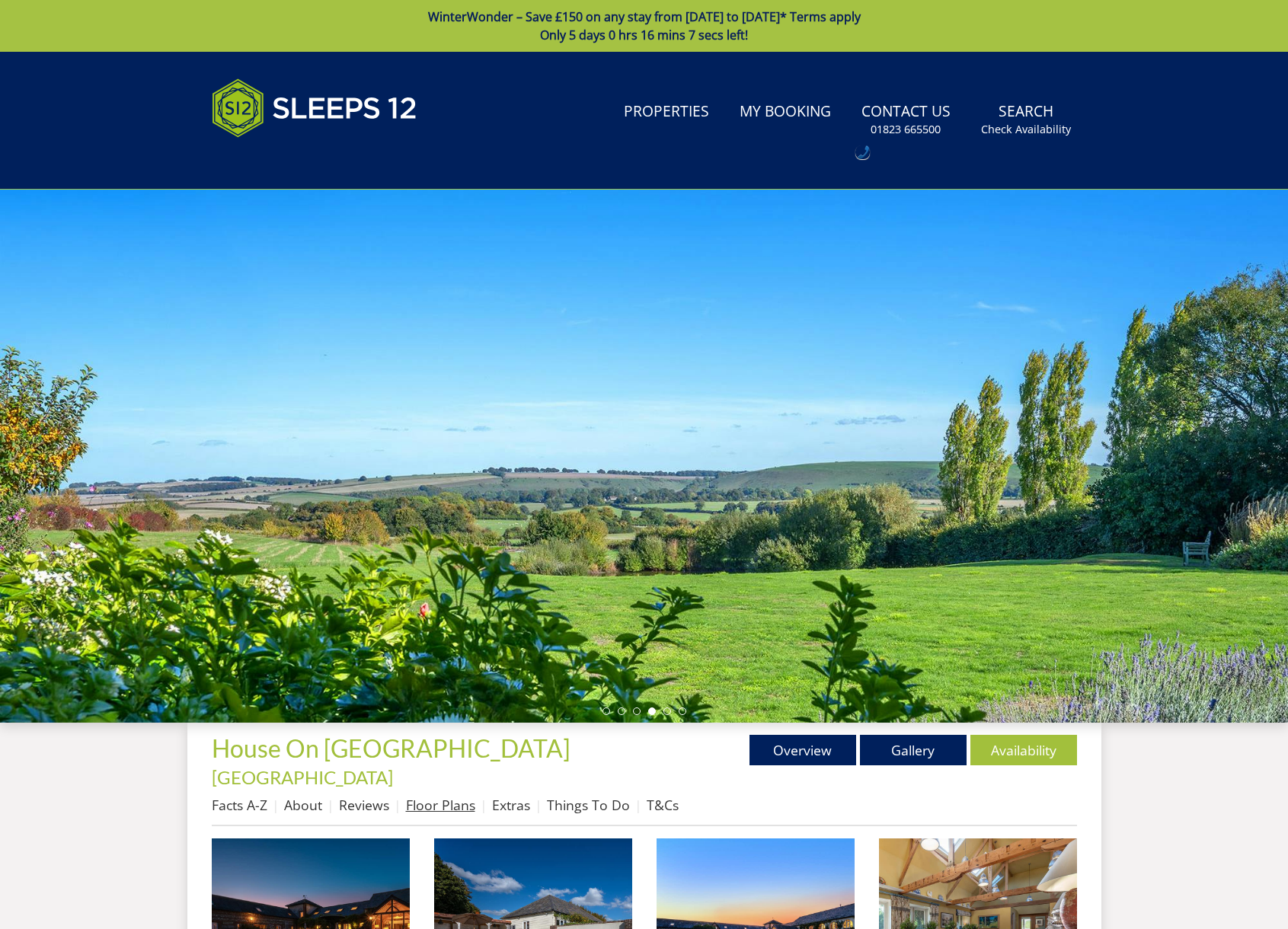
click at [437, 795] on link "Floor Plans" at bounding box center [440, 804] width 69 height 19
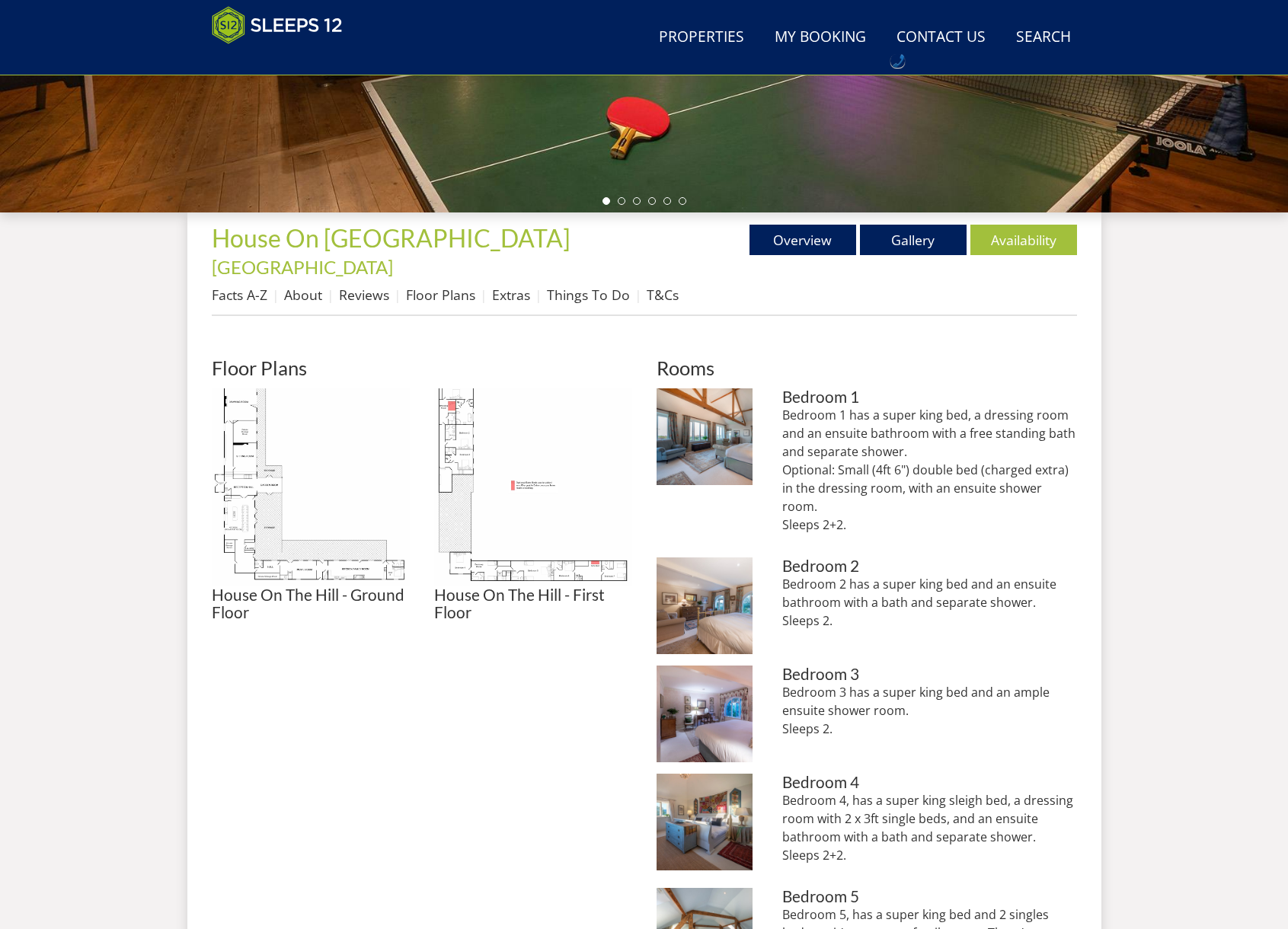
scroll to position [449, 0]
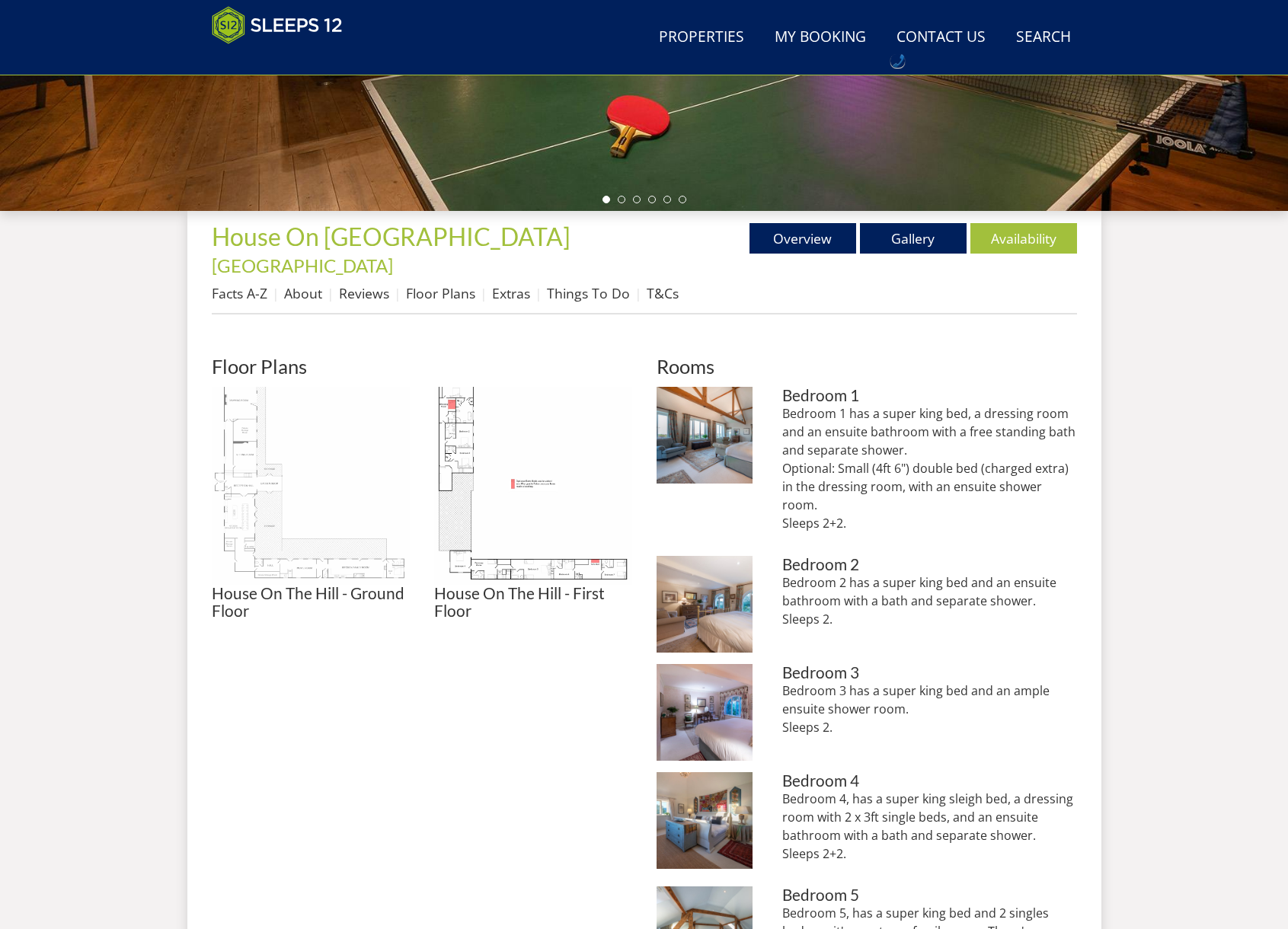
click at [313, 536] on img at bounding box center [310, 485] width 198 height 198
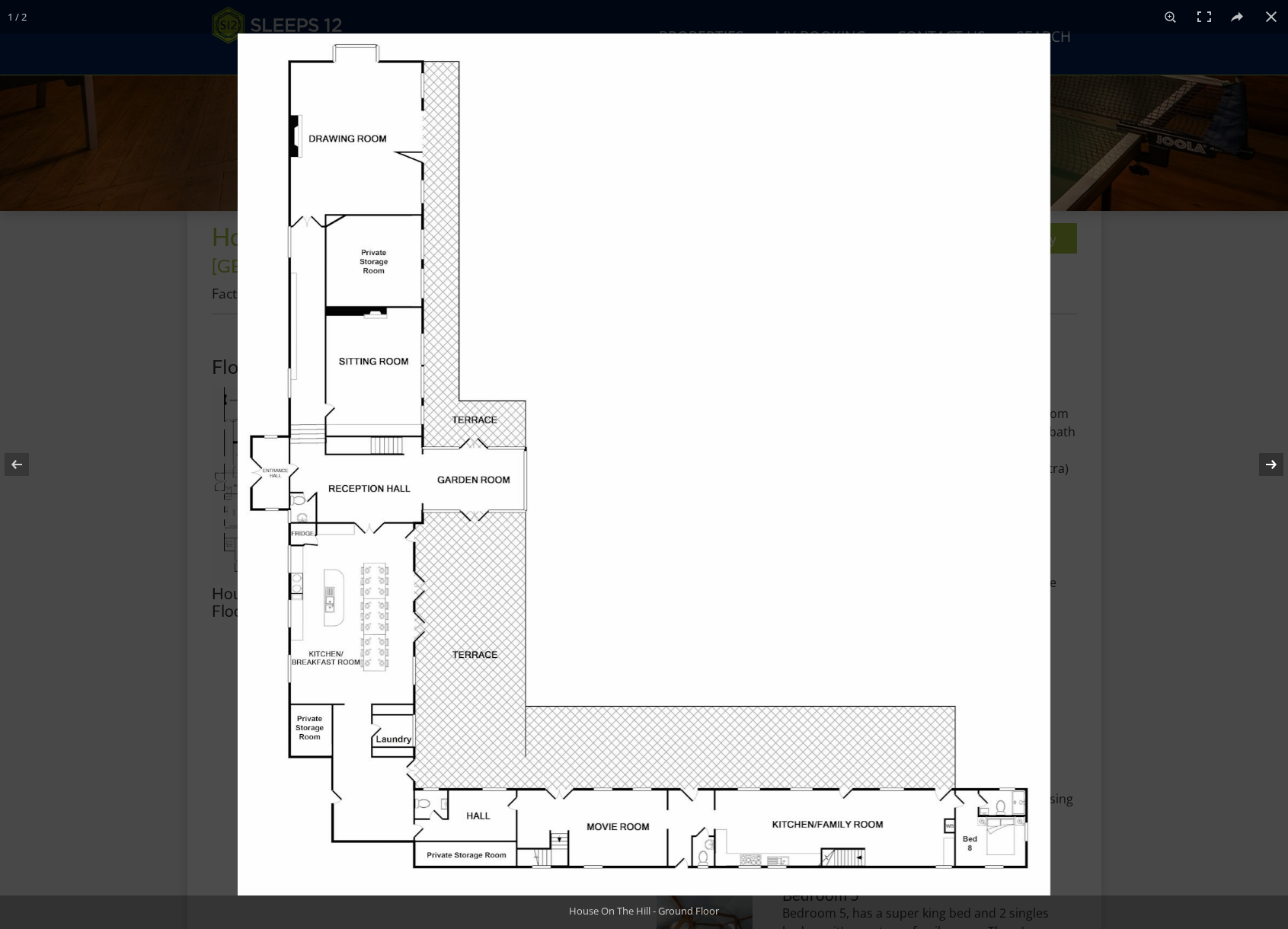
click at [1263, 470] on button at bounding box center [1261, 464] width 53 height 76
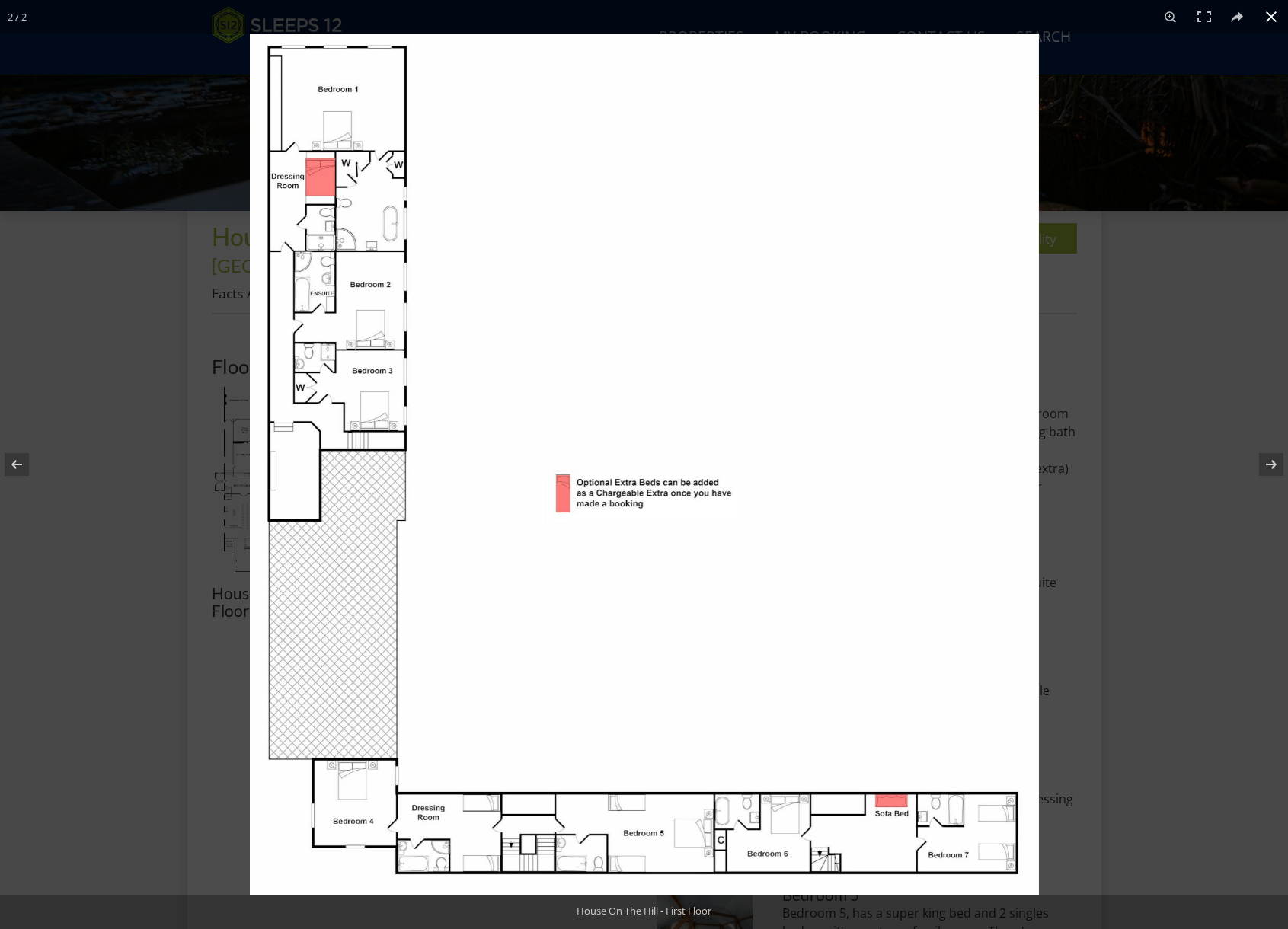
click at [1160, 169] on div at bounding box center [893, 498] width 1288 height 929
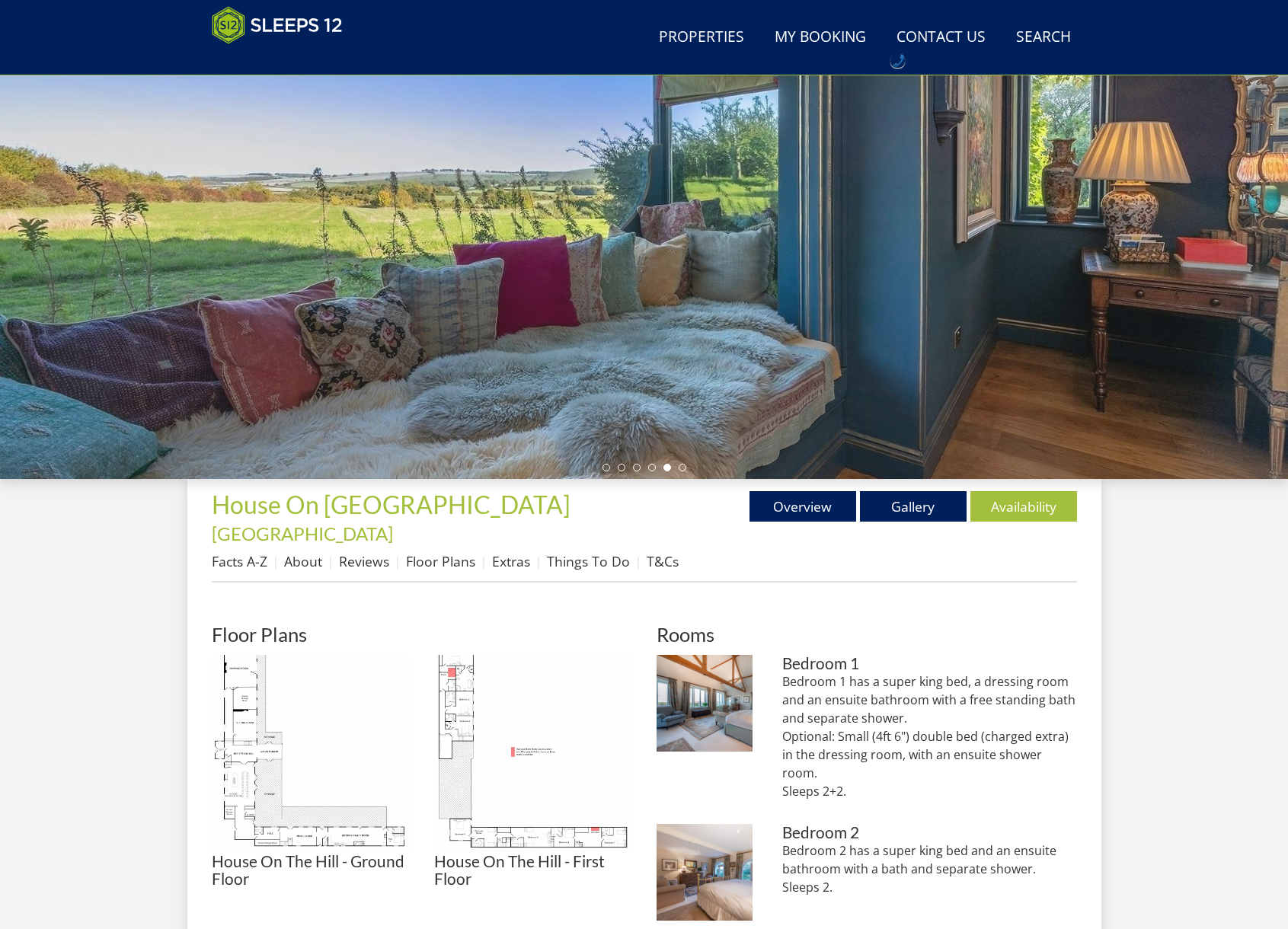
scroll to position [0, 0]
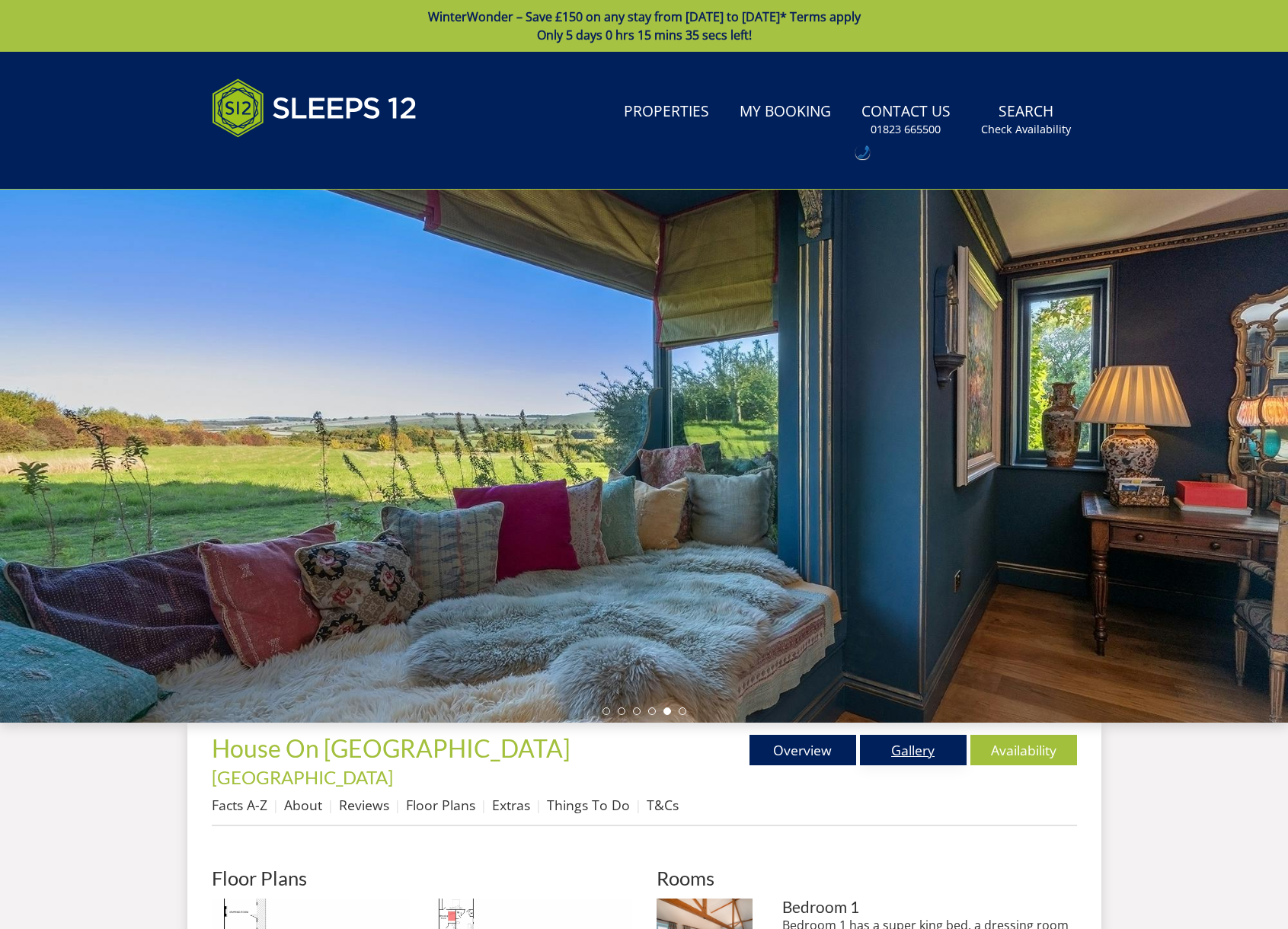
click at [918, 745] on link "Gallery" at bounding box center [913, 750] width 107 height 30
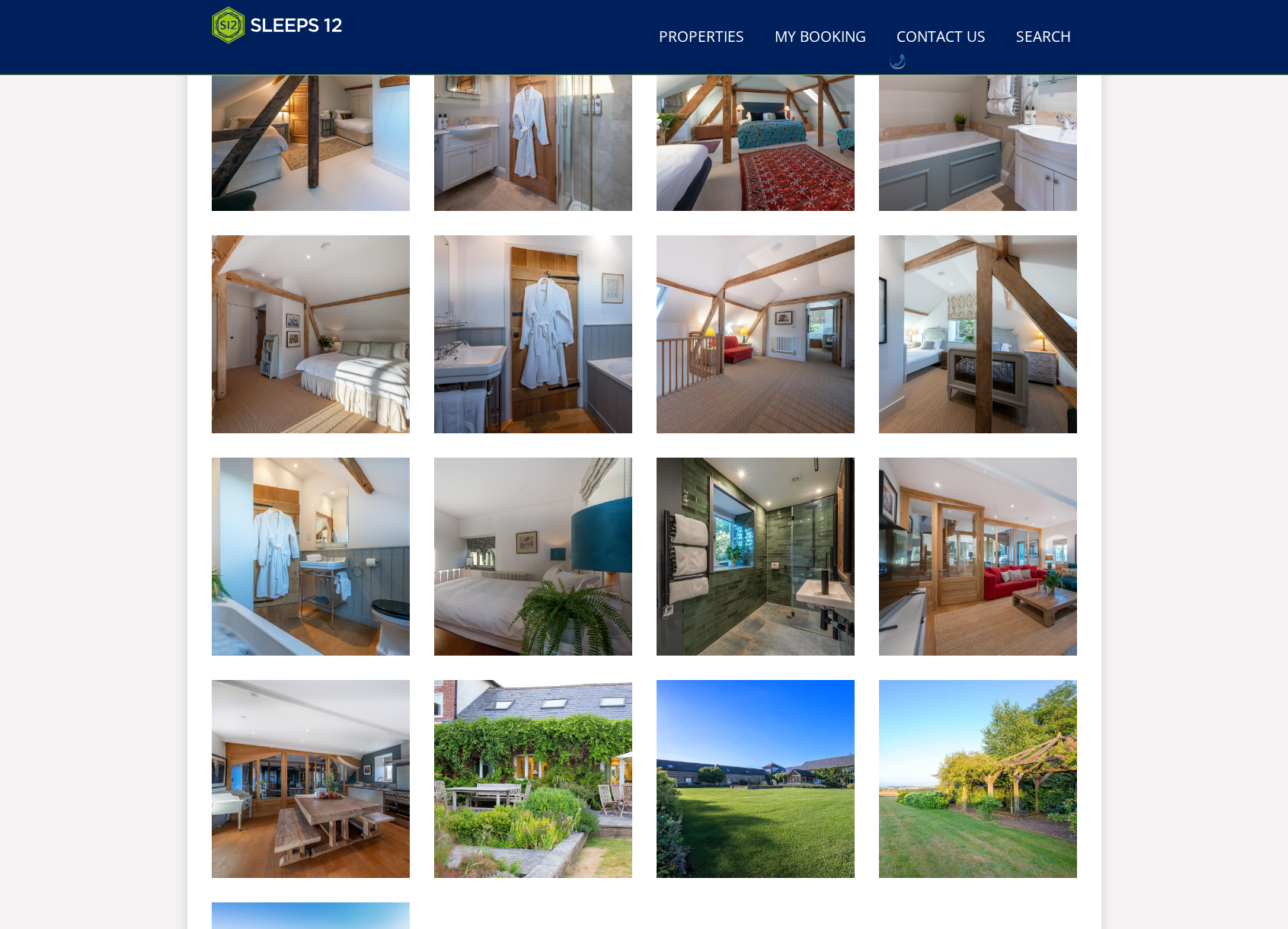
scroll to position [2097, 0]
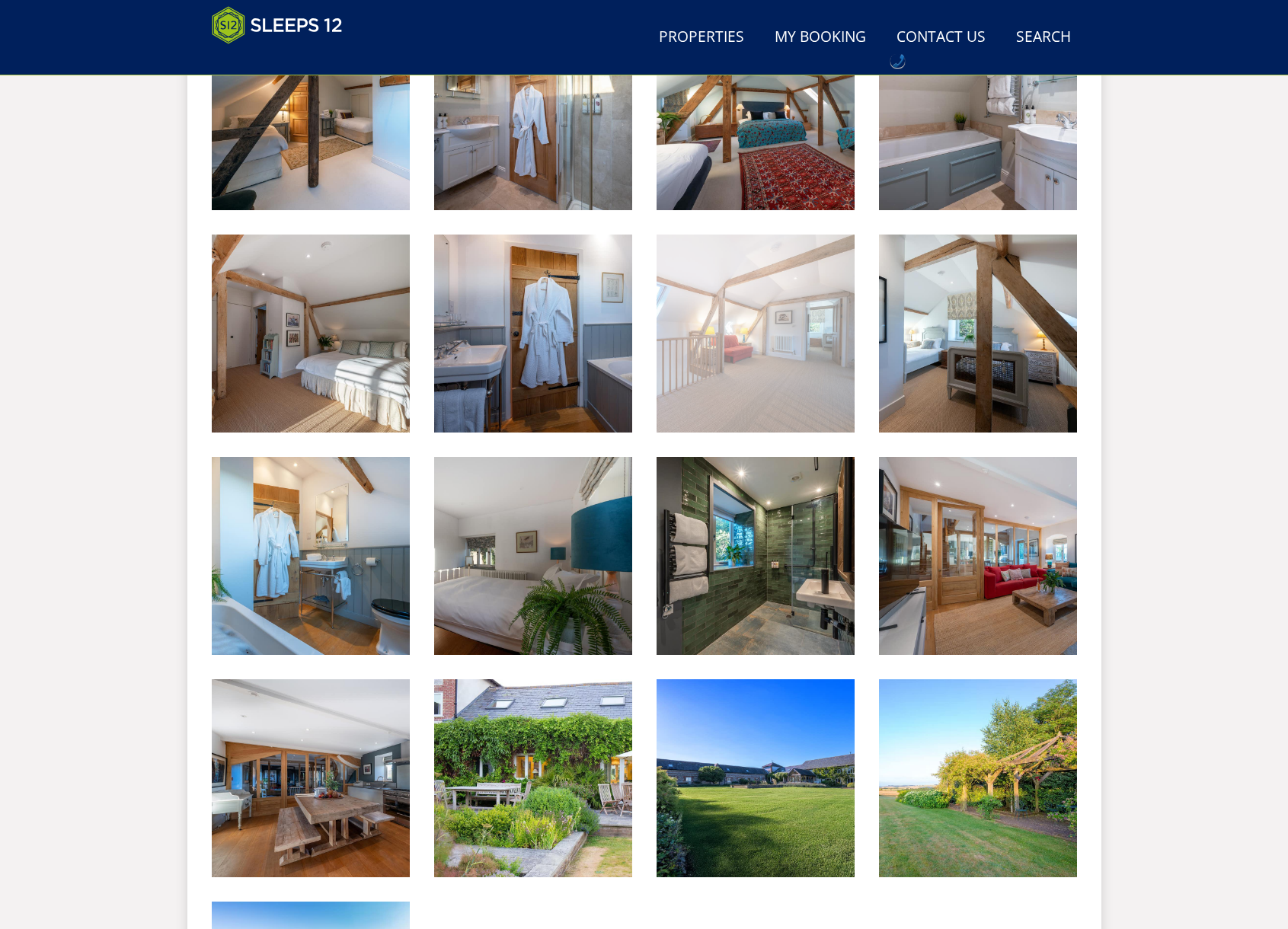
click at [761, 324] on img at bounding box center [755, 333] width 198 height 198
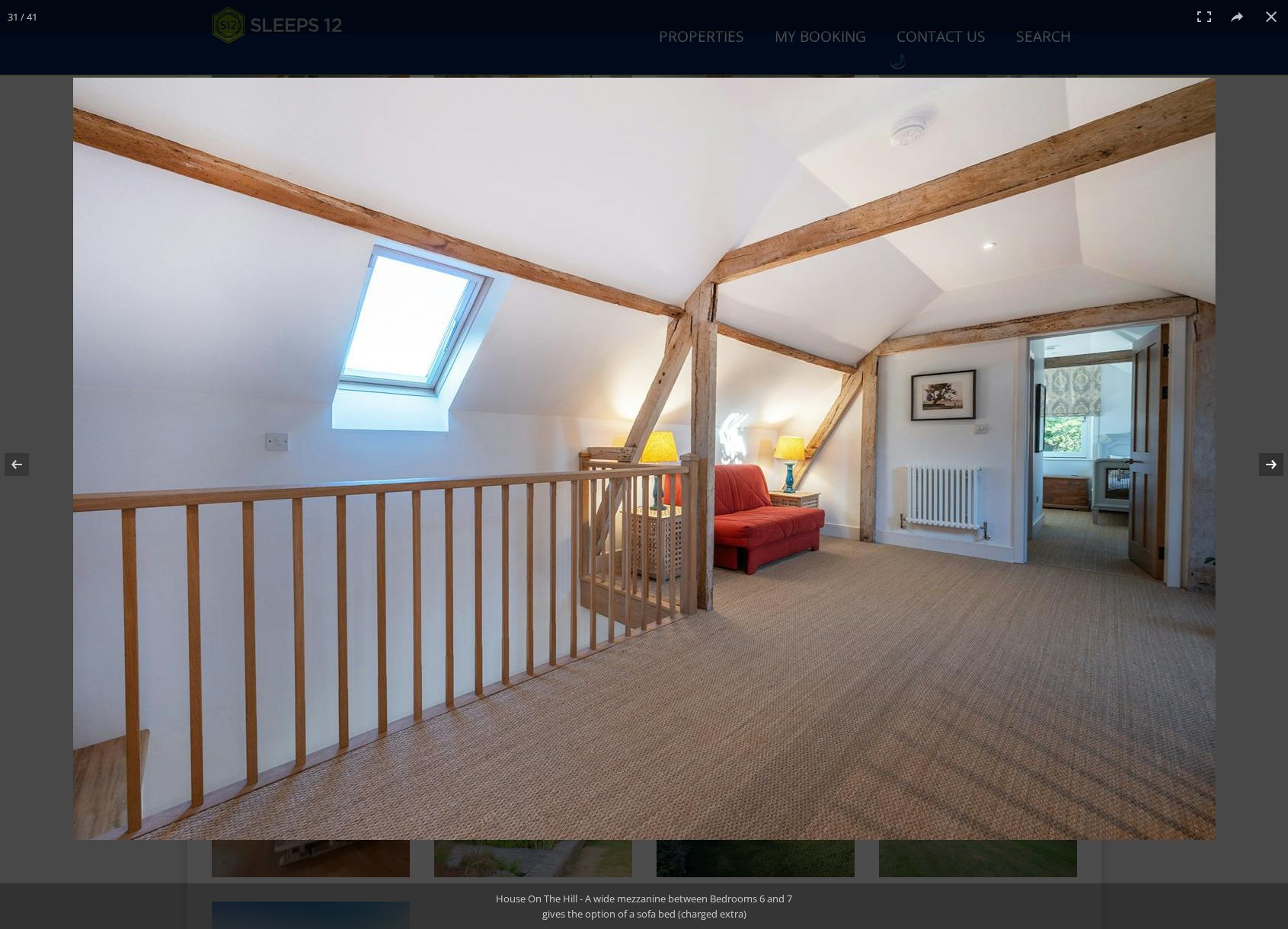
click at [1268, 472] on button at bounding box center [1261, 464] width 53 height 76
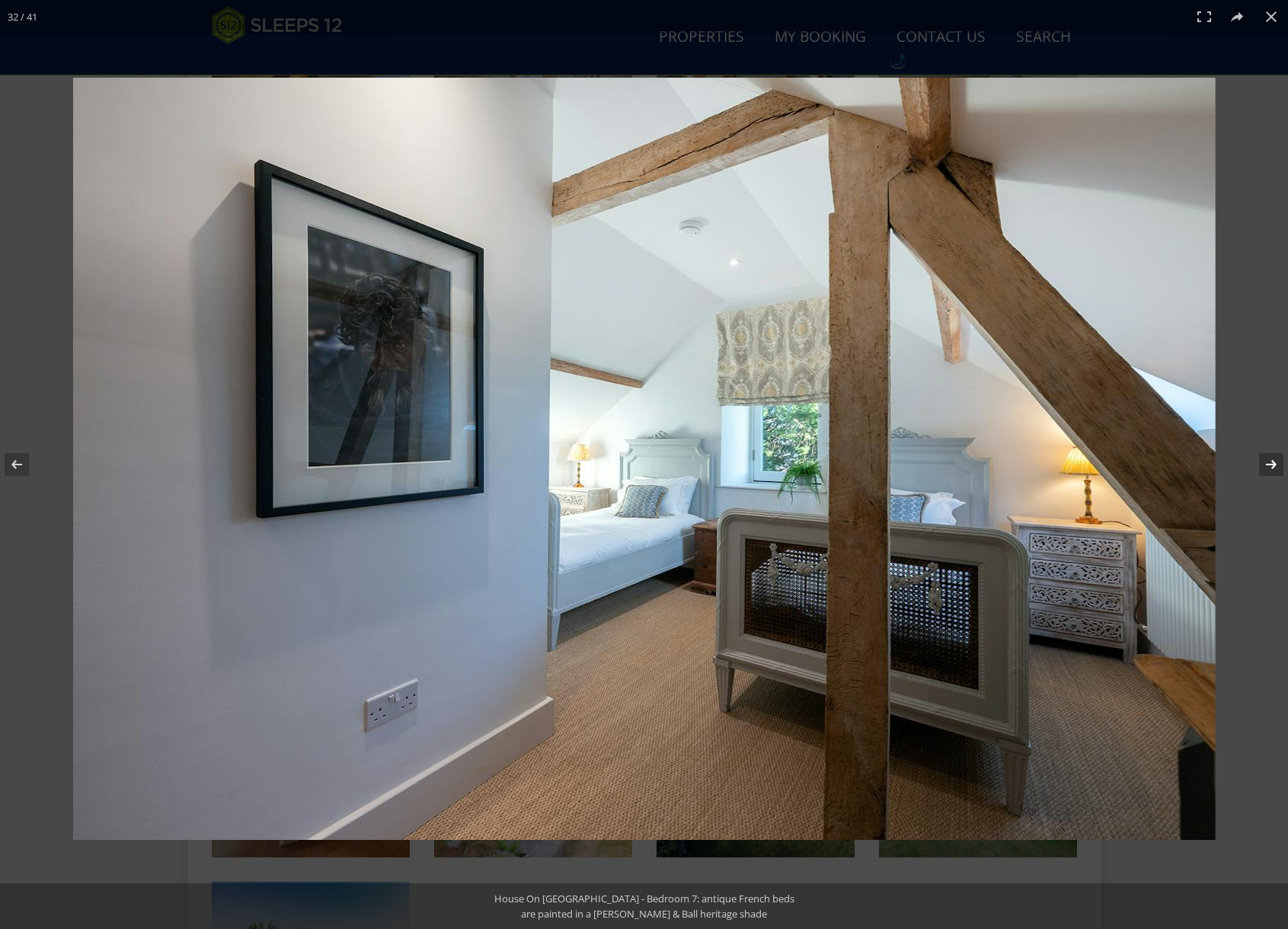
scroll to position [2122, 0]
click at [1273, 466] on button at bounding box center [1261, 464] width 53 height 76
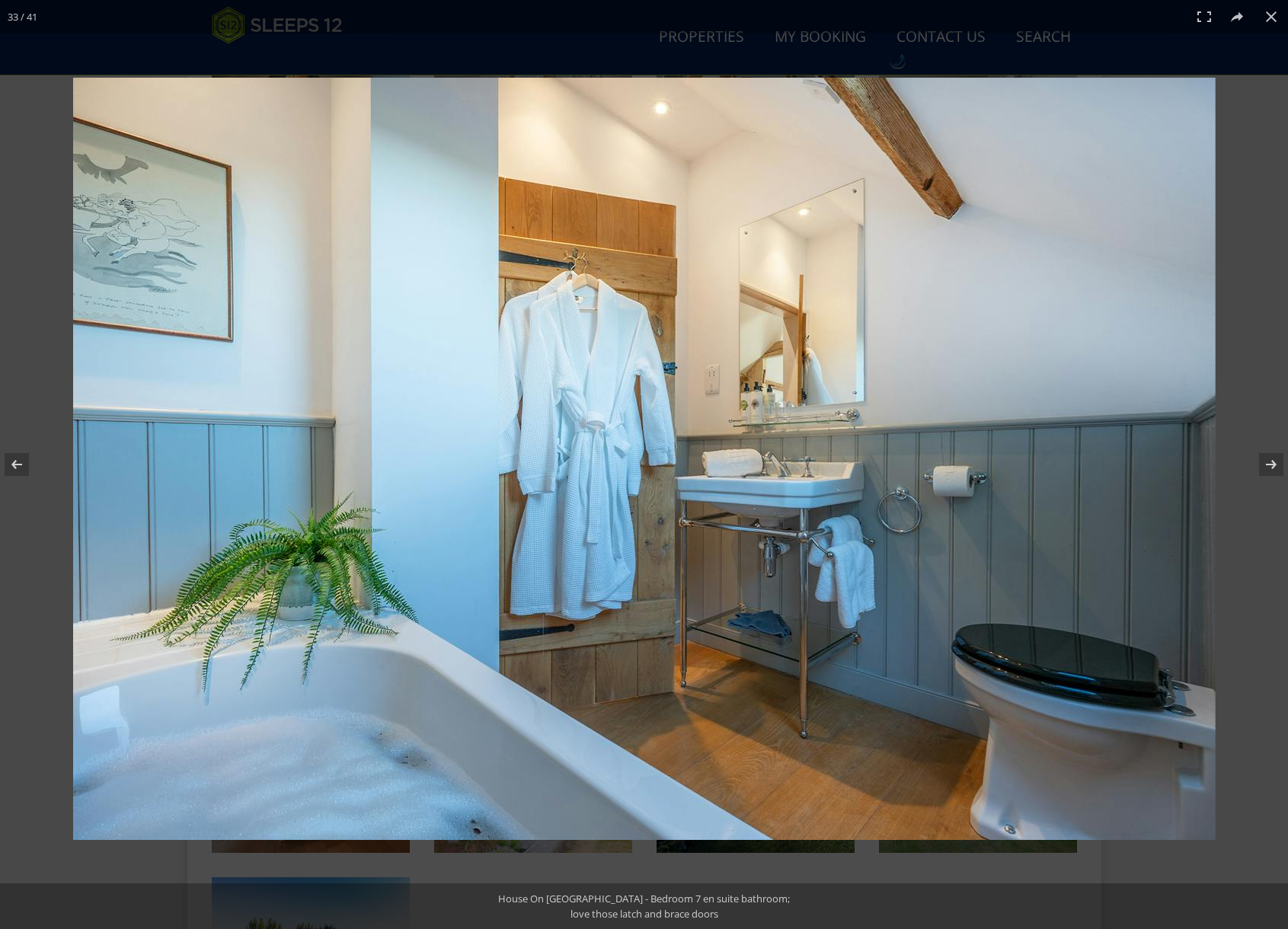
scroll to position [2121, 0]
click at [1266, 463] on button at bounding box center [1261, 464] width 53 height 76
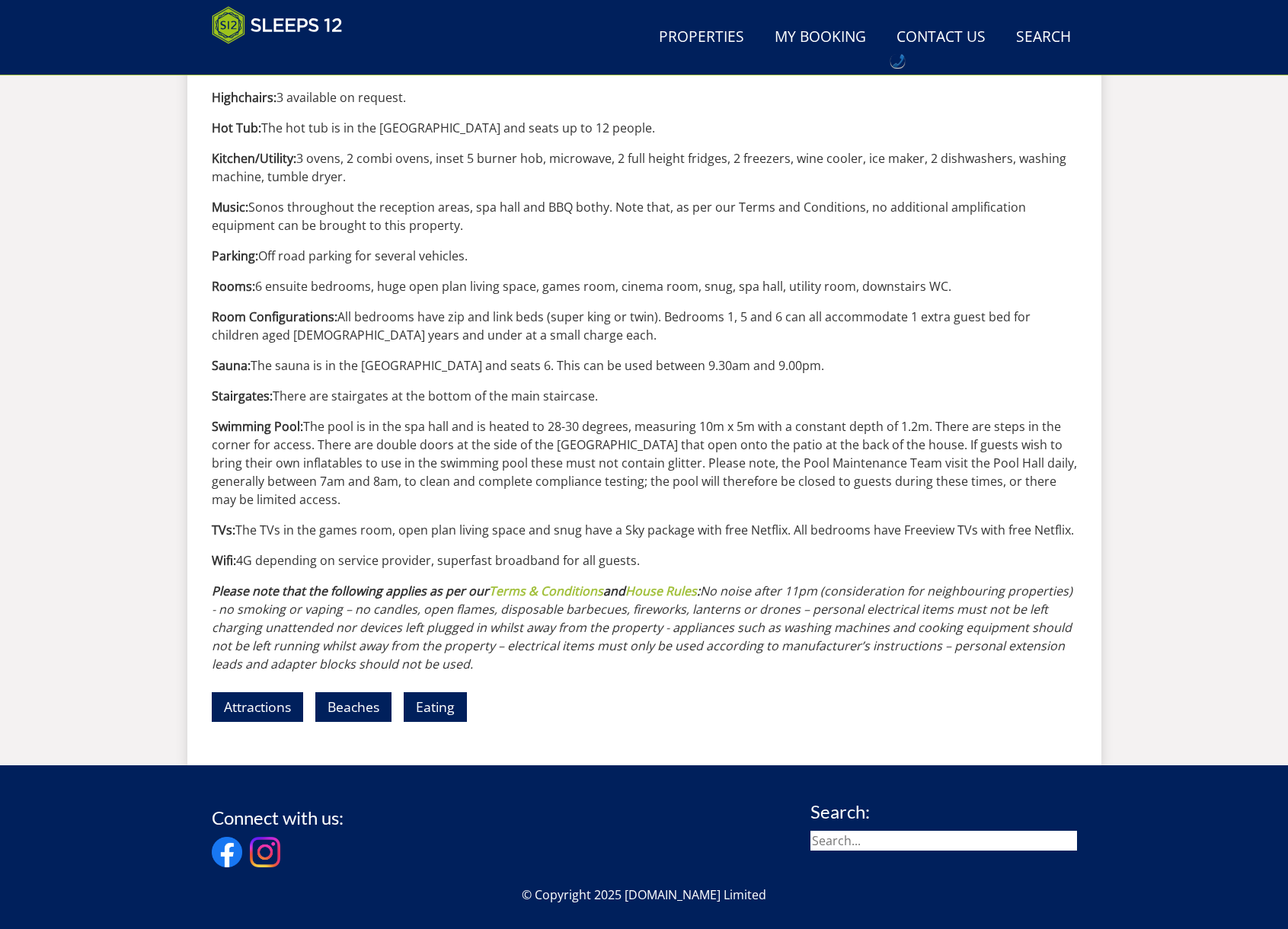
scroll to position [1973, 0]
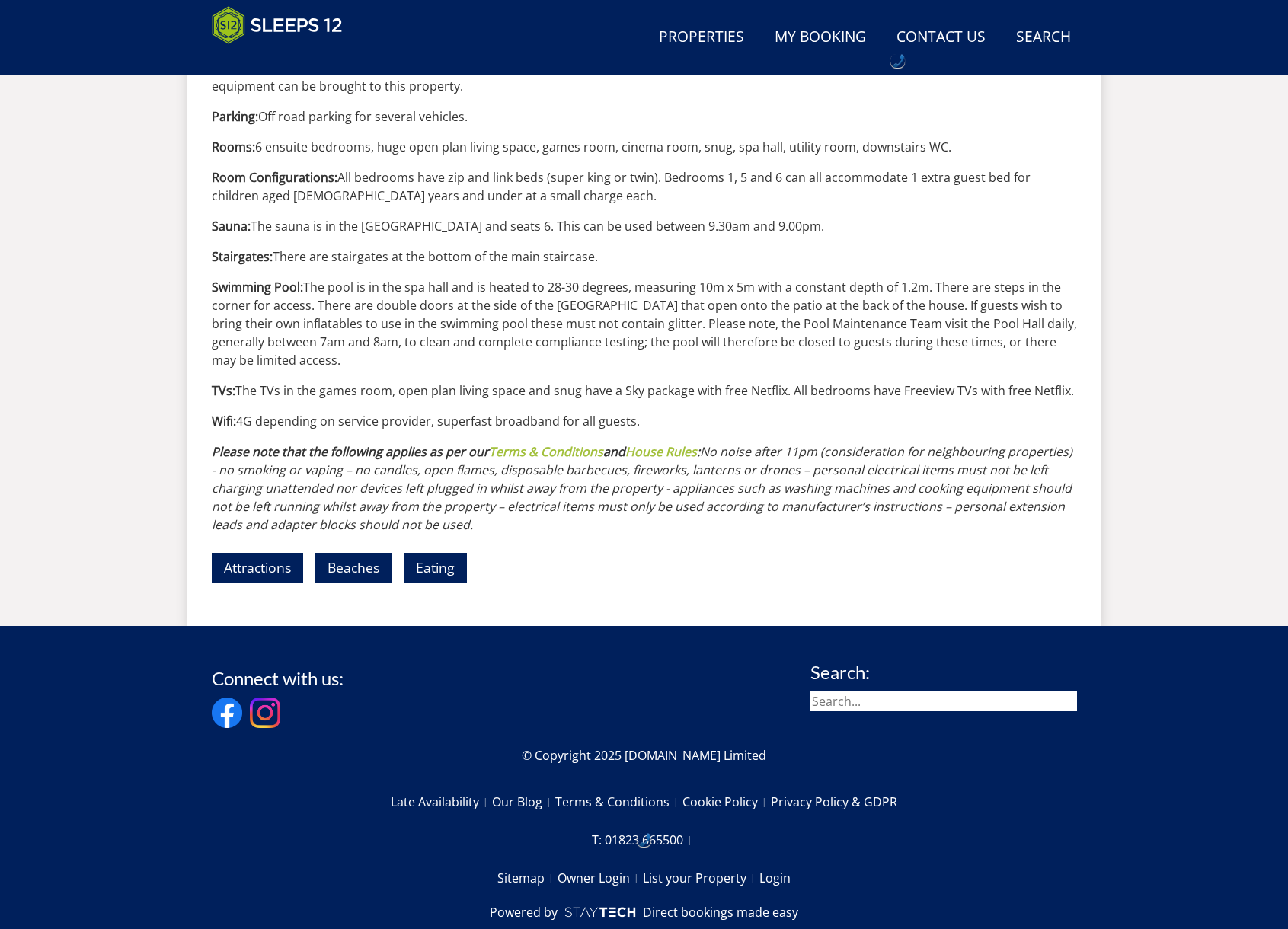
click at [915, 691] on input "search" at bounding box center [944, 701] width 266 height 20
type input "ham"
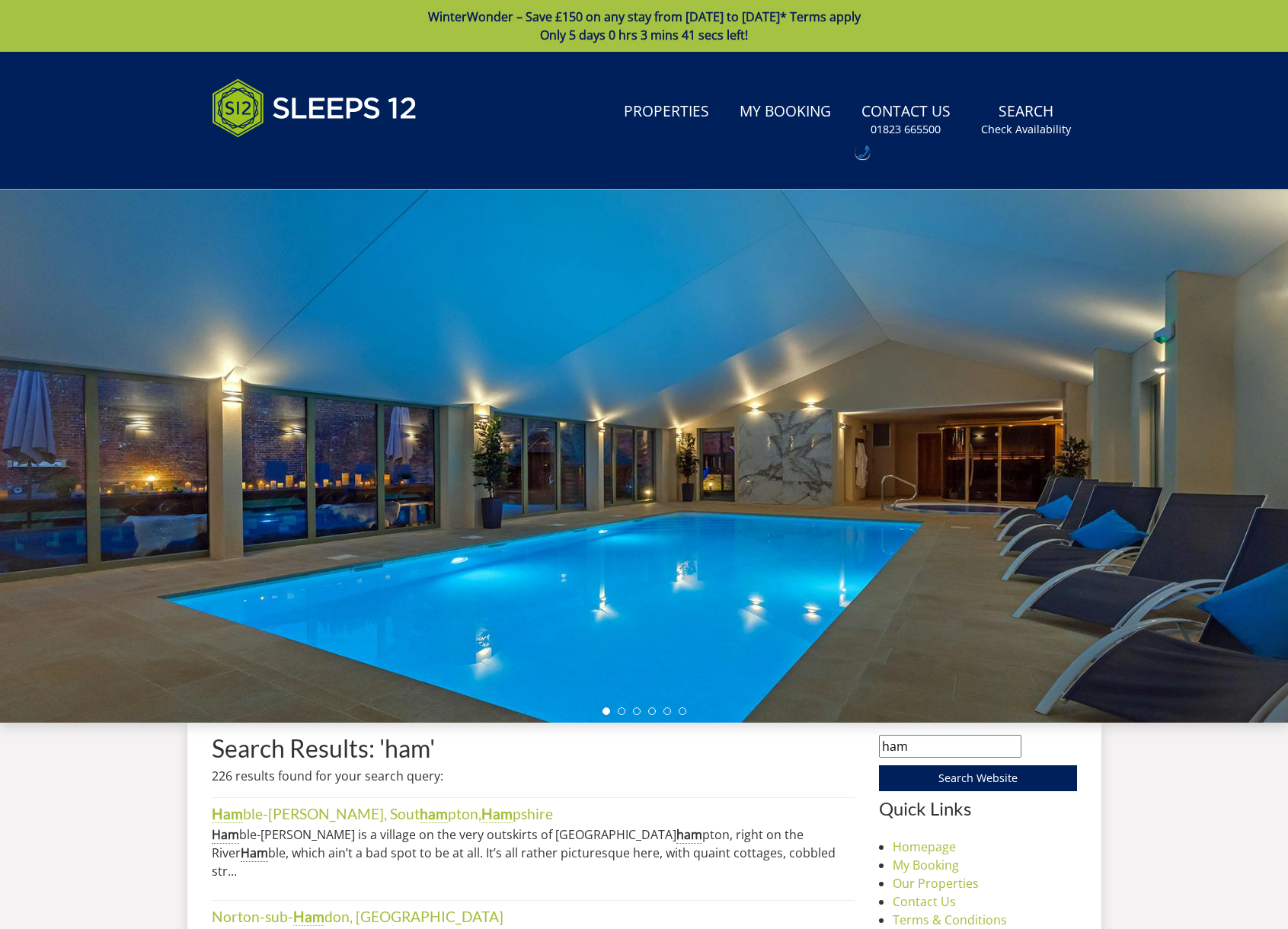
click at [928, 747] on input "ham" at bounding box center [950, 746] width 142 height 23
type input "ham bottom"
click at [879, 765] on input "Search Website" at bounding box center [977, 777] width 198 height 26
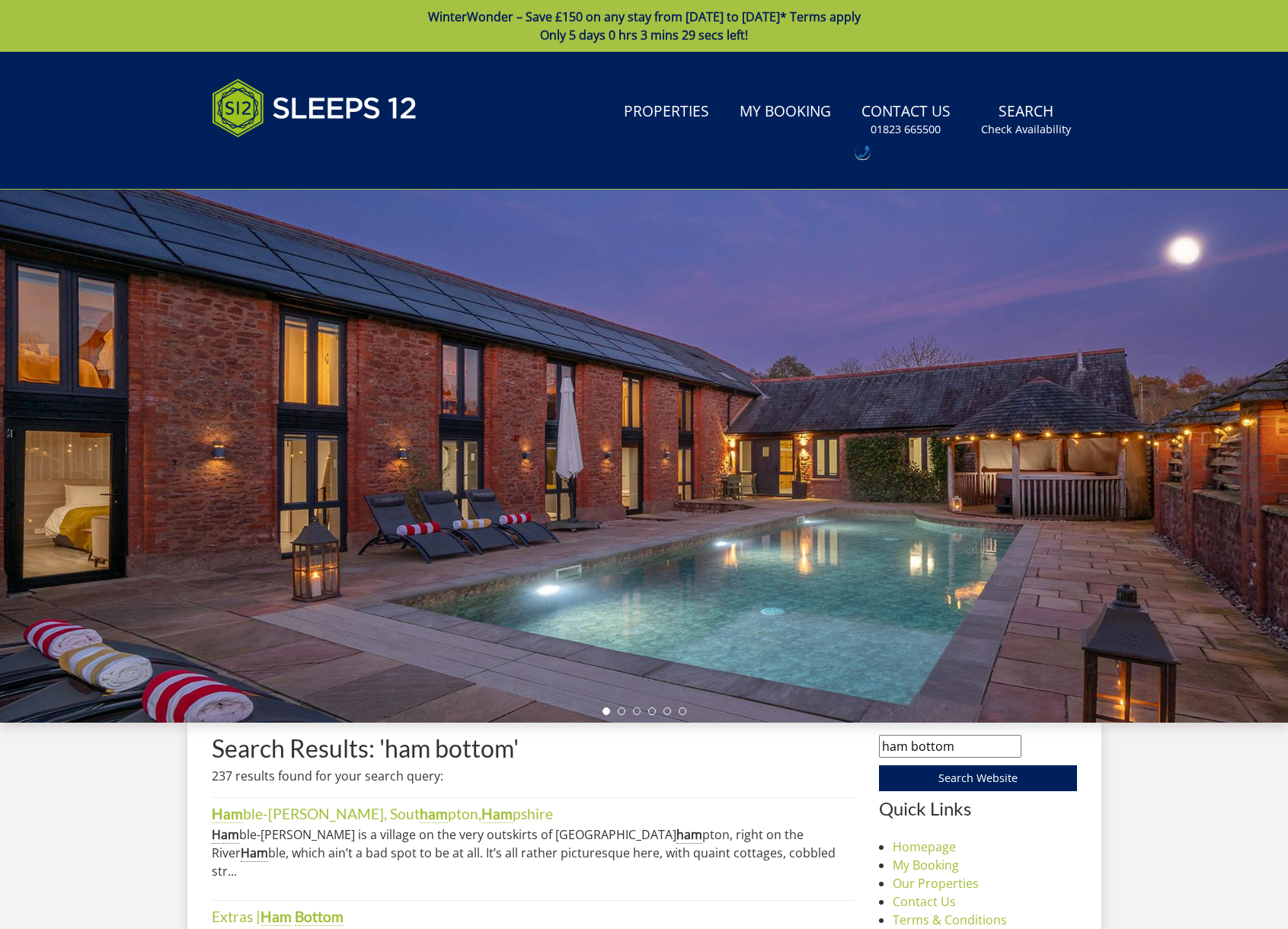
click at [974, 747] on input "ham bottom" at bounding box center [950, 746] width 142 height 23
click at [879, 765] on input "Search Website" at bounding box center [977, 777] width 198 height 26
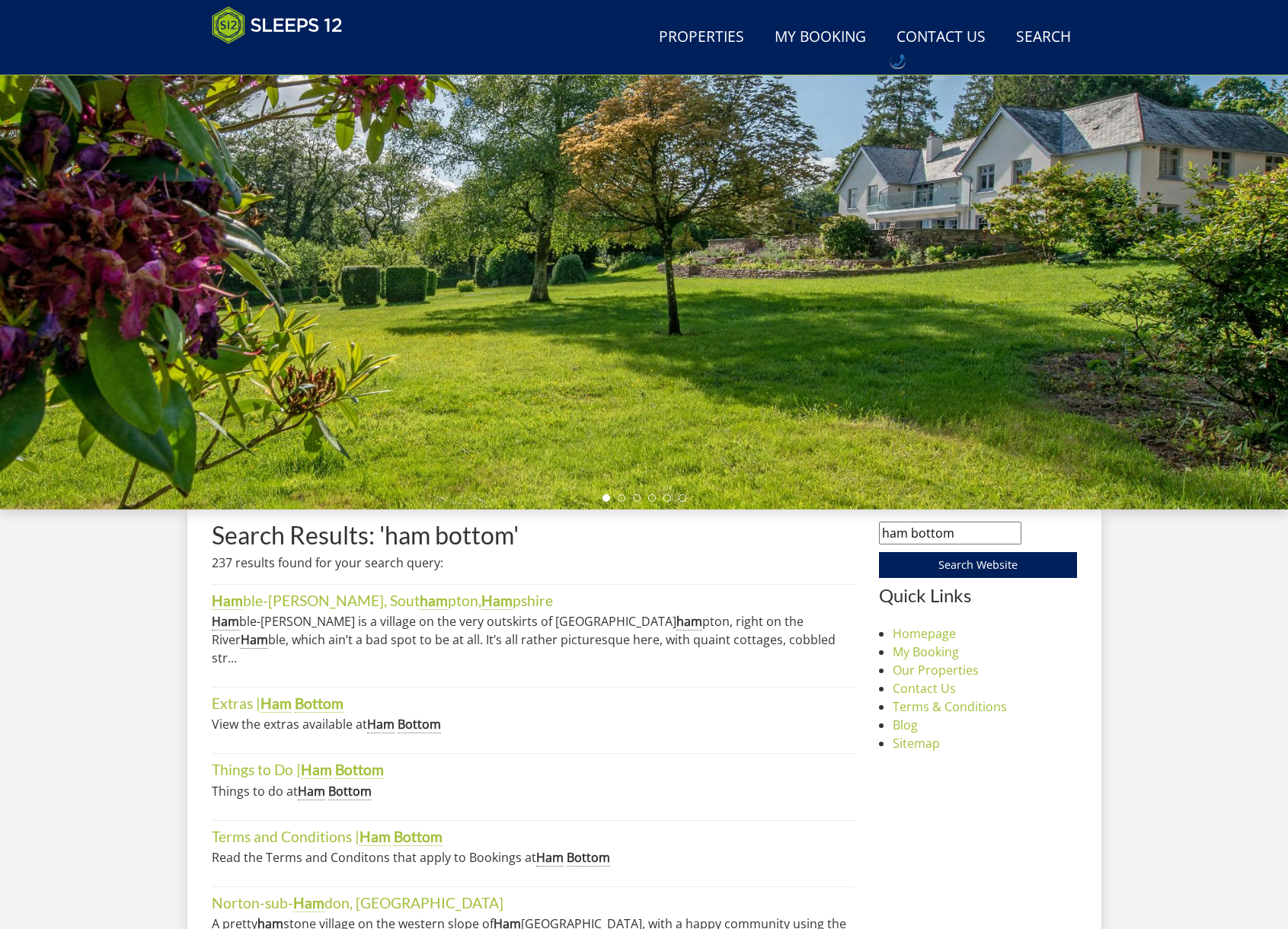
scroll to position [160, 0]
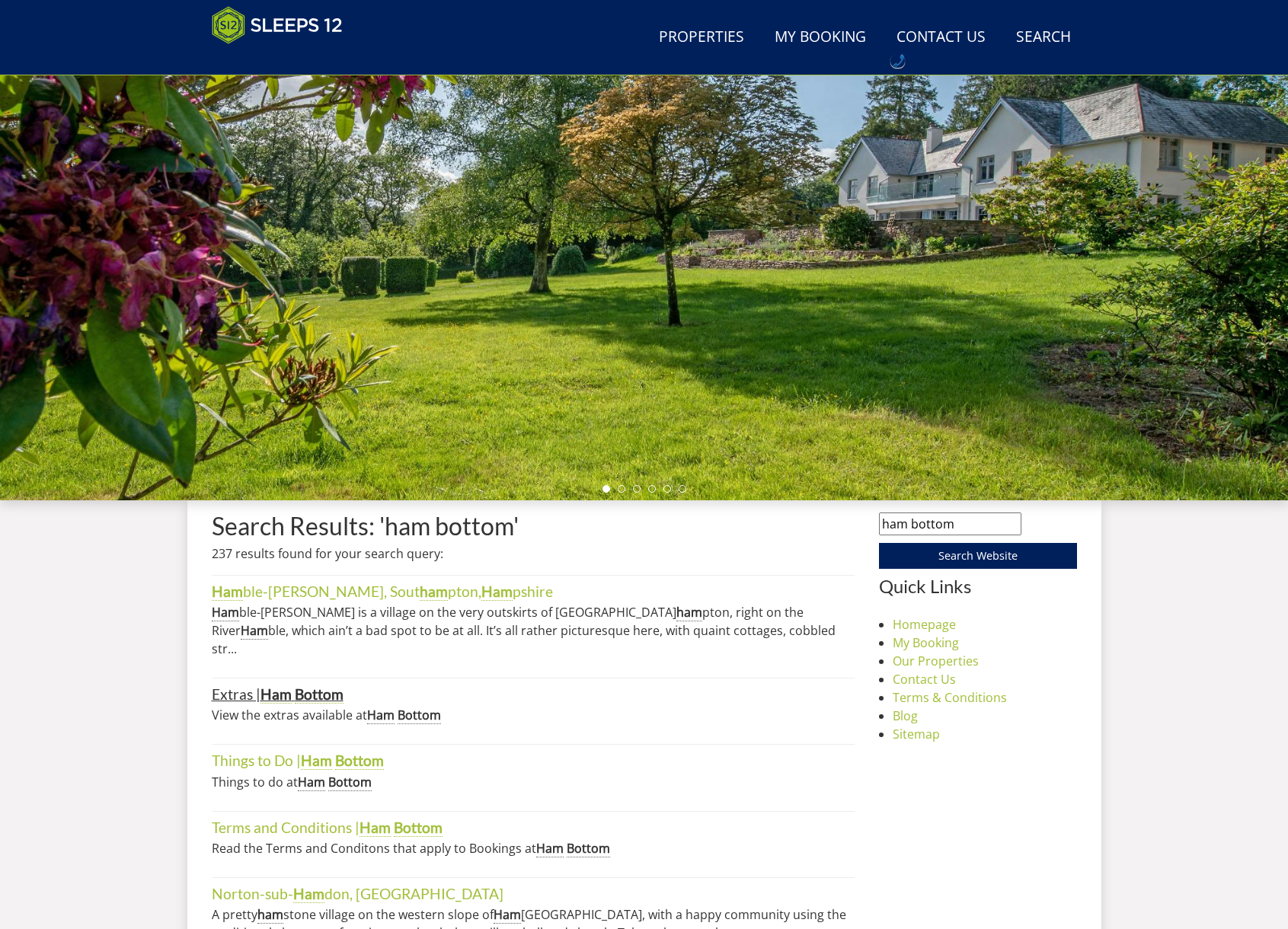
click at [249, 685] on link "Extras | Ham Bottom" at bounding box center [277, 694] width 131 height 19
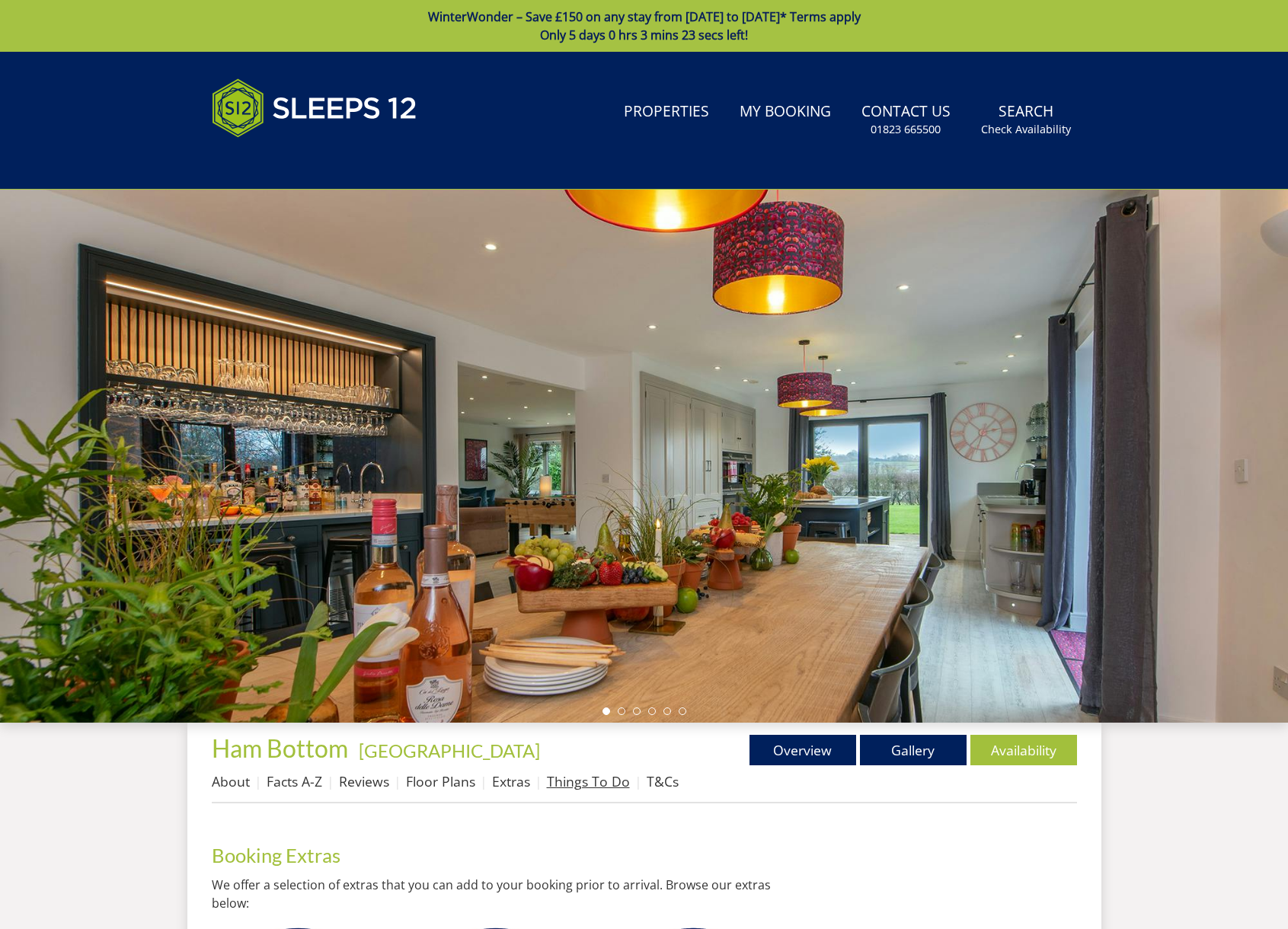
drag, startPoint x: 517, startPoint y: 782, endPoint x: 558, endPoint y: 784, distance: 41.0
click at [517, 782] on link "Extras" at bounding box center [510, 781] width 38 height 19
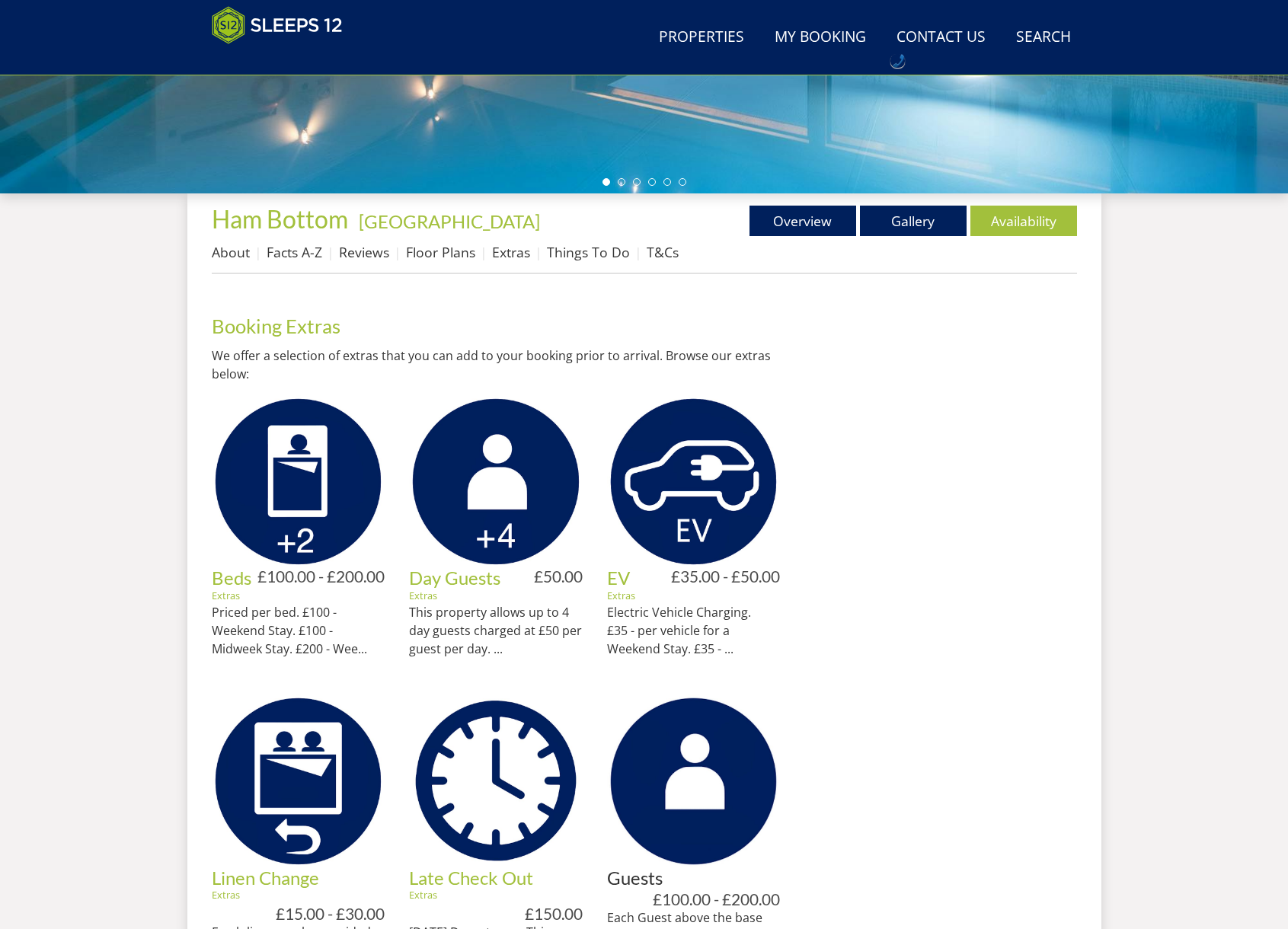
scroll to position [468, 0]
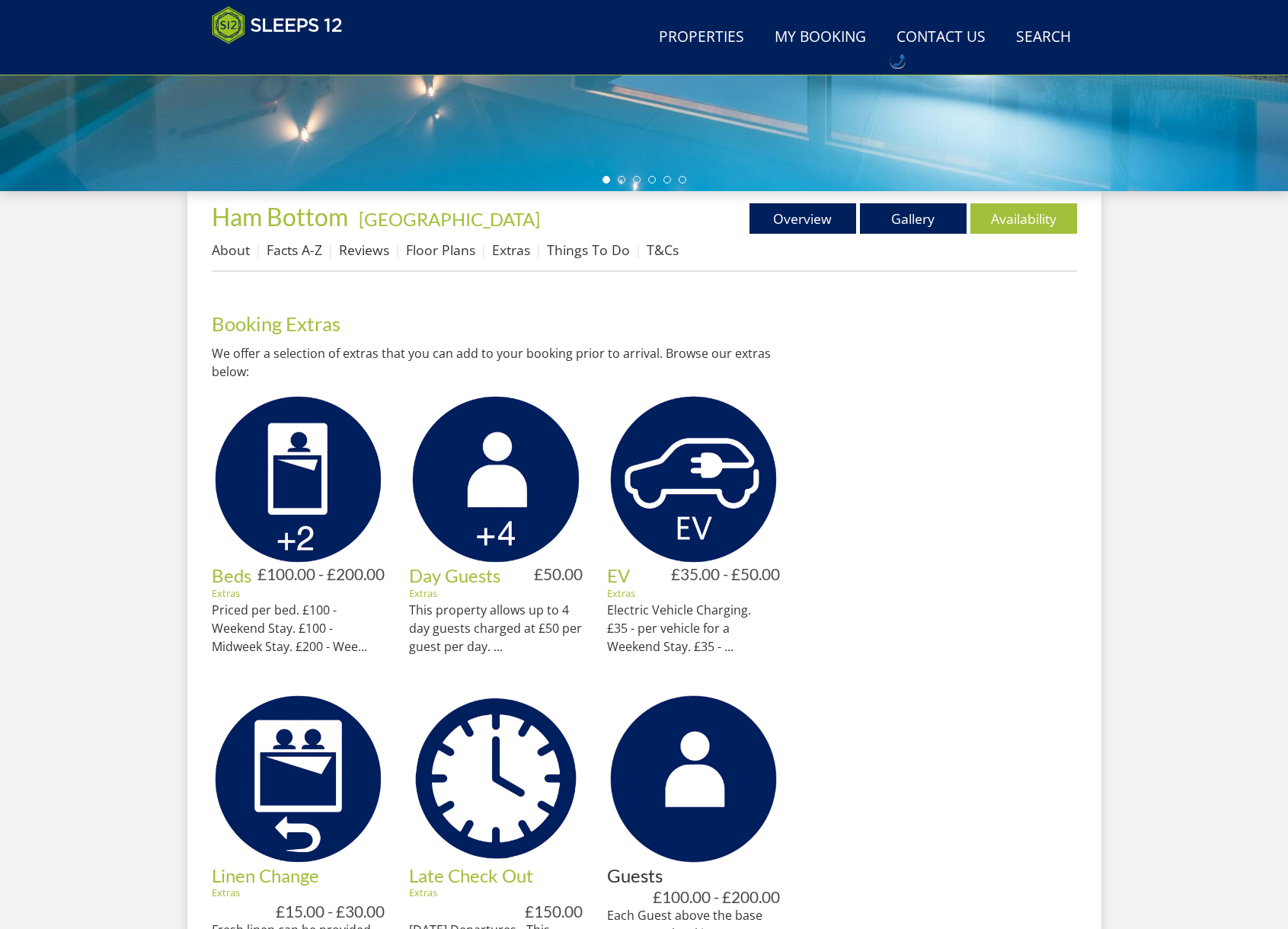
click at [258, 477] on img at bounding box center [298, 480] width 174 height 174
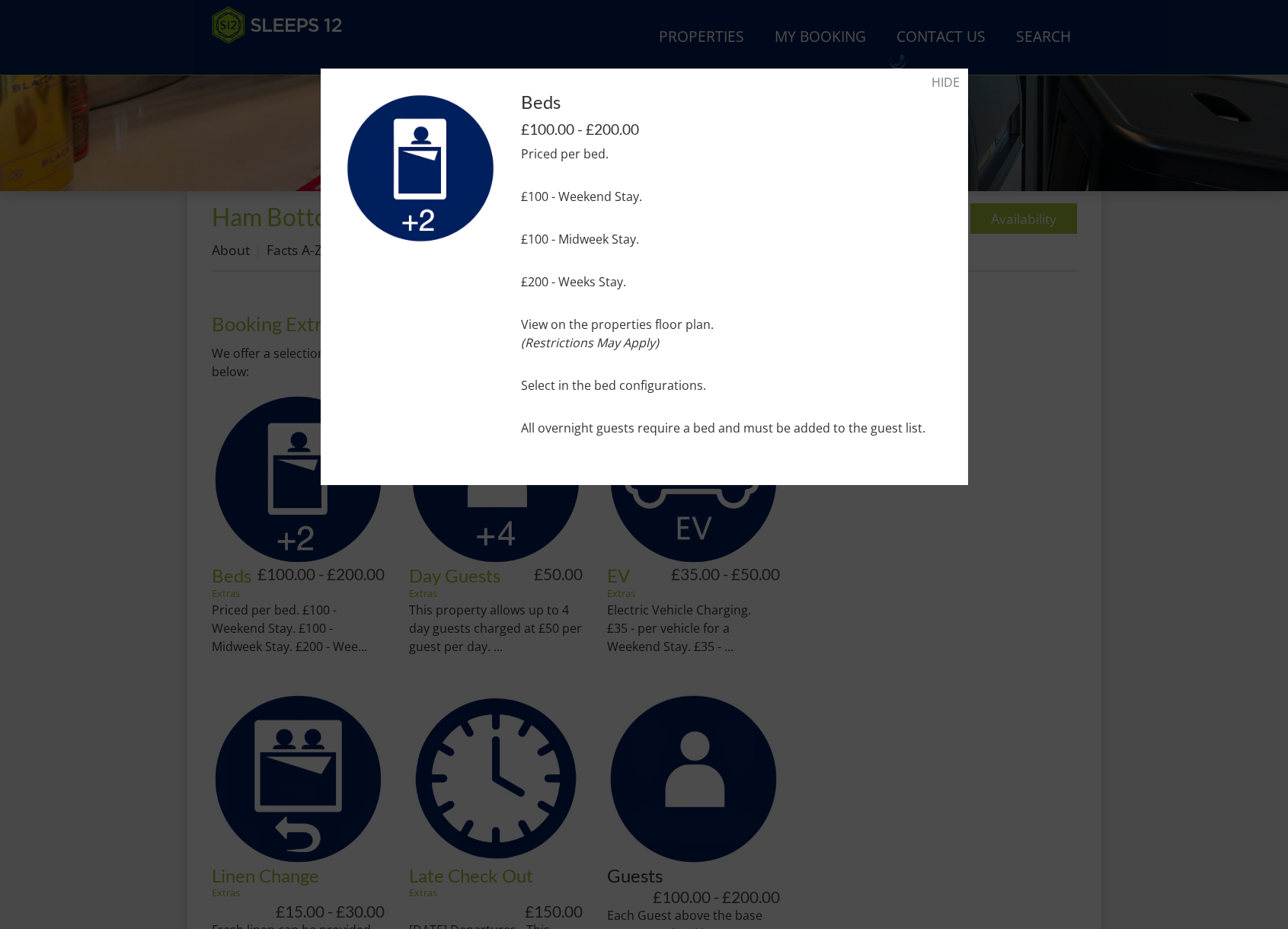
click at [1113, 454] on div at bounding box center [644, 464] width 1288 height 929
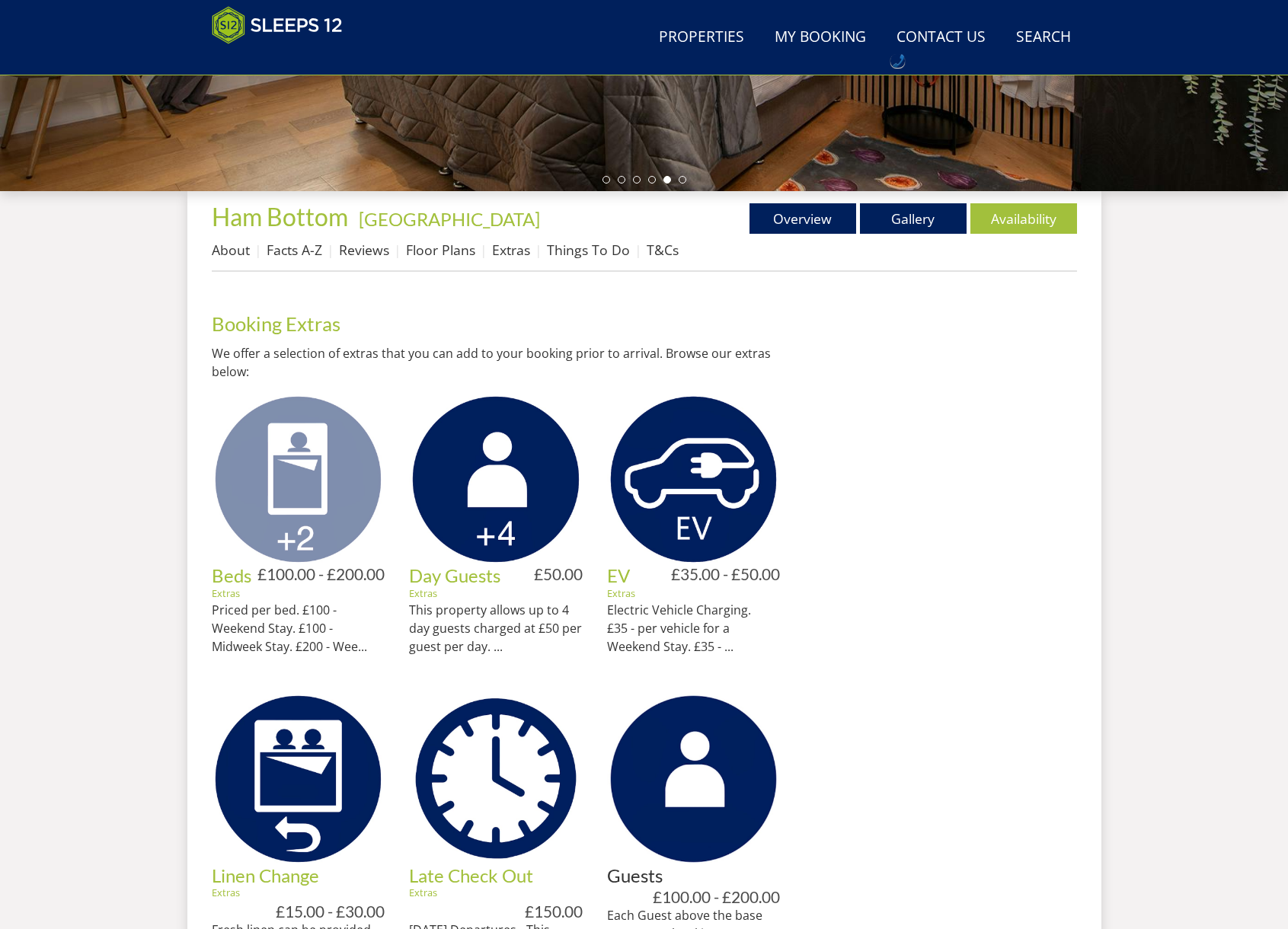
click at [311, 528] on img at bounding box center [298, 480] width 174 height 174
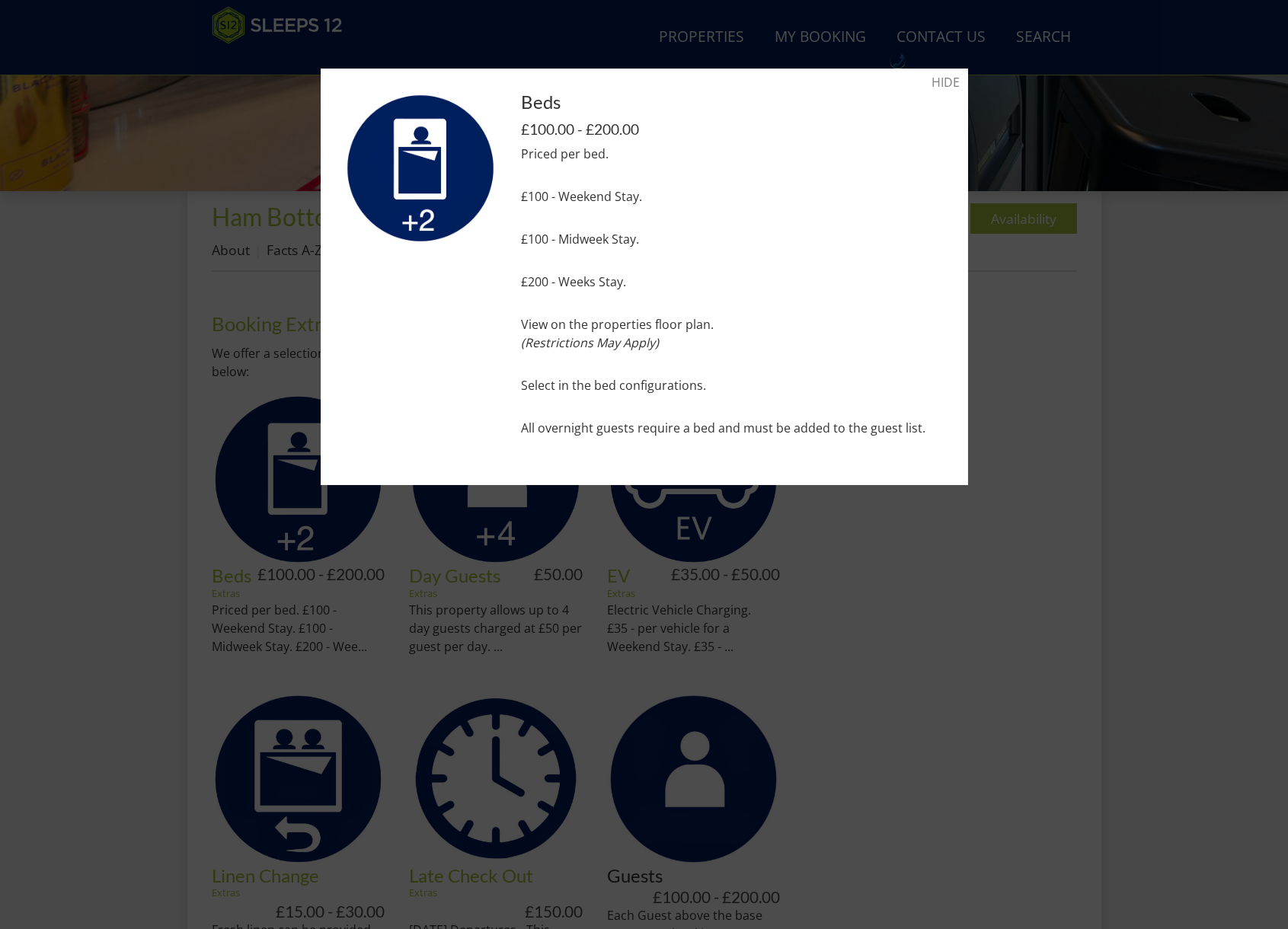
drag, startPoint x: 1191, startPoint y: 550, endPoint x: 1173, endPoint y: 556, distance: 19.0
click at [1191, 550] on div at bounding box center [644, 464] width 1288 height 929
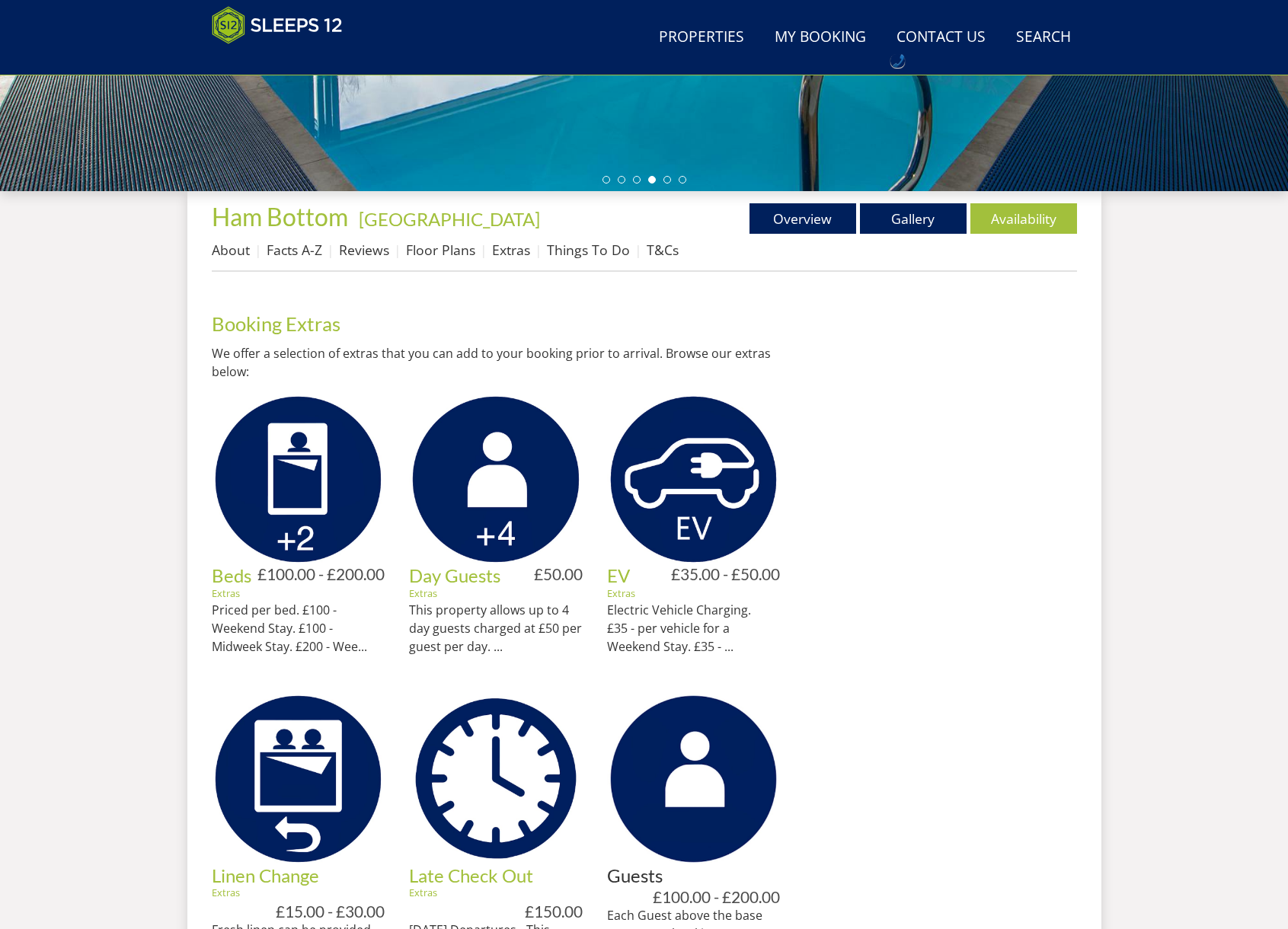
click at [935, 442] on div at bounding box center [940, 787] width 272 height 1006
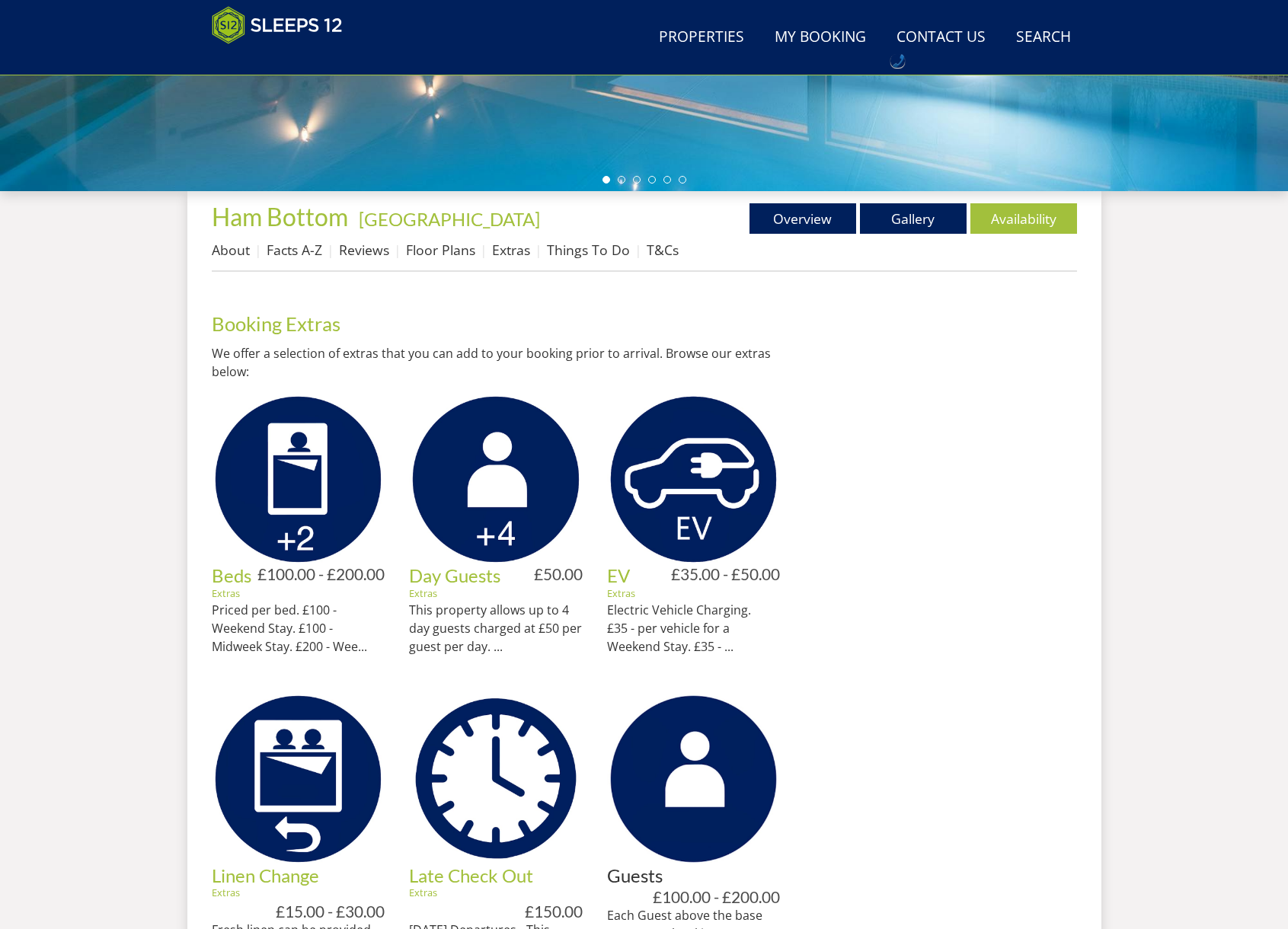
drag, startPoint x: 268, startPoint y: 474, endPoint x: 293, endPoint y: 480, distance: 25.7
click at [269, 474] on img at bounding box center [298, 480] width 174 height 174
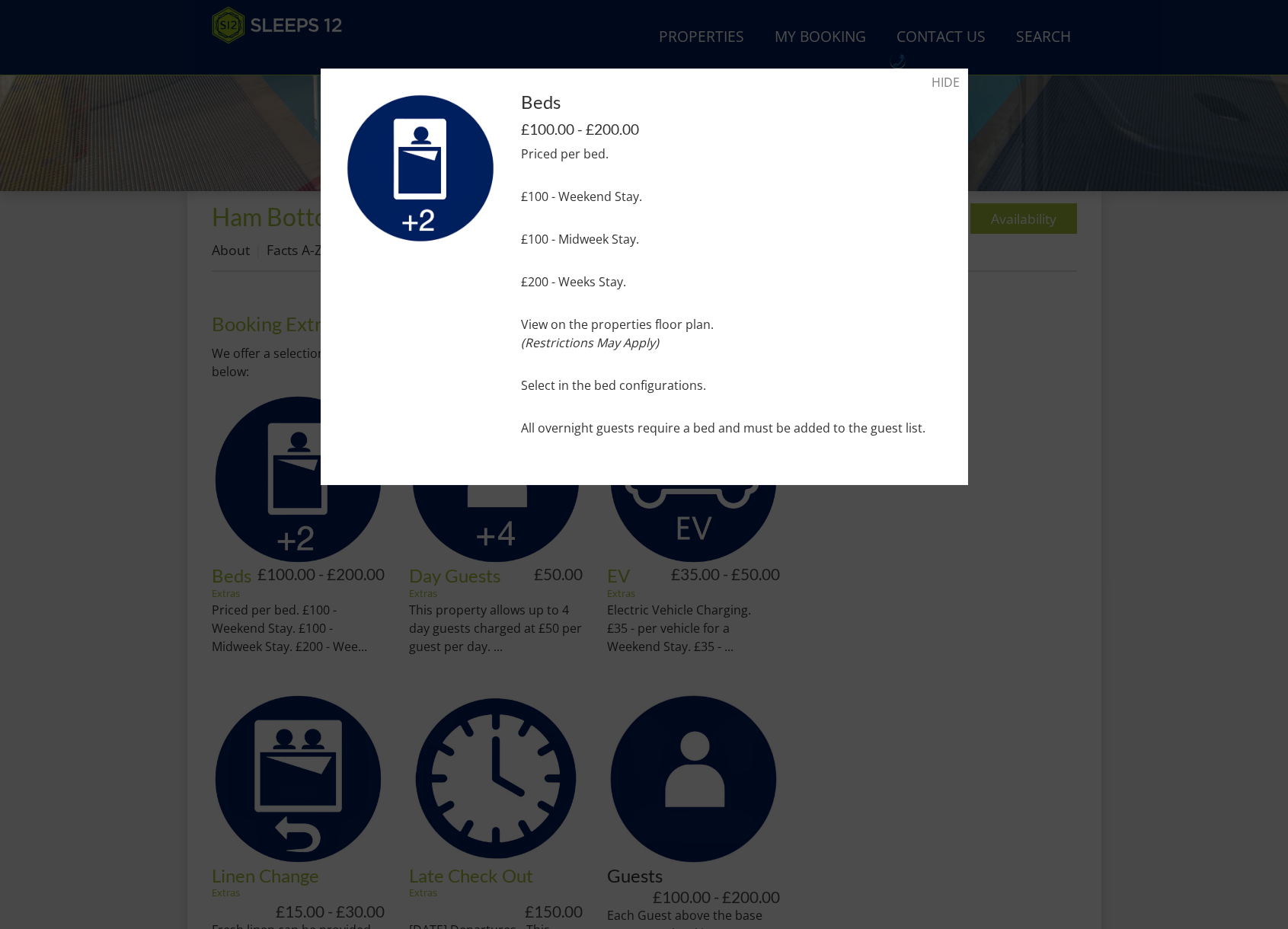
drag, startPoint x: 1109, startPoint y: 279, endPoint x: 1113, endPoint y: 324, distance: 45.2
click at [1109, 280] on div at bounding box center [644, 464] width 1288 height 929
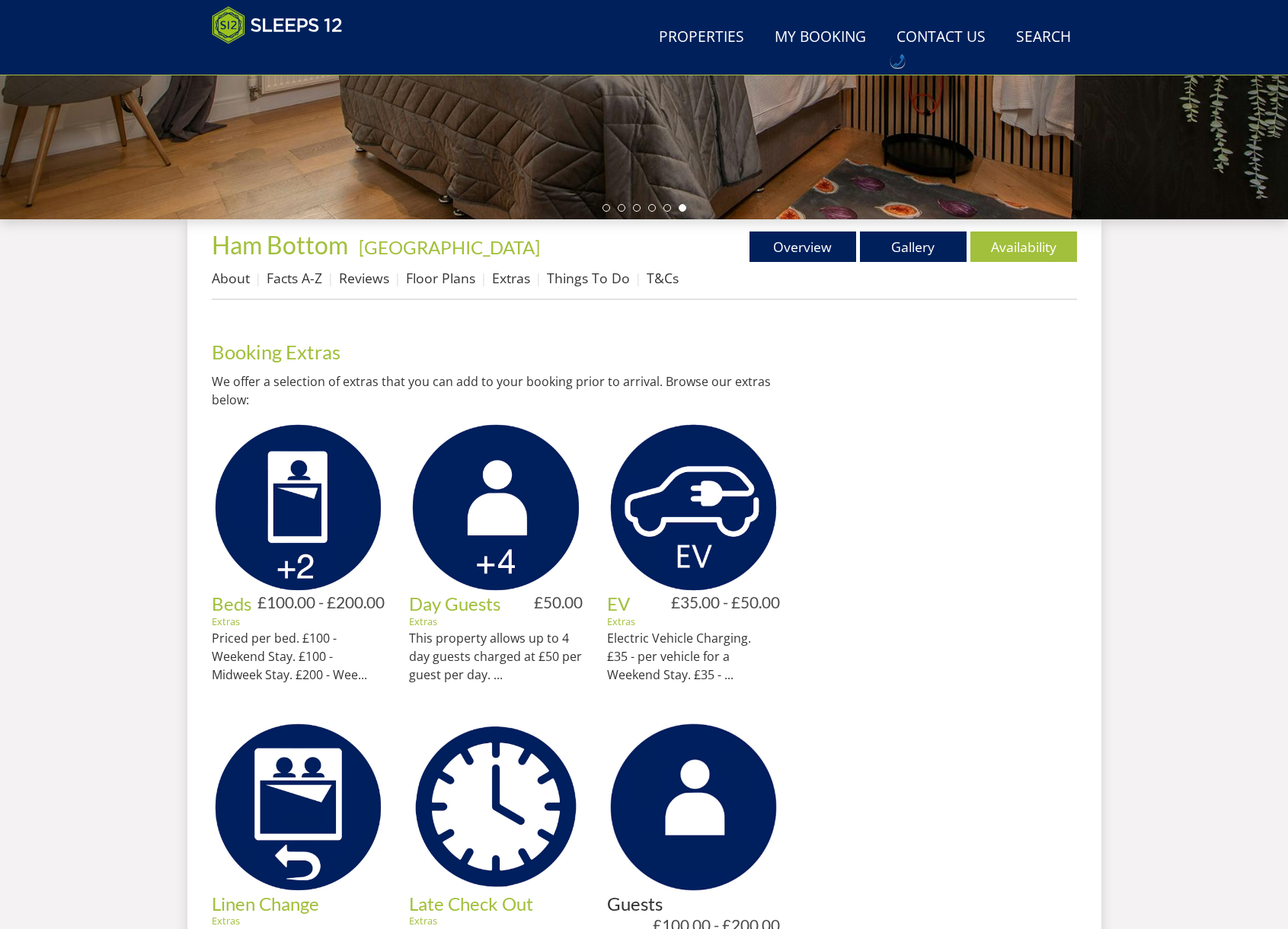
scroll to position [442, 0]
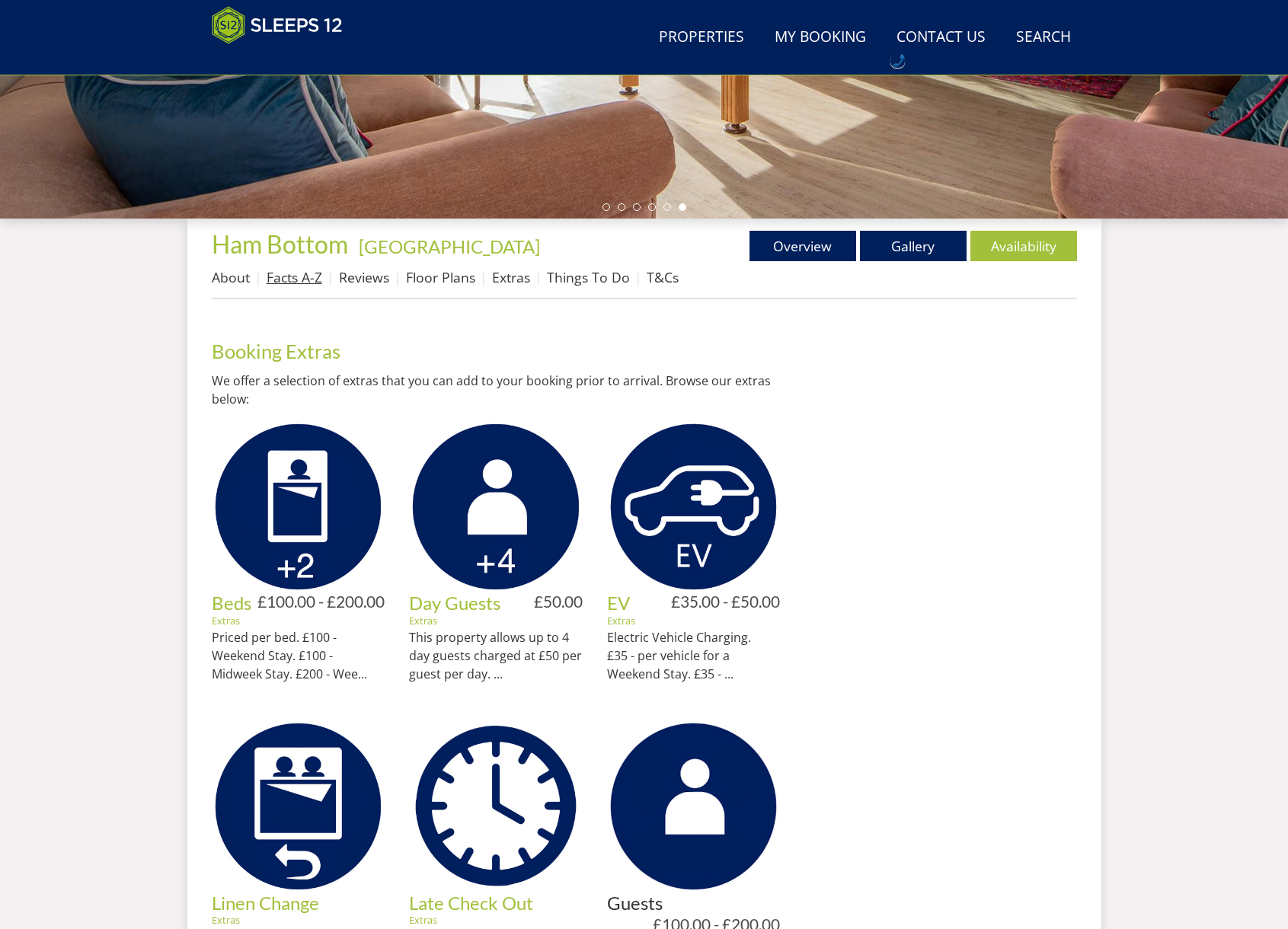
click at [299, 279] on link "Facts A-Z" at bounding box center [294, 277] width 56 height 19
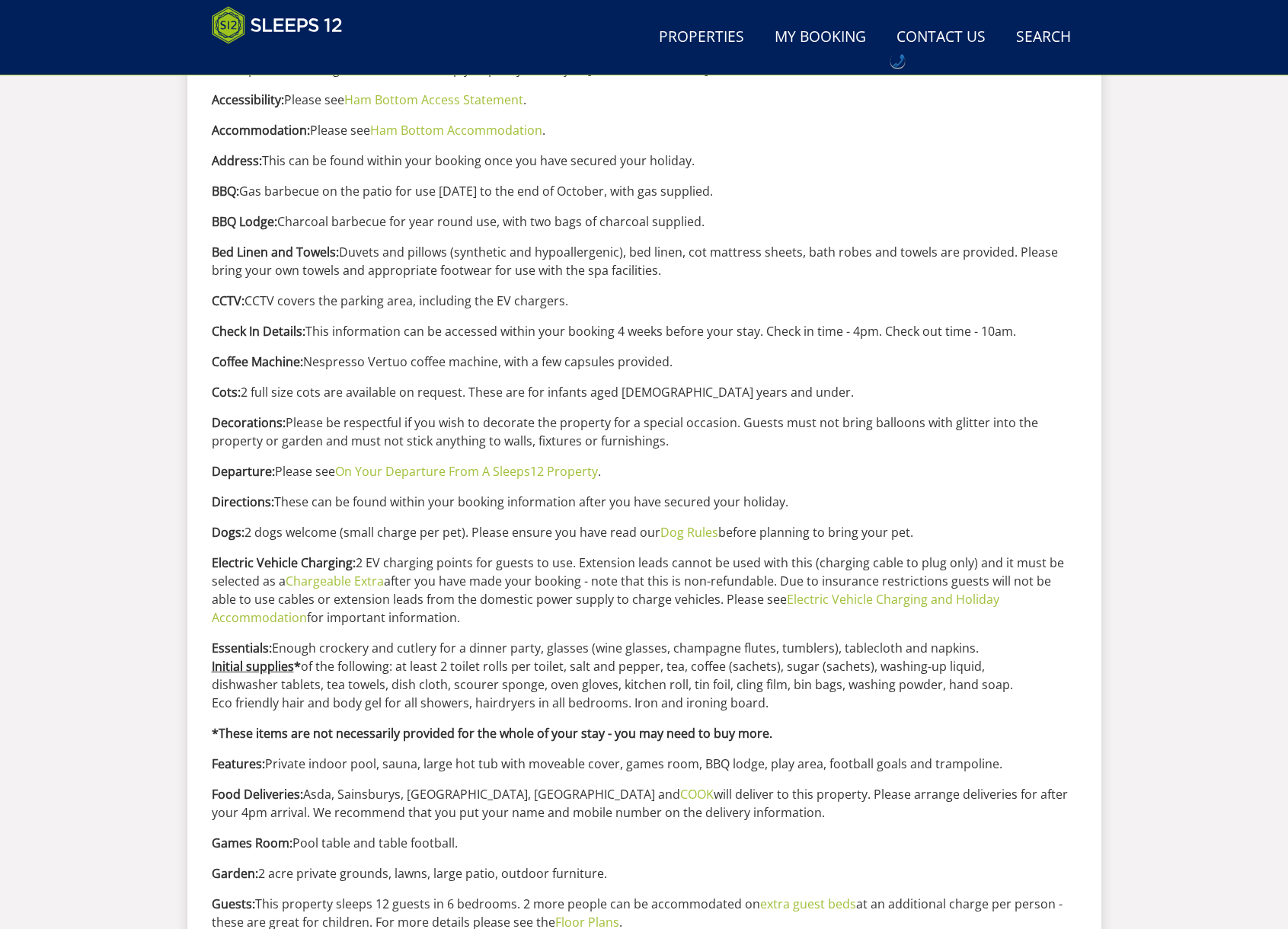
scroll to position [736, 0]
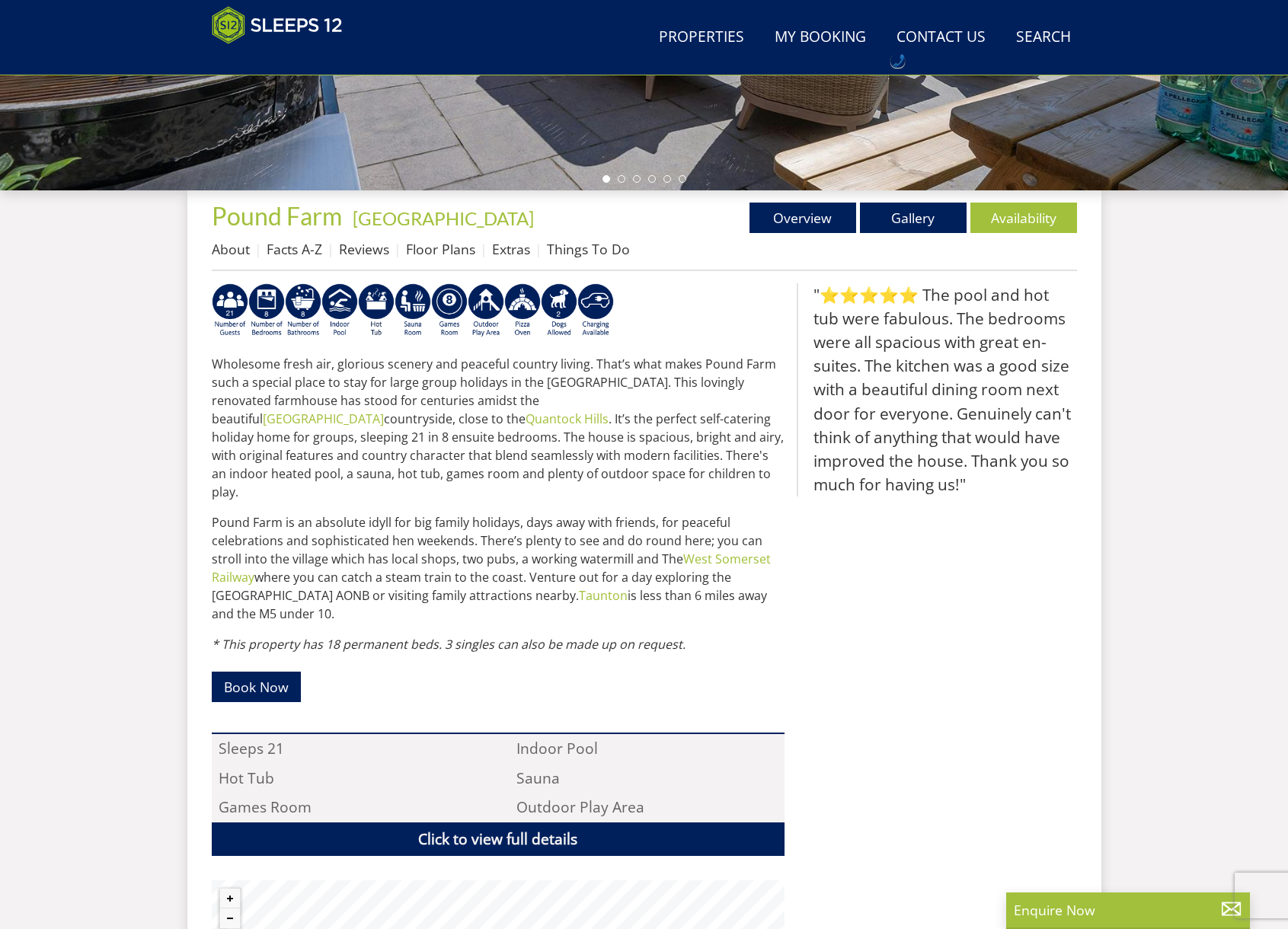
scroll to position [468, 0]
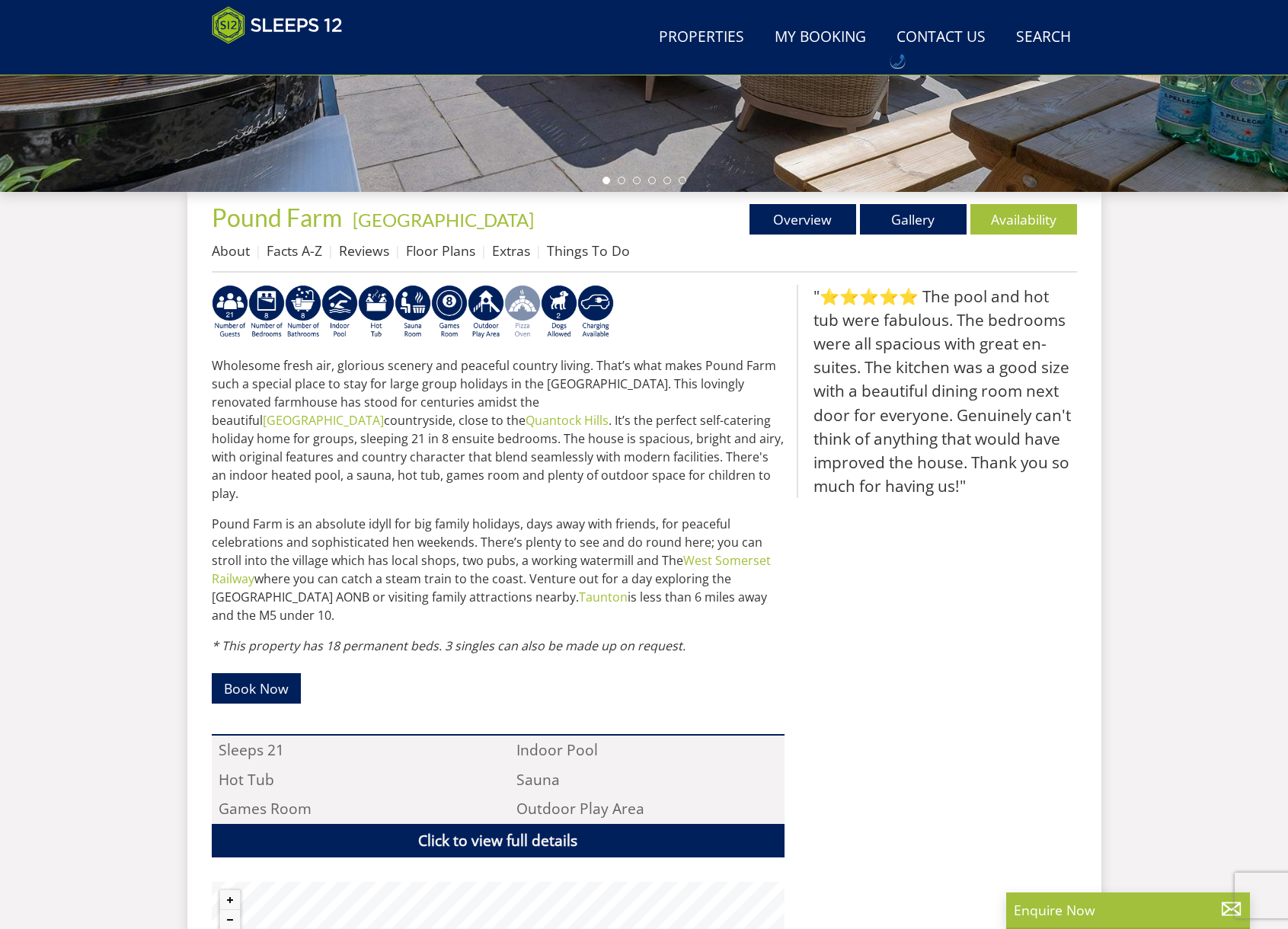
drag, startPoint x: 447, startPoint y: 249, endPoint x: 518, endPoint y: 295, distance: 84.6
click at [448, 249] on link "Floor Plans" at bounding box center [440, 250] width 69 height 19
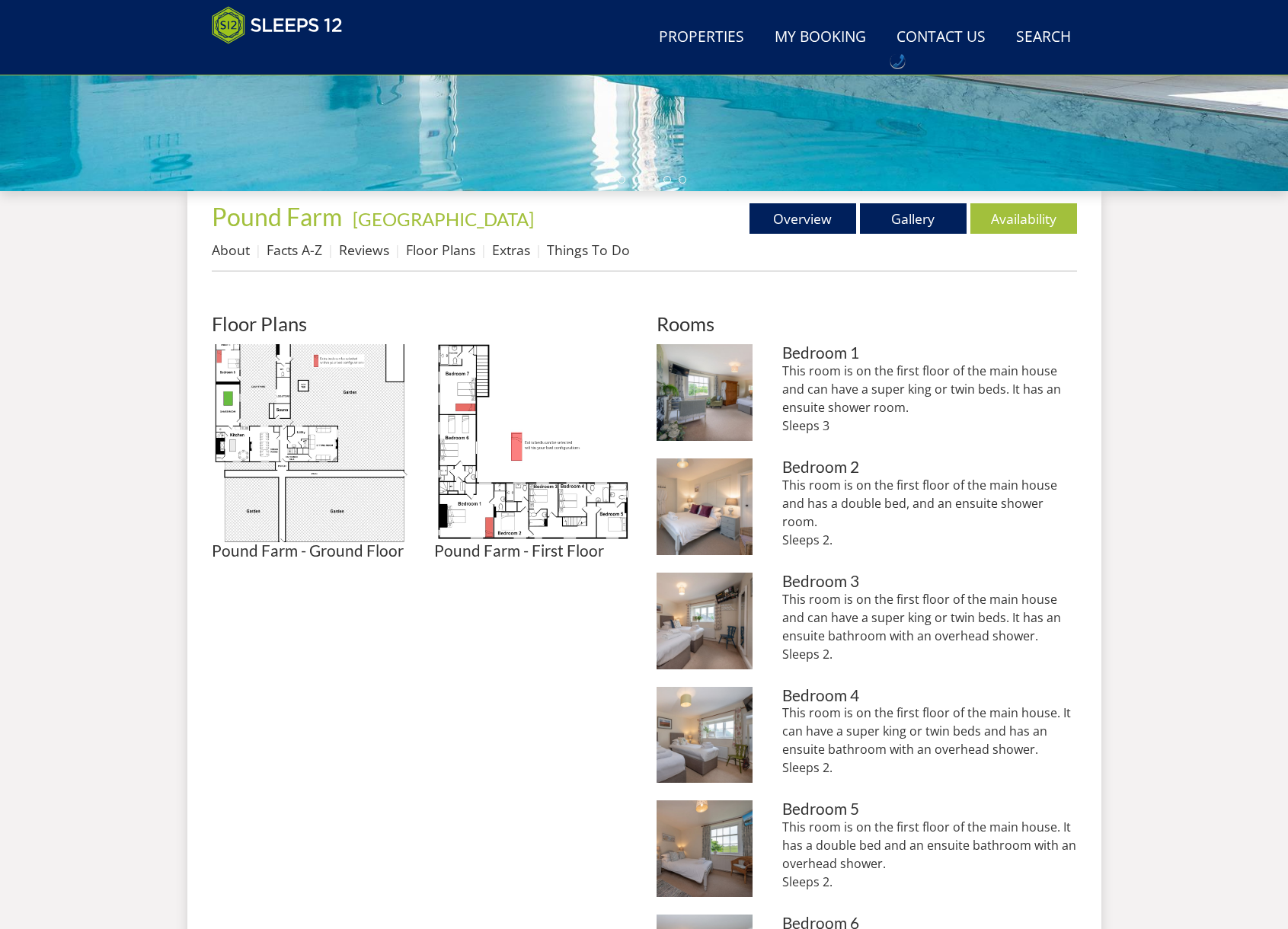
scroll to position [470, 0]
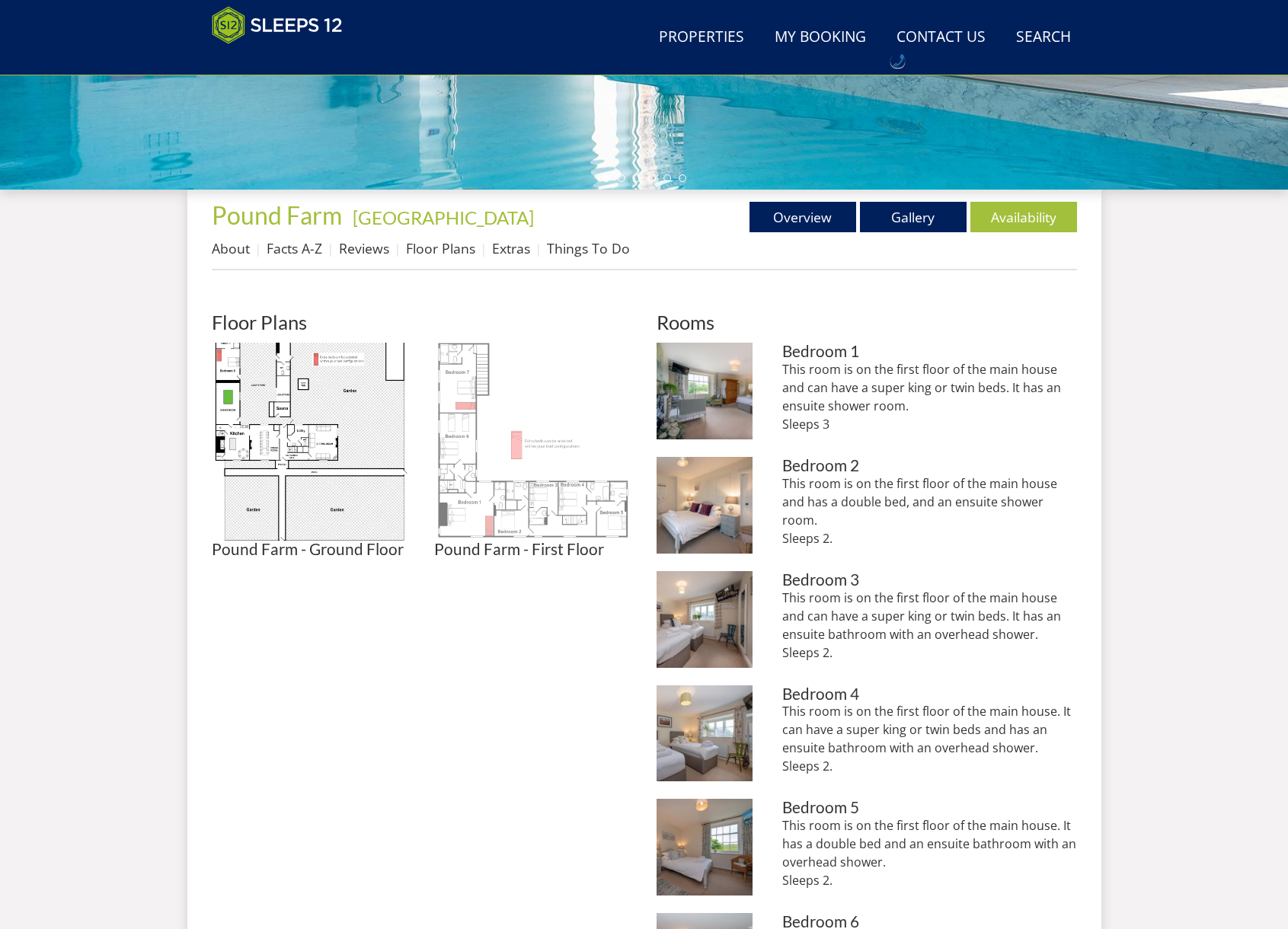
click at [493, 490] on img at bounding box center [533, 441] width 198 height 198
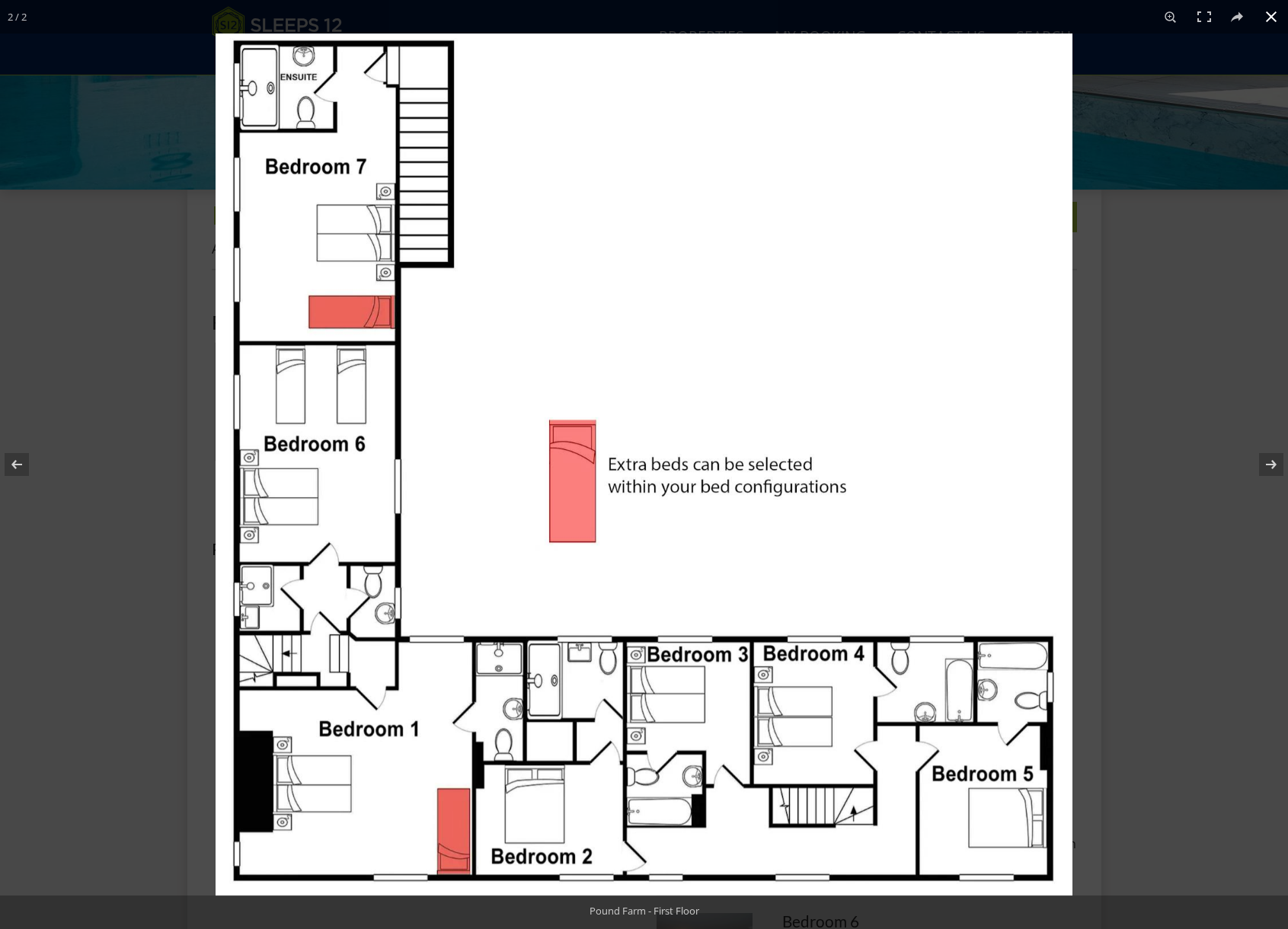
click at [1180, 504] on div at bounding box center [859, 498] width 1288 height 929
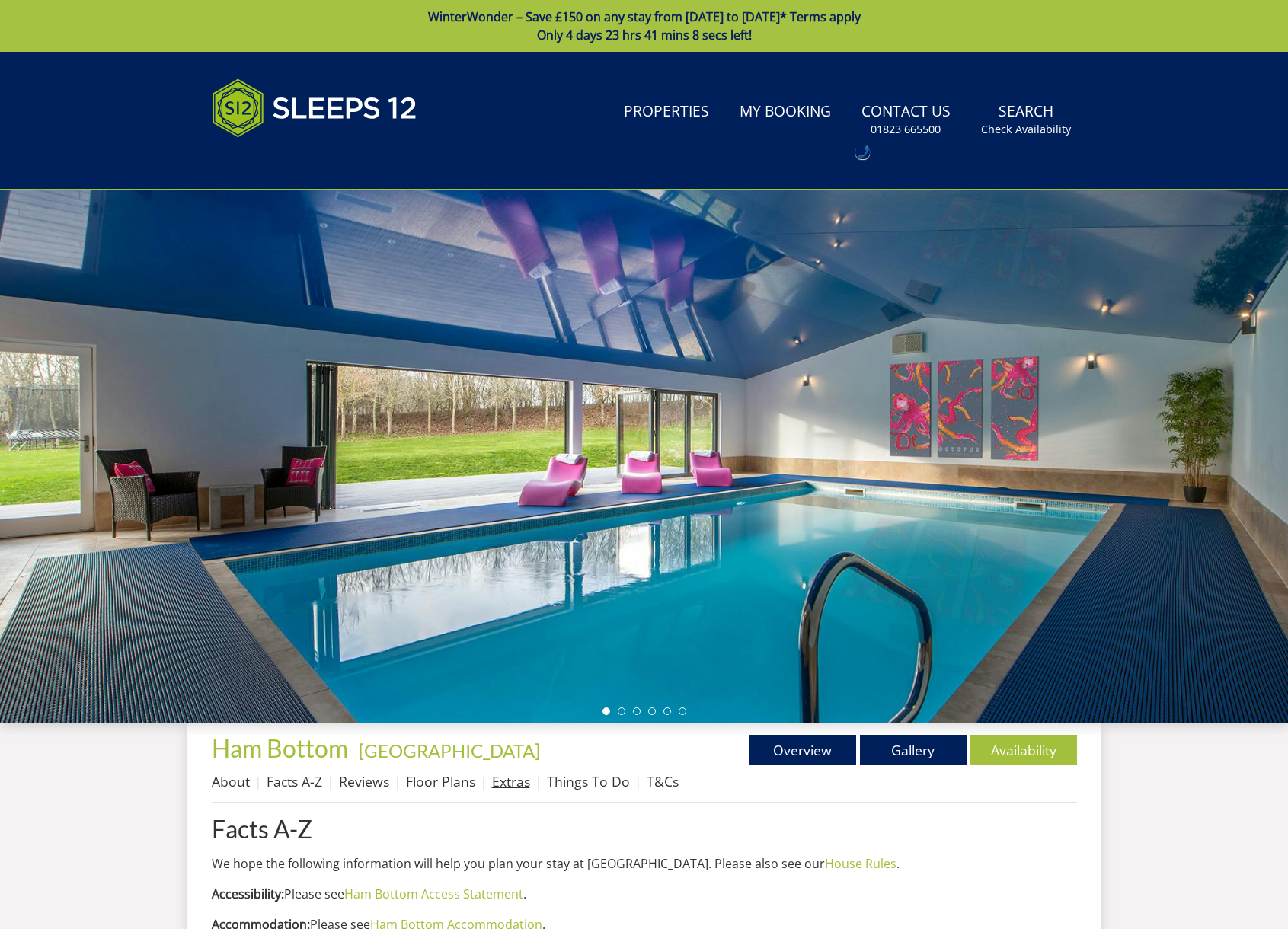
click at [508, 782] on link "Extras" at bounding box center [510, 781] width 38 height 19
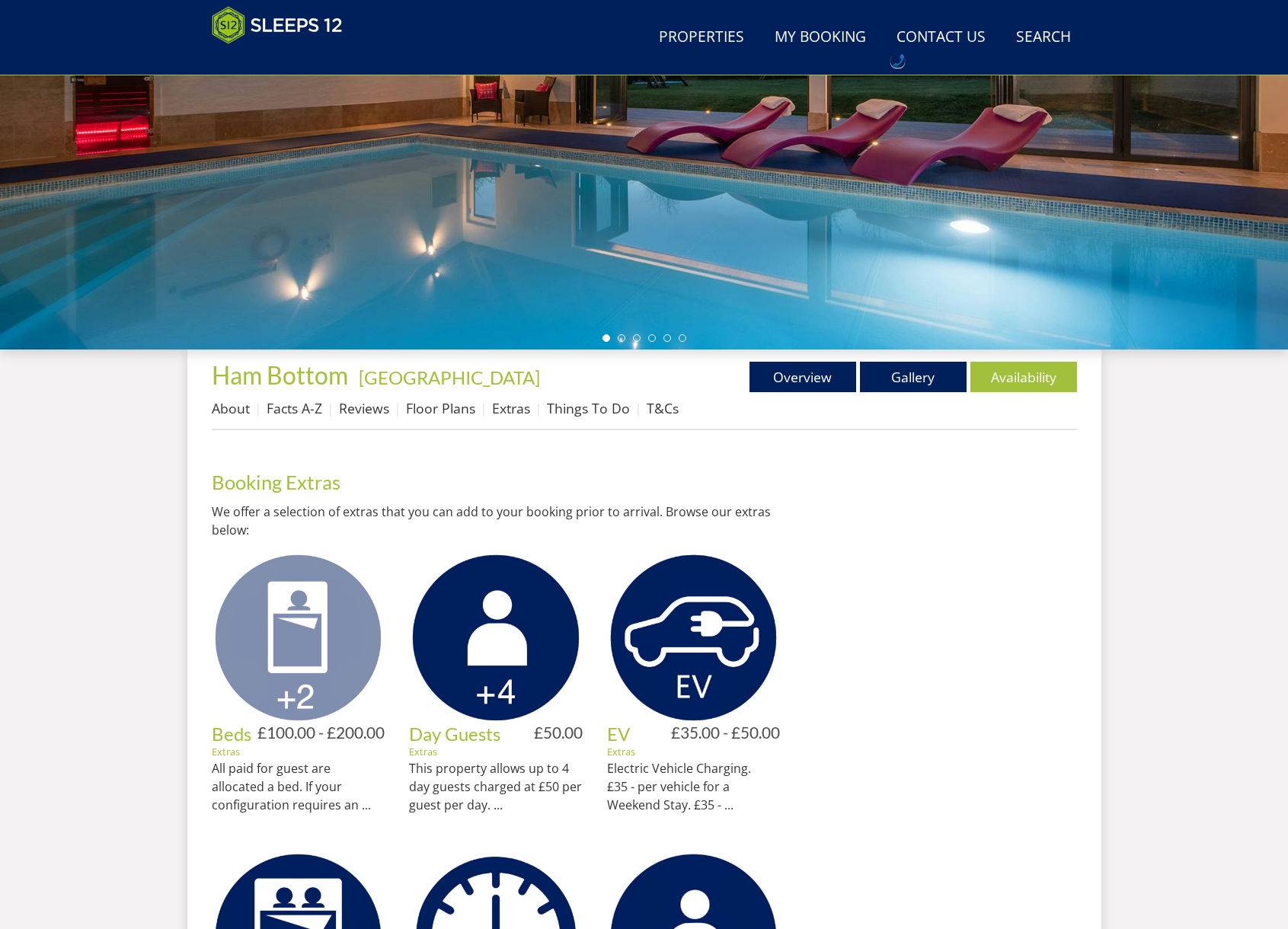
scroll to position [327, 0]
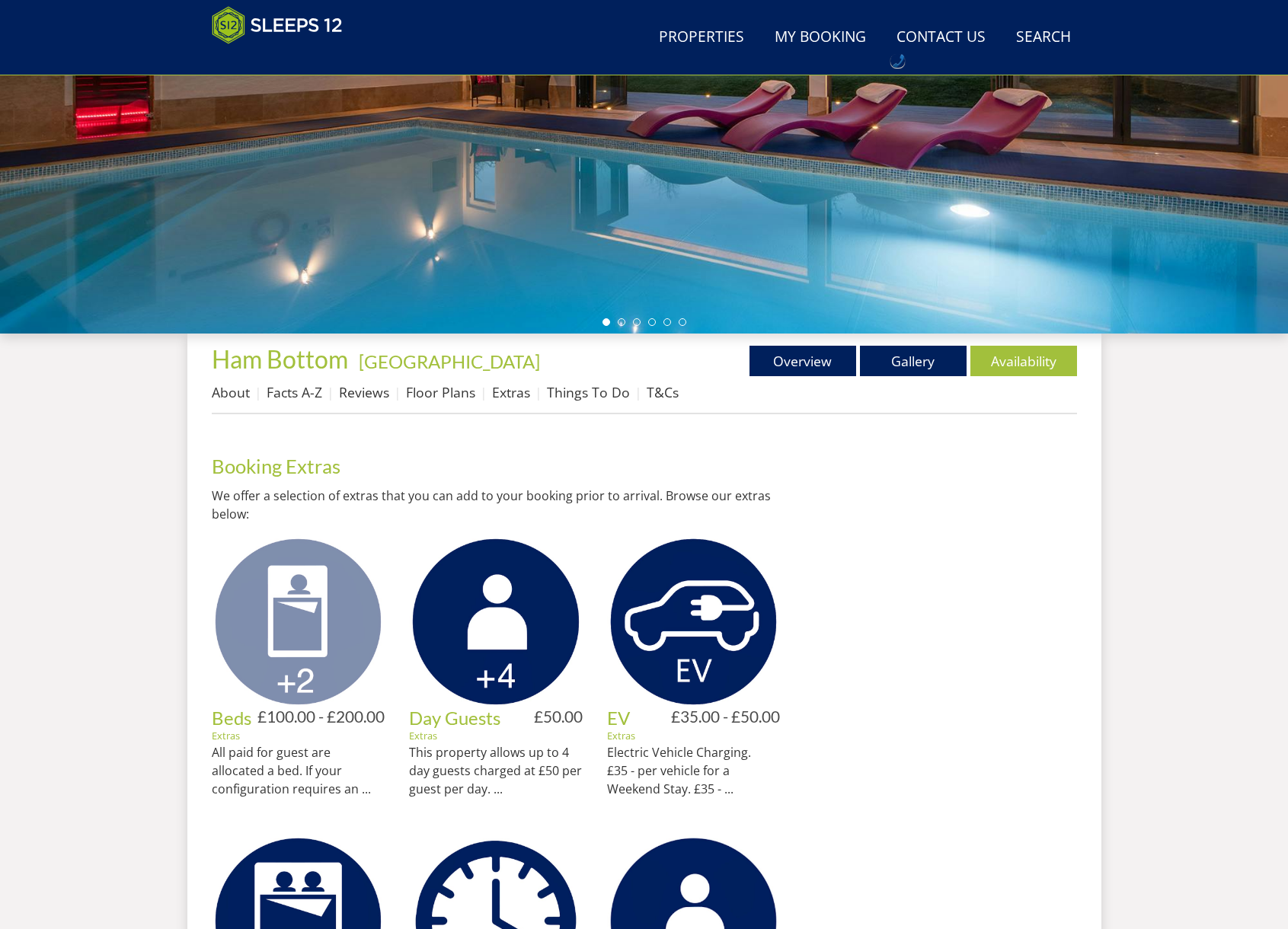
click at [296, 650] on img at bounding box center [298, 622] width 174 height 174
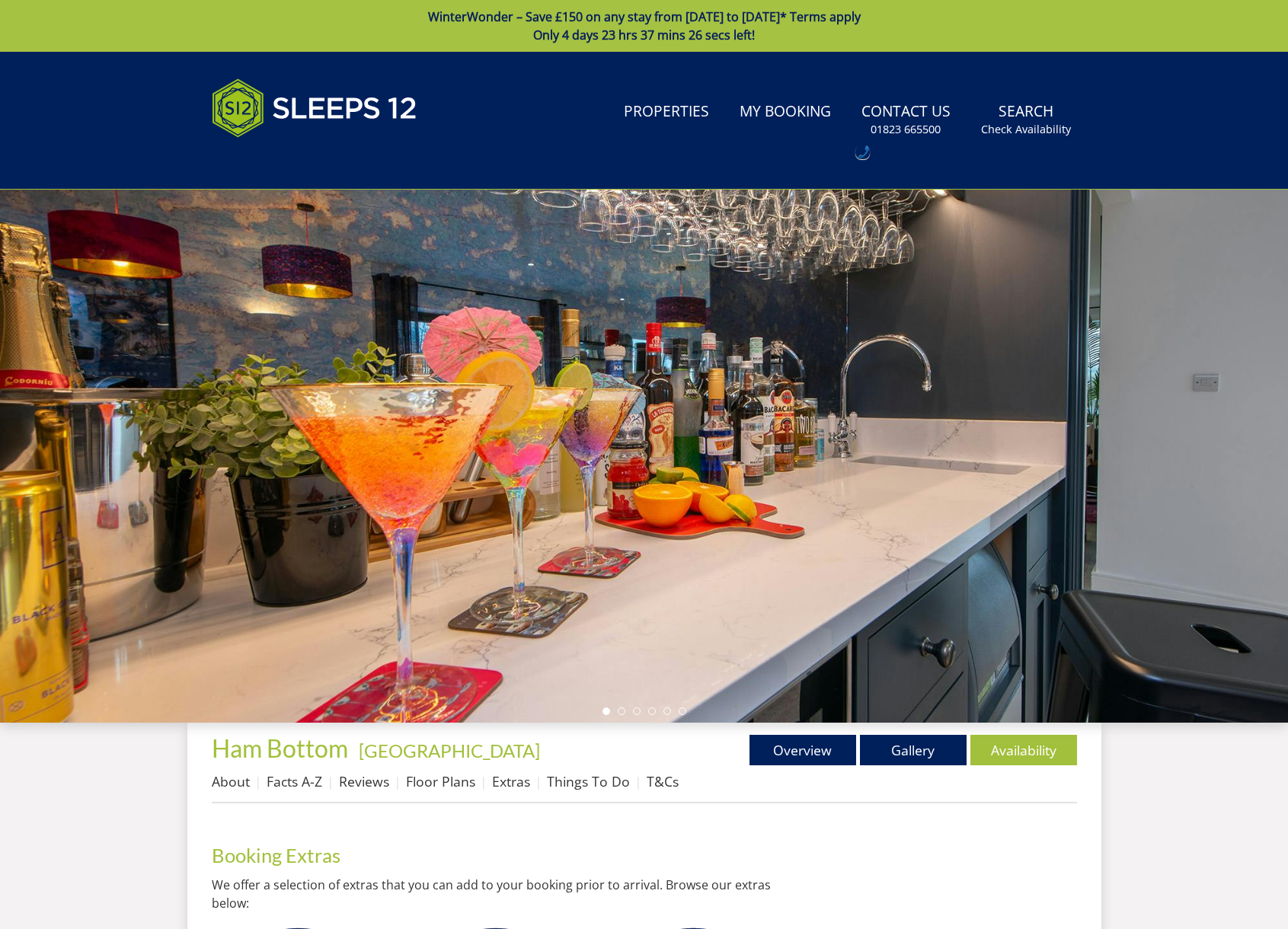
drag, startPoint x: 525, startPoint y: 799, endPoint x: 511, endPoint y: 791, distance: 16.1
click at [522, 798] on ul "About Facts A-Z Reviews Floor Plans Extras Things To Do T&Cs" at bounding box center [644, 785] width 865 height 35
click at [510, 784] on link "Extras" at bounding box center [510, 781] width 38 height 19
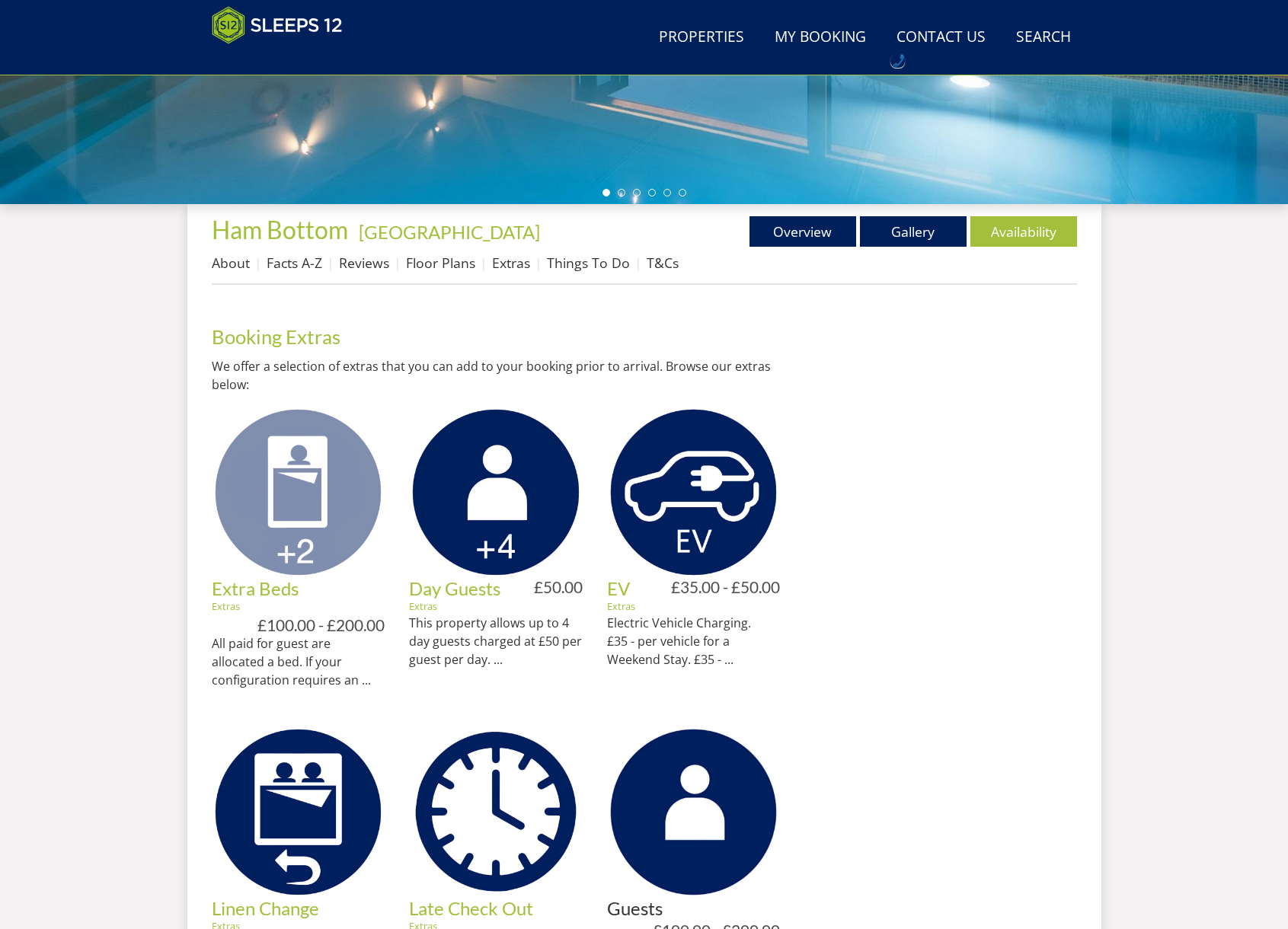
scroll to position [458, 0]
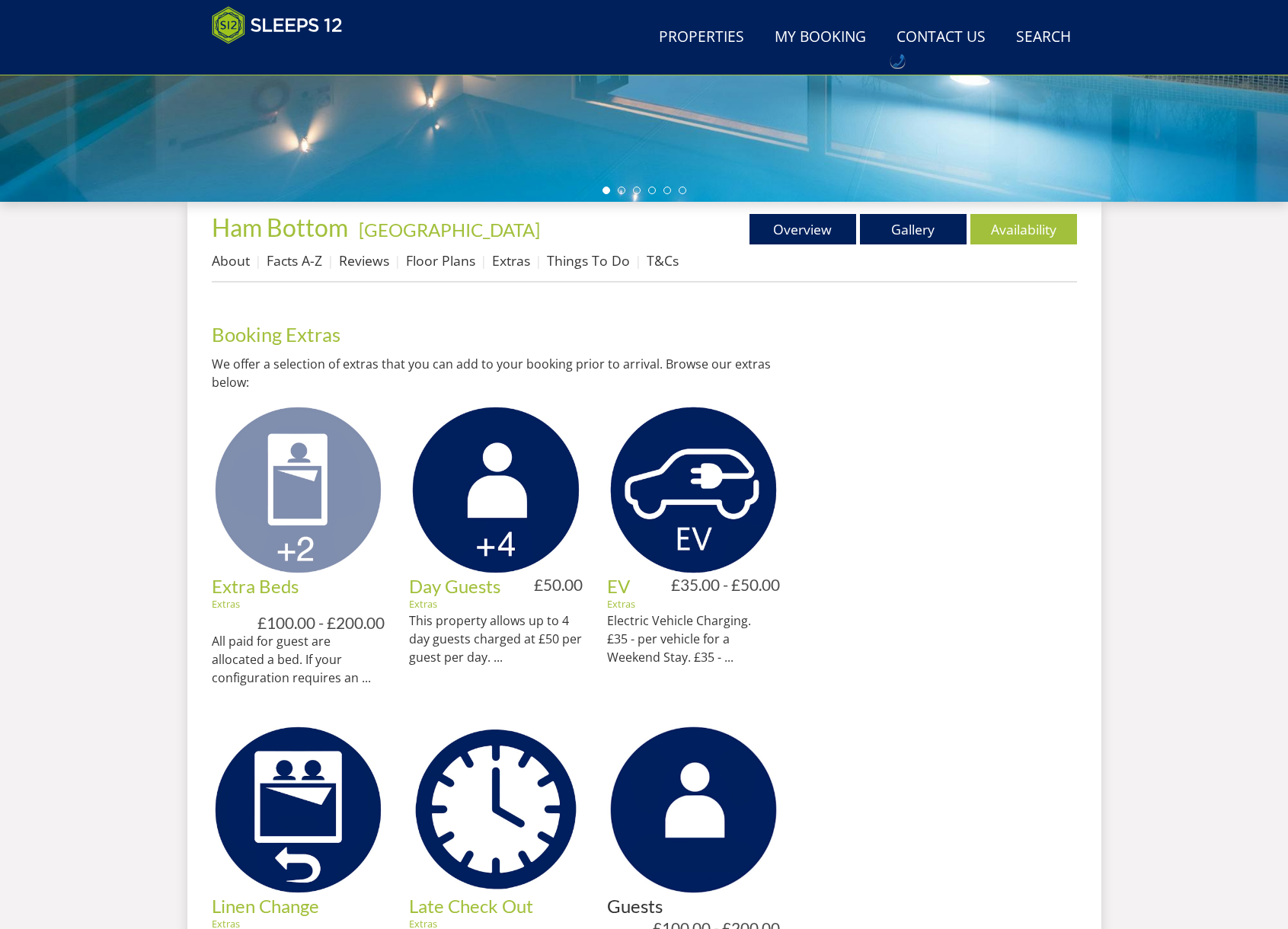
click at [284, 488] on img at bounding box center [298, 491] width 174 height 174
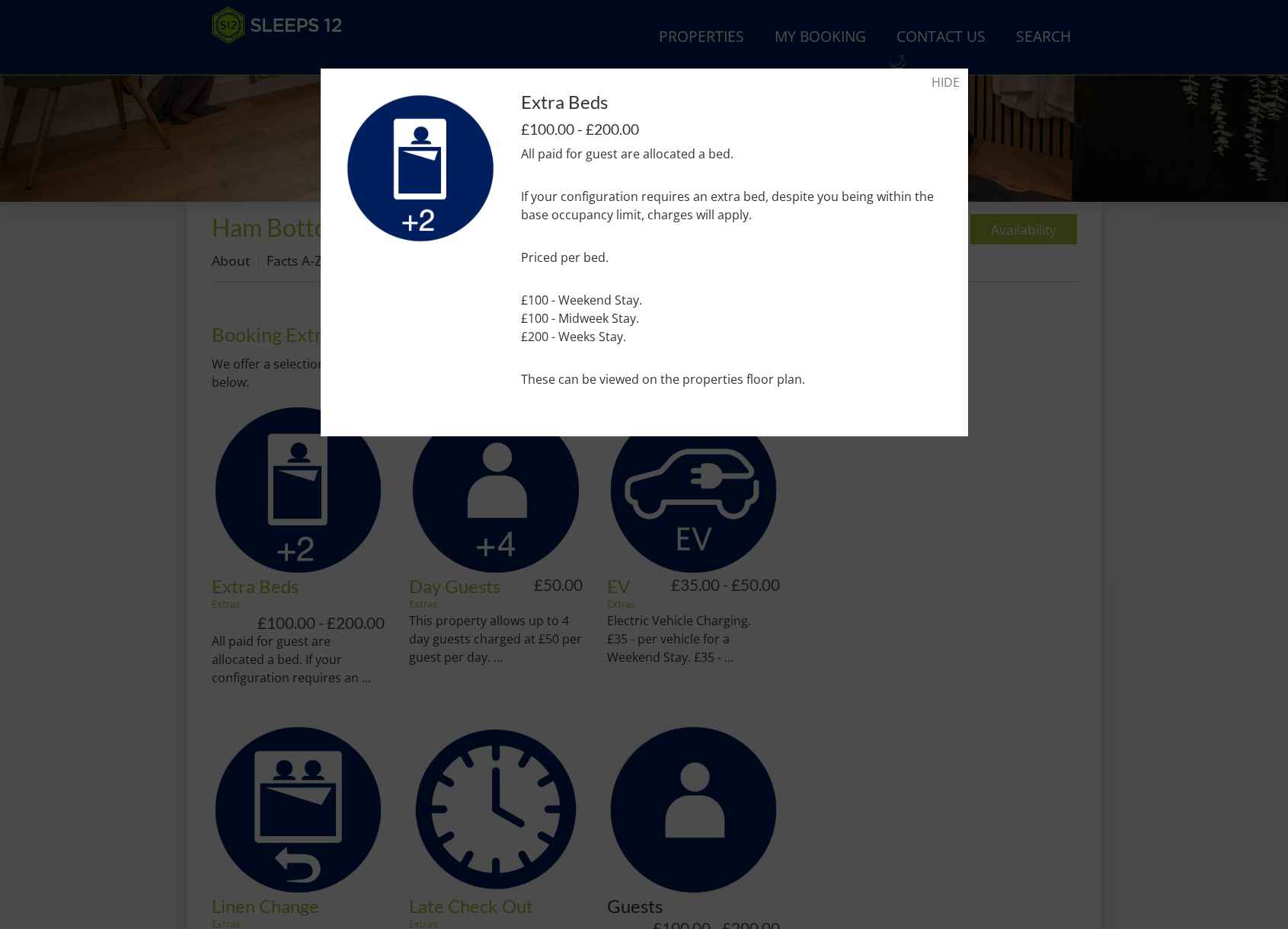
click at [944, 510] on div at bounding box center [644, 464] width 1288 height 929
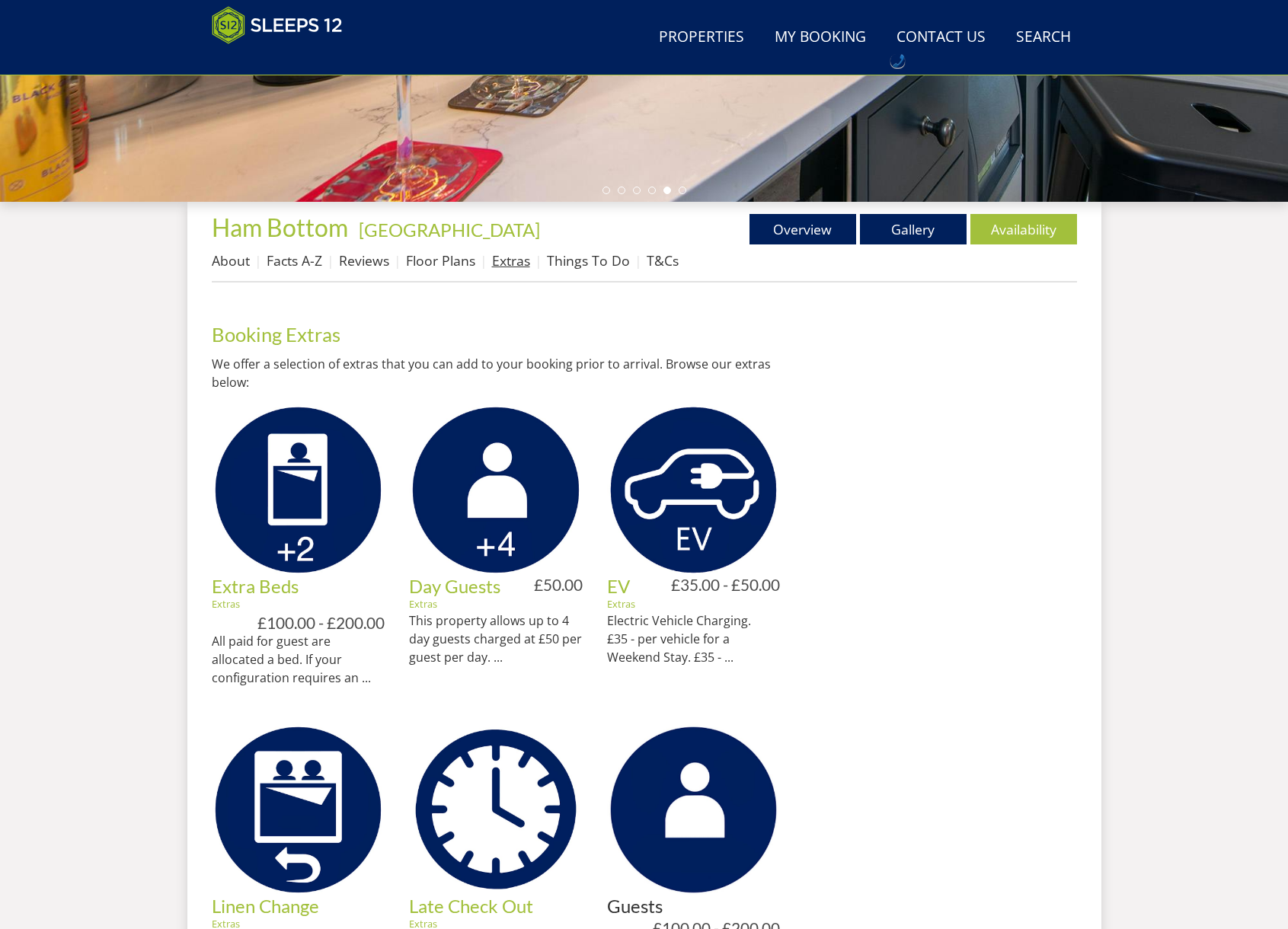
click at [510, 261] on link "Extras" at bounding box center [510, 260] width 38 height 19
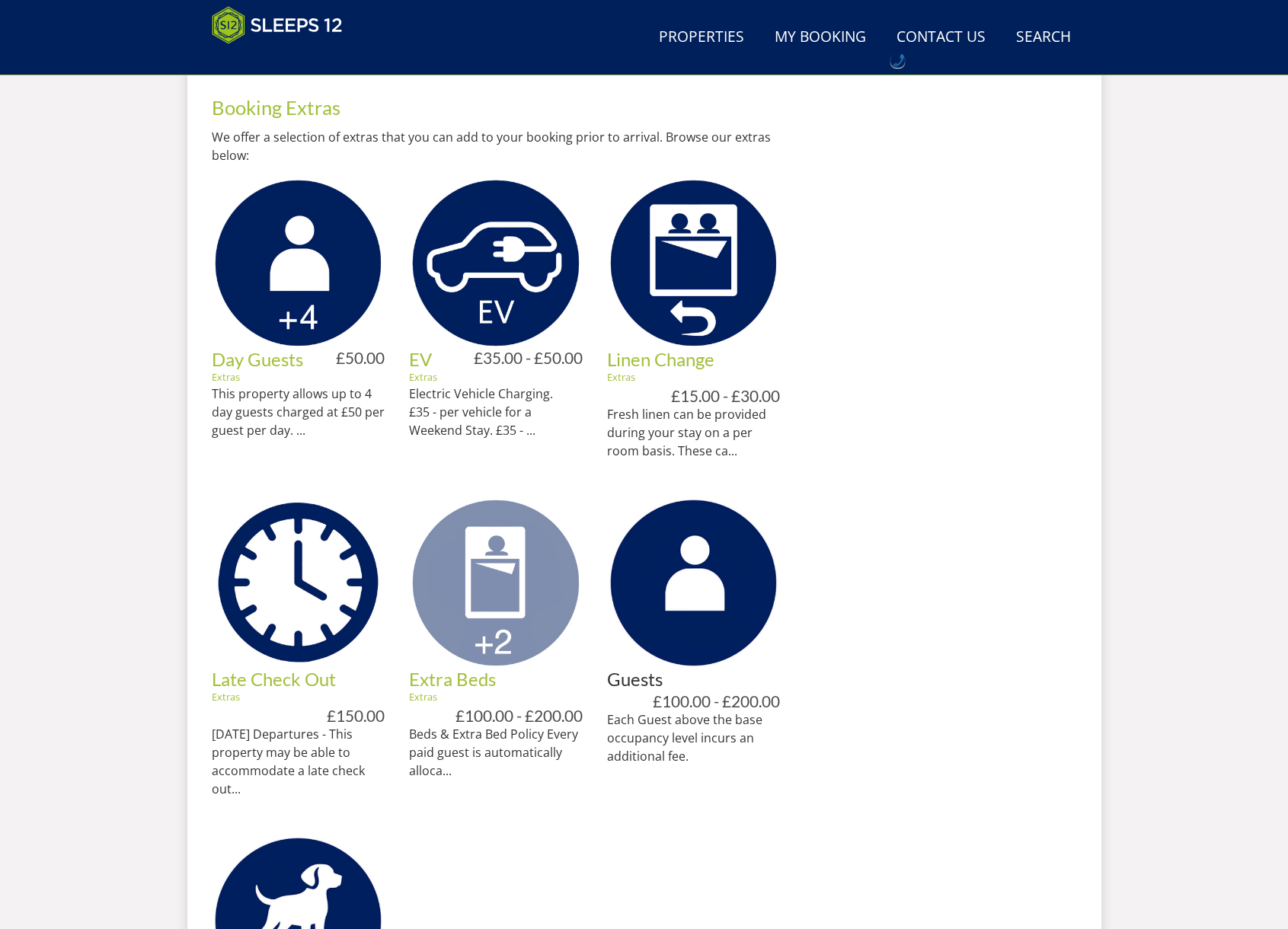
scroll to position [696, 0]
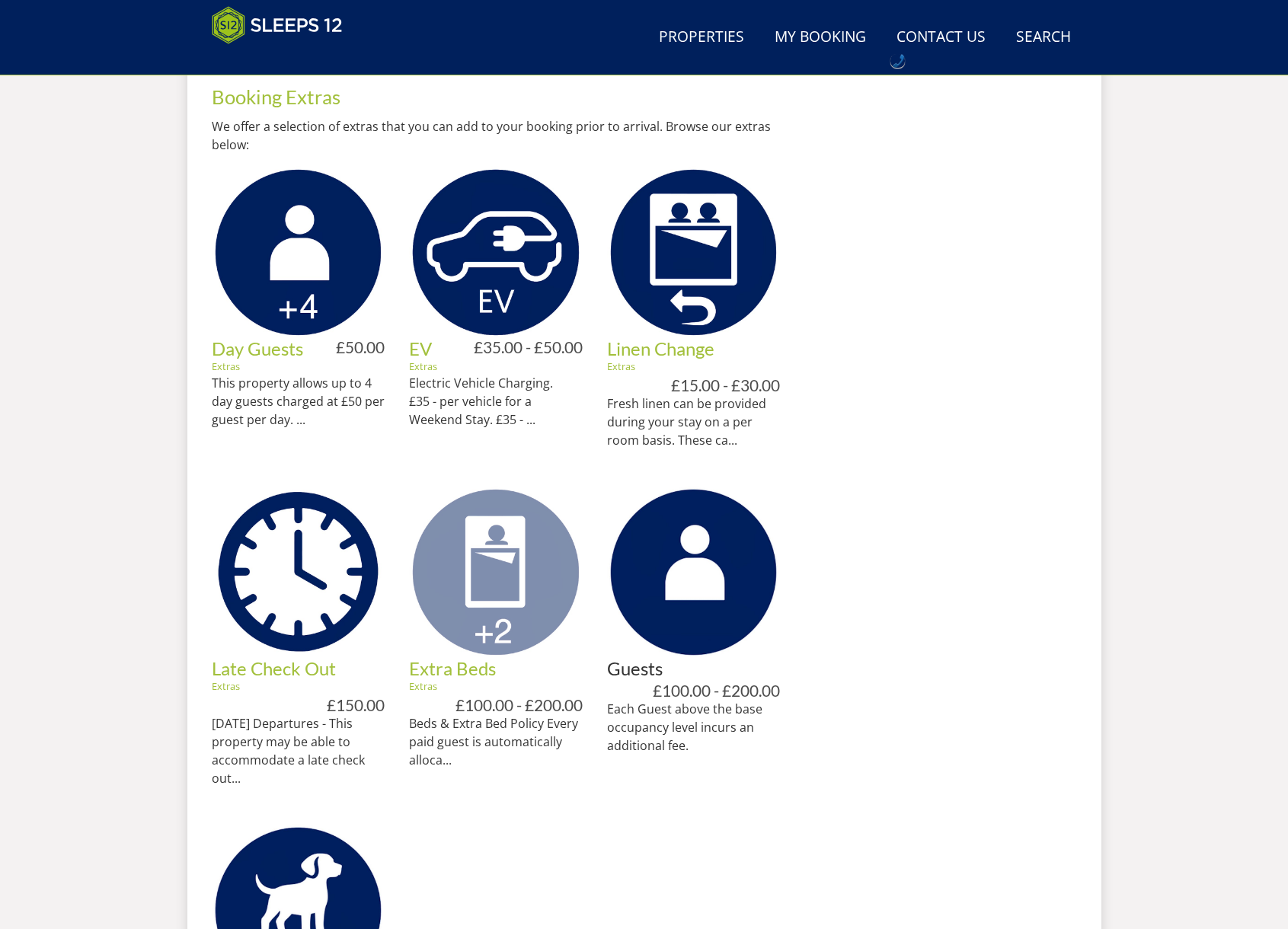
click at [527, 589] on img at bounding box center [496, 572] width 174 height 174
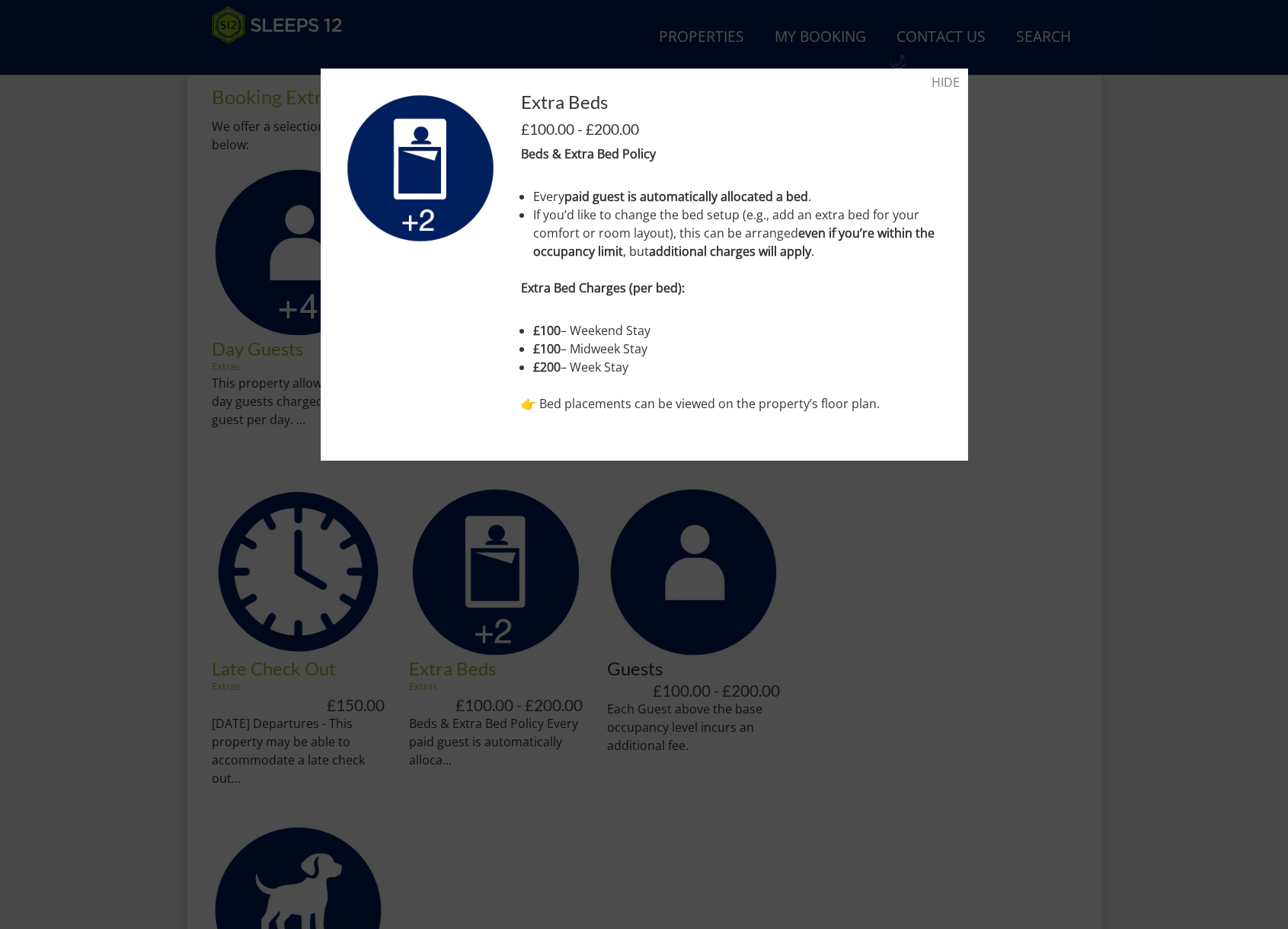
click at [913, 423] on div "Extra Beds £100.00 - £200.00 Beds & Extra Bed Policy Every paid guest is automa…" at bounding box center [732, 264] width 423 height 345
drag, startPoint x: 1043, startPoint y: 286, endPoint x: 1021, endPoint y: 360, distance: 77.2
click at [1042, 292] on div at bounding box center [644, 464] width 1288 height 929
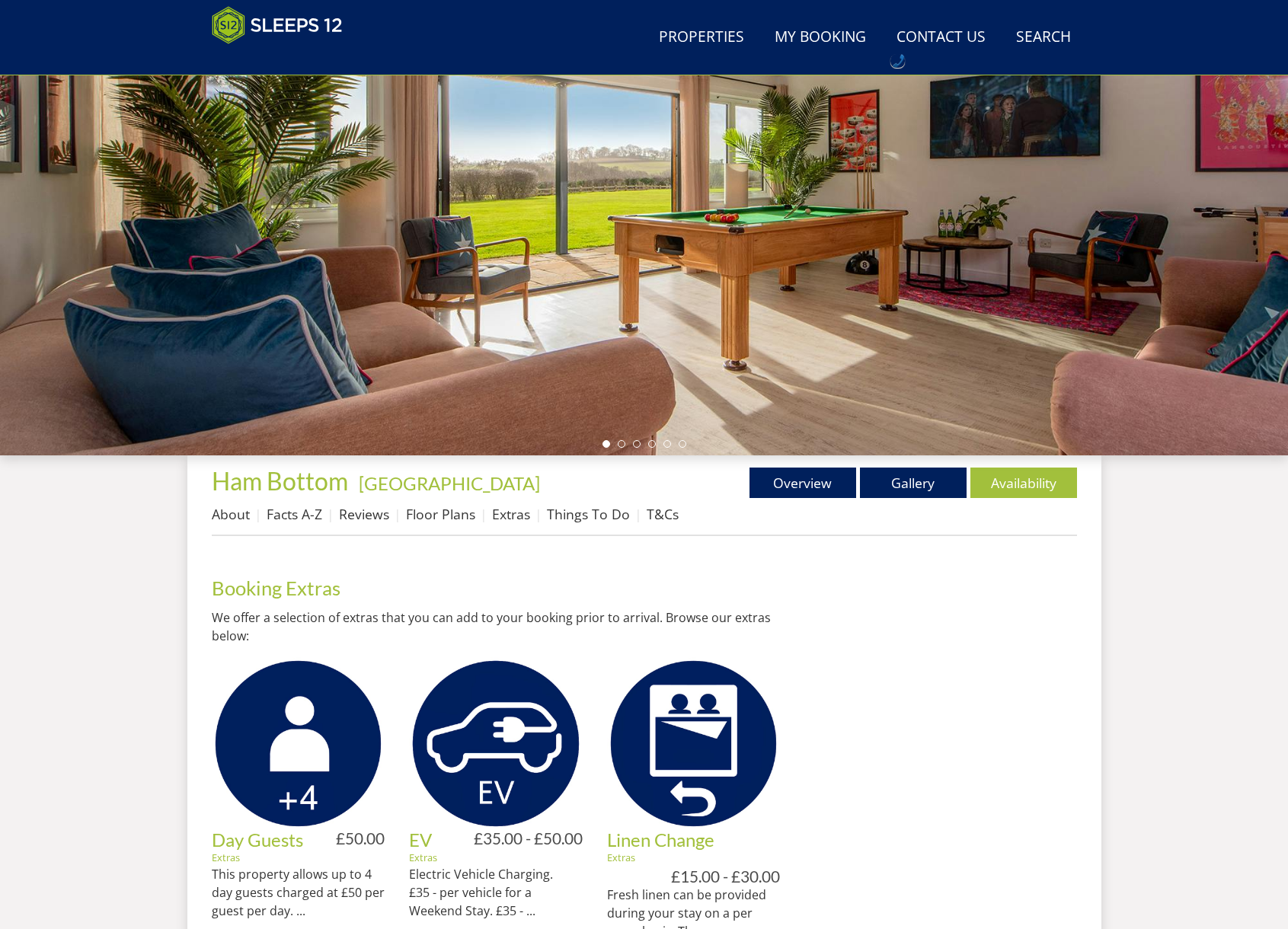
scroll to position [0, 0]
